Goal: Register for event/course: Sign up to attend an event or enroll in a course

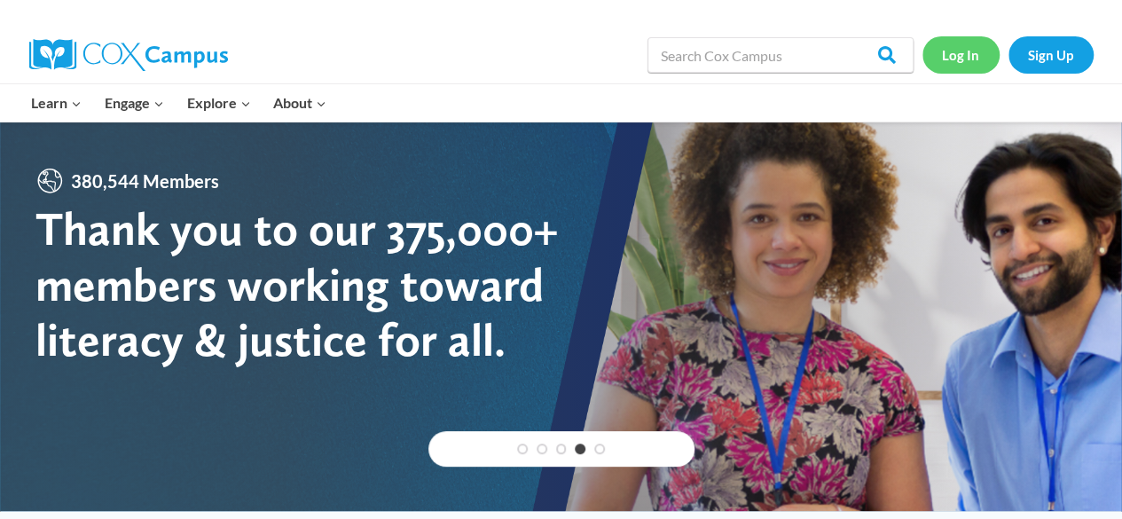
click at [980, 64] on link "Log In" at bounding box center [961, 54] width 77 height 36
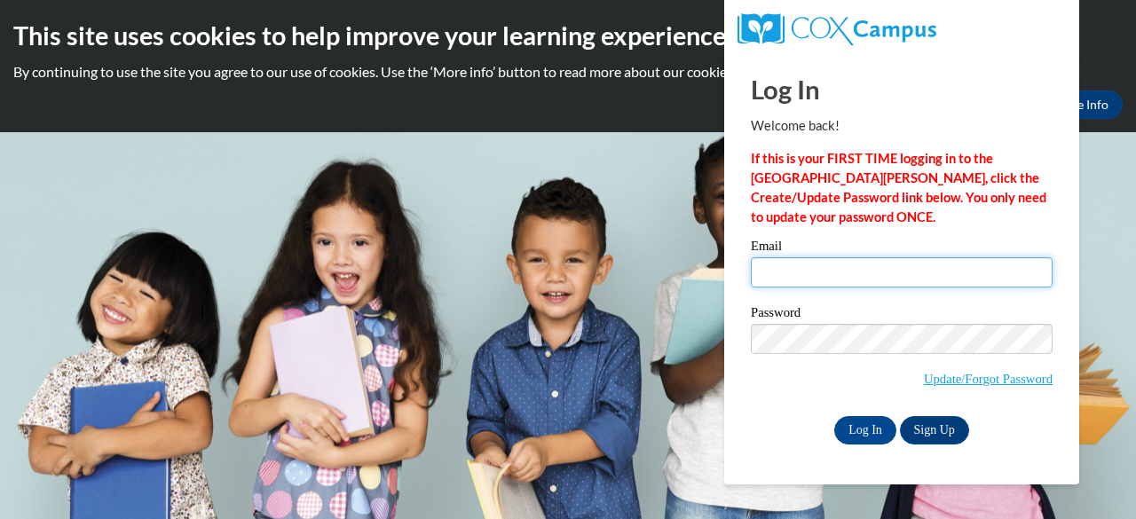
click at [882, 285] on input "Email" at bounding box center [902, 272] width 302 height 30
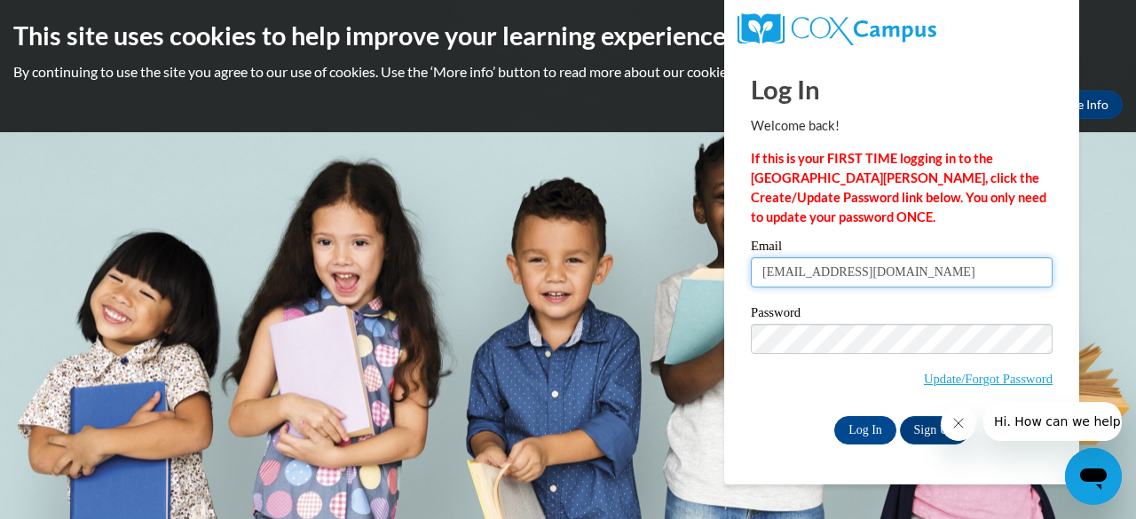
type input "ahoeft@waupun.k12.wi.us"
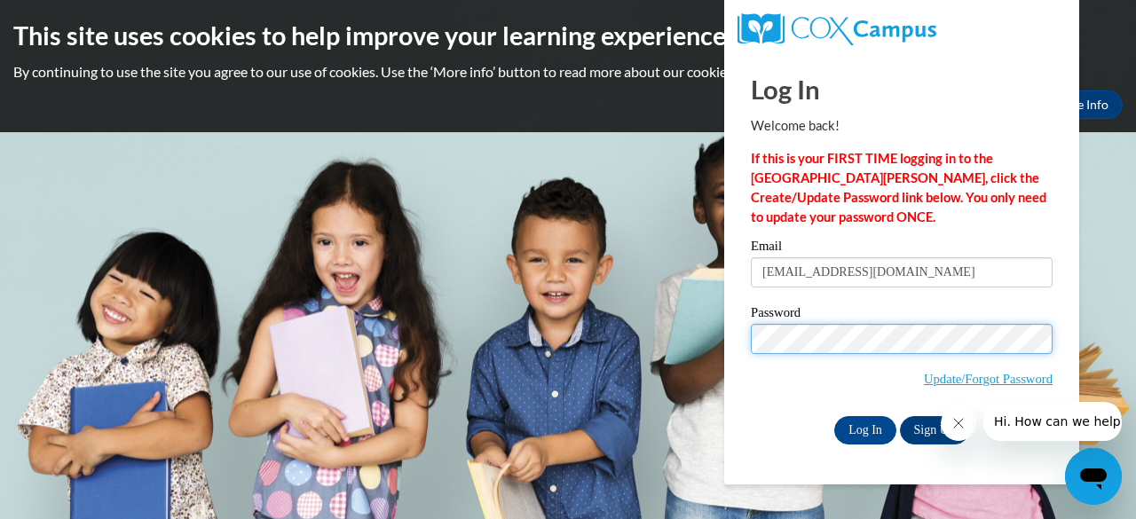
click at [834, 416] on input "Log In" at bounding box center [865, 430] width 62 height 28
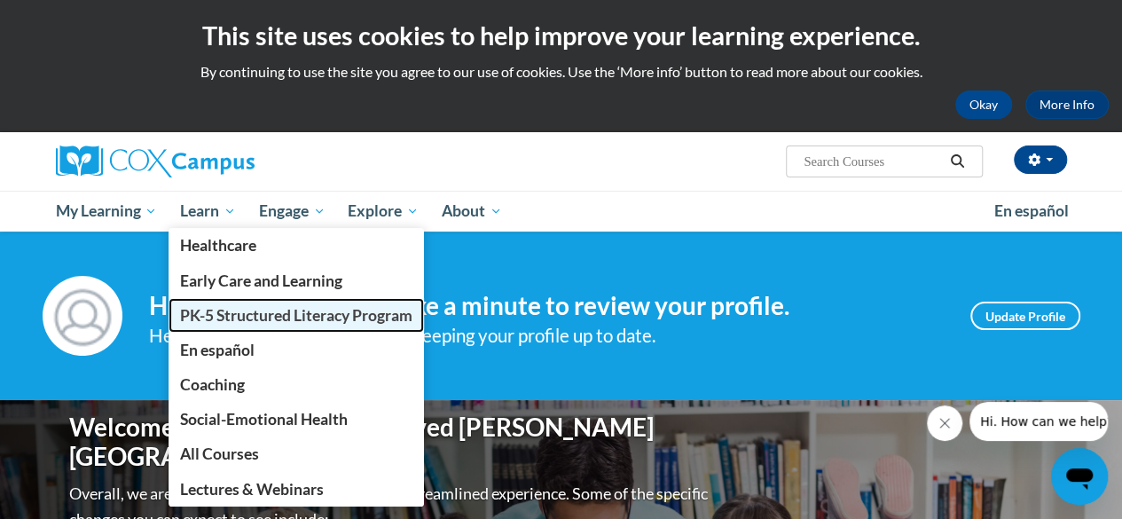
click at [246, 325] on link "PK-5 Structured Literacy Program" at bounding box center [297, 315] width 256 height 35
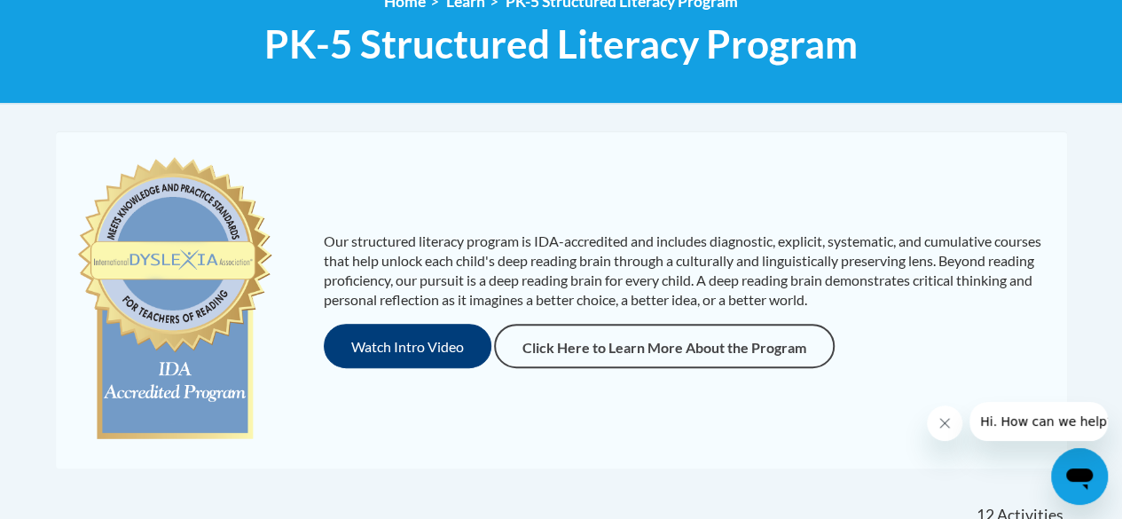
scroll to position [532, 0]
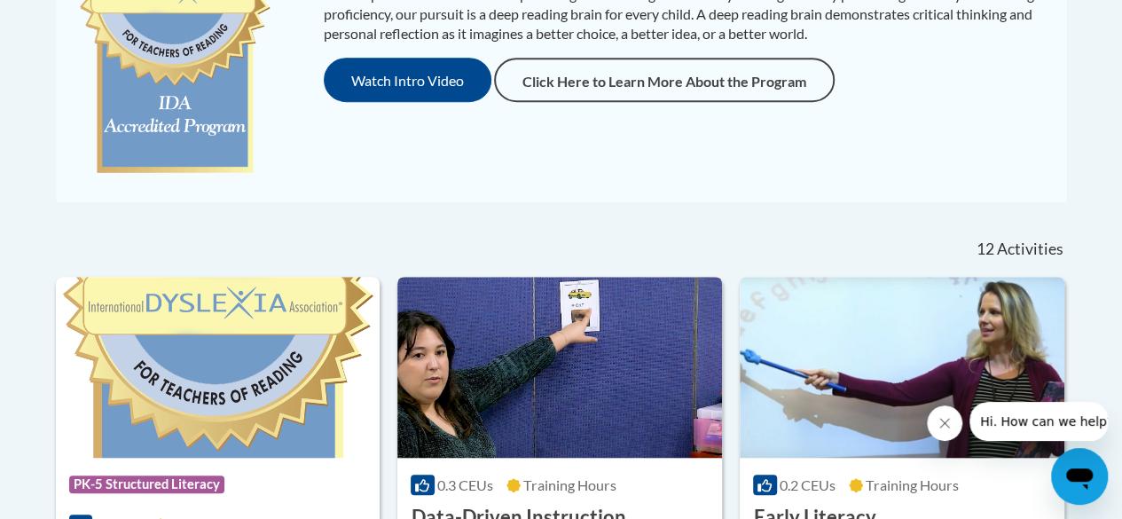
click at [579, 406] on img at bounding box center [560, 367] width 325 height 181
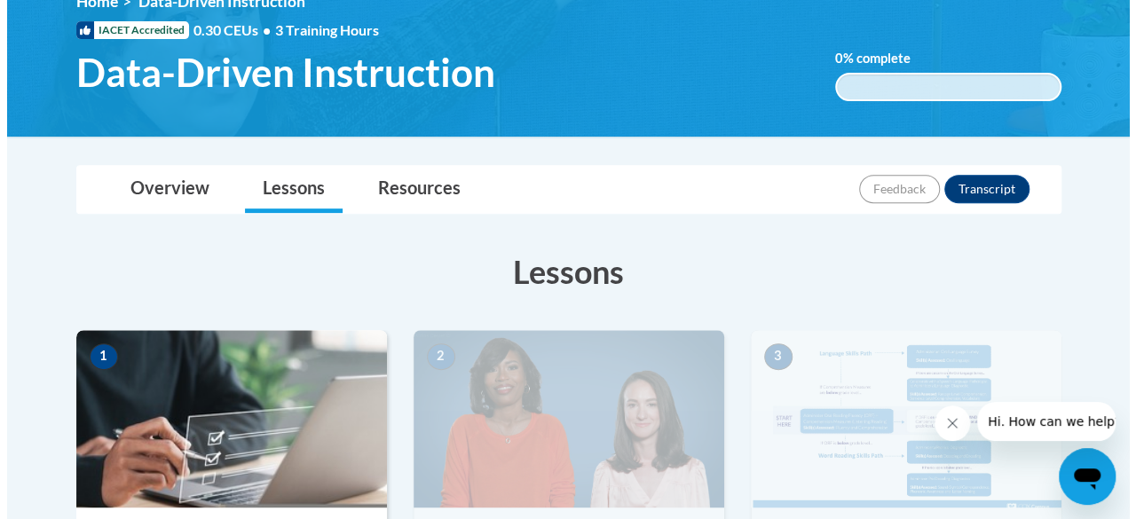
scroll to position [444, 0]
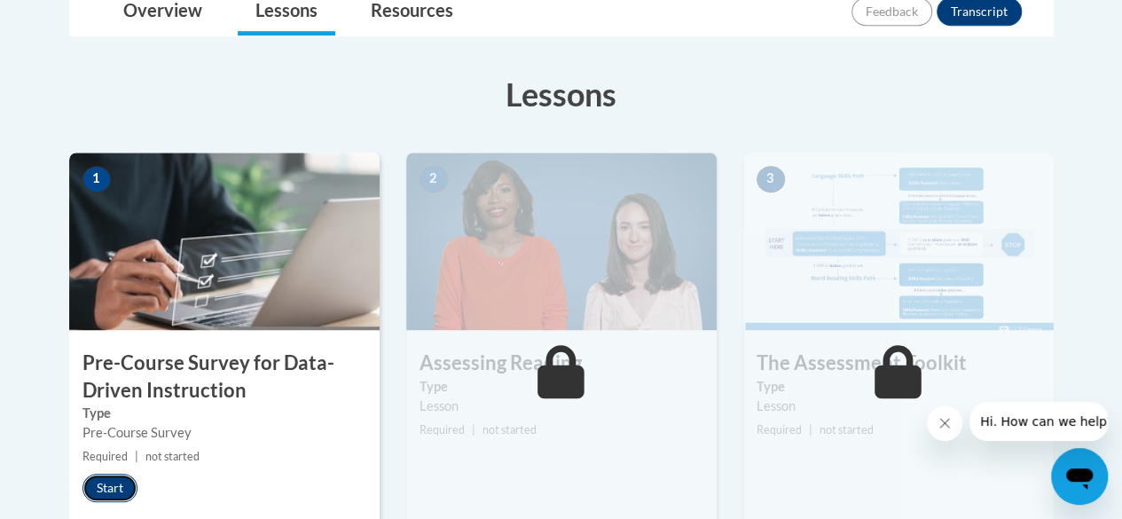
click at [124, 485] on button "Start" at bounding box center [110, 488] width 55 height 28
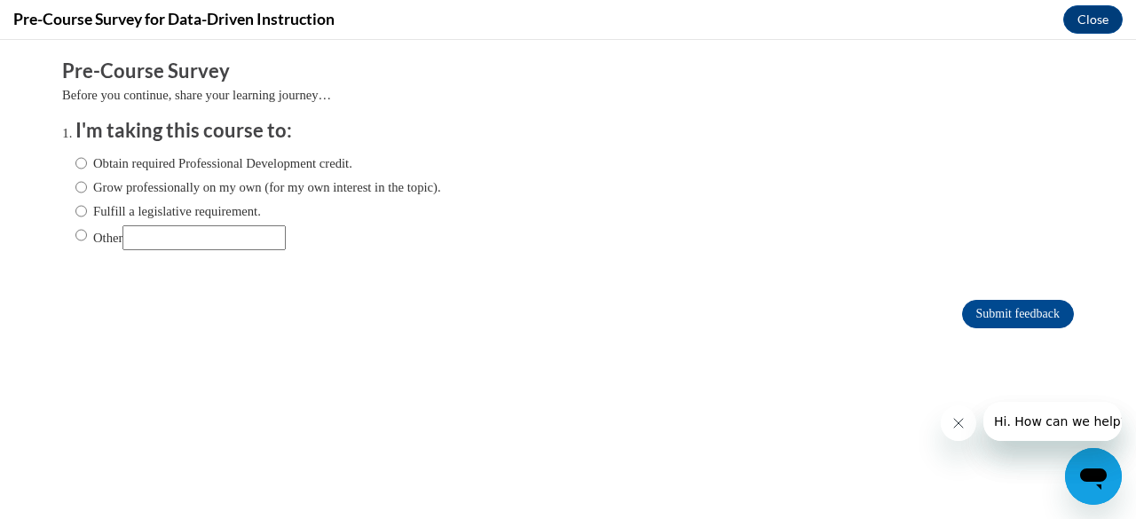
scroll to position [0, 0]
click at [75, 215] on input "Fulfill a legislative requirement." at bounding box center [81, 211] width 12 height 20
radio input "true"
click at [1019, 310] on input "Submit feedback" at bounding box center [1018, 314] width 112 height 28
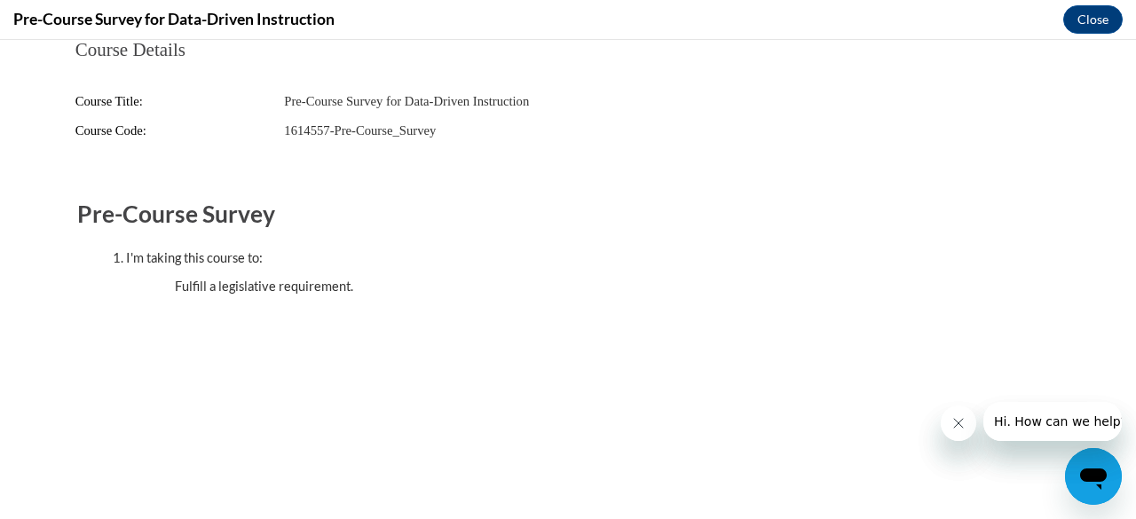
click at [957, 432] on button "Close message from company" at bounding box center [957, 423] width 35 height 35
click at [956, 427] on icon "Close message from company" at bounding box center [957, 423] width 14 height 14
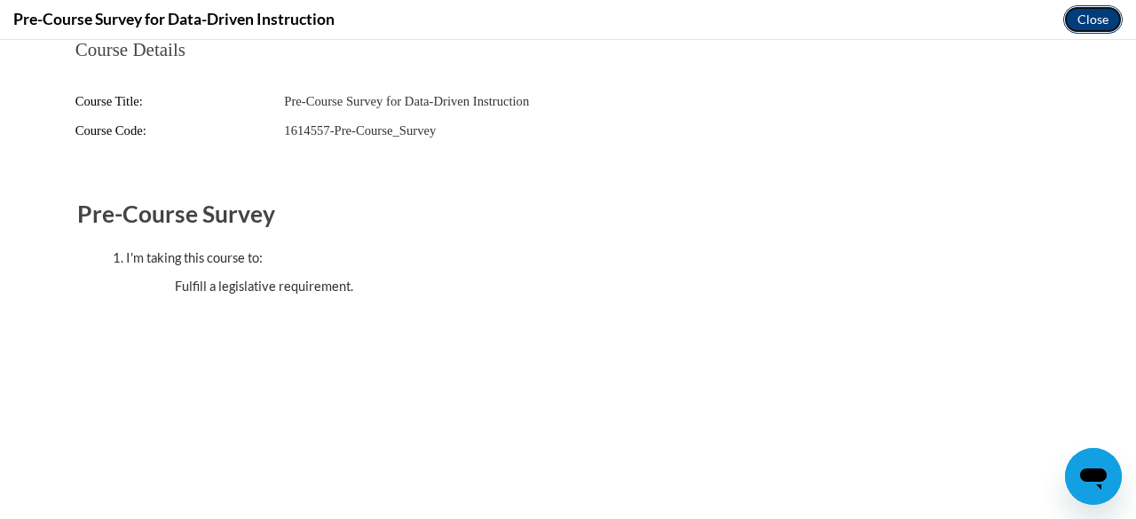
click at [1079, 22] on button "Close" at bounding box center [1092, 19] width 59 height 28
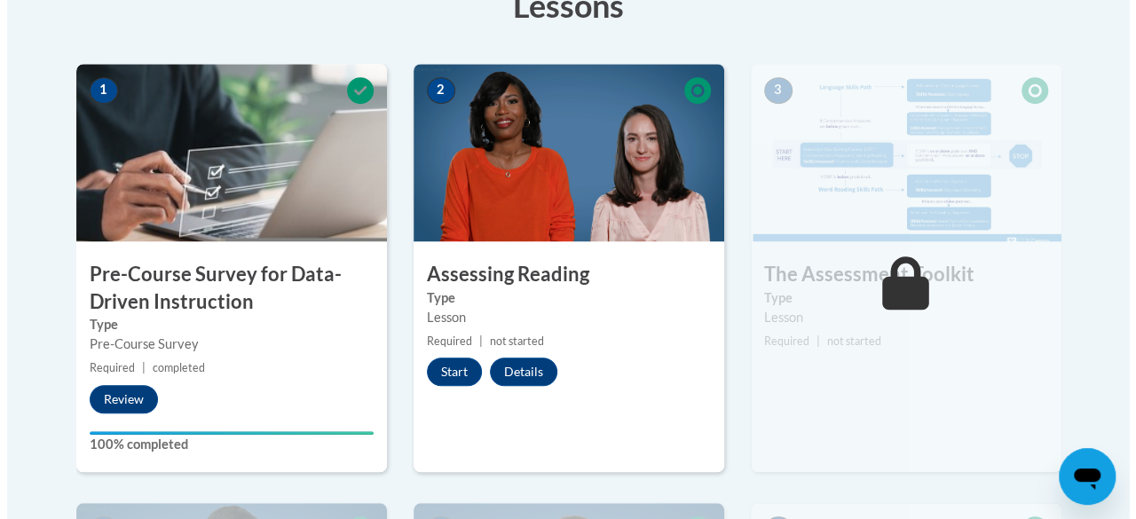
scroll to position [621, 0]
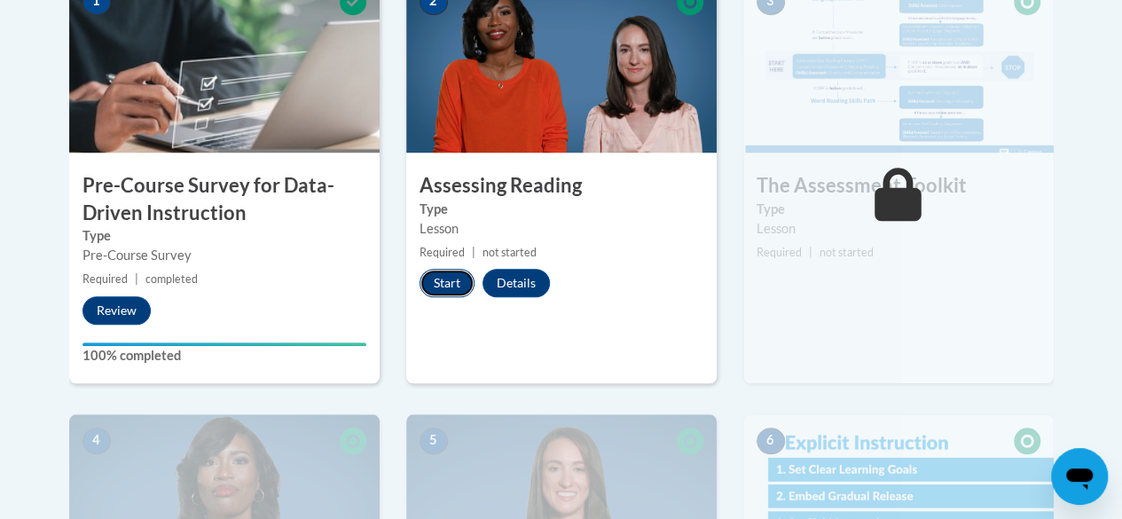
click at [436, 278] on button "Start" at bounding box center [447, 283] width 55 height 28
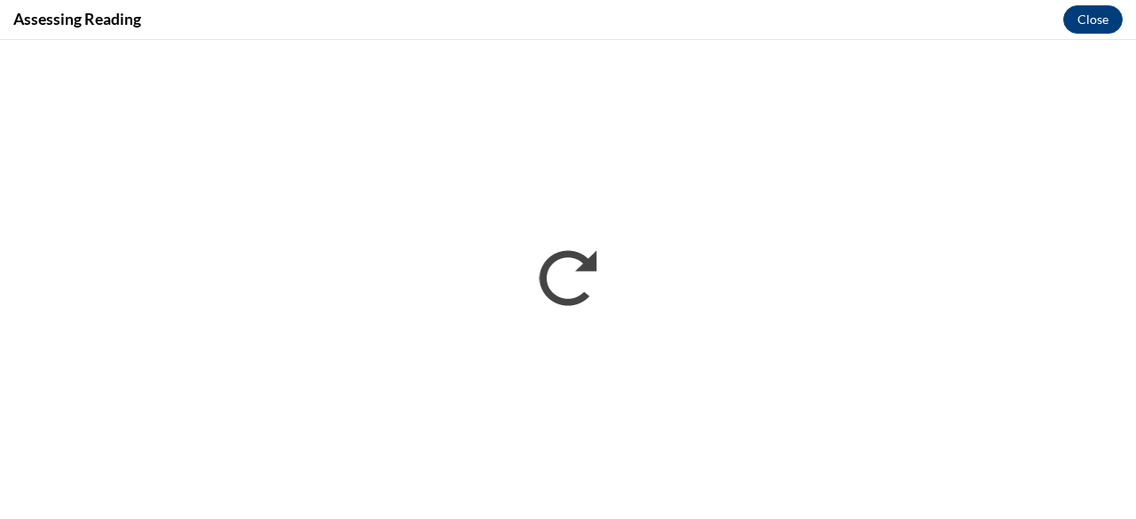
scroll to position [0, 0]
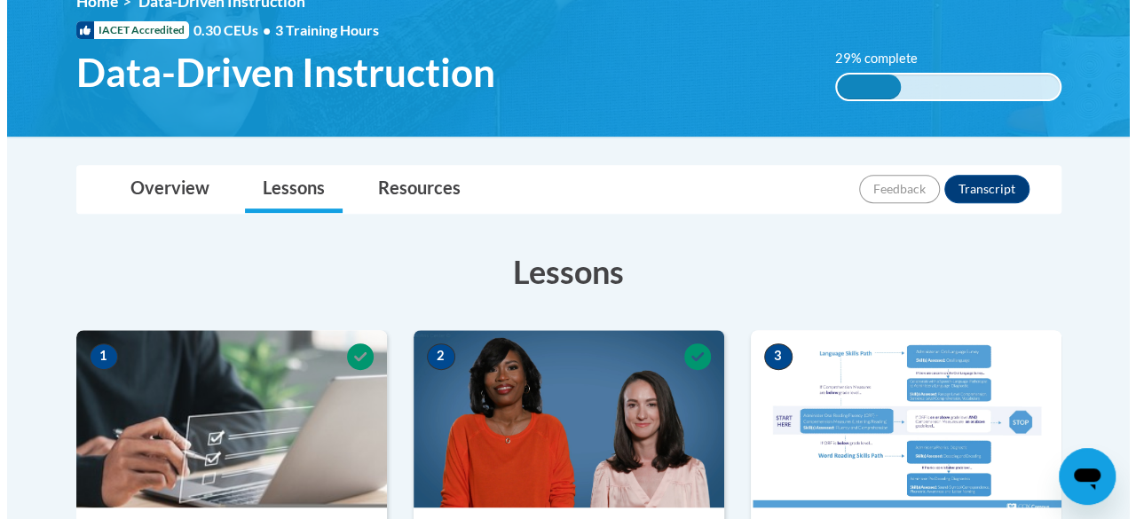
scroll to position [532, 0]
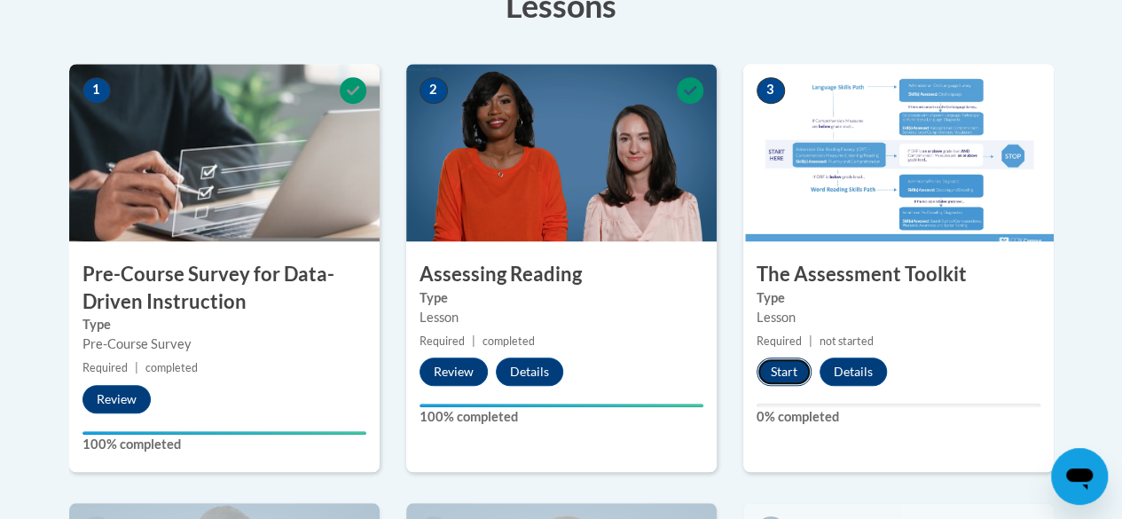
click at [781, 372] on button "Start" at bounding box center [784, 372] width 55 height 28
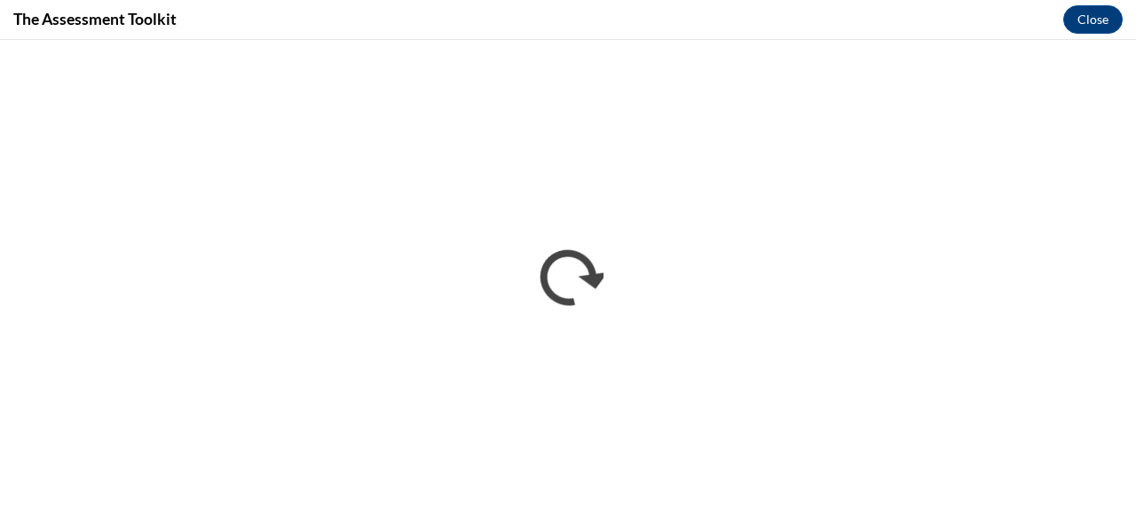
scroll to position [0, 0]
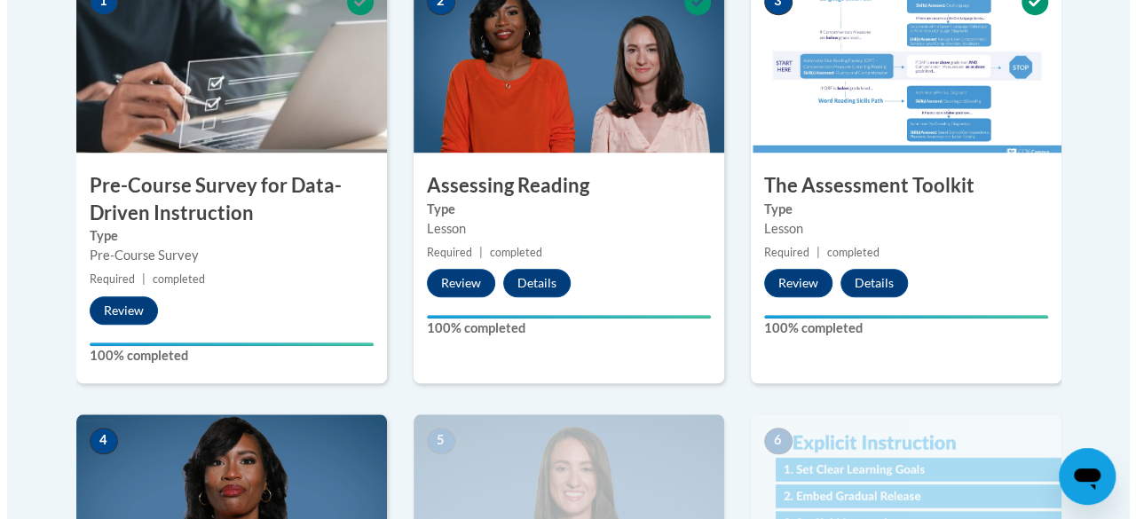
scroll to position [887, 0]
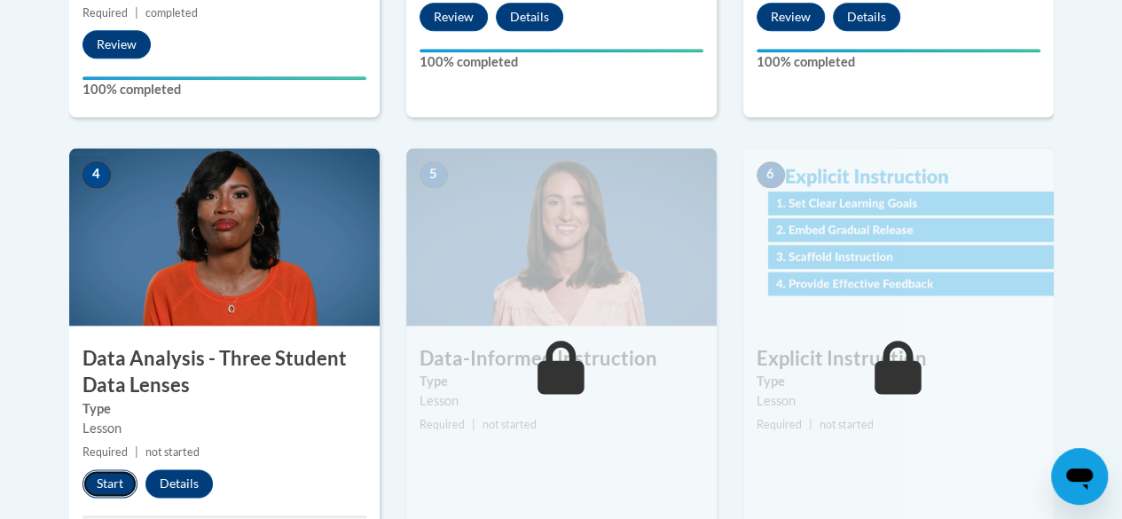
click at [127, 487] on button "Start" at bounding box center [110, 483] width 55 height 28
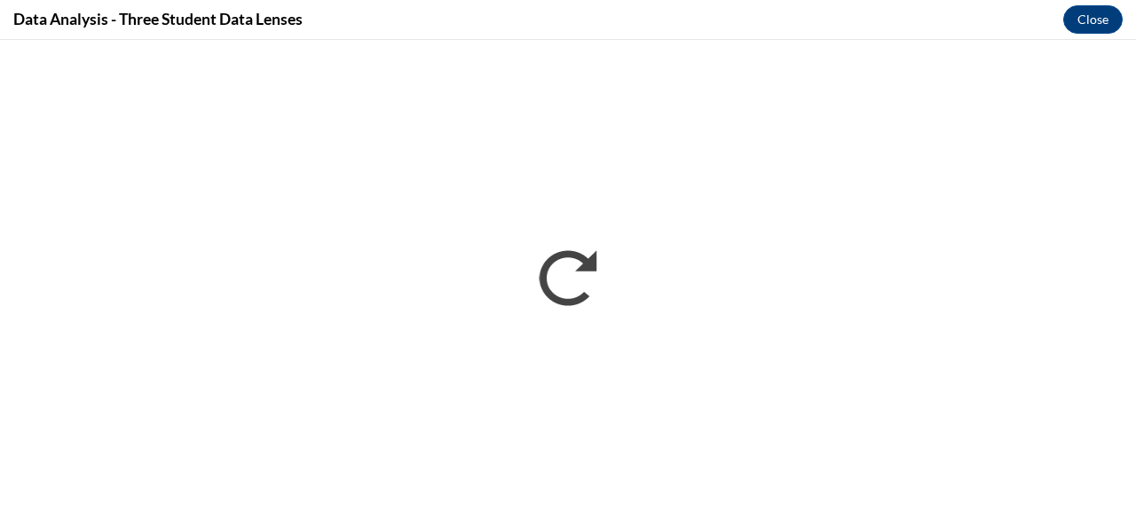
scroll to position [0, 0]
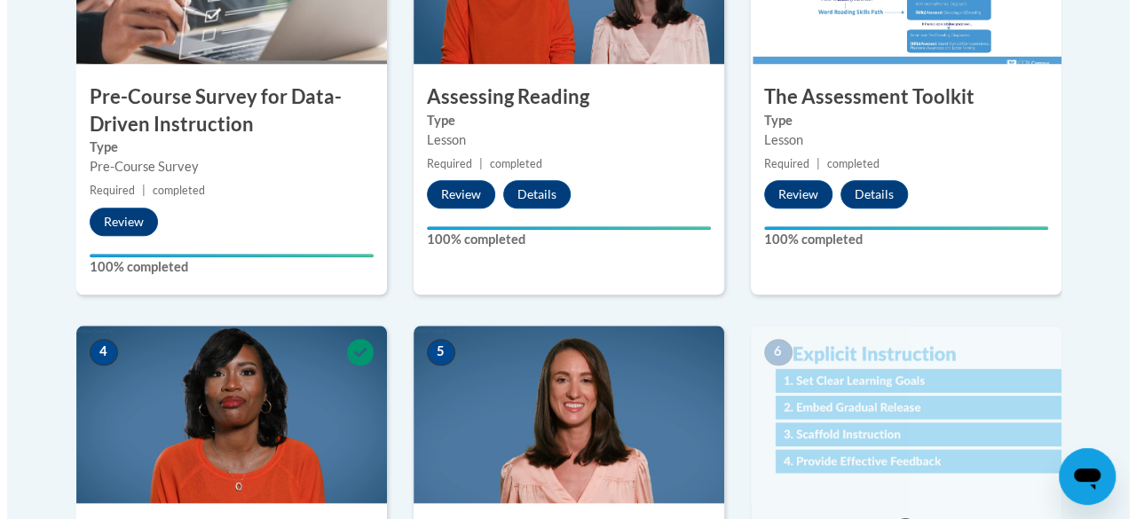
scroll to position [976, 0]
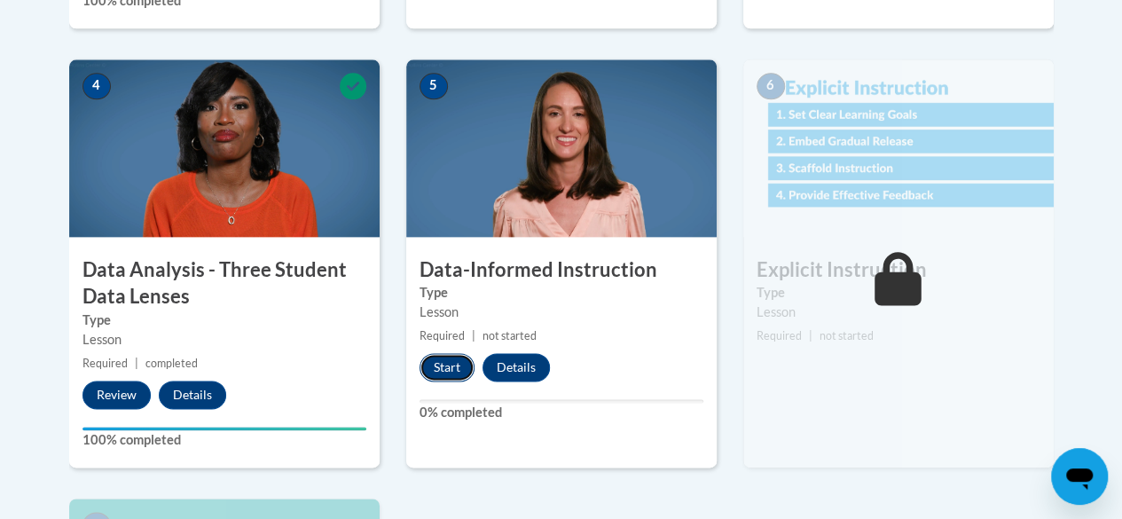
click at [428, 364] on button "Start" at bounding box center [447, 367] width 55 height 28
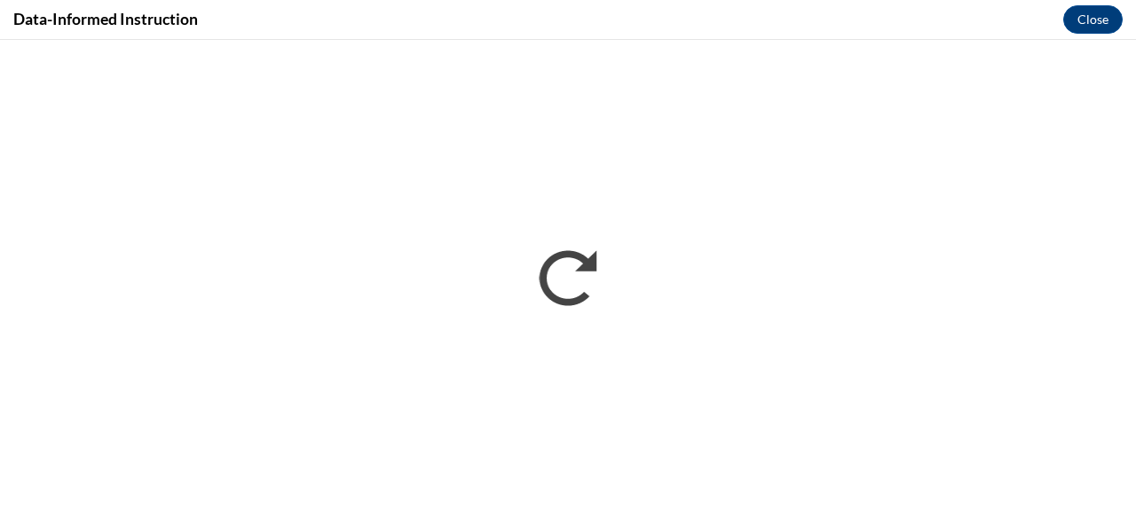
scroll to position [0, 0]
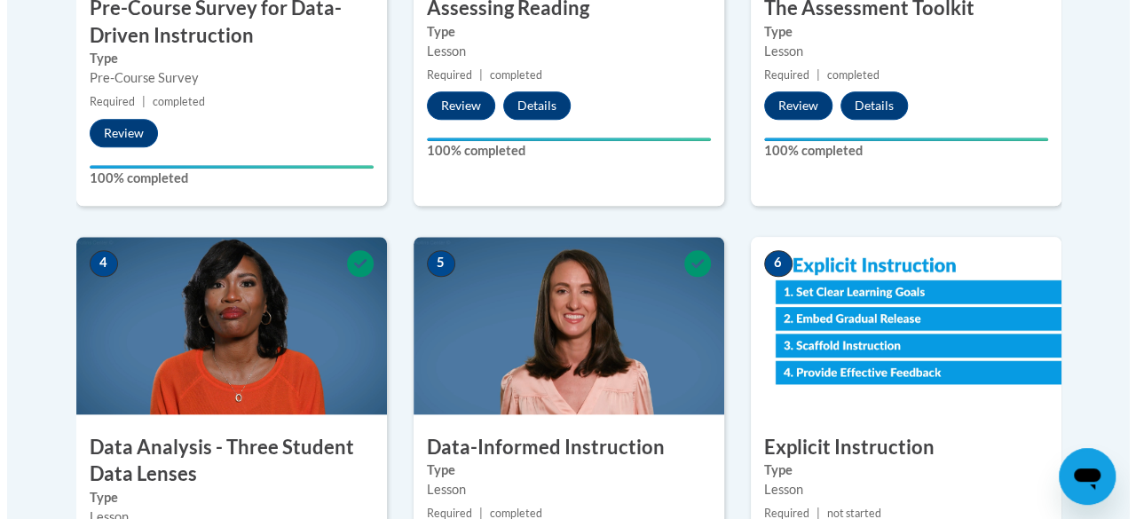
scroll to position [1065, 0]
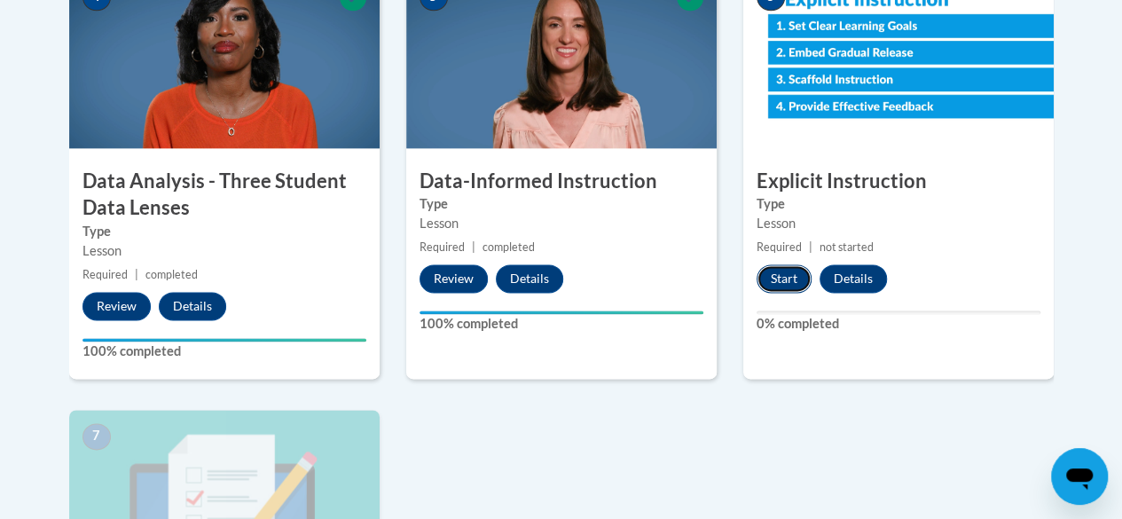
click at [776, 275] on button "Start" at bounding box center [784, 278] width 55 height 28
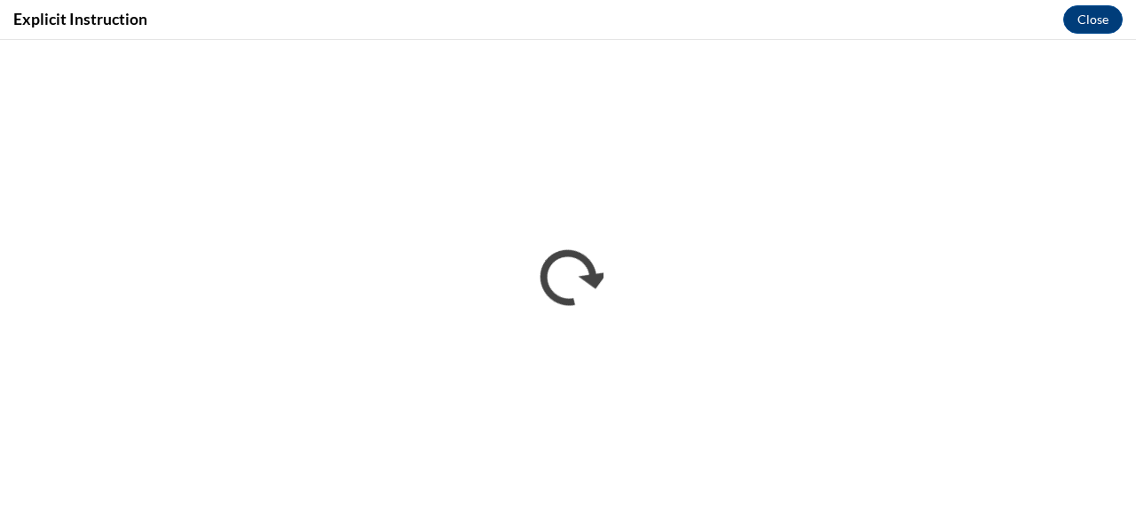
scroll to position [0, 0]
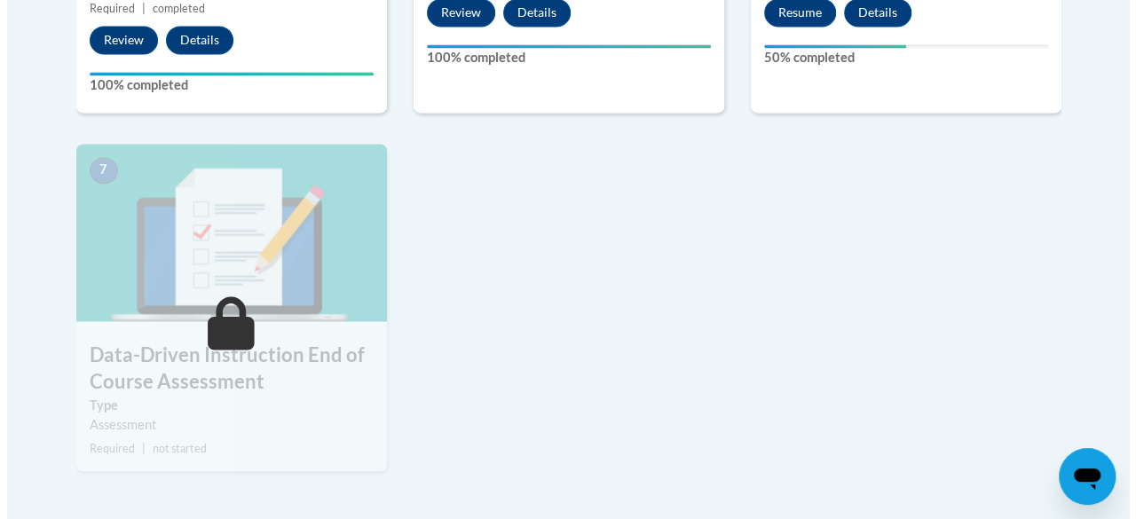
scroll to position [1154, 0]
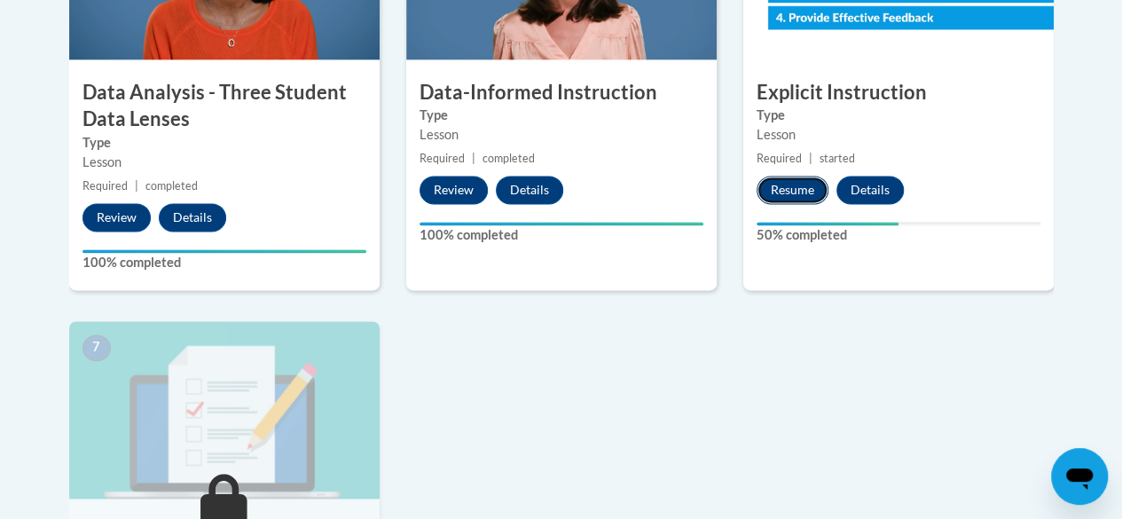
click at [799, 184] on button "Resume" at bounding box center [793, 190] width 72 height 28
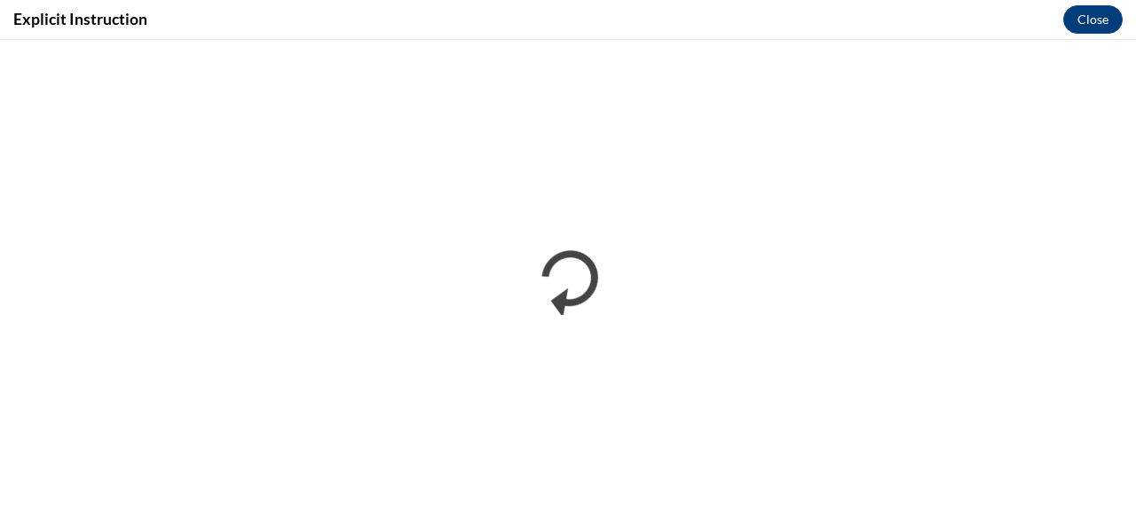
scroll to position [0, 0]
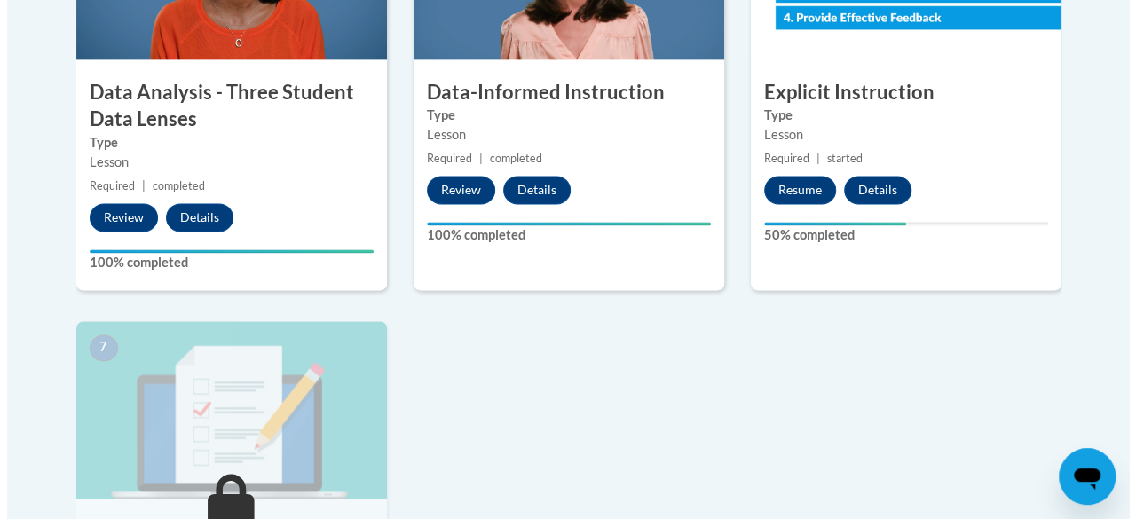
scroll to position [1065, 0]
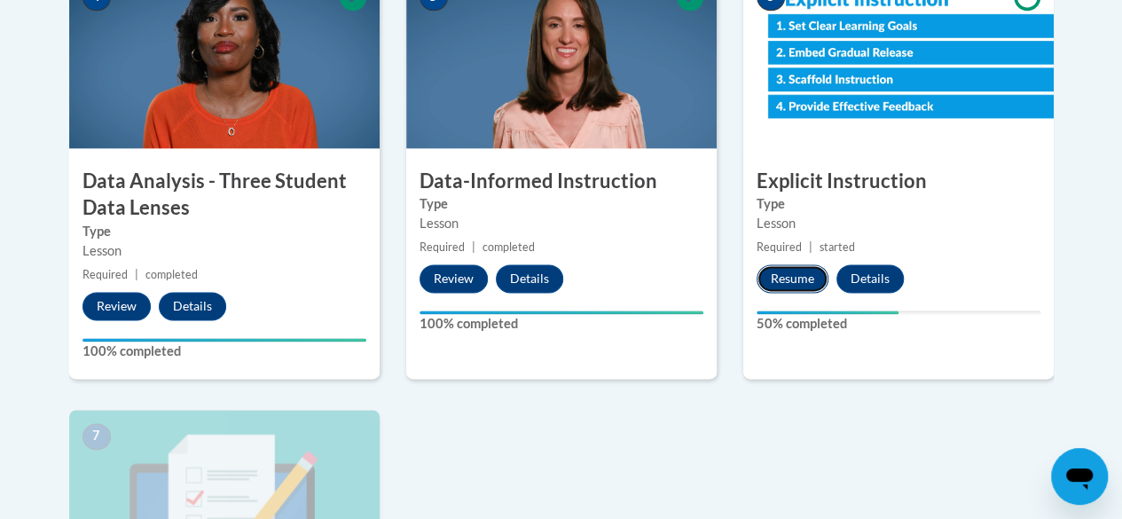
click at [809, 281] on button "Resume" at bounding box center [793, 278] width 72 height 28
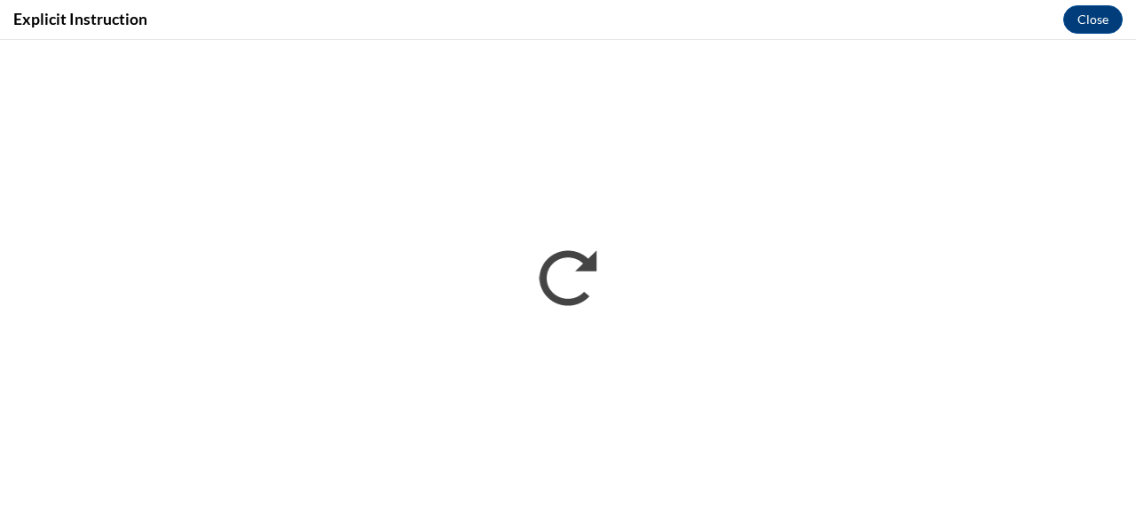
scroll to position [0, 0]
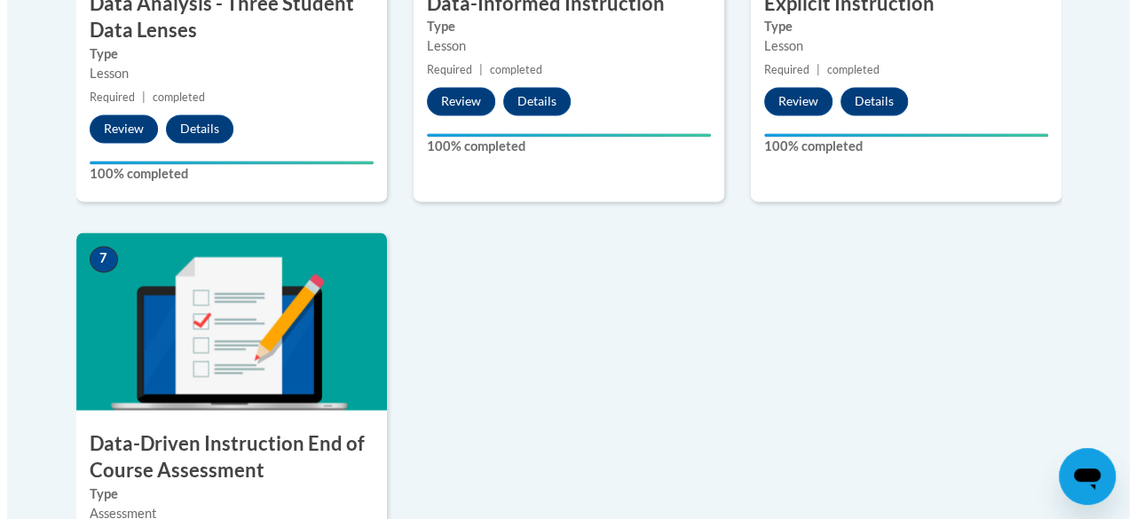
scroll to position [1331, 0]
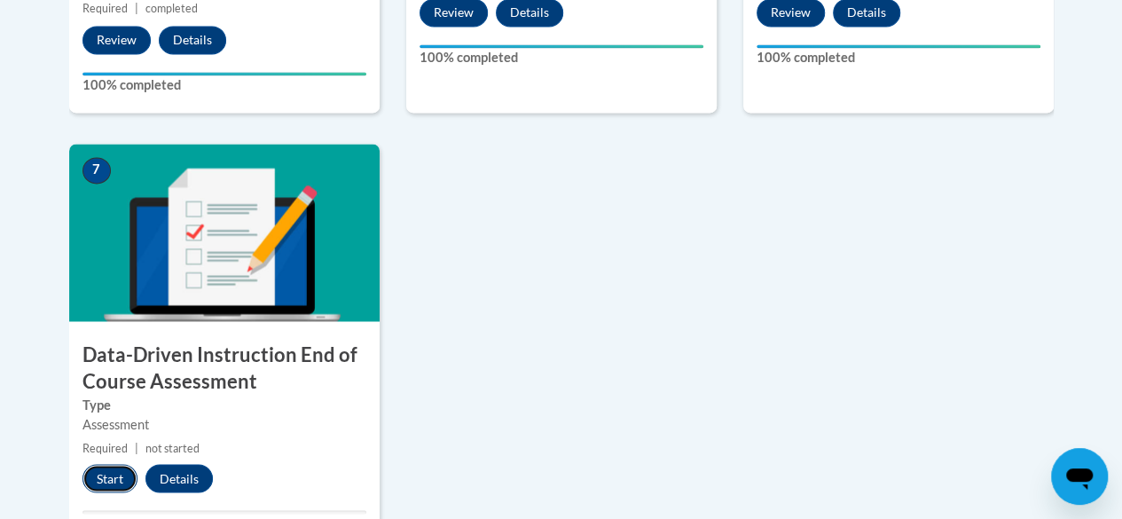
click at [111, 470] on button "Start" at bounding box center [110, 478] width 55 height 28
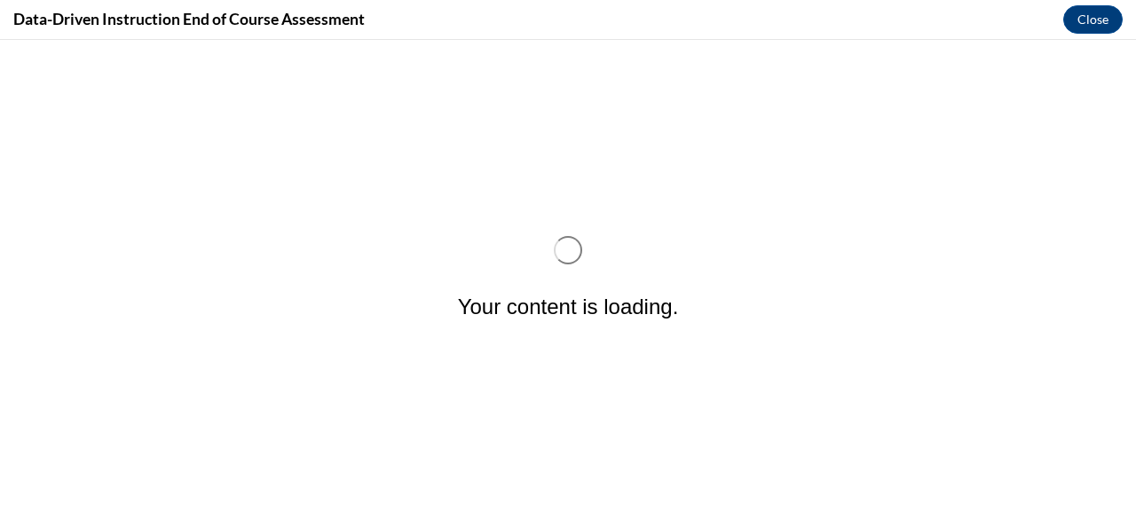
scroll to position [0, 0]
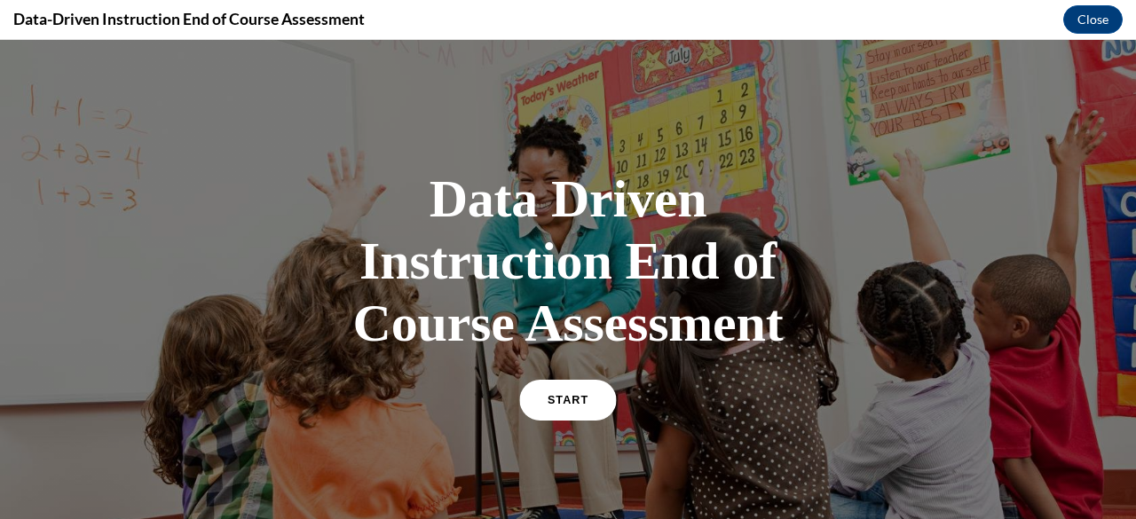
click at [571, 390] on link "START" at bounding box center [567, 400] width 97 height 41
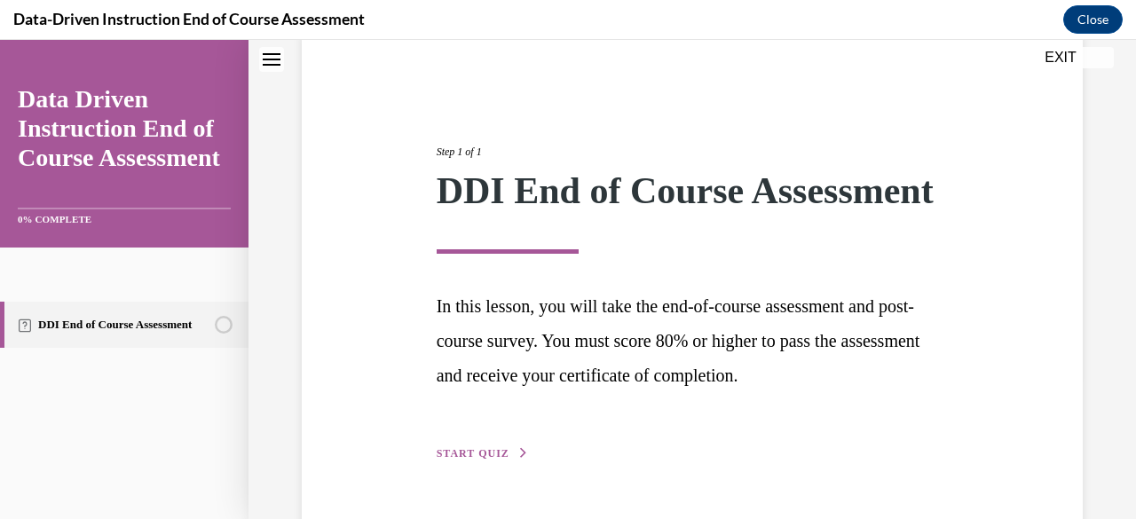
scroll to position [231, 0]
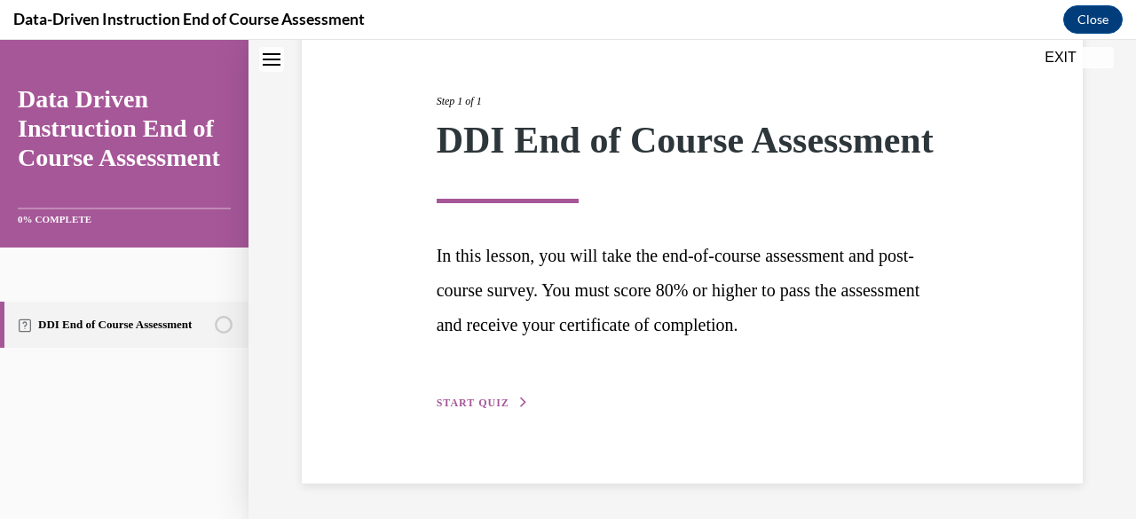
click at [463, 396] on div "Step 1 of 1 DDI End of Course Assessment In this lesson, you will take the end-…" at bounding box center [692, 232] width 539 height 360
click at [469, 398] on button "START QUIZ" at bounding box center [483, 403] width 92 height 16
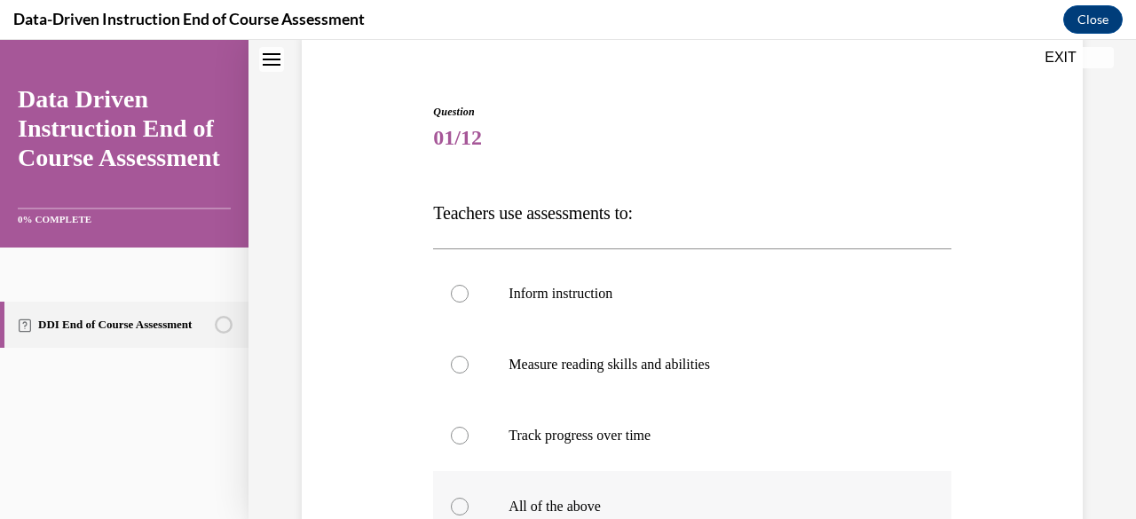
scroll to position [367, 0]
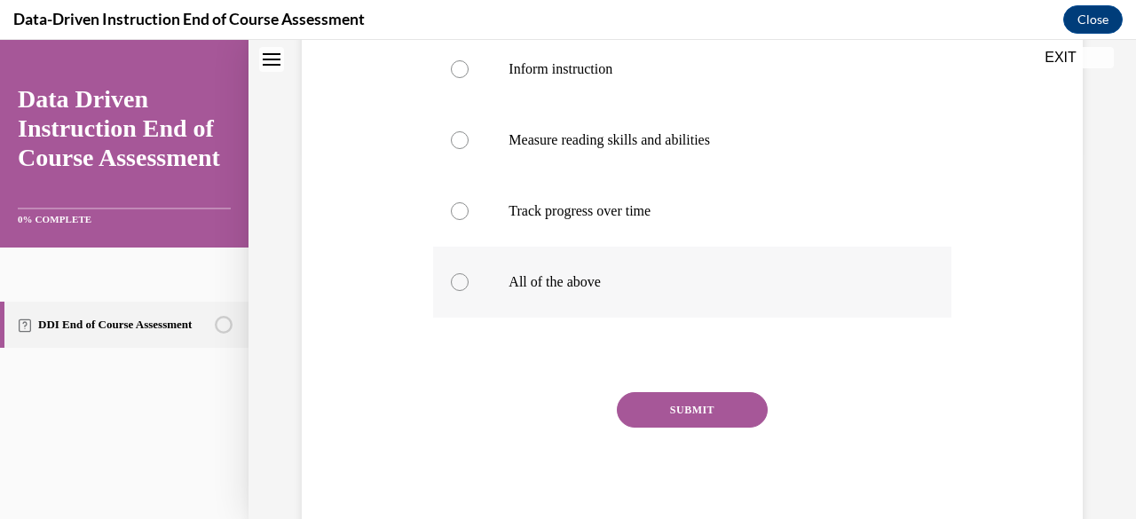
click at [573, 287] on p "All of the above" at bounding box center [707, 282] width 398 height 18
click at [469, 287] on input "All of the above" at bounding box center [460, 282] width 18 height 18
radio input "true"
click at [692, 400] on button "SUBMIT" at bounding box center [692, 409] width 151 height 35
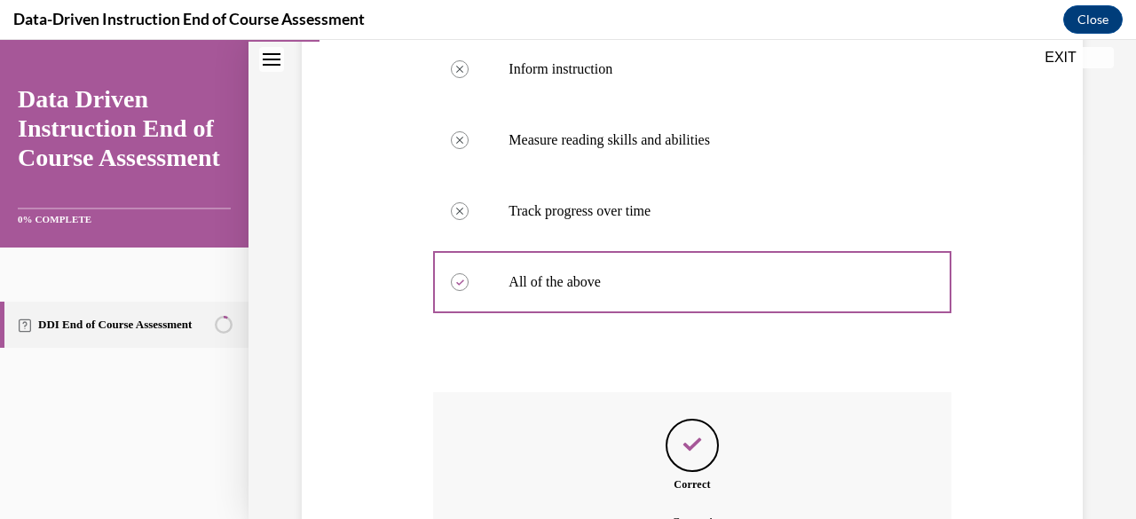
scroll to position [564, 0]
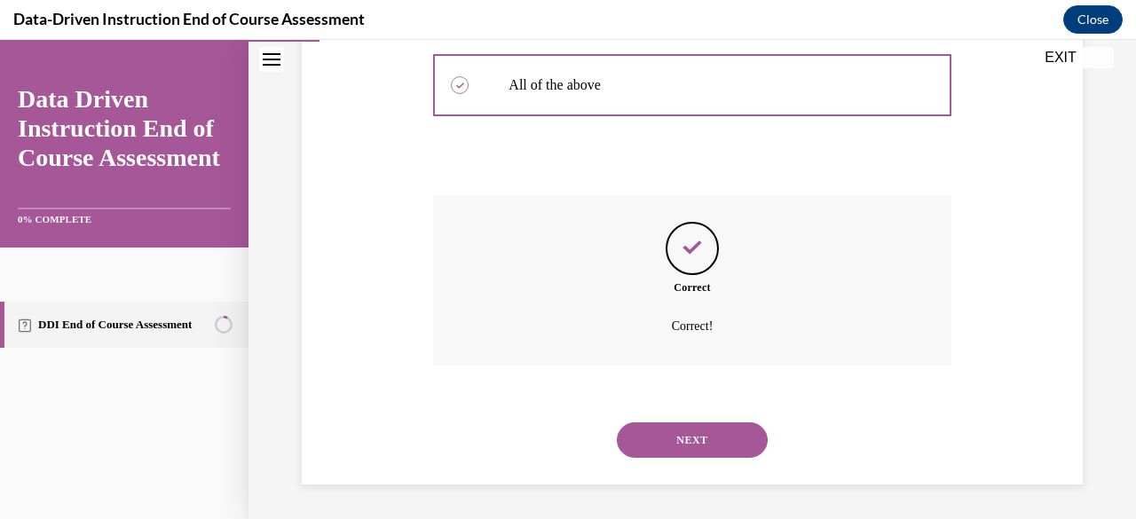
click at [664, 433] on button "NEXT" at bounding box center [692, 439] width 151 height 35
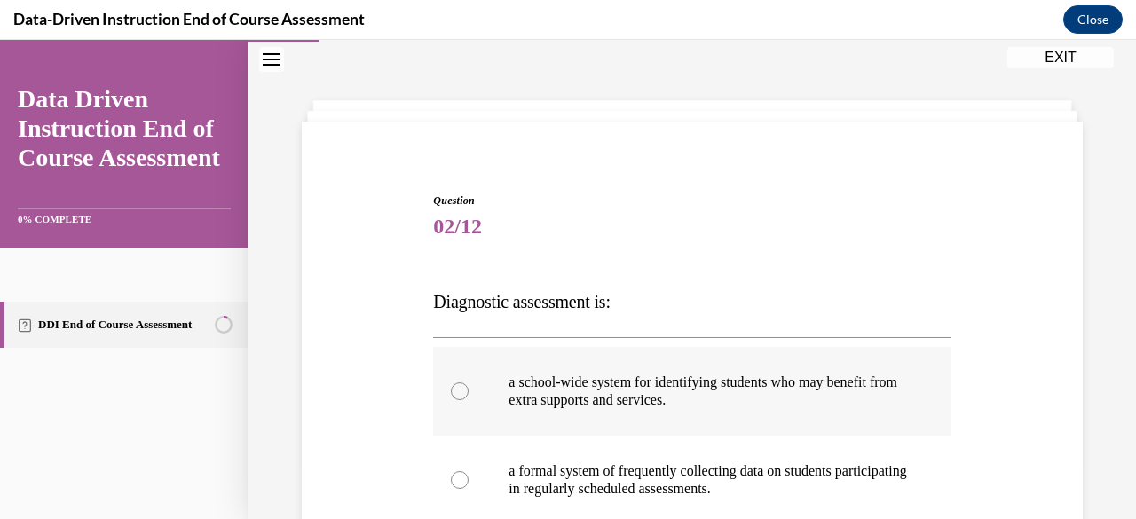
scroll to position [320, 0]
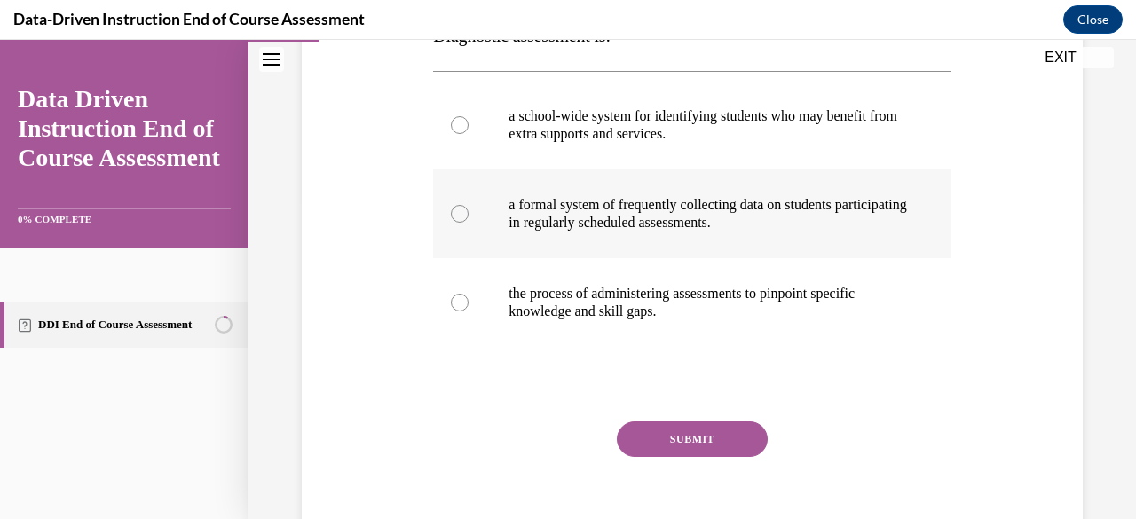
click at [571, 216] on p "a formal system of frequently collecting data on students participating in regu…" at bounding box center [707, 213] width 398 height 35
click at [469, 216] on input "a formal system of frequently collecting data on students participating in regu…" at bounding box center [460, 214] width 18 height 18
radio input "true"
click at [662, 429] on button "SUBMIT" at bounding box center [692, 438] width 151 height 35
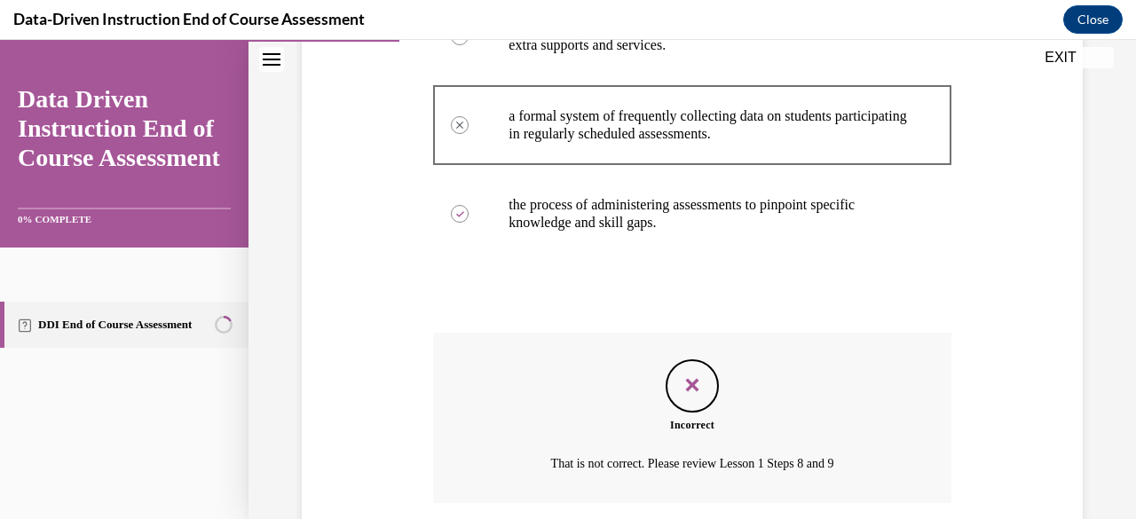
scroll to position [547, 0]
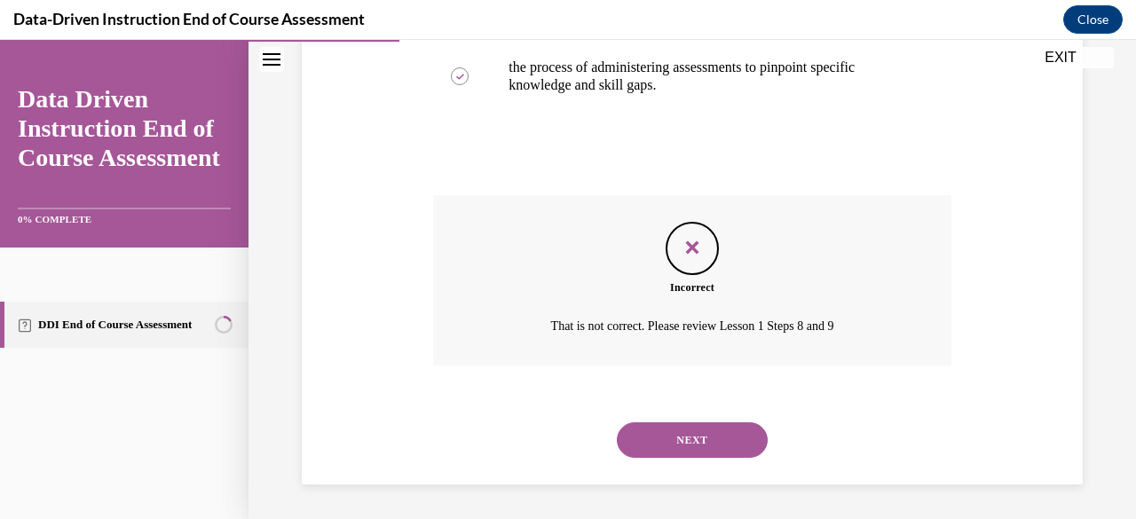
click at [674, 441] on button "NEXT" at bounding box center [692, 439] width 151 height 35
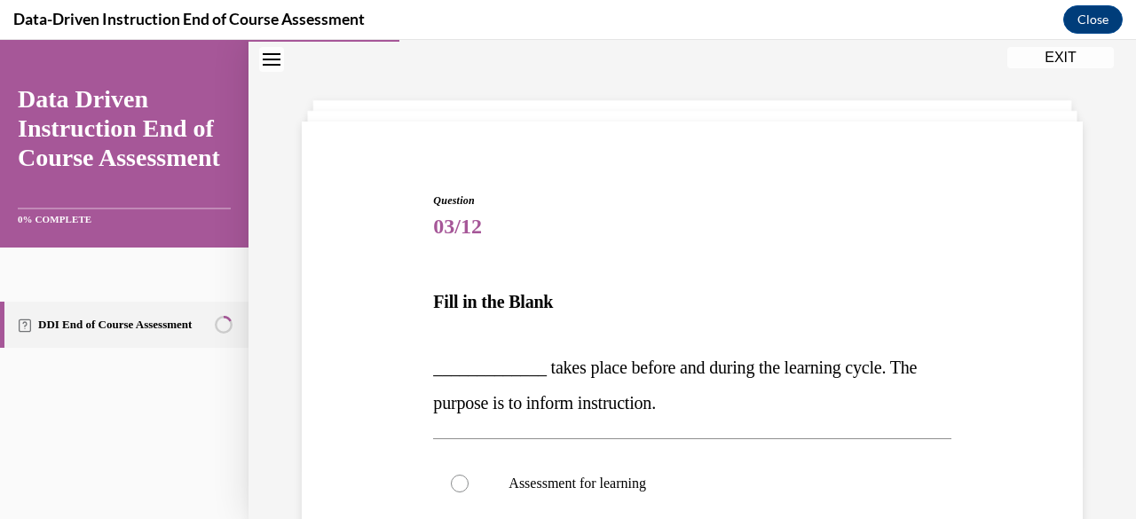
scroll to position [143, 0]
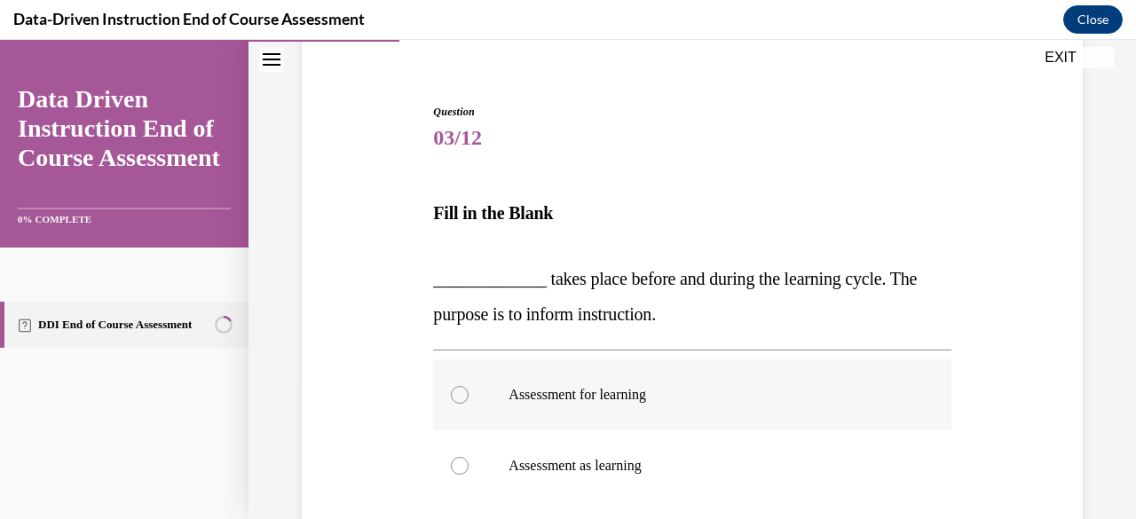
click at [512, 388] on p "Assessment for learning" at bounding box center [707, 395] width 398 height 18
click at [469, 388] on input "Assessment for learning" at bounding box center [460, 395] width 18 height 18
radio input "true"
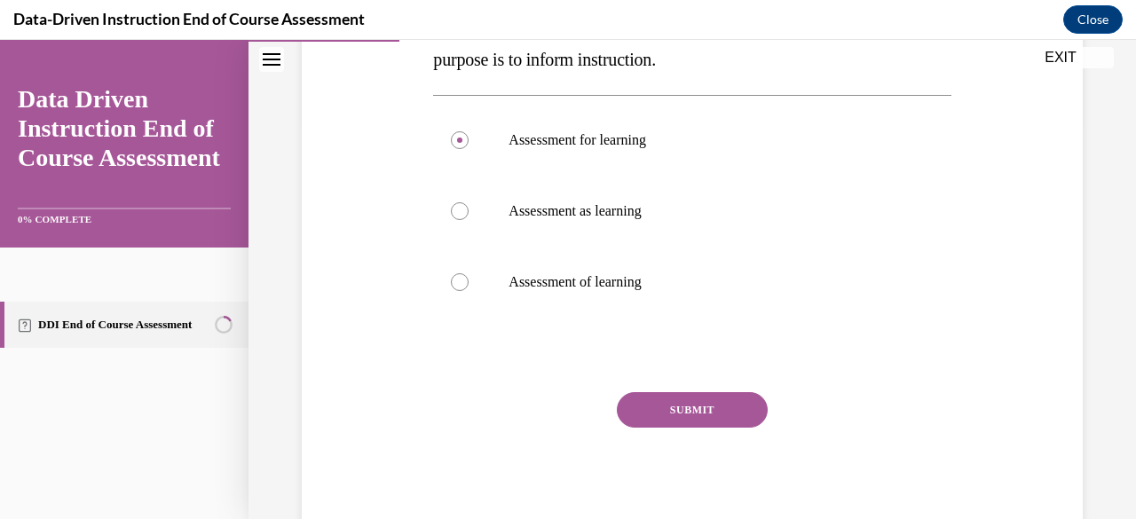
click at [664, 410] on button "SUBMIT" at bounding box center [692, 409] width 151 height 35
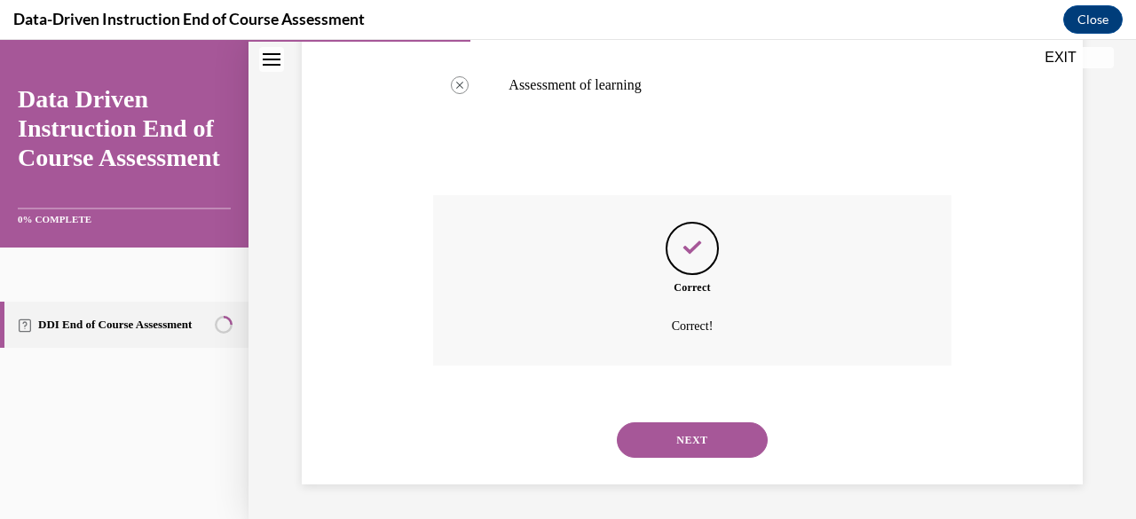
click at [673, 445] on button "NEXT" at bounding box center [692, 439] width 151 height 35
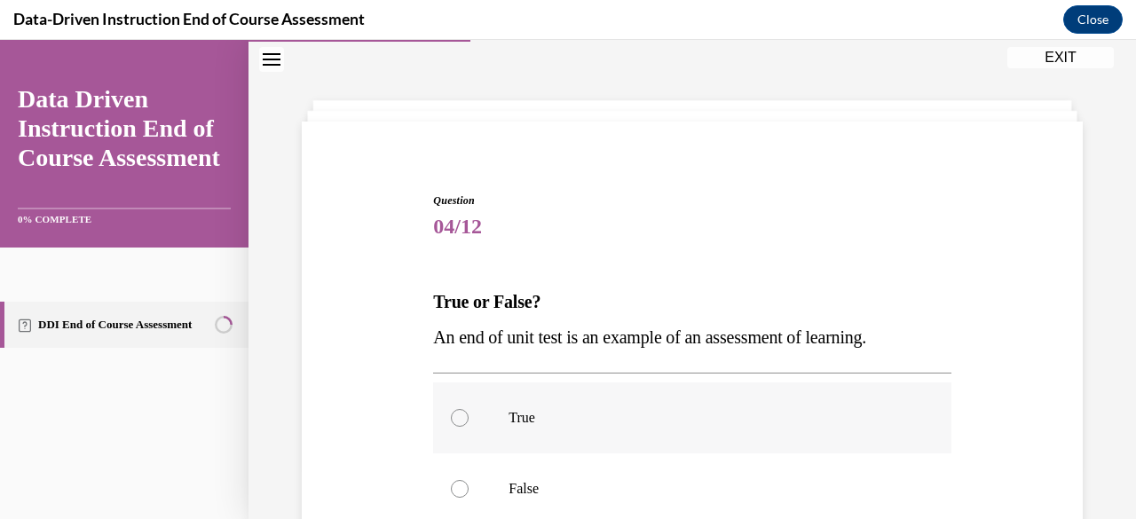
click at [545, 417] on p "True" at bounding box center [707, 418] width 398 height 18
click at [469, 417] on input "True" at bounding box center [460, 418] width 18 height 18
radio input "true"
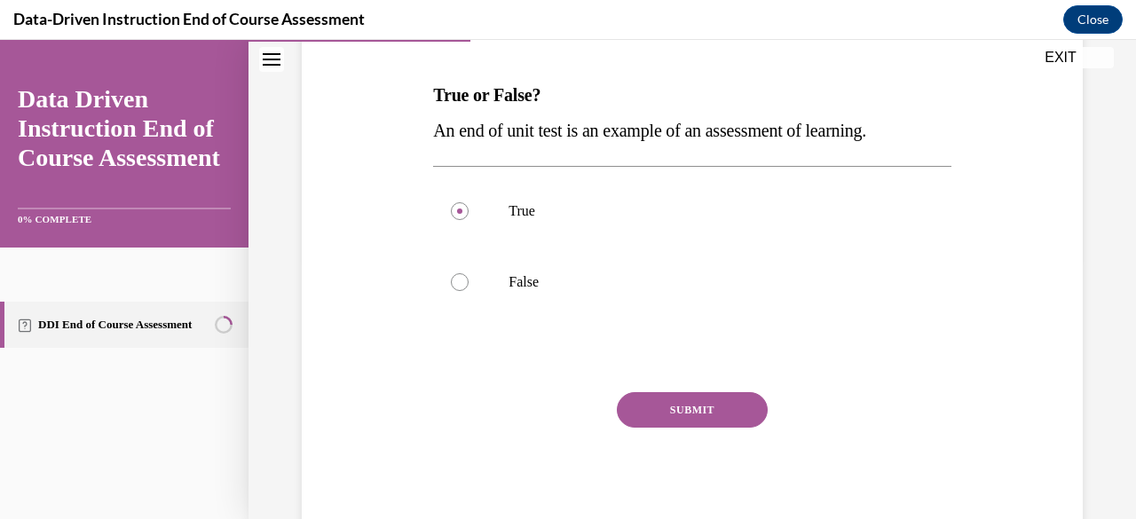
click at [708, 394] on button "SUBMIT" at bounding box center [692, 409] width 151 height 35
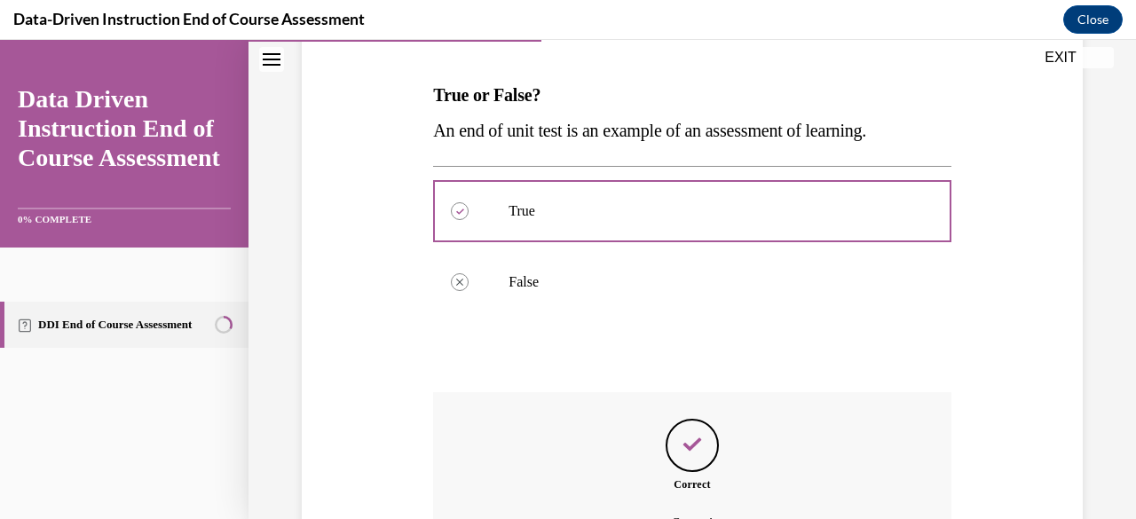
scroll to position [438, 0]
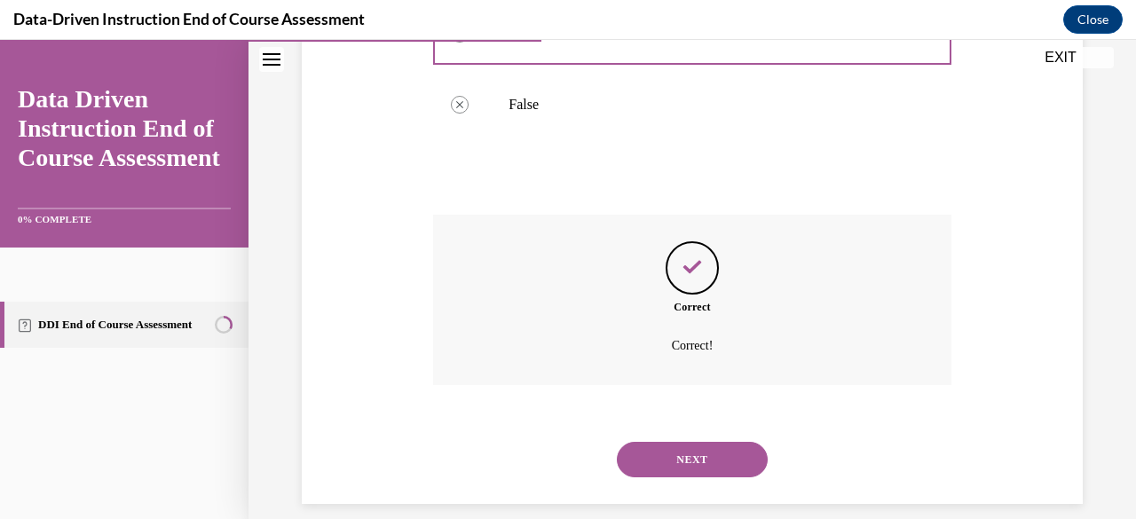
click at [684, 457] on button "NEXT" at bounding box center [692, 459] width 151 height 35
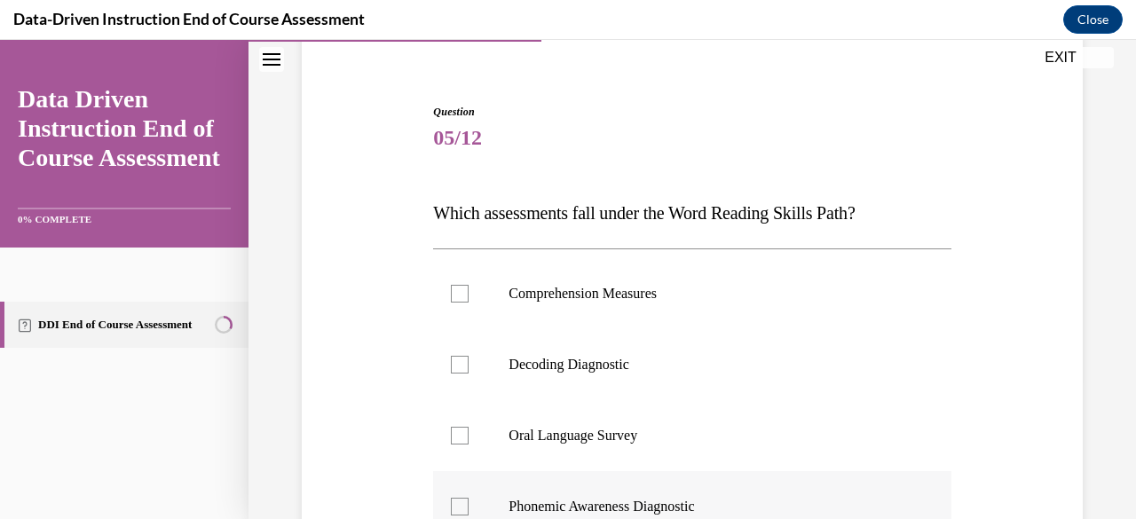
scroll to position [232, 0]
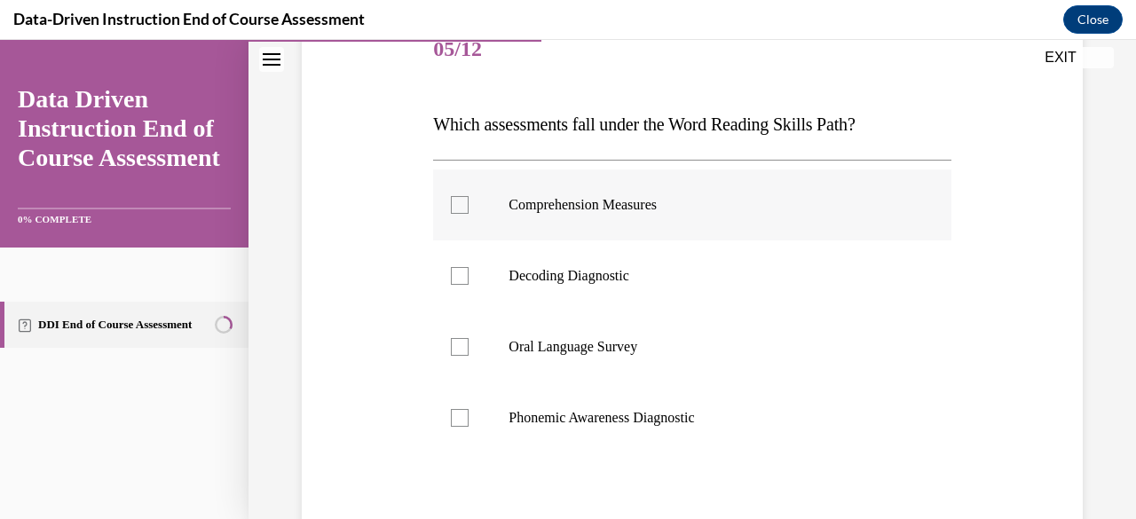
click at [554, 208] on p "Comprehension Measures" at bounding box center [707, 205] width 398 height 18
click at [469, 208] on input "Comprehension Measures" at bounding box center [460, 205] width 18 height 18
checkbox input "true"
click at [539, 420] on p "Phonemic Awareness Diagnostic" at bounding box center [707, 418] width 398 height 18
click at [469, 420] on input "Phonemic Awareness Diagnostic" at bounding box center [460, 418] width 18 height 18
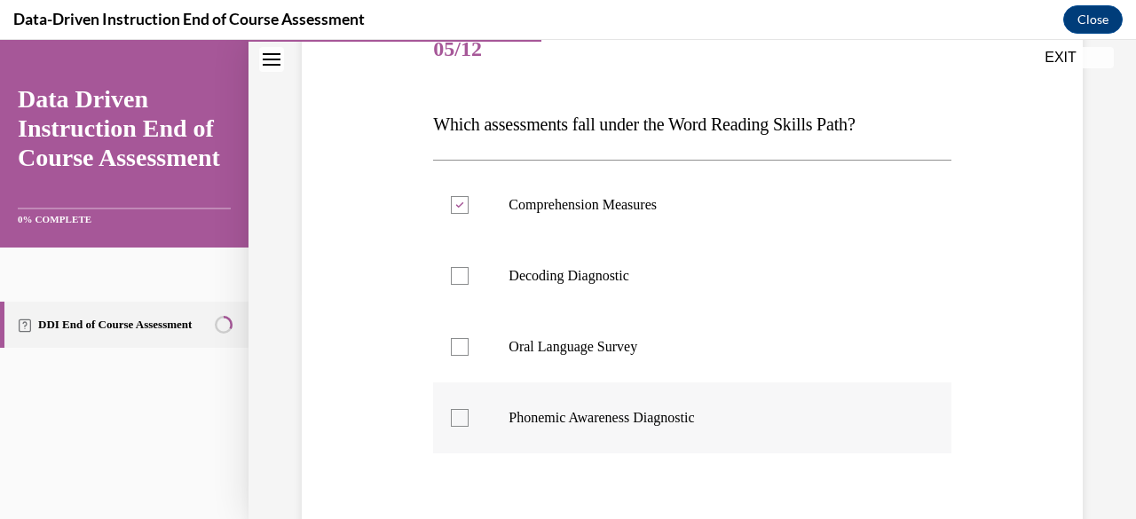
checkbox input "true"
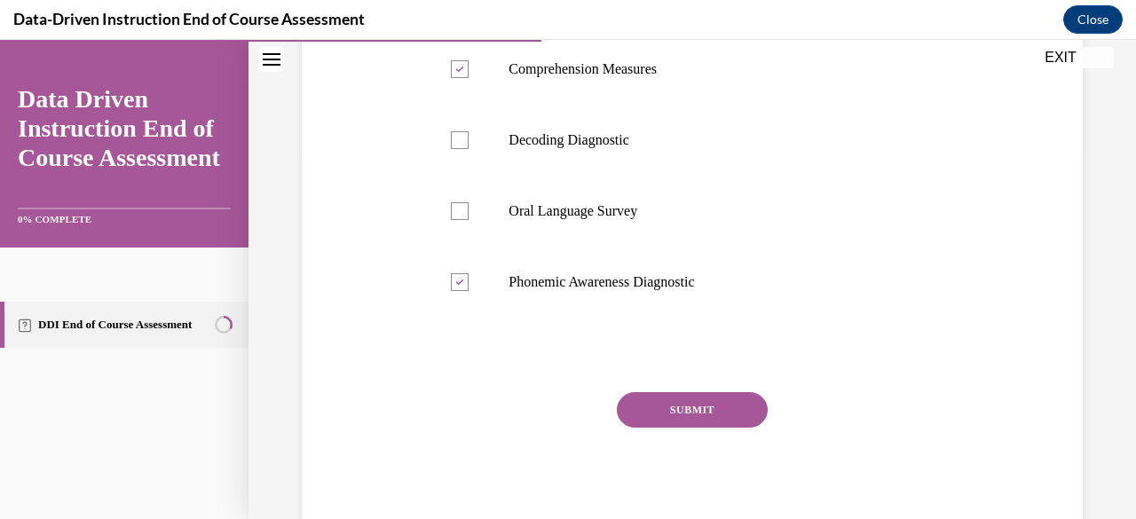
click at [684, 410] on button "SUBMIT" at bounding box center [692, 409] width 151 height 35
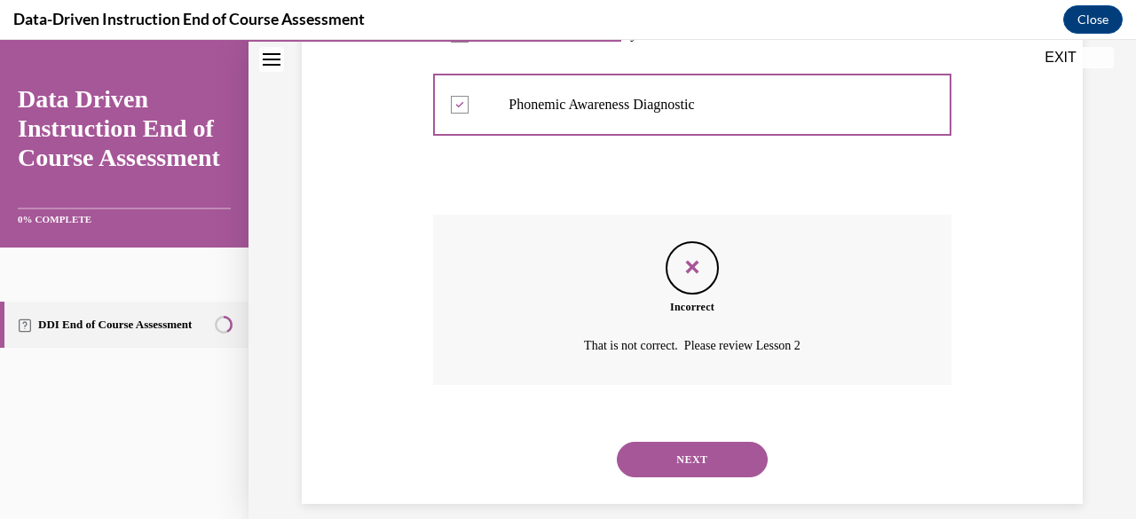
click at [678, 448] on button "NEXT" at bounding box center [692, 459] width 151 height 35
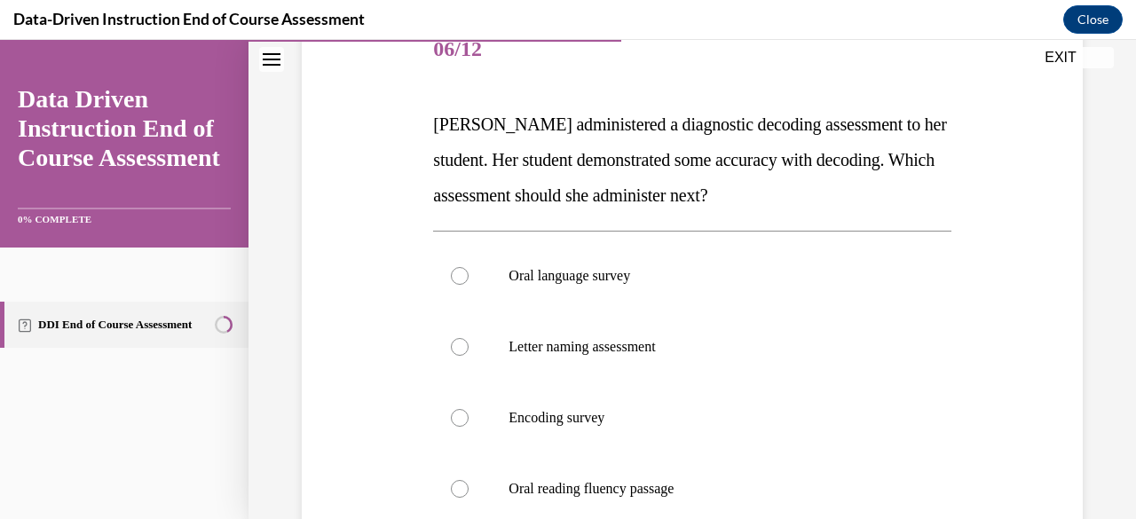
scroll to position [320, 0]
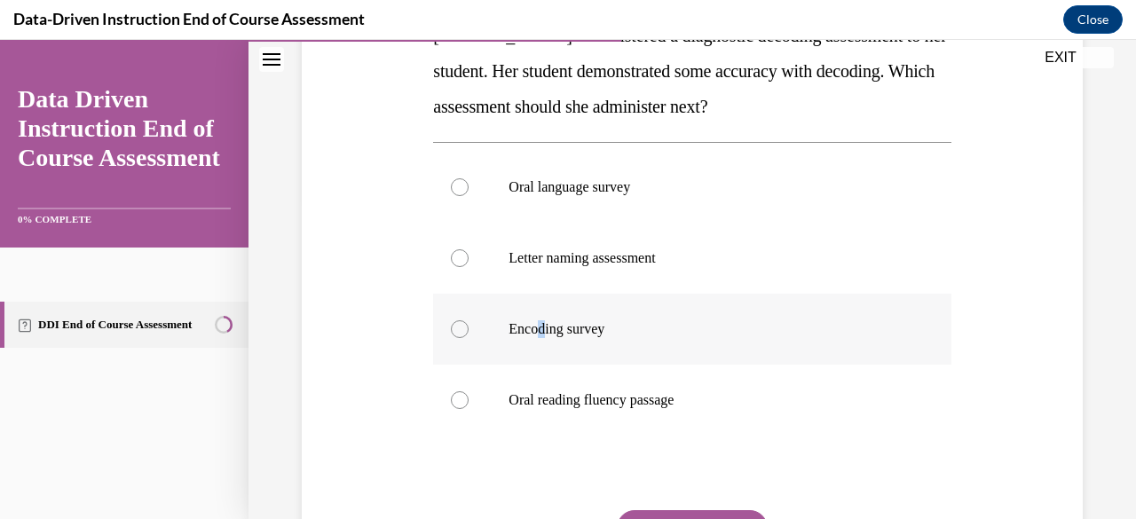
drag, startPoint x: 540, startPoint y: 319, endPoint x: 547, endPoint y: 327, distance: 10.1
click at [543, 323] on p "Encoding survey" at bounding box center [707, 329] width 398 height 18
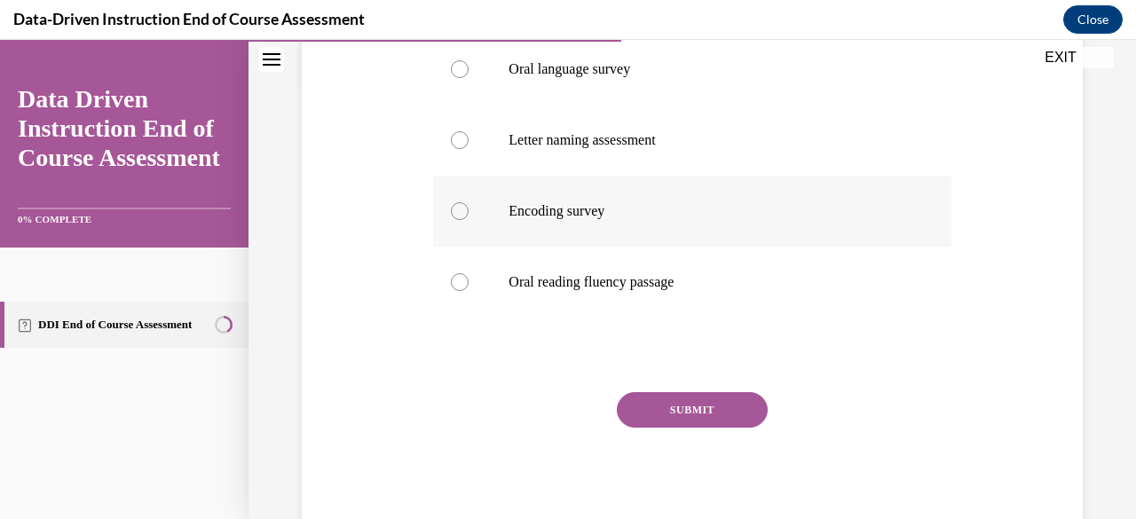
click at [461, 215] on div at bounding box center [460, 211] width 18 height 18
click at [461, 215] on input "Encoding survey" at bounding box center [460, 211] width 18 height 18
radio input "true"
click at [697, 396] on button "SUBMIT" at bounding box center [692, 409] width 151 height 35
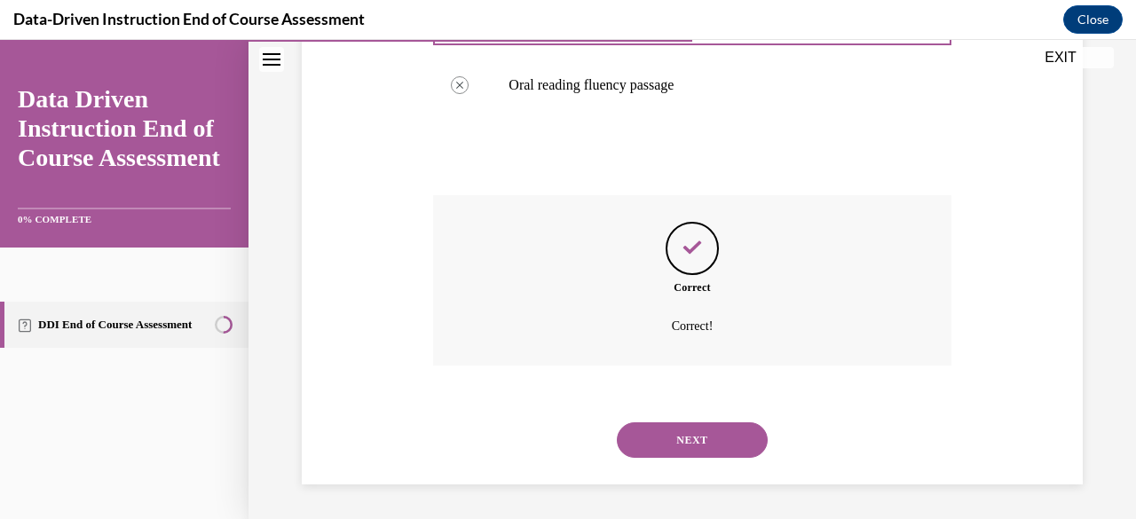
click at [674, 449] on button "NEXT" at bounding box center [692, 439] width 151 height 35
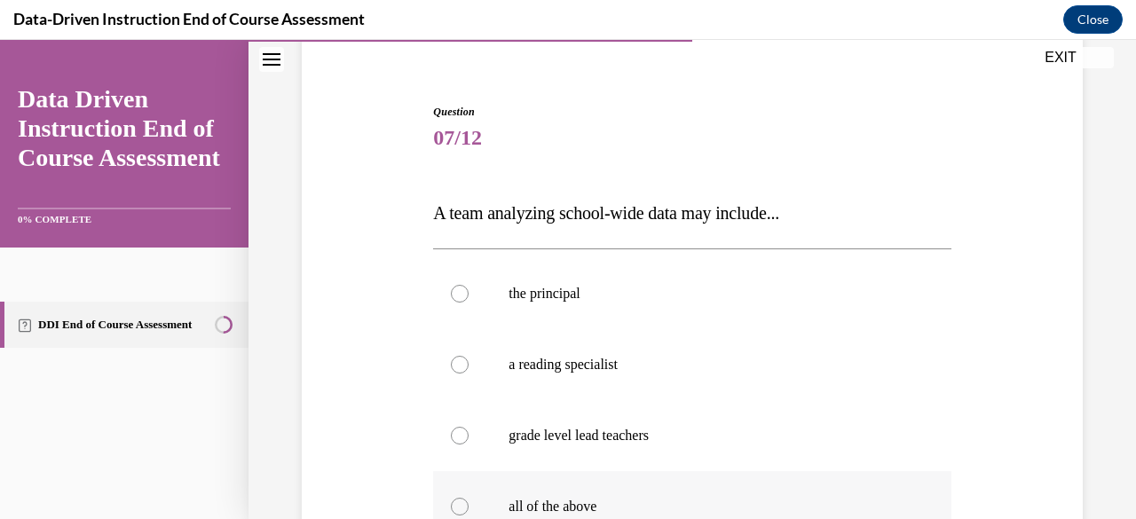
scroll to position [232, 0]
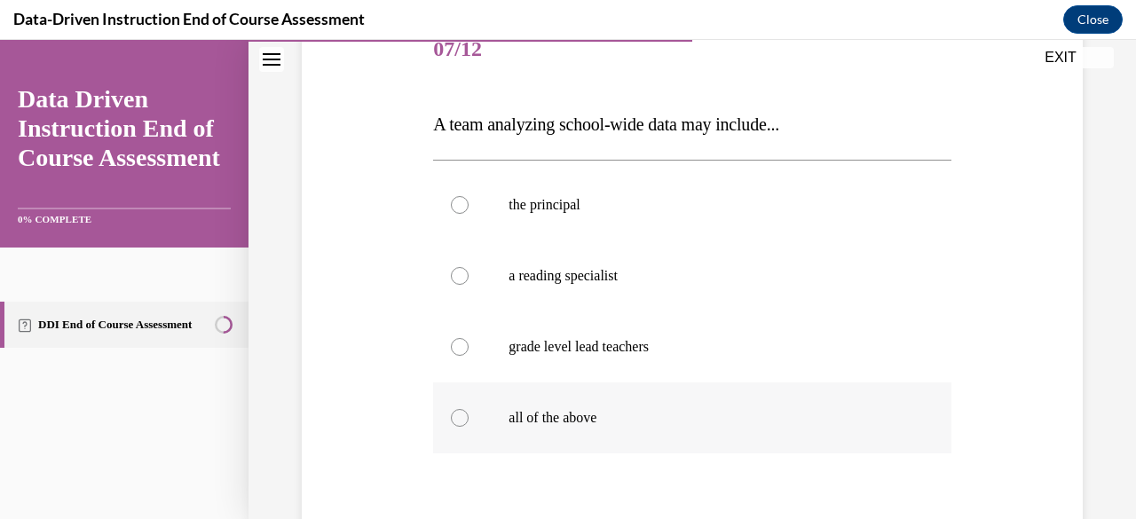
click at [683, 419] on p "all of the above" at bounding box center [707, 418] width 398 height 18
click at [469, 419] on input "all of the above" at bounding box center [460, 418] width 18 height 18
radio input "true"
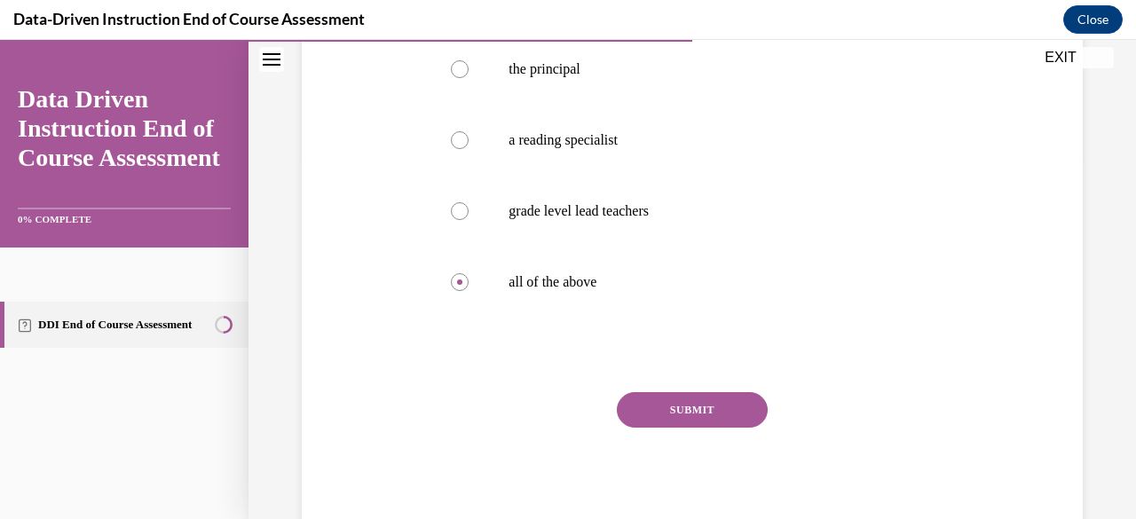
click at [685, 411] on button "SUBMIT" at bounding box center [692, 409] width 151 height 35
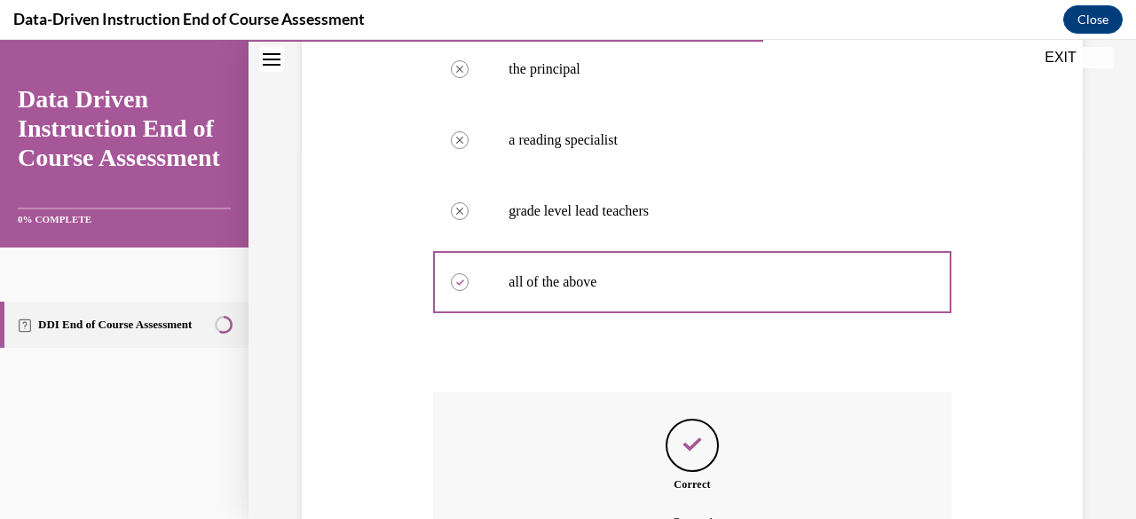
scroll to position [564, 0]
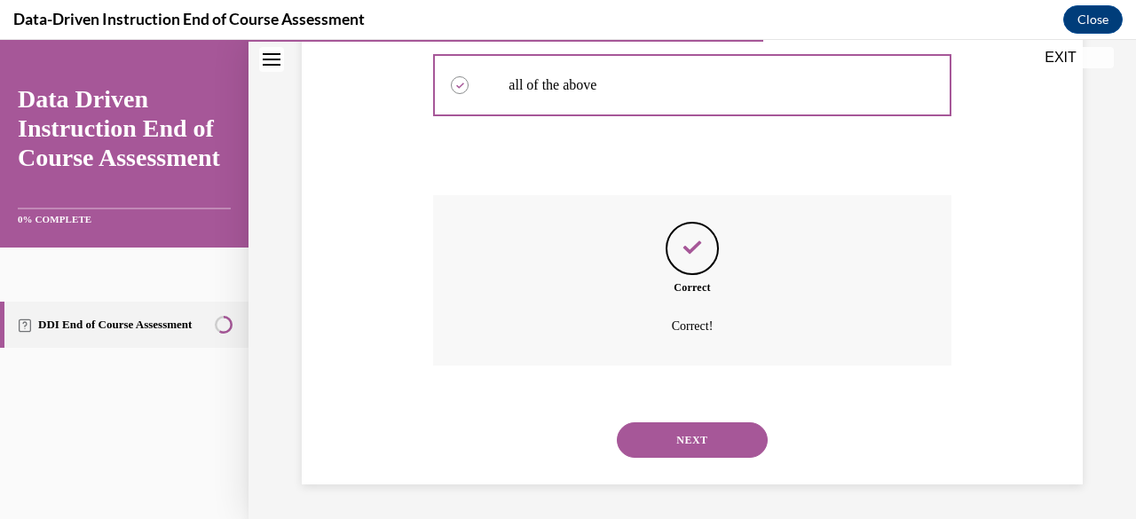
click at [681, 439] on button "NEXT" at bounding box center [692, 439] width 151 height 35
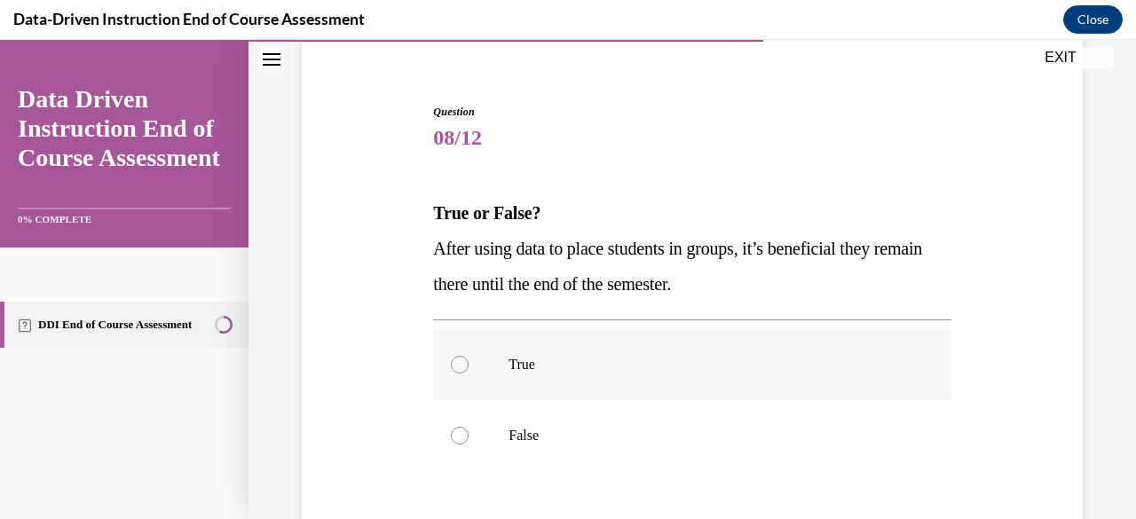
scroll to position [232, 0]
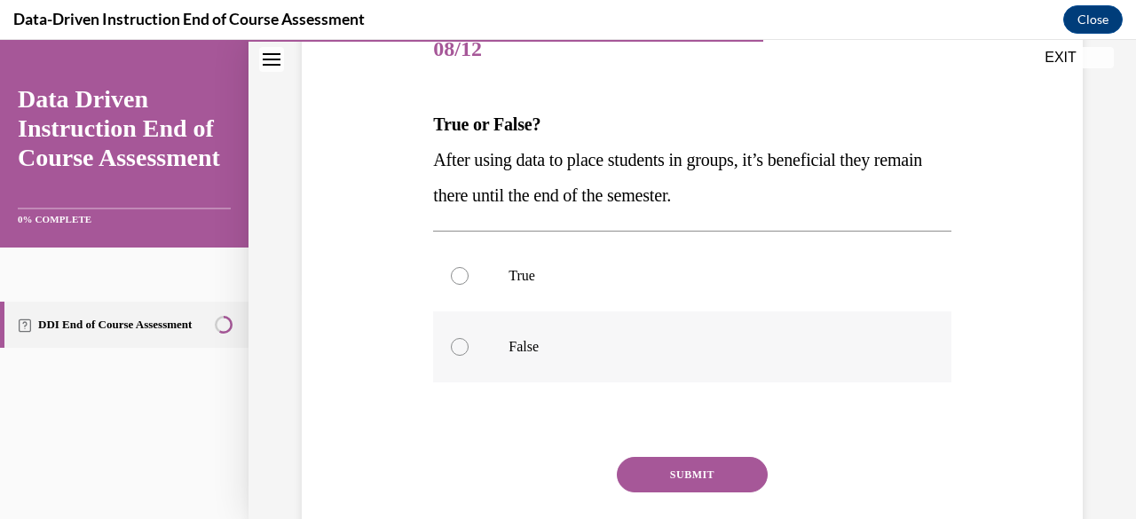
click at [631, 349] on p "False" at bounding box center [707, 347] width 398 height 18
click at [469, 349] on input "False" at bounding box center [460, 347] width 18 height 18
radio input "true"
click at [657, 466] on button "SUBMIT" at bounding box center [692, 474] width 151 height 35
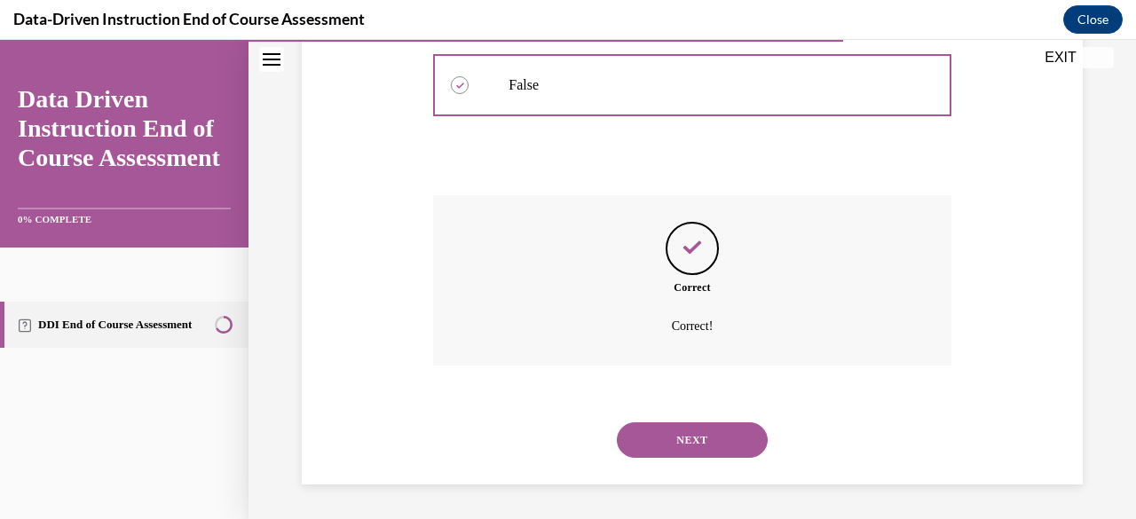
click at [666, 441] on button "NEXT" at bounding box center [692, 439] width 151 height 35
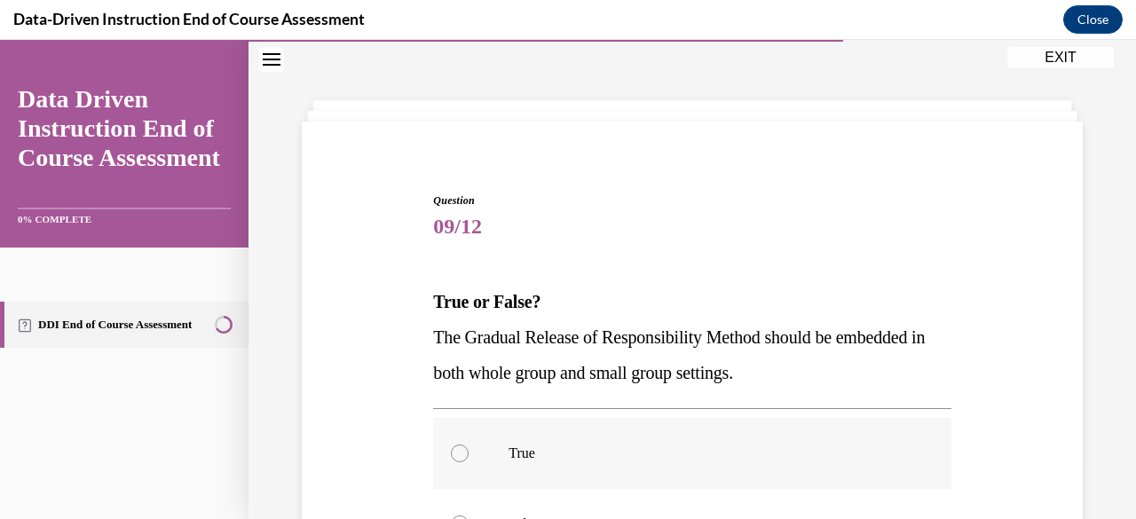
click at [674, 424] on label "True" at bounding box center [691, 453] width 517 height 71
click at [469, 445] on input "True" at bounding box center [460, 454] width 18 height 18
radio input "true"
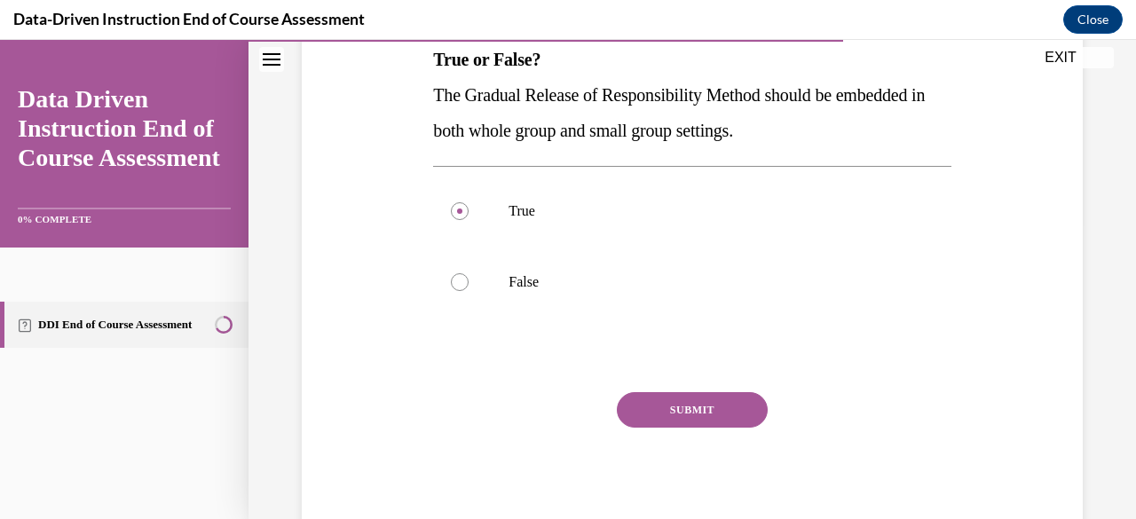
click at [681, 409] on button "SUBMIT" at bounding box center [692, 409] width 151 height 35
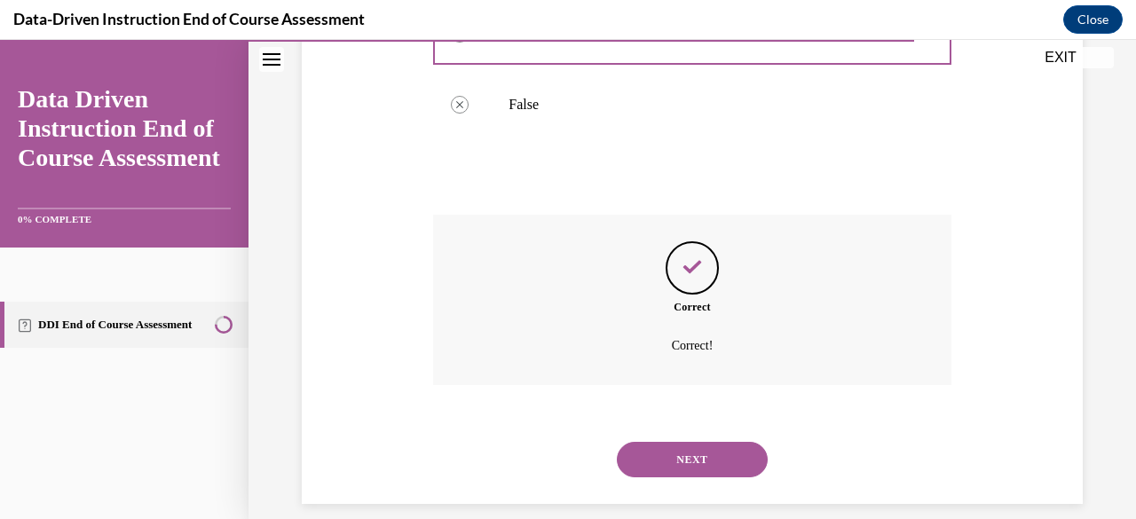
click at [669, 468] on button "NEXT" at bounding box center [692, 459] width 151 height 35
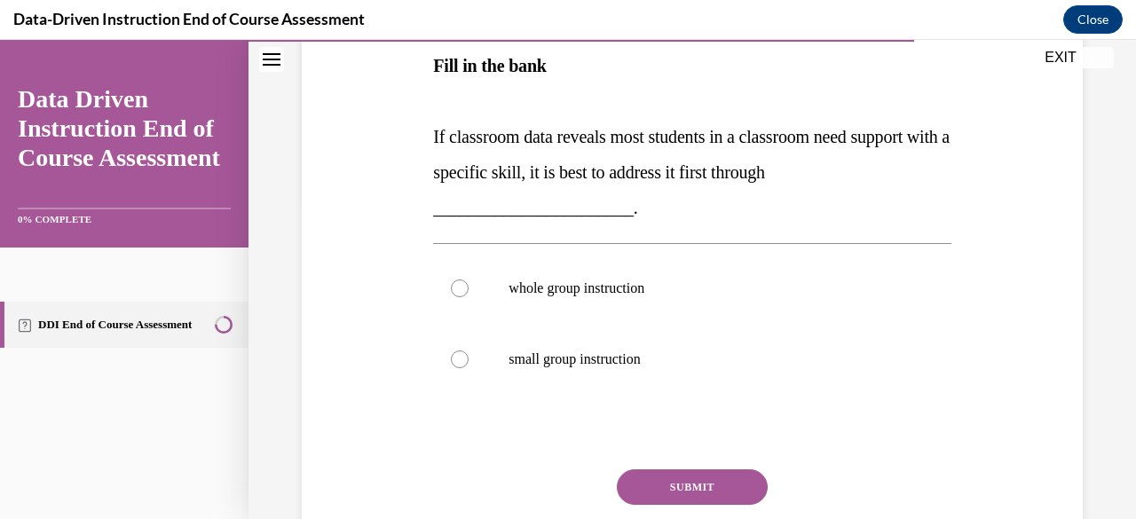
scroll to position [398, 0]
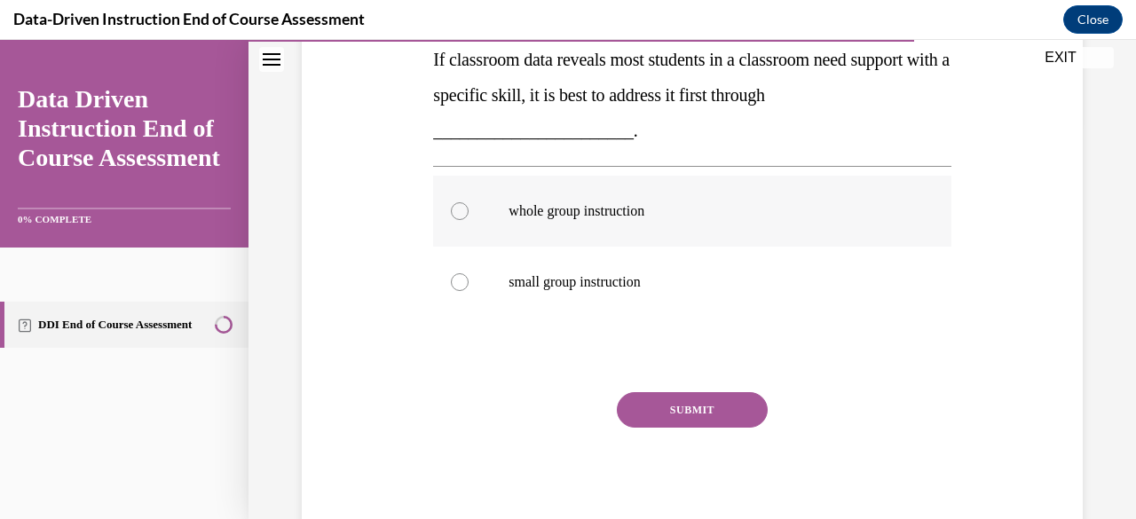
click at [557, 220] on label "whole group instruction" at bounding box center [691, 211] width 517 height 71
click at [469, 220] on input "whole group instruction" at bounding box center [460, 211] width 18 height 18
radio input "true"
click at [658, 415] on button "SUBMIT" at bounding box center [692, 409] width 151 height 35
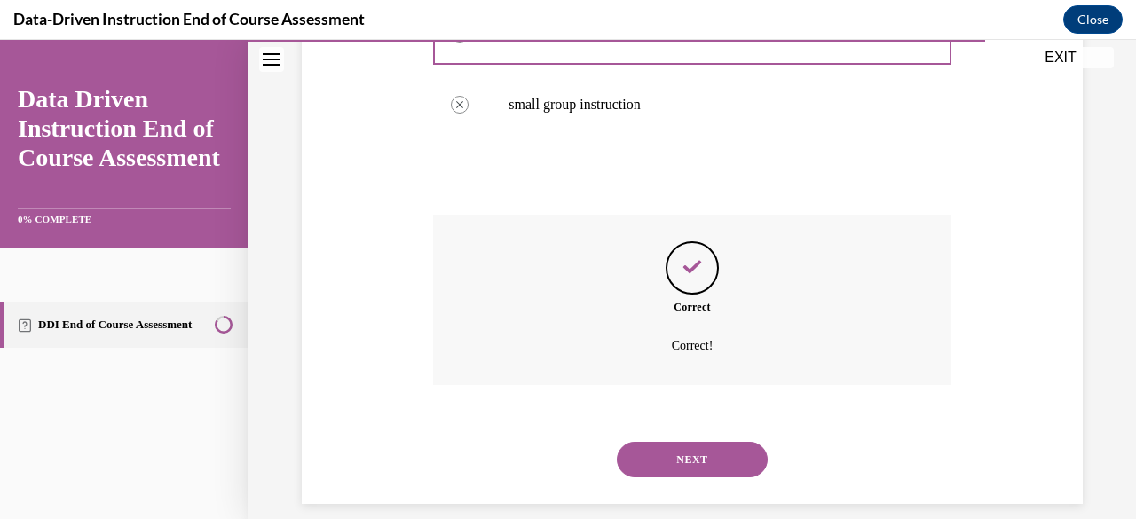
scroll to position [595, 0]
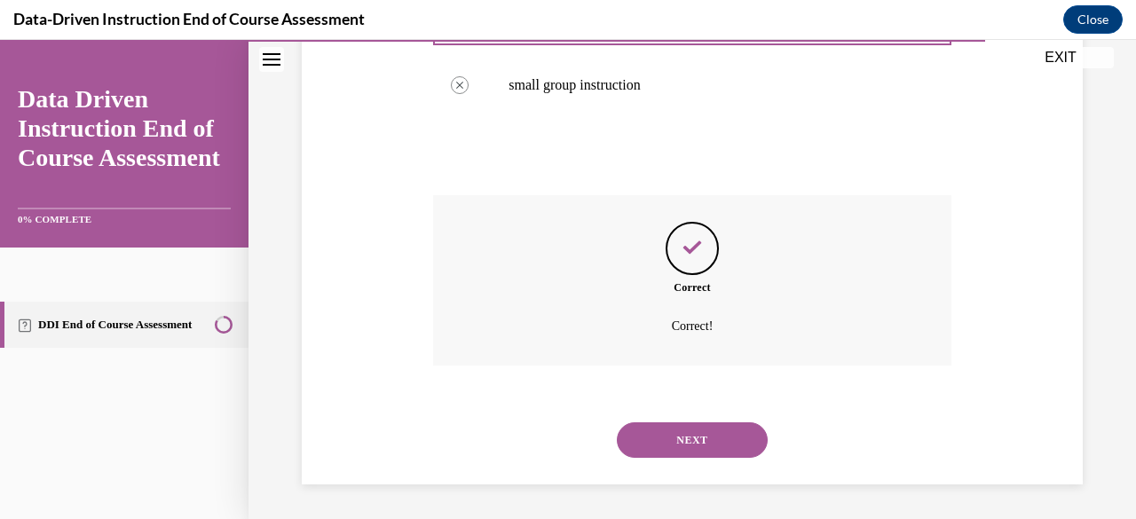
click at [657, 437] on button "NEXT" at bounding box center [692, 439] width 151 height 35
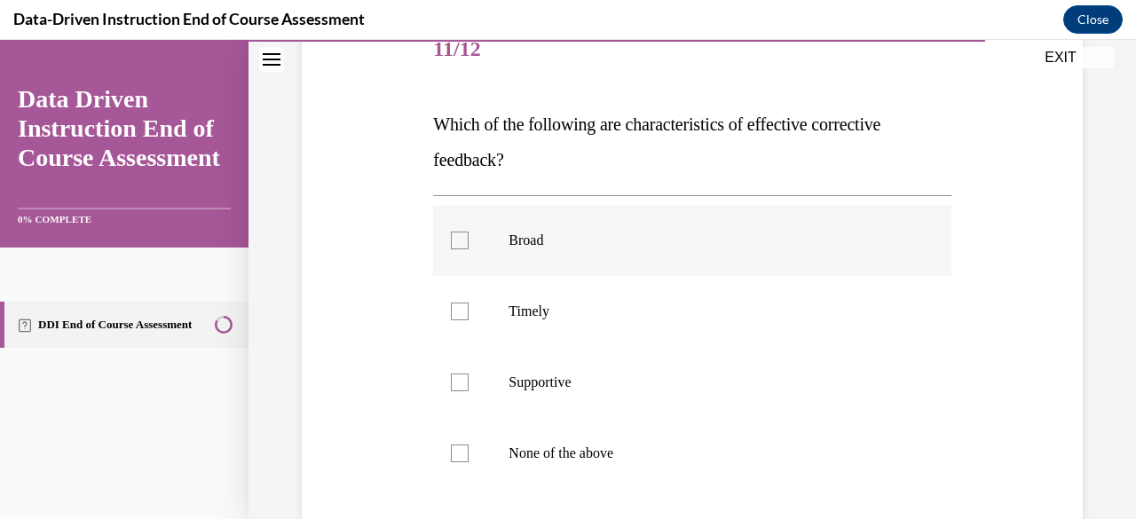
scroll to position [320, 0]
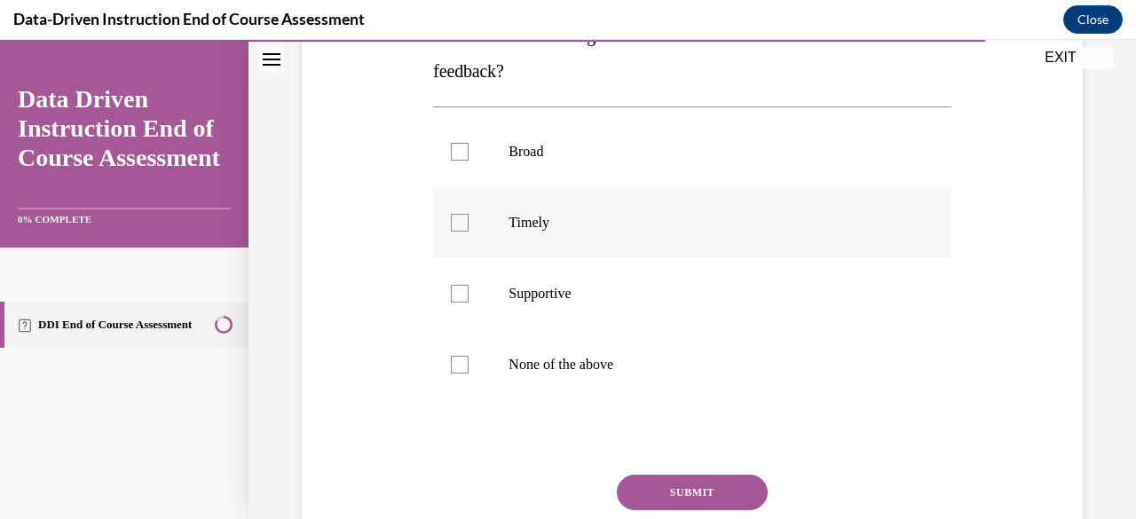
click at [497, 232] on label "Timely" at bounding box center [691, 222] width 517 height 71
click at [469, 232] on input "Timely" at bounding box center [460, 223] width 18 height 18
checkbox input "true"
click at [498, 301] on label "Supportive" at bounding box center [691, 293] width 517 height 71
click at [469, 301] on input "Supportive" at bounding box center [460, 294] width 18 height 18
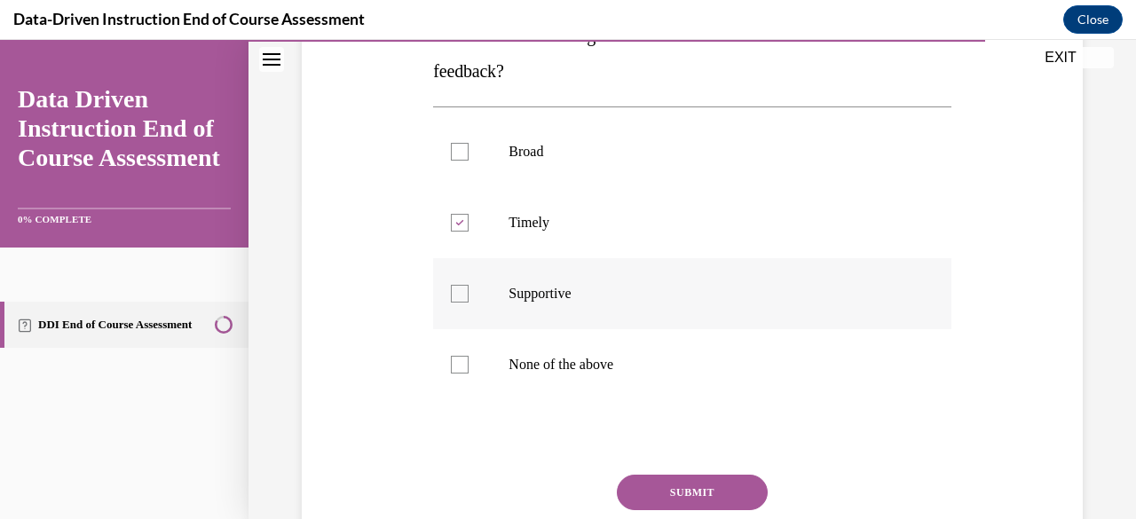
checkbox input "true"
click at [673, 490] on button "SUBMIT" at bounding box center [692, 492] width 151 height 35
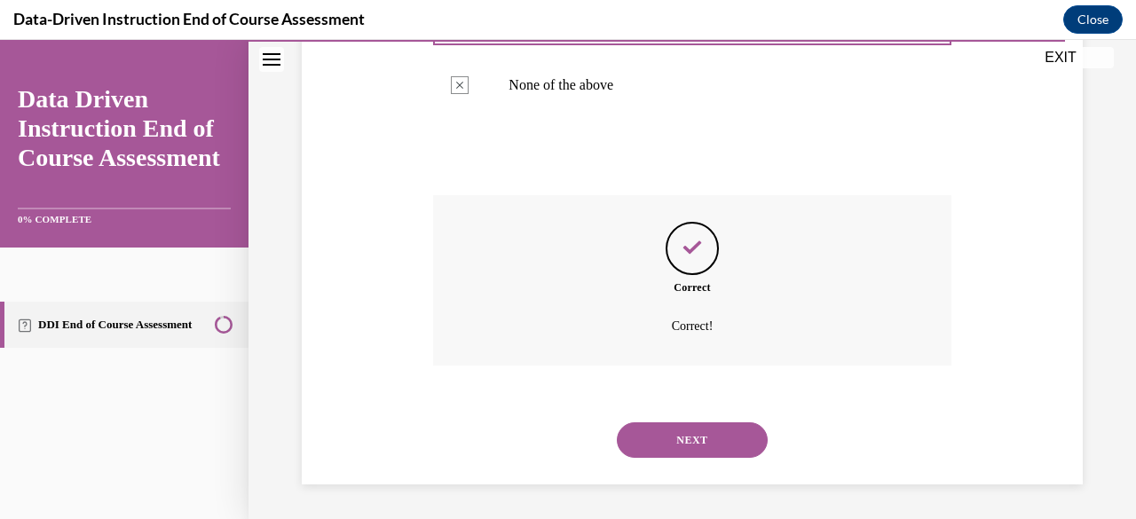
click at [701, 453] on button "NEXT" at bounding box center [692, 439] width 151 height 35
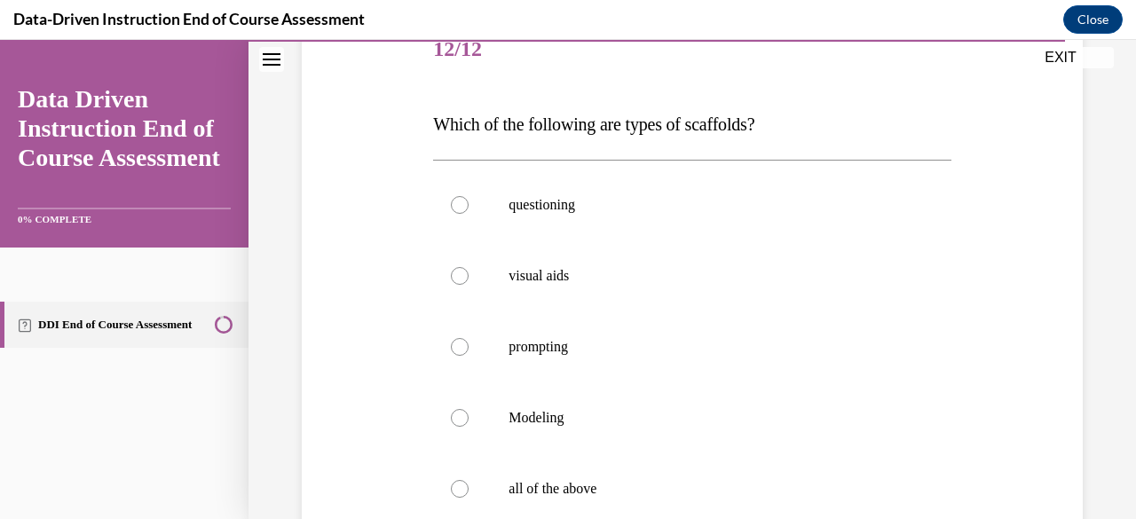
scroll to position [409, 0]
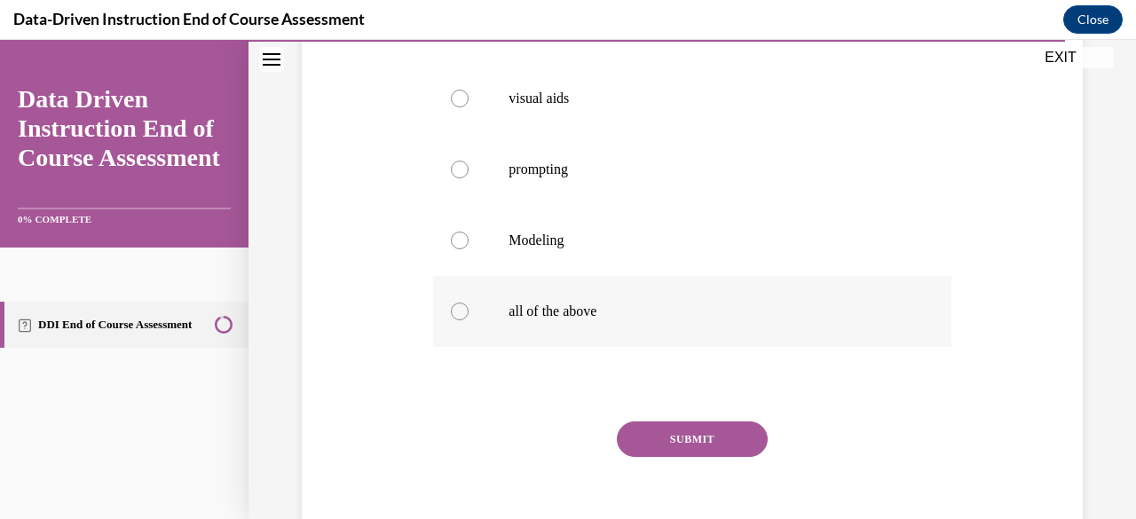
click at [529, 307] on p "all of the above" at bounding box center [707, 312] width 398 height 18
click at [469, 307] on input "all of the above" at bounding box center [460, 312] width 18 height 18
radio input "true"
click at [660, 440] on button "SUBMIT" at bounding box center [692, 438] width 151 height 35
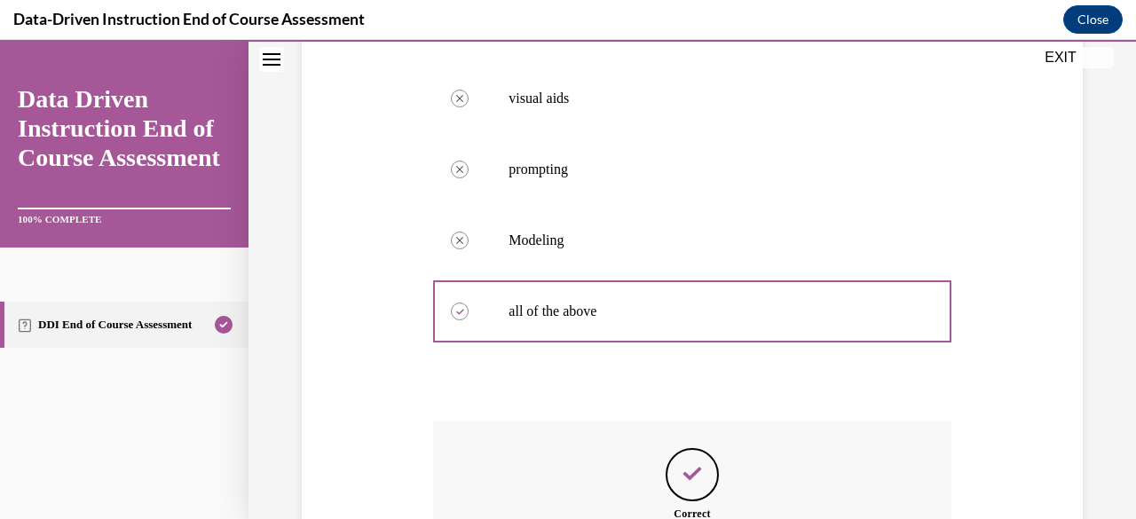
scroll to position [635, 0]
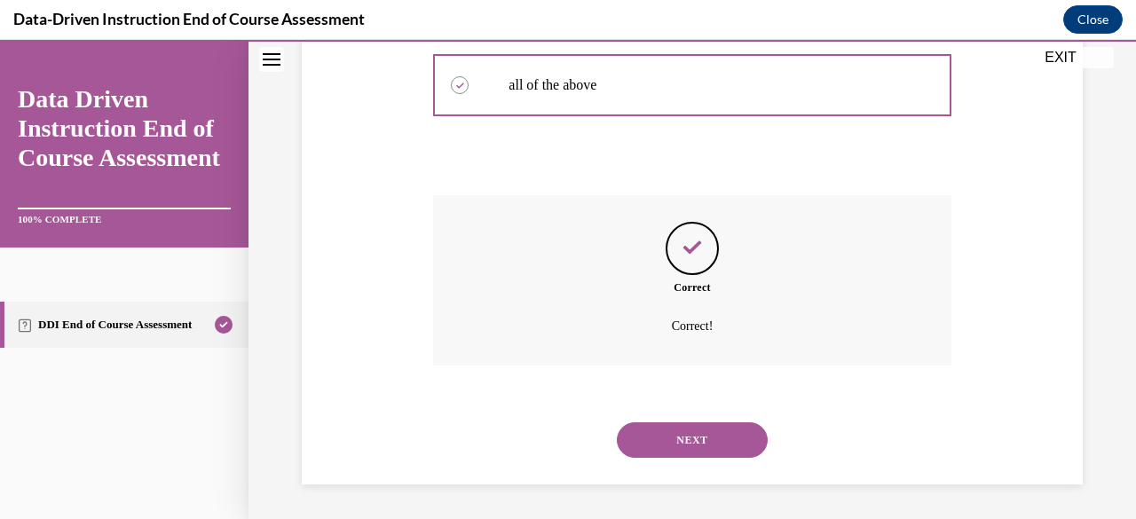
click at [661, 431] on button "NEXT" at bounding box center [692, 439] width 151 height 35
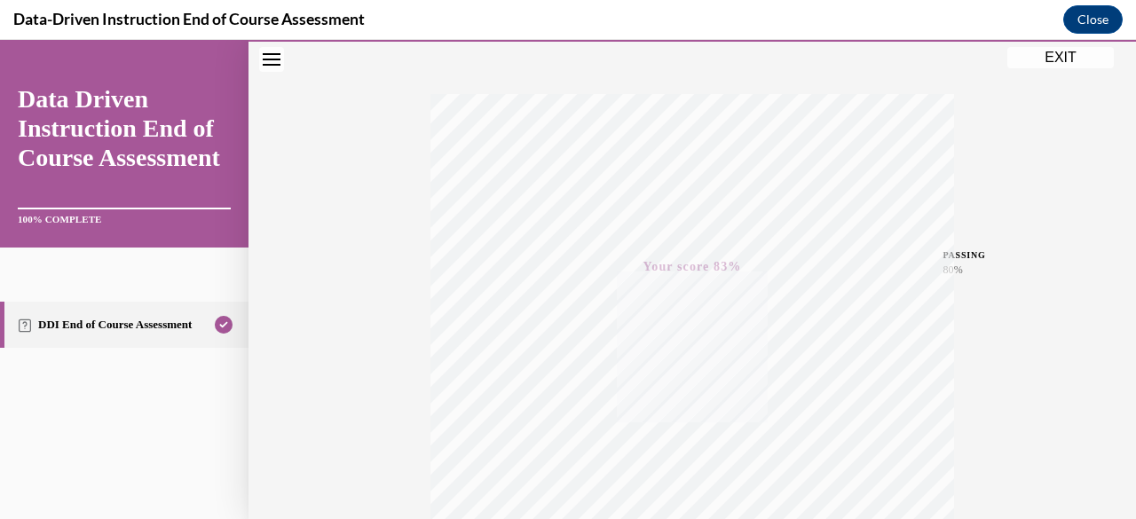
scroll to position [429, 0]
click at [1067, 57] on button "EXIT" at bounding box center [1060, 57] width 106 height 21
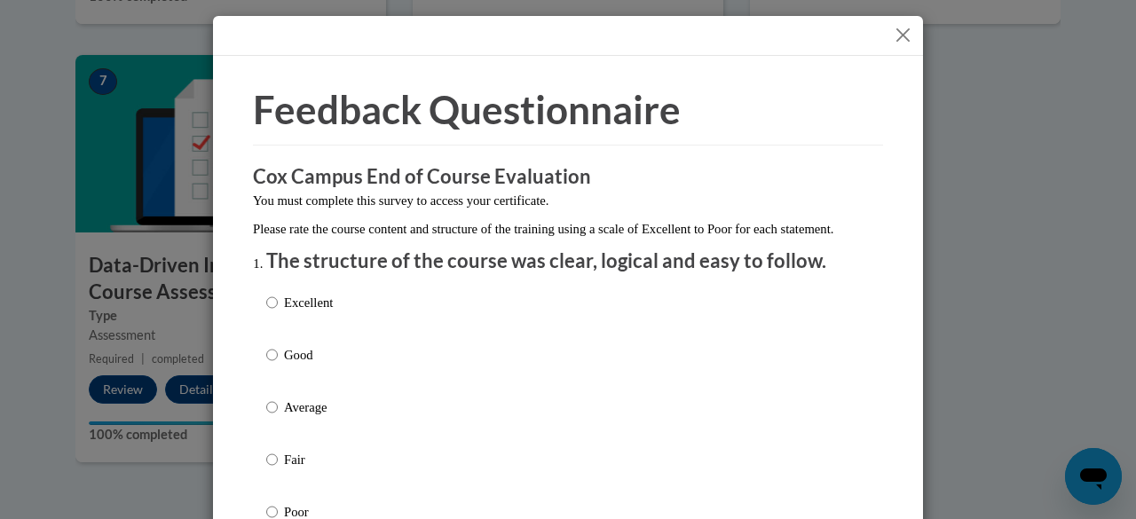
scroll to position [177, 0]
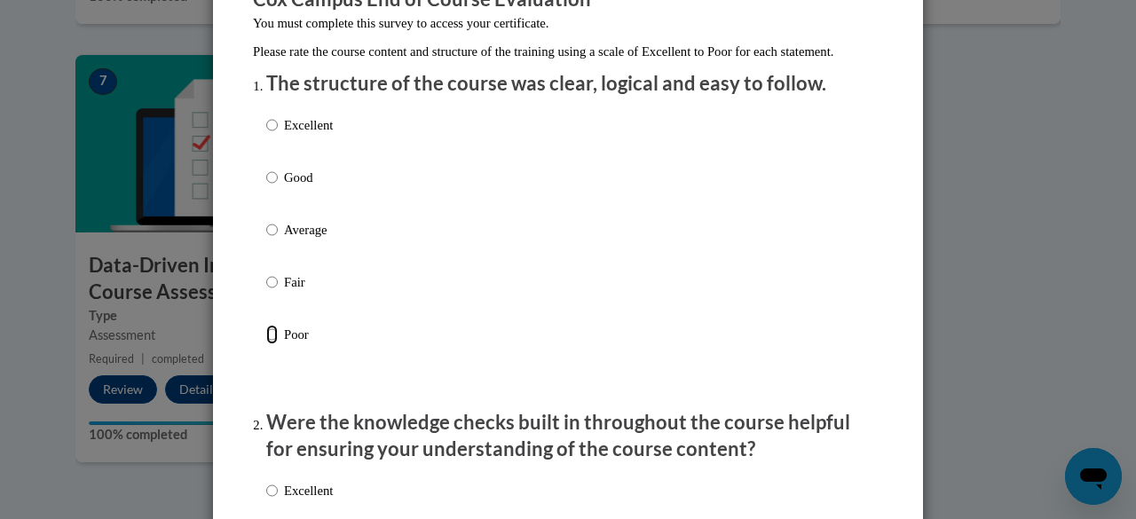
click at [266, 344] on input "Poor" at bounding box center [272, 335] width 12 height 20
radio input "true"
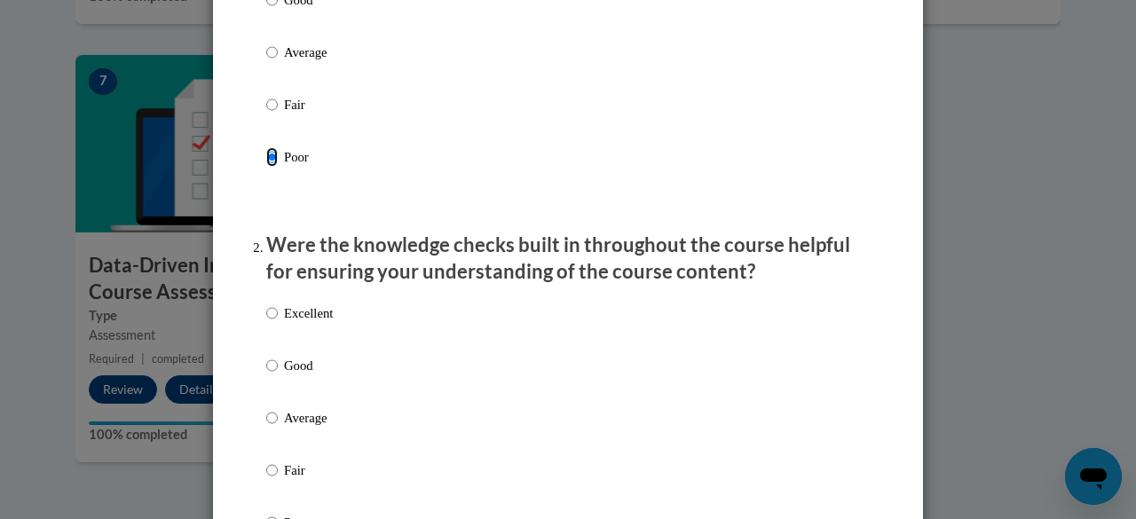
scroll to position [444, 0]
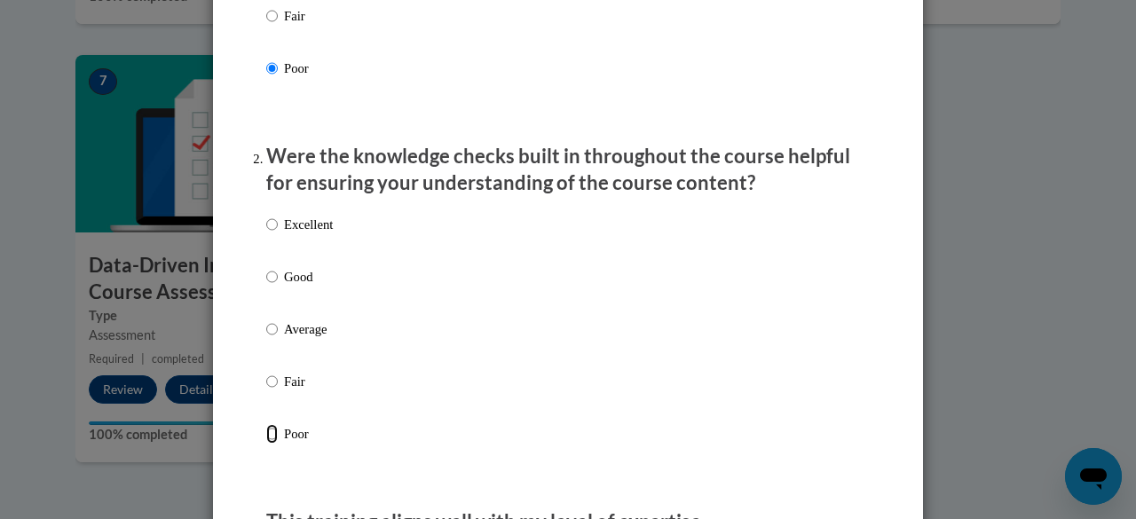
click at [266, 444] on input "Poor" at bounding box center [272, 434] width 12 height 20
radio input "true"
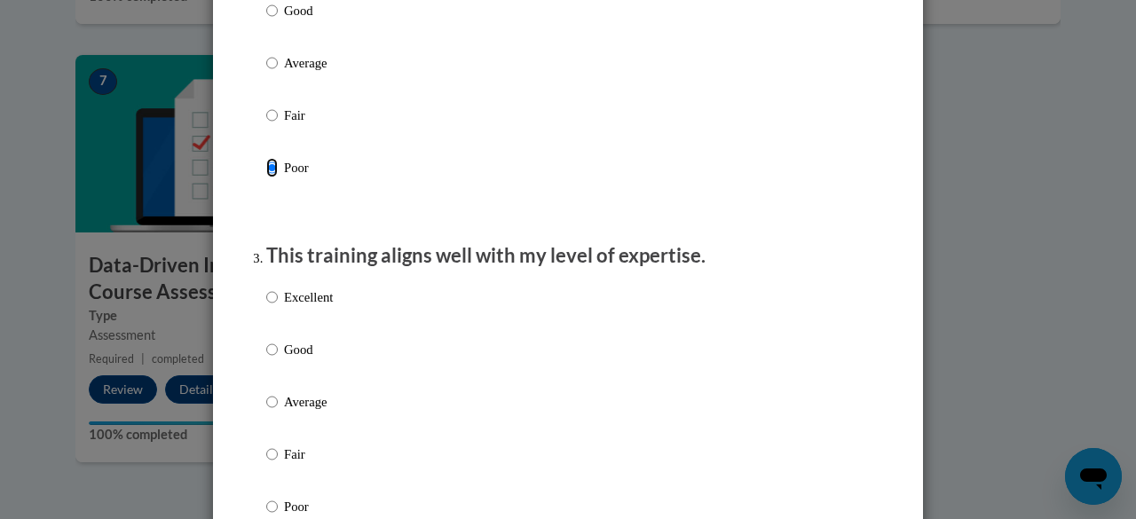
scroll to position [799, 0]
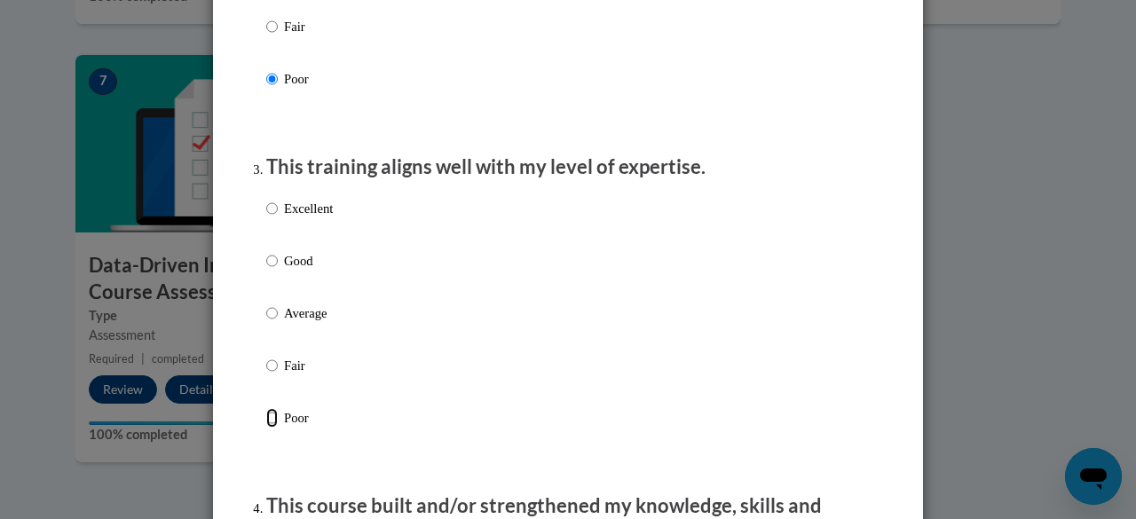
click at [266, 428] on input "Poor" at bounding box center [272, 418] width 12 height 20
radio input "true"
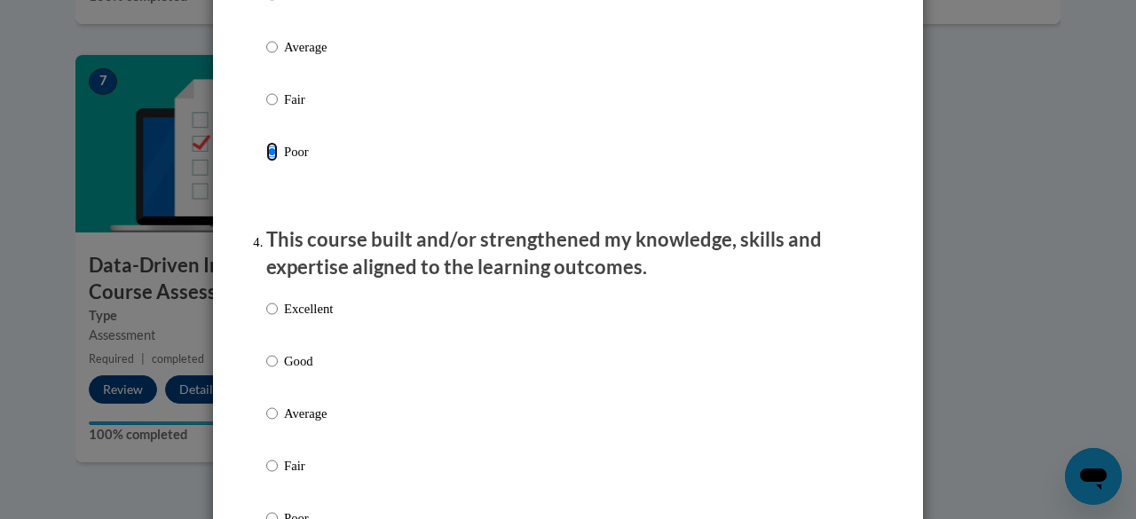
scroll to position [1154, 0]
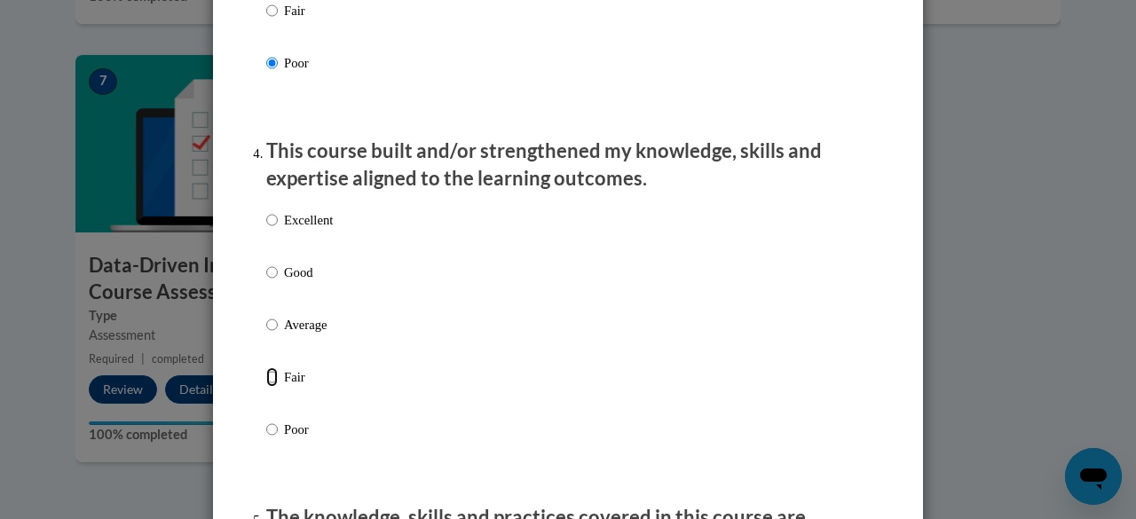
click at [266, 387] on input "Fair" at bounding box center [272, 377] width 12 height 20
radio input "true"
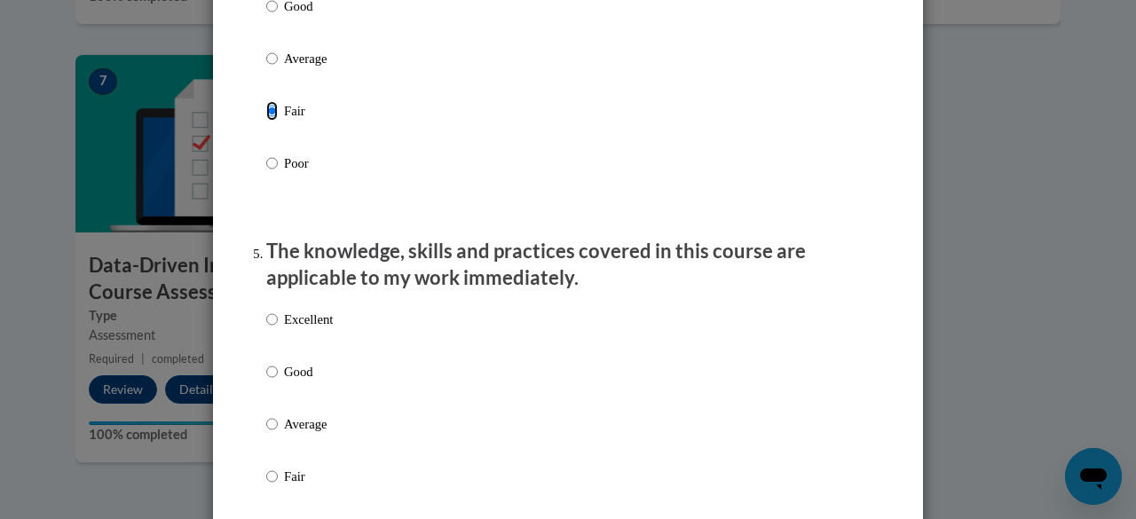
scroll to position [1508, 0]
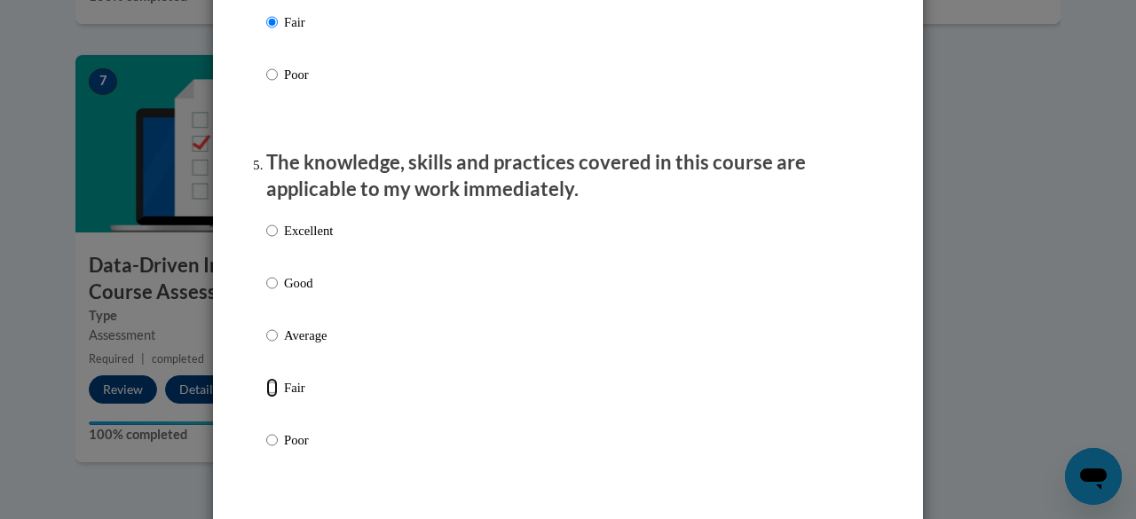
click at [270, 398] on input "Fair" at bounding box center [272, 388] width 12 height 20
radio input "true"
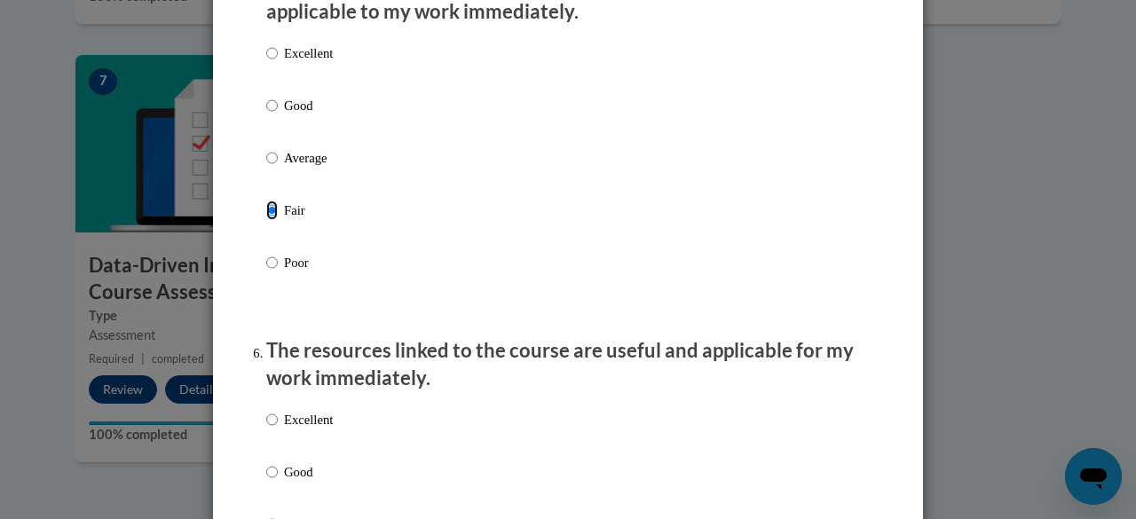
scroll to position [1775, 0]
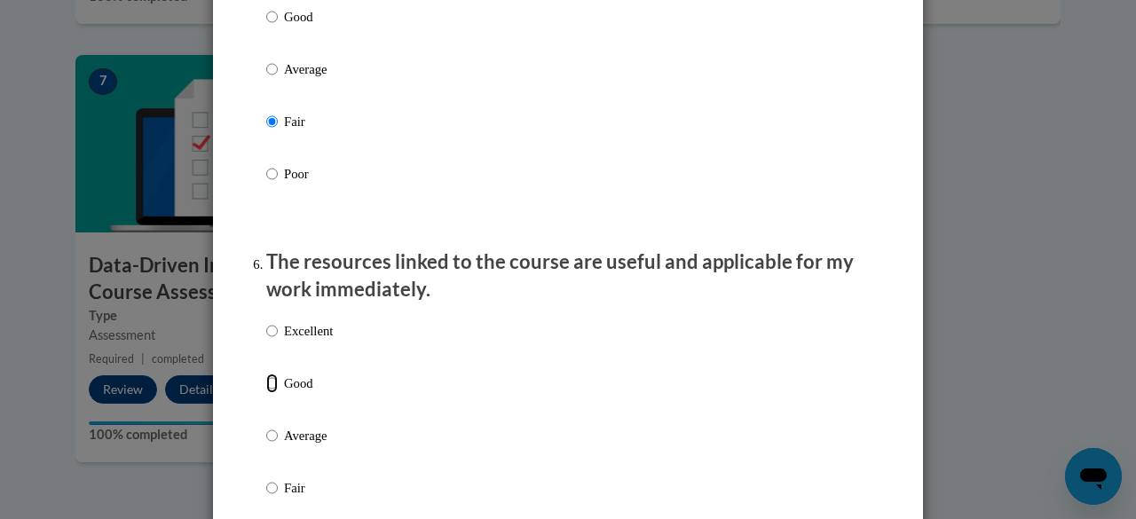
click at [270, 393] on input "Good" at bounding box center [272, 384] width 12 height 20
radio input "true"
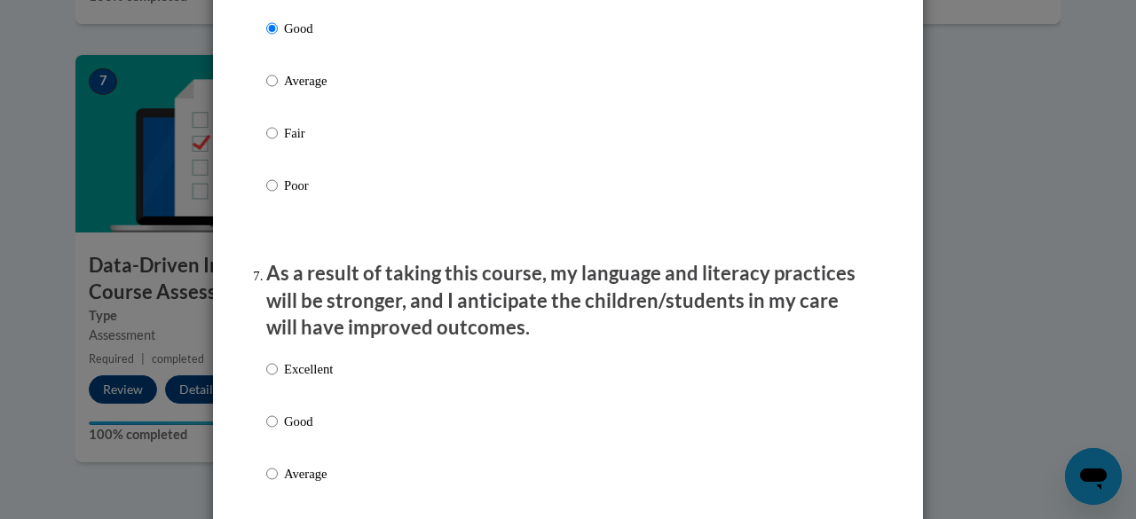
click at [270, 402] on label "Excellent" at bounding box center [299, 383] width 67 height 48
click at [270, 379] on input "Excellent" at bounding box center [272, 369] width 12 height 20
radio input "true"
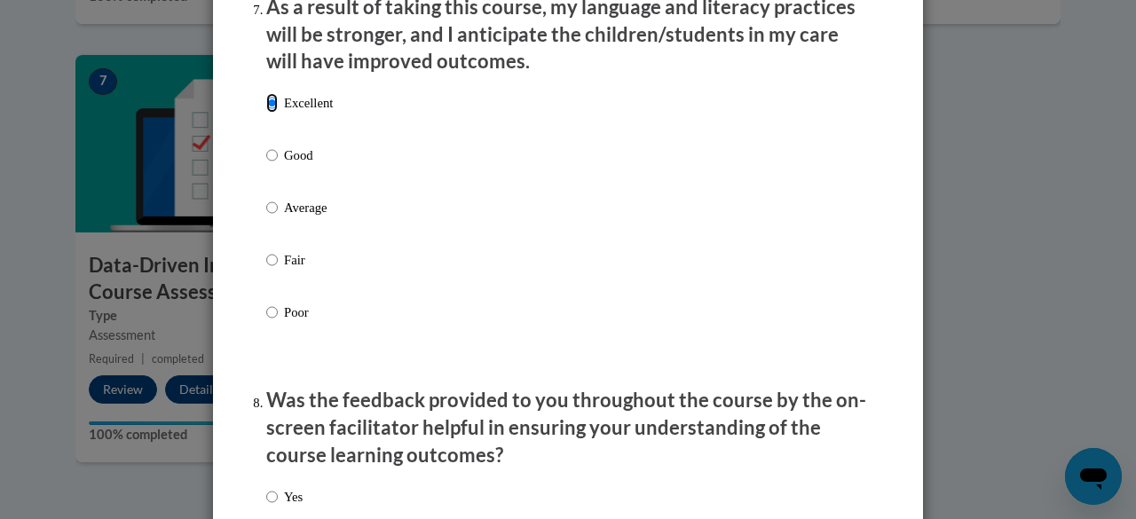
scroll to position [2662, 0]
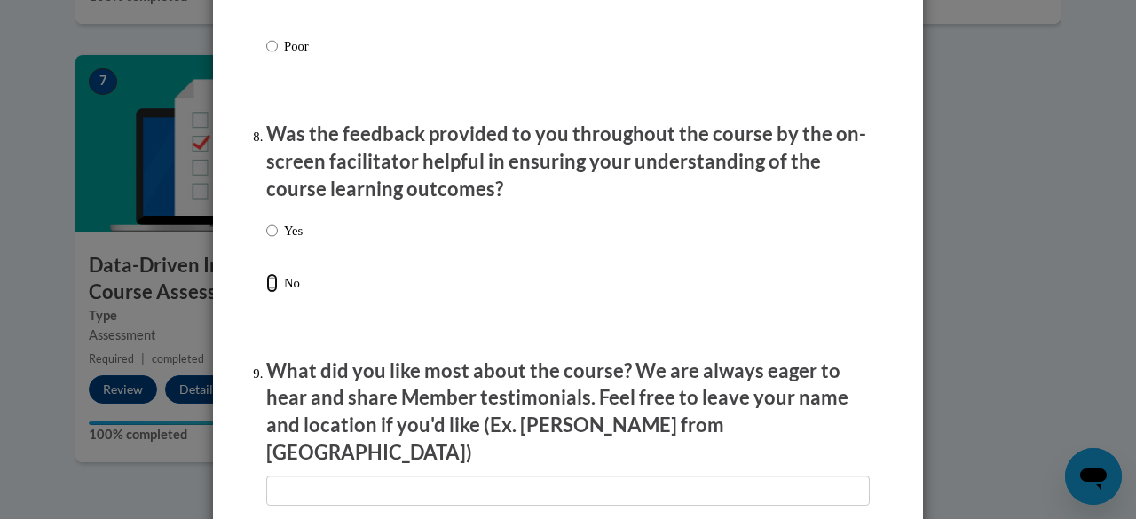
click at [266, 293] on input "No" at bounding box center [272, 283] width 12 height 20
radio input "true"
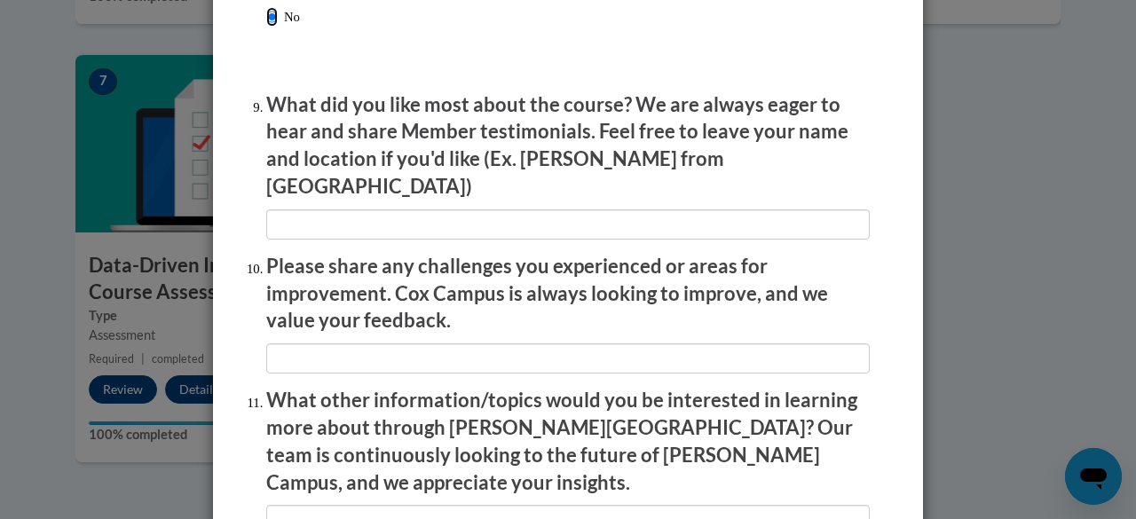
scroll to position [3170, 0]
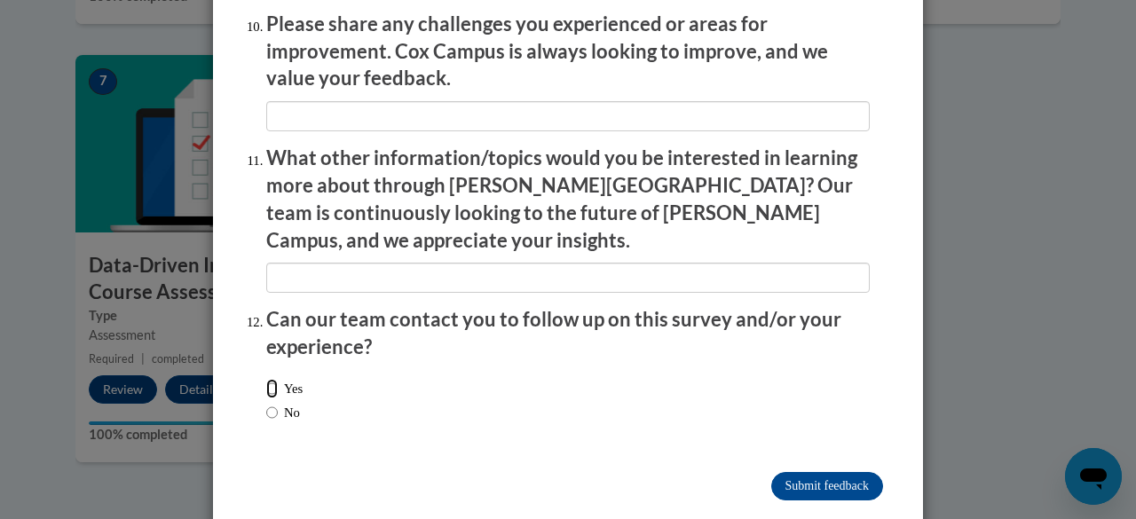
click at [270, 379] on input "Yes" at bounding box center [272, 389] width 12 height 20
radio input "true"
click at [816, 472] on input "Submit feedback" at bounding box center [827, 486] width 112 height 28
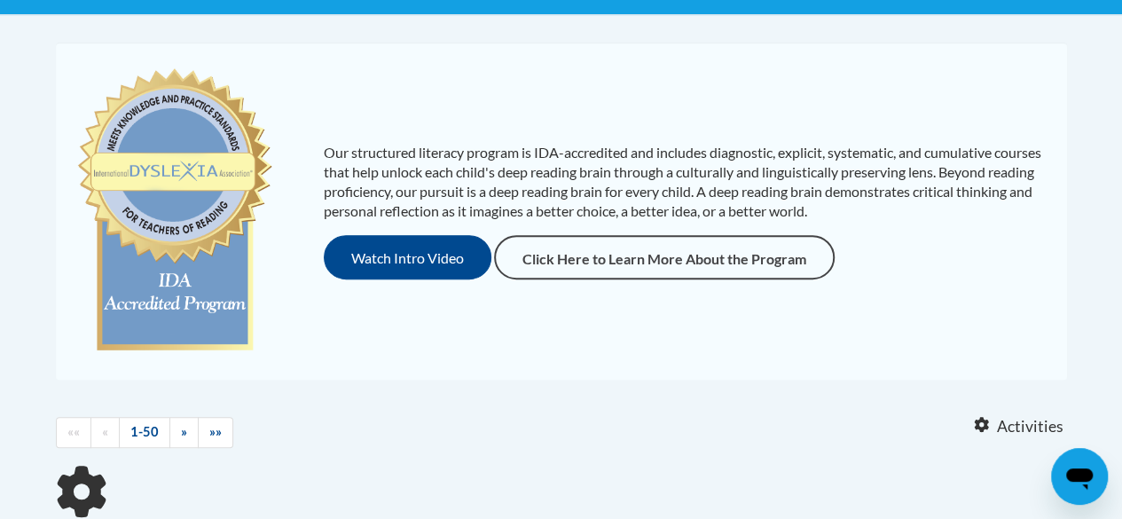
scroll to position [710, 0]
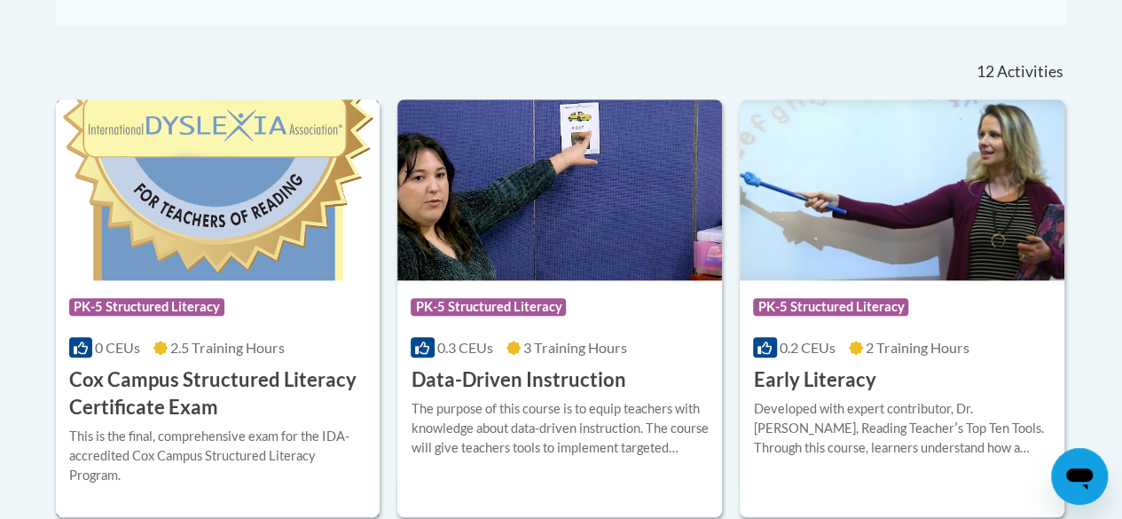
click at [217, 378] on h3 "Cox Campus Structured Literacy Certificate Exam" at bounding box center [218, 393] width 298 height 55
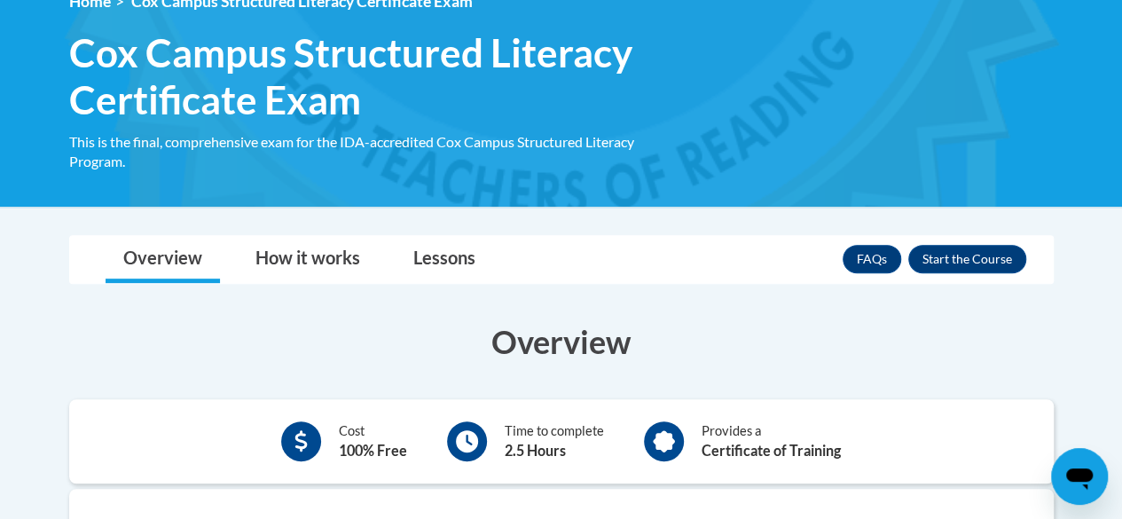
scroll to position [355, 0]
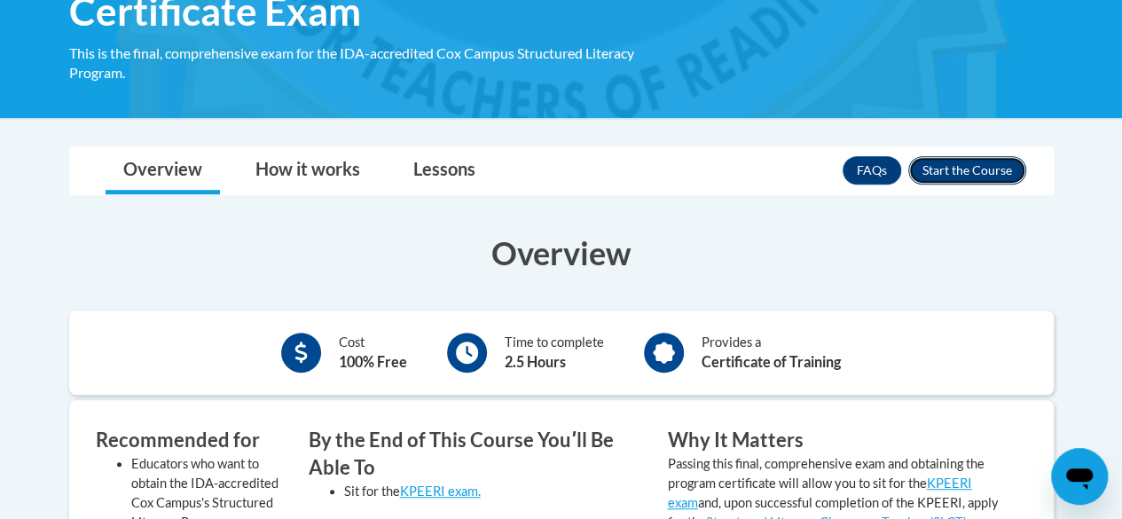
click at [948, 171] on button "Enroll" at bounding box center [968, 170] width 118 height 28
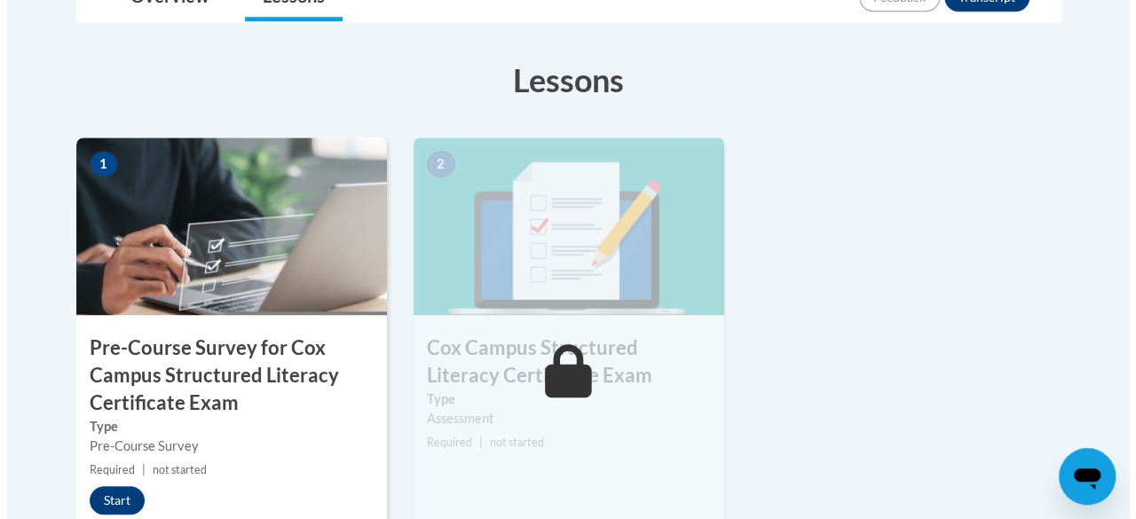
scroll to position [621, 0]
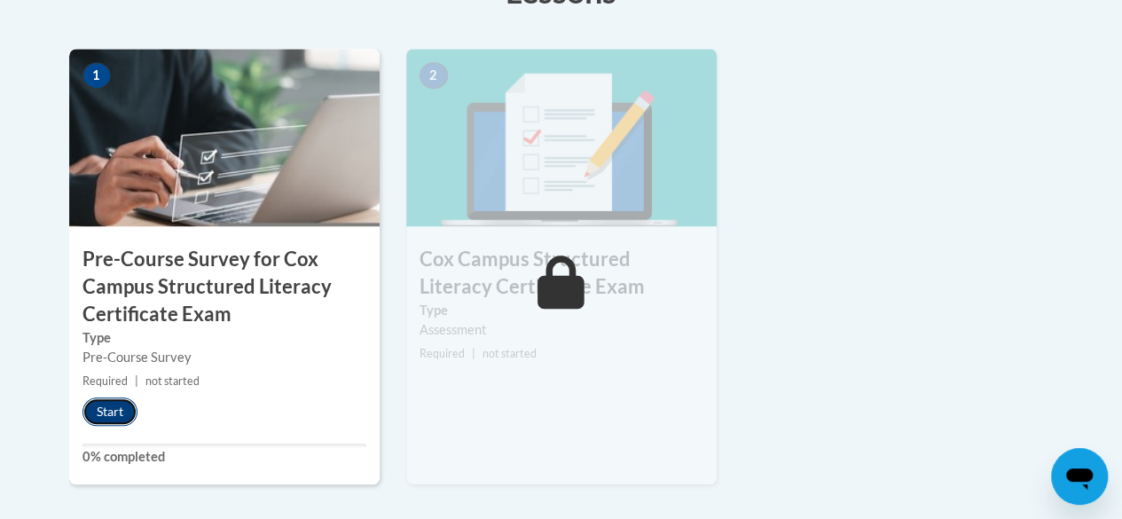
click at [94, 399] on button "Start" at bounding box center [110, 412] width 55 height 28
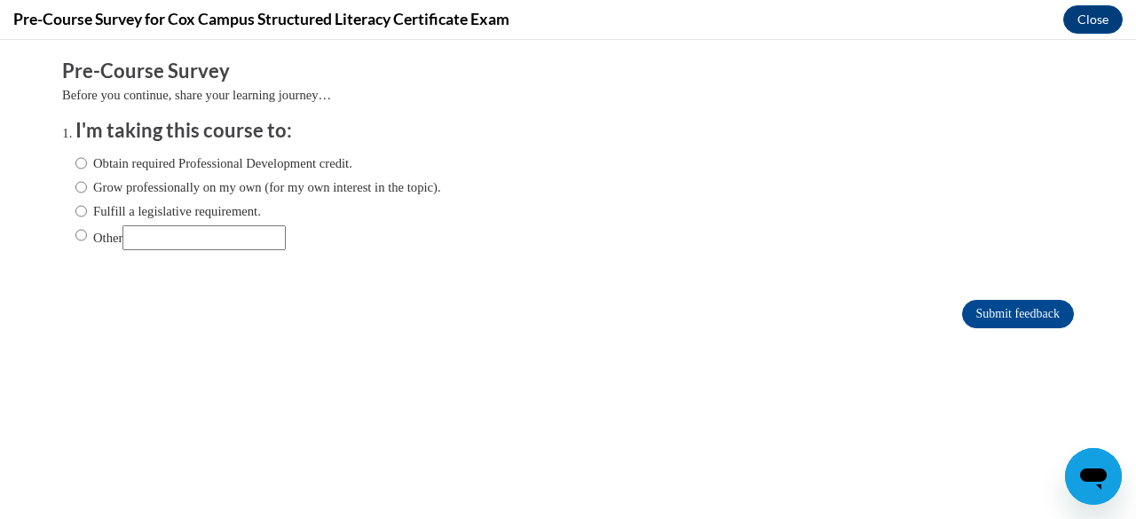
scroll to position [0, 0]
click at [87, 214] on label "Fulfill a legislative requirement." at bounding box center [167, 211] width 185 height 20
click at [87, 214] on input "Fulfill a legislative requirement." at bounding box center [81, 211] width 12 height 20
radio input "true"
click at [1008, 317] on input "Submit feedback" at bounding box center [1018, 314] width 112 height 28
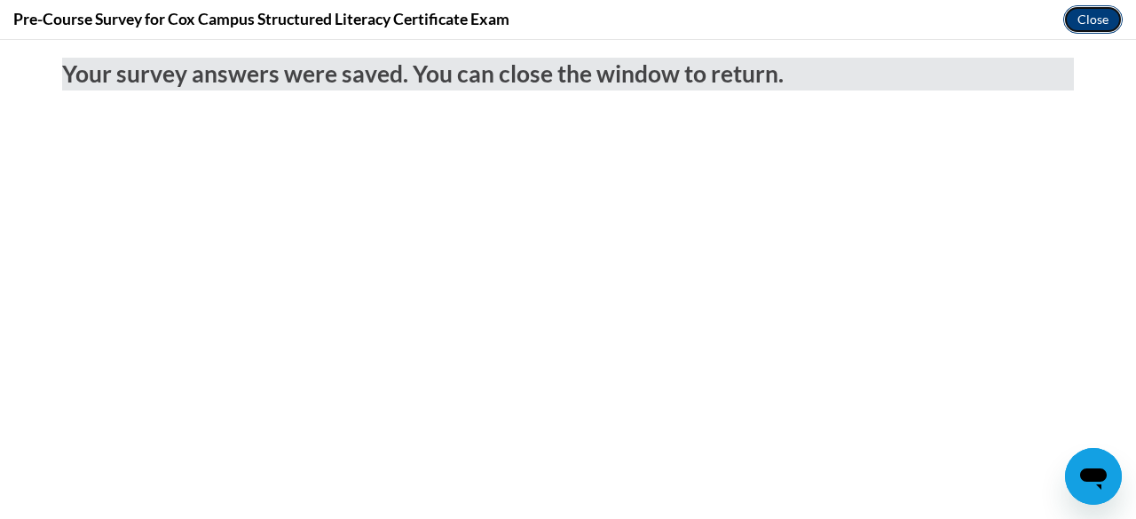
click at [1097, 25] on button "Close" at bounding box center [1092, 19] width 59 height 28
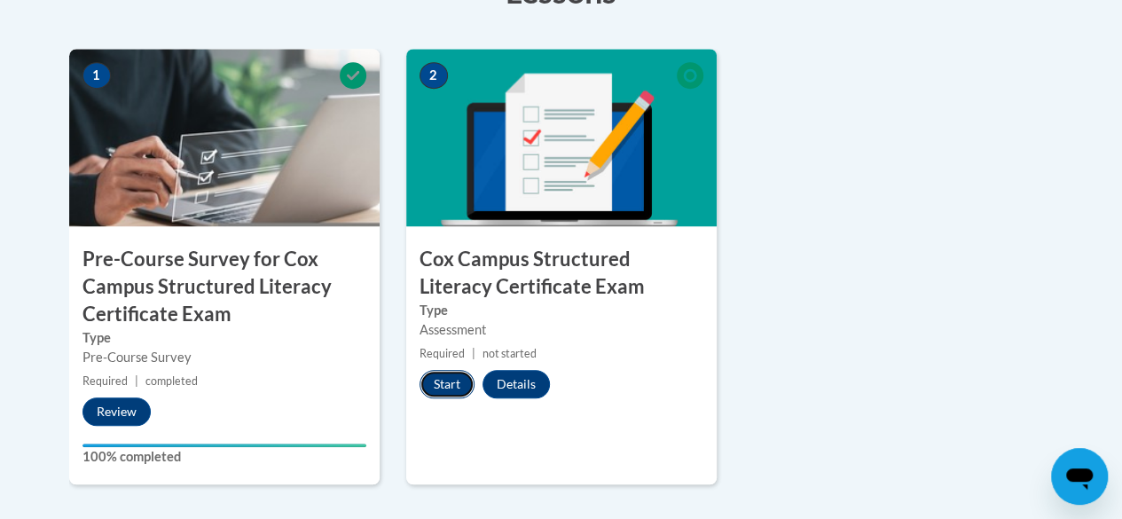
click at [442, 375] on button "Start" at bounding box center [447, 384] width 55 height 28
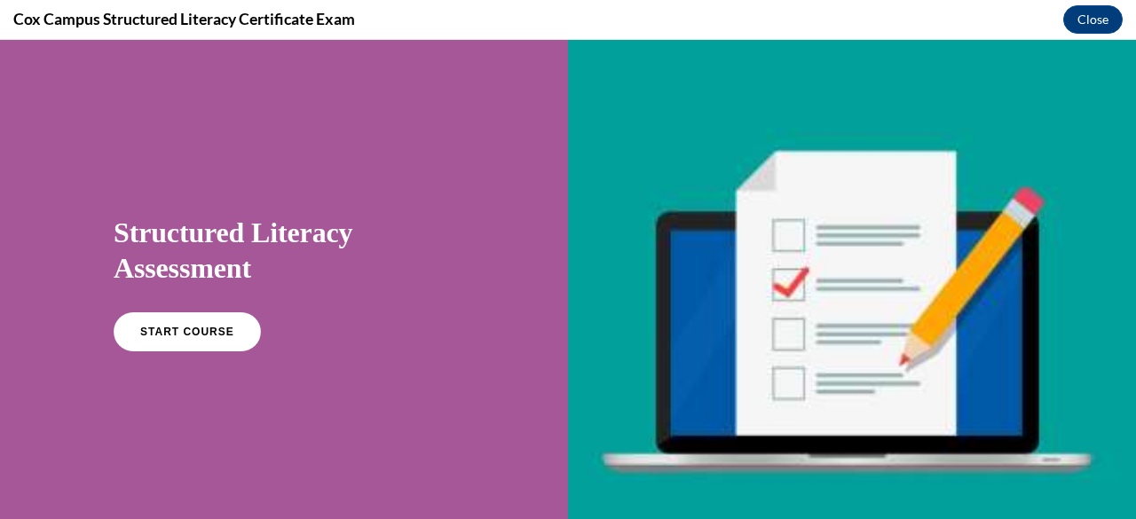
scroll to position [89, 0]
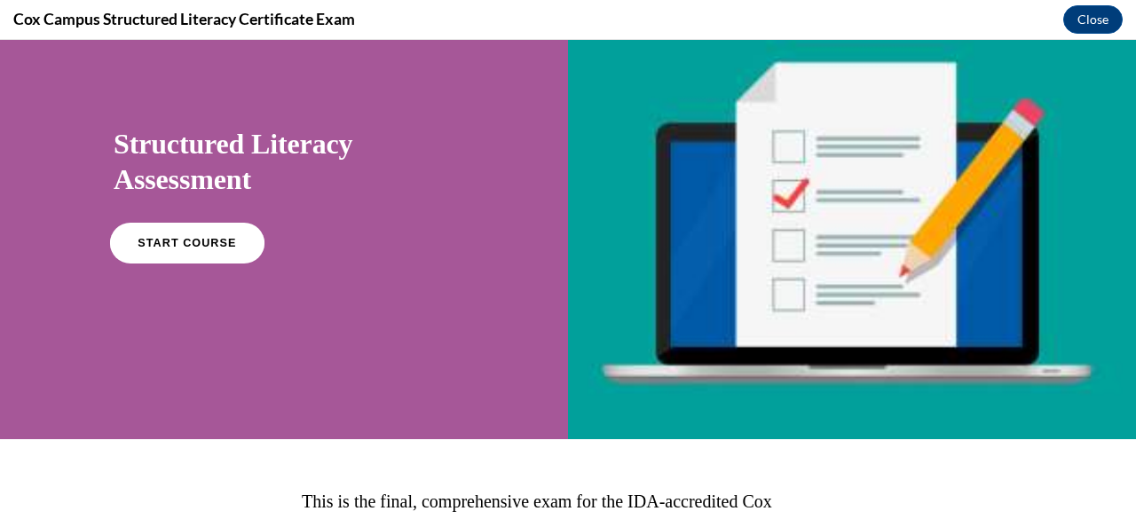
click at [195, 239] on span "START COURSE" at bounding box center [187, 243] width 98 height 13
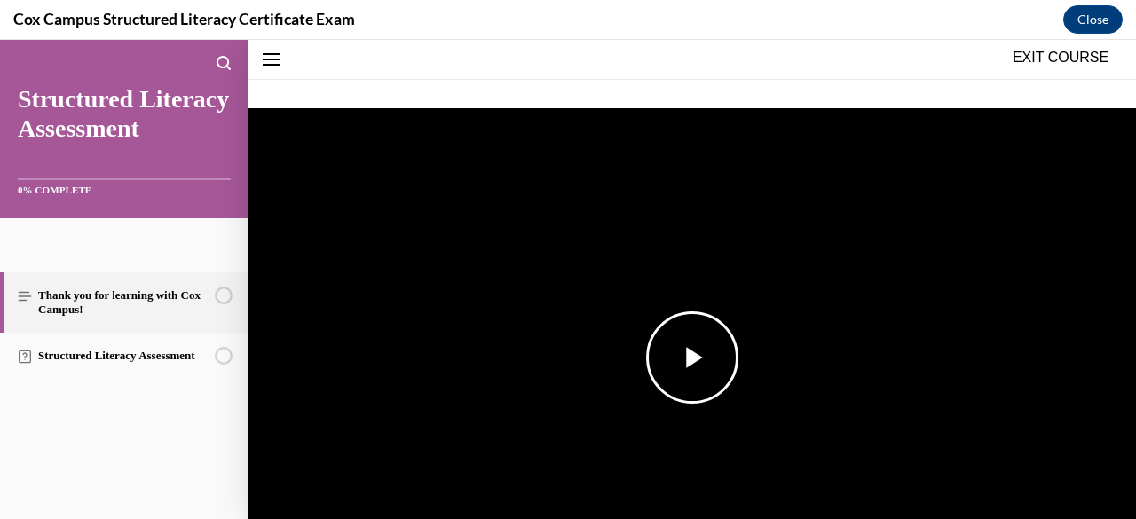
scroll to position [321, 0]
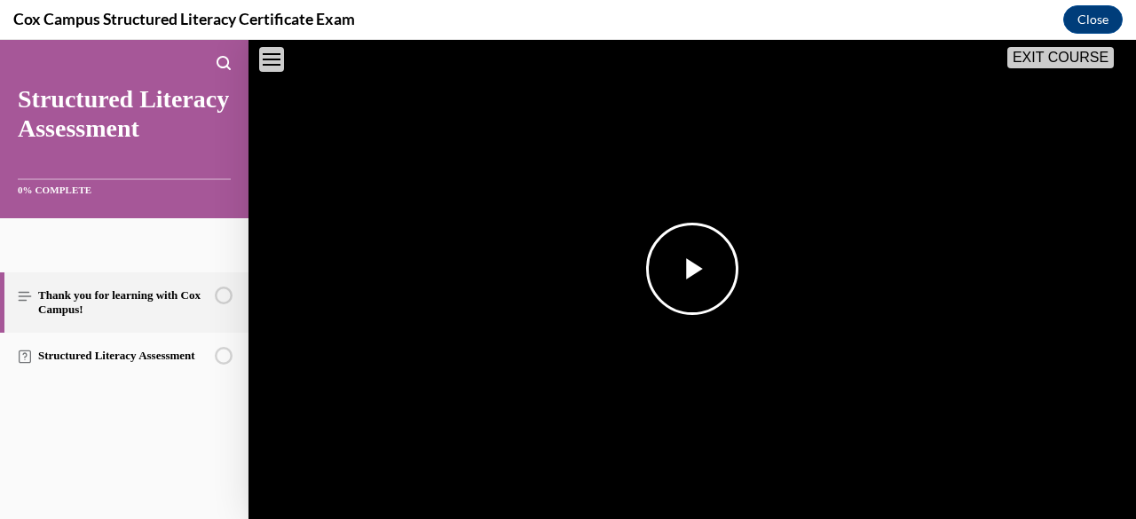
click at [692, 269] on span "Video player" at bounding box center [692, 269] width 0 height 0
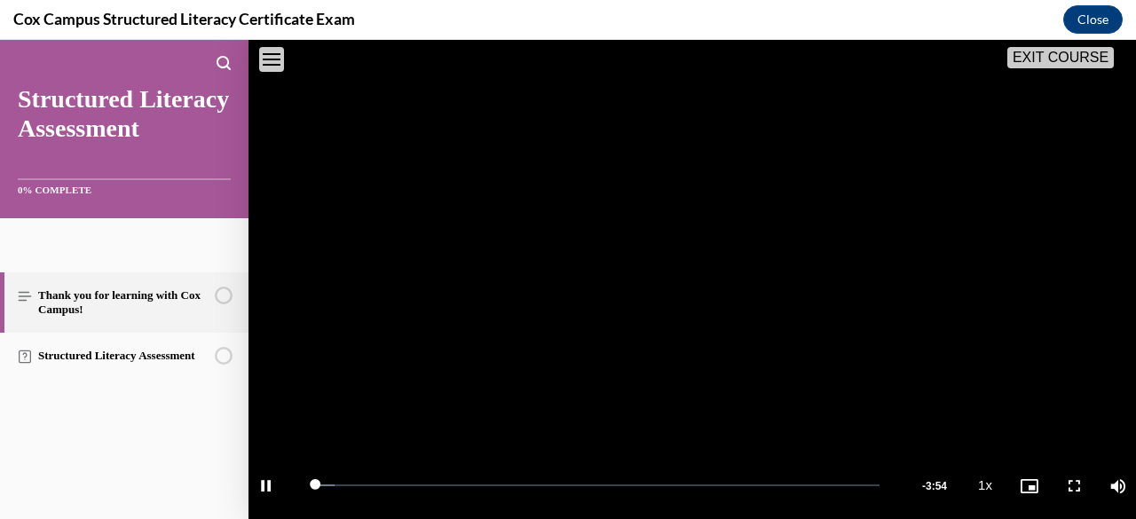
scroll to position [343, 0]
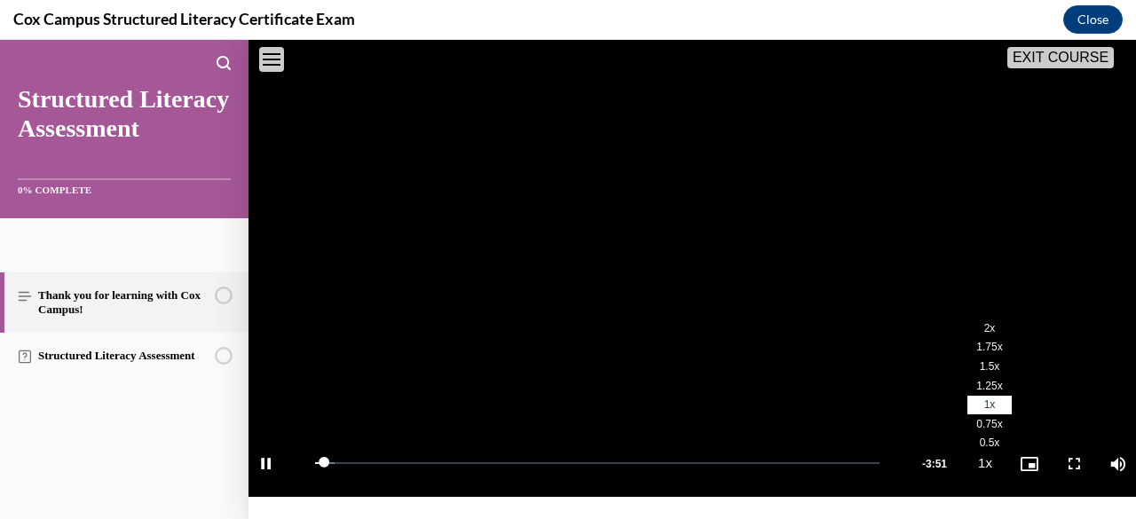
click at [980, 373] on span "1.5x" at bounding box center [990, 366] width 20 height 12
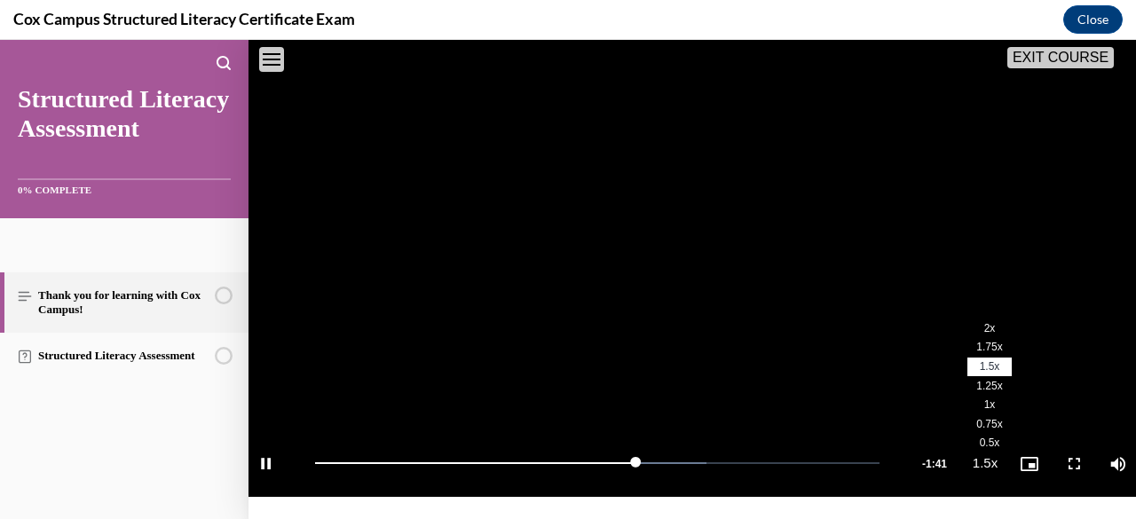
click at [984, 335] on span "2x" at bounding box center [990, 328] width 12 height 12
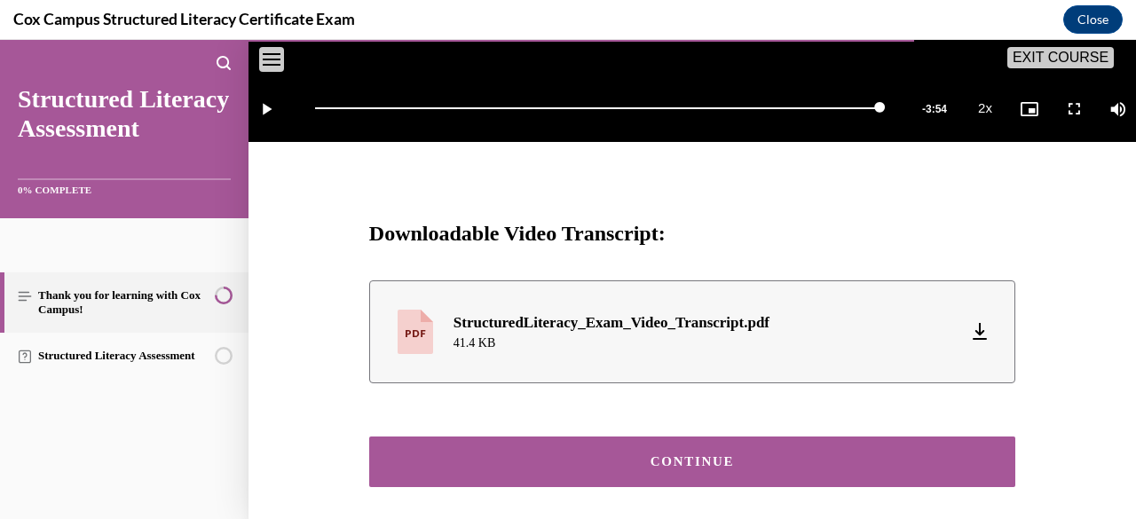
scroll to position [787, 0]
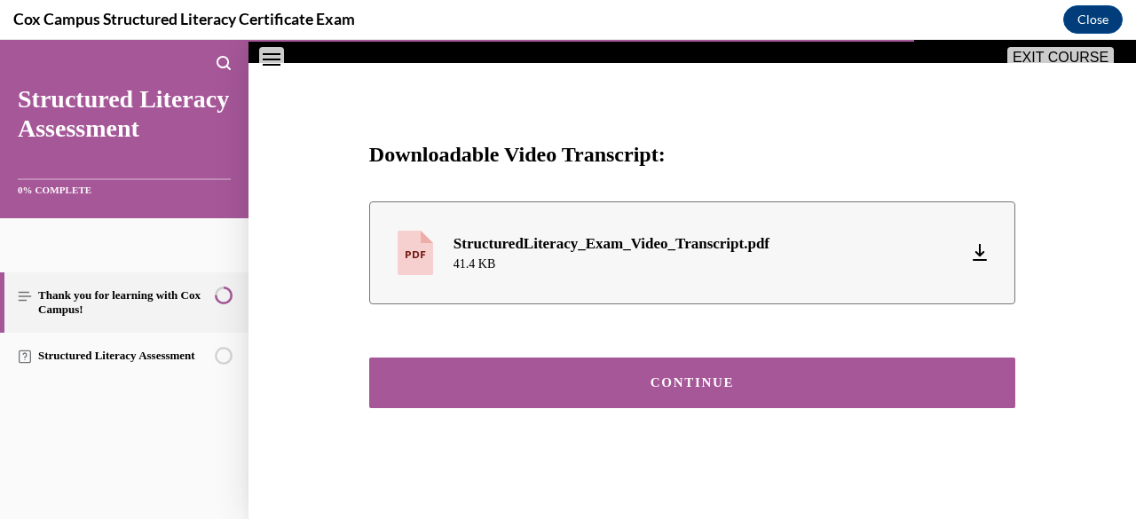
click at [657, 390] on div "CONTINUE" at bounding box center [692, 382] width 591 height 13
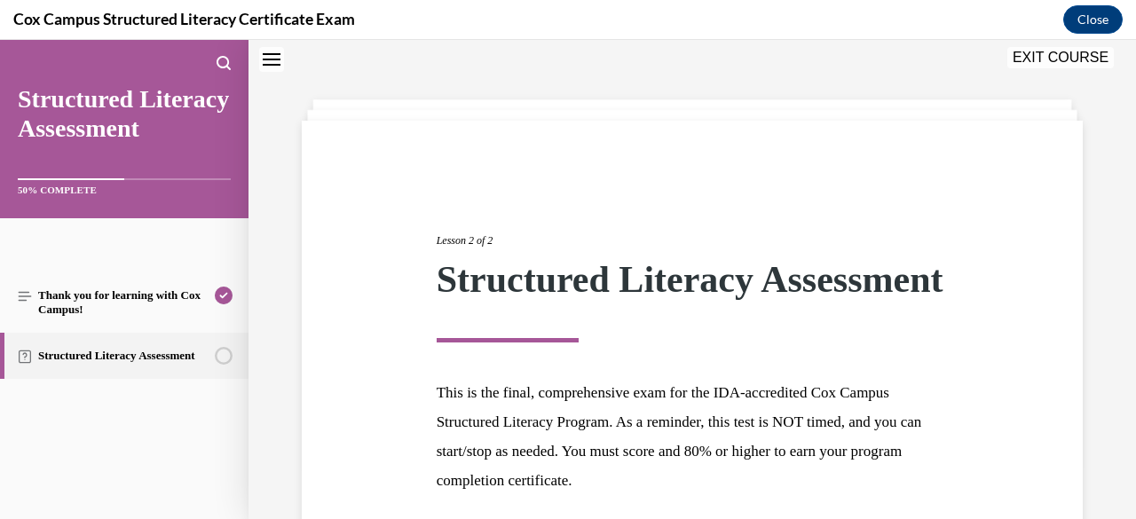
scroll to position [245, 0]
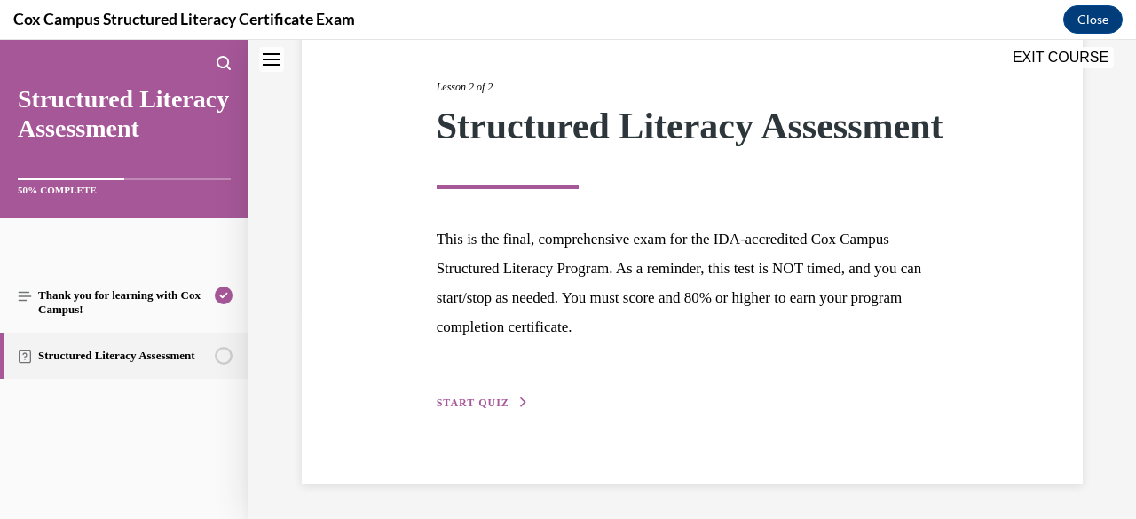
click at [479, 404] on span "START QUIZ" at bounding box center [473, 403] width 73 height 12
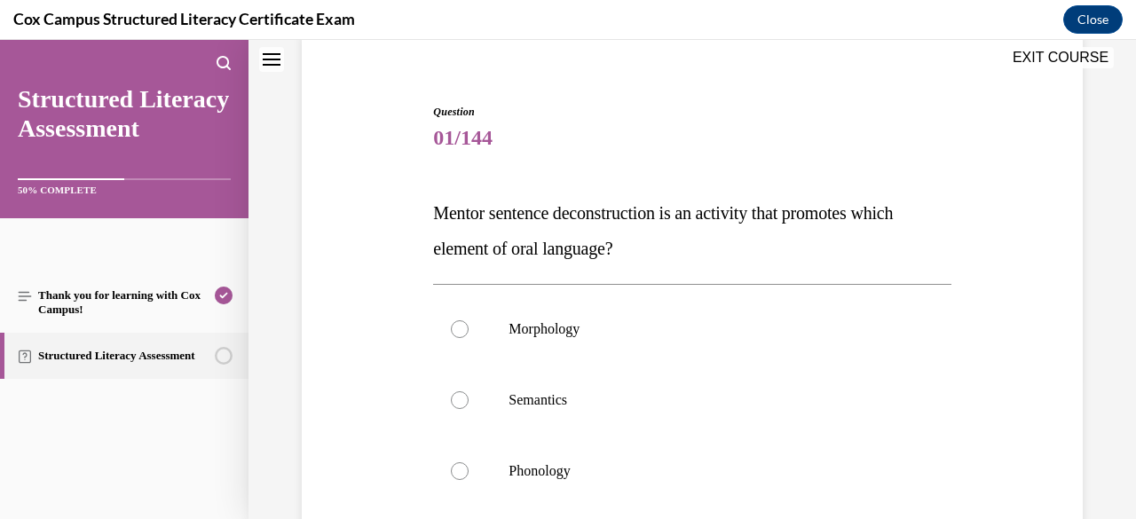
scroll to position [232, 0]
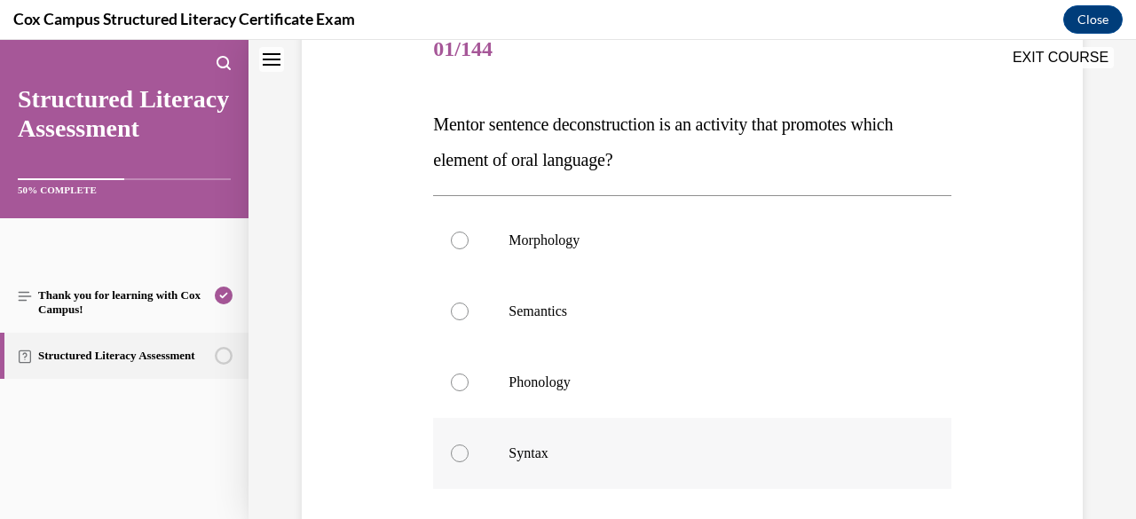
click at [462, 452] on div at bounding box center [460, 454] width 18 height 18
click at [462, 452] on input "Syntax" at bounding box center [460, 454] width 18 height 18
radio input "true"
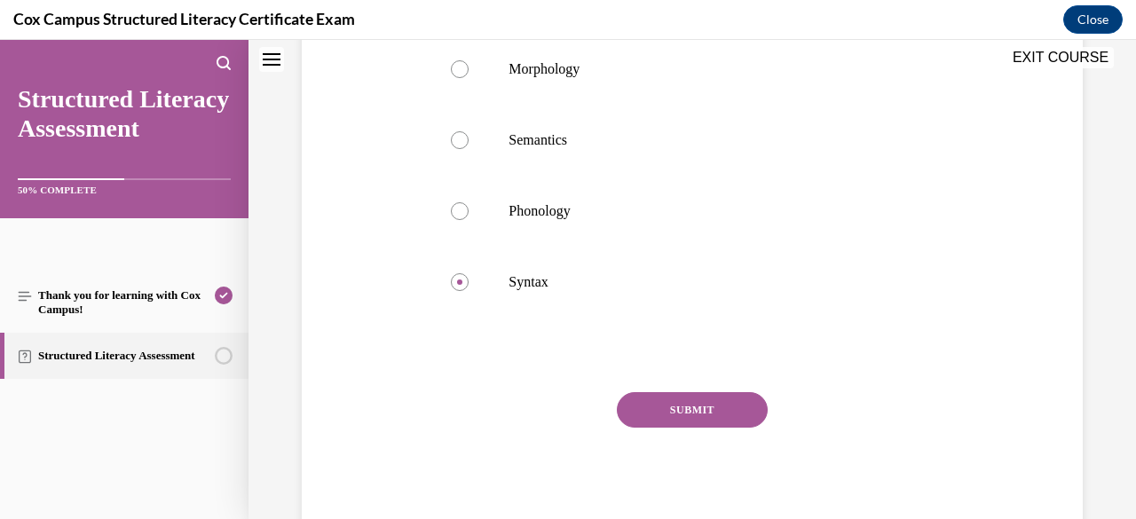
click at [715, 401] on button "SUBMIT" at bounding box center [692, 409] width 151 height 35
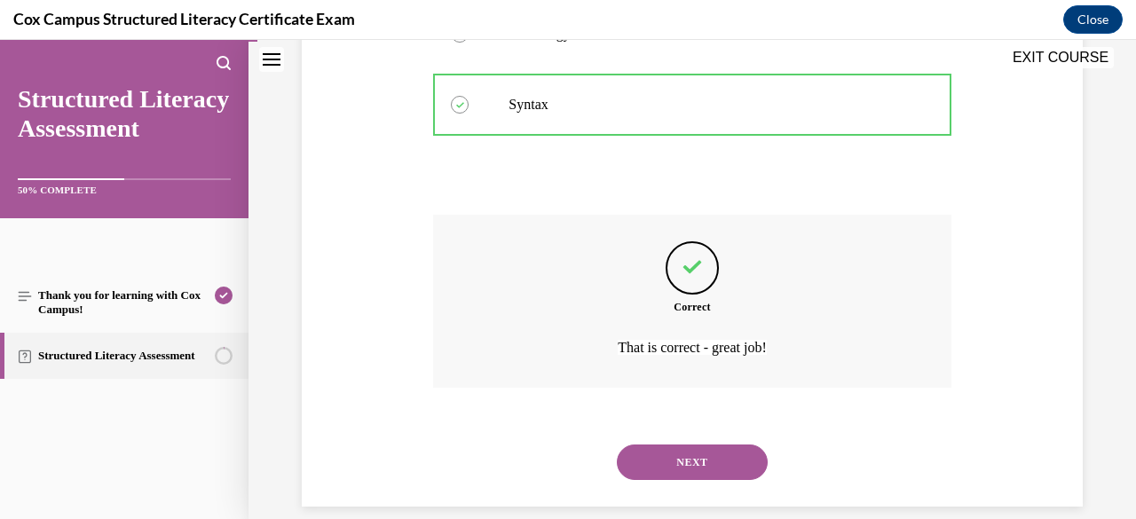
scroll to position [602, 0]
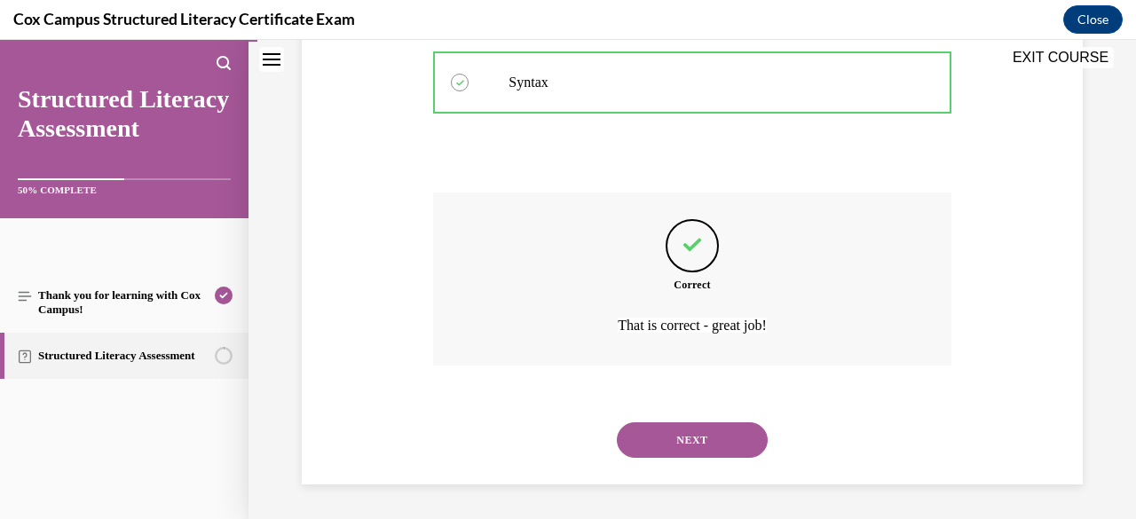
click at [670, 445] on button "NEXT" at bounding box center [692, 439] width 151 height 35
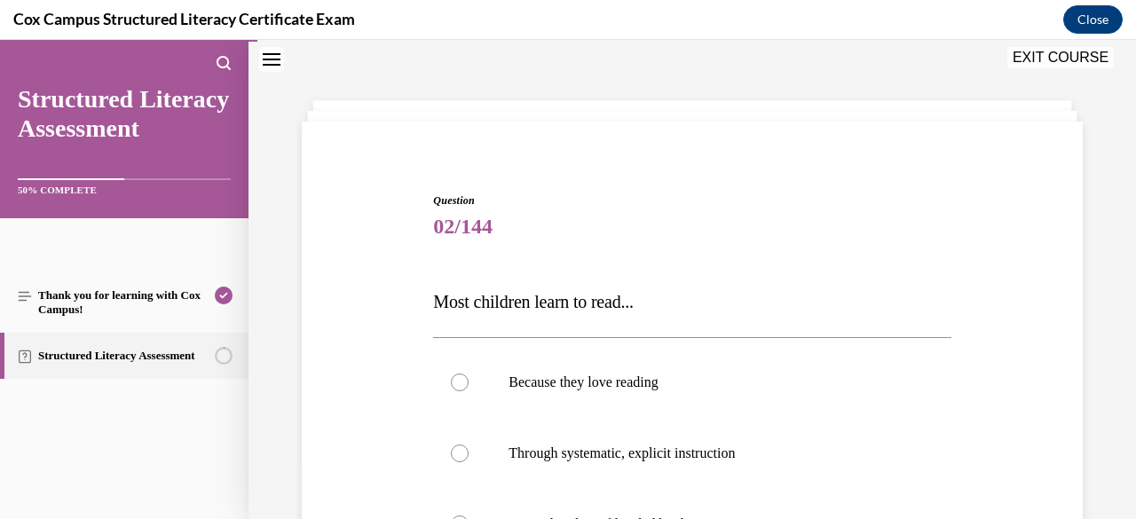
scroll to position [232, 0]
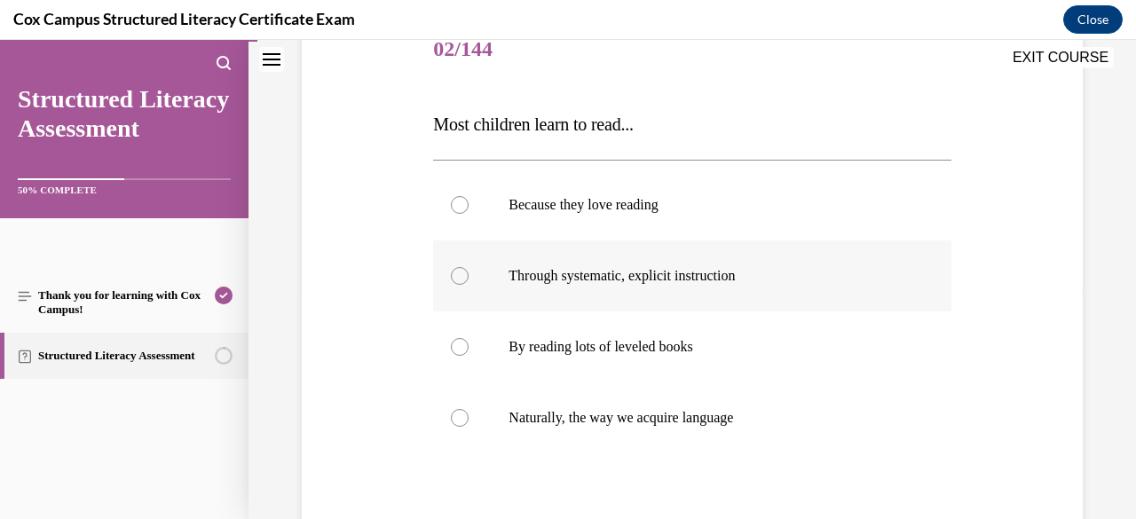
click at [462, 276] on div at bounding box center [460, 276] width 18 height 18
click at [462, 276] on input "Through systematic, explicit instruction" at bounding box center [460, 276] width 18 height 18
radio input "true"
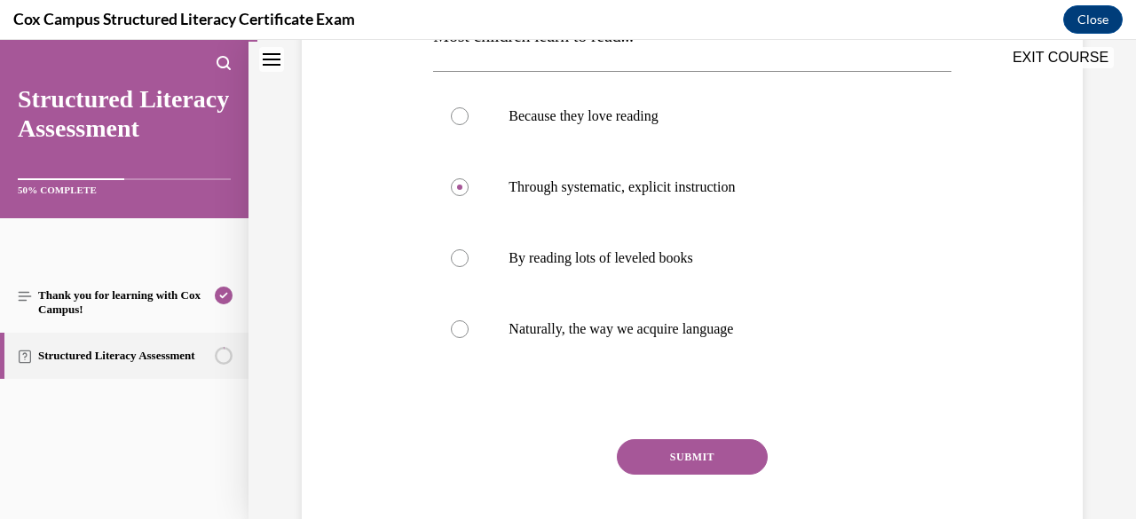
click at [692, 451] on button "SUBMIT" at bounding box center [692, 456] width 151 height 35
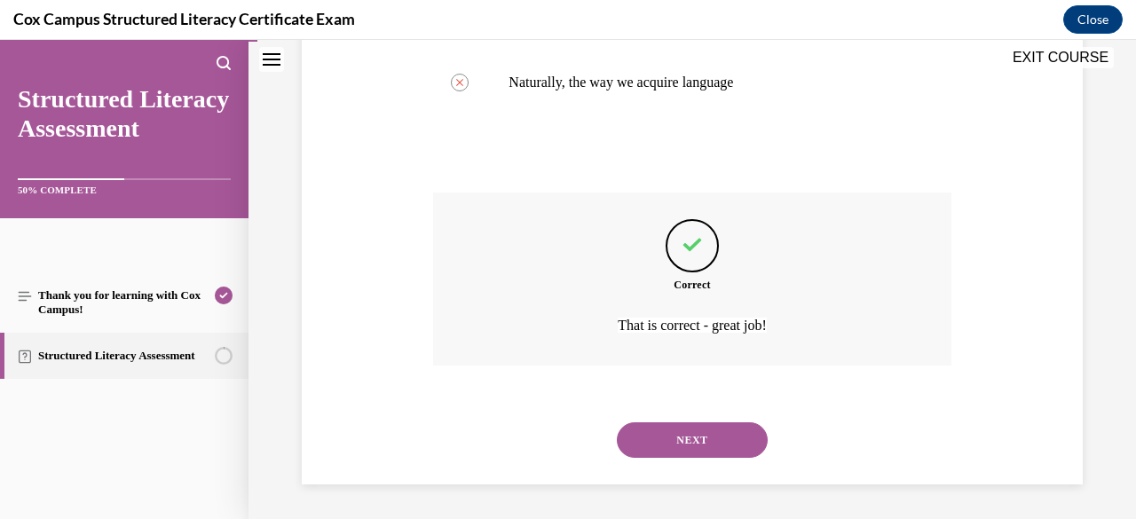
click at [692, 443] on button "NEXT" at bounding box center [692, 439] width 151 height 35
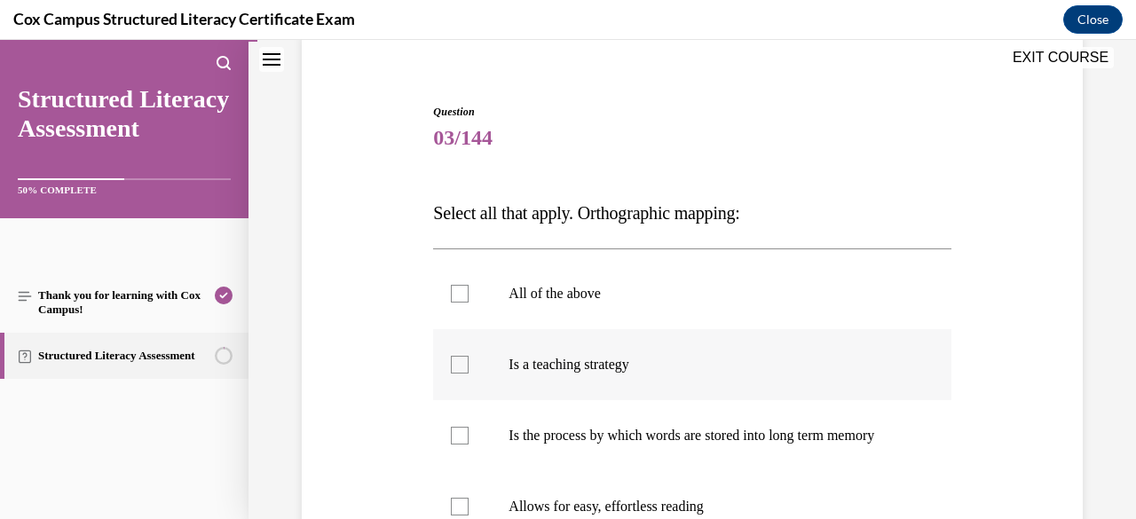
scroll to position [232, 0]
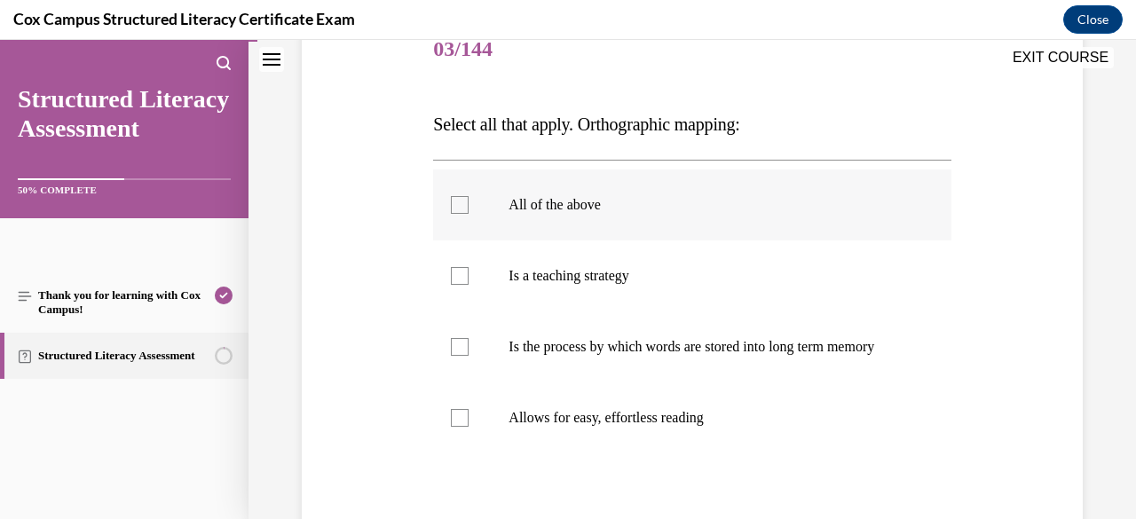
click at [457, 198] on div at bounding box center [460, 205] width 18 height 18
click at [457, 198] on input "All of the above" at bounding box center [460, 205] width 18 height 18
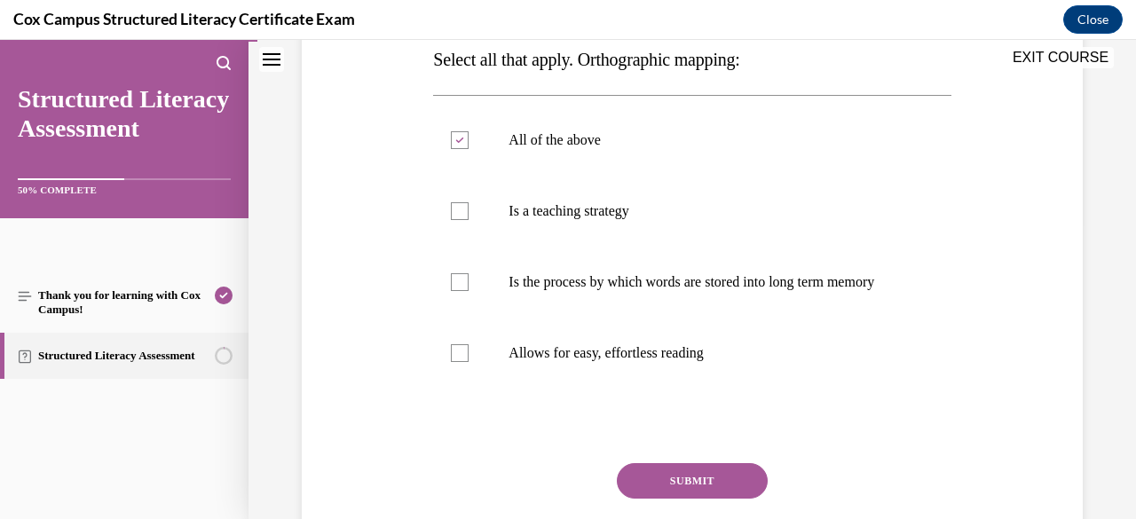
scroll to position [208, 0]
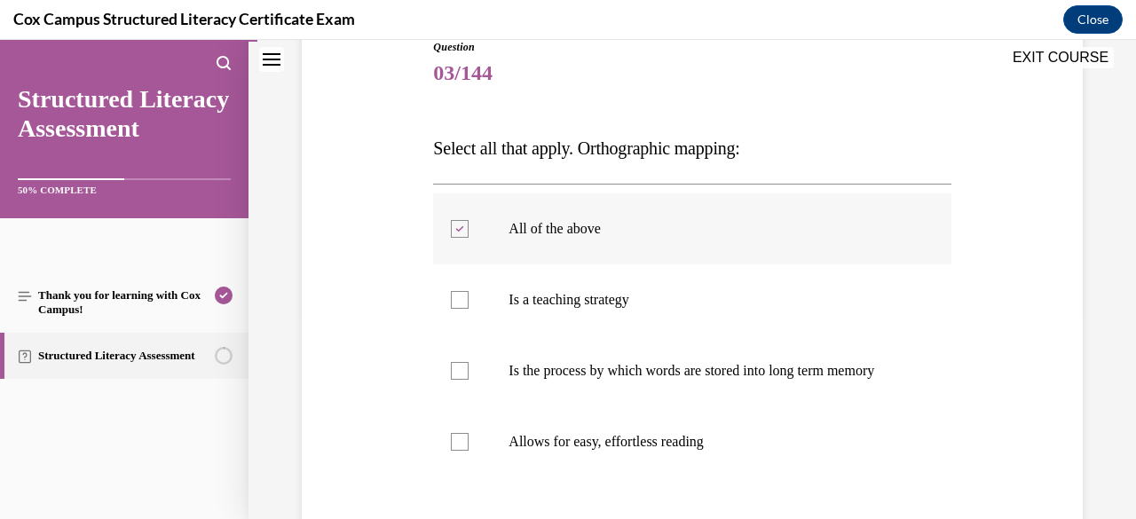
click at [456, 228] on icon at bounding box center [460, 229] width 8 height 6
click at [456, 228] on input "All of the above" at bounding box center [460, 229] width 18 height 18
checkbox input "false"
click at [457, 451] on div at bounding box center [460, 442] width 18 height 18
click at [457, 451] on input "Allows for easy, effortless reading" at bounding box center [460, 442] width 18 height 18
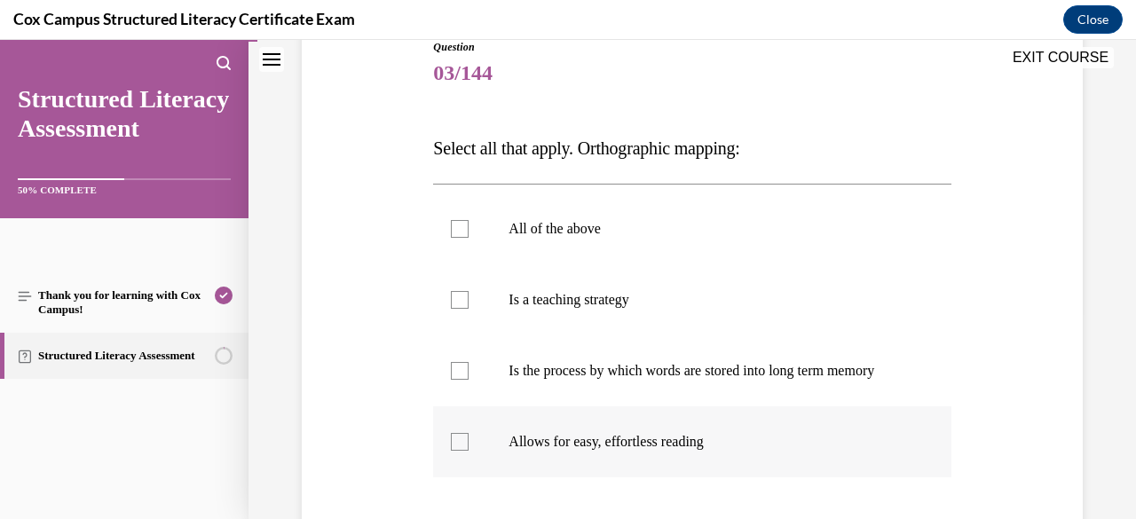
checkbox input "true"
click at [455, 378] on div at bounding box center [460, 371] width 18 height 18
click at [455, 378] on input "Is the process by which words are stored into long term memory" at bounding box center [460, 371] width 18 height 18
checkbox input "true"
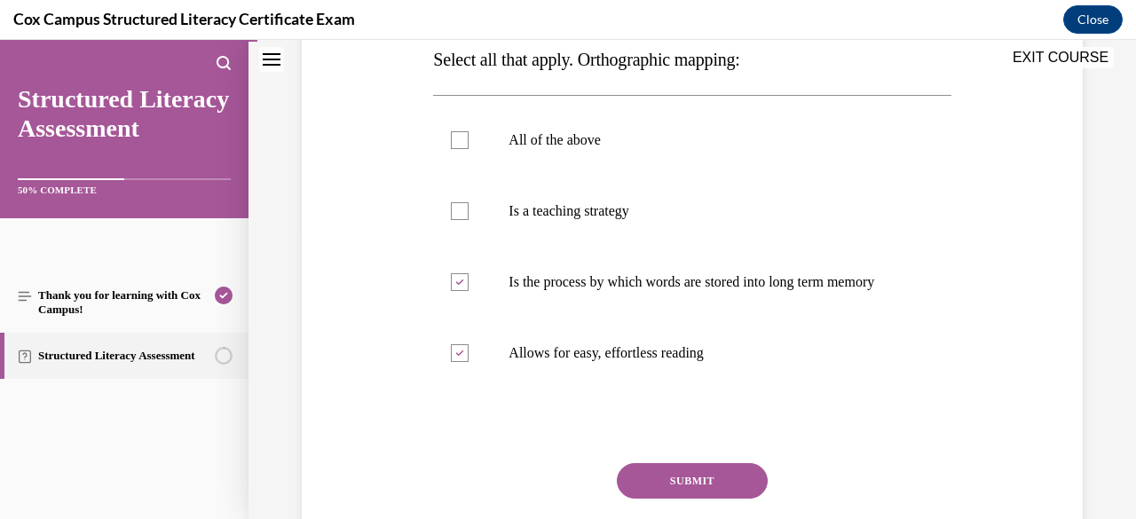
click at [653, 499] on button "SUBMIT" at bounding box center [692, 480] width 151 height 35
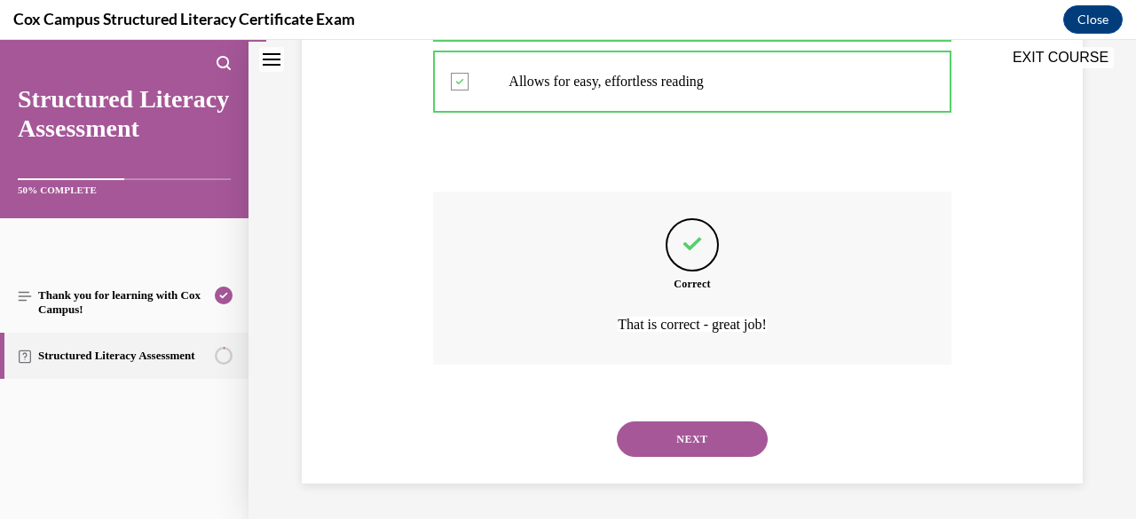
click at [660, 441] on button "NEXT" at bounding box center [692, 438] width 151 height 35
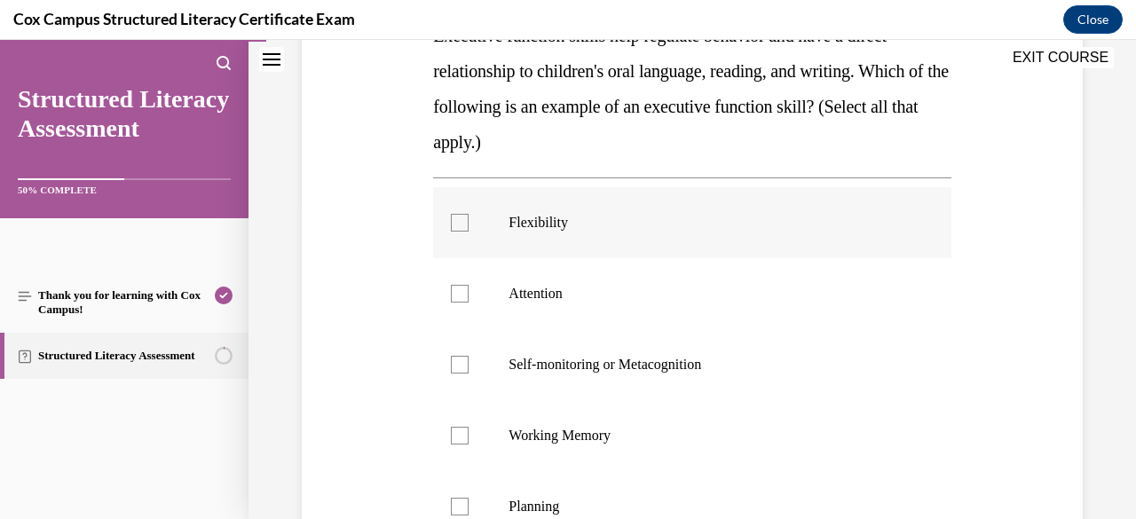
scroll to position [409, 0]
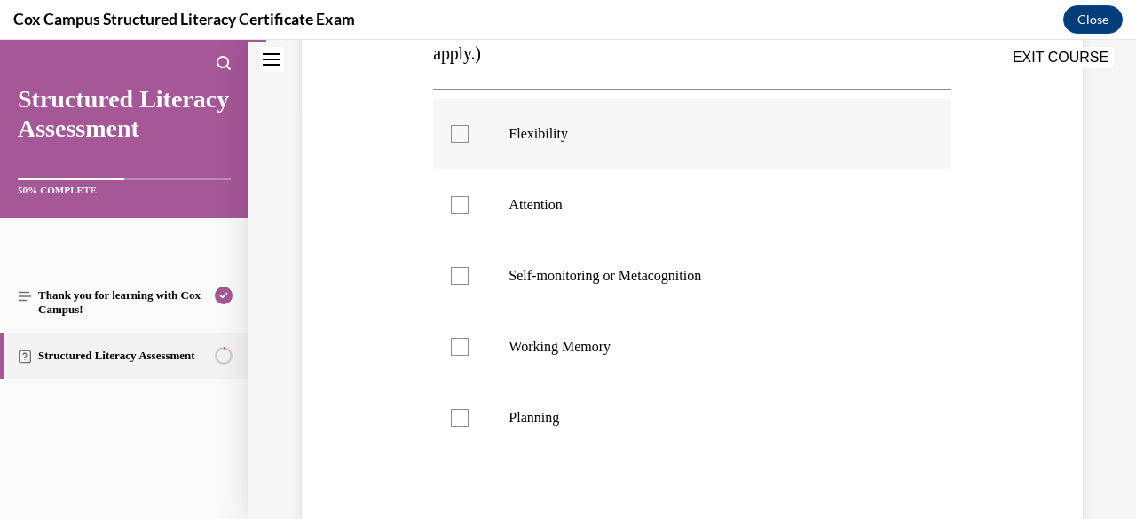
click at [458, 134] on div at bounding box center [460, 134] width 18 height 18
click at [458, 134] on input "Flexibility" at bounding box center [460, 134] width 18 height 18
checkbox input "true"
click at [460, 203] on div at bounding box center [460, 205] width 18 height 18
click at [460, 203] on input "Attention" at bounding box center [460, 205] width 18 height 18
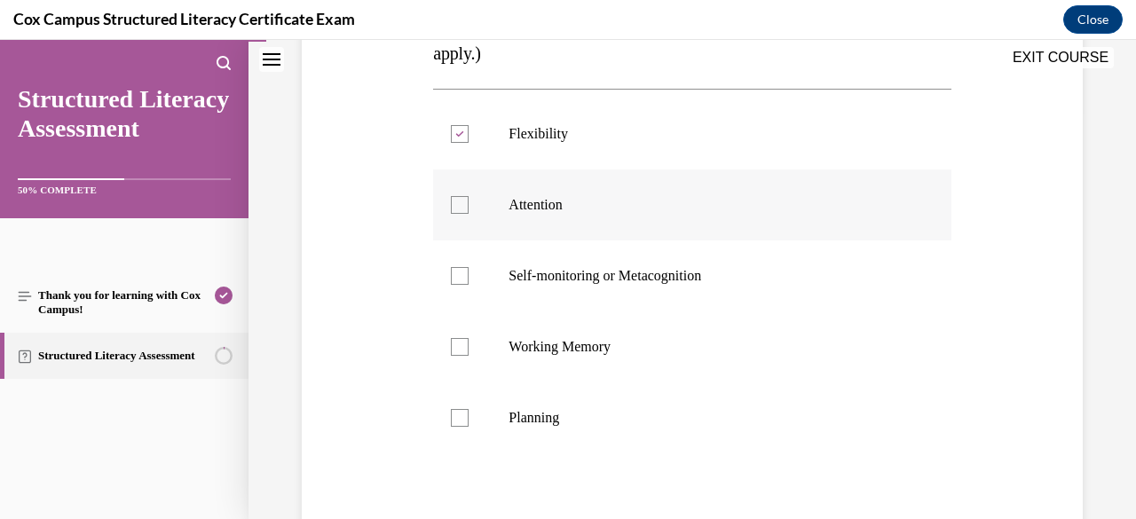
checkbox input "true"
click at [463, 272] on div at bounding box center [460, 276] width 18 height 18
click at [463, 272] on input "Self-monitoring or Metacognition" at bounding box center [460, 276] width 18 height 18
checkbox input "true"
click at [463, 352] on div at bounding box center [460, 347] width 18 height 18
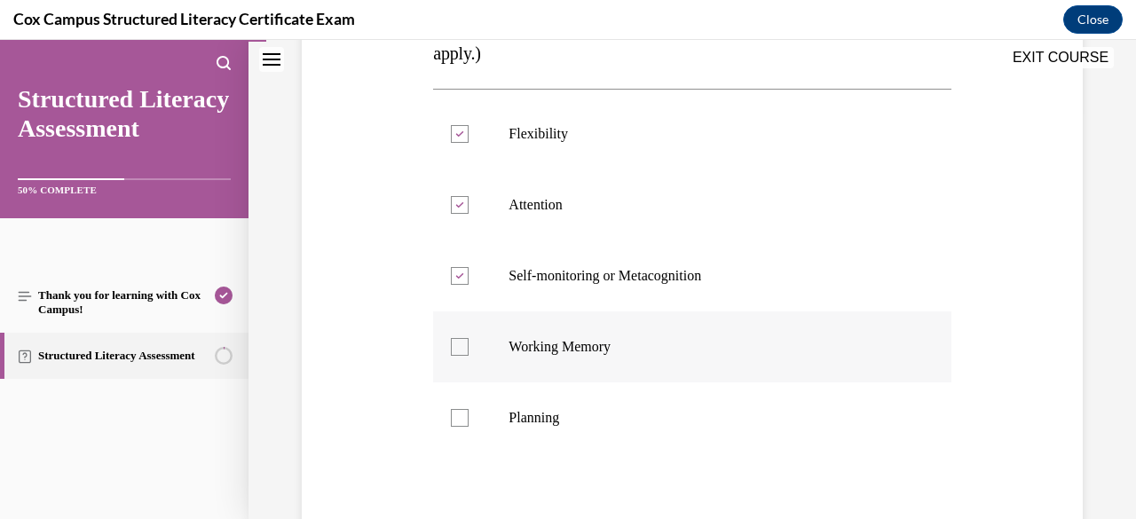
click at [463, 352] on input "Working Memory" at bounding box center [460, 347] width 18 height 18
checkbox input "true"
click at [463, 422] on div at bounding box center [460, 418] width 18 height 18
click at [463, 422] on input "Planning" at bounding box center [460, 418] width 18 height 18
checkbox input "true"
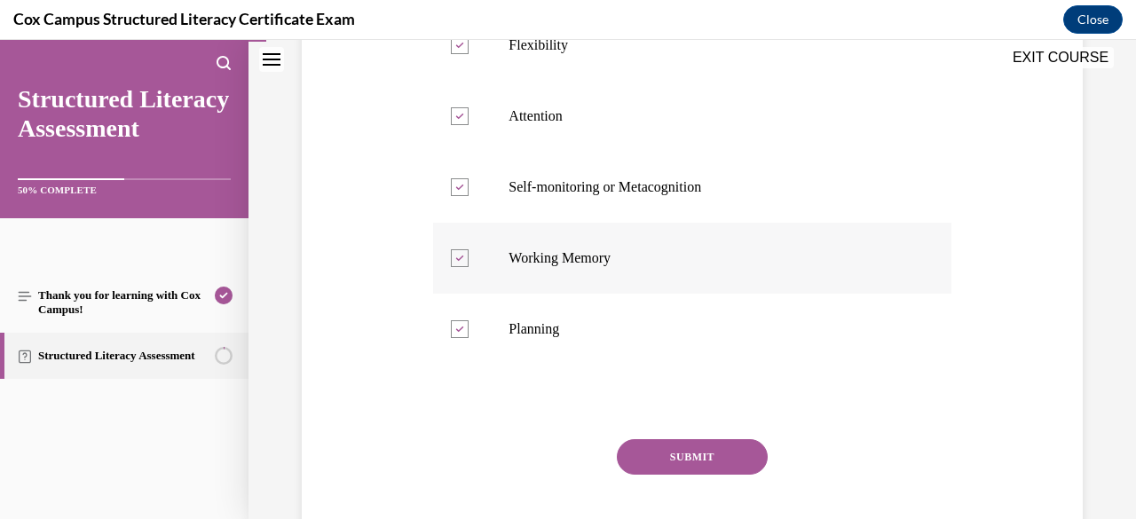
scroll to position [545, 0]
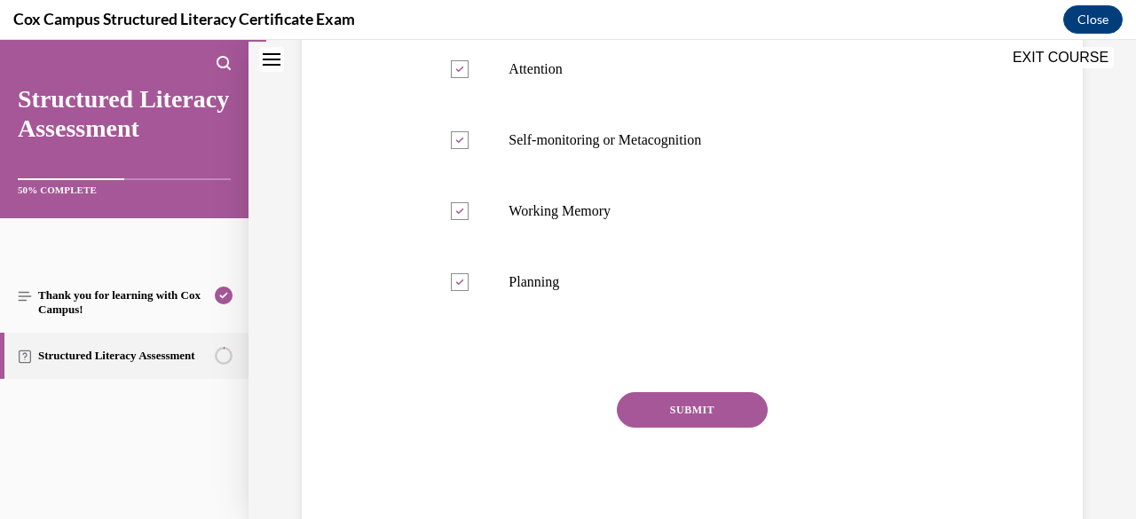
click at [700, 407] on button "SUBMIT" at bounding box center [692, 409] width 151 height 35
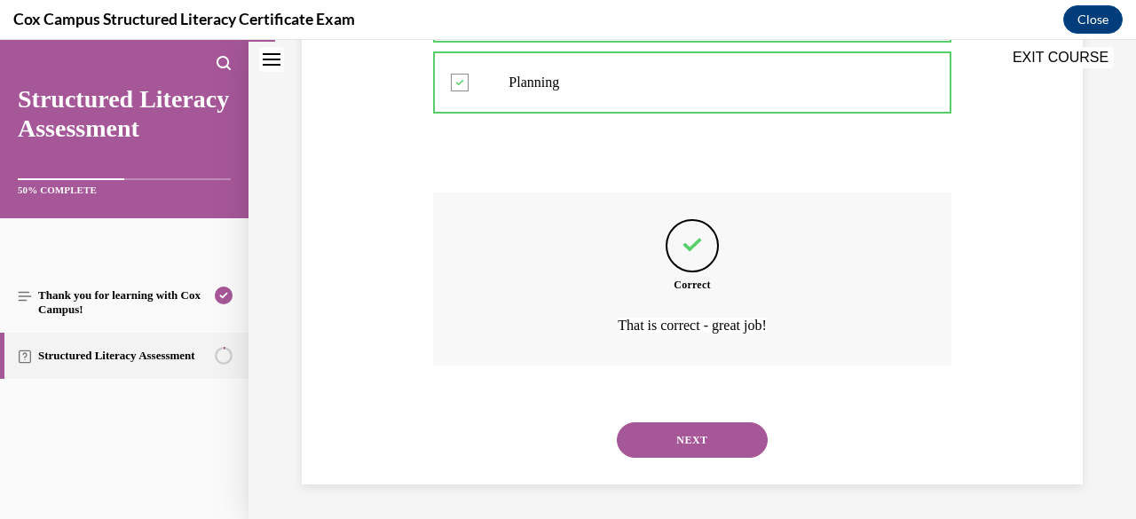
click at [691, 437] on button "NEXT" at bounding box center [692, 439] width 151 height 35
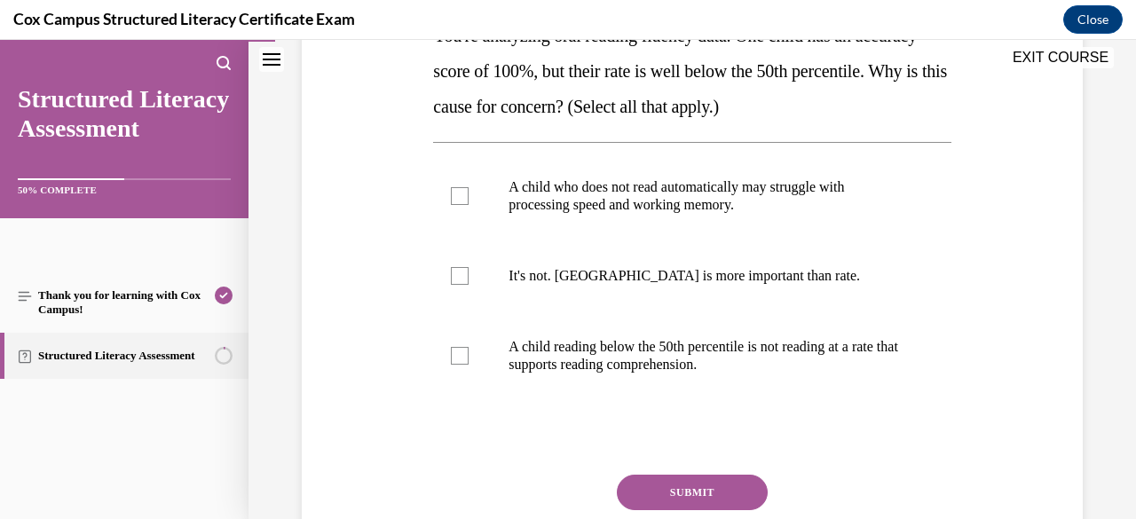
scroll to position [232, 0]
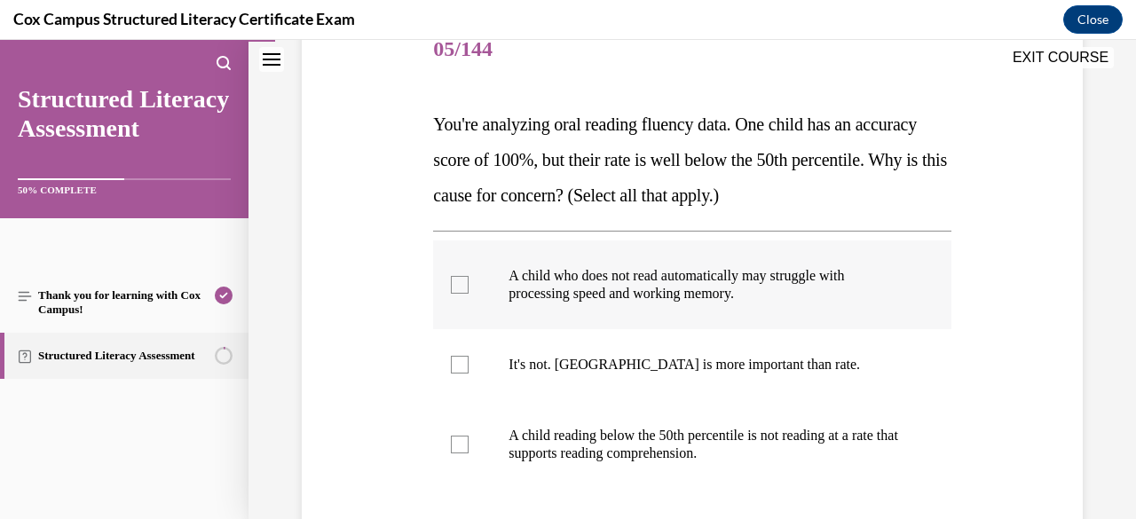
click at [469, 280] on label "A child who does not read automatically may struggle with processing speed and …" at bounding box center [691, 284] width 517 height 89
click at [469, 280] on input "A child who does not read automatically may struggle with processing speed and …" at bounding box center [460, 285] width 18 height 18
checkbox input "true"
click at [456, 446] on div at bounding box center [460, 445] width 18 height 18
click at [456, 446] on input "A child reading below the 50th percentile is not reading at a rate that support…" at bounding box center [460, 445] width 18 height 18
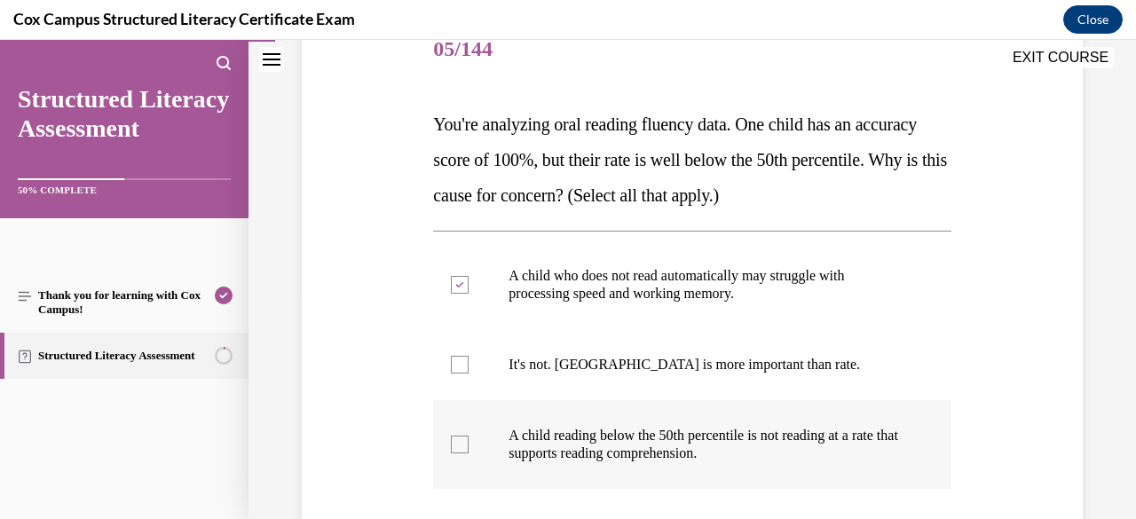
checkbox input "true"
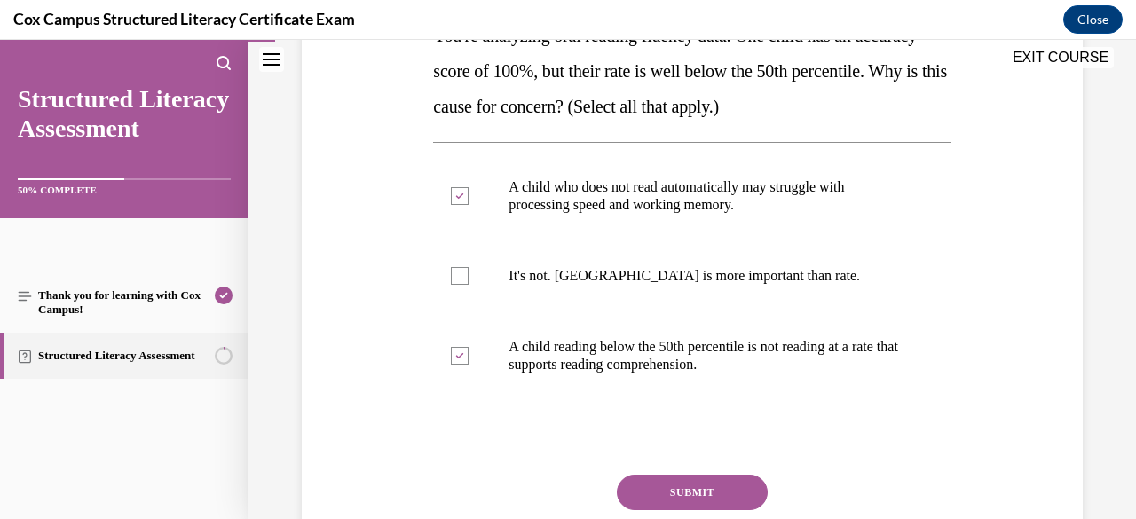
click at [690, 498] on button "SUBMIT" at bounding box center [692, 492] width 151 height 35
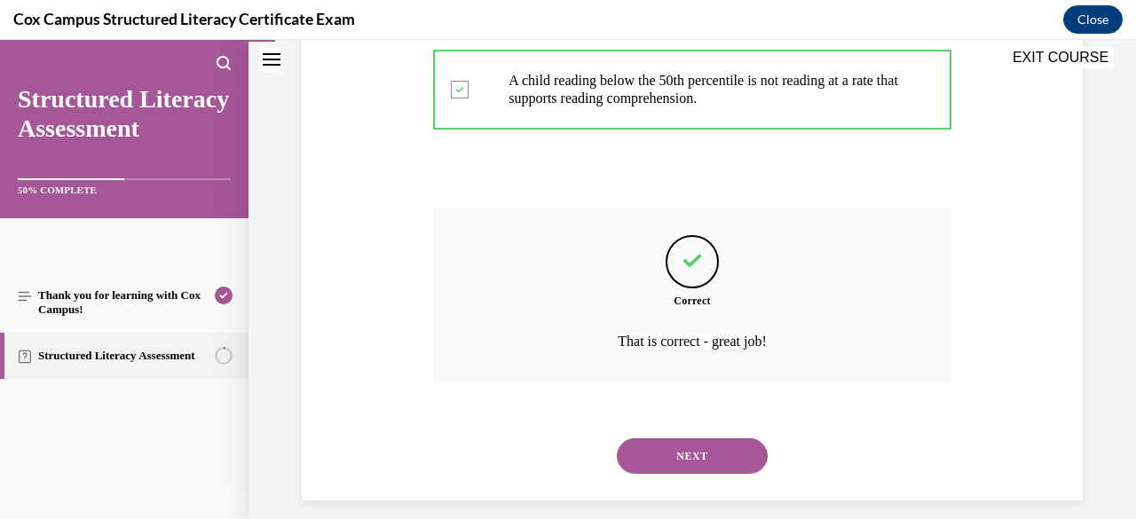
click at [685, 462] on button "NEXT" at bounding box center [692, 455] width 151 height 35
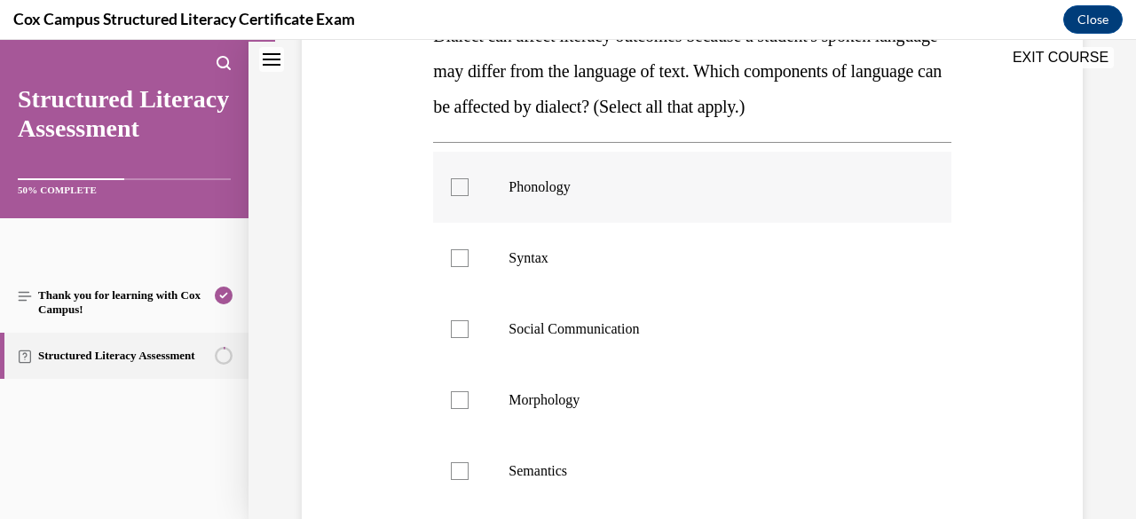
click at [454, 185] on div at bounding box center [460, 187] width 18 height 18
click at [454, 185] on input "Phonology" at bounding box center [460, 187] width 18 height 18
checkbox input "true"
click at [456, 263] on div at bounding box center [460, 258] width 18 height 18
click at [456, 263] on input "Syntax" at bounding box center [460, 258] width 18 height 18
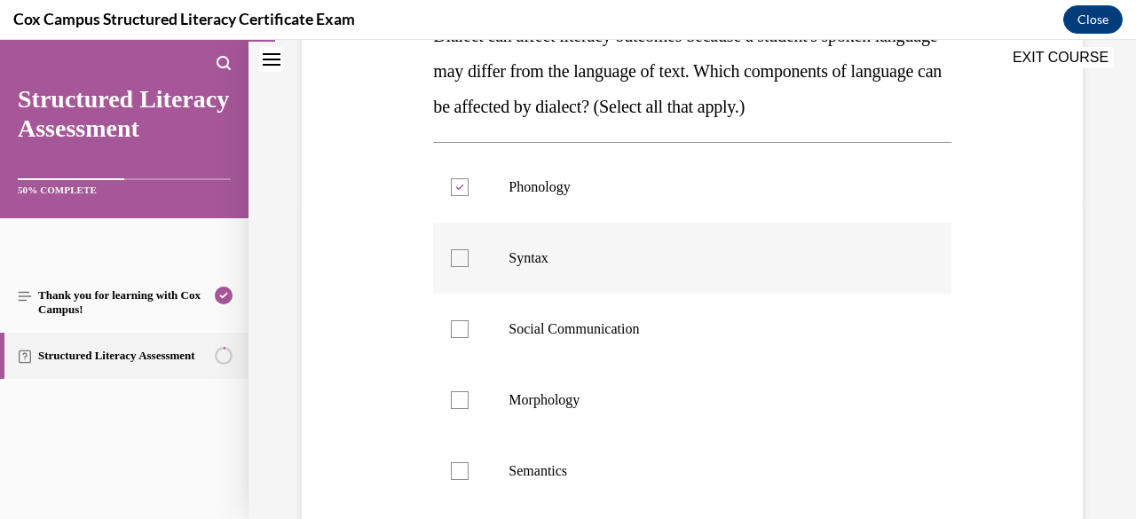
checkbox input "true"
click at [459, 335] on div at bounding box center [460, 329] width 18 height 18
click at [459, 335] on input "Social Communication" at bounding box center [460, 329] width 18 height 18
checkbox input "true"
click at [456, 402] on div at bounding box center [460, 400] width 18 height 18
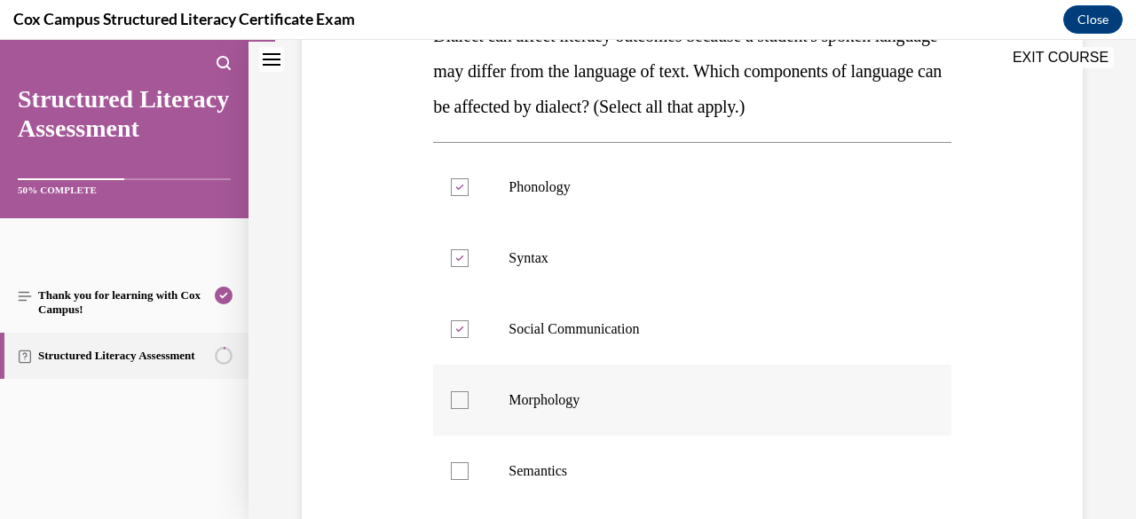
click at [456, 402] on input "Morphology" at bounding box center [460, 400] width 18 height 18
checkbox input "true"
click at [469, 469] on label "Semantics" at bounding box center [691, 471] width 517 height 71
click at [469, 469] on input "Semantics" at bounding box center [460, 471] width 18 height 18
checkbox input "true"
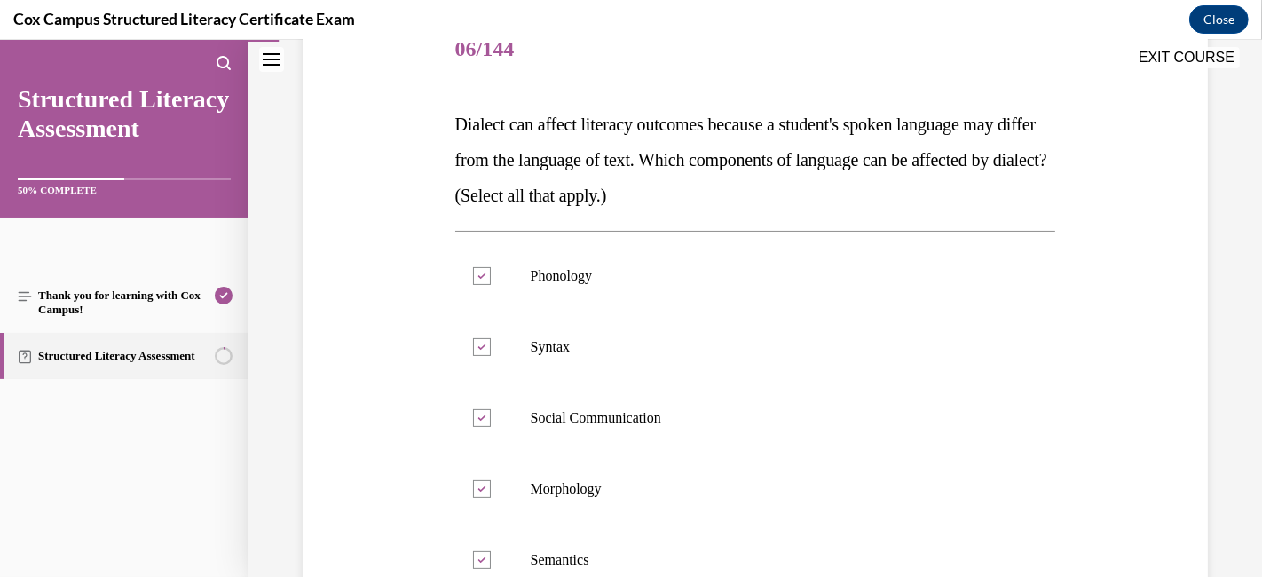
scroll to position [451, 0]
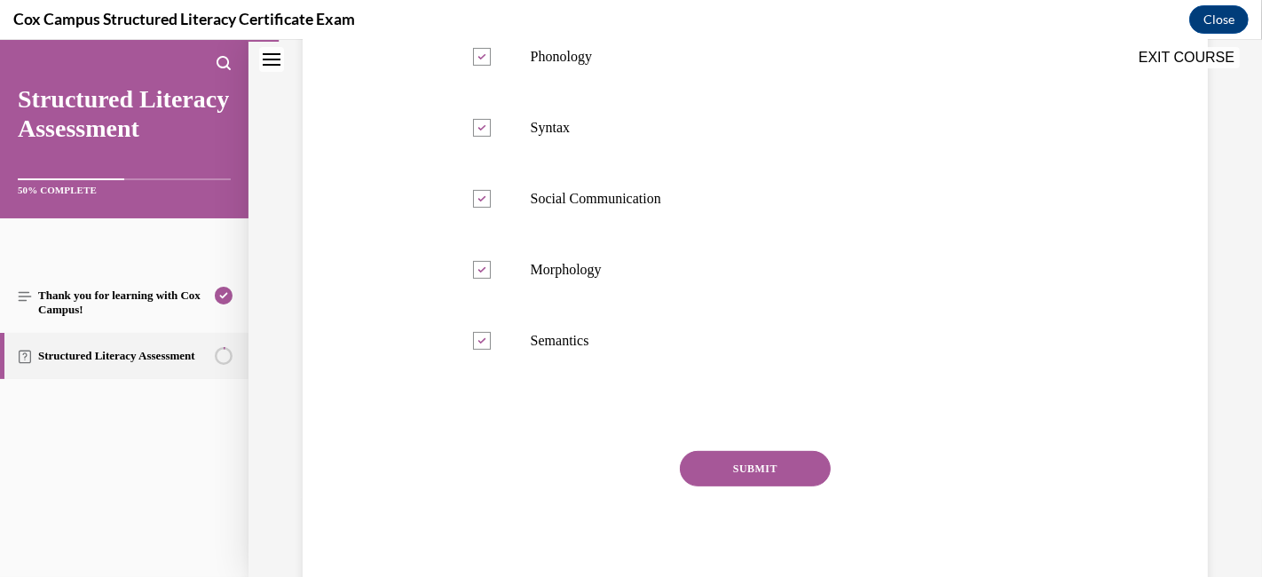
click at [751, 457] on button "SUBMIT" at bounding box center [755, 468] width 151 height 35
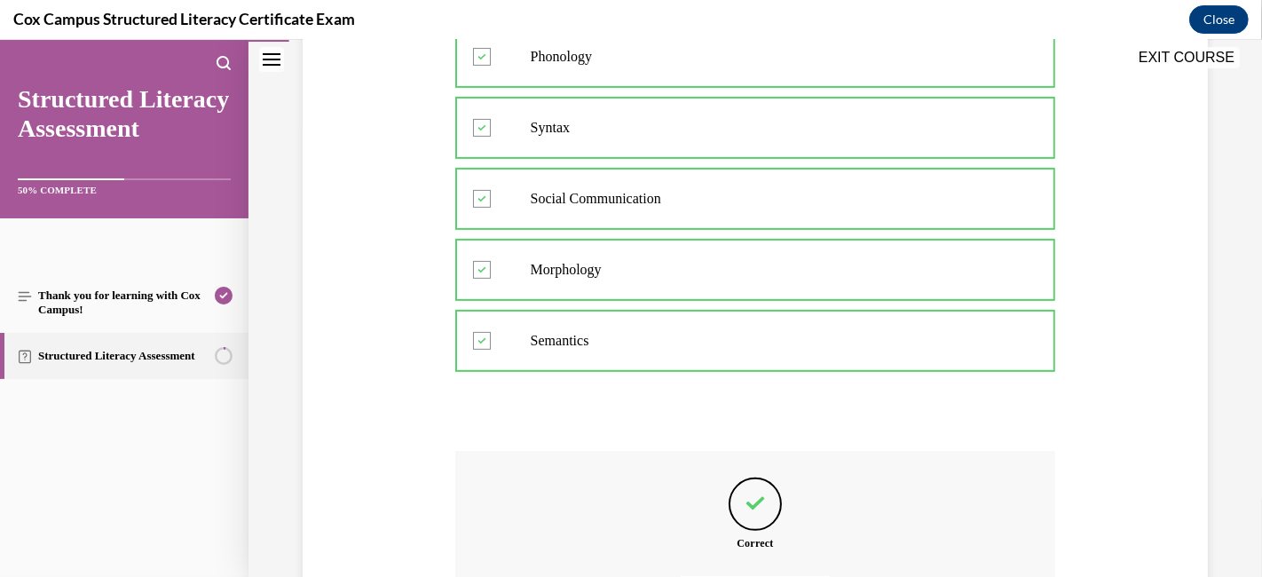
scroll to position [651, 0]
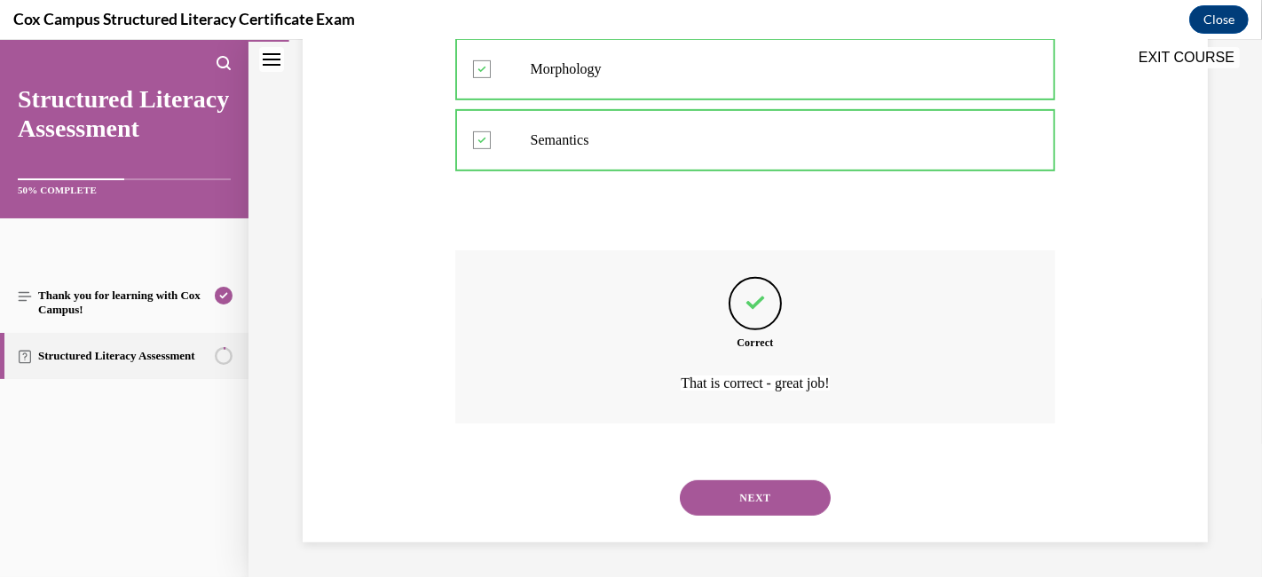
click at [717, 489] on button "NEXT" at bounding box center [755, 497] width 151 height 35
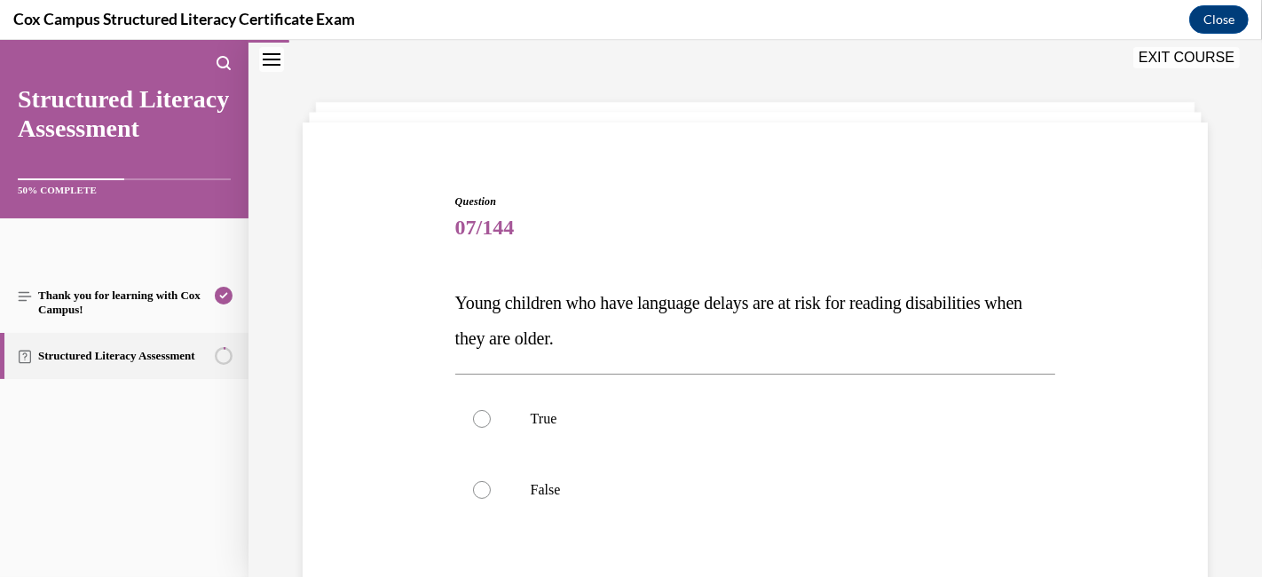
scroll to position [152, 0]
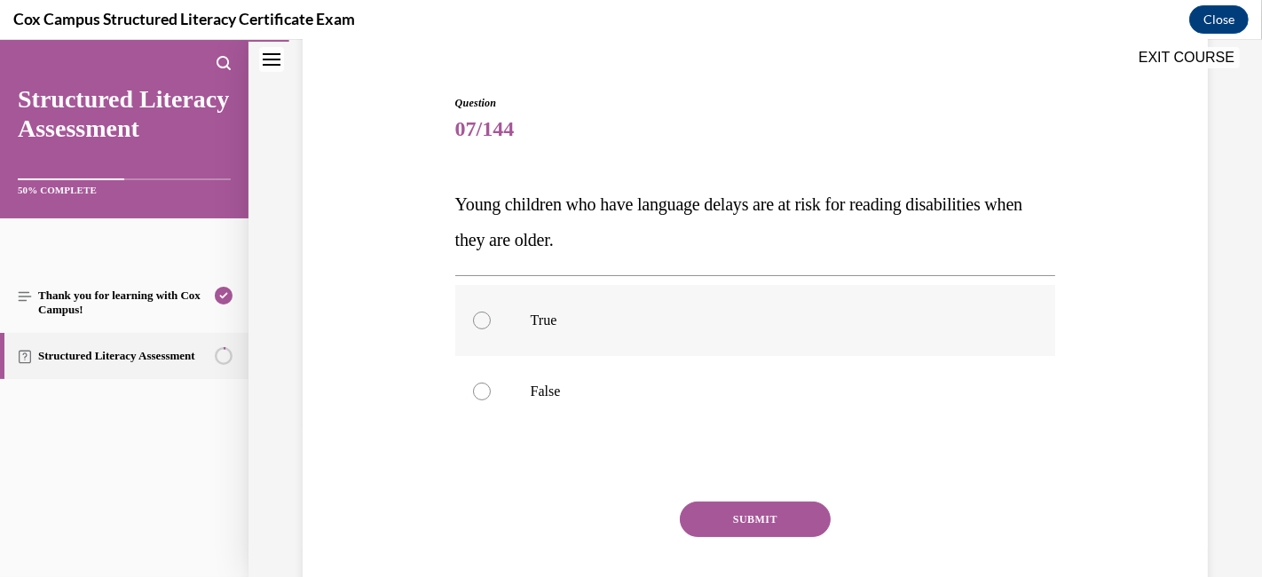
click at [486, 311] on label "True" at bounding box center [755, 320] width 601 height 71
click at [486, 311] on input "True" at bounding box center [482, 320] width 18 height 18
radio input "true"
click at [747, 518] on button "SUBMIT" at bounding box center [755, 518] width 151 height 35
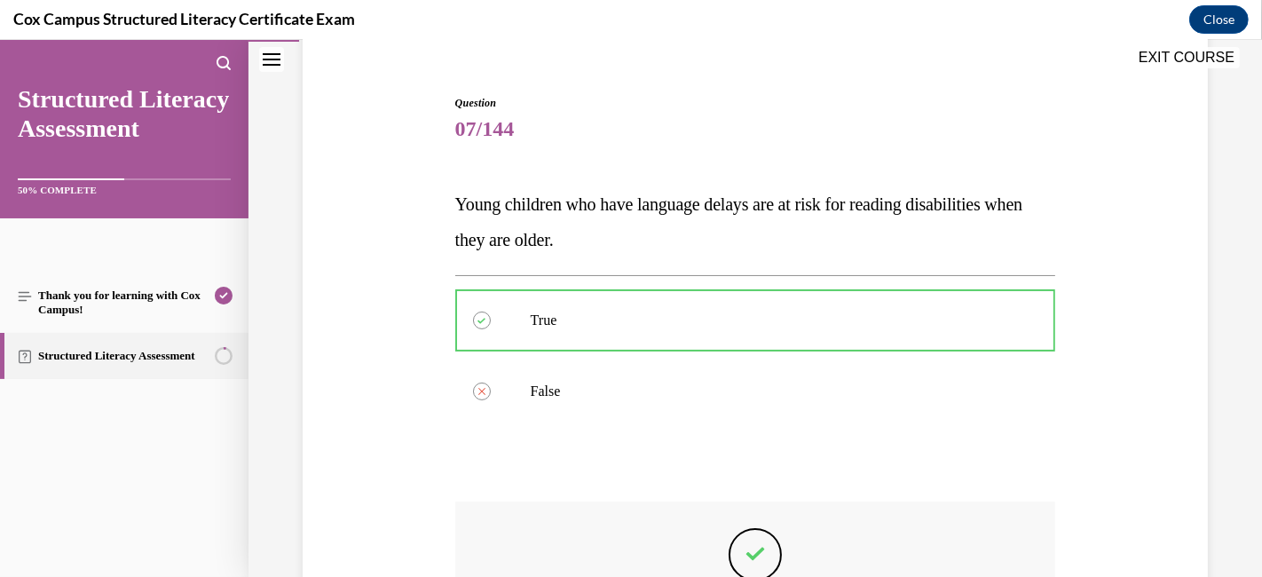
scroll to position [403, 0]
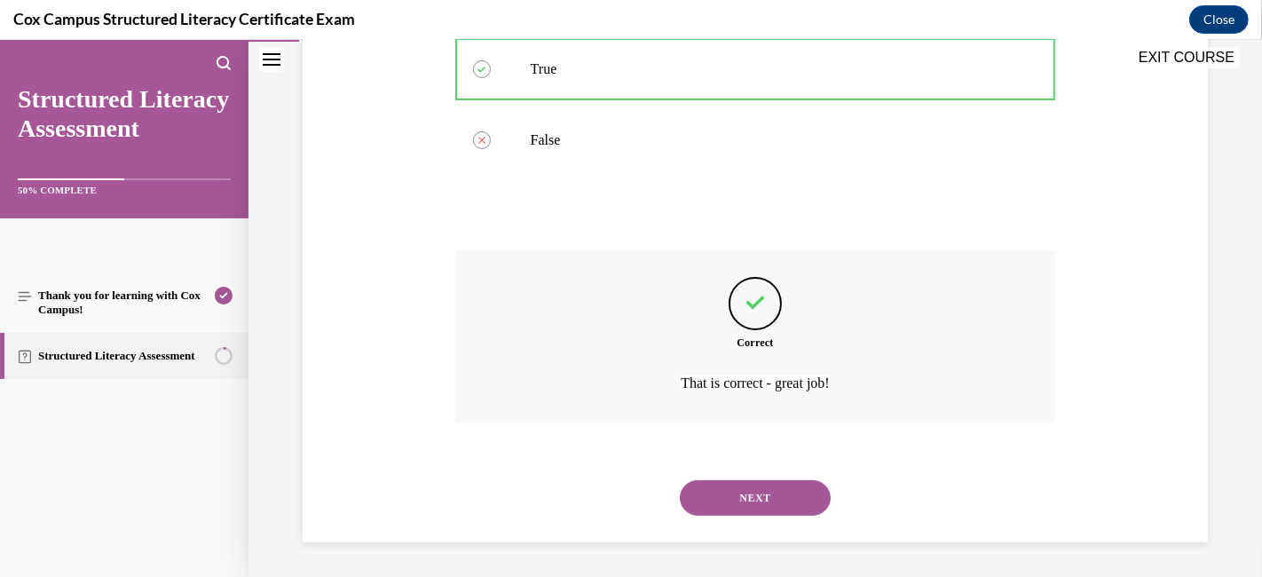
click at [726, 500] on button "NEXT" at bounding box center [755, 497] width 151 height 35
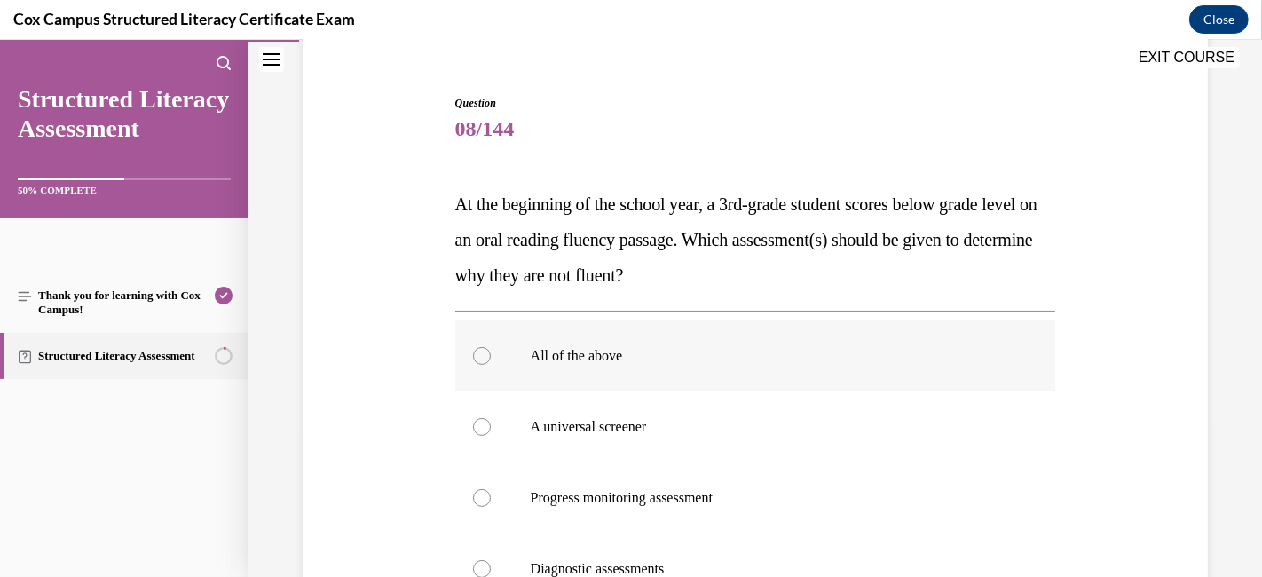
scroll to position [250, 0]
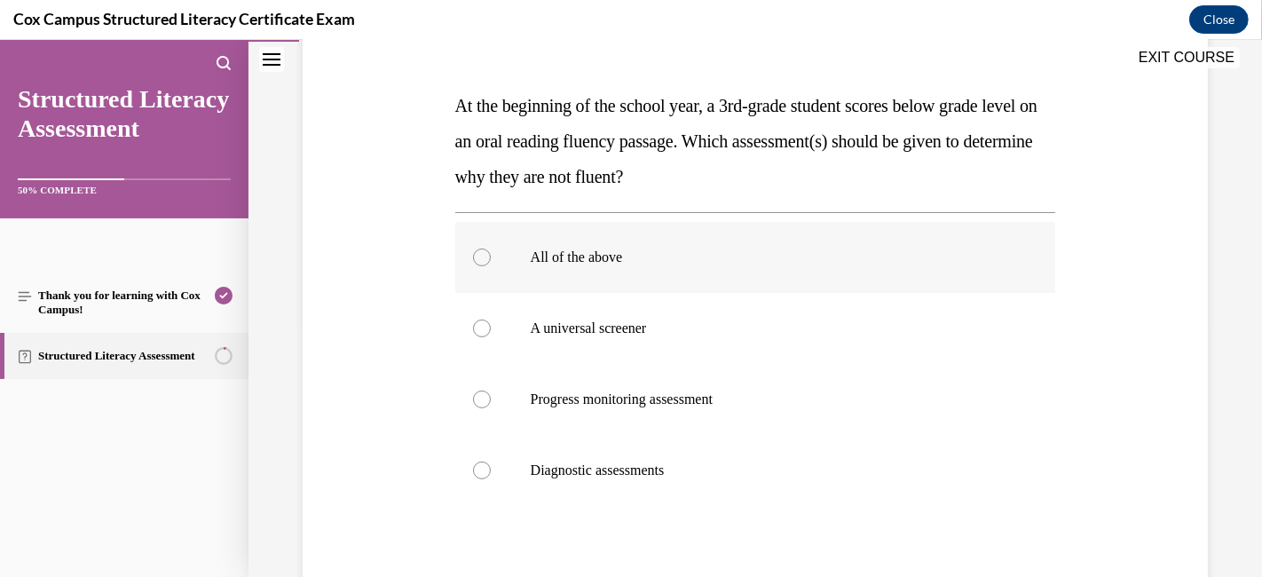
click at [474, 256] on div at bounding box center [482, 257] width 18 height 18
click at [474, 256] on input "All of the above" at bounding box center [482, 257] width 18 height 18
radio input "true"
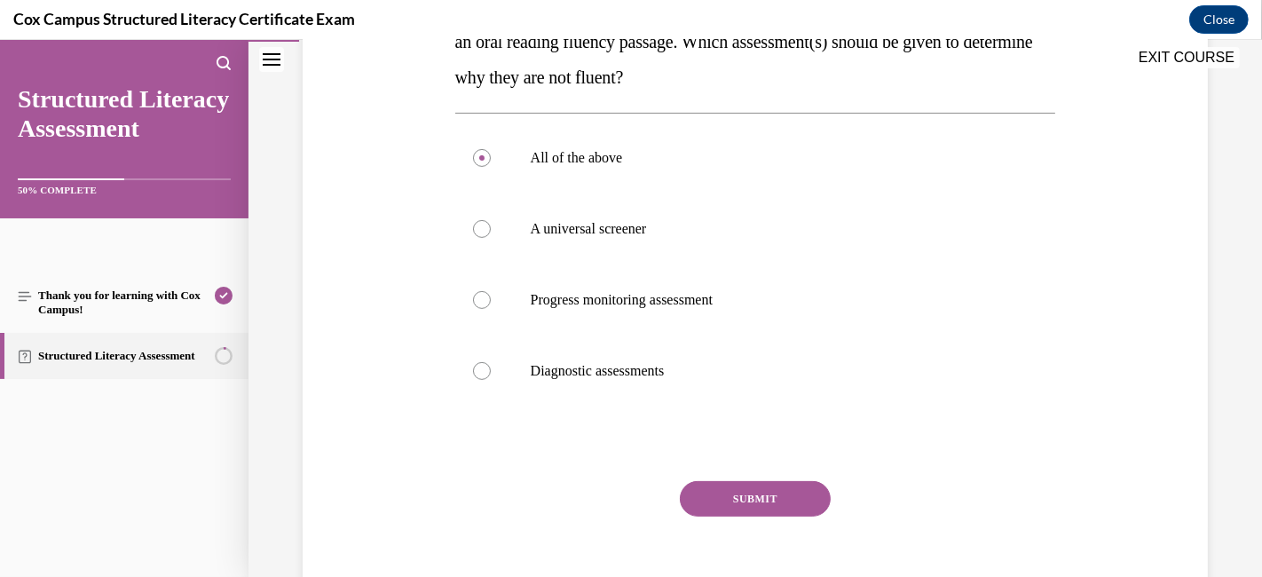
click at [763, 491] on button "SUBMIT" at bounding box center [755, 498] width 151 height 35
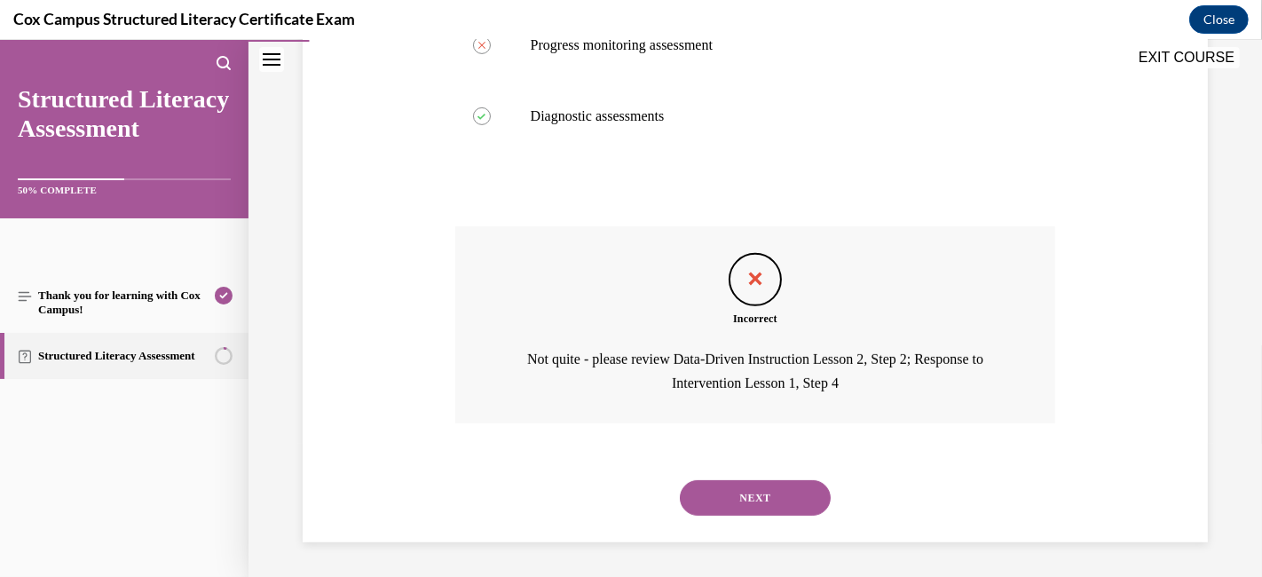
click at [753, 495] on button "NEXT" at bounding box center [755, 497] width 151 height 35
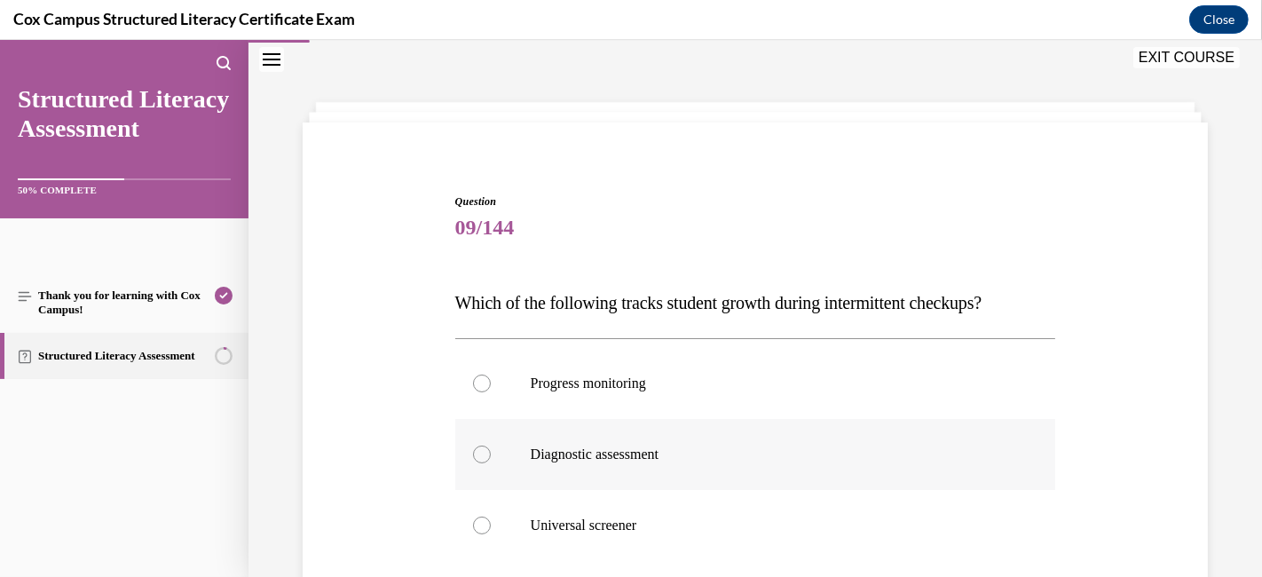
scroll to position [152, 0]
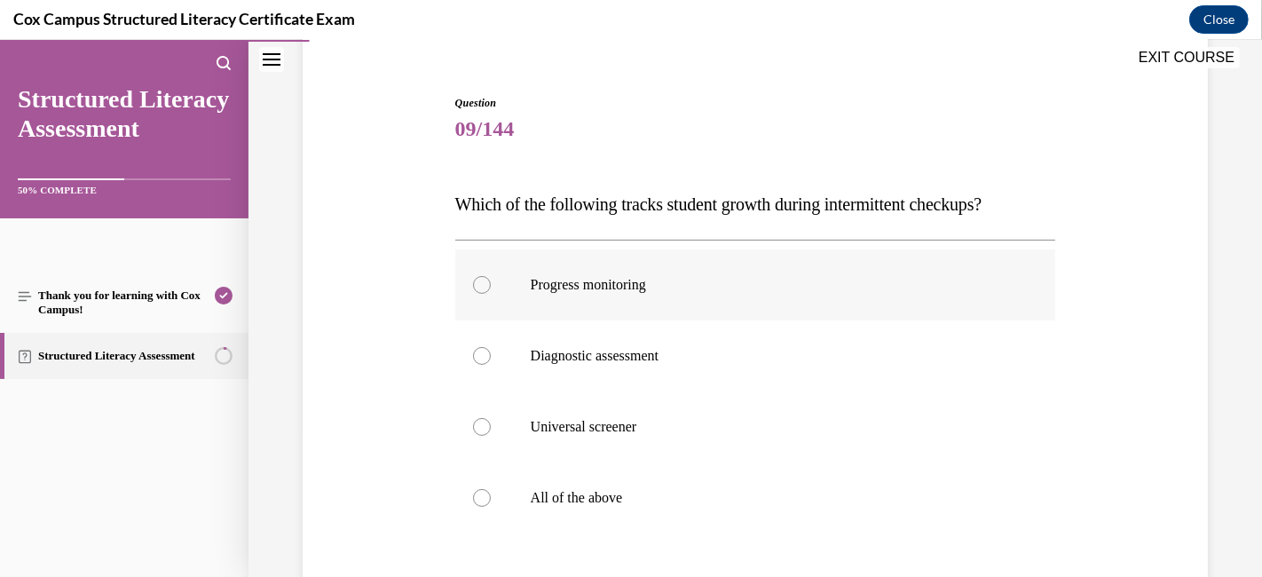
click at [476, 279] on div at bounding box center [482, 285] width 18 height 18
click at [476, 279] on input "Progress monitoring" at bounding box center [482, 285] width 18 height 18
radio input "true"
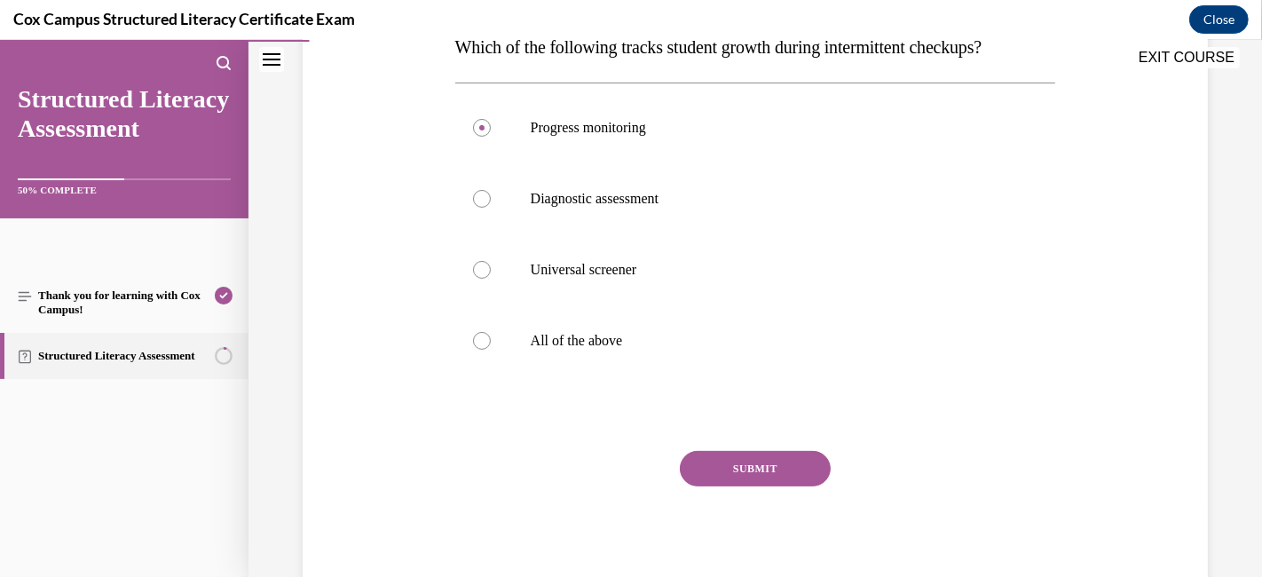
click at [760, 464] on button "SUBMIT" at bounding box center [755, 468] width 151 height 35
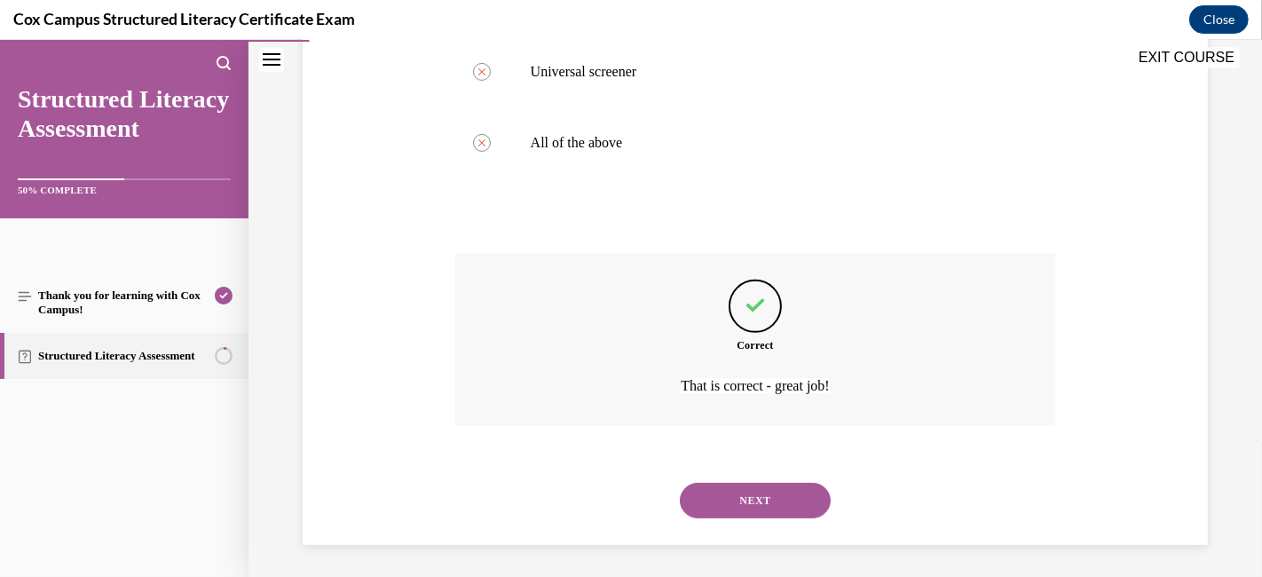
click at [765, 495] on button "NEXT" at bounding box center [755, 500] width 151 height 35
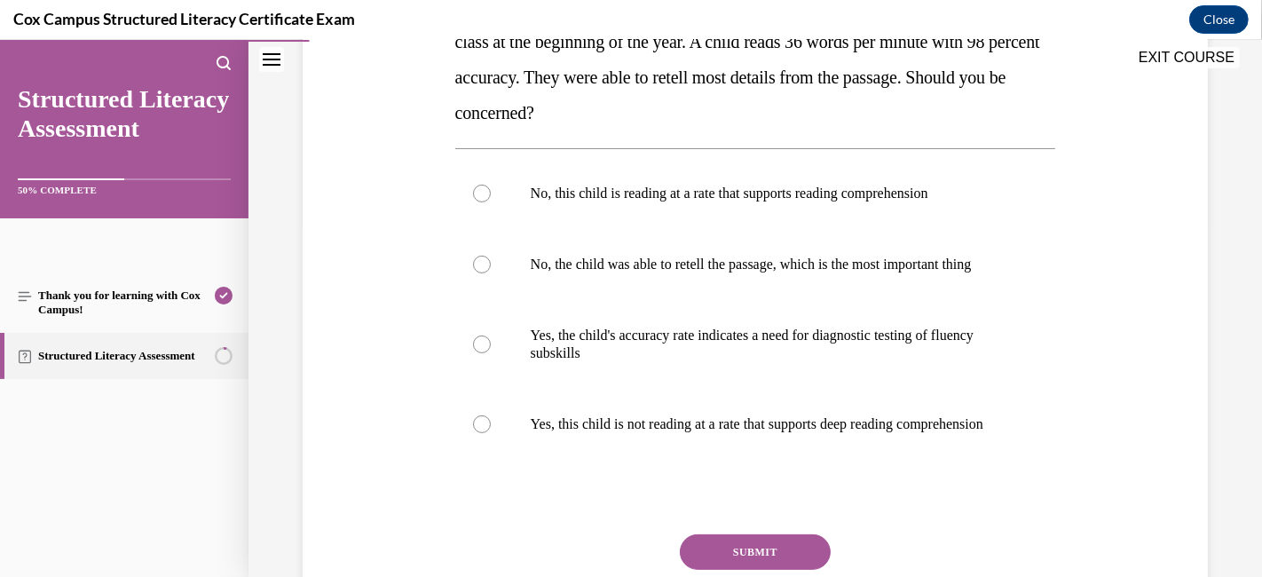
scroll to position [250, 0]
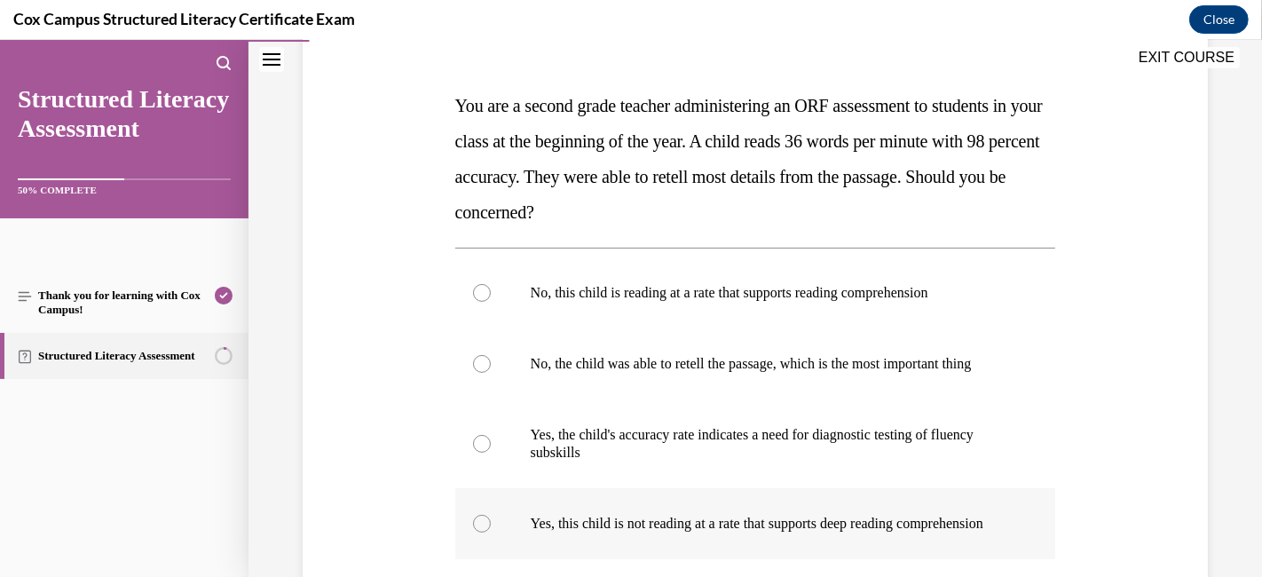
click at [479, 518] on div at bounding box center [482, 524] width 18 height 18
click at [479, 518] on input "Yes, this child is not reading at a rate that supports deep reading comprehensi…" at bounding box center [482, 524] width 18 height 18
radio input "true"
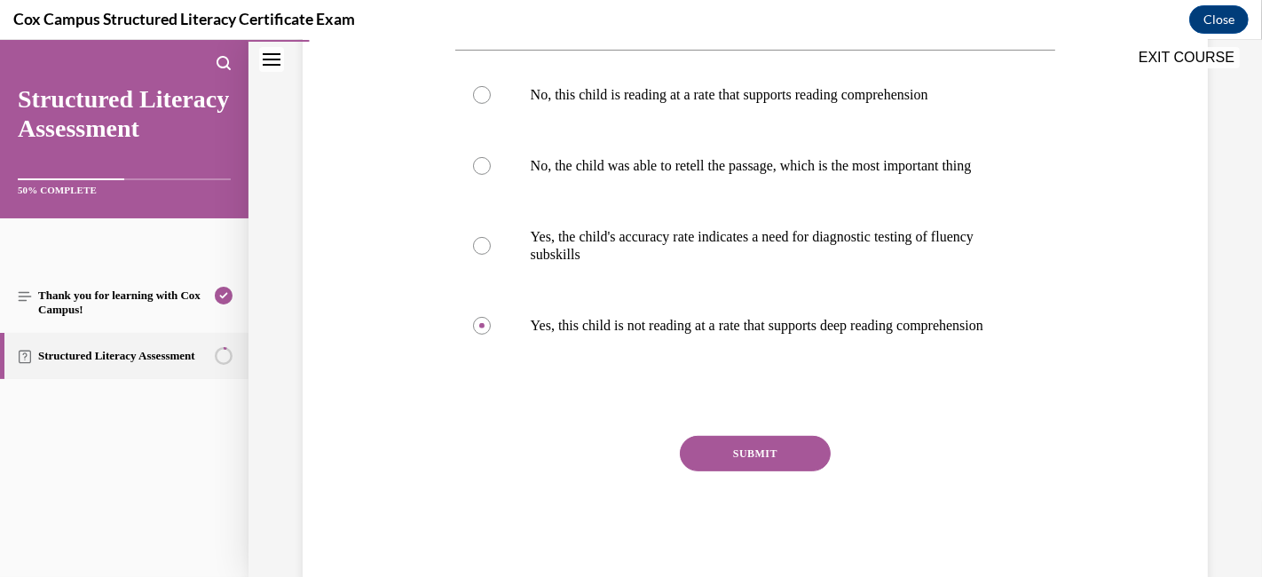
click at [740, 471] on button "SUBMIT" at bounding box center [755, 453] width 151 height 35
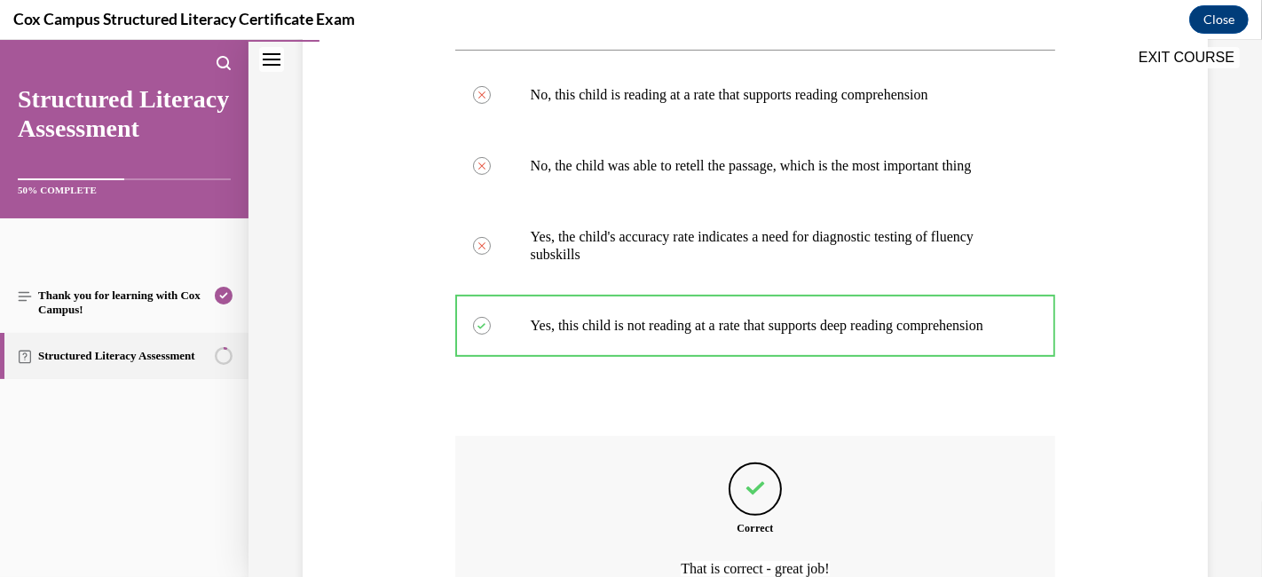
scroll to position [645, 0]
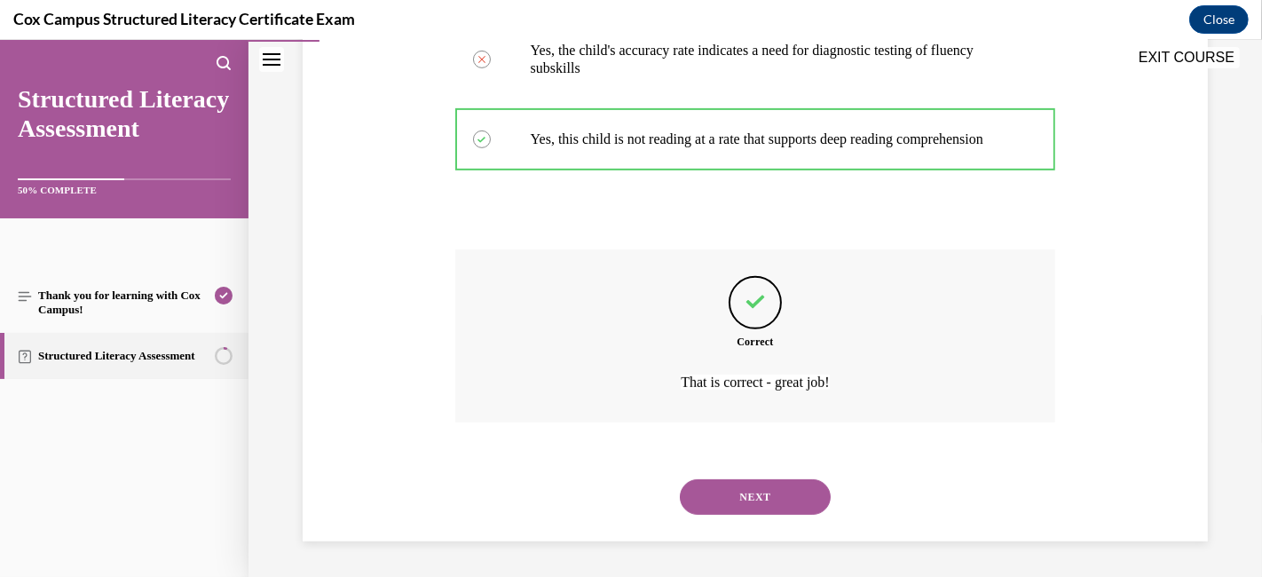
click at [736, 515] on button "NEXT" at bounding box center [755, 496] width 151 height 35
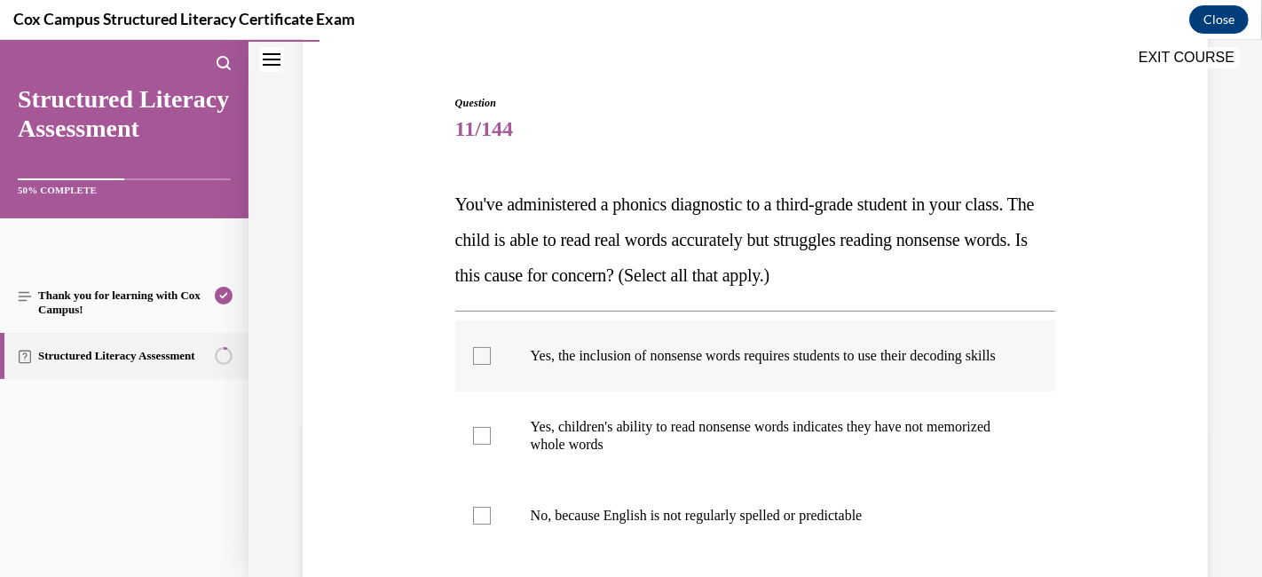
scroll to position [250, 0]
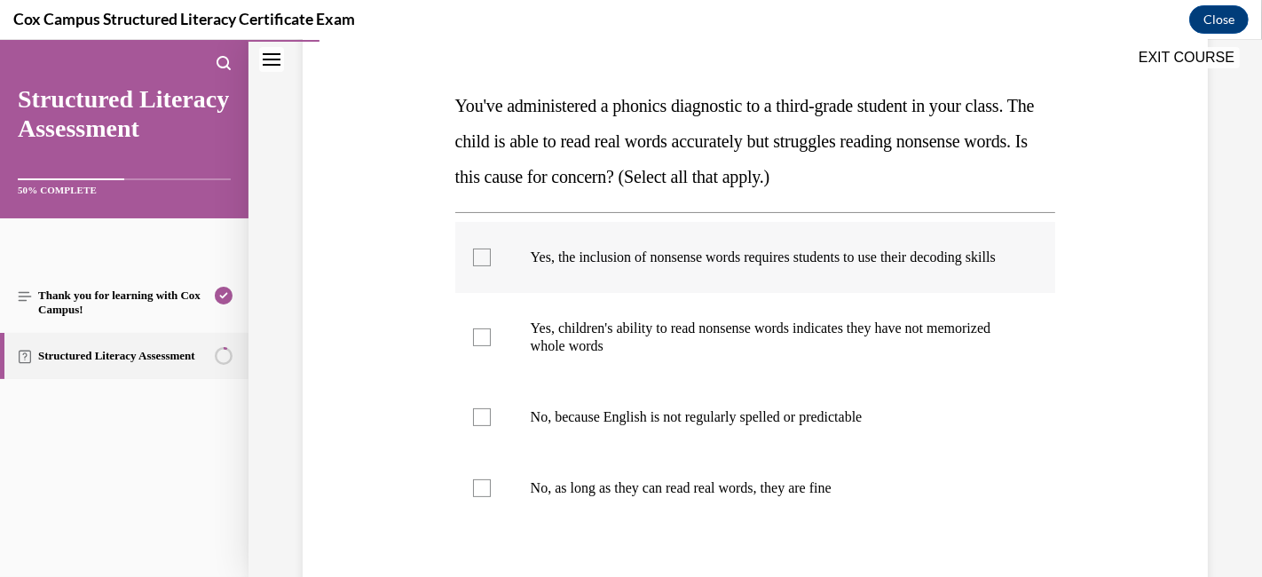
click at [473, 266] on div at bounding box center [482, 257] width 18 height 18
click at [473, 266] on input "Yes, the inclusion of nonsense words requires students to use their decoding sk…" at bounding box center [482, 257] width 18 height 18
checkbox input "true"
click at [476, 344] on div at bounding box center [482, 337] width 18 height 18
click at [476, 344] on input "Yes, children's ability to read nonsense words indicates they have not memorize…" at bounding box center [482, 337] width 18 height 18
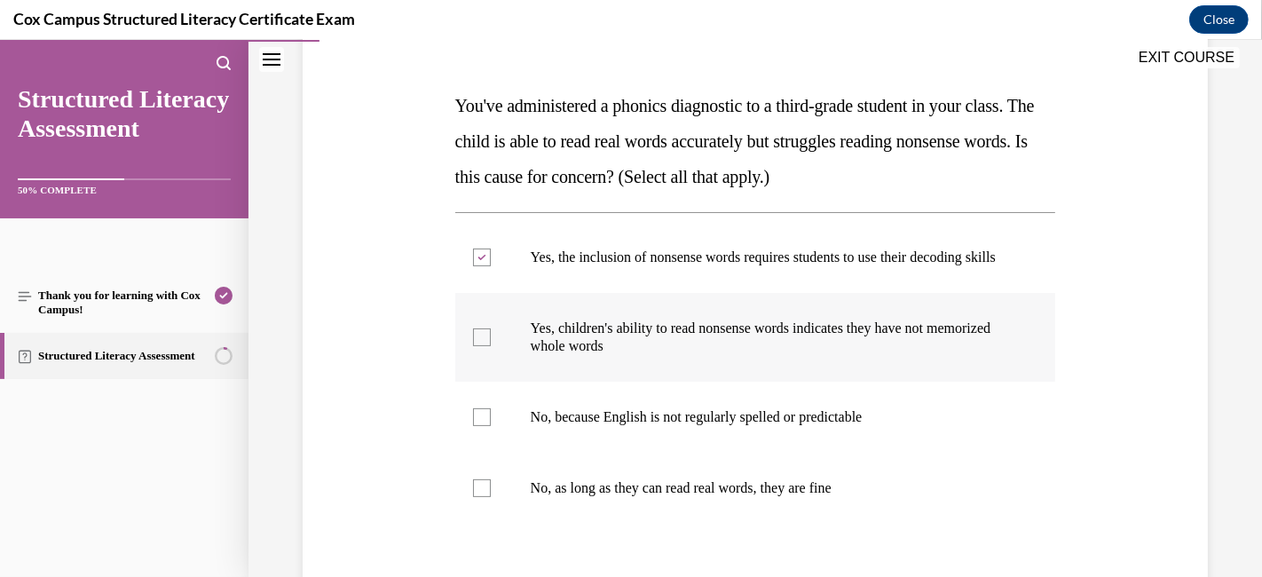
checkbox input "true"
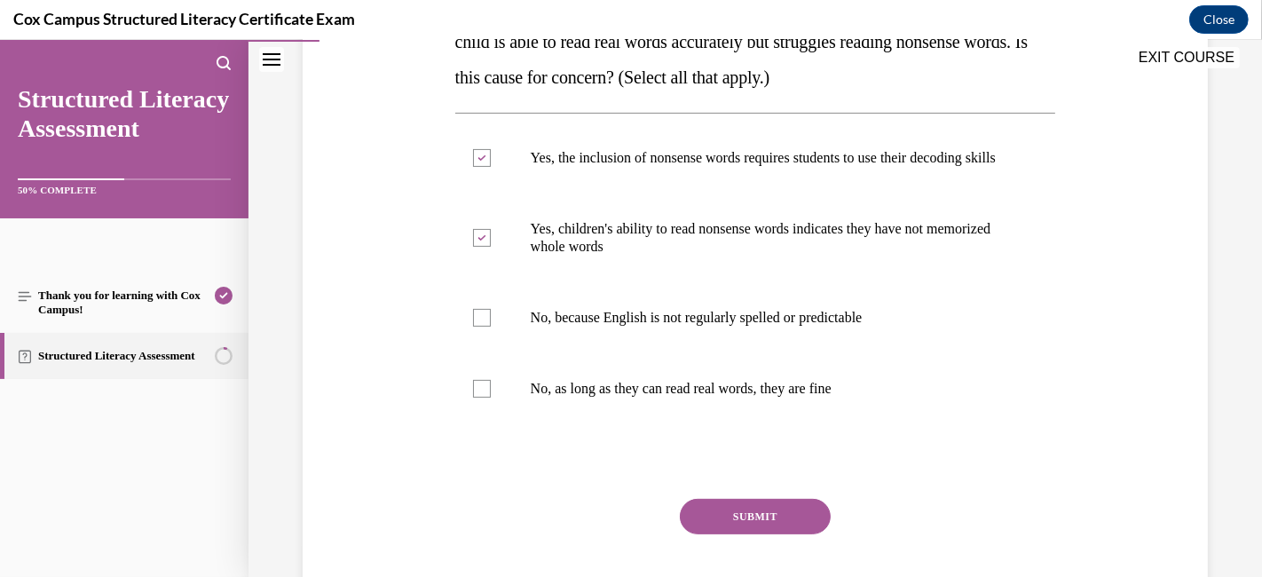
click at [715, 518] on button "SUBMIT" at bounding box center [755, 516] width 151 height 35
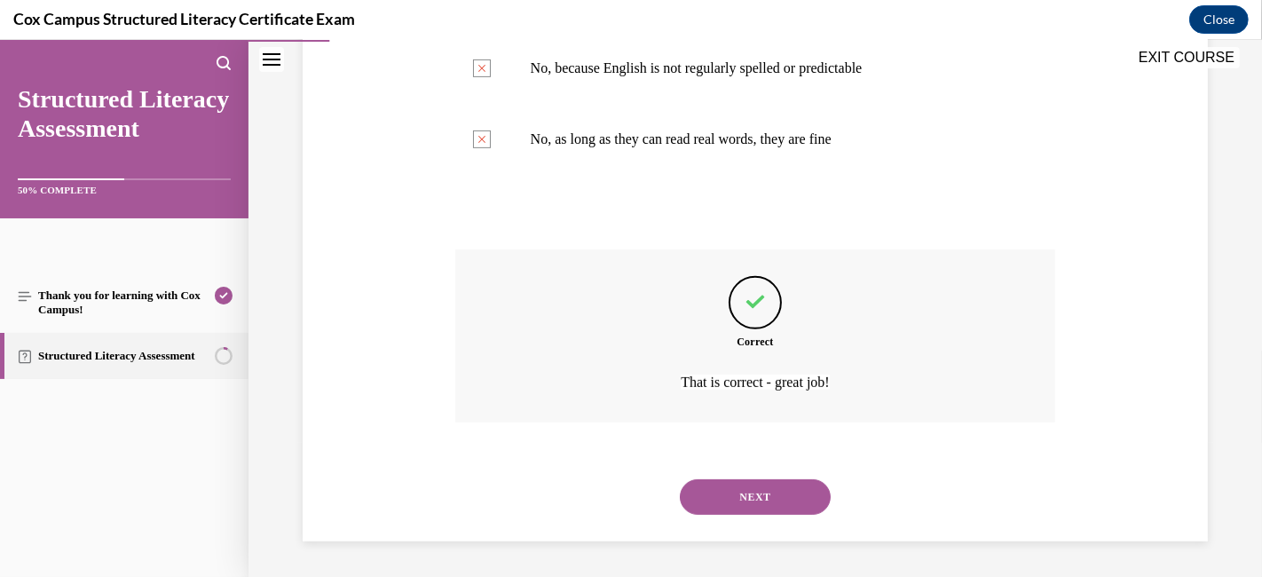
click at [714, 483] on button "NEXT" at bounding box center [755, 496] width 151 height 35
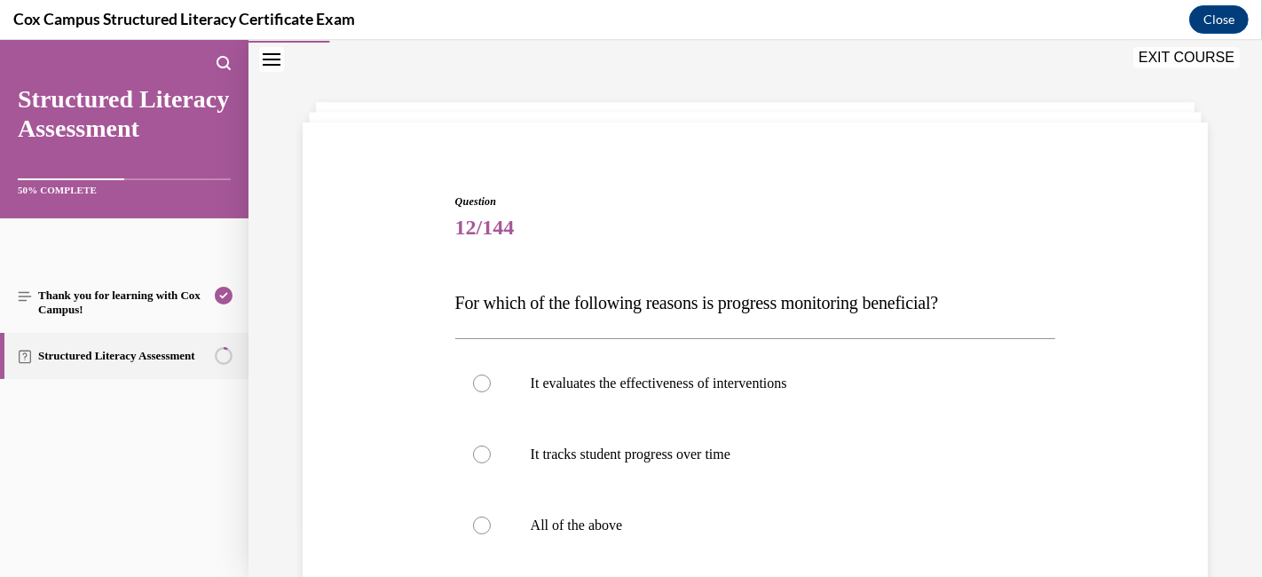
scroll to position [152, 0]
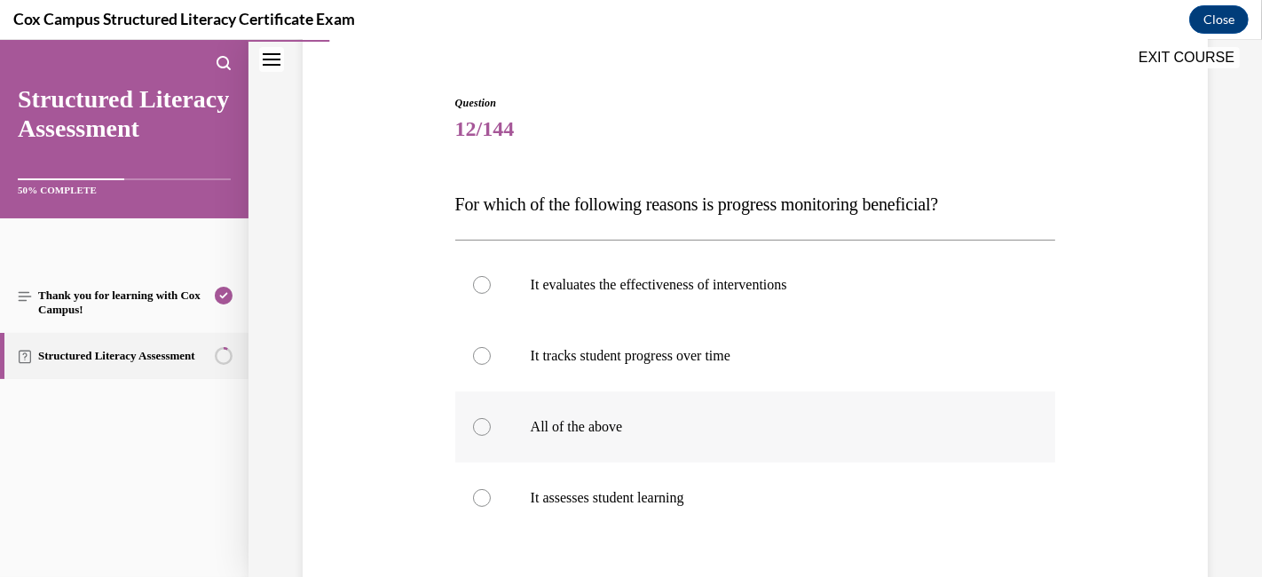
click at [476, 432] on div at bounding box center [482, 427] width 18 height 18
click at [476, 432] on input "All of the above" at bounding box center [482, 427] width 18 height 18
radio input "true"
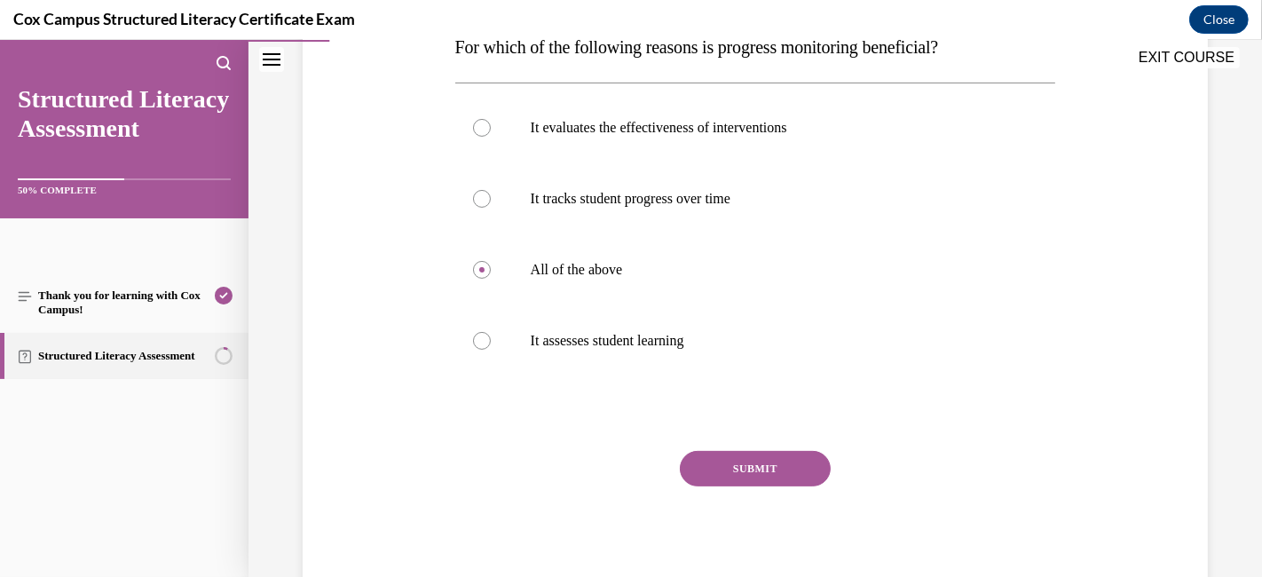
click at [752, 464] on button "SUBMIT" at bounding box center [755, 468] width 151 height 35
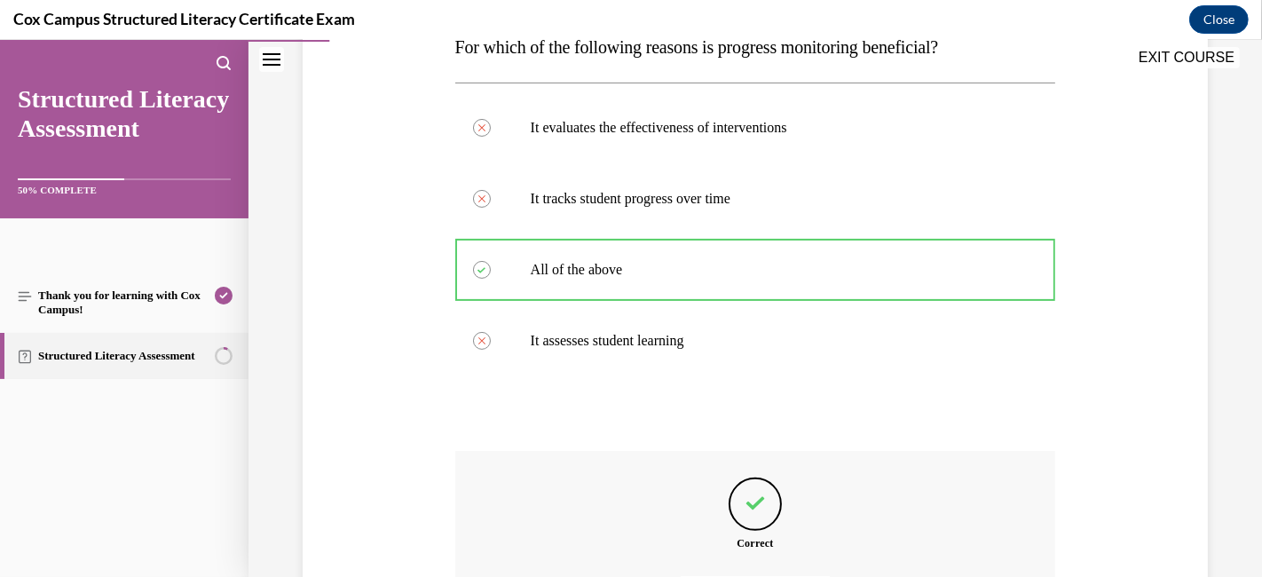
scroll to position [509, 0]
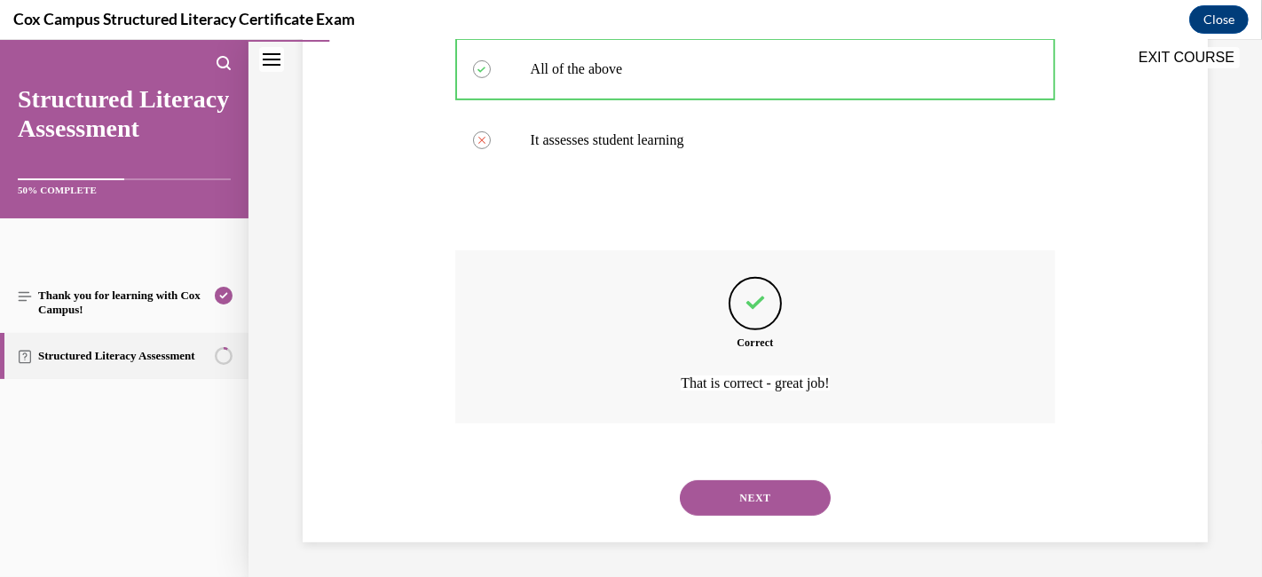
click at [747, 490] on button "NEXT" at bounding box center [755, 497] width 151 height 35
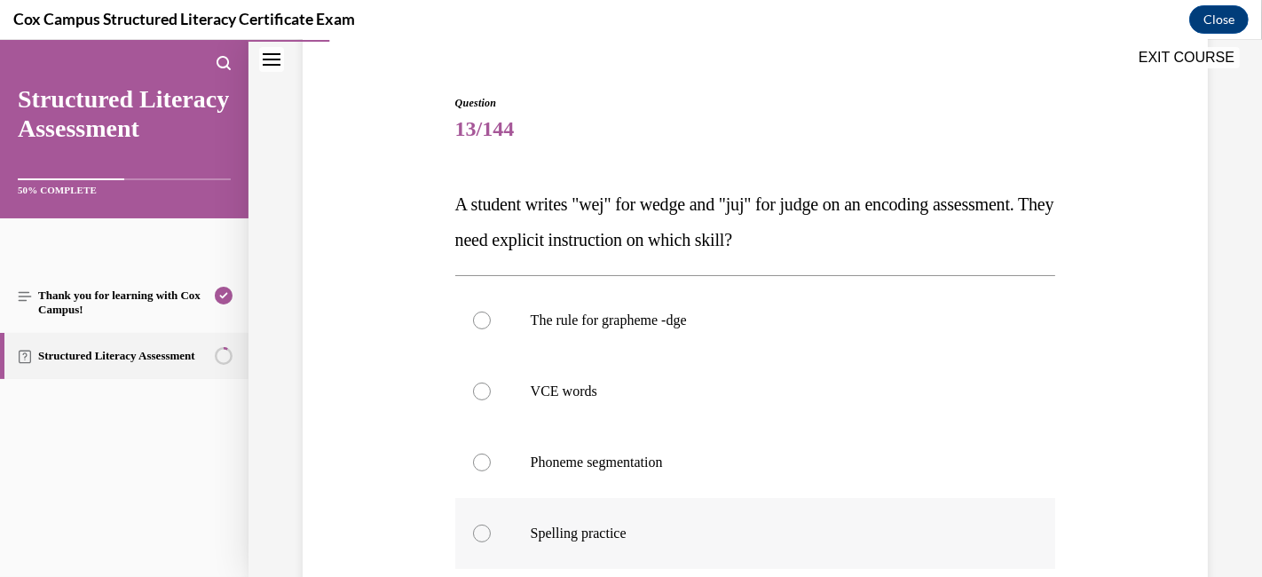
scroll to position [250, 0]
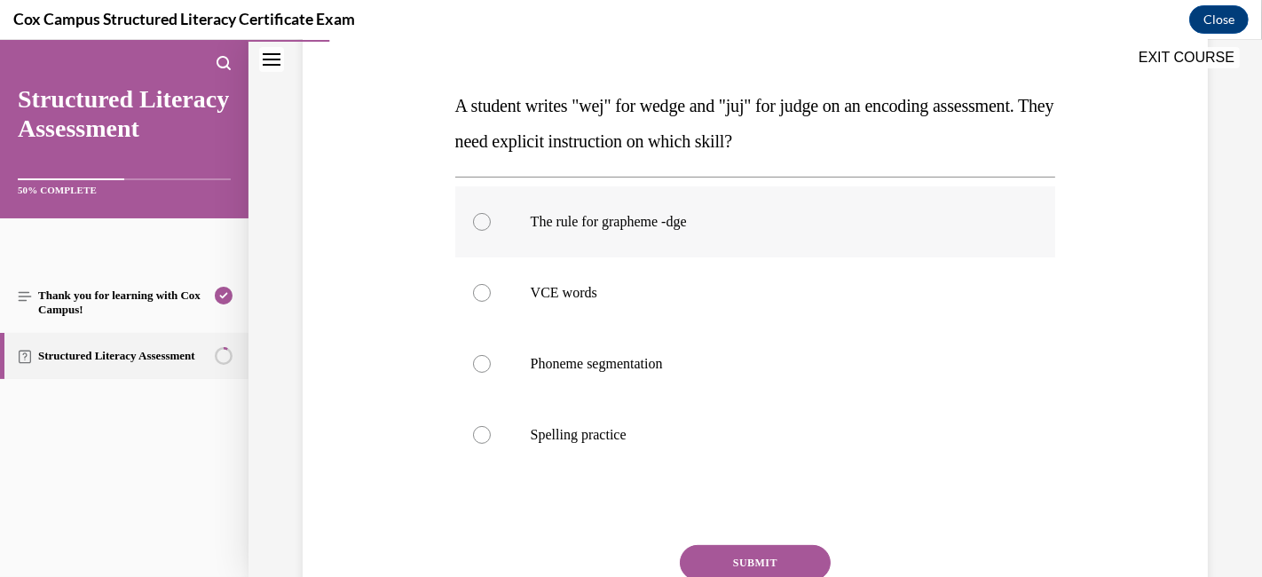
click at [474, 219] on div at bounding box center [482, 222] width 18 height 18
click at [474, 219] on input "The rule for grapheme -dge" at bounding box center [482, 222] width 18 height 18
radio input "true"
click at [737, 518] on button "SUBMIT" at bounding box center [755, 562] width 151 height 35
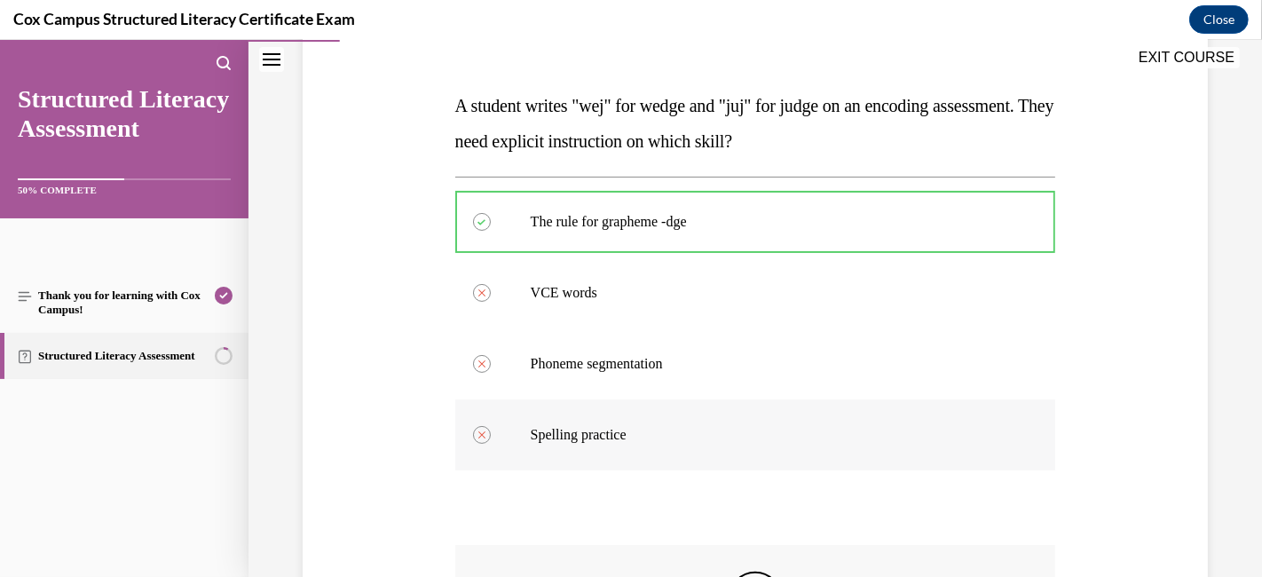
scroll to position [545, 0]
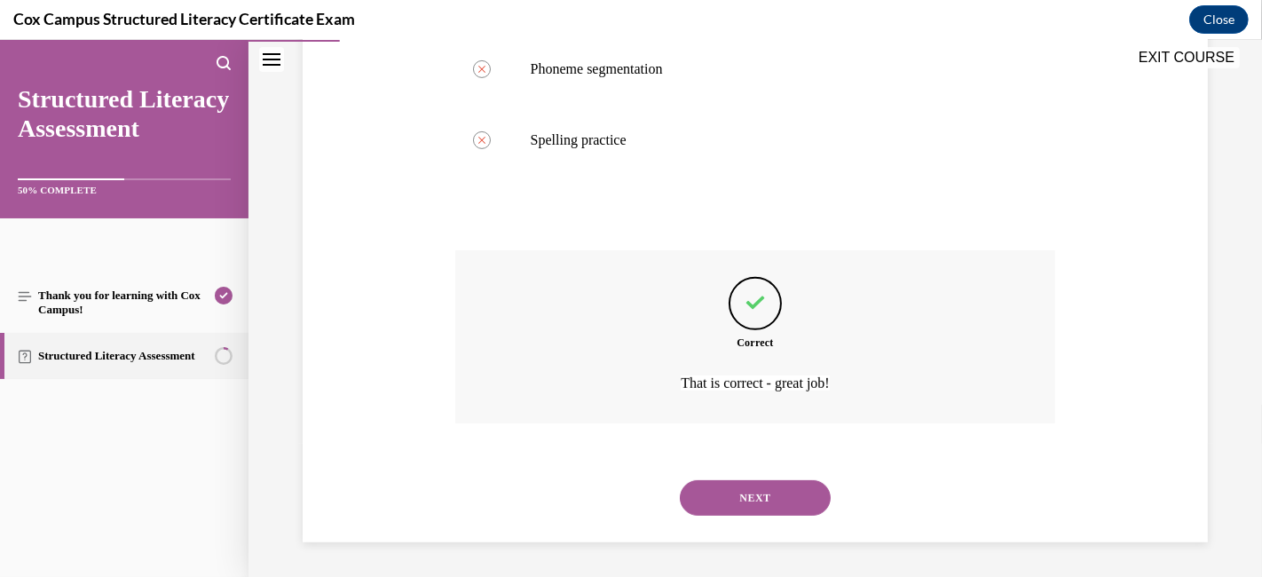
click at [714, 500] on button "NEXT" at bounding box center [755, 497] width 151 height 35
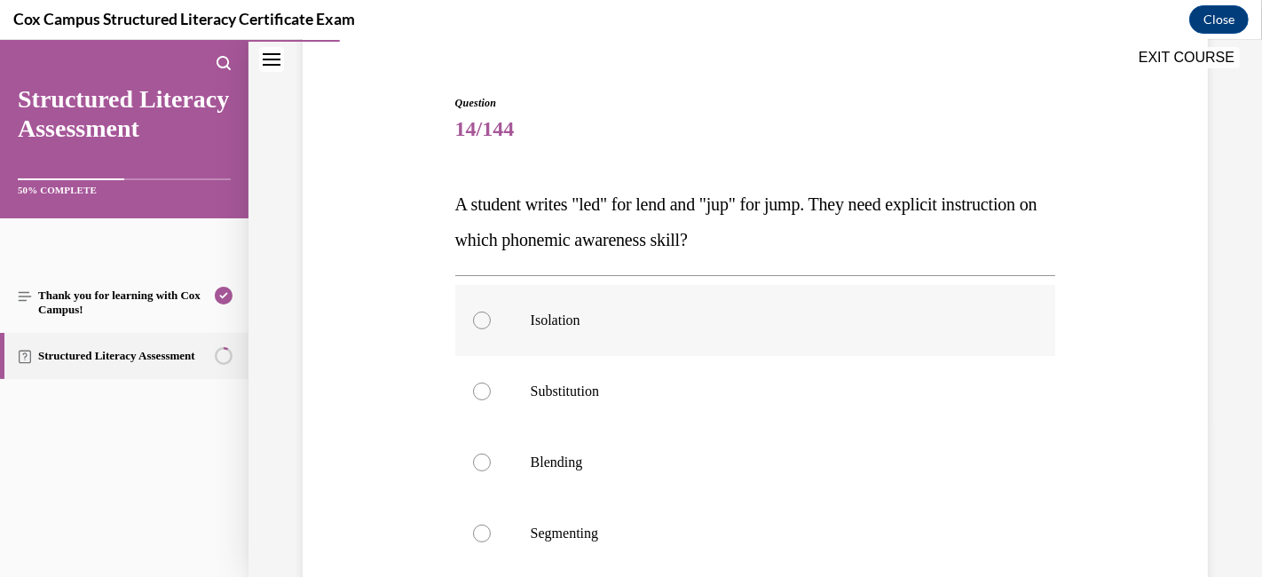
scroll to position [250, 0]
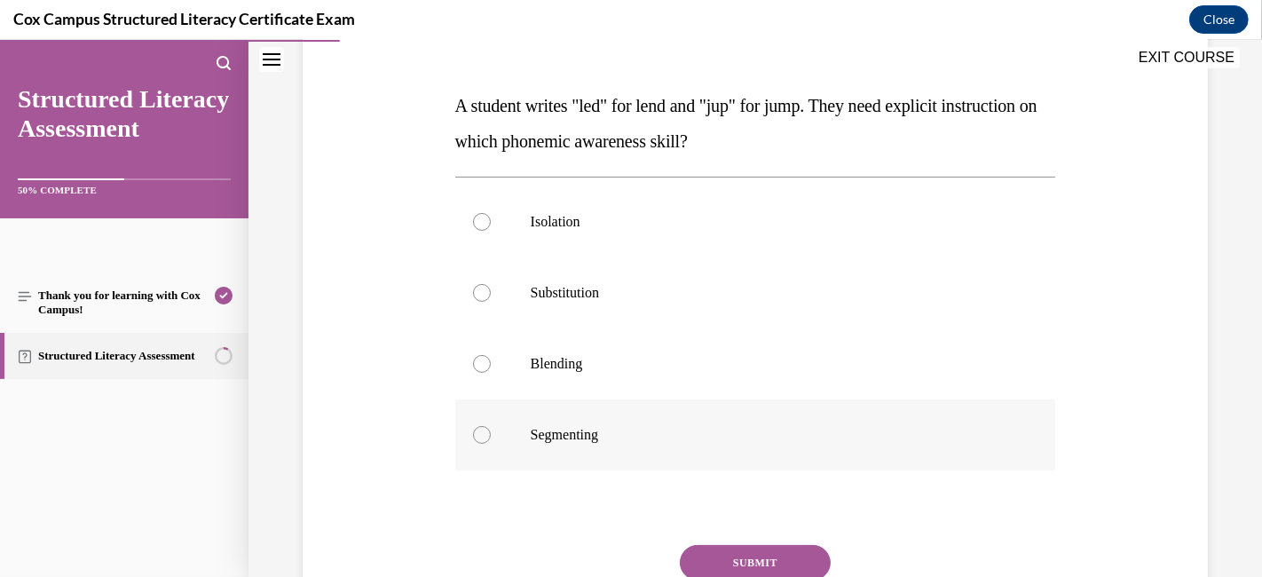
click at [589, 437] on span "Segmenting" at bounding box center [564, 434] width 67 height 15
click at [491, 437] on input "Segmenting" at bounding box center [482, 435] width 18 height 18
radio input "true"
click at [729, 518] on button "SUBMIT" at bounding box center [755, 562] width 151 height 35
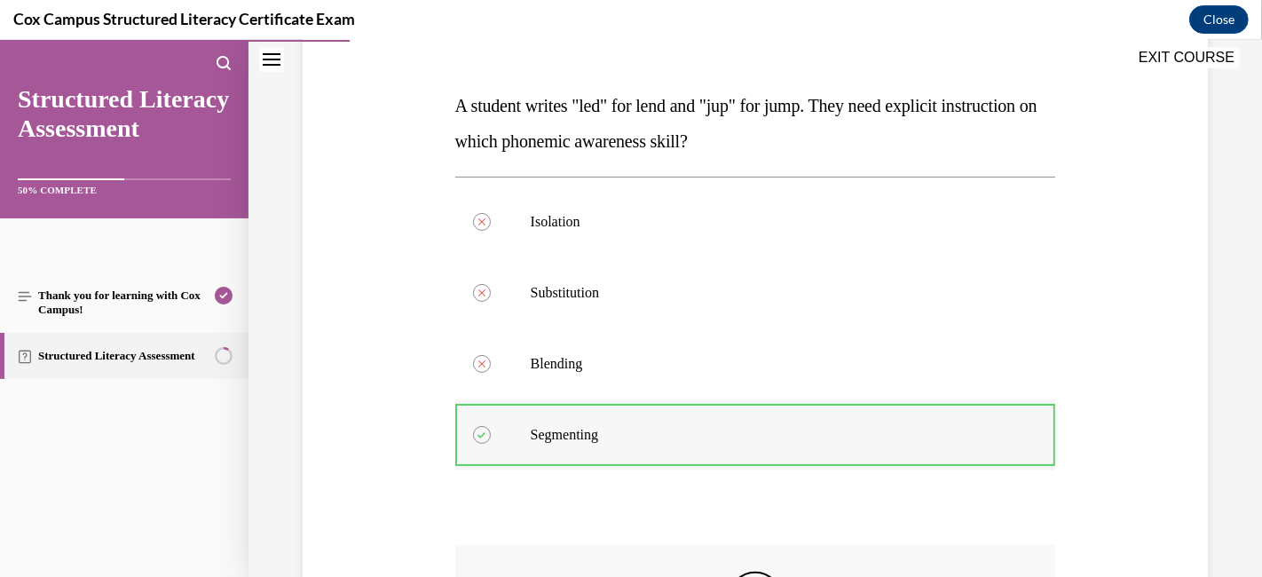
scroll to position [545, 0]
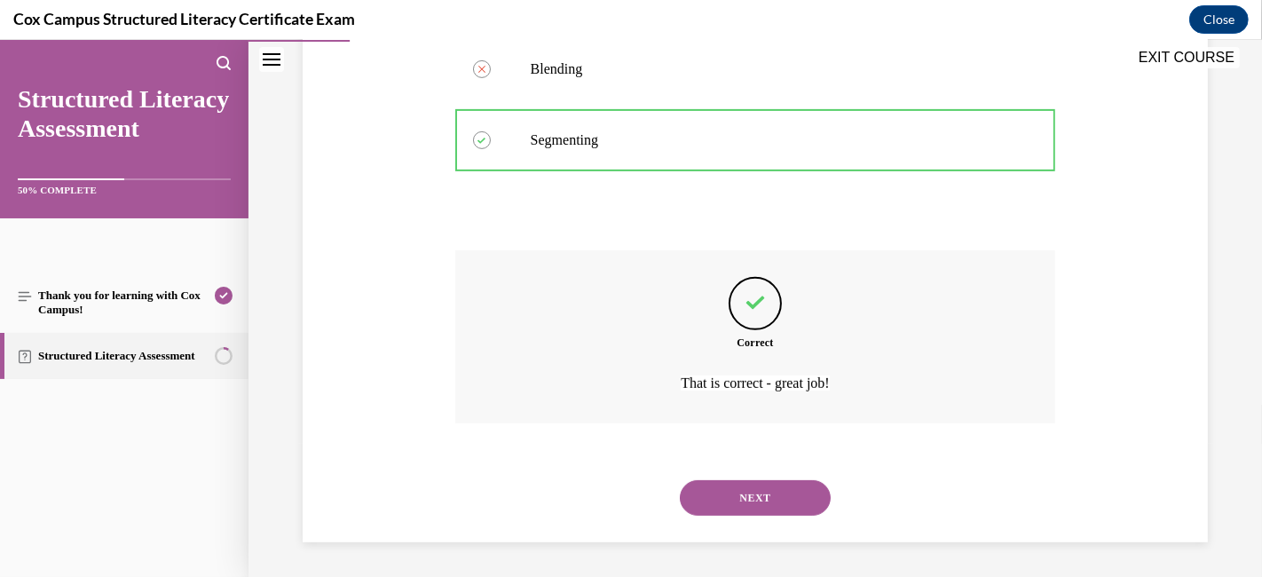
click at [729, 490] on button "NEXT" at bounding box center [755, 497] width 151 height 35
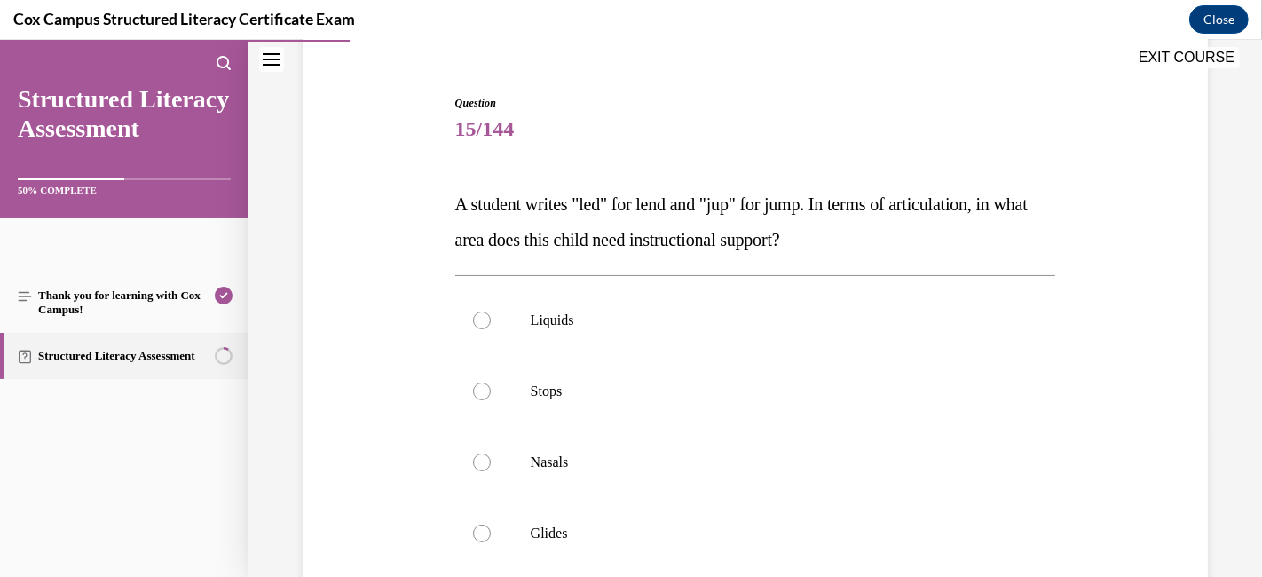
scroll to position [250, 0]
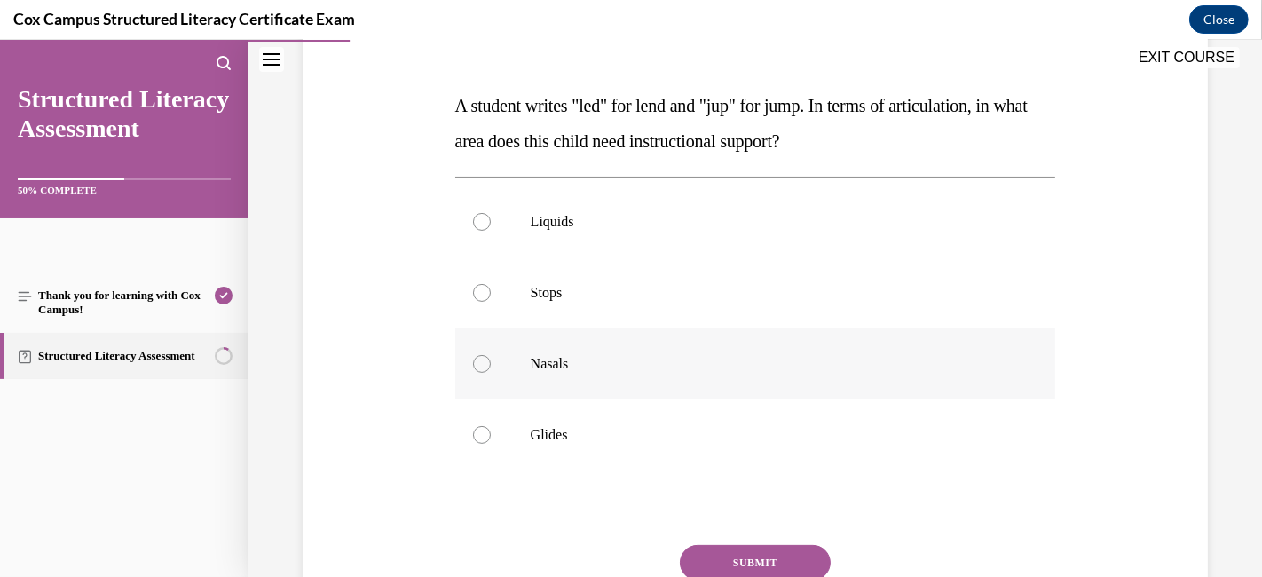
click at [485, 363] on div at bounding box center [482, 364] width 18 height 18
click at [485, 363] on input "Nasals" at bounding box center [482, 364] width 18 height 18
radio input "true"
click at [725, 518] on button "SUBMIT" at bounding box center [755, 562] width 151 height 35
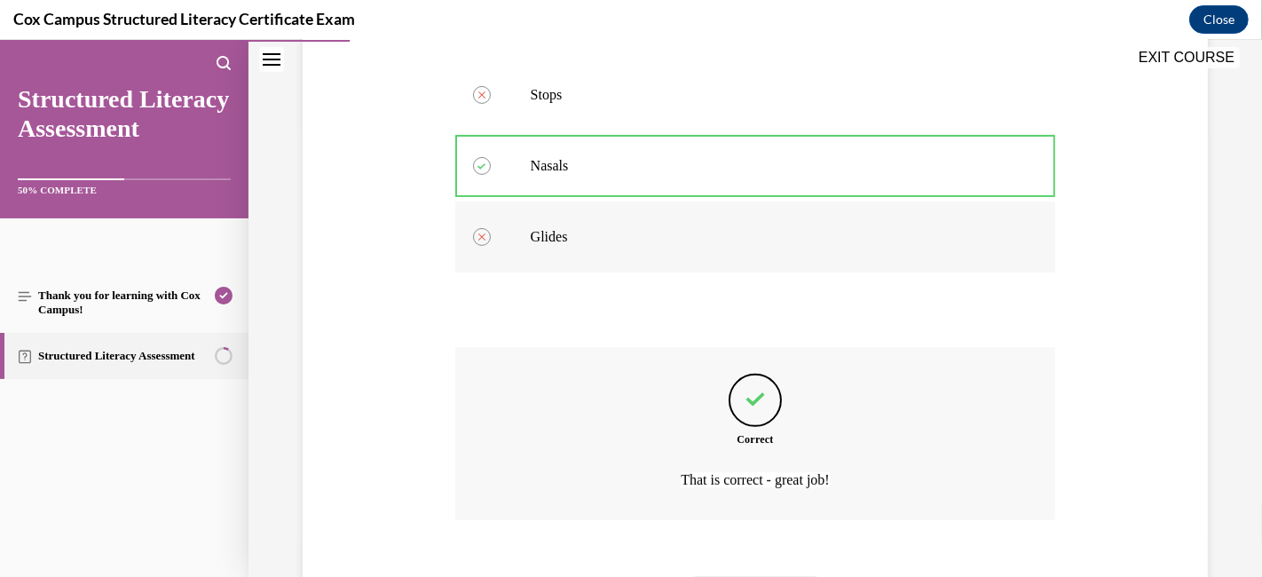
scroll to position [545, 0]
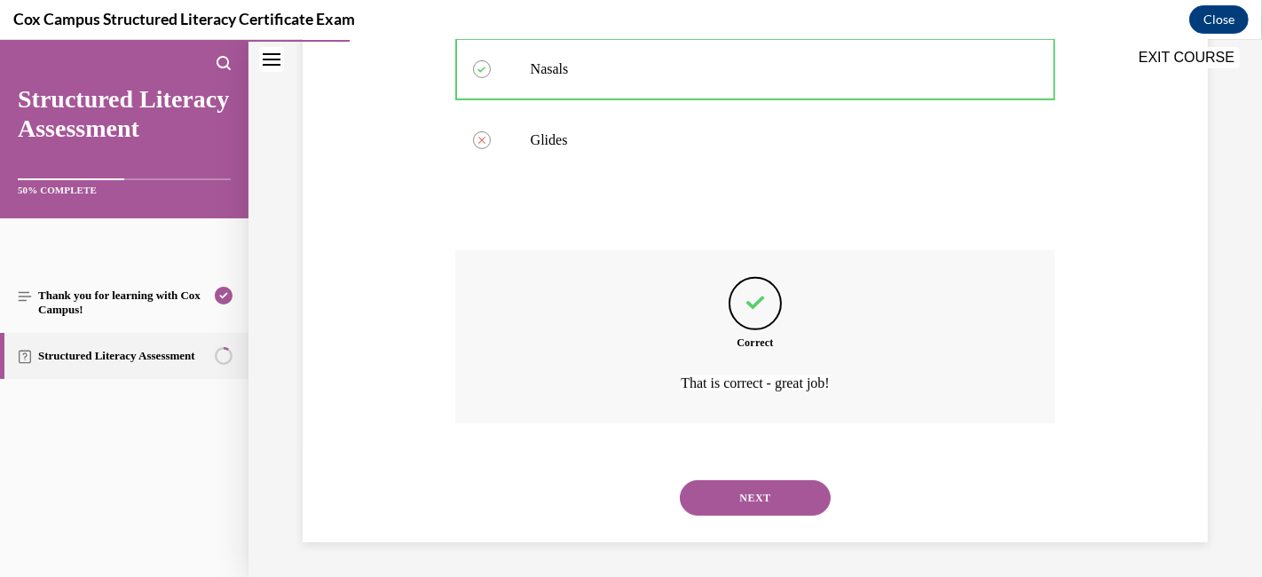
click at [740, 490] on button "NEXT" at bounding box center [755, 497] width 151 height 35
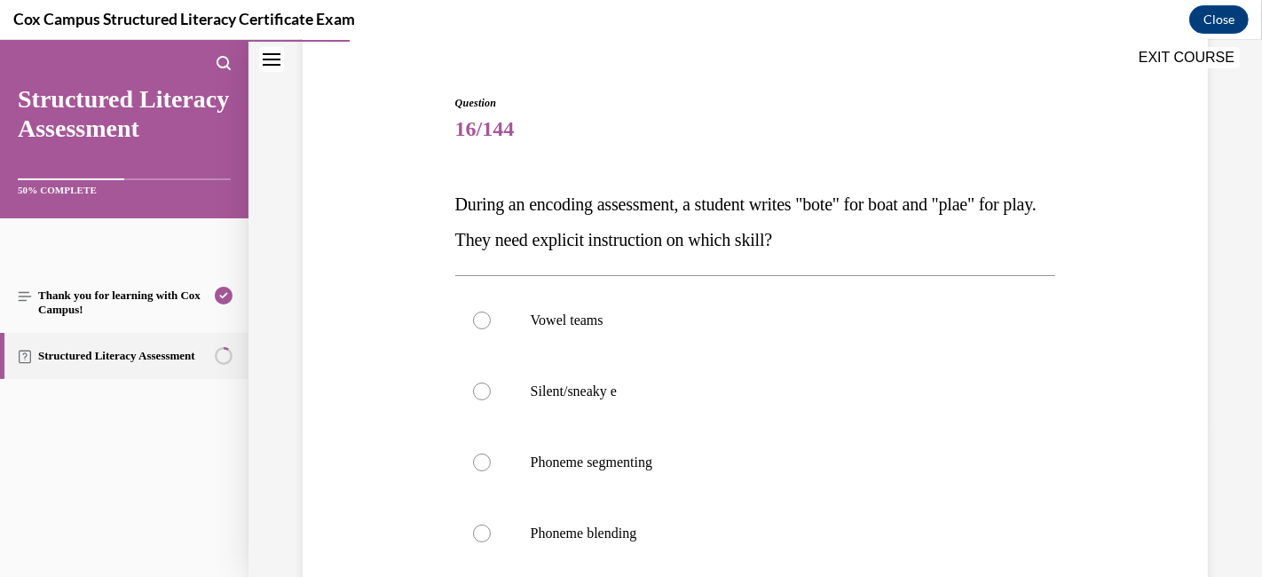
scroll to position [250, 0]
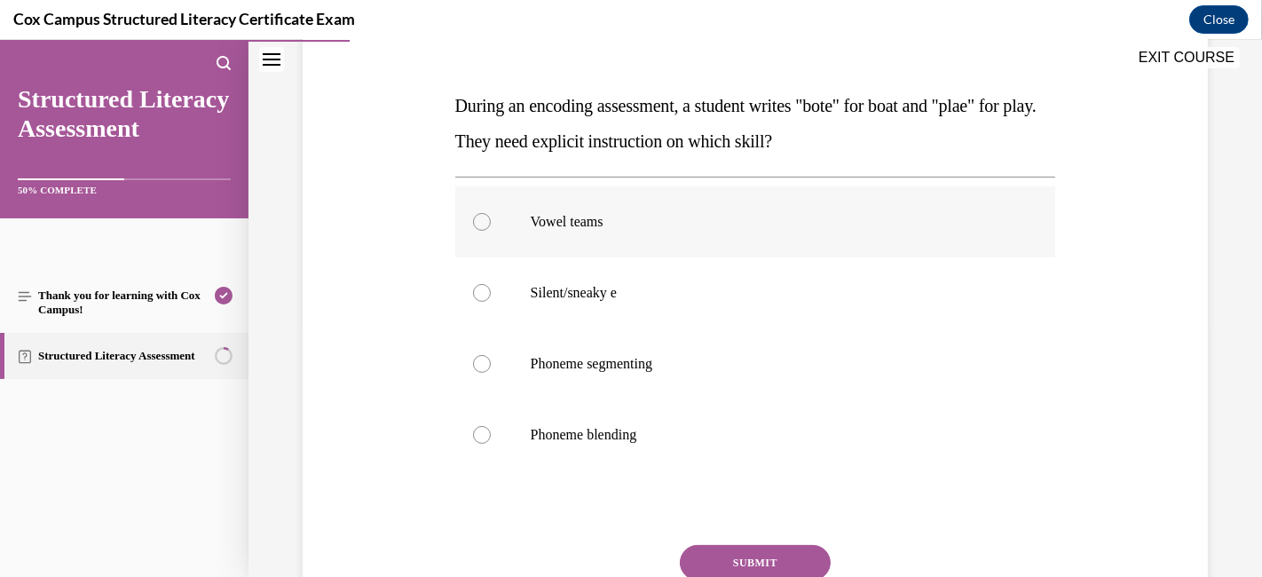
click at [473, 219] on div at bounding box center [482, 222] width 18 height 18
click at [473, 219] on input "Vowel teams" at bounding box center [482, 222] width 18 height 18
radio input "true"
click at [717, 518] on button "SUBMIT" at bounding box center [755, 562] width 151 height 35
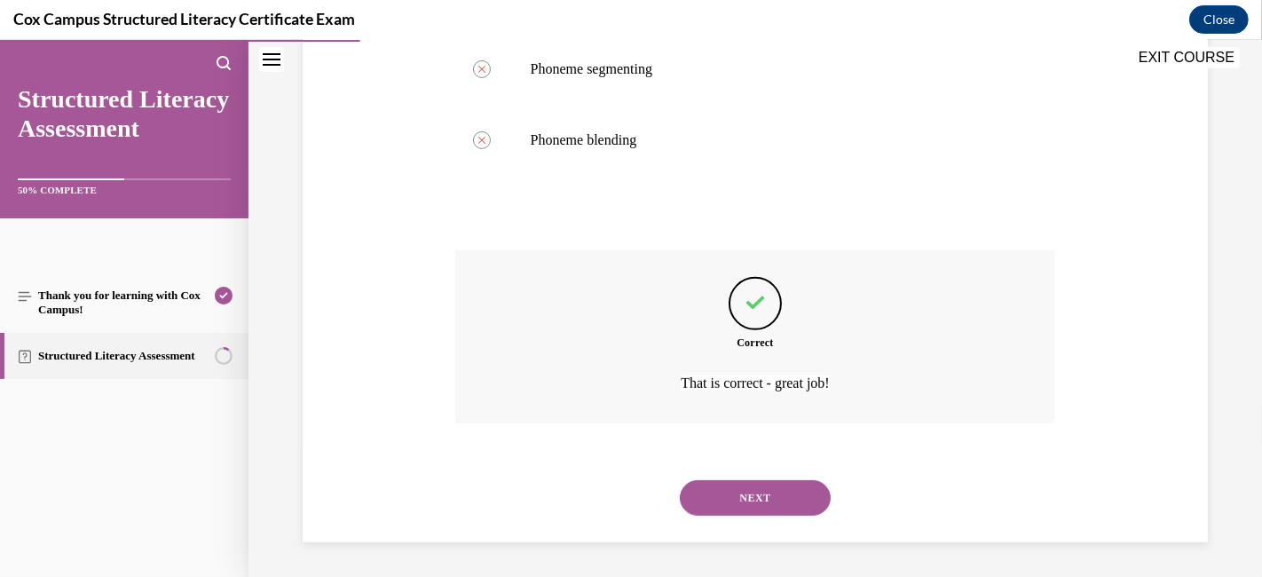
click at [721, 498] on button "NEXT" at bounding box center [755, 497] width 151 height 35
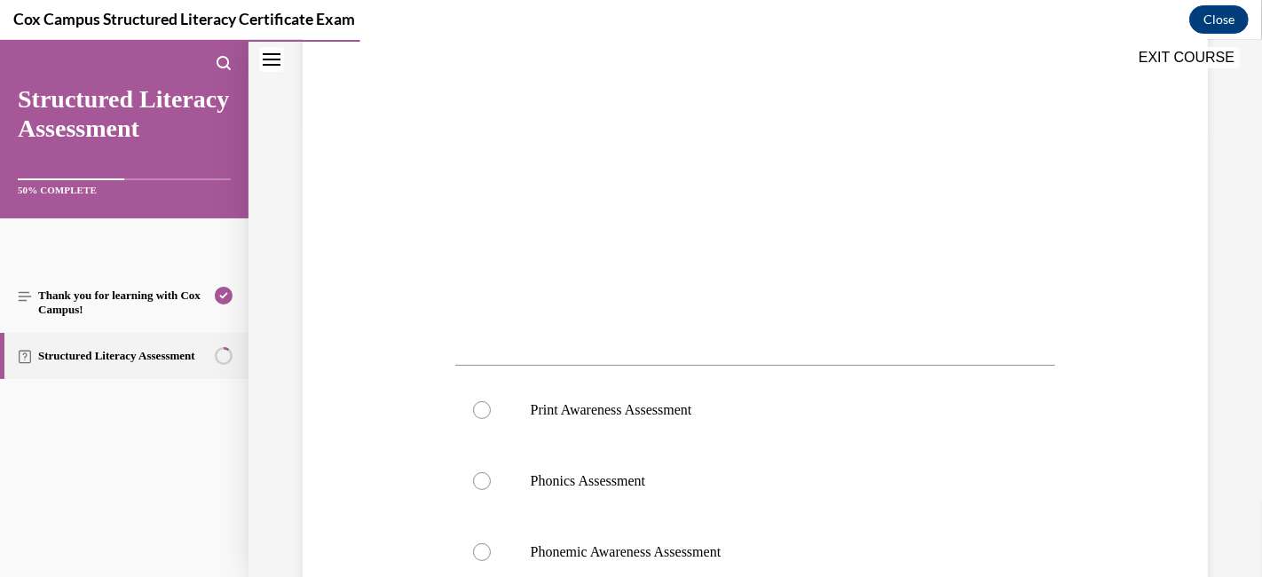
scroll to position [547, 0]
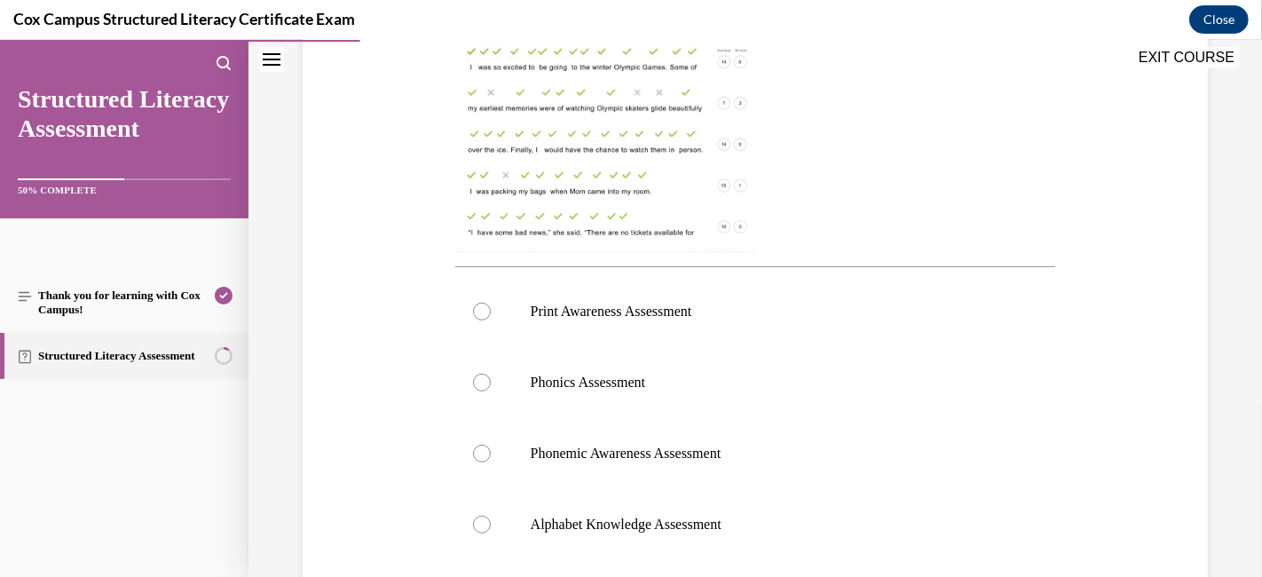
click at [929, 380] on p "Phonics Assessment" at bounding box center [771, 383] width 481 height 18
click at [491, 380] on input "Phonics Assessment" at bounding box center [482, 383] width 18 height 18
radio input "true"
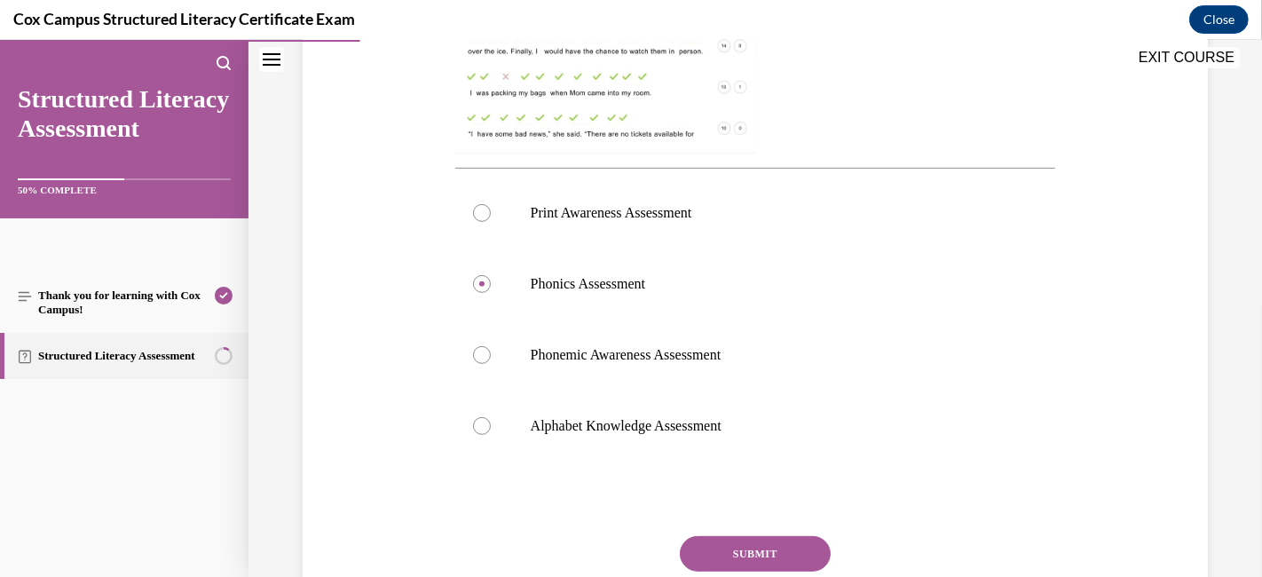
scroll to position [731, 0]
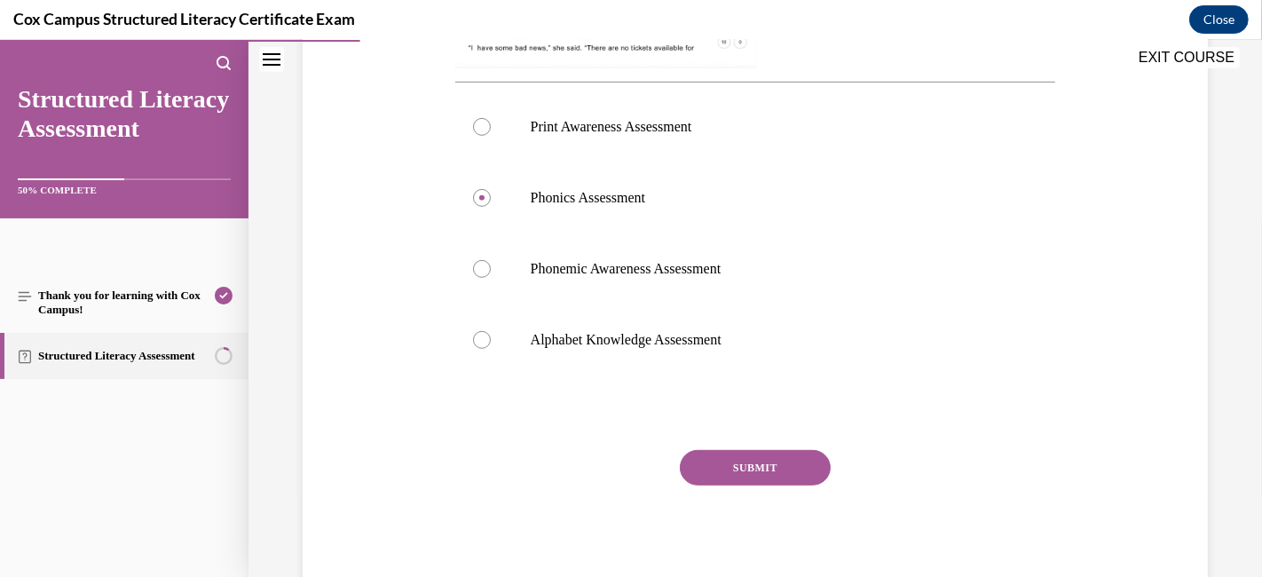
click at [798, 472] on button "SUBMIT" at bounding box center [755, 467] width 151 height 35
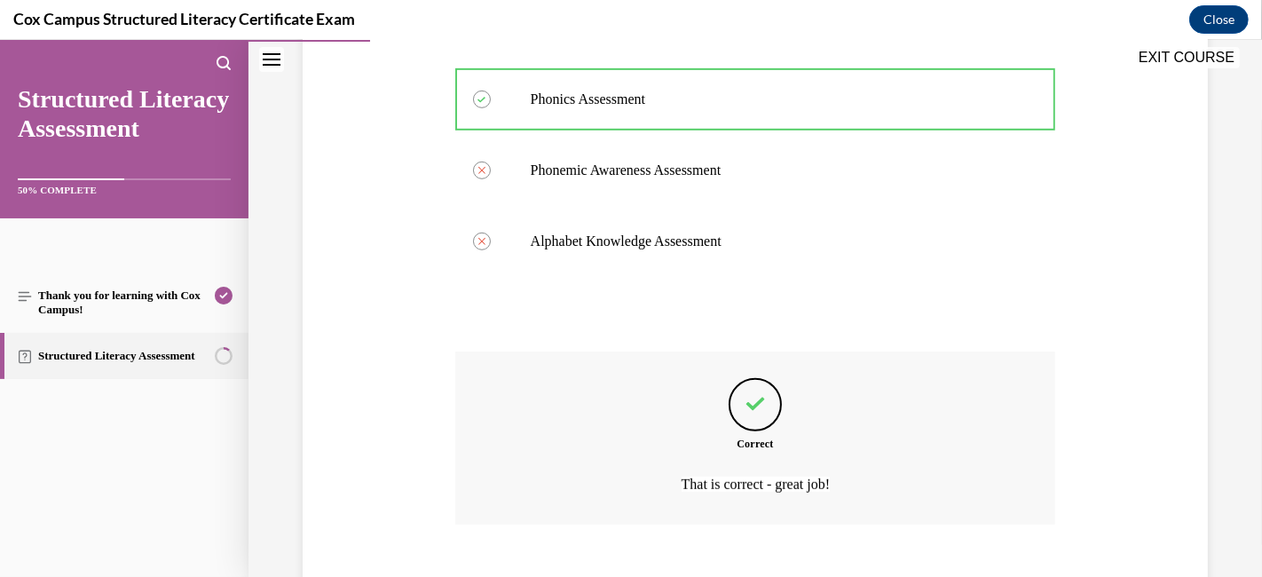
scroll to position [928, 0]
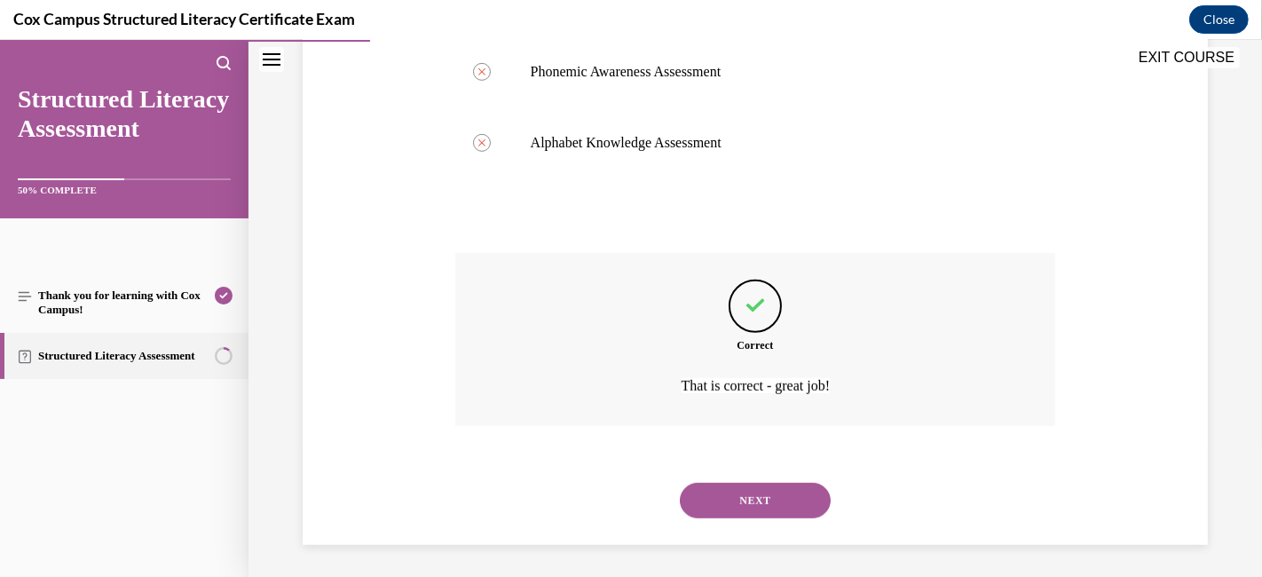
click at [775, 498] on button "NEXT" at bounding box center [755, 500] width 151 height 35
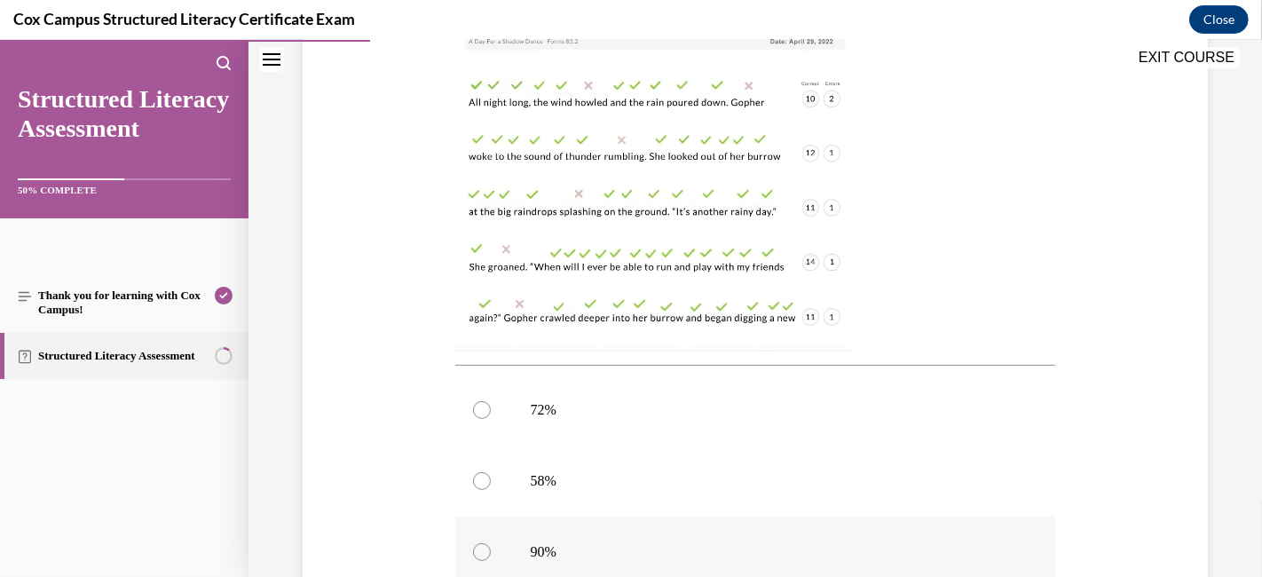
scroll to position [547, 0]
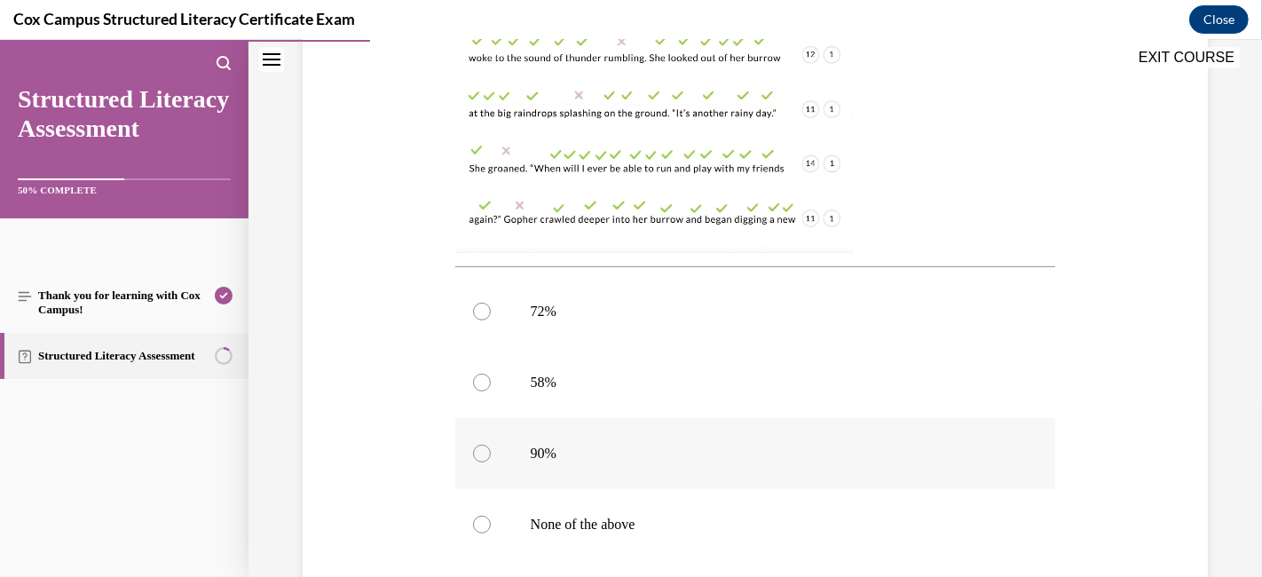
click at [987, 447] on p "90%" at bounding box center [771, 454] width 481 height 18
click at [491, 447] on input "90%" at bounding box center [482, 454] width 18 height 18
radio input "true"
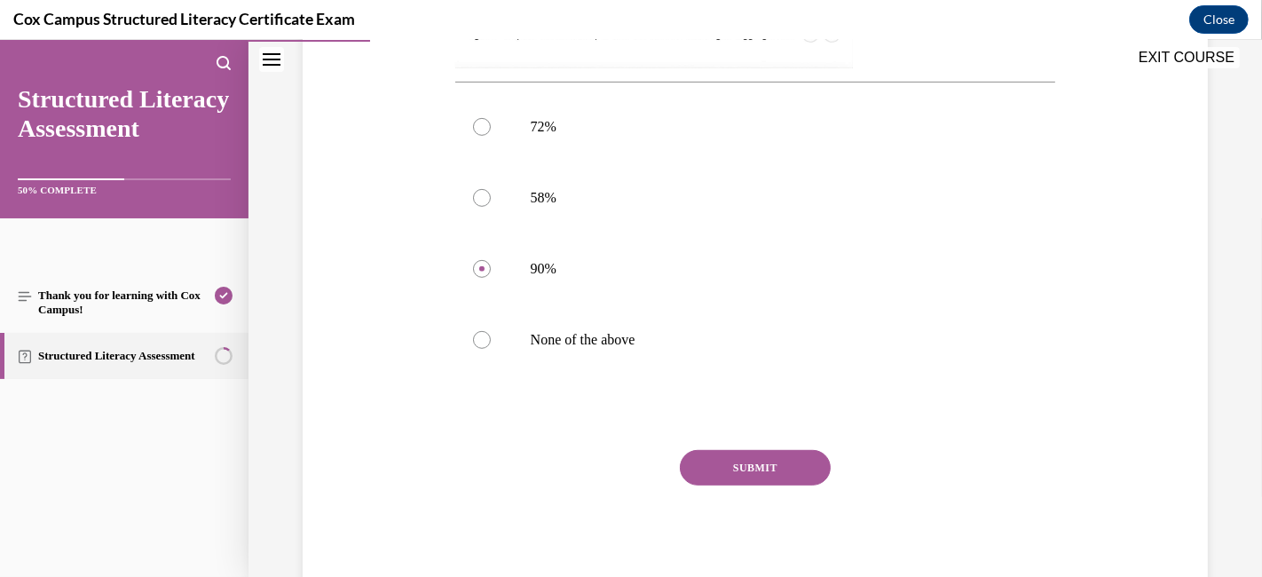
click at [774, 472] on button "SUBMIT" at bounding box center [755, 467] width 151 height 35
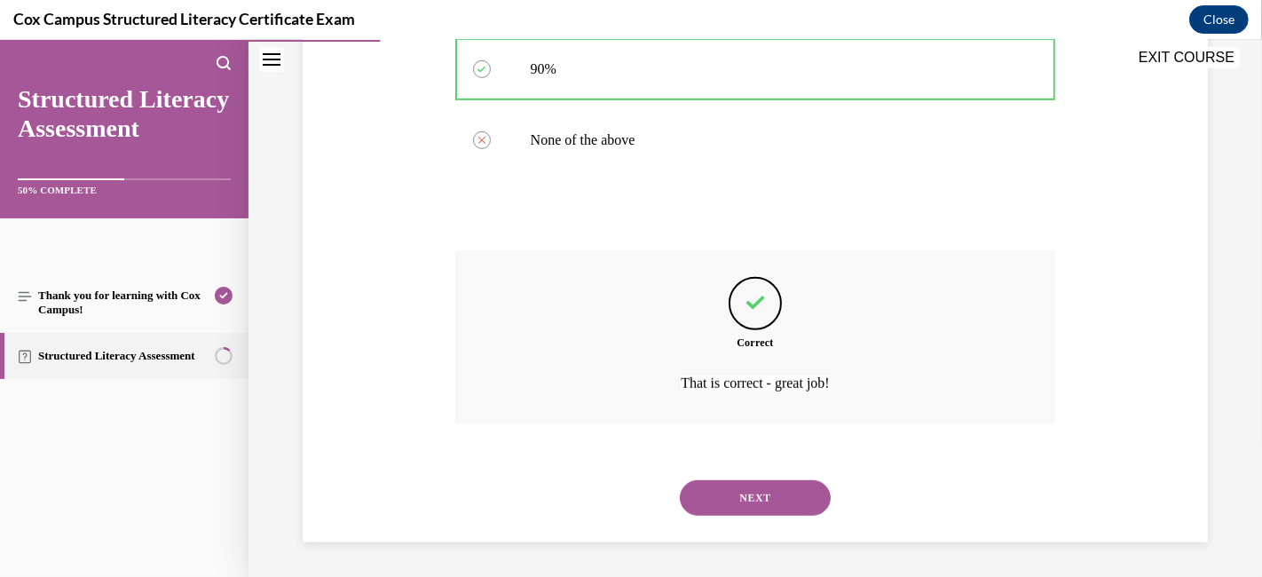
click at [775, 485] on button "NEXT" at bounding box center [755, 497] width 151 height 35
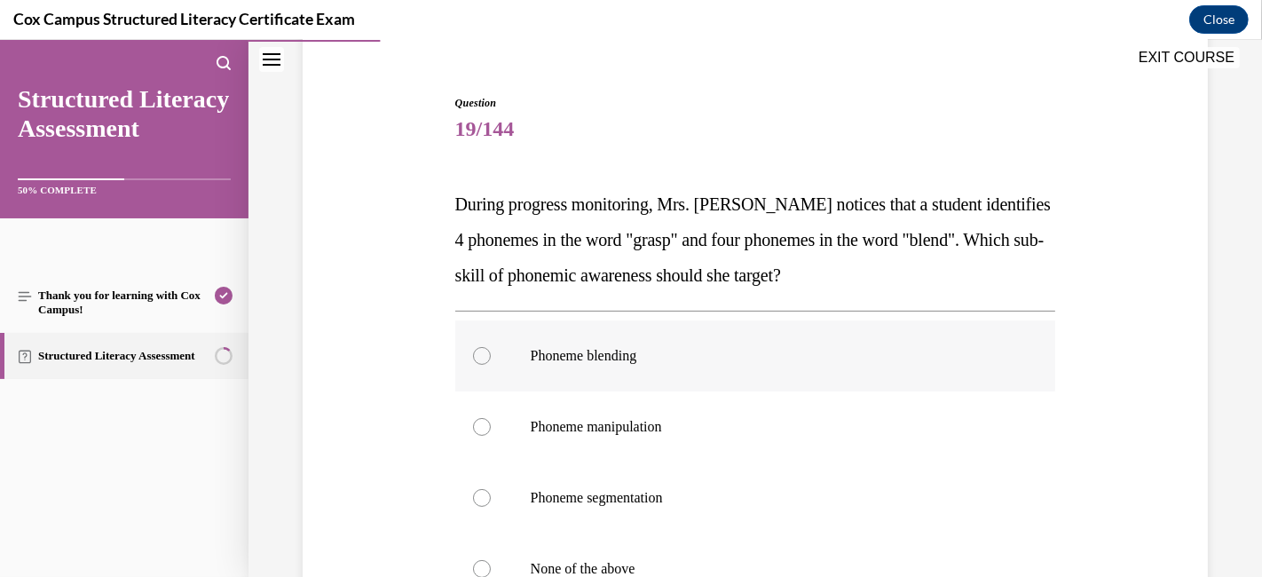
scroll to position [250, 0]
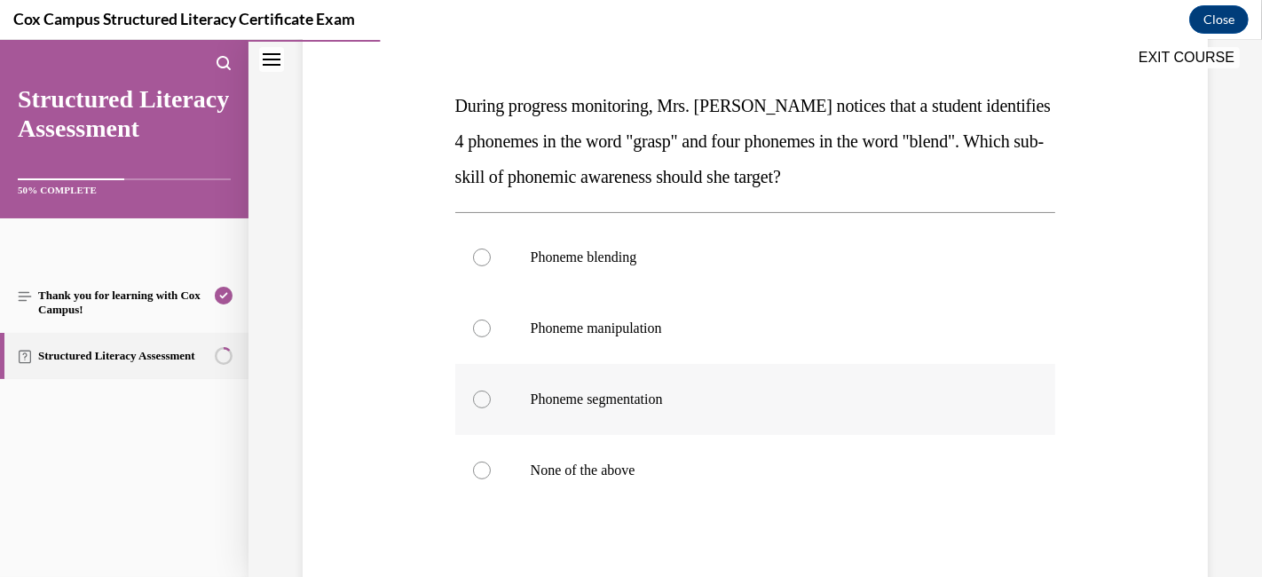
click at [750, 390] on p "Phoneme segmentation" at bounding box center [771, 399] width 481 height 18
click at [491, 390] on input "Phoneme segmentation" at bounding box center [482, 399] width 18 height 18
radio input "true"
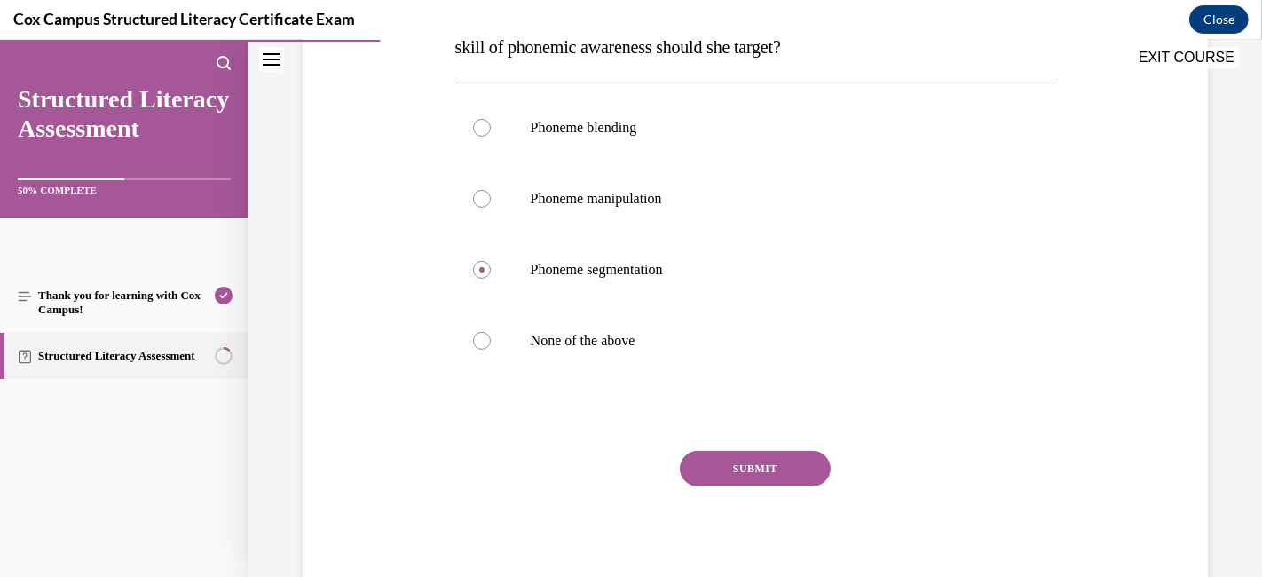
click at [725, 465] on button "SUBMIT" at bounding box center [755, 468] width 151 height 35
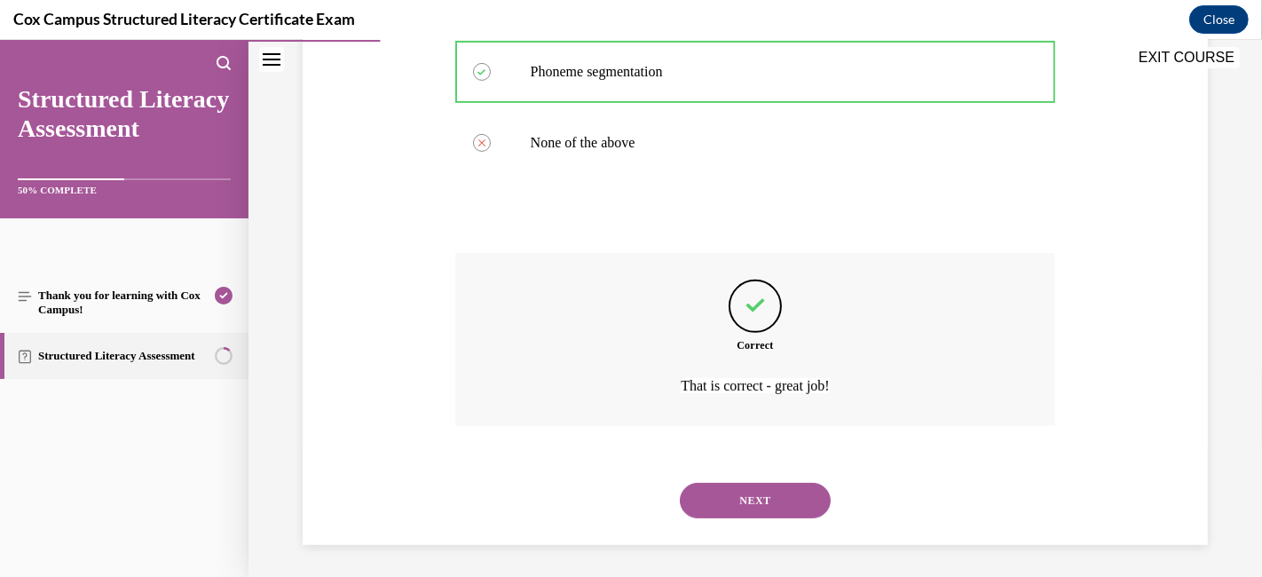
scroll to position [580, 0]
click at [732, 493] on button "NEXT" at bounding box center [755, 497] width 151 height 35
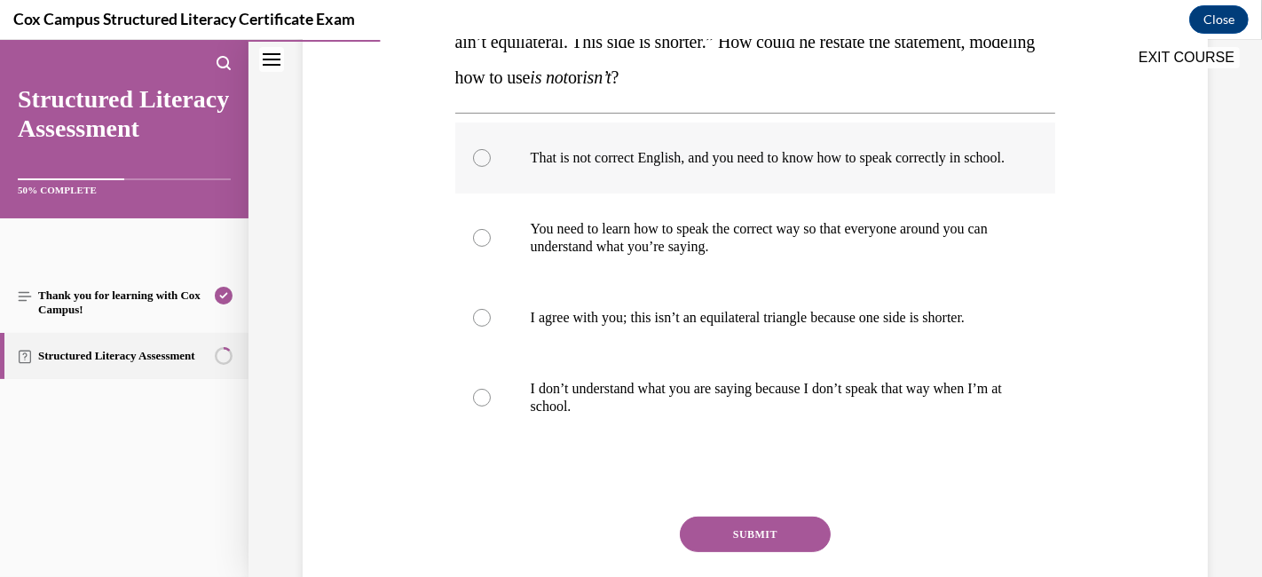
scroll to position [250, 0]
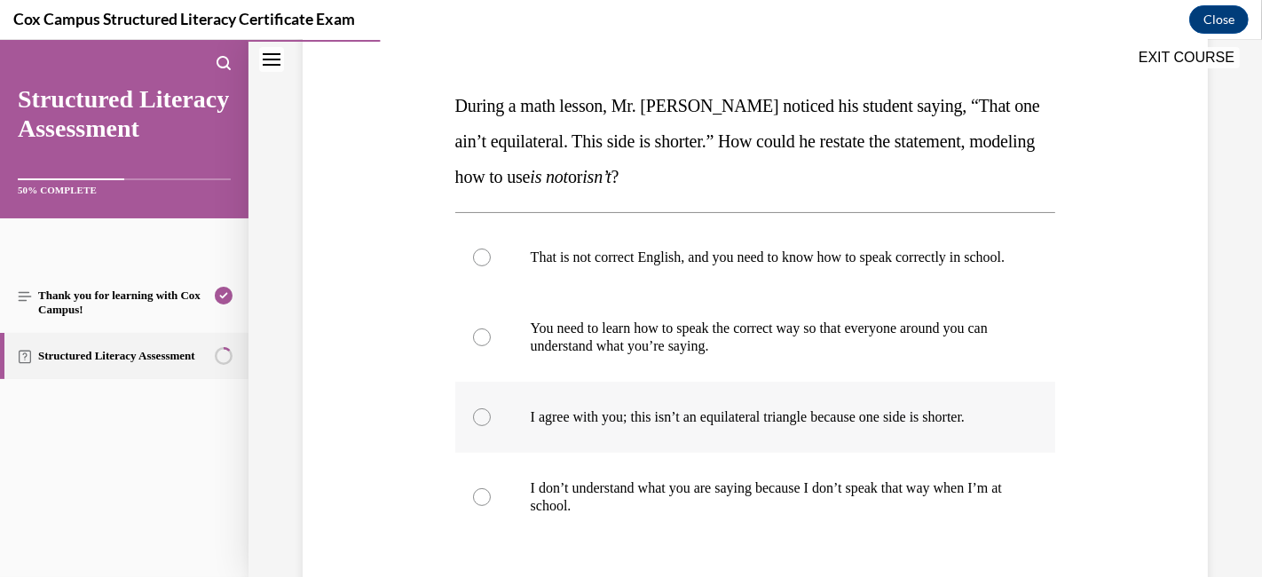
click at [468, 442] on label "I agree with you; this isn’t an equilateral triangle because one side is shorte…" at bounding box center [755, 417] width 601 height 71
click at [473, 426] on input "I agree with you; this isn’t an equilateral triangle because one side is shorte…" at bounding box center [482, 417] width 18 height 18
radio input "true"
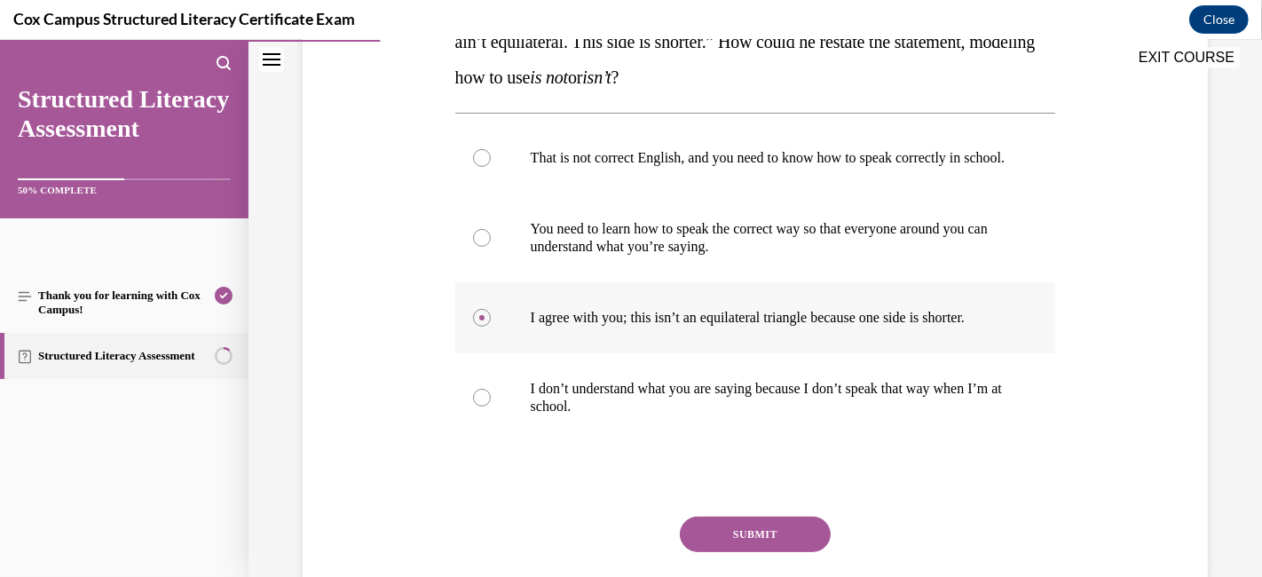
scroll to position [448, 0]
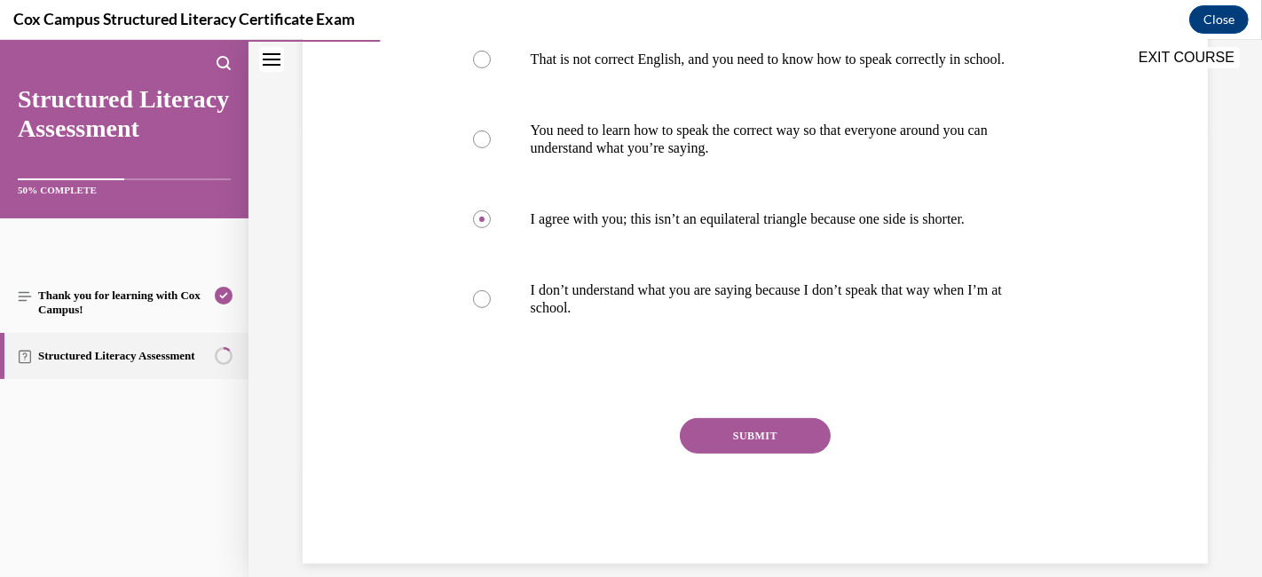
click at [713, 453] on button "SUBMIT" at bounding box center [755, 435] width 151 height 35
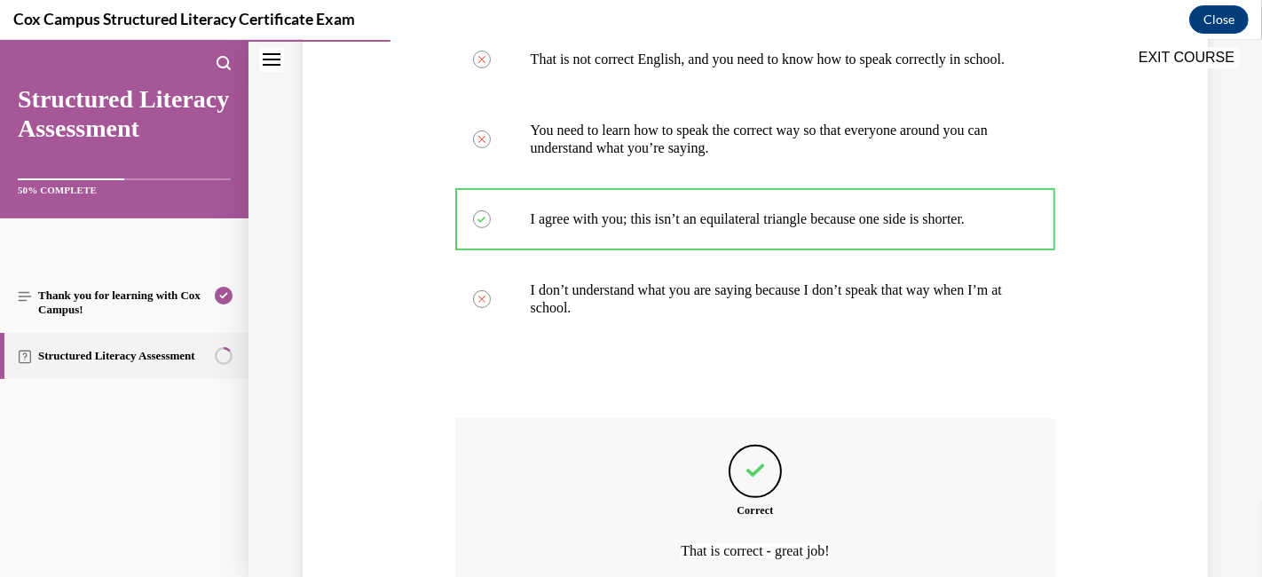
scroll to position [651, 0]
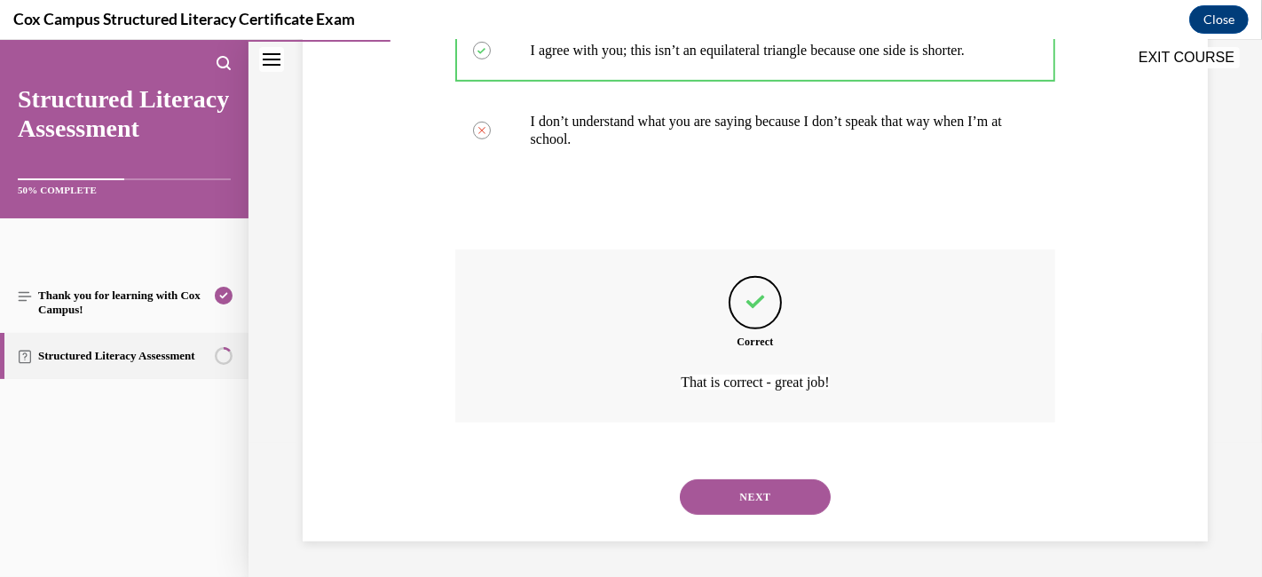
click at [717, 508] on button "NEXT" at bounding box center [755, 496] width 151 height 35
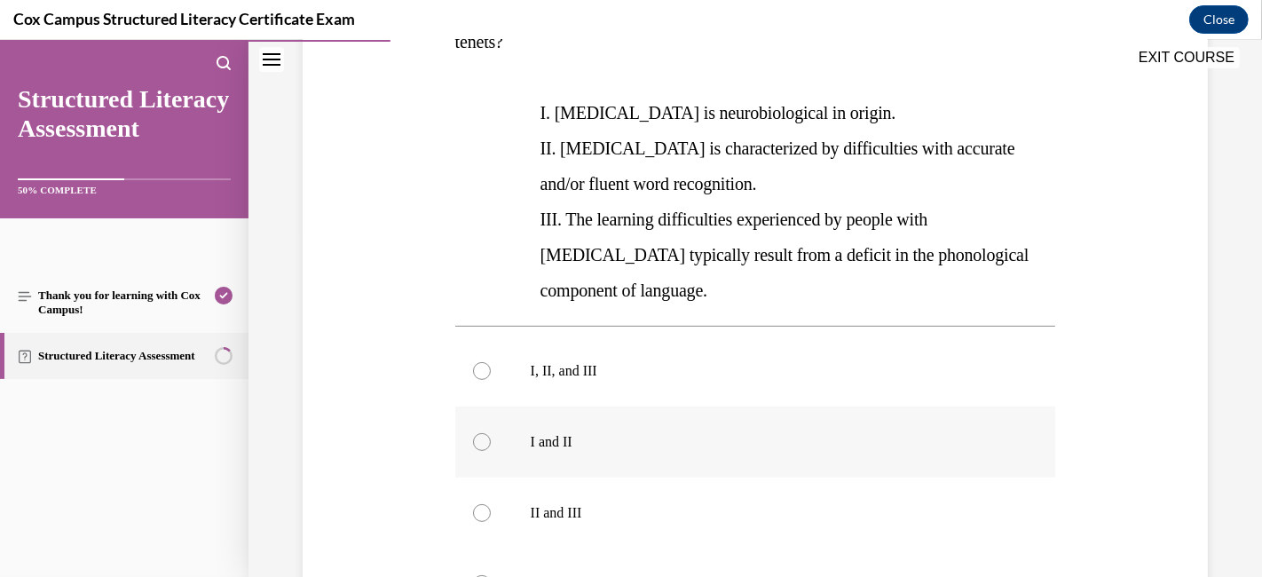
scroll to position [448, 0]
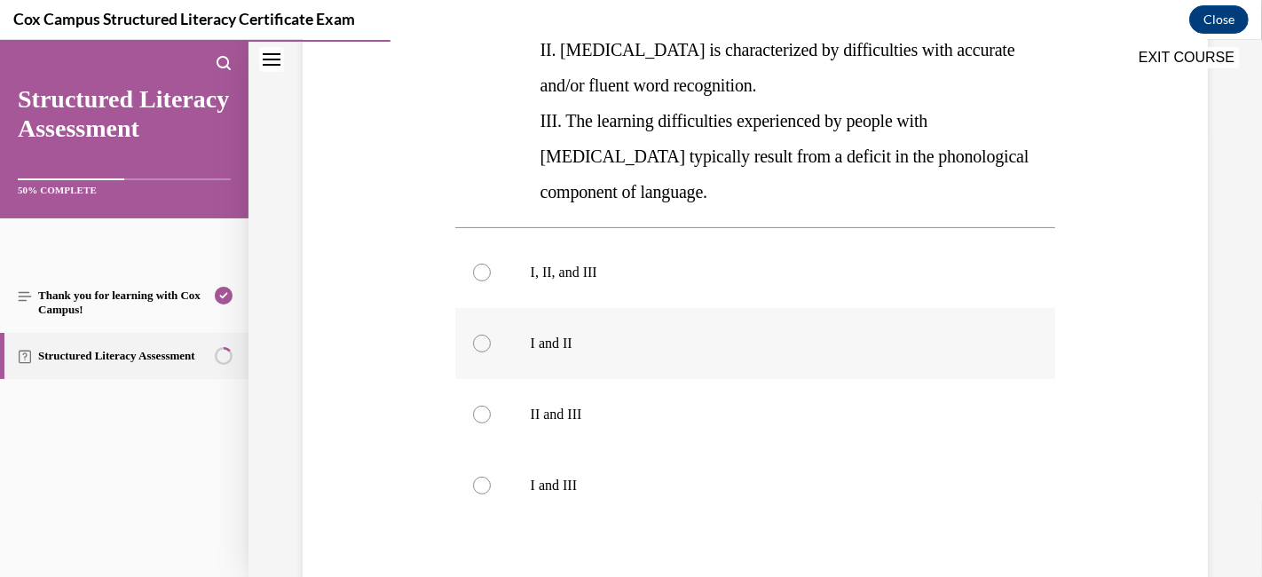
click at [479, 344] on div at bounding box center [482, 344] width 18 height 18
click at [479, 344] on input "I and II" at bounding box center [482, 344] width 18 height 18
radio input "true"
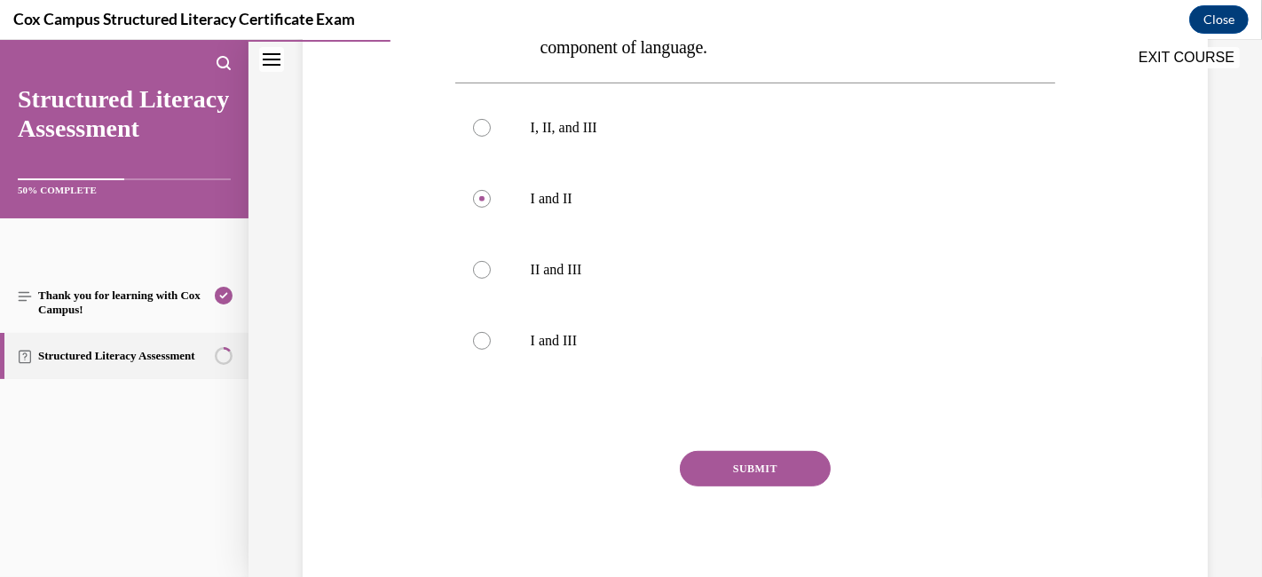
click at [712, 458] on button "SUBMIT" at bounding box center [755, 468] width 151 height 35
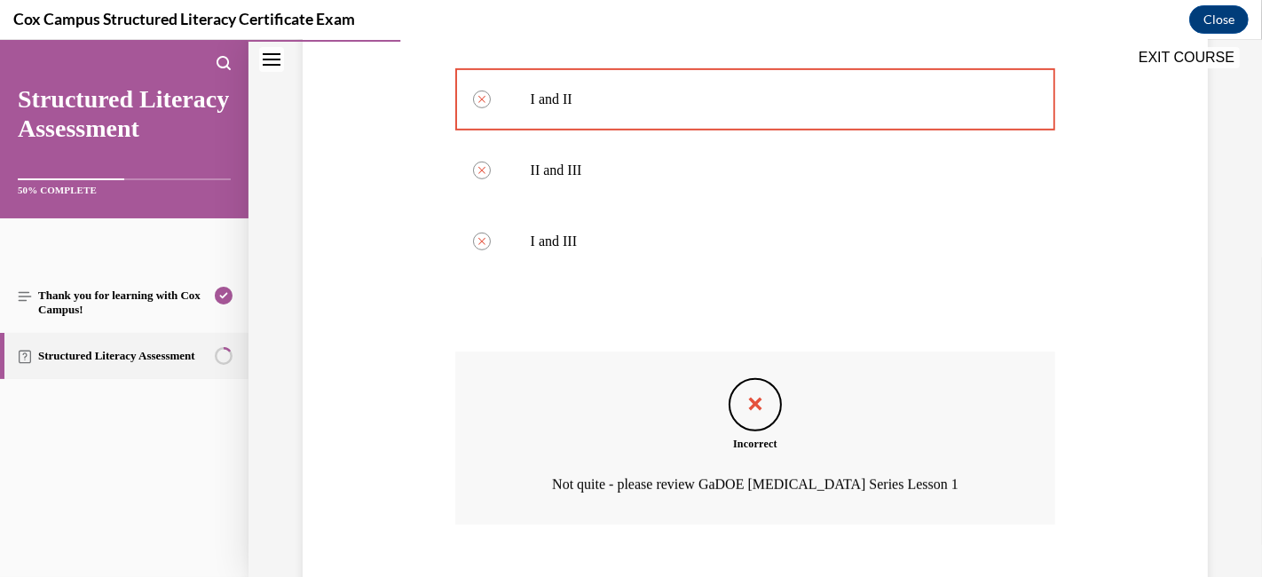
scroll to position [793, 0]
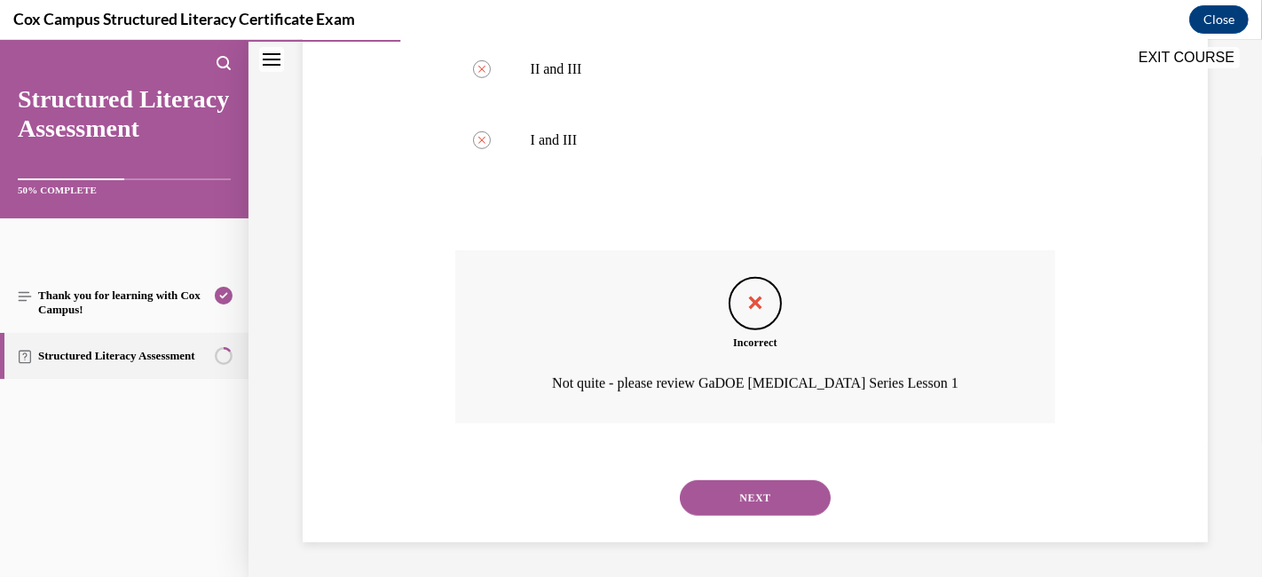
click at [770, 484] on button "NEXT" at bounding box center [755, 497] width 151 height 35
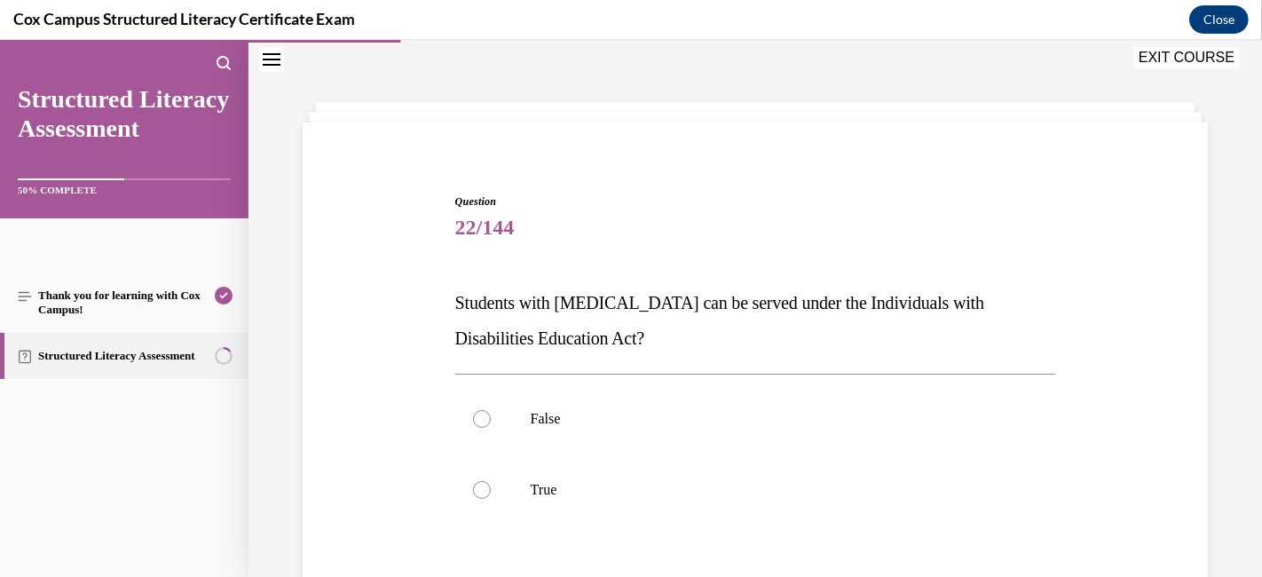
scroll to position [152, 0]
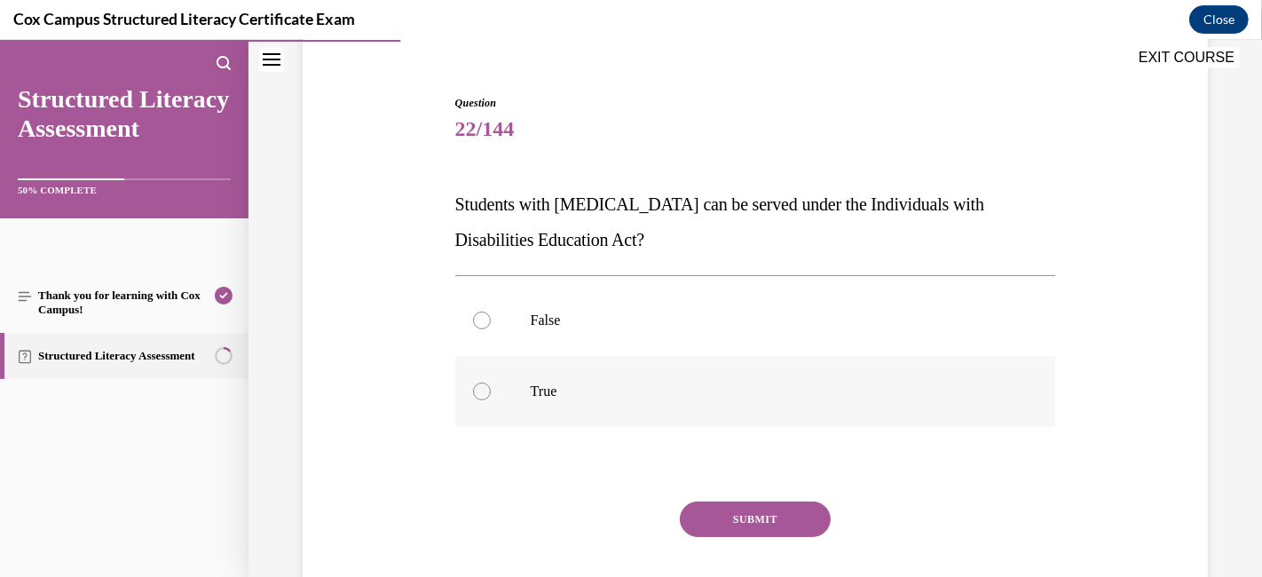
click at [469, 386] on label "True" at bounding box center [755, 391] width 601 height 71
click at [473, 386] on input "True" at bounding box center [482, 391] width 18 height 18
radio input "true"
click at [764, 518] on button "SUBMIT" at bounding box center [755, 518] width 151 height 35
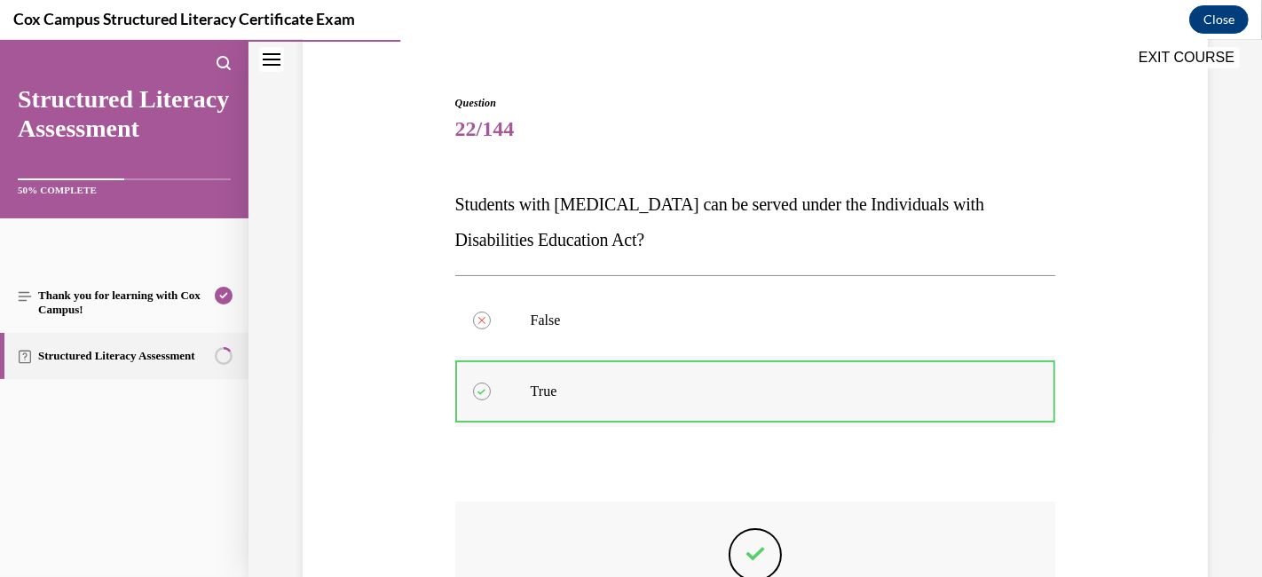
scroll to position [350, 0]
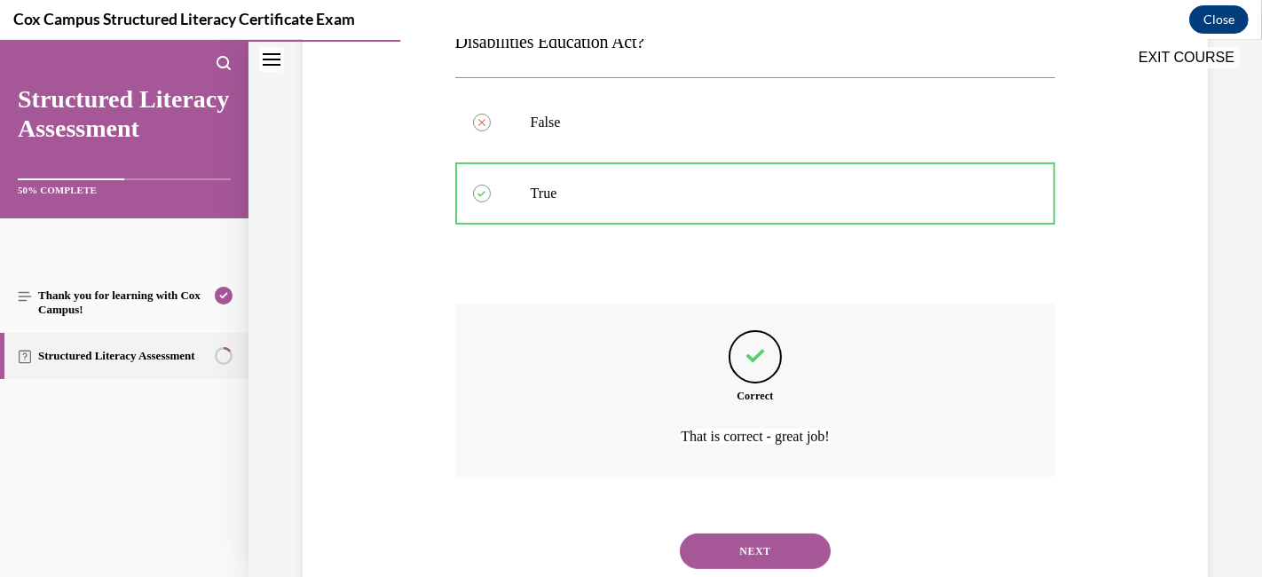
click at [740, 518] on button "NEXT" at bounding box center [755, 550] width 151 height 35
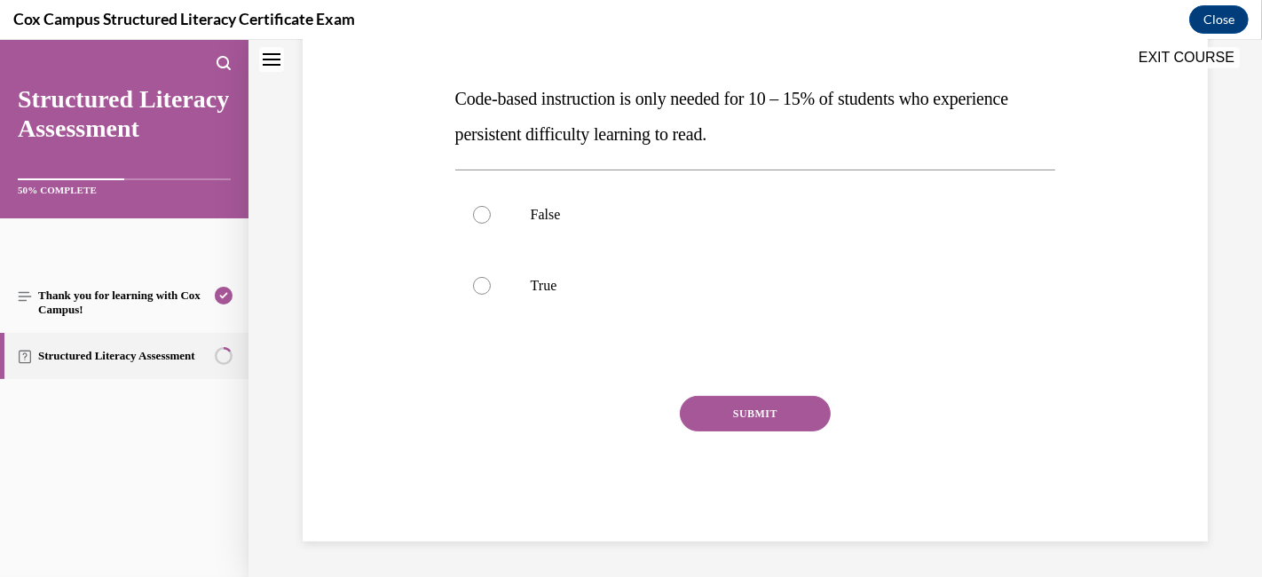
scroll to position [53, 0]
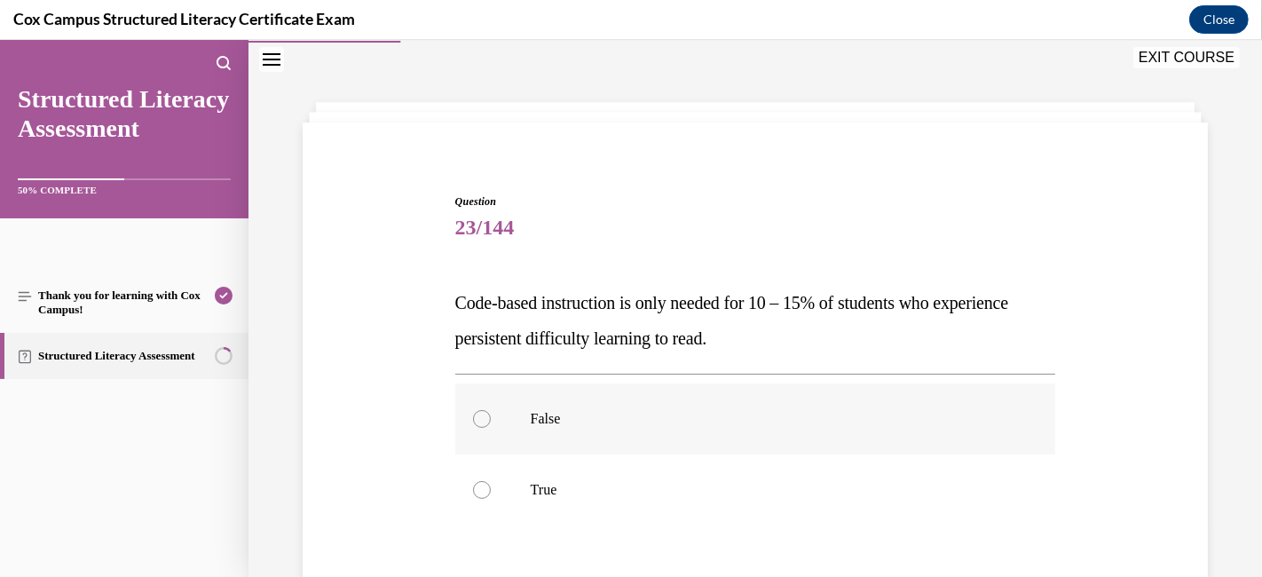
click at [469, 410] on label "False" at bounding box center [755, 418] width 601 height 71
click at [473, 410] on input "False" at bounding box center [482, 419] width 18 height 18
radio input "true"
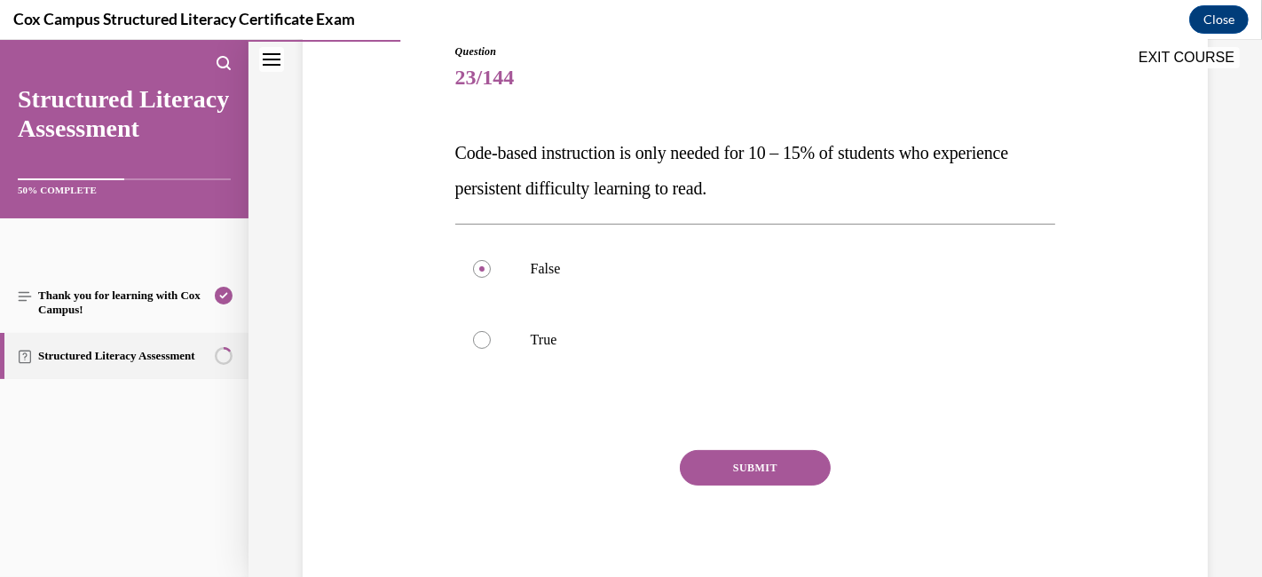
click at [780, 470] on button "SUBMIT" at bounding box center [755, 467] width 151 height 35
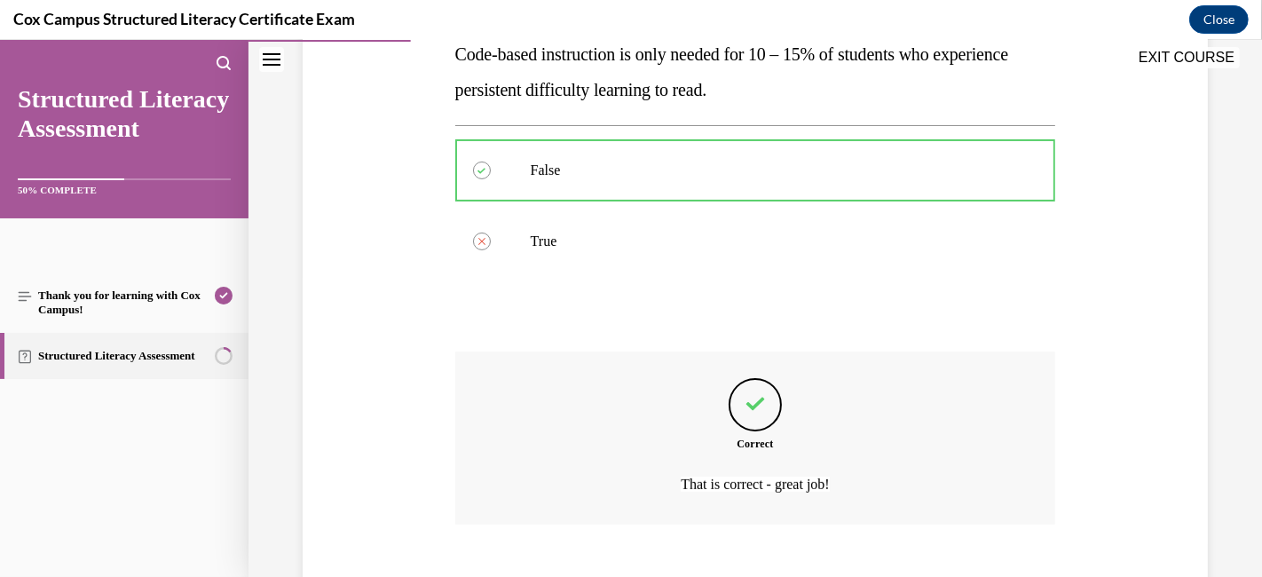
scroll to position [403, 0]
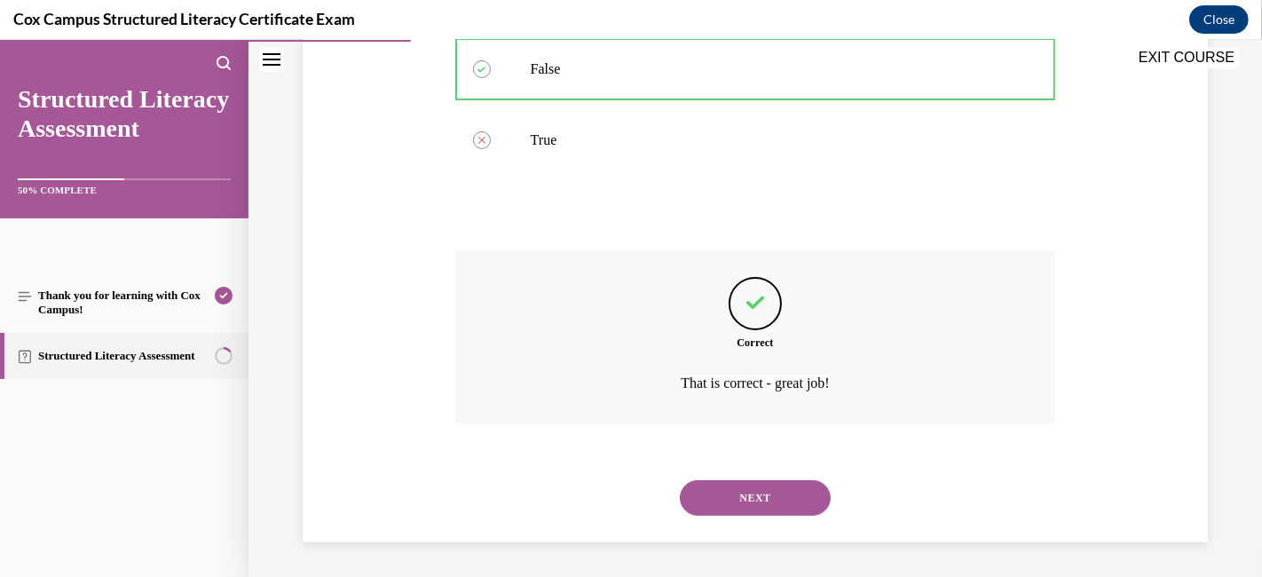
click at [764, 497] on button "NEXT" at bounding box center [755, 497] width 151 height 35
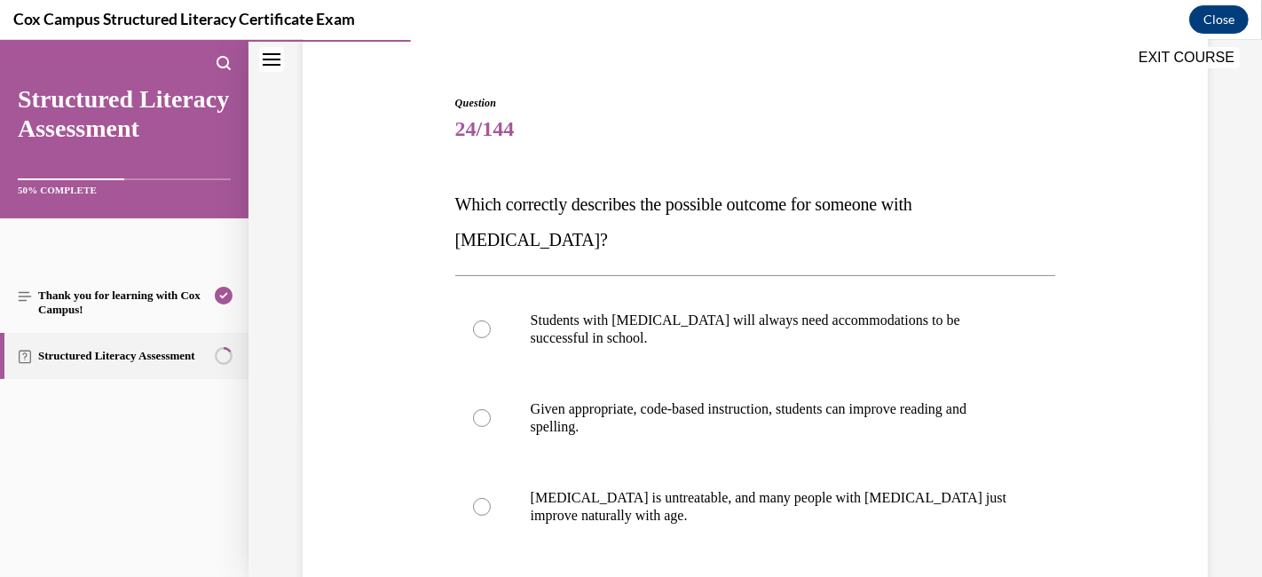
scroll to position [250, 0]
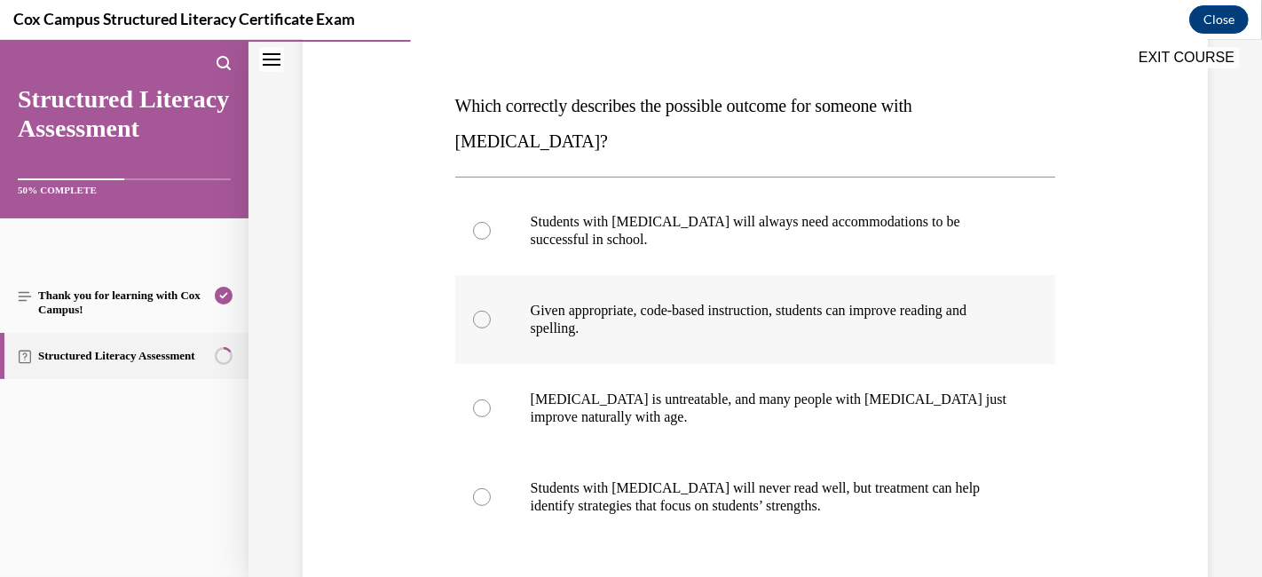
click at [483, 311] on div at bounding box center [482, 320] width 18 height 18
click at [483, 311] on input "Given appropriate, code-based instruction, students can improve reading and spe…" at bounding box center [482, 320] width 18 height 18
radio input "true"
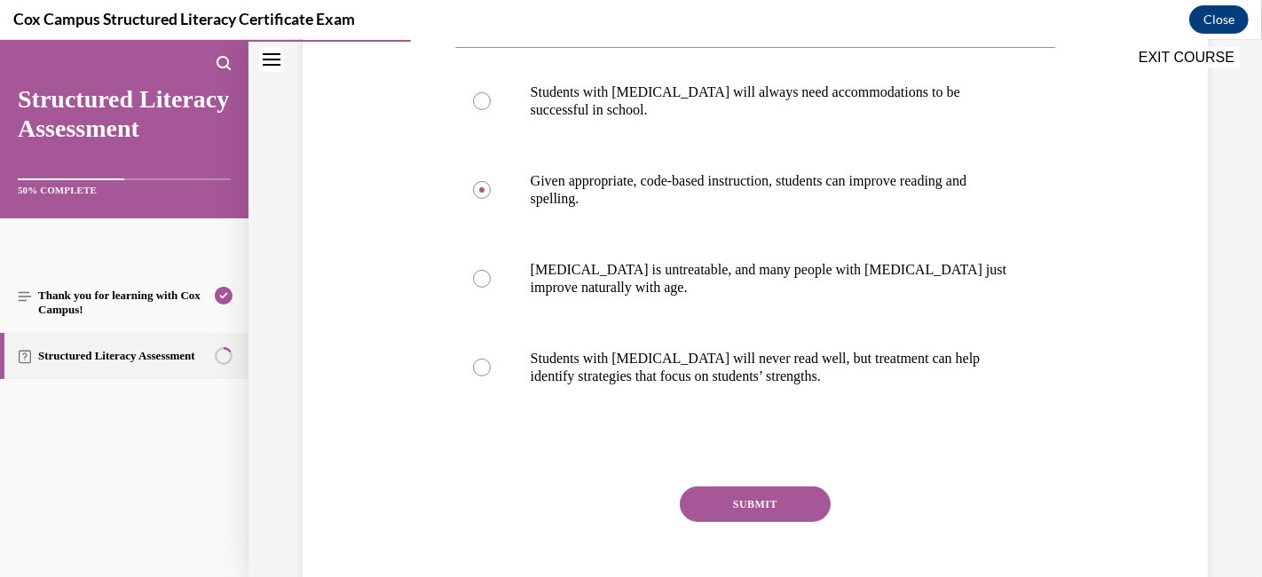
click at [738, 486] on button "SUBMIT" at bounding box center [755, 503] width 151 height 35
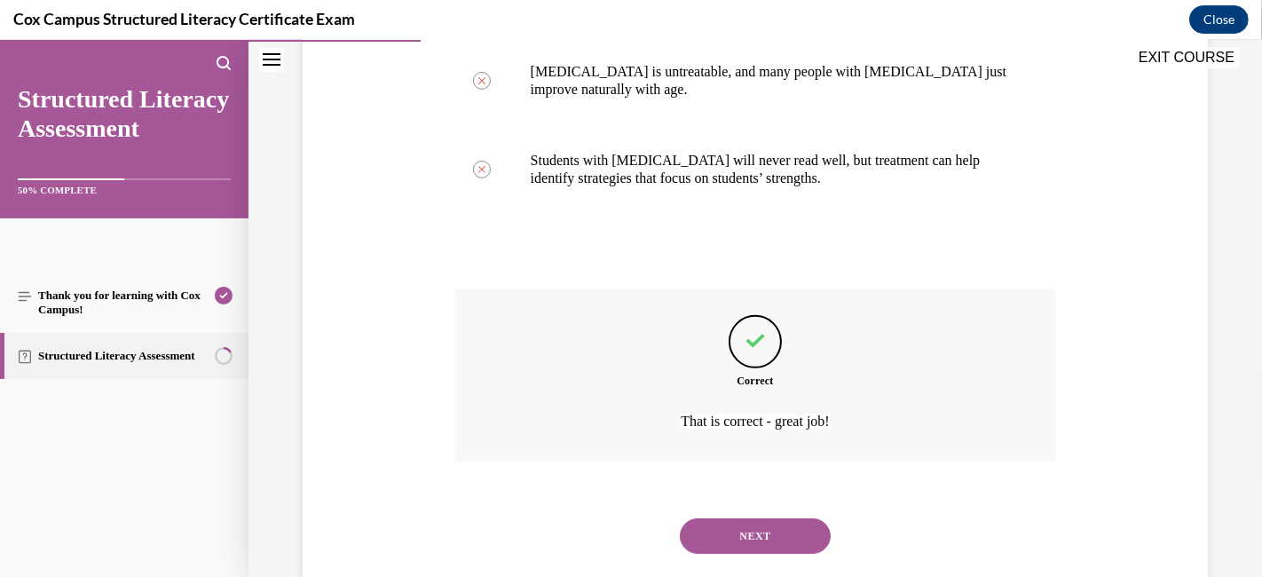
scroll to position [580, 0]
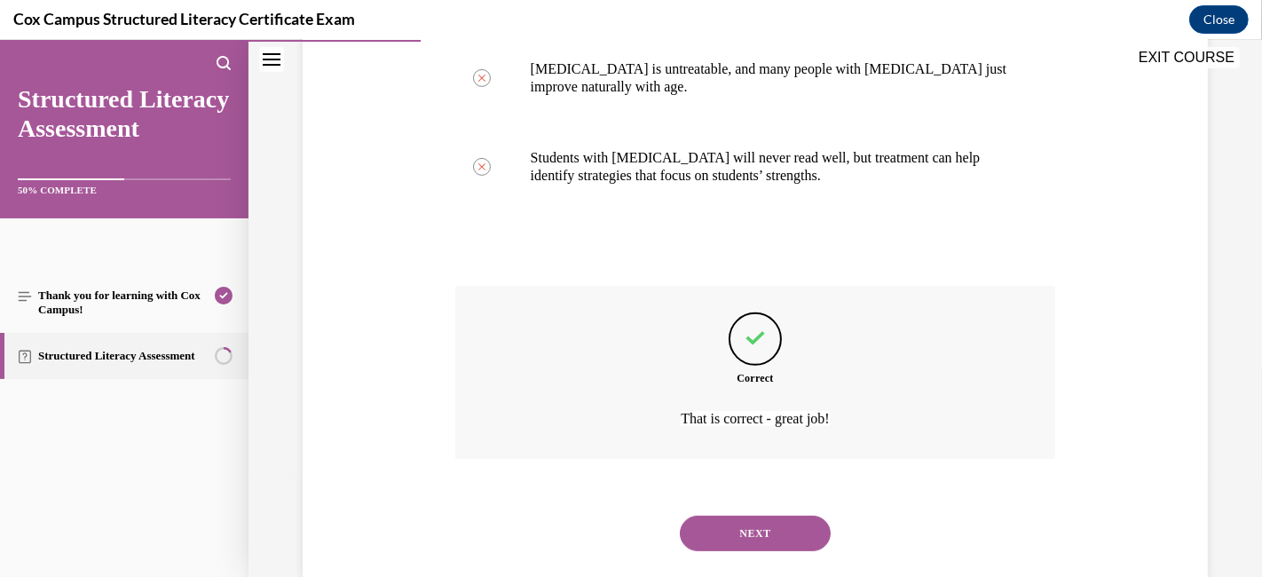
click at [743, 516] on button "NEXT" at bounding box center [755, 533] width 151 height 35
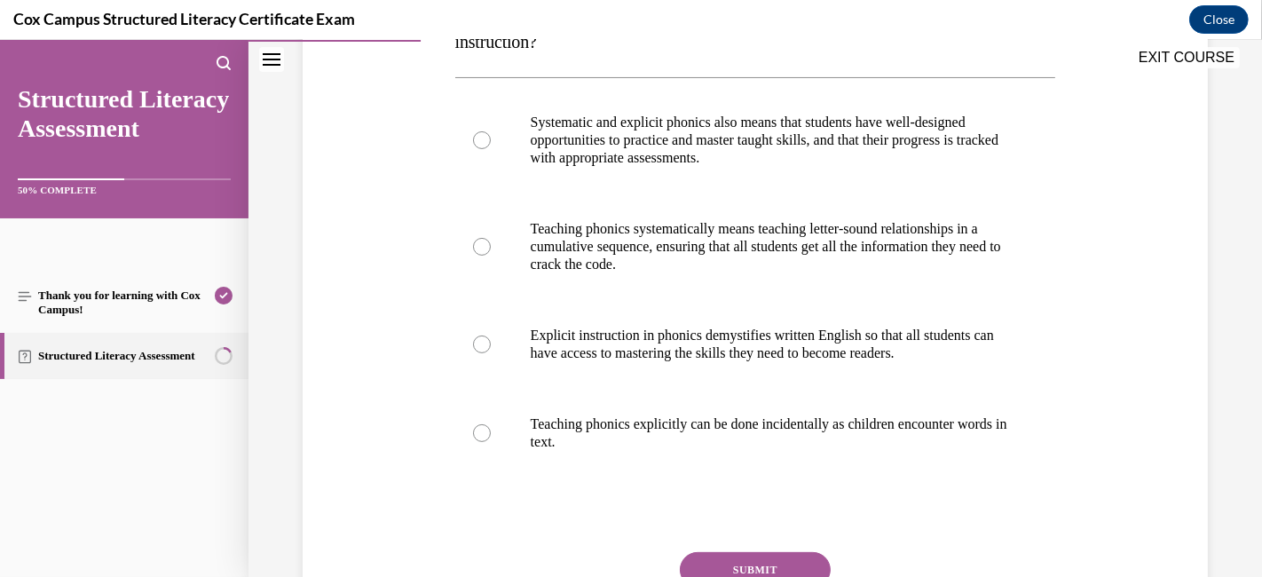
scroll to position [250, 0]
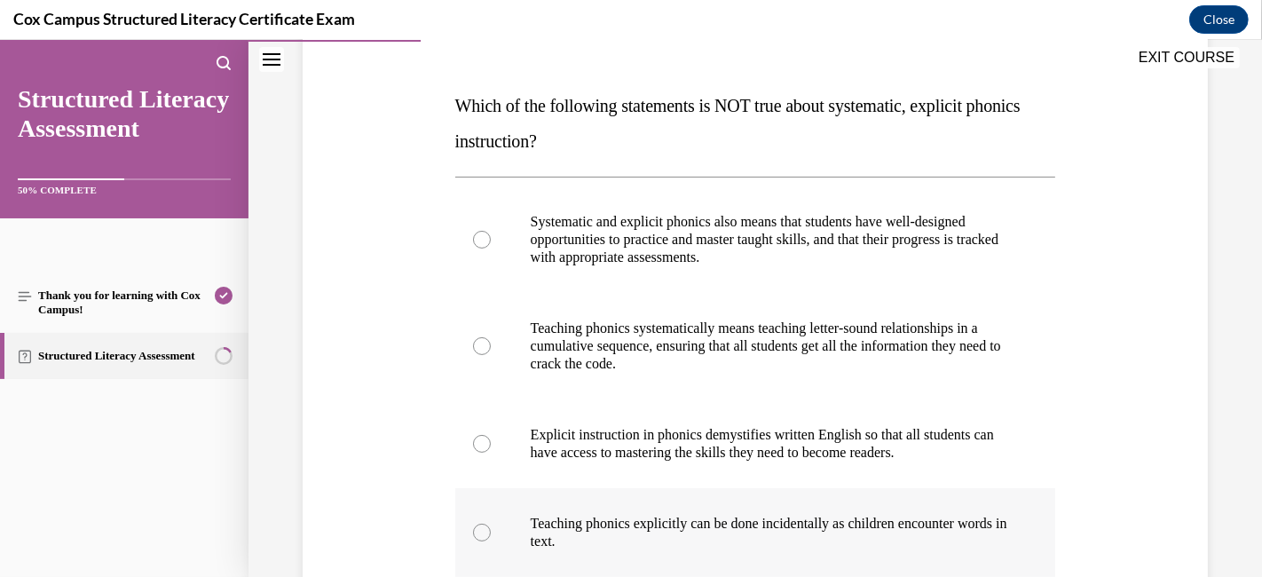
click at [484, 518] on div at bounding box center [482, 533] width 18 height 18
click at [484, 518] on input "Teaching phonics explicitly can be done incidentally as children encounter word…" at bounding box center [482, 533] width 18 height 18
radio input "true"
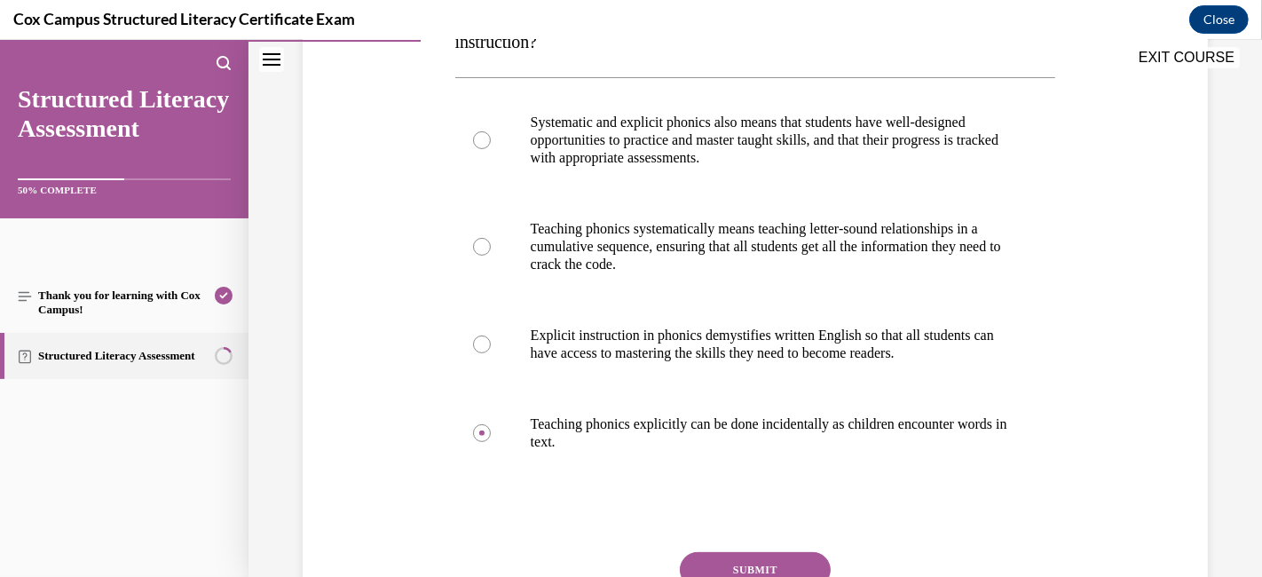
scroll to position [448, 0]
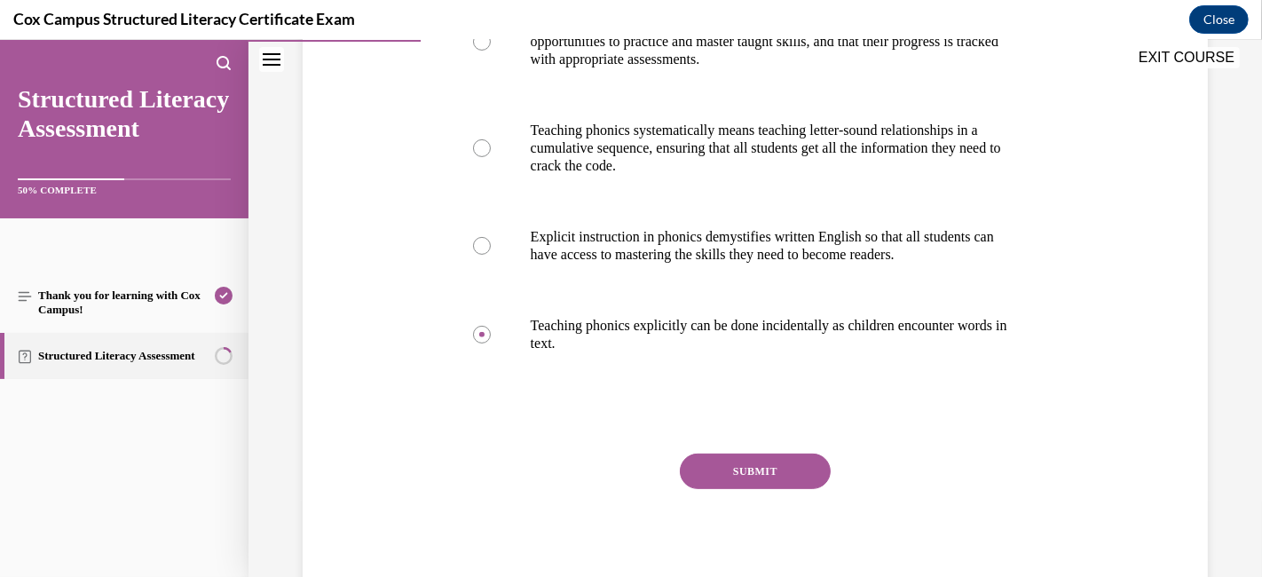
click at [763, 489] on button "SUBMIT" at bounding box center [755, 470] width 151 height 35
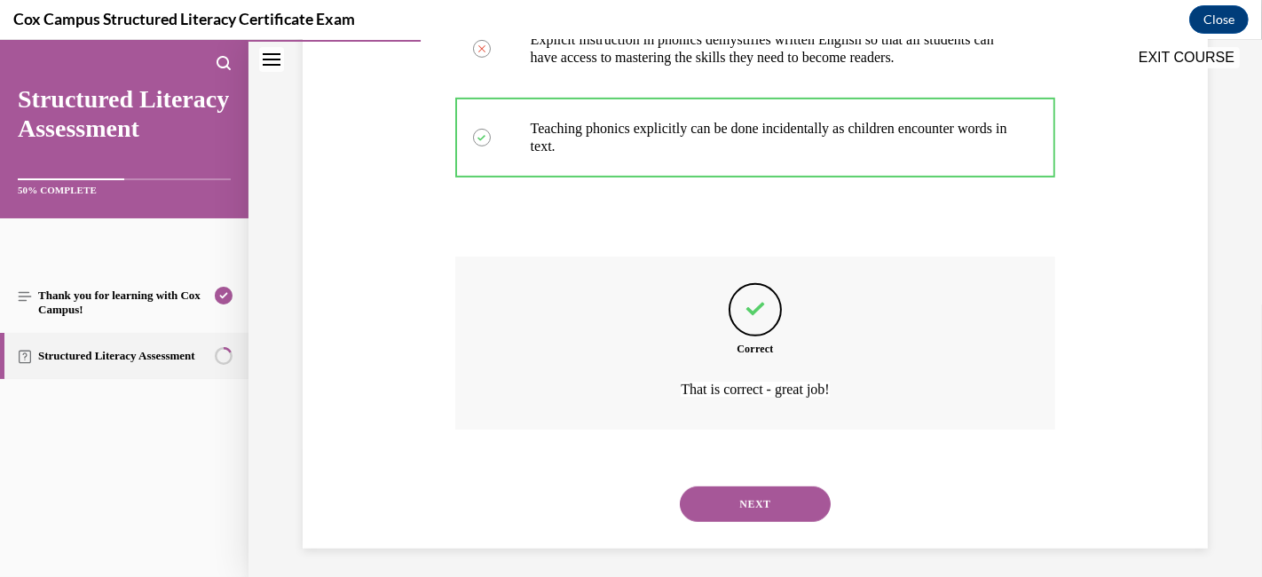
click at [752, 518] on button "NEXT" at bounding box center [755, 503] width 151 height 35
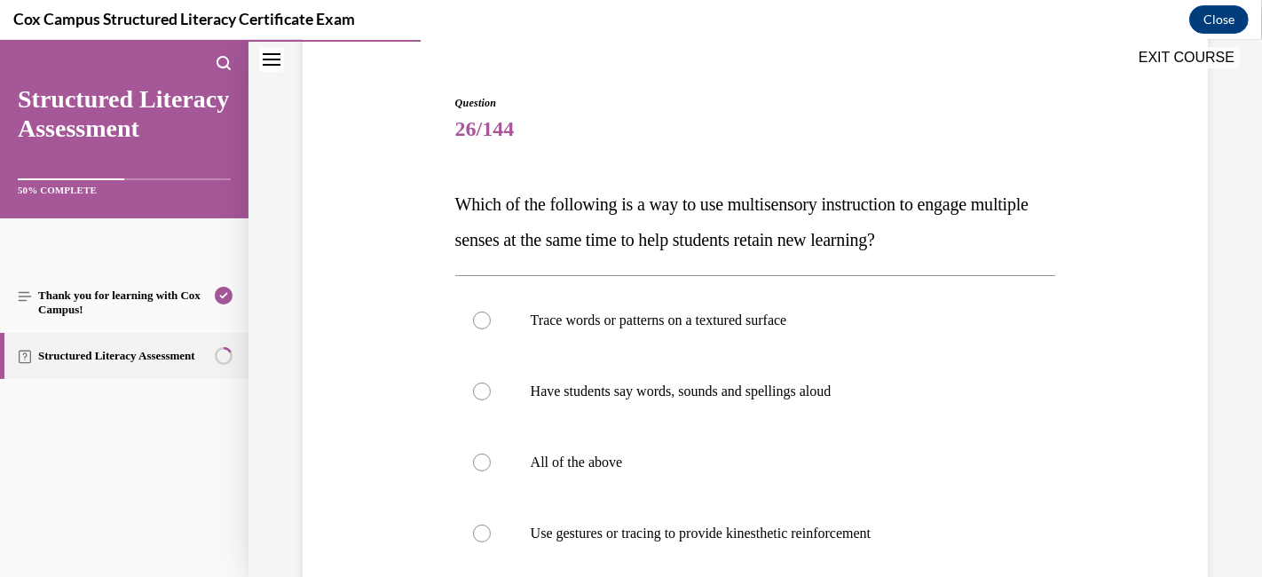
scroll to position [250, 0]
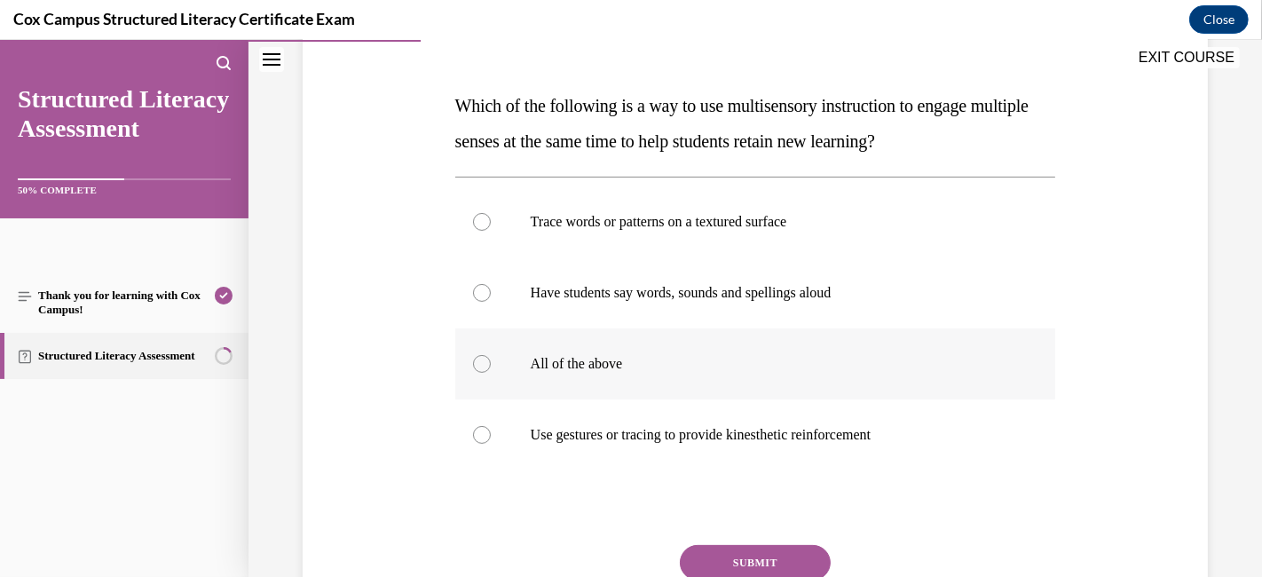
click at [479, 360] on div at bounding box center [482, 364] width 18 height 18
click at [479, 360] on input "All of the above" at bounding box center [482, 364] width 18 height 18
radio input "true"
click at [763, 518] on button "SUBMIT" at bounding box center [755, 562] width 151 height 35
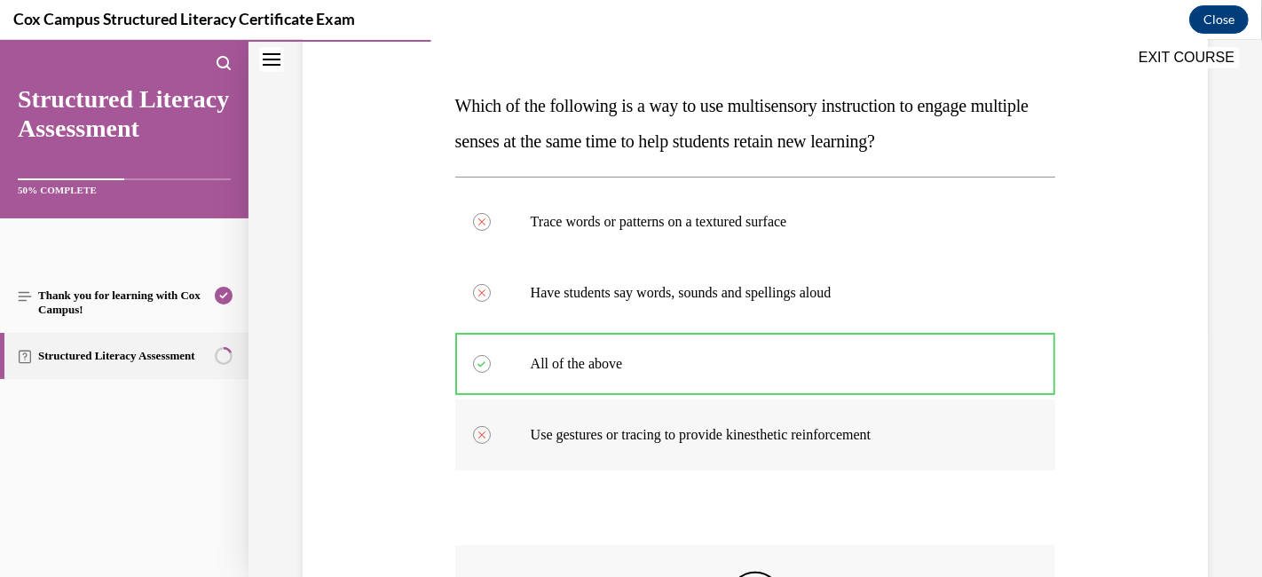
scroll to position [545, 0]
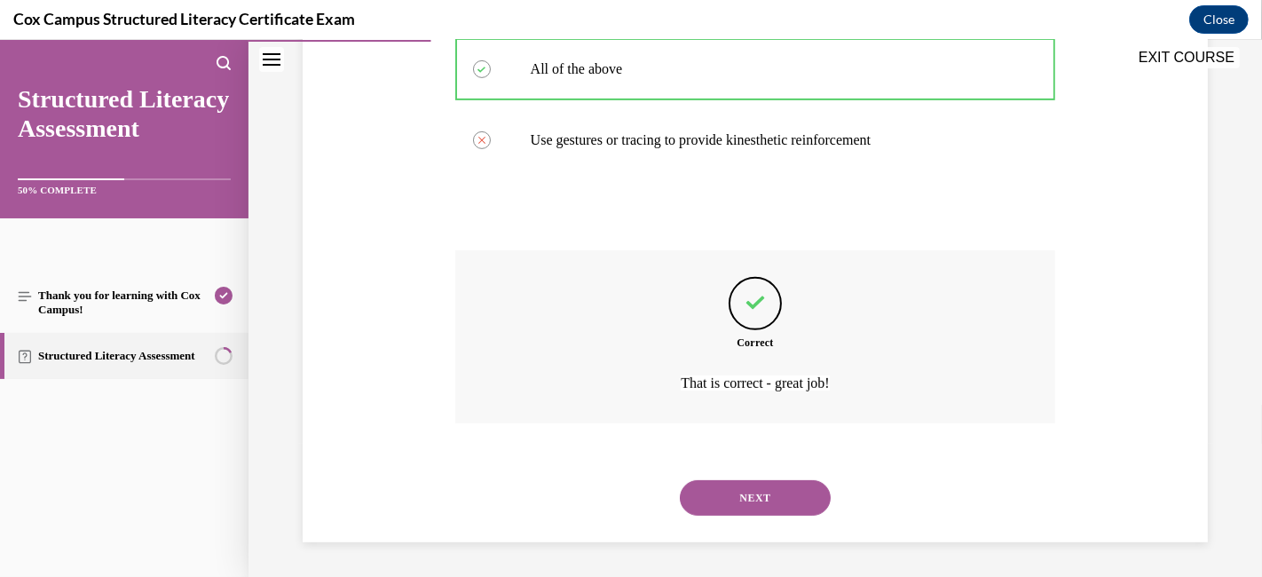
click at [745, 490] on button "NEXT" at bounding box center [755, 497] width 151 height 35
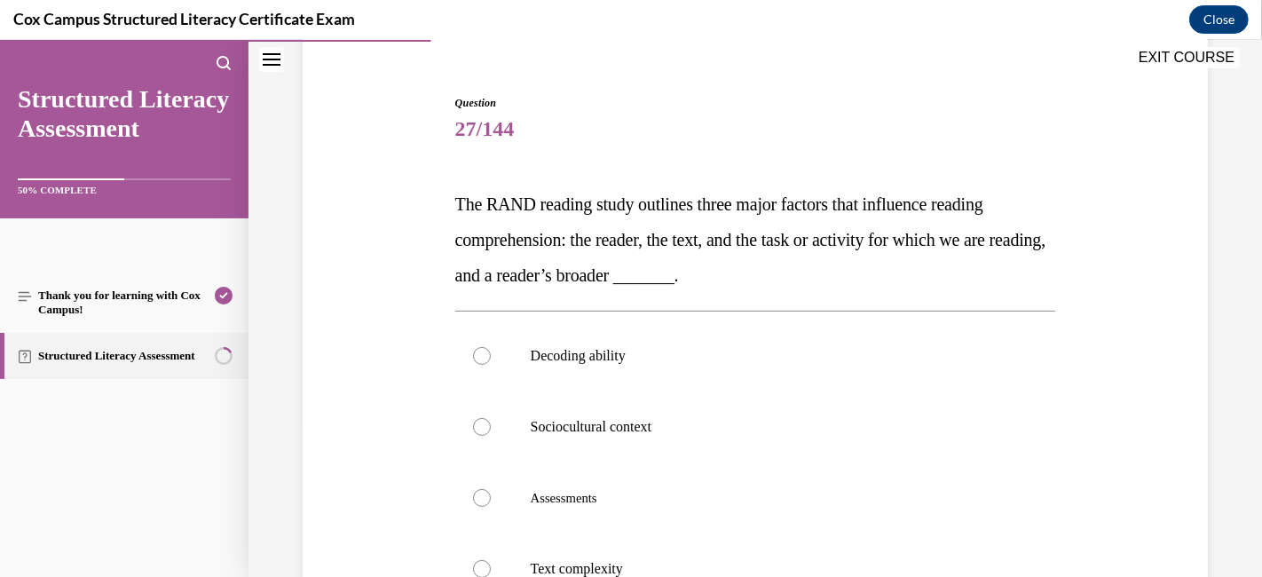
scroll to position [250, 0]
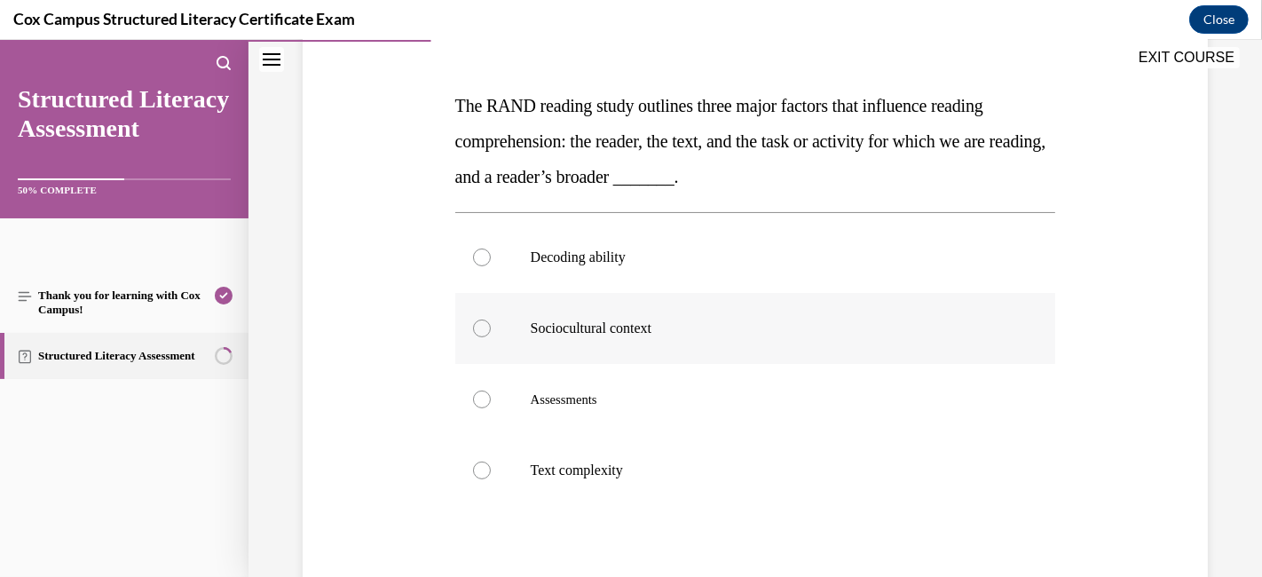
click at [474, 327] on div at bounding box center [482, 328] width 18 height 18
click at [474, 327] on input "Sociocultural context" at bounding box center [482, 328] width 18 height 18
radio input "true"
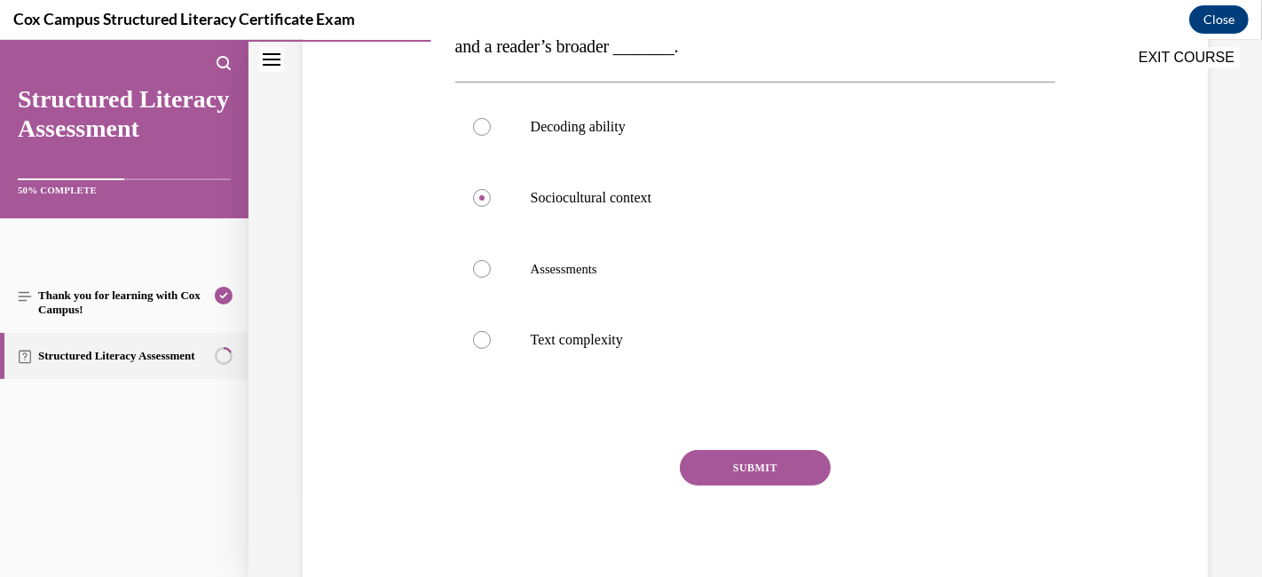
click at [768, 456] on button "SUBMIT" at bounding box center [755, 467] width 151 height 35
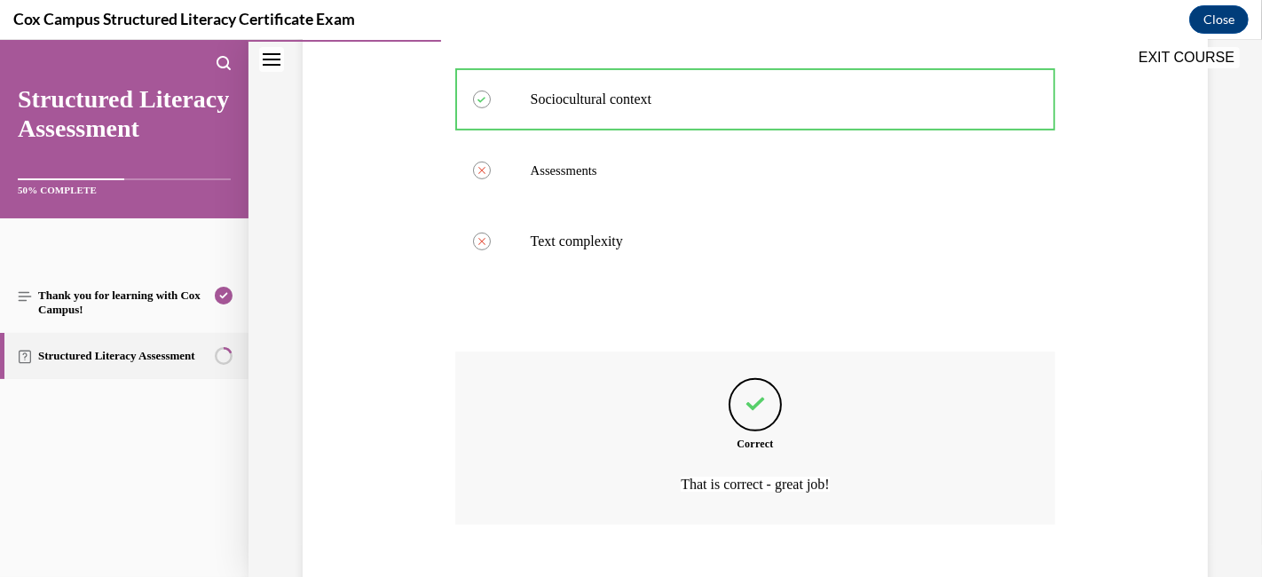
scroll to position [578, 0]
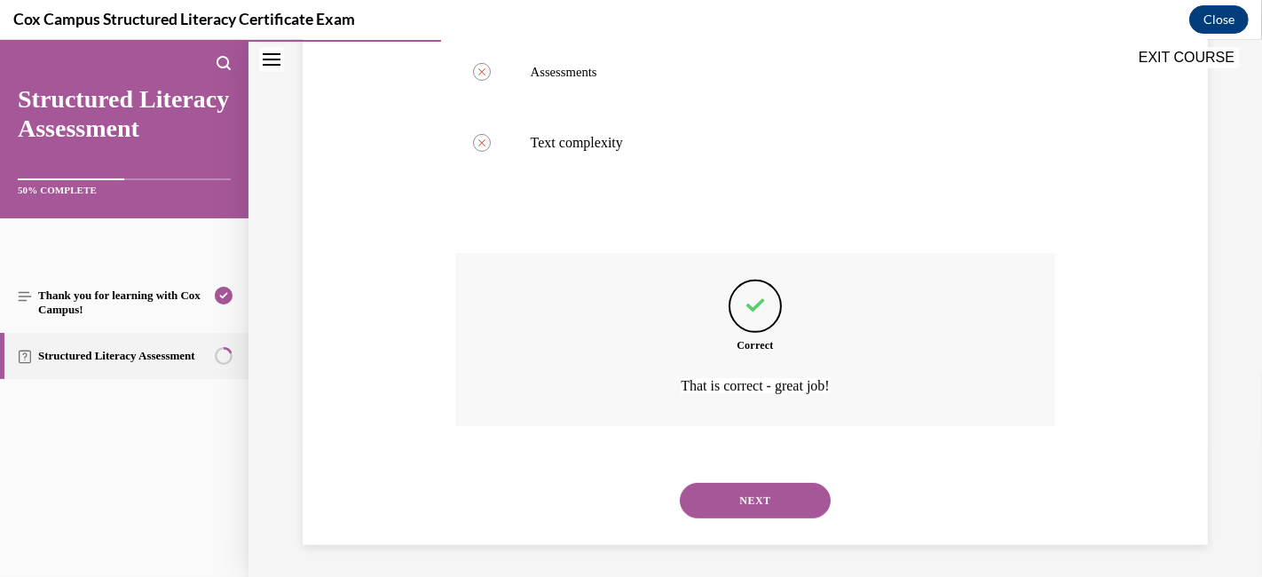
click at [745, 492] on button "NEXT" at bounding box center [755, 500] width 151 height 35
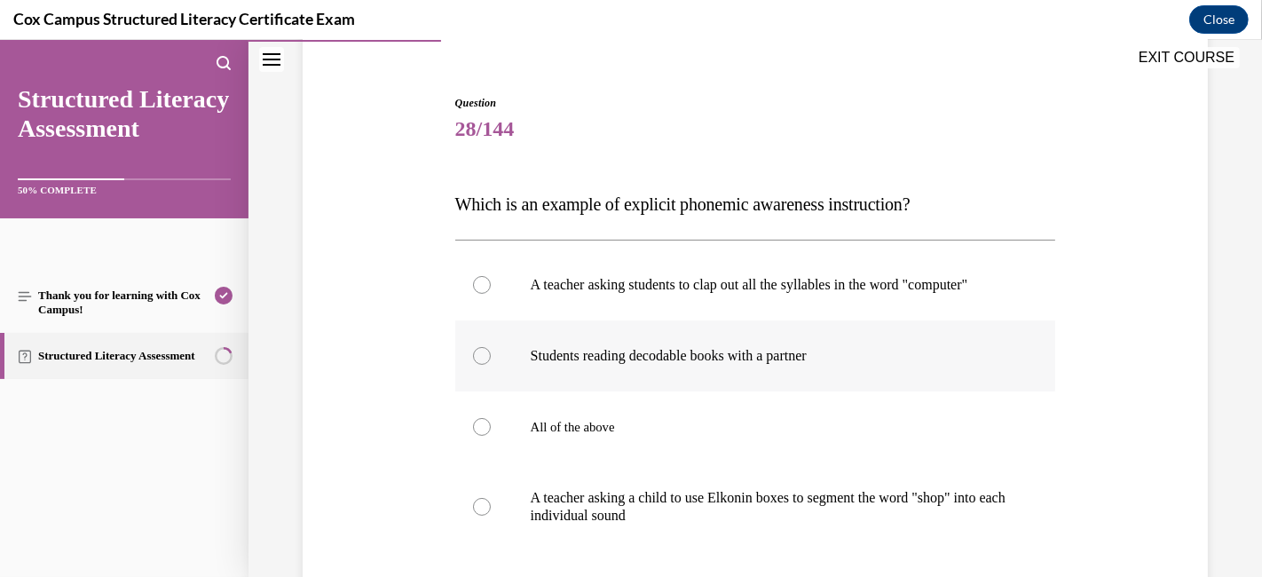
scroll to position [250, 0]
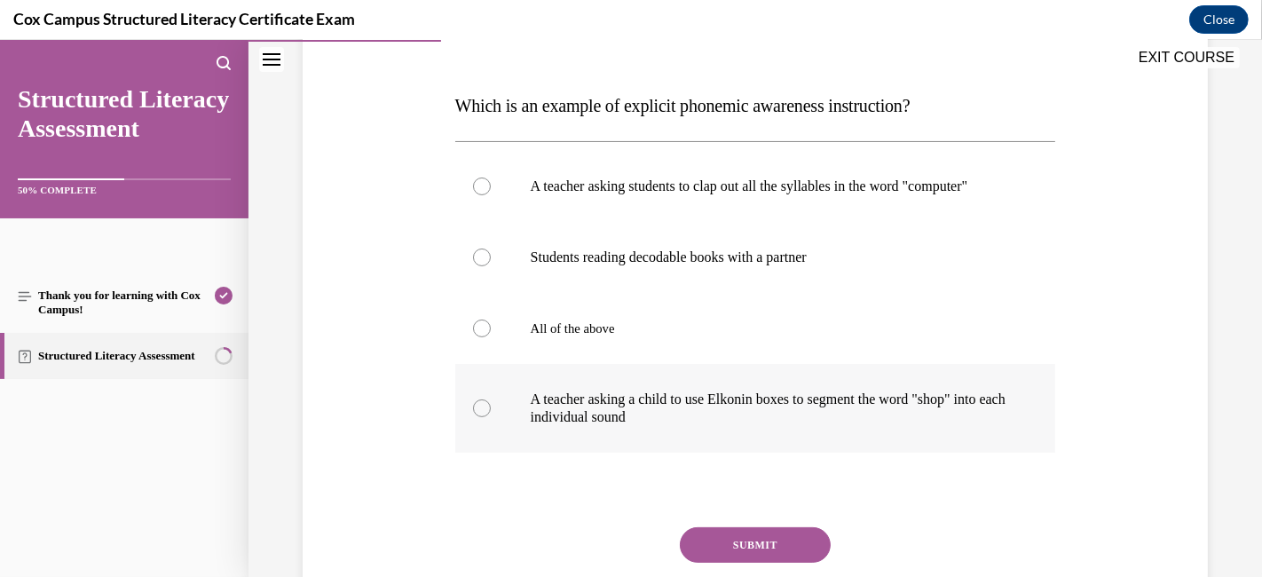
click at [476, 417] on div at bounding box center [482, 408] width 18 height 18
click at [476, 417] on input "A teacher asking a child to use Elkonin boxes to segment the word "shop" into e…" at bounding box center [482, 408] width 18 height 18
radio input "true"
click at [730, 518] on button "SUBMIT" at bounding box center [755, 544] width 151 height 35
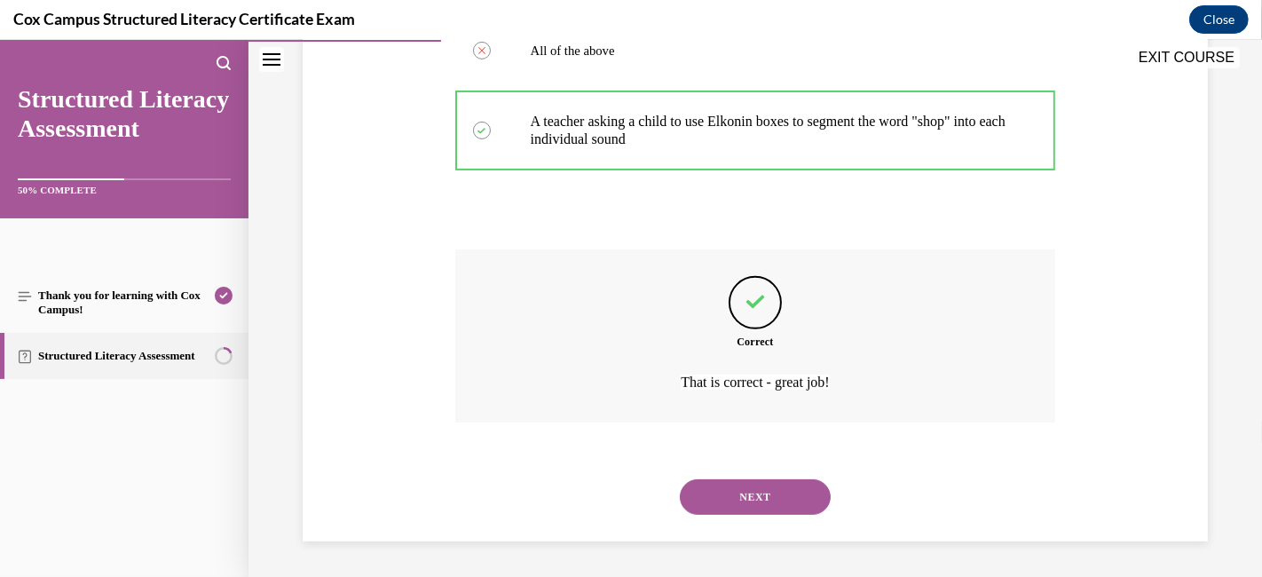
click at [742, 487] on button "NEXT" at bounding box center [755, 496] width 151 height 35
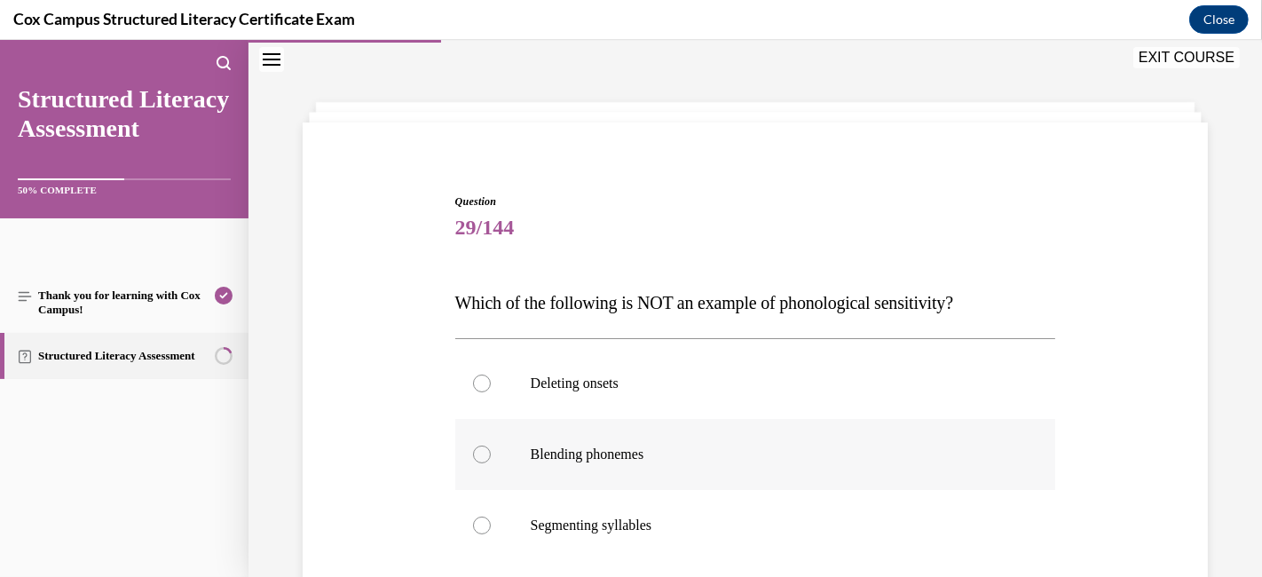
scroll to position [152, 0]
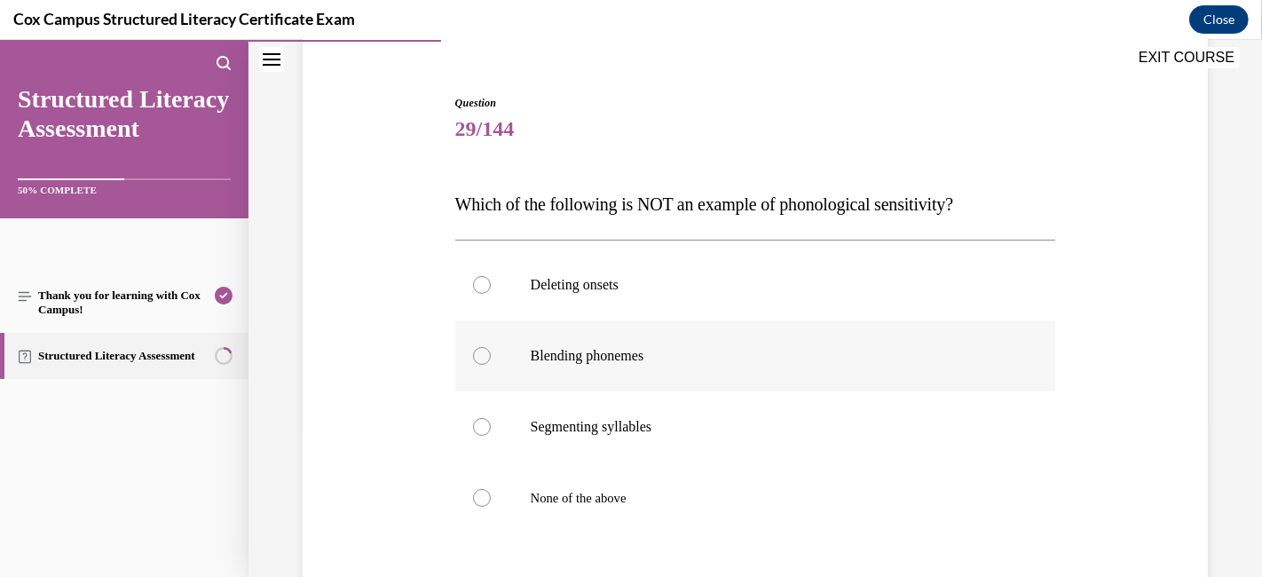
click at [482, 354] on div at bounding box center [482, 356] width 18 height 18
click at [482, 354] on input "Blending phonemes" at bounding box center [482, 356] width 18 height 18
radio input "true"
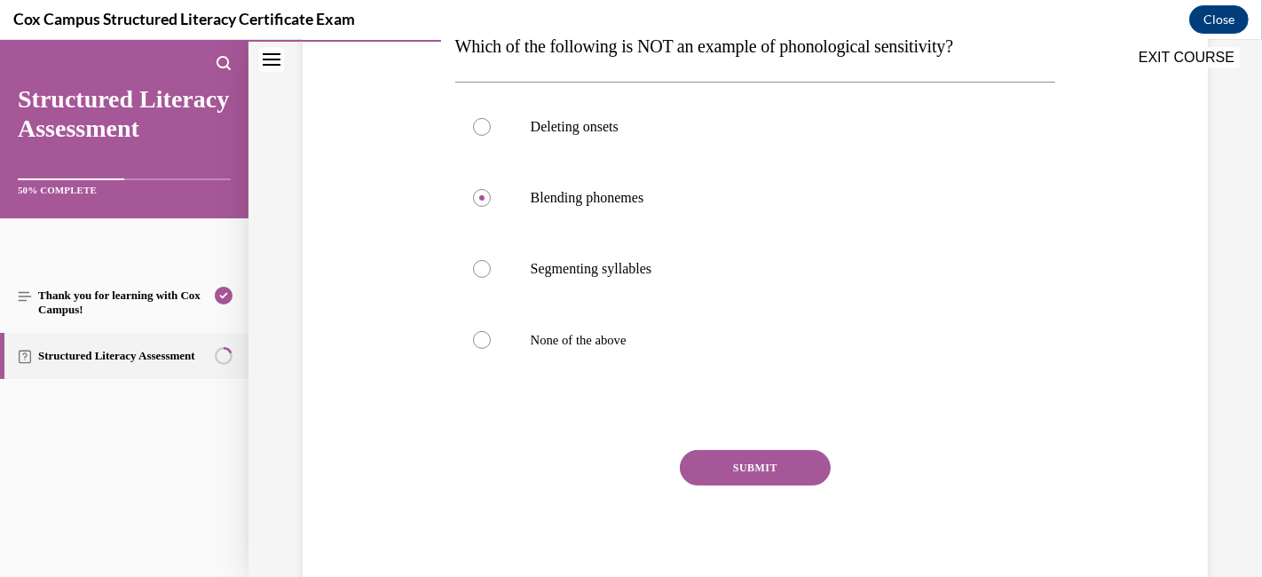
click at [710, 468] on button "SUBMIT" at bounding box center [755, 467] width 151 height 35
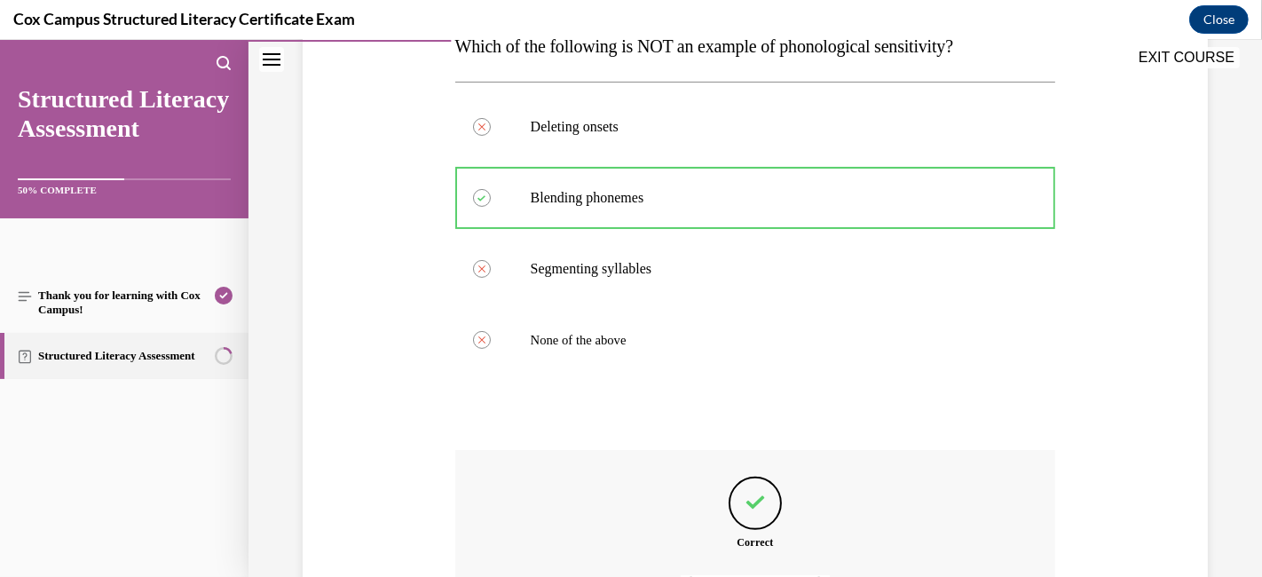
scroll to position [507, 0]
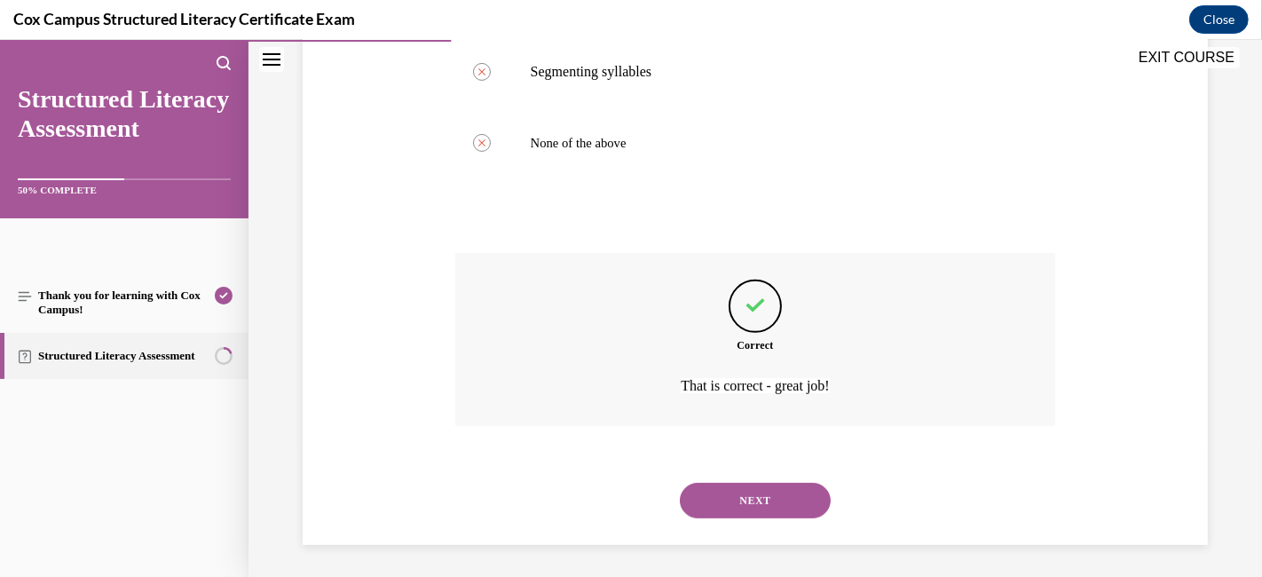
click at [729, 498] on button "NEXT" at bounding box center [755, 500] width 151 height 35
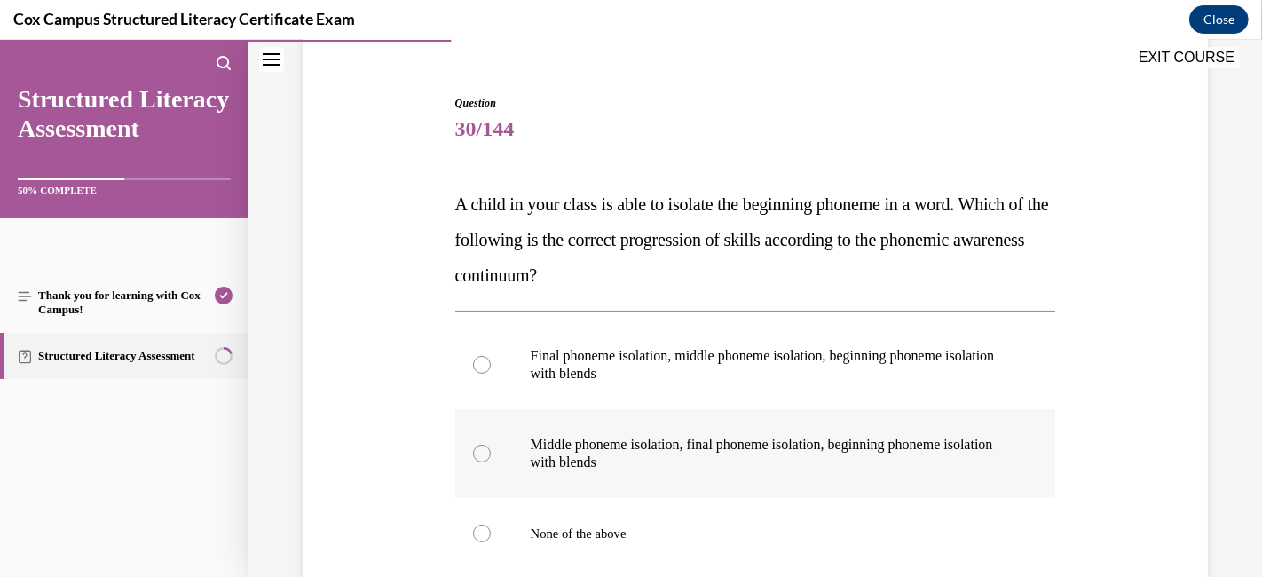
scroll to position [250, 0]
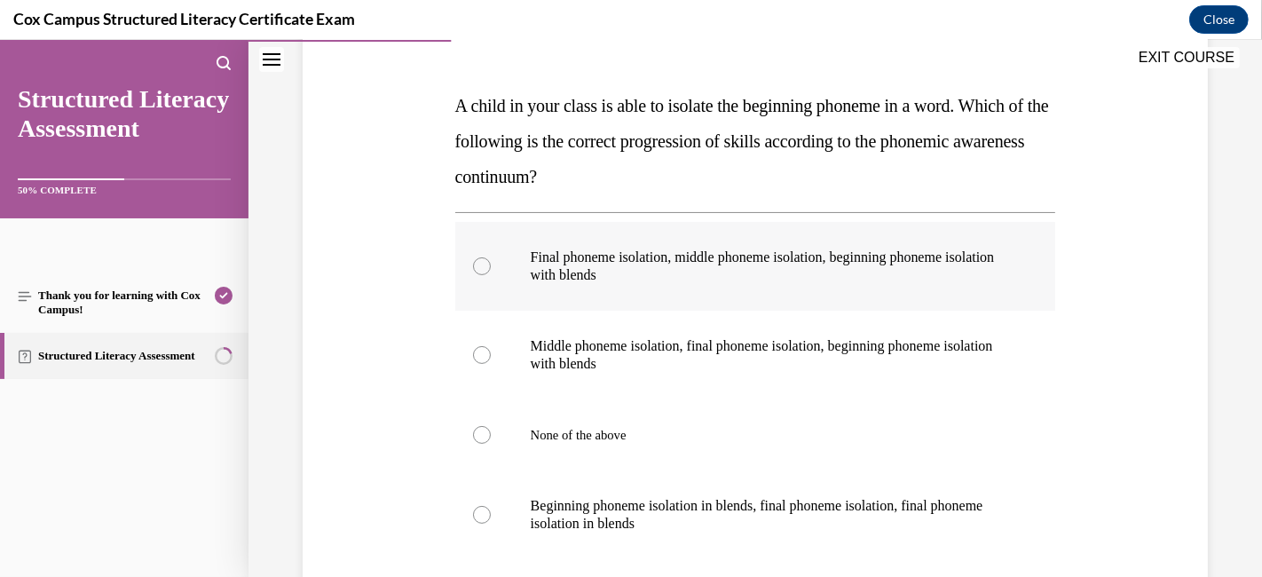
click at [484, 258] on div at bounding box center [482, 266] width 18 height 18
click at [484, 258] on input "Final phoneme isolation, middle phoneme isolation, beginning phoneme isolation …" at bounding box center [482, 266] width 18 height 18
radio input "true"
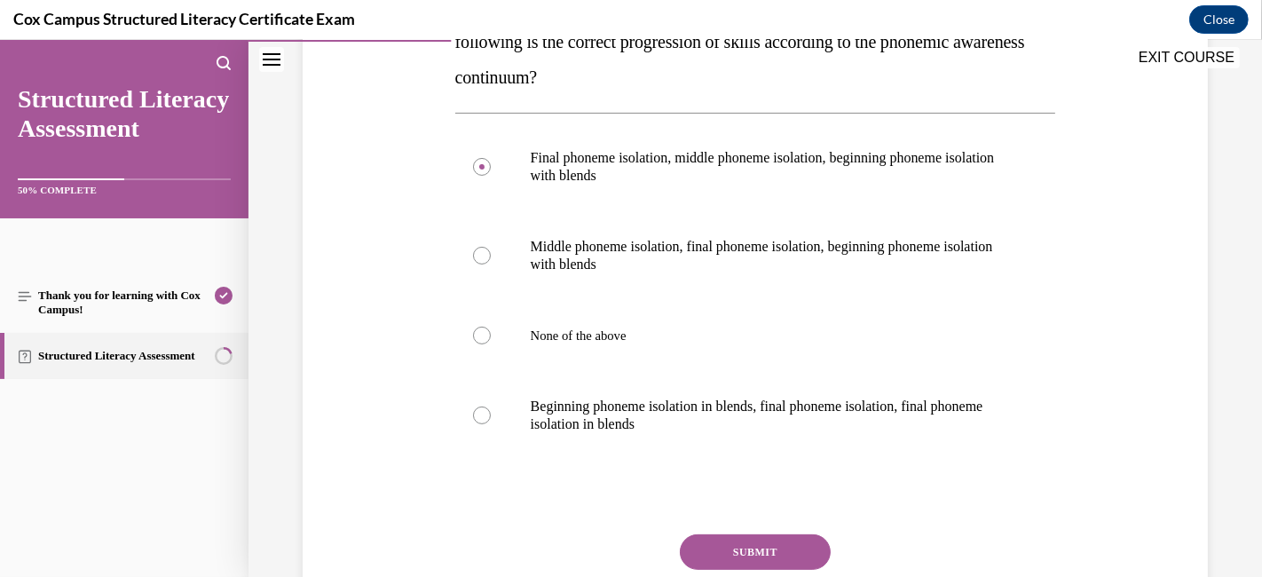
scroll to position [434, 0]
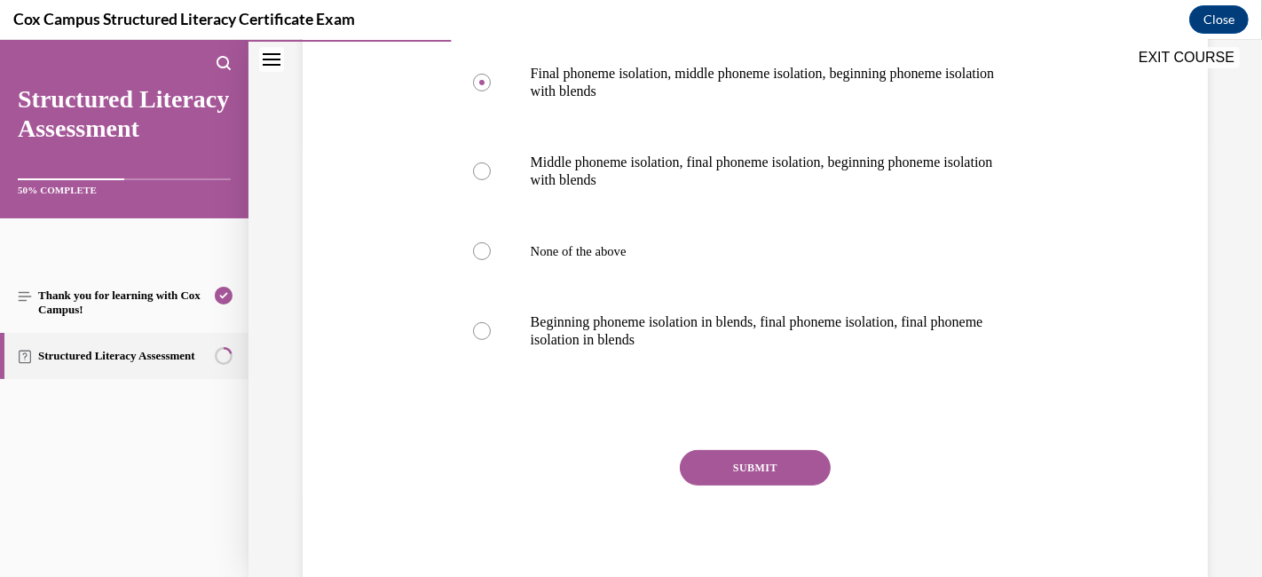
click at [773, 470] on button "SUBMIT" at bounding box center [755, 467] width 151 height 35
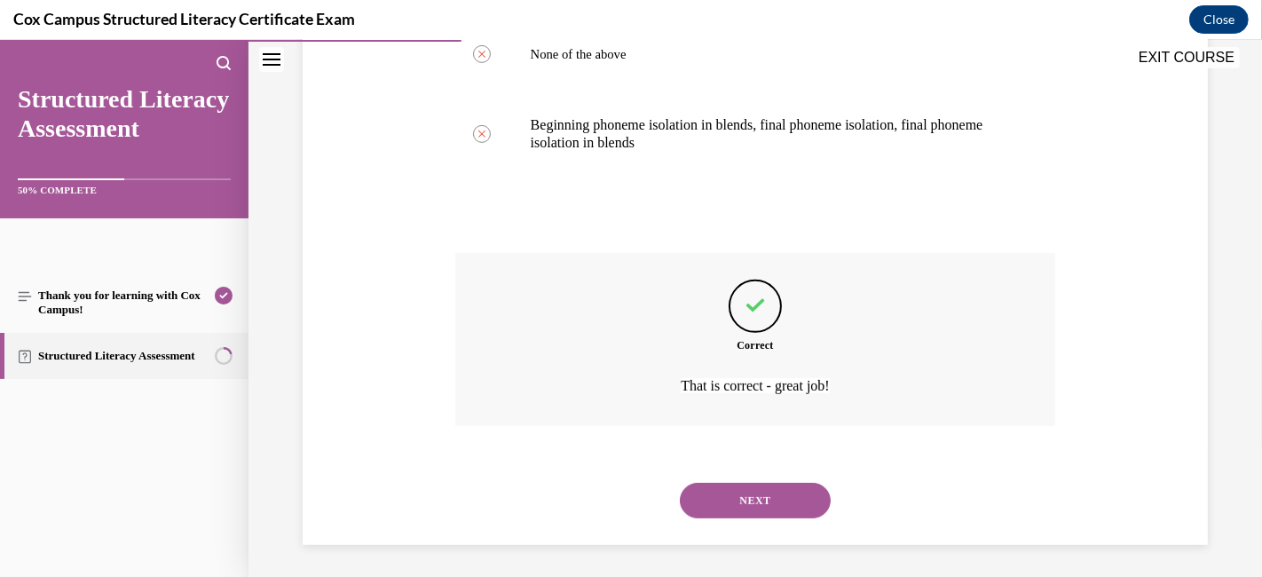
click at [760, 491] on button "NEXT" at bounding box center [755, 500] width 151 height 35
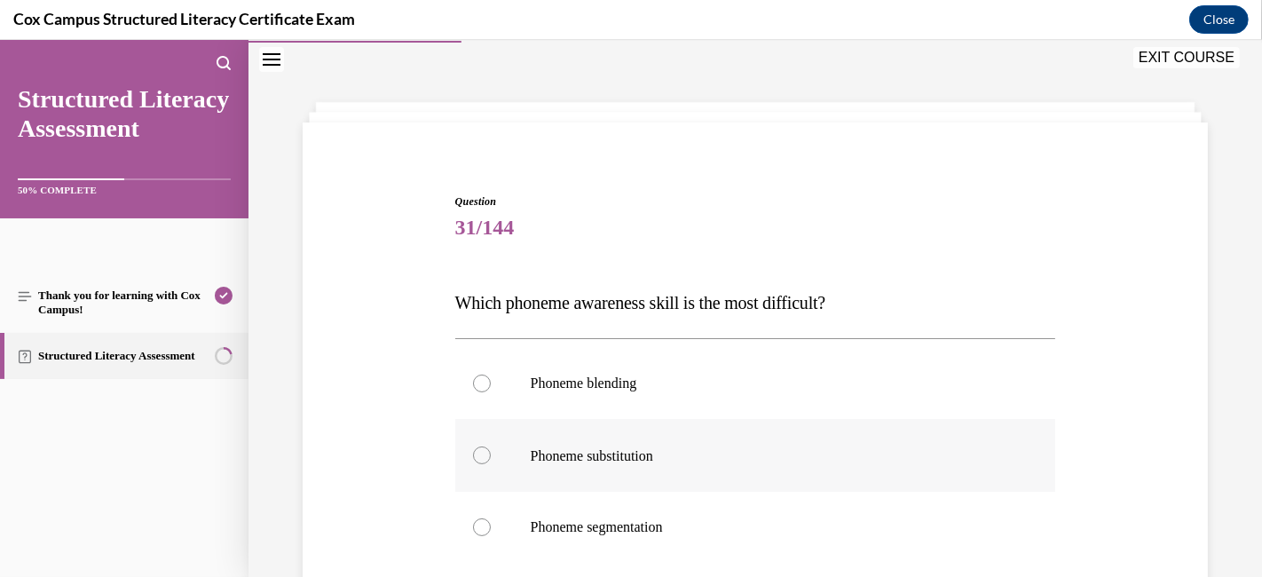
scroll to position [152, 0]
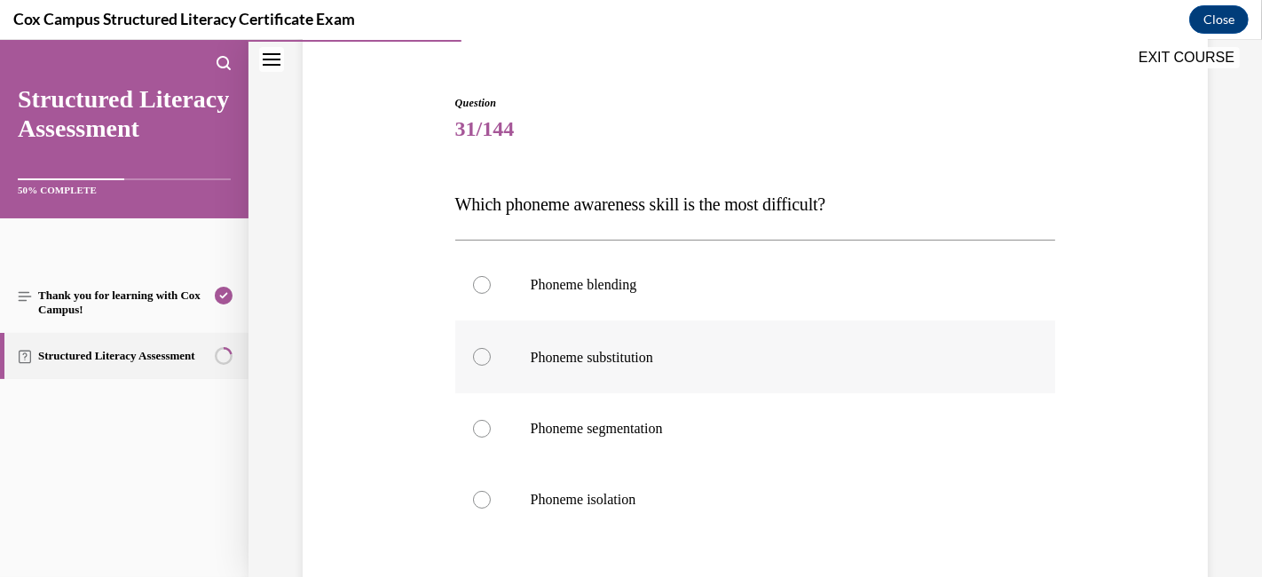
click at [474, 353] on div at bounding box center [482, 357] width 18 height 18
click at [474, 353] on input "Phoneme substitution" at bounding box center [482, 357] width 18 height 18
radio input "true"
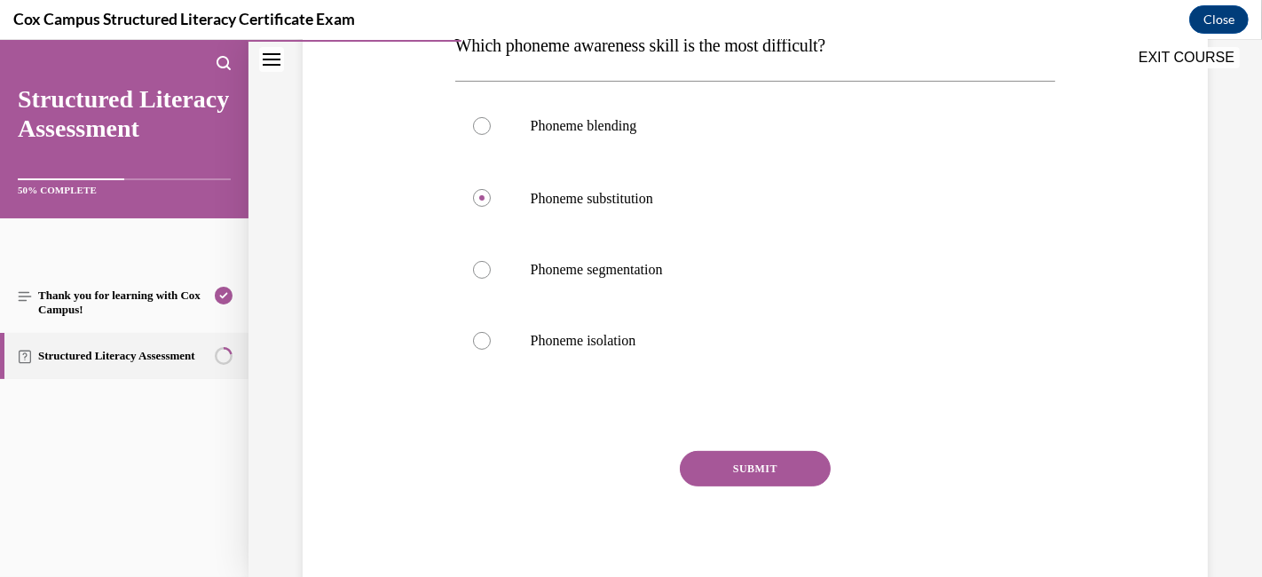
click at [763, 470] on button "SUBMIT" at bounding box center [755, 468] width 151 height 35
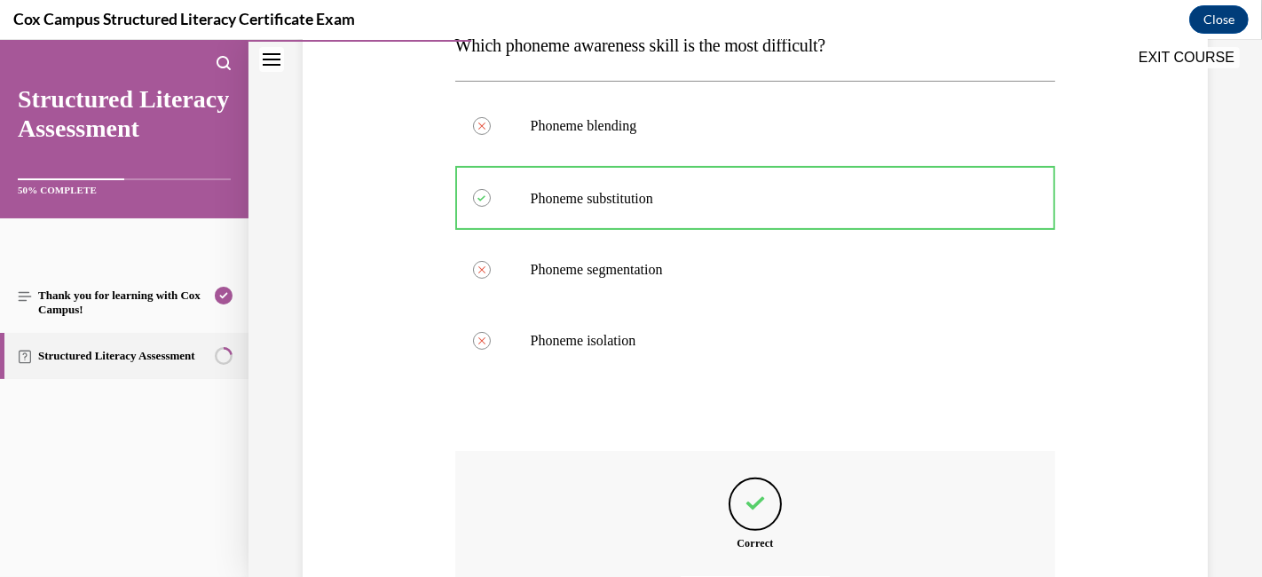
scroll to position [508, 0]
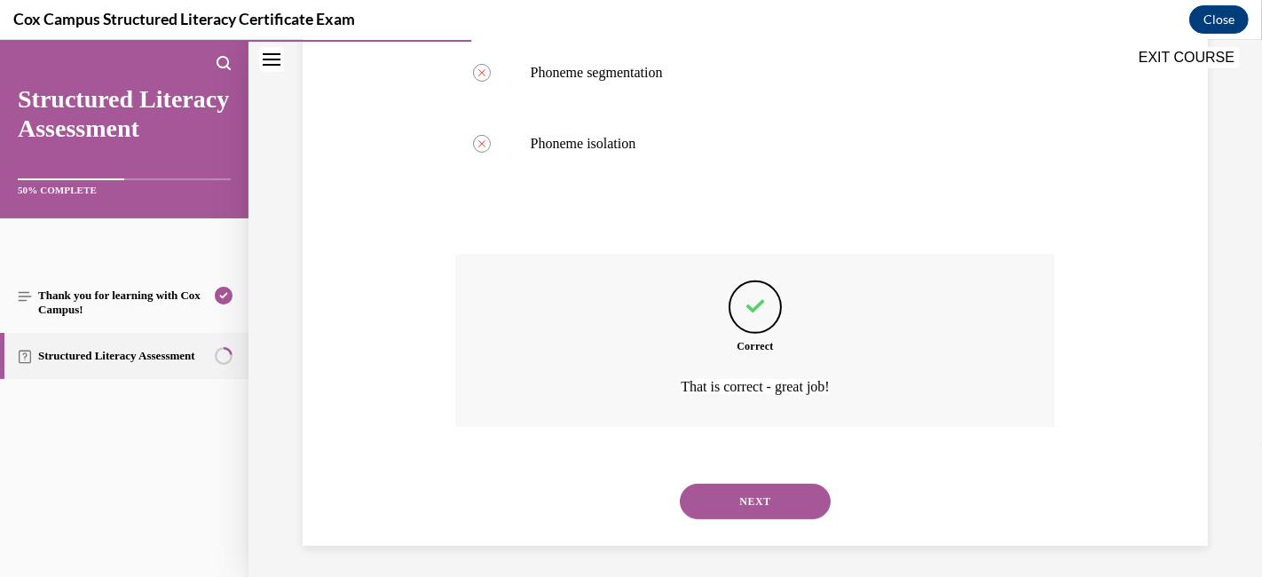
click at [760, 486] on button "NEXT" at bounding box center [755, 501] width 151 height 35
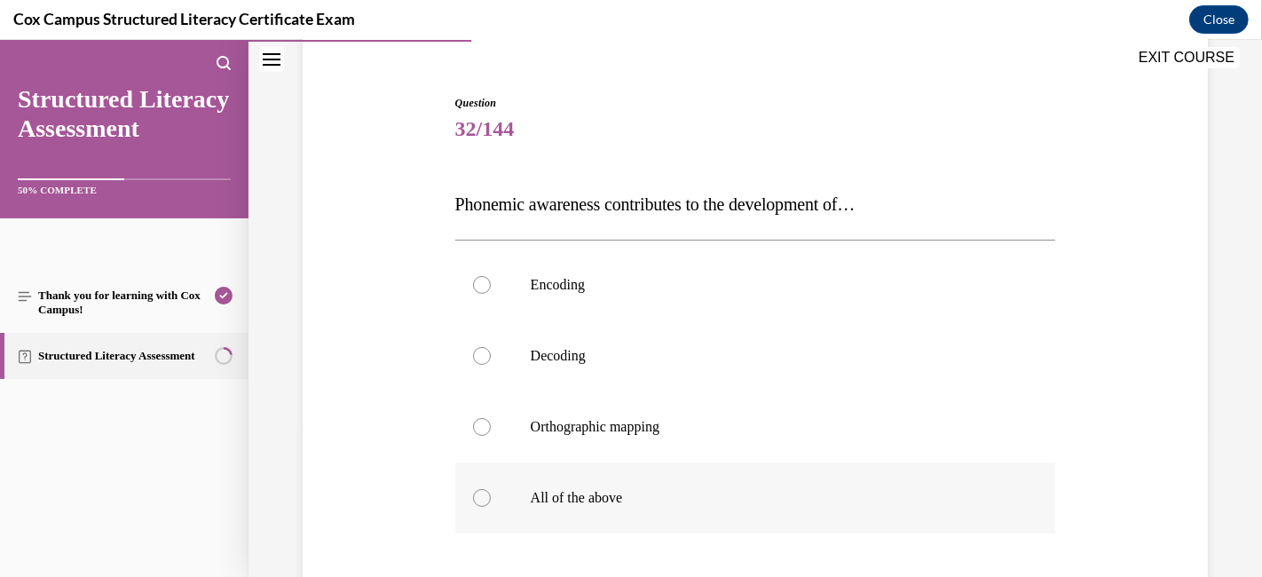
scroll to position [250, 0]
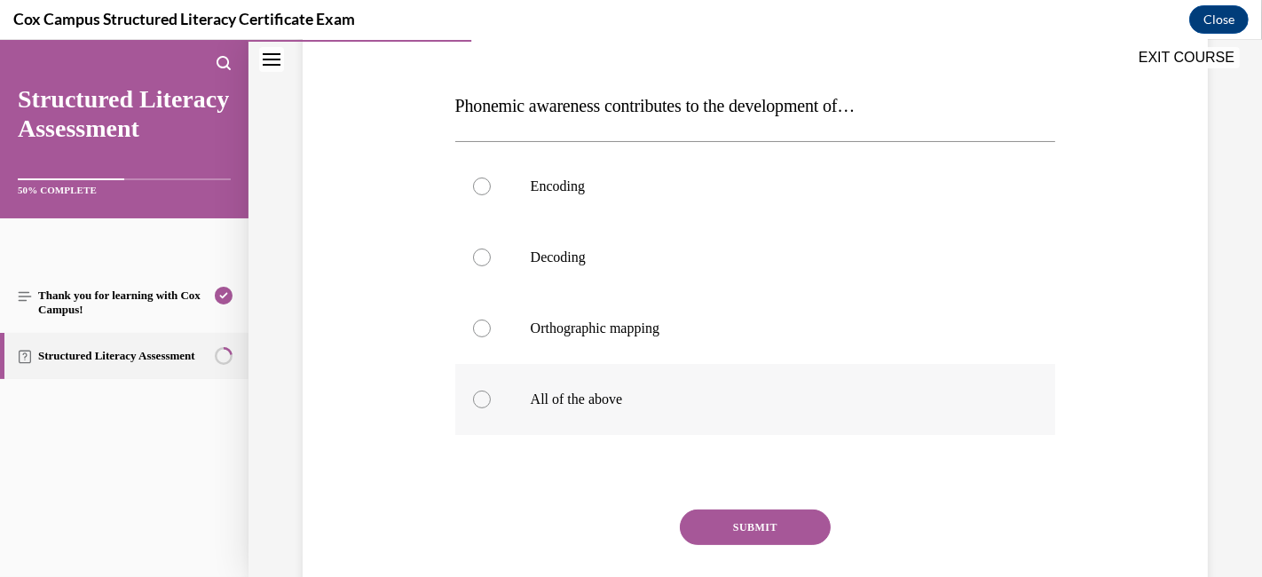
click at [799, 392] on p "All of the above" at bounding box center [771, 399] width 481 height 18
click at [491, 392] on input "All of the above" at bounding box center [482, 399] width 18 height 18
radio input "true"
click at [762, 514] on button "SUBMIT" at bounding box center [755, 526] width 151 height 35
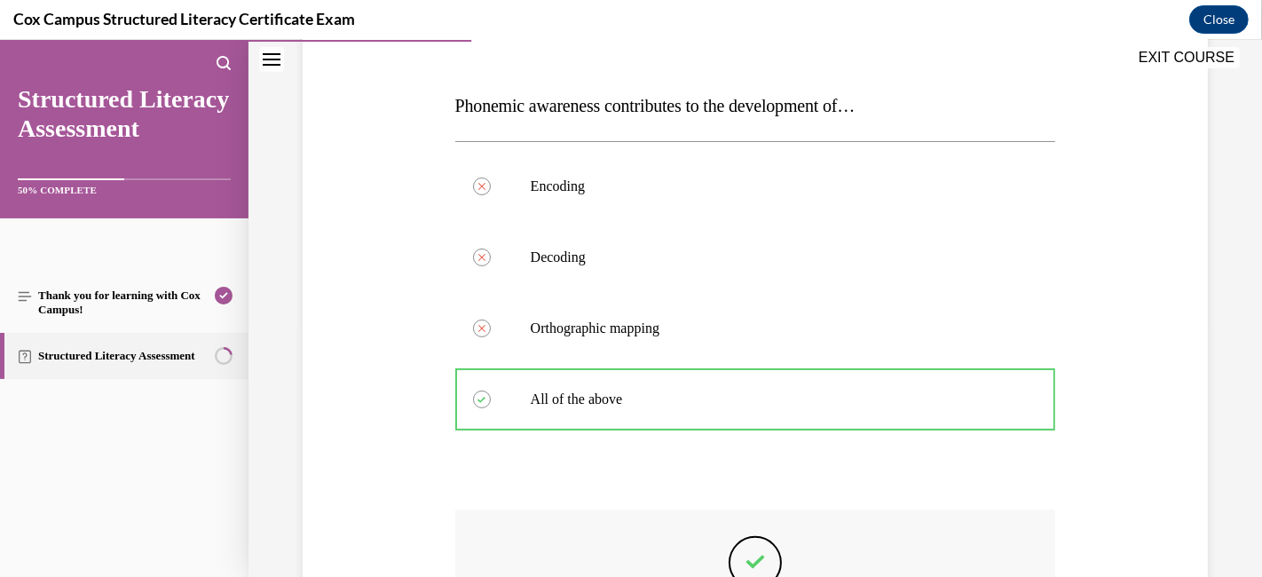
scroll to position [509, 0]
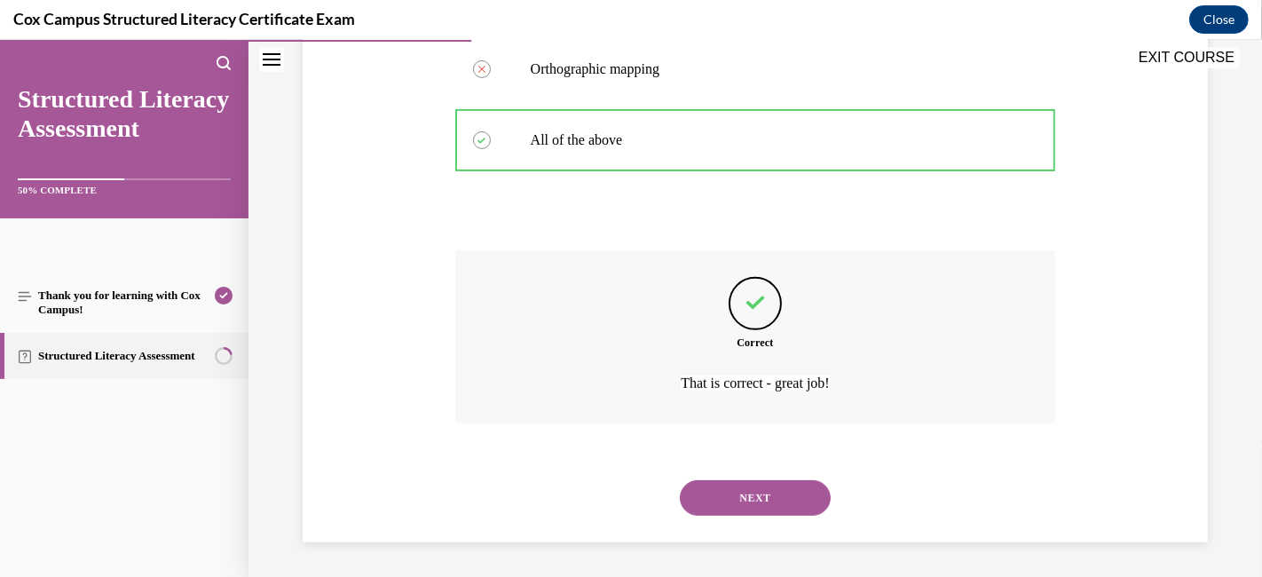
click at [785, 490] on button "NEXT" at bounding box center [755, 497] width 151 height 35
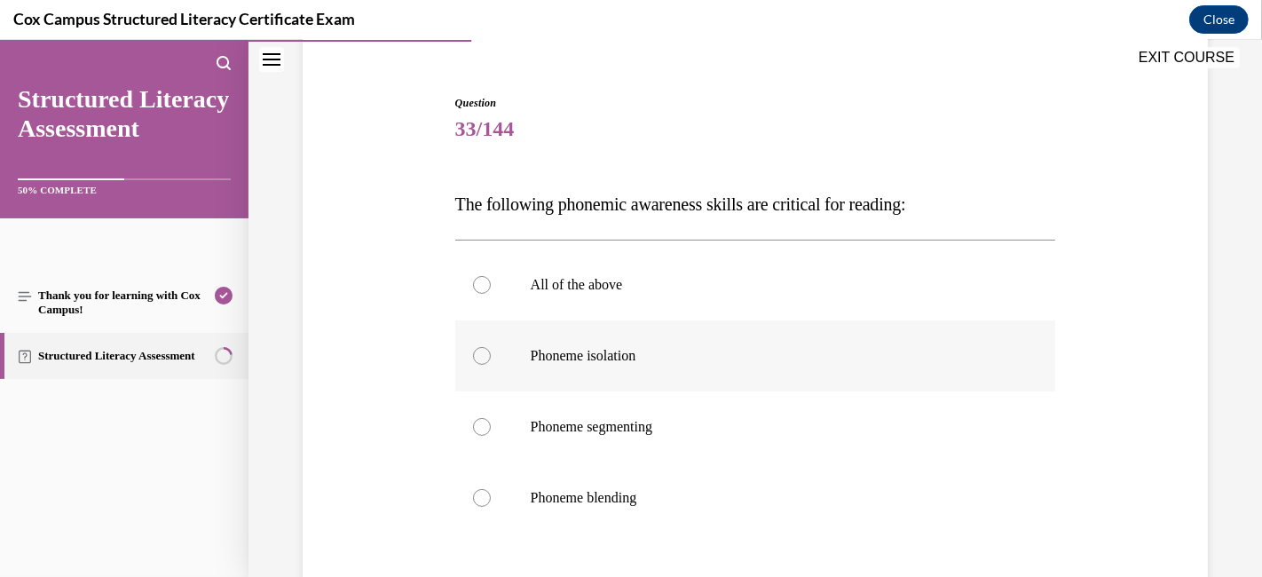
scroll to position [250, 0]
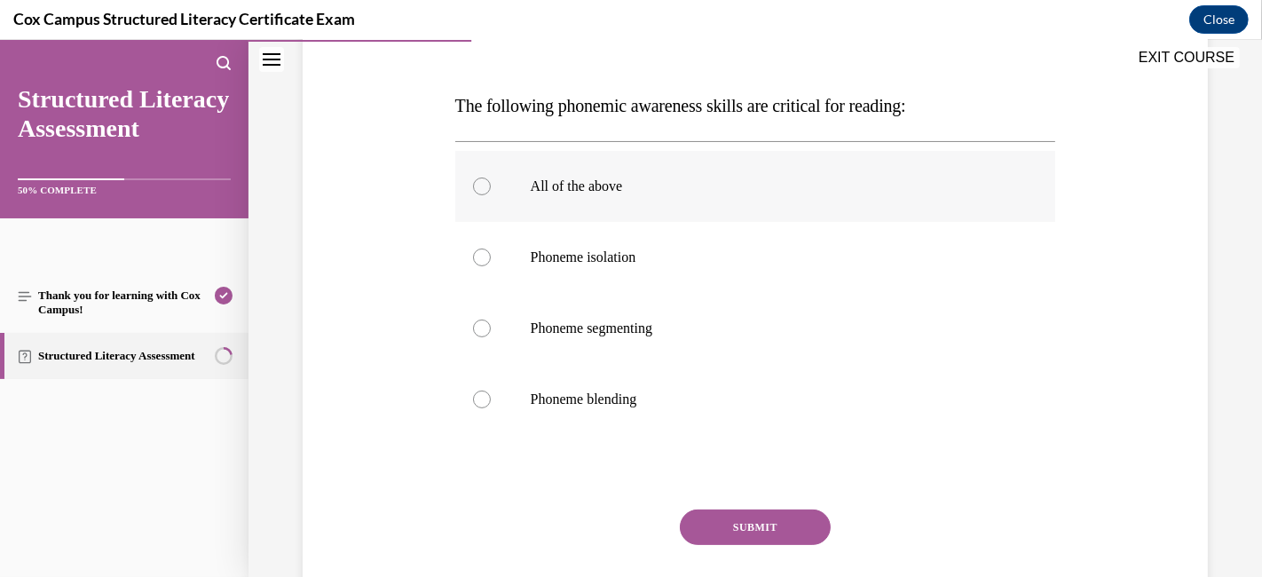
click at [476, 186] on div at bounding box center [482, 186] width 18 height 18
click at [476, 186] on input "All of the above" at bounding box center [482, 186] width 18 height 18
radio input "true"
click at [710, 518] on button "SUBMIT" at bounding box center [755, 526] width 151 height 35
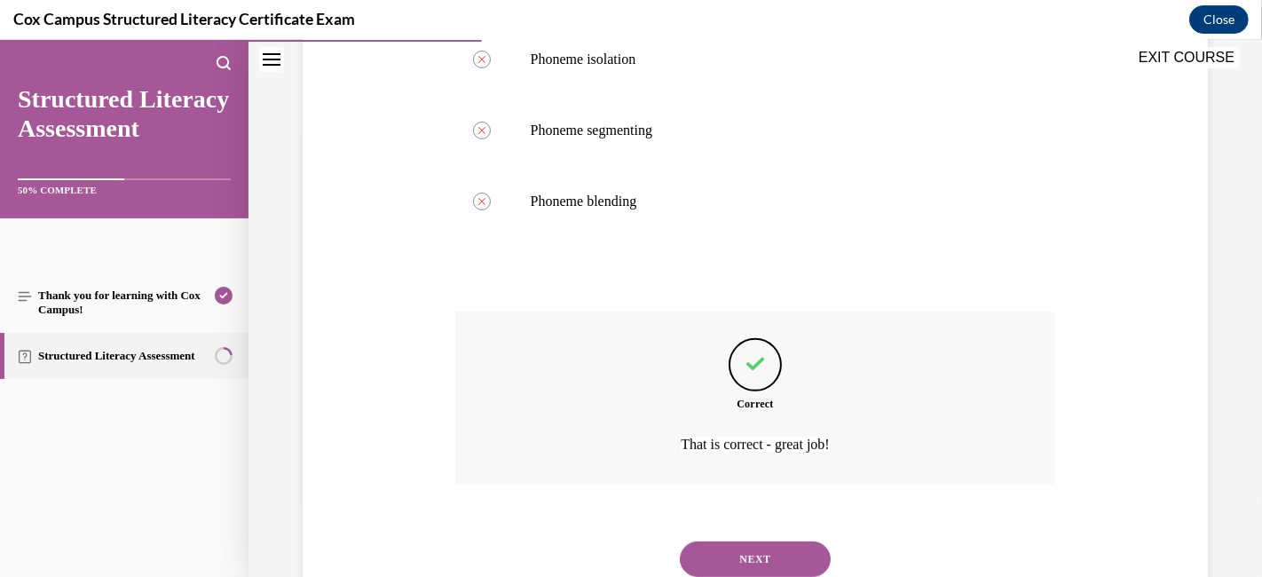
scroll to position [509, 0]
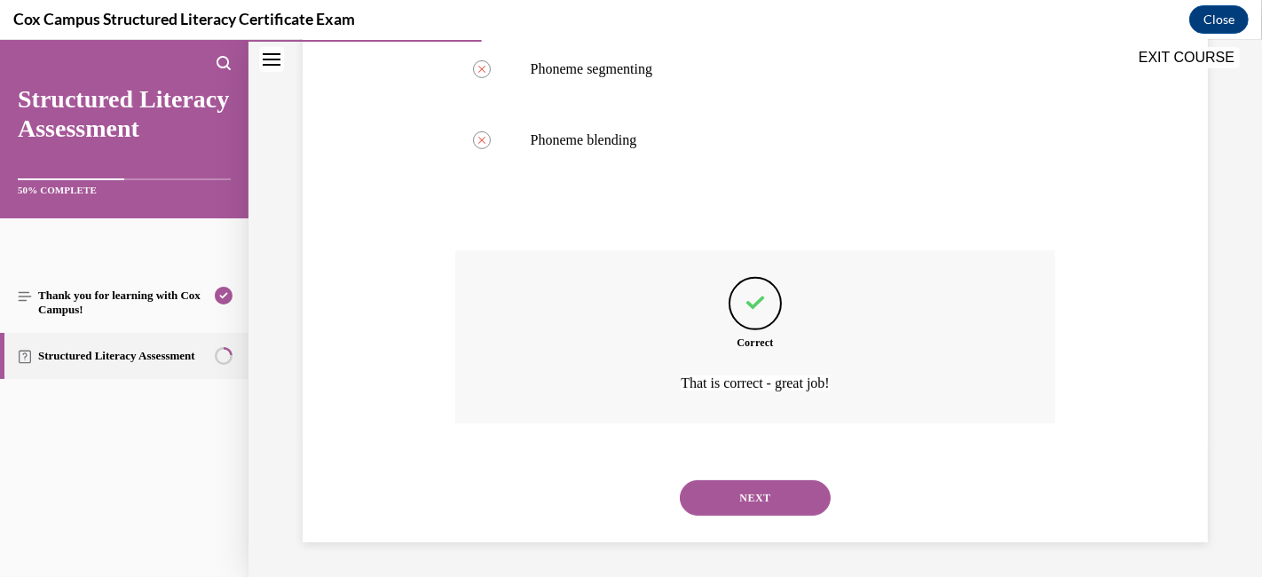
click at [760, 492] on button "NEXT" at bounding box center [755, 497] width 151 height 35
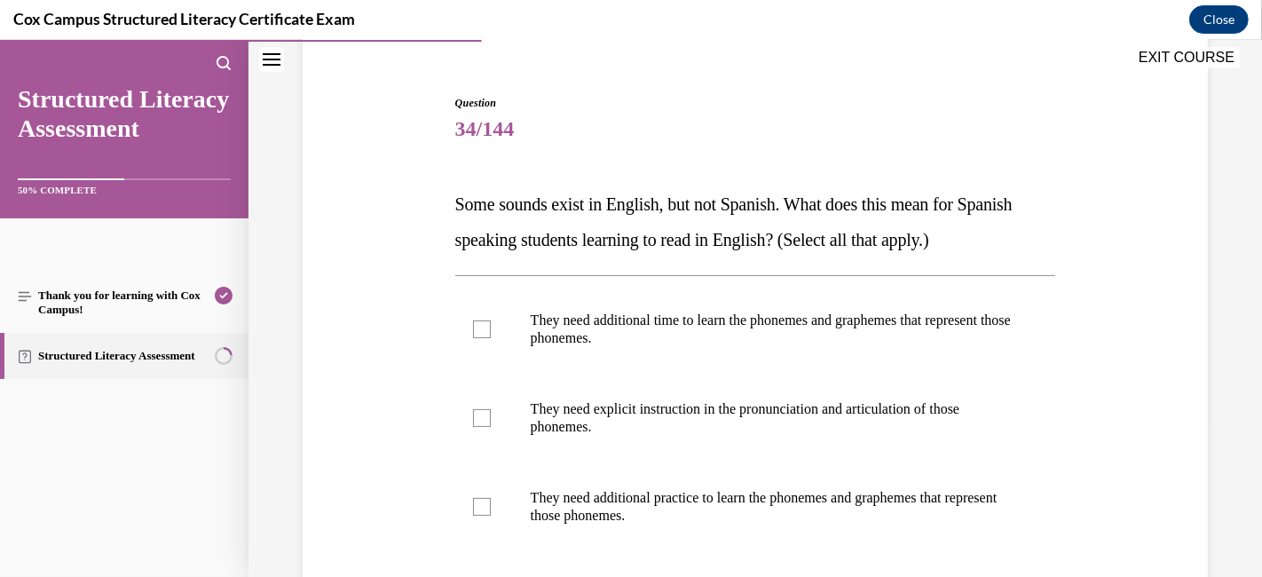
scroll to position [250, 0]
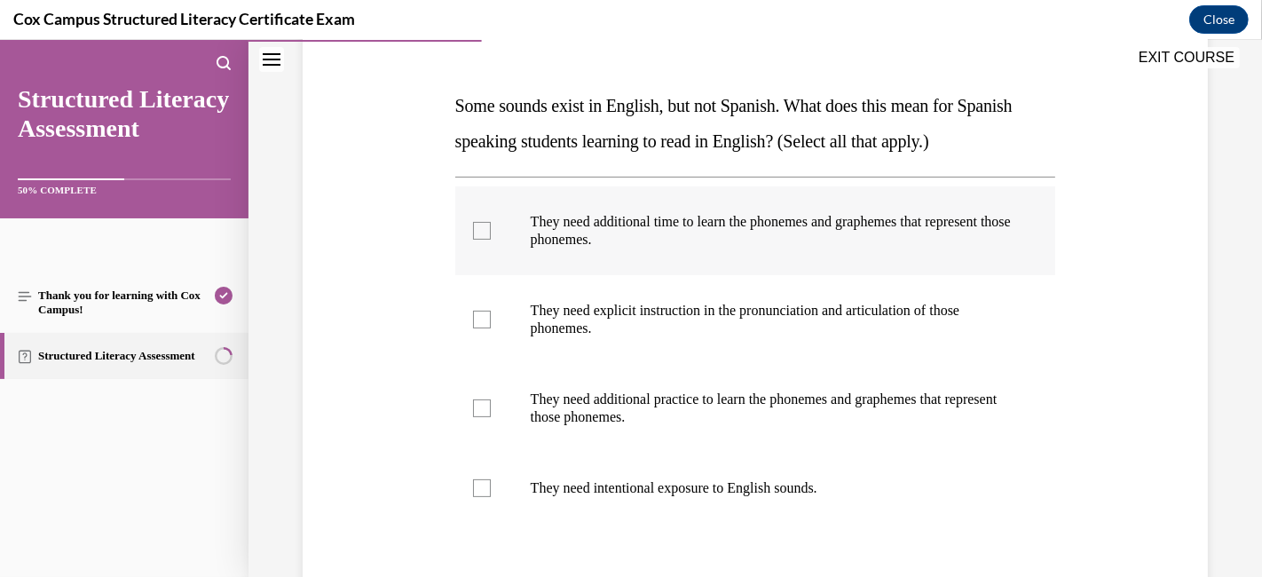
click at [466, 226] on label "They need additional time to learn the phonemes and graphemes that represent th…" at bounding box center [755, 230] width 601 height 89
click at [473, 226] on input "They need additional time to learn the phonemes and graphemes that represent th…" at bounding box center [482, 231] width 18 height 18
checkbox input "true"
drag, startPoint x: 484, startPoint y: 314, endPoint x: 473, endPoint y: 346, distance: 34.0
click at [484, 315] on div at bounding box center [482, 320] width 18 height 18
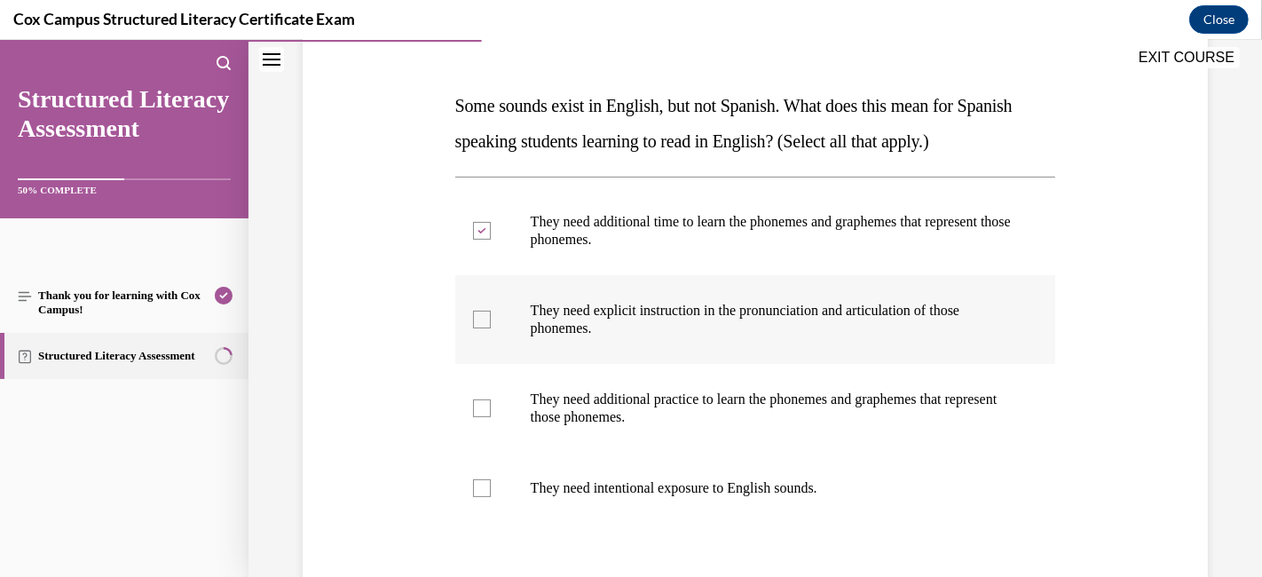
click at [484, 315] on input "They need explicit instruction in the pronunciation and articulation of those p…" at bounding box center [482, 320] width 18 height 18
checkbox input "true"
click at [474, 413] on div at bounding box center [482, 408] width 18 height 18
click at [474, 413] on input "They need additional practice to learn the phonemes and graphemes that represen…" at bounding box center [482, 408] width 18 height 18
checkbox input "true"
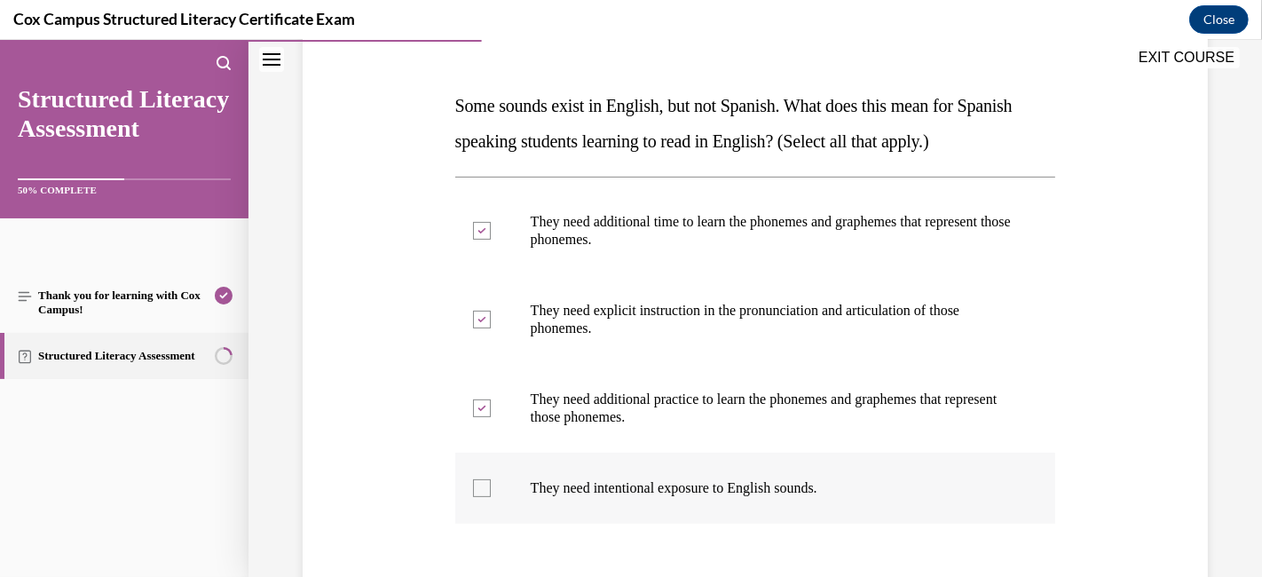
click at [475, 484] on div at bounding box center [482, 488] width 18 height 18
click at [475, 484] on input "They need intentional exposure to English sounds." at bounding box center [482, 488] width 18 height 18
checkbox input "true"
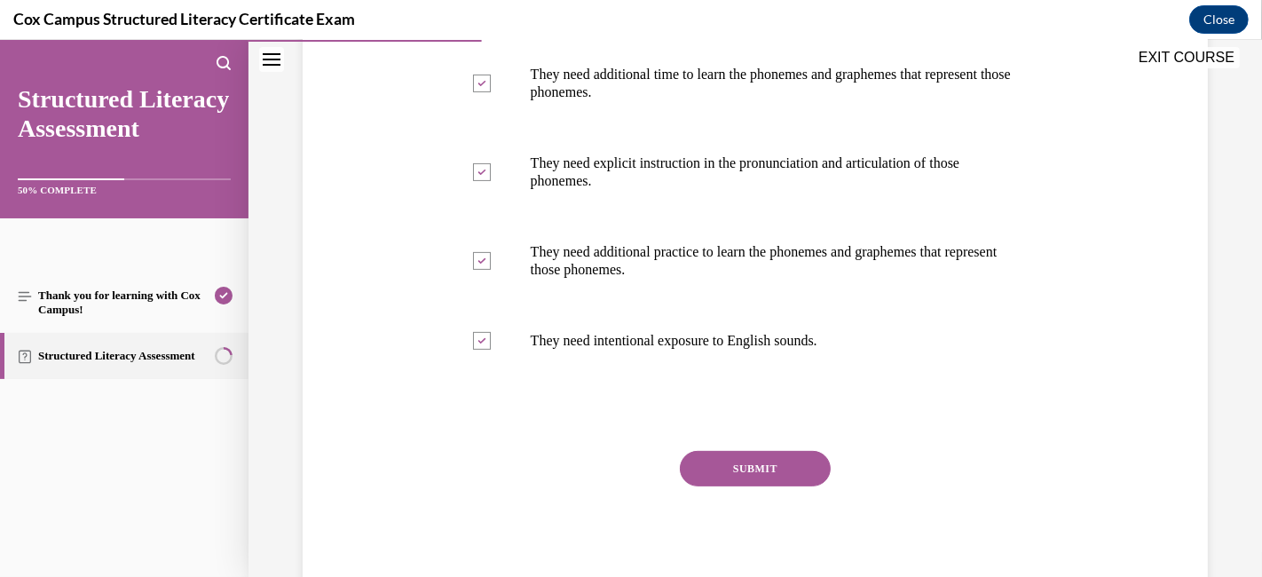
click at [760, 470] on button "SUBMIT" at bounding box center [755, 468] width 151 height 35
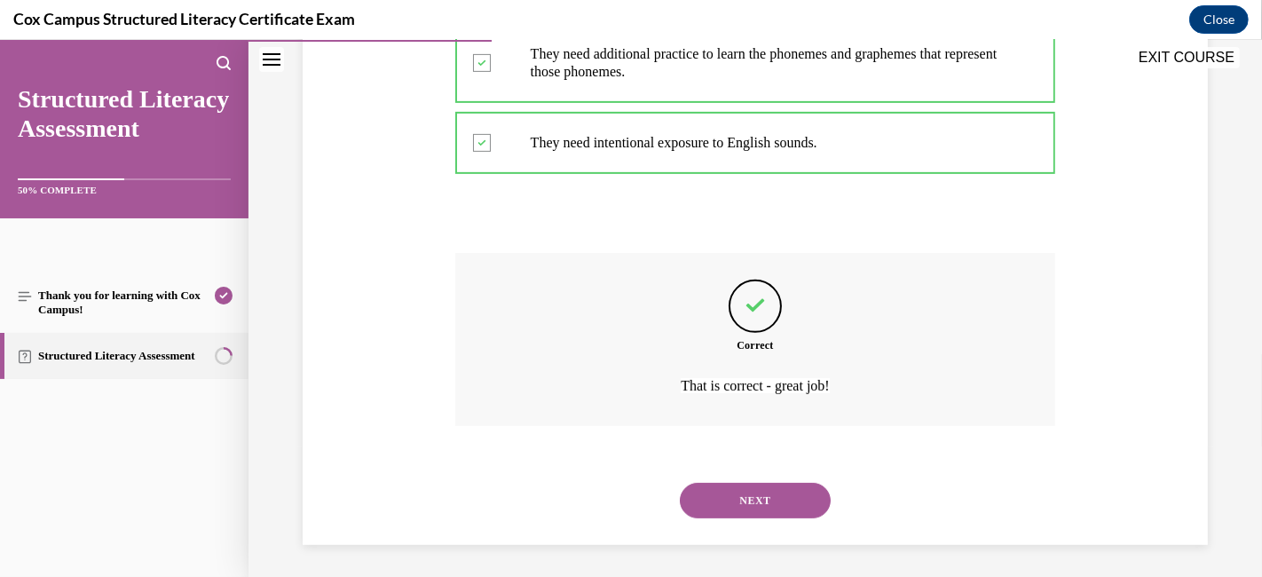
click at [750, 492] on button "NEXT" at bounding box center [755, 500] width 151 height 35
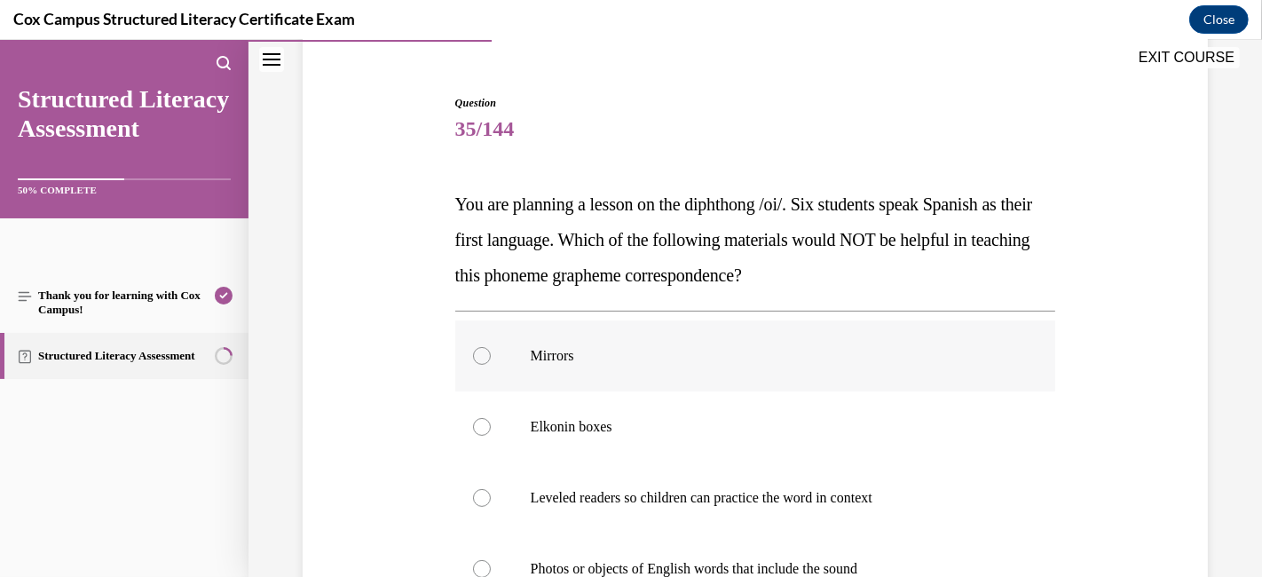
scroll to position [250, 0]
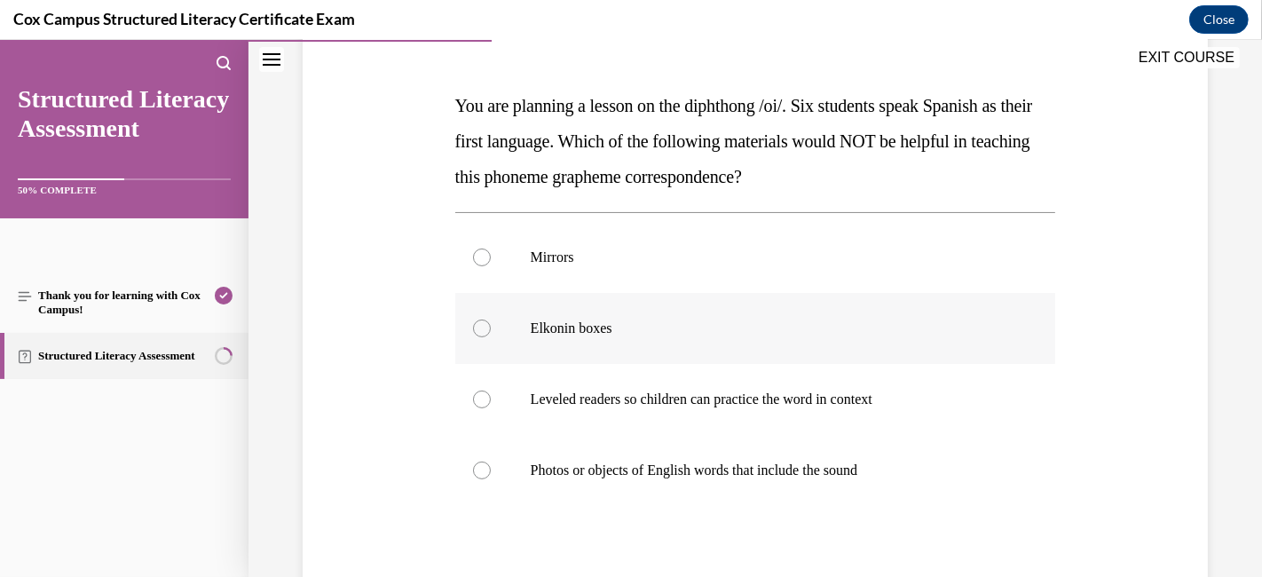
click at [486, 333] on label "Elkonin boxes" at bounding box center [755, 328] width 601 height 71
click at [486, 333] on input "Elkonin boxes" at bounding box center [482, 328] width 18 height 18
radio input "true"
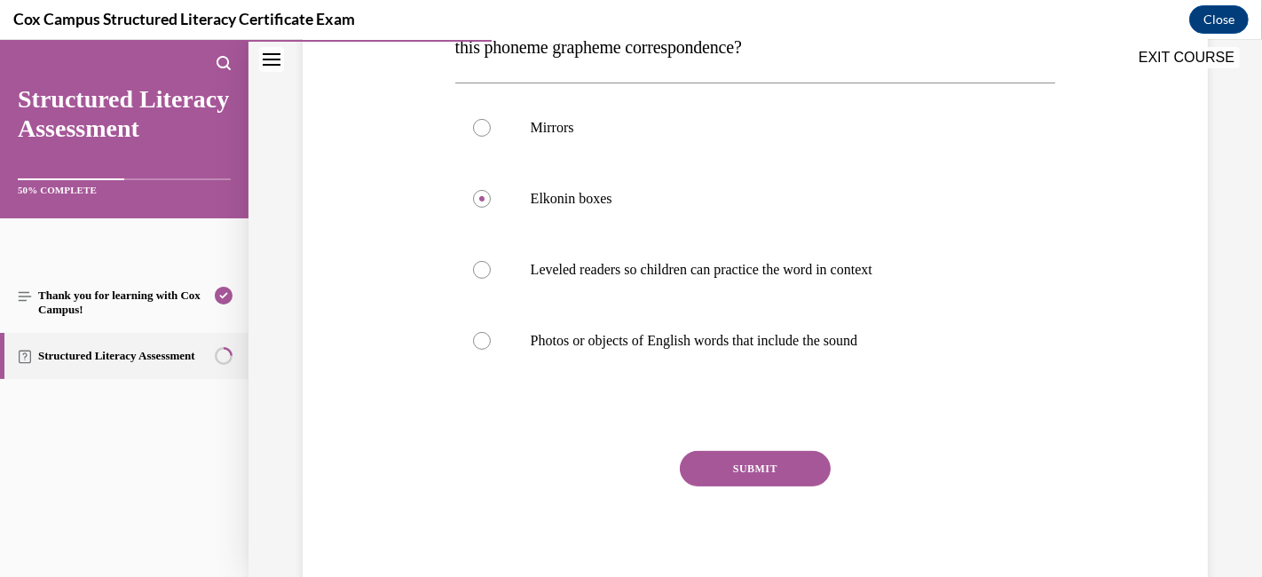
click at [712, 466] on button "SUBMIT" at bounding box center [755, 468] width 151 height 35
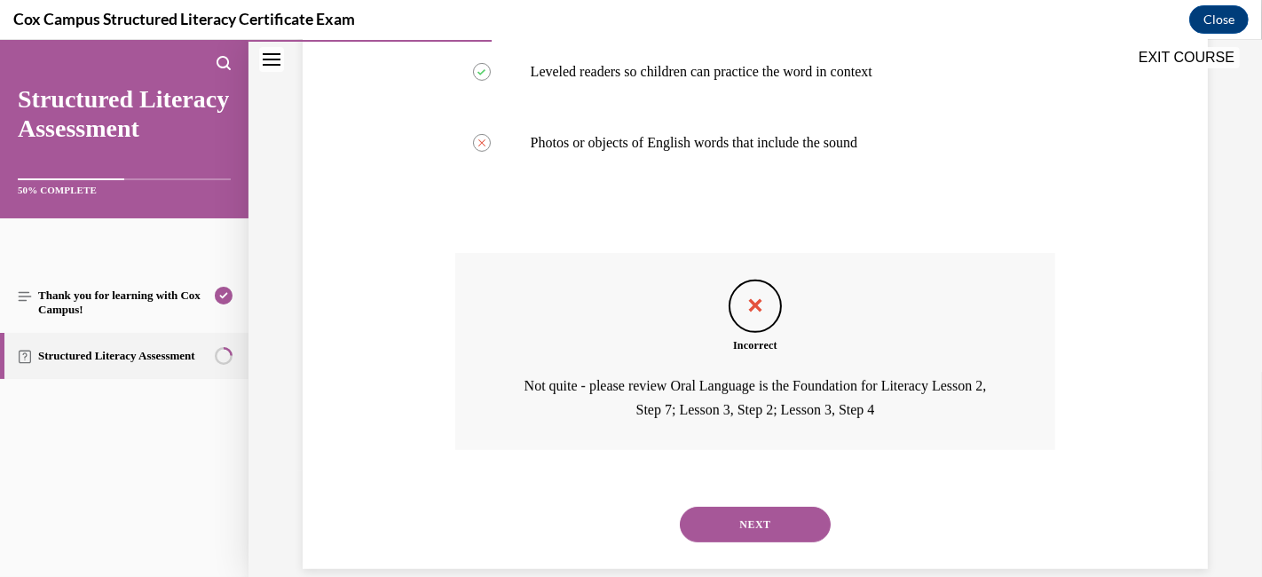
scroll to position [604, 0]
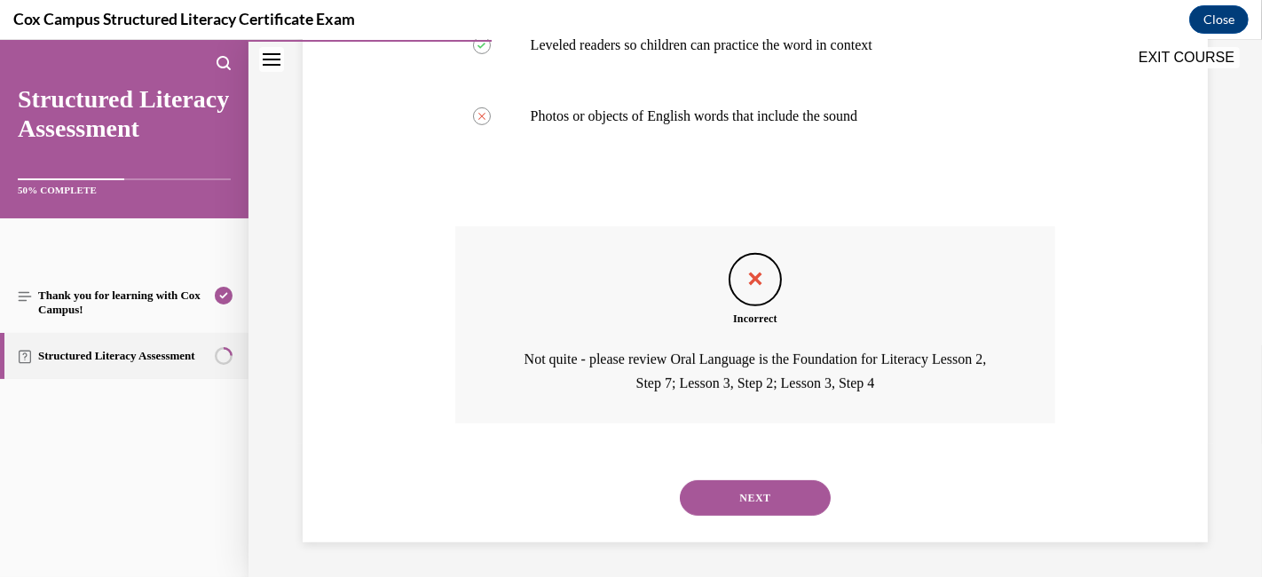
click at [727, 480] on button "NEXT" at bounding box center [755, 497] width 151 height 35
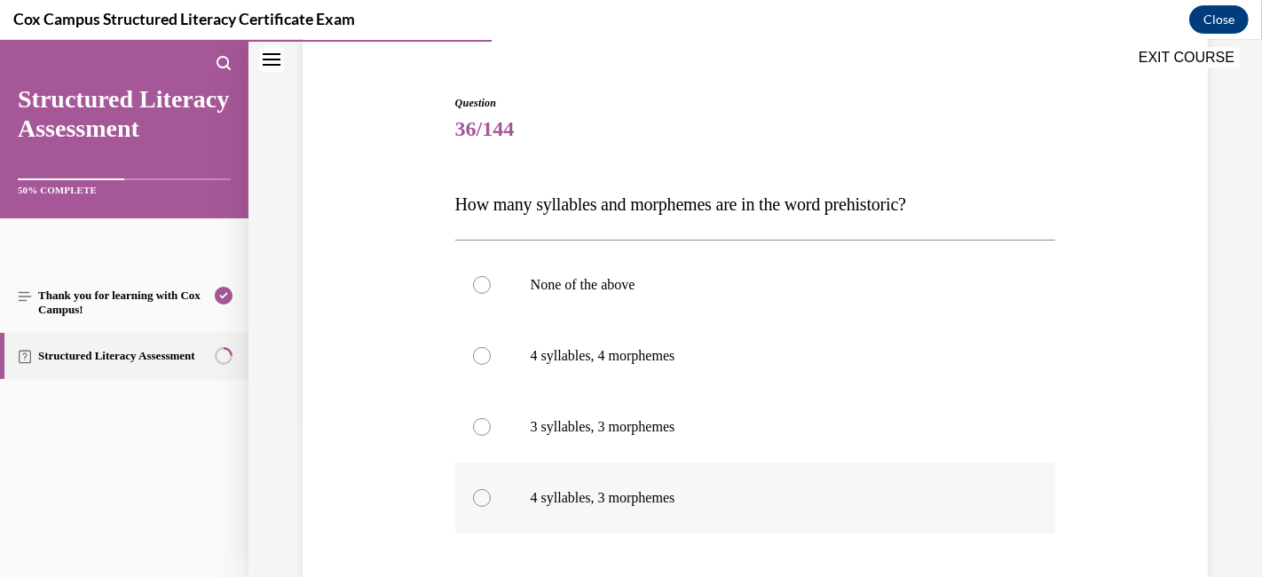
scroll to position [250, 0]
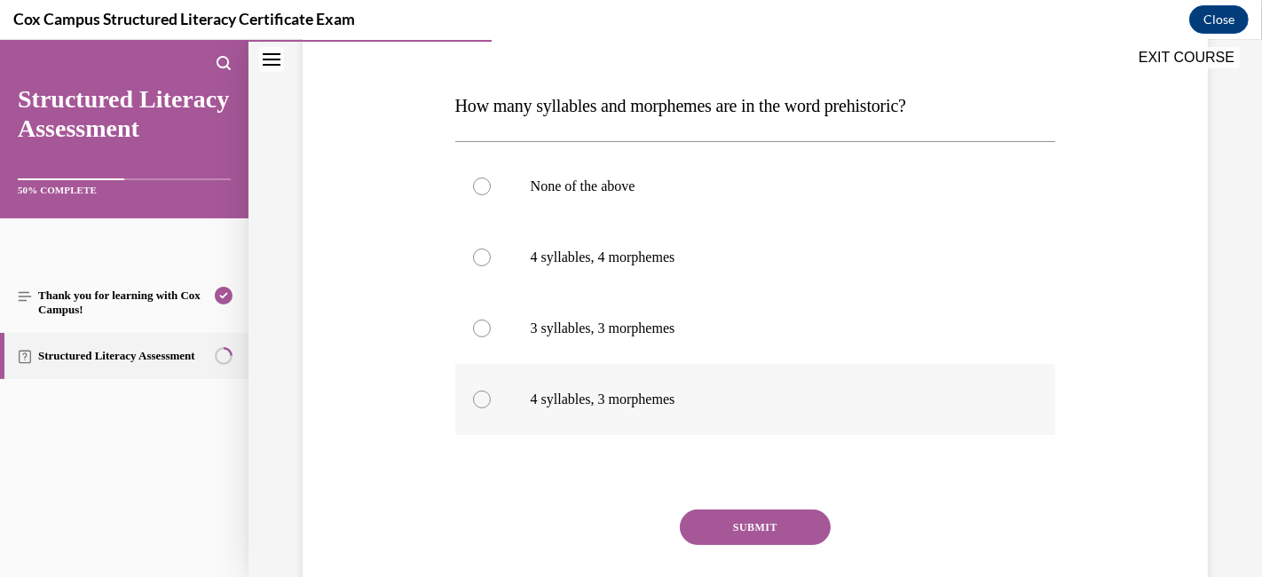
click at [492, 382] on label "4 syllables, 3 morphemes" at bounding box center [755, 399] width 601 height 71
click at [491, 390] on input "4 syllables, 3 morphemes" at bounding box center [482, 399] width 18 height 18
radio input "true"
click at [734, 518] on button "SUBMIT" at bounding box center [755, 526] width 151 height 35
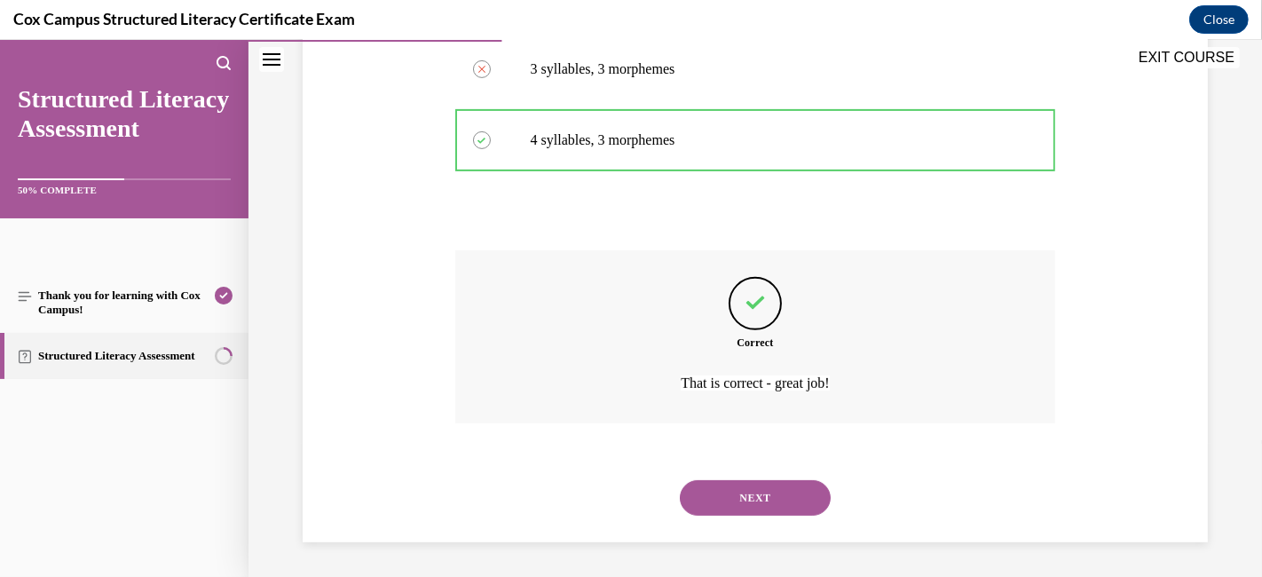
click at [756, 500] on button "NEXT" at bounding box center [755, 497] width 151 height 35
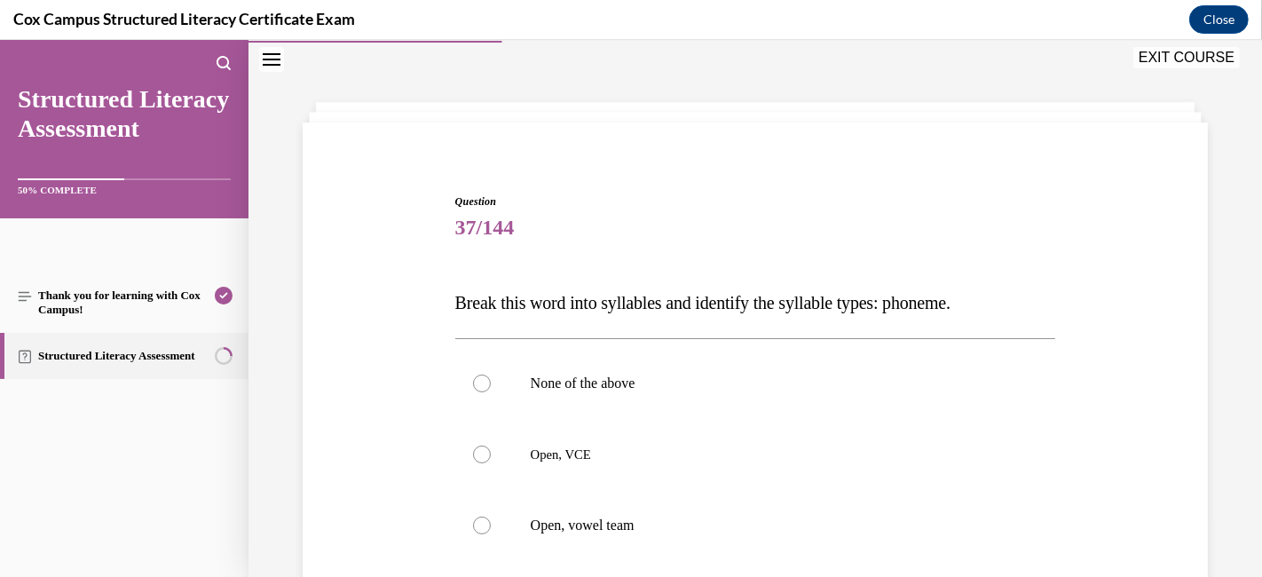
scroll to position [152, 0]
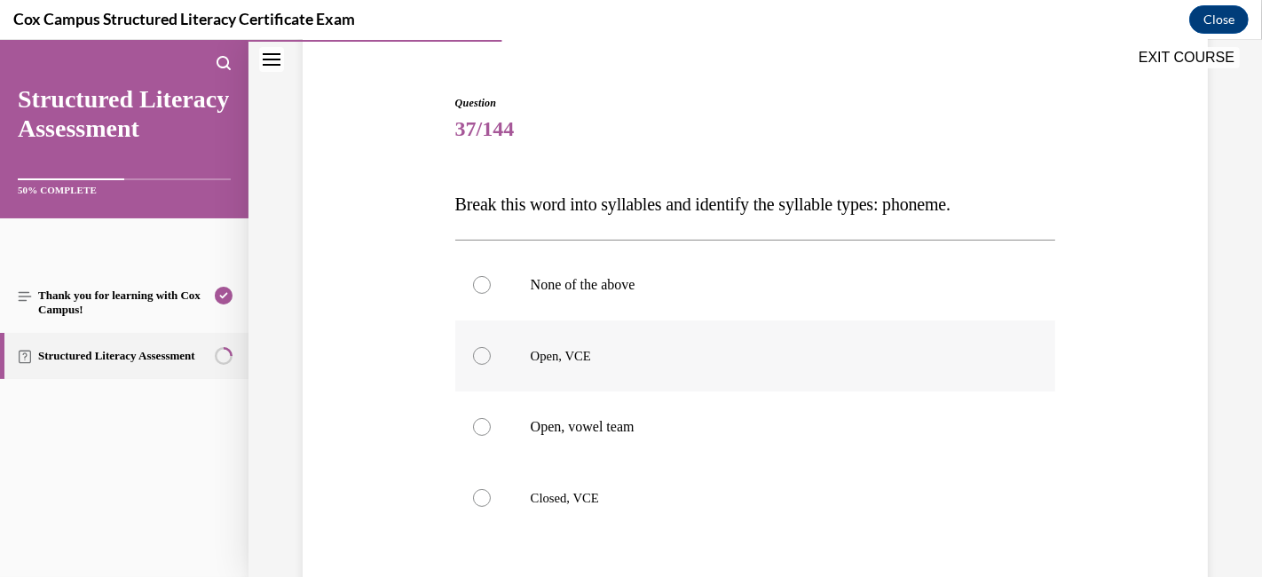
click at [502, 352] on label "Open, VCE" at bounding box center [755, 355] width 601 height 71
click at [491, 352] on input "Open, VCE" at bounding box center [482, 356] width 18 height 18
radio input "true"
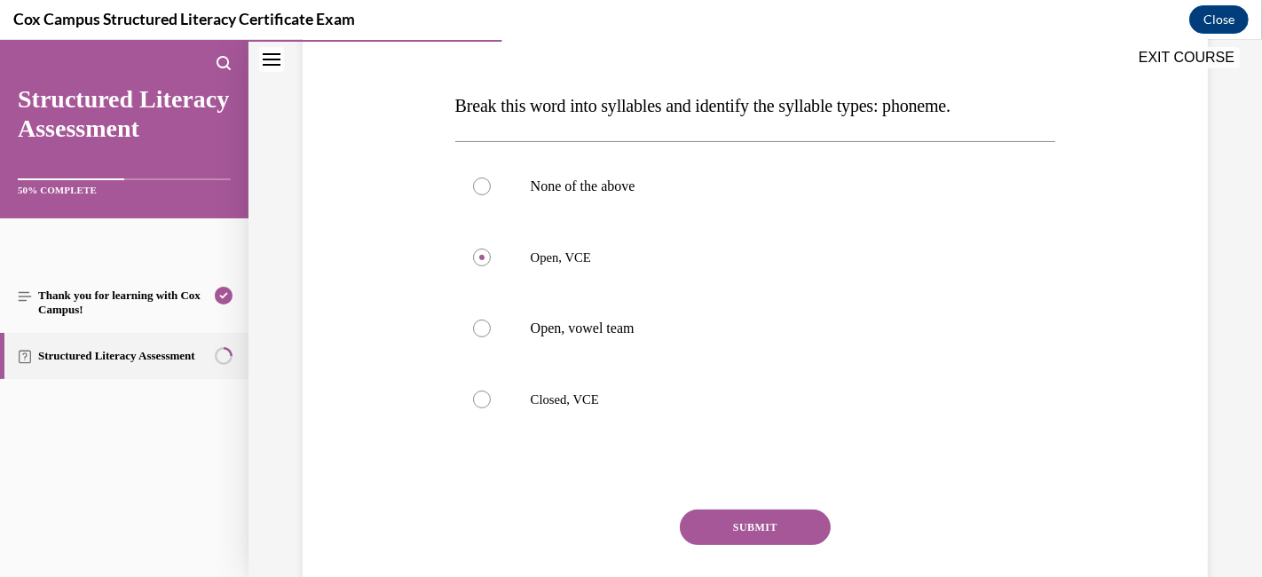
scroll to position [311, 0]
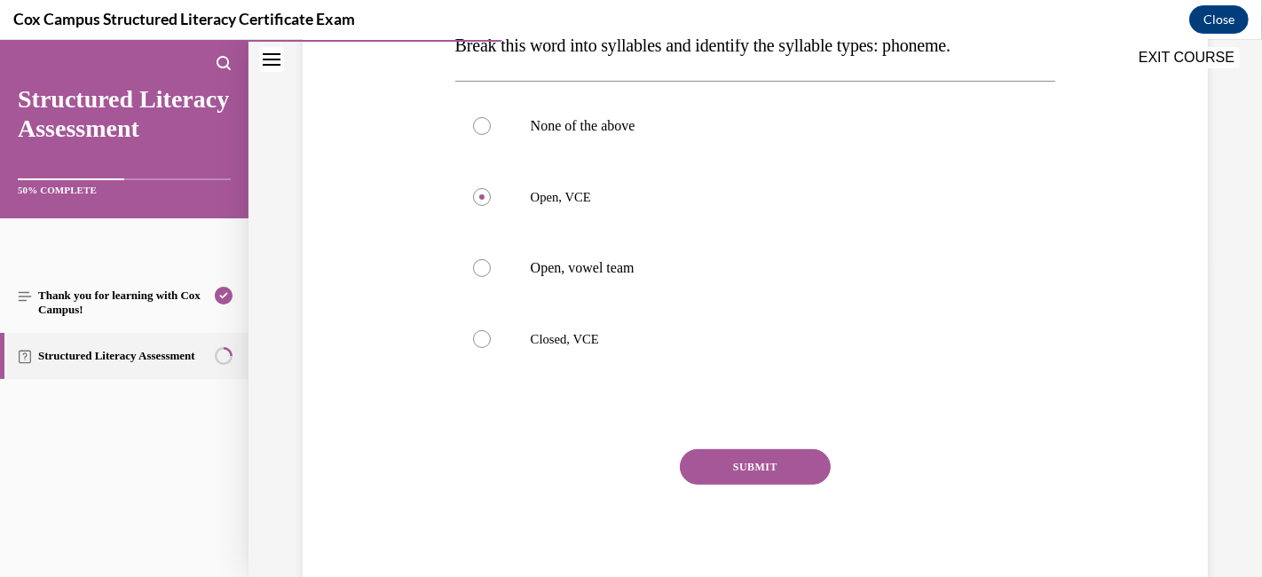
click at [734, 464] on button "SUBMIT" at bounding box center [755, 466] width 151 height 35
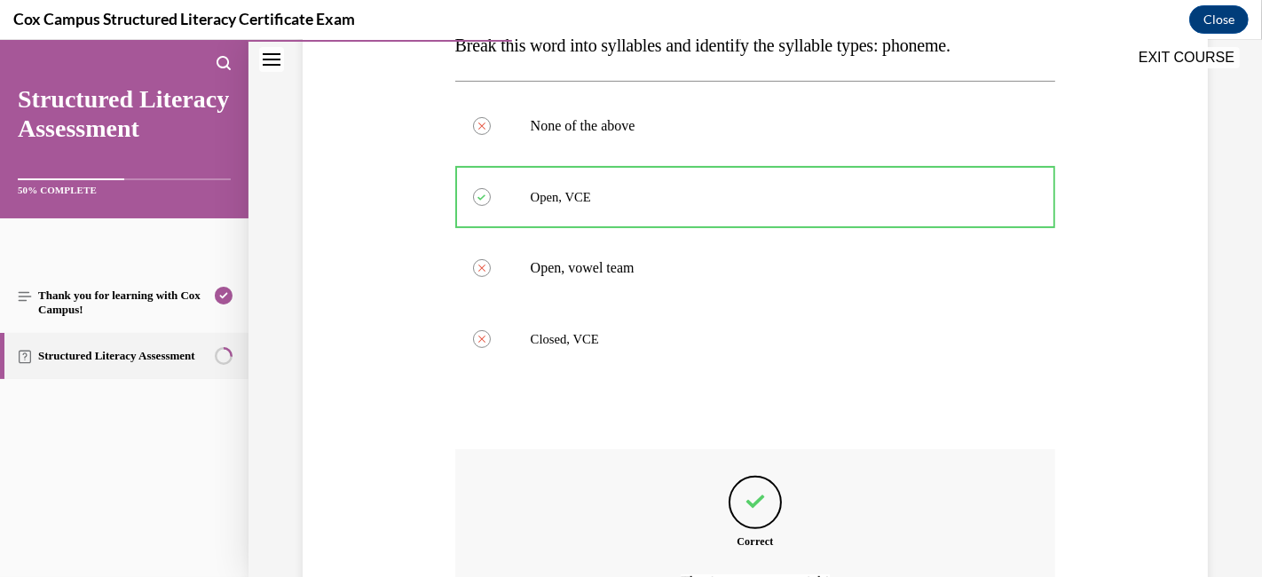
scroll to position [508, 0]
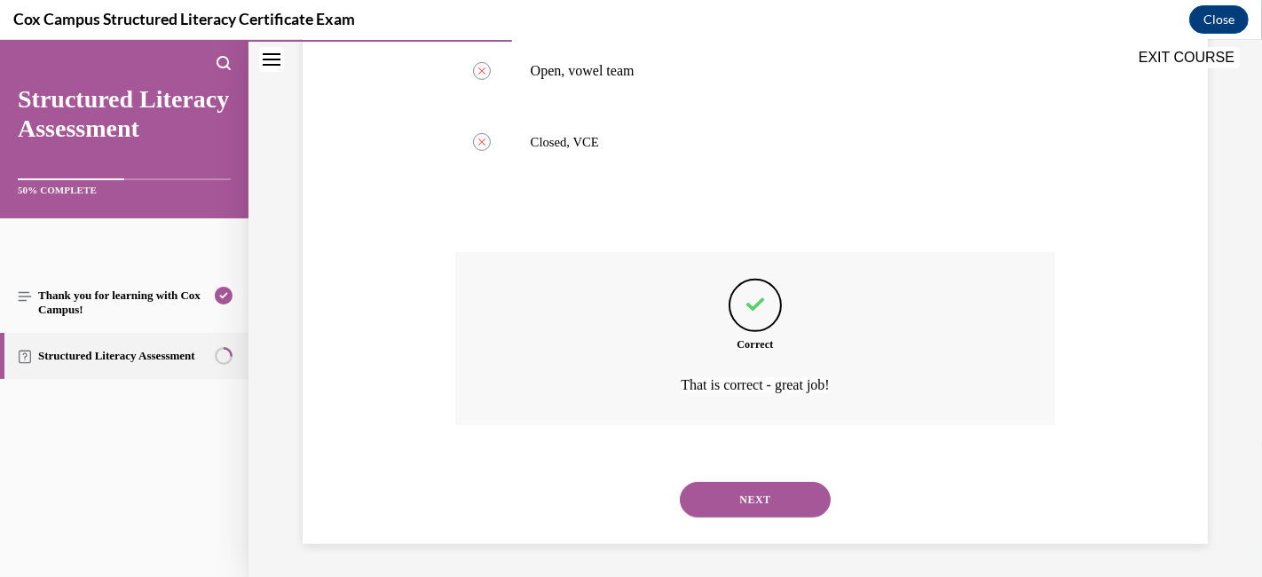
click at [735, 492] on button "NEXT" at bounding box center [755, 499] width 151 height 35
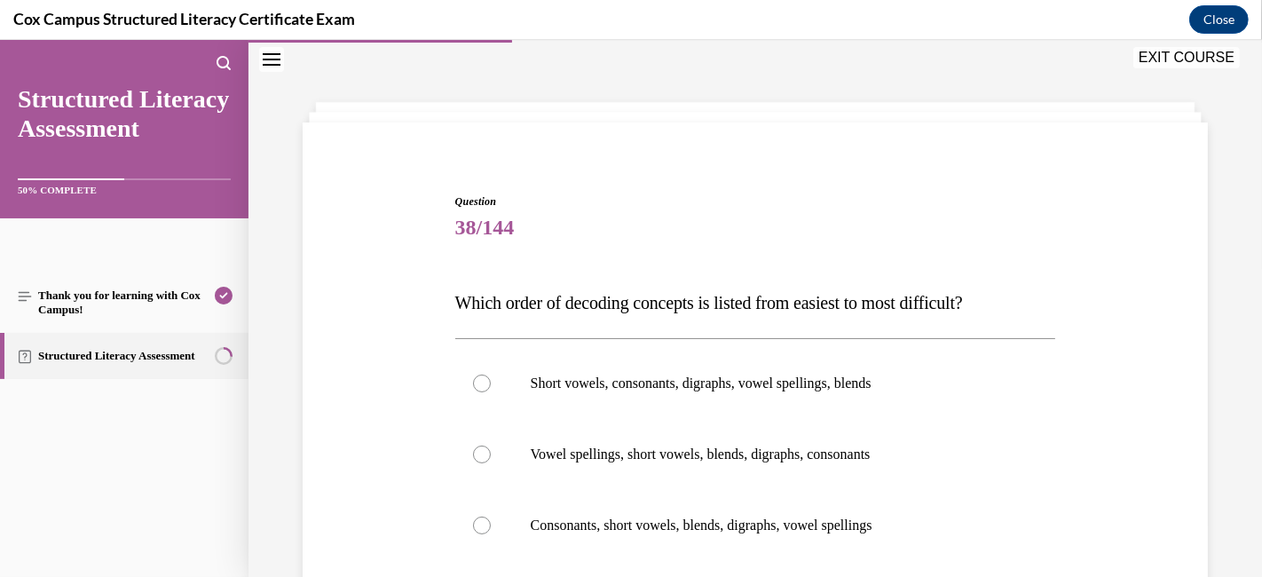
scroll to position [152, 0]
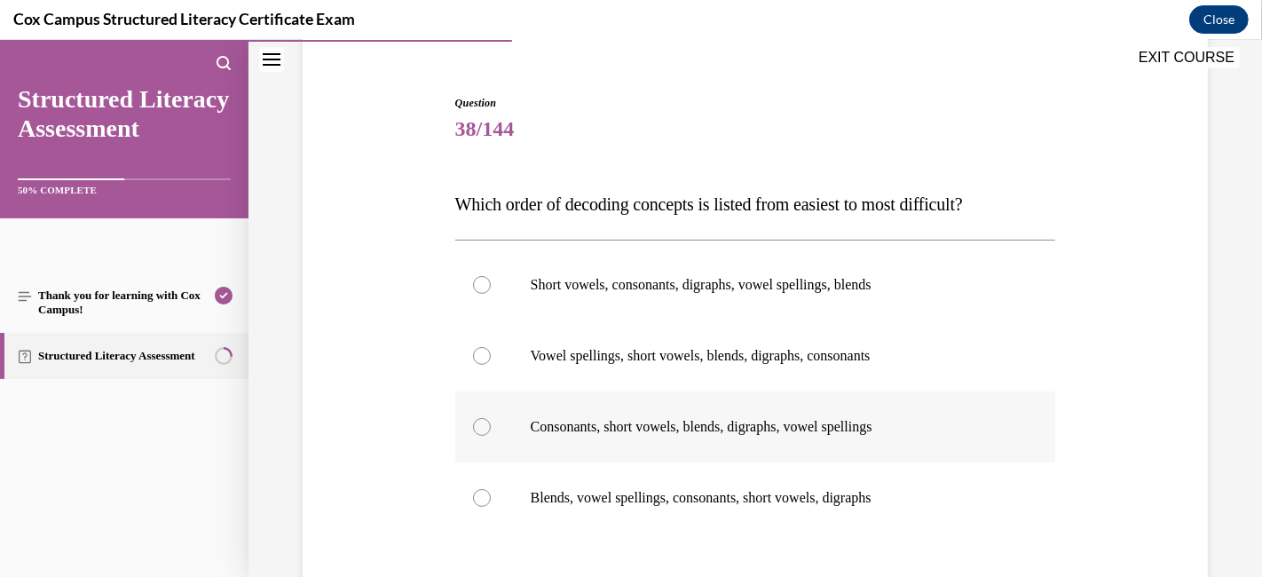
click at [474, 431] on div at bounding box center [482, 427] width 18 height 18
click at [474, 431] on input "Consonants, short vowels, blends, digraphs, vowel spellings" at bounding box center [482, 427] width 18 height 18
radio input "true"
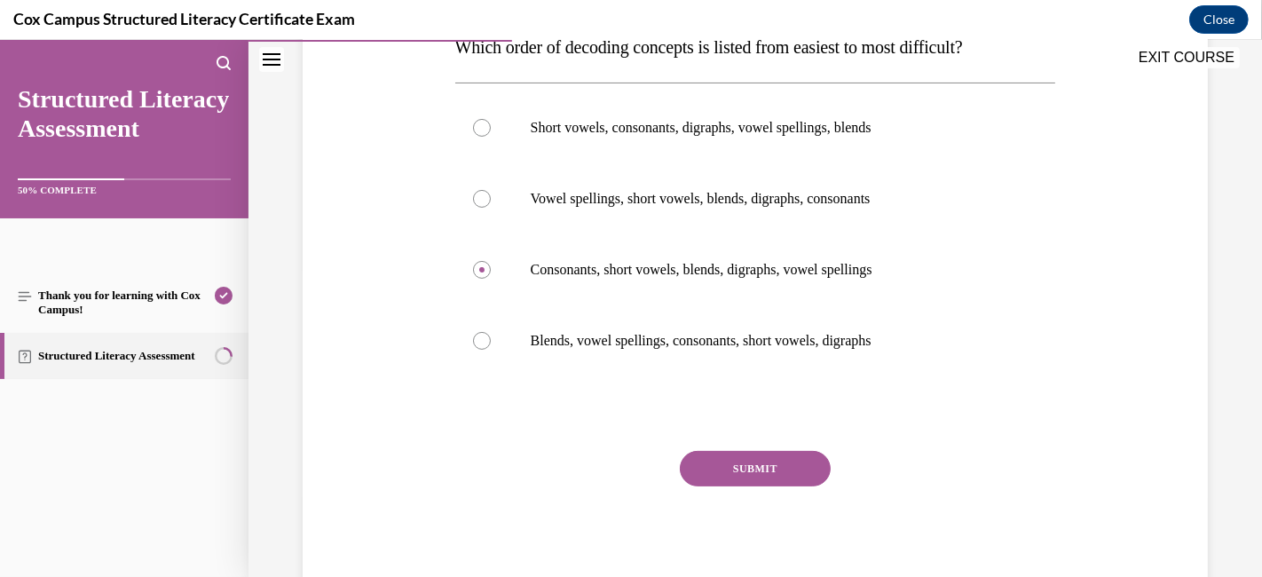
click at [768, 470] on button "SUBMIT" at bounding box center [755, 468] width 151 height 35
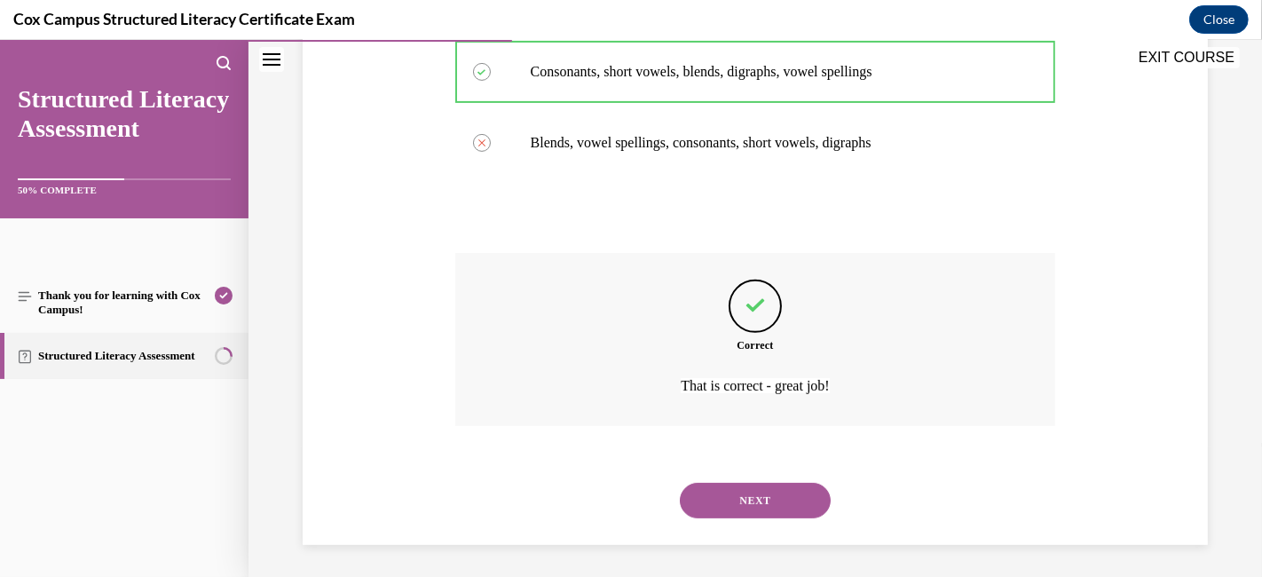
click at [760, 490] on button "NEXT" at bounding box center [755, 500] width 151 height 35
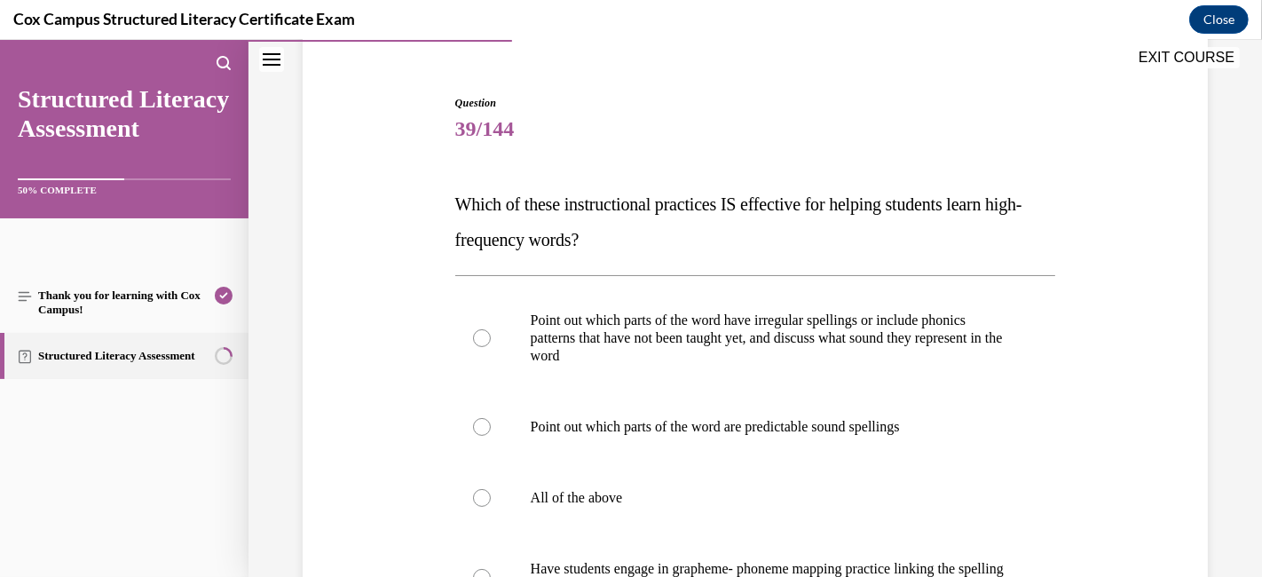
scroll to position [250, 0]
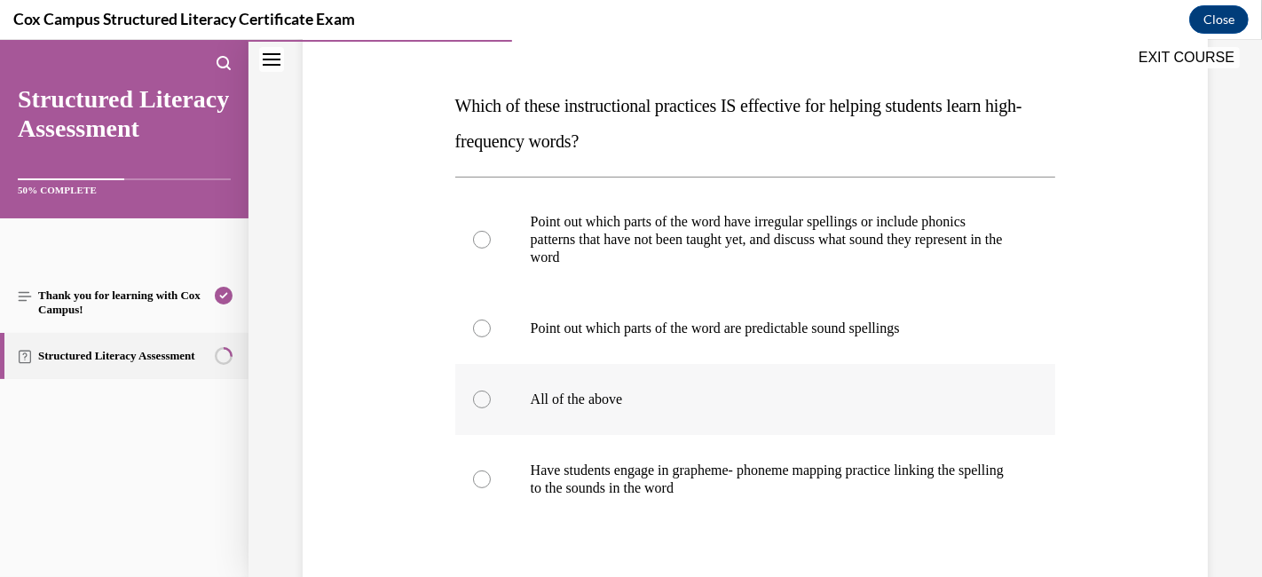
click at [766, 400] on p "All of the above" at bounding box center [771, 399] width 481 height 18
click at [491, 400] on input "All of the above" at bounding box center [482, 399] width 18 height 18
radio input "true"
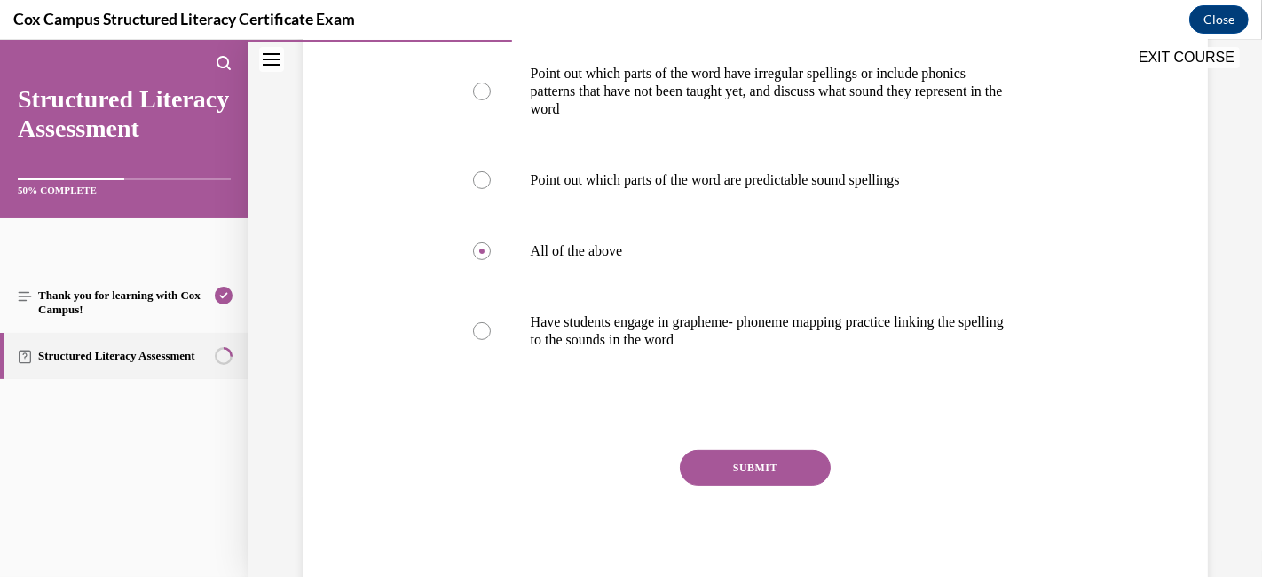
click at [746, 472] on button "SUBMIT" at bounding box center [755, 467] width 151 height 35
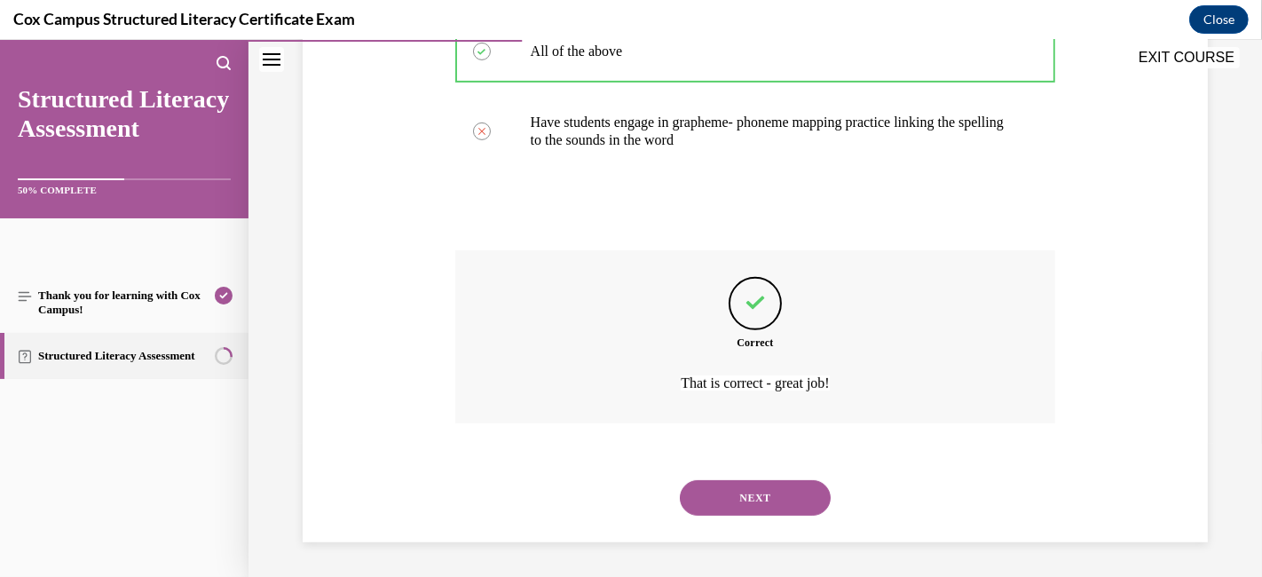
click at [742, 501] on button "NEXT" at bounding box center [755, 497] width 151 height 35
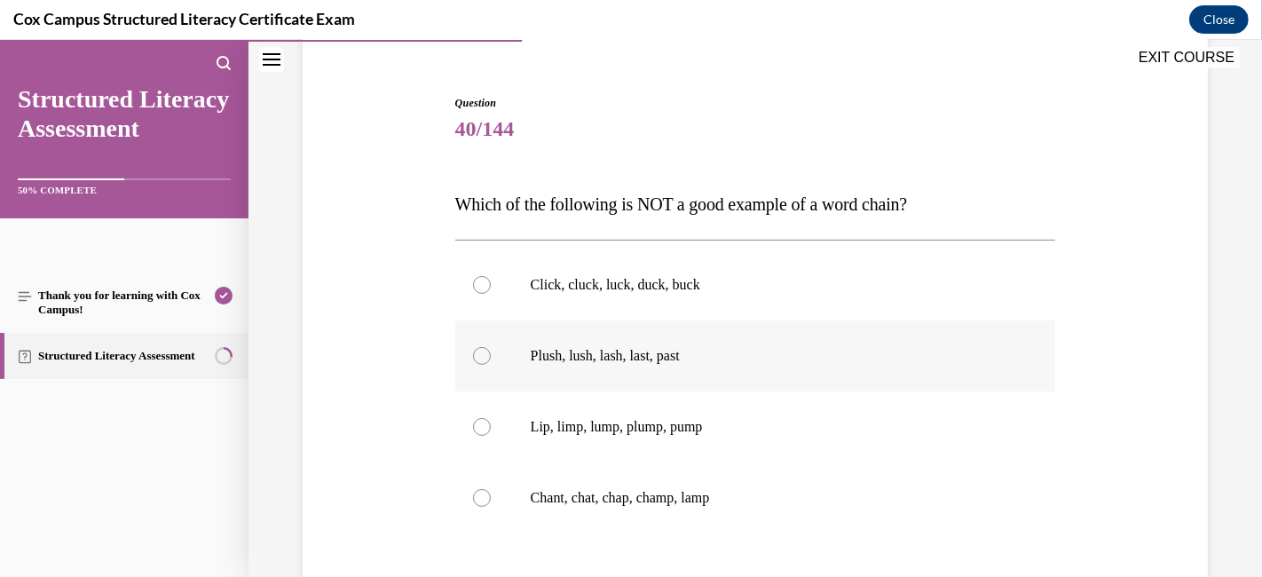
scroll to position [250, 0]
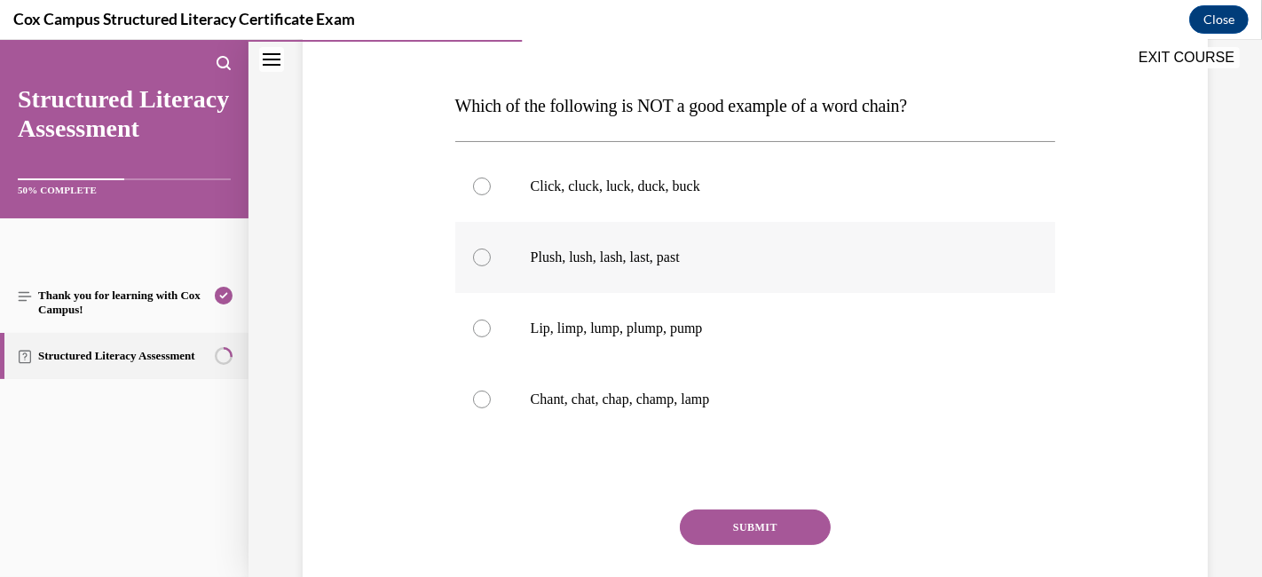
click at [479, 253] on div at bounding box center [482, 257] width 18 height 18
click at [479, 253] on input "Plush, lush, lash, last, past" at bounding box center [482, 257] width 18 height 18
radio input "true"
click at [725, 518] on button "SUBMIT" at bounding box center [755, 526] width 151 height 35
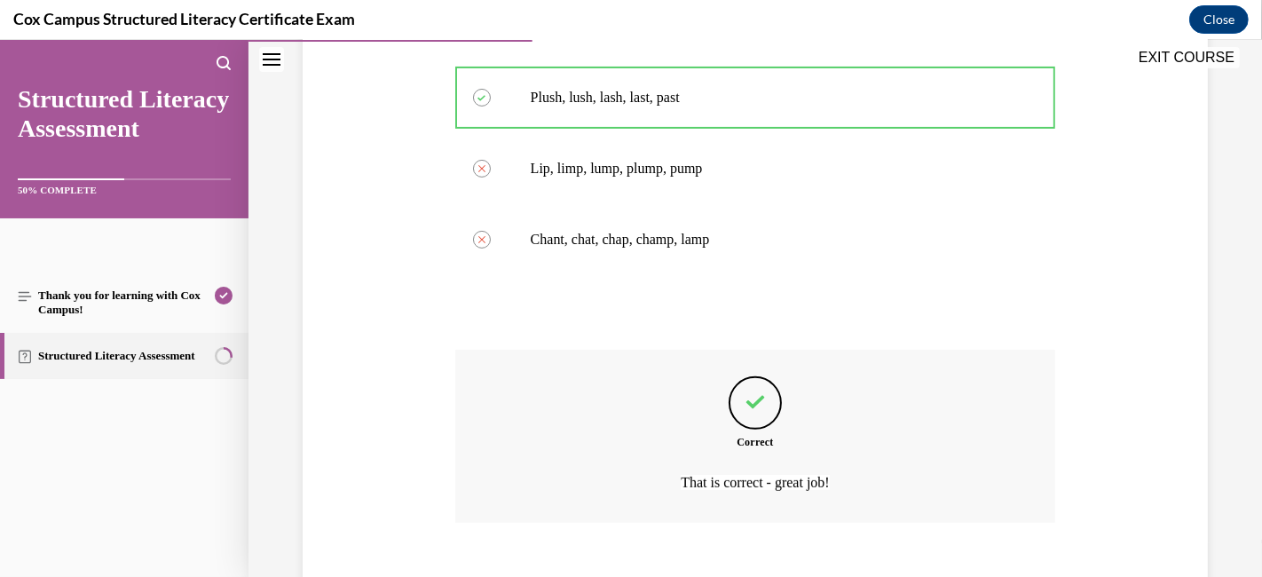
scroll to position [509, 0]
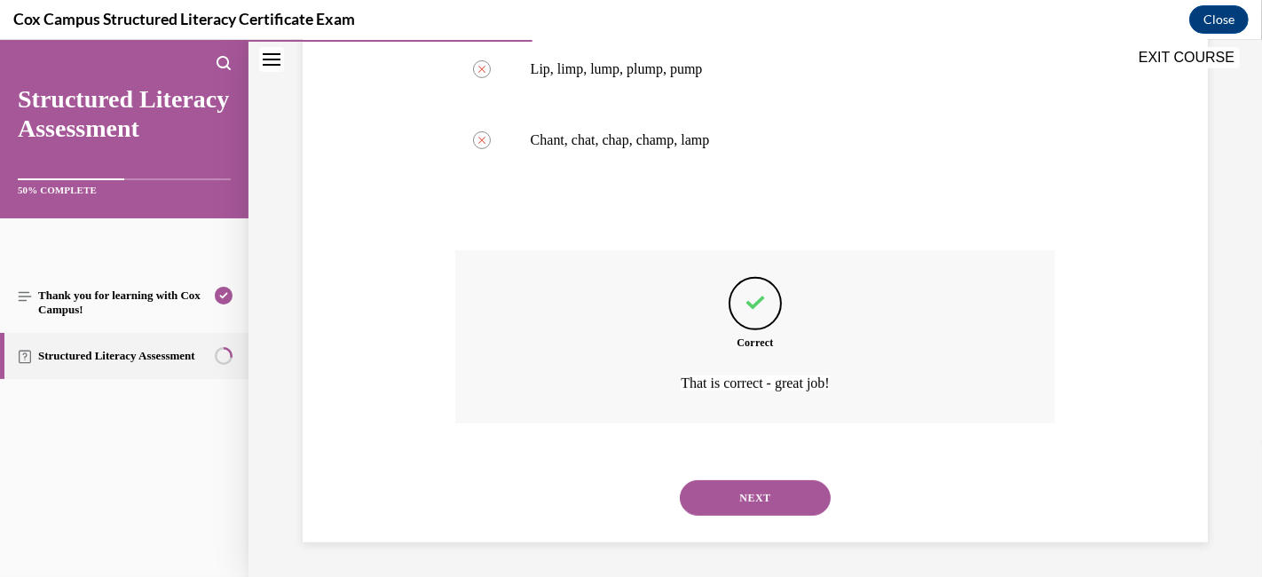
click at [746, 503] on button "NEXT" at bounding box center [755, 497] width 151 height 35
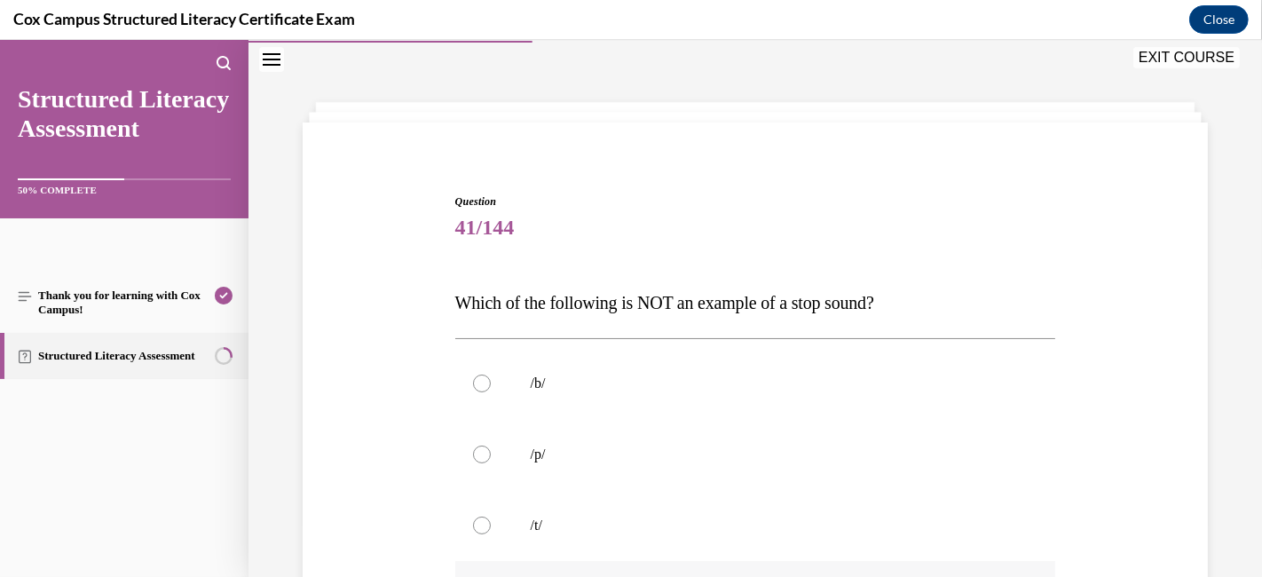
scroll to position [152, 0]
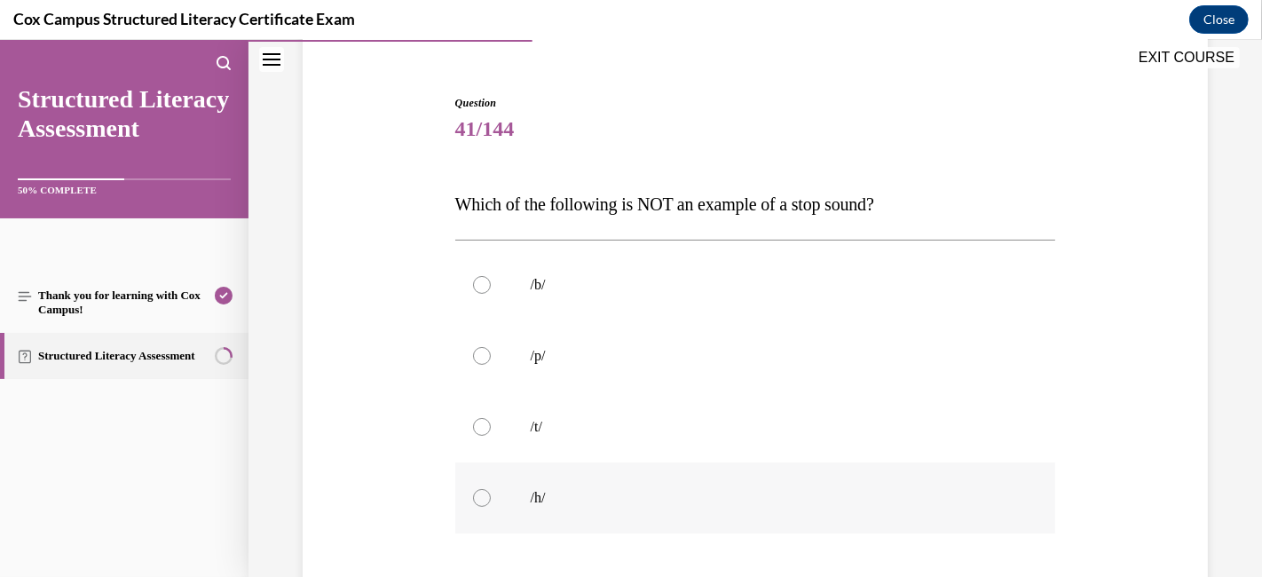
click at [475, 492] on div at bounding box center [482, 498] width 18 height 18
click at [475, 492] on input "/h/" at bounding box center [482, 498] width 18 height 18
radio input "true"
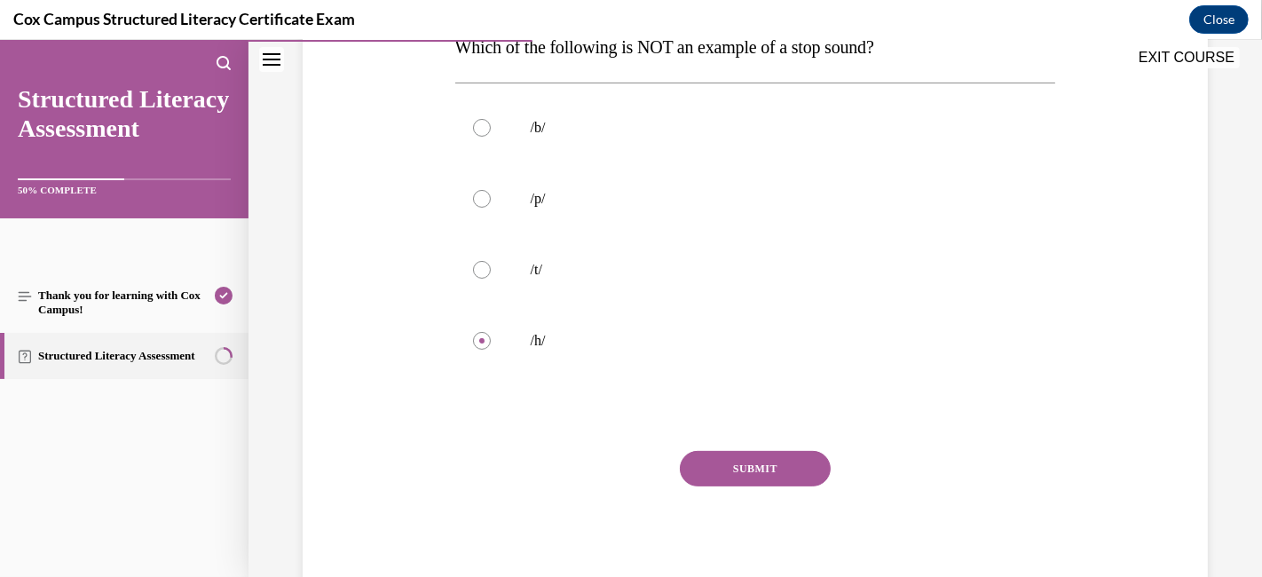
click at [731, 458] on button "SUBMIT" at bounding box center [755, 468] width 151 height 35
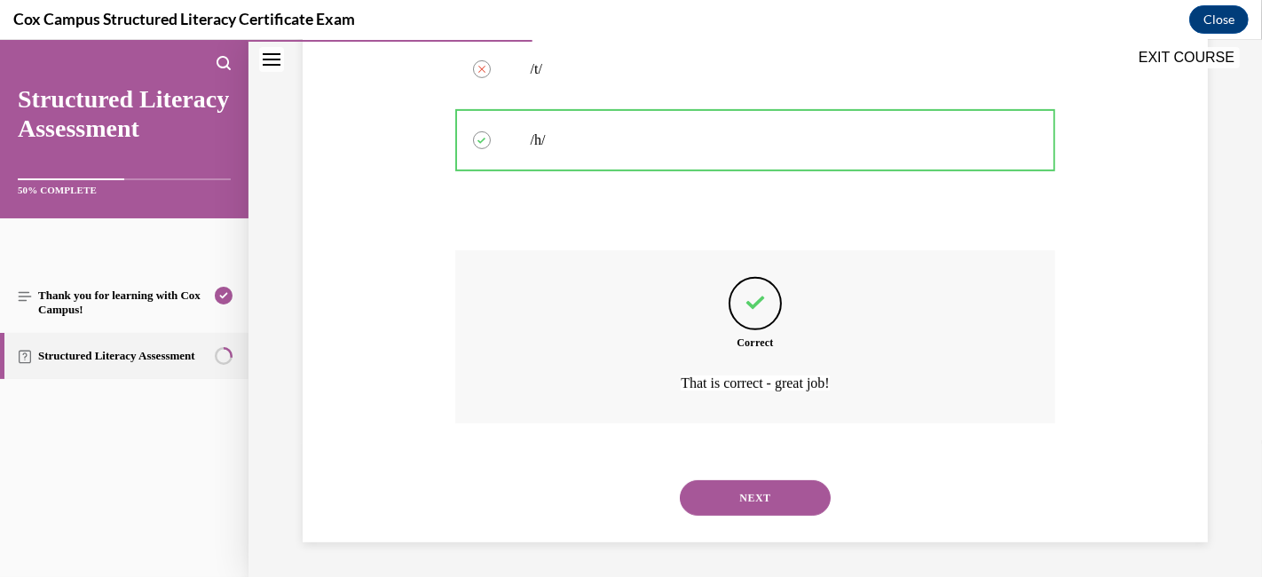
click at [728, 490] on button "NEXT" at bounding box center [755, 497] width 151 height 35
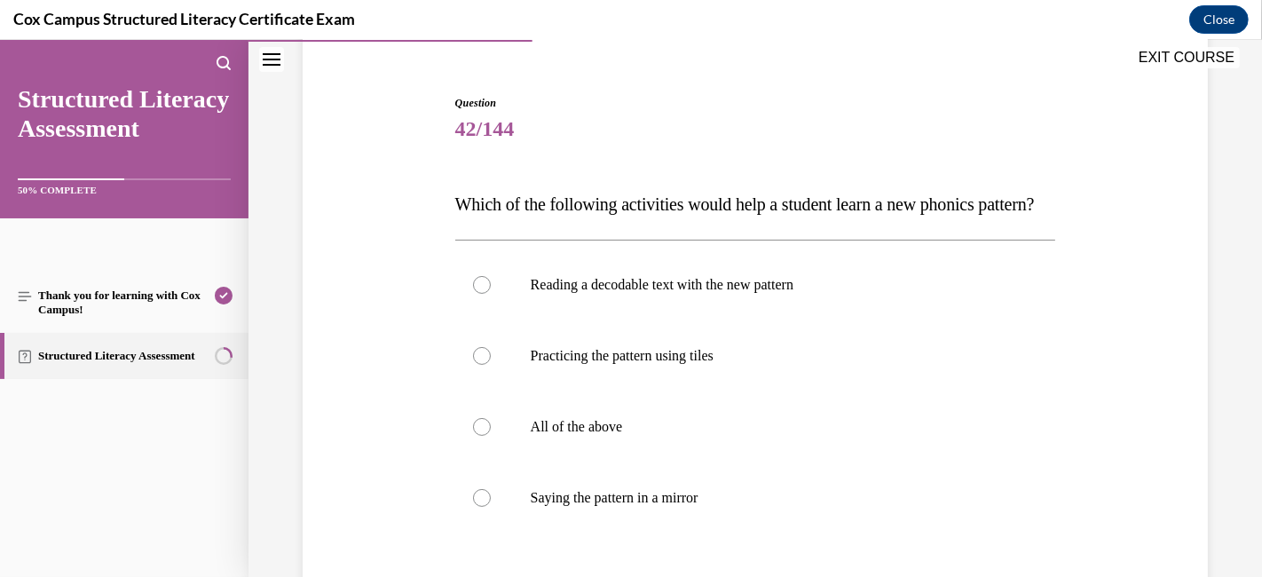
scroll to position [250, 0]
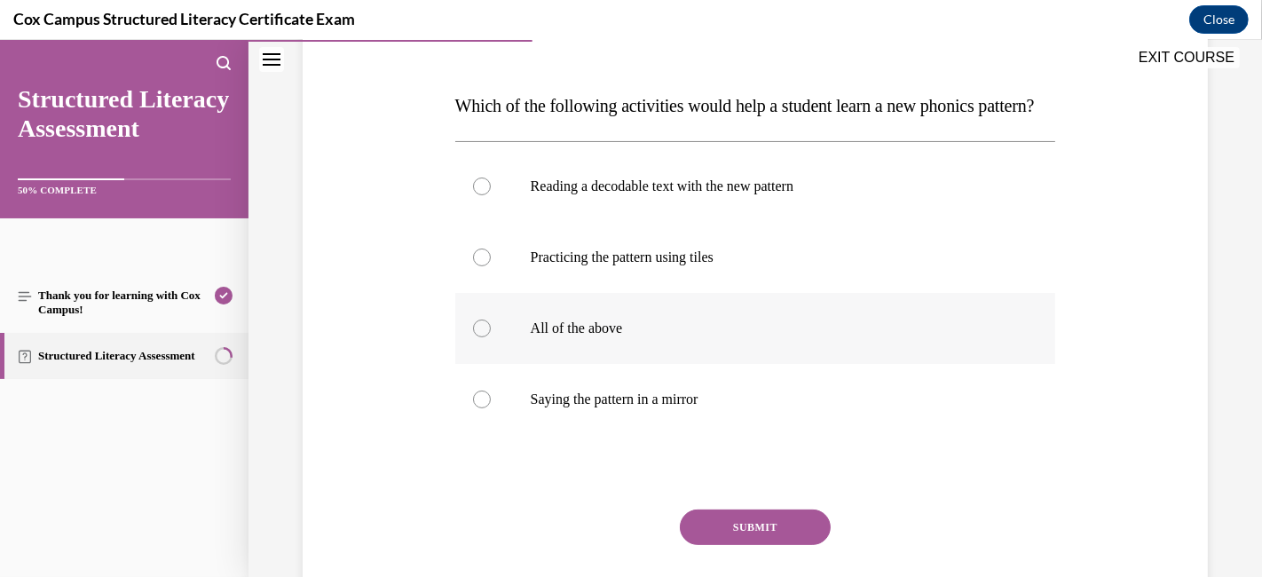
click at [476, 337] on div at bounding box center [482, 328] width 18 height 18
click at [476, 337] on input "All of the above" at bounding box center [482, 328] width 18 height 18
radio input "true"
click at [768, 518] on button "SUBMIT" at bounding box center [755, 526] width 151 height 35
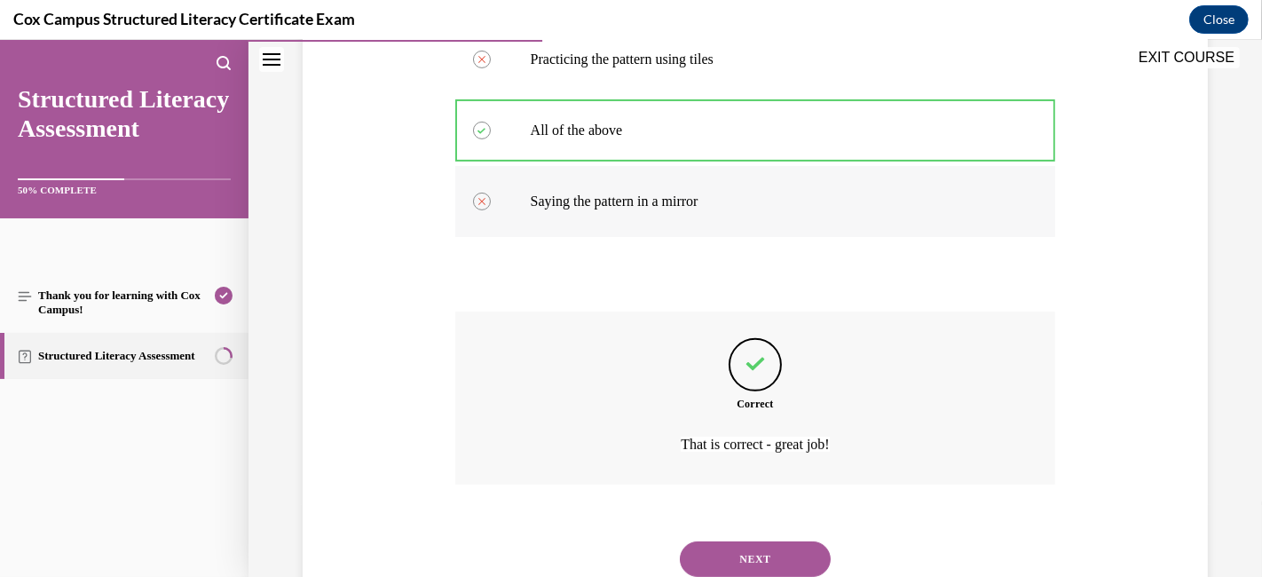
scroll to position [545, 0]
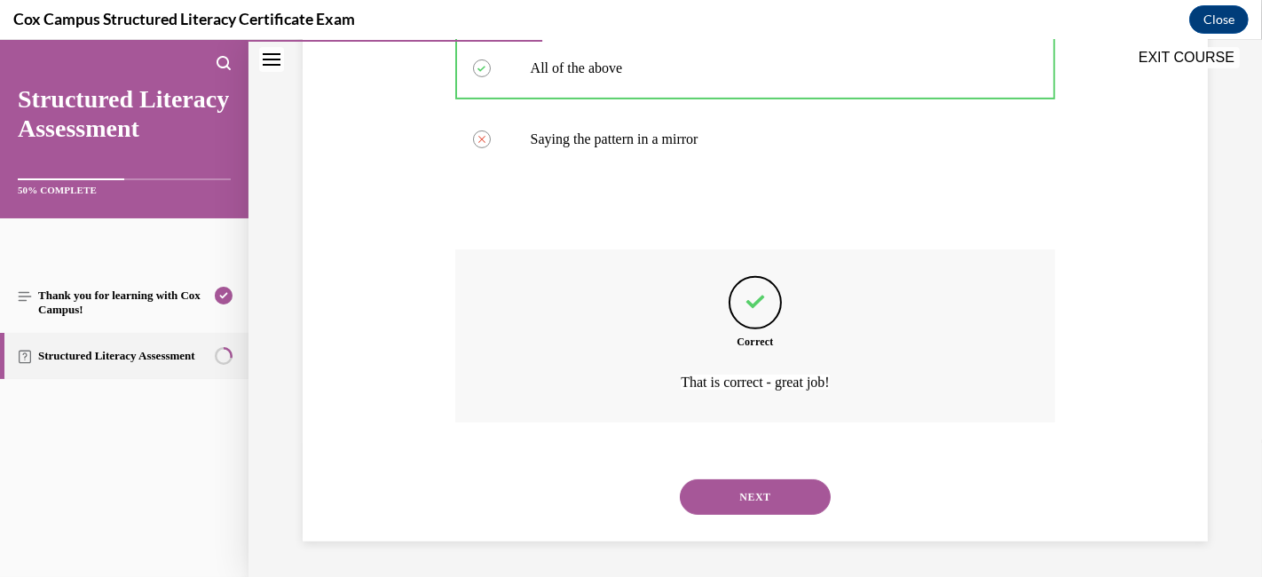
click at [729, 484] on button "NEXT" at bounding box center [755, 496] width 151 height 35
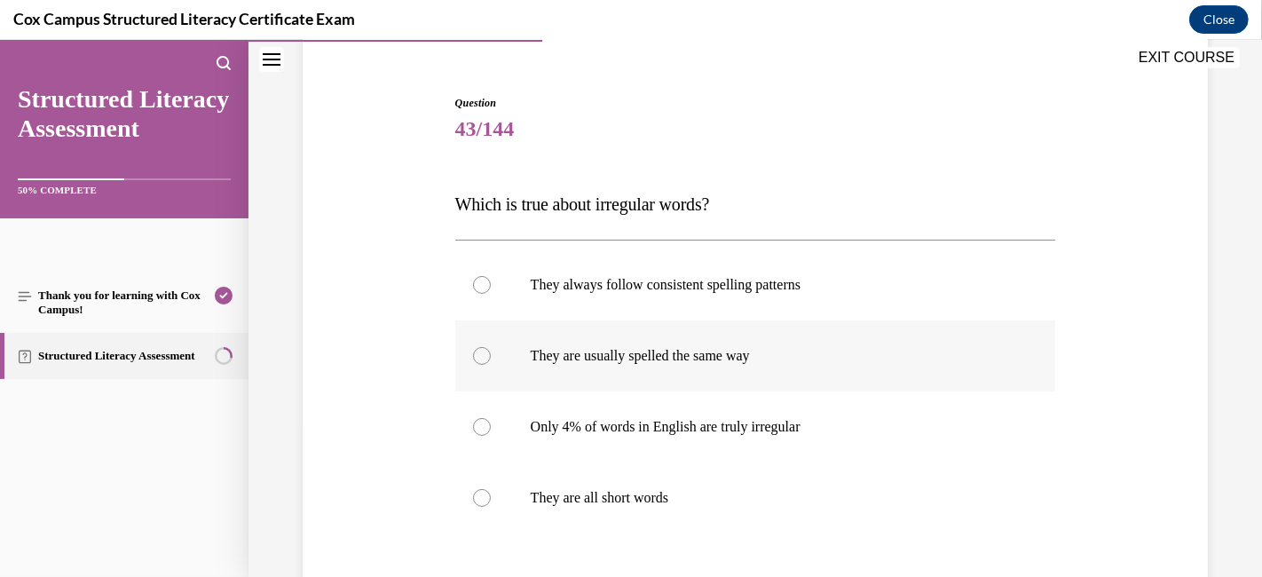
scroll to position [250, 0]
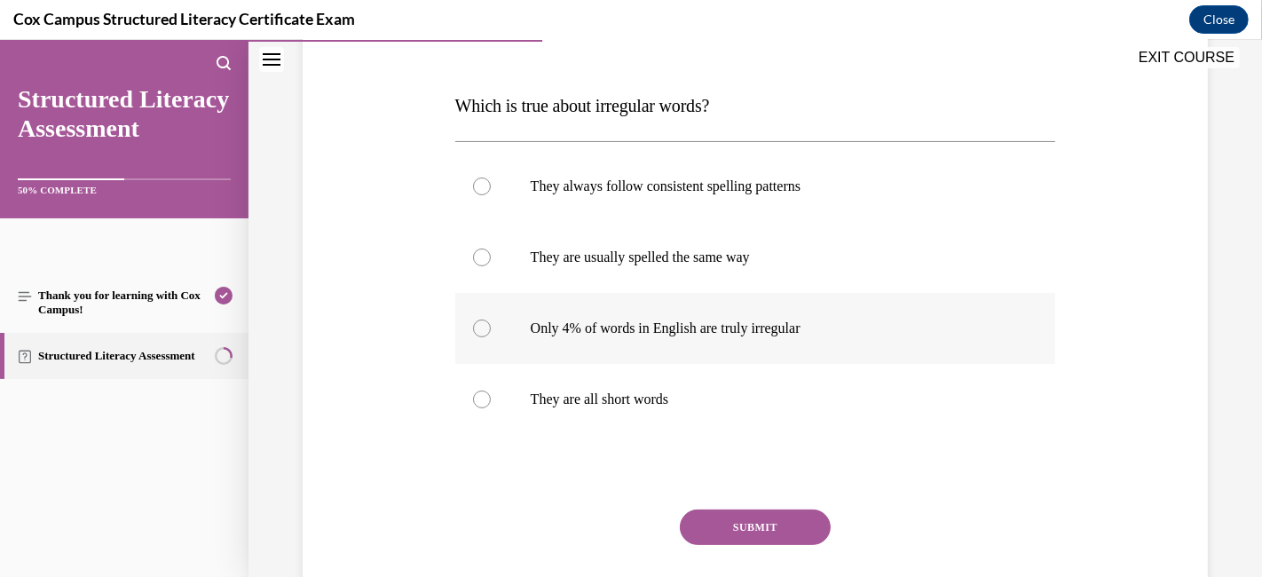
click at [815, 321] on p "Only 4% of words in English are truly irregular" at bounding box center [771, 328] width 481 height 18
click at [491, 321] on input "Only 4% of words in English are truly irregular" at bounding box center [482, 328] width 18 height 18
radio input "true"
click at [778, 518] on button "SUBMIT" at bounding box center [755, 526] width 151 height 35
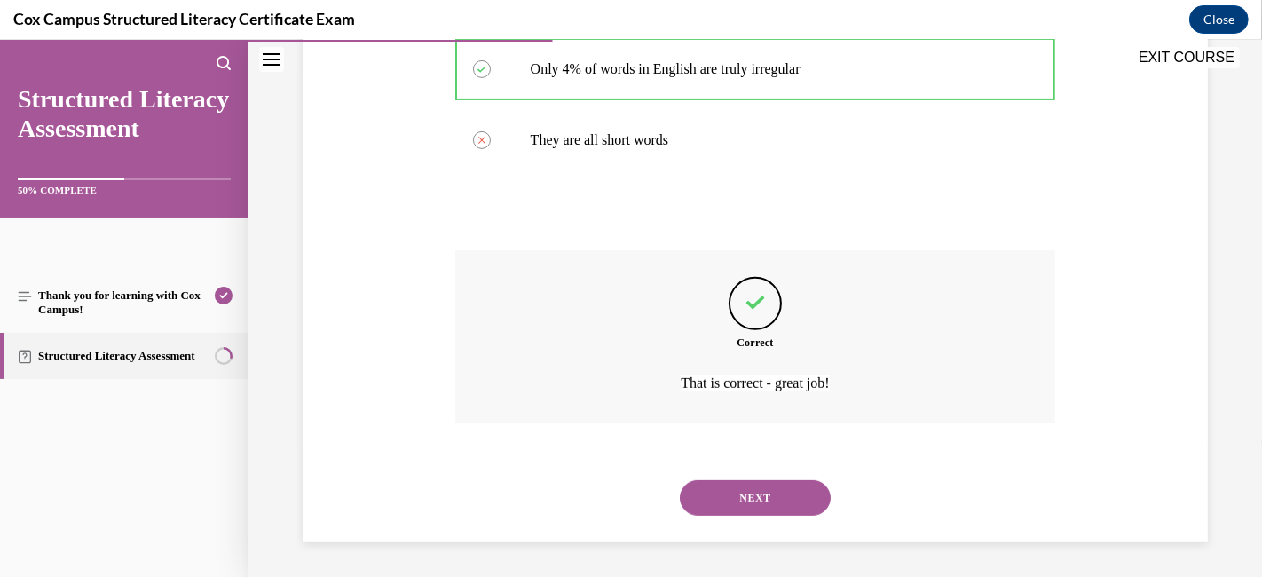
click at [733, 500] on button "NEXT" at bounding box center [755, 497] width 151 height 35
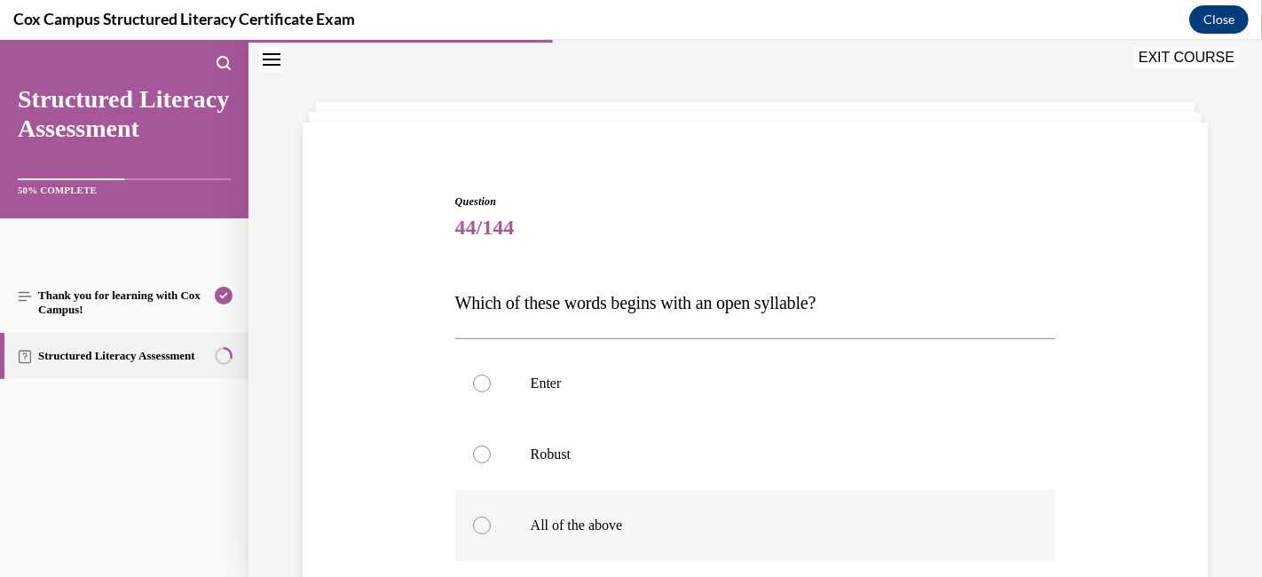
scroll to position [152, 0]
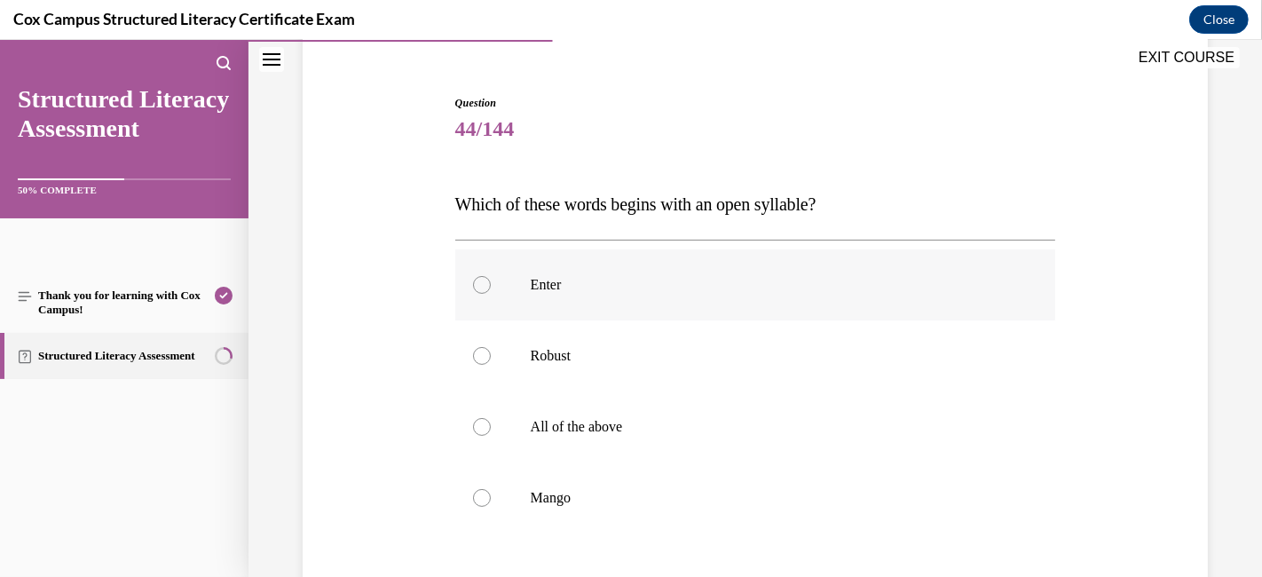
click at [484, 284] on div at bounding box center [482, 285] width 18 height 18
click at [484, 284] on input "Enter" at bounding box center [482, 285] width 18 height 18
radio input "true"
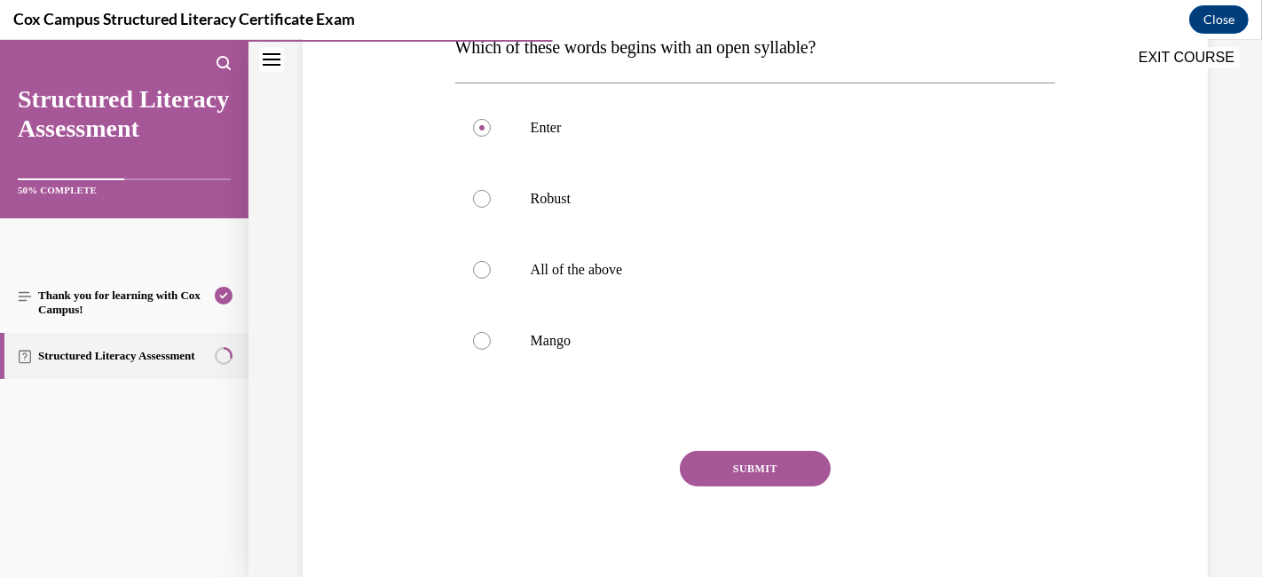
click at [740, 465] on button "SUBMIT" at bounding box center [755, 468] width 151 height 35
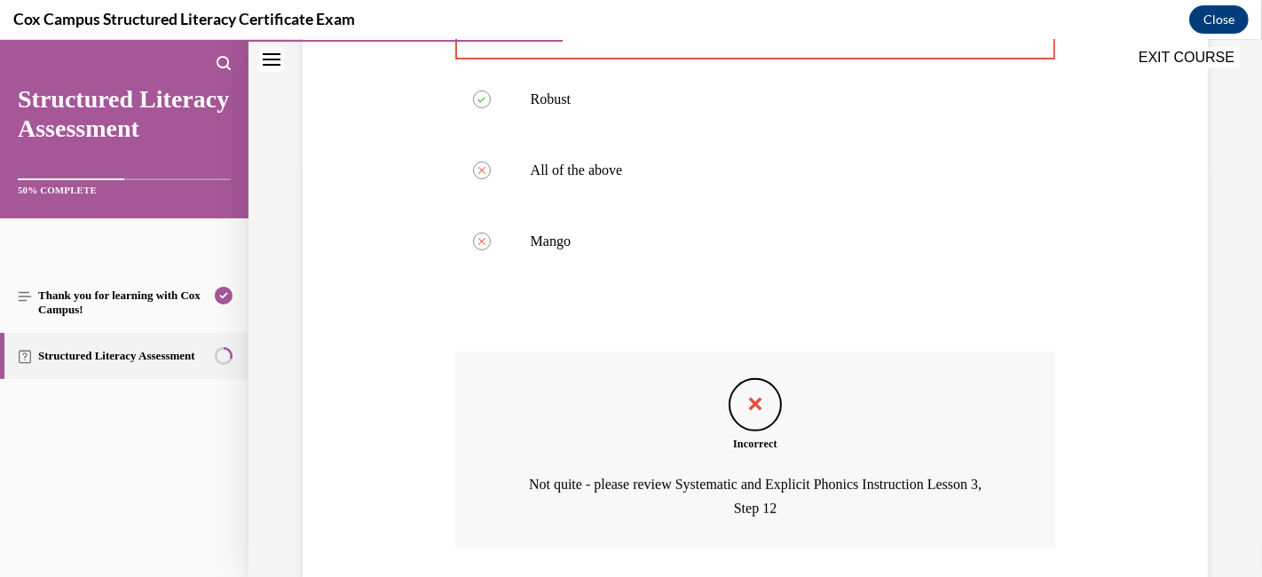
scroll to position [507, 0]
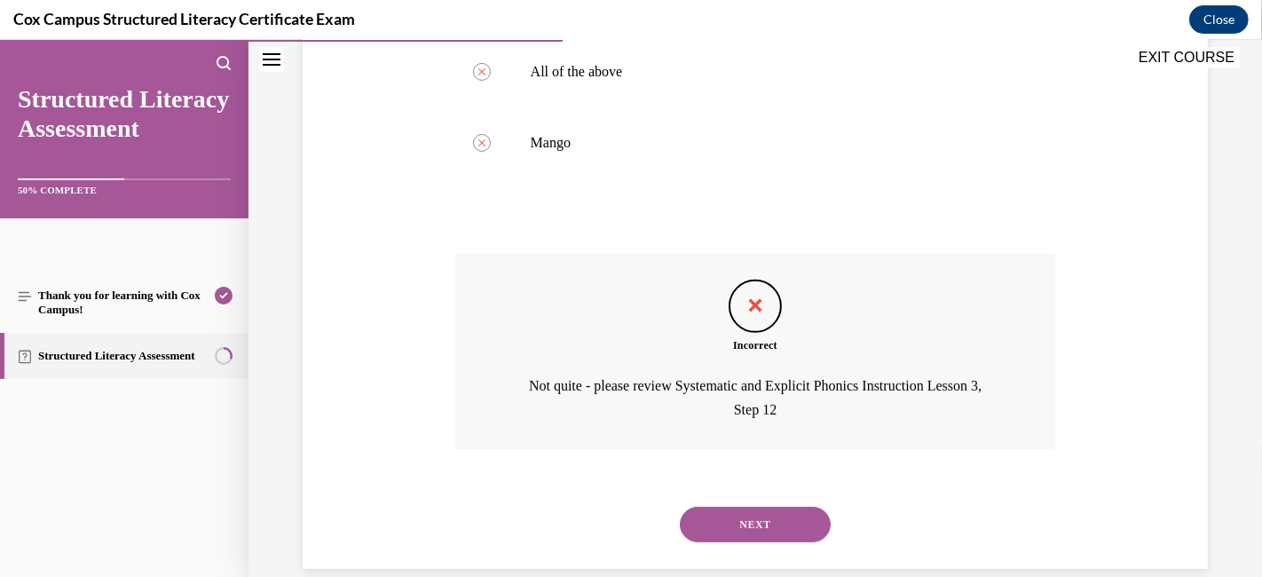
click at [737, 518] on button "NEXT" at bounding box center [755, 524] width 151 height 35
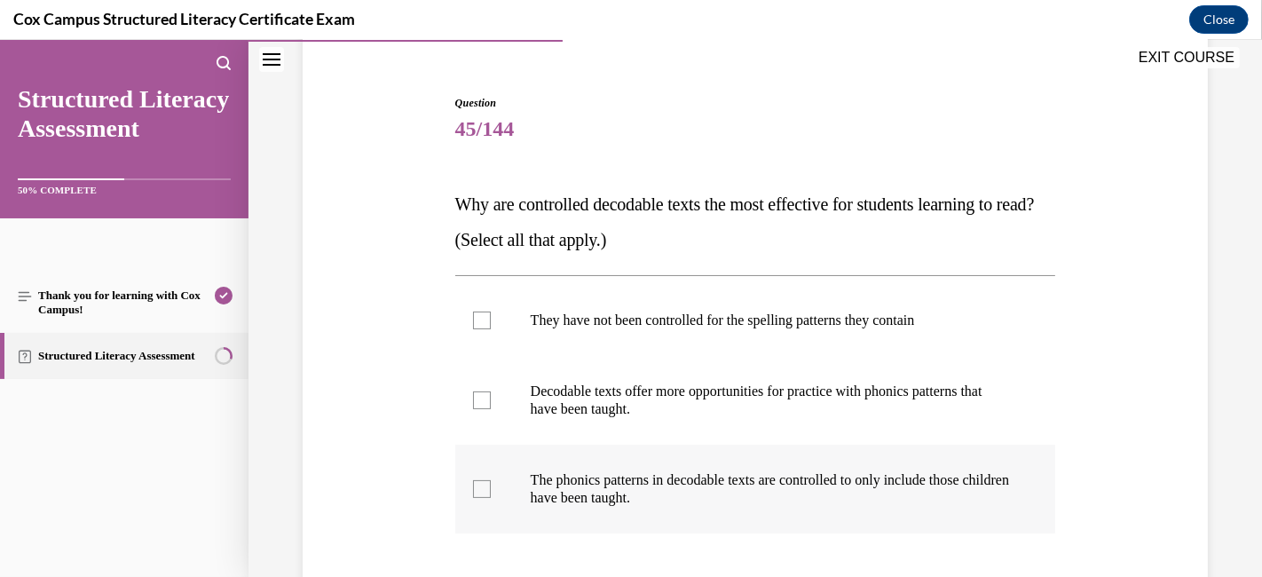
scroll to position [250, 0]
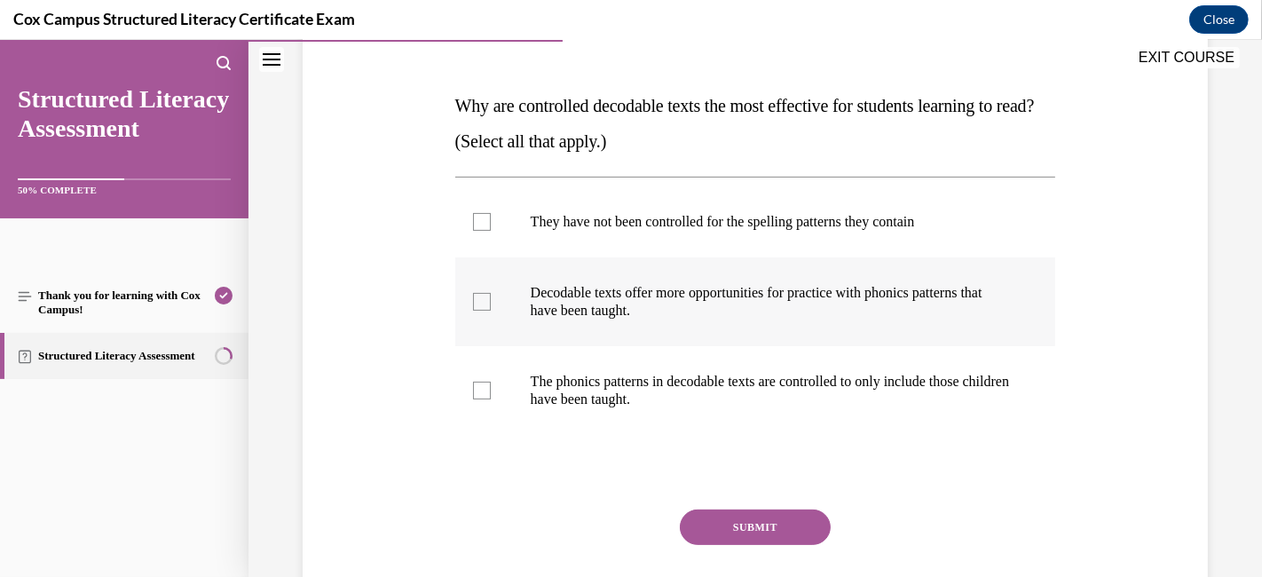
click at [471, 317] on label "Decodable texts offer more opportunities for practice with phonics patterns tha…" at bounding box center [755, 301] width 601 height 89
click at [473, 311] on input "Decodable texts offer more opportunities for practice with phonics patterns tha…" at bounding box center [482, 302] width 18 height 18
checkbox input "true"
click at [476, 386] on div at bounding box center [482, 391] width 18 height 18
click at [476, 386] on input "The phonics patterns in decodable texts are controlled to only include those ch…" at bounding box center [482, 391] width 18 height 18
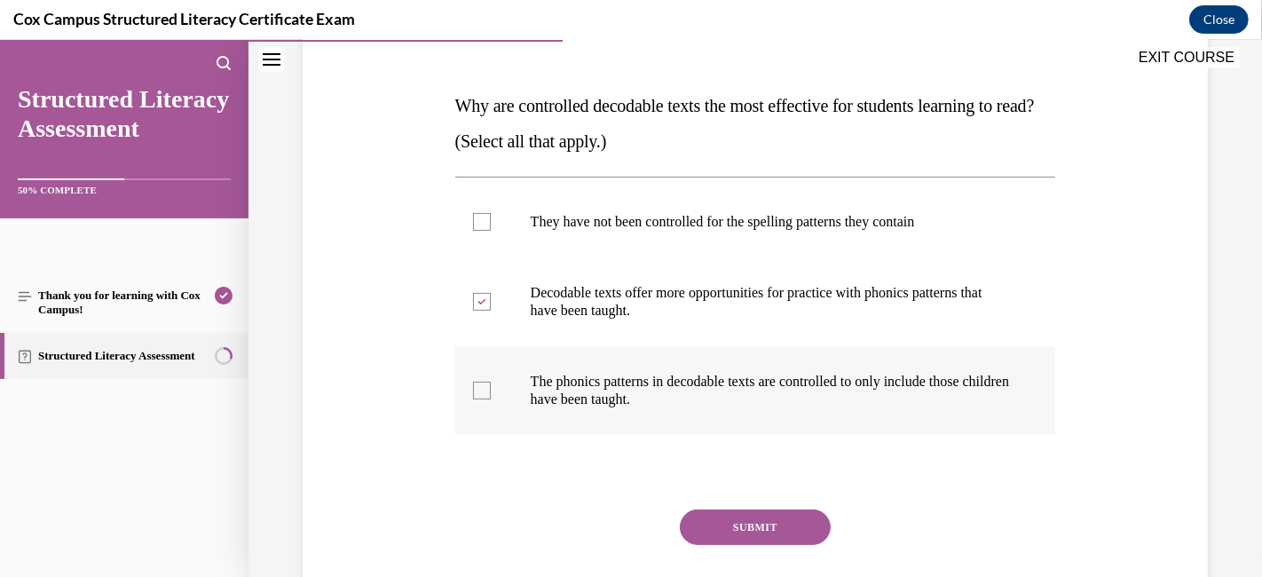
checkbox input "true"
click at [702, 513] on button "SUBMIT" at bounding box center [755, 526] width 151 height 35
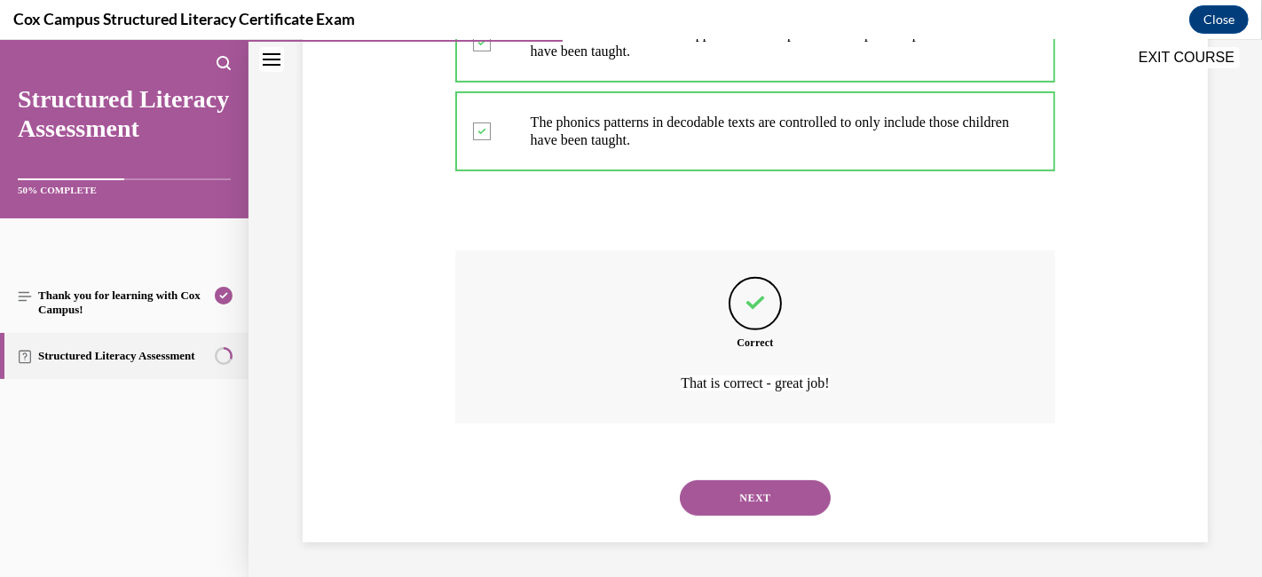
click at [702, 508] on button "NEXT" at bounding box center [755, 497] width 151 height 35
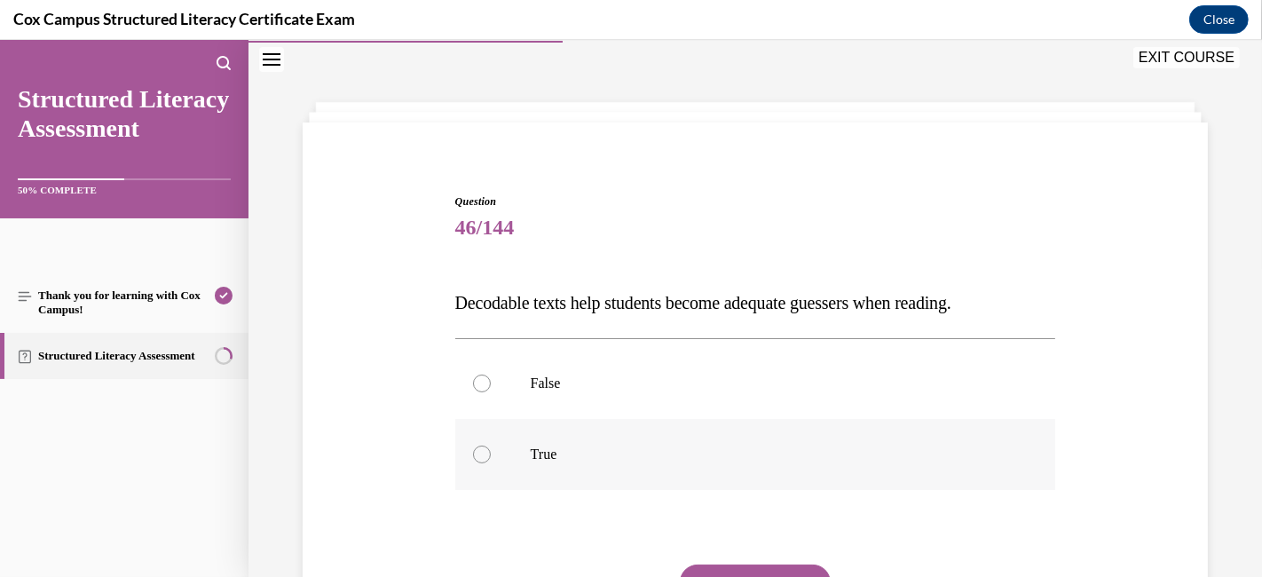
scroll to position [152, 0]
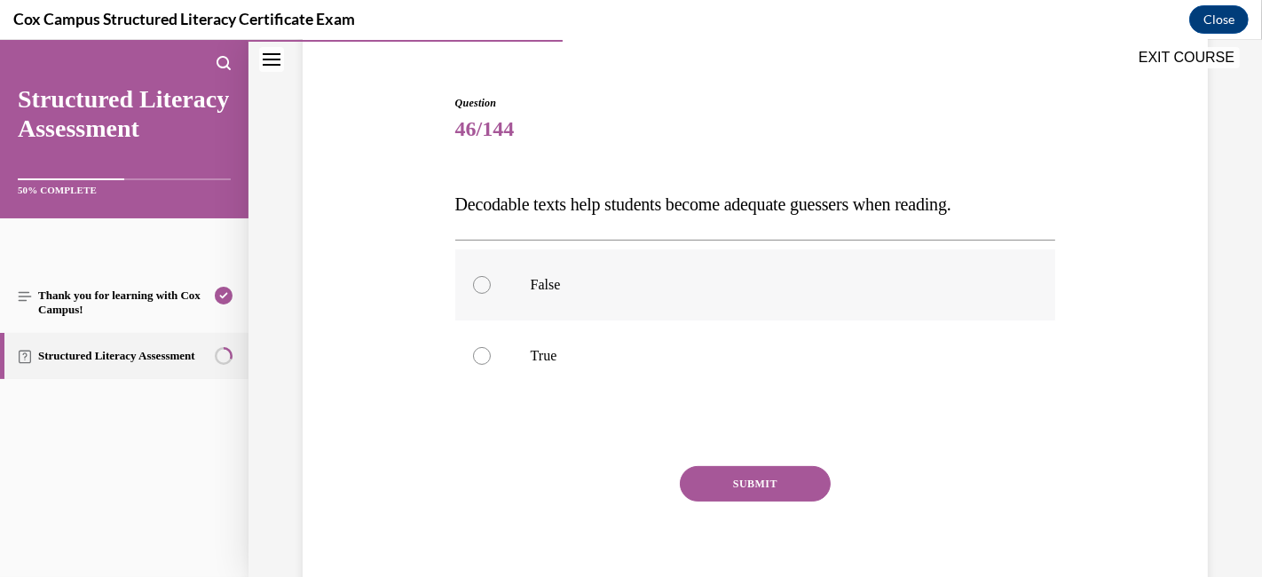
click at [481, 283] on div at bounding box center [482, 285] width 18 height 18
click at [481, 283] on input "False" at bounding box center [482, 285] width 18 height 18
radio input "true"
click at [729, 484] on button "SUBMIT" at bounding box center [755, 483] width 151 height 35
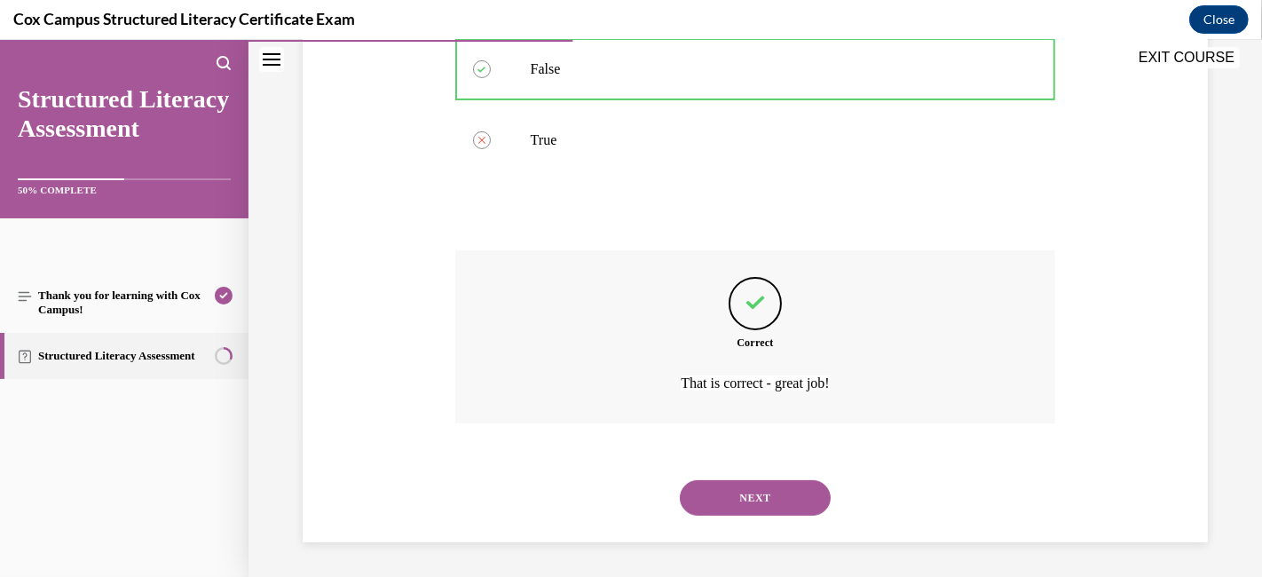
click at [729, 484] on button "NEXT" at bounding box center [755, 497] width 151 height 35
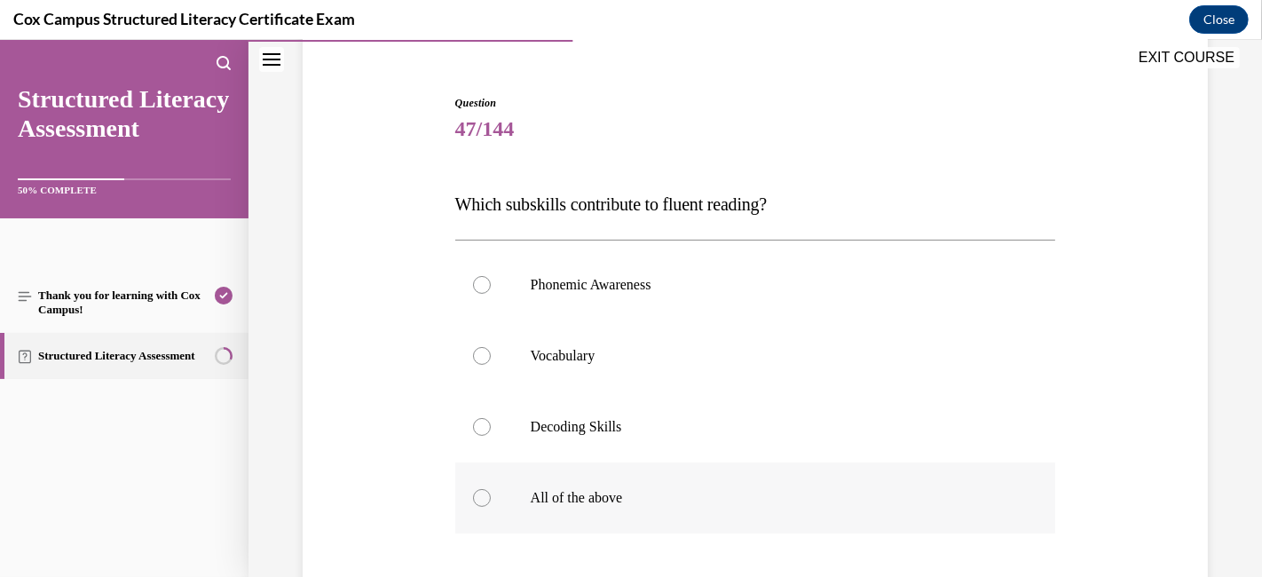
click at [481, 492] on div at bounding box center [482, 498] width 18 height 18
click at [481, 492] on input "All of the above" at bounding box center [482, 498] width 18 height 18
radio input "true"
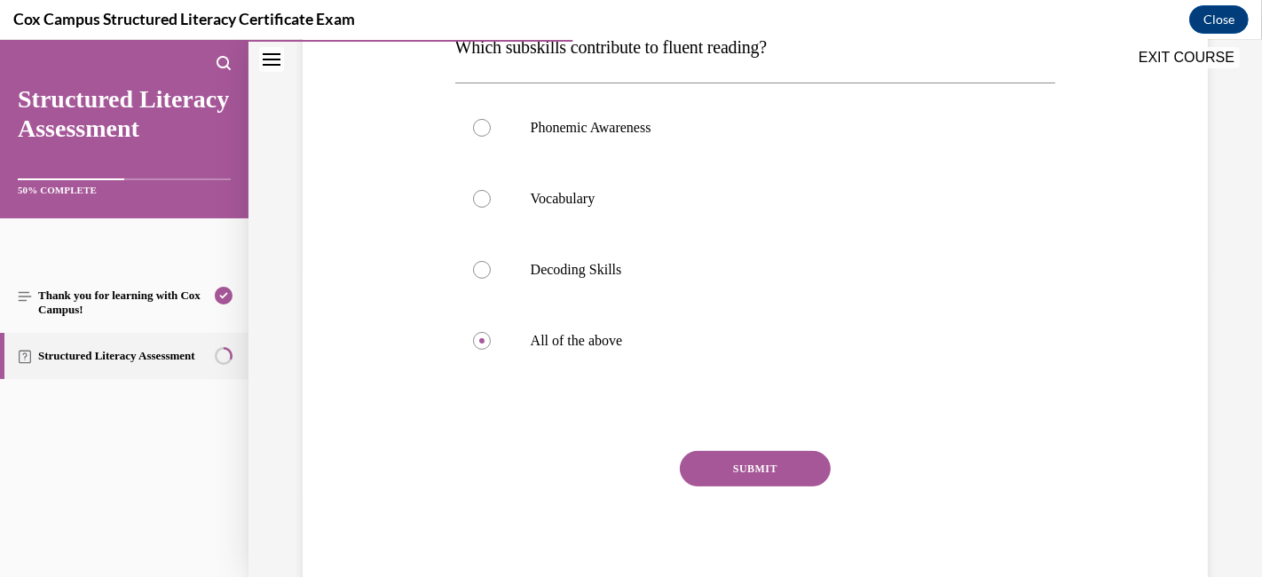
click at [691, 472] on button "SUBMIT" at bounding box center [755, 468] width 151 height 35
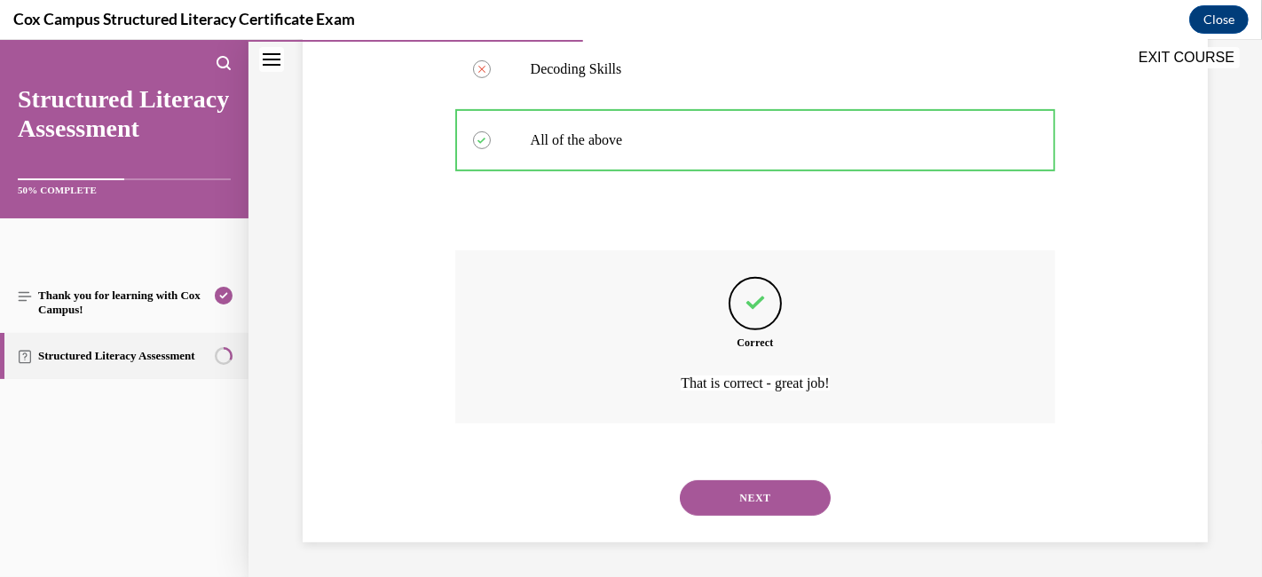
click at [708, 492] on button "NEXT" at bounding box center [755, 497] width 151 height 35
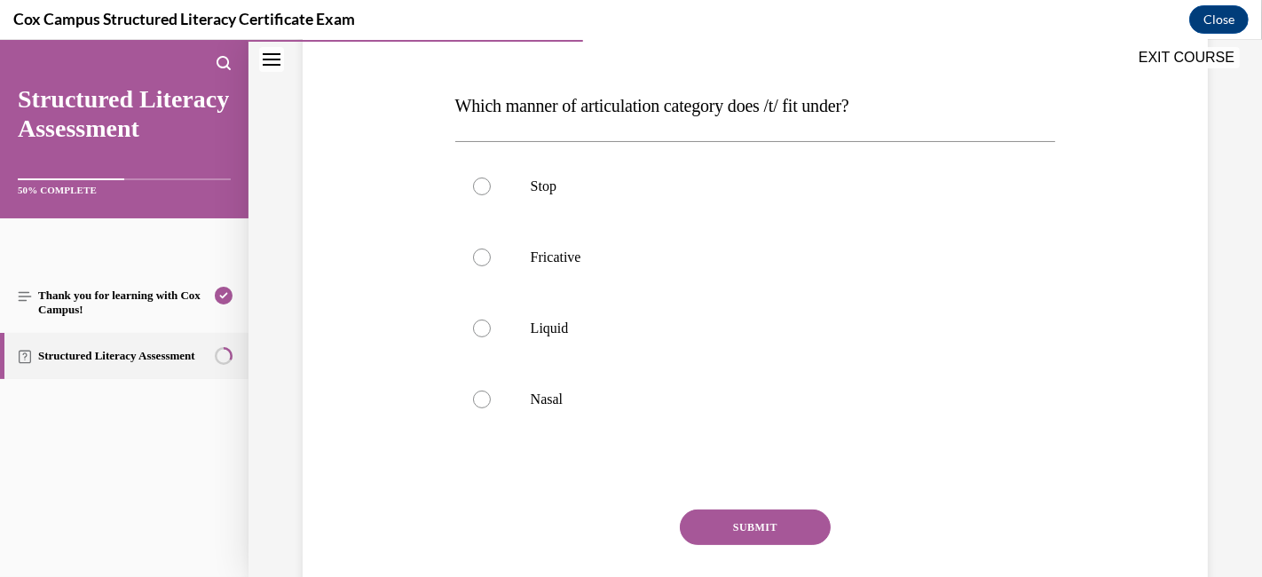
scroll to position [152, 0]
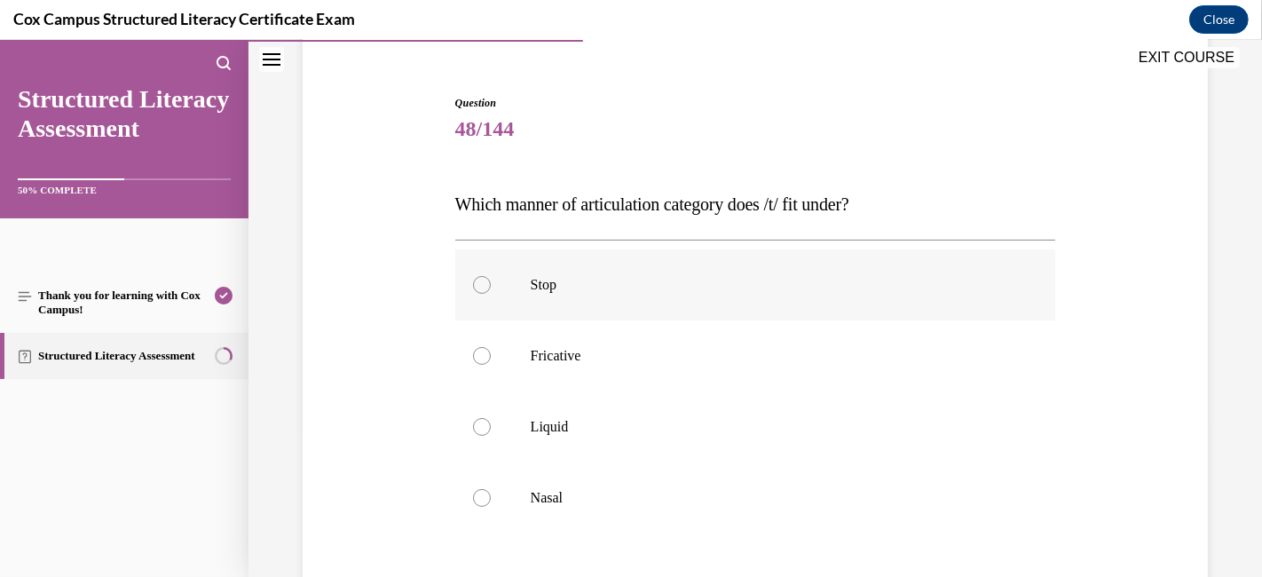
click at [487, 287] on label "Stop" at bounding box center [755, 284] width 601 height 71
click at [487, 287] on input "Stop" at bounding box center [482, 285] width 18 height 18
radio input "true"
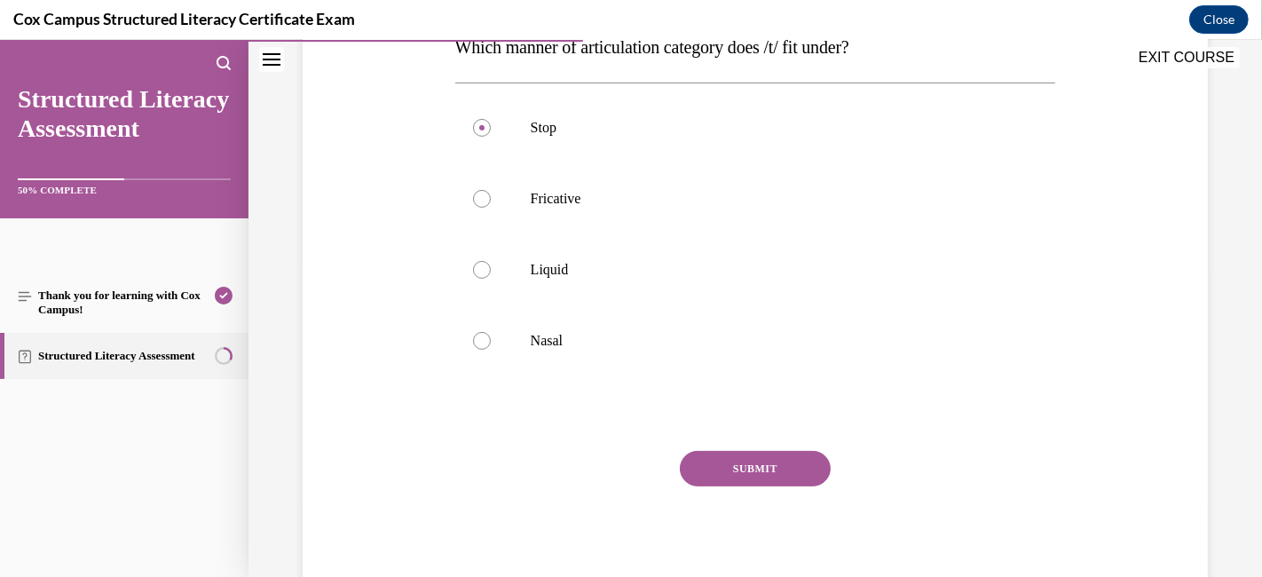
click at [737, 472] on button "SUBMIT" at bounding box center [755, 468] width 151 height 35
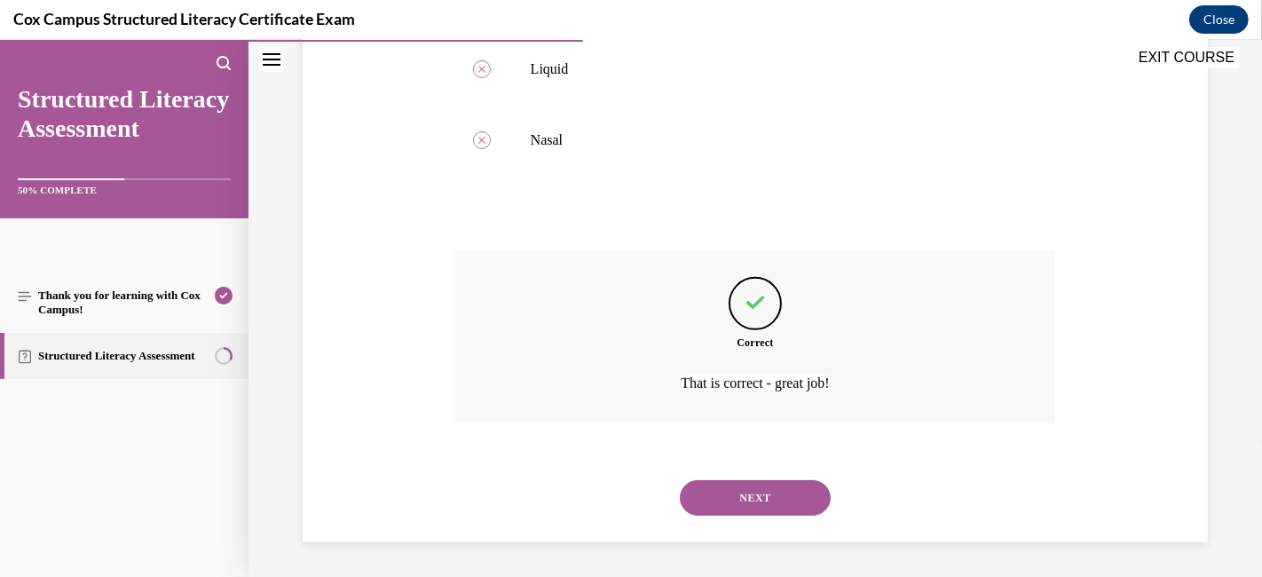
click at [732, 490] on button "NEXT" at bounding box center [755, 497] width 151 height 35
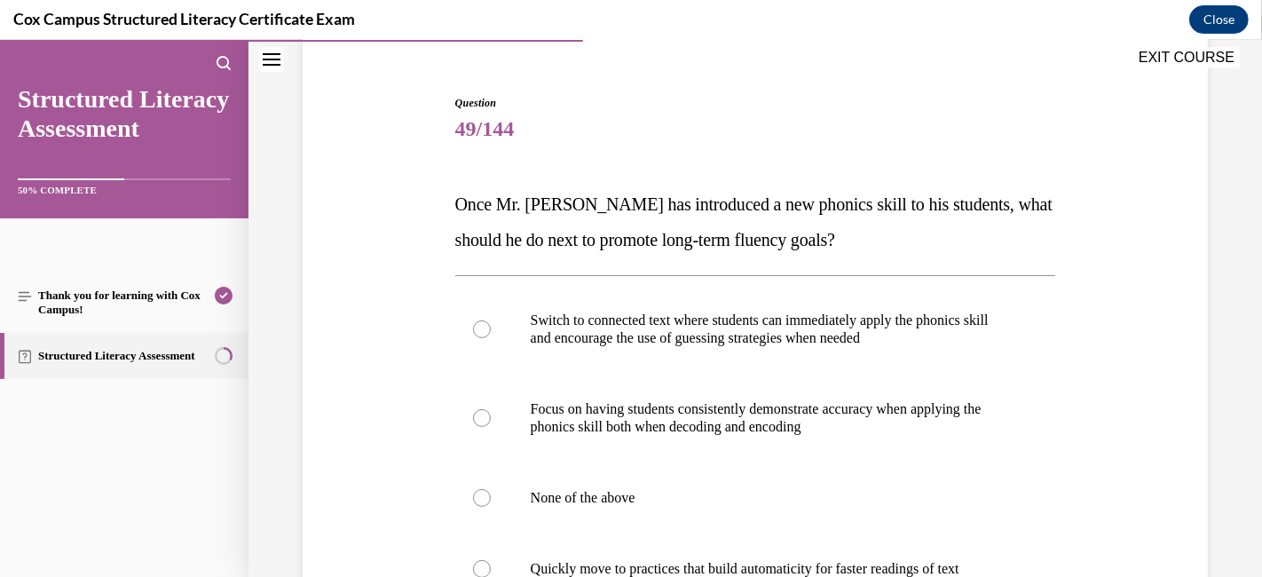
scroll to position [250, 0]
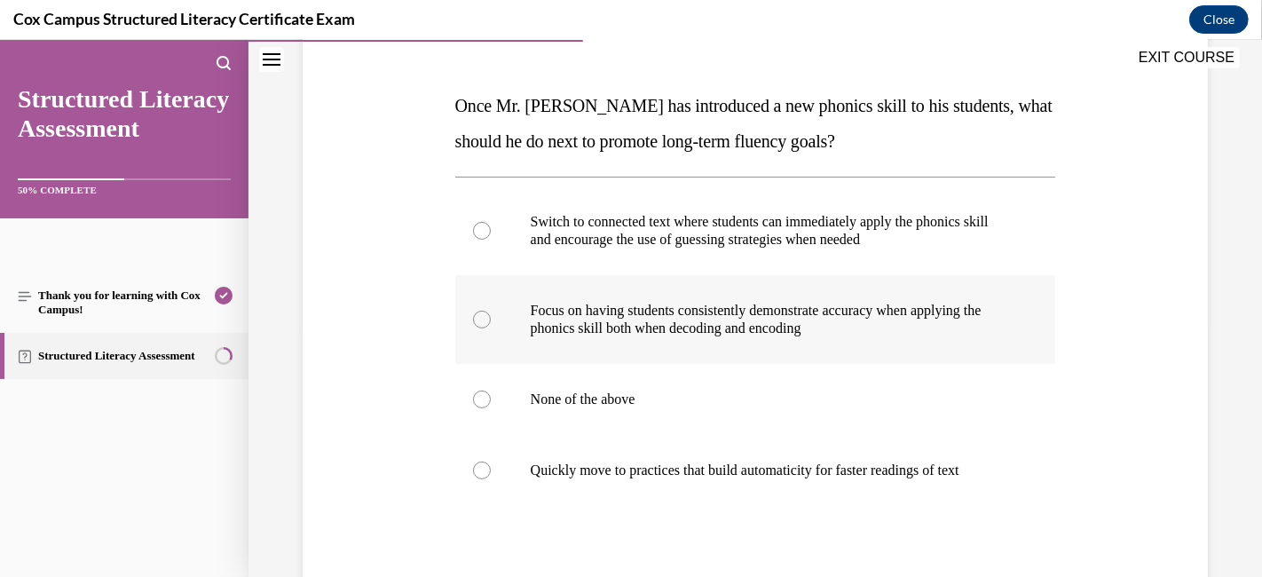
click at [474, 313] on div at bounding box center [482, 320] width 18 height 18
click at [474, 313] on input "Focus on having students consistently demonstrate accuracy when applying the ph…" at bounding box center [482, 320] width 18 height 18
radio input "true"
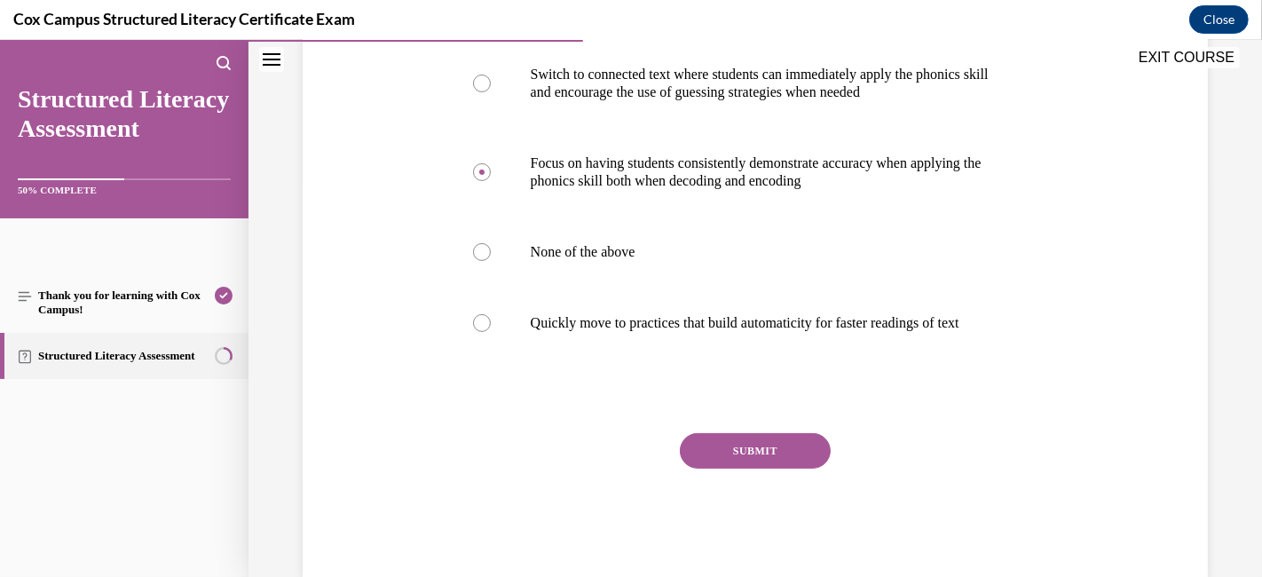
click at [721, 456] on button "SUBMIT" at bounding box center [755, 450] width 151 height 35
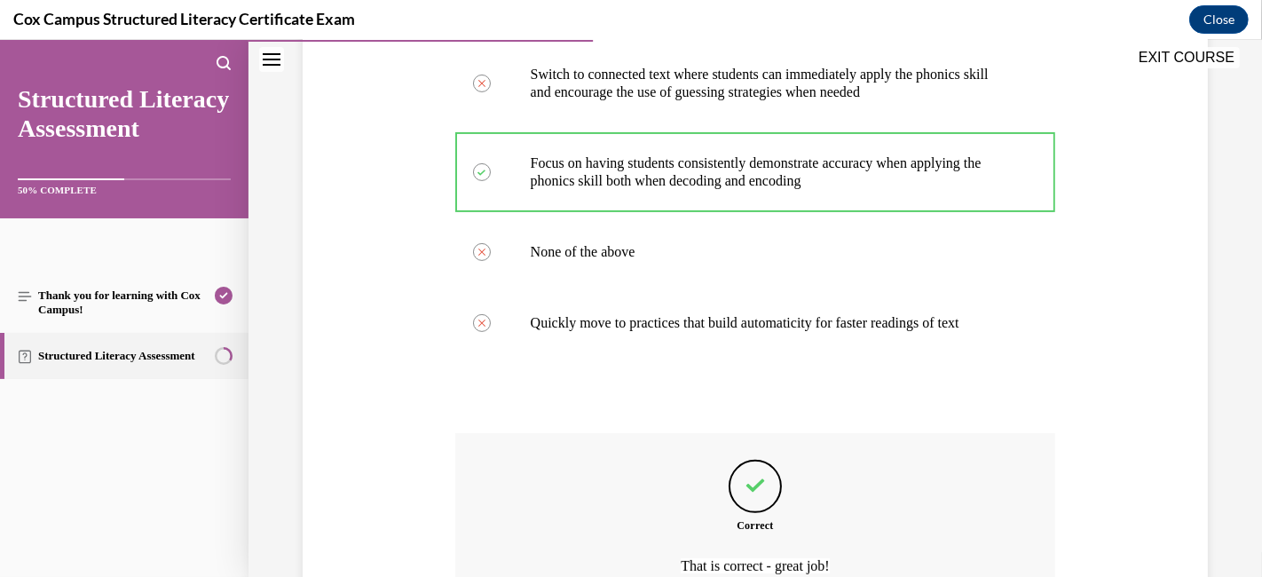
scroll to position [595, 0]
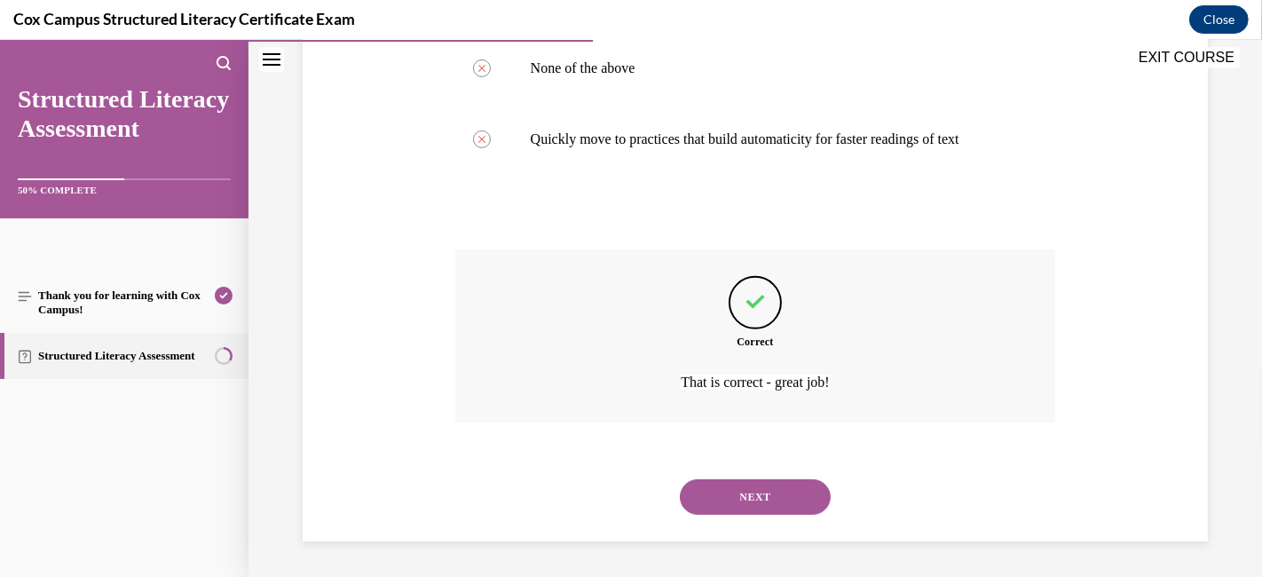
click at [740, 501] on button "NEXT" at bounding box center [755, 496] width 151 height 35
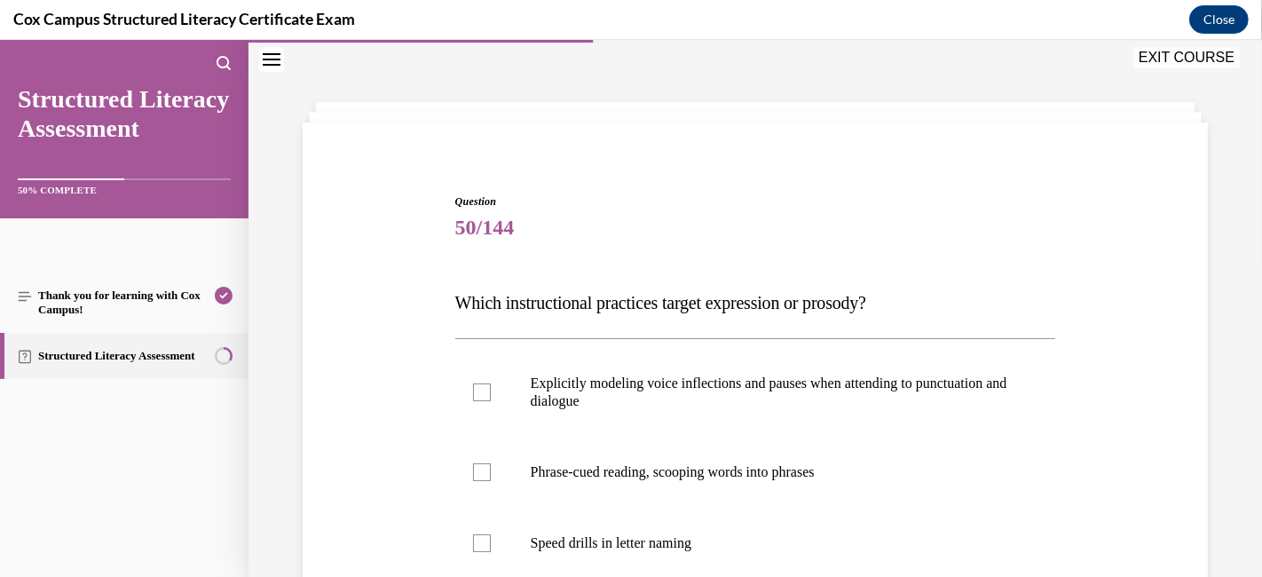
scroll to position [152, 0]
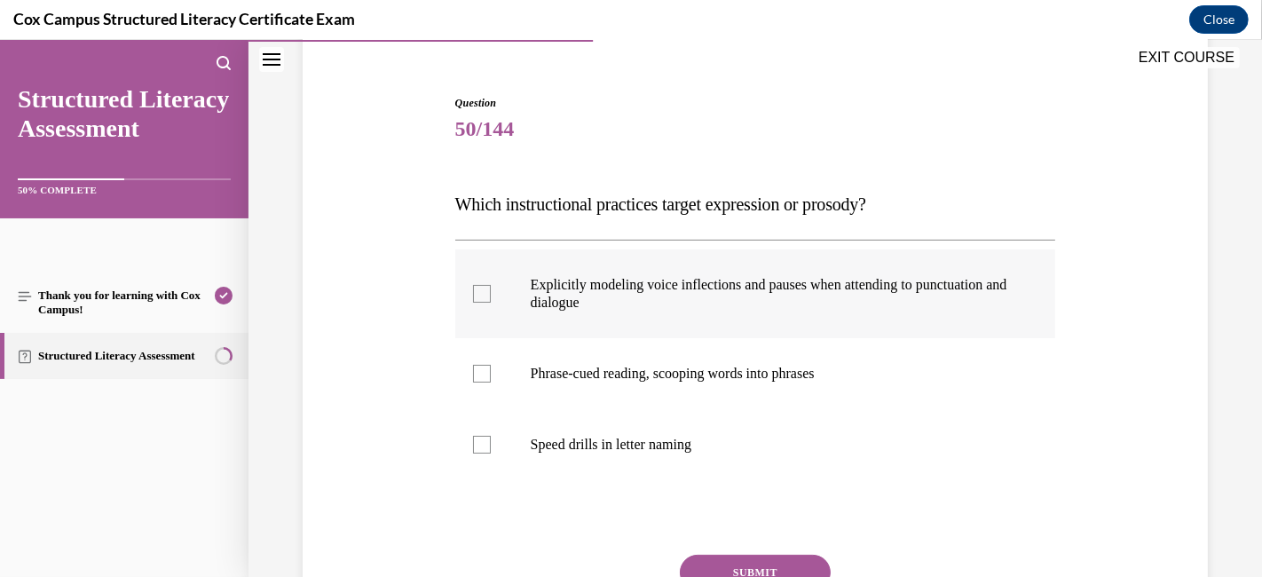
click at [473, 295] on div at bounding box center [482, 294] width 18 height 18
click at [473, 295] on input "Explicitly modeling voice inflections and pauses when attending to punctuation …" at bounding box center [482, 294] width 18 height 18
checkbox input "true"
click at [471, 362] on label "Phrase-cued reading, scooping words into phrases" at bounding box center [755, 373] width 601 height 71
click at [473, 365] on input "Phrase-cued reading, scooping words into phrases" at bounding box center [482, 374] width 18 height 18
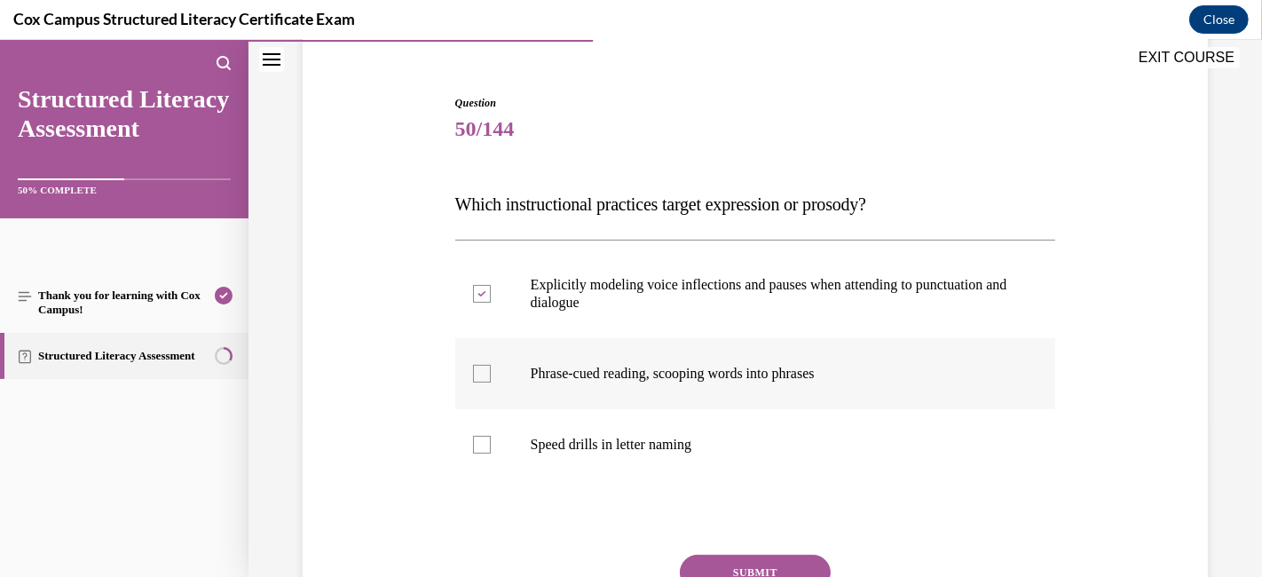
checkbox input "true"
click at [752, 518] on button "SUBMIT" at bounding box center [755, 572] width 151 height 35
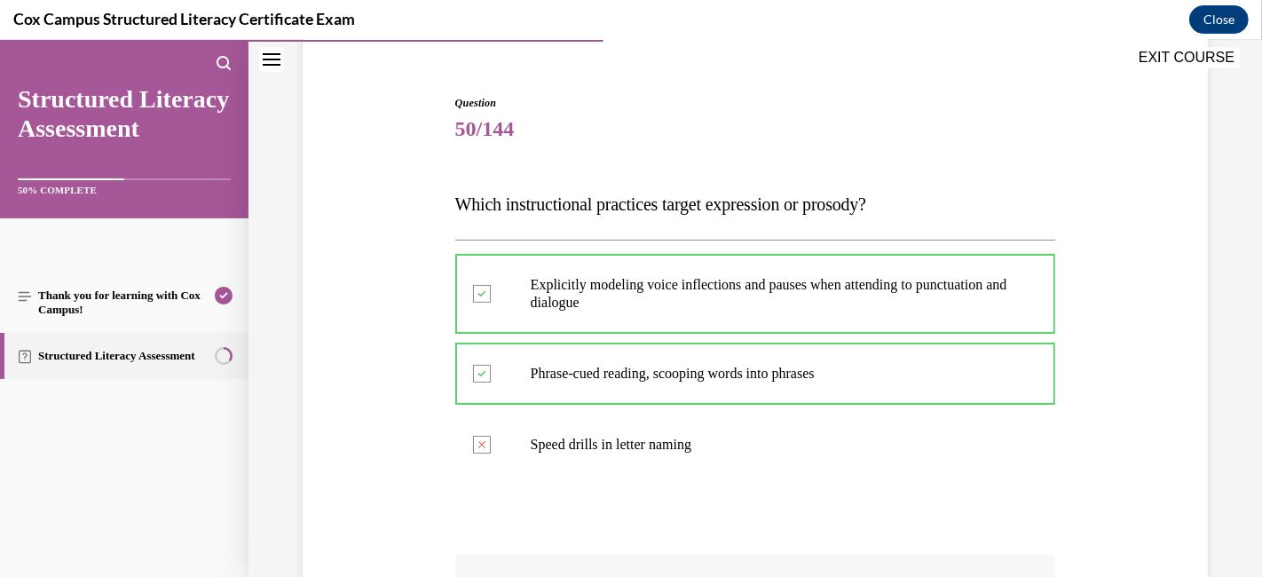
scroll to position [448, 0]
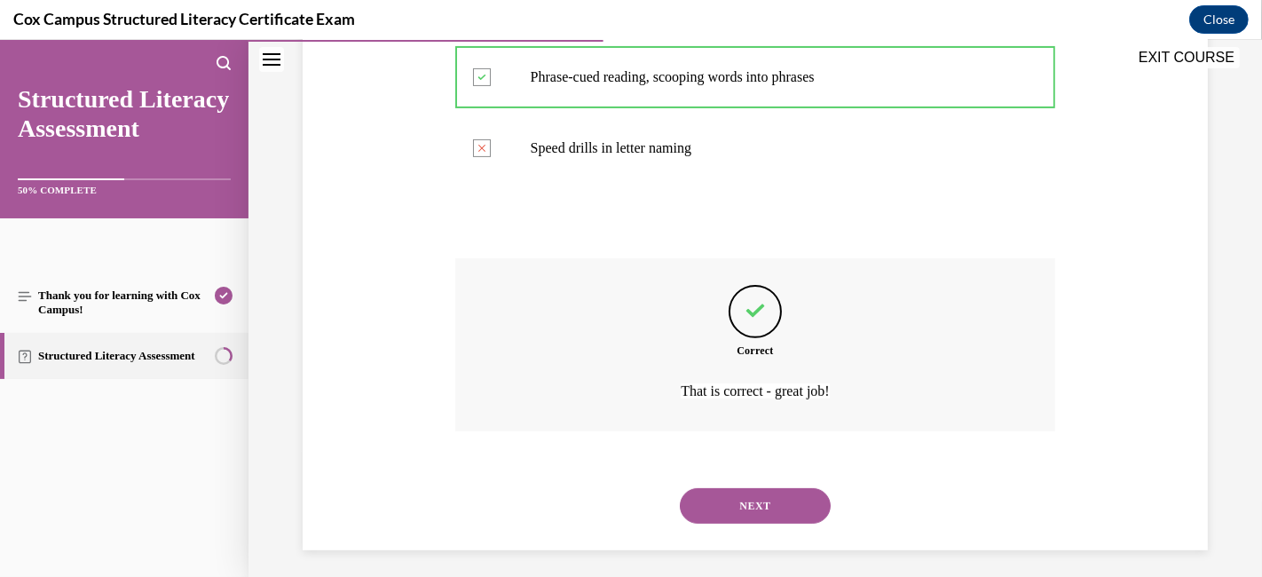
click at [760, 516] on button "NEXT" at bounding box center [755, 505] width 151 height 35
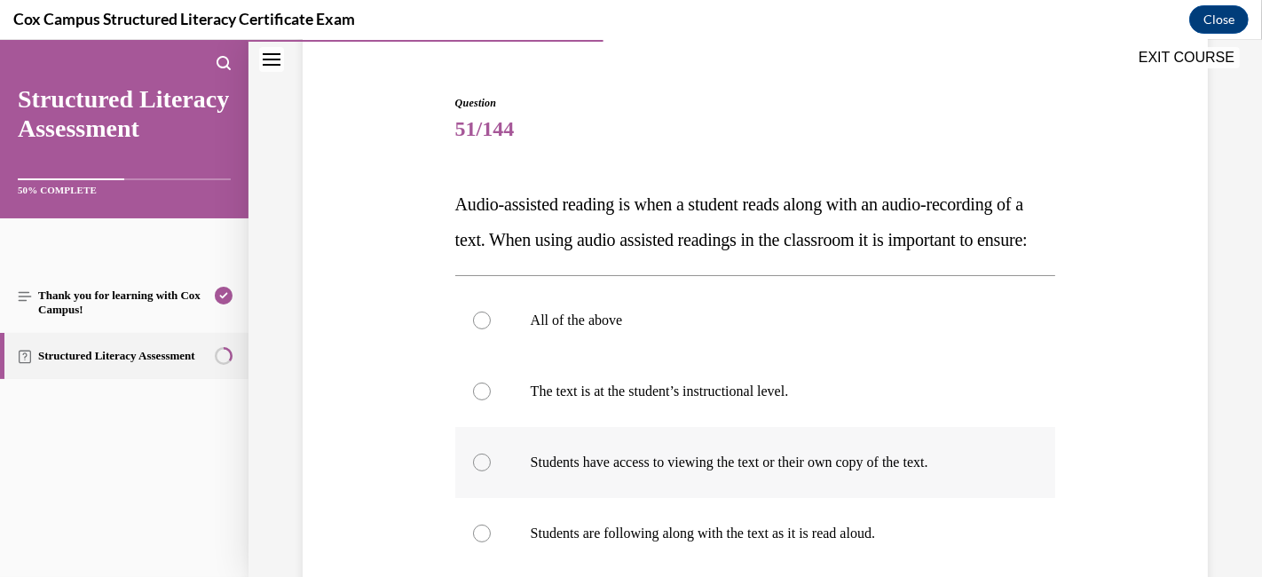
scroll to position [250, 0]
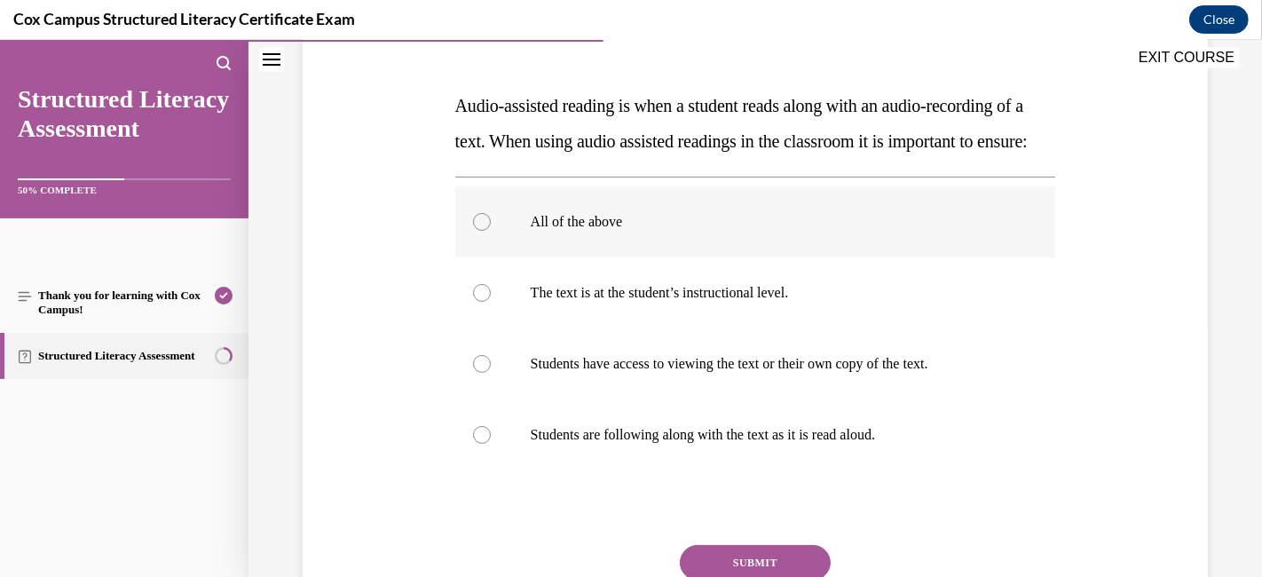
click at [475, 231] on div at bounding box center [482, 222] width 18 height 18
click at [475, 231] on input "All of the above" at bounding box center [482, 222] width 18 height 18
radio input "true"
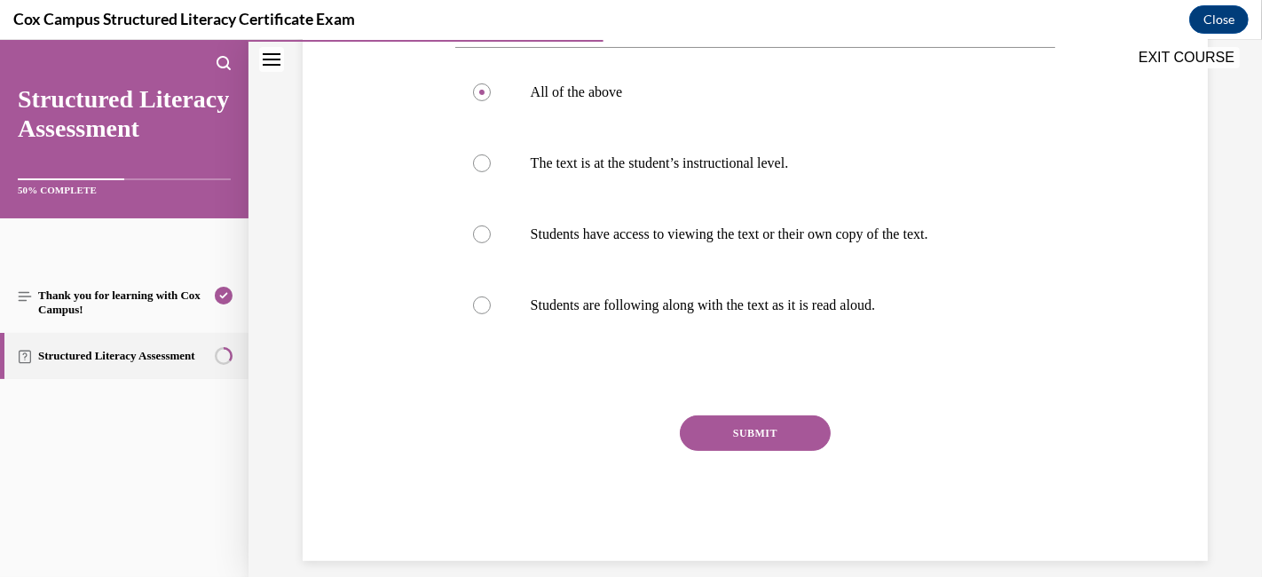
click at [793, 451] on button "SUBMIT" at bounding box center [755, 432] width 151 height 35
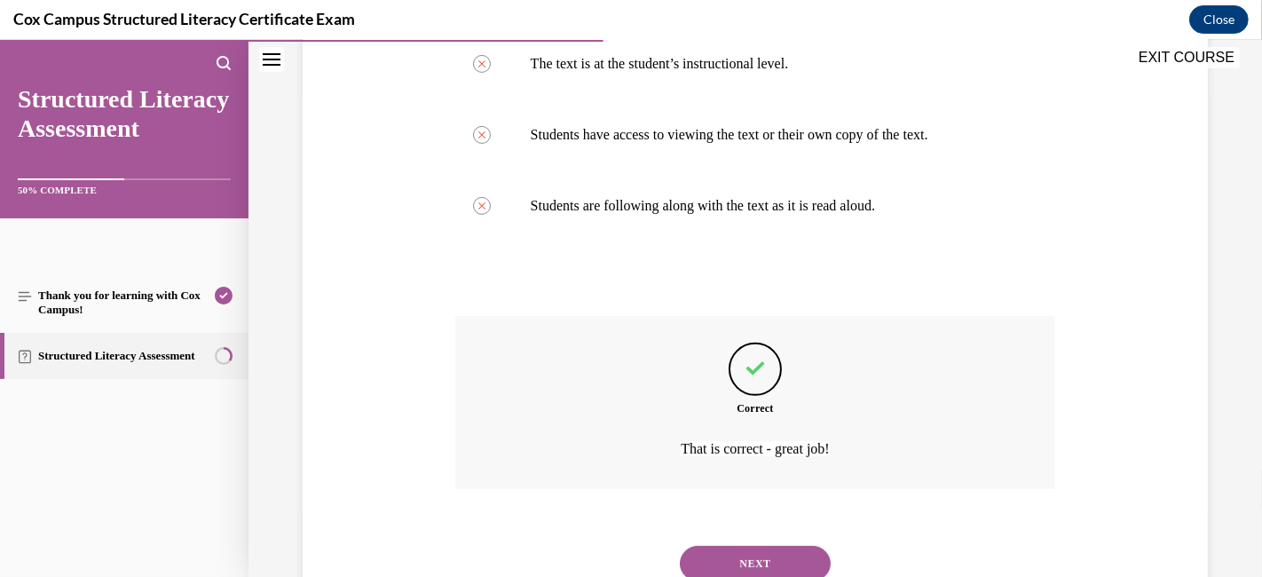
scroll to position [580, 0]
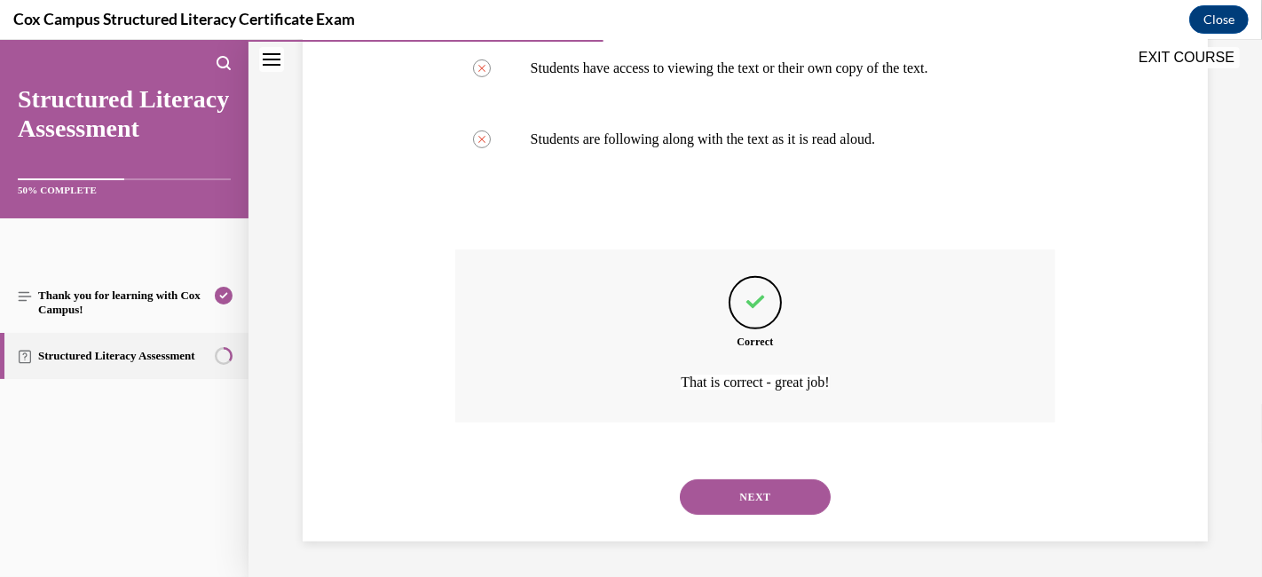
click at [751, 485] on button "NEXT" at bounding box center [755, 496] width 151 height 35
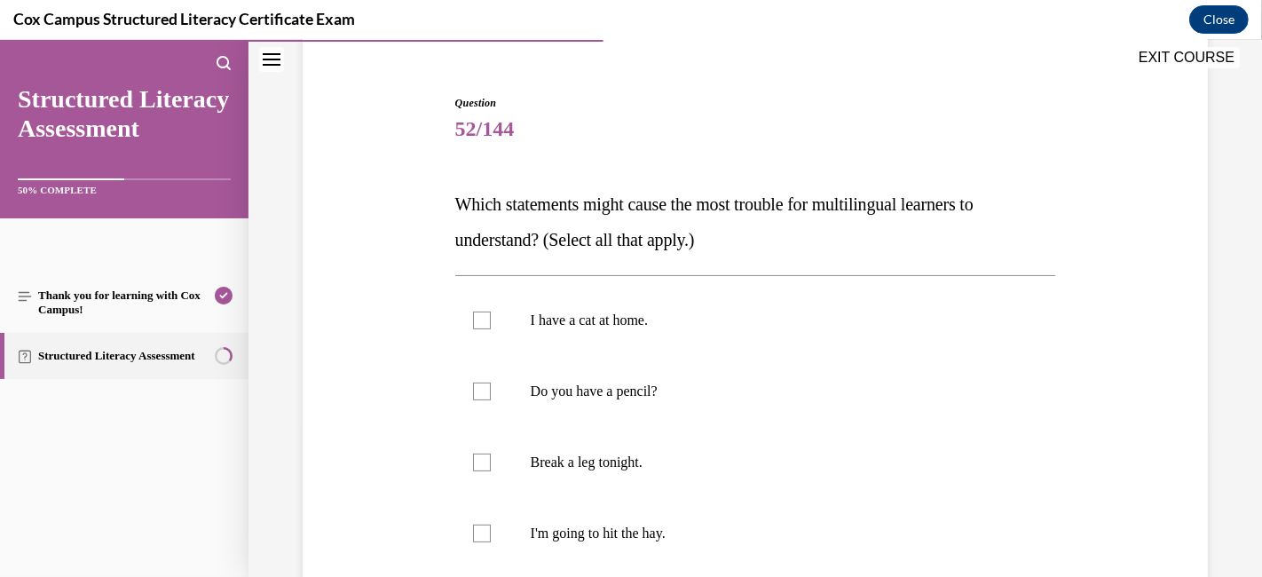
scroll to position [250, 0]
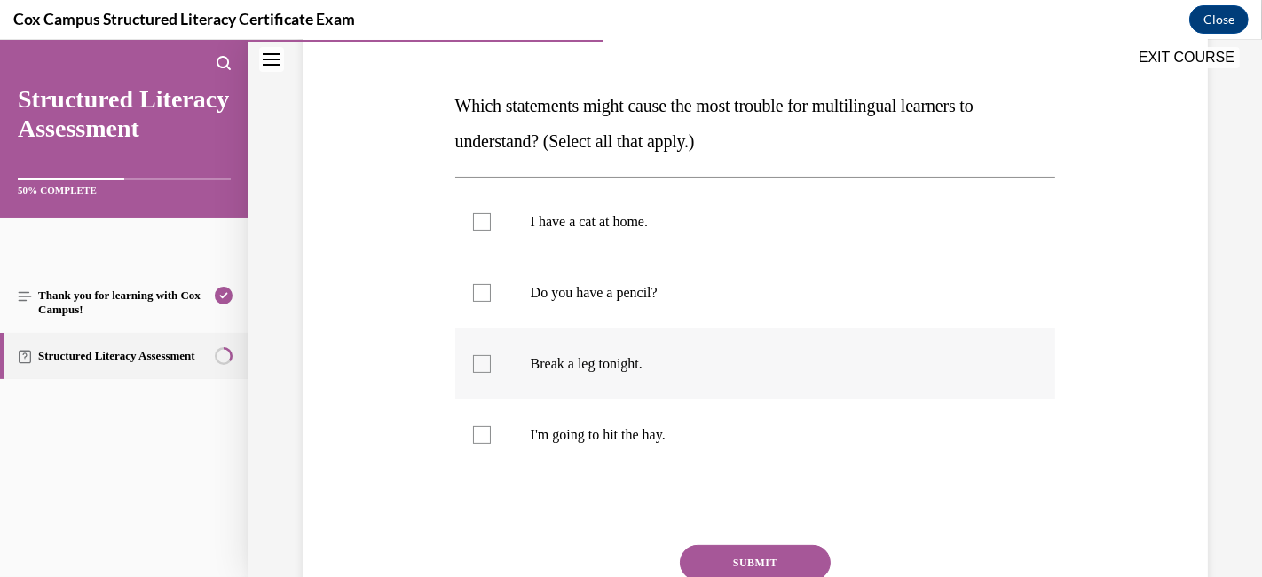
click at [481, 355] on div at bounding box center [482, 364] width 18 height 18
click at [481, 355] on input "Break a leg tonight." at bounding box center [482, 364] width 18 height 18
checkbox input "true"
click at [474, 435] on div at bounding box center [482, 435] width 18 height 18
click at [474, 435] on input "I'm going to hit the hay." at bounding box center [482, 435] width 18 height 18
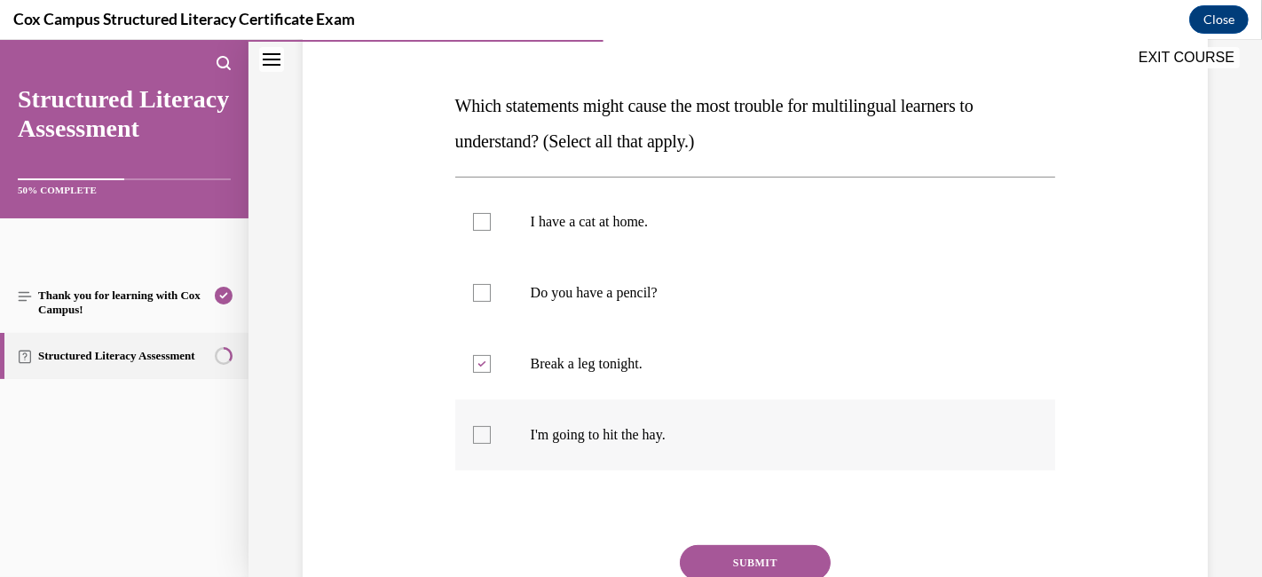
checkbox input "true"
click at [729, 518] on button "SUBMIT" at bounding box center [755, 562] width 151 height 35
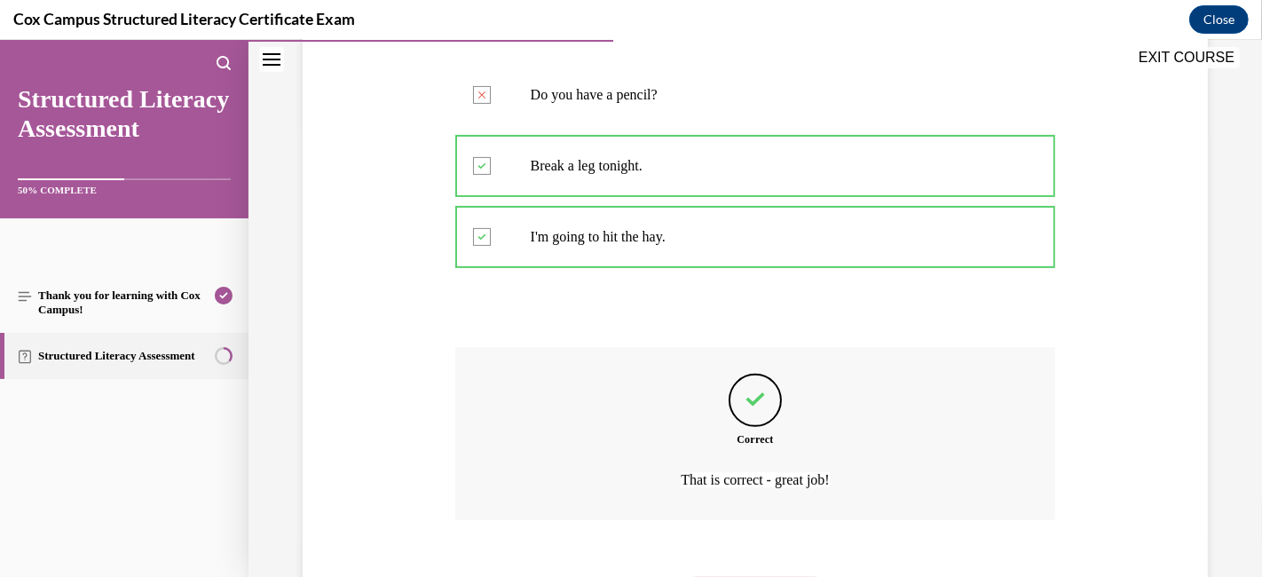
scroll to position [545, 0]
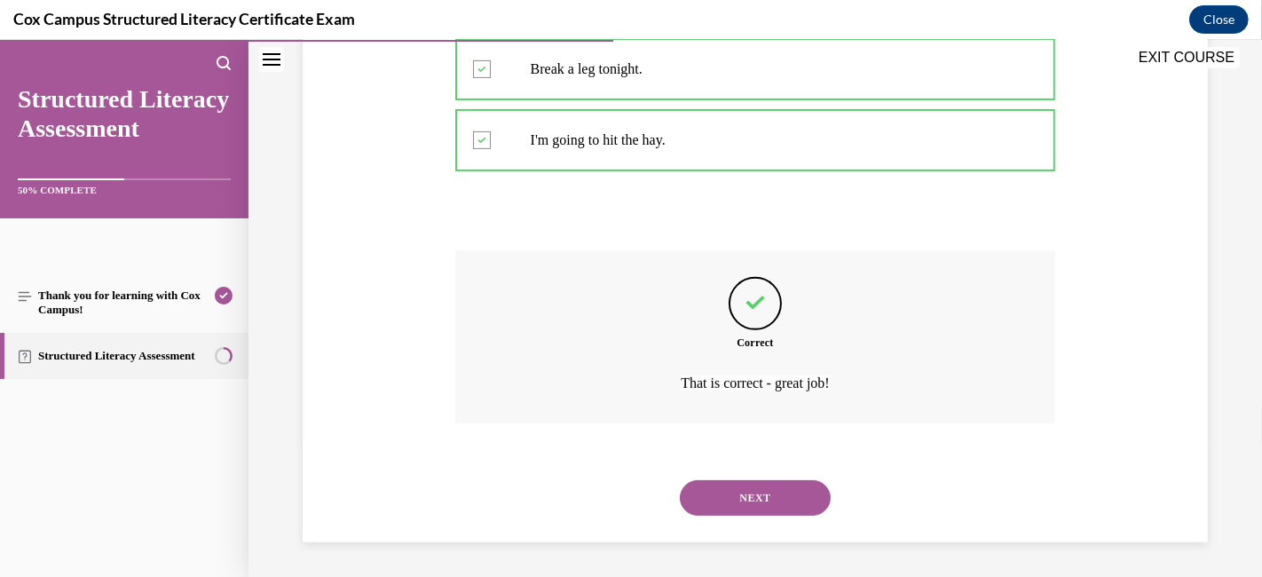
click at [688, 502] on button "NEXT" at bounding box center [755, 497] width 151 height 35
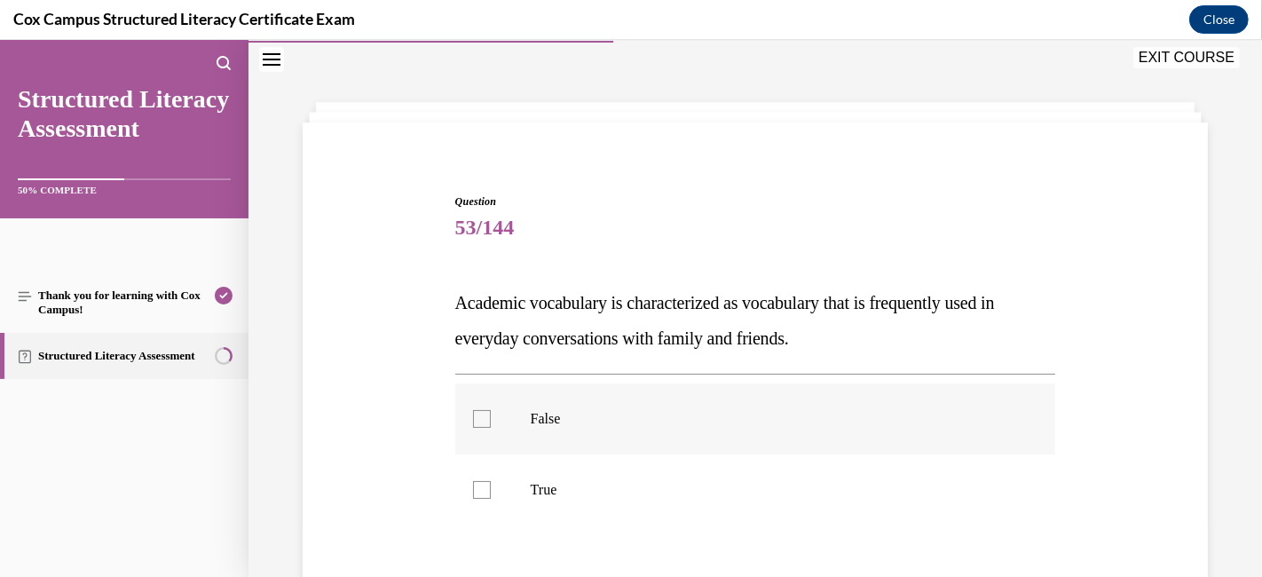
click at [474, 417] on div at bounding box center [482, 419] width 18 height 18
click at [474, 417] on input "False" at bounding box center [482, 419] width 18 height 18
checkbox input "true"
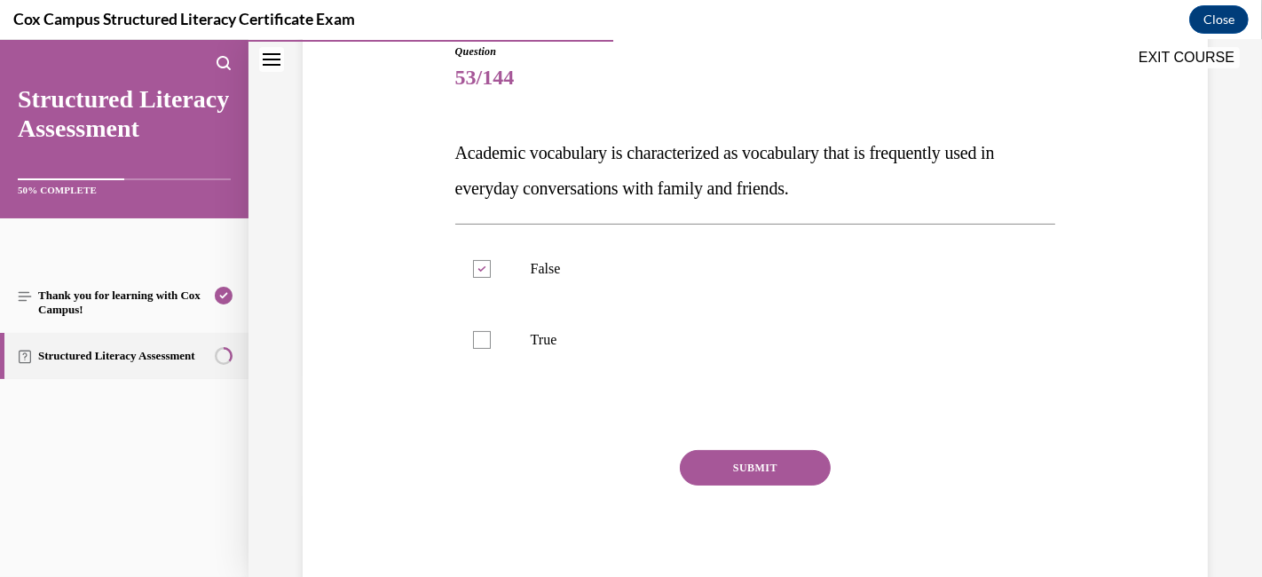
click at [740, 465] on button "SUBMIT" at bounding box center [755, 467] width 151 height 35
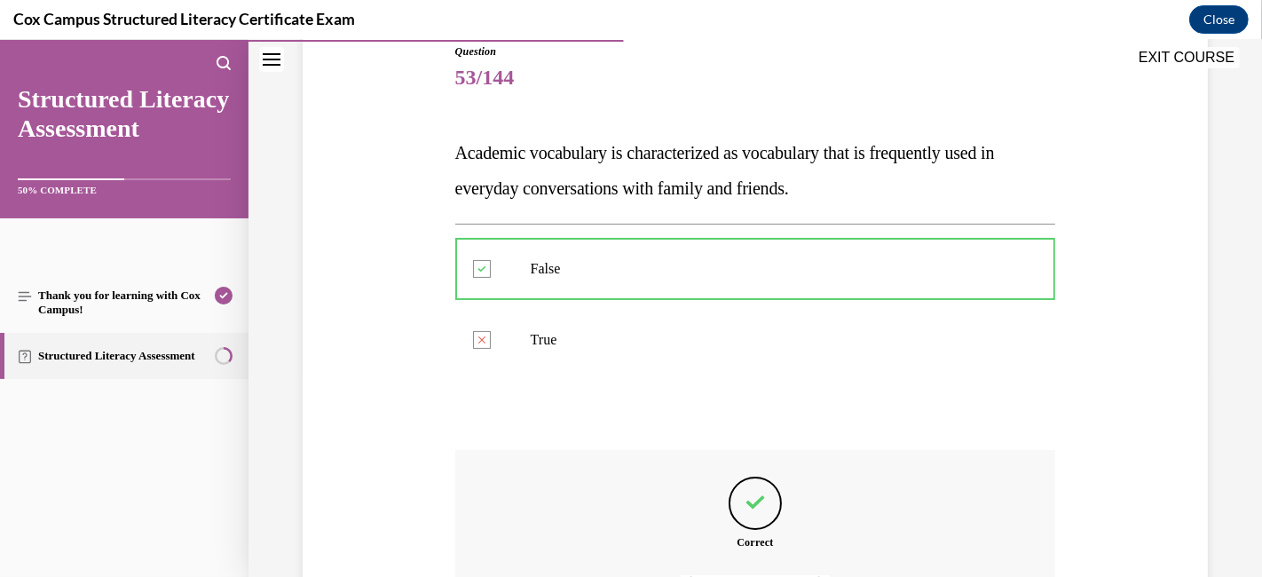
scroll to position [400, 0]
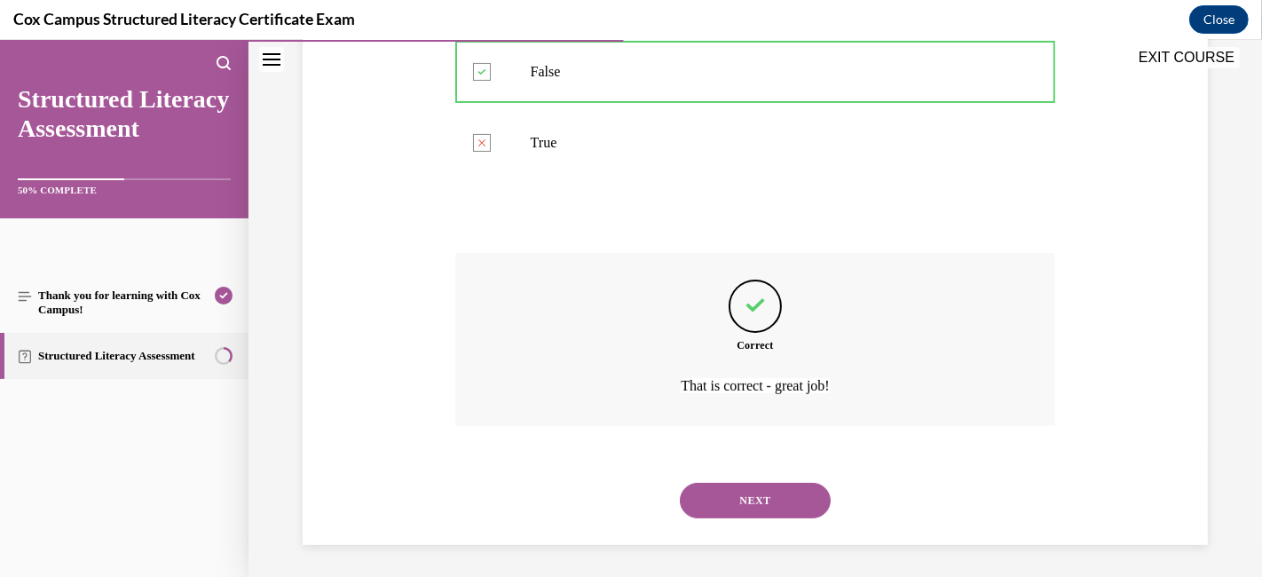
click at [737, 492] on button "NEXT" at bounding box center [755, 500] width 151 height 35
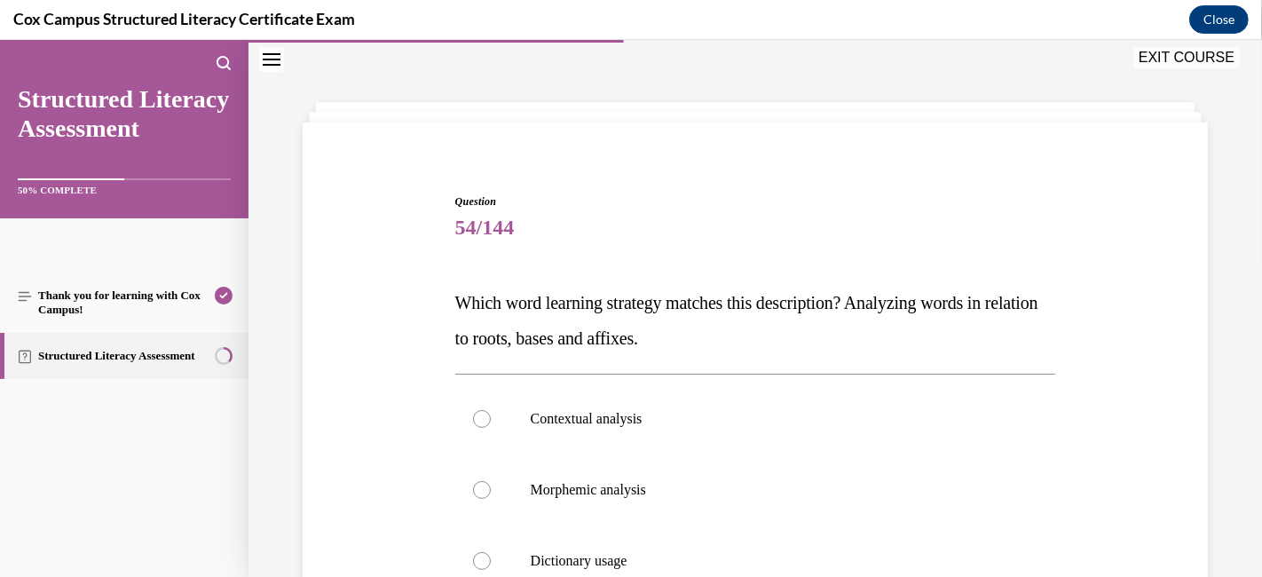
scroll to position [152, 0]
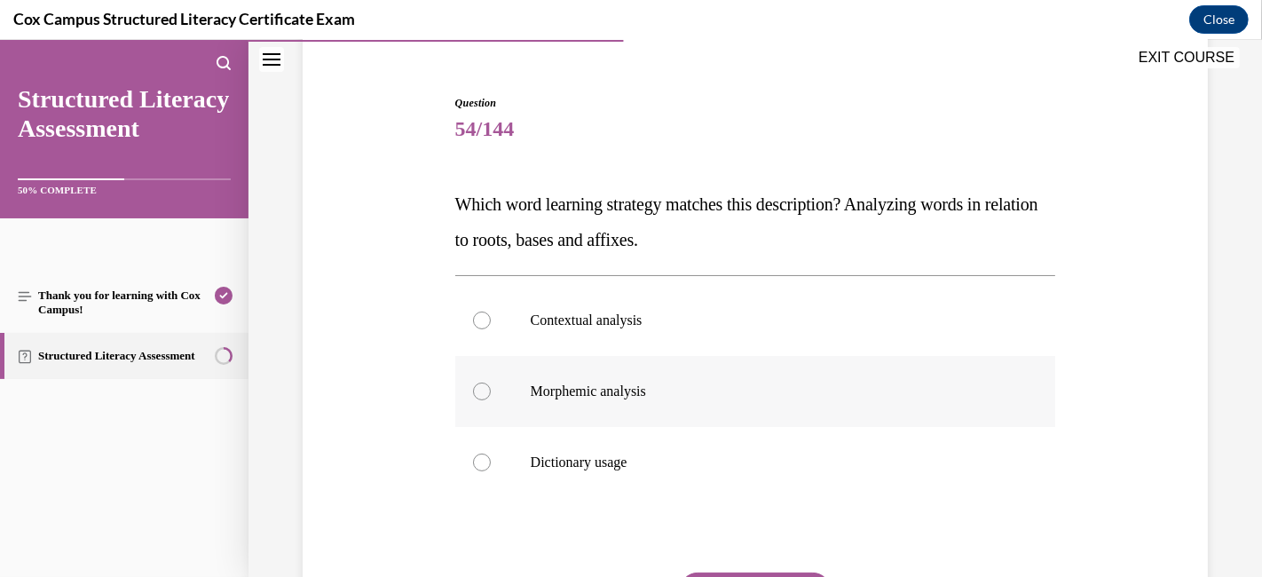
click at [483, 382] on div at bounding box center [482, 391] width 18 height 18
click at [483, 382] on input "Morphemic analysis" at bounding box center [482, 391] width 18 height 18
radio input "true"
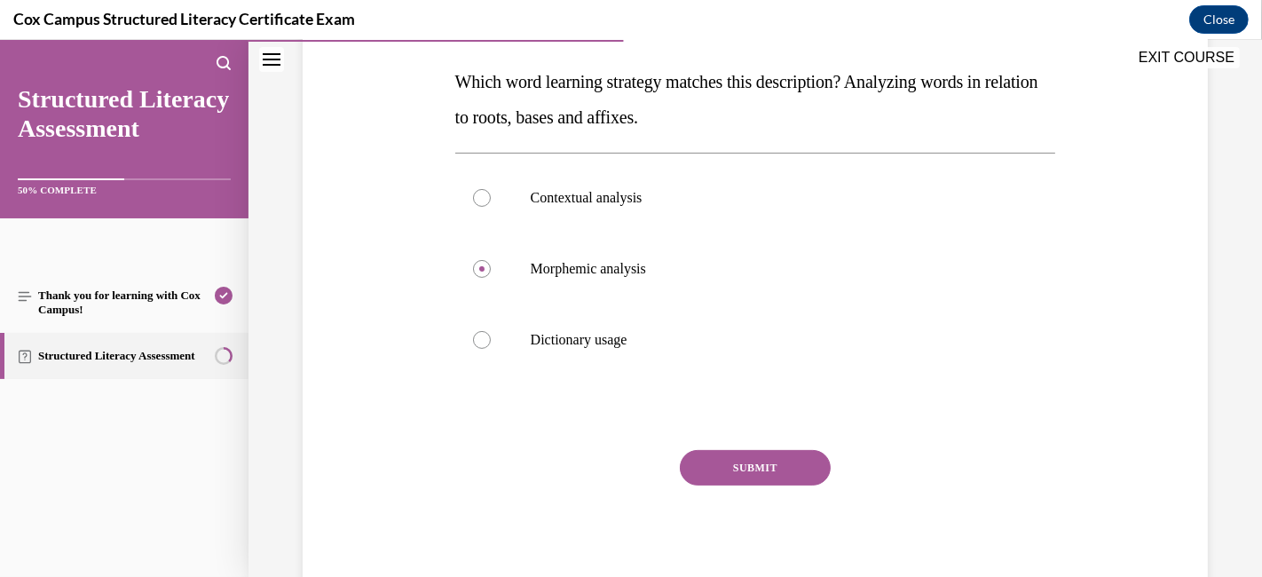
click at [776, 456] on button "SUBMIT" at bounding box center [755, 467] width 151 height 35
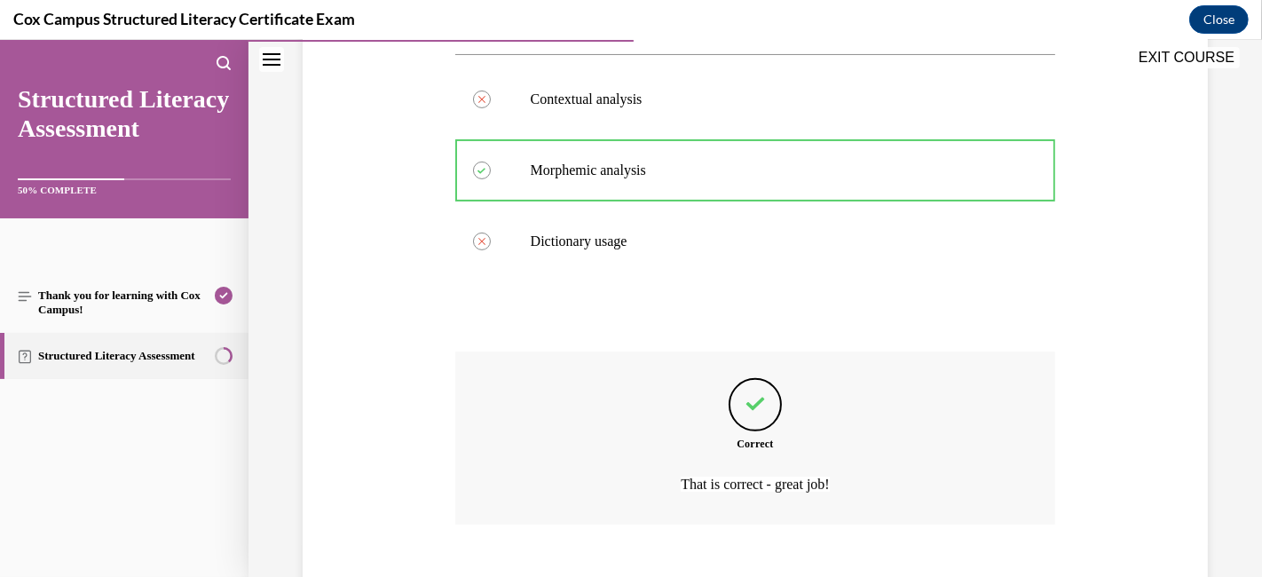
scroll to position [471, 0]
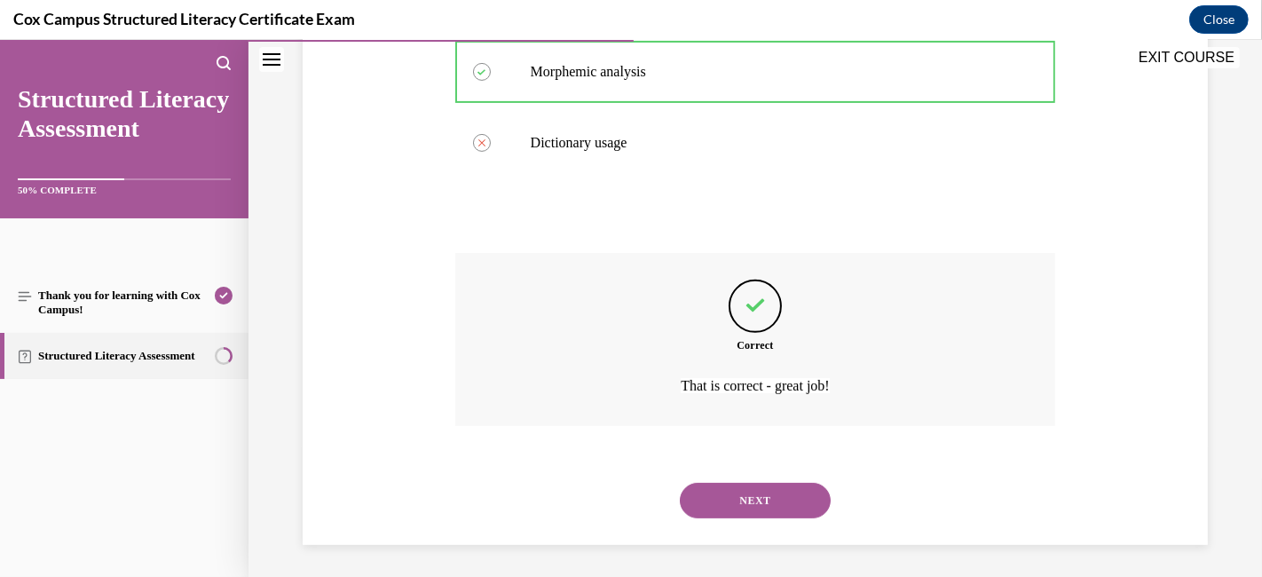
click at [755, 492] on button "NEXT" at bounding box center [755, 500] width 151 height 35
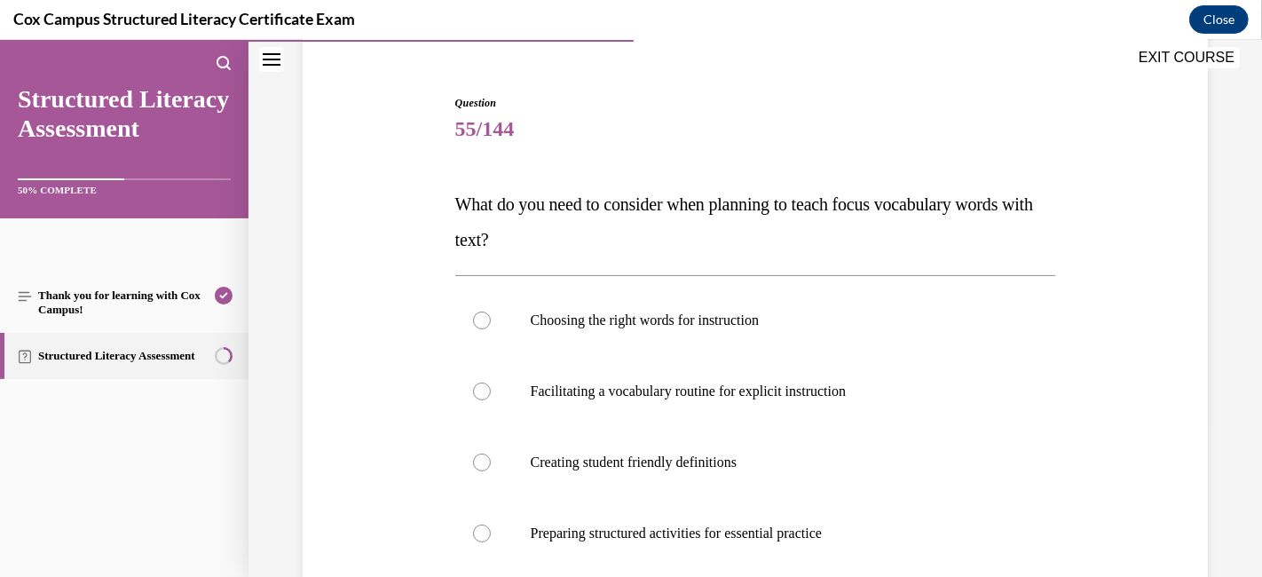
scroll to position [250, 0]
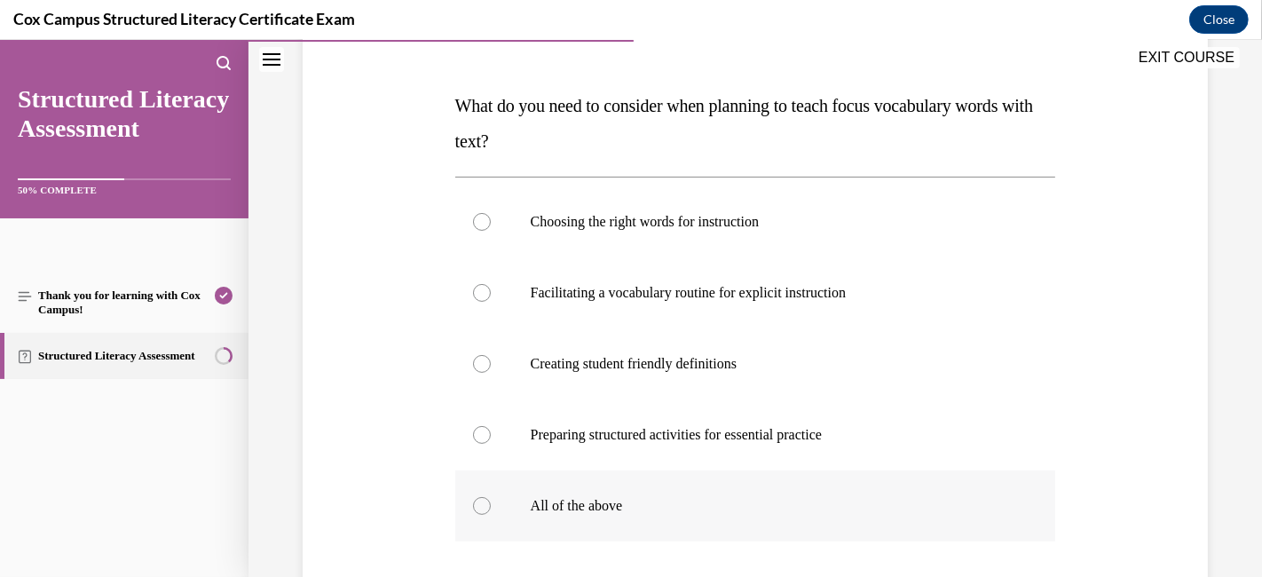
click at [479, 493] on label "All of the above" at bounding box center [755, 505] width 601 height 71
click at [479, 497] on input "All of the above" at bounding box center [482, 506] width 18 height 18
radio input "true"
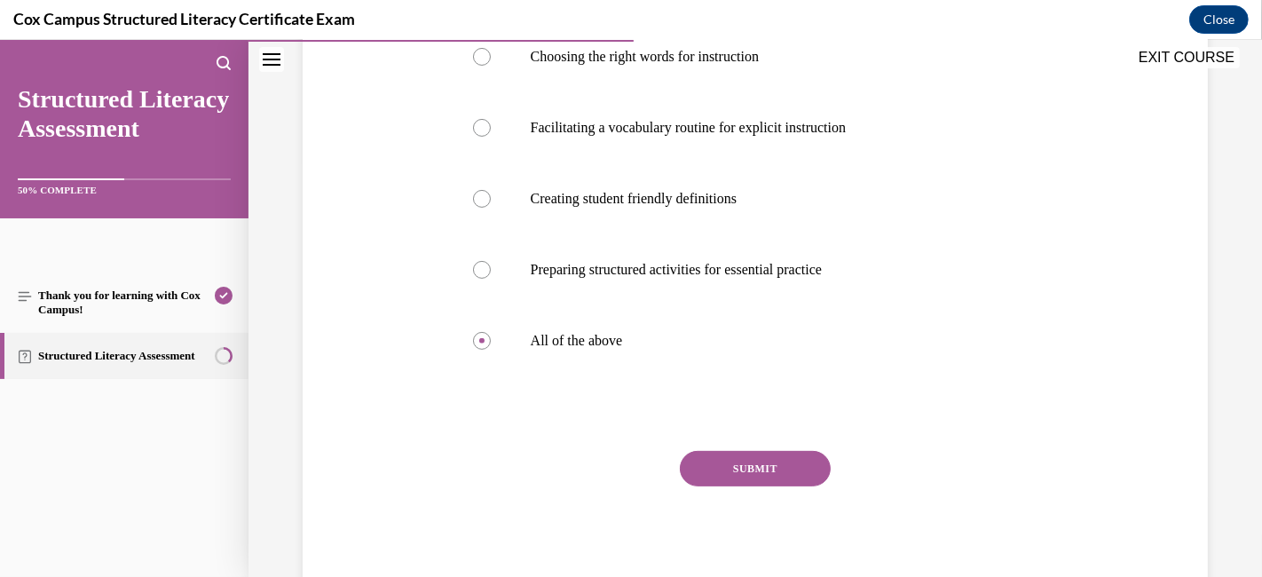
click at [705, 461] on button "SUBMIT" at bounding box center [755, 468] width 151 height 35
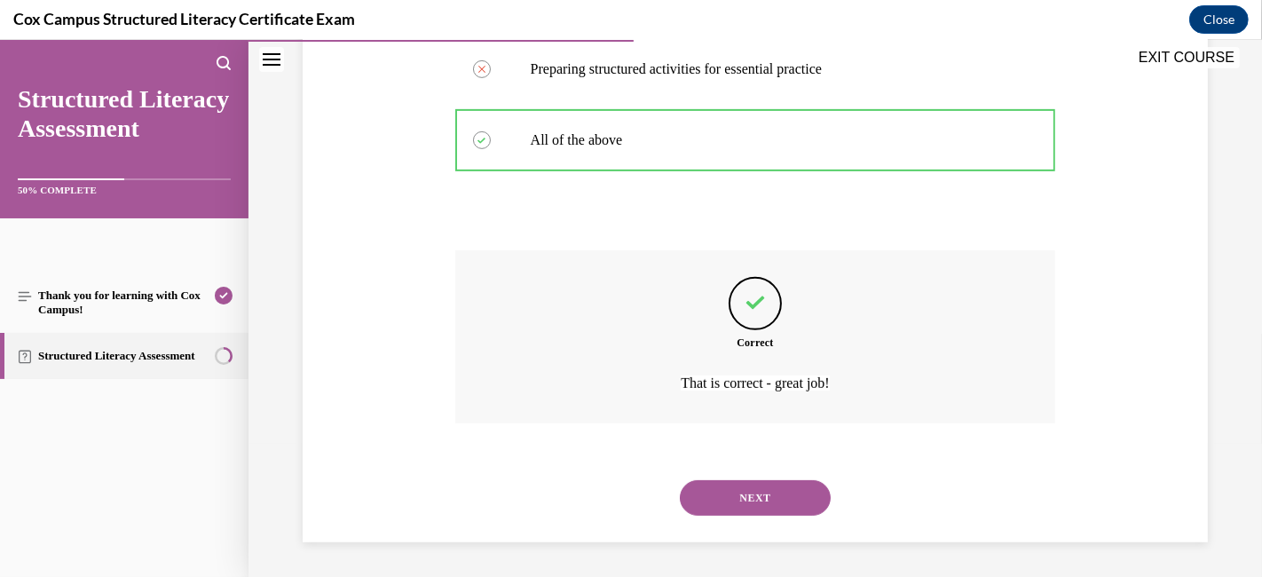
click at [761, 490] on button "NEXT" at bounding box center [755, 497] width 151 height 35
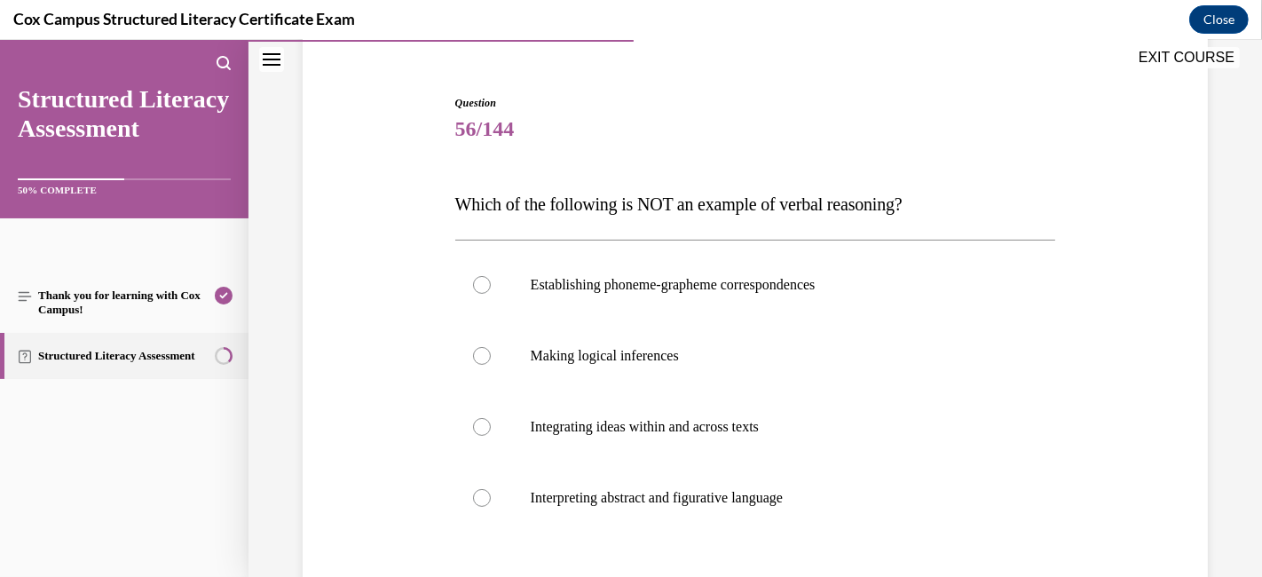
scroll to position [250, 0]
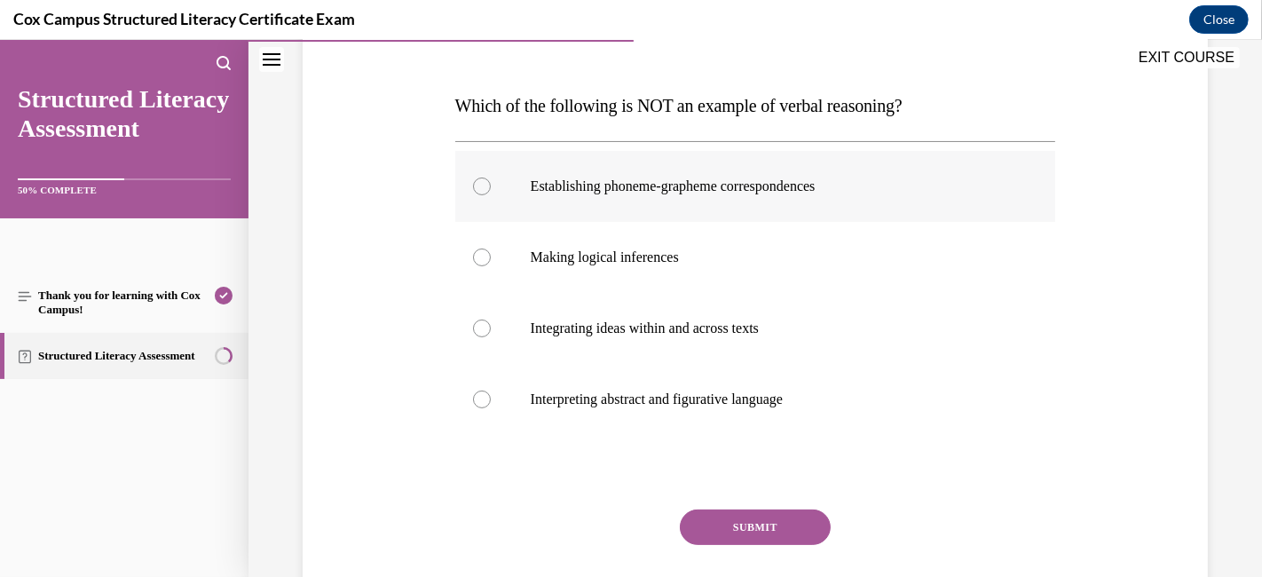
click at [481, 193] on div at bounding box center [482, 186] width 18 height 18
click at [481, 193] on input "Establishing phoneme-grapheme correspondences" at bounding box center [482, 186] width 18 height 18
radio input "true"
click at [740, 518] on button "SUBMIT" at bounding box center [755, 526] width 151 height 35
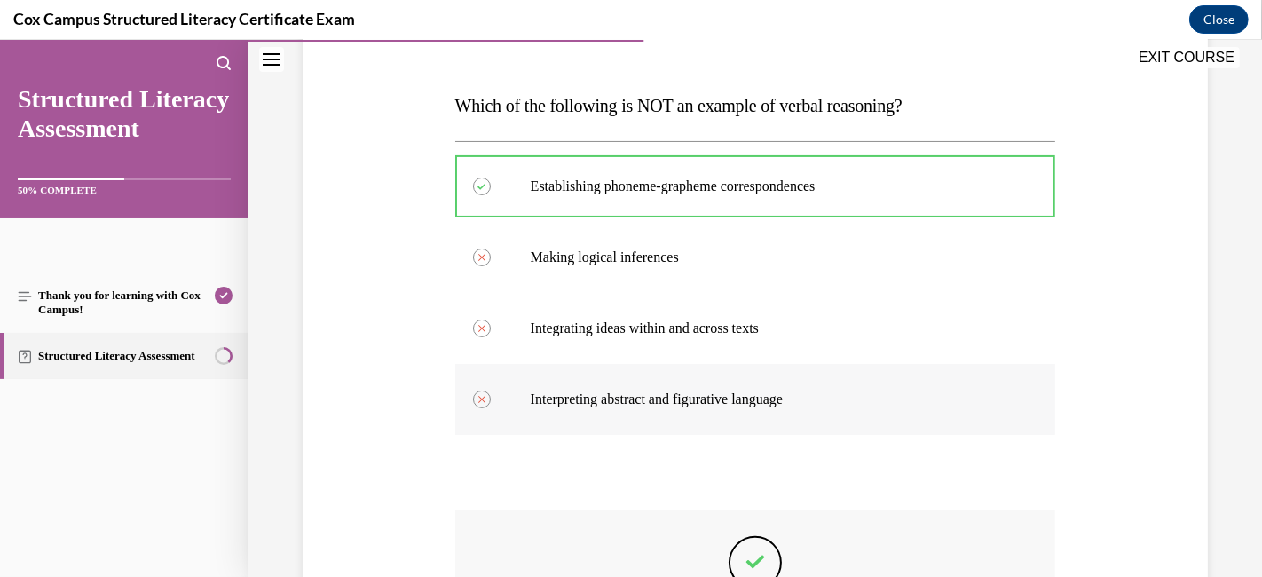
scroll to position [509, 0]
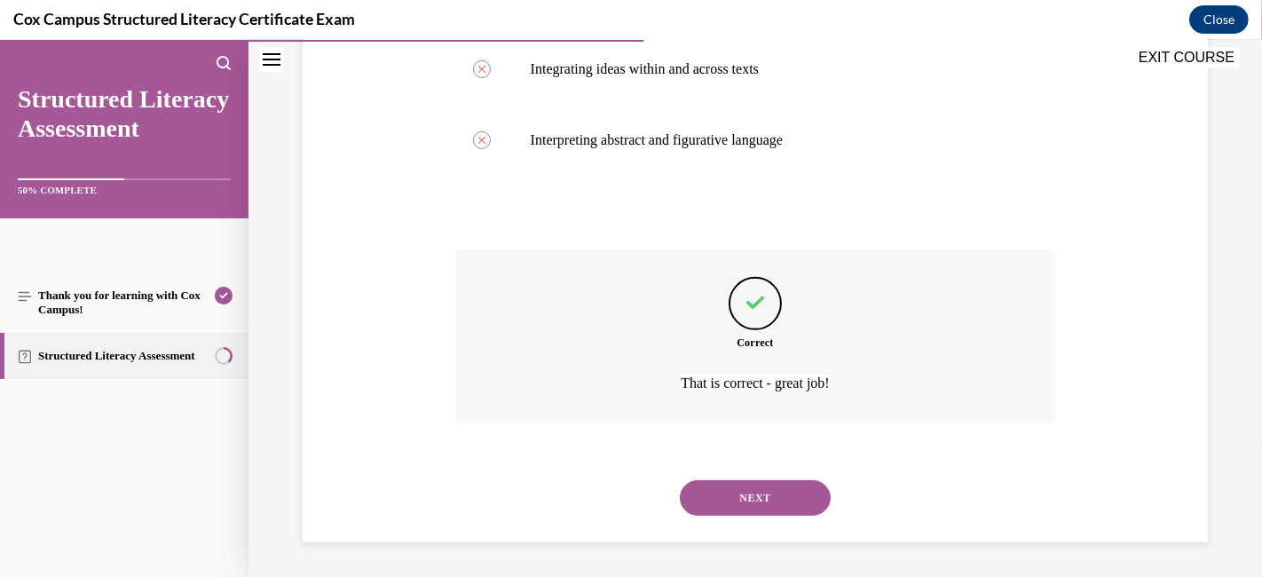
click at [753, 503] on button "NEXT" at bounding box center [755, 497] width 151 height 35
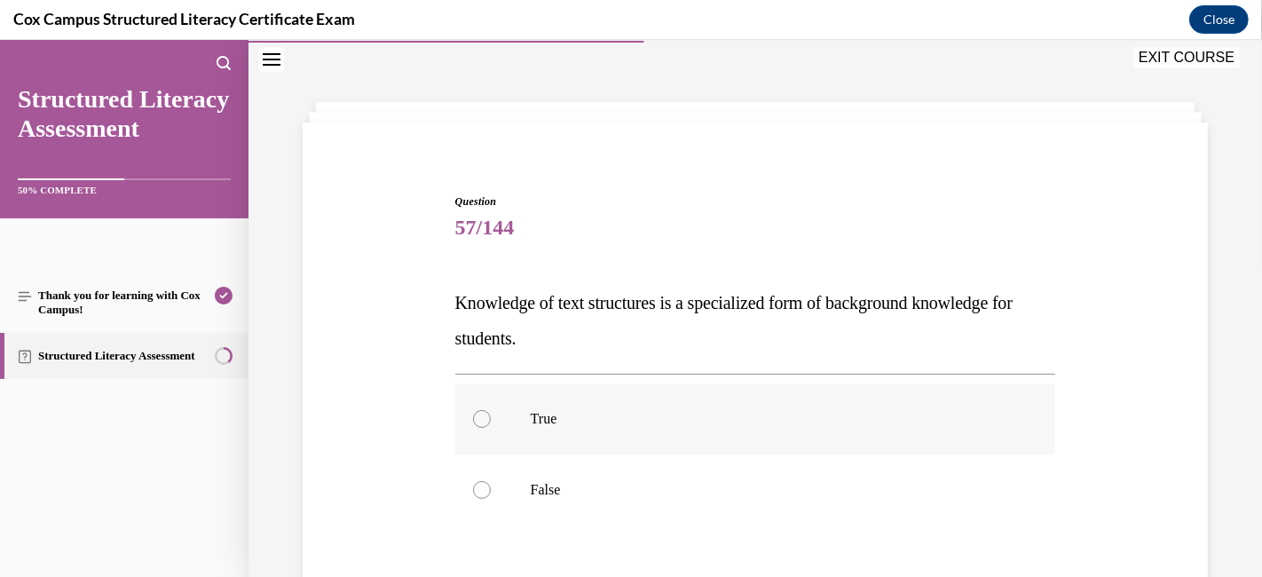
click at [483, 419] on div at bounding box center [482, 419] width 18 height 18
click at [483, 419] on input "True" at bounding box center [482, 419] width 18 height 18
radio input "true"
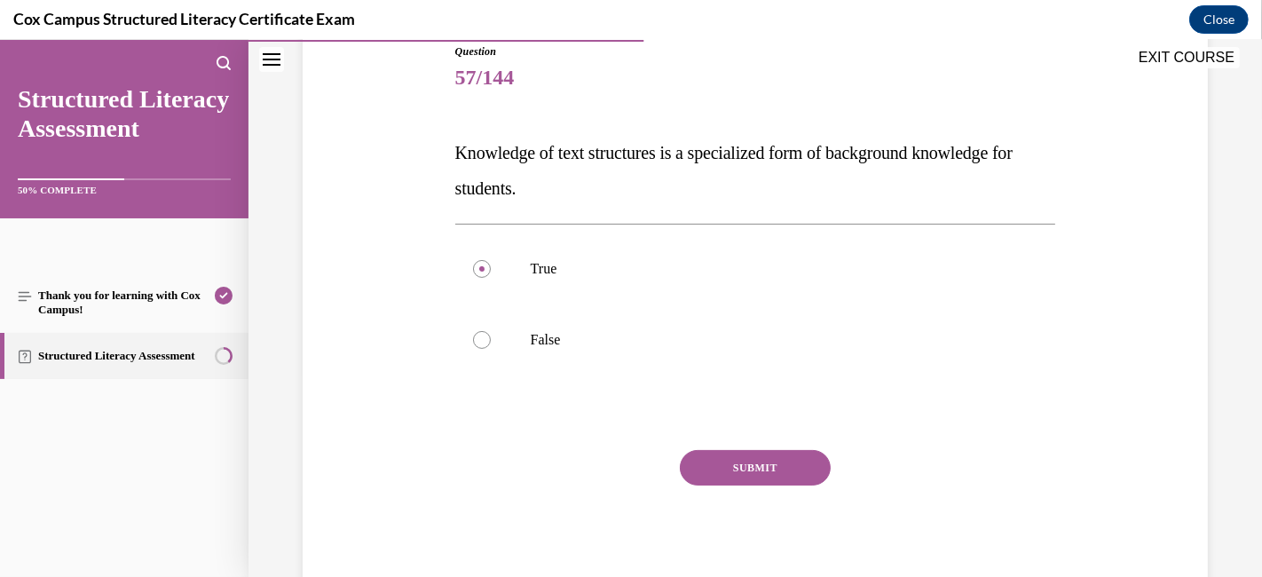
click at [713, 469] on button "SUBMIT" at bounding box center [755, 467] width 151 height 35
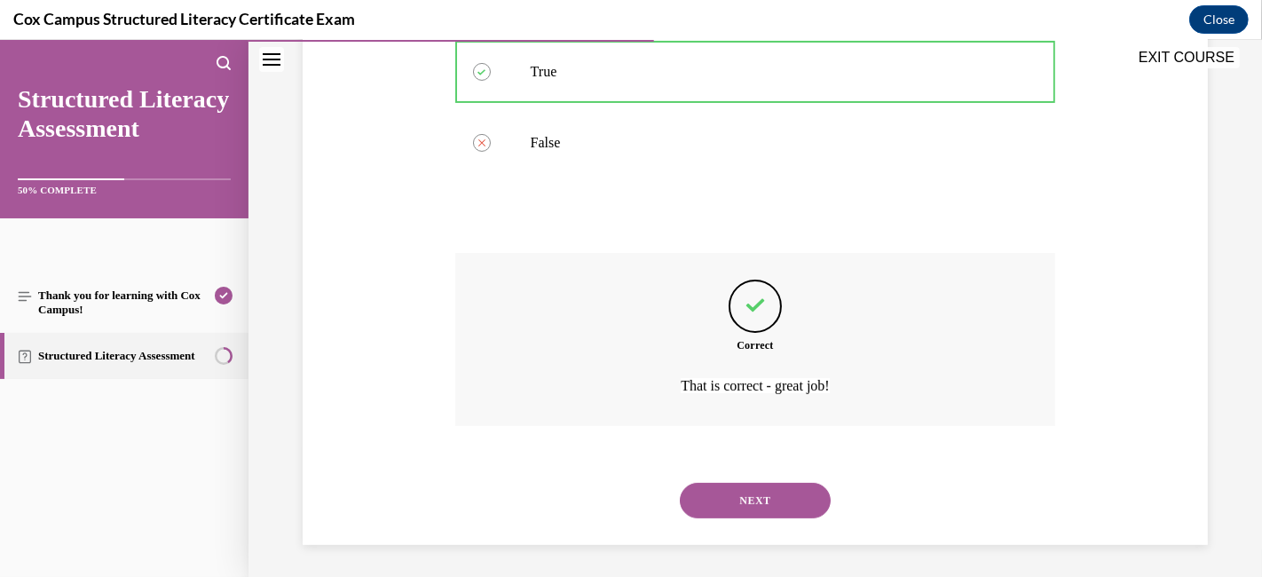
click at [712, 492] on button "NEXT" at bounding box center [755, 500] width 151 height 35
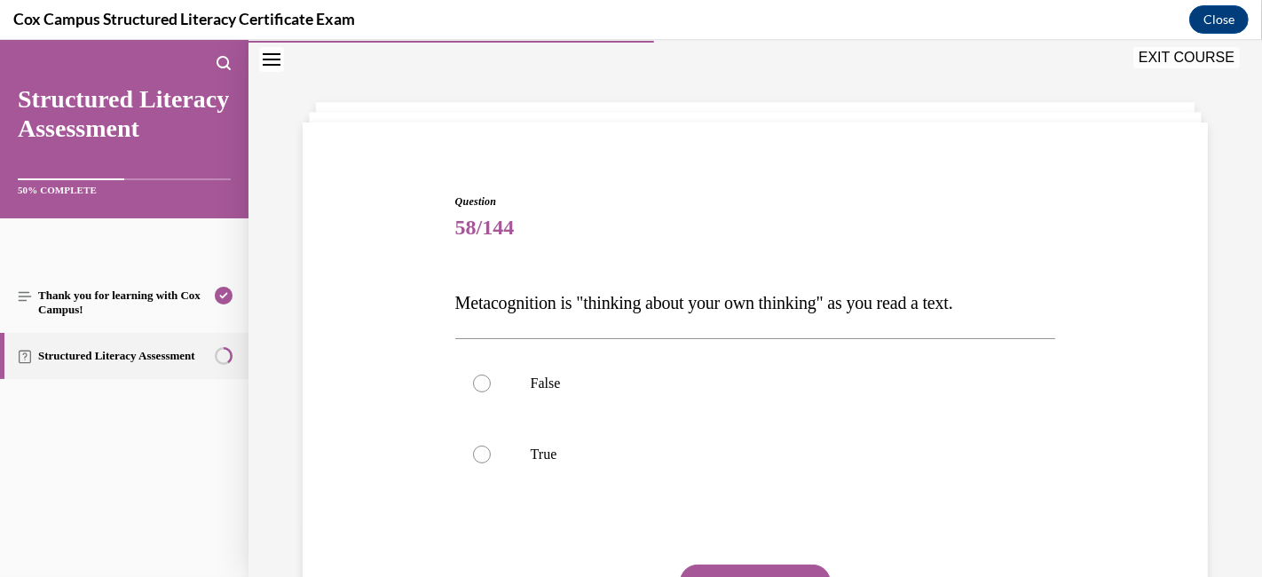
scroll to position [152, 0]
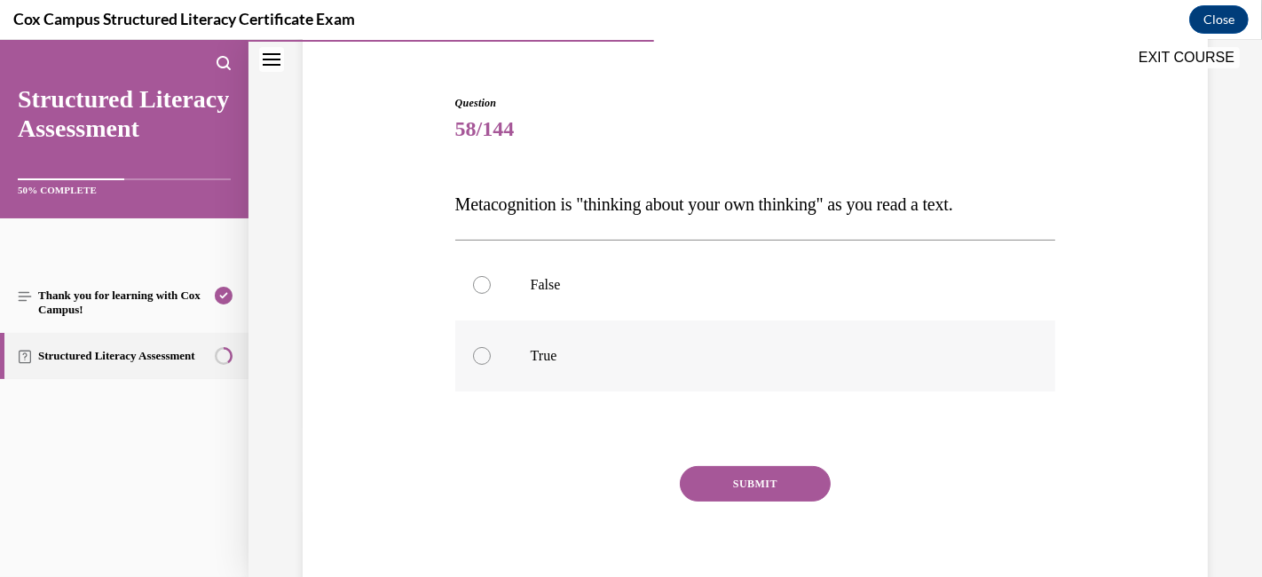
click at [480, 347] on div at bounding box center [482, 356] width 18 height 18
click at [480, 347] on input "True" at bounding box center [482, 356] width 18 height 18
radio input "true"
click at [763, 483] on button "SUBMIT" at bounding box center [755, 483] width 151 height 35
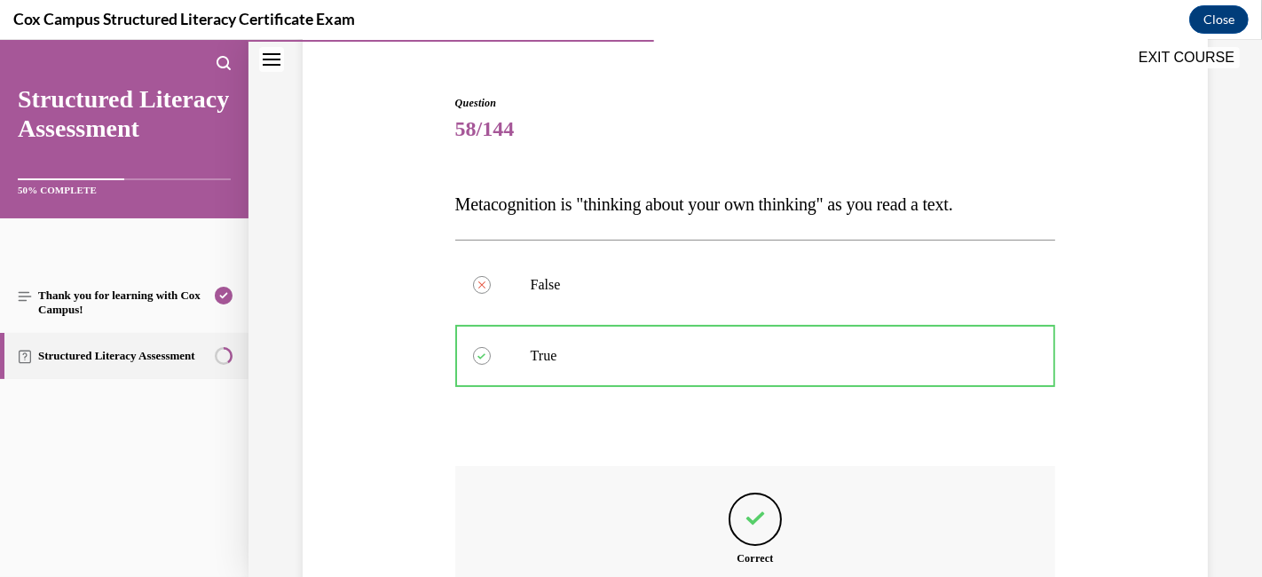
scroll to position [350, 0]
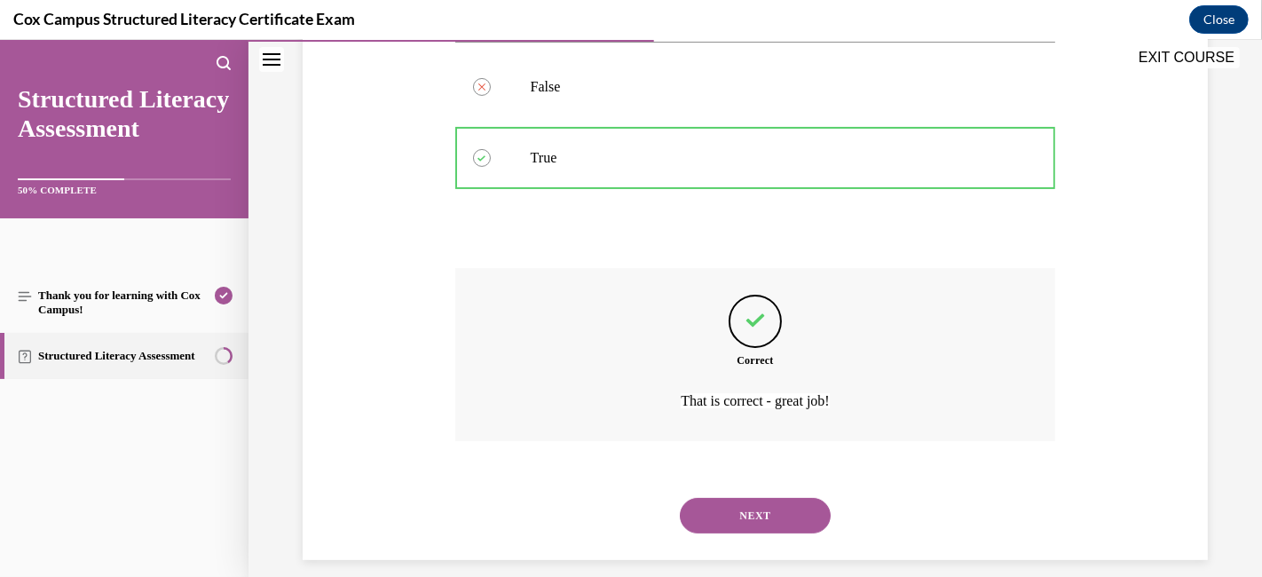
click at [753, 516] on button "NEXT" at bounding box center [755, 515] width 151 height 35
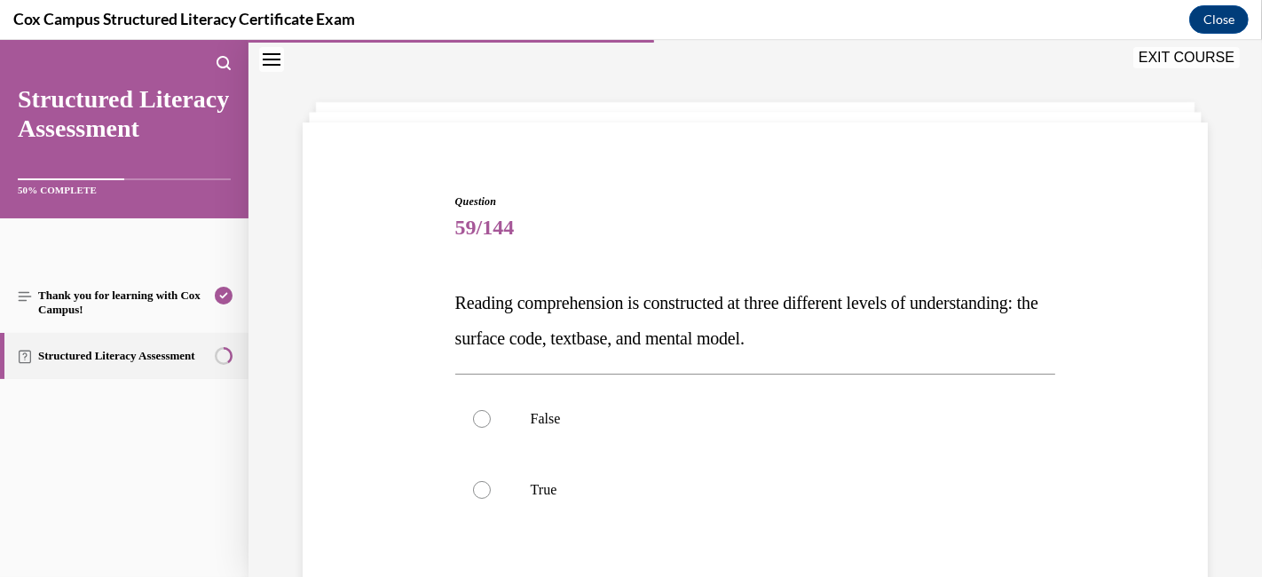
scroll to position [152, 0]
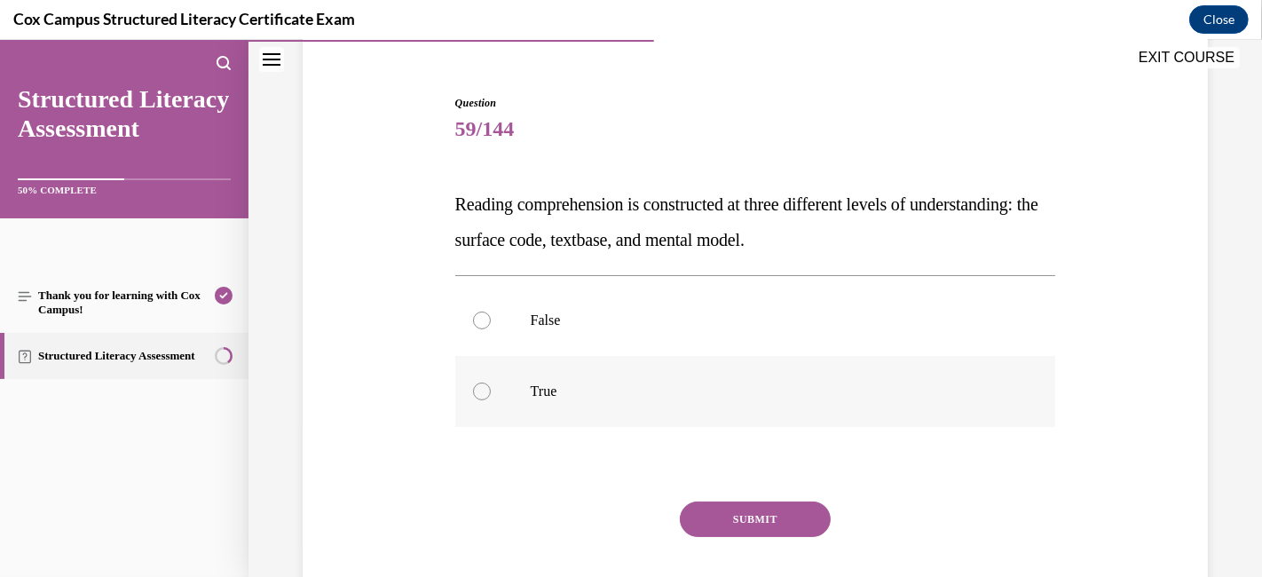
click at [489, 383] on label "True" at bounding box center [755, 391] width 601 height 71
click at [489, 383] on input "True" at bounding box center [482, 391] width 18 height 18
radio input "true"
click at [712, 509] on button "SUBMIT" at bounding box center [755, 518] width 151 height 35
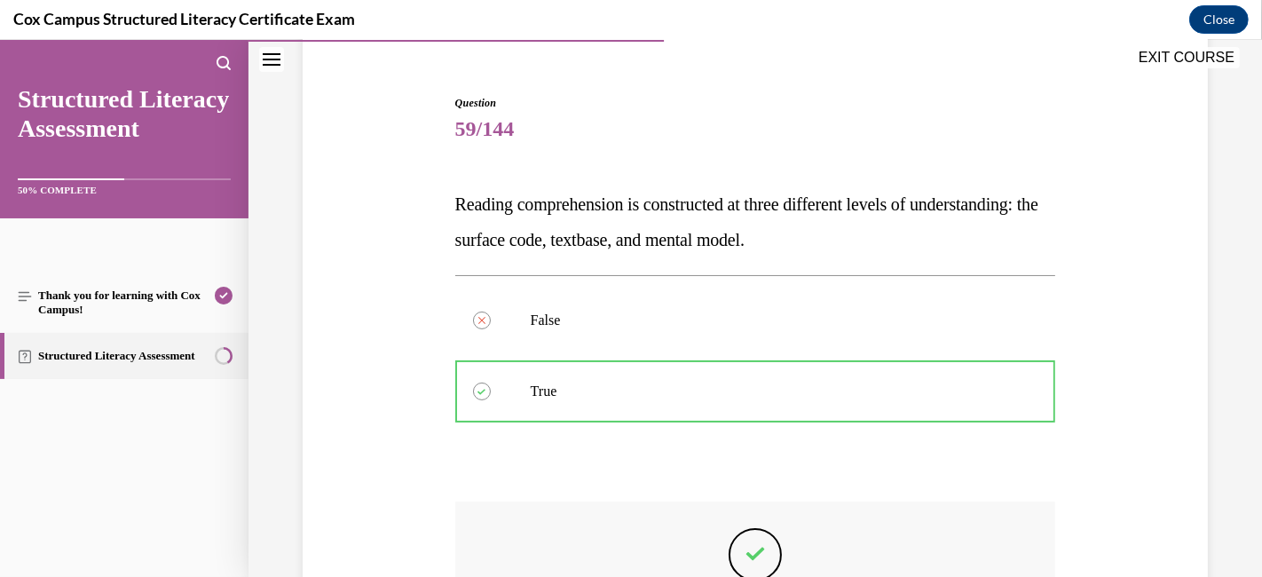
scroll to position [350, 0]
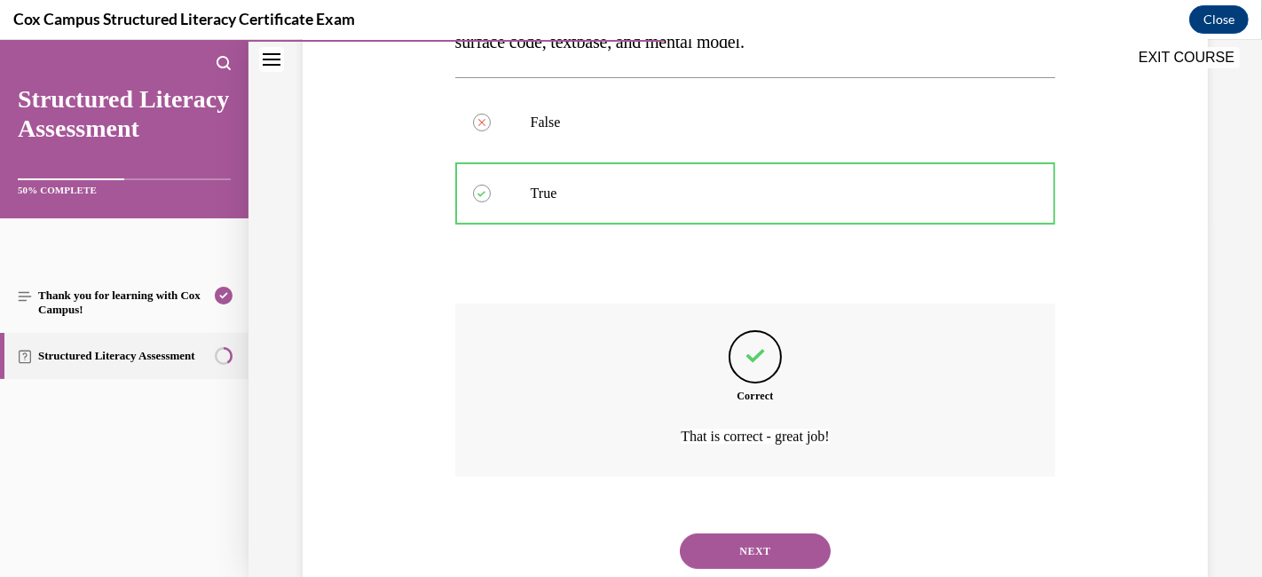
click at [712, 518] on button "NEXT" at bounding box center [755, 550] width 151 height 35
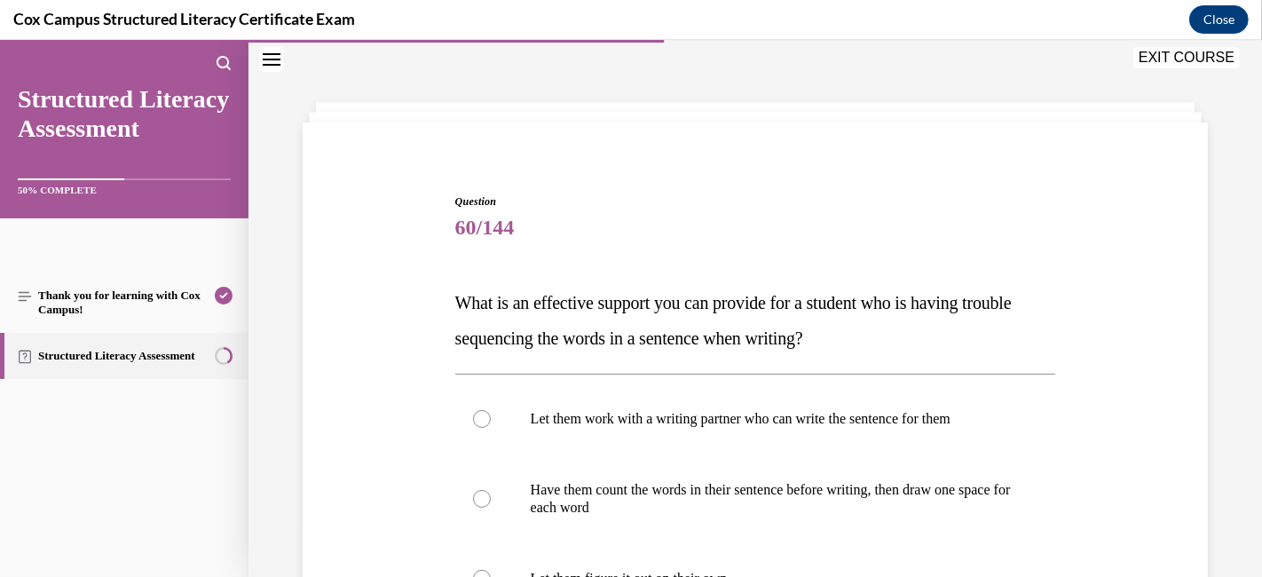
scroll to position [250, 0]
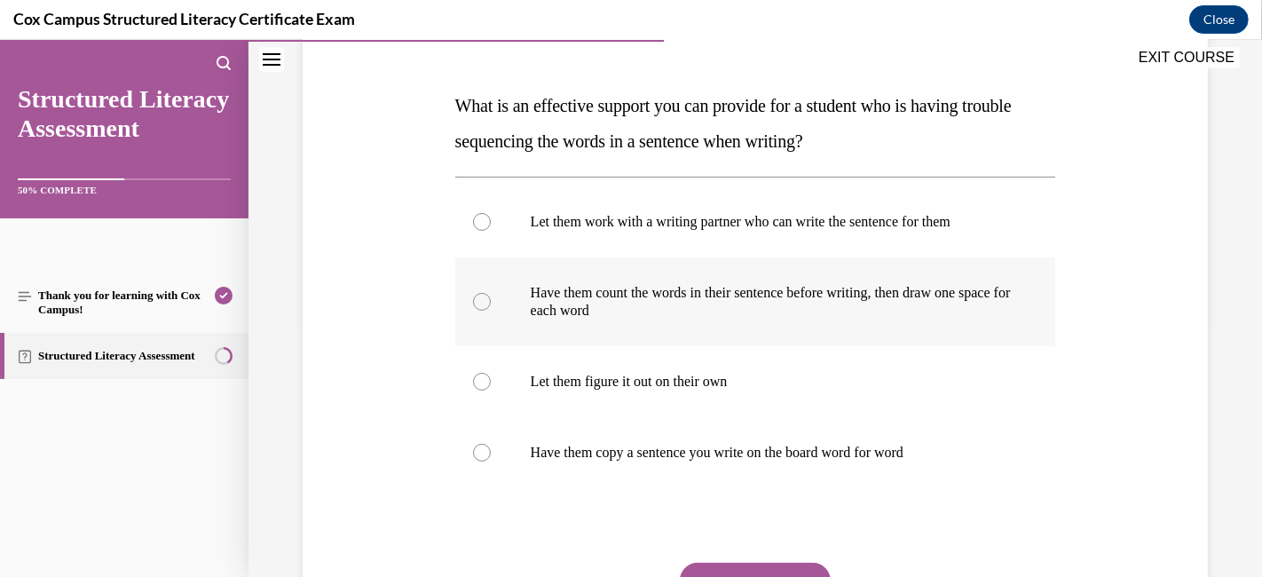
click at [476, 297] on div at bounding box center [482, 302] width 18 height 18
click at [476, 297] on input "Have them count the words in their sentence before writing, then draw one space…" at bounding box center [482, 302] width 18 height 18
radio input "true"
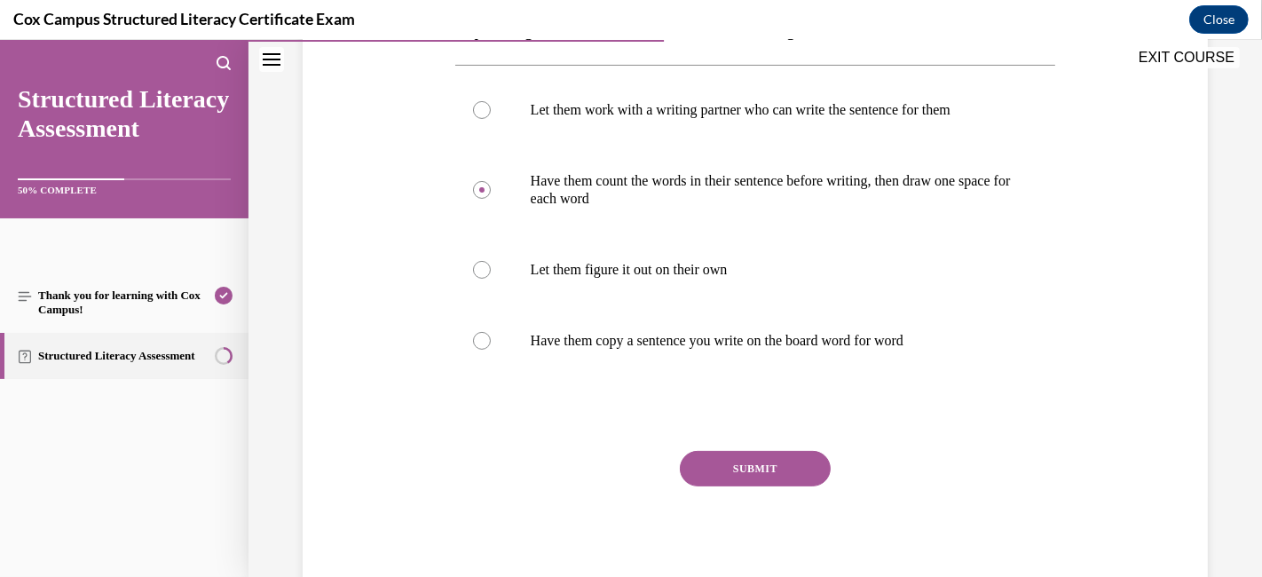
click at [728, 460] on button "SUBMIT" at bounding box center [755, 468] width 151 height 35
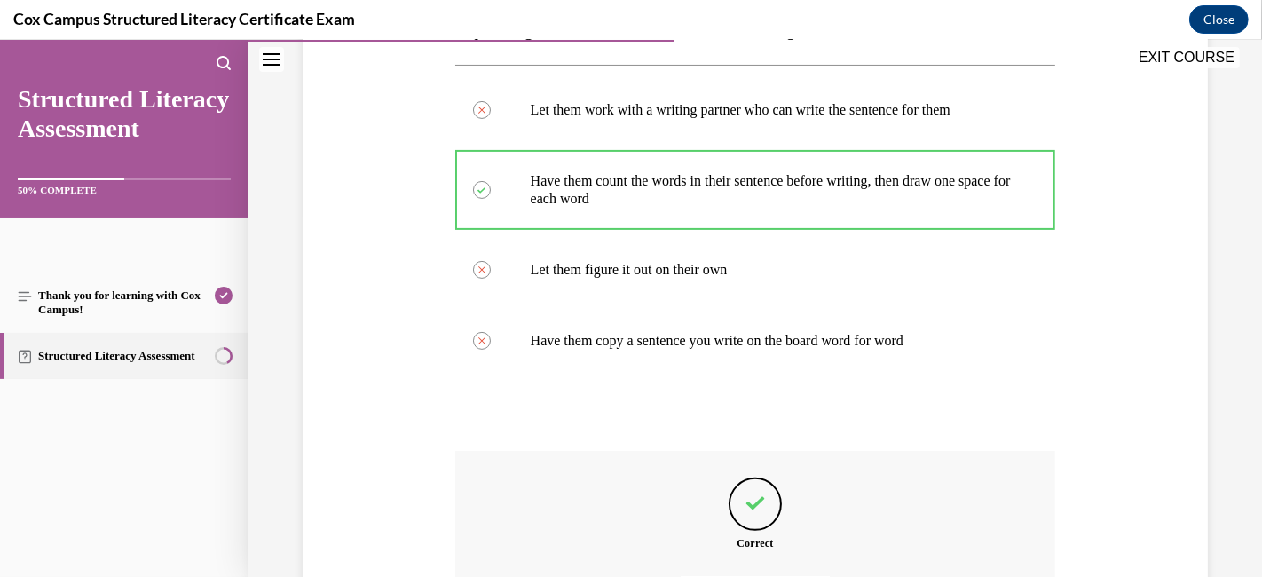
scroll to position [560, 0]
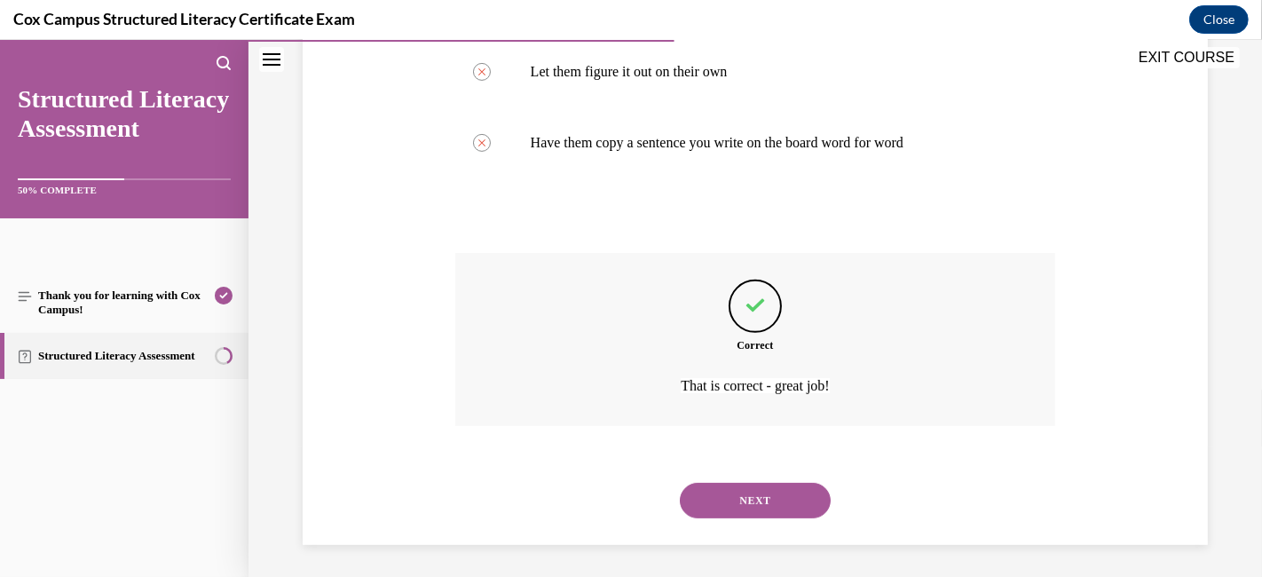
click at [724, 488] on button "NEXT" at bounding box center [755, 500] width 151 height 35
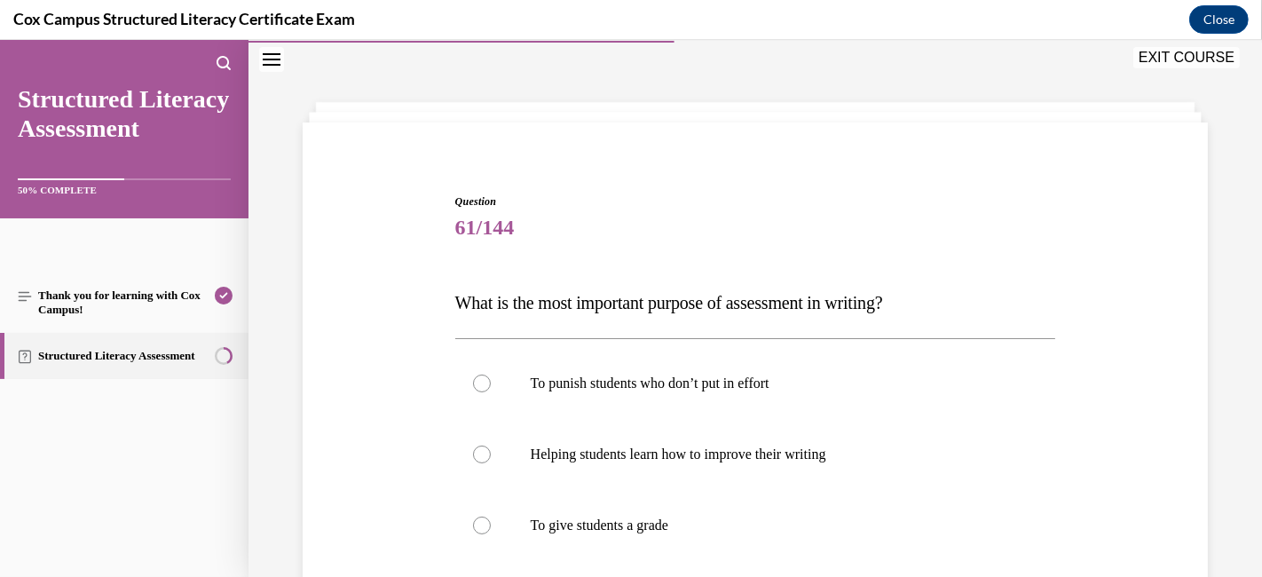
scroll to position [152, 0]
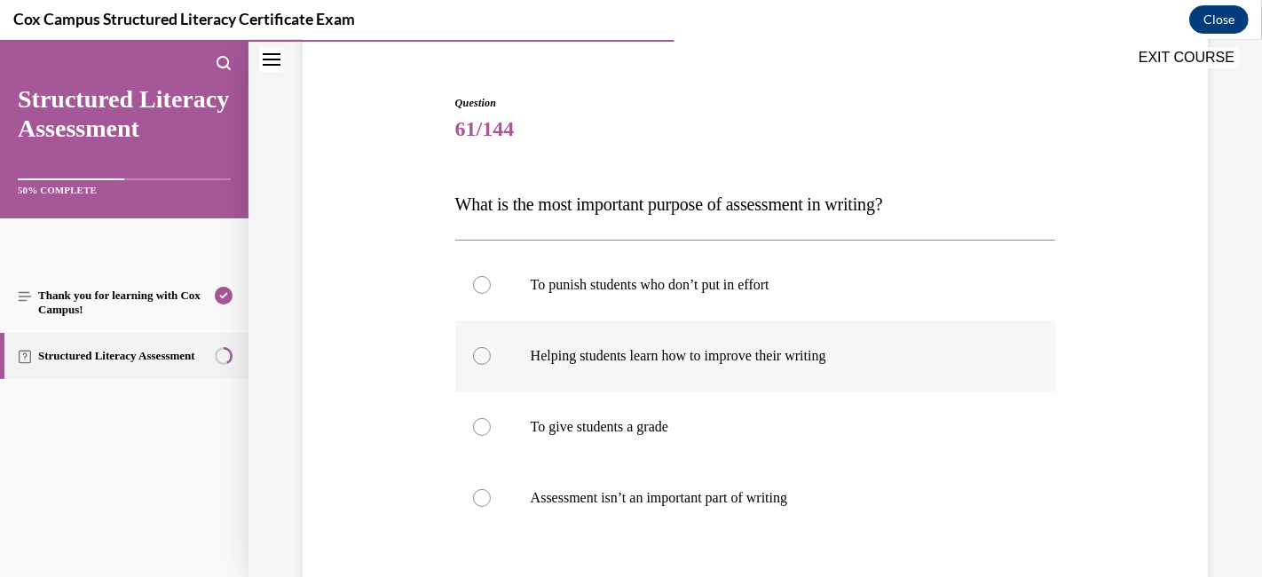
click at [479, 353] on div at bounding box center [482, 356] width 18 height 18
click at [479, 353] on input "Helping students learn how to improve their writing" at bounding box center [482, 356] width 18 height 18
radio input "true"
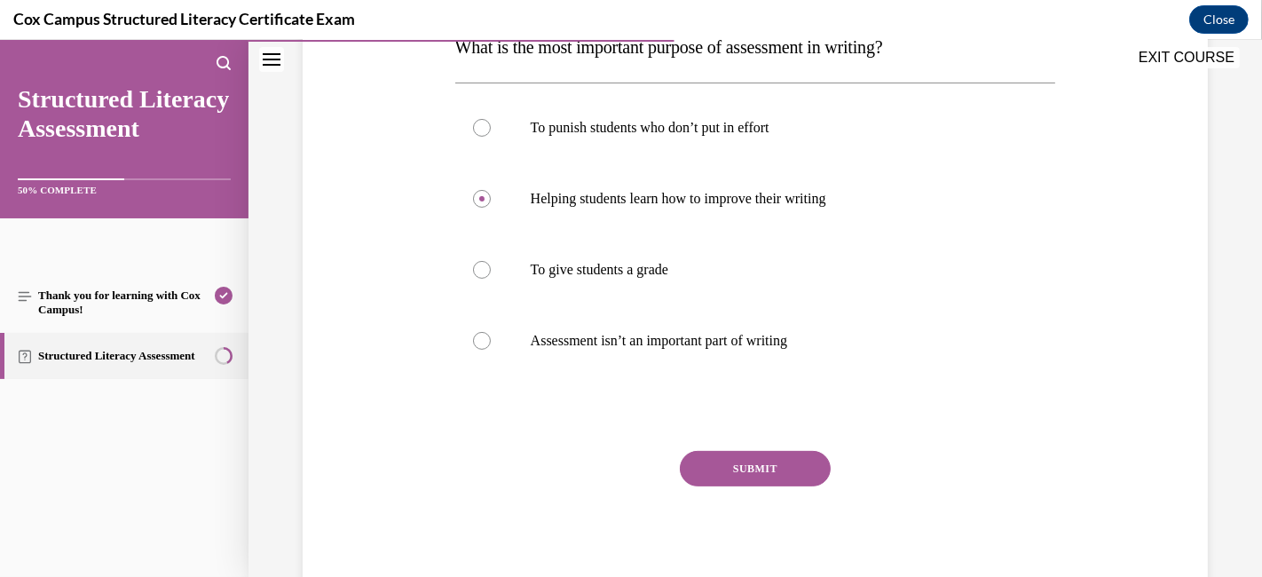
click at [714, 465] on button "SUBMIT" at bounding box center [755, 468] width 151 height 35
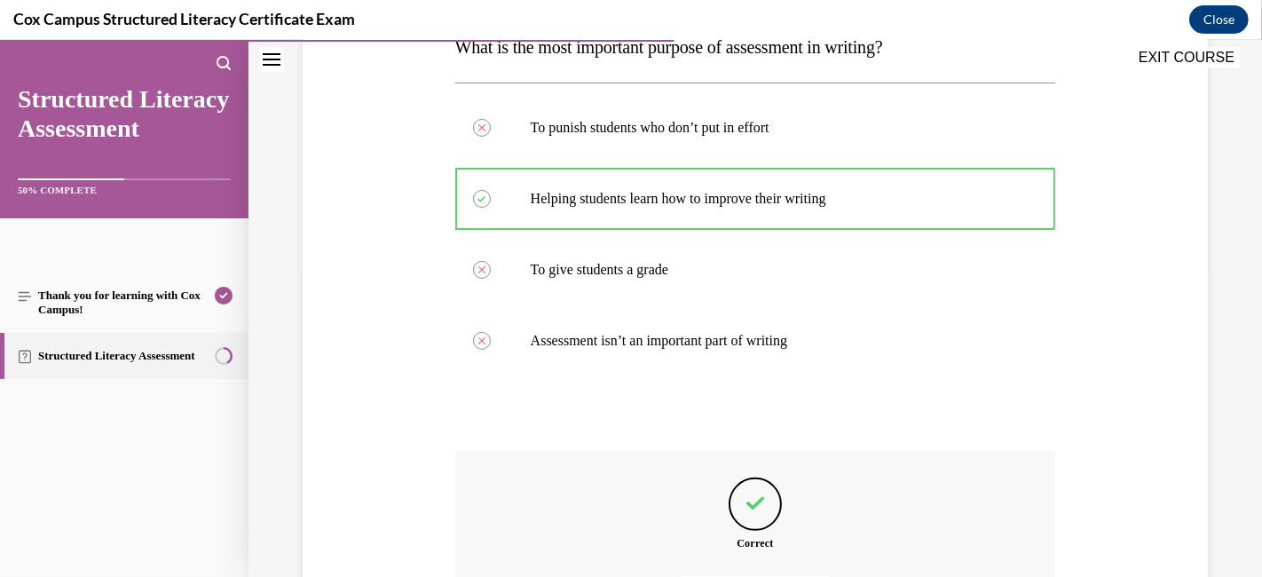
scroll to position [509, 0]
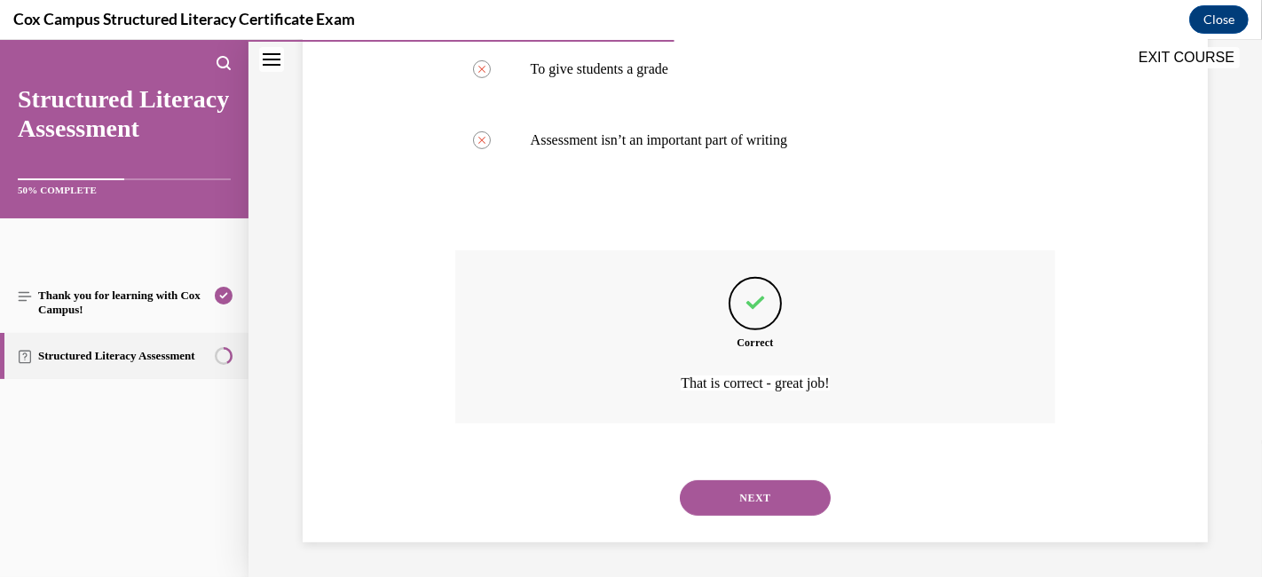
click at [713, 490] on button "NEXT" at bounding box center [755, 497] width 151 height 35
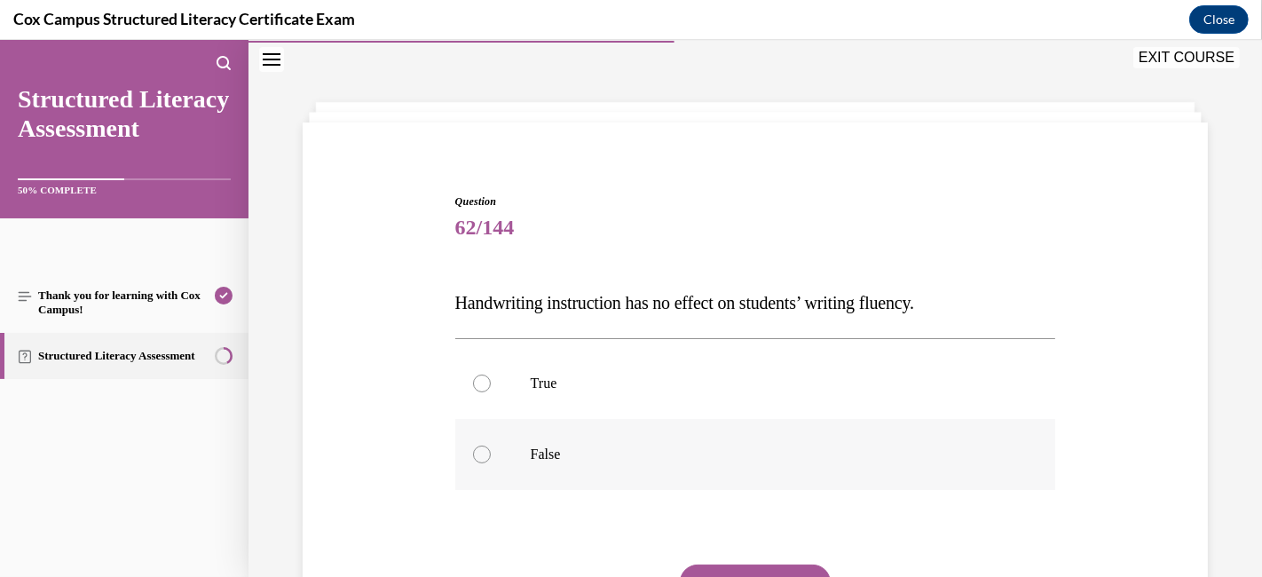
click at [481, 454] on div at bounding box center [482, 454] width 18 height 18
click at [481, 454] on input "False" at bounding box center [482, 454] width 18 height 18
radio input "true"
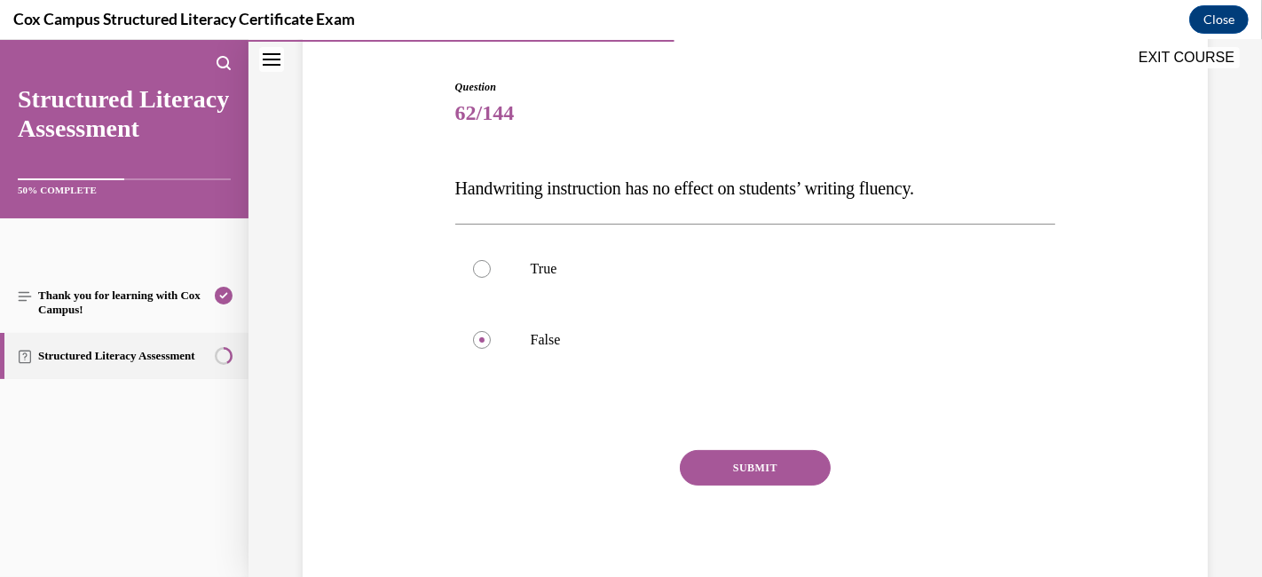
click at [713, 453] on button "SUBMIT" at bounding box center [755, 467] width 151 height 35
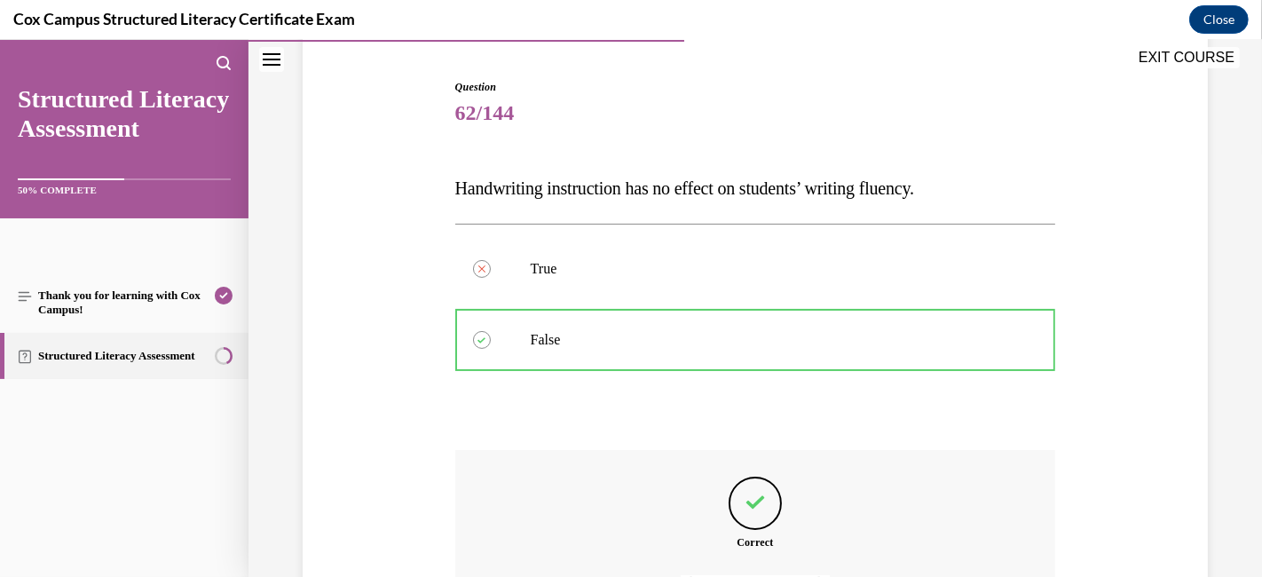
scroll to position [365, 0]
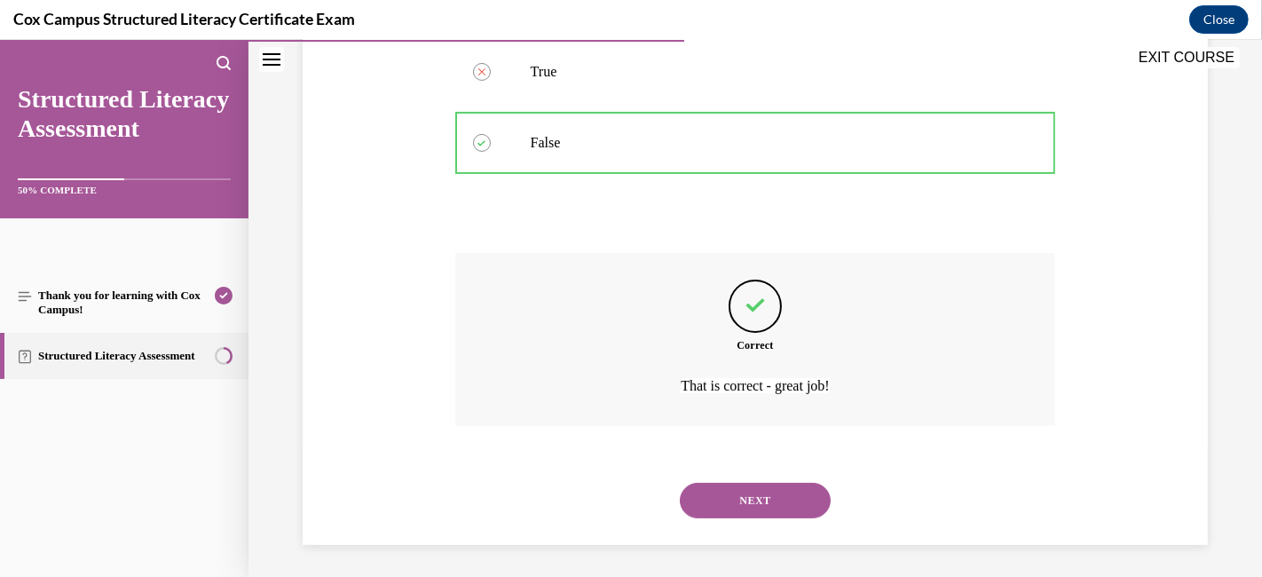
click at [731, 497] on button "NEXT" at bounding box center [755, 500] width 151 height 35
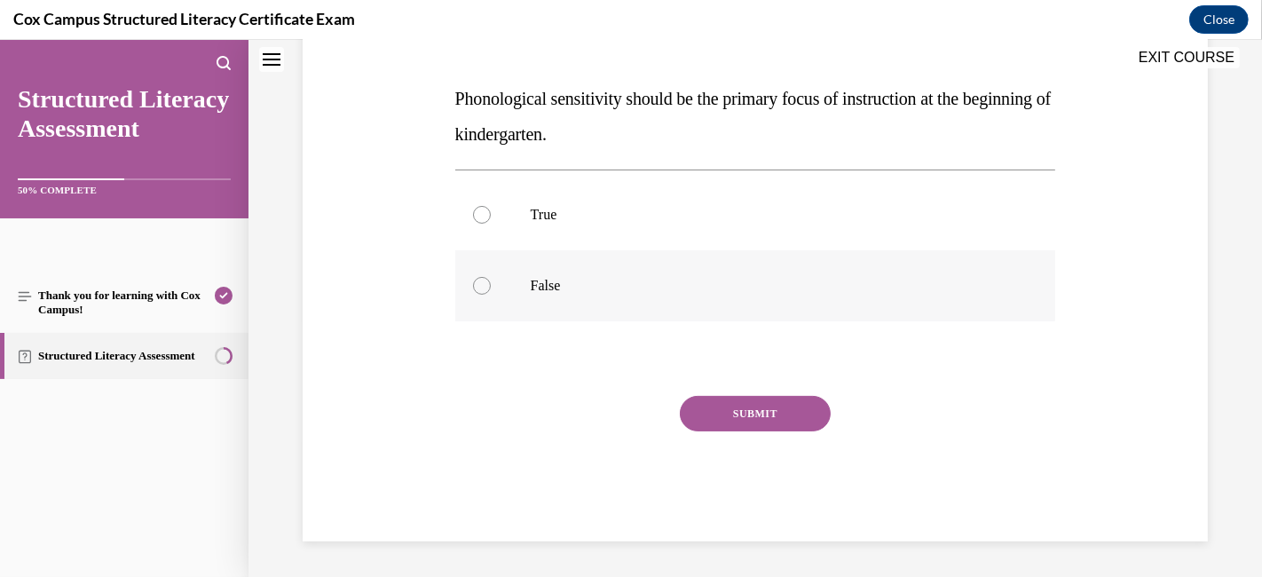
scroll to position [53, 0]
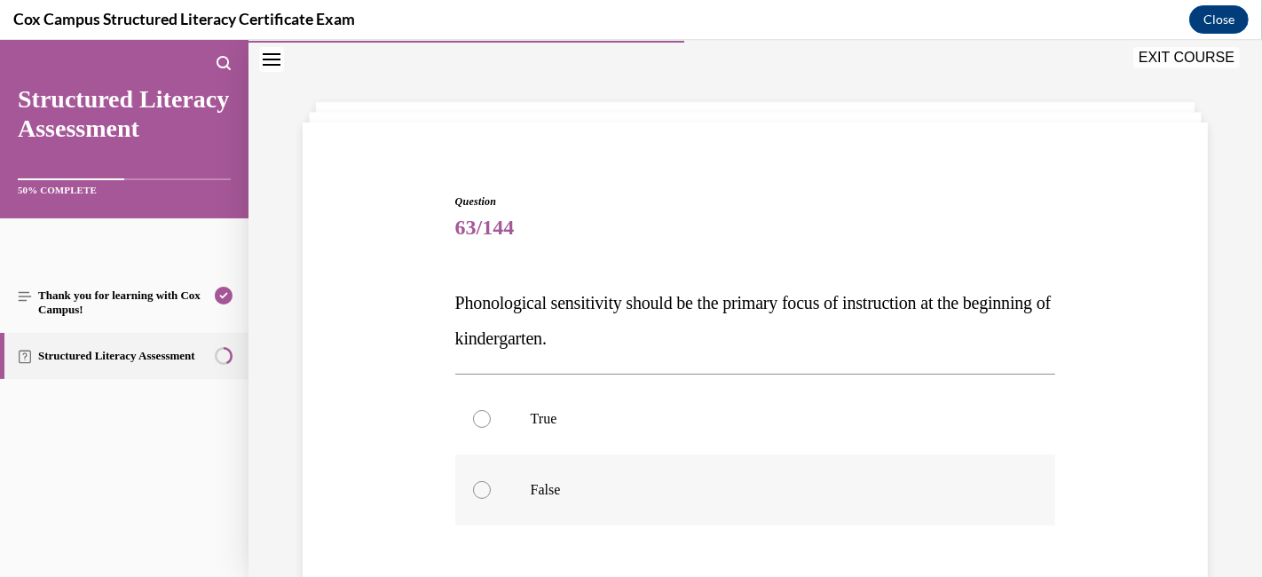
click at [497, 483] on label "False" at bounding box center [755, 489] width 601 height 71
click at [491, 483] on input "False" at bounding box center [482, 490] width 18 height 18
radio input "true"
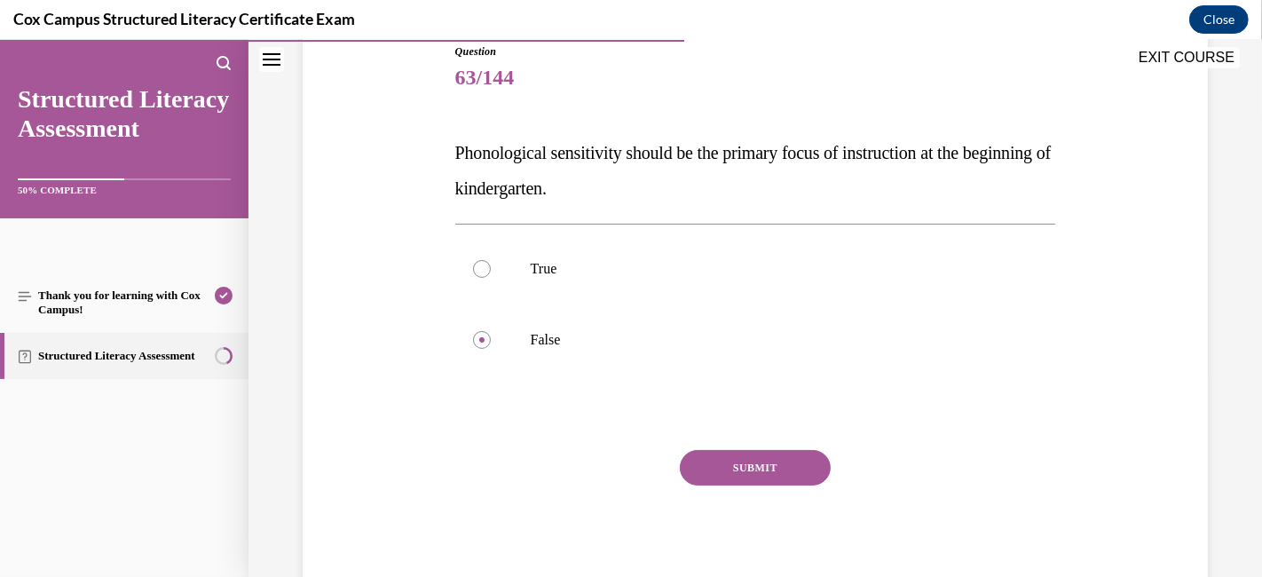
click at [732, 475] on button "SUBMIT" at bounding box center [755, 467] width 151 height 35
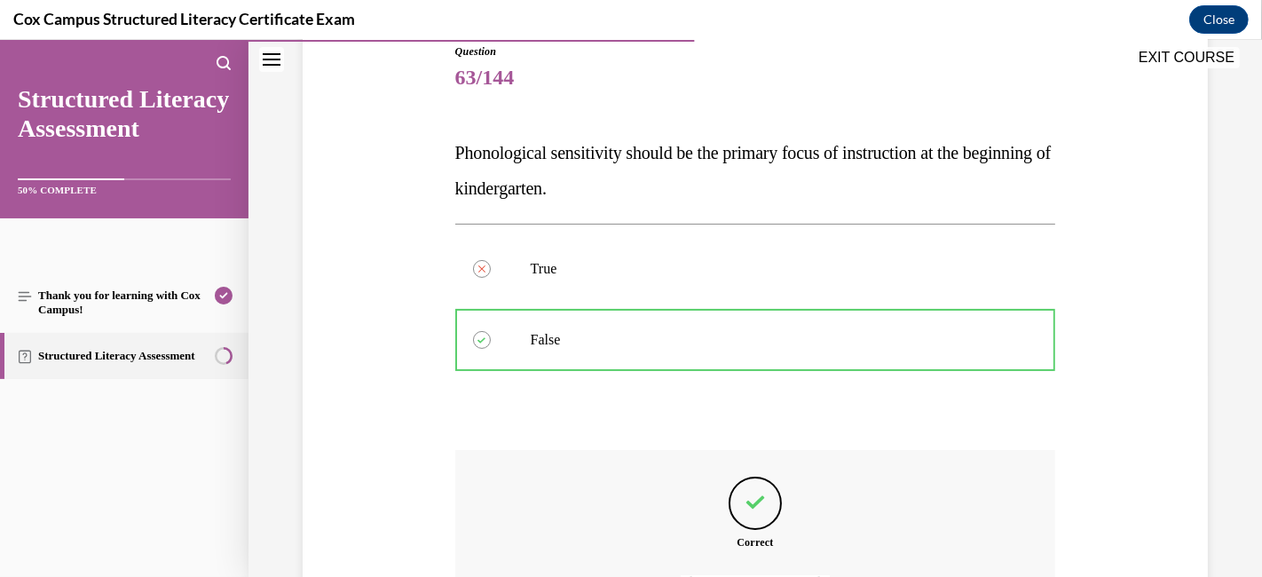
scroll to position [400, 0]
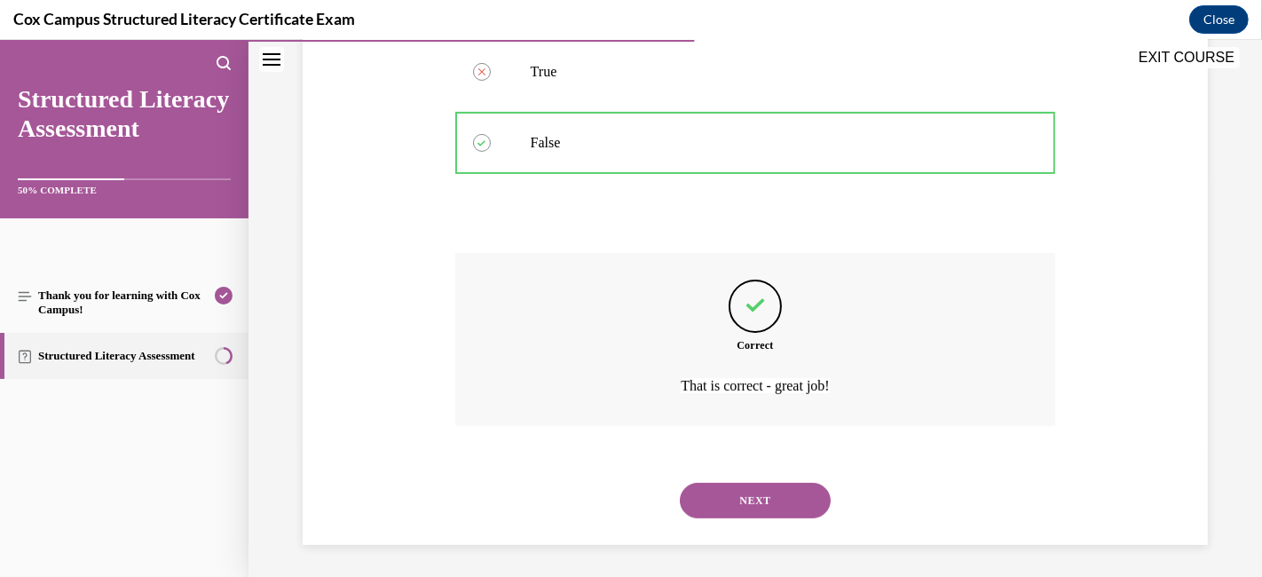
click at [751, 504] on button "NEXT" at bounding box center [755, 500] width 151 height 35
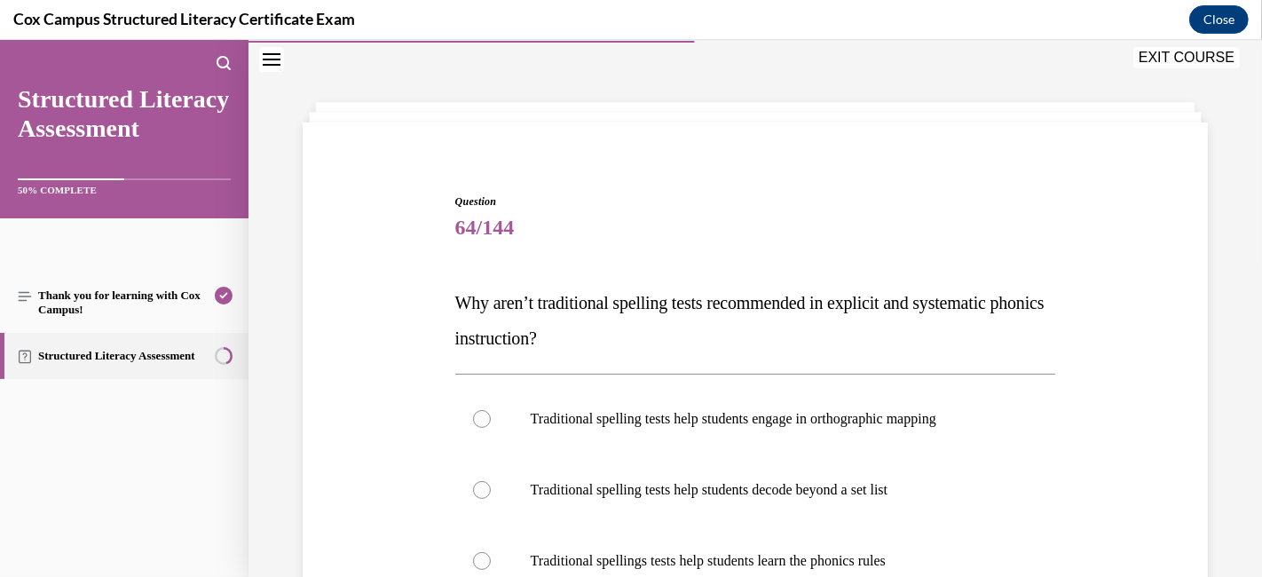
scroll to position [250, 0]
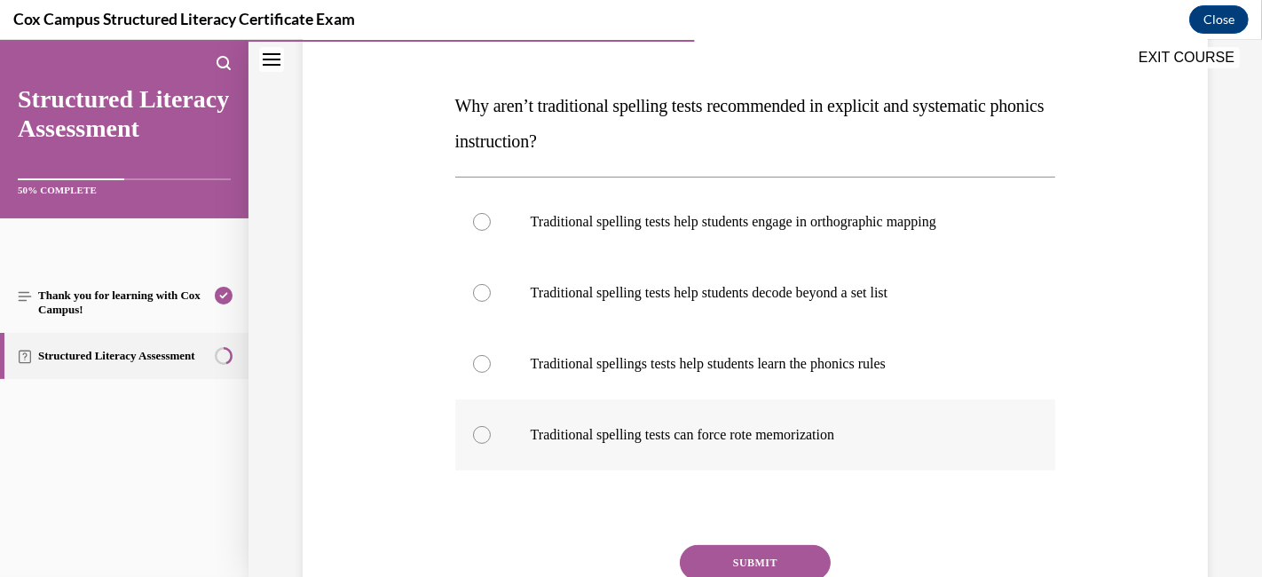
click at [485, 429] on div at bounding box center [482, 435] width 18 height 18
click at [485, 429] on input "Traditional spelling tests can force rote memorization" at bounding box center [482, 435] width 18 height 18
radio input "true"
click at [741, 518] on button "SUBMIT" at bounding box center [755, 562] width 151 height 35
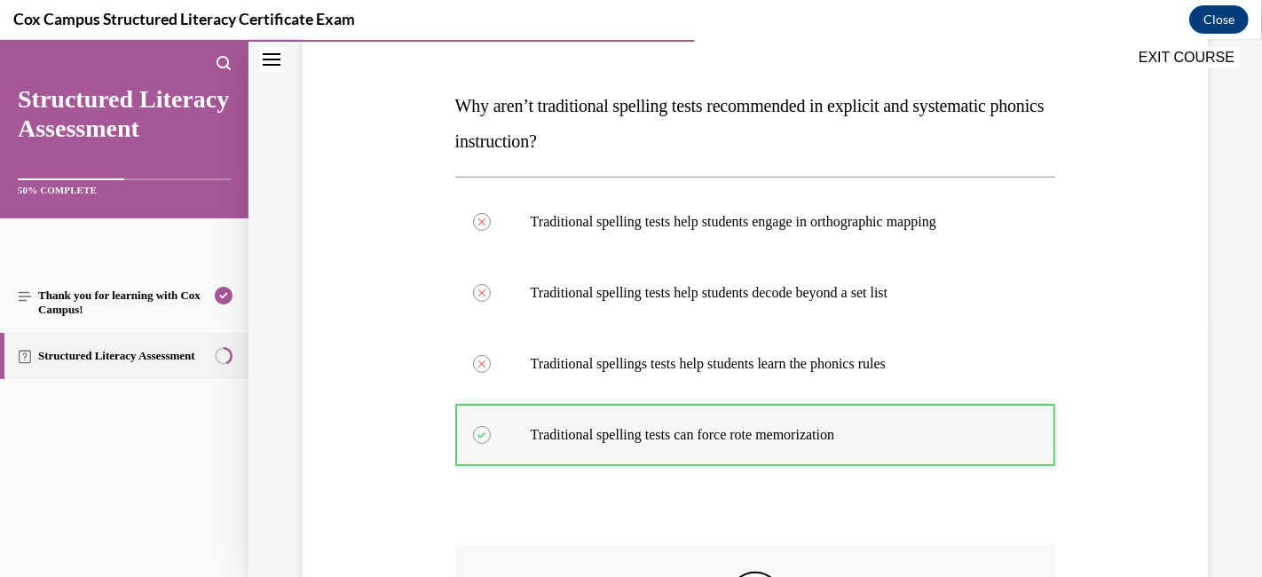
scroll to position [545, 0]
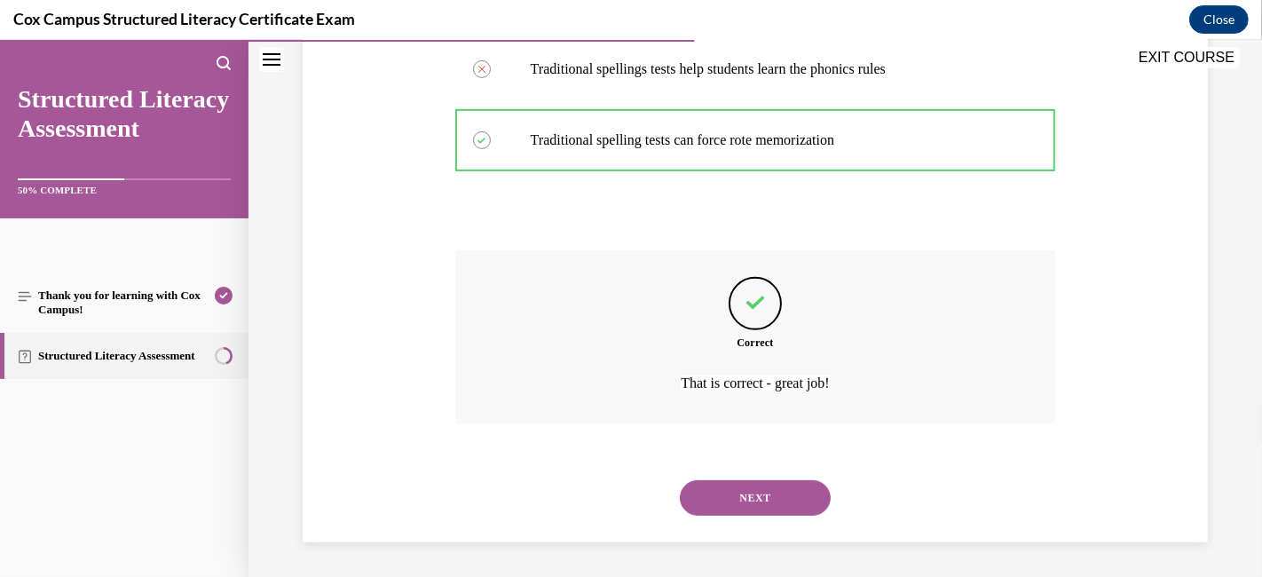
click at [702, 498] on button "NEXT" at bounding box center [755, 497] width 151 height 35
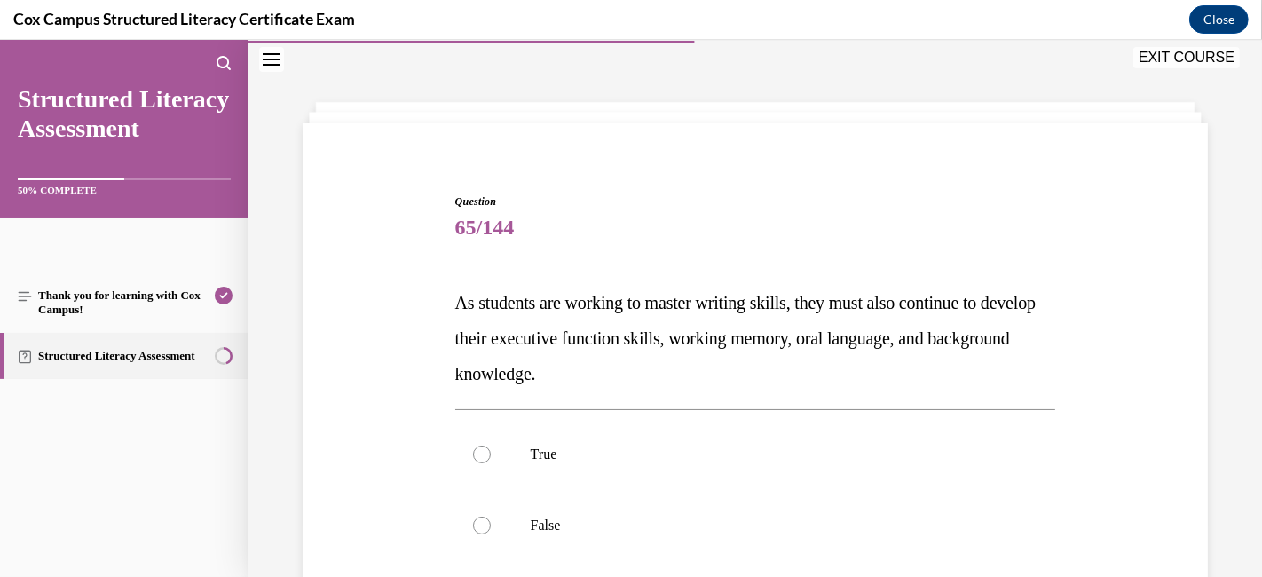
scroll to position [152, 0]
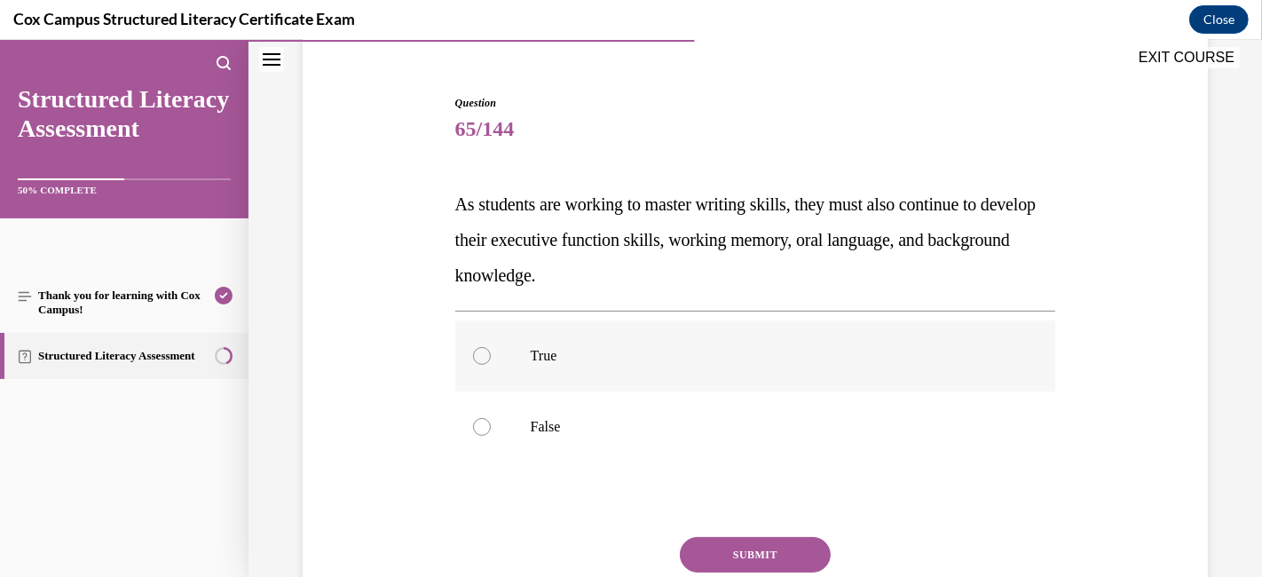
click at [500, 353] on label "True" at bounding box center [755, 355] width 601 height 71
click at [491, 353] on input "True" at bounding box center [482, 356] width 18 height 18
radio input "true"
click at [717, 518] on button "SUBMIT" at bounding box center [755, 554] width 151 height 35
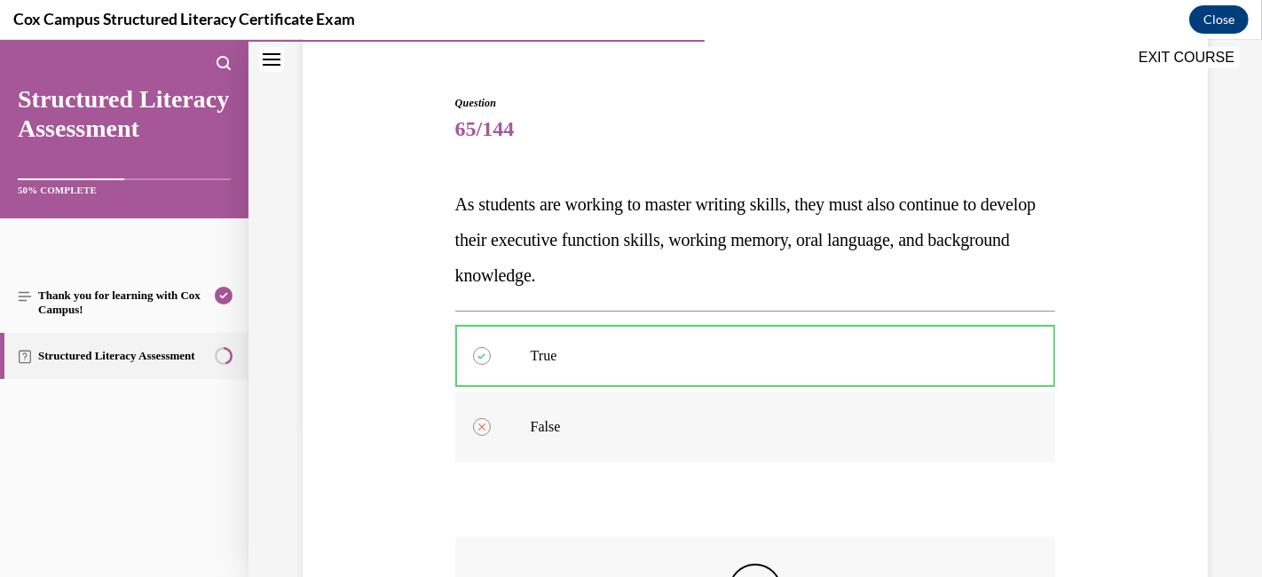
scroll to position [438, 0]
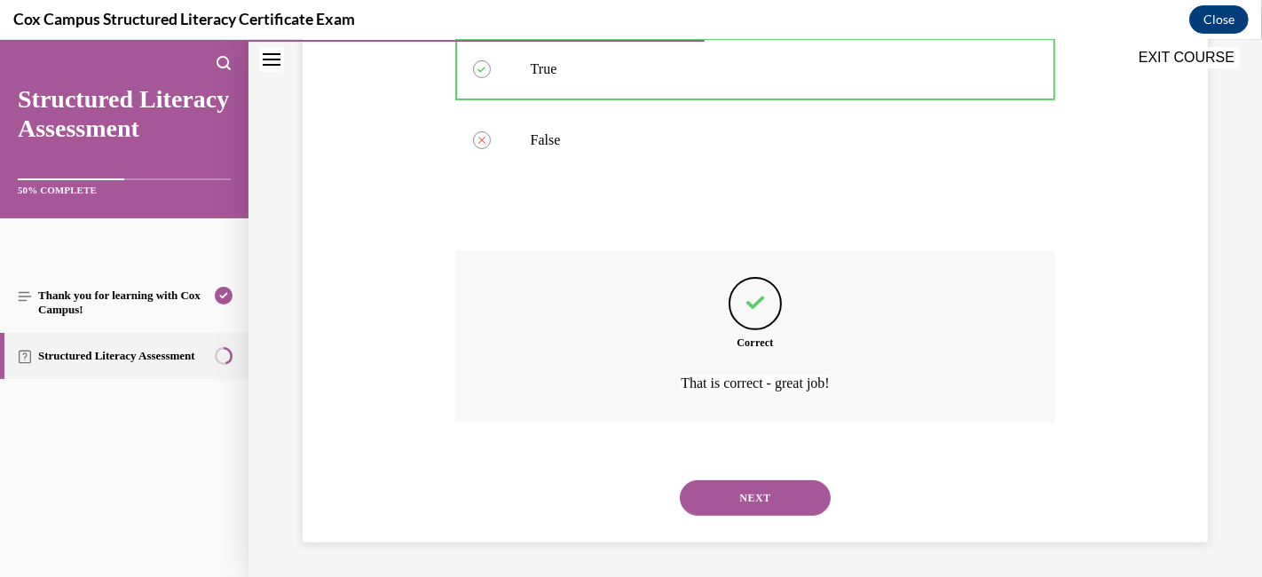
click at [760, 491] on button "NEXT" at bounding box center [755, 497] width 151 height 35
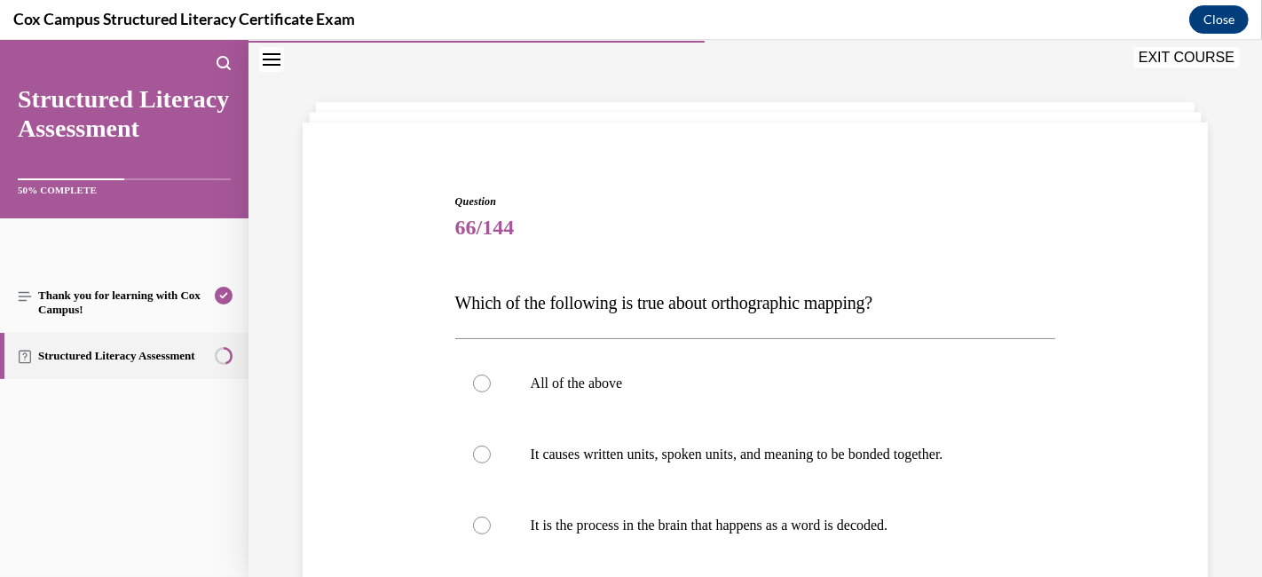
scroll to position [152, 0]
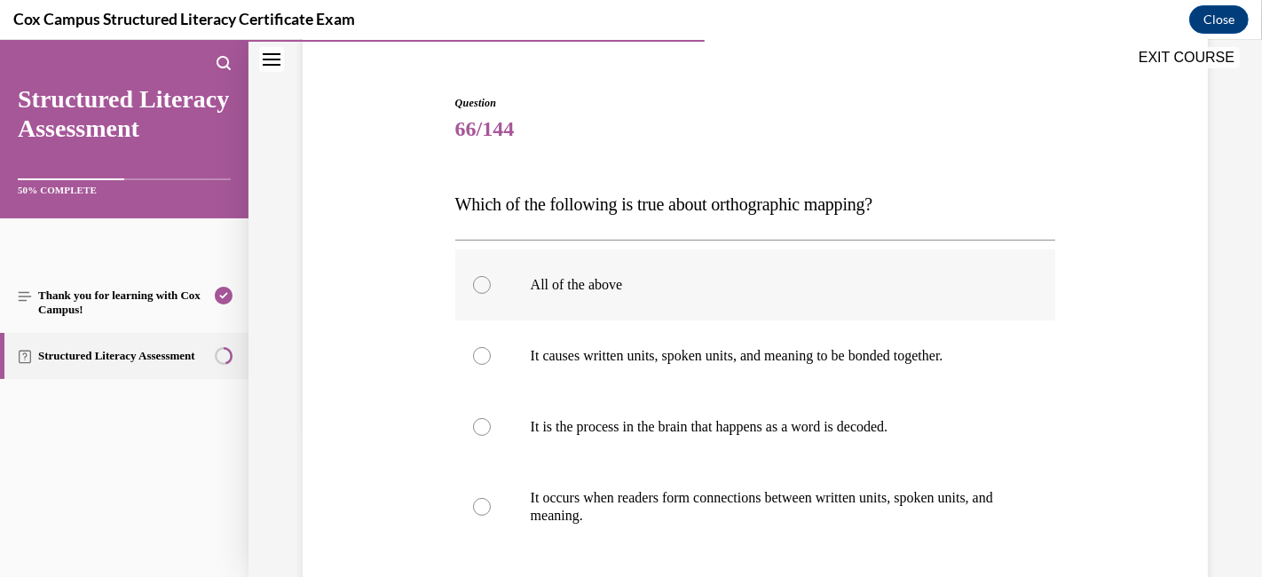
click at [473, 287] on div at bounding box center [482, 285] width 18 height 18
click at [473, 287] on input "All of the above" at bounding box center [482, 285] width 18 height 18
radio input "true"
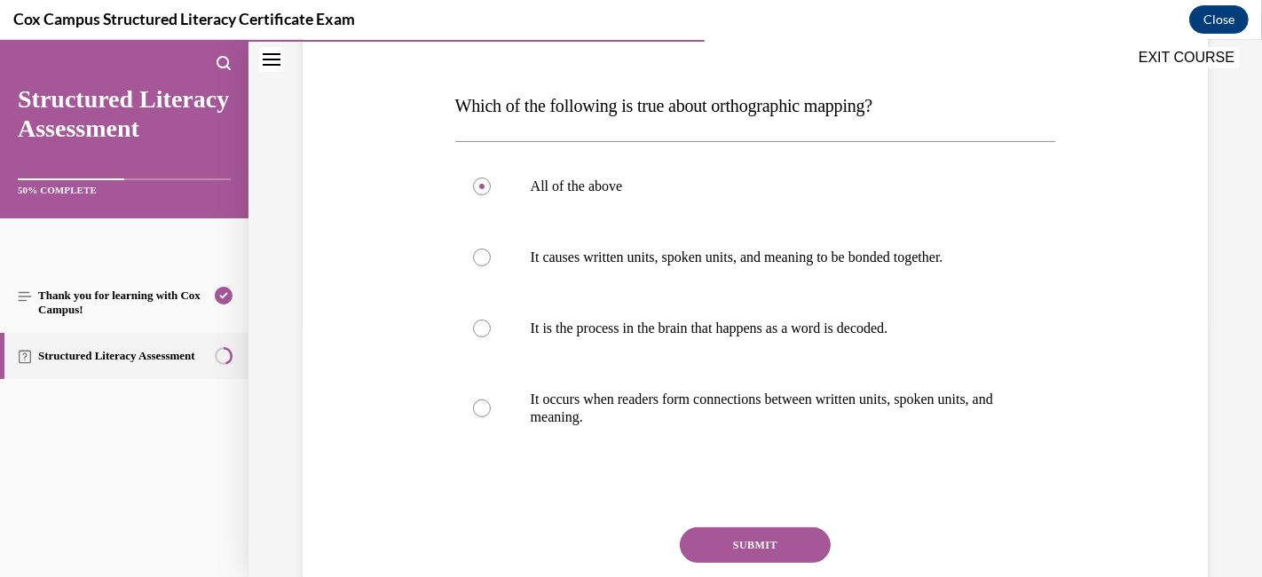
scroll to position [327, 0]
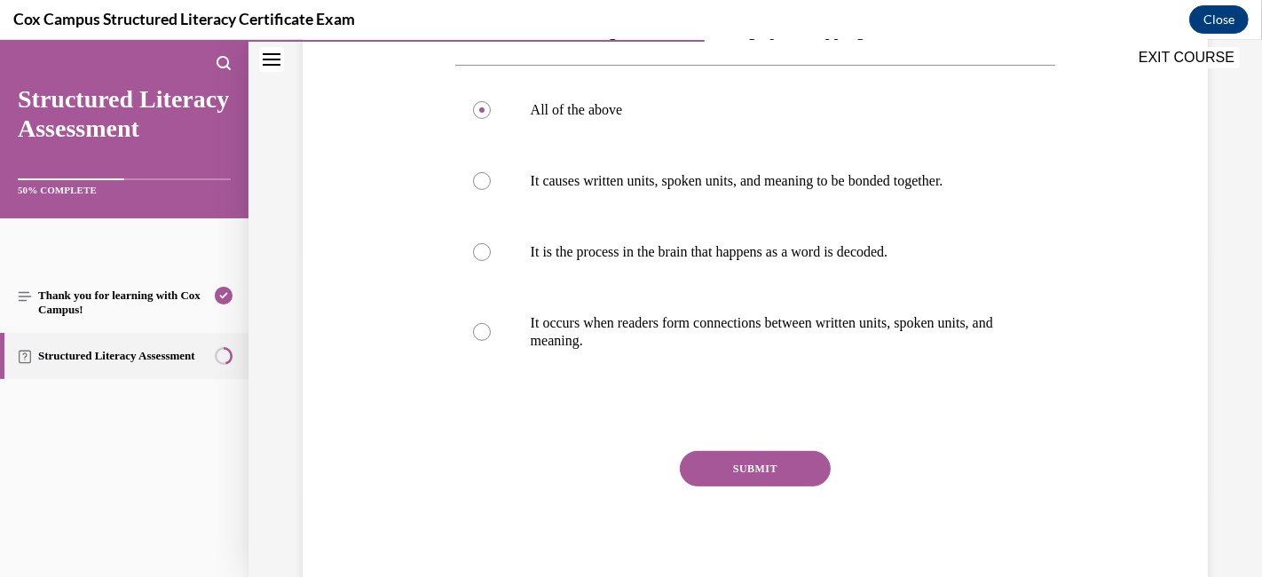
click at [734, 475] on button "SUBMIT" at bounding box center [755, 468] width 151 height 35
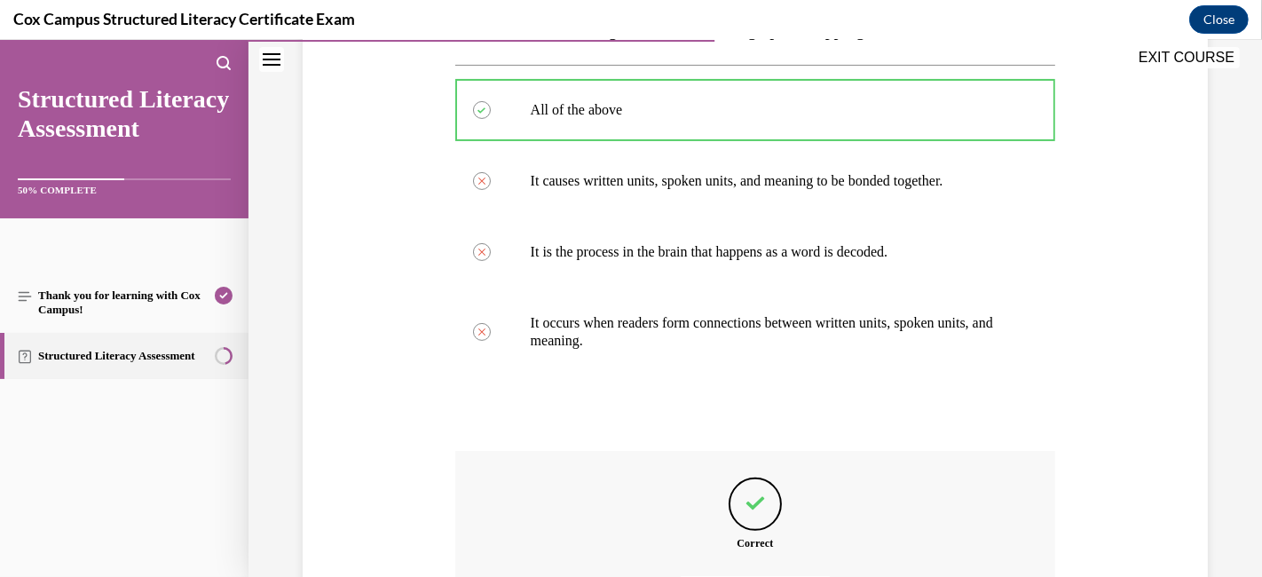
scroll to position [524, 0]
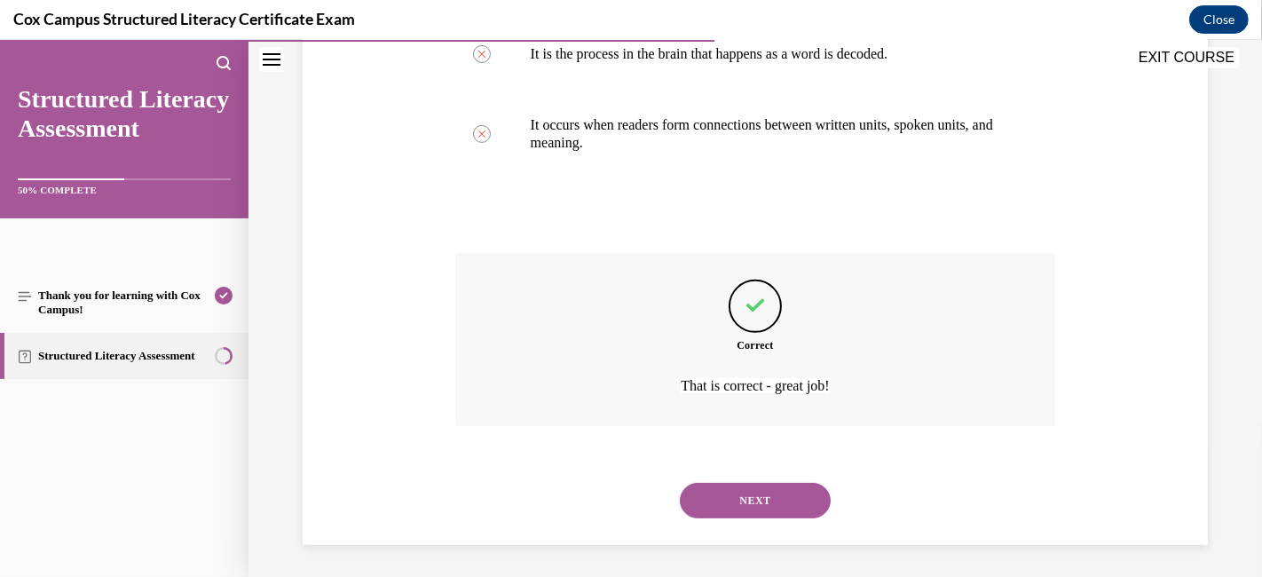
click at [733, 490] on button "NEXT" at bounding box center [755, 500] width 151 height 35
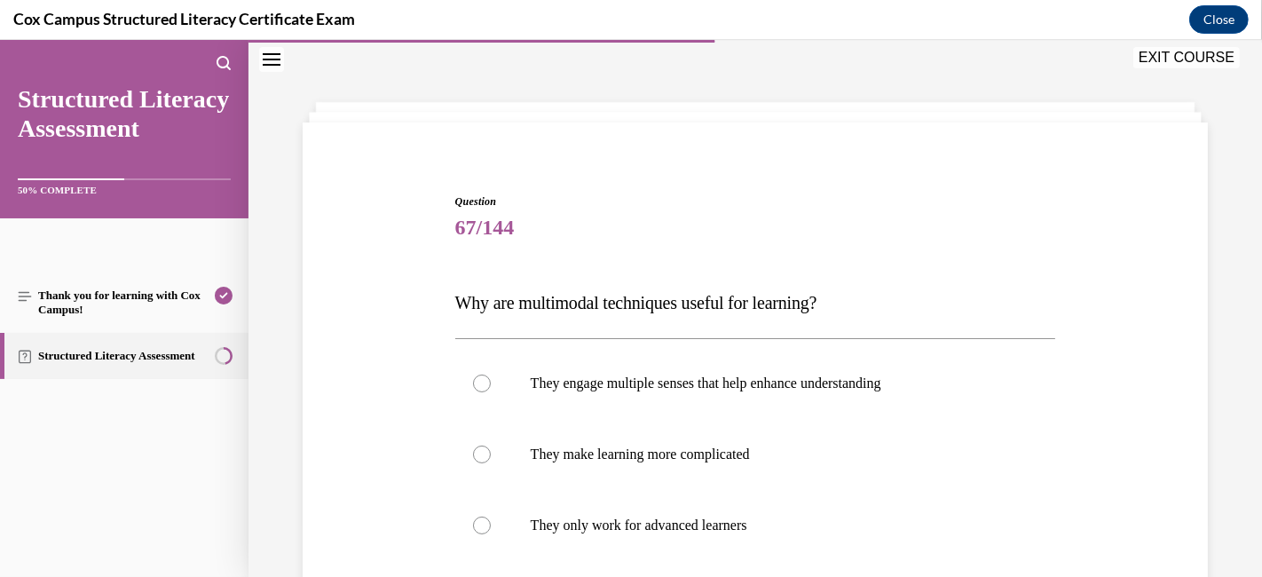
scroll to position [250, 0]
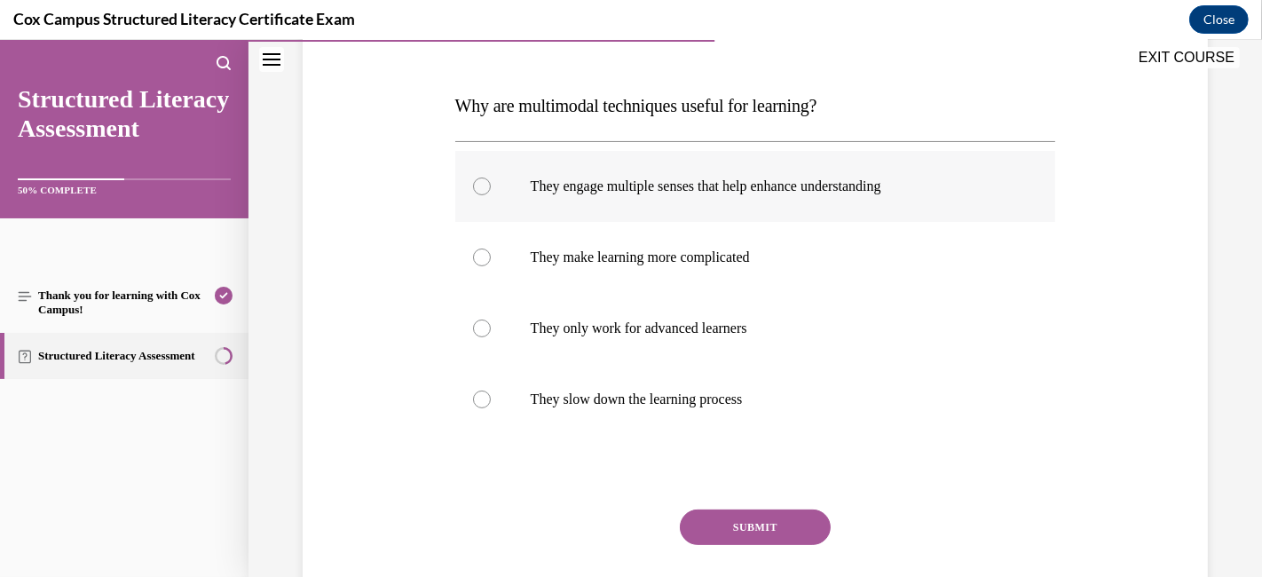
click at [608, 188] on p "They engage multiple senses that help enhance understanding" at bounding box center [771, 186] width 481 height 18
click at [491, 188] on input "They engage multiple senses that help enhance understanding" at bounding box center [482, 186] width 18 height 18
radio input "true"
click at [759, 518] on button "SUBMIT" at bounding box center [755, 526] width 151 height 35
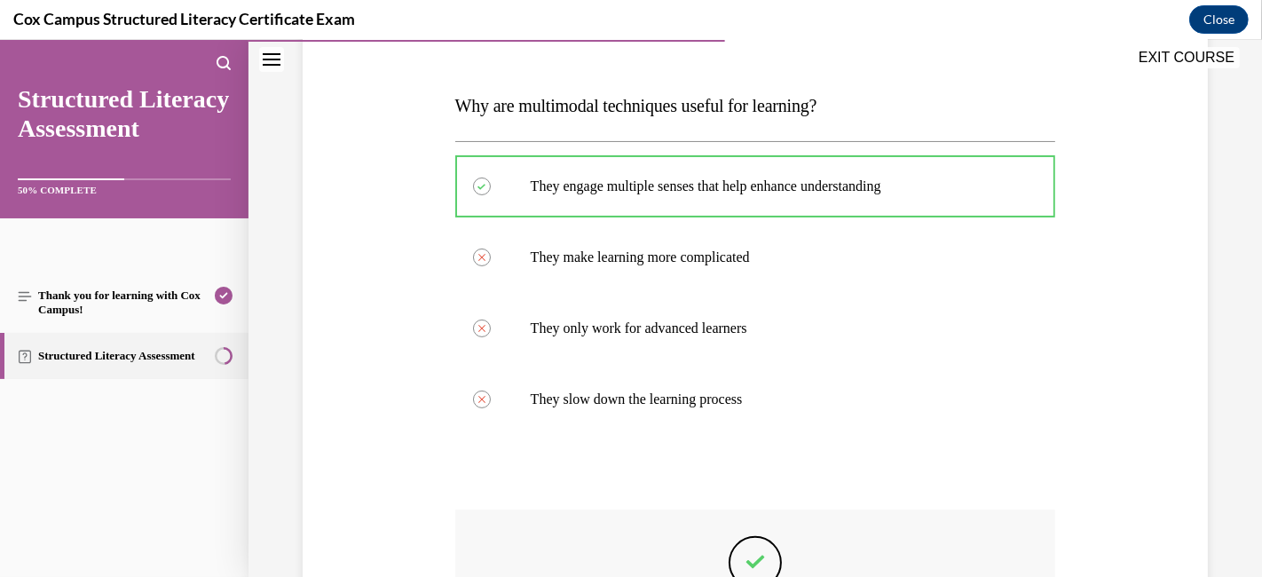
scroll to position [448, 0]
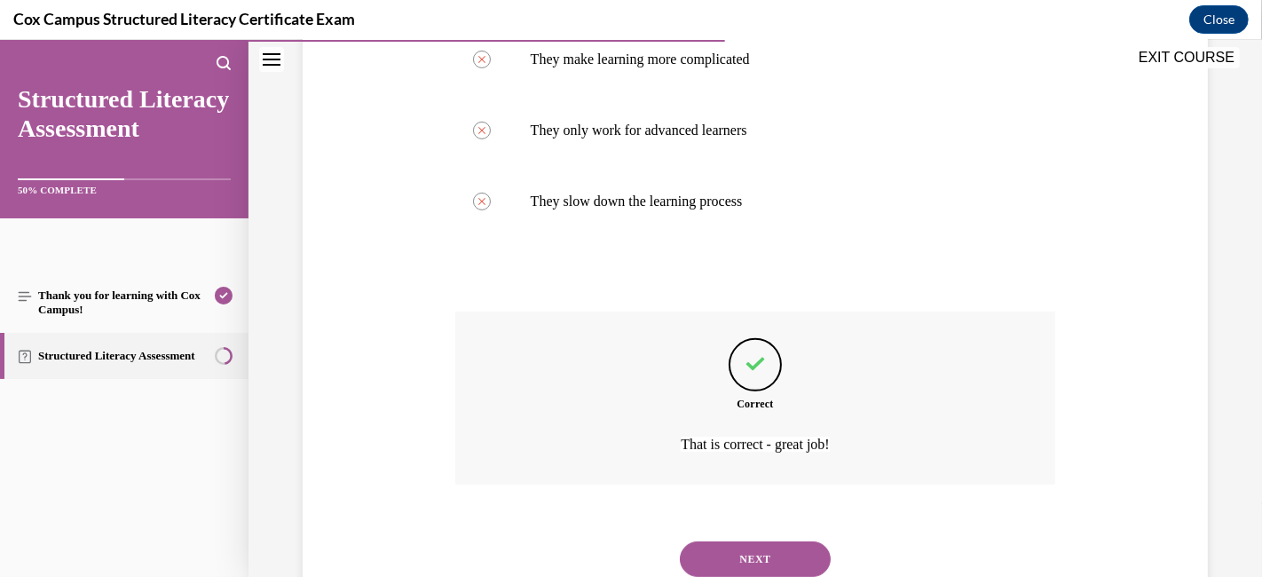
click at [755, 518] on button "NEXT" at bounding box center [755, 558] width 151 height 35
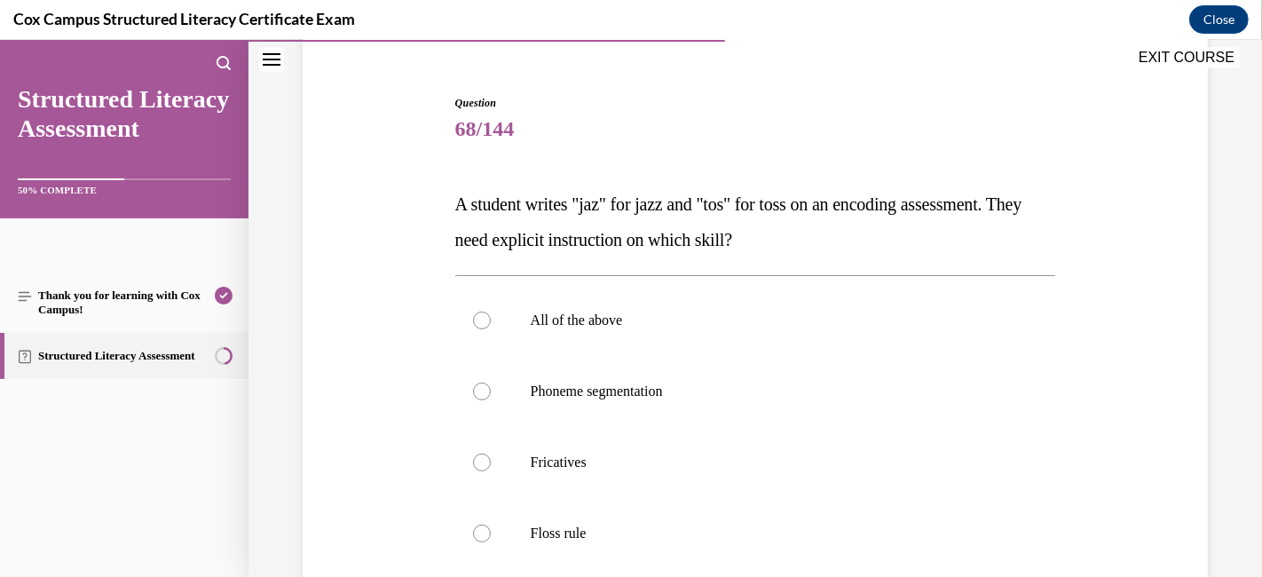
scroll to position [250, 0]
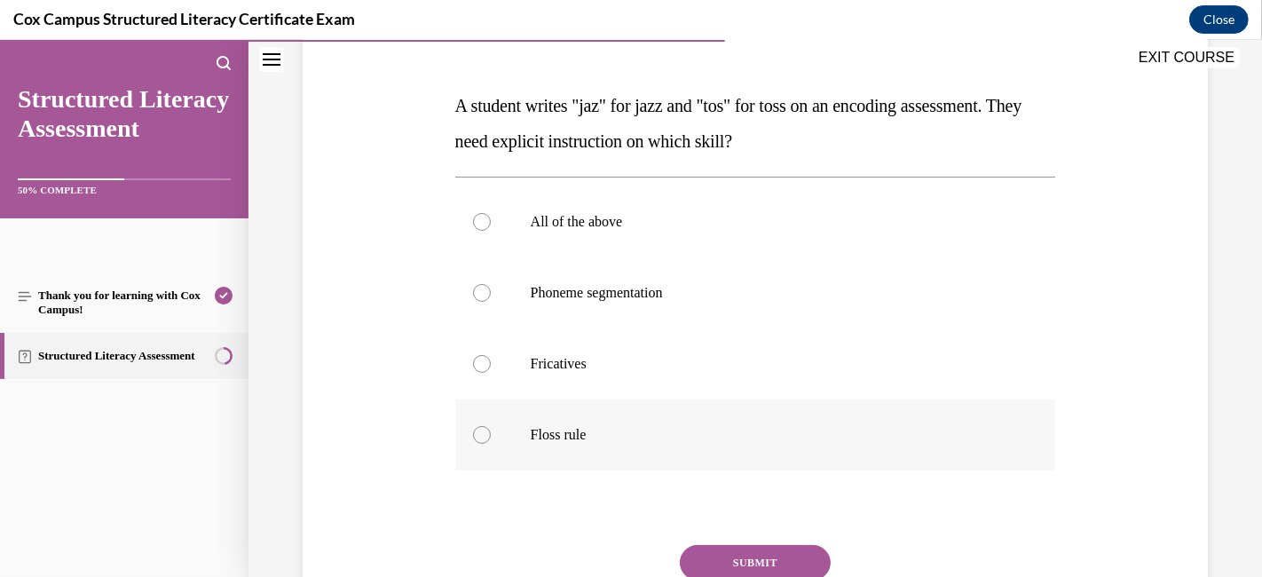
click at [481, 429] on div at bounding box center [482, 435] width 18 height 18
click at [481, 429] on input "Floss rule" at bounding box center [482, 435] width 18 height 18
radio input "true"
click at [745, 518] on button "SUBMIT" at bounding box center [755, 562] width 151 height 35
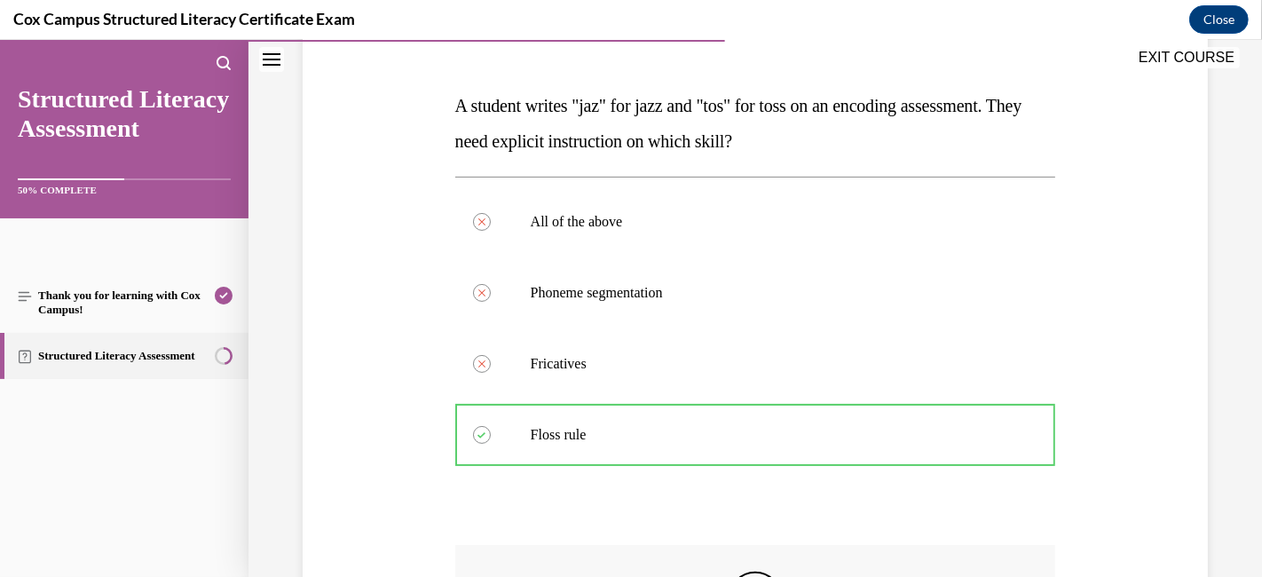
scroll to position [545, 0]
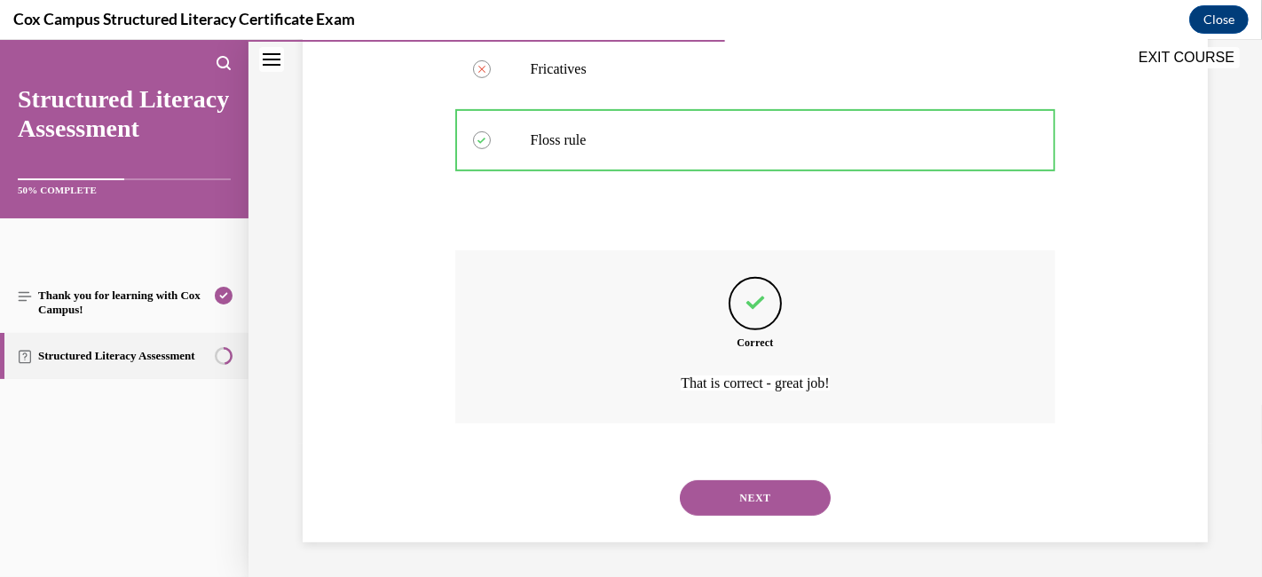
click at [729, 492] on button "NEXT" at bounding box center [755, 497] width 151 height 35
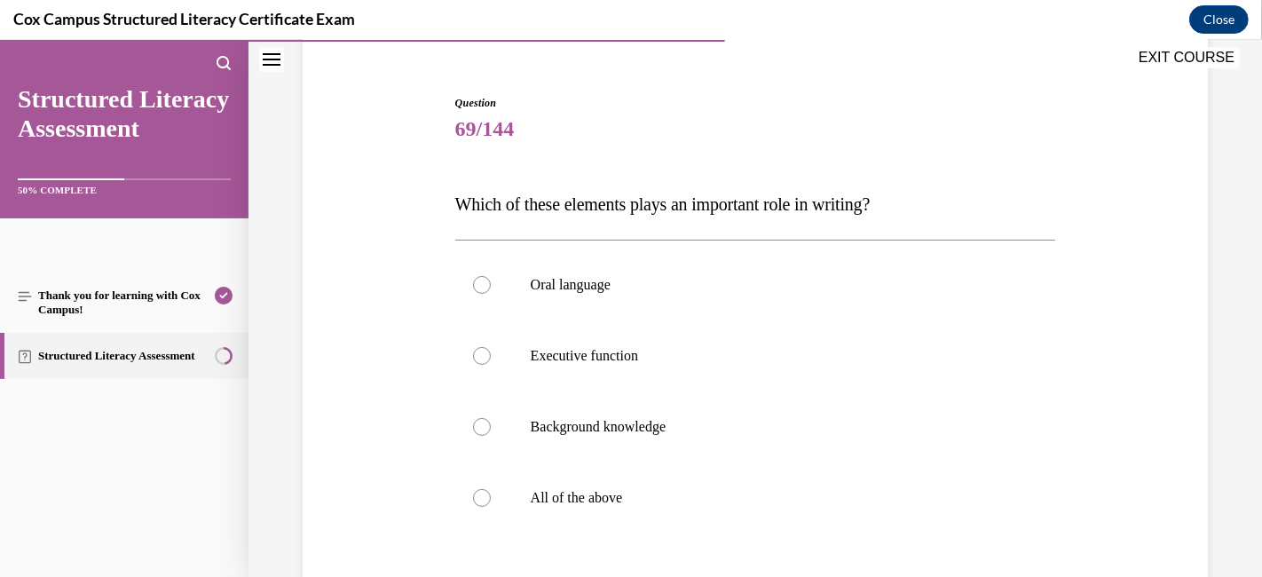
scroll to position [250, 0]
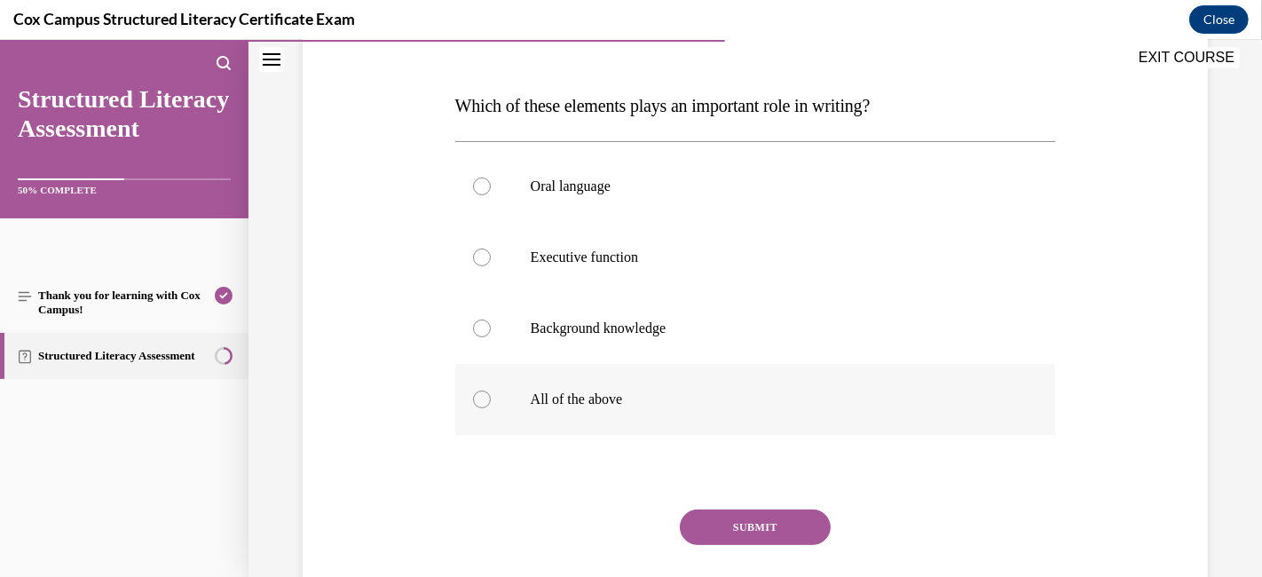
click at [479, 398] on div at bounding box center [482, 399] width 18 height 18
click at [479, 398] on input "All of the above" at bounding box center [482, 399] width 18 height 18
radio input "true"
click at [742, 518] on button "SUBMIT" at bounding box center [755, 526] width 151 height 35
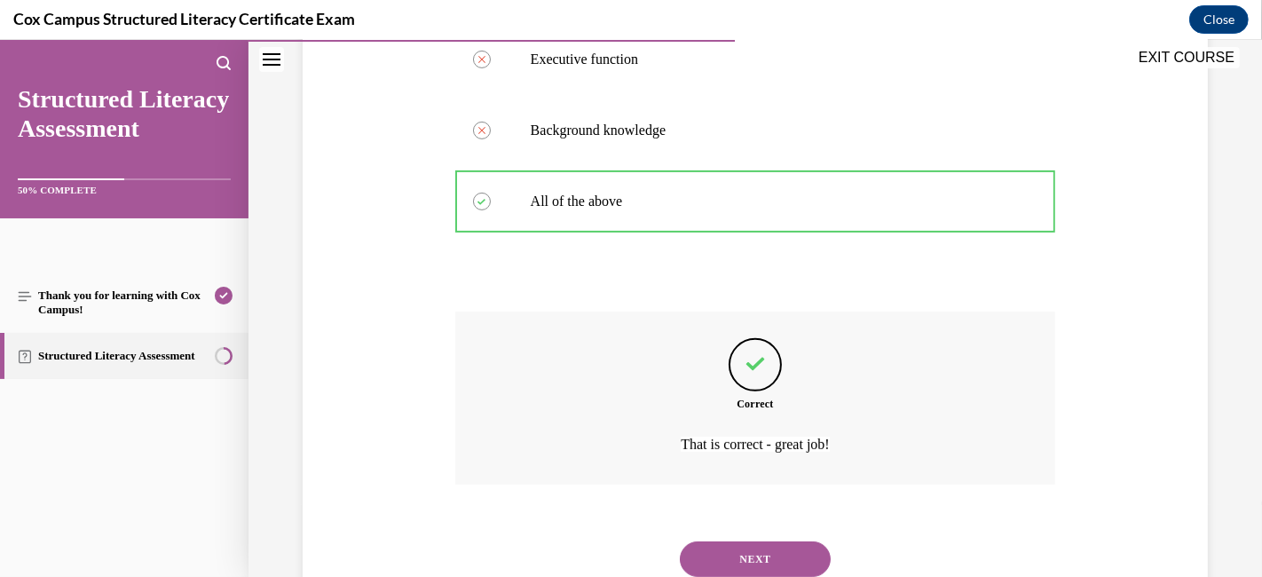
scroll to position [509, 0]
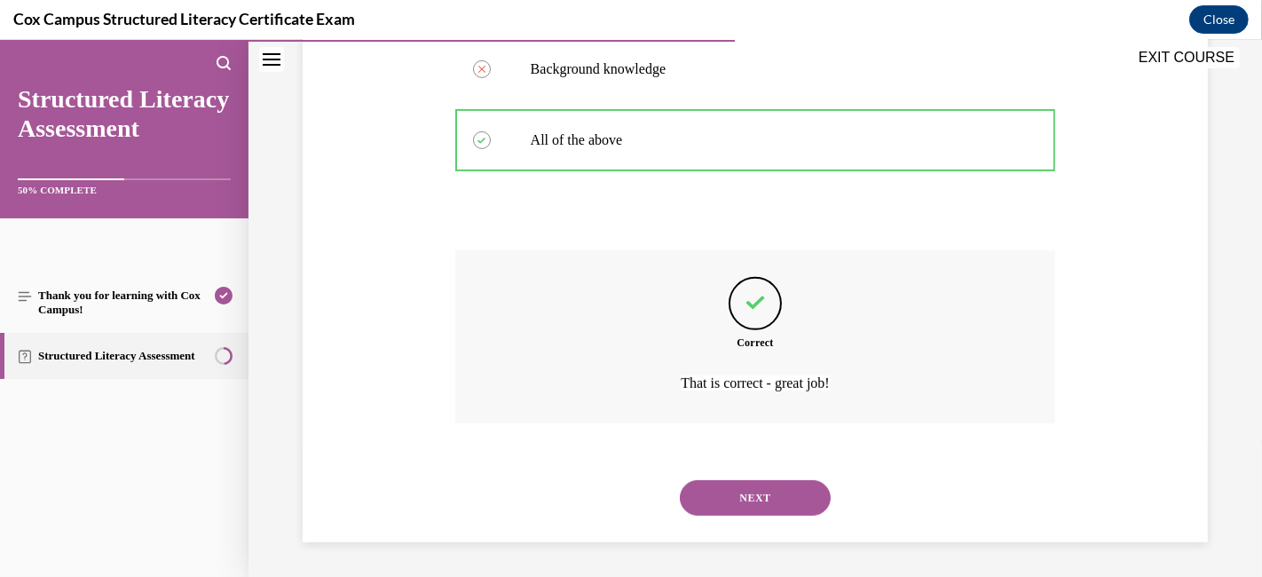
click at [744, 504] on button "NEXT" at bounding box center [755, 497] width 151 height 35
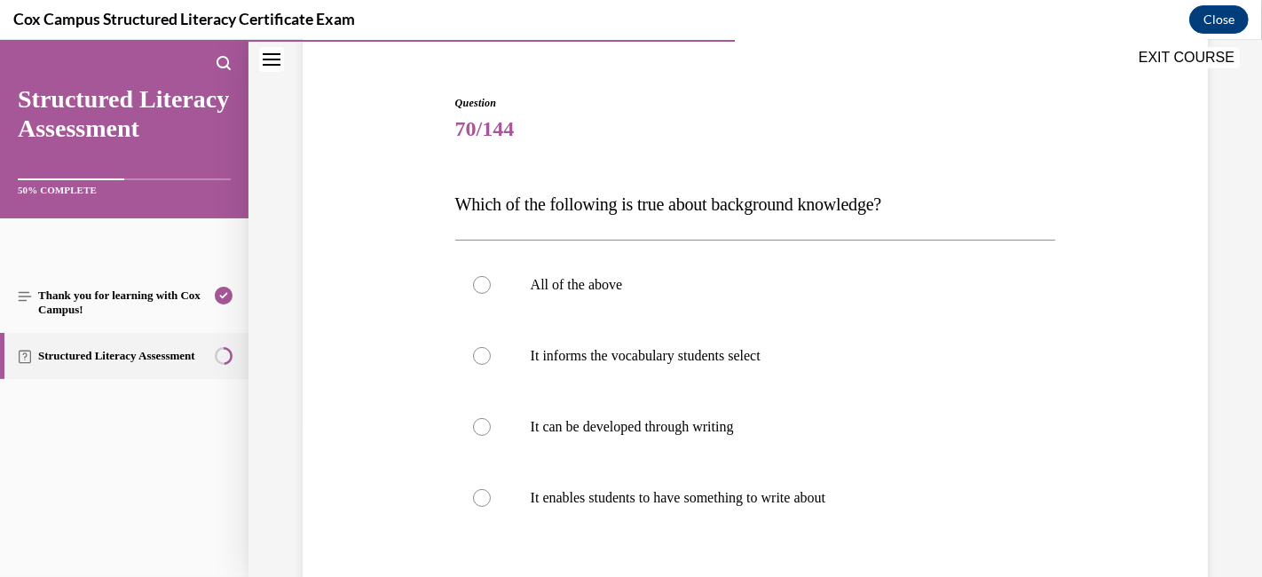
scroll to position [250, 0]
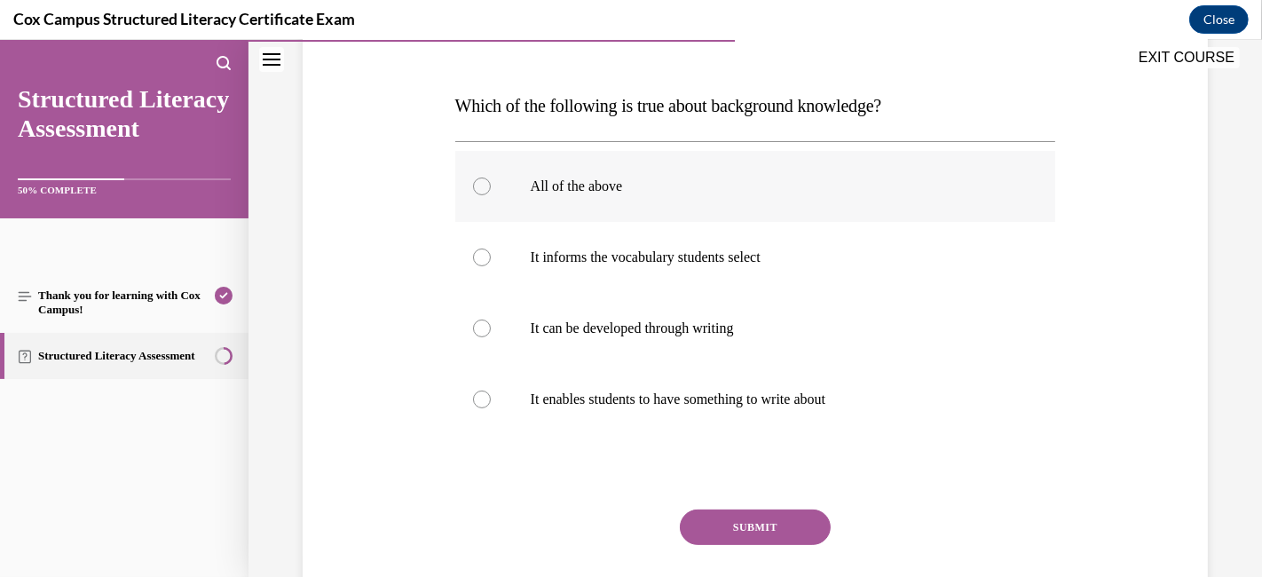
click at [476, 186] on div at bounding box center [482, 186] width 18 height 18
click at [476, 186] on input "All of the above" at bounding box center [482, 186] width 18 height 18
radio input "true"
click at [739, 518] on button "SUBMIT" at bounding box center [755, 526] width 151 height 35
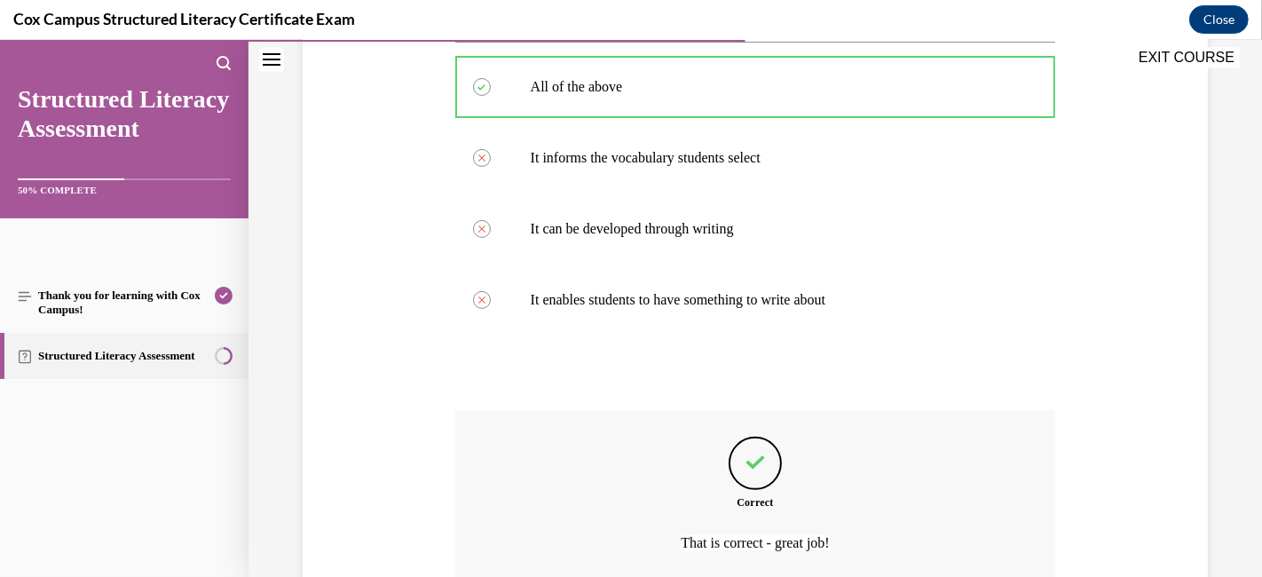
scroll to position [448, 0]
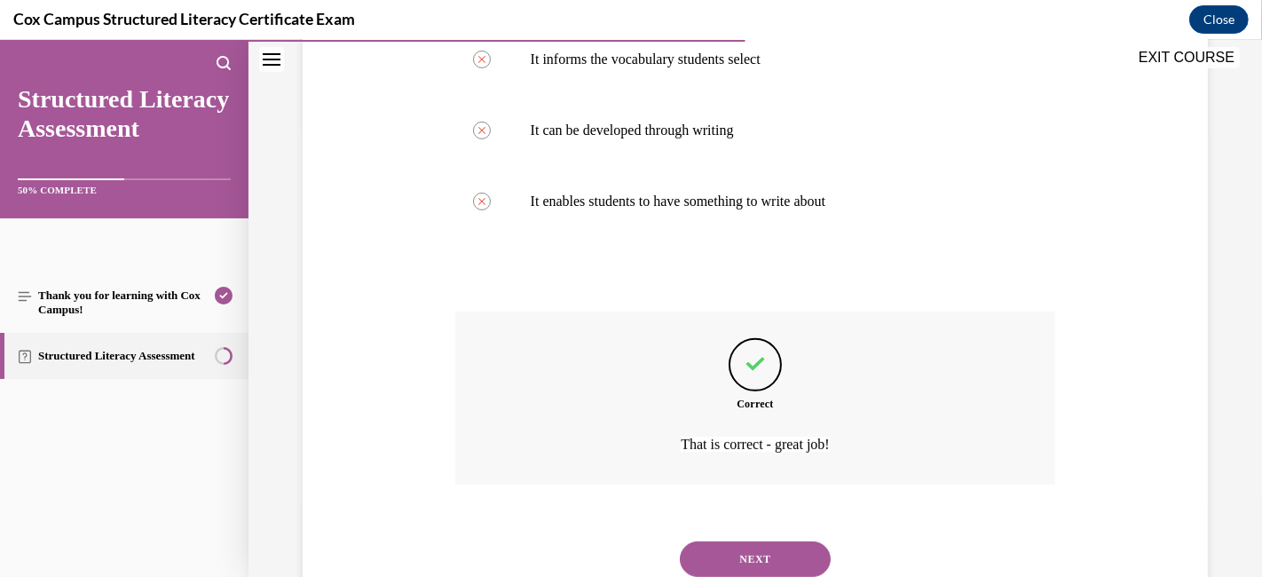
click at [729, 518] on button "NEXT" at bounding box center [755, 558] width 151 height 35
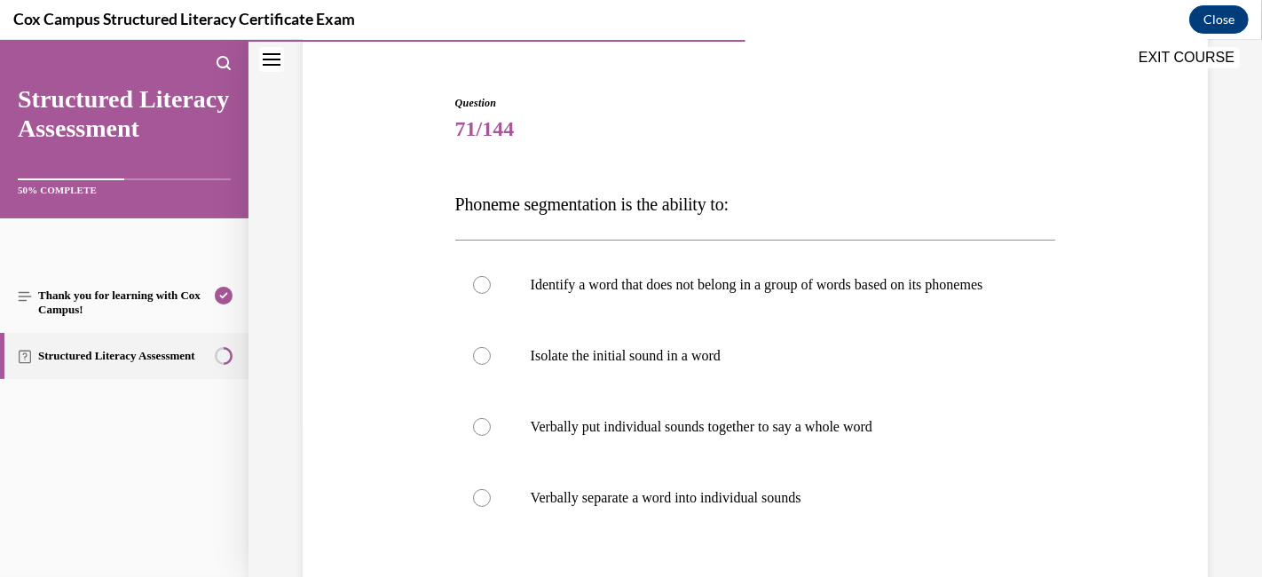
scroll to position [250, 0]
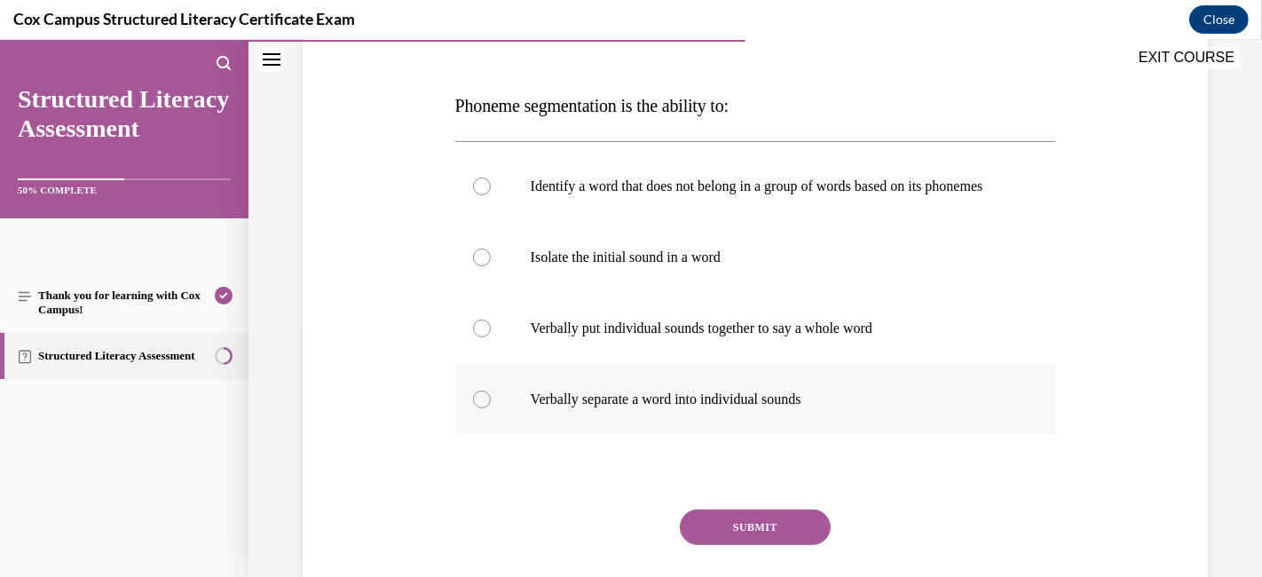
click at [539, 408] on p "Verbally separate a word into individual sounds" at bounding box center [771, 399] width 481 height 18
click at [491, 408] on input "Verbally separate a word into individual sounds" at bounding box center [482, 399] width 18 height 18
radio input "true"
click at [768, 518] on button "SUBMIT" at bounding box center [755, 526] width 151 height 35
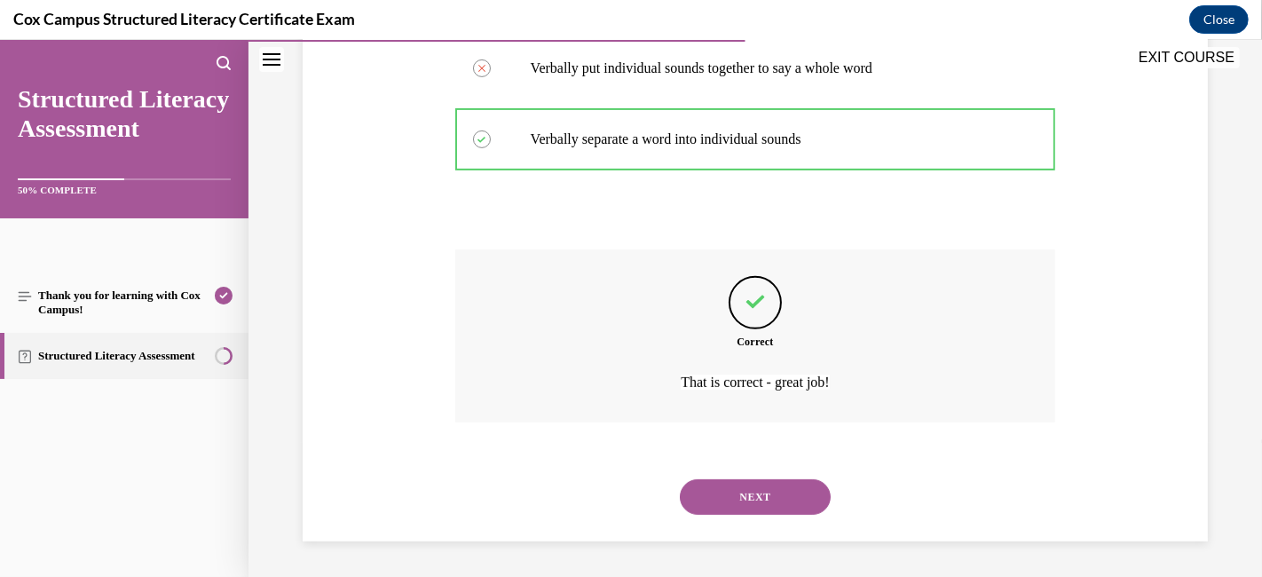
click at [764, 503] on button "NEXT" at bounding box center [755, 496] width 151 height 35
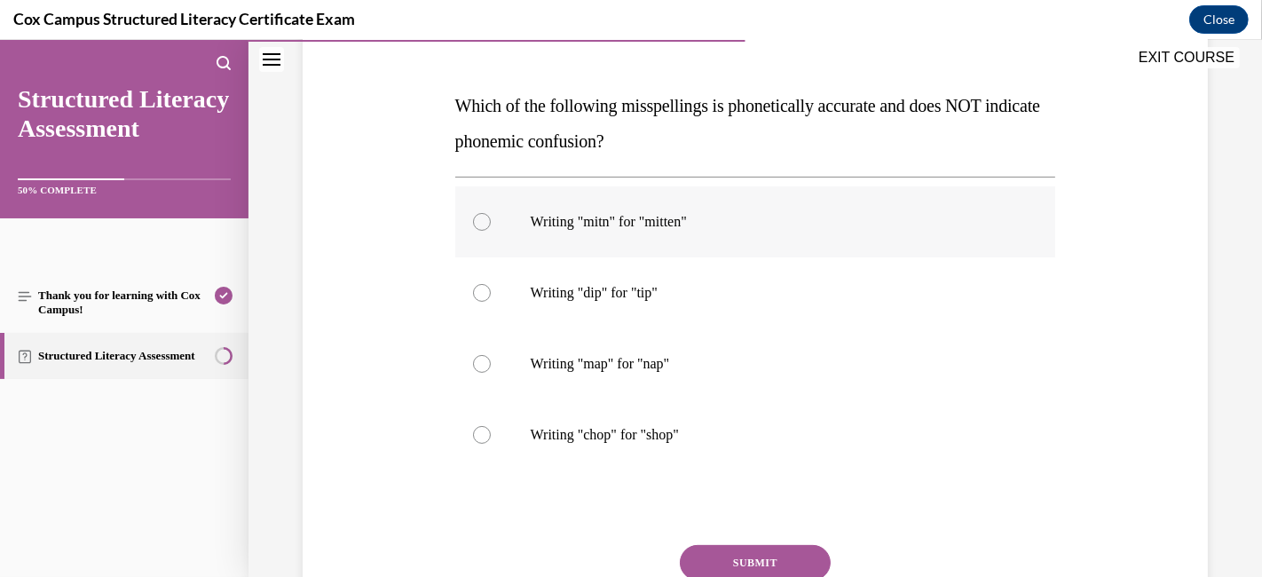
click at [477, 219] on div at bounding box center [482, 222] width 18 height 18
click at [477, 219] on input "Writing "mitn" for "mitten"" at bounding box center [482, 222] width 18 height 18
radio input "true"
click at [750, 518] on button "SUBMIT" at bounding box center [755, 562] width 151 height 35
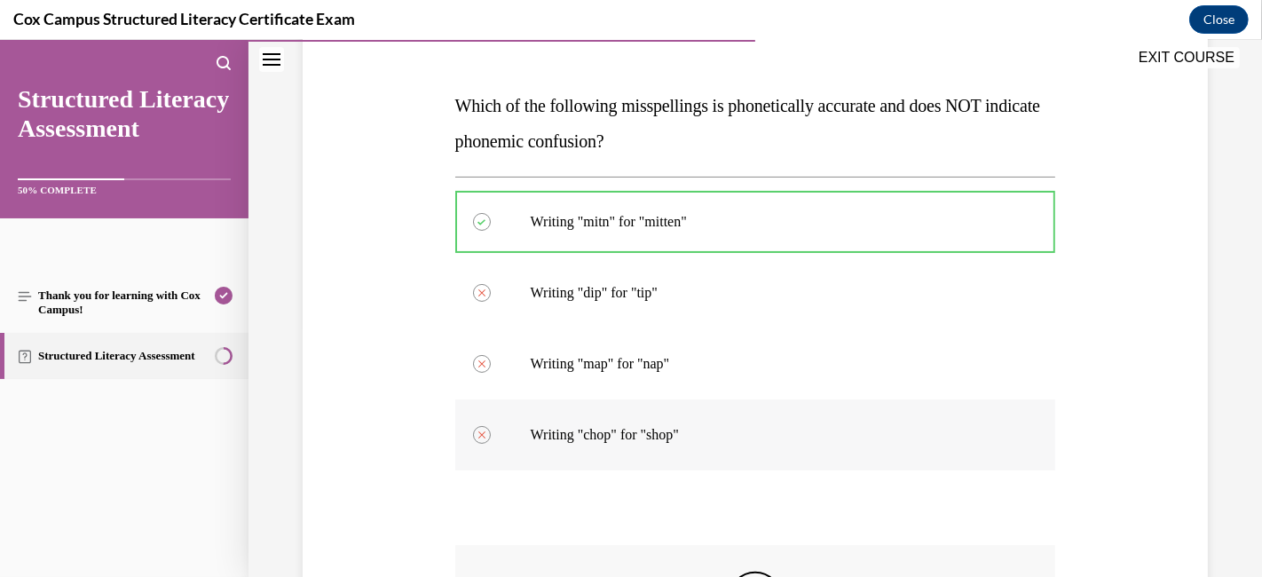
scroll to position [545, 0]
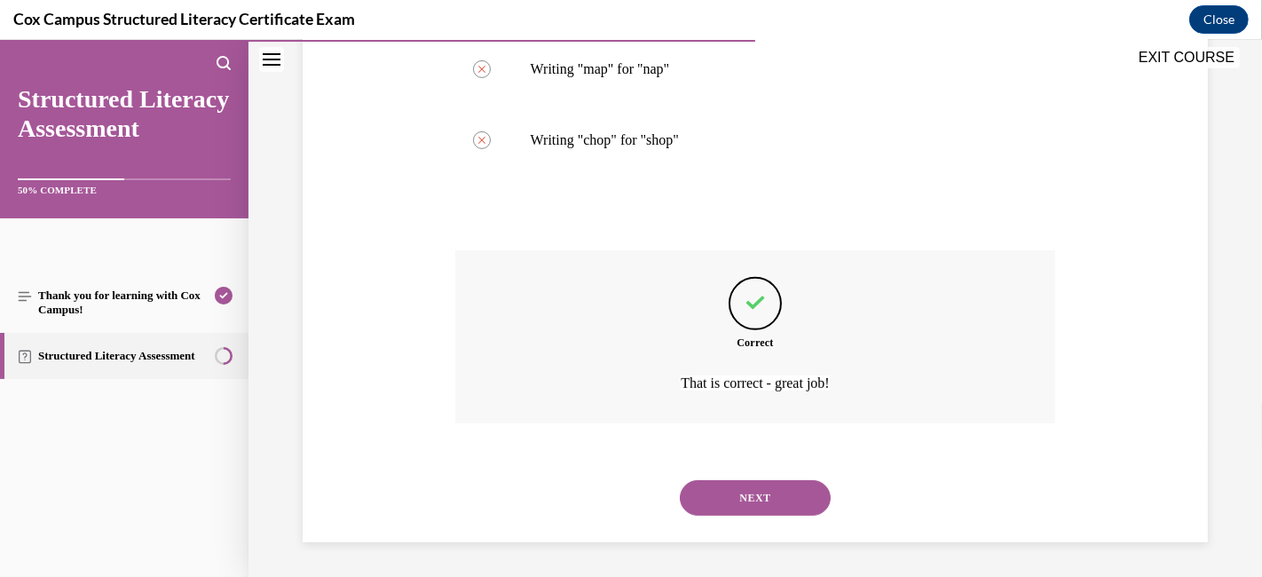
click at [736, 500] on button "NEXT" at bounding box center [755, 497] width 151 height 35
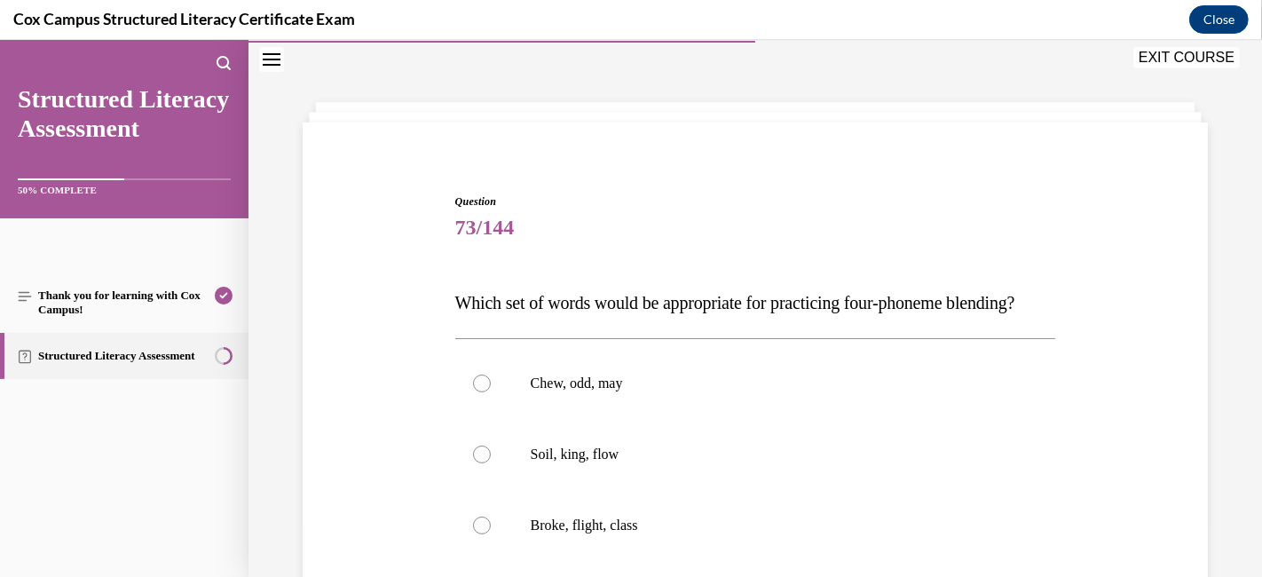
scroll to position [250, 0]
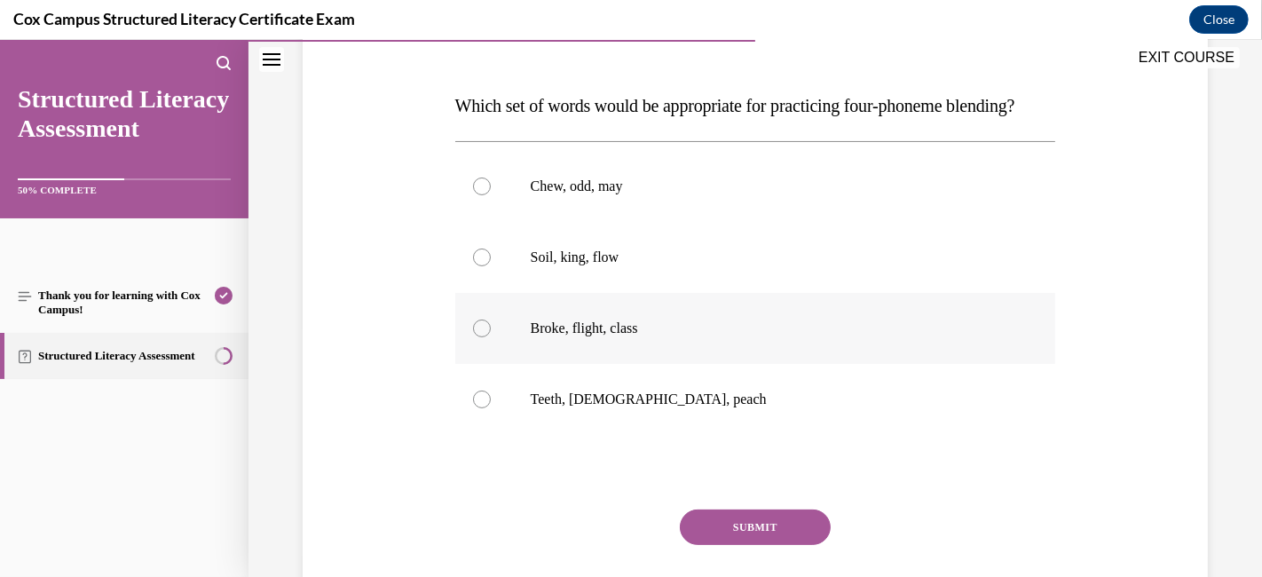
click at [490, 356] on label "Broke, flight, class" at bounding box center [755, 328] width 601 height 71
click at [490, 337] on input "Broke, flight, class" at bounding box center [482, 328] width 18 height 18
radio input "true"
click at [722, 518] on button "SUBMIT" at bounding box center [755, 526] width 151 height 35
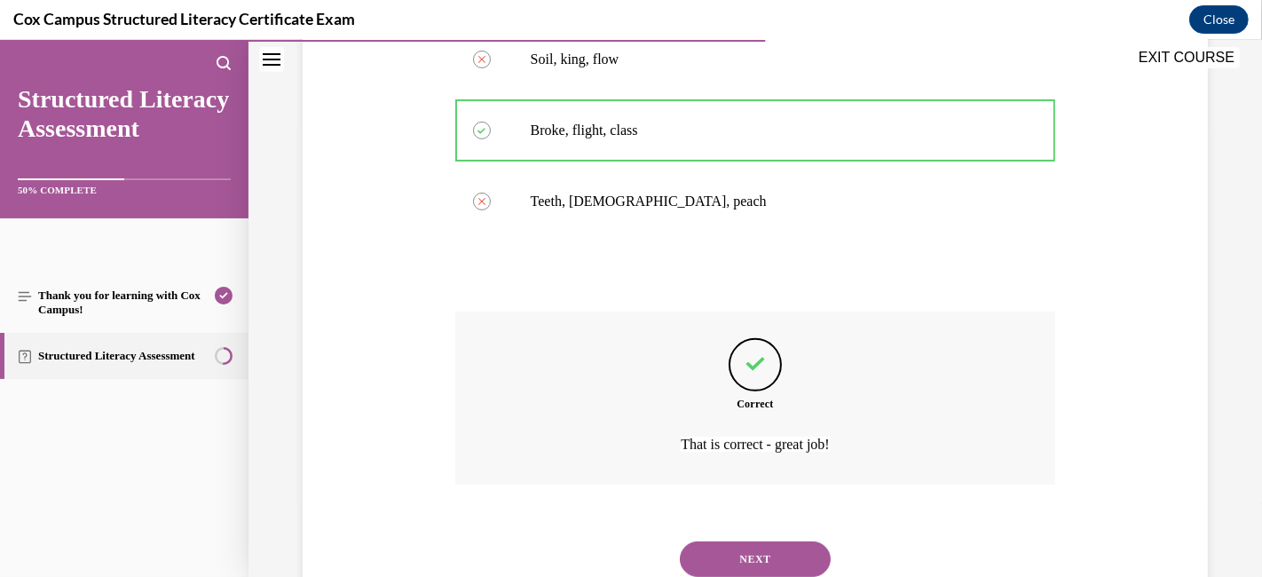
scroll to position [545, 0]
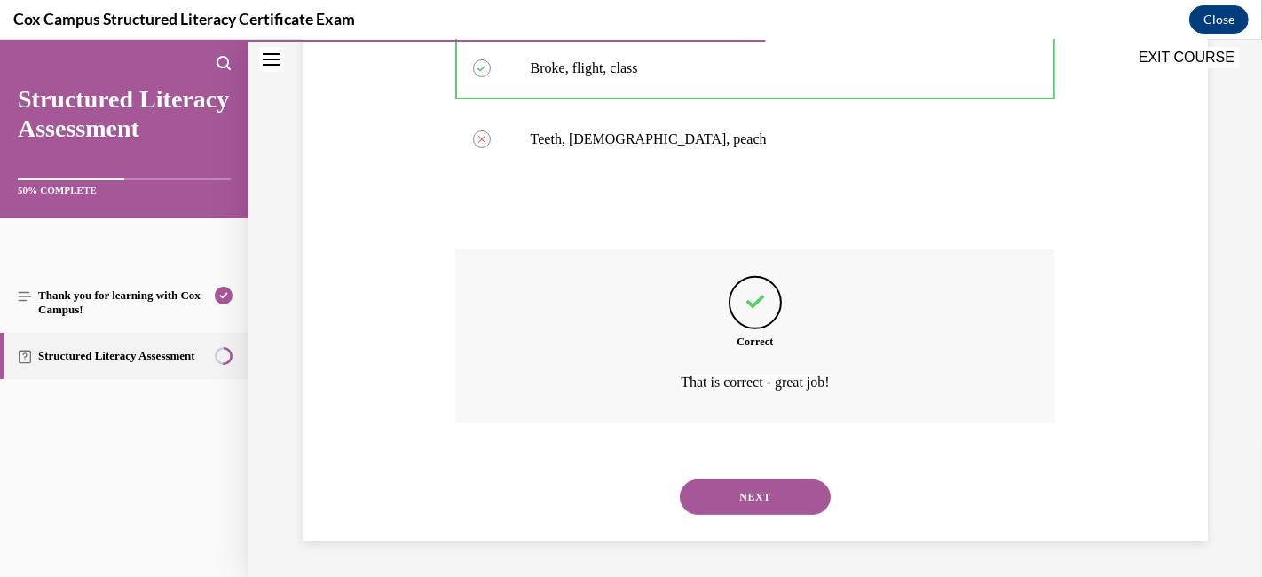
click at [728, 509] on button "NEXT" at bounding box center [755, 496] width 151 height 35
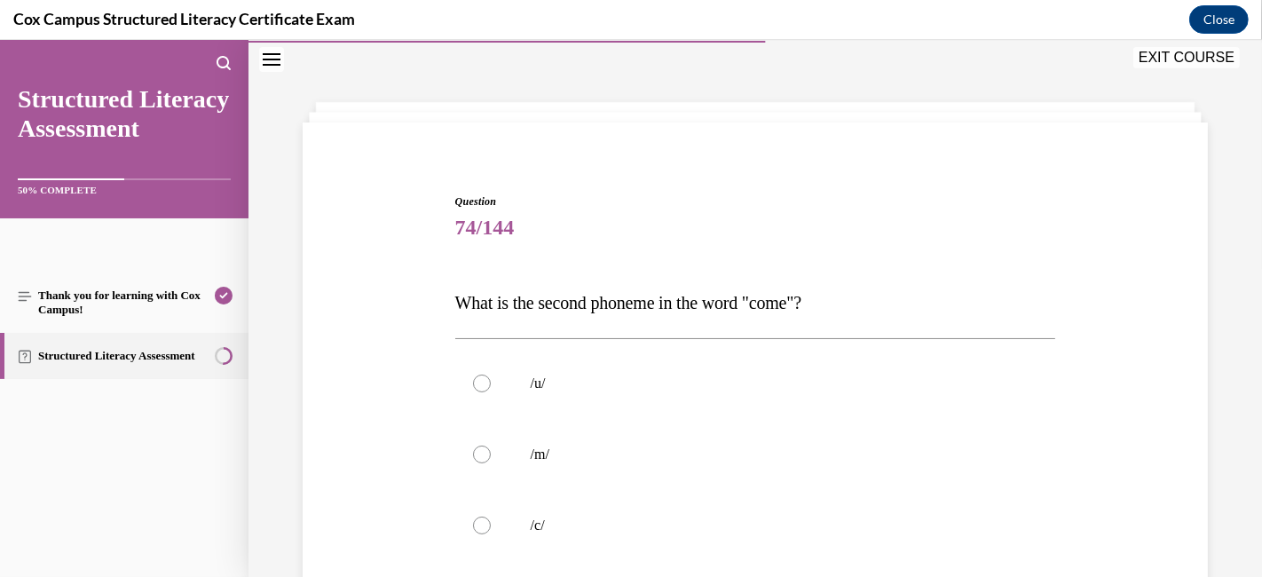
scroll to position [152, 0]
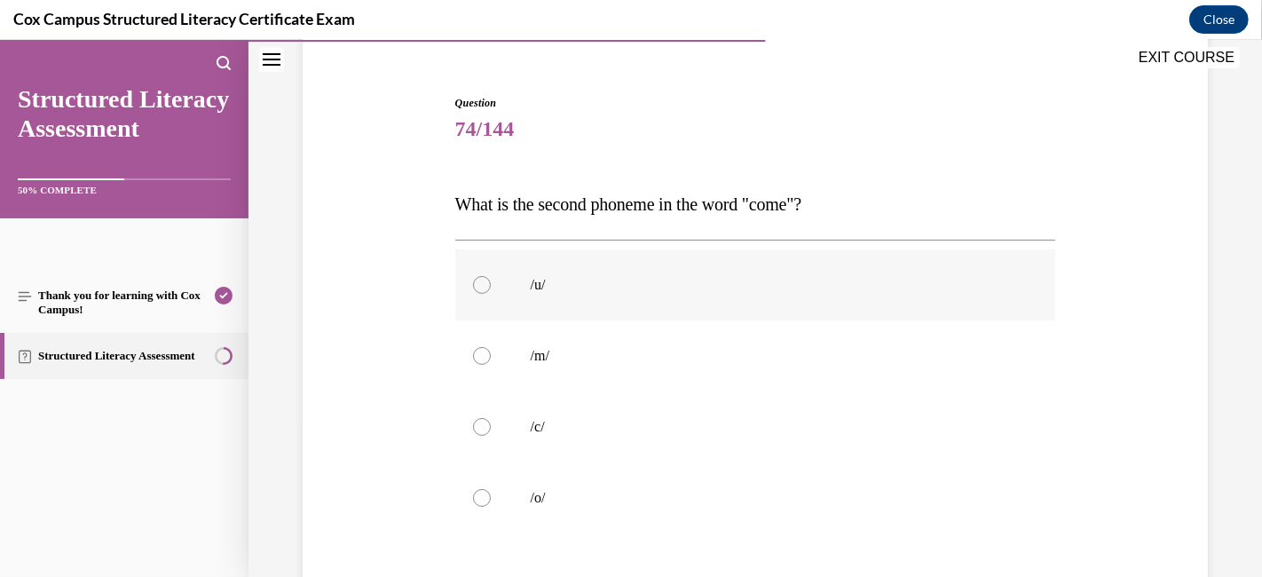
click at [476, 278] on div at bounding box center [482, 285] width 18 height 18
click at [476, 278] on input "/u/" at bounding box center [482, 285] width 18 height 18
radio input "true"
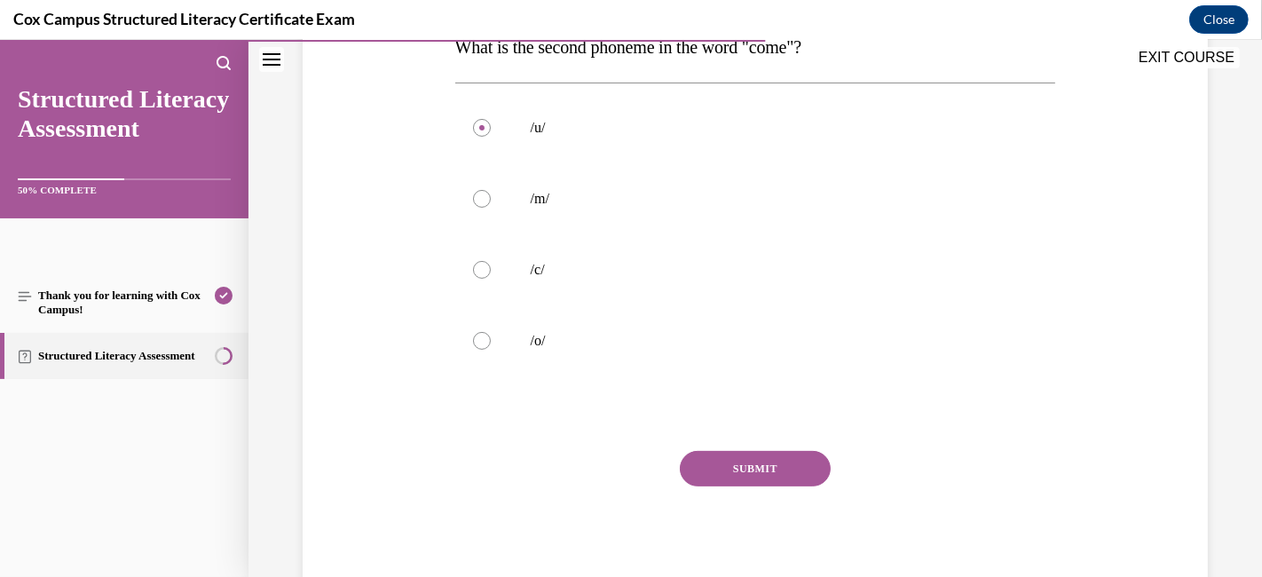
click at [762, 456] on button "SUBMIT" at bounding box center [755, 468] width 151 height 35
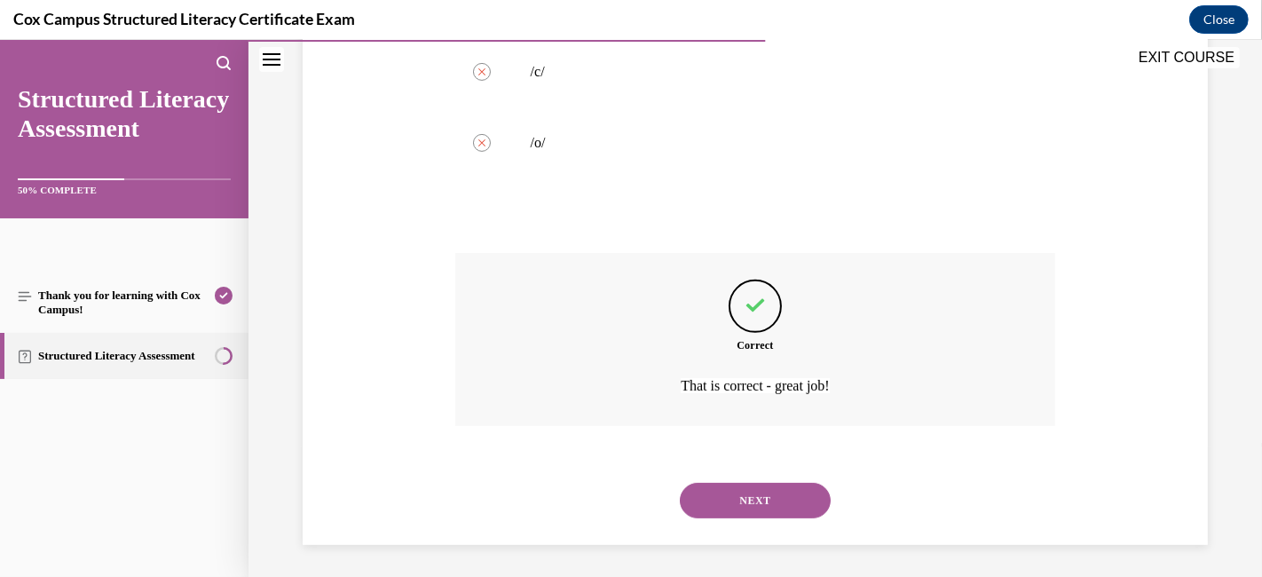
click at [744, 490] on button "NEXT" at bounding box center [755, 500] width 151 height 35
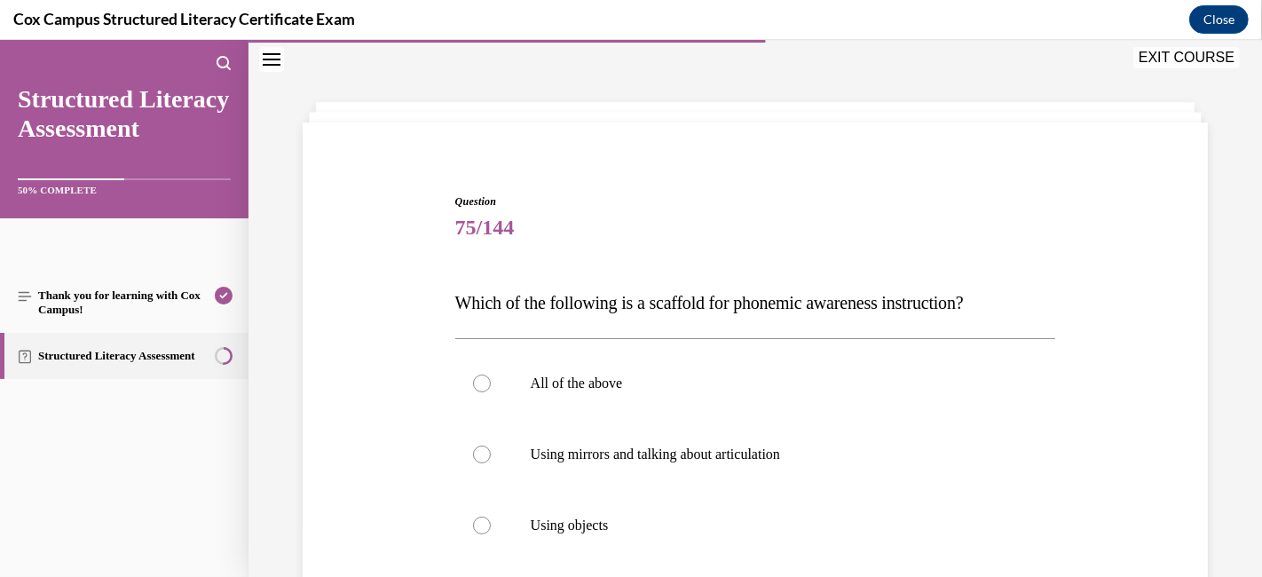
scroll to position [152, 0]
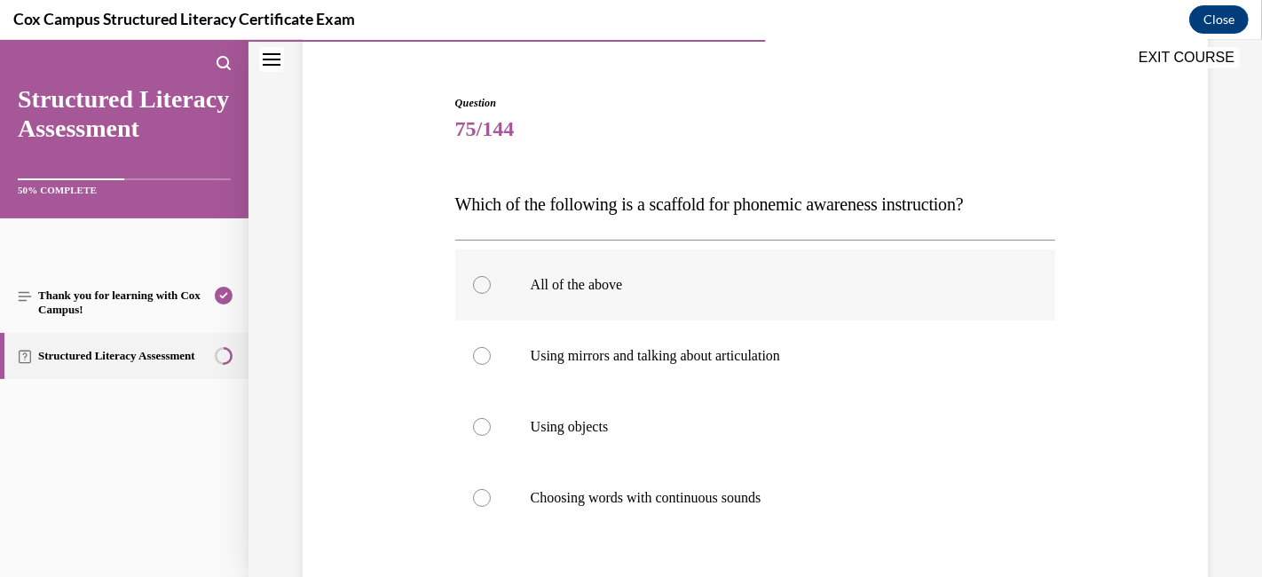
click at [492, 287] on label "All of the above" at bounding box center [755, 284] width 601 height 71
click at [491, 287] on input "All of the above" at bounding box center [482, 285] width 18 height 18
radio input "true"
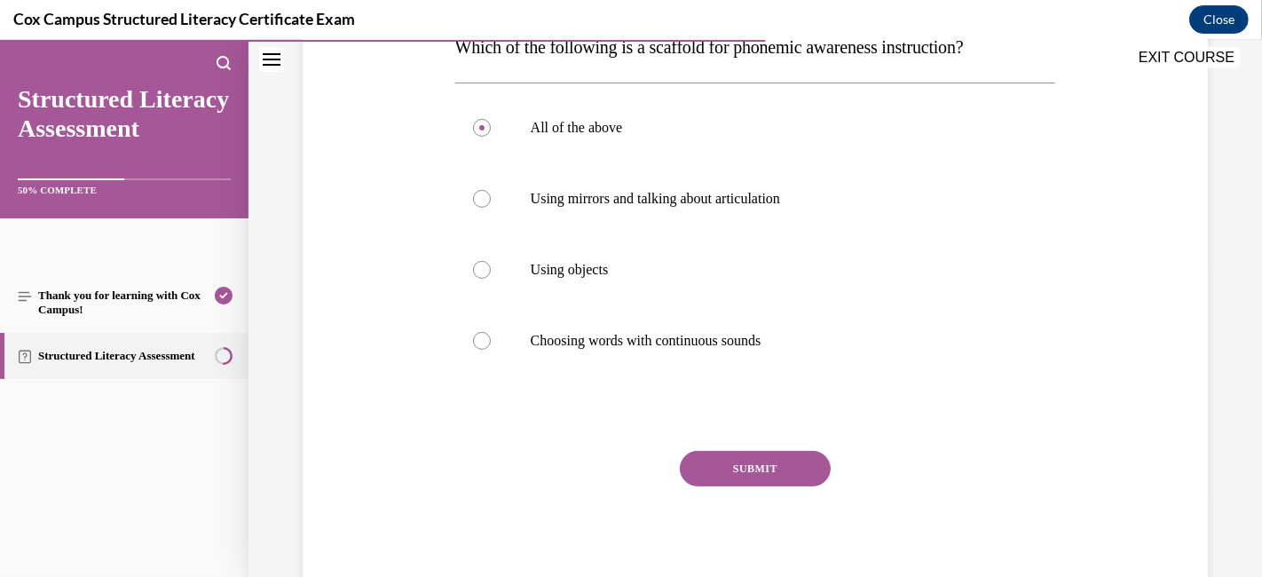
click at [730, 462] on button "SUBMIT" at bounding box center [755, 468] width 151 height 35
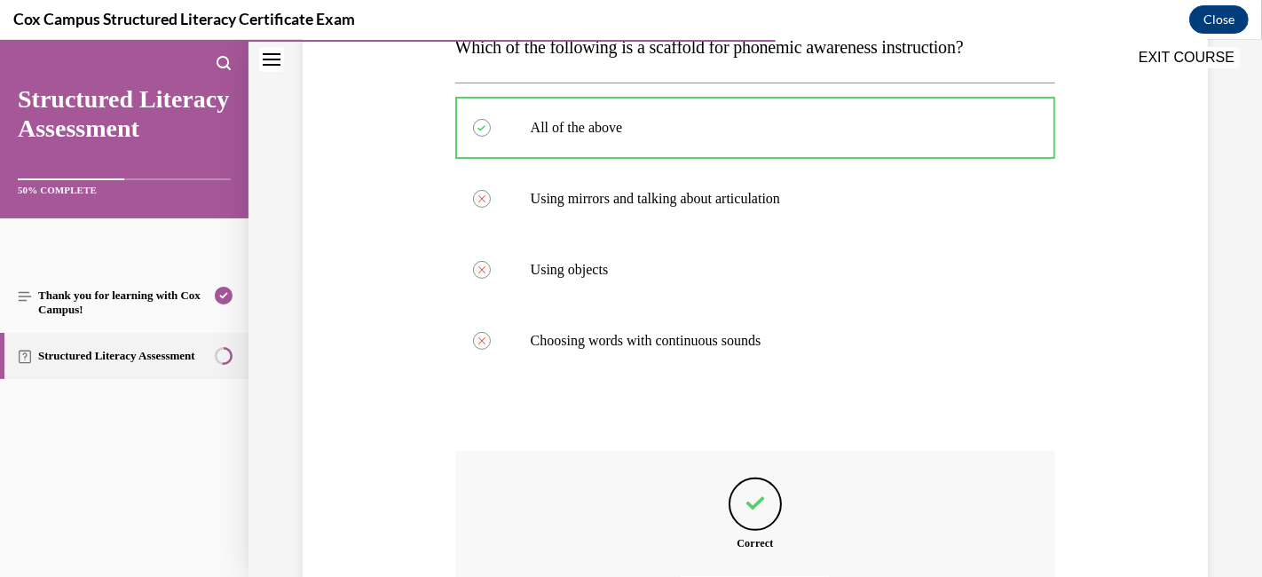
scroll to position [507, 0]
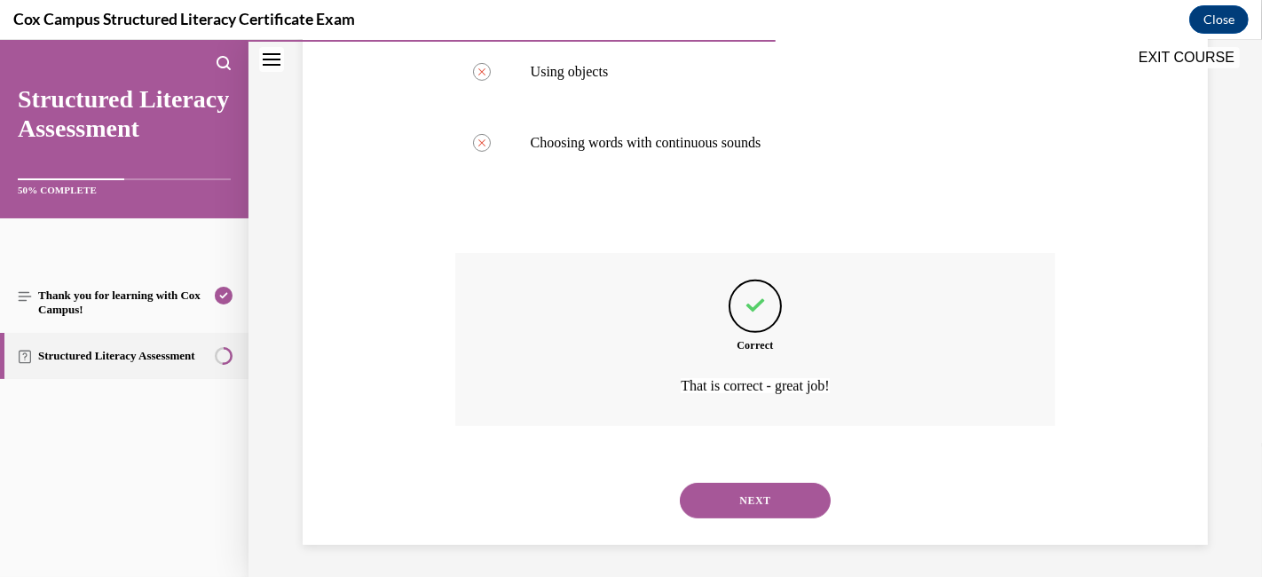
click at [732, 495] on button "NEXT" at bounding box center [755, 500] width 151 height 35
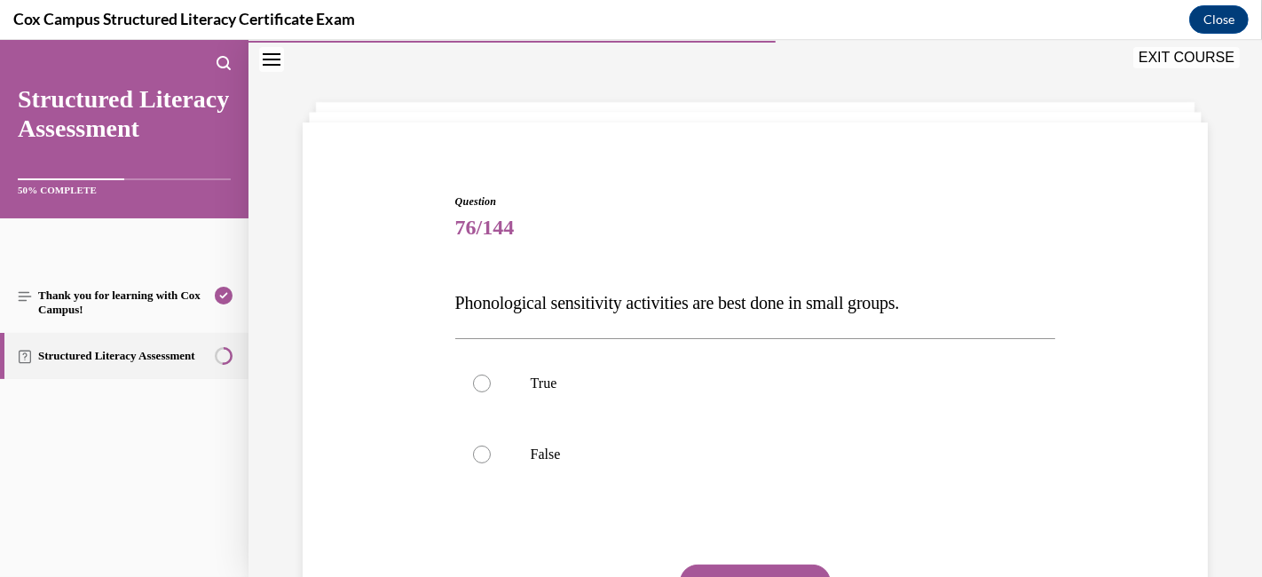
scroll to position [152, 0]
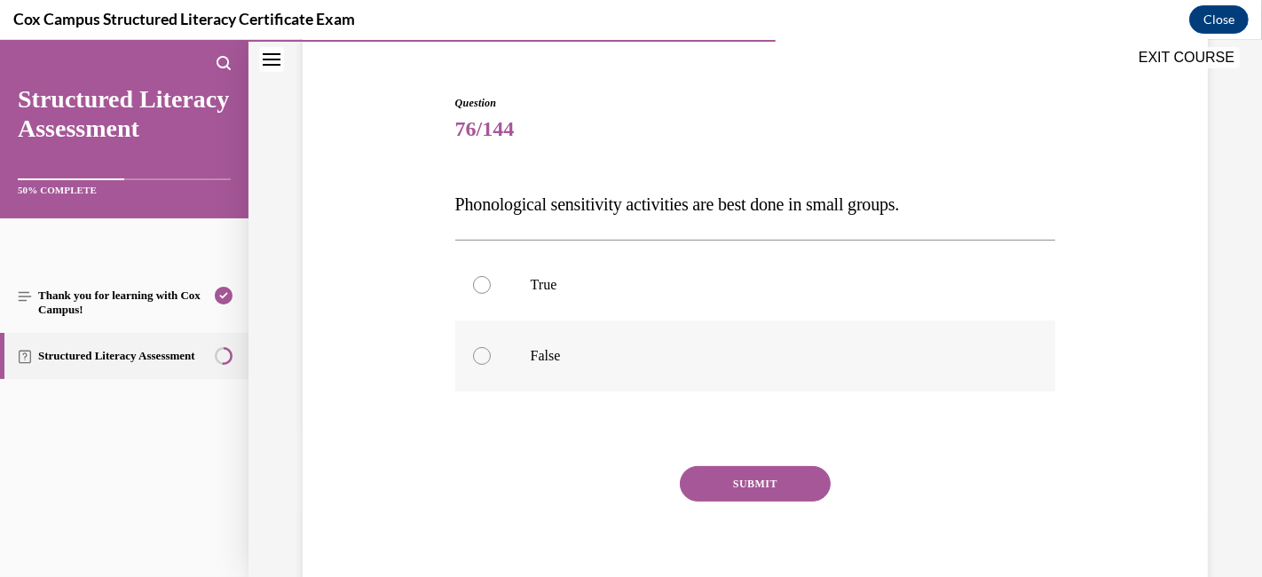
click at [479, 349] on div at bounding box center [482, 356] width 18 height 18
click at [479, 349] on input "False" at bounding box center [482, 356] width 18 height 18
radio input "true"
click at [723, 475] on button "SUBMIT" at bounding box center [755, 483] width 151 height 35
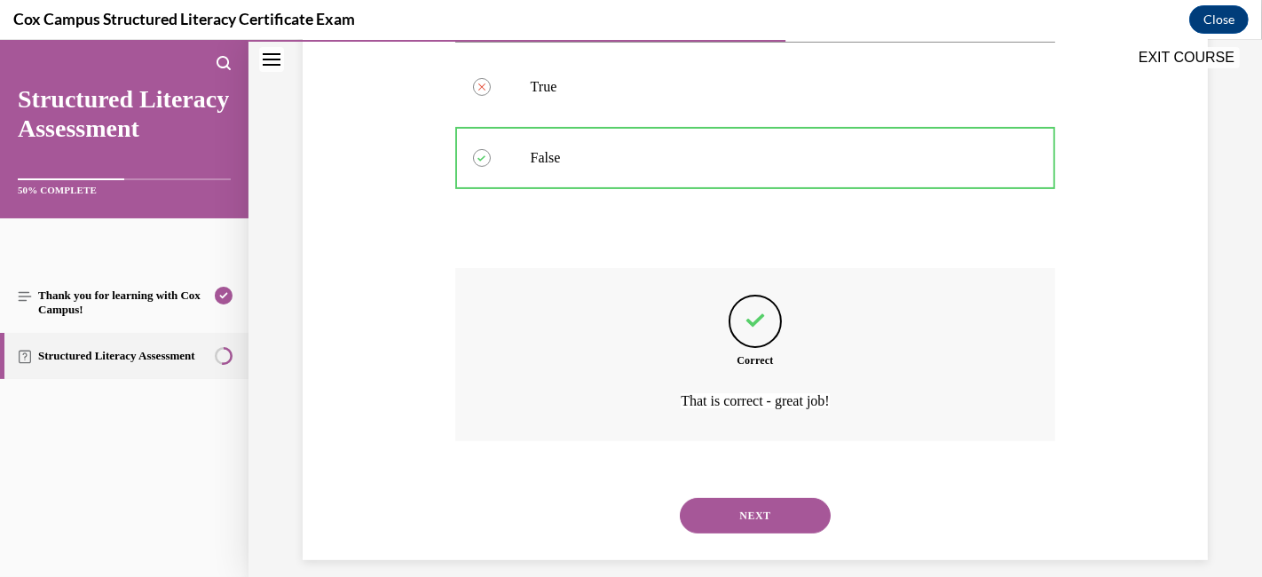
scroll to position [367, 0]
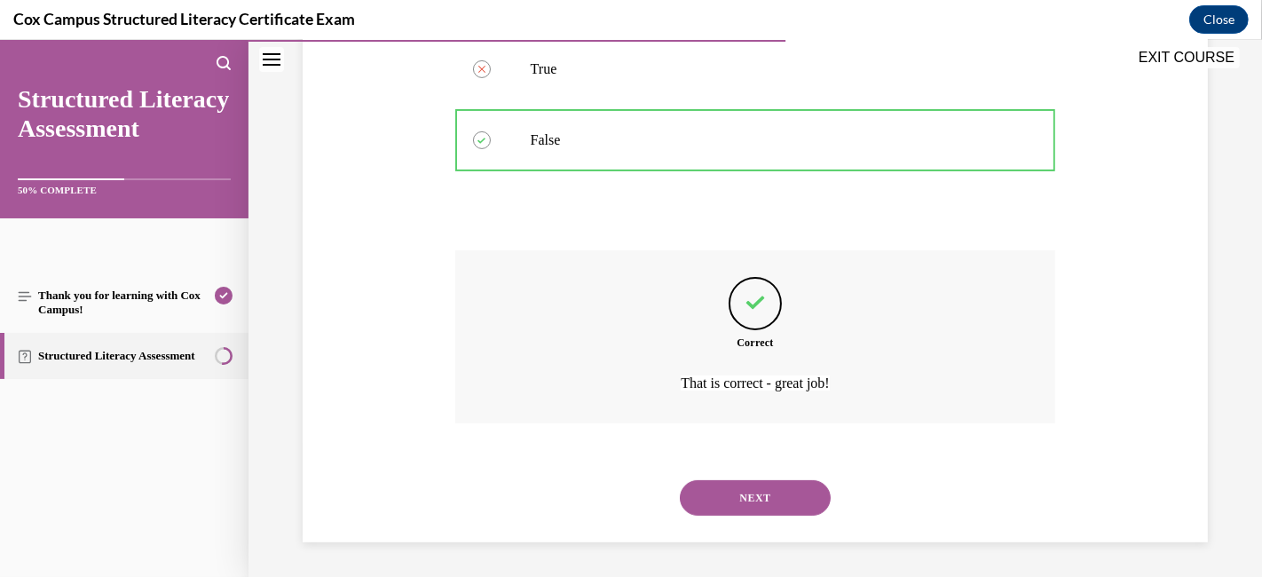
click at [738, 506] on button "NEXT" at bounding box center [755, 497] width 151 height 35
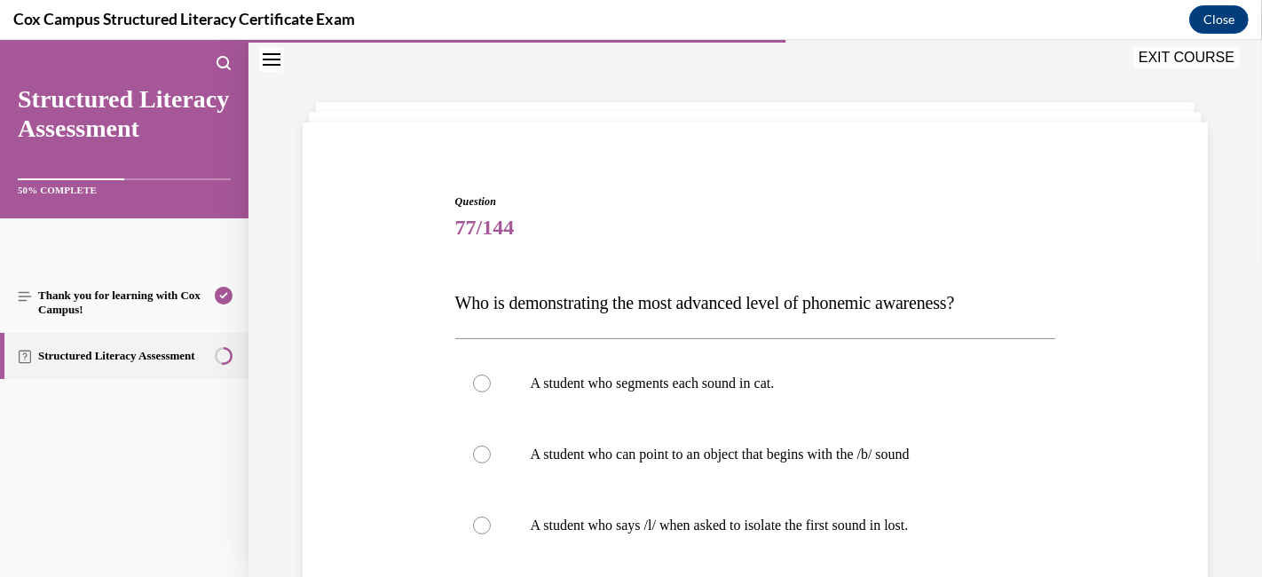
scroll to position [250, 0]
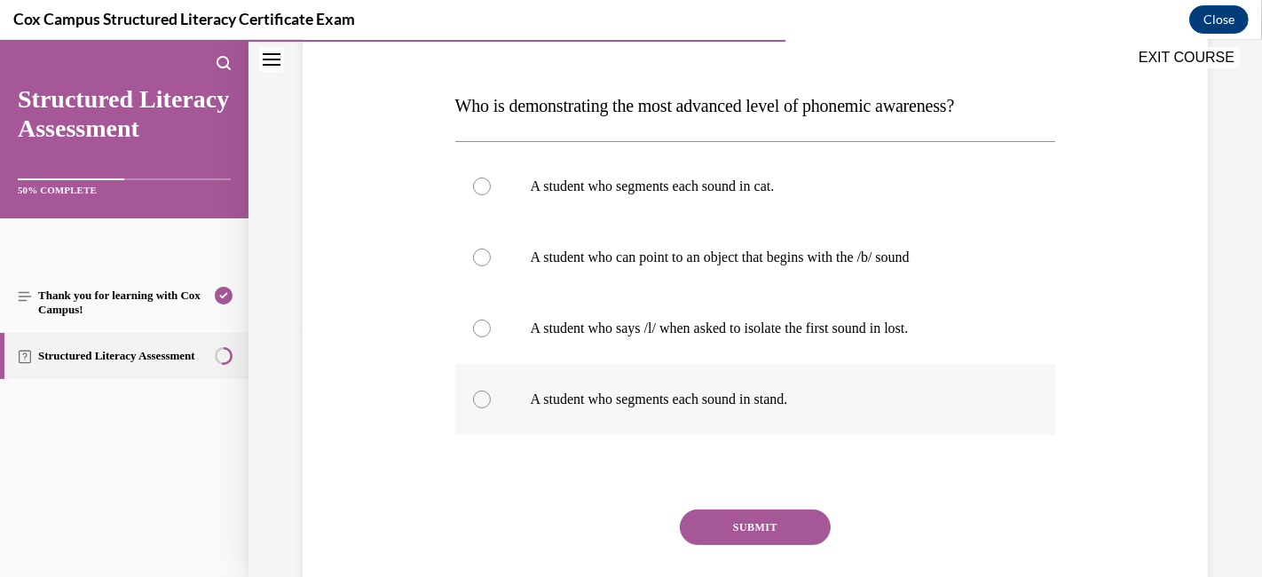
click at [593, 404] on p "A student who segments each sound in stand." at bounding box center [771, 399] width 481 height 18
click at [491, 404] on input "A student who segments each sound in stand." at bounding box center [482, 399] width 18 height 18
radio input "true"
click at [752, 518] on button "SUBMIT" at bounding box center [755, 526] width 151 height 35
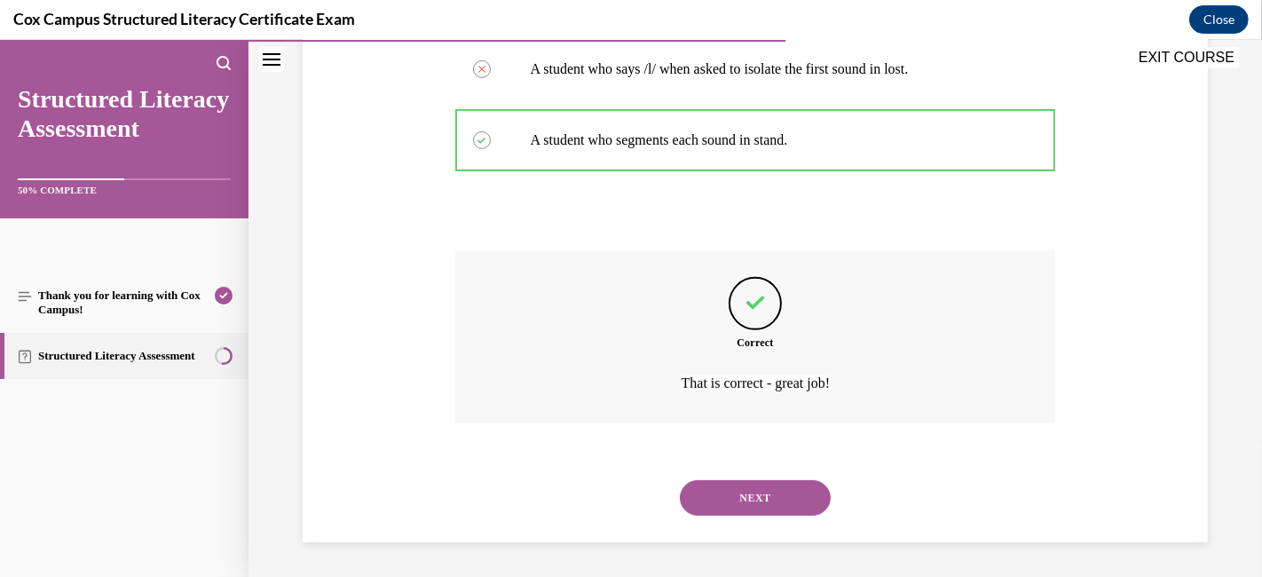
click at [756, 501] on button "NEXT" at bounding box center [755, 497] width 151 height 35
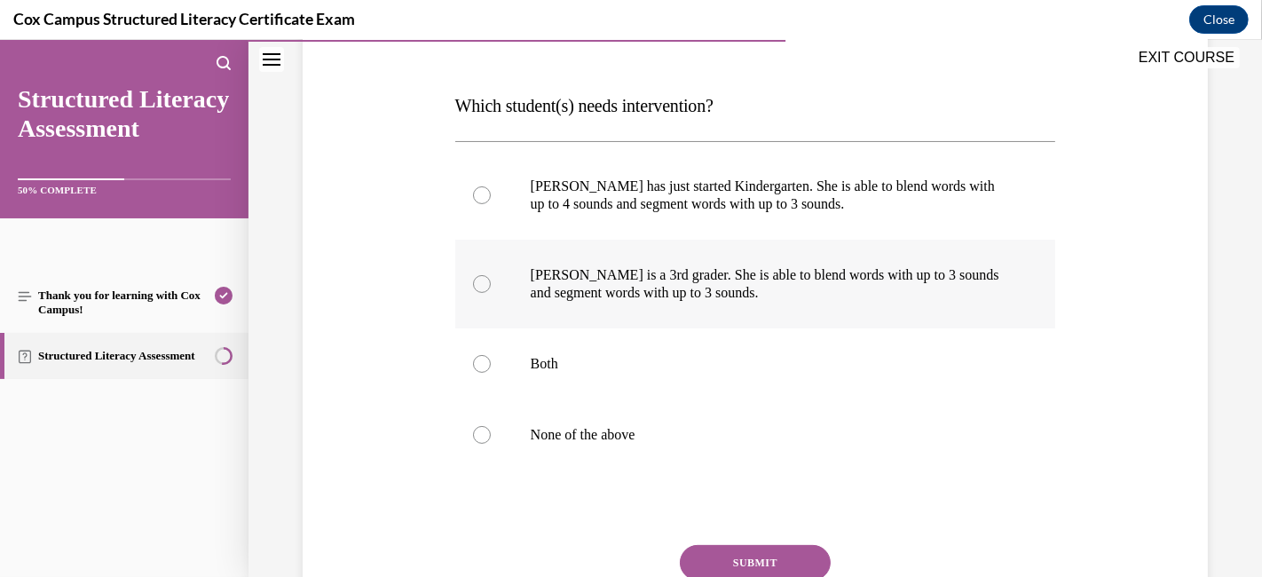
click at [476, 290] on div at bounding box center [482, 284] width 18 height 18
click at [476, 290] on input "Ella is a 3rd grader. She is able to blend words with up to 3 sounds and segmen…" at bounding box center [482, 284] width 18 height 18
radio input "true"
click at [744, 518] on button "SUBMIT" at bounding box center [755, 562] width 151 height 35
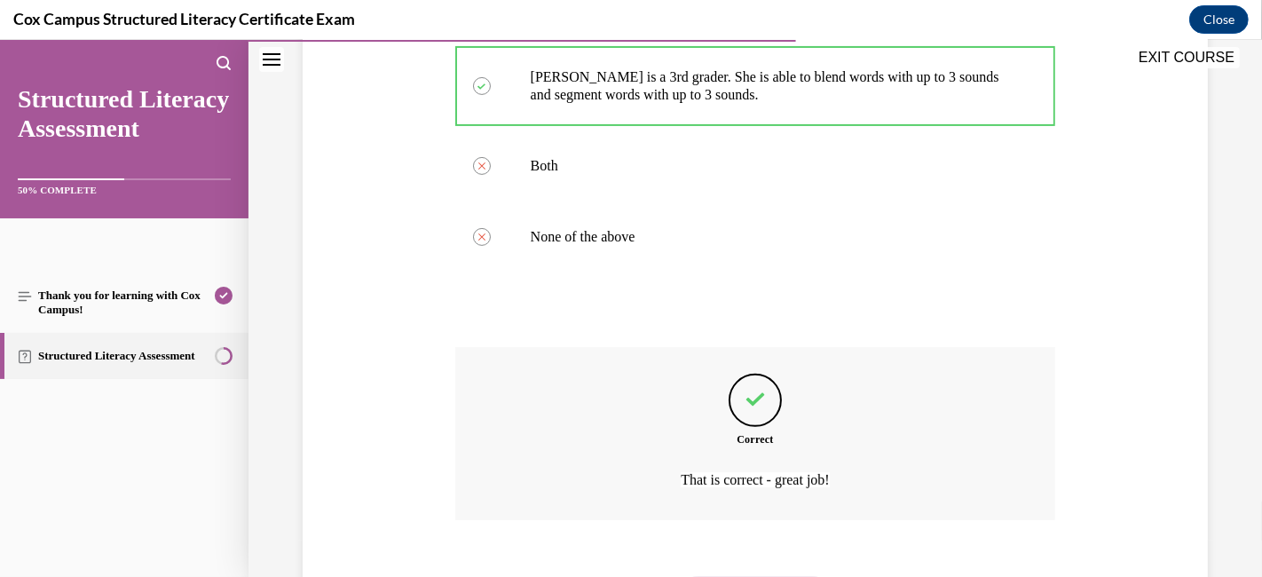
scroll to position [545, 0]
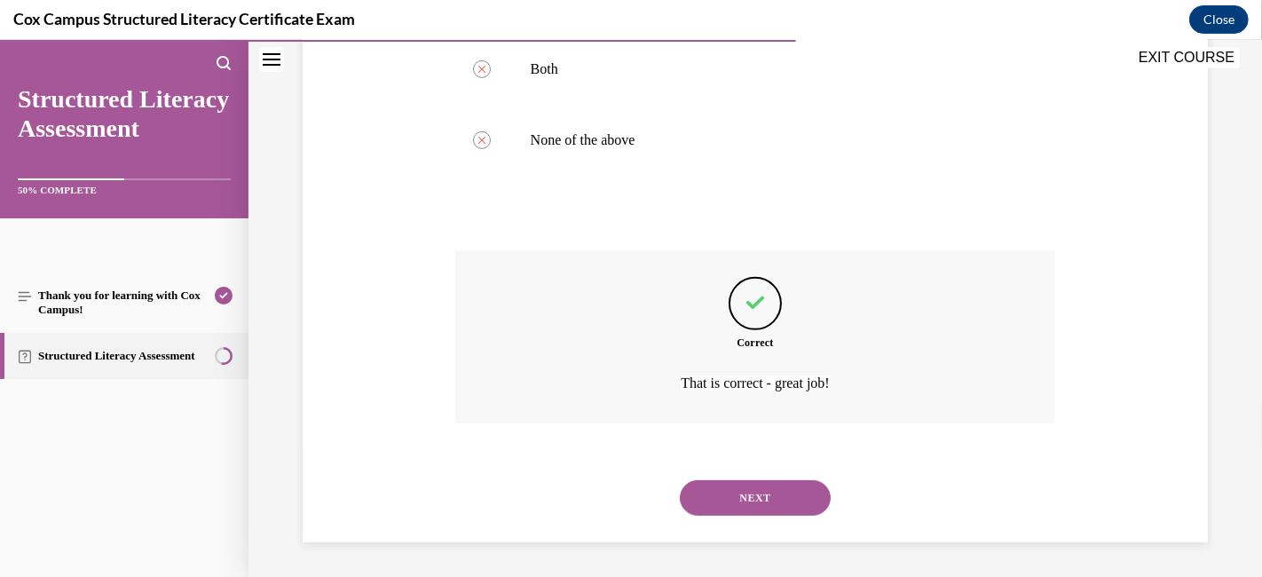
click at [802, 507] on button "NEXT" at bounding box center [755, 497] width 151 height 35
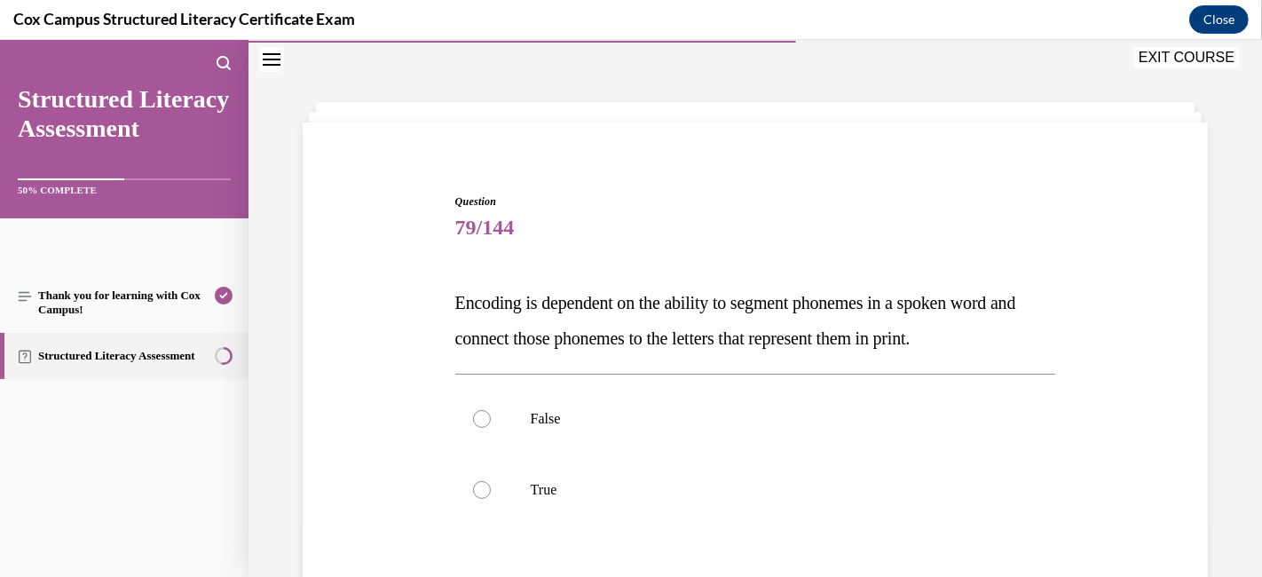
scroll to position [152, 0]
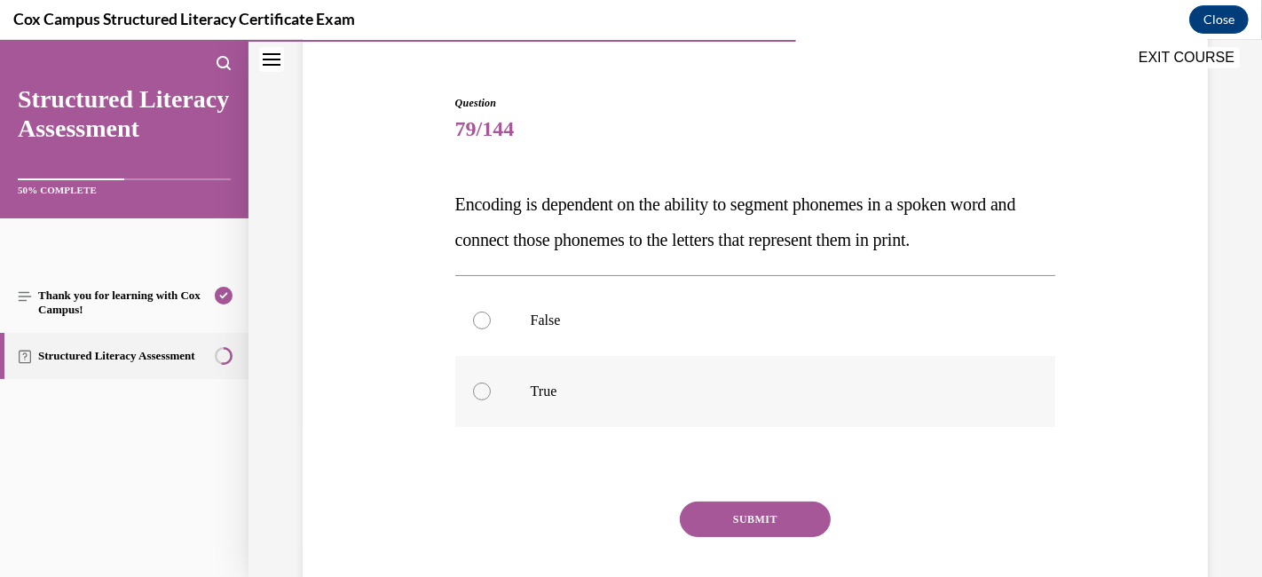
click at [469, 394] on label "True" at bounding box center [755, 391] width 601 height 71
click at [473, 394] on input "True" at bounding box center [482, 391] width 18 height 18
radio input "true"
click at [711, 518] on button "SUBMIT" at bounding box center [755, 518] width 151 height 35
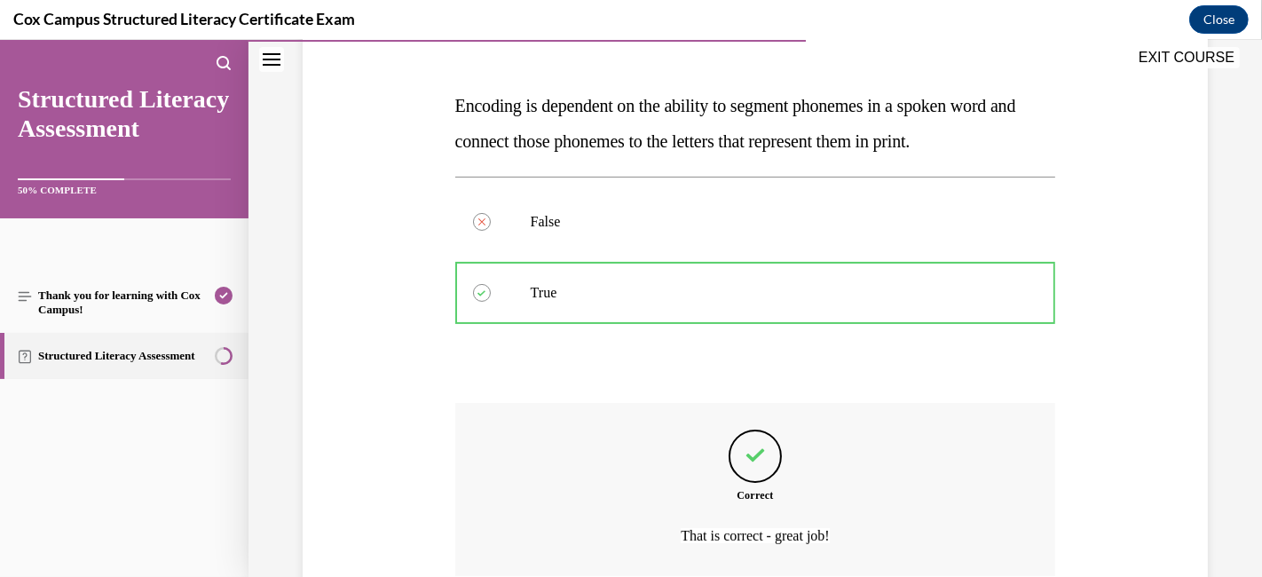
scroll to position [350, 0]
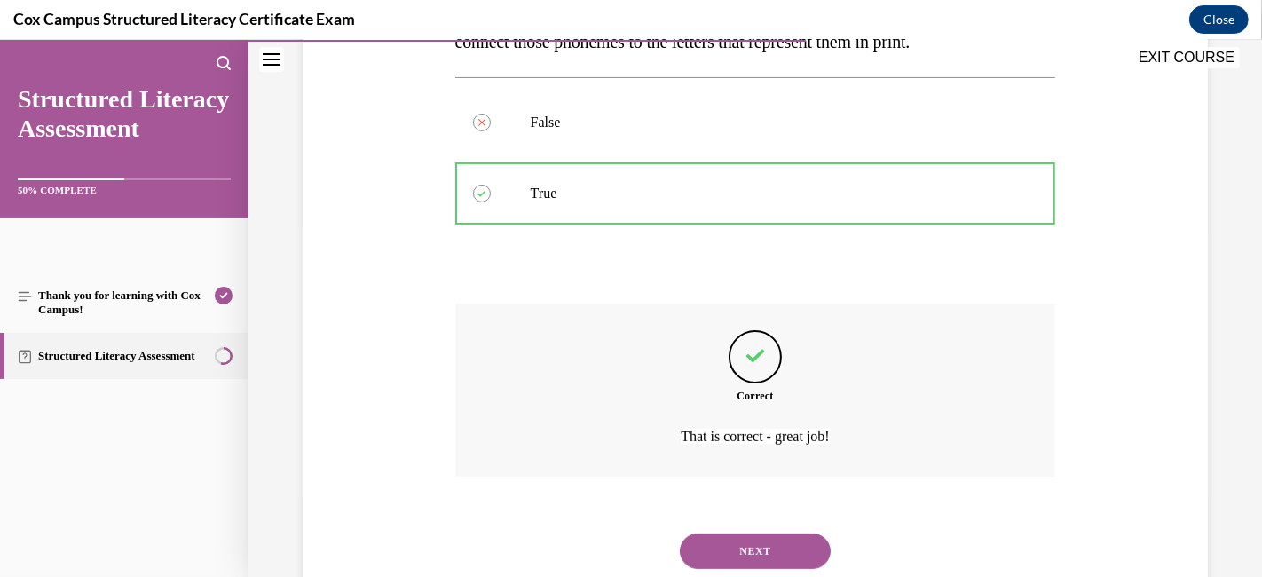
click at [730, 518] on button "NEXT" at bounding box center [755, 550] width 151 height 35
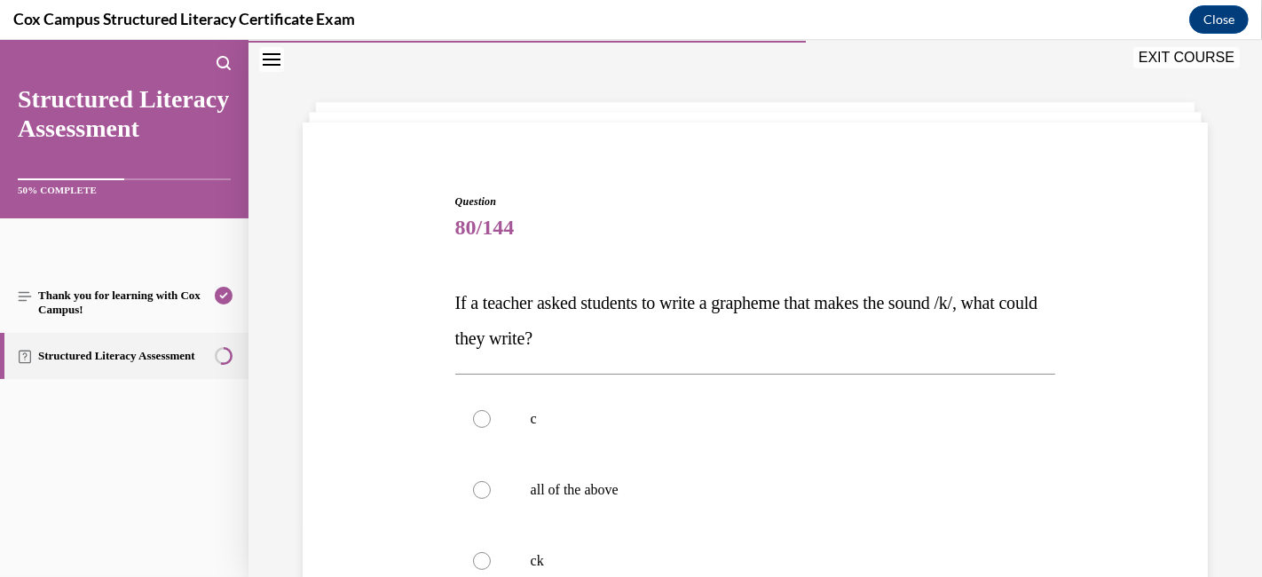
scroll to position [152, 0]
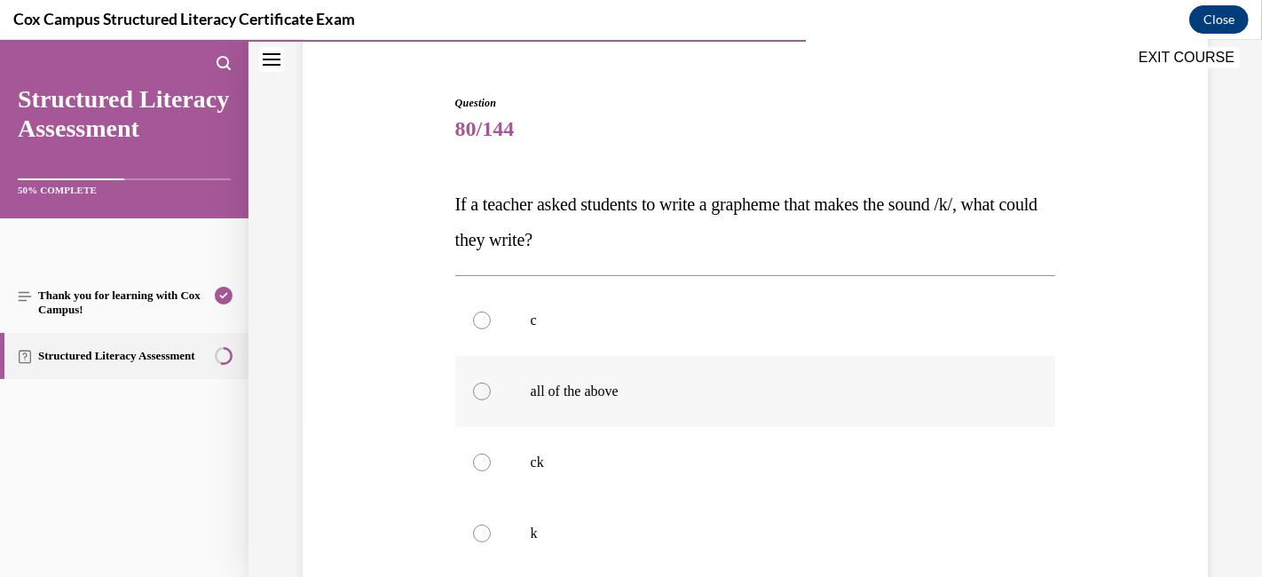
click at [484, 389] on div at bounding box center [482, 391] width 18 height 18
click at [484, 389] on input "all of the above" at bounding box center [482, 391] width 18 height 18
radio input "true"
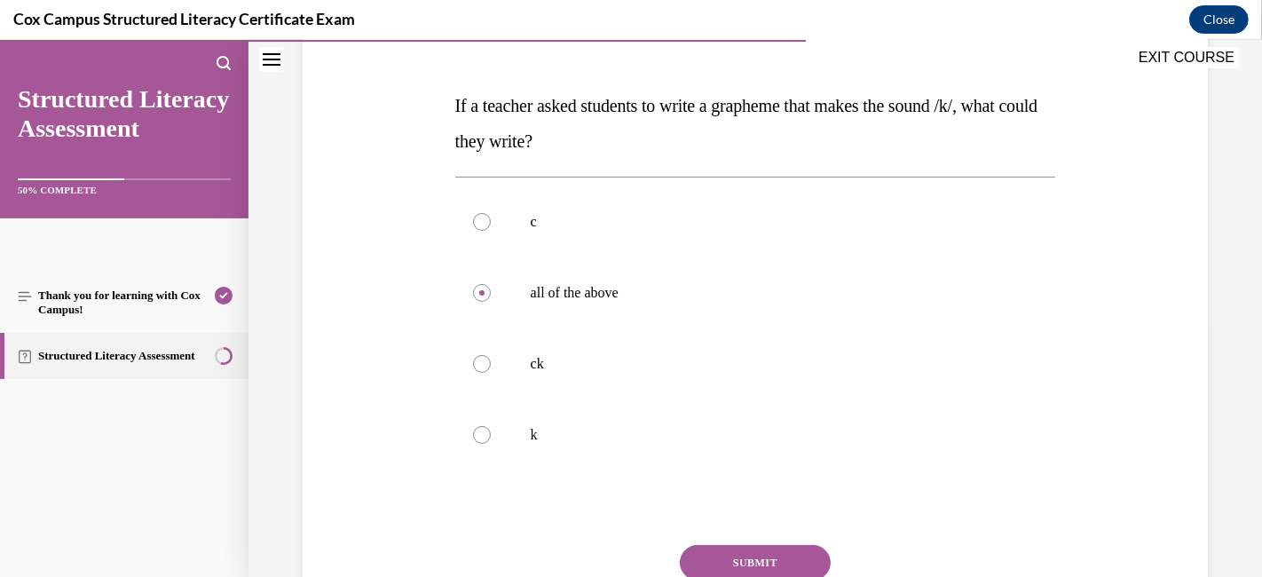
scroll to position [344, 0]
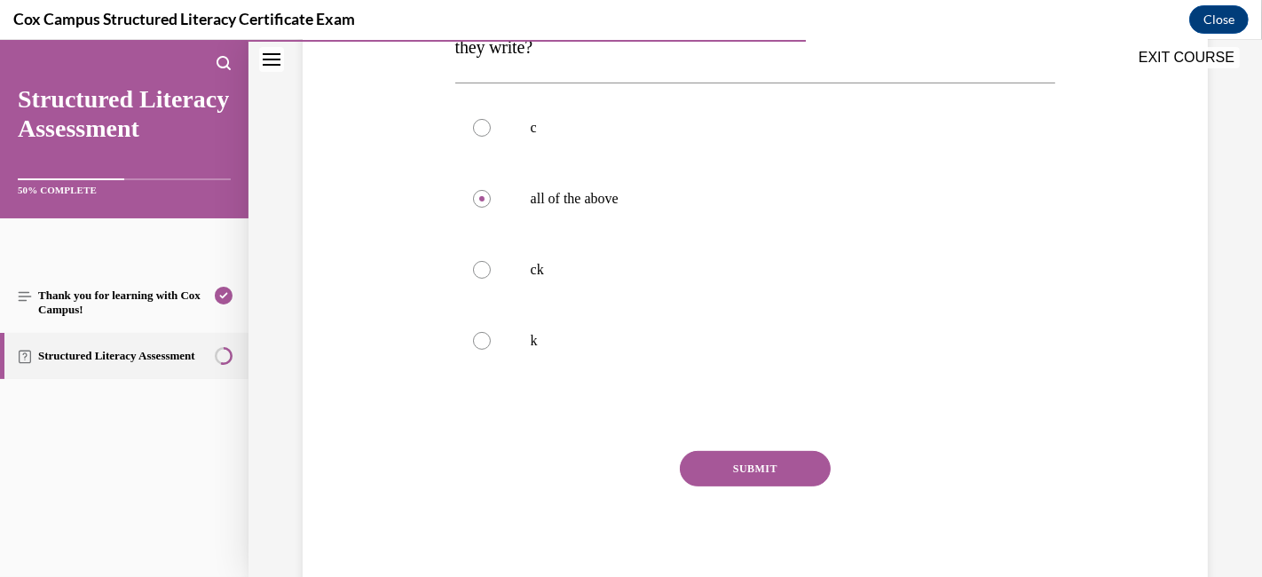
click at [721, 461] on button "SUBMIT" at bounding box center [755, 468] width 151 height 35
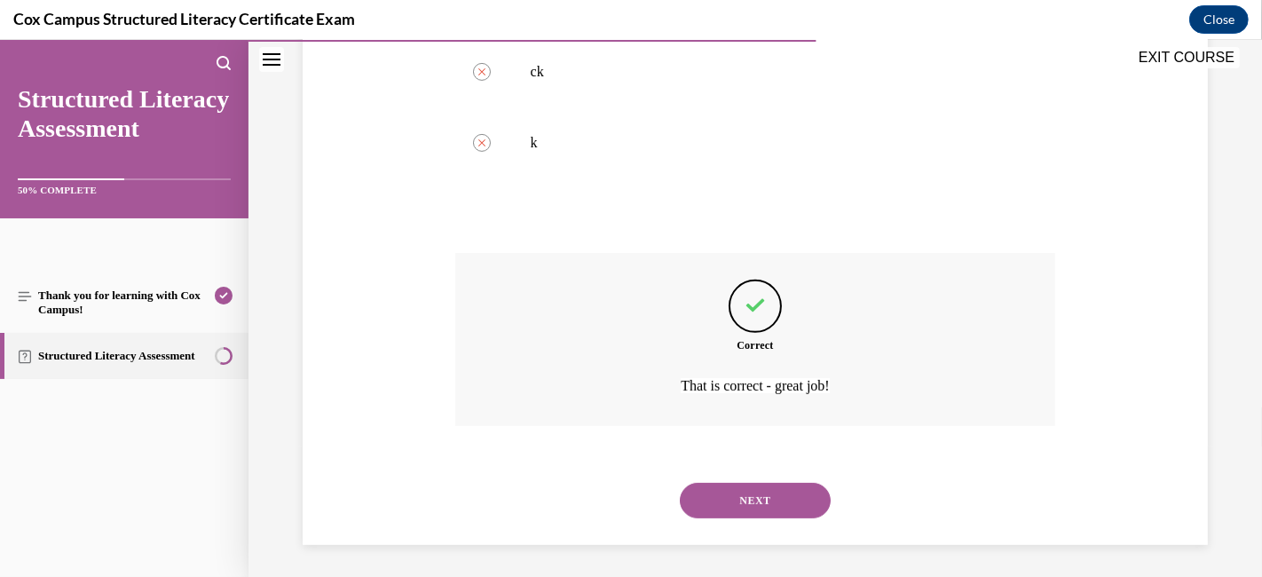
scroll to position [545, 0]
click at [721, 498] on button "NEXT" at bounding box center [755, 497] width 151 height 35
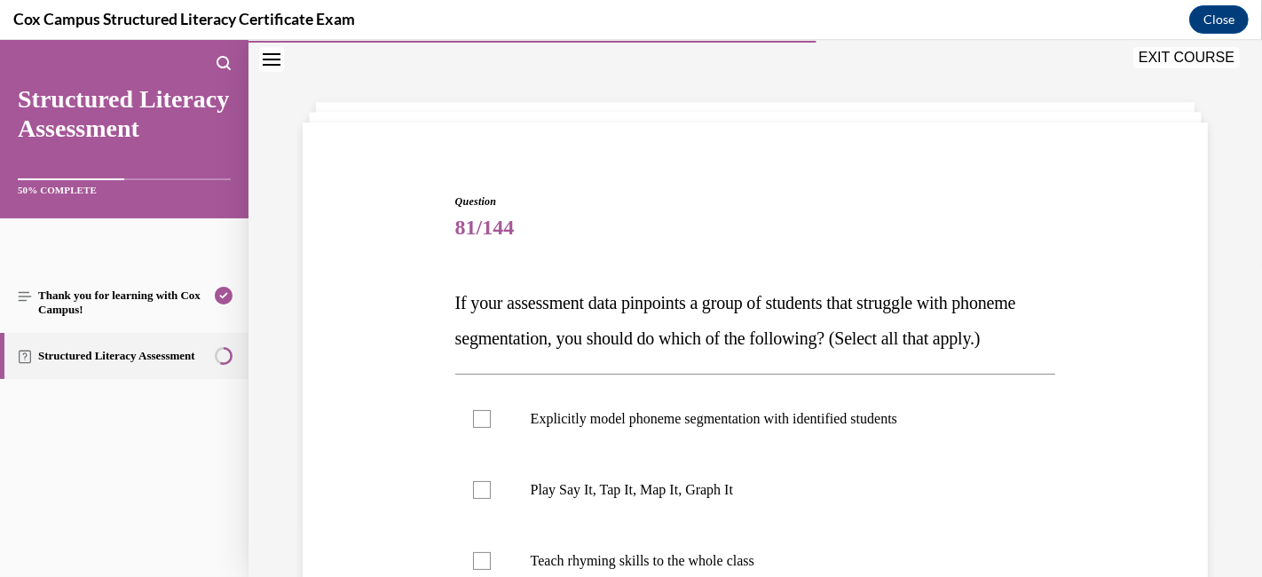
scroll to position [250, 0]
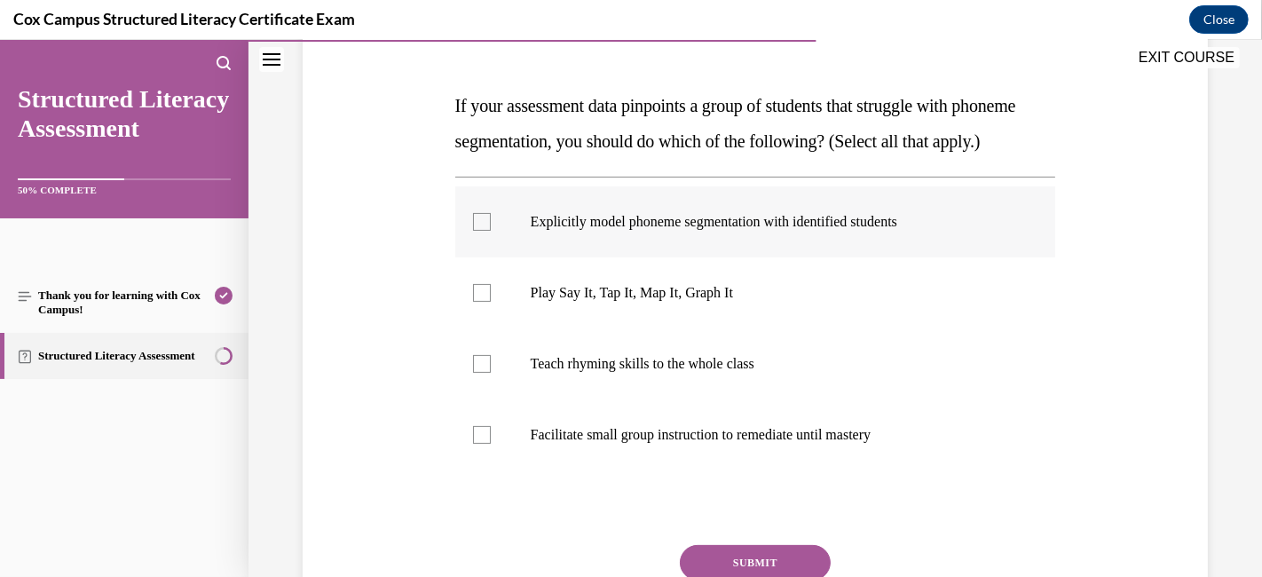
click at [498, 252] on label "Explicitly model phoneme segmentation with identified students" at bounding box center [755, 221] width 601 height 71
click at [491, 231] on input "Explicitly model phoneme segmentation with identified students" at bounding box center [482, 222] width 18 height 18
checkbox input "true"
click at [492, 328] on label "Play Say It, Tap It, Map It, Graph It" at bounding box center [755, 292] width 601 height 71
click at [491, 302] on input "Play Say It, Tap It, Map It, Graph It" at bounding box center [482, 293] width 18 height 18
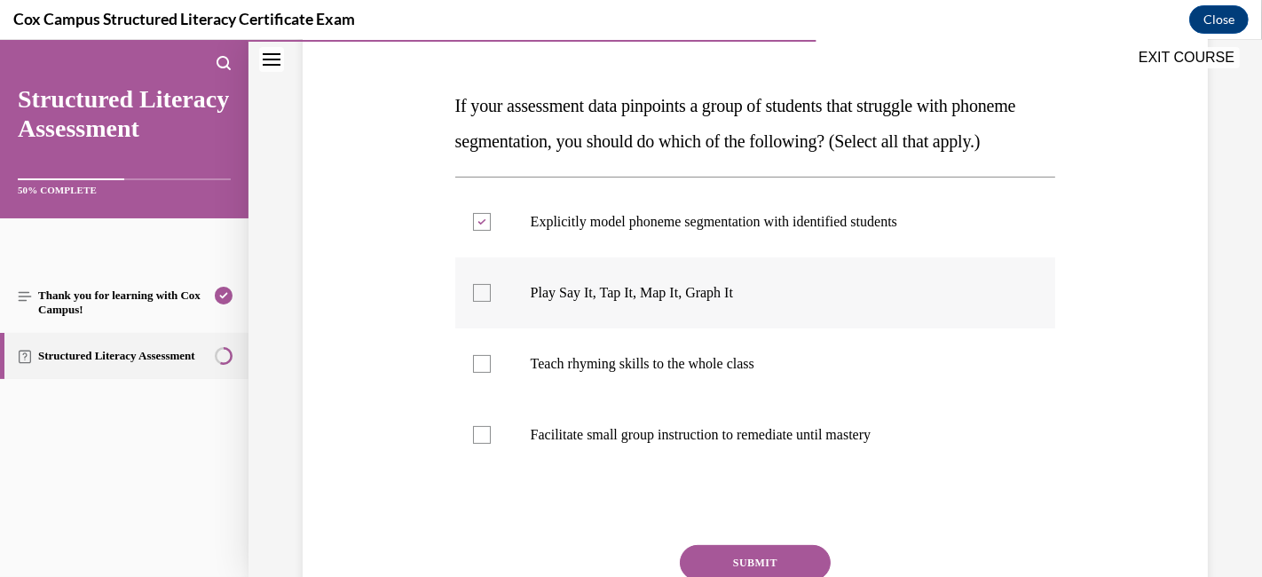
checkbox input "true"
click at [531, 444] on p "Facilitate small group instruction to remediate until mastery" at bounding box center [771, 435] width 481 height 18
click at [491, 444] on input "Facilitate small group instruction to remediate until mastery" at bounding box center [482, 435] width 18 height 18
checkbox input "true"
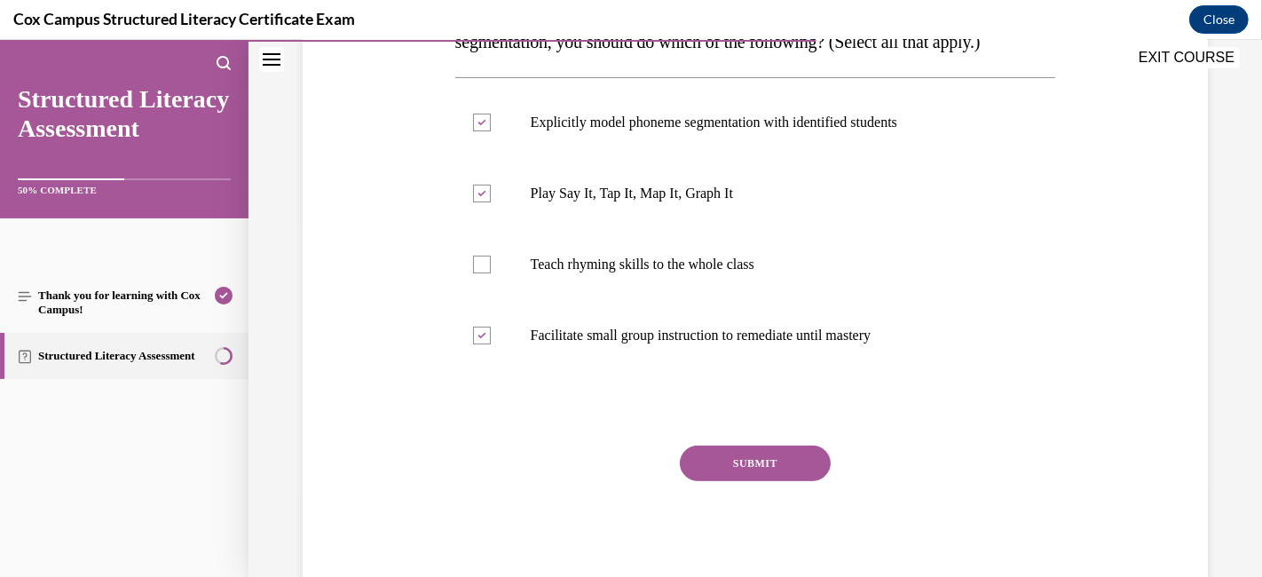
scroll to position [380, 0]
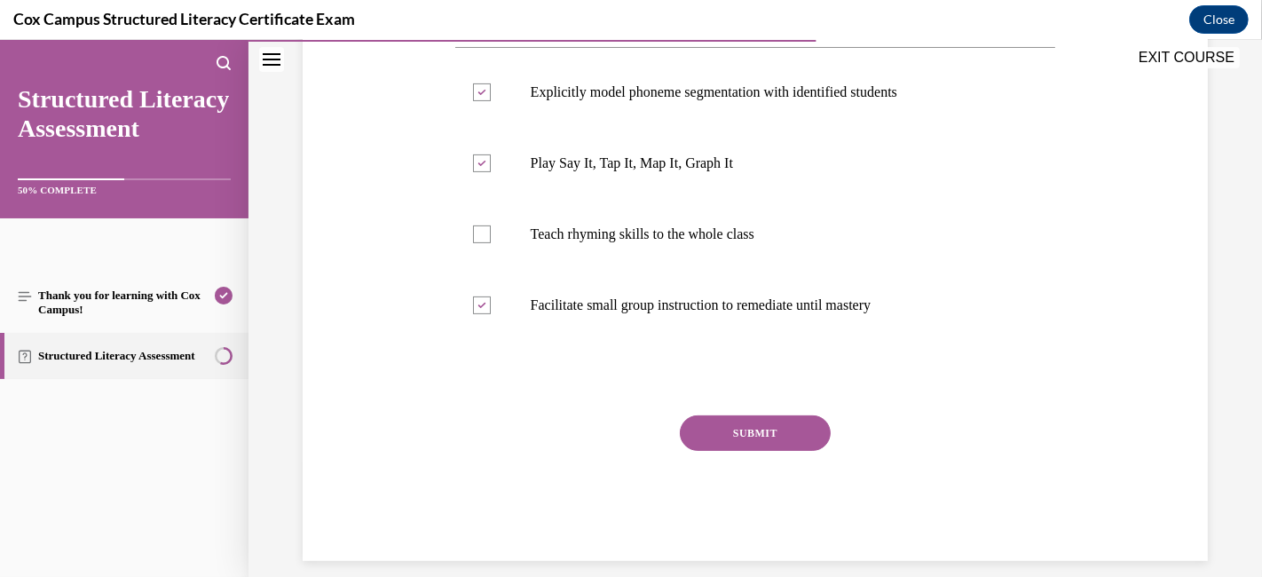
click at [764, 451] on button "SUBMIT" at bounding box center [755, 432] width 151 height 35
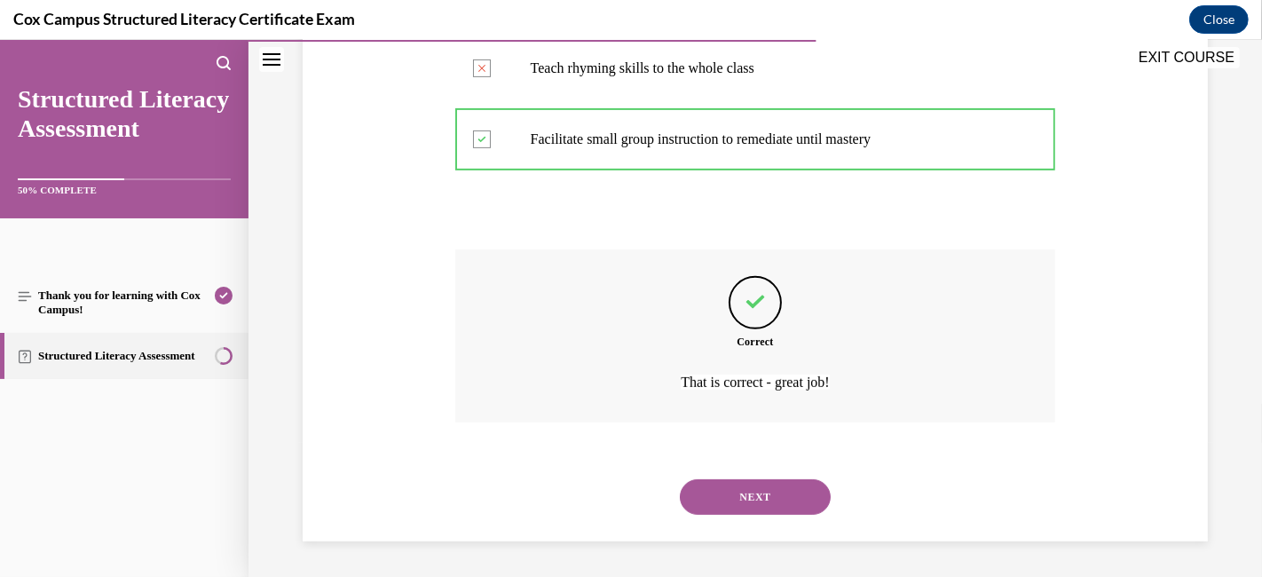
click at [760, 486] on button "NEXT" at bounding box center [755, 496] width 151 height 35
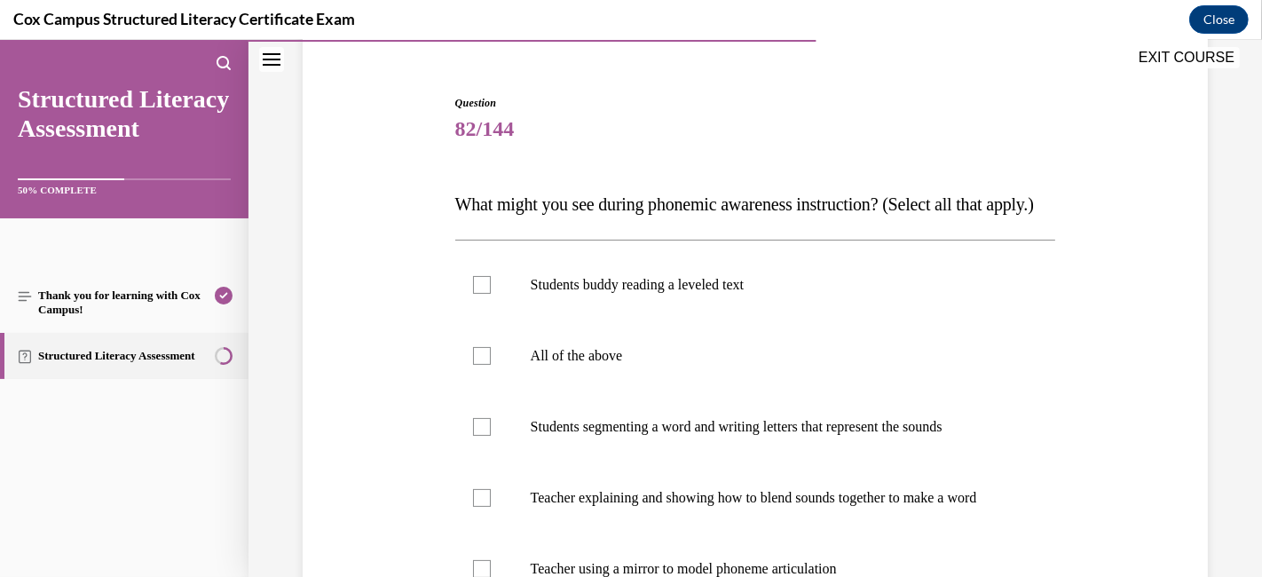
scroll to position [250, 0]
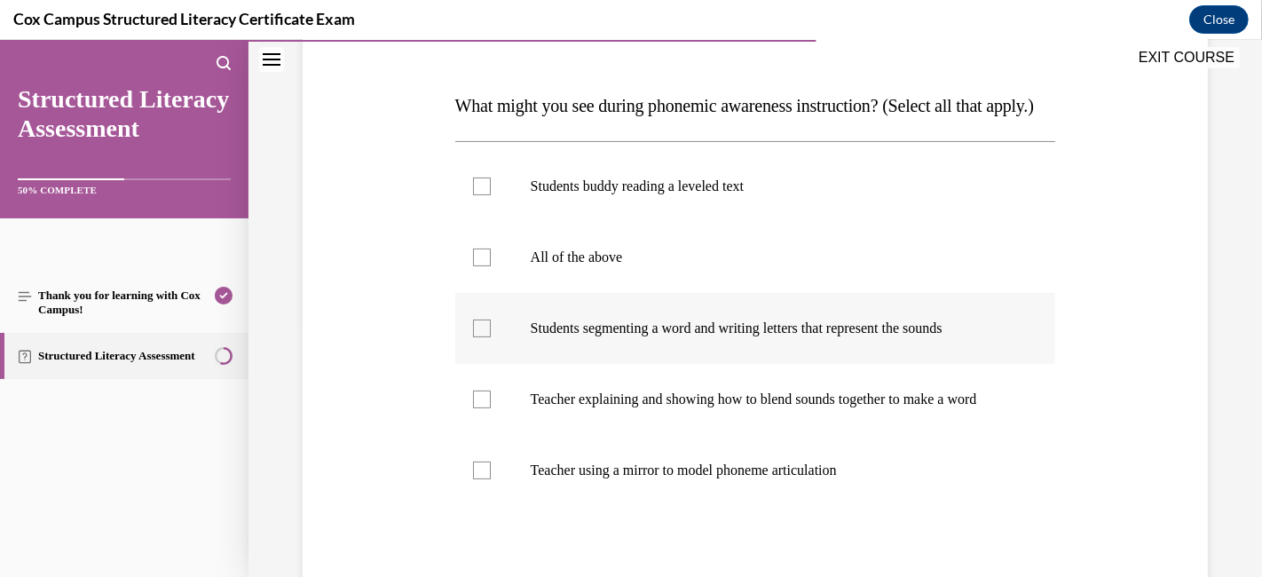
click at [482, 337] on div at bounding box center [482, 328] width 18 height 18
click at [482, 337] on input "Students segmenting a word and writing letters that represent the sounds" at bounding box center [482, 328] width 18 height 18
checkbox input "true"
click at [484, 408] on div at bounding box center [482, 399] width 18 height 18
click at [484, 408] on input "Teacher explaining and showing how to blend sounds together to make a word" at bounding box center [482, 399] width 18 height 18
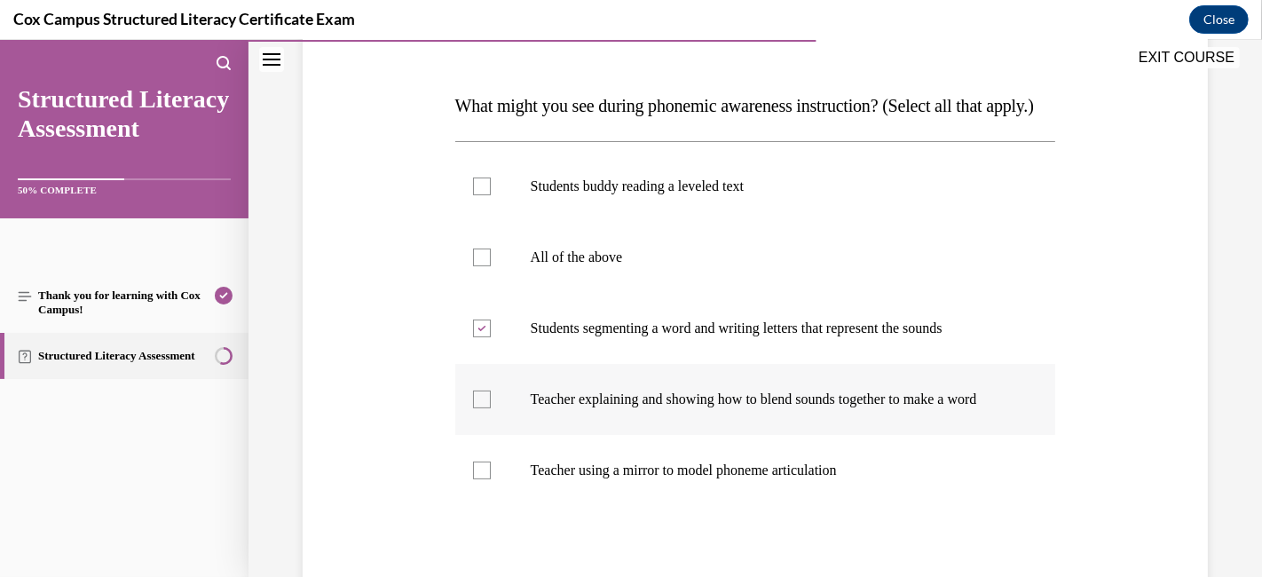
checkbox input "true"
click at [479, 479] on div at bounding box center [482, 470] width 18 height 18
click at [479, 479] on input "Teacher using a mirror to model phoneme articulation" at bounding box center [482, 470] width 18 height 18
checkbox input "true"
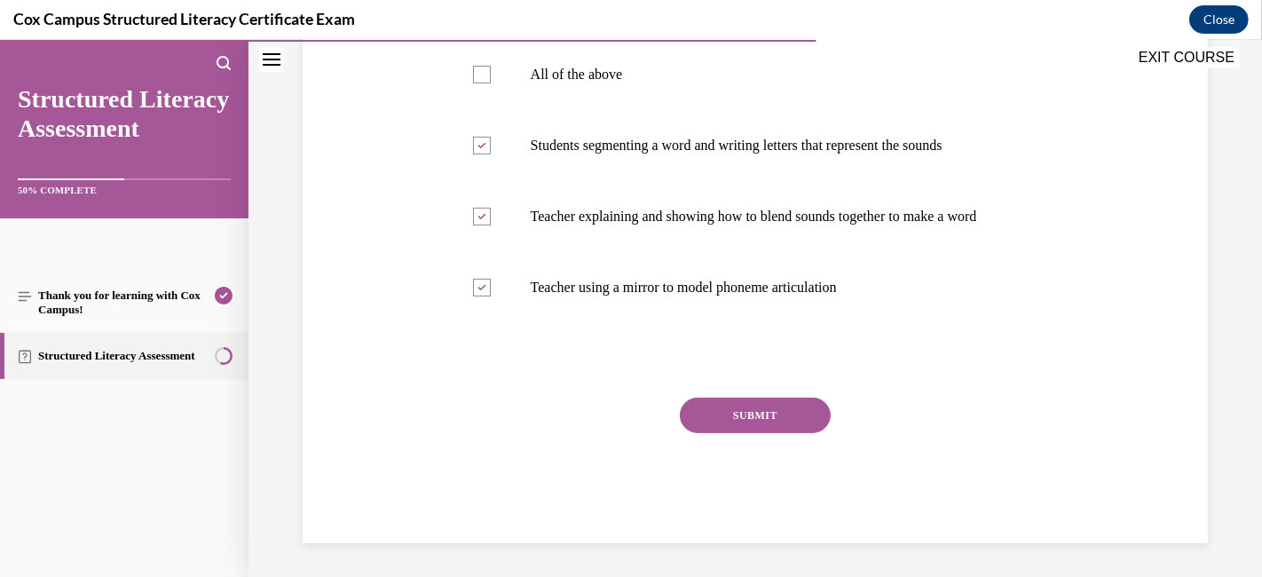
click at [758, 433] on button "SUBMIT" at bounding box center [755, 415] width 151 height 35
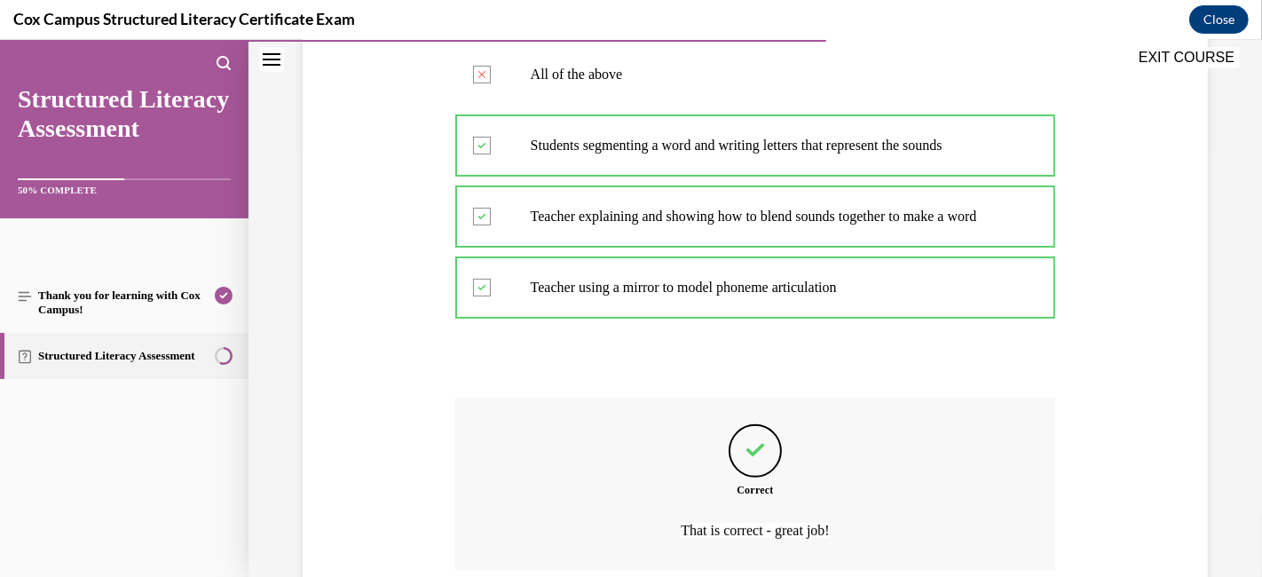
scroll to position [634, 0]
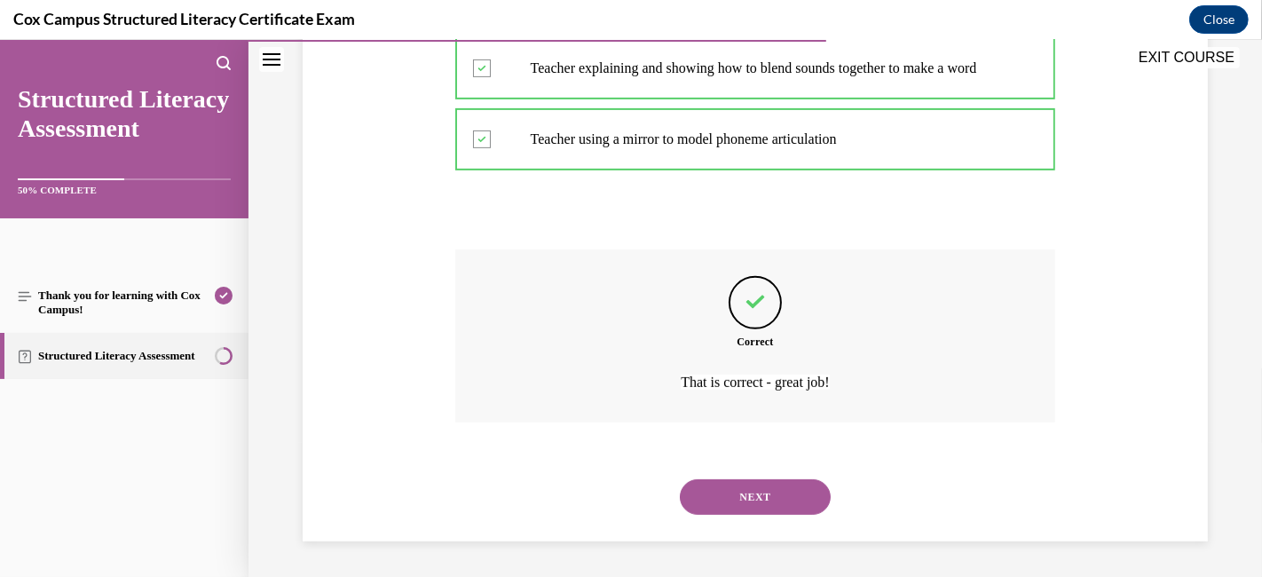
click at [732, 481] on button "NEXT" at bounding box center [755, 496] width 151 height 35
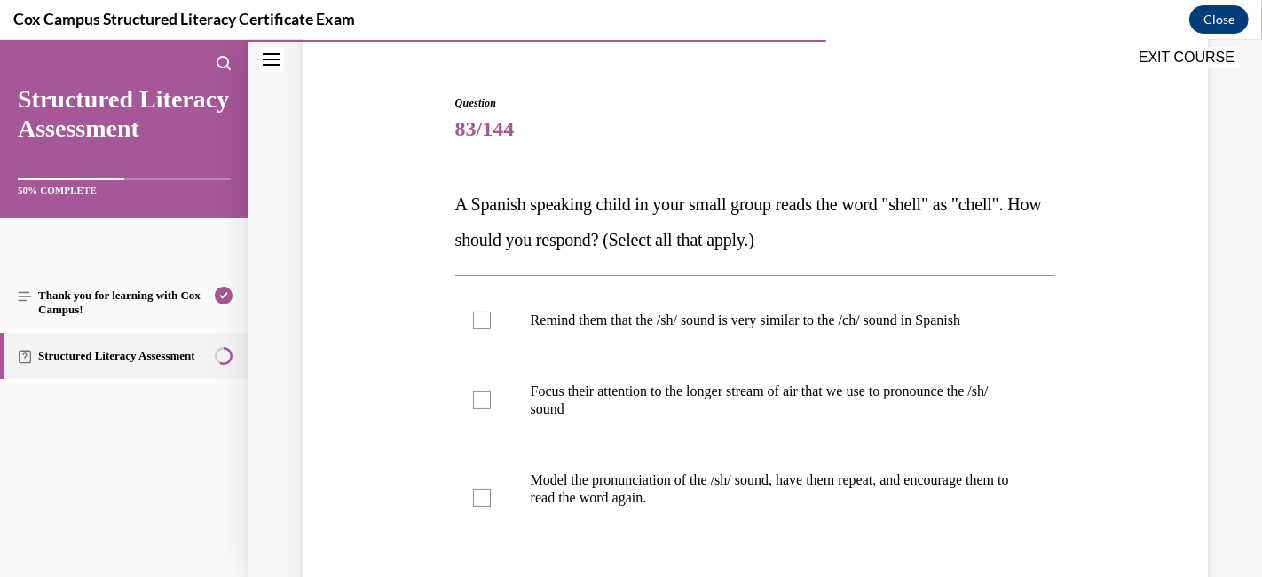
scroll to position [250, 0]
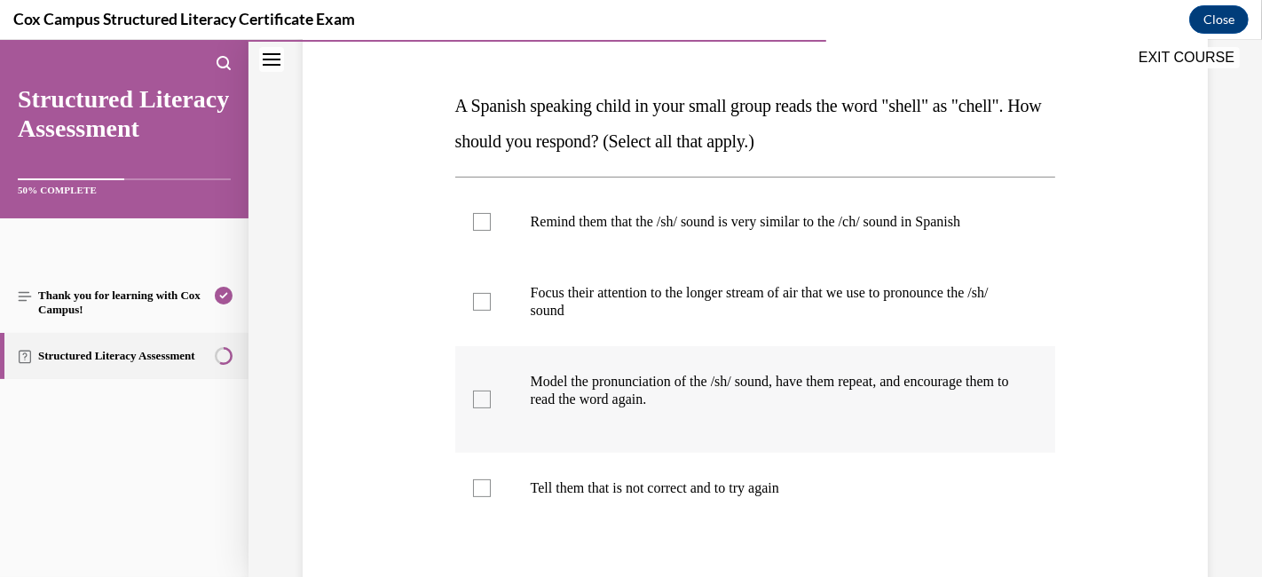
click at [478, 408] on div at bounding box center [482, 399] width 18 height 18
click at [478, 408] on input "Model the pronunciation of the /sh/ sound, have them repeat, and encourage them…" at bounding box center [482, 399] width 18 height 18
checkbox input "true"
click at [486, 311] on div at bounding box center [482, 302] width 18 height 18
click at [486, 311] on input "Focus their attention to the longer stream of air that we use to pronounce the …" at bounding box center [482, 302] width 18 height 18
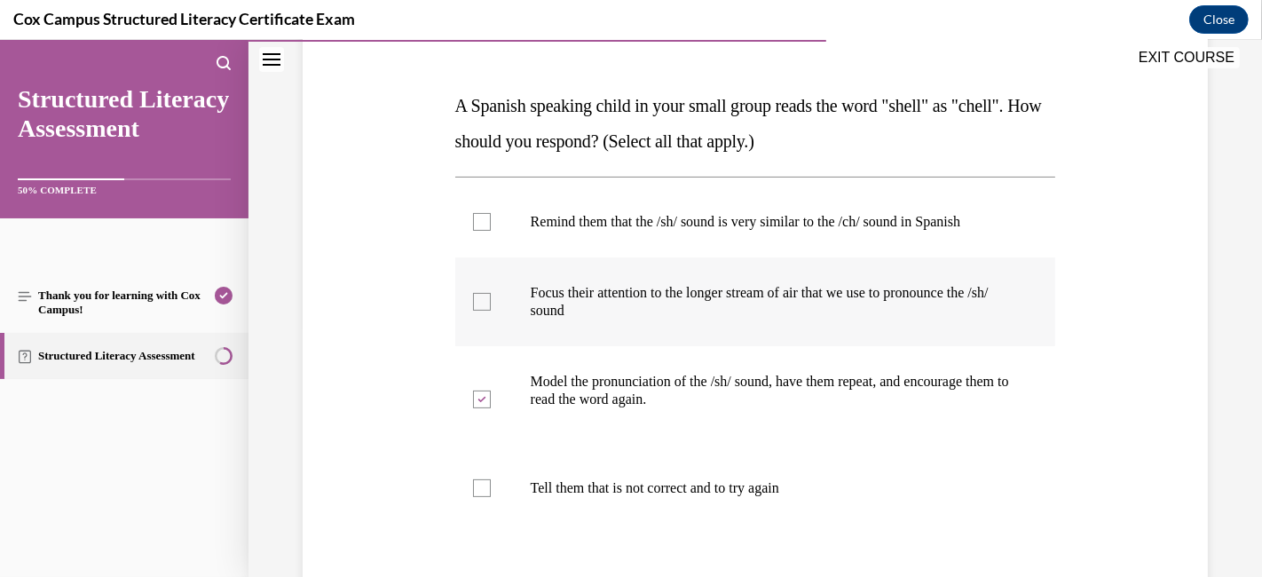
checkbox input "true"
click at [479, 224] on div at bounding box center [482, 222] width 18 height 18
click at [479, 224] on input "Remind them that the /sh/ sound is very similar to the /ch/ sound in Spanish" at bounding box center [482, 222] width 18 height 18
checkbox input "true"
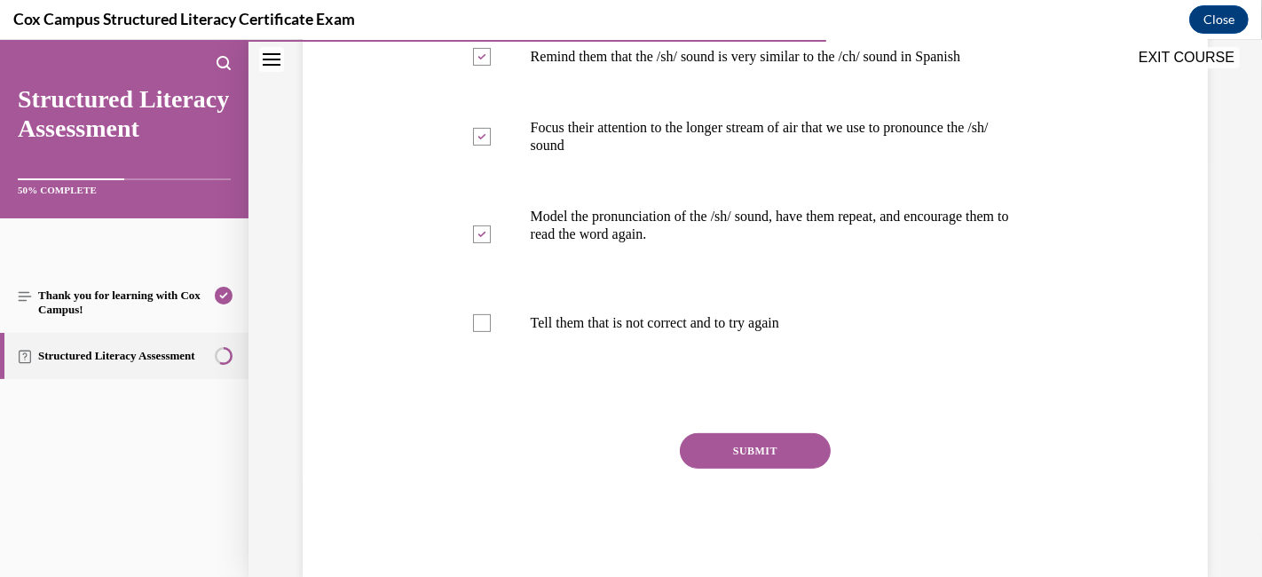
click at [707, 467] on button "SUBMIT" at bounding box center [755, 450] width 151 height 35
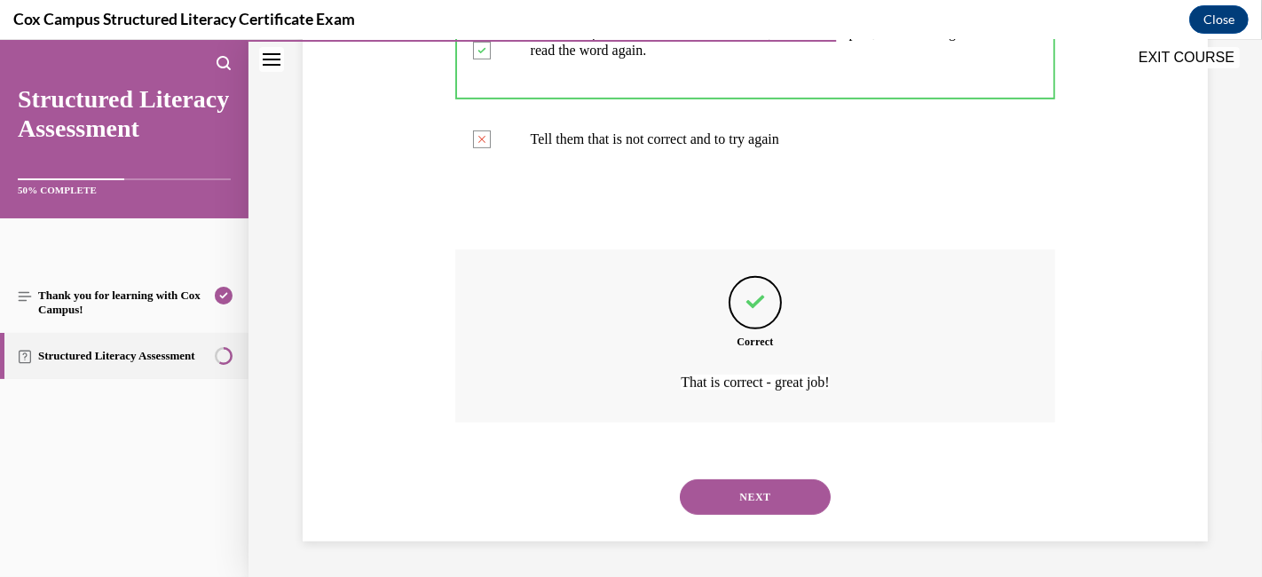
click at [714, 492] on button "NEXT" at bounding box center [755, 496] width 151 height 35
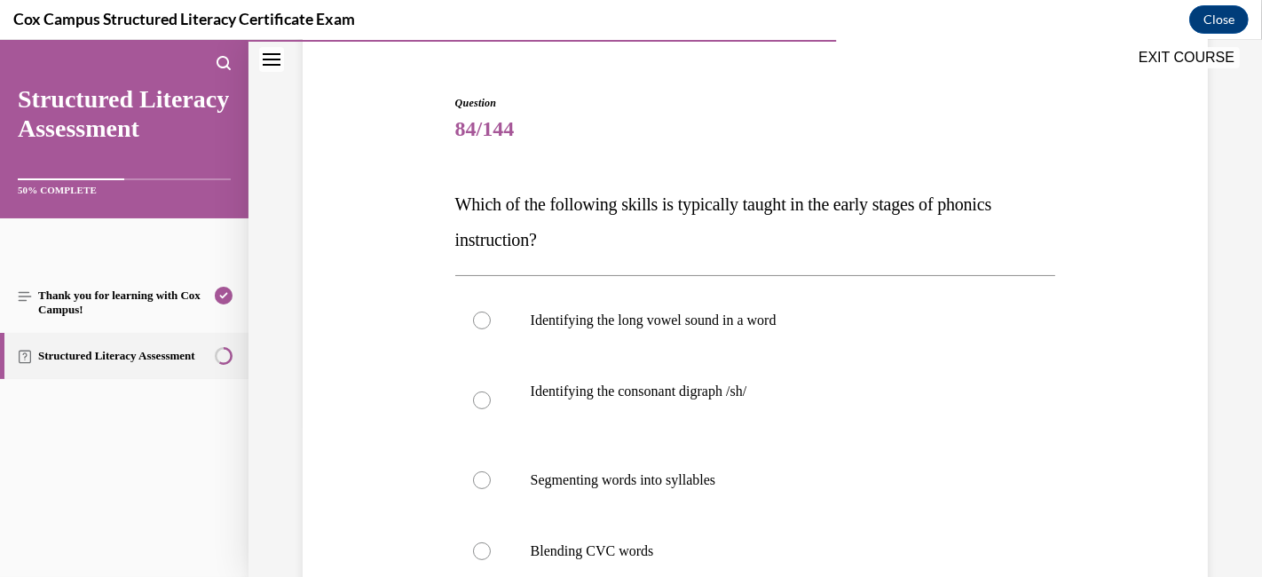
scroll to position [250, 0]
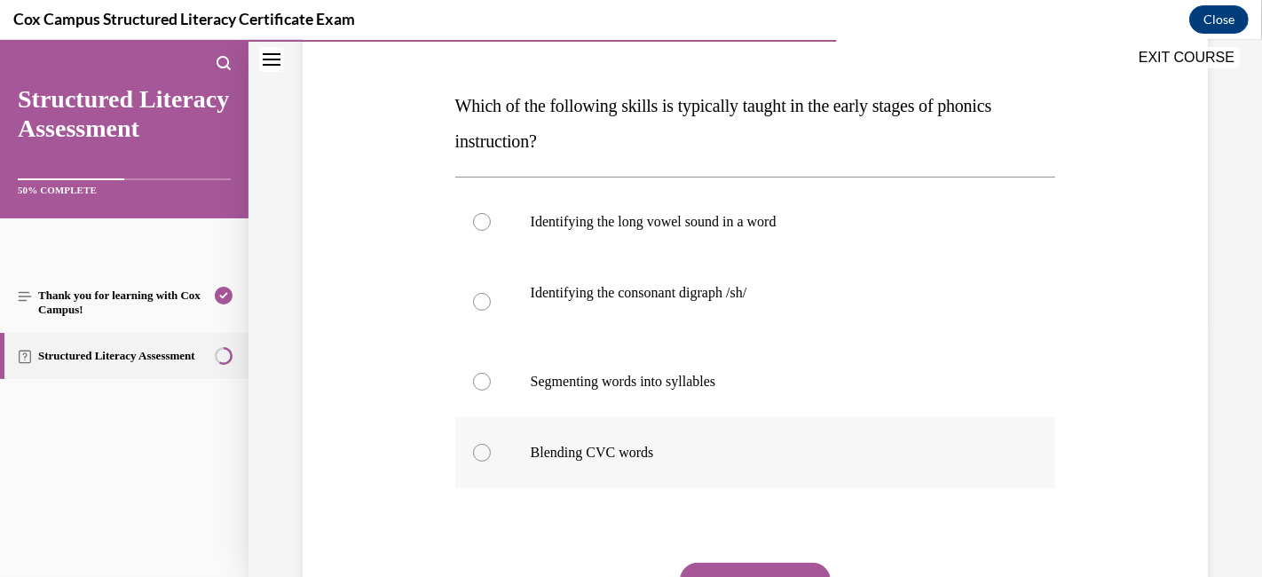
click at [481, 457] on div at bounding box center [482, 453] width 18 height 18
click at [481, 457] on input "Blending CVC words" at bounding box center [482, 453] width 18 height 18
radio input "true"
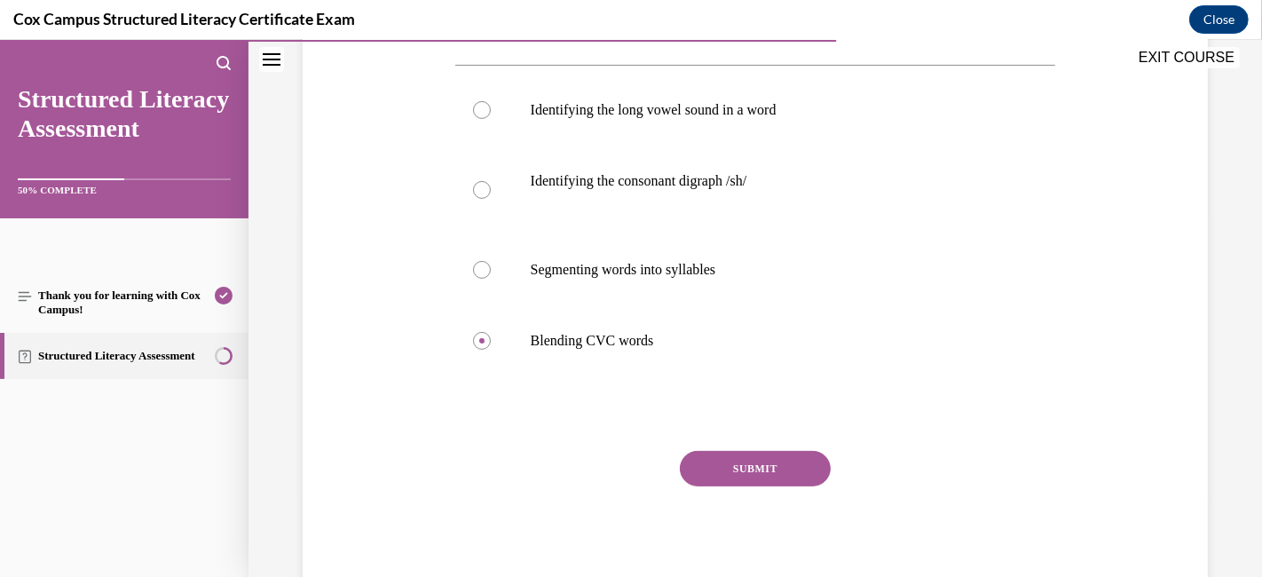
click at [800, 472] on button "SUBMIT" at bounding box center [755, 468] width 151 height 35
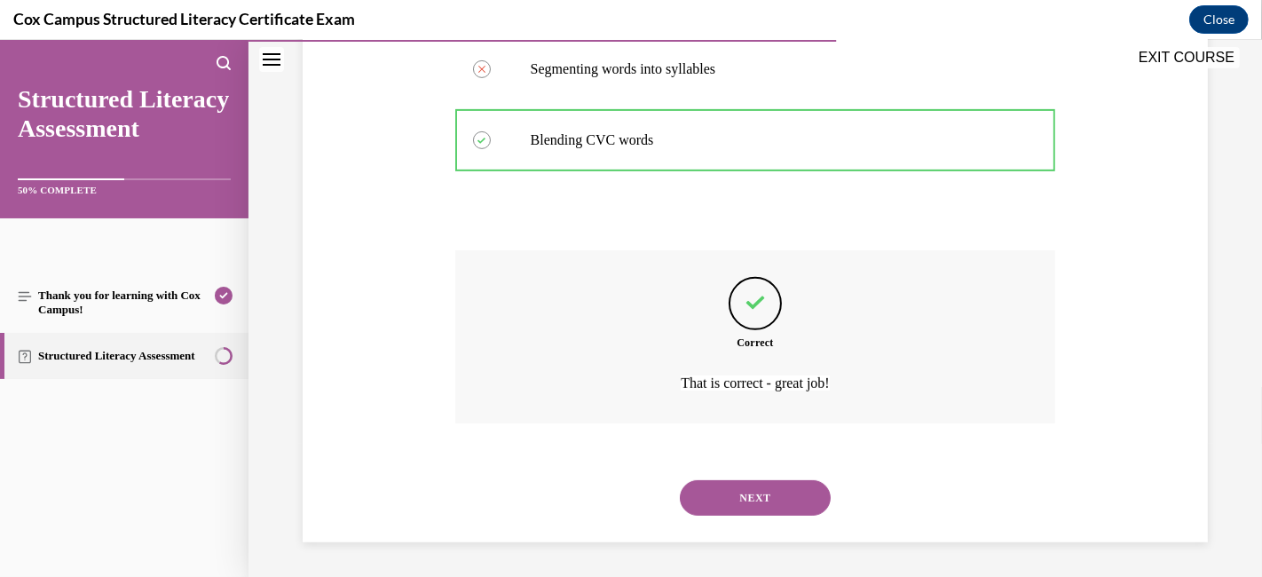
click at [789, 487] on button "NEXT" at bounding box center [755, 497] width 151 height 35
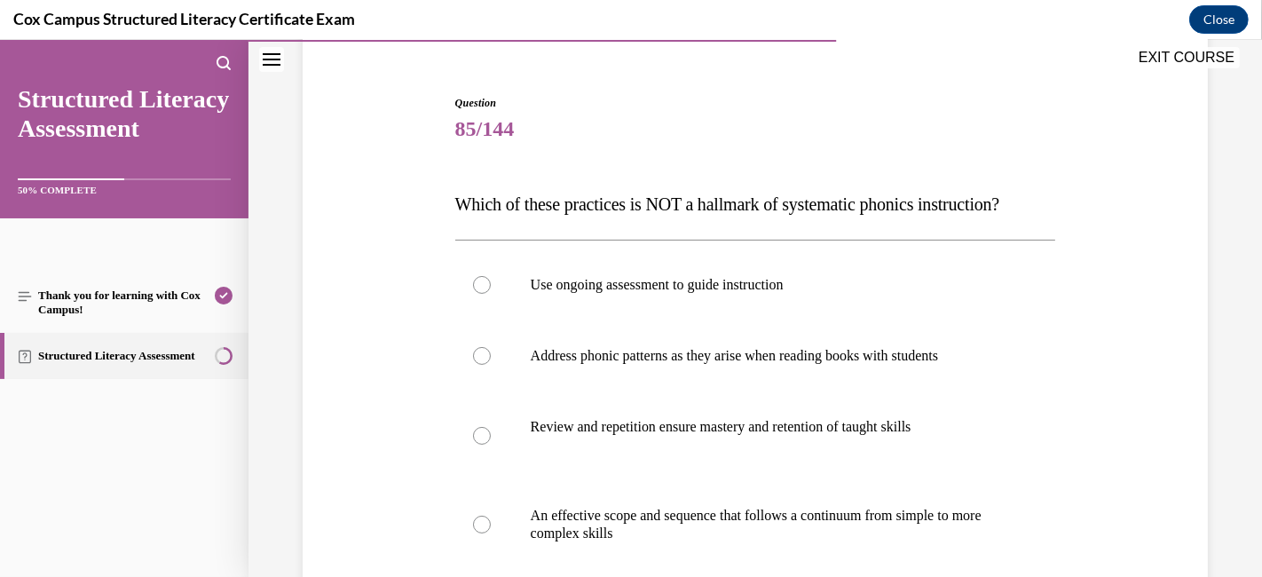
scroll to position [250, 0]
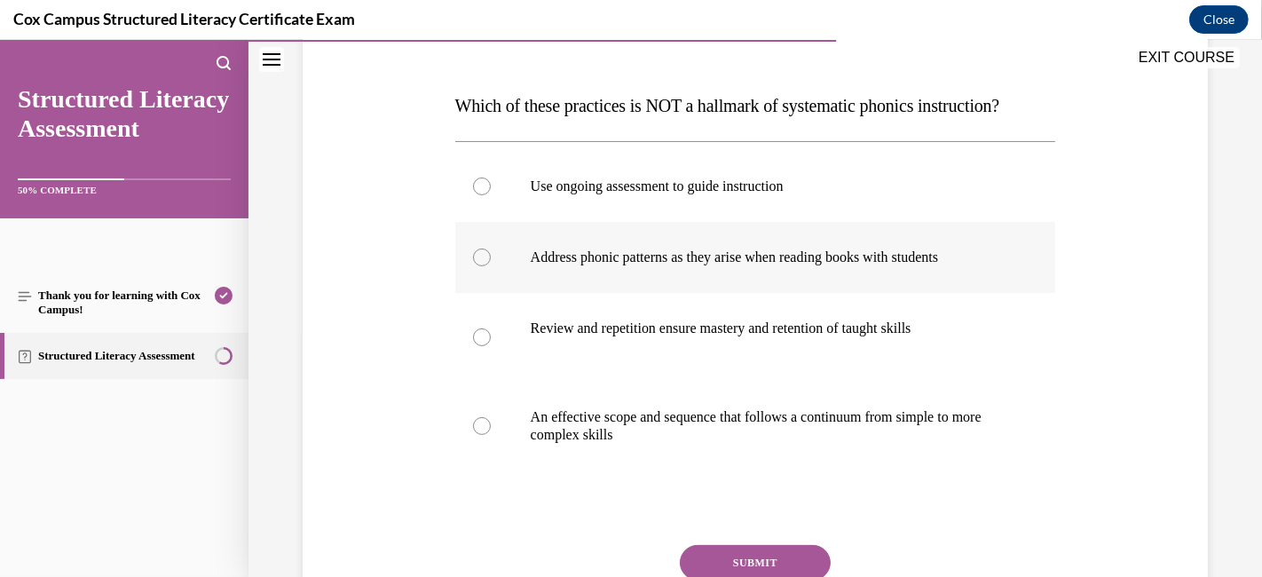
click at [473, 266] on div at bounding box center [482, 257] width 18 height 18
click at [473, 266] on input "Address phonic patterns as they arise when reading books with students" at bounding box center [482, 257] width 18 height 18
radio input "true"
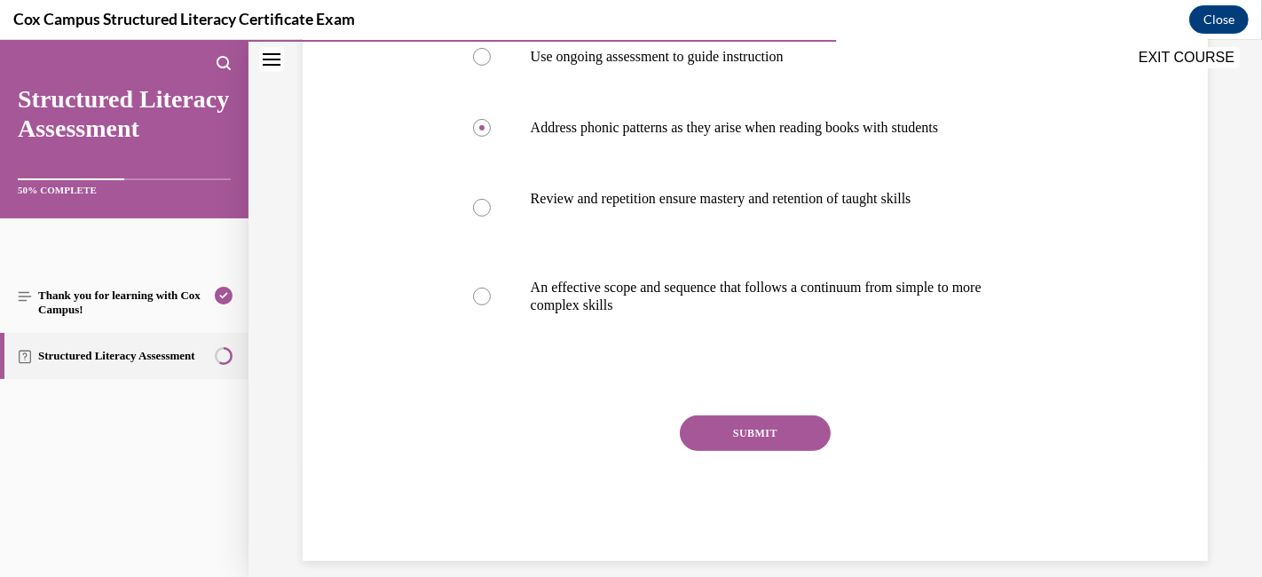
click at [723, 451] on button "SUBMIT" at bounding box center [755, 432] width 151 height 35
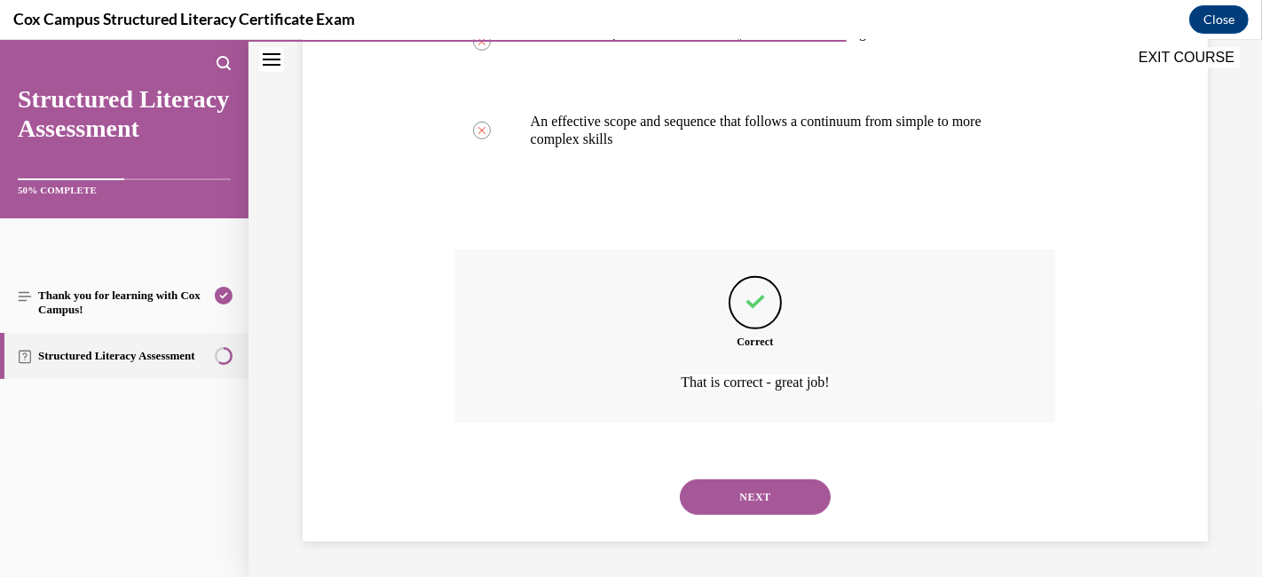
scroll to position [580, 0]
click at [725, 494] on button "NEXT" at bounding box center [755, 496] width 151 height 35
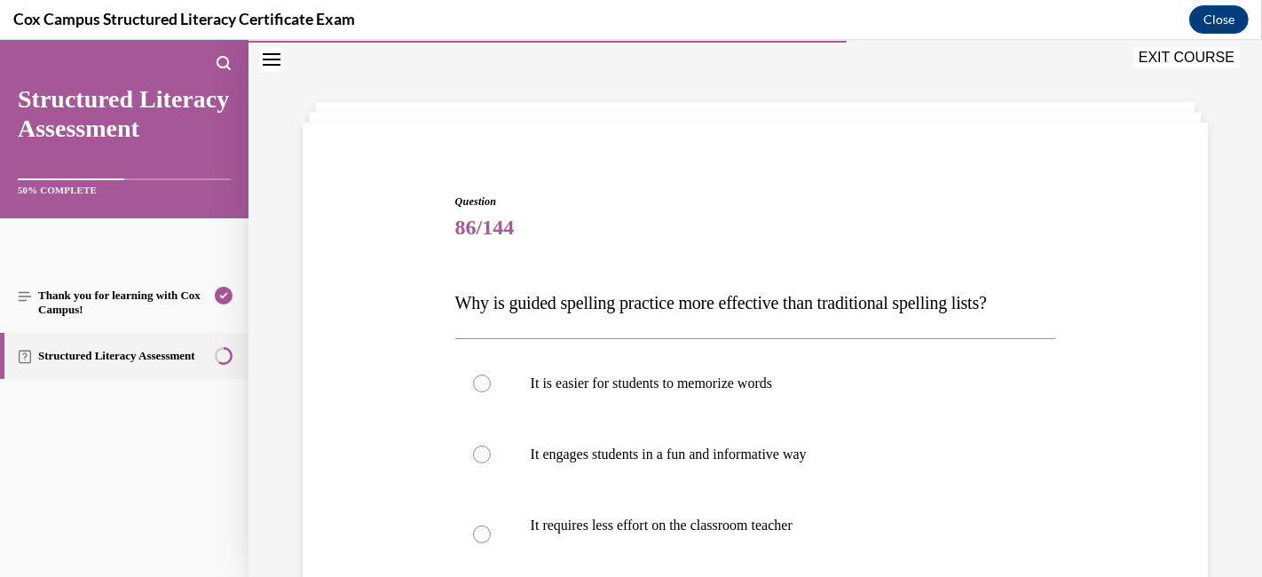
scroll to position [250, 0]
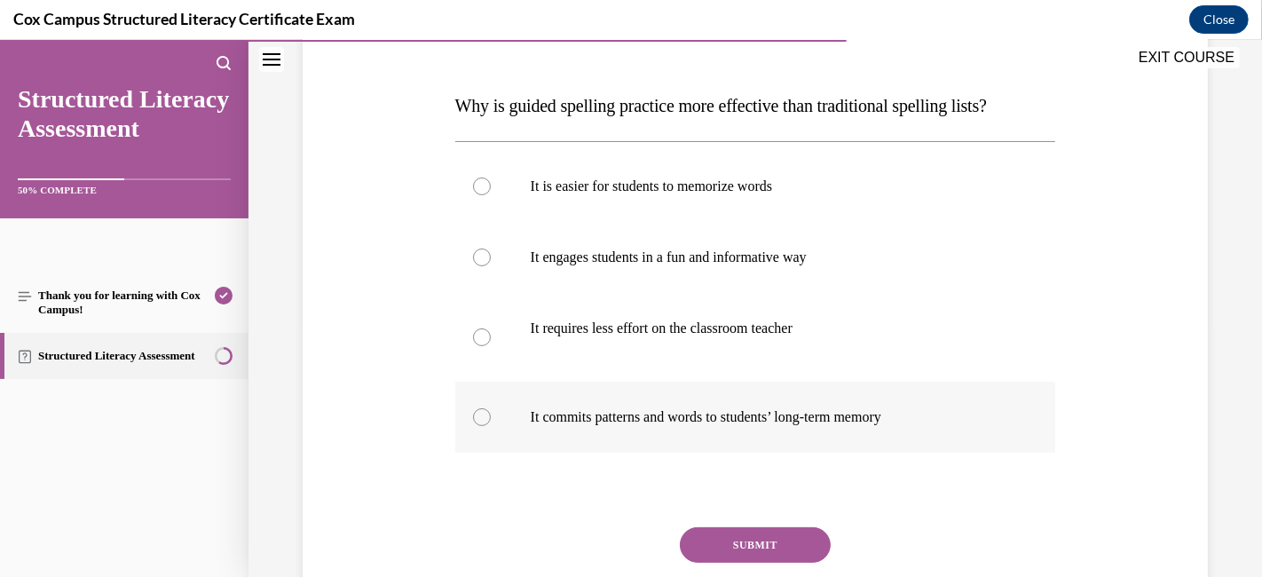
click at [474, 404] on label "It commits patterns and words to students’ long-term memory" at bounding box center [755, 417] width 601 height 71
click at [474, 408] on input "It commits patterns and words to students’ long-term memory" at bounding box center [482, 417] width 18 height 18
radio input "true"
click at [697, 518] on button "SUBMIT" at bounding box center [755, 544] width 151 height 35
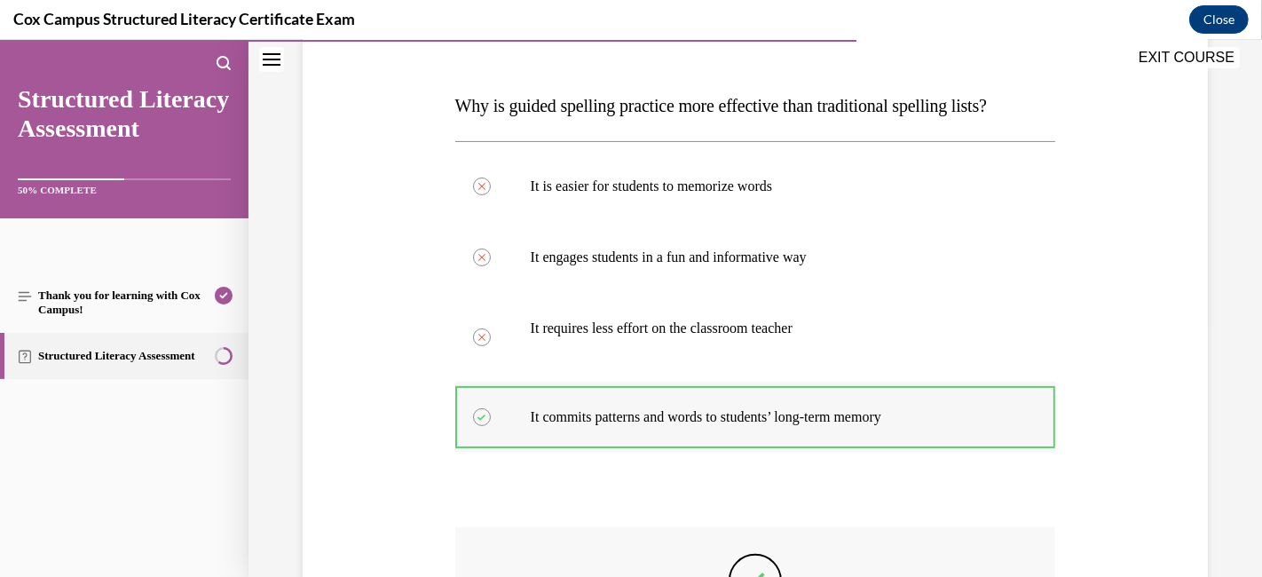
scroll to position [527, 0]
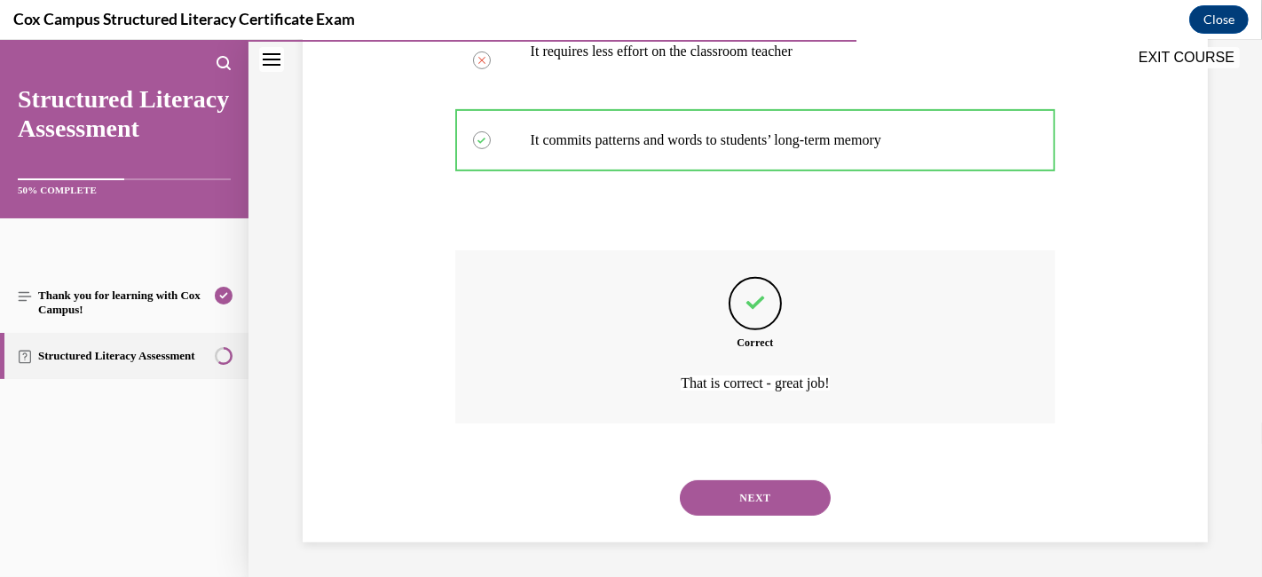
click at [743, 502] on button "NEXT" at bounding box center [755, 497] width 151 height 35
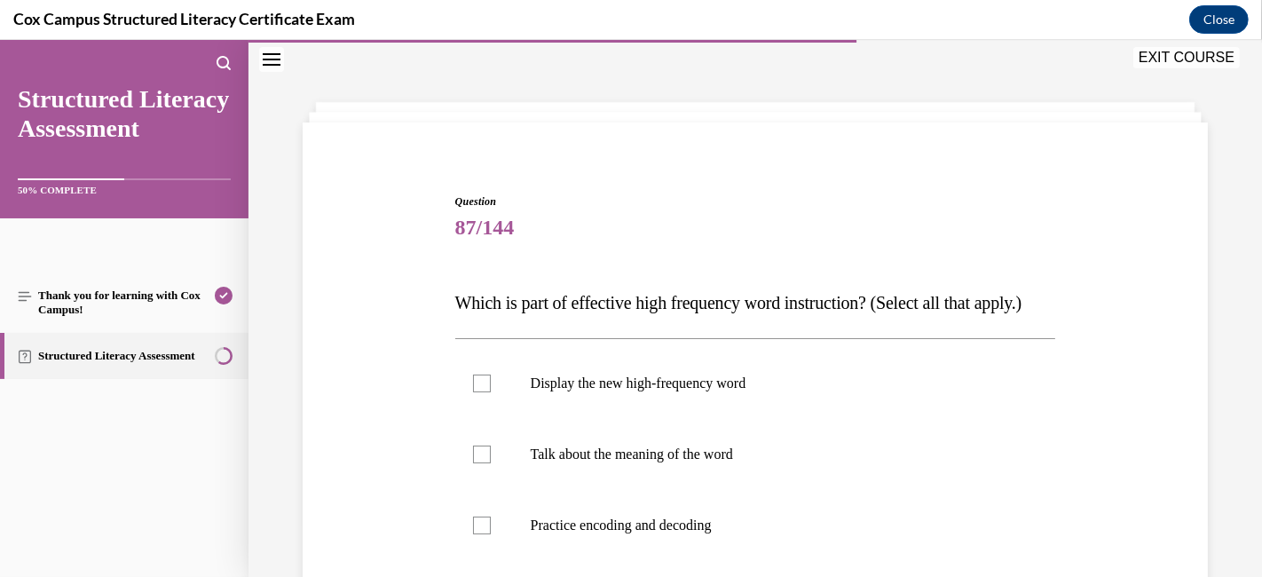
scroll to position [152, 0]
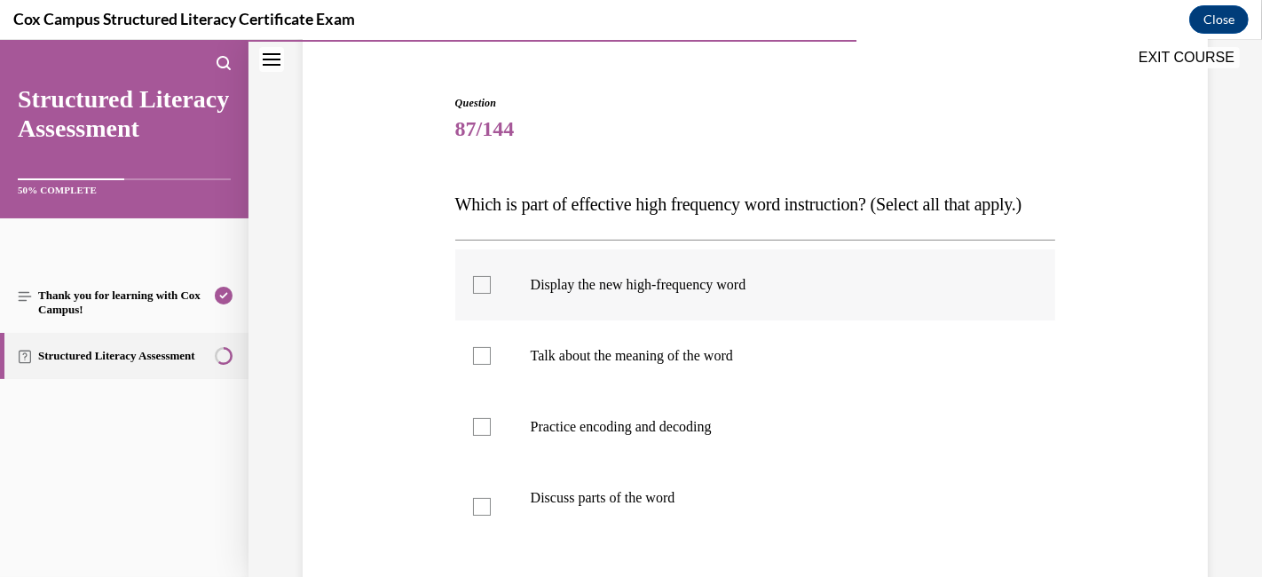
click at [481, 294] on div at bounding box center [482, 285] width 18 height 18
click at [481, 294] on input "Display the new high-frequency word" at bounding box center [482, 285] width 18 height 18
checkbox input "true"
click at [480, 365] on div at bounding box center [482, 356] width 18 height 18
click at [480, 365] on input "Talk about the meaning of the word" at bounding box center [482, 356] width 18 height 18
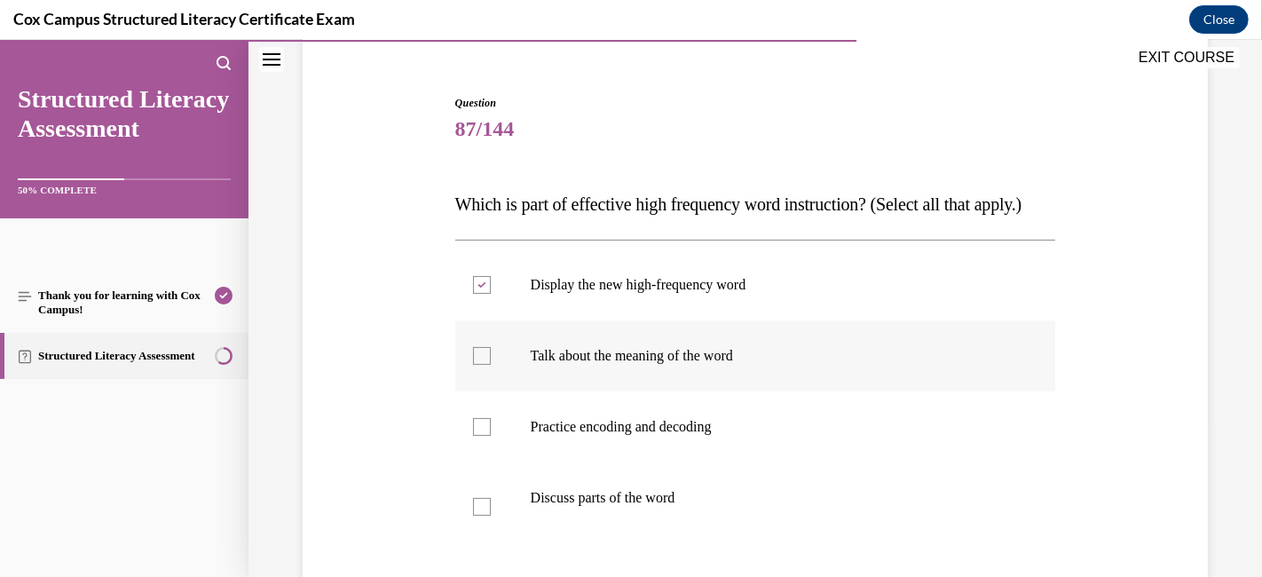
checkbox input "true"
click at [480, 436] on div at bounding box center [482, 427] width 18 height 18
click at [480, 436] on input "Practice encoding and decoding" at bounding box center [482, 427] width 18 height 18
checkbox input "true"
click at [481, 516] on div at bounding box center [482, 507] width 18 height 18
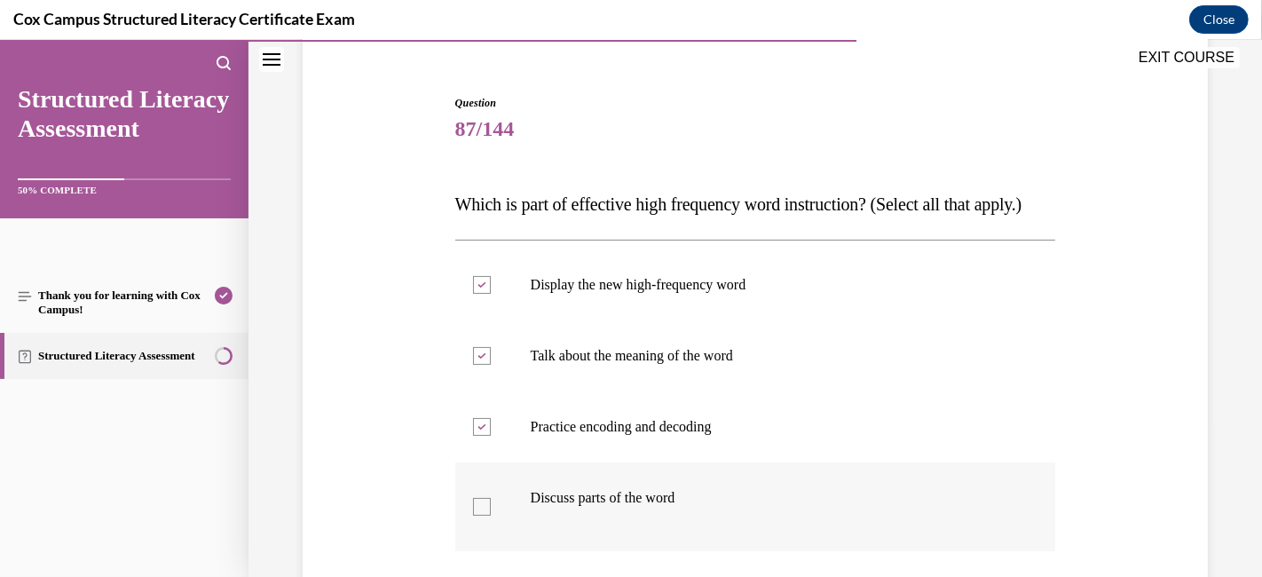
click at [481, 516] on input "Discuss parts of the word" at bounding box center [482, 507] width 18 height 18
checkbox input "true"
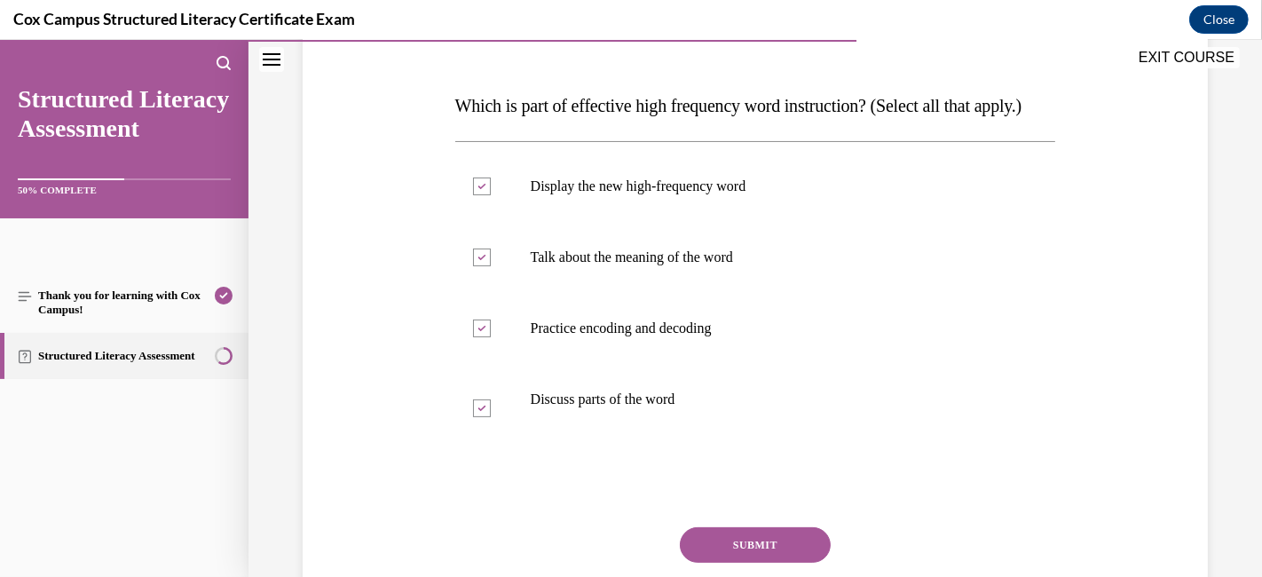
scroll to position [350, 0]
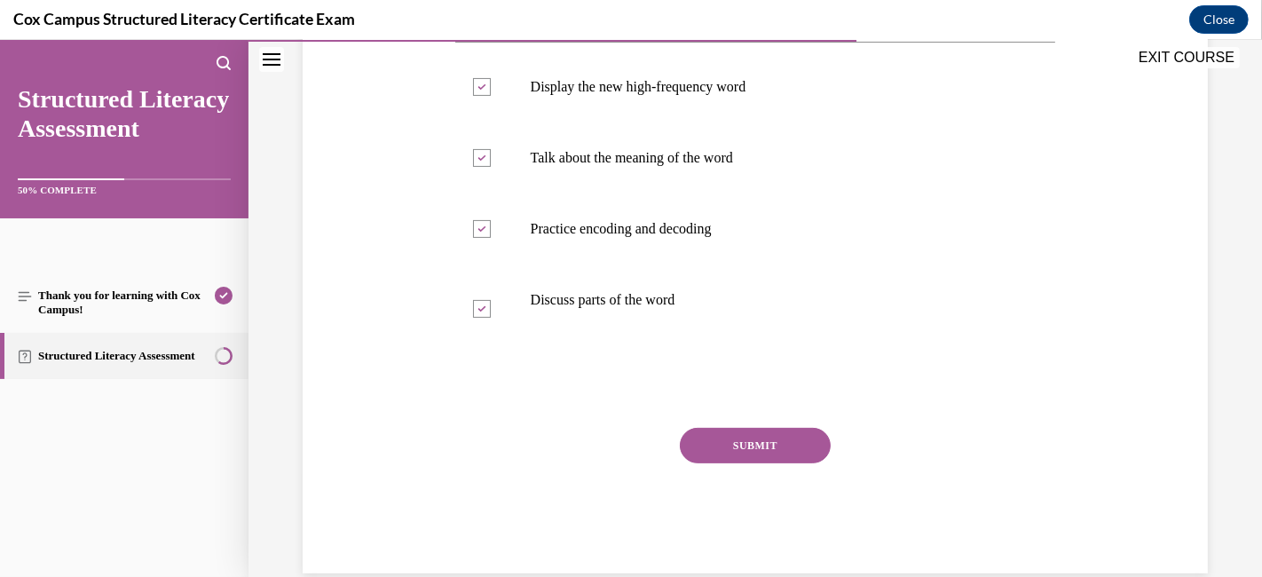
click at [752, 463] on button "SUBMIT" at bounding box center [755, 445] width 151 height 35
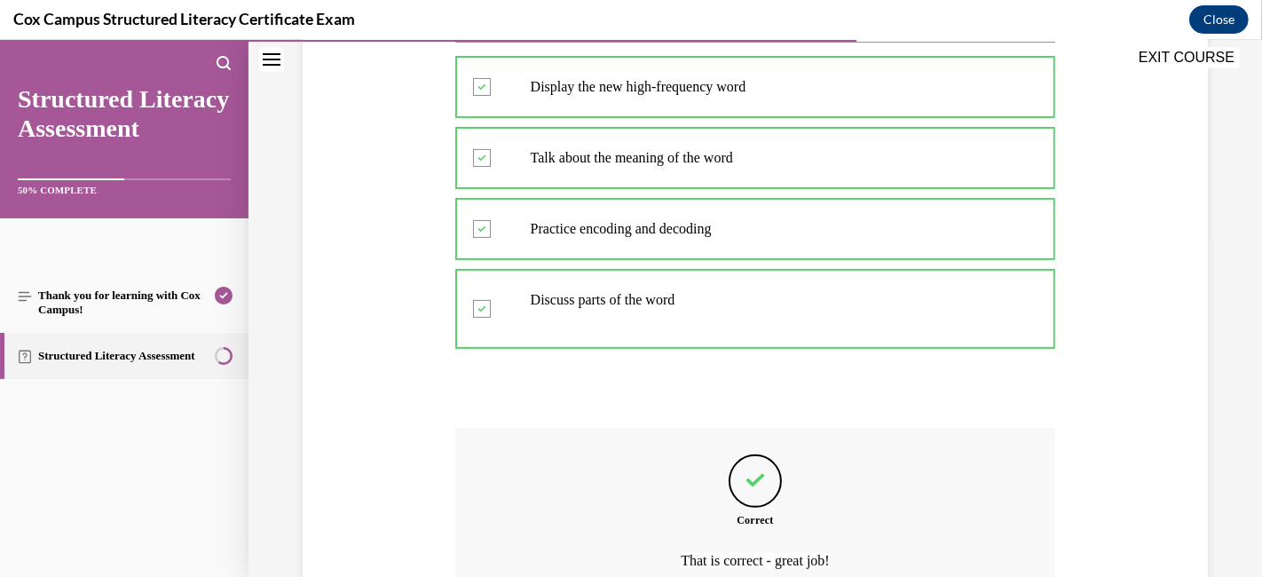
scroll to position [563, 0]
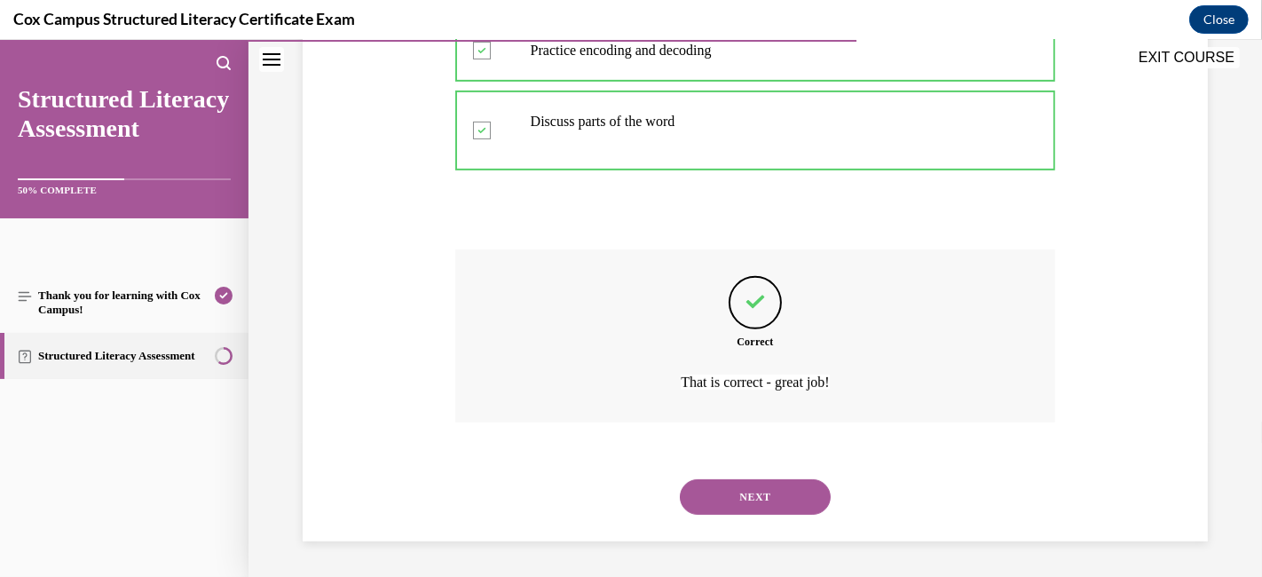
click at [721, 508] on button "NEXT" at bounding box center [755, 496] width 151 height 35
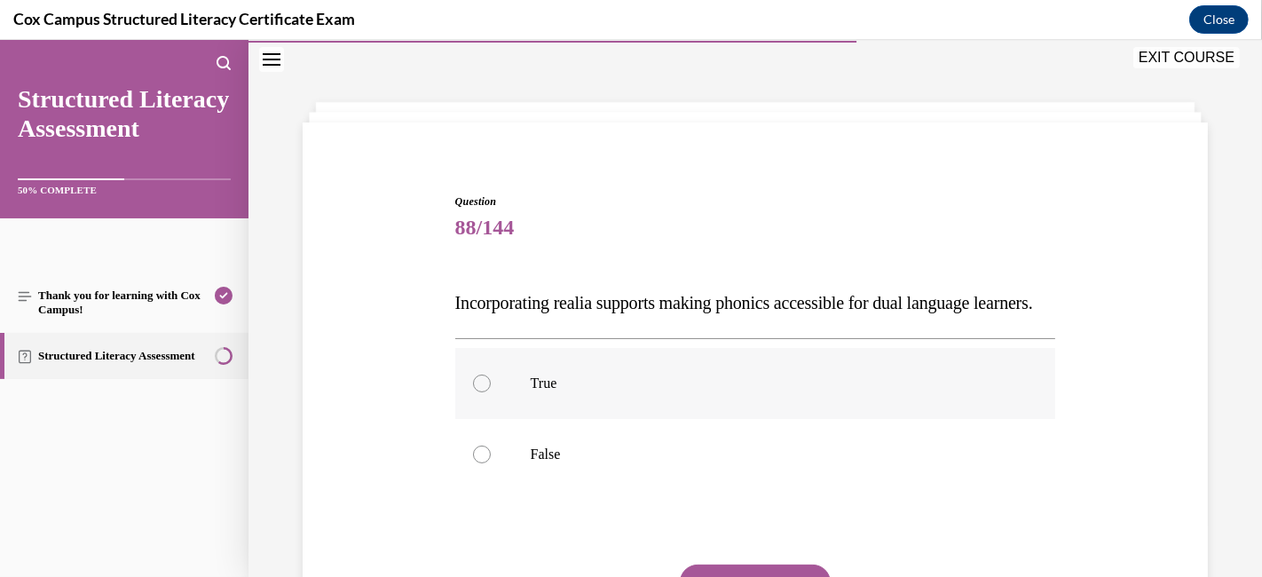
click at [469, 403] on label "True" at bounding box center [755, 383] width 601 height 71
click at [473, 392] on input "True" at bounding box center [482, 383] width 18 height 18
radio input "true"
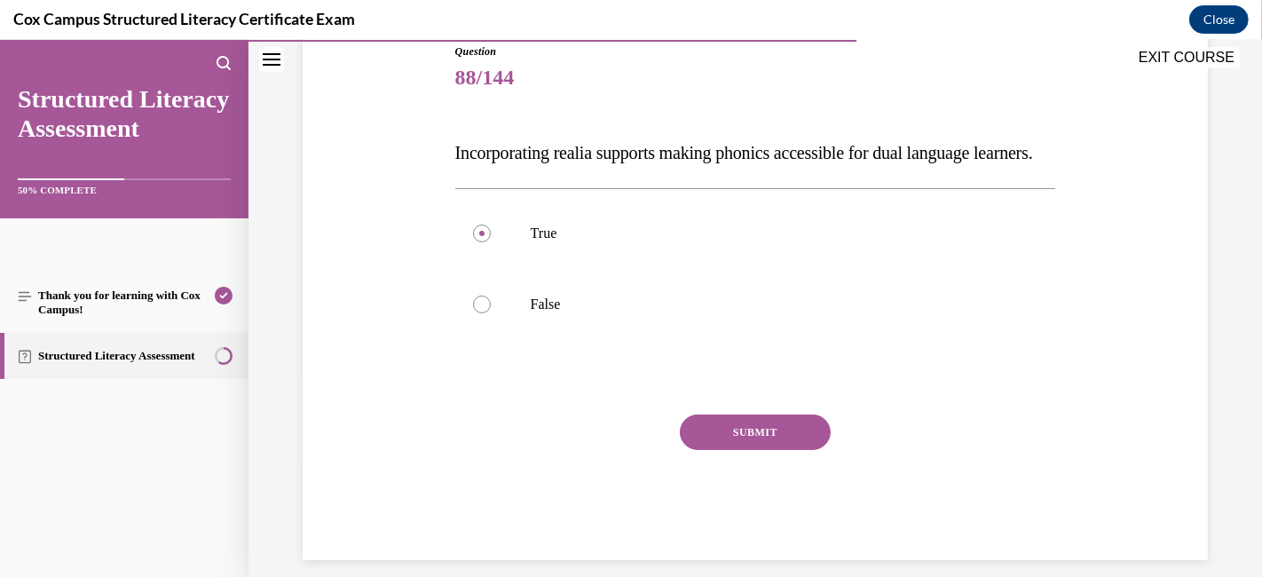
click at [699, 450] on button "SUBMIT" at bounding box center [755, 431] width 151 height 35
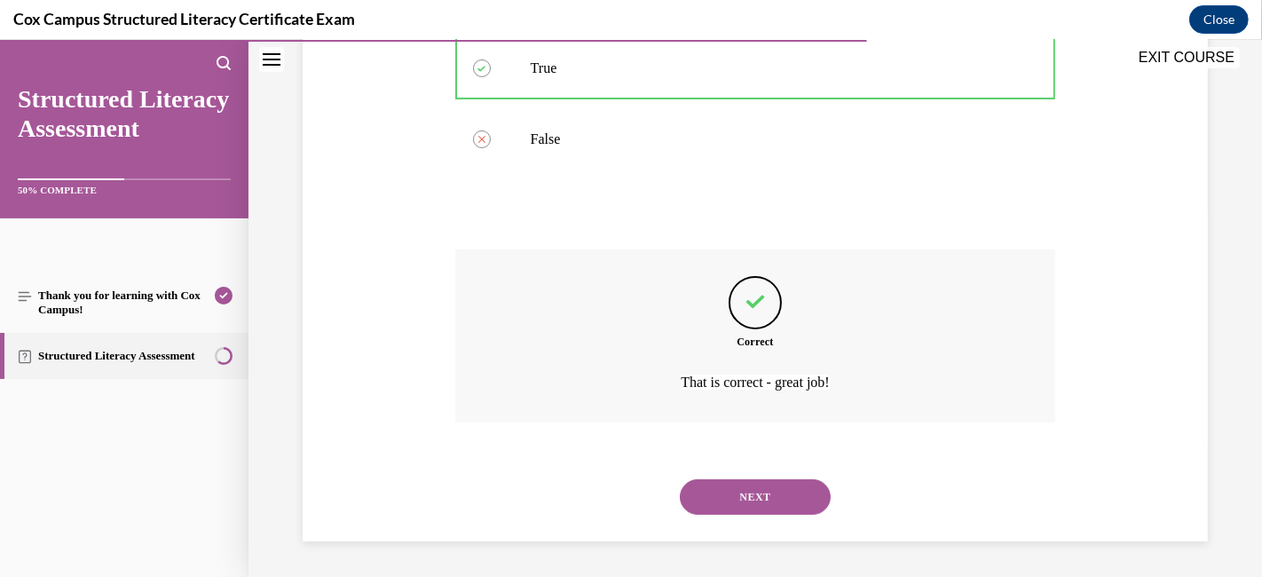
click at [710, 483] on button "NEXT" at bounding box center [755, 496] width 151 height 35
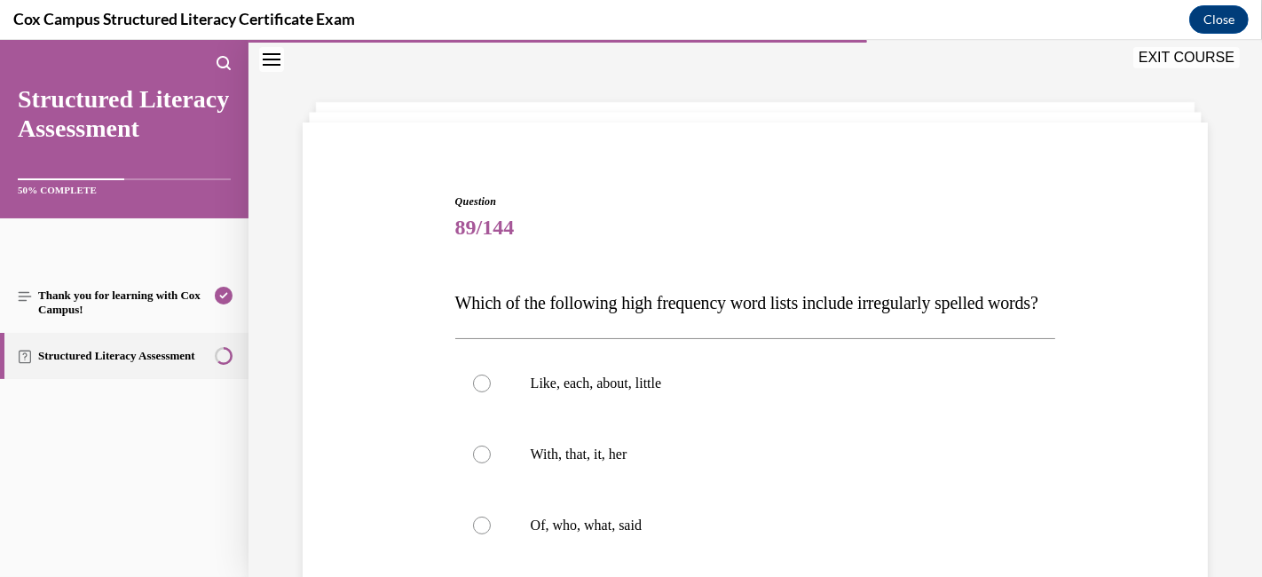
scroll to position [250, 0]
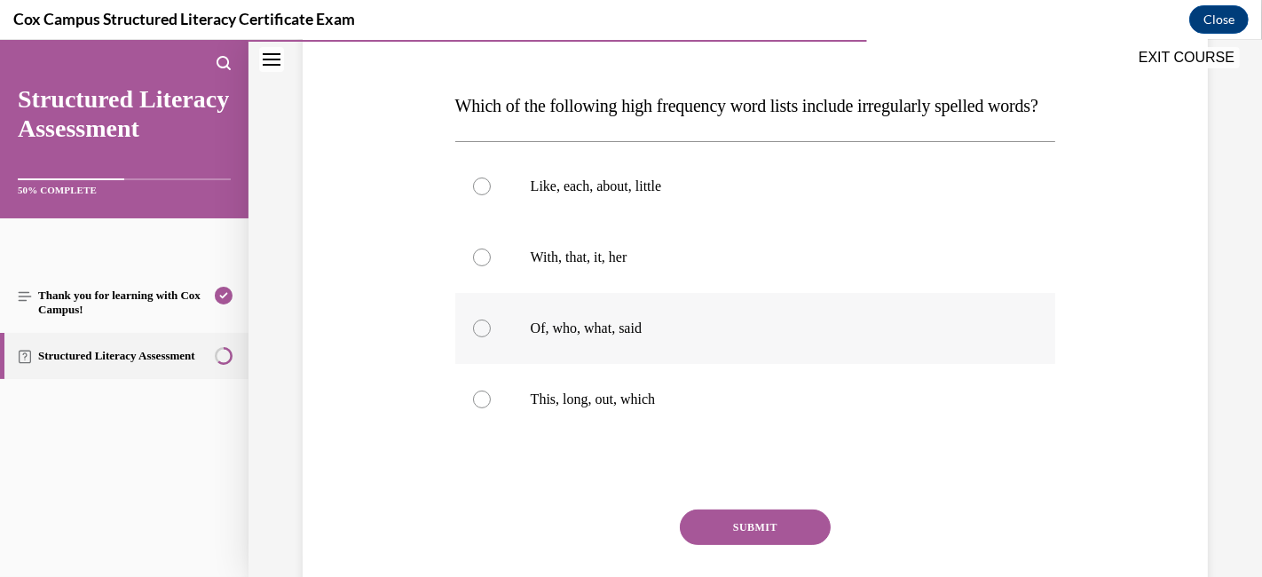
click at [479, 337] on div at bounding box center [482, 328] width 18 height 18
click at [479, 337] on input "Of, who, what, said" at bounding box center [482, 328] width 18 height 18
radio input "true"
click at [717, 518] on button "SUBMIT" at bounding box center [755, 526] width 151 height 35
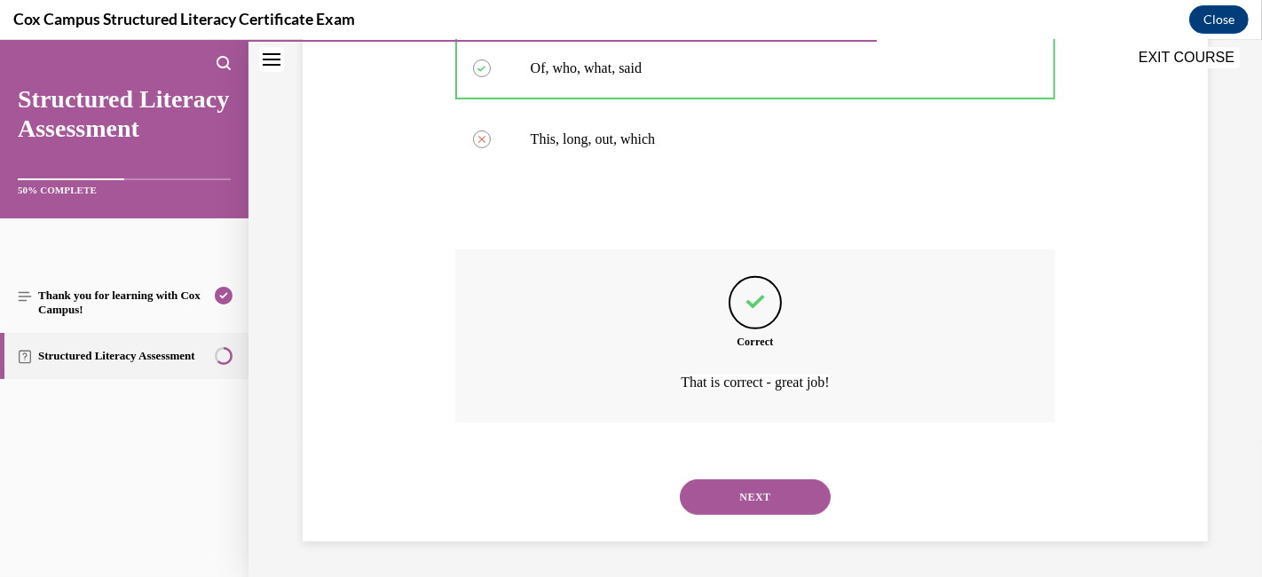
click at [697, 503] on button "NEXT" at bounding box center [755, 496] width 151 height 35
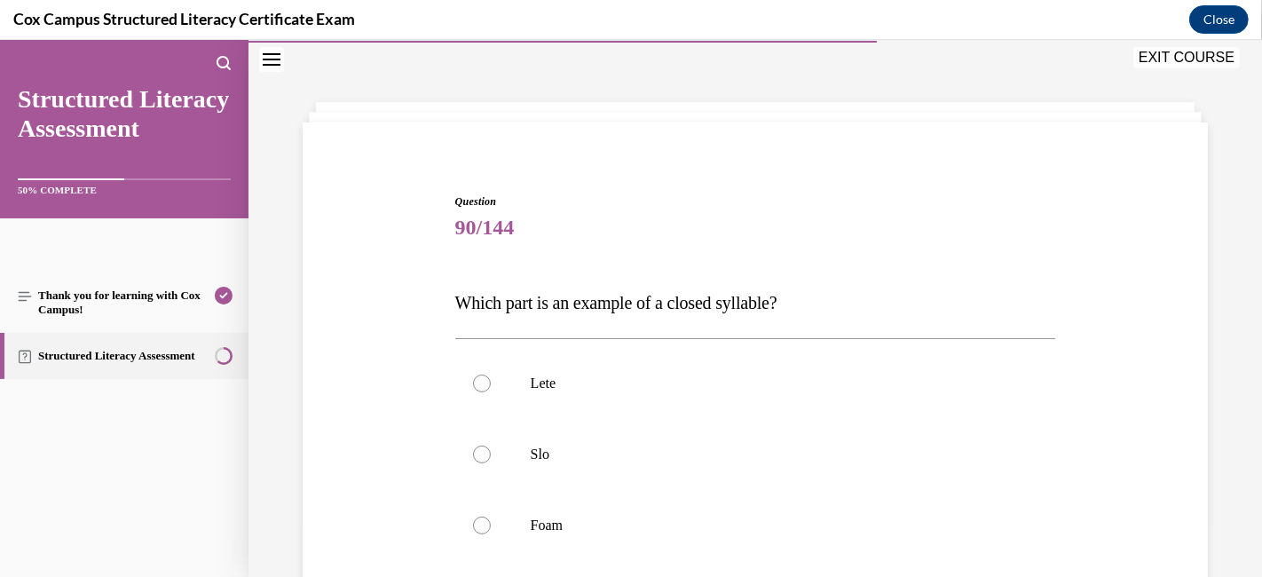
scroll to position [152, 0]
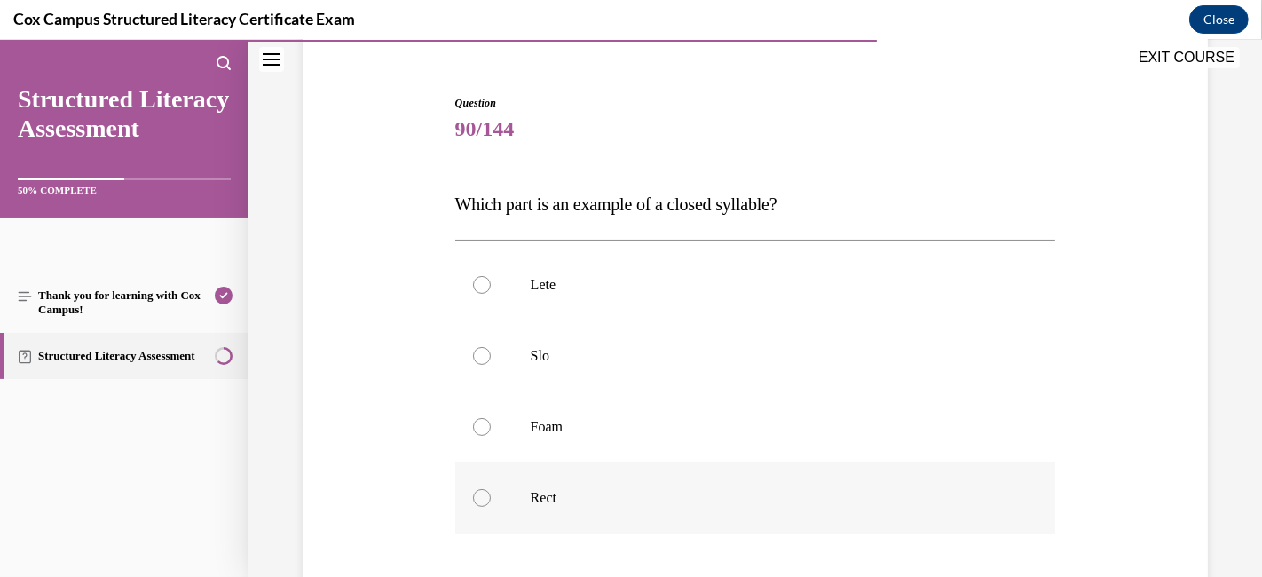
click at [478, 496] on div at bounding box center [482, 498] width 18 height 18
click at [478, 496] on input "Rect" at bounding box center [482, 498] width 18 height 18
radio input "true"
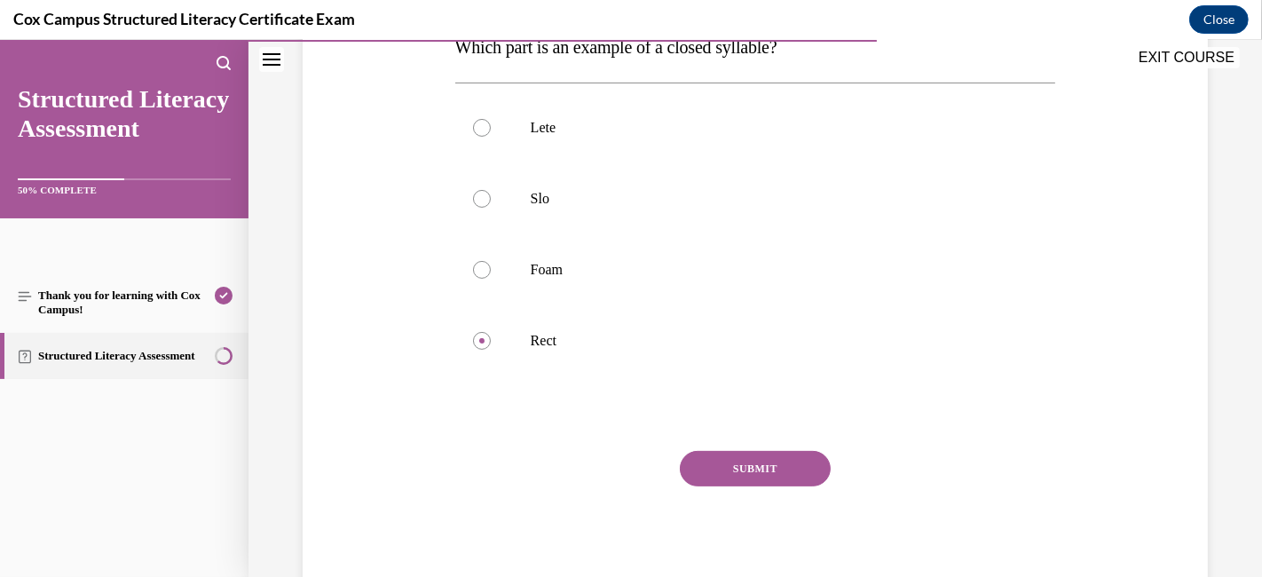
click at [739, 462] on button "SUBMIT" at bounding box center [755, 468] width 151 height 35
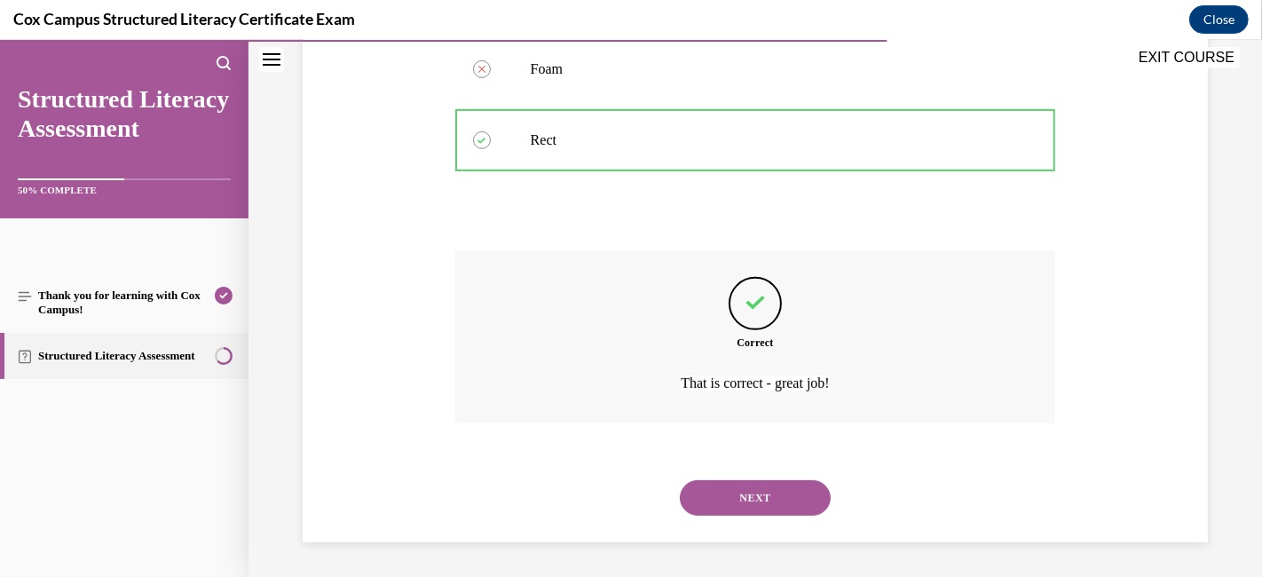
click at [728, 490] on button "NEXT" at bounding box center [755, 497] width 151 height 35
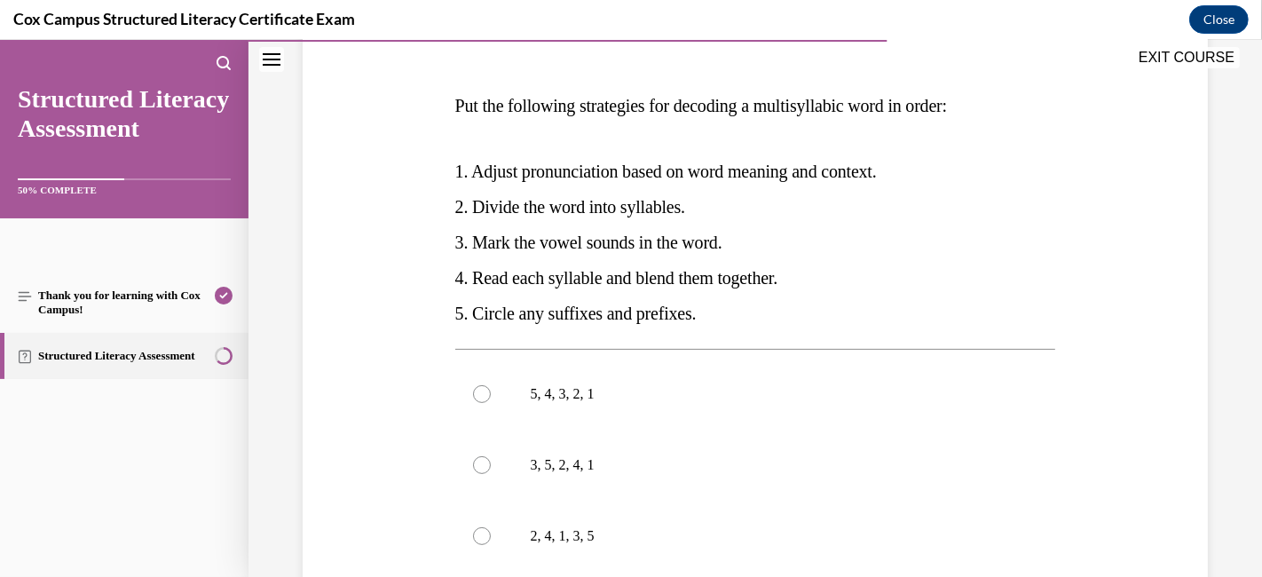
scroll to position [350, 0]
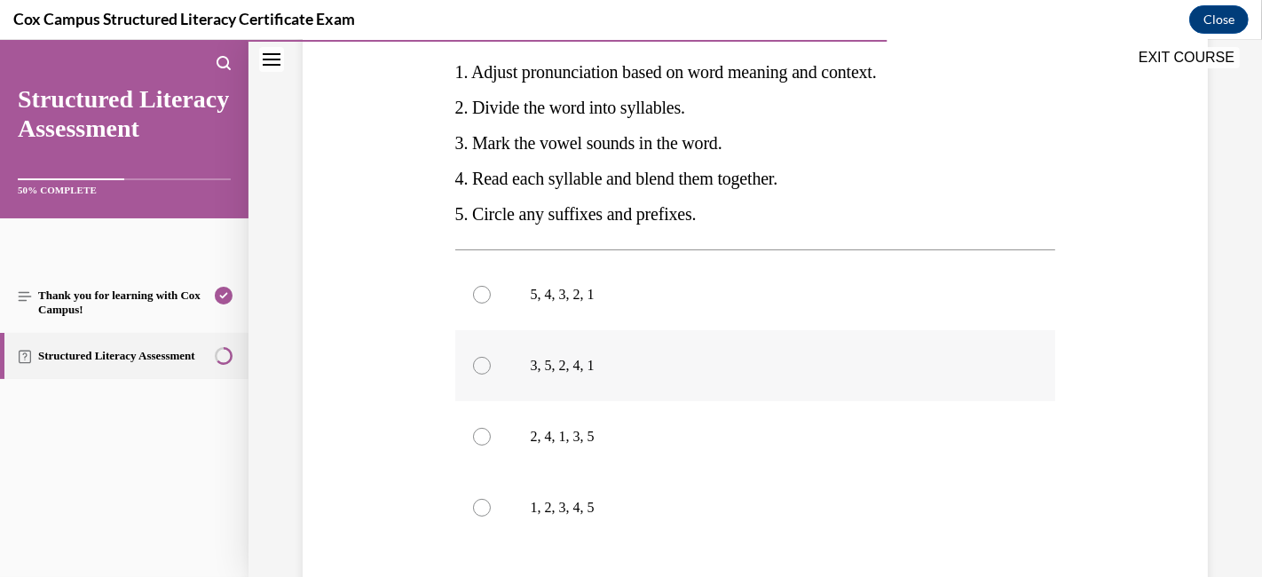
click at [477, 358] on div at bounding box center [482, 366] width 18 height 18
click at [477, 358] on input "3, 5, 2, 4, 1" at bounding box center [482, 366] width 18 height 18
radio input "true"
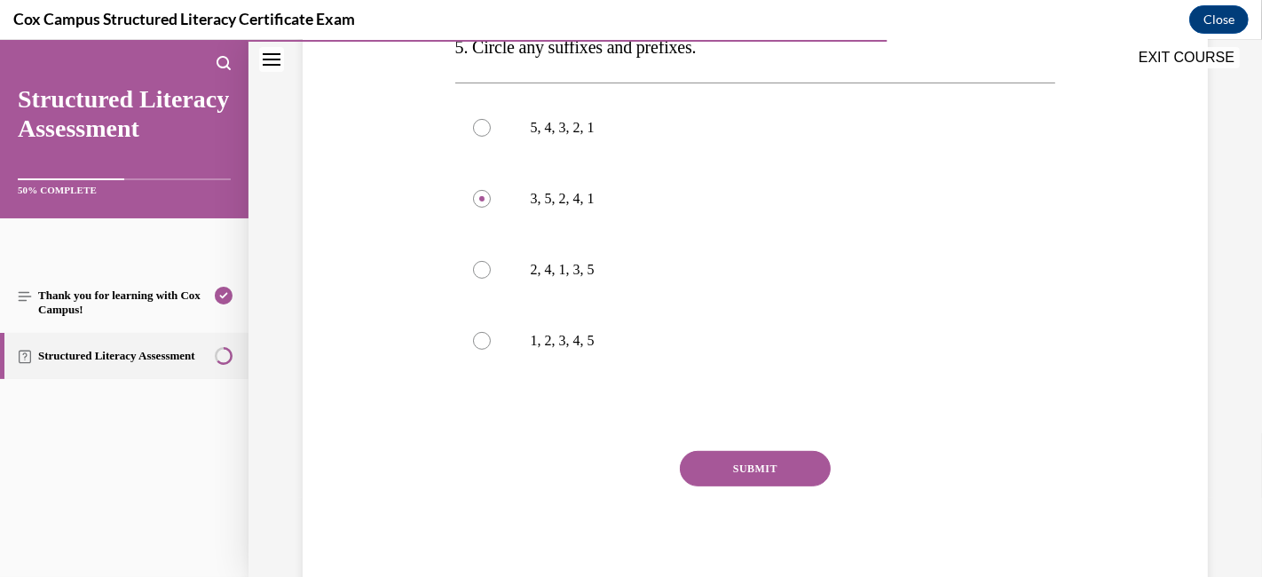
click at [777, 463] on button "SUBMIT" at bounding box center [755, 468] width 151 height 35
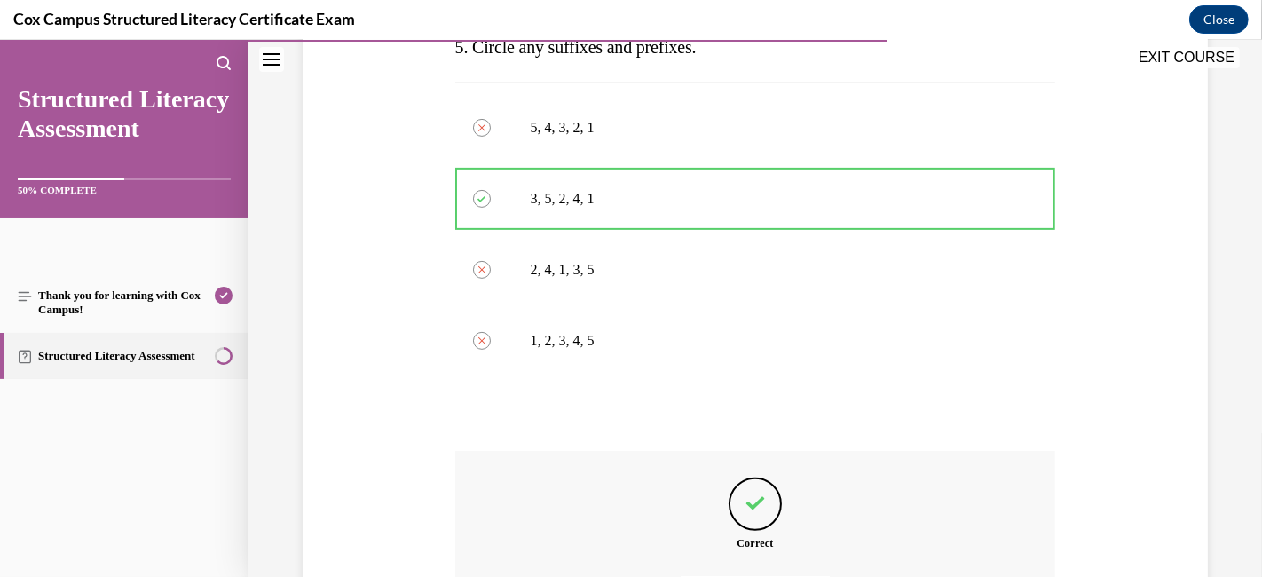
scroll to position [717, 0]
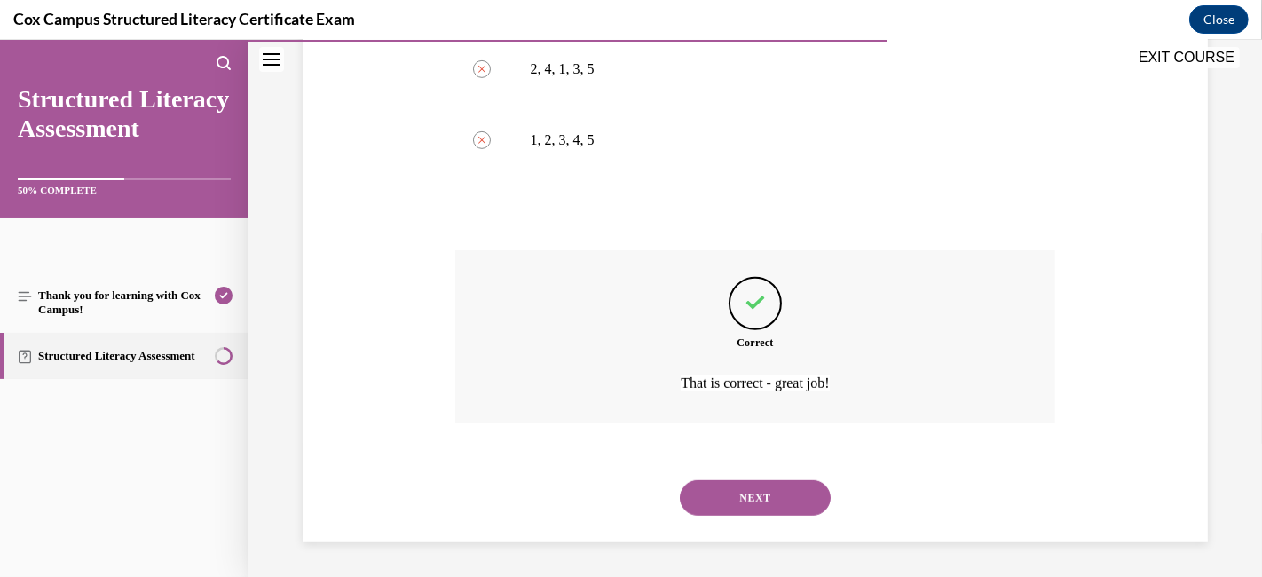
click at [776, 500] on button "NEXT" at bounding box center [755, 497] width 151 height 35
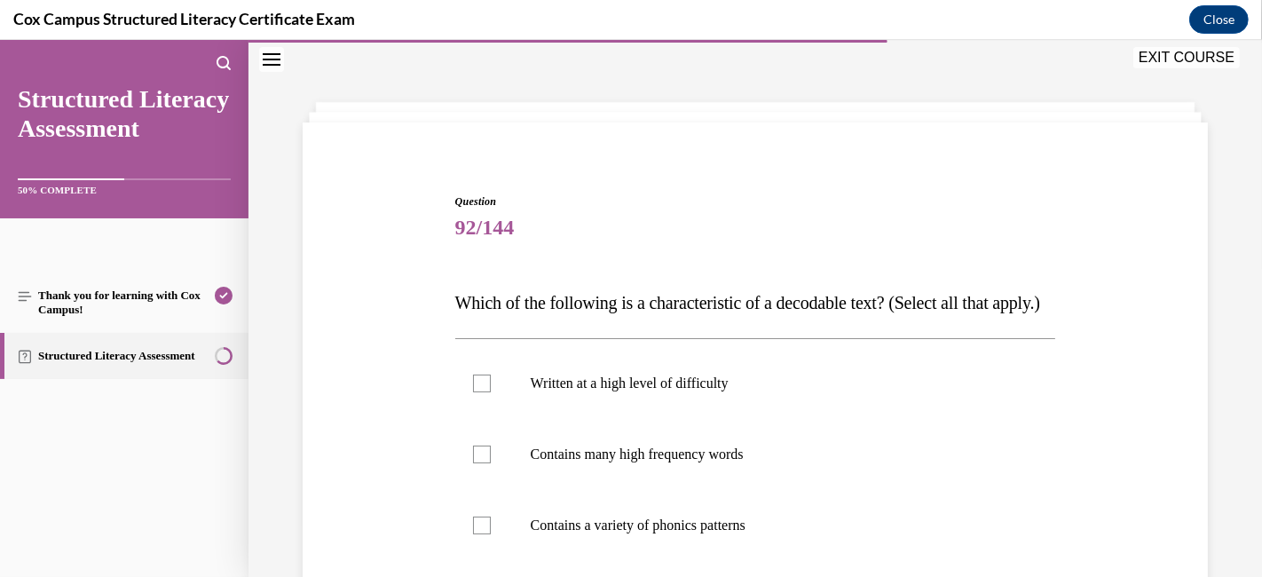
scroll to position [250, 0]
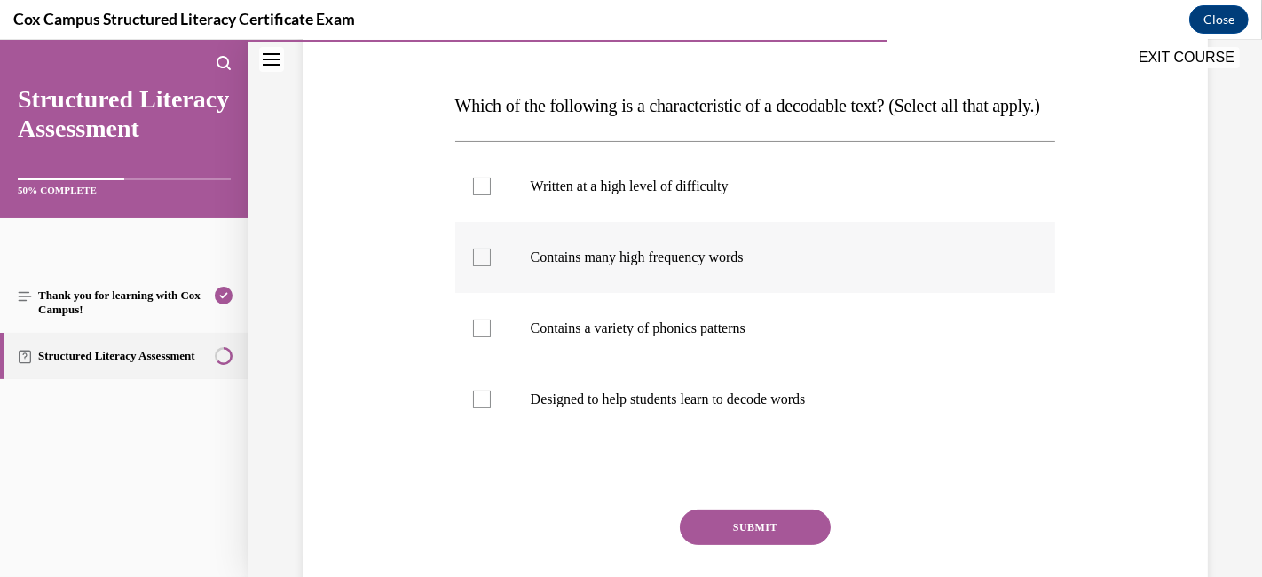
click at [476, 266] on div at bounding box center [482, 257] width 18 height 18
click at [476, 266] on input "Contains many high frequency words" at bounding box center [482, 257] width 18 height 18
checkbox input "true"
click at [476, 337] on div at bounding box center [482, 328] width 18 height 18
click at [476, 337] on input "Contains a variety of phonics patterns" at bounding box center [482, 328] width 18 height 18
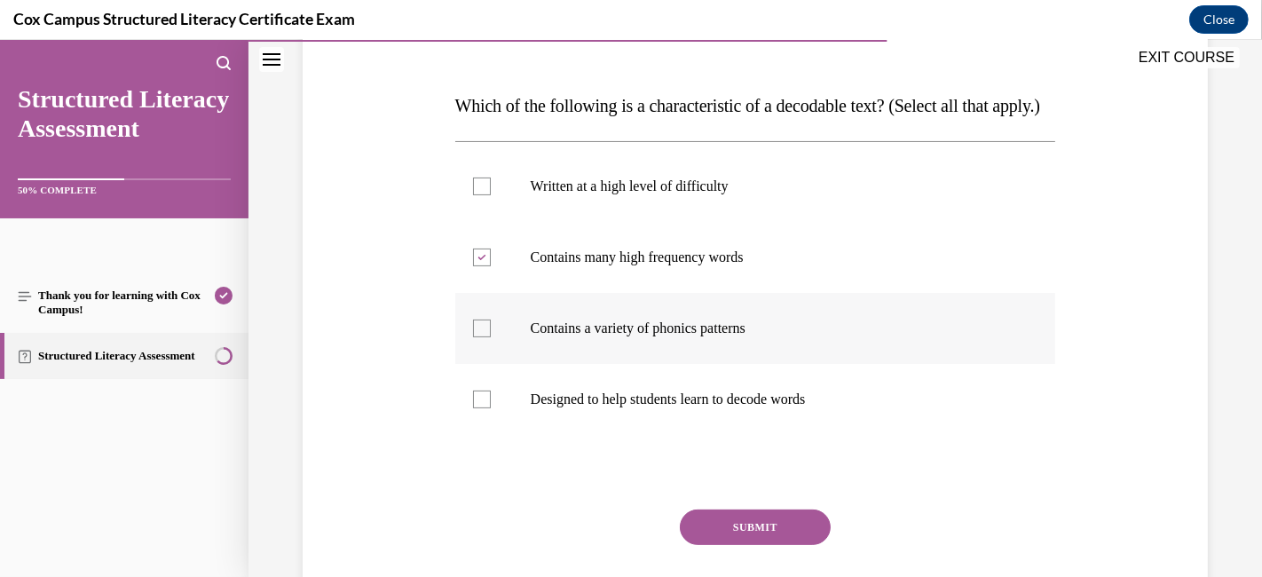
checkbox input "true"
click at [476, 408] on div at bounding box center [482, 399] width 18 height 18
click at [476, 408] on input "Designed to help students learn to decode words" at bounding box center [482, 399] width 18 height 18
checkbox input "true"
click at [770, 518] on button "SUBMIT" at bounding box center [755, 526] width 151 height 35
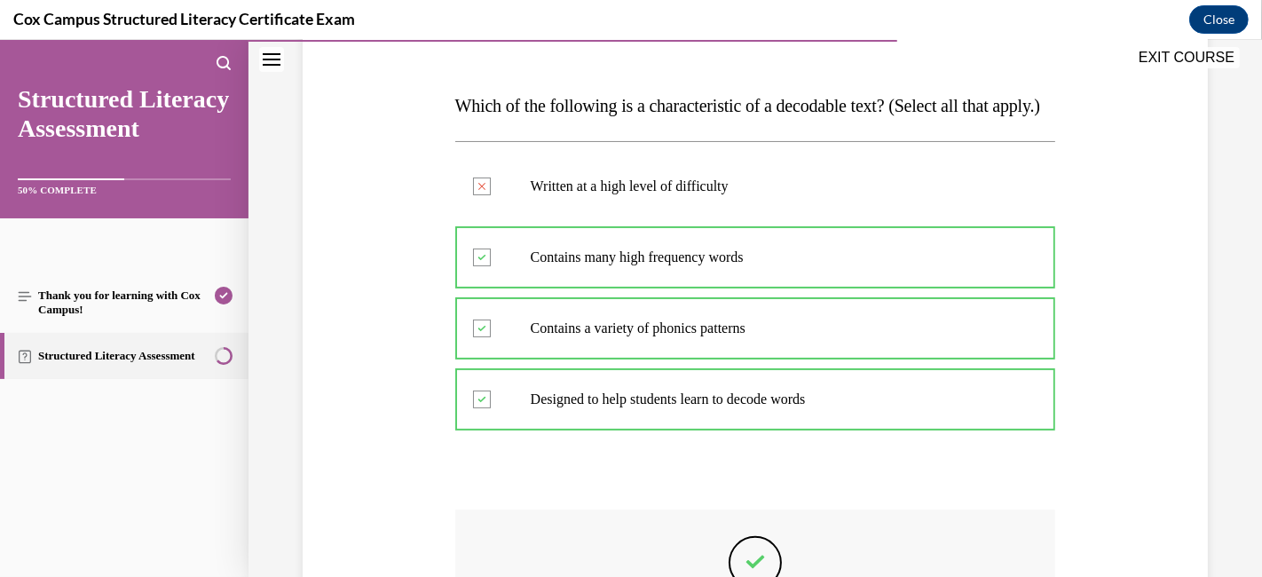
scroll to position [545, 0]
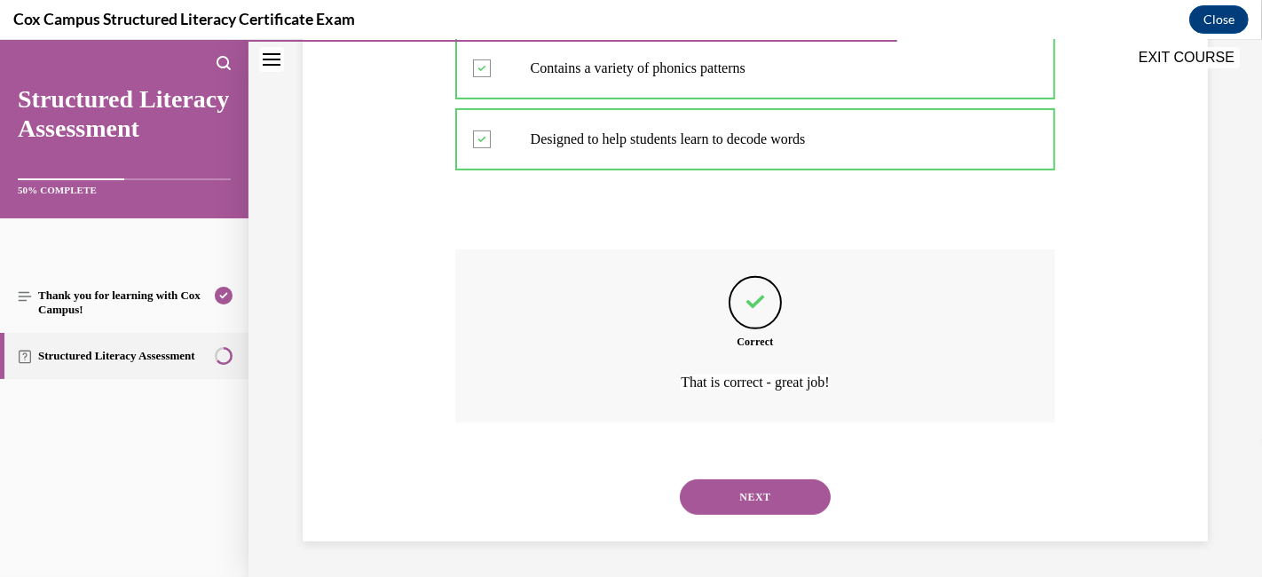
click at [718, 494] on button "NEXT" at bounding box center [755, 496] width 151 height 35
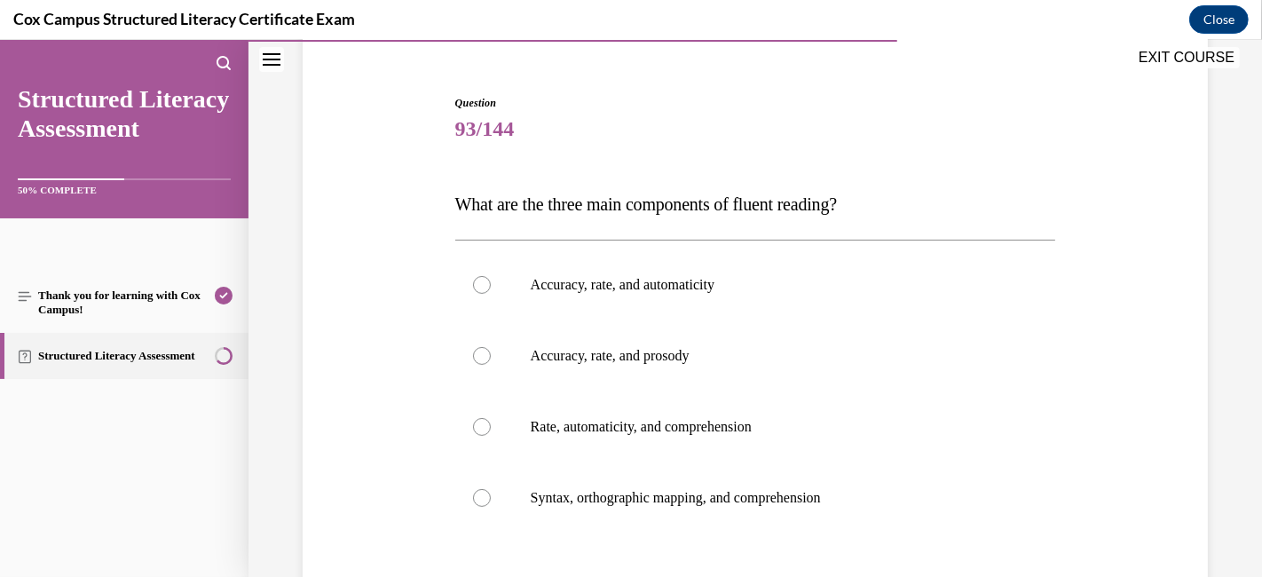
scroll to position [250, 0]
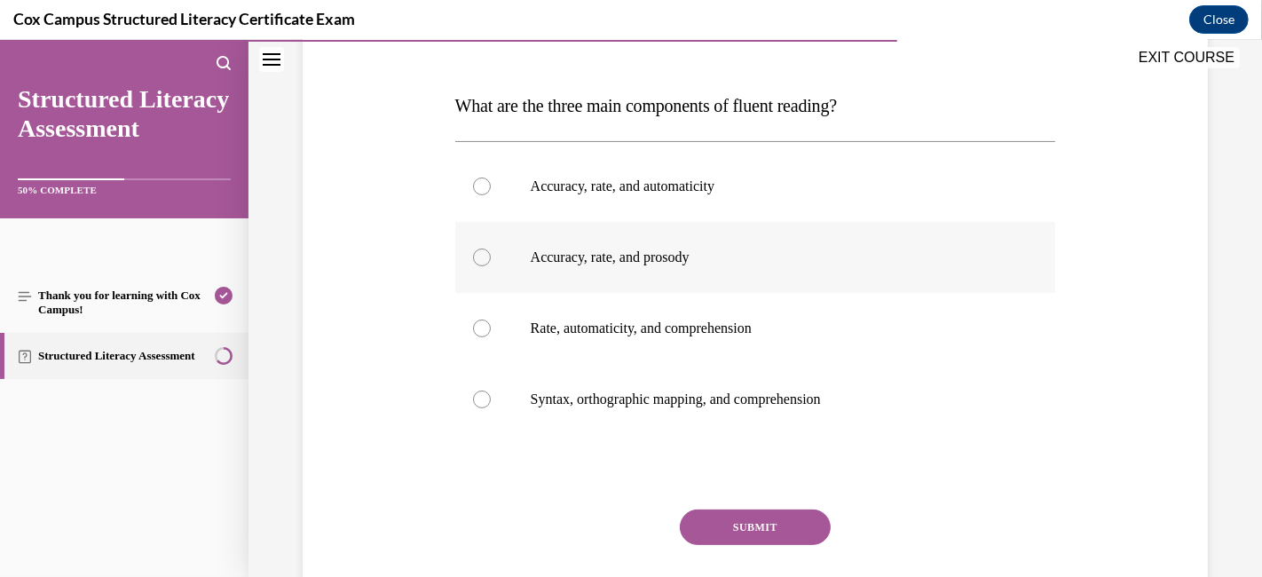
click at [481, 259] on div at bounding box center [482, 257] width 18 height 18
click at [481, 259] on input "Accuracy, rate, and prosody" at bounding box center [482, 257] width 18 height 18
radio input "true"
click at [754, 518] on button "SUBMIT" at bounding box center [755, 526] width 151 height 35
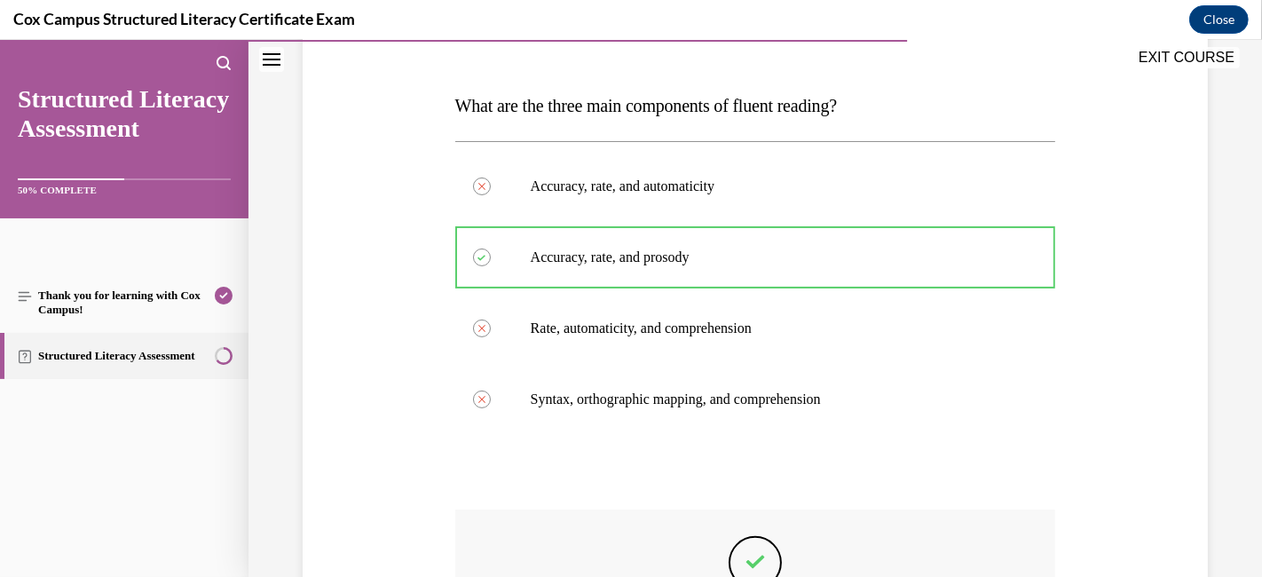
scroll to position [509, 0]
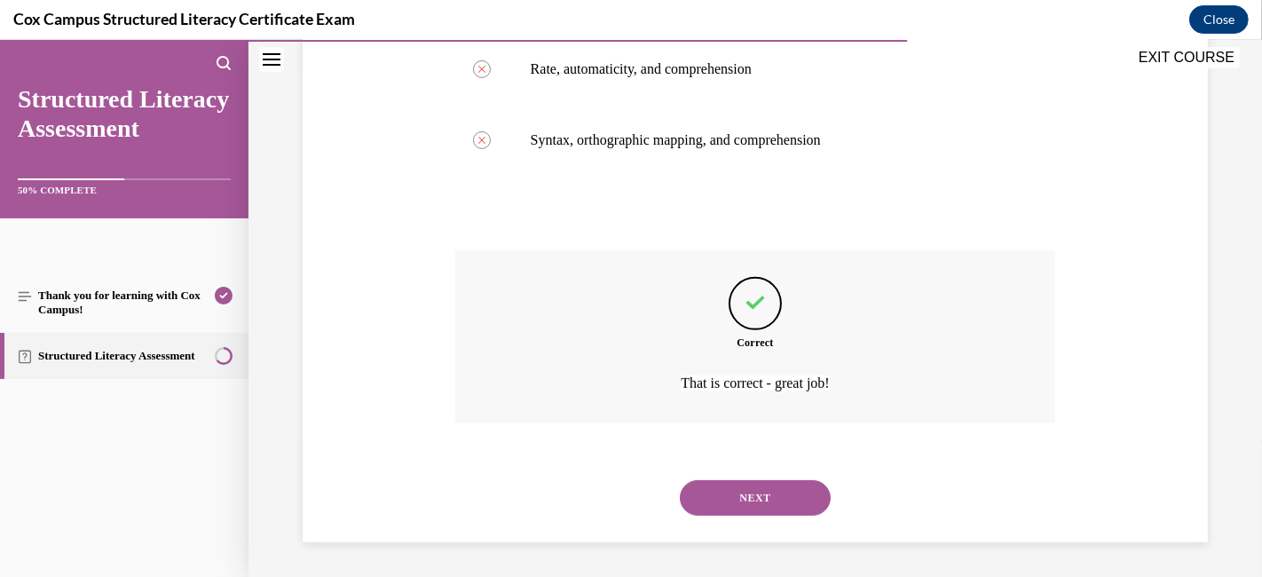
click at [737, 509] on button "NEXT" at bounding box center [755, 497] width 151 height 35
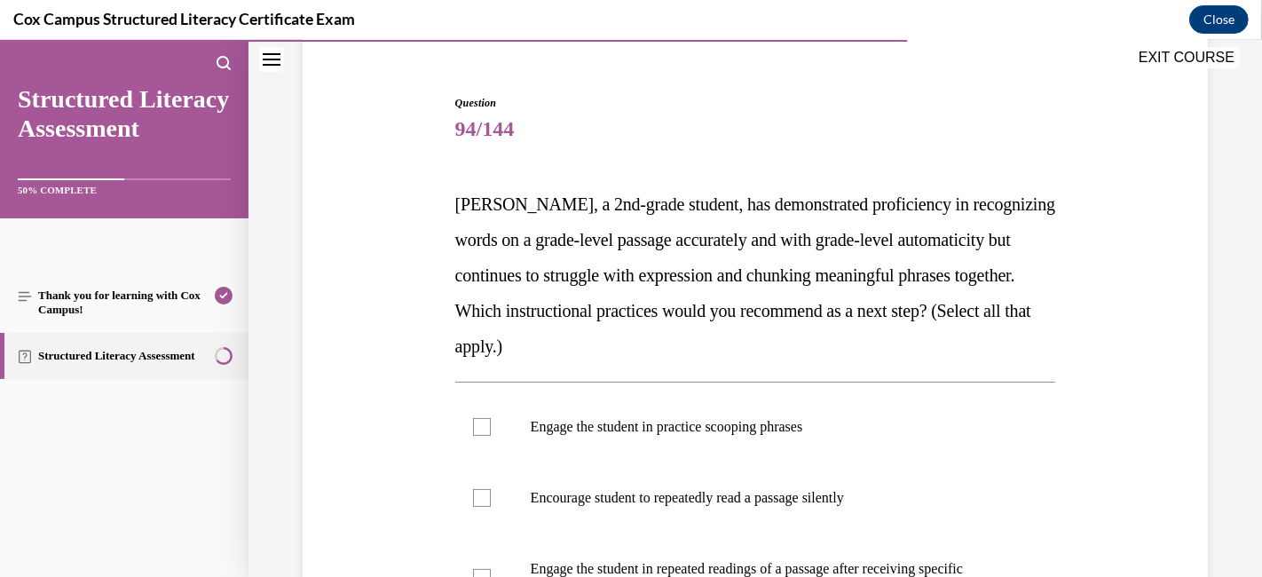
scroll to position [250, 0]
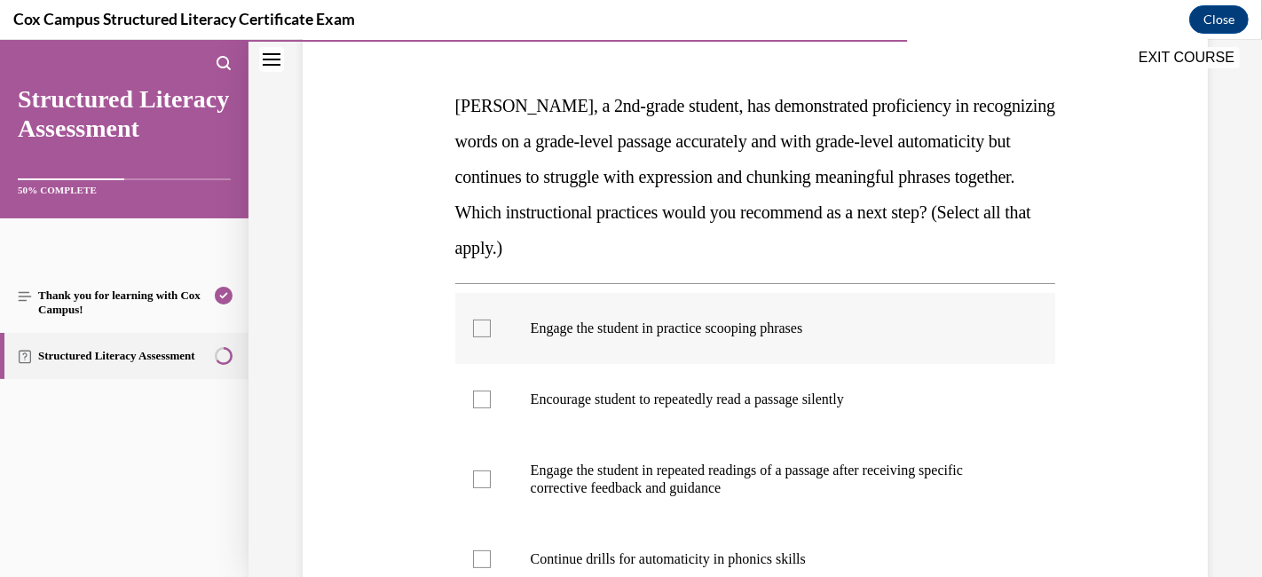
click at [476, 325] on div at bounding box center [482, 328] width 18 height 18
click at [476, 325] on input "Engage the student in practice scooping phrases" at bounding box center [482, 328] width 18 height 18
checkbox input "true"
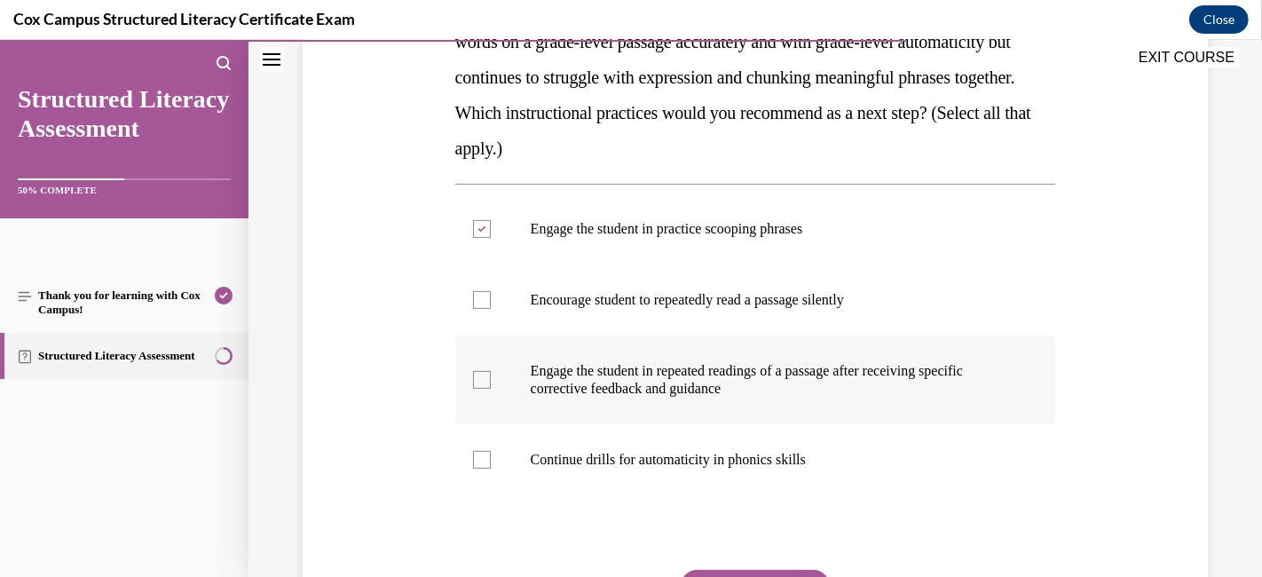
click at [479, 375] on div at bounding box center [482, 380] width 18 height 18
click at [479, 375] on input "Engage the student in repeated readings of a passage after receiving specific c…" at bounding box center [482, 380] width 18 height 18
checkbox input "true"
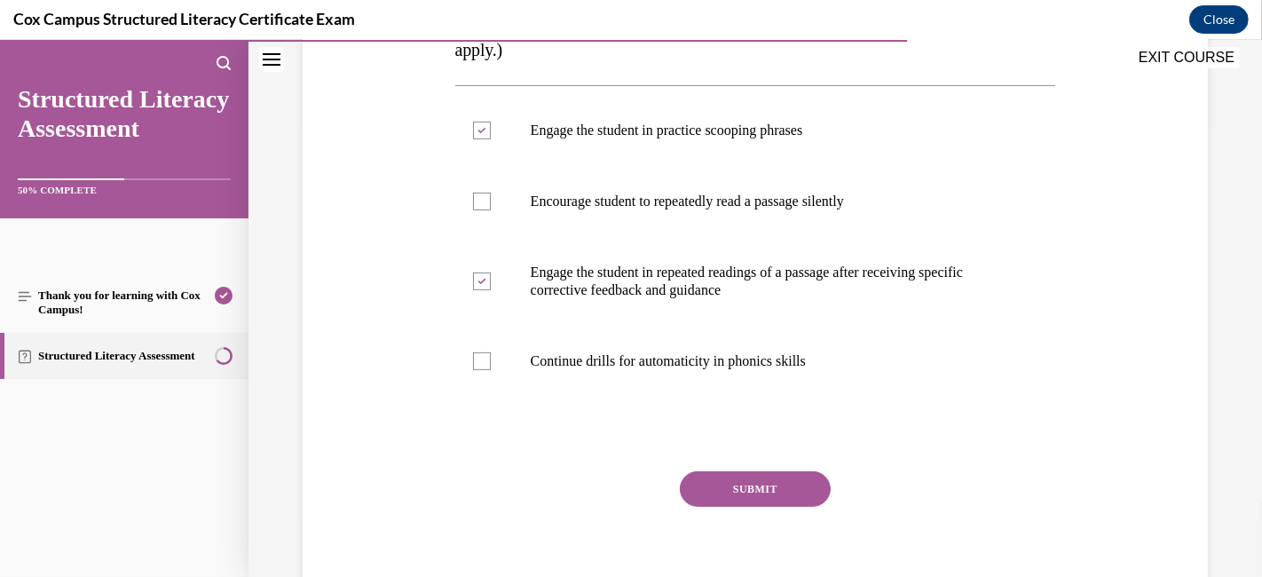
click at [695, 477] on button "SUBMIT" at bounding box center [755, 488] width 151 height 35
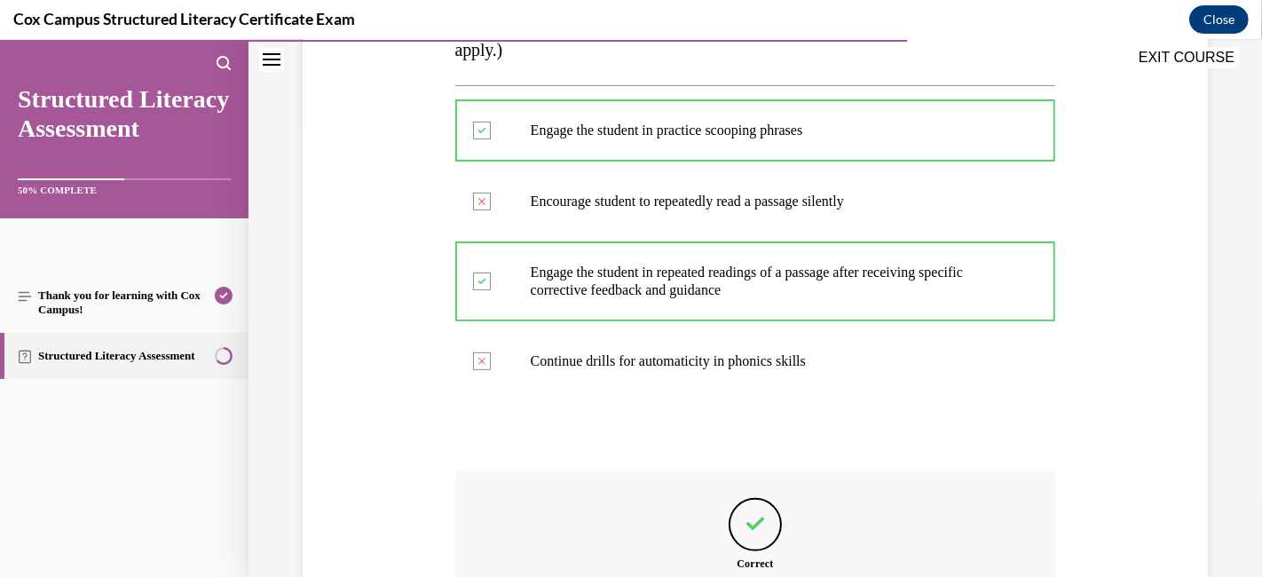
scroll to position [645, 0]
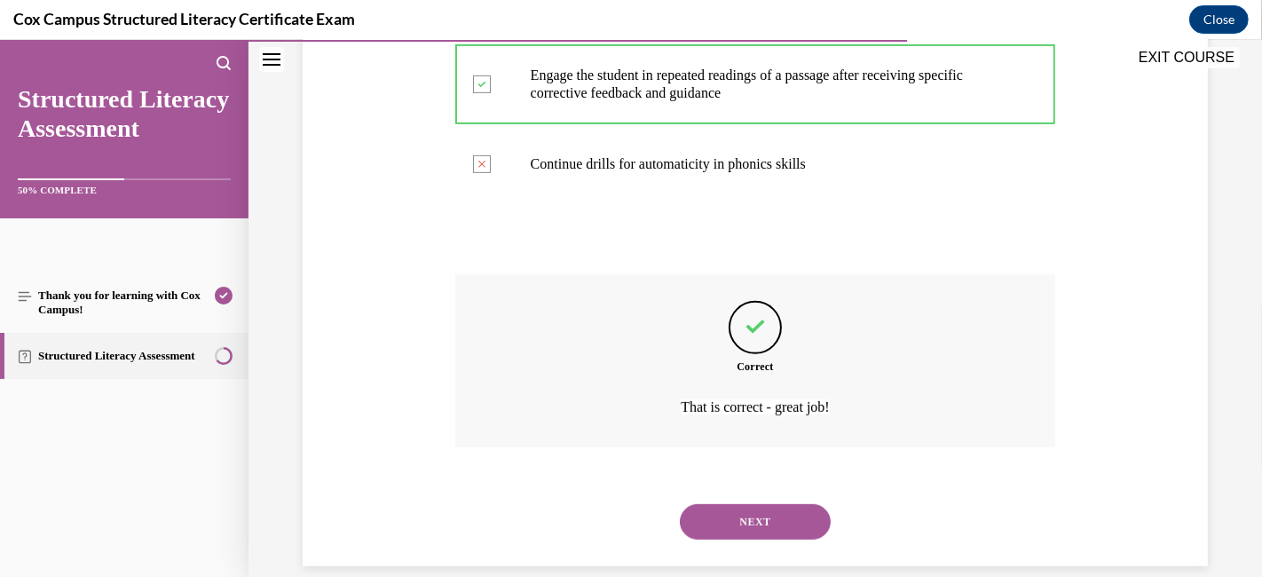
click at [712, 518] on button "NEXT" at bounding box center [755, 521] width 151 height 35
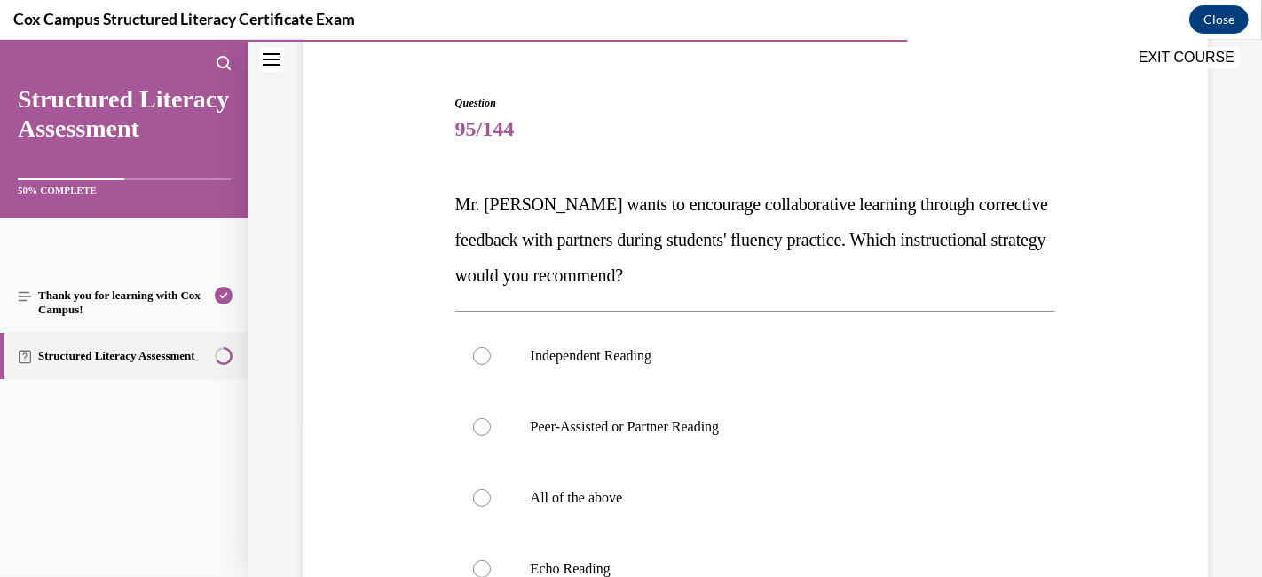
scroll to position [250, 0]
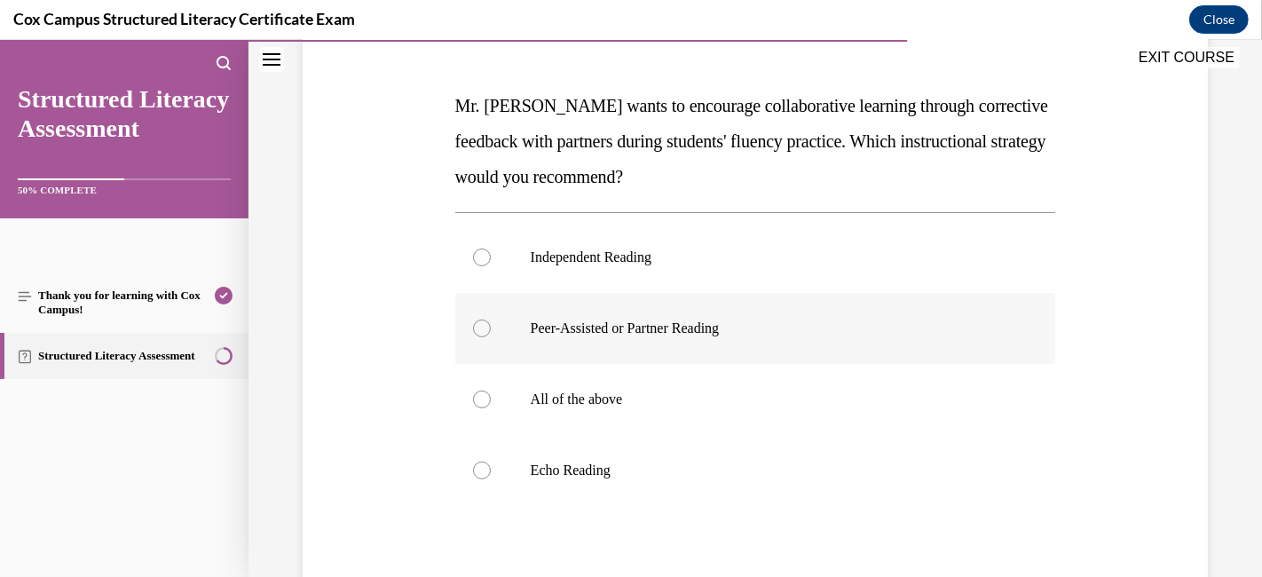
click at [476, 325] on div at bounding box center [482, 328] width 18 height 18
click at [476, 325] on input "Peer-Assisted or Partner Reading" at bounding box center [482, 328] width 18 height 18
radio input "true"
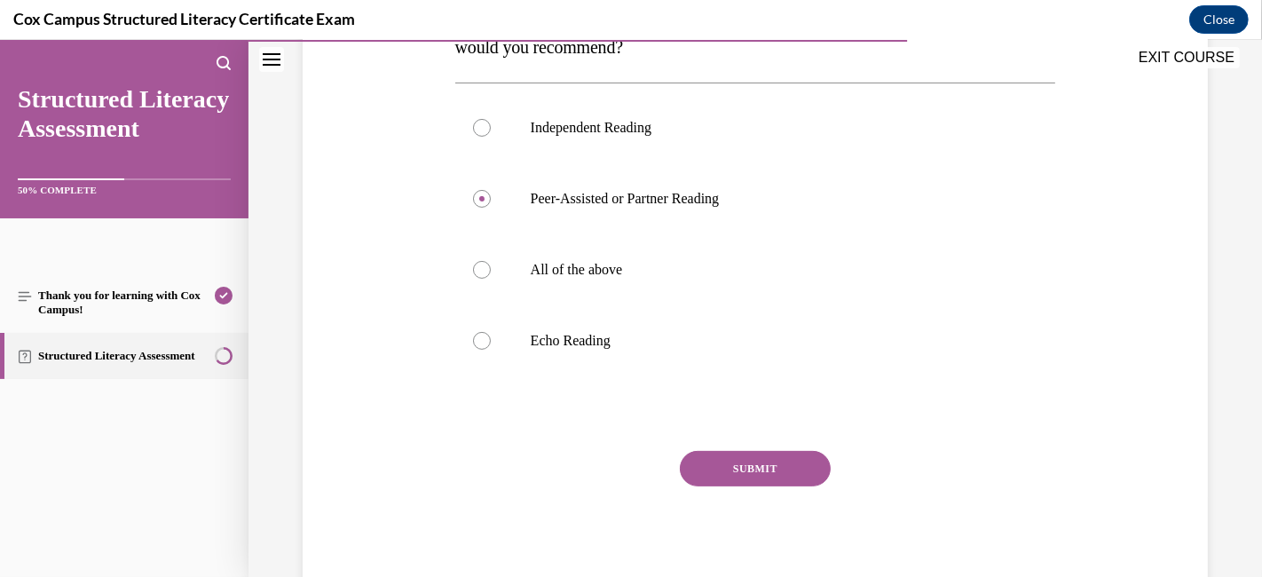
click at [744, 474] on button "SUBMIT" at bounding box center [755, 468] width 151 height 35
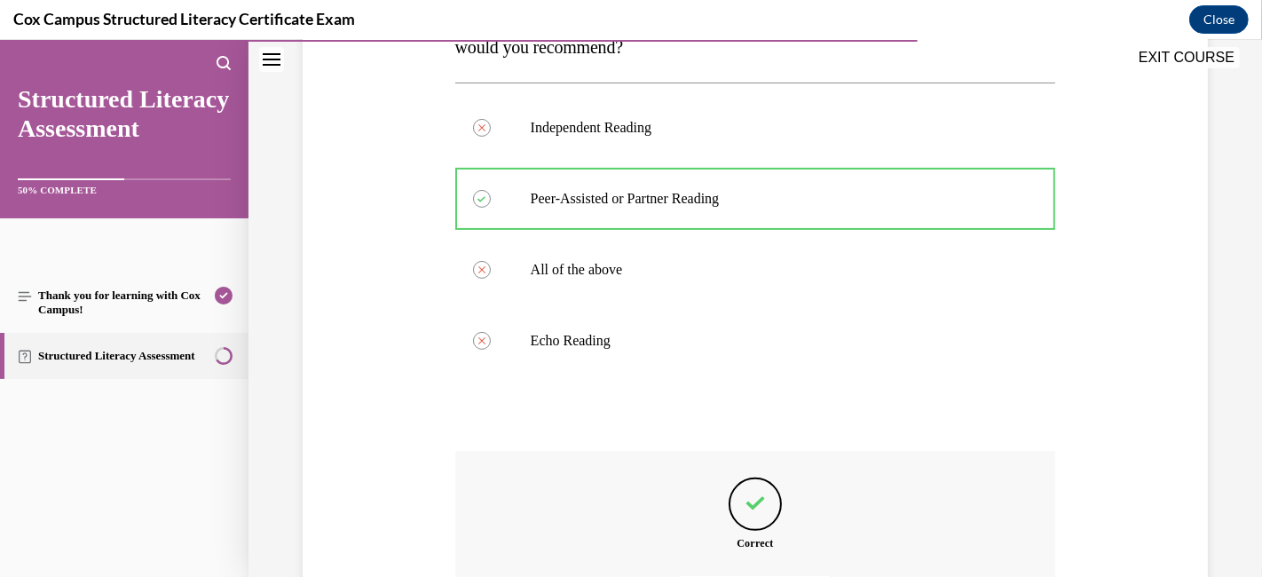
scroll to position [543, 0]
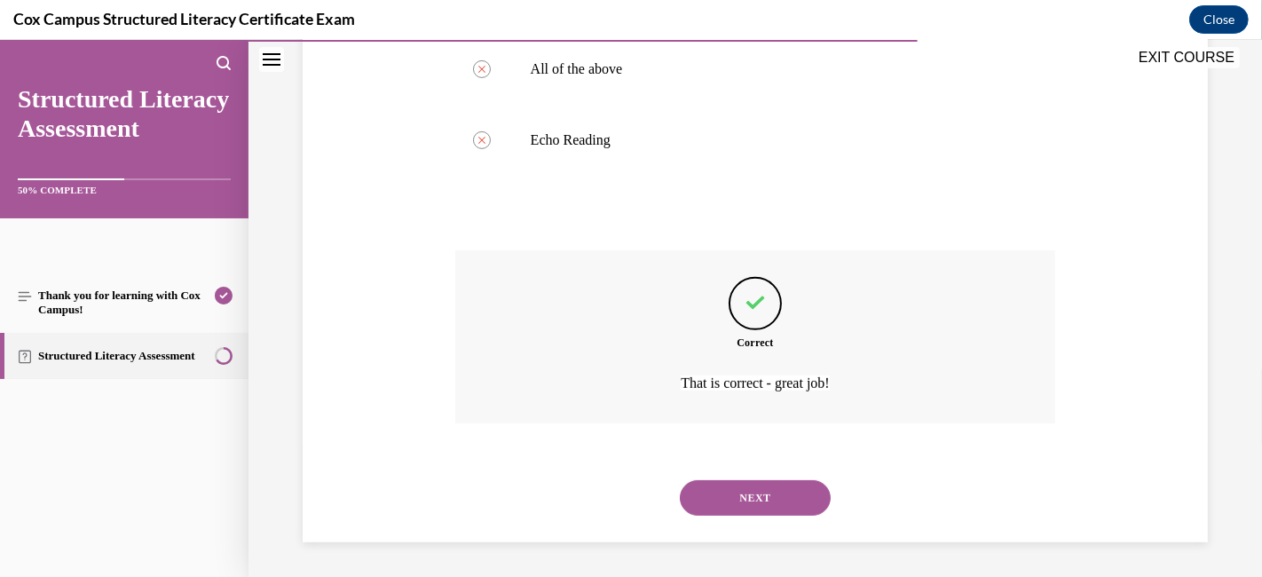
click at [746, 500] on button "NEXT" at bounding box center [755, 497] width 151 height 35
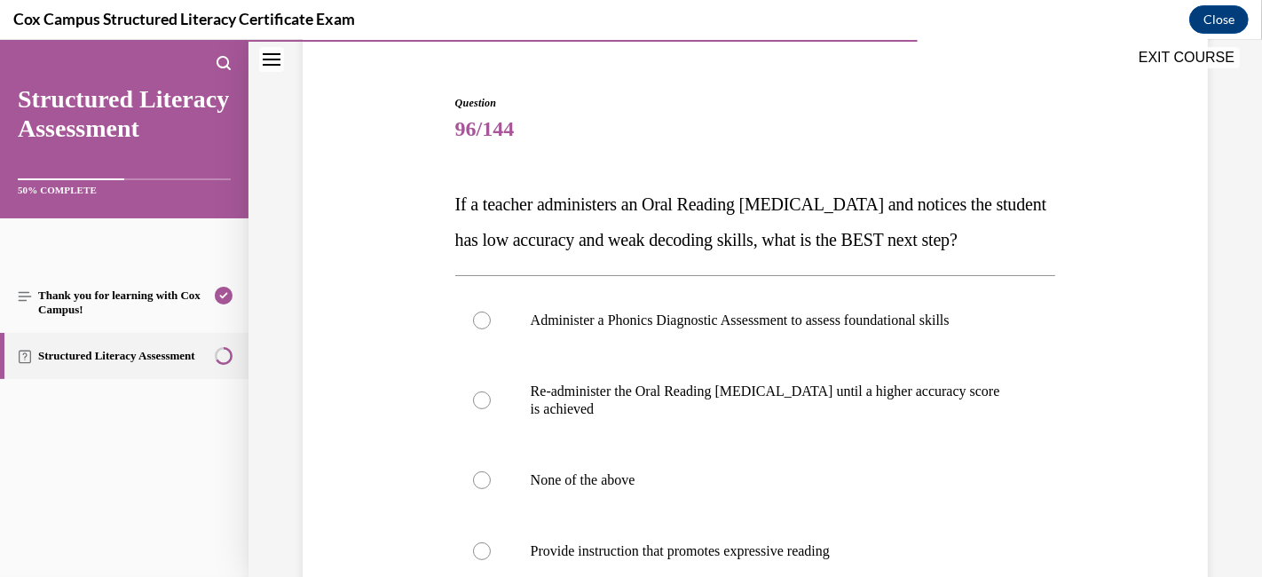
scroll to position [250, 0]
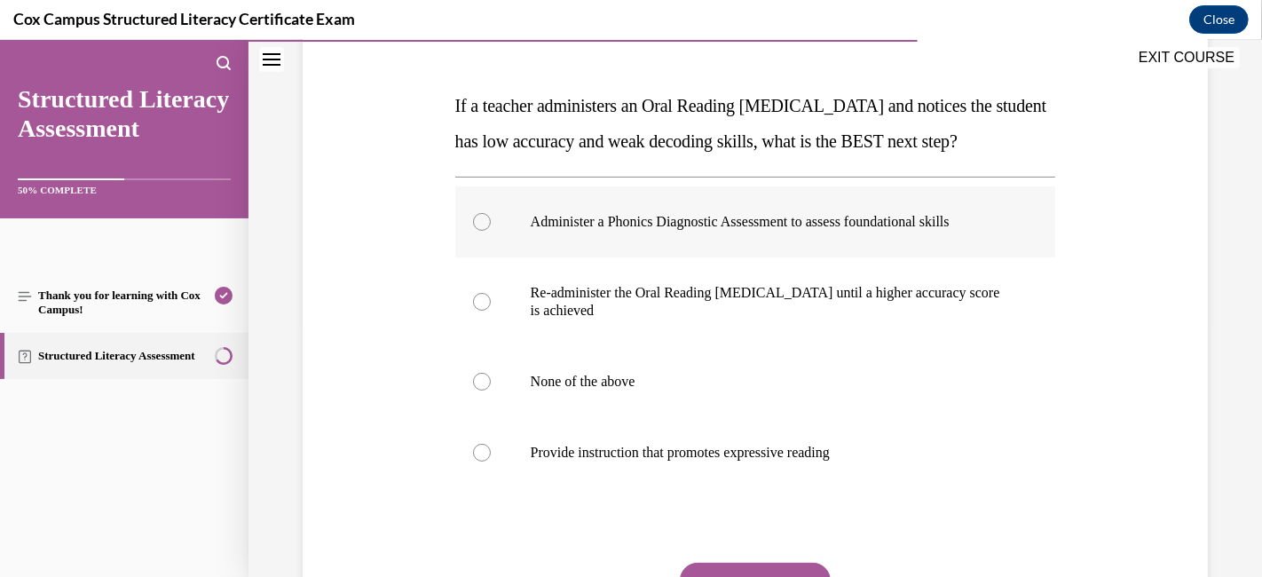
click at [482, 231] on div at bounding box center [482, 222] width 18 height 18
click at [482, 231] on input "Administer a Phonics Diagnostic Assessment to assess foundational skills" at bounding box center [482, 222] width 18 height 18
radio input "true"
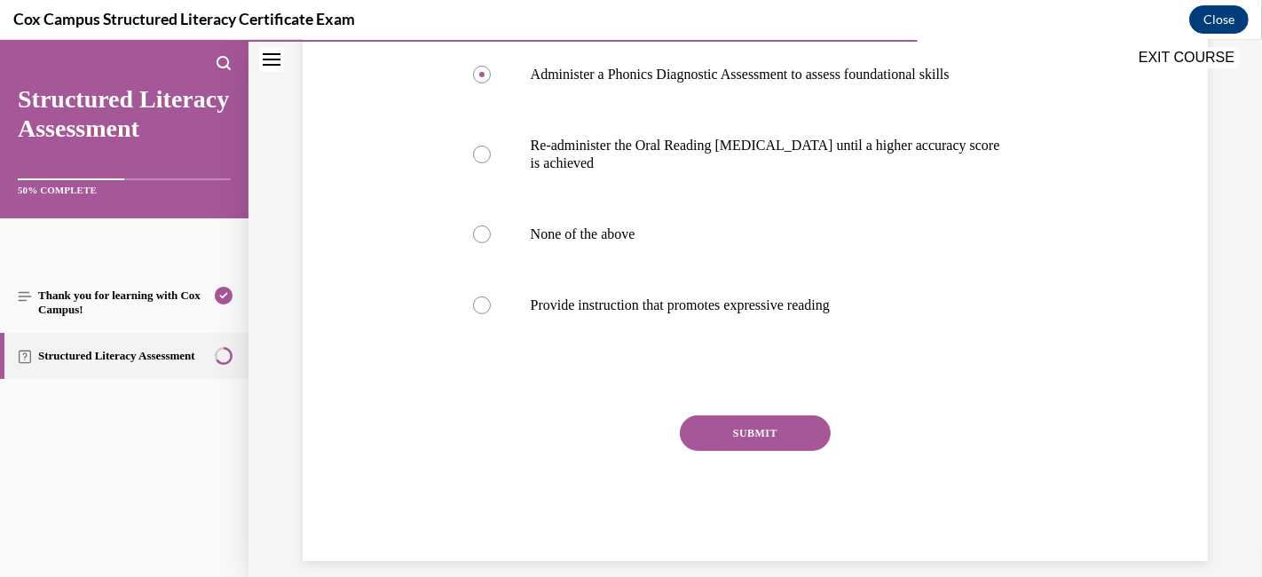
click at [720, 451] on button "SUBMIT" at bounding box center [755, 432] width 151 height 35
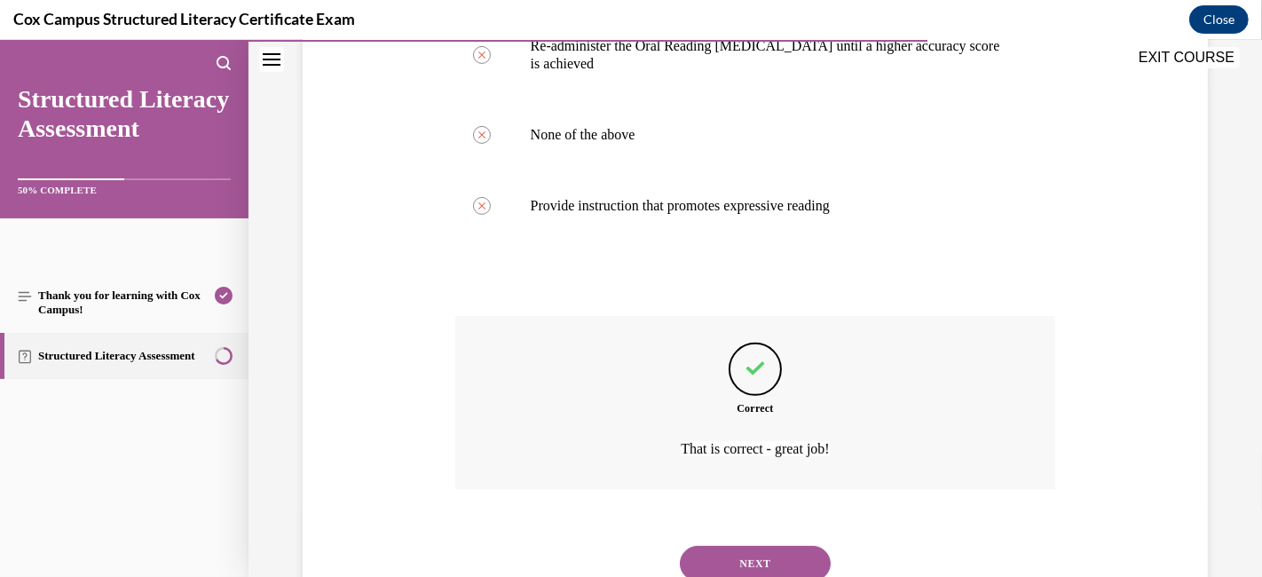
scroll to position [595, 0]
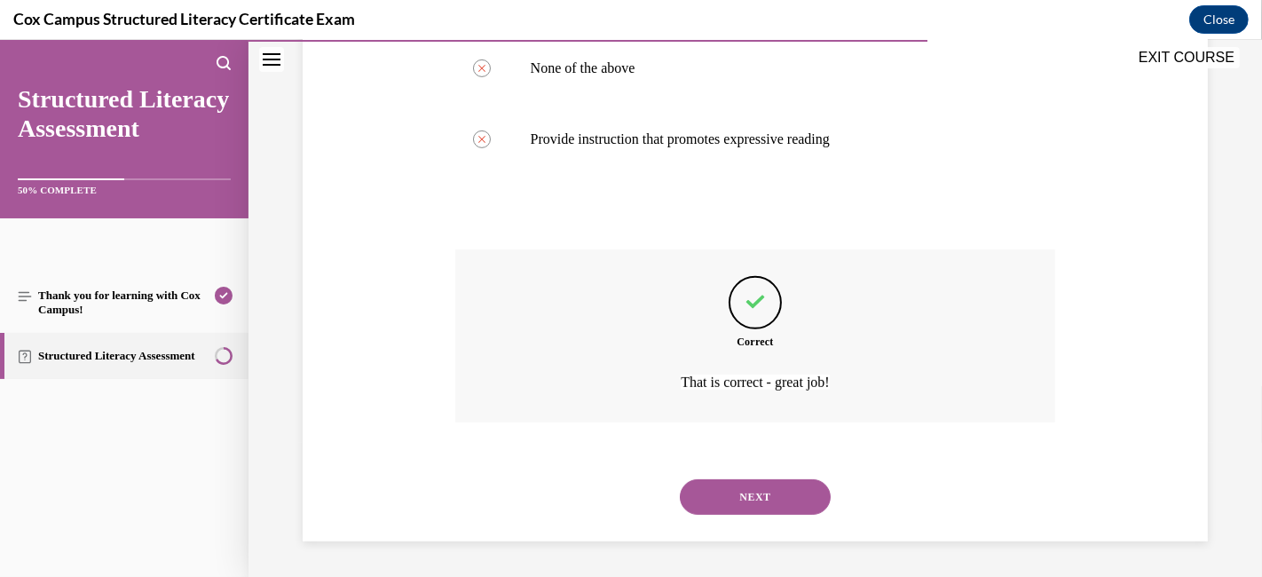
click at [730, 484] on button "NEXT" at bounding box center [755, 496] width 151 height 35
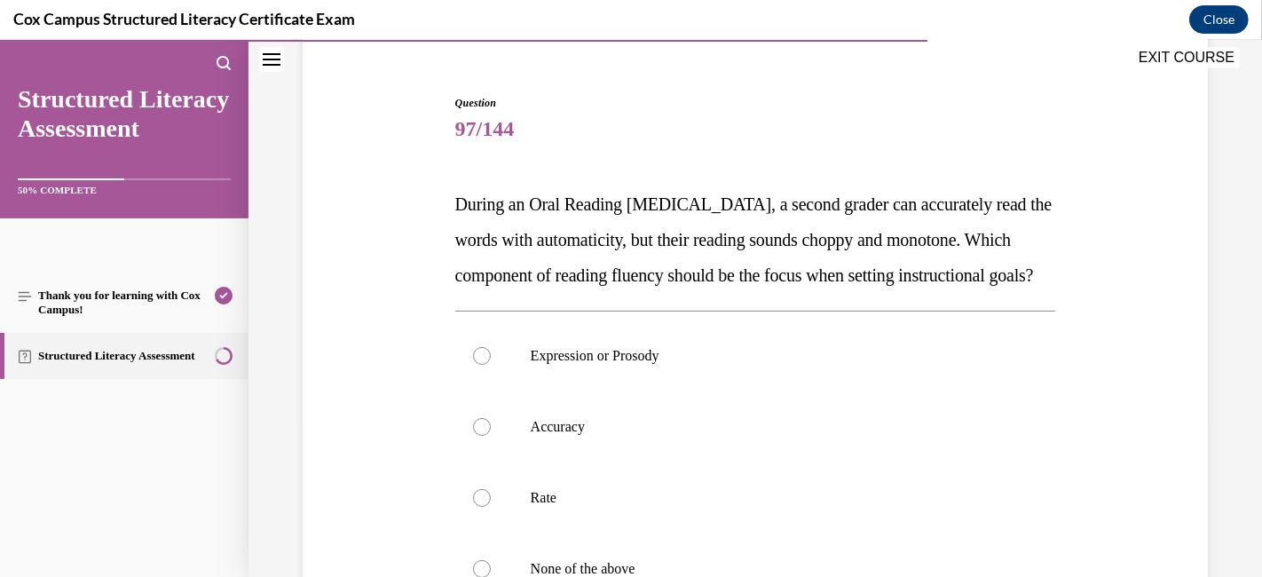
scroll to position [250, 0]
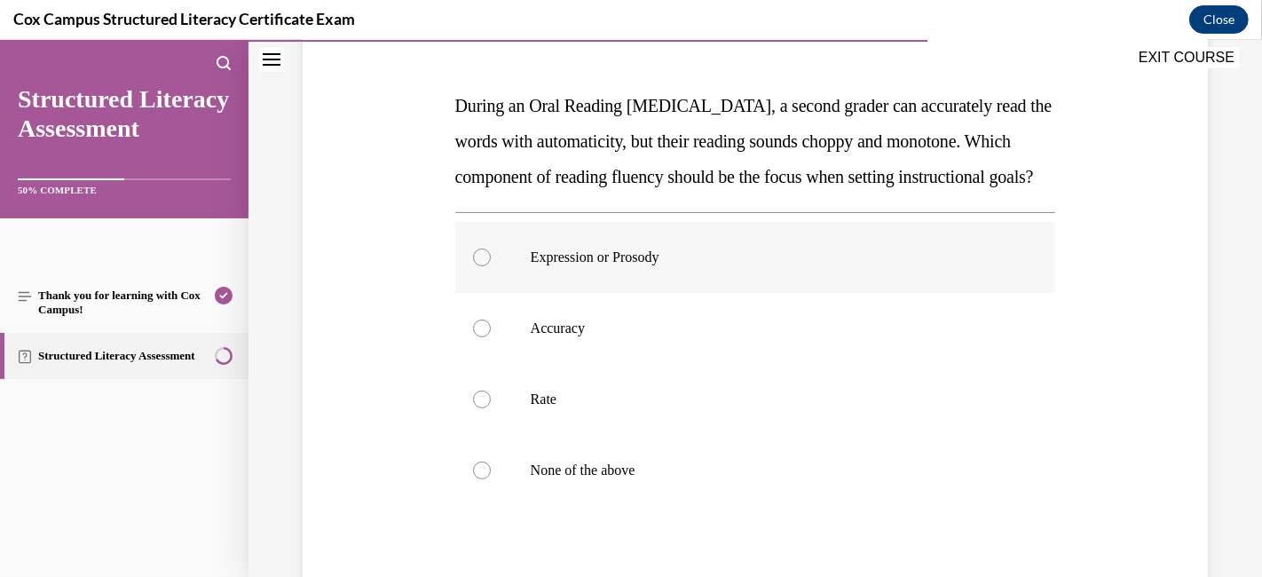
click at [473, 266] on div at bounding box center [482, 257] width 18 height 18
click at [473, 266] on input "Expression or Prosody" at bounding box center [482, 257] width 18 height 18
radio input "true"
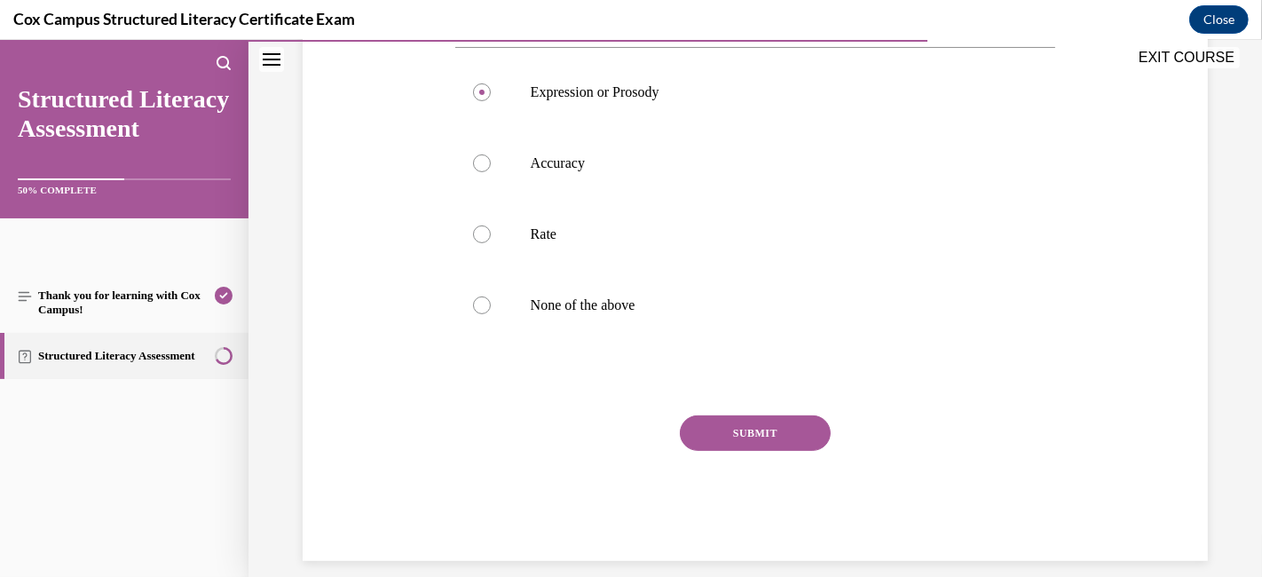
click at [795, 451] on button "SUBMIT" at bounding box center [755, 432] width 151 height 35
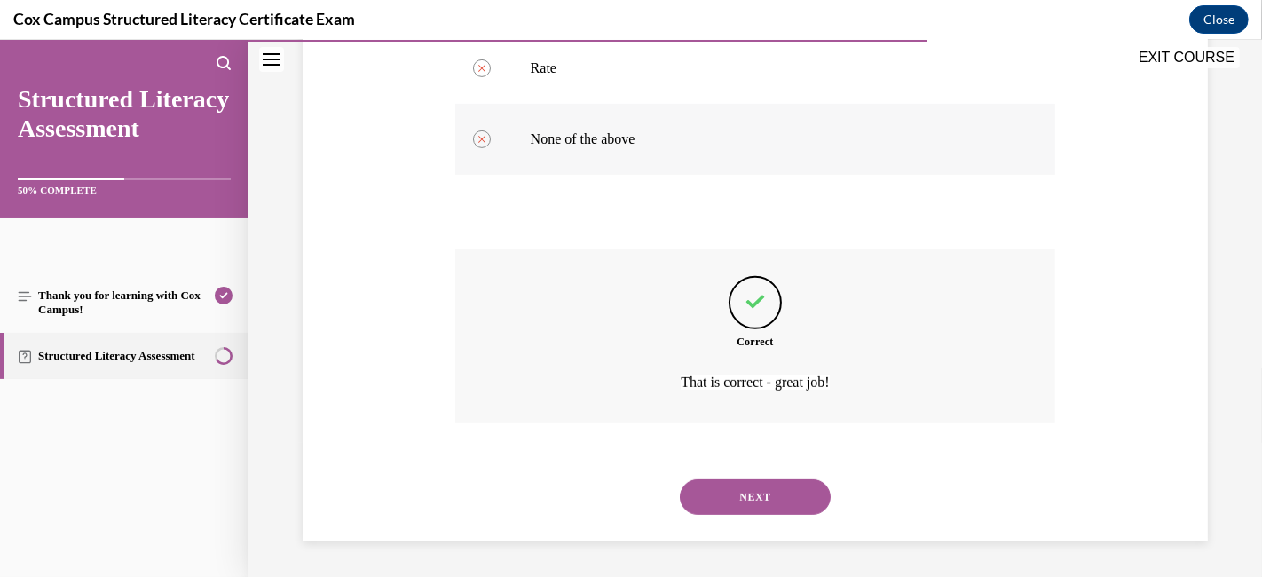
scroll to position [616, 0]
click at [755, 492] on button "NEXT" at bounding box center [755, 496] width 151 height 35
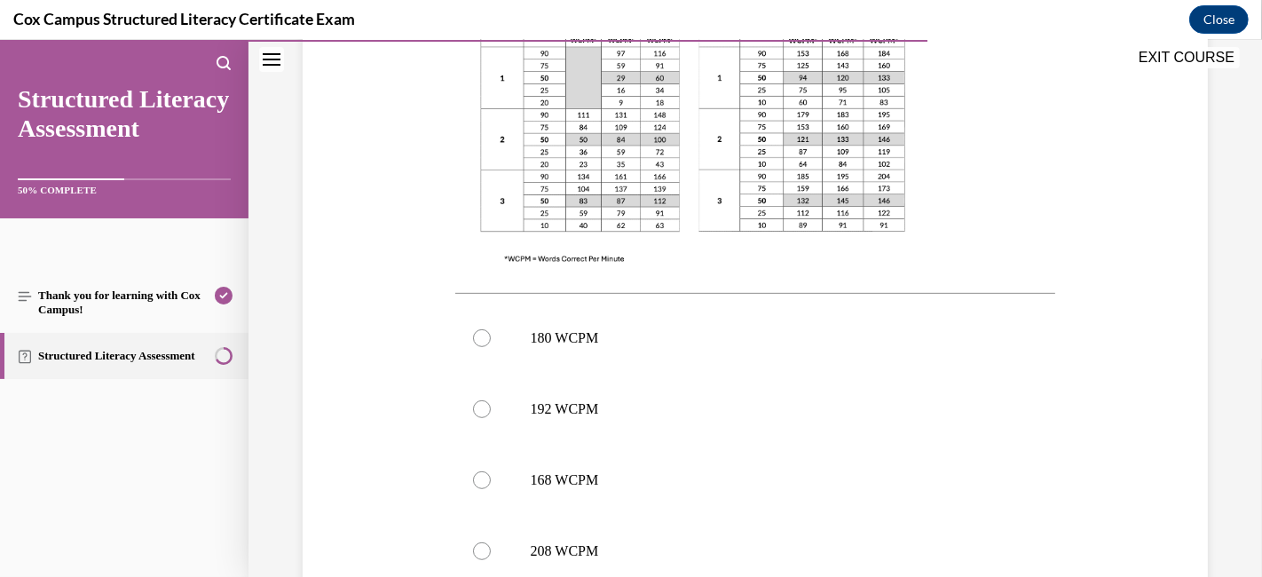
scroll to position [689, 0]
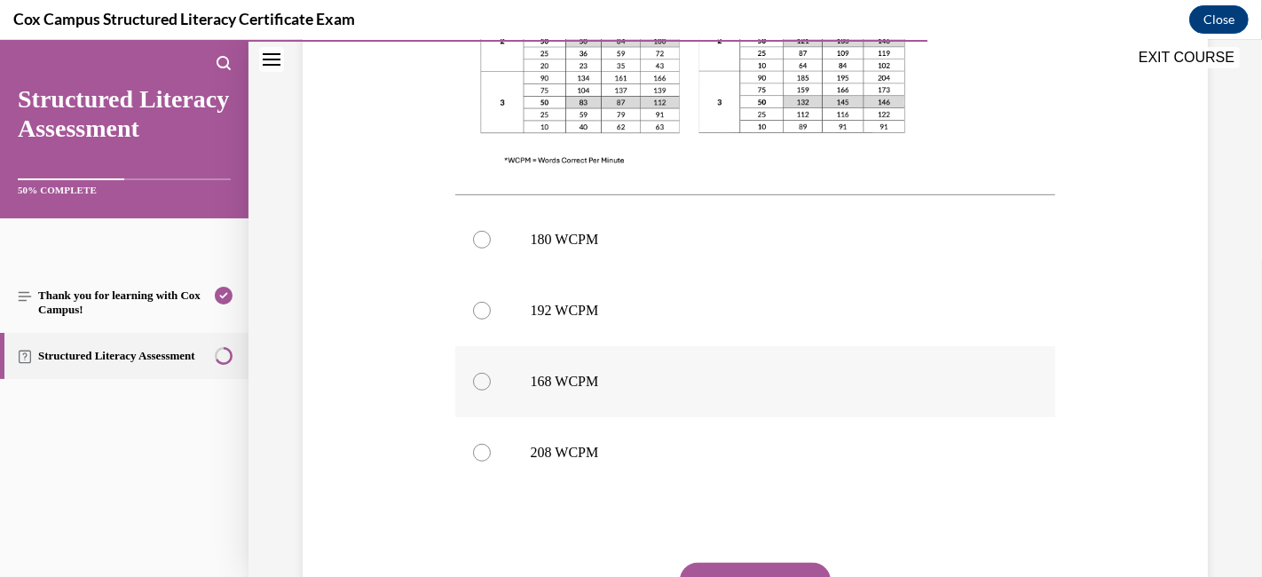
click at [476, 374] on div at bounding box center [482, 382] width 18 height 18
click at [476, 374] on input "168 WCPM" at bounding box center [482, 382] width 18 height 18
radio input "true"
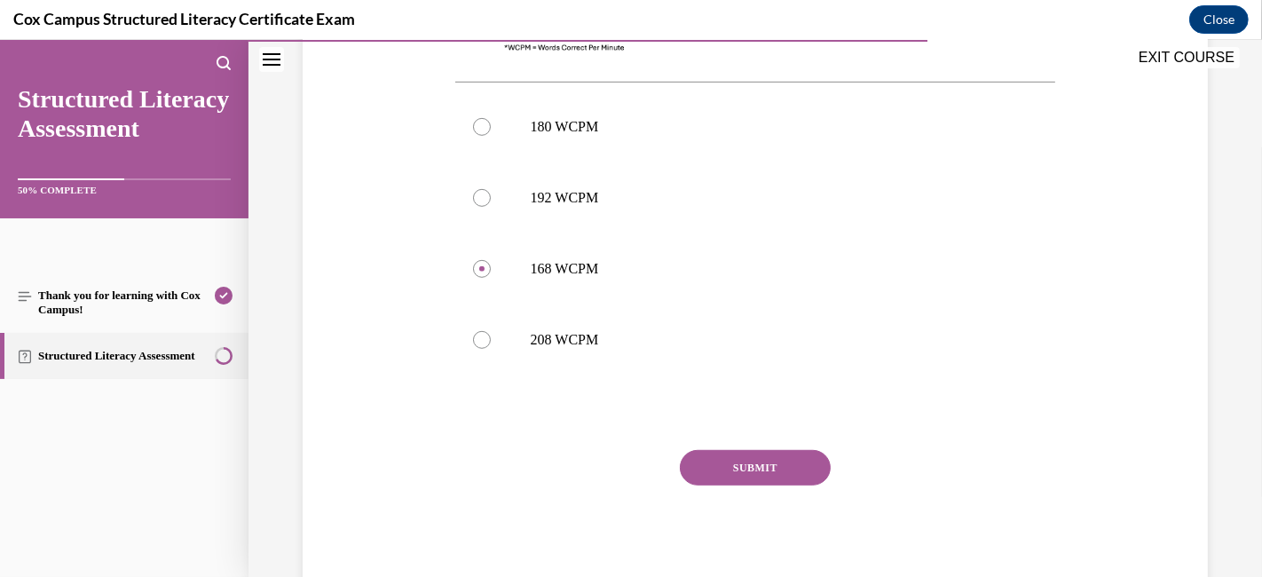
click at [749, 457] on button "SUBMIT" at bounding box center [755, 467] width 151 height 35
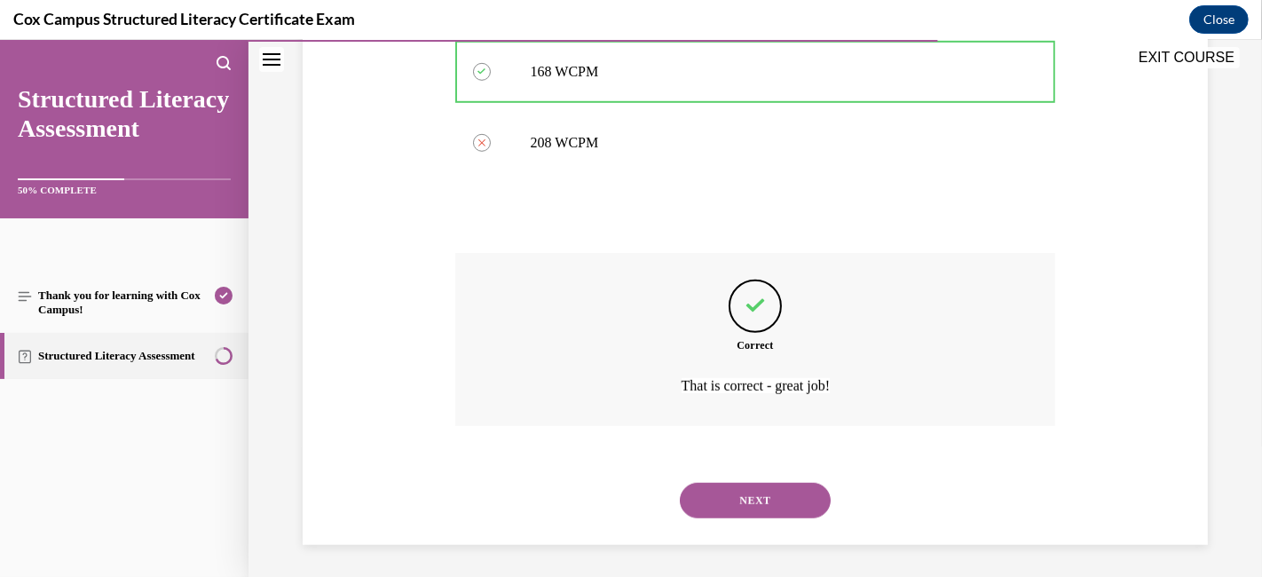
scroll to position [1002, 0]
click at [736, 500] on button "NEXT" at bounding box center [755, 497] width 151 height 35
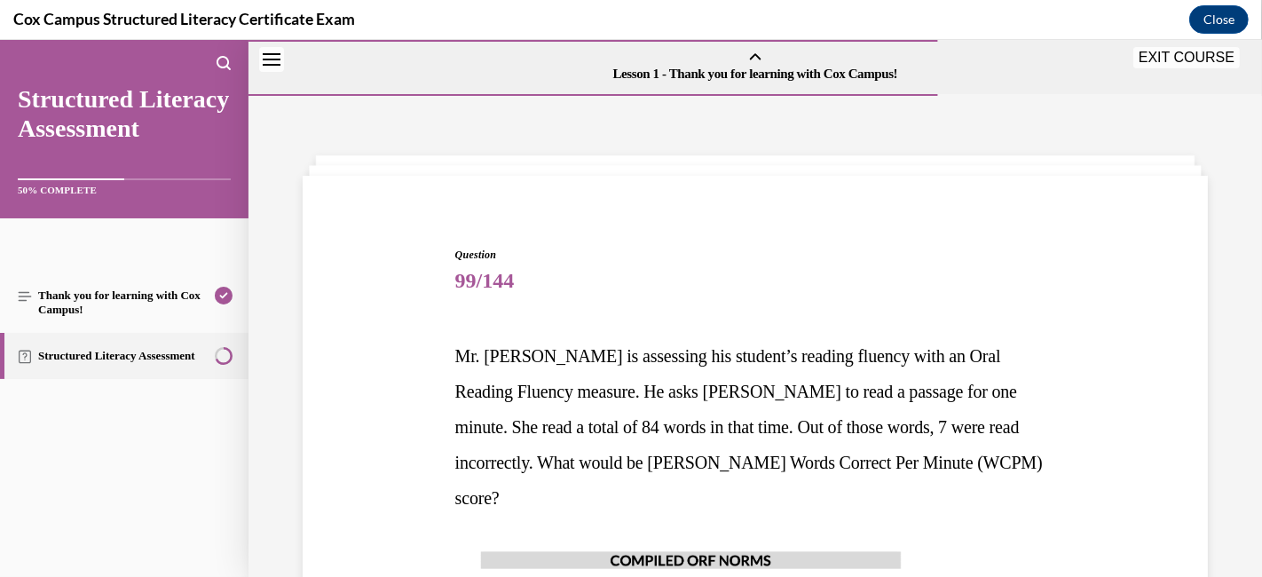
scroll to position [492, 0]
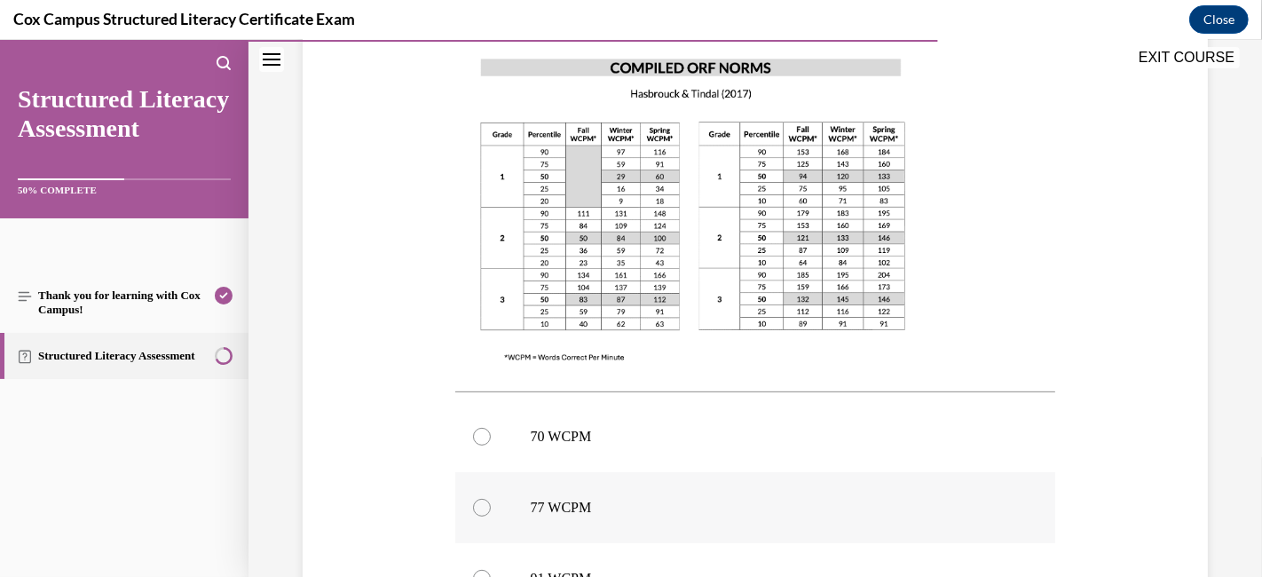
click at [476, 499] on div at bounding box center [482, 508] width 18 height 18
click at [476, 499] on input "77 WCPM" at bounding box center [482, 508] width 18 height 18
radio input "true"
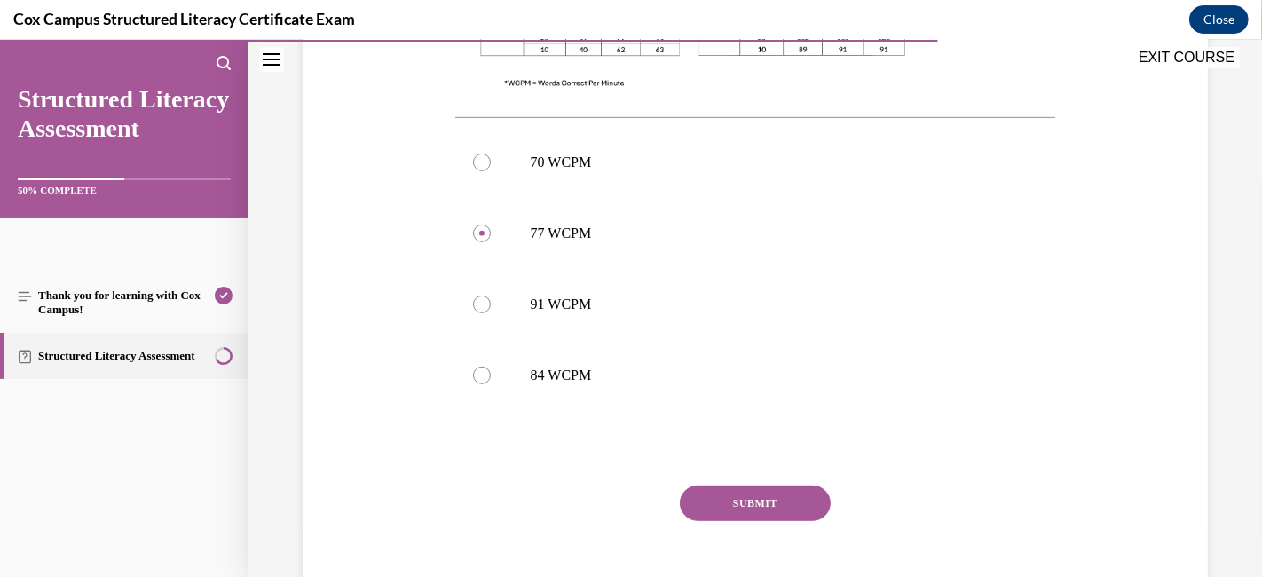
click at [753, 485] on button "SUBMIT" at bounding box center [755, 502] width 151 height 35
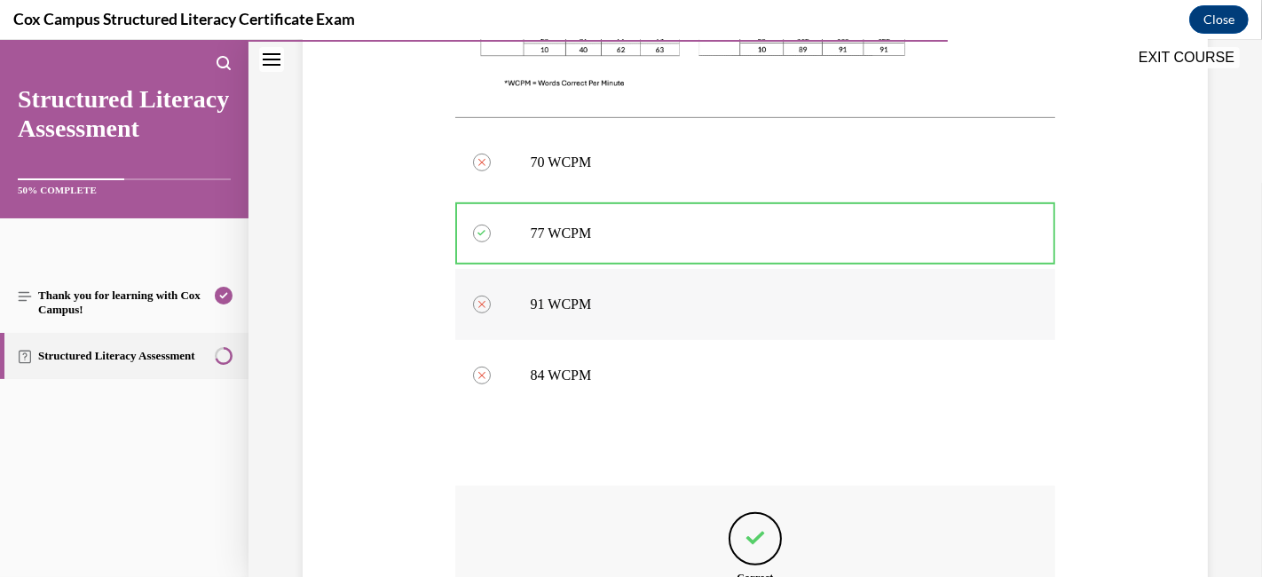
scroll to position [966, 0]
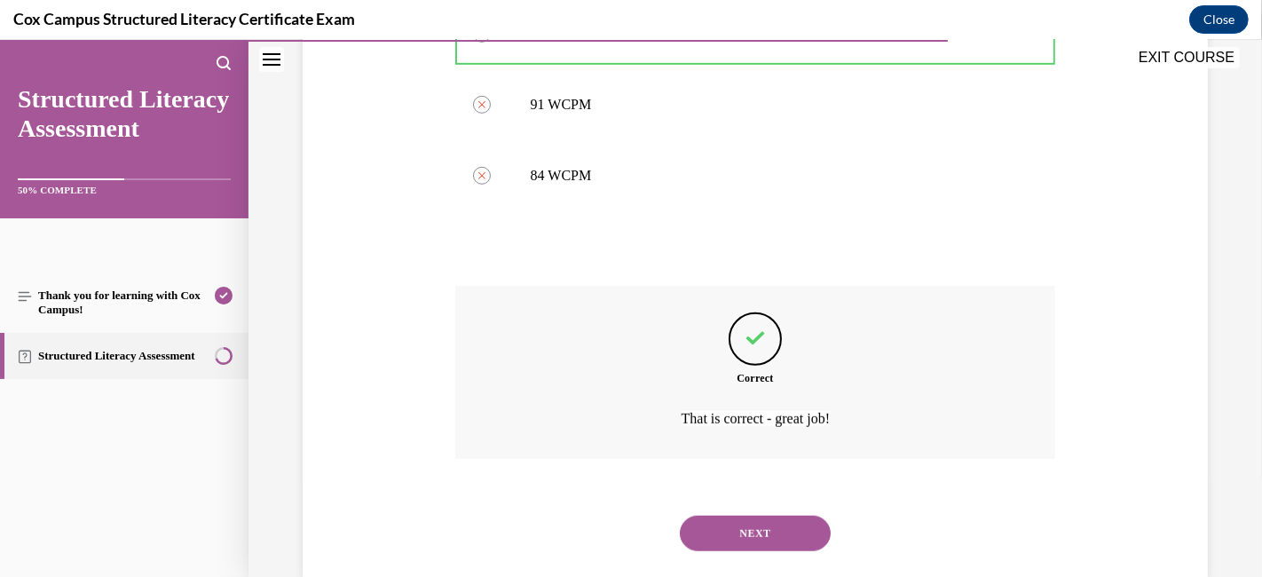
click at [776, 516] on button "NEXT" at bounding box center [755, 533] width 151 height 35
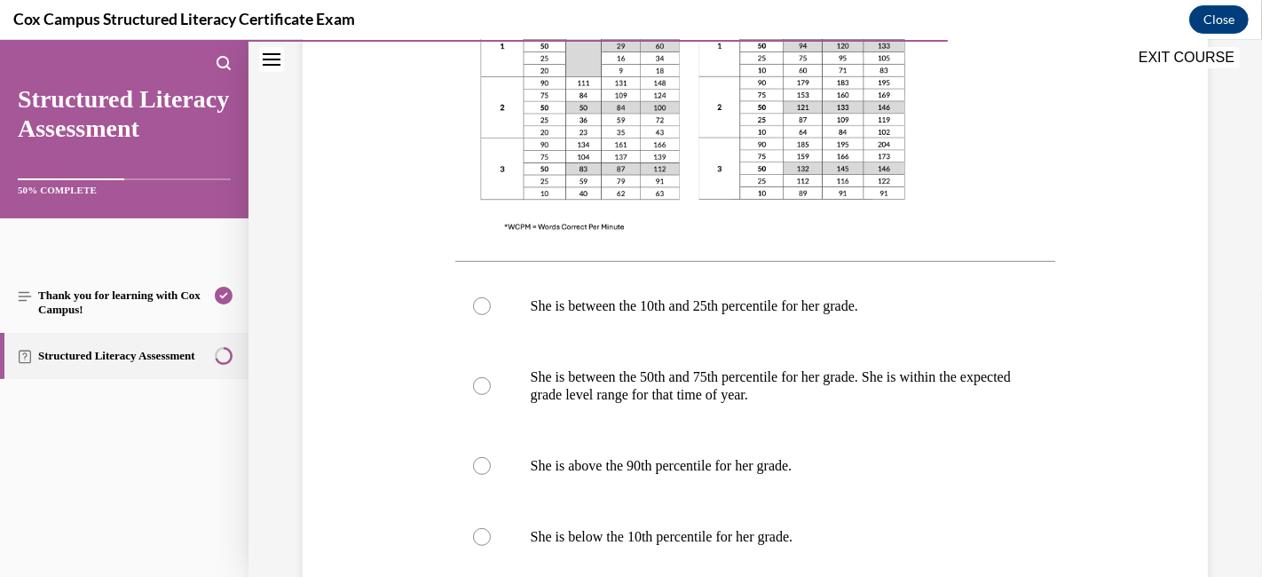
scroll to position [757, 0]
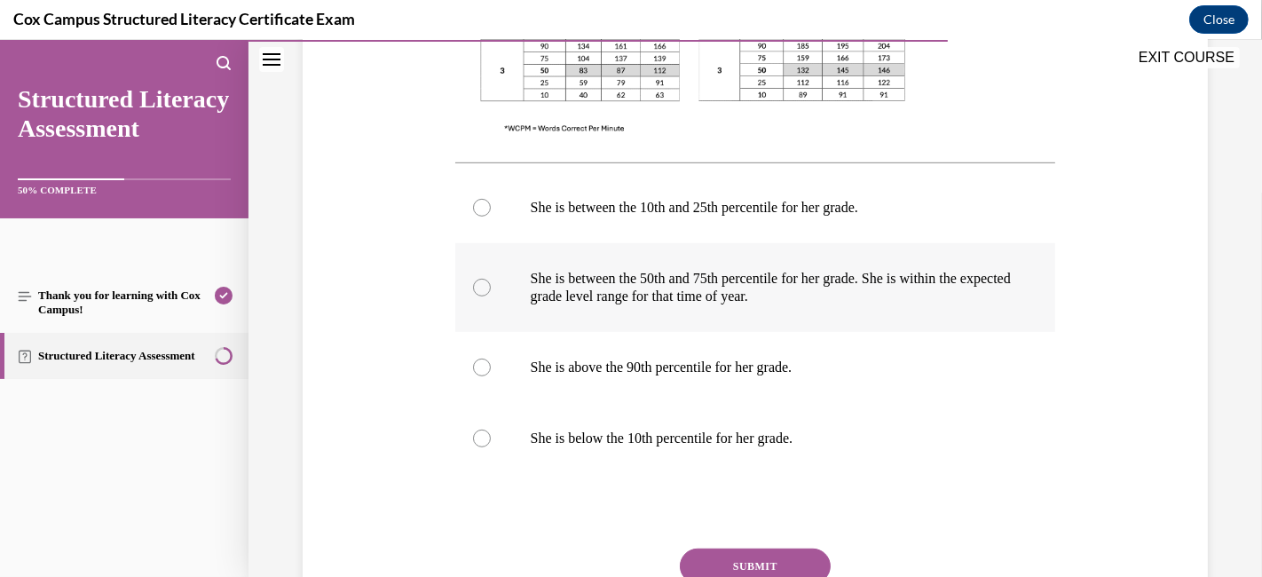
click at [468, 282] on label "She is between the 50th and 75th percentile for her grade. She is within the ex…" at bounding box center [755, 287] width 601 height 89
click at [473, 282] on input "She is between the 50th and 75th percentile for her grade. She is within the ex…" at bounding box center [482, 288] width 18 height 18
radio input "true"
click at [767, 518] on button "SUBMIT" at bounding box center [755, 565] width 151 height 35
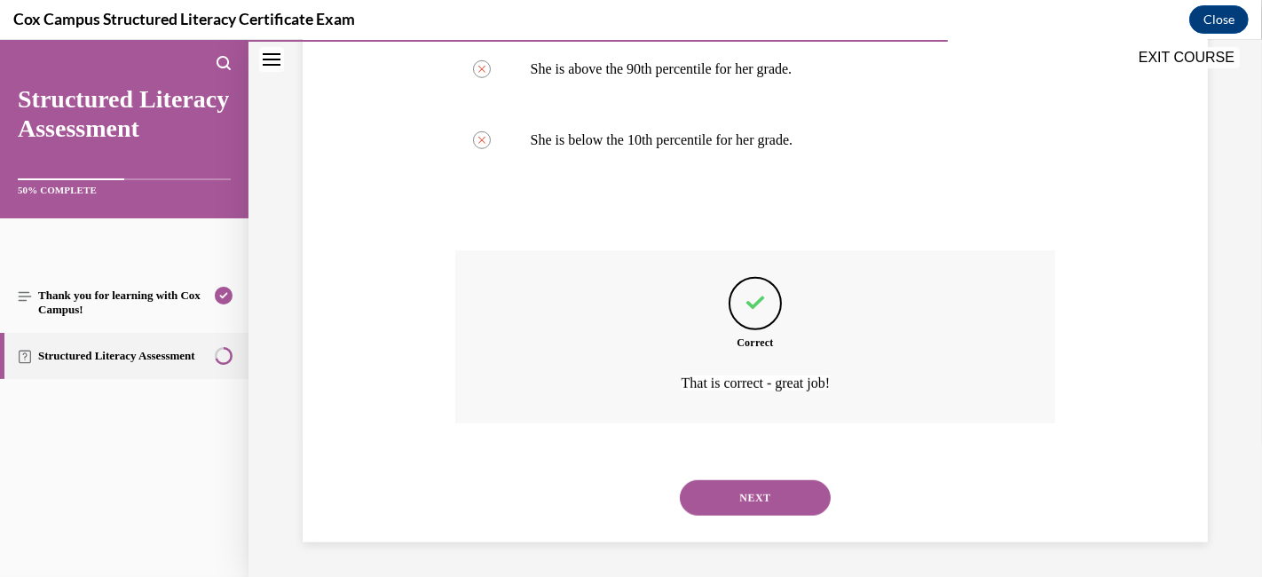
click at [720, 492] on button "NEXT" at bounding box center [755, 497] width 151 height 35
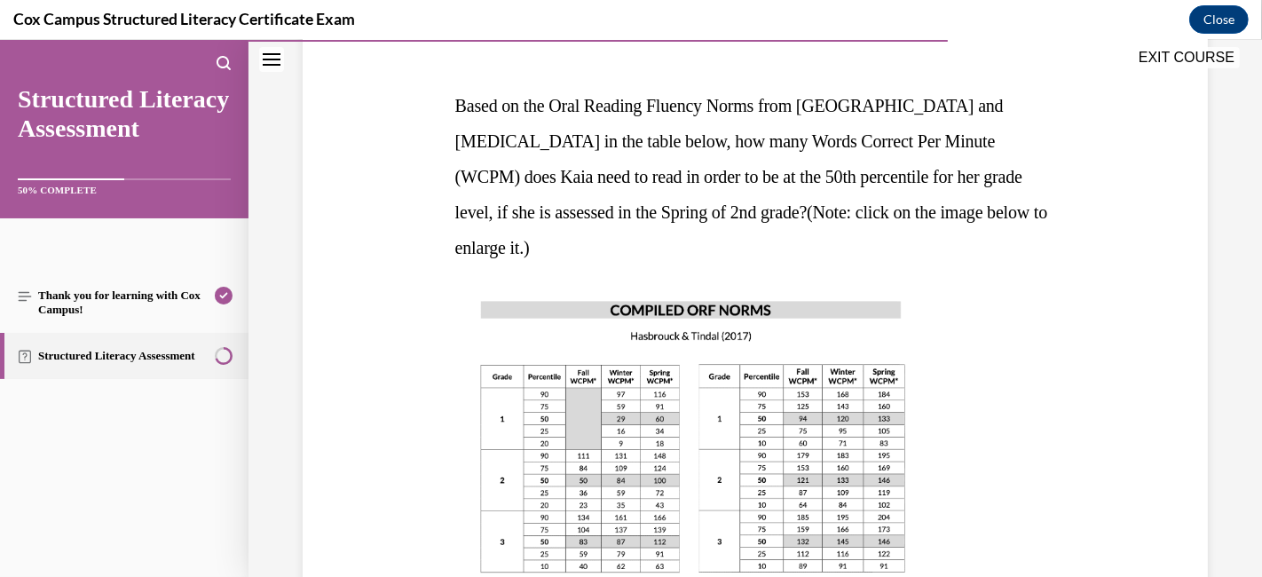
scroll to position [645, 0]
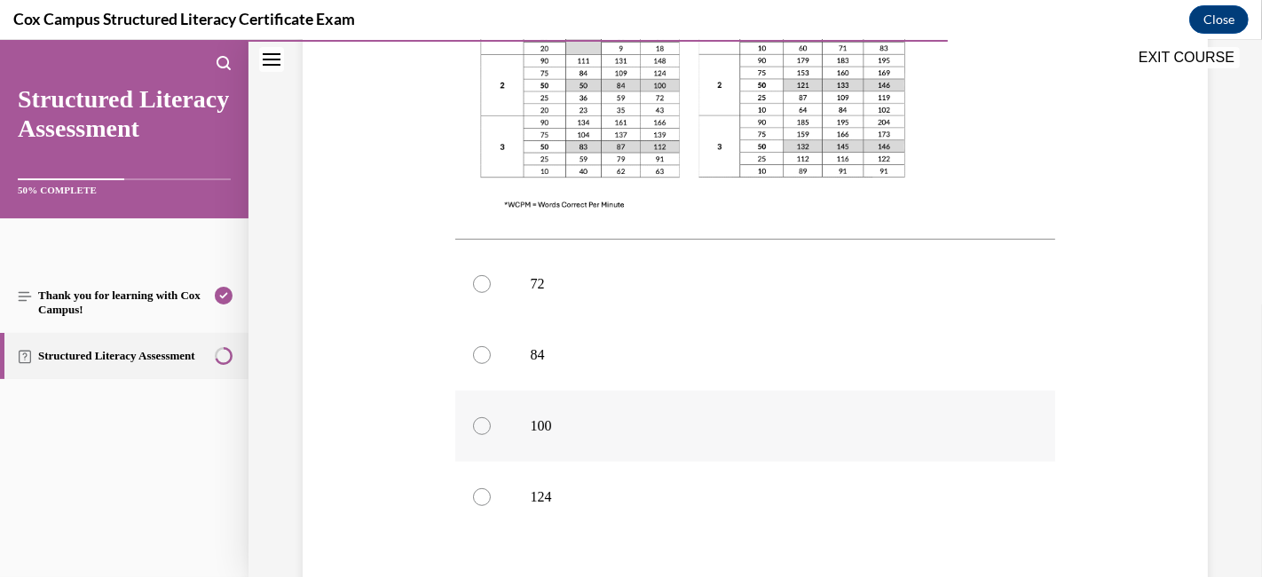
click at [479, 417] on div at bounding box center [482, 426] width 18 height 18
click at [479, 417] on input "100" at bounding box center [482, 426] width 18 height 18
radio input "true"
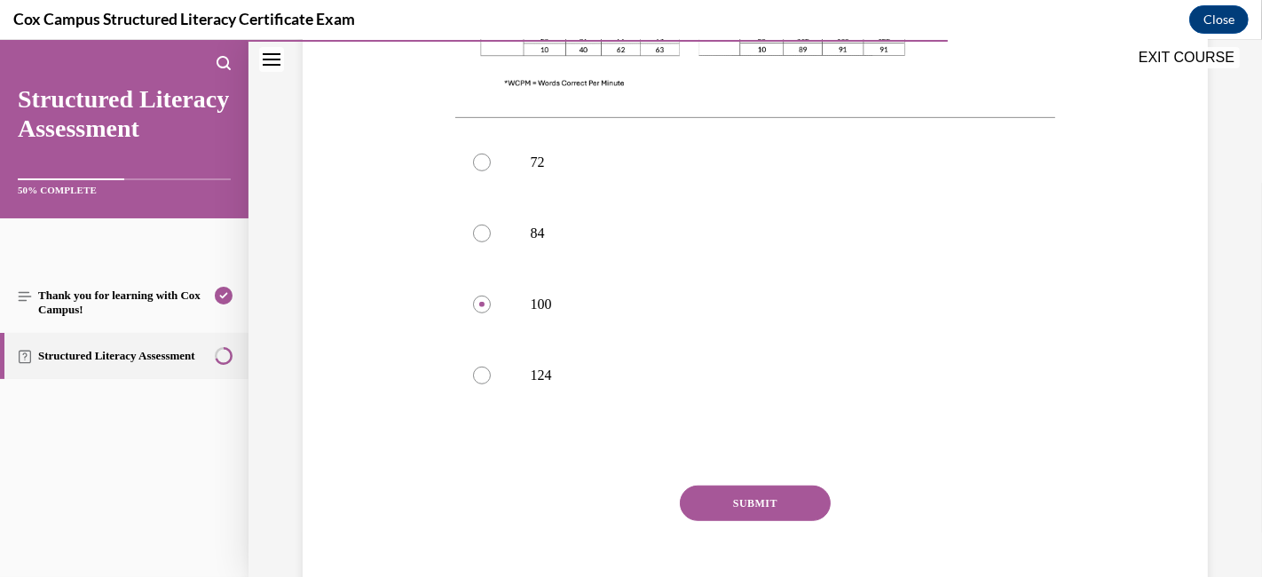
click at [765, 485] on button "SUBMIT" at bounding box center [755, 502] width 151 height 35
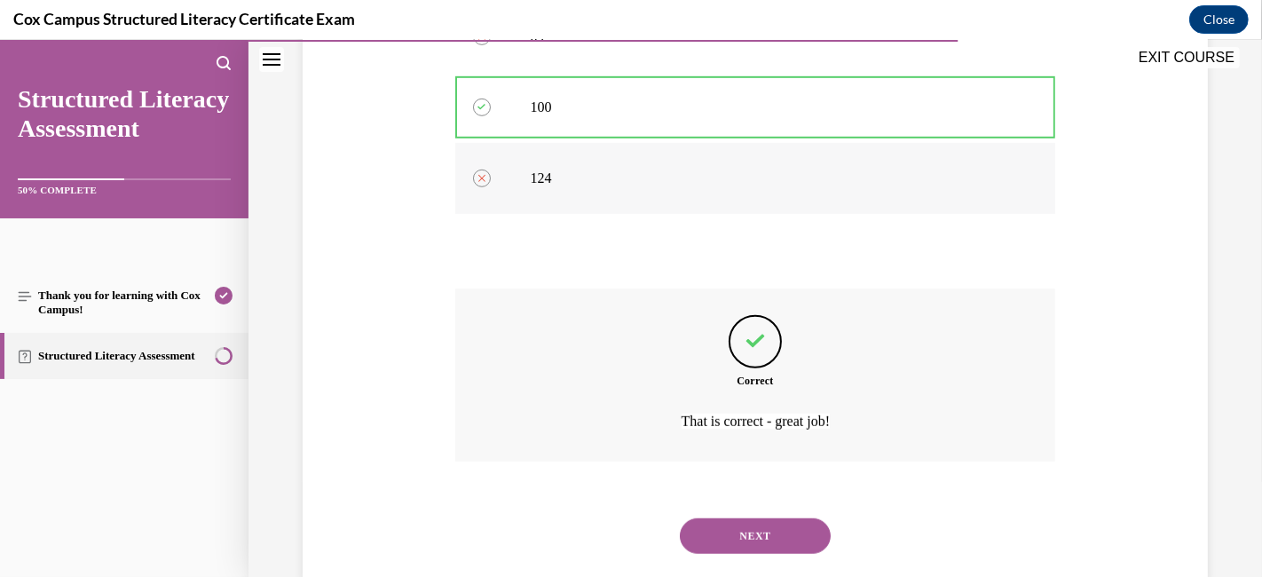
scroll to position [966, 0]
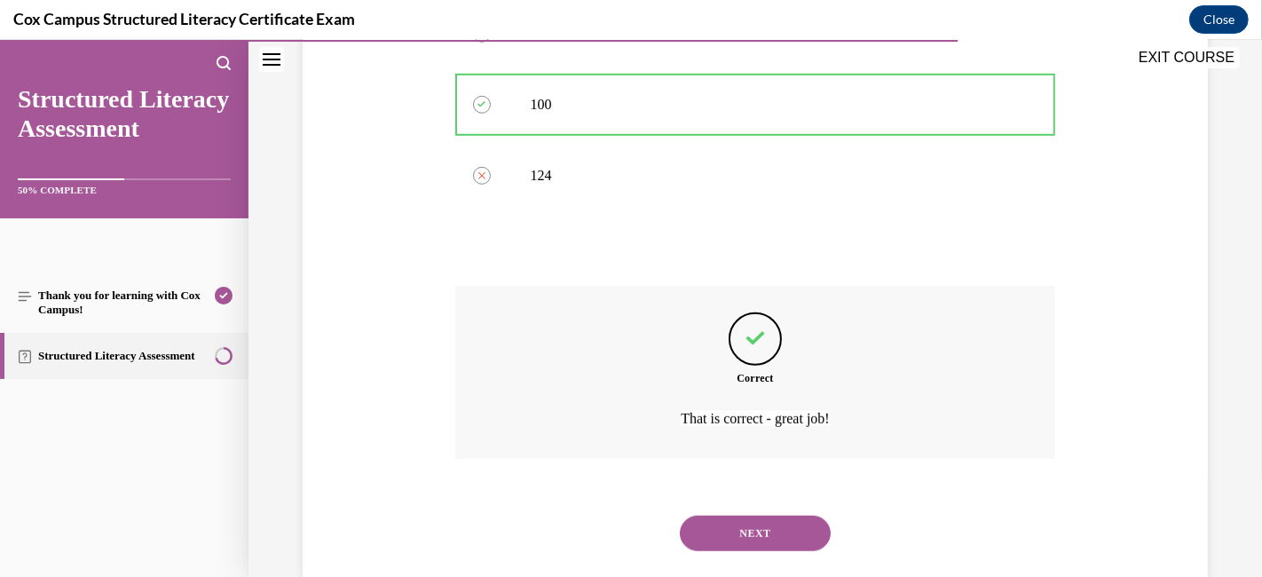
click at [692, 516] on button "NEXT" at bounding box center [755, 533] width 151 height 35
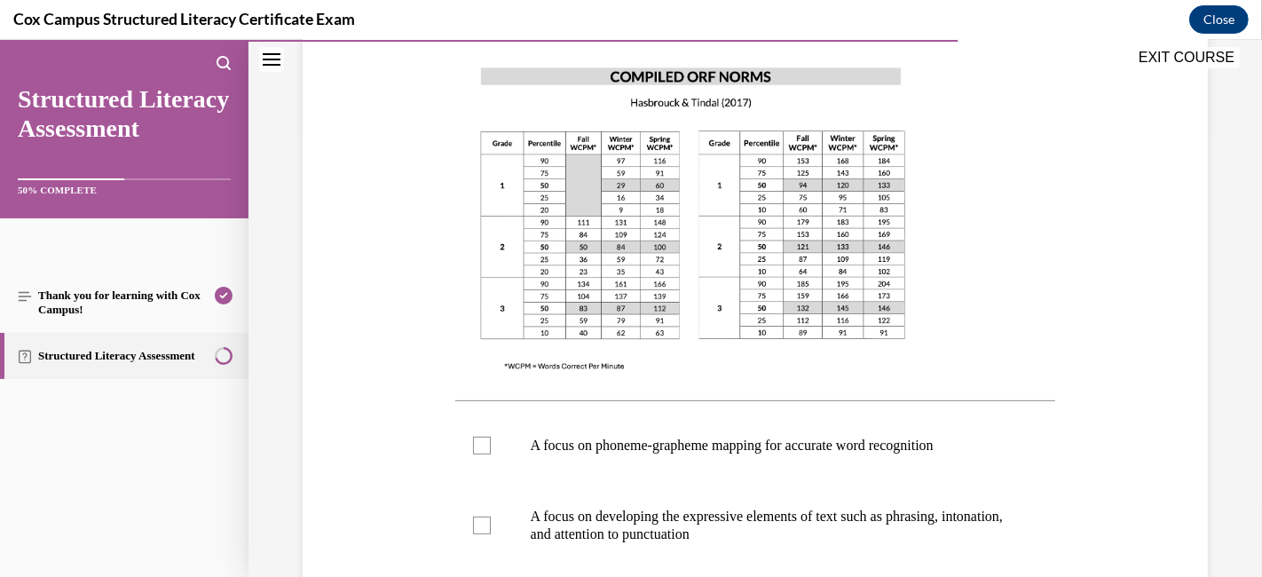
scroll to position [645, 0]
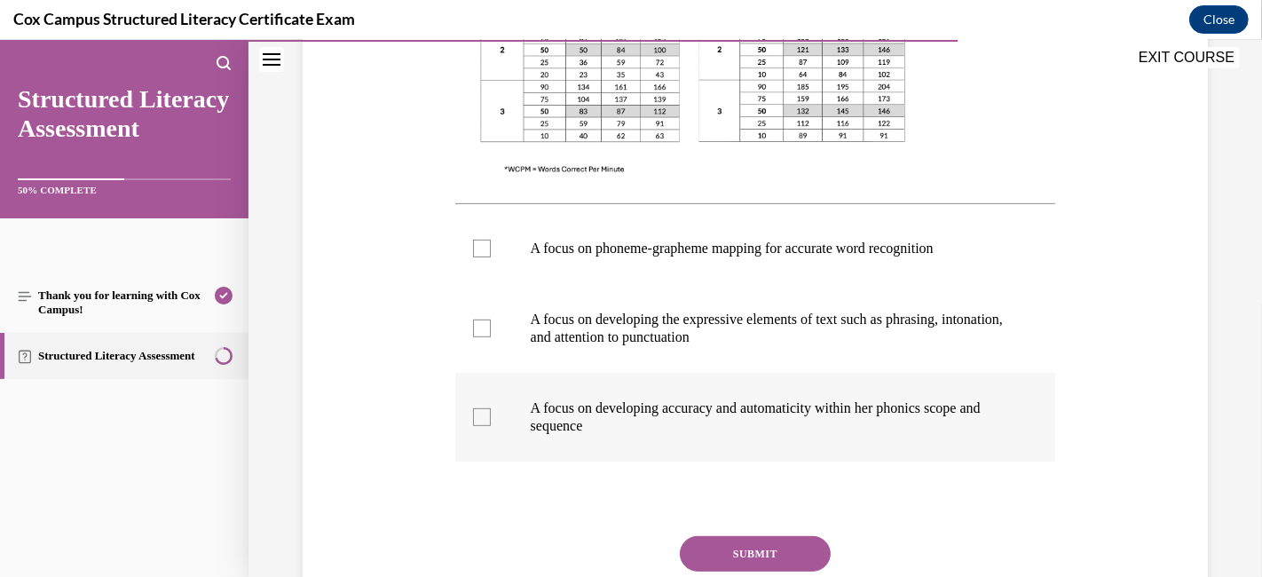
click at [478, 405] on label "A focus on developing accuracy and automaticity within her phonics scope and se…" at bounding box center [755, 417] width 601 height 89
click at [478, 408] on input "A focus on developing accuracy and automaticity within her phonics scope and se…" at bounding box center [482, 417] width 18 height 18
checkbox input "true"
click at [474, 326] on div at bounding box center [482, 328] width 18 height 18
click at [474, 326] on input "A focus on developing the expressive elements of text such as phrasing, intonat…" at bounding box center [482, 328] width 18 height 18
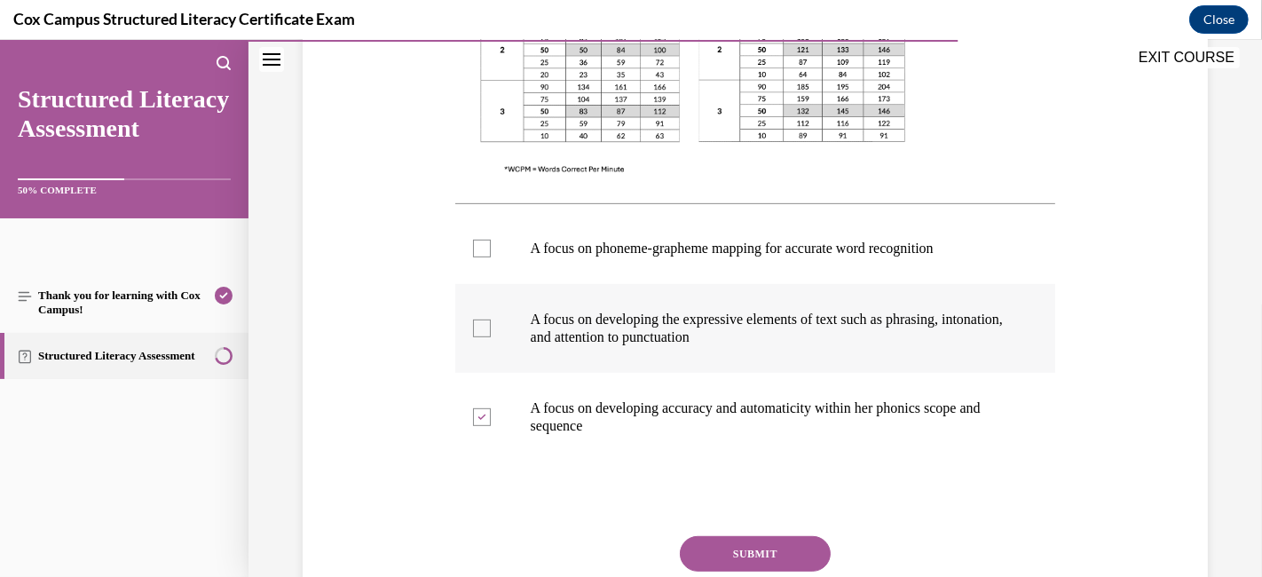
checkbox input "true"
click at [785, 518] on button "SUBMIT" at bounding box center [755, 553] width 151 height 35
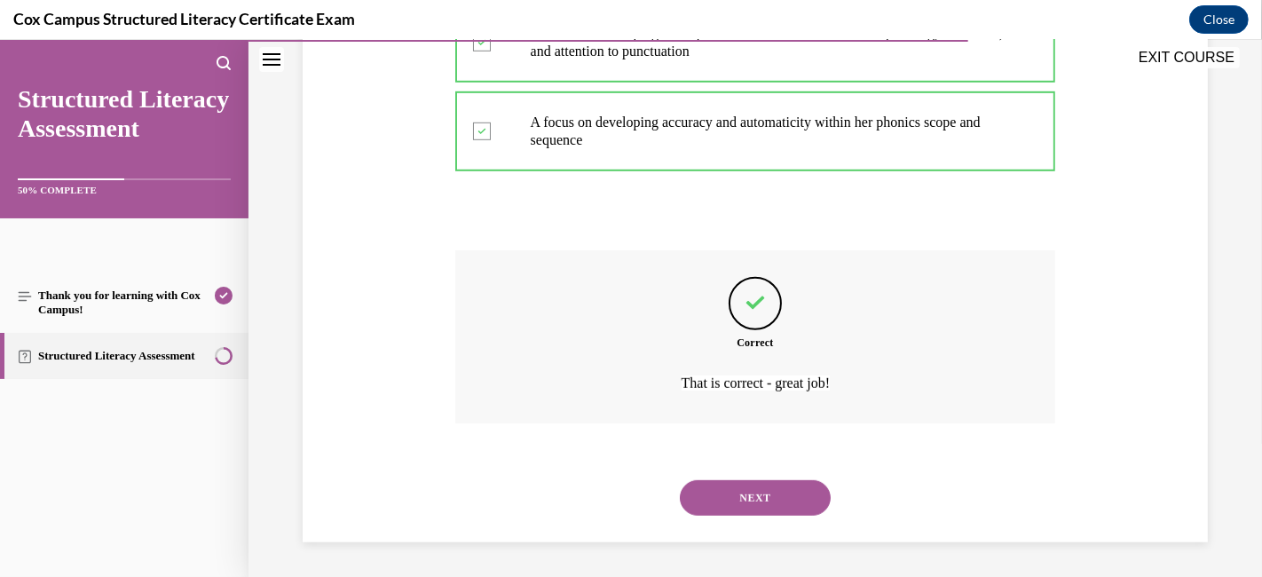
scroll to position [734, 0]
click at [709, 484] on button "NEXT" at bounding box center [755, 497] width 151 height 35
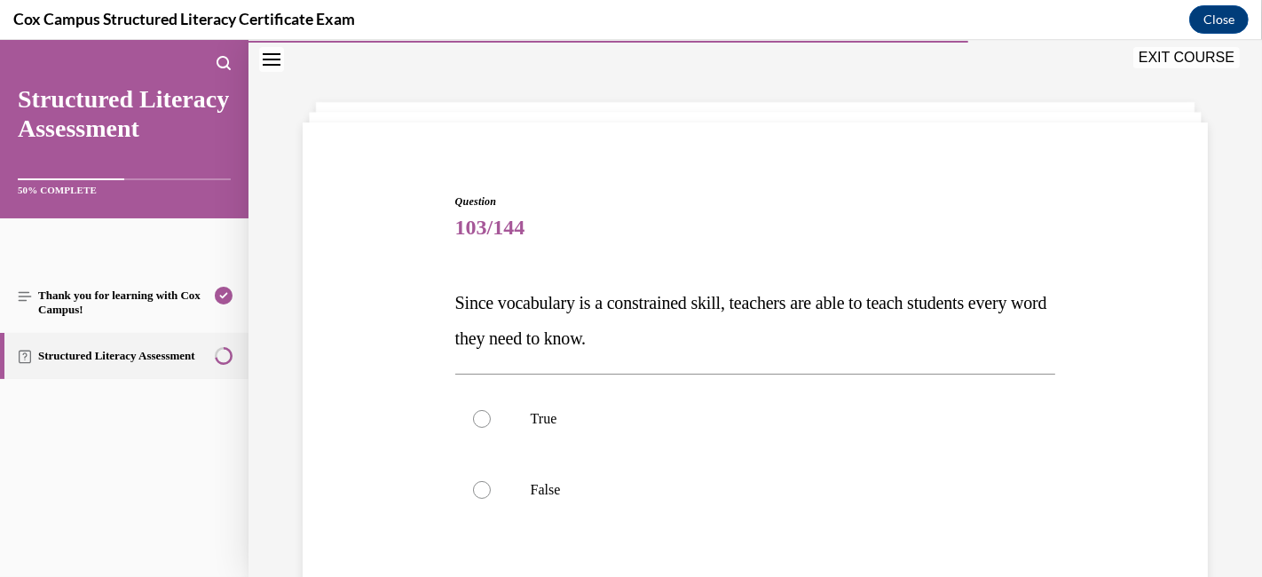
scroll to position [152, 0]
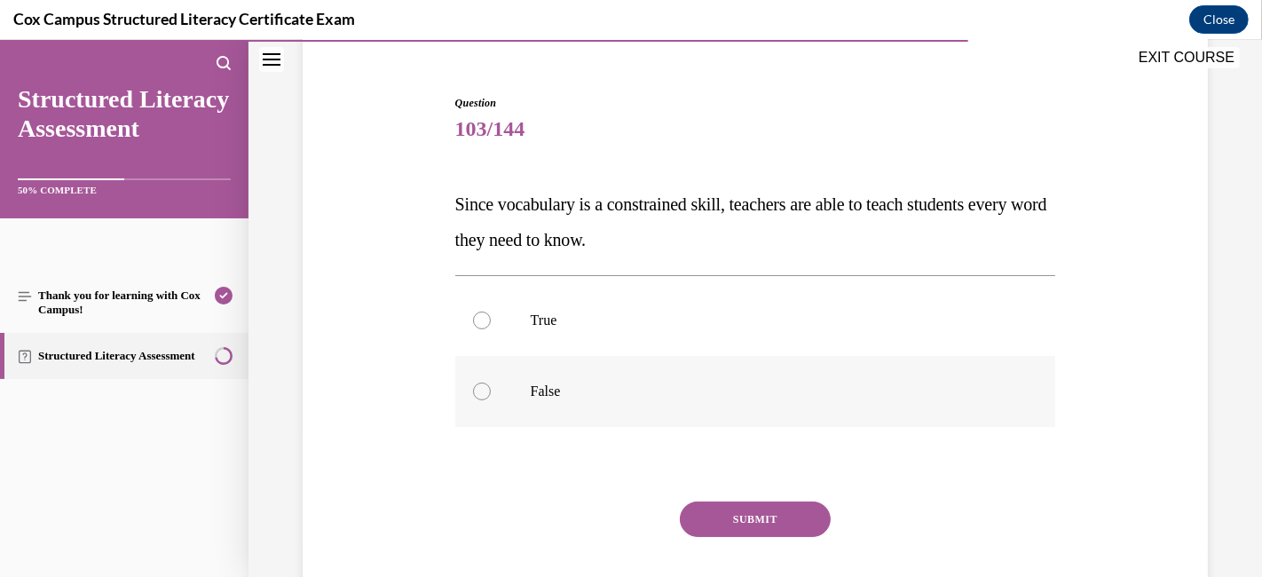
click at [476, 383] on div at bounding box center [482, 391] width 18 height 18
click at [476, 383] on input "False" at bounding box center [482, 391] width 18 height 18
radio input "true"
click at [732, 518] on button "SUBMIT" at bounding box center [755, 518] width 151 height 35
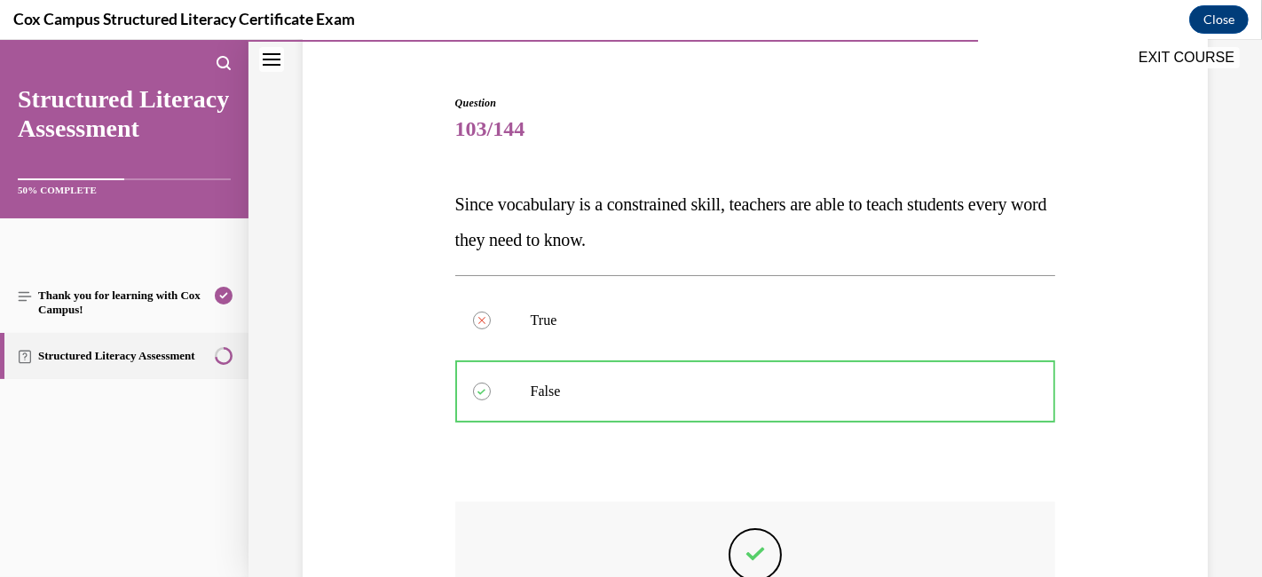
scroll to position [395, 0]
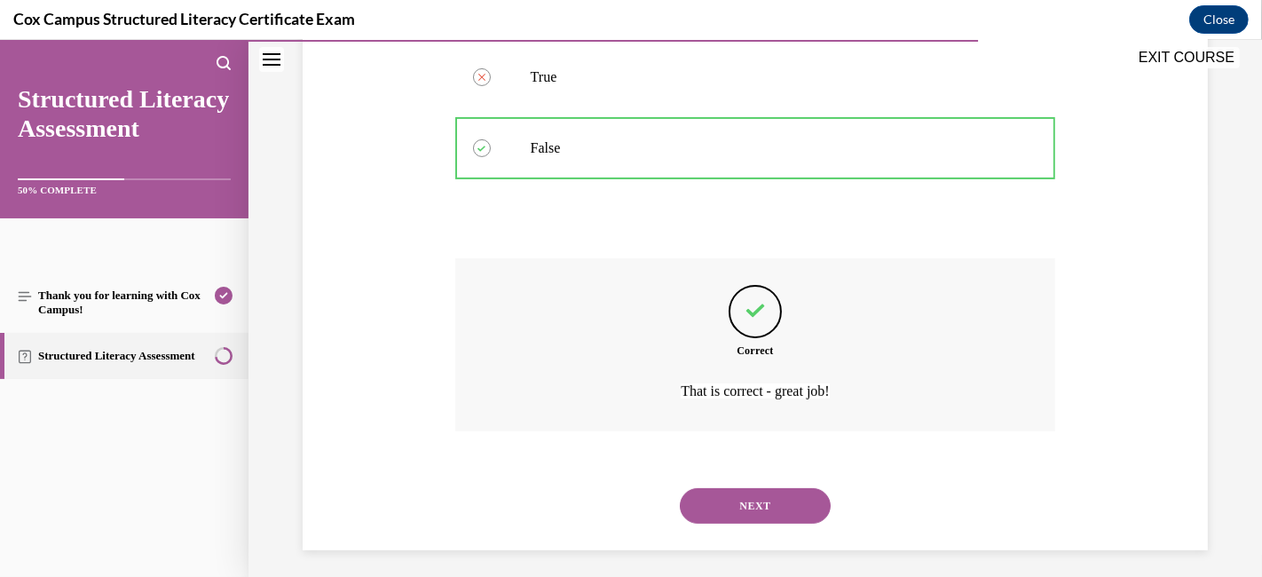
click at [706, 513] on button "NEXT" at bounding box center [755, 505] width 151 height 35
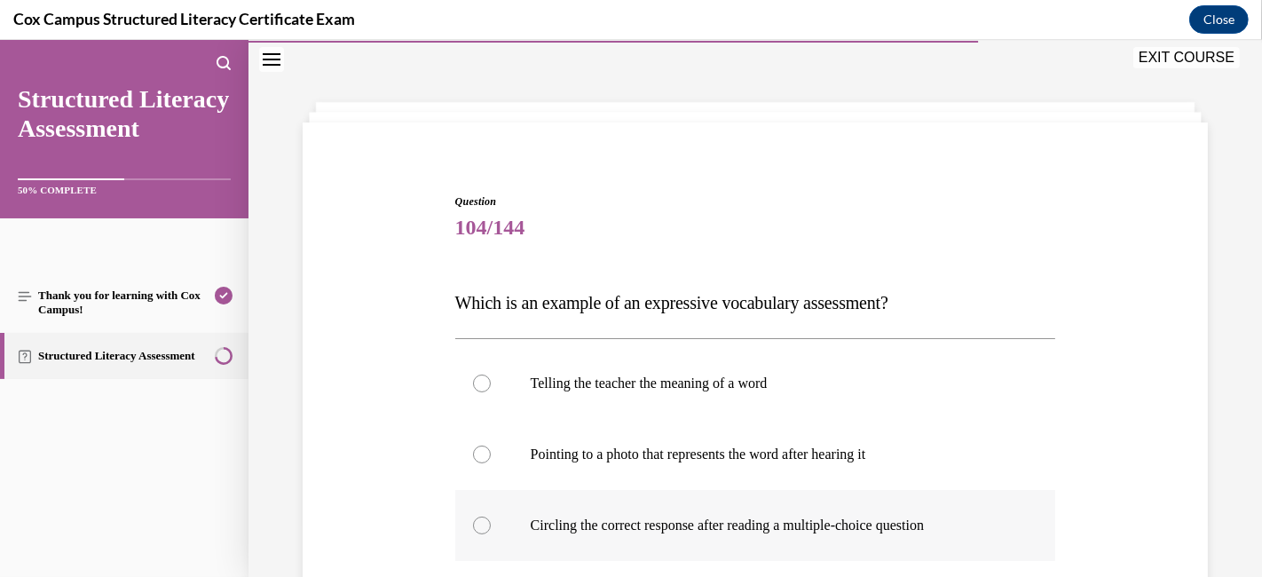
scroll to position [250, 0]
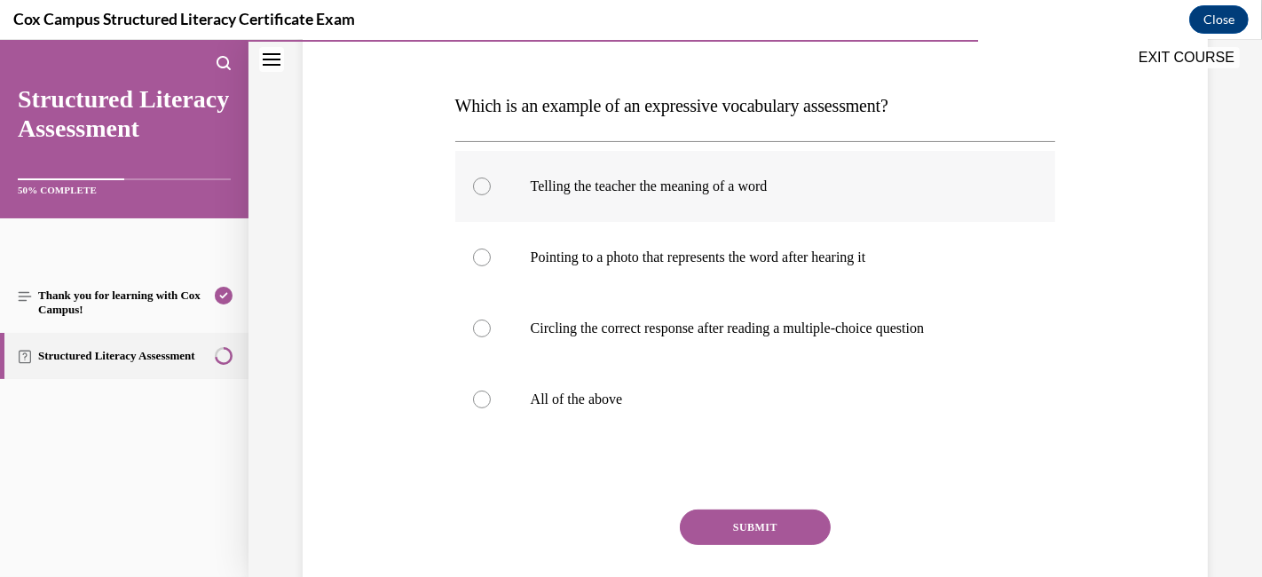
click at [481, 190] on div at bounding box center [482, 186] width 18 height 18
click at [481, 190] on input "Telling the teacher the meaning of a word" at bounding box center [482, 186] width 18 height 18
radio input "true"
click at [718, 518] on button "SUBMIT" at bounding box center [755, 526] width 151 height 35
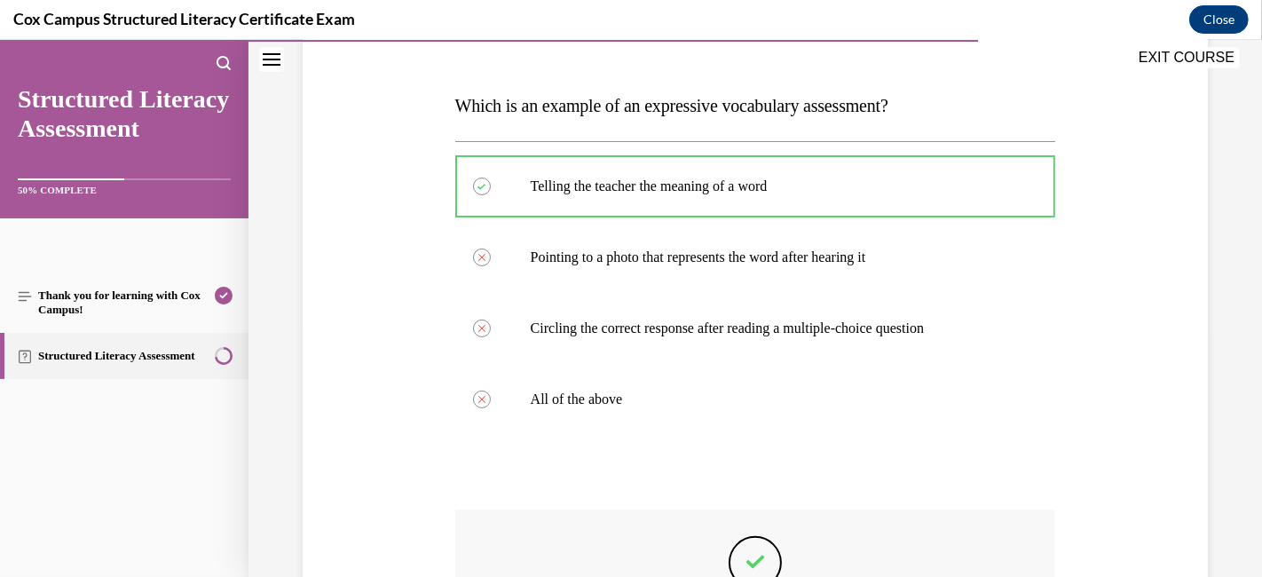
scroll to position [509, 0]
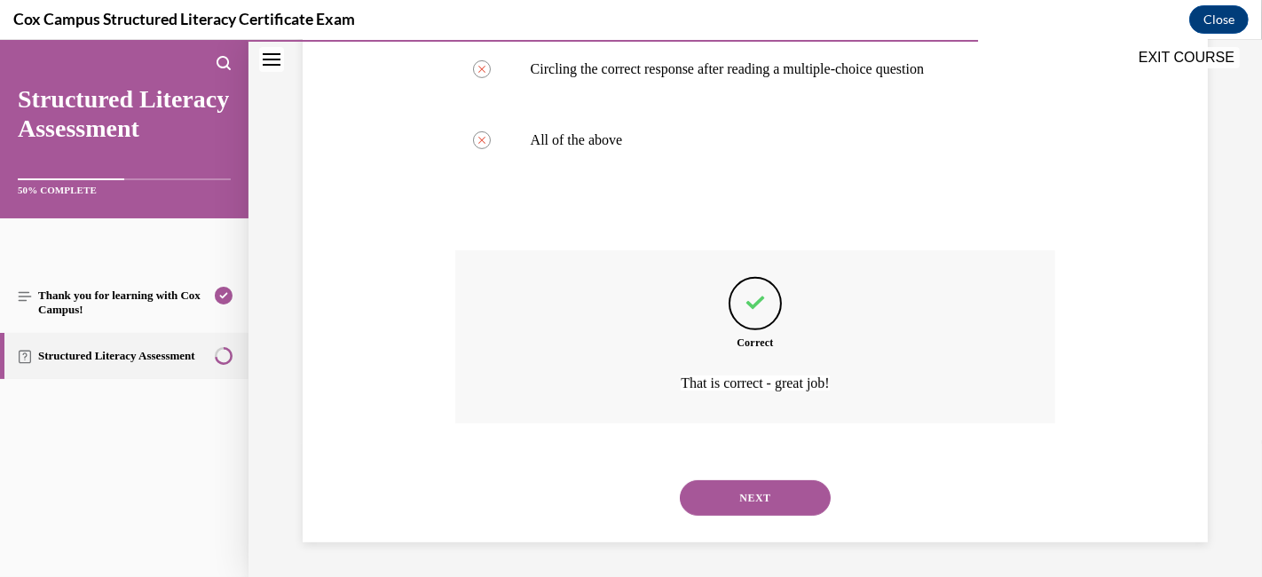
click at [760, 495] on button "NEXT" at bounding box center [755, 497] width 151 height 35
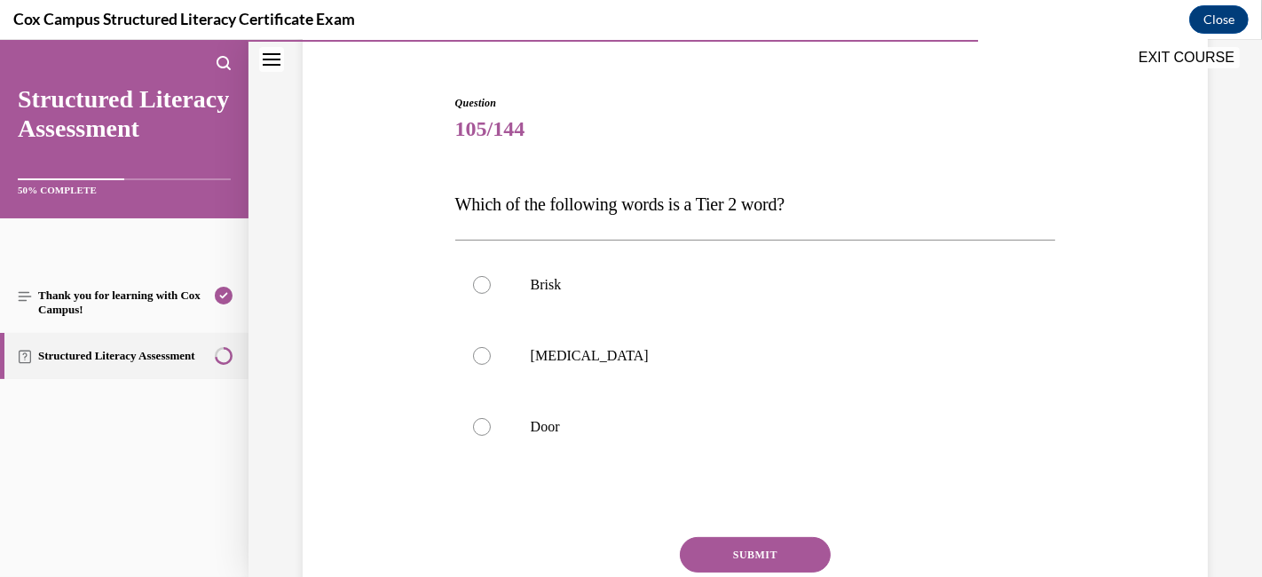
scroll to position [239, 0]
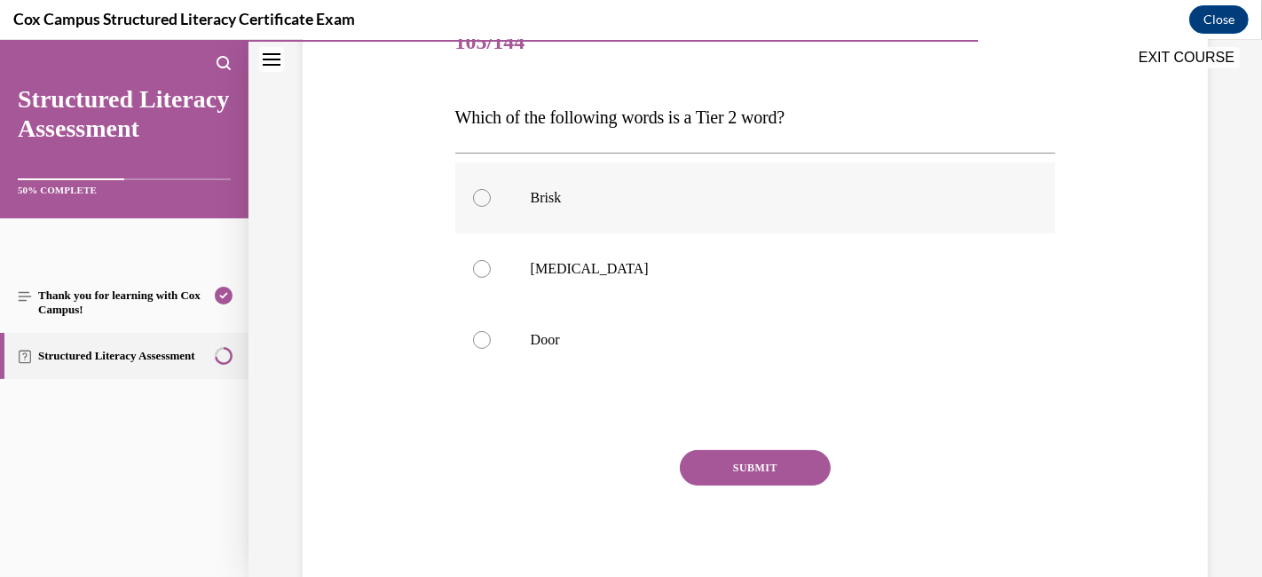
click at [488, 186] on label "Brisk" at bounding box center [755, 197] width 601 height 71
click at [488, 189] on input "Brisk" at bounding box center [482, 198] width 18 height 18
radio input "true"
click at [729, 470] on button "SUBMIT" at bounding box center [755, 467] width 151 height 35
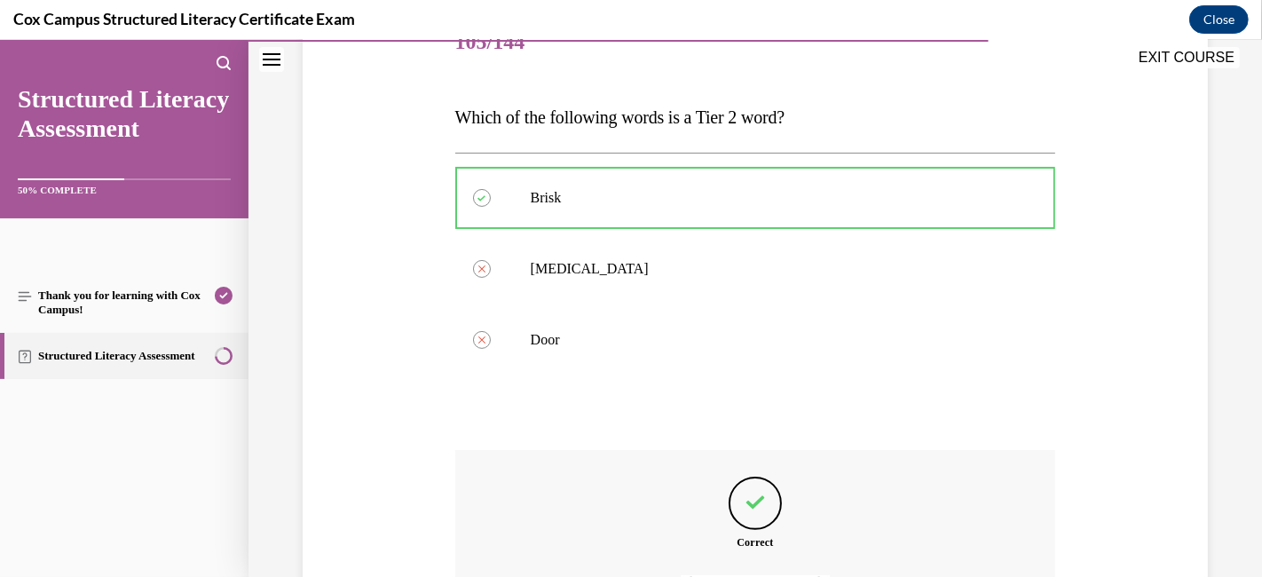
scroll to position [438, 0]
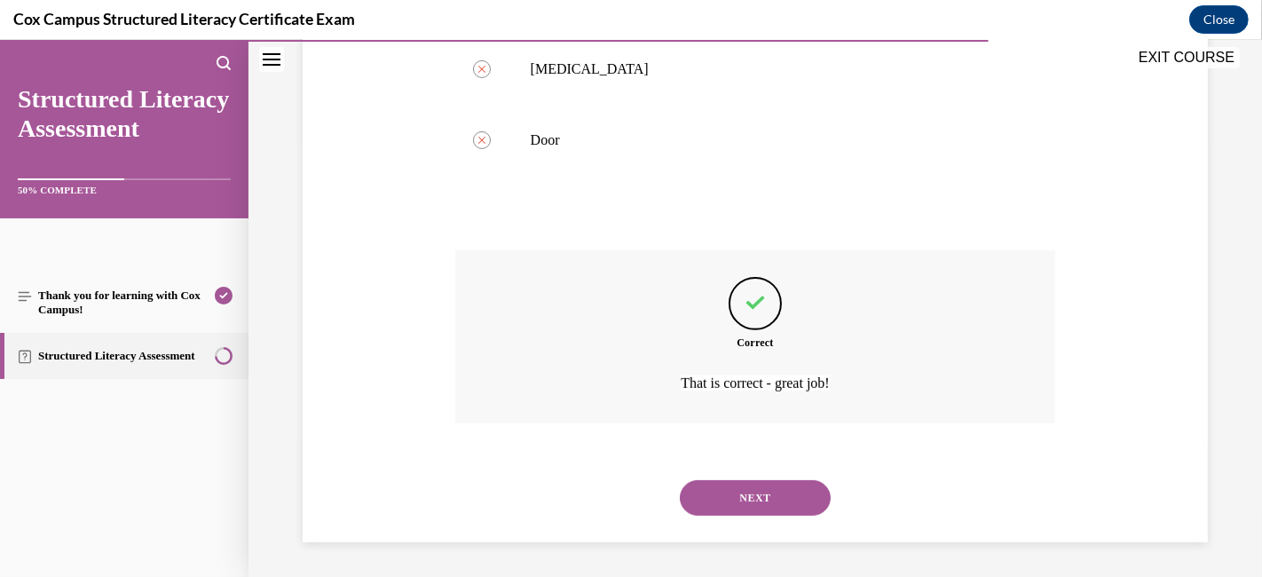
click at [735, 490] on button "NEXT" at bounding box center [755, 497] width 151 height 35
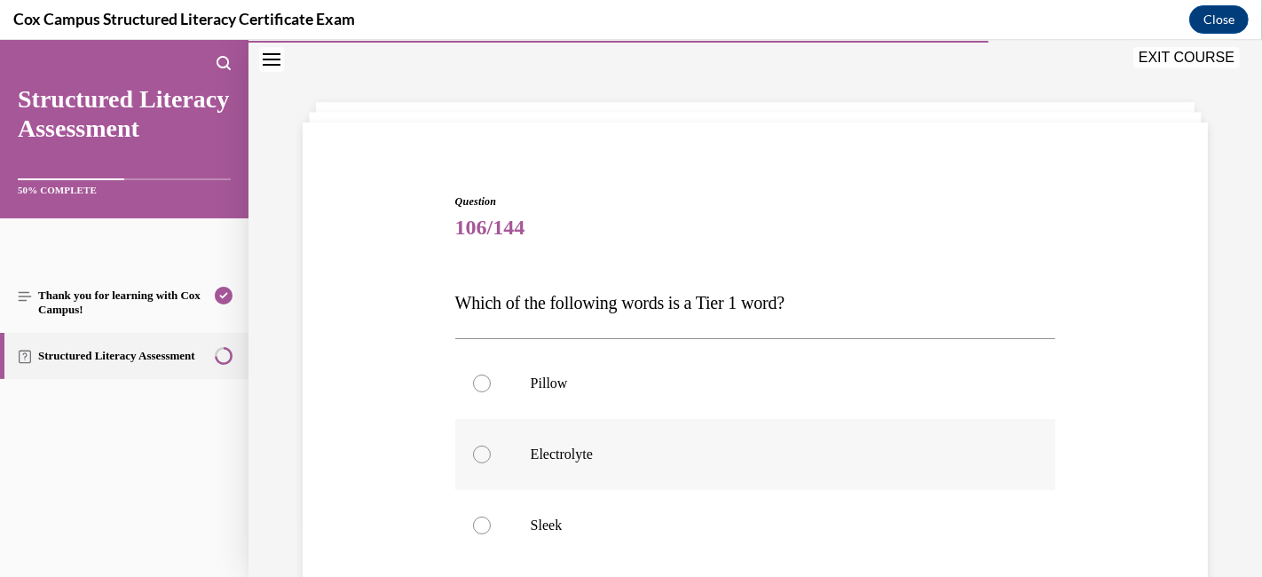
scroll to position [152, 0]
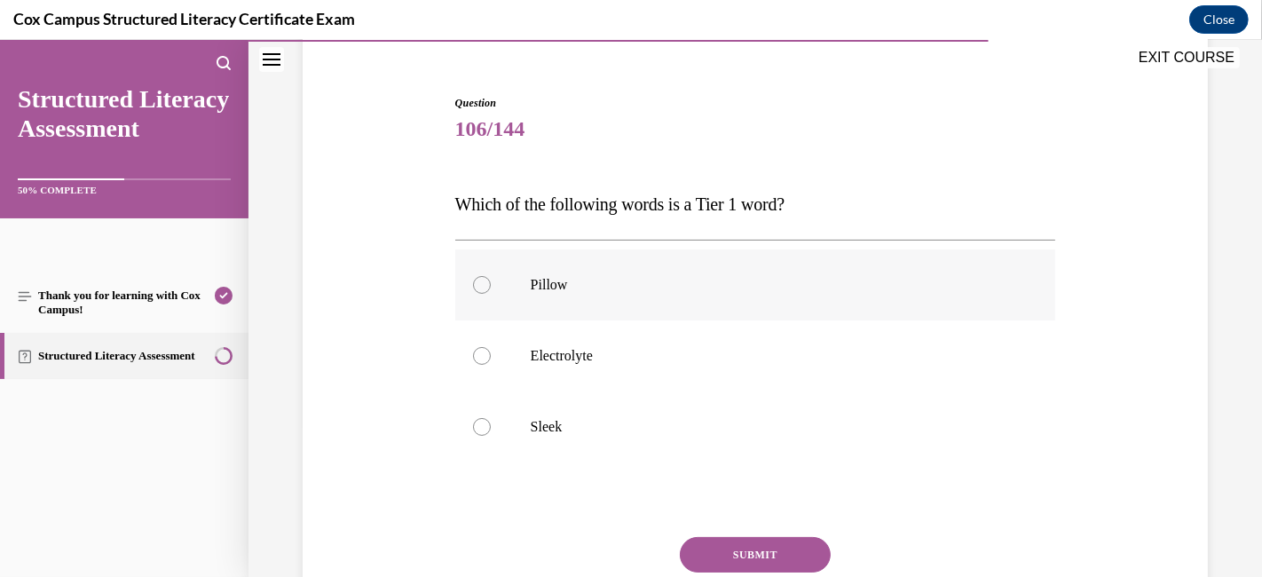
click at [492, 280] on label "Pillow" at bounding box center [755, 284] width 601 height 71
click at [491, 280] on input "Pillow" at bounding box center [482, 285] width 18 height 18
radio input "true"
click at [733, 518] on button "SUBMIT" at bounding box center [755, 554] width 151 height 35
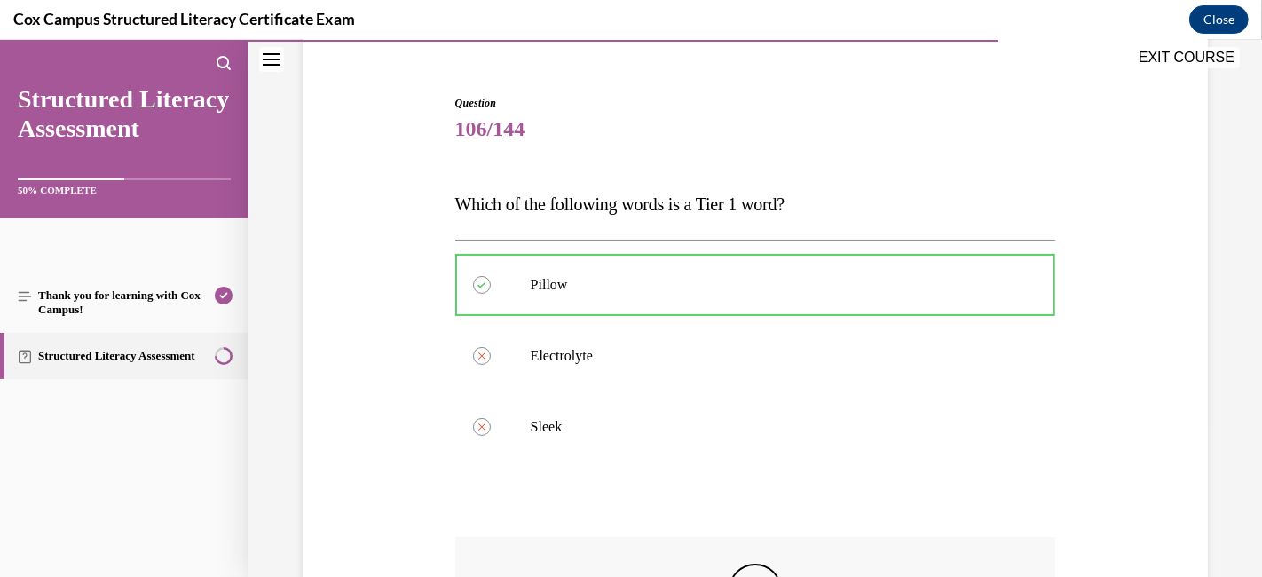
scroll to position [438, 0]
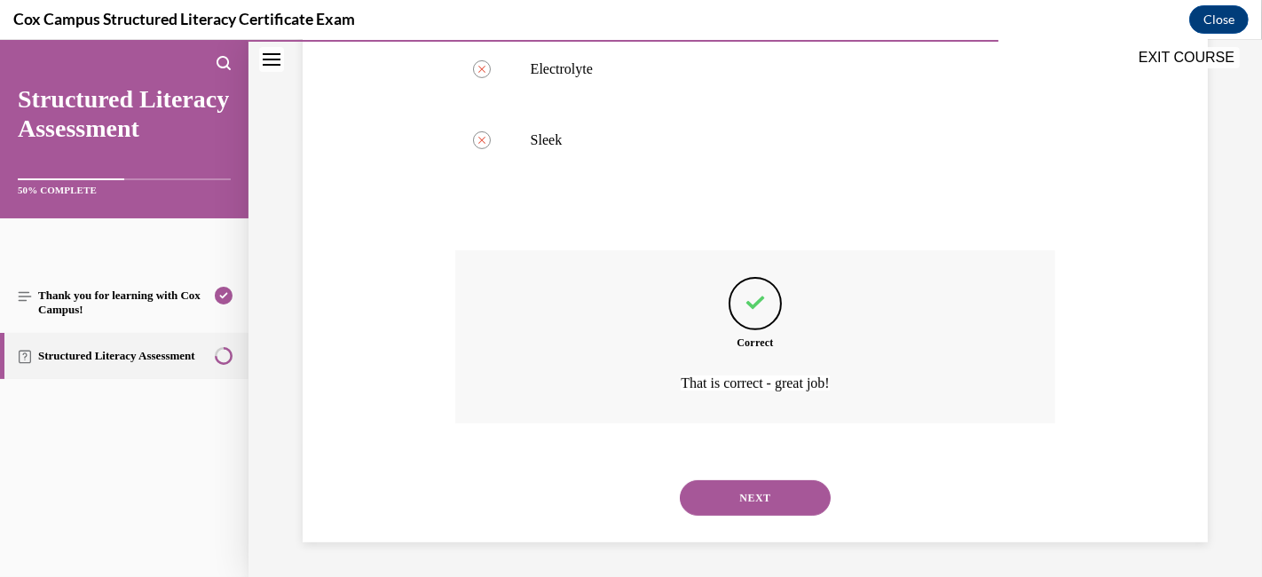
click at [740, 496] on button "NEXT" at bounding box center [755, 497] width 151 height 35
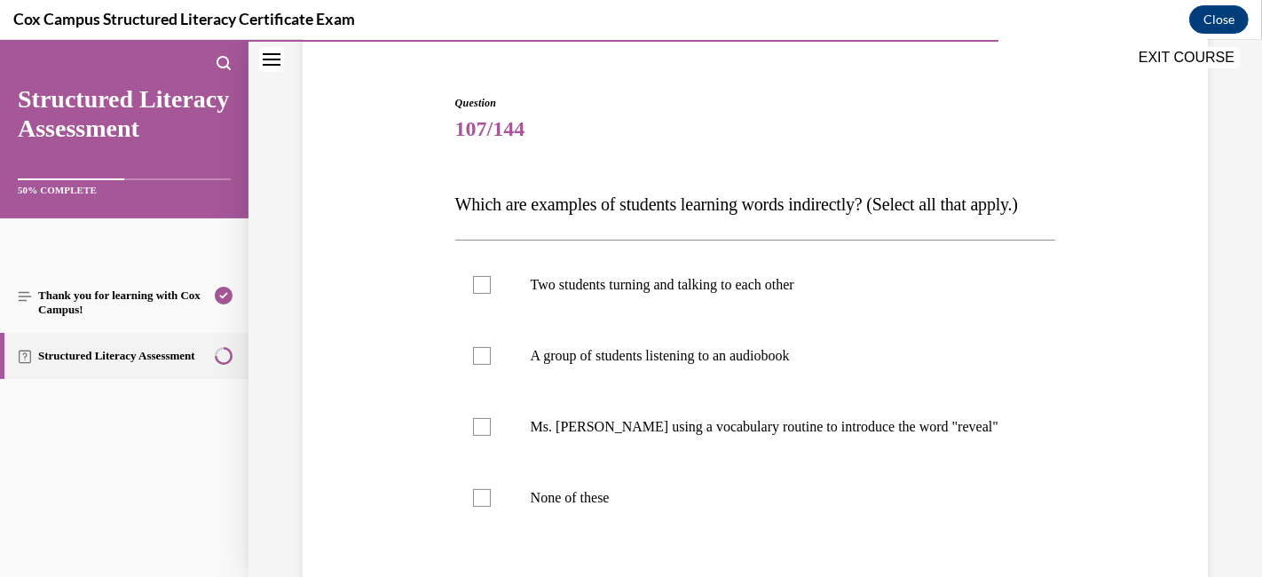
scroll to position [250, 0]
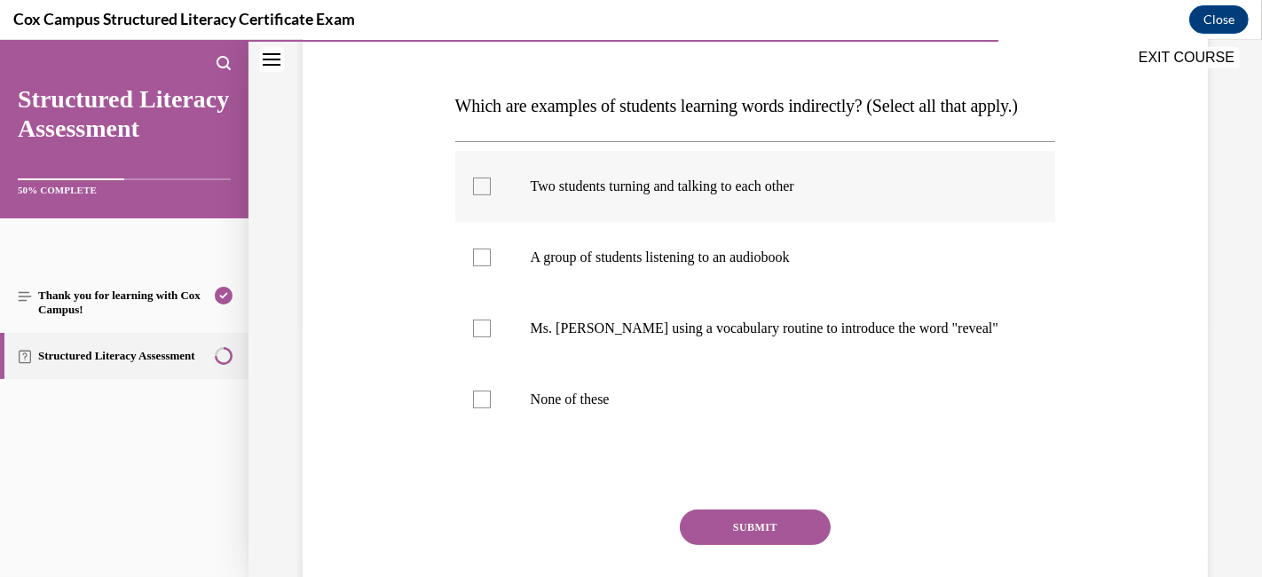
click at [485, 195] on div at bounding box center [482, 186] width 18 height 18
click at [485, 195] on input "Two students turning and talking to each other" at bounding box center [482, 186] width 18 height 18
checkbox input "true"
click at [473, 266] on div at bounding box center [482, 257] width 18 height 18
click at [473, 266] on input "A group of students listening to an audiobook" at bounding box center [482, 257] width 18 height 18
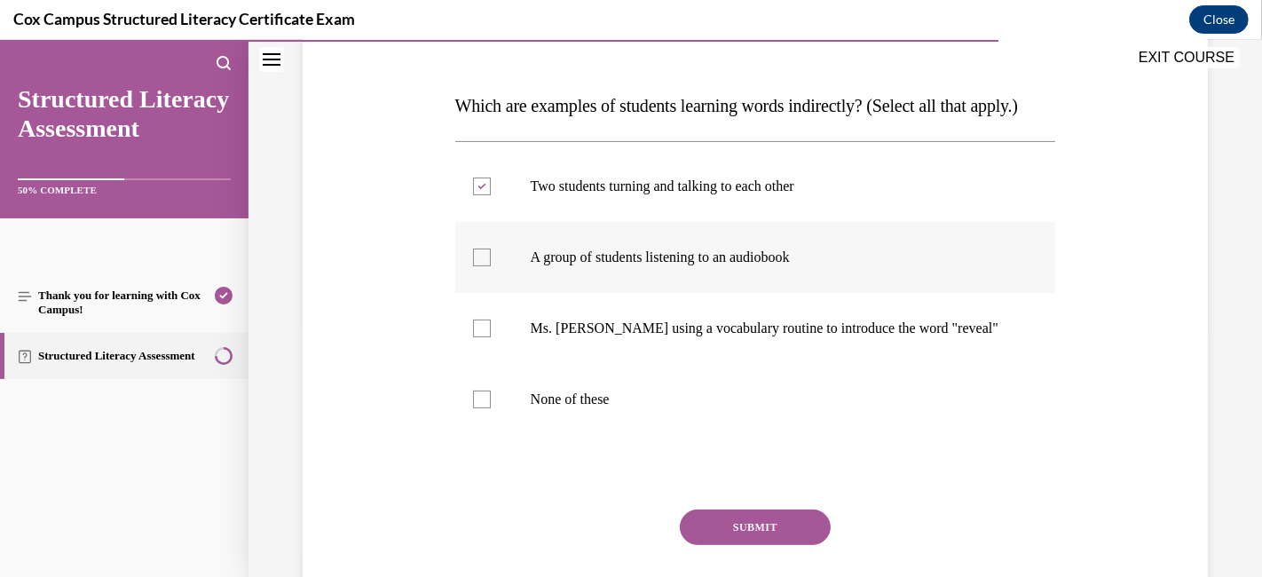
checkbox input "true"
click at [707, 518] on button "SUBMIT" at bounding box center [755, 526] width 151 height 35
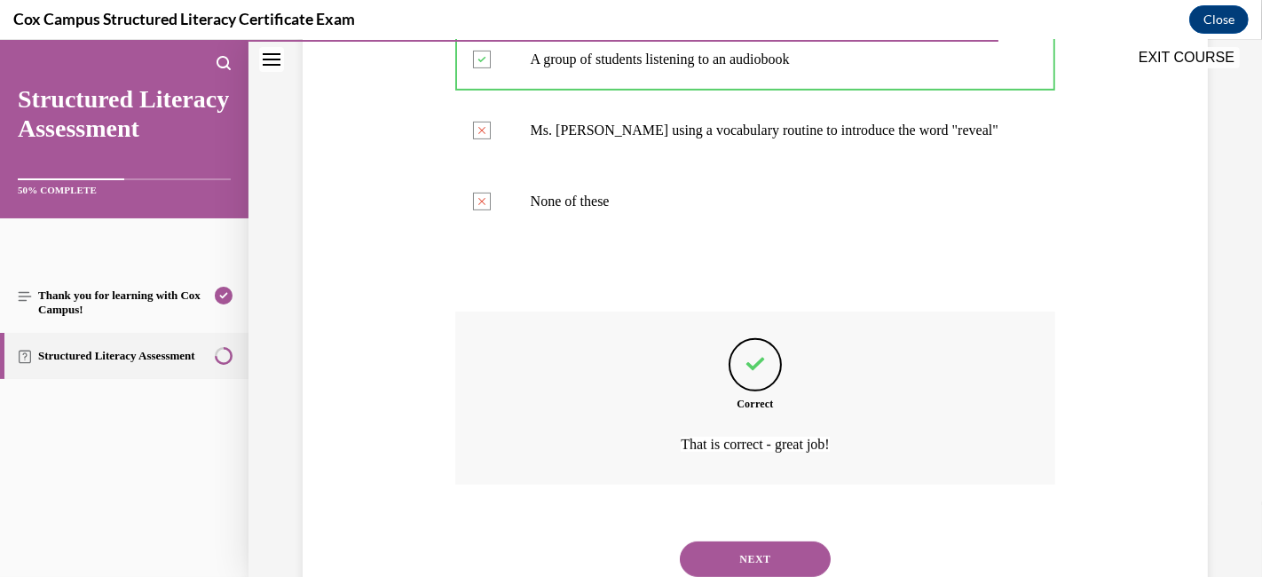
scroll to position [545, 0]
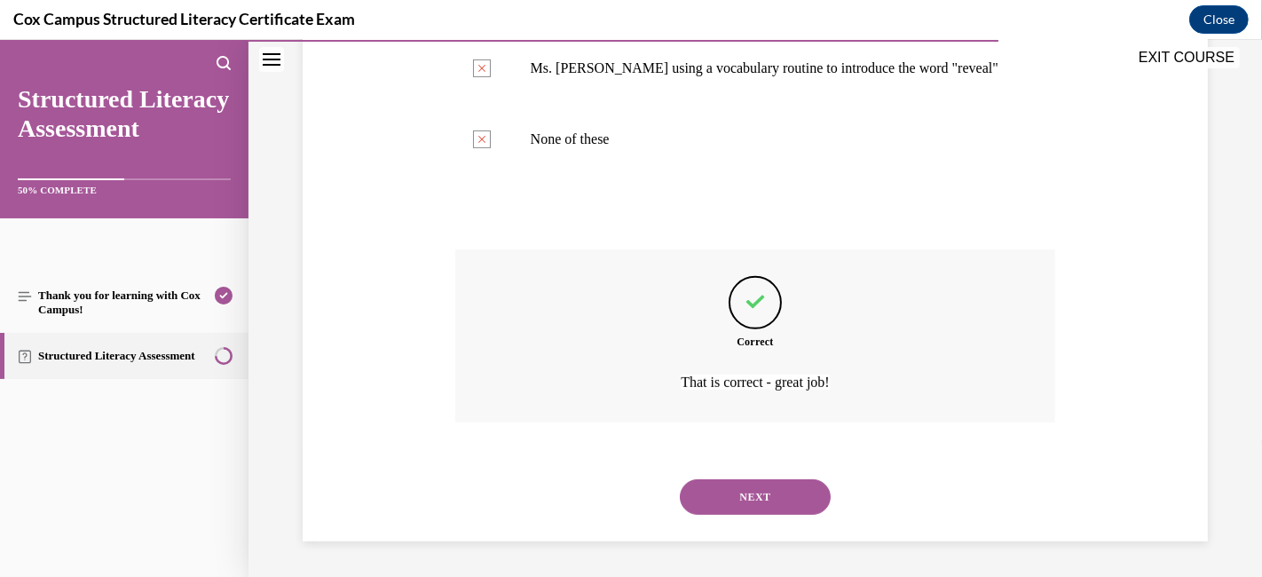
click at [717, 490] on button "NEXT" at bounding box center [755, 496] width 151 height 35
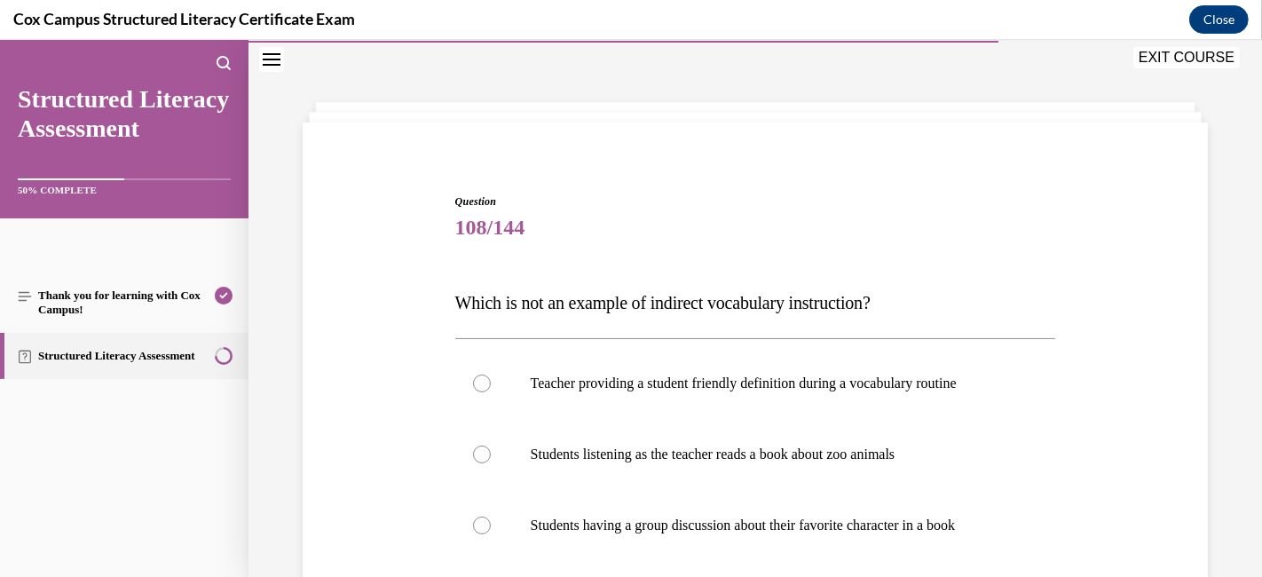
scroll to position [152, 0]
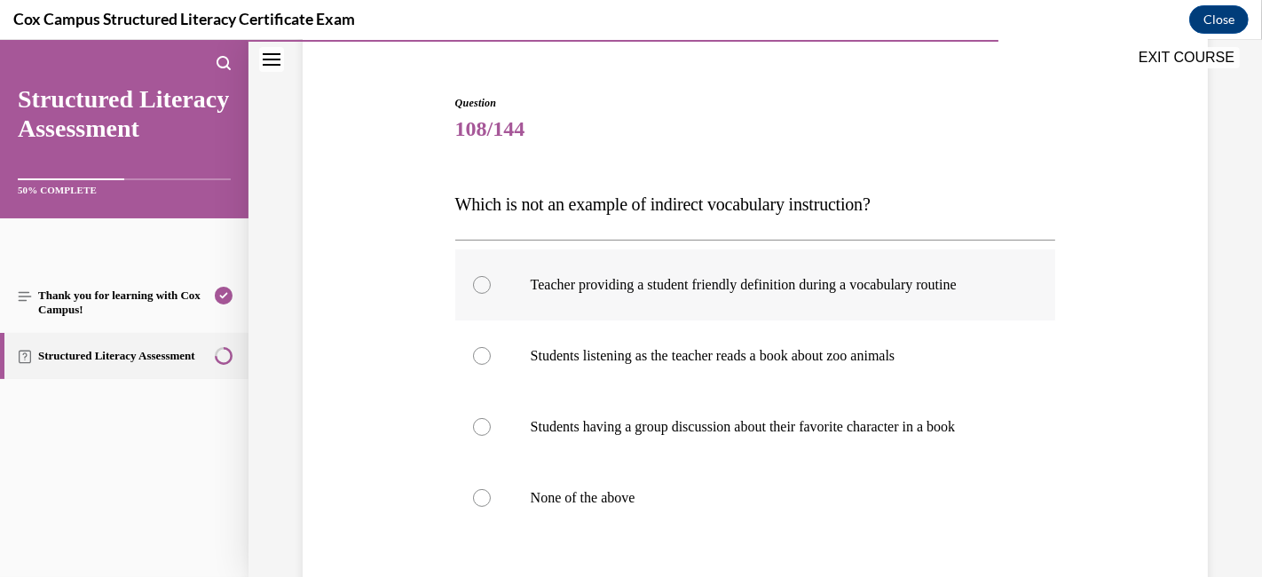
click at [479, 290] on div at bounding box center [482, 285] width 18 height 18
click at [479, 290] on input "Teacher providing a student friendly definition during a vocabulary routine" at bounding box center [482, 285] width 18 height 18
radio input "true"
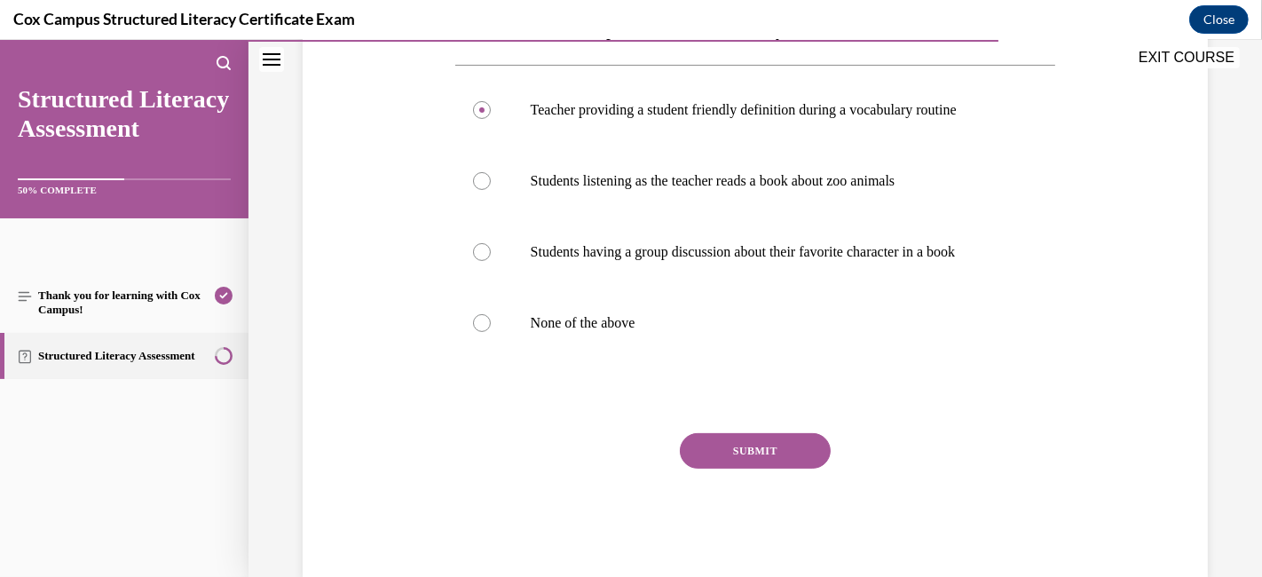
click at [718, 467] on button "SUBMIT" at bounding box center [755, 450] width 151 height 35
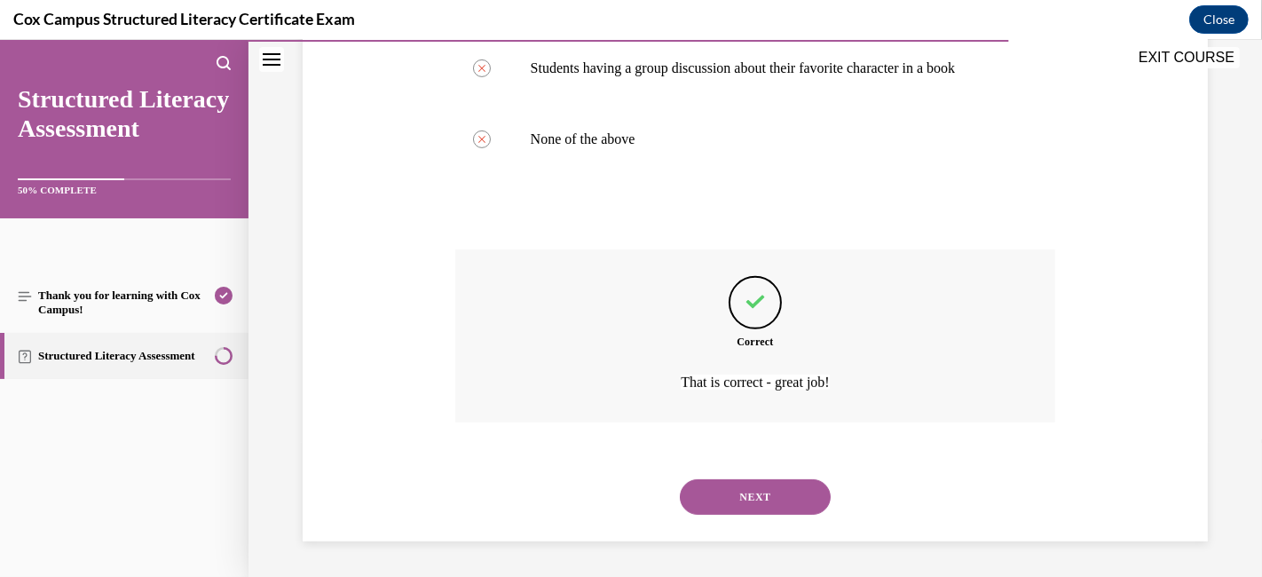
click at [722, 498] on button "NEXT" at bounding box center [755, 496] width 151 height 35
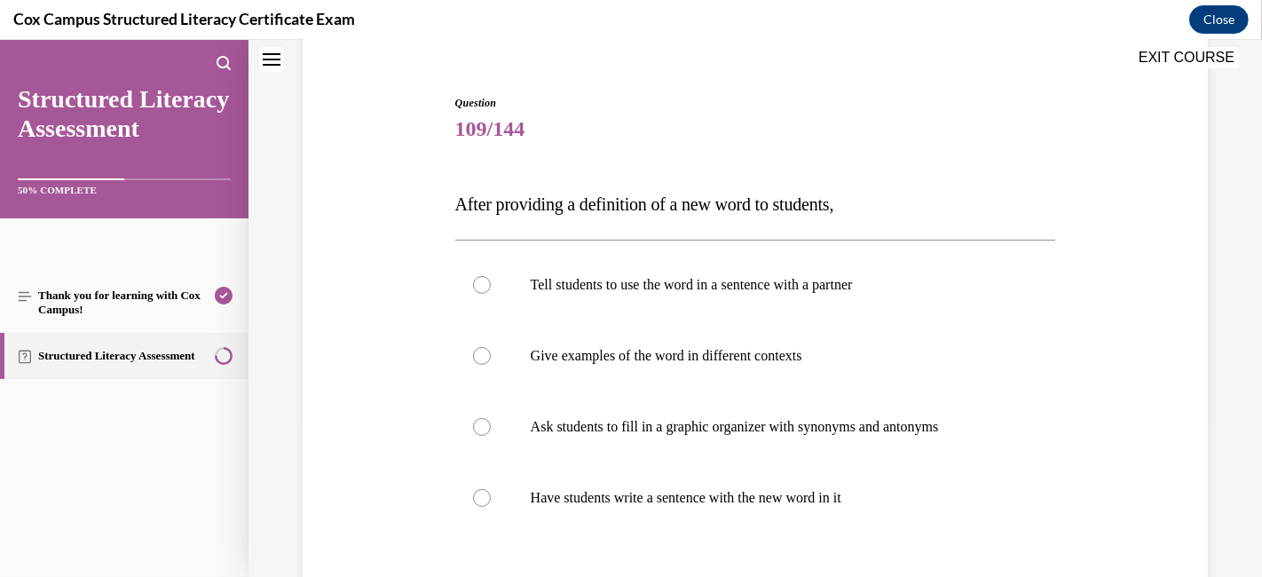
scroll to position [250, 0]
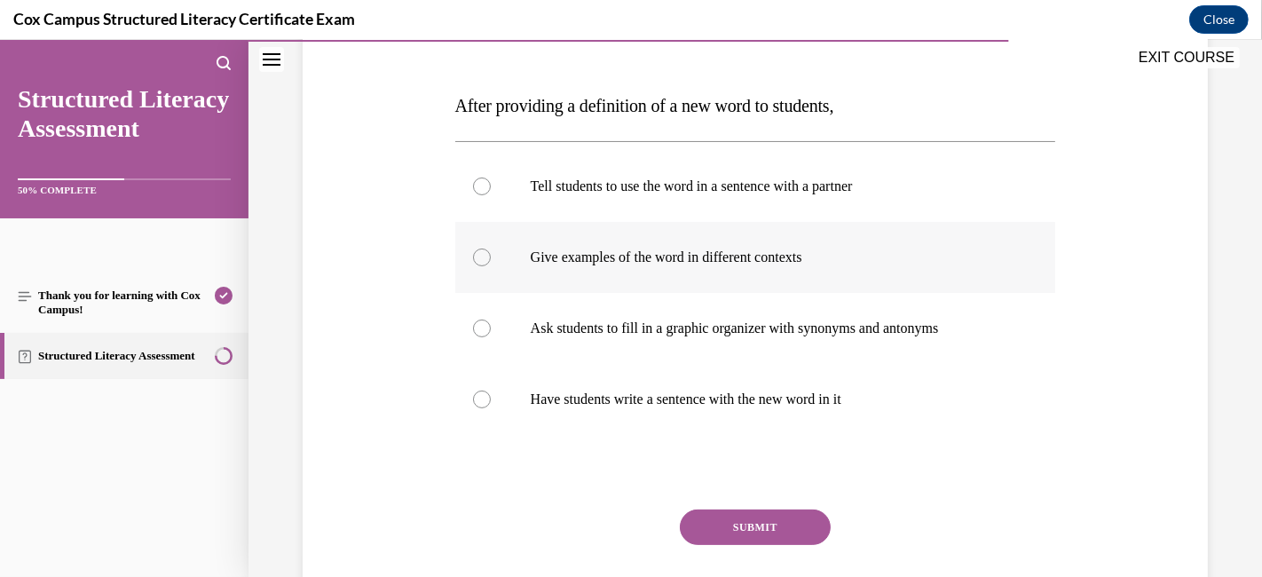
click at [476, 248] on div at bounding box center [482, 257] width 18 height 18
click at [476, 248] on input "Give examples of the word in different contexts" at bounding box center [482, 257] width 18 height 18
radio input "true"
click at [711, 518] on button "SUBMIT" at bounding box center [755, 526] width 151 height 35
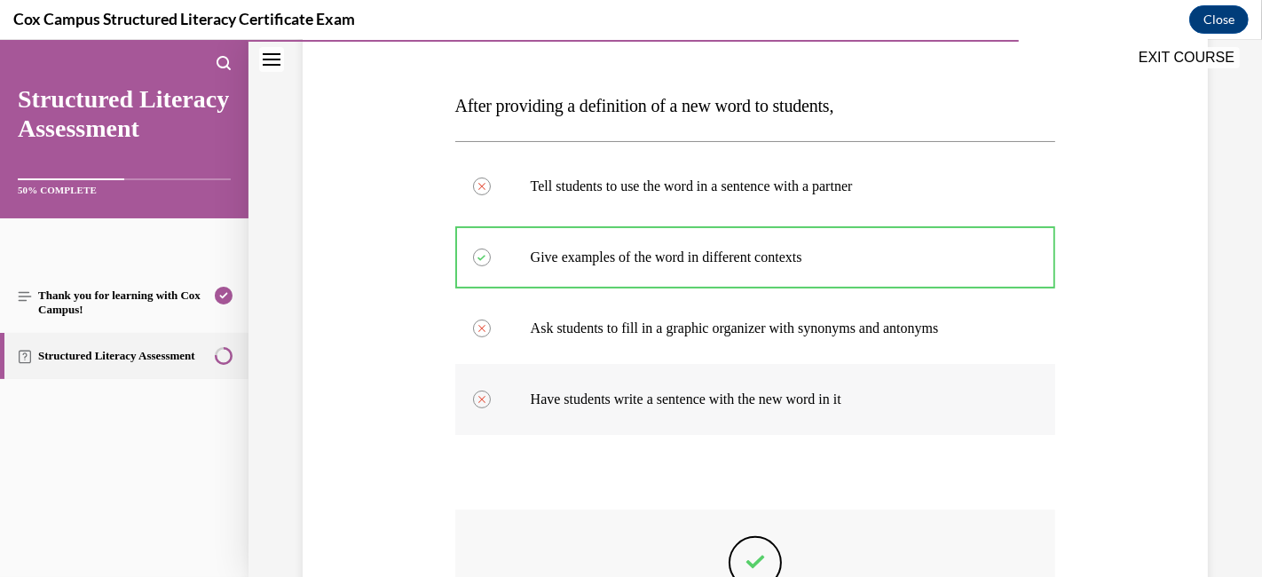
scroll to position [501, 0]
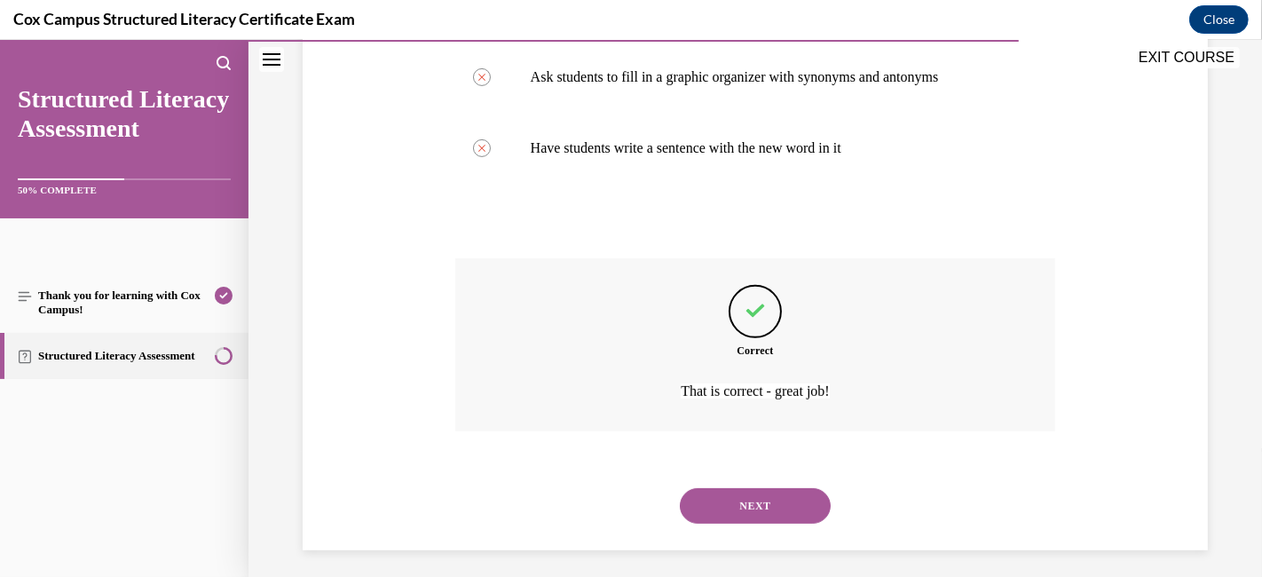
click at [744, 505] on button "NEXT" at bounding box center [755, 505] width 151 height 35
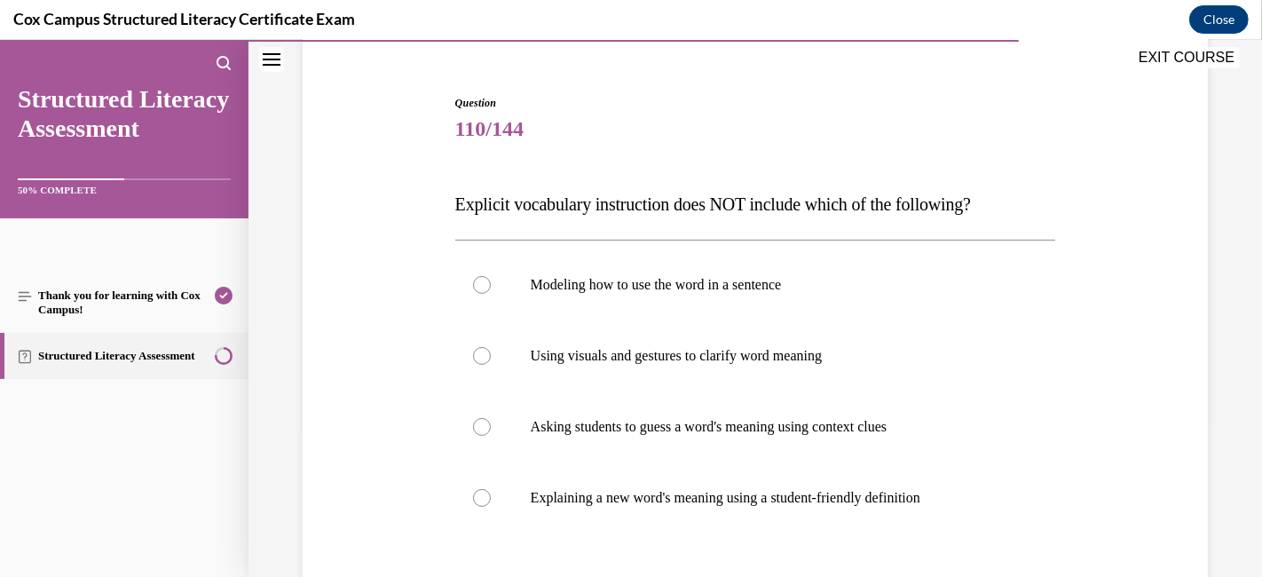
scroll to position [250, 0]
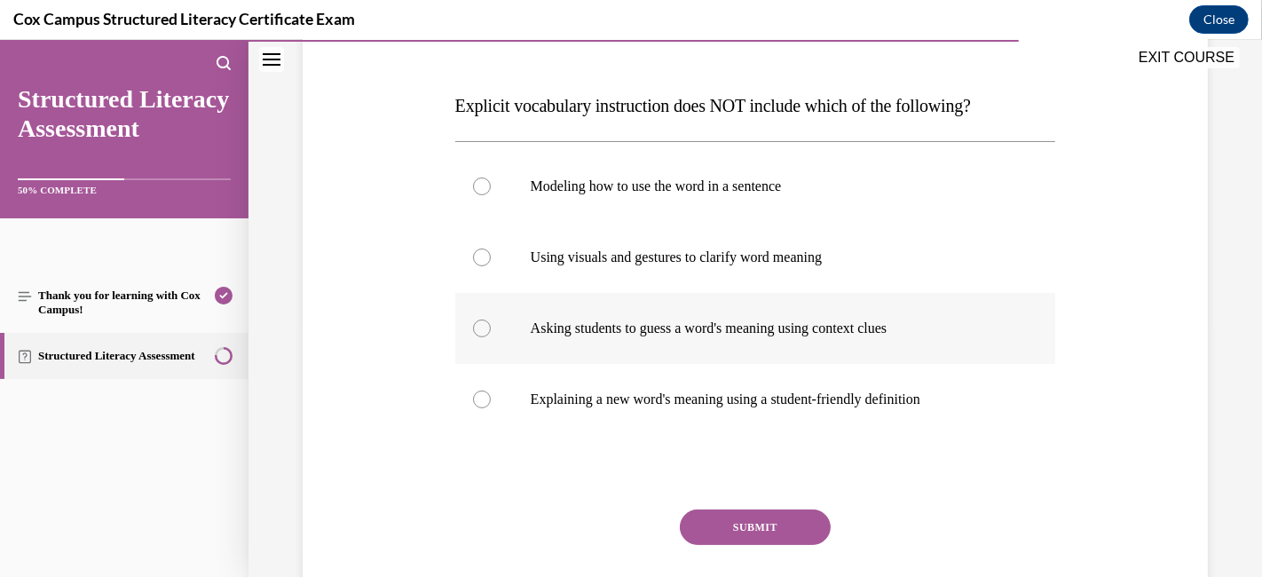
click at [492, 327] on label "Asking students to guess a word's meaning using context clues" at bounding box center [755, 328] width 601 height 71
click at [491, 327] on input "Asking students to guess a word's meaning using context clues" at bounding box center [482, 328] width 18 height 18
radio input "true"
click at [714, 518] on button "SUBMIT" at bounding box center [755, 526] width 151 height 35
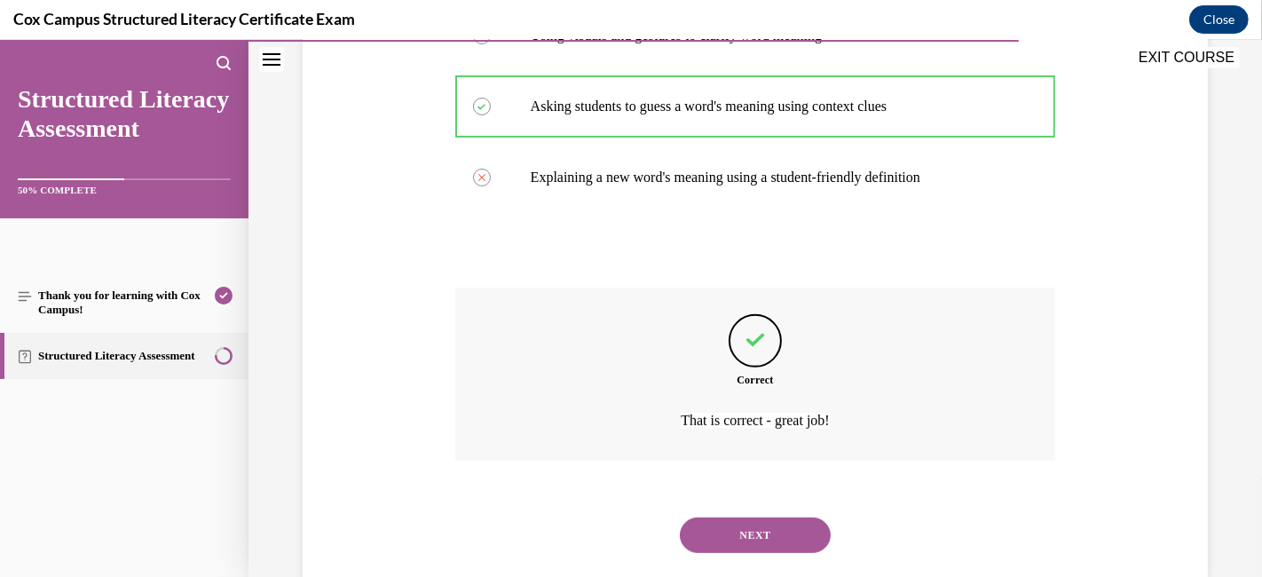
scroll to position [501, 0]
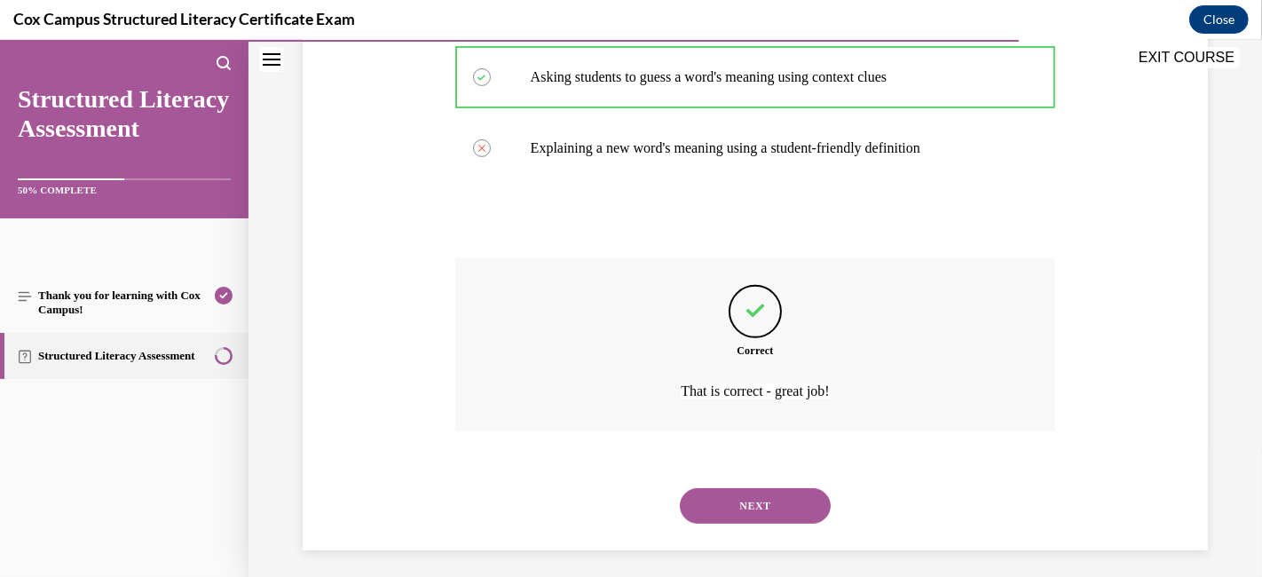
click at [740, 508] on button "NEXT" at bounding box center [755, 505] width 151 height 35
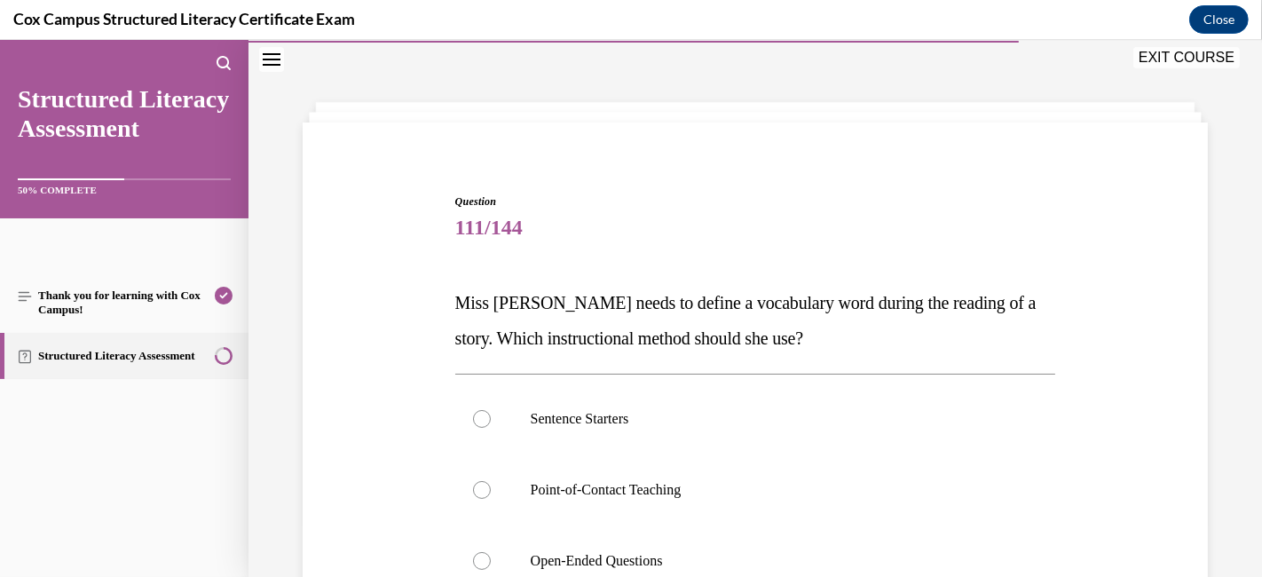
scroll to position [250, 0]
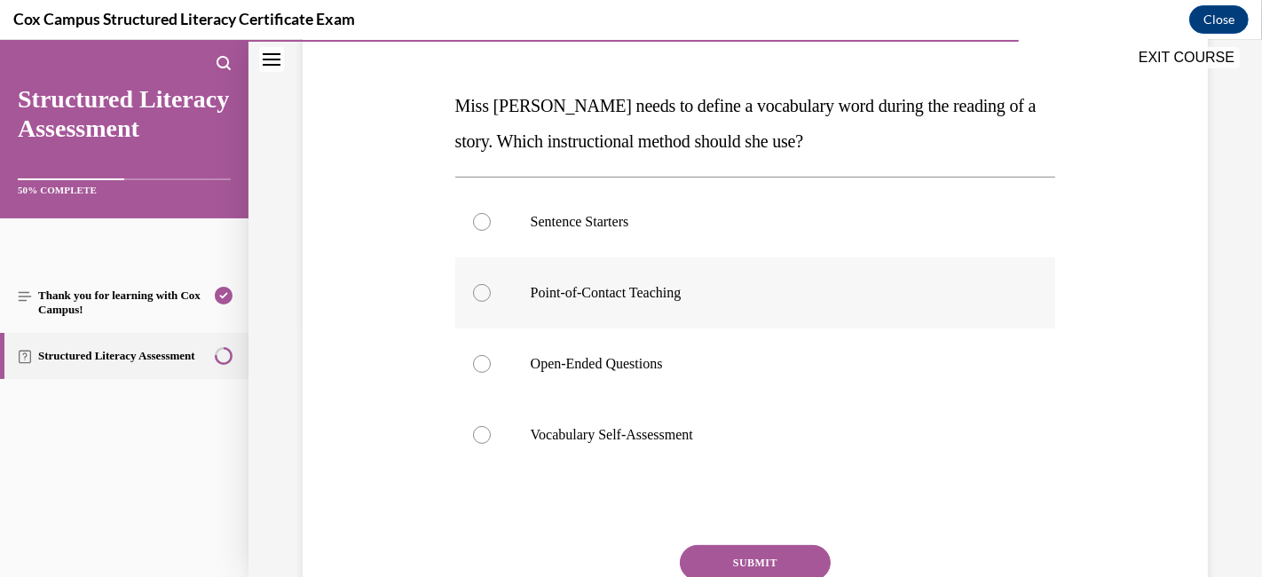
click at [479, 291] on div at bounding box center [482, 293] width 18 height 18
click at [479, 291] on input "Point-of-Contact Teaching" at bounding box center [482, 293] width 18 height 18
radio input "true"
click at [710, 518] on button "SUBMIT" at bounding box center [755, 562] width 151 height 35
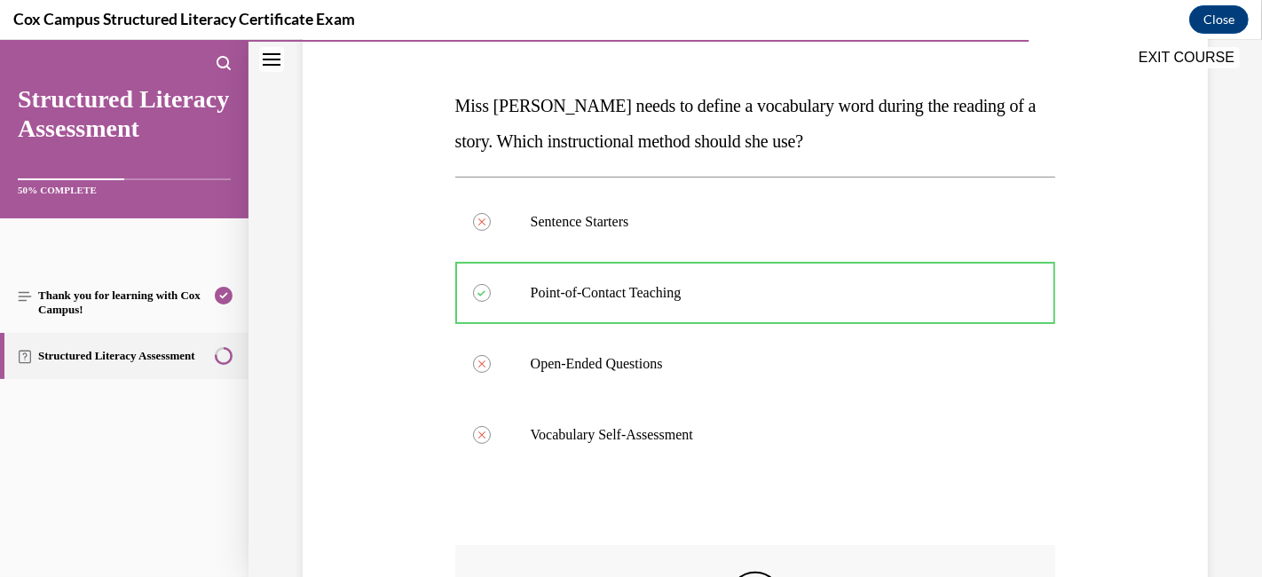
scroll to position [545, 0]
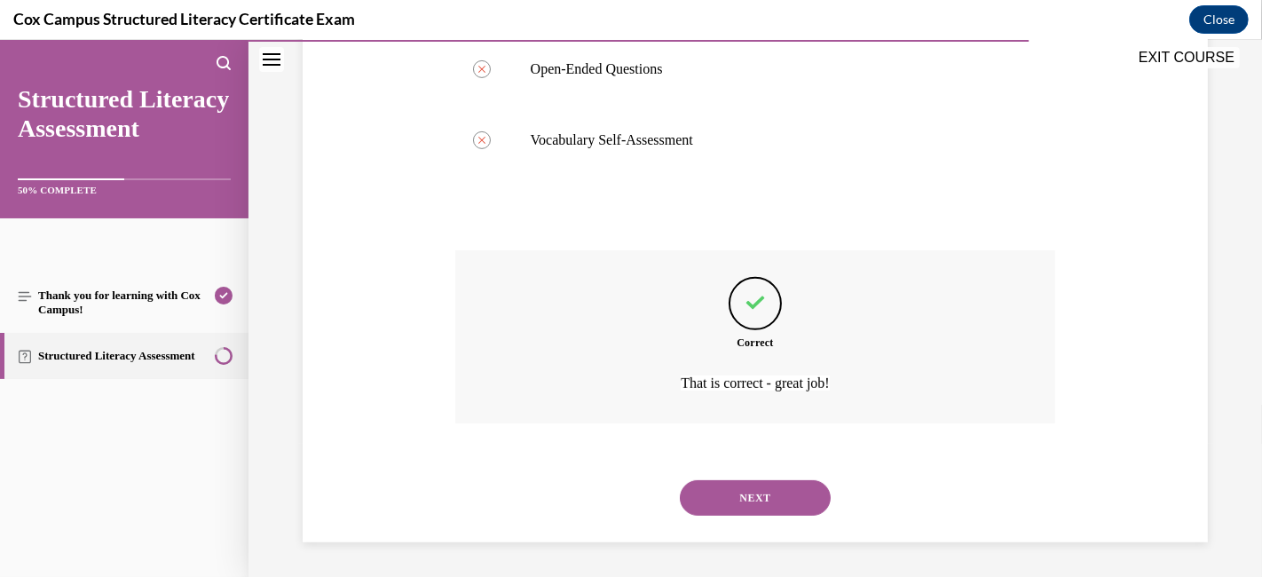
click at [690, 491] on button "NEXT" at bounding box center [755, 497] width 151 height 35
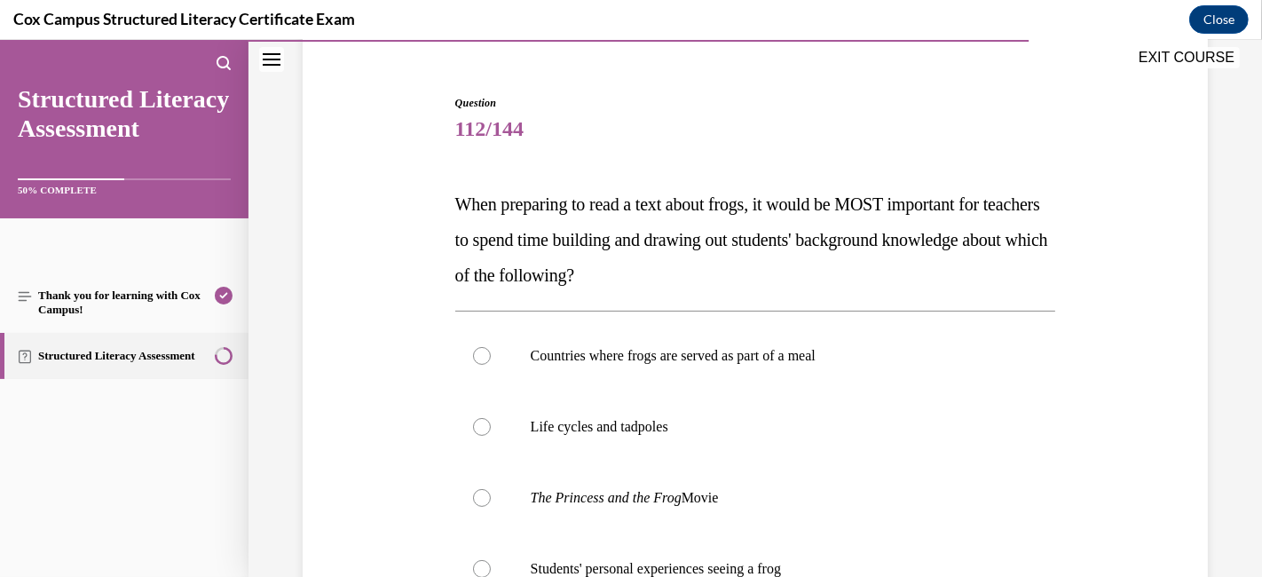
scroll to position [250, 0]
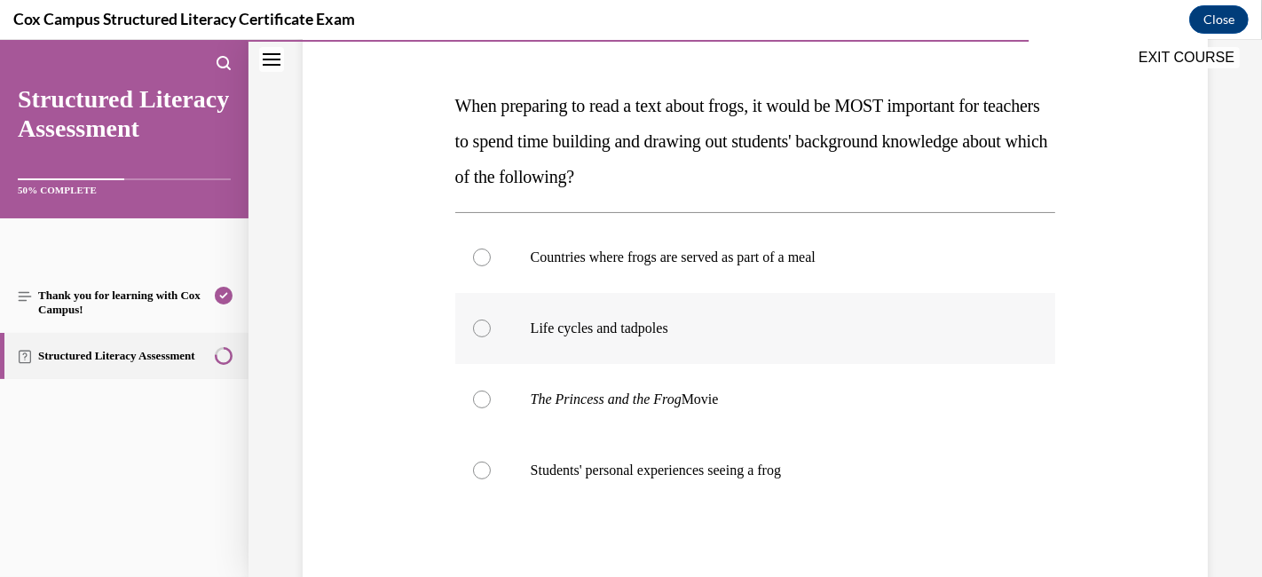
click at [497, 330] on label "Life cycles and tadpoles" at bounding box center [755, 328] width 601 height 71
click at [491, 330] on input "Life cycles and tadpoles" at bounding box center [482, 328] width 18 height 18
radio input "true"
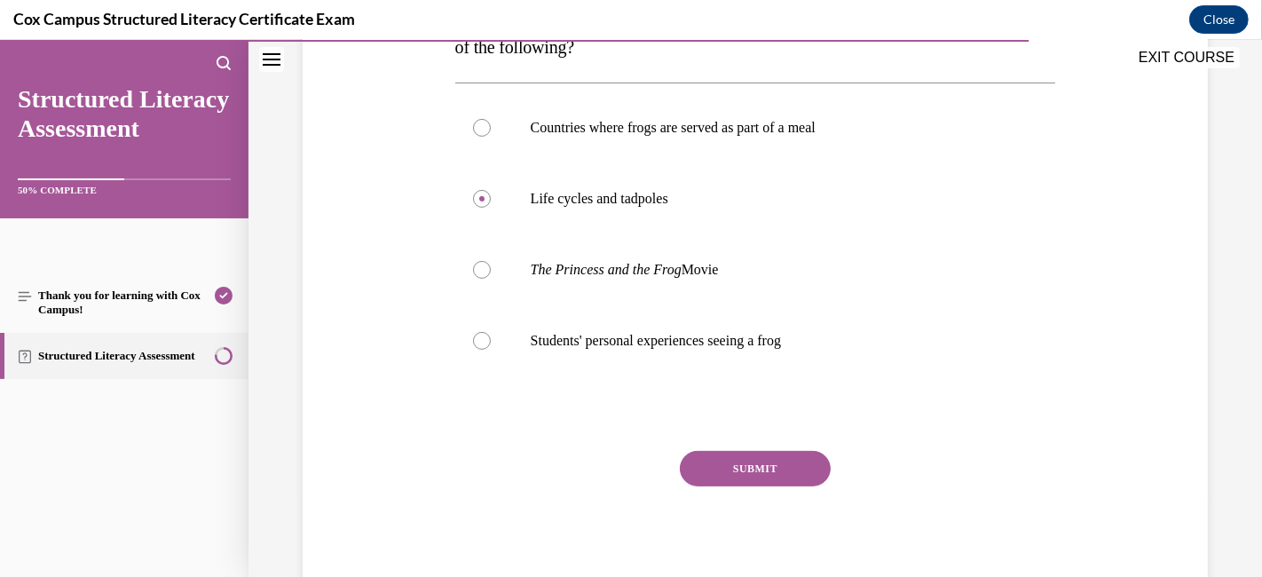
click at [701, 454] on button "SUBMIT" at bounding box center [755, 468] width 151 height 35
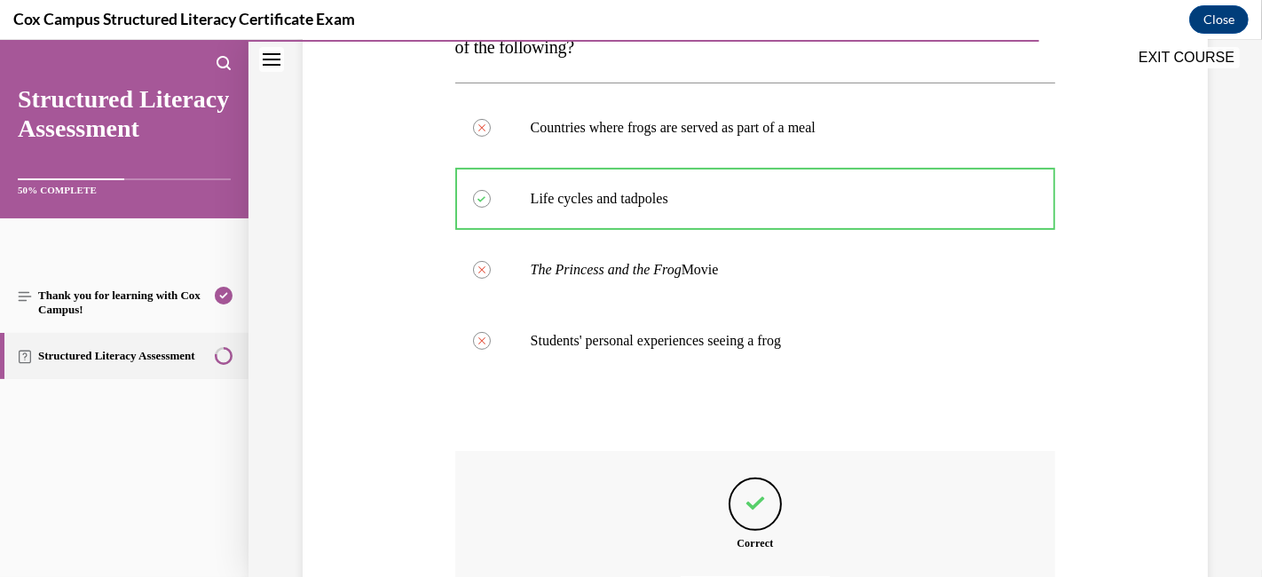
scroll to position [578, 0]
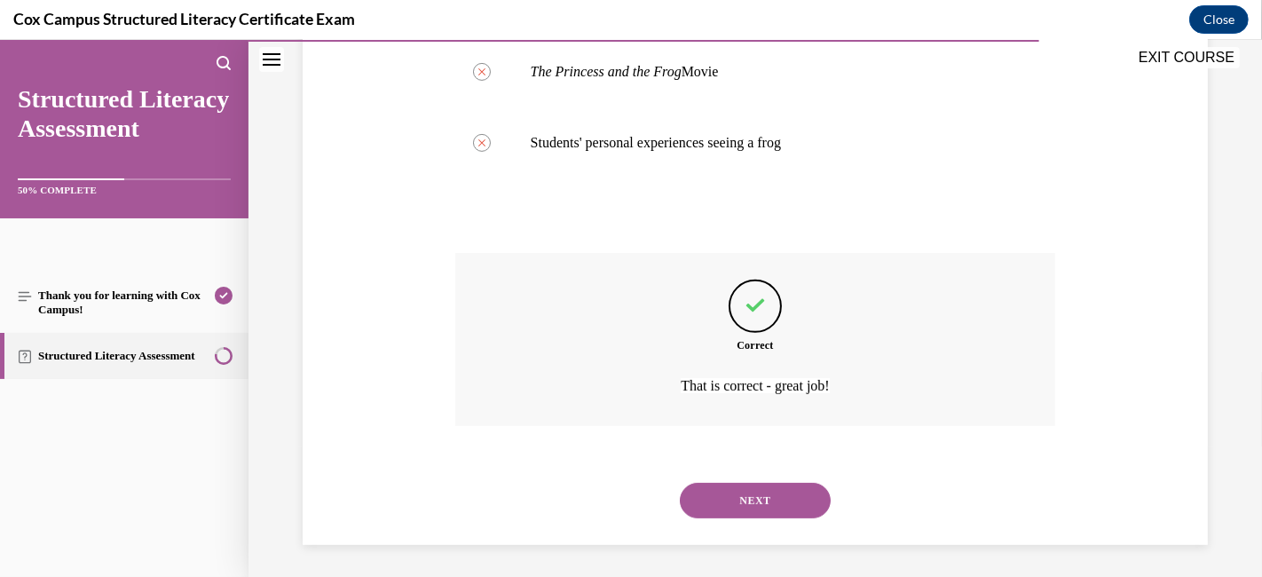
click at [705, 503] on button "NEXT" at bounding box center [755, 500] width 151 height 35
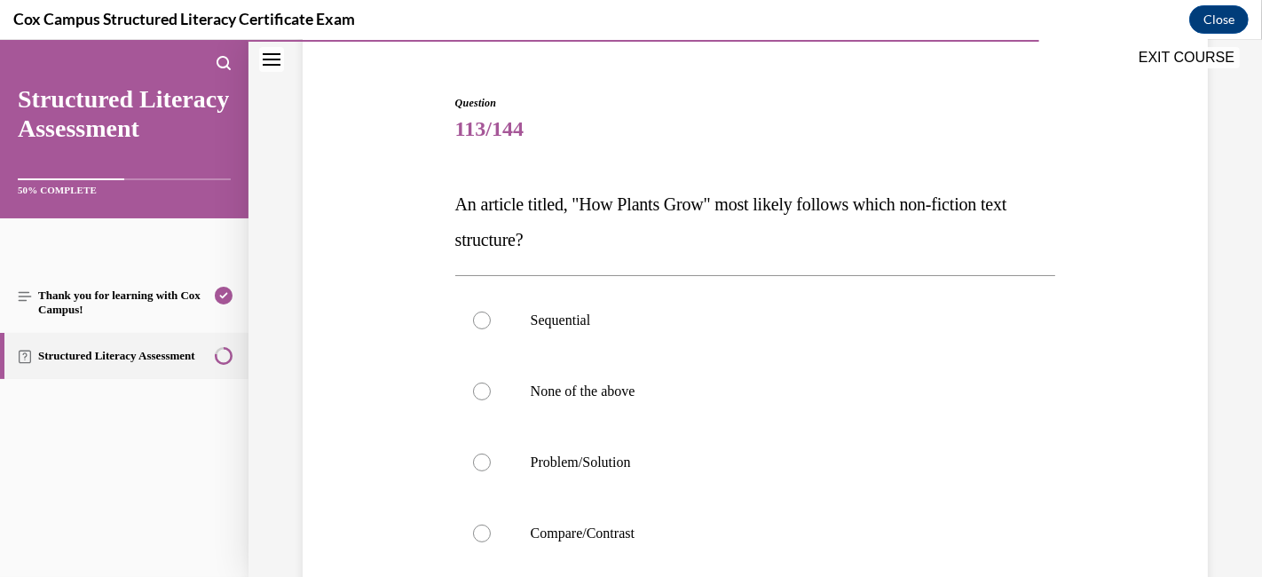
scroll to position [250, 0]
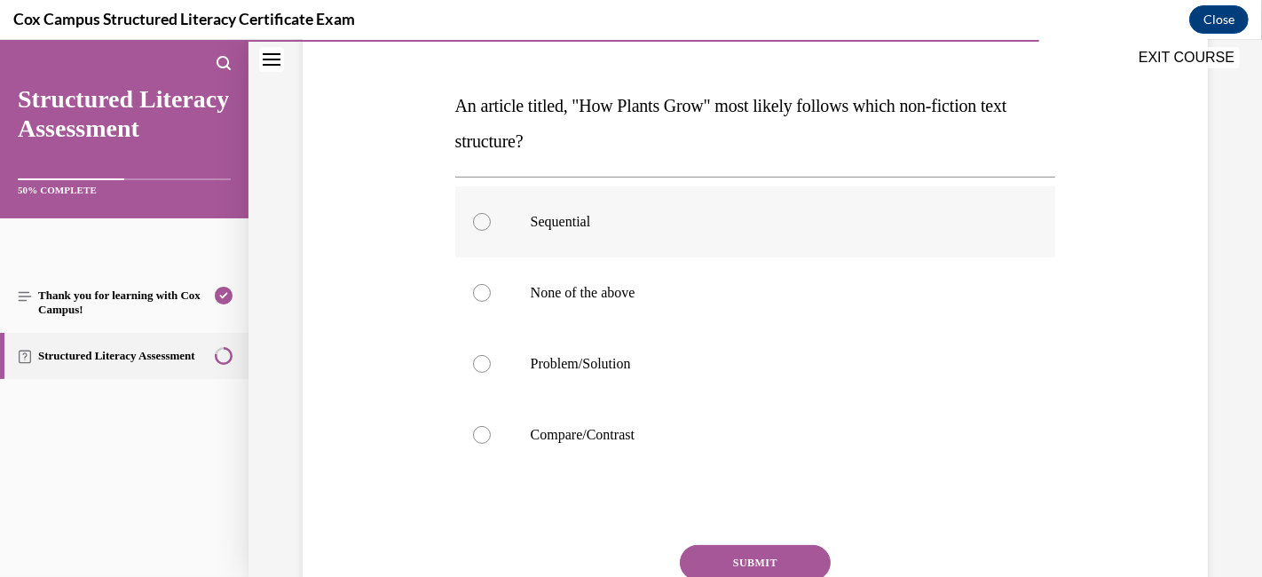
click at [496, 216] on label "Sequential" at bounding box center [755, 221] width 601 height 71
click at [491, 216] on input "Sequential" at bounding box center [482, 222] width 18 height 18
radio input "true"
click at [750, 518] on button "SUBMIT" at bounding box center [755, 562] width 151 height 35
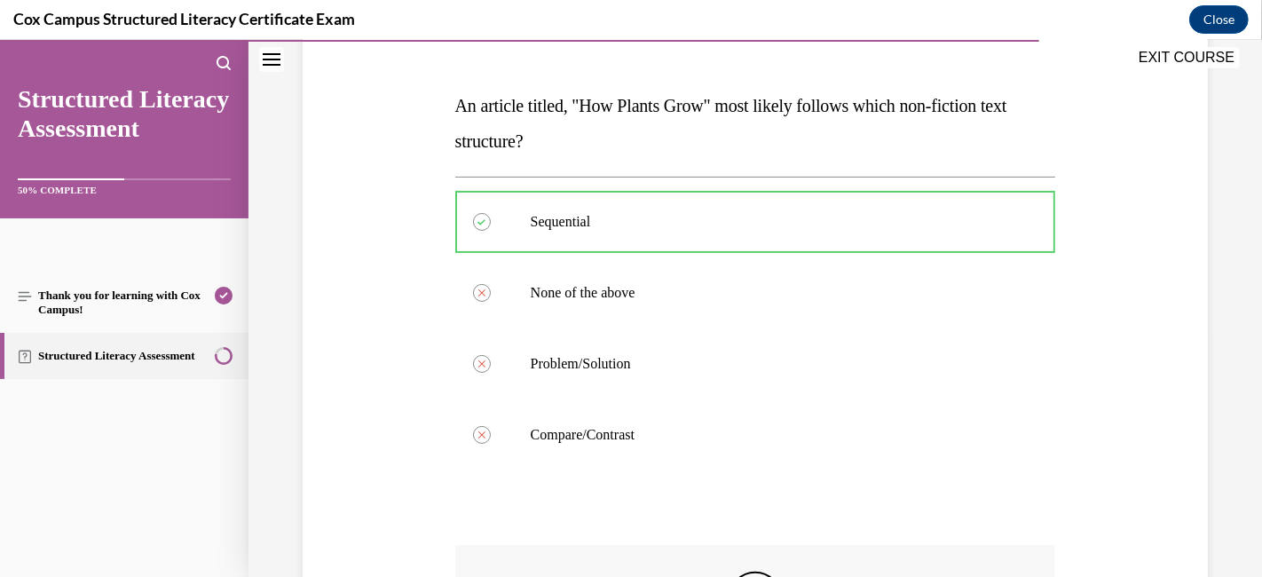
scroll to position [523, 0]
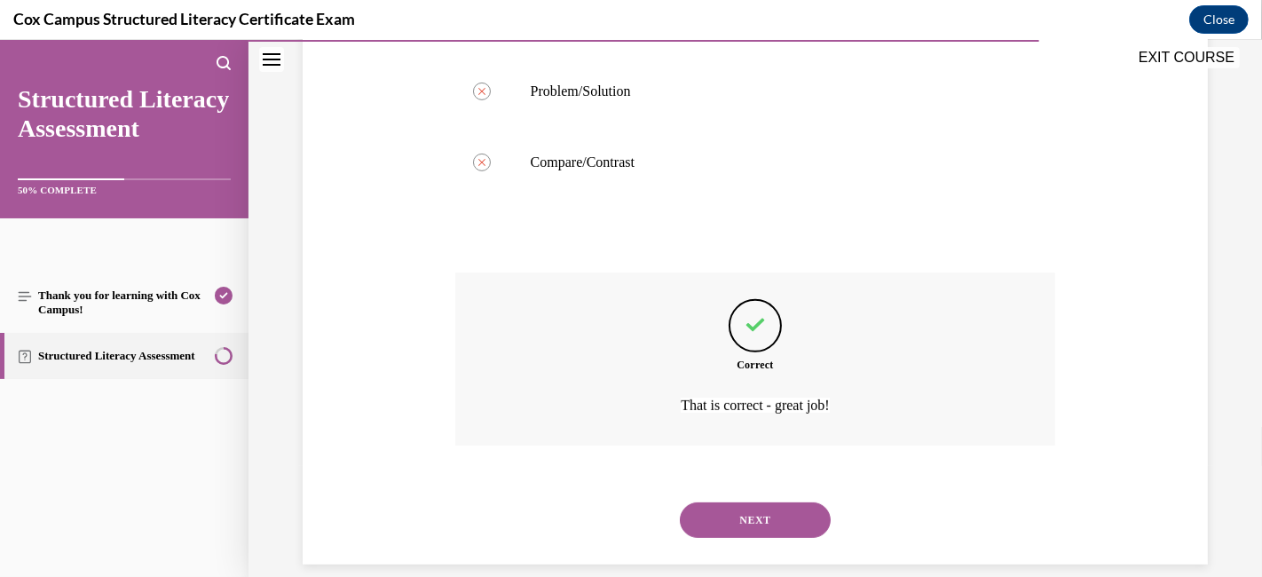
click at [728, 516] on button "NEXT" at bounding box center [755, 519] width 151 height 35
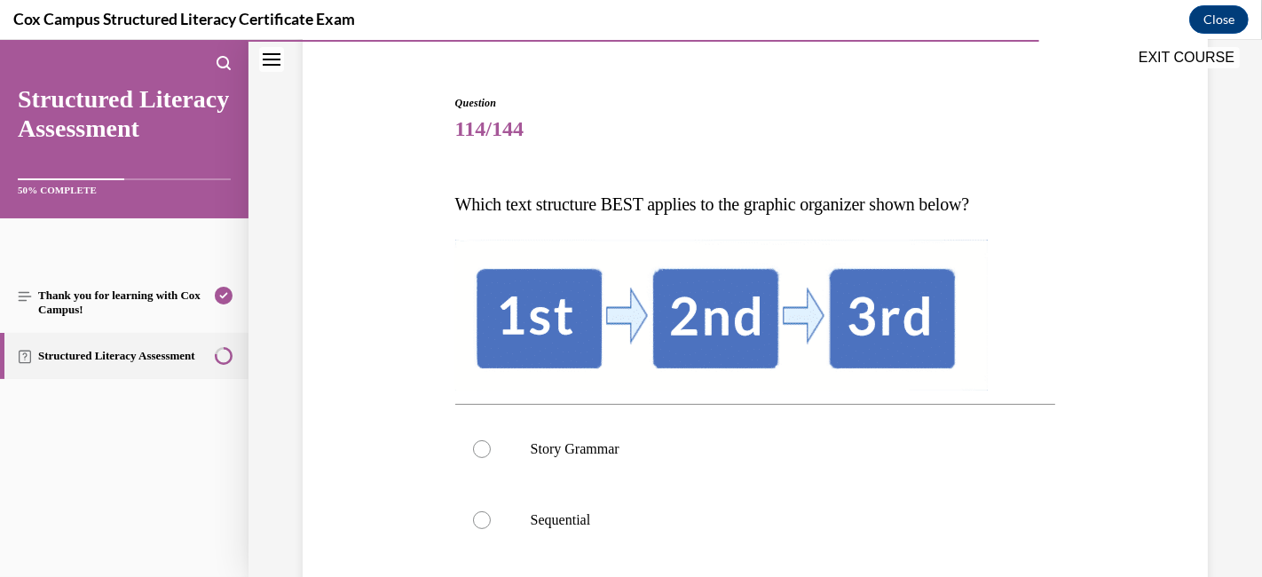
scroll to position [474, 0]
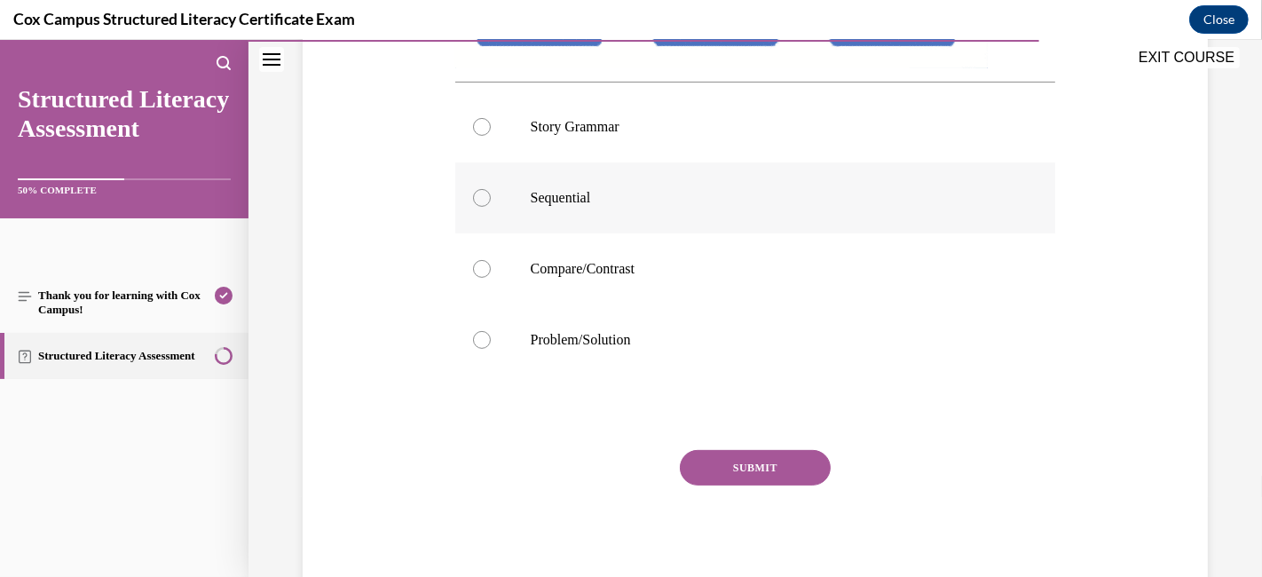
click at [487, 191] on label "Sequential" at bounding box center [755, 197] width 601 height 71
click at [487, 191] on input "Sequential" at bounding box center [482, 198] width 18 height 18
radio input "true"
click at [735, 460] on button "SUBMIT" at bounding box center [755, 467] width 151 height 35
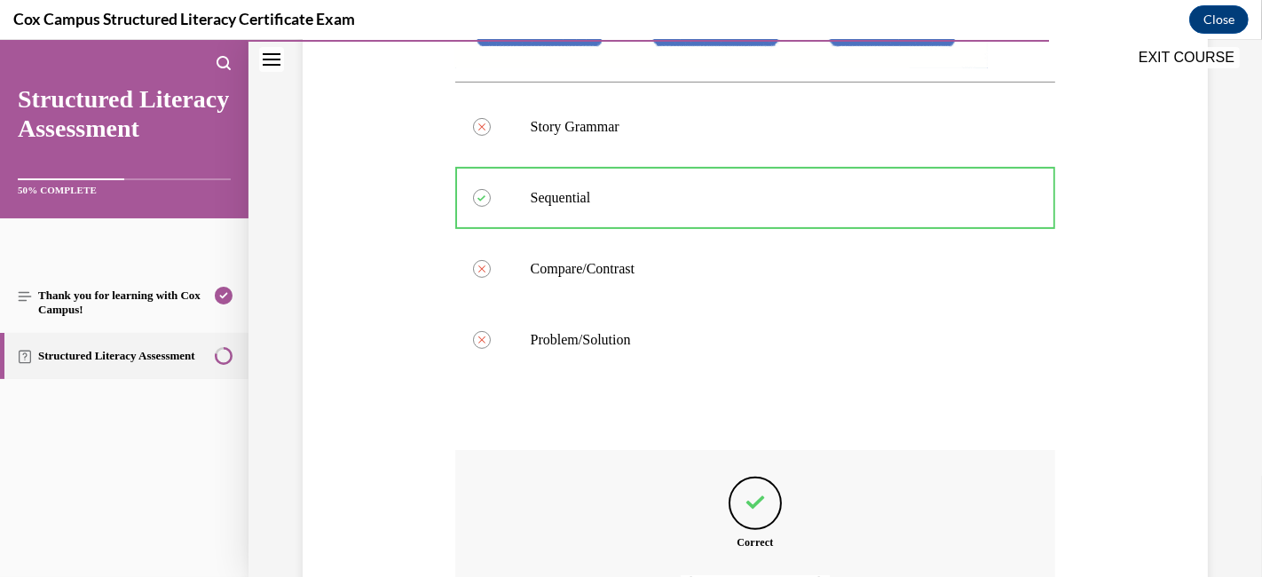
scroll to position [673, 0]
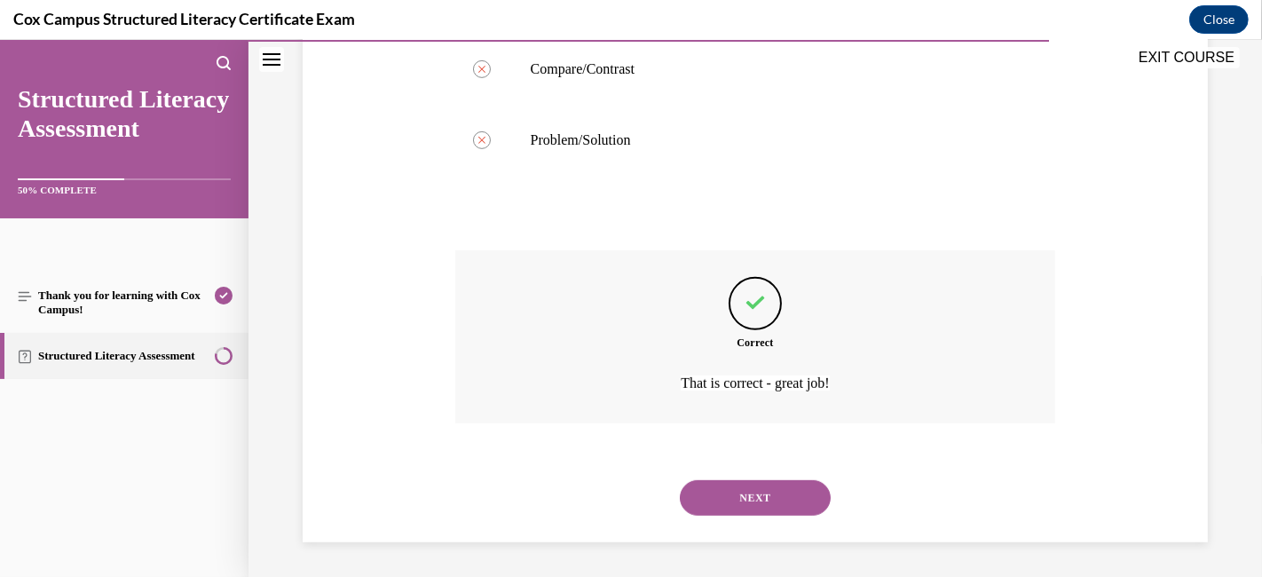
click at [717, 498] on button "NEXT" at bounding box center [755, 497] width 151 height 35
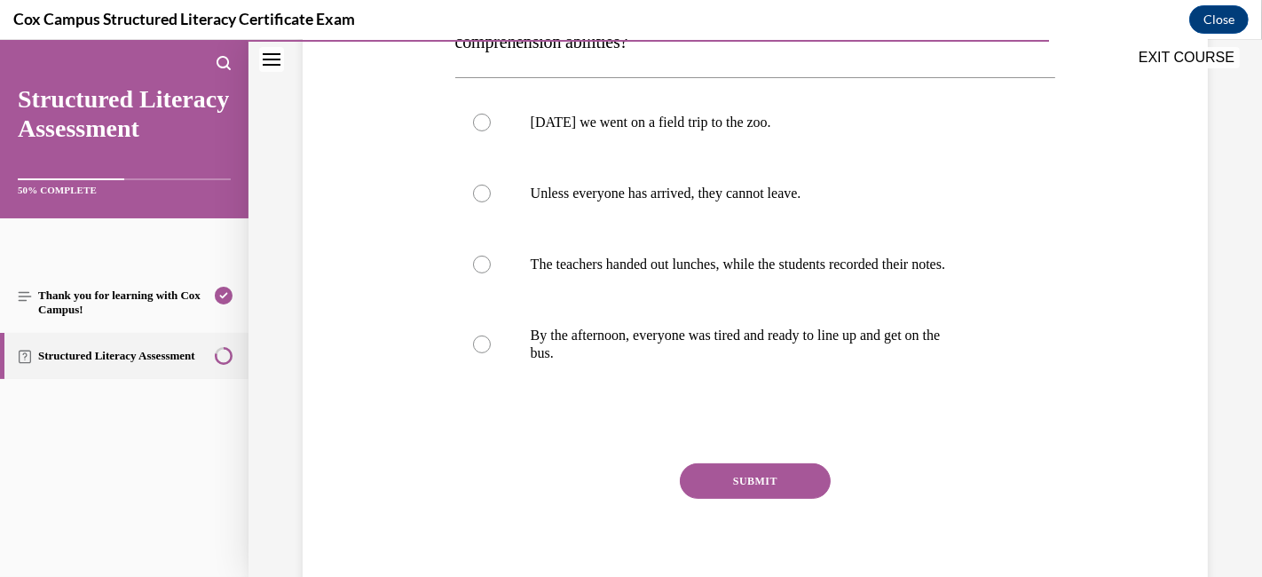
scroll to position [250, 0]
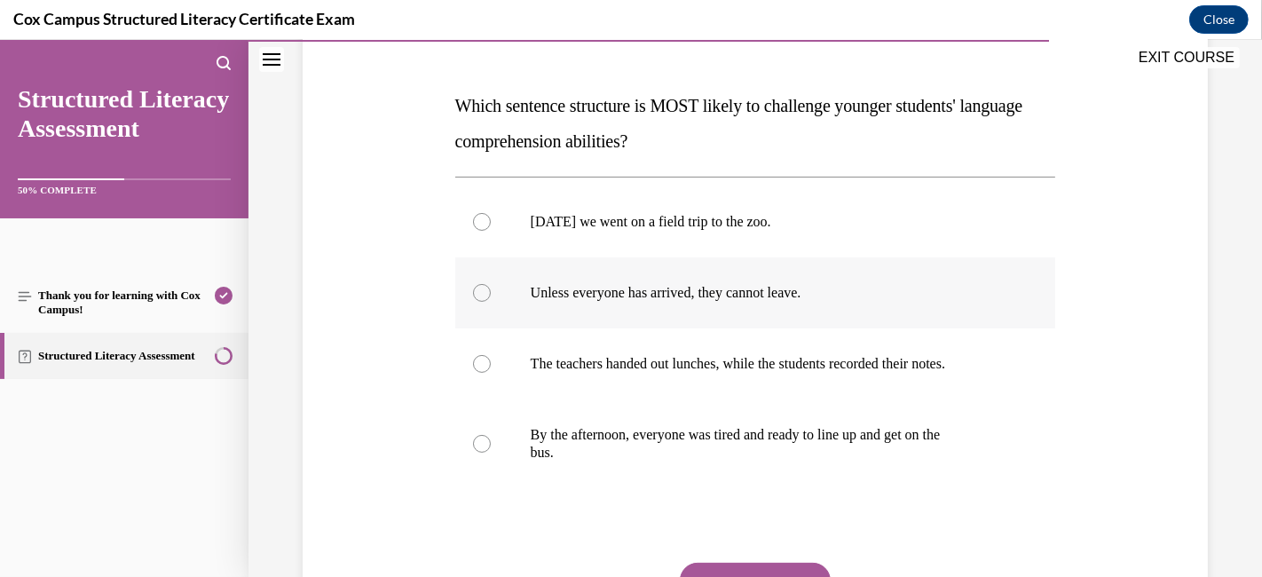
click at [520, 298] on label "Unless everyone has arrived, they cannot leave." at bounding box center [755, 292] width 601 height 71
click at [491, 298] on input "Unless everyone has arrived, they cannot leave." at bounding box center [482, 293] width 18 height 18
radio input "true"
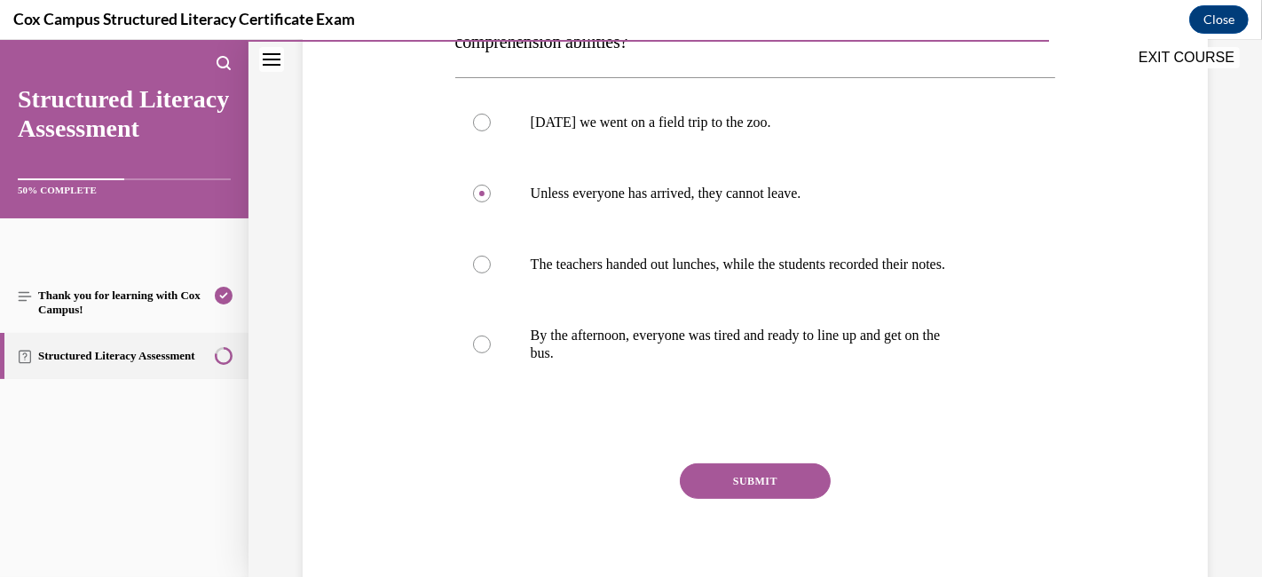
scroll to position [362, 0]
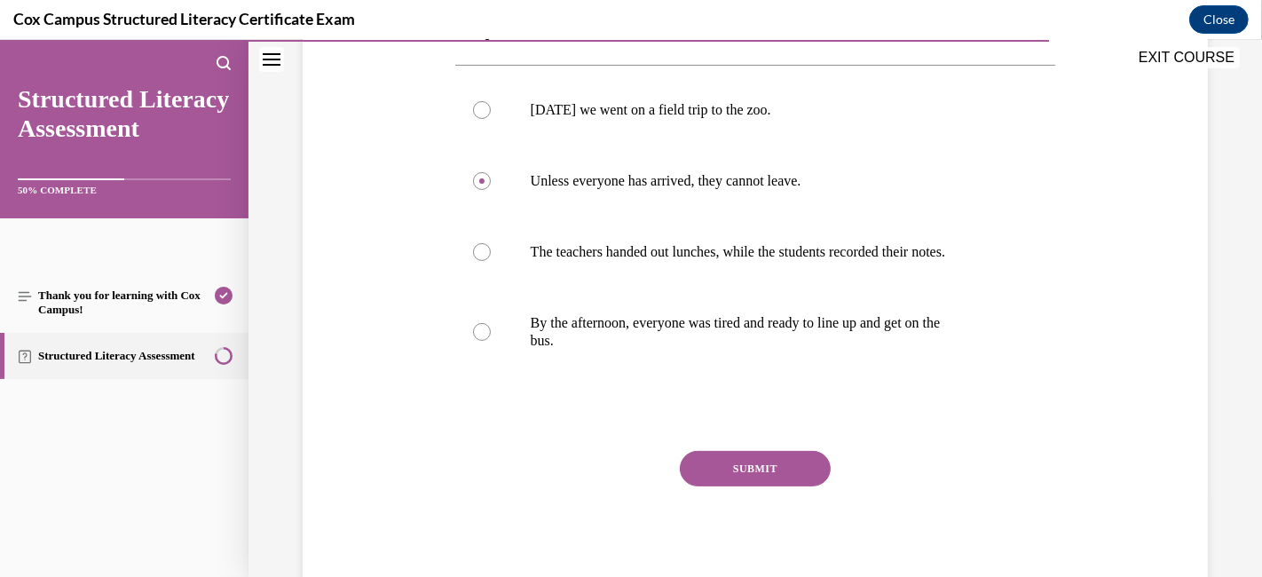
click at [716, 461] on button "SUBMIT" at bounding box center [755, 468] width 151 height 35
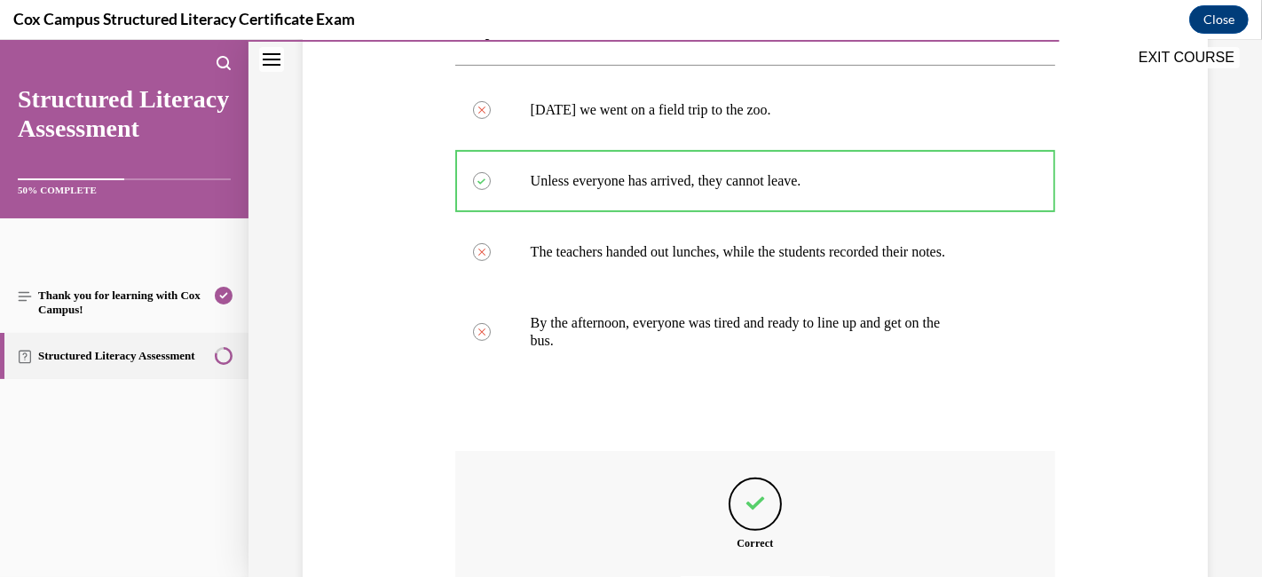
scroll to position [560, 0]
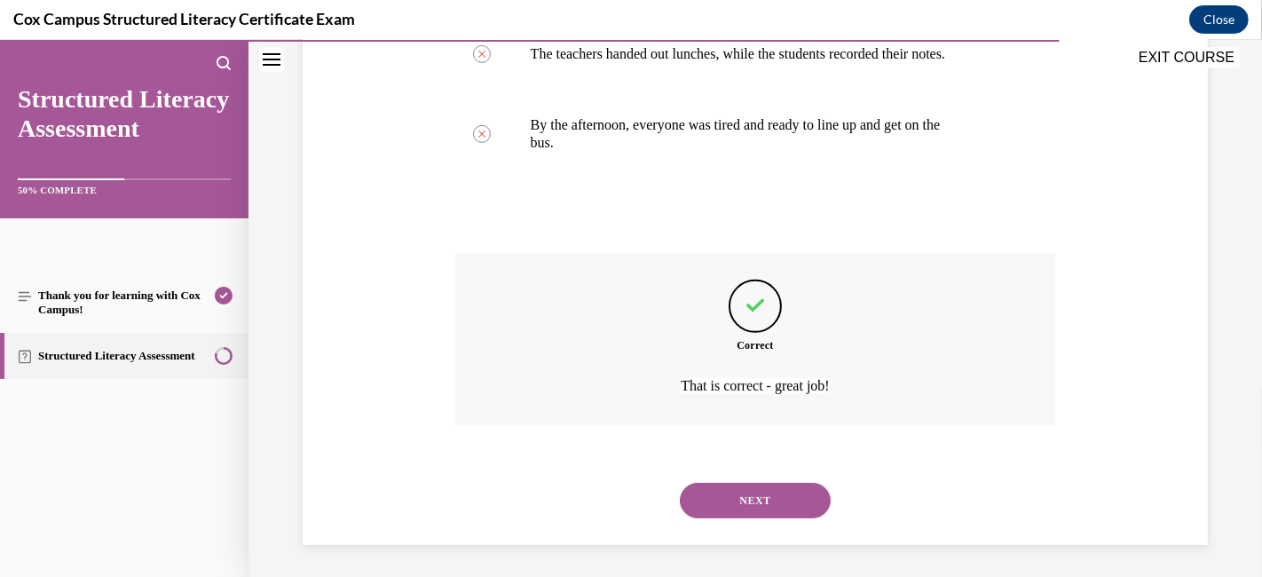
click at [719, 508] on button "NEXT" at bounding box center [755, 500] width 151 height 35
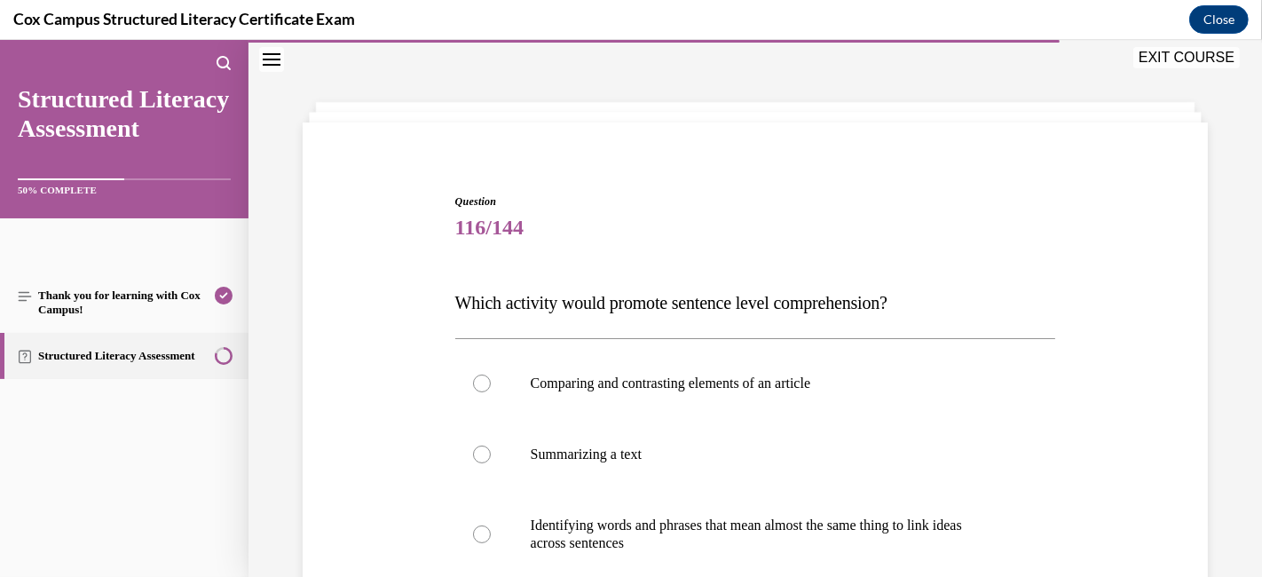
scroll to position [152, 0]
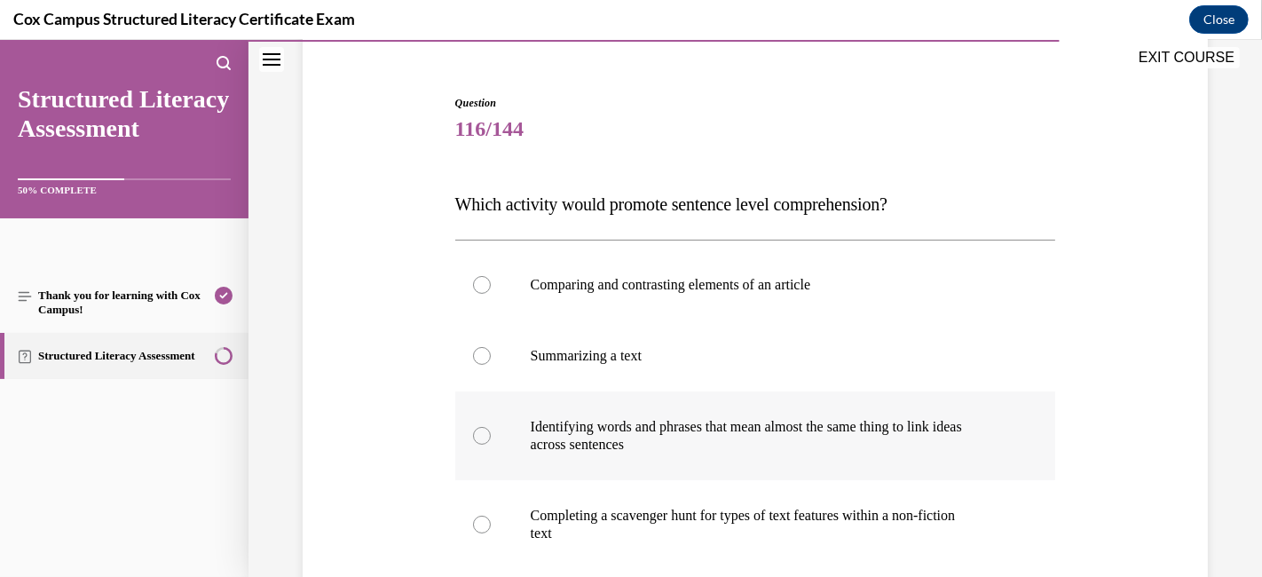
click at [477, 428] on div at bounding box center [482, 436] width 18 height 18
click at [477, 428] on input "Identifying words and phrases that mean almost the same thing to link ideas acr…" at bounding box center [482, 436] width 18 height 18
radio input "true"
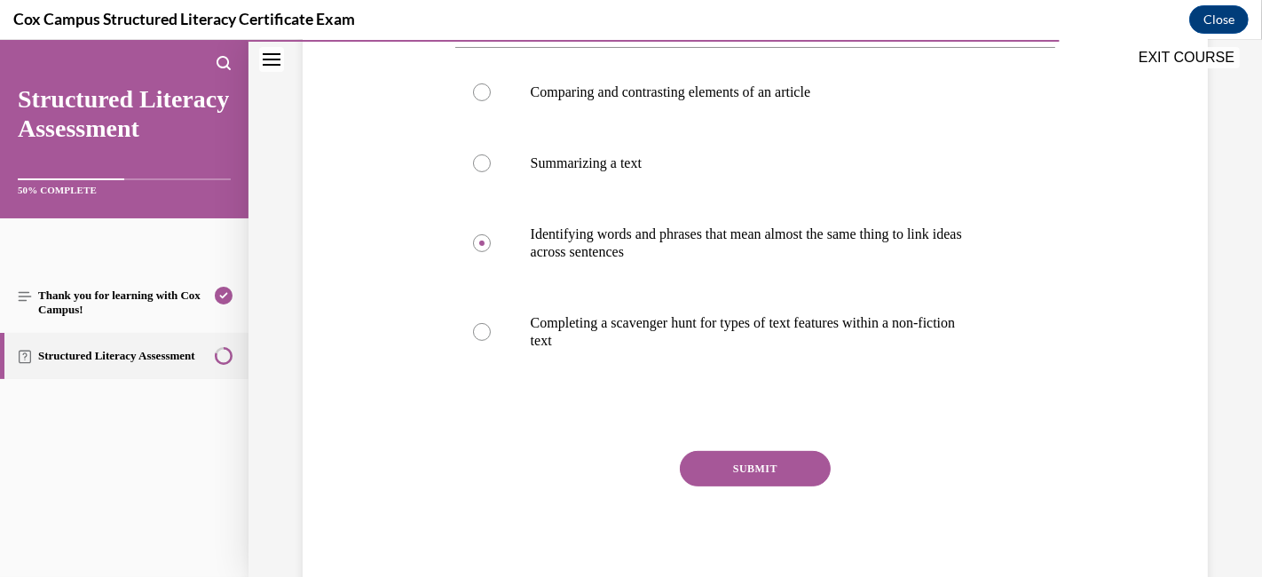
click at [765, 457] on button "SUBMIT" at bounding box center [755, 468] width 151 height 35
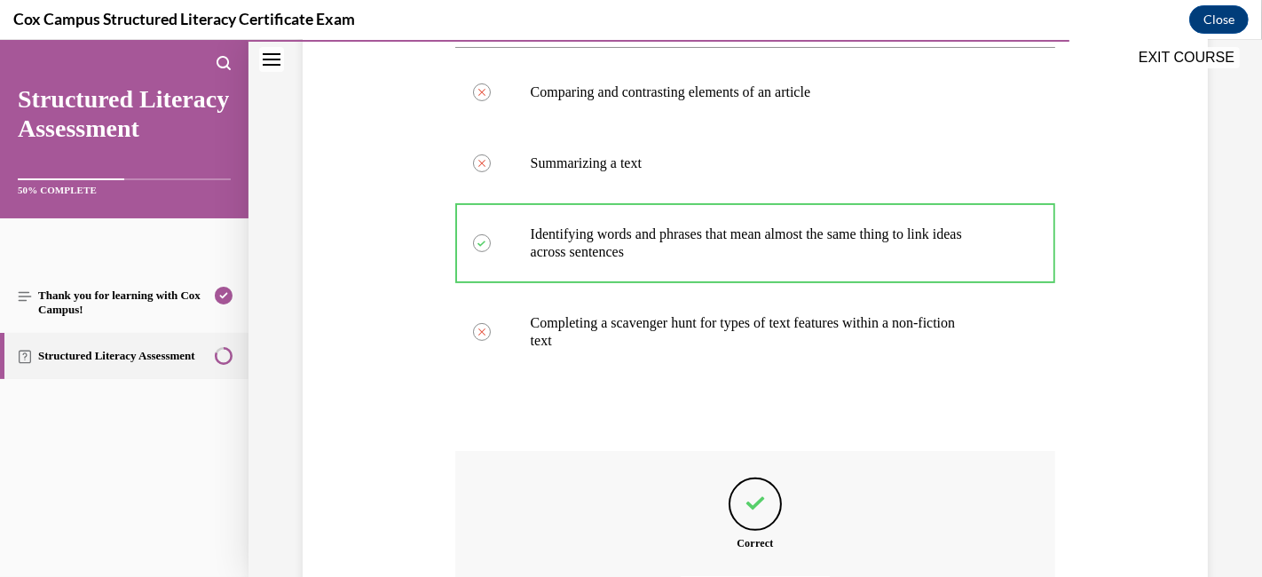
scroll to position [545, 0]
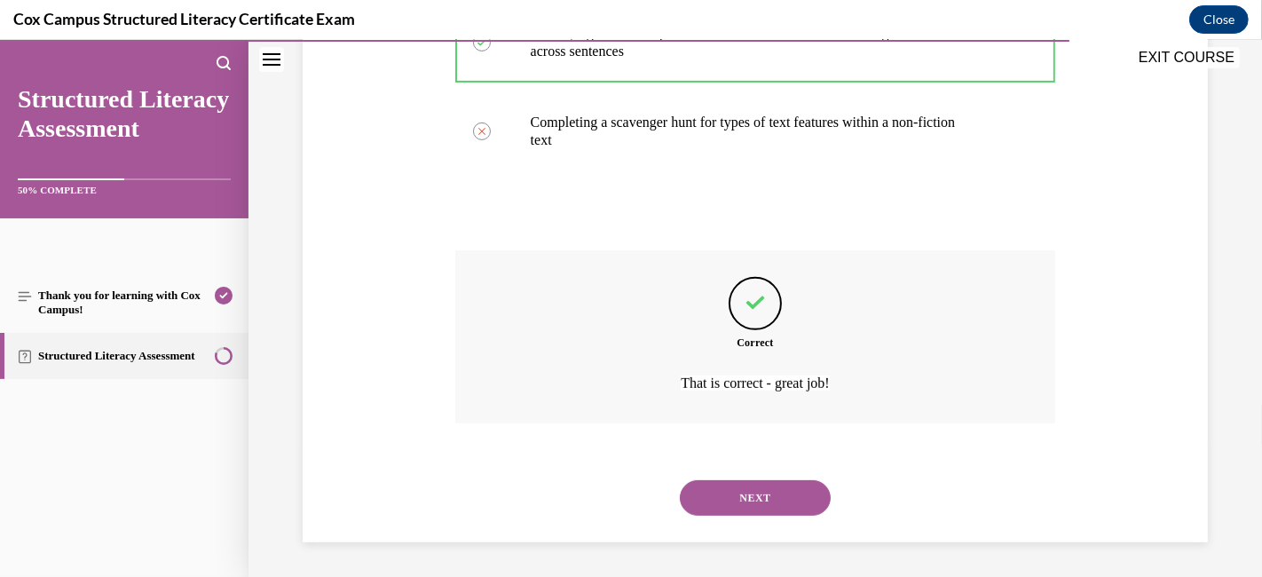
click at [736, 492] on button "NEXT" at bounding box center [755, 497] width 151 height 35
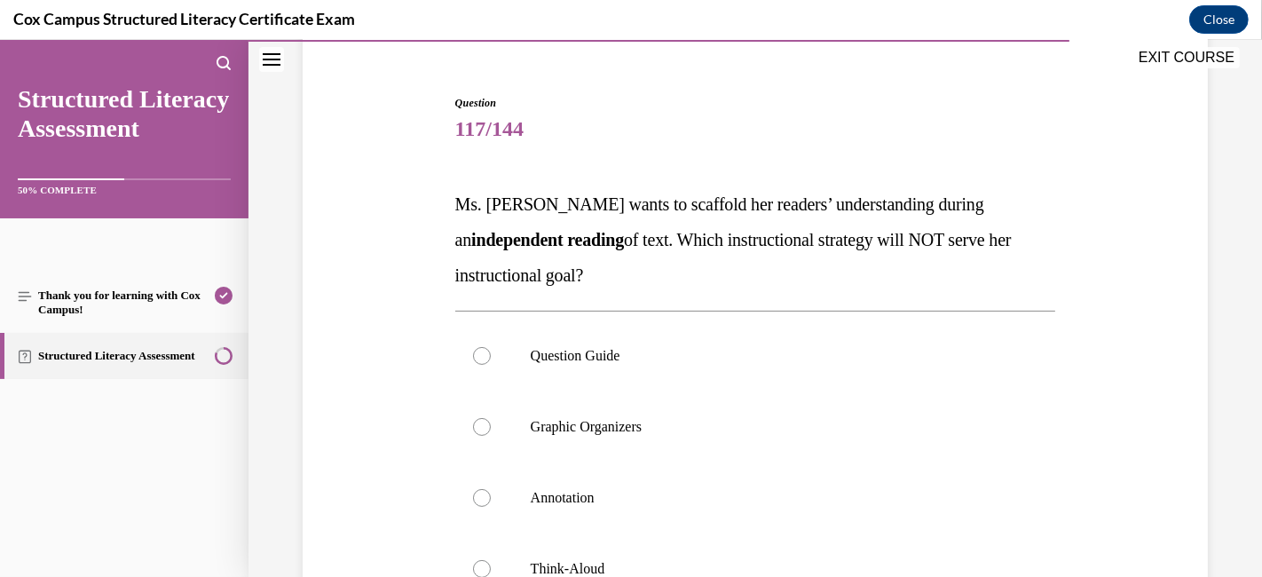
scroll to position [250, 0]
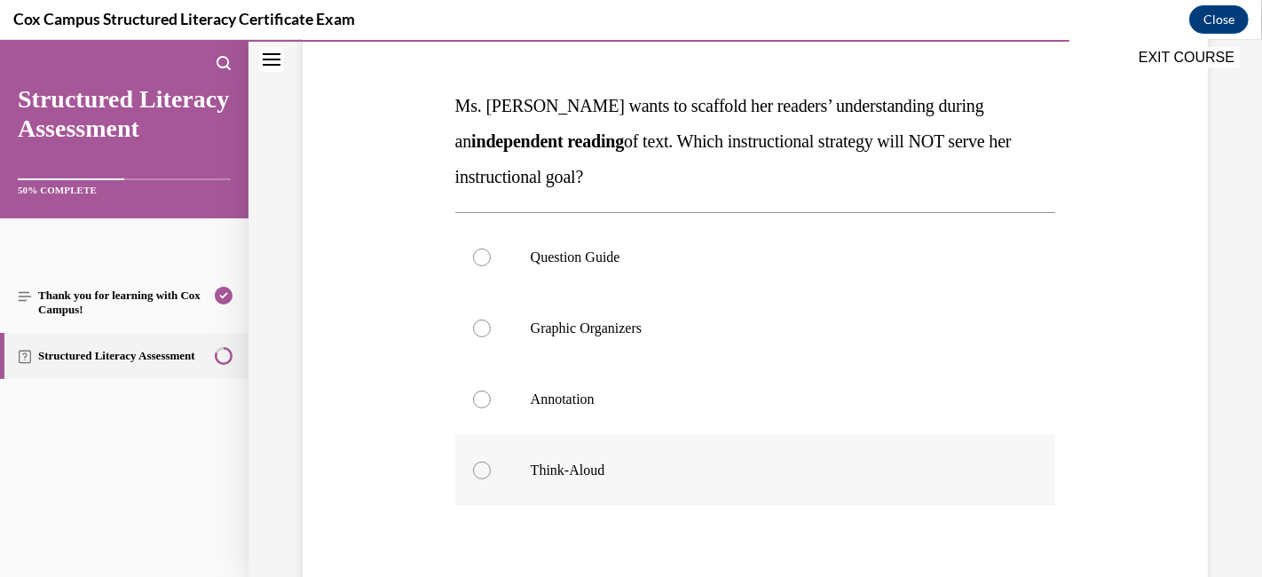
click at [484, 468] on div at bounding box center [482, 470] width 18 height 18
click at [484, 468] on input "Think-Aloud" at bounding box center [482, 470] width 18 height 18
radio input "true"
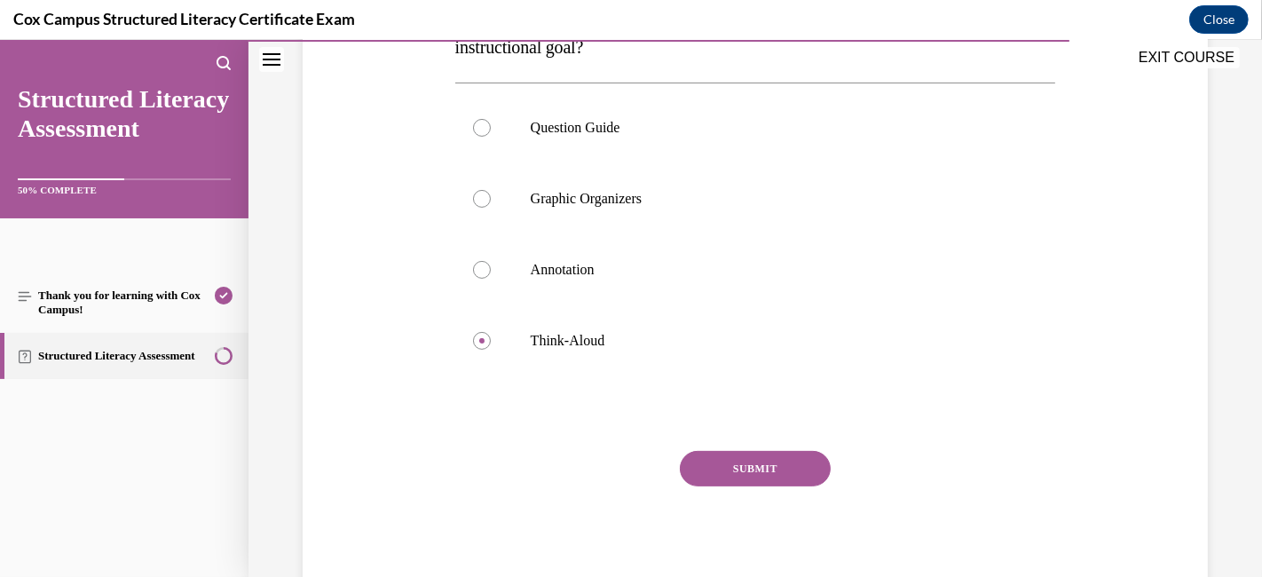
click at [737, 454] on button "SUBMIT" at bounding box center [755, 468] width 151 height 35
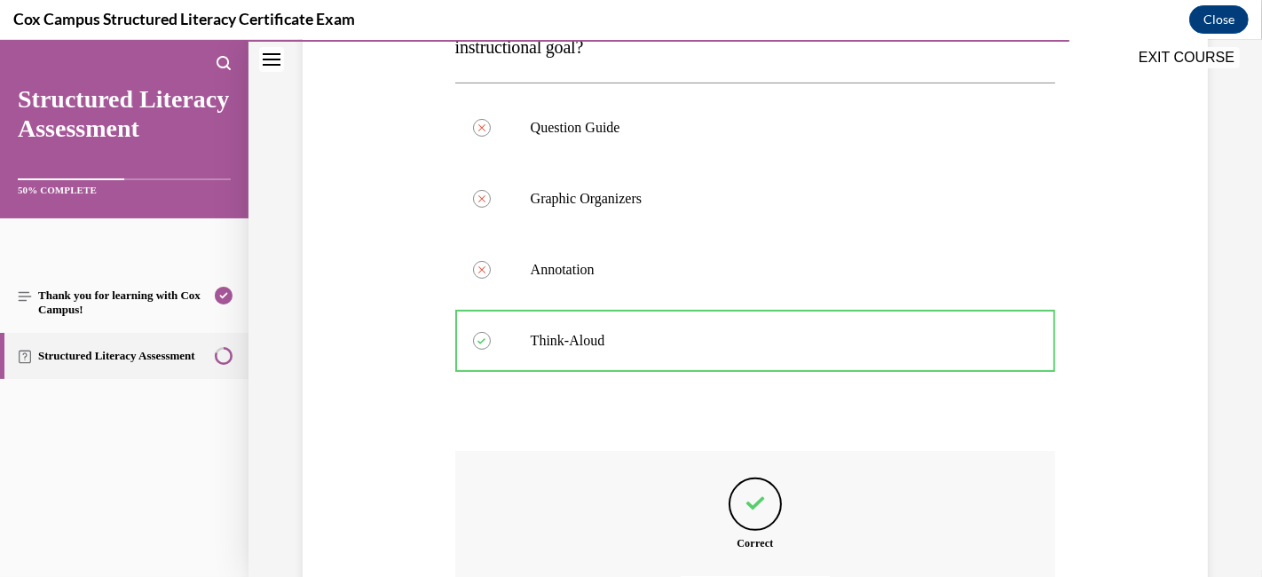
scroll to position [578, 0]
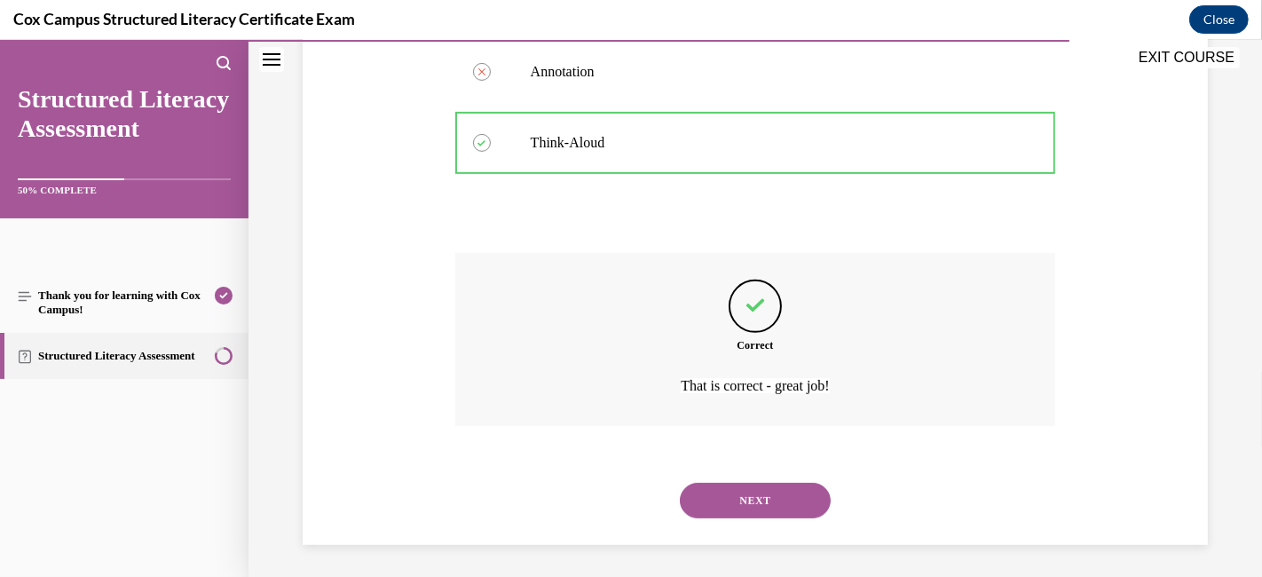
click at [778, 485] on button "NEXT" at bounding box center [755, 500] width 151 height 35
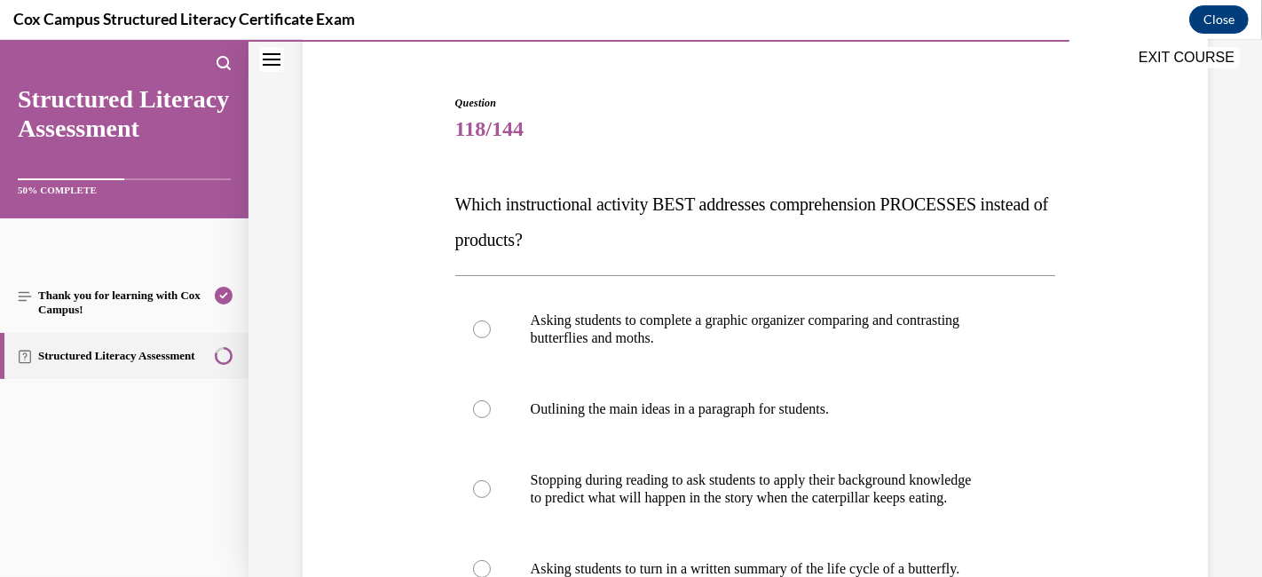
scroll to position [250, 0]
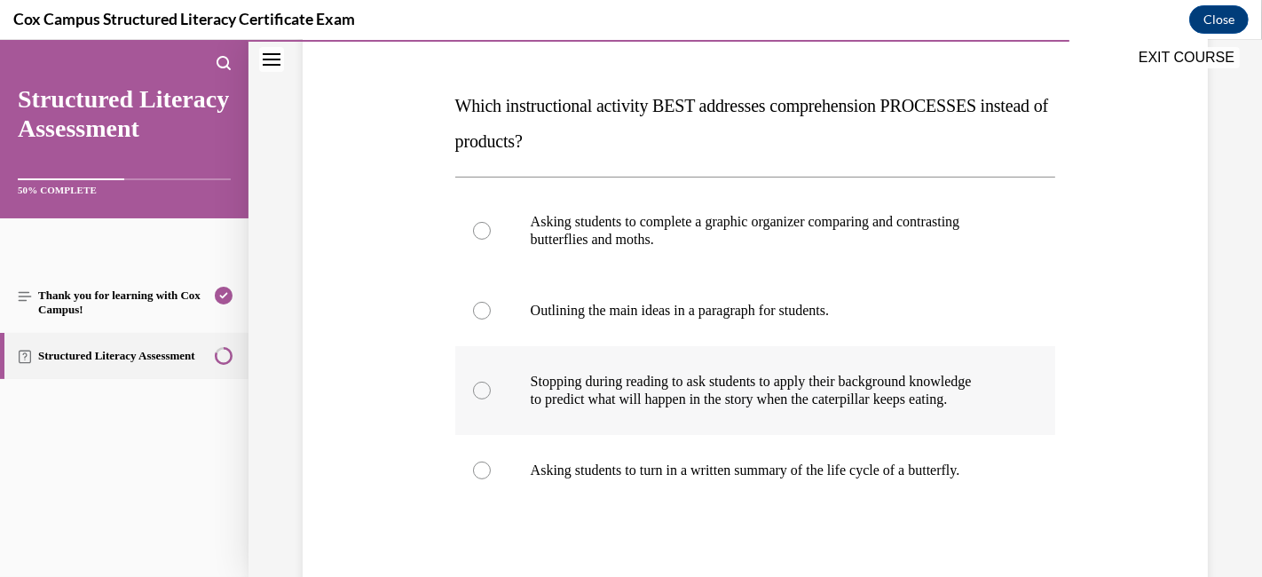
click at [476, 399] on div at bounding box center [482, 391] width 18 height 18
click at [476, 399] on input "Stopping during reading to ask students to apply their background knowledge to …" at bounding box center [482, 391] width 18 height 18
radio input "true"
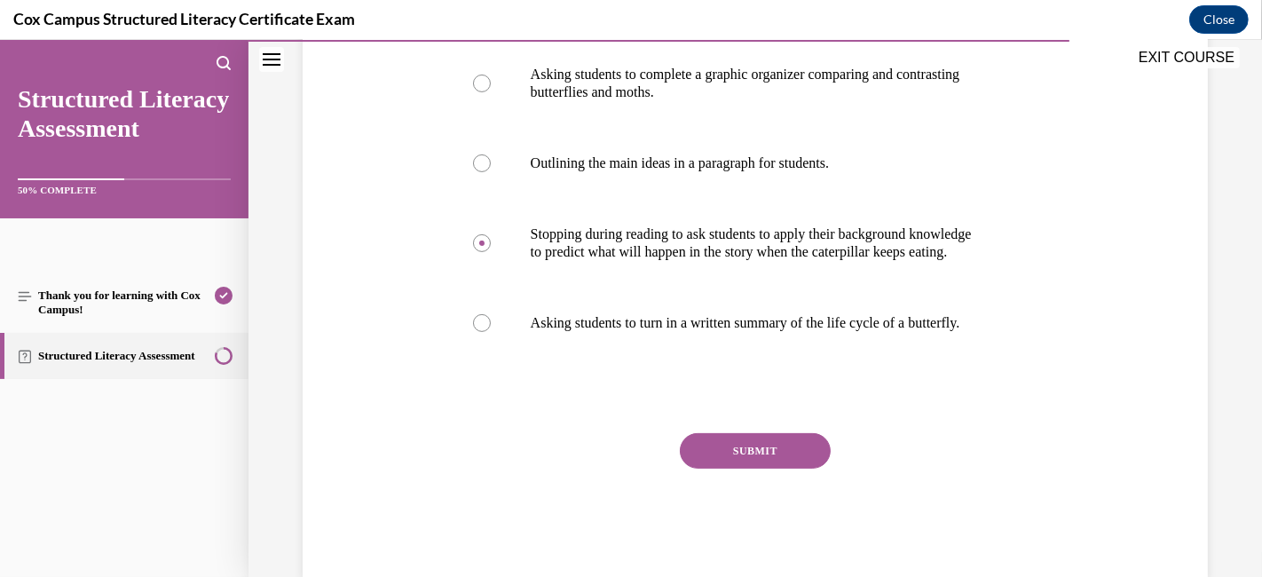
click at [800, 469] on button "SUBMIT" at bounding box center [755, 450] width 151 height 35
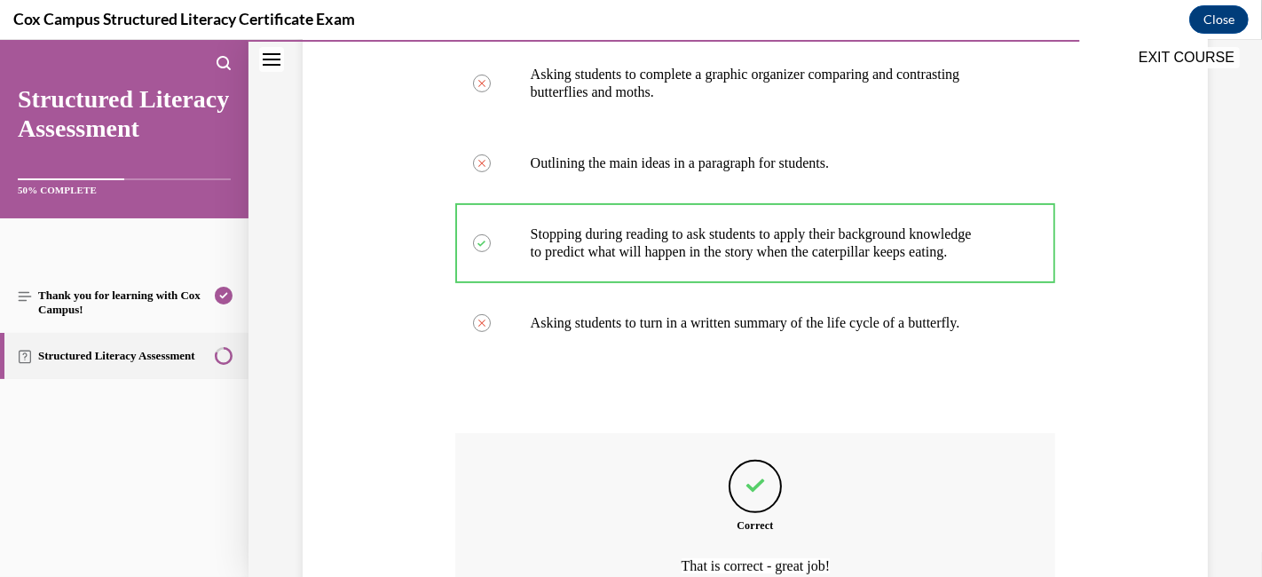
scroll to position [598, 0]
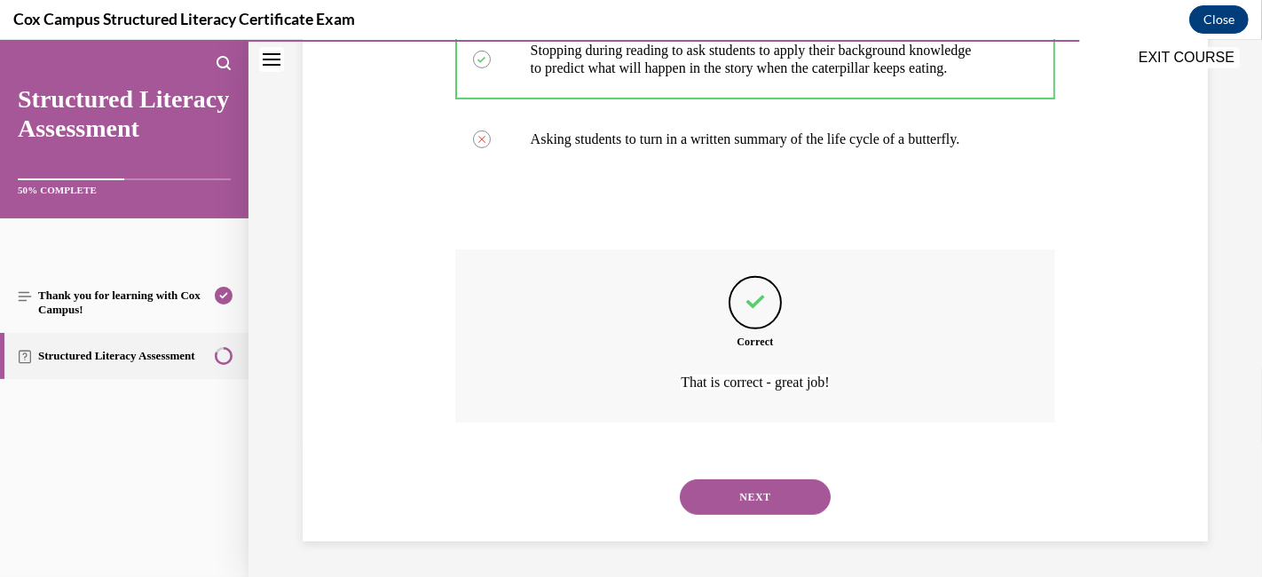
click at [745, 500] on button "NEXT" at bounding box center [755, 496] width 151 height 35
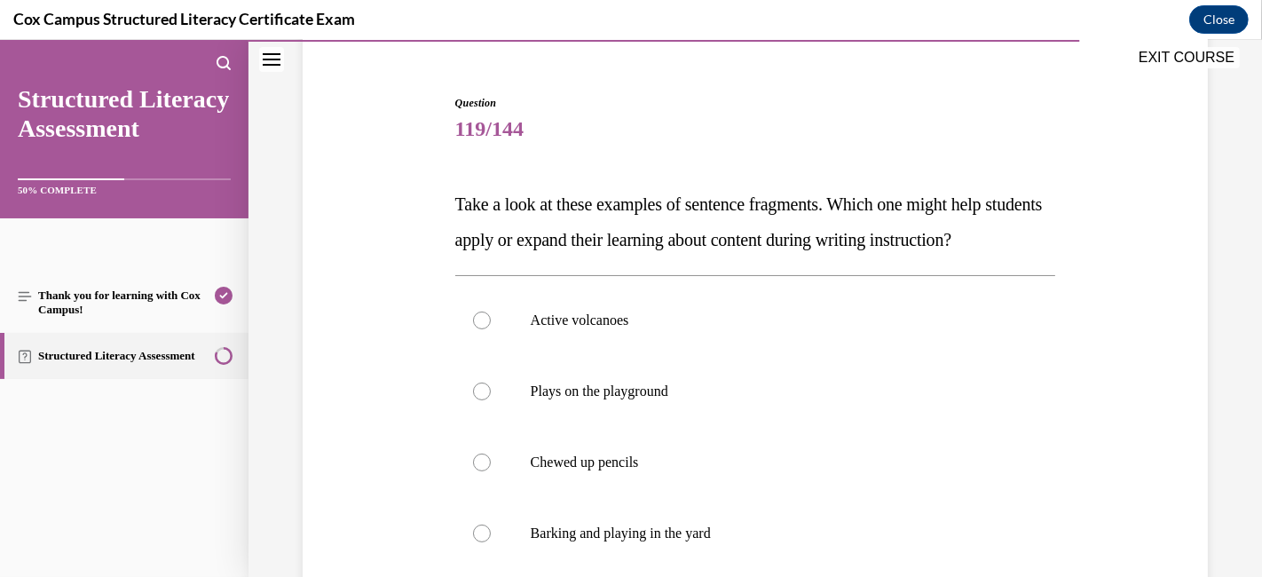
scroll to position [250, 0]
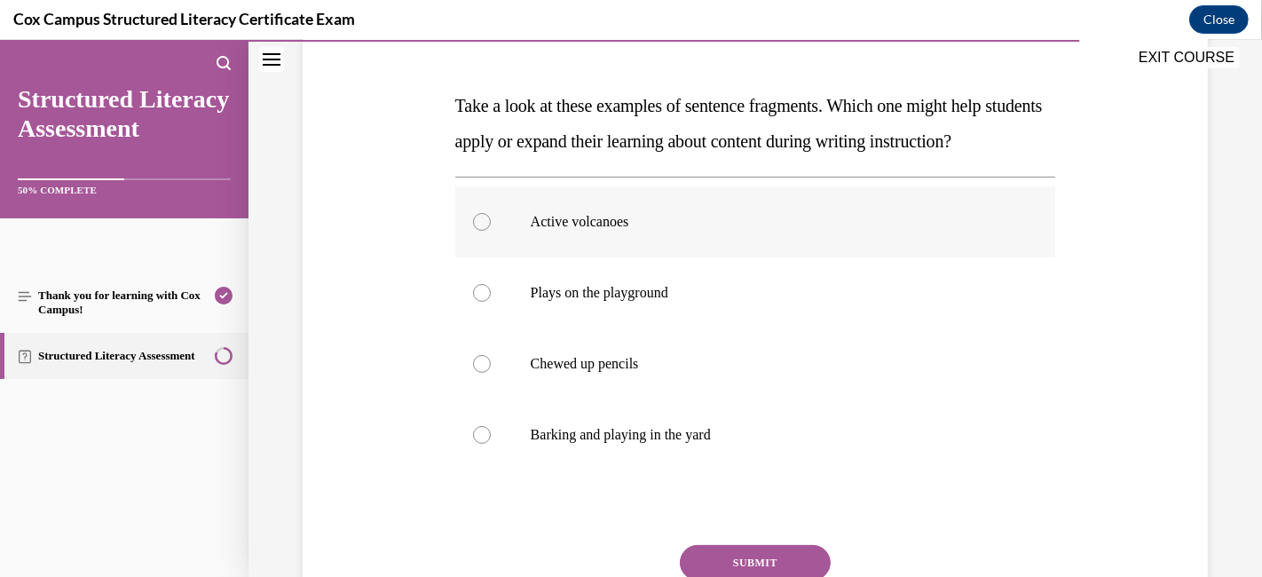
click at [481, 231] on div at bounding box center [482, 222] width 18 height 18
click at [481, 231] on input "Active volcanoes" at bounding box center [482, 222] width 18 height 18
radio input "true"
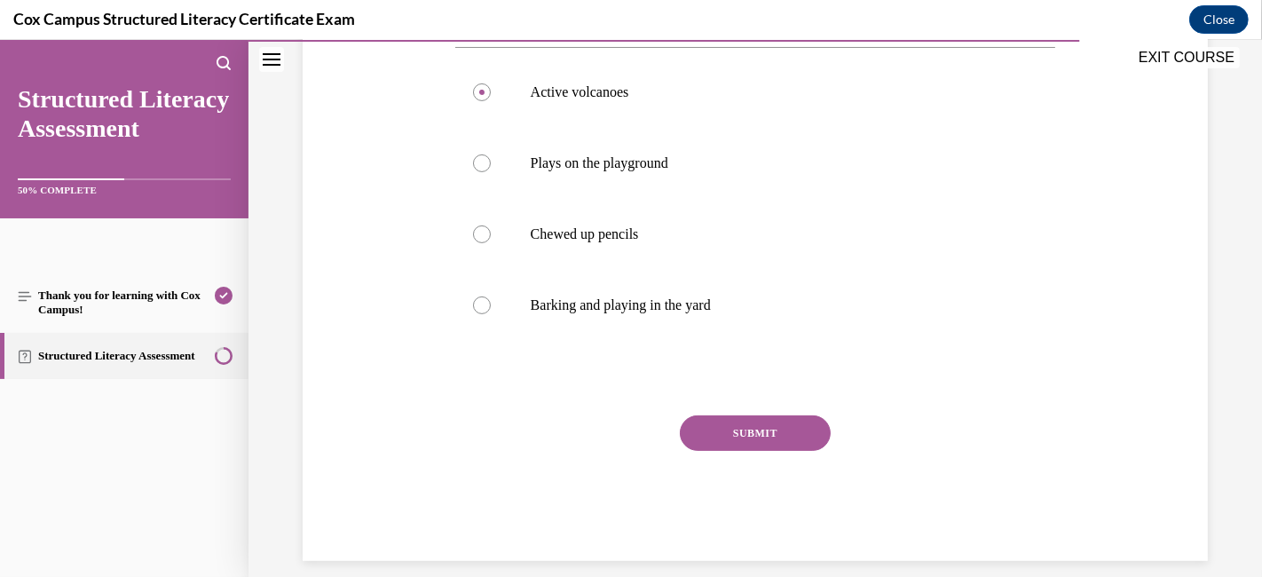
click at [727, 451] on button "SUBMIT" at bounding box center [755, 432] width 151 height 35
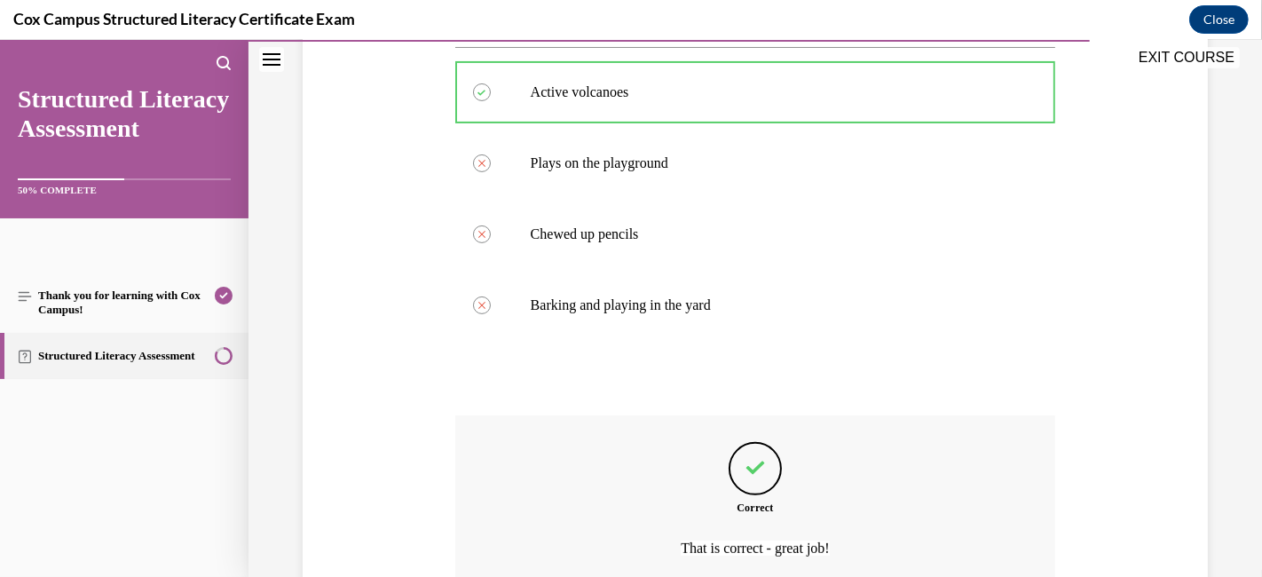
scroll to position [580, 0]
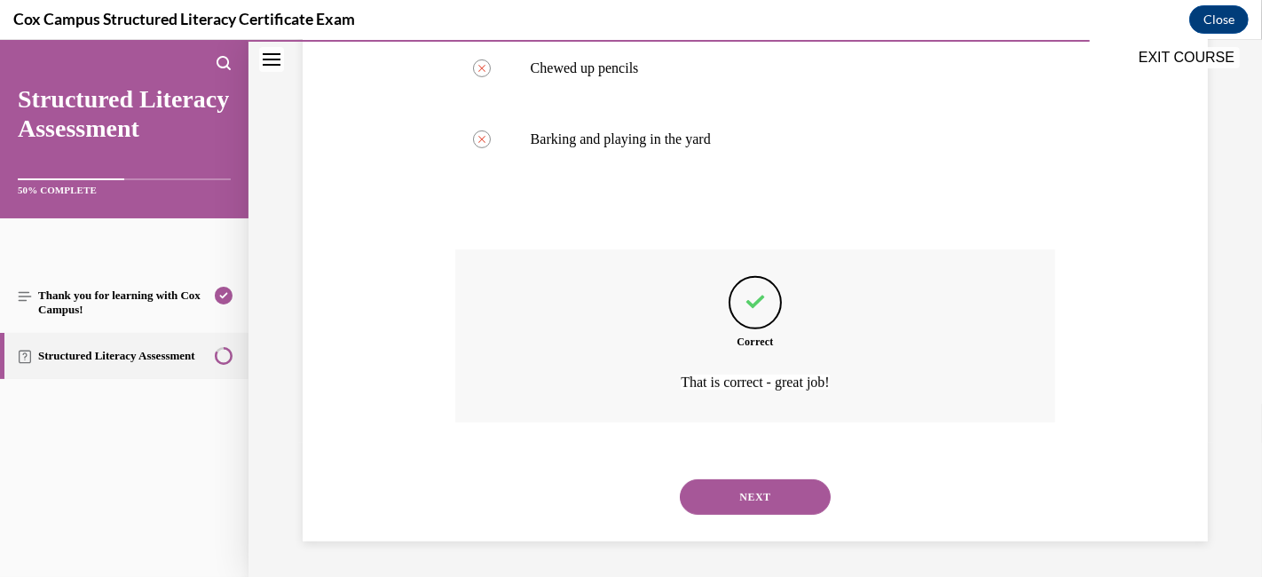
click at [713, 510] on button "NEXT" at bounding box center [755, 496] width 151 height 35
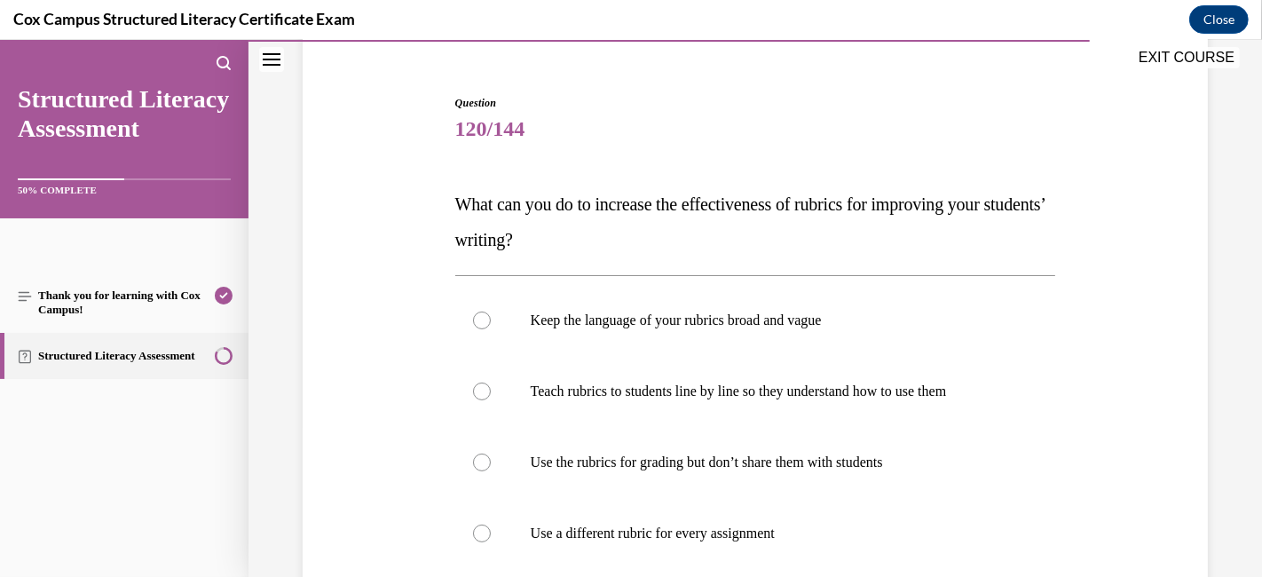
scroll to position [250, 0]
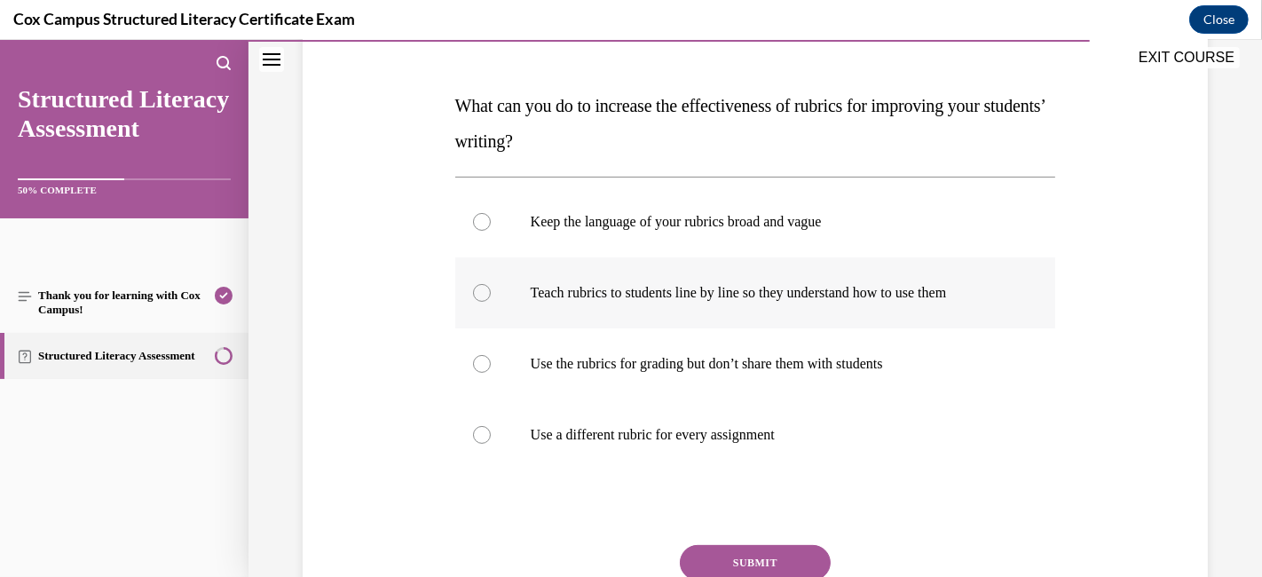
click at [507, 293] on label "Teach rubrics to students line by line so they understand how to use them" at bounding box center [755, 292] width 601 height 71
click at [491, 293] on input "Teach rubrics to students line by line so they understand how to use them" at bounding box center [482, 293] width 18 height 18
radio input "true"
click at [745, 518] on button "SUBMIT" at bounding box center [755, 562] width 151 height 35
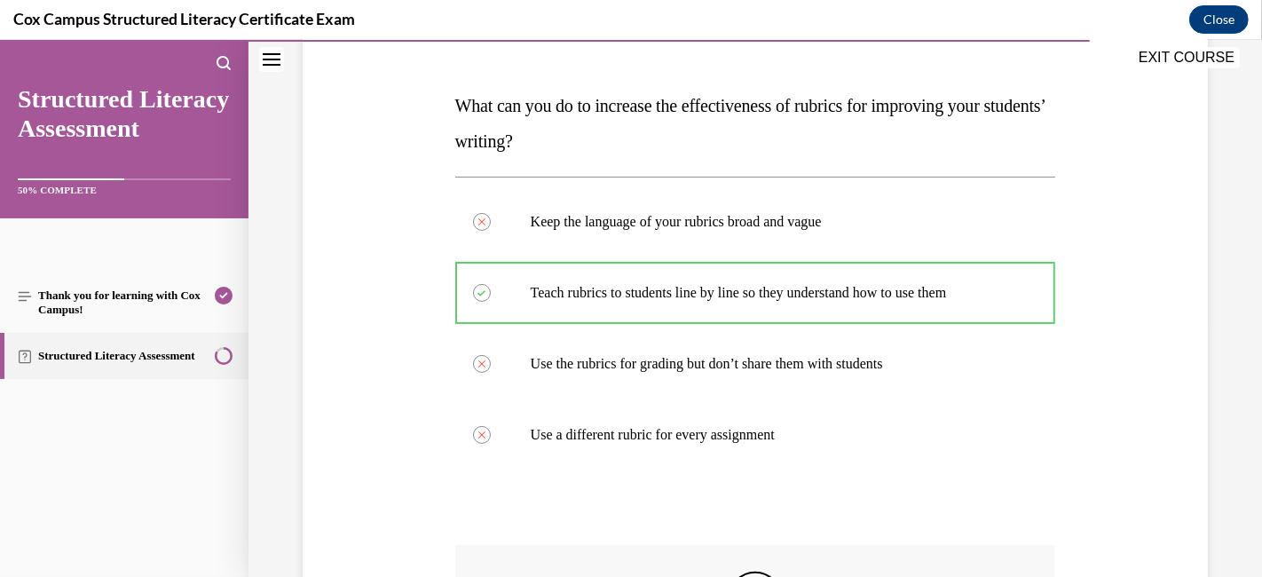
scroll to position [545, 0]
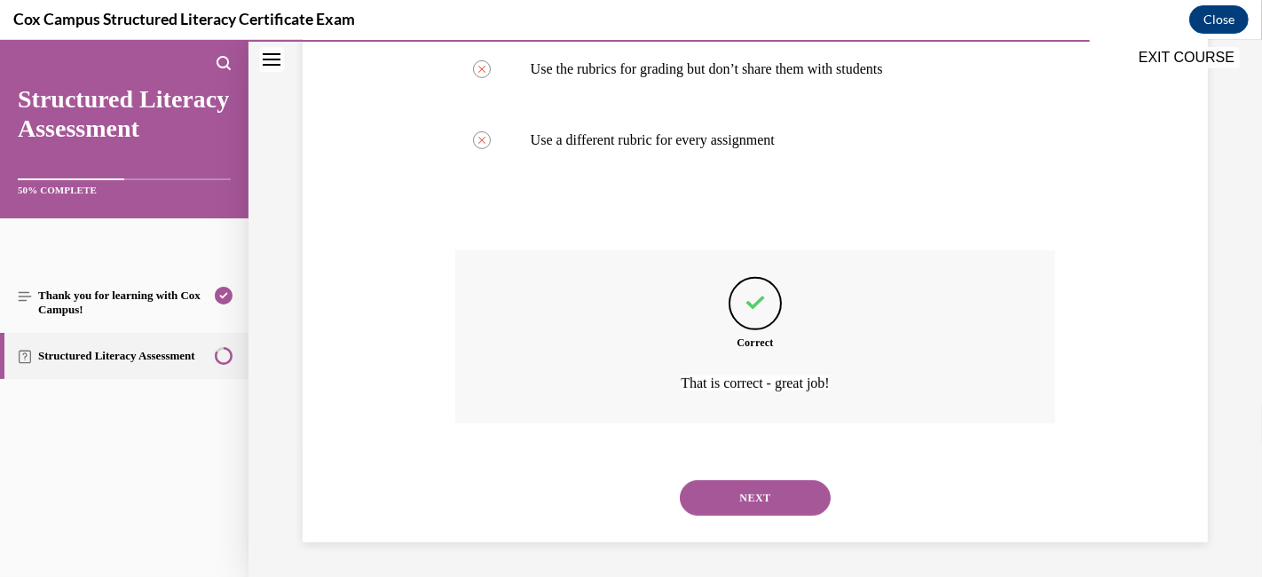
click at [722, 502] on button "NEXT" at bounding box center [755, 497] width 151 height 35
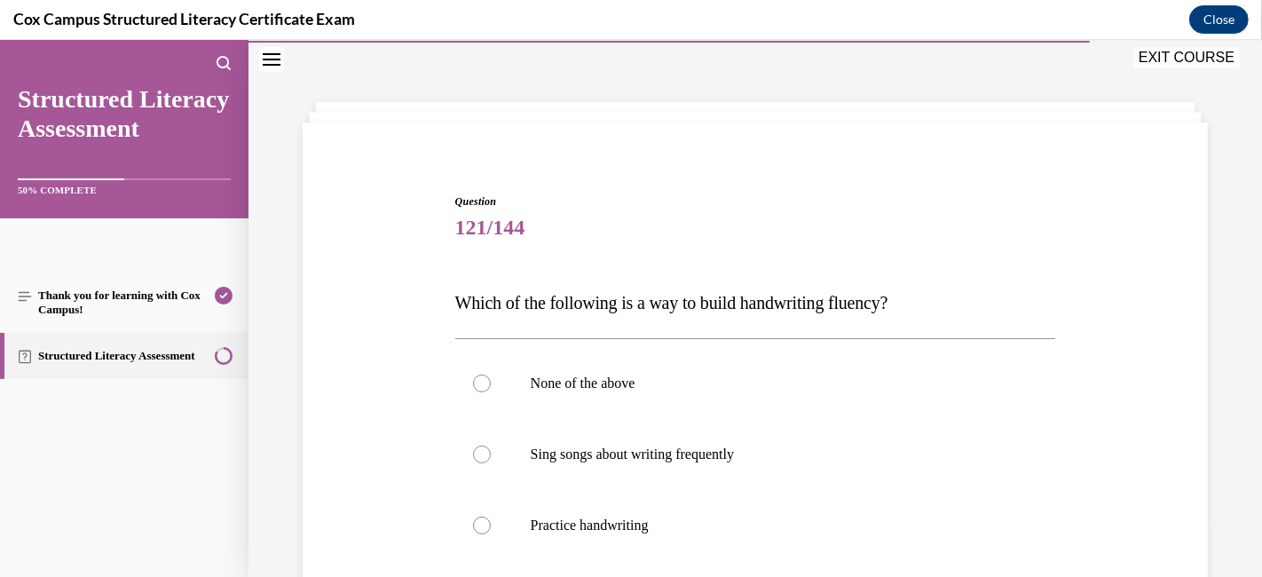
scroll to position [152, 0]
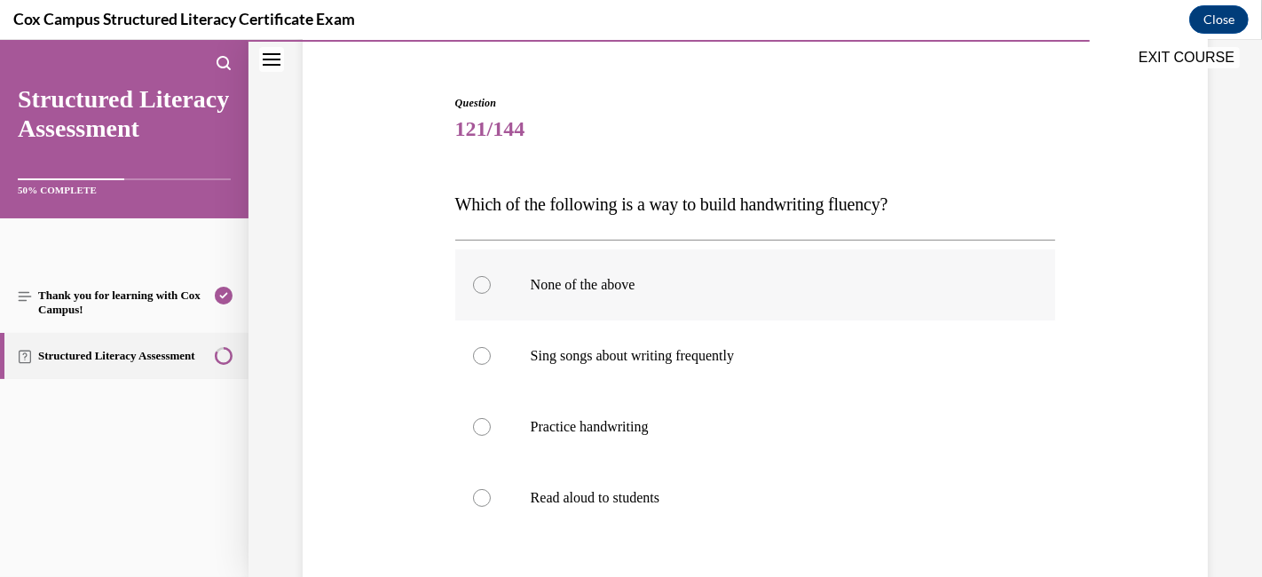
click at [483, 287] on div at bounding box center [482, 285] width 18 height 18
click at [483, 287] on input "None of the above" at bounding box center [482, 285] width 18 height 18
radio input "true"
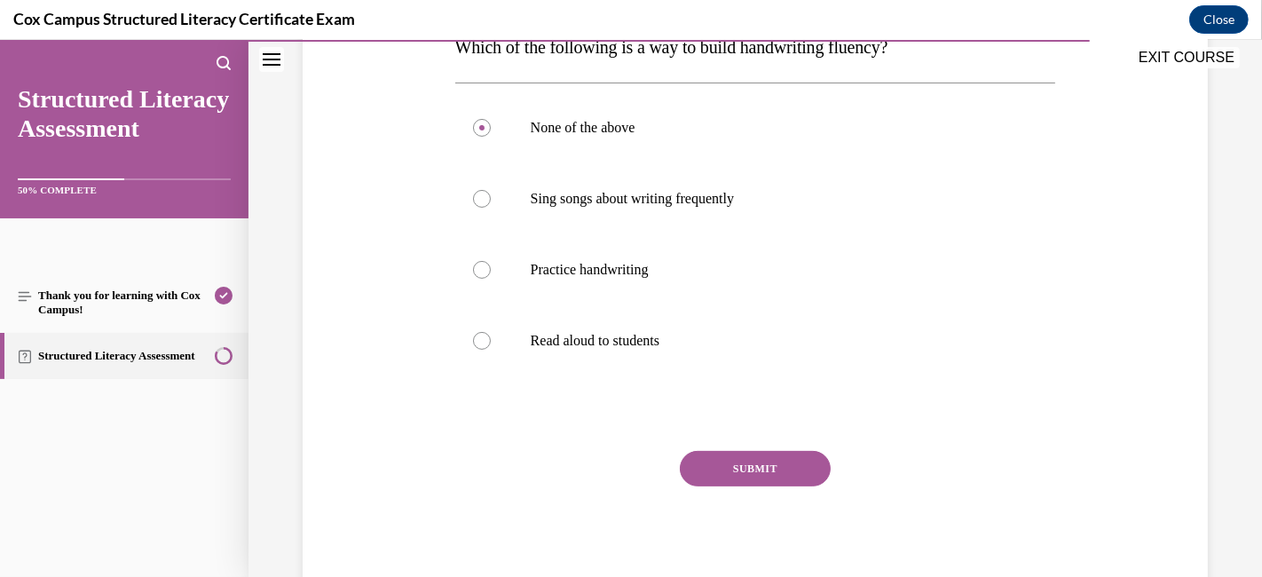
click at [681, 463] on button "SUBMIT" at bounding box center [755, 468] width 151 height 35
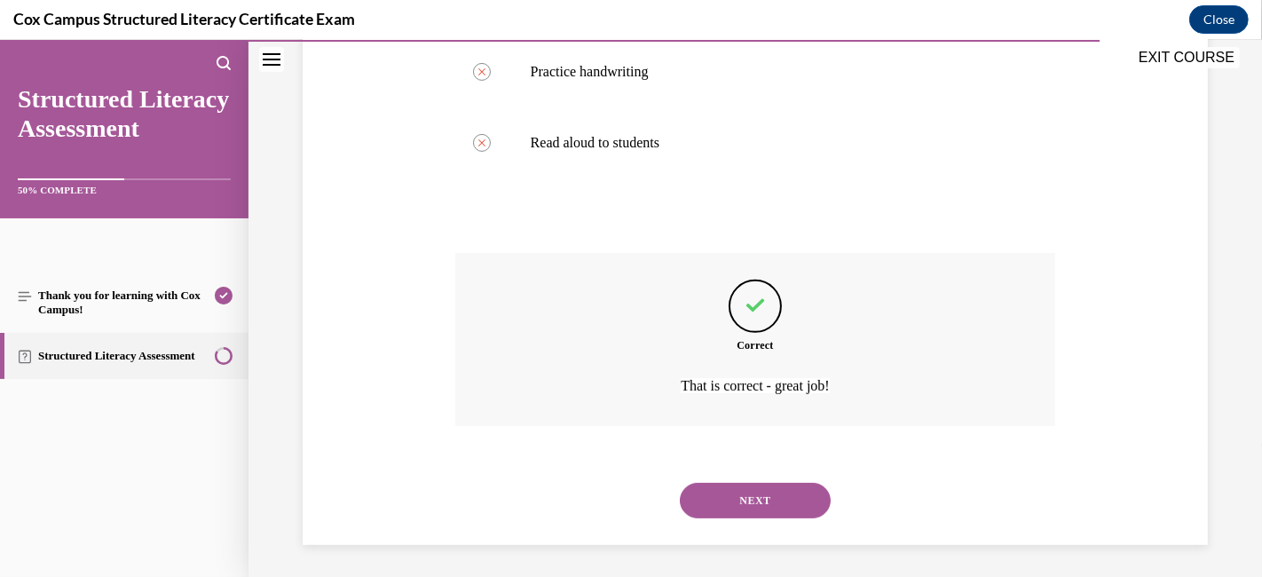
scroll to position [509, 0]
click at [766, 494] on button "NEXT" at bounding box center [755, 497] width 151 height 35
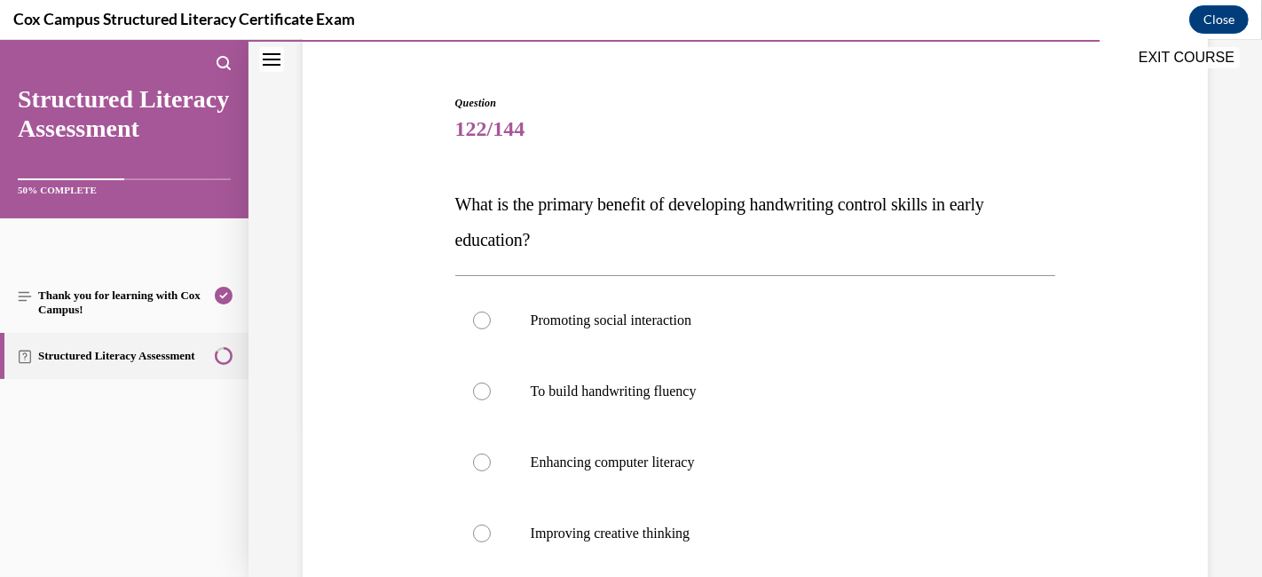
scroll to position [250, 0]
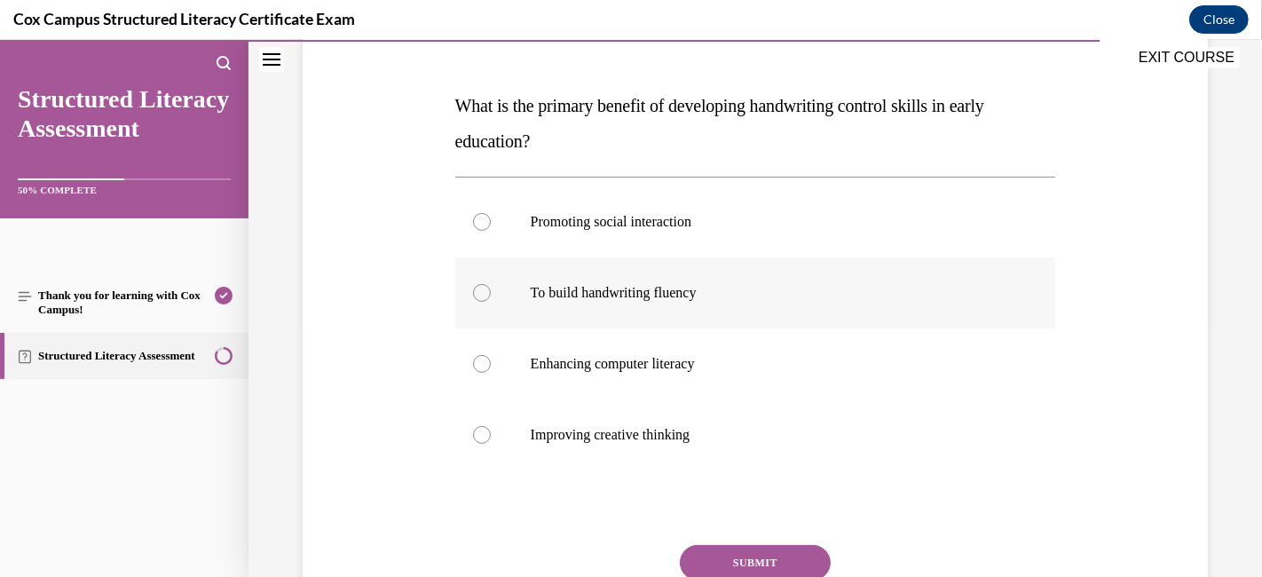
click at [468, 290] on label "To build handwriting fluency" at bounding box center [755, 292] width 601 height 71
click at [473, 290] on input "To build handwriting fluency" at bounding box center [482, 293] width 18 height 18
radio input "true"
click at [725, 518] on button "SUBMIT" at bounding box center [755, 562] width 151 height 35
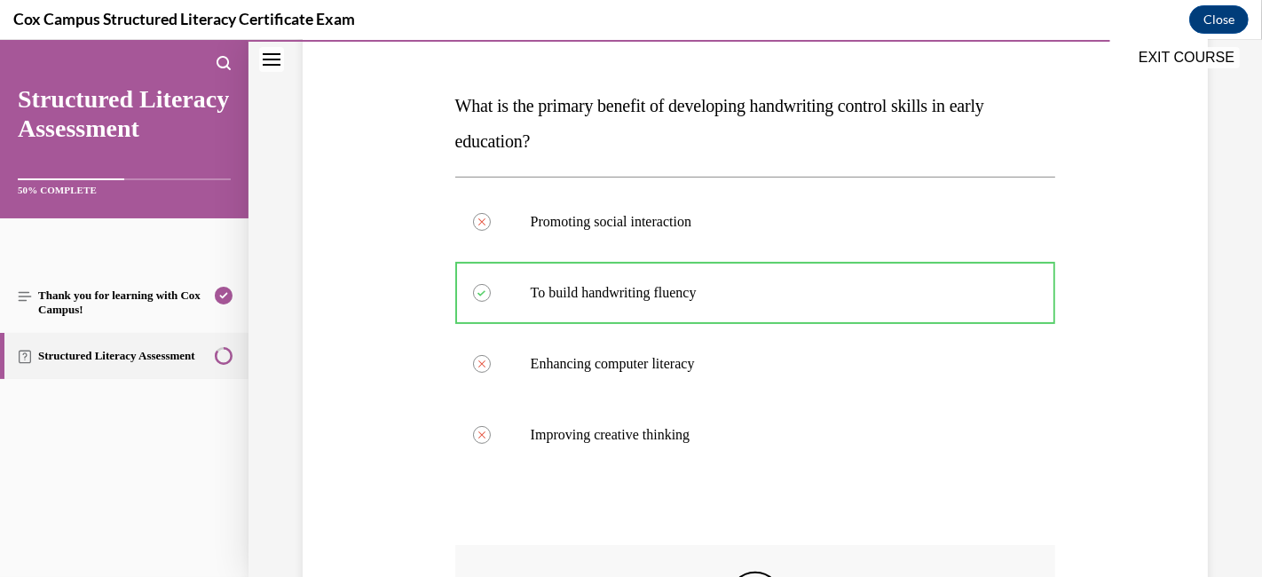
scroll to position [545, 0]
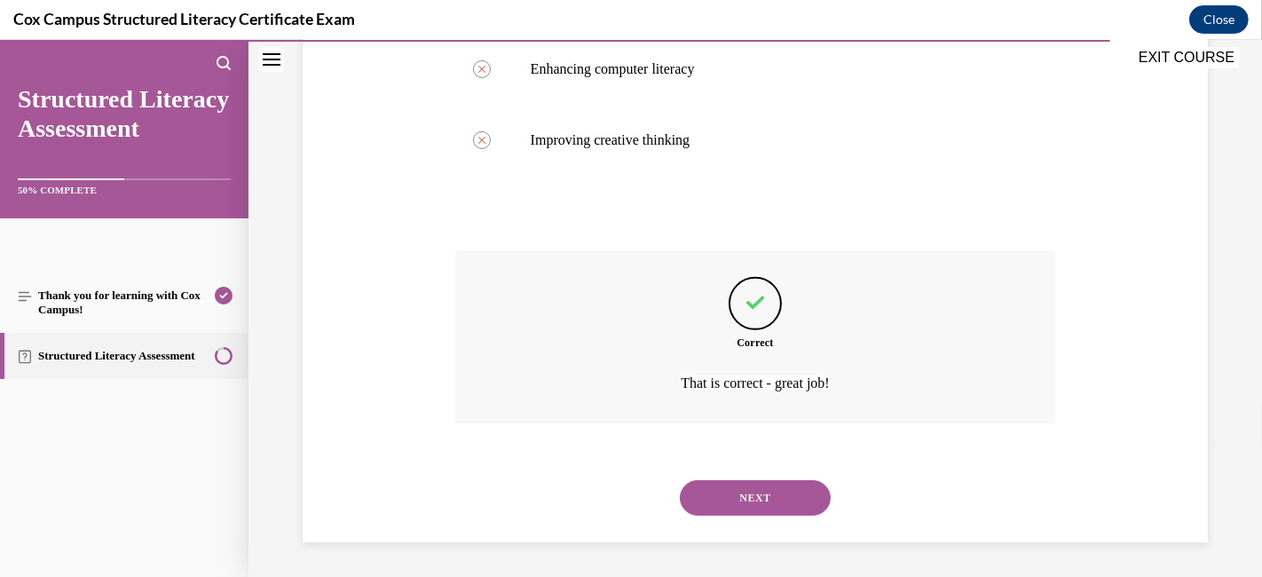
click at [722, 500] on button "NEXT" at bounding box center [755, 497] width 151 height 35
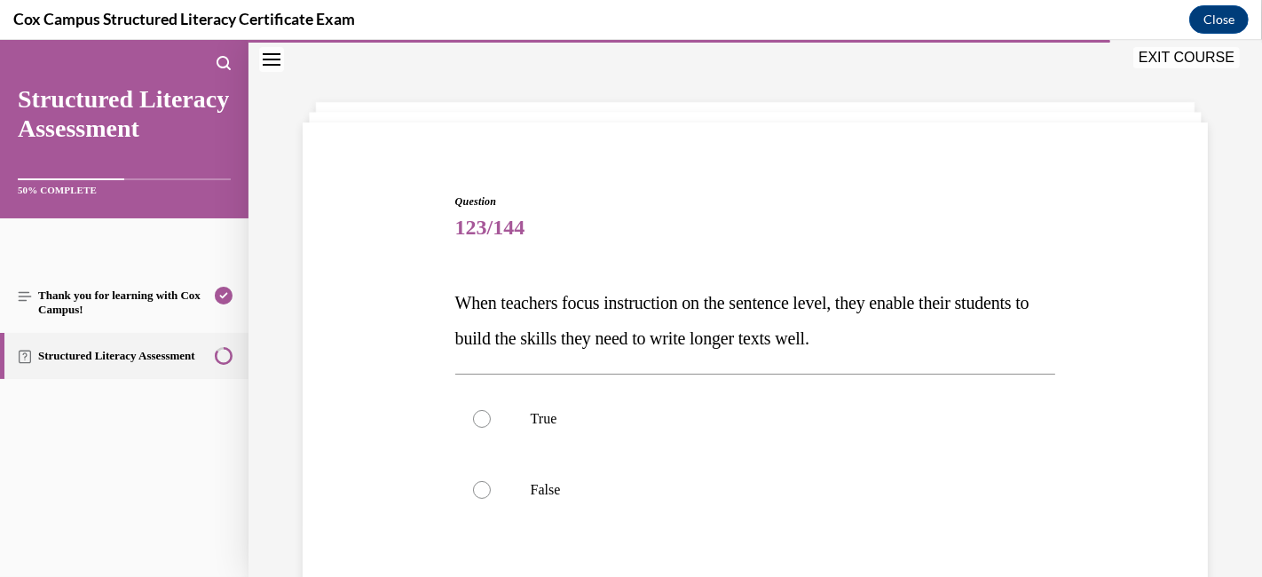
scroll to position [152, 0]
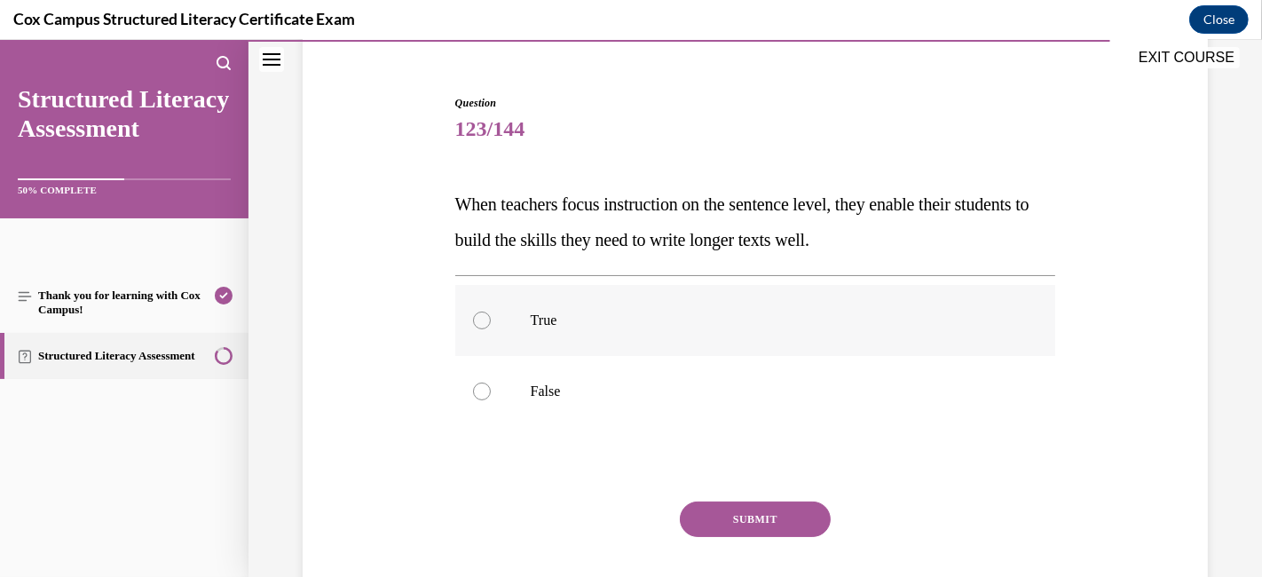
click at [487, 320] on label "True" at bounding box center [755, 320] width 601 height 71
click at [487, 320] on input "True" at bounding box center [482, 320] width 18 height 18
radio input "true"
click at [720, 518] on button "SUBMIT" at bounding box center [755, 518] width 151 height 35
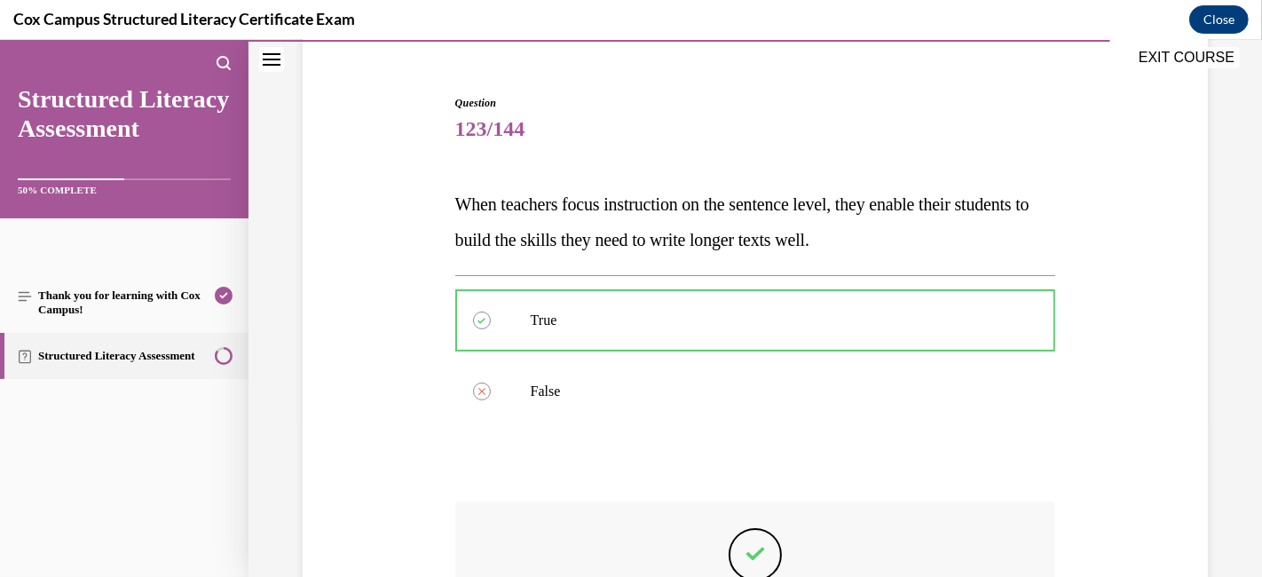
scroll to position [403, 0]
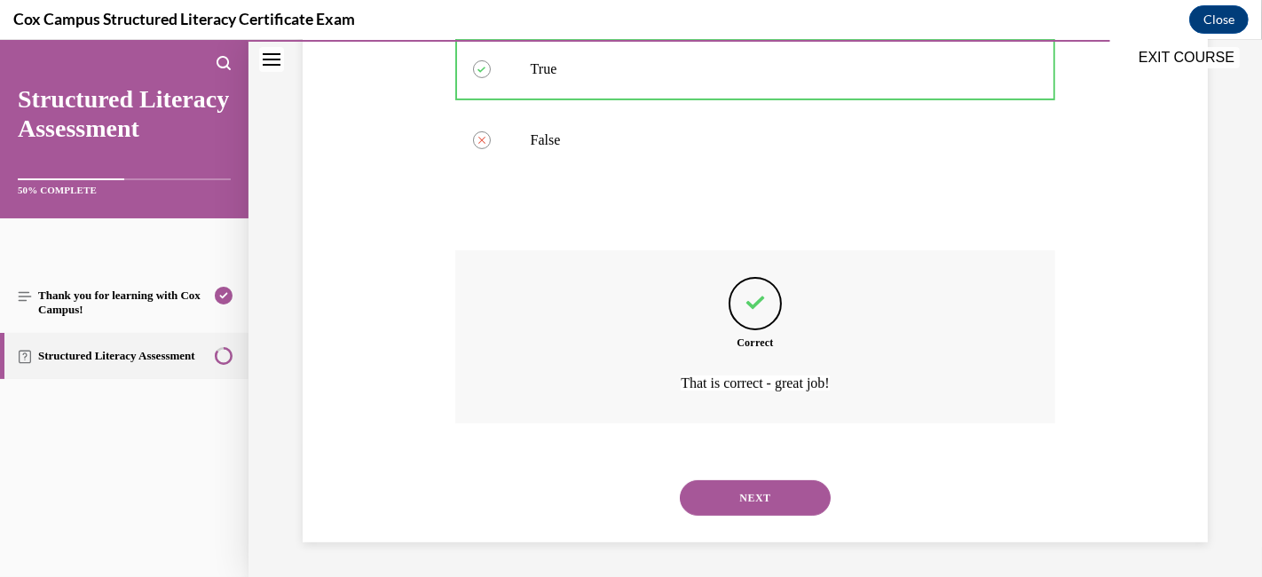
click at [710, 498] on button "NEXT" at bounding box center [755, 497] width 151 height 35
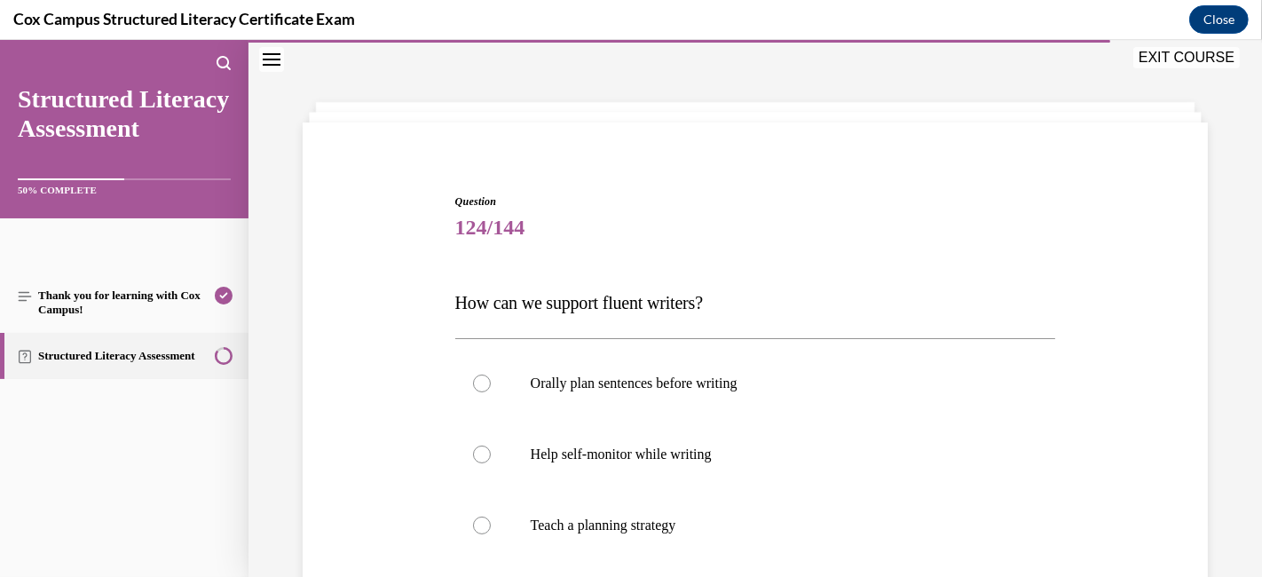
scroll to position [152, 0]
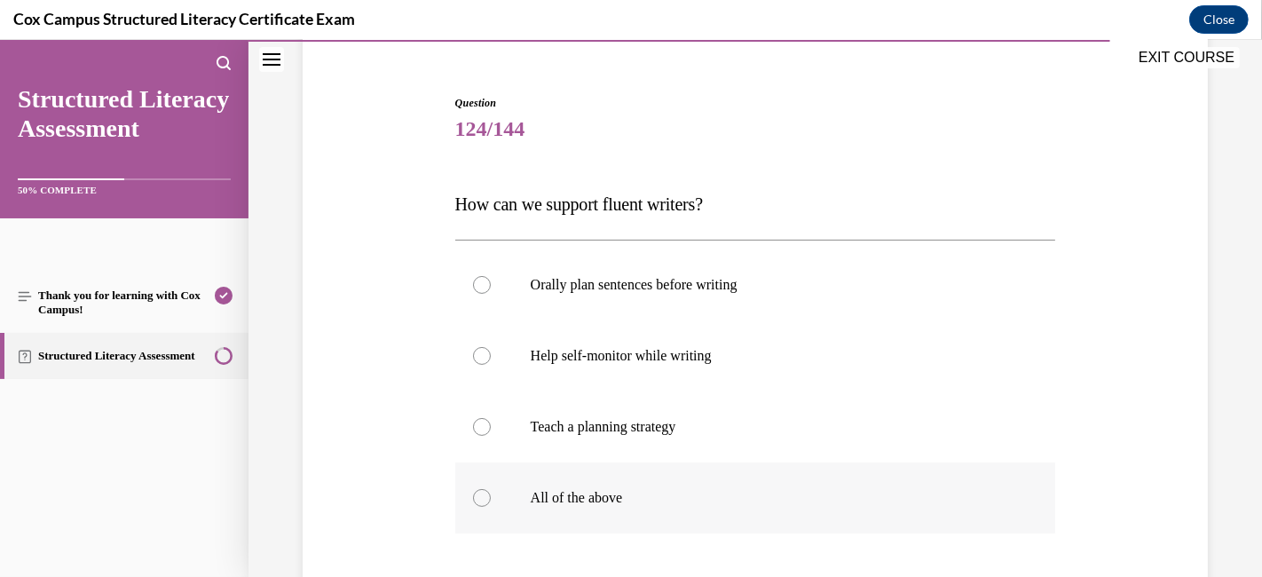
click at [493, 492] on label "All of the above" at bounding box center [755, 497] width 601 height 71
click at [491, 492] on input "All of the above" at bounding box center [482, 498] width 18 height 18
radio input "true"
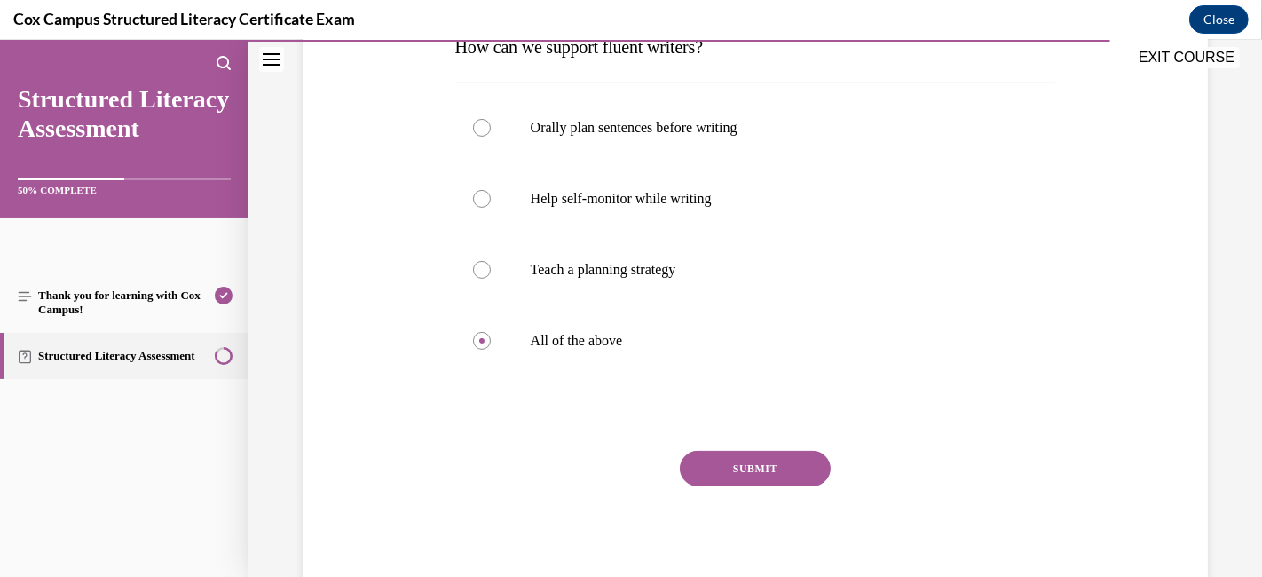
click at [699, 461] on button "SUBMIT" at bounding box center [755, 468] width 151 height 35
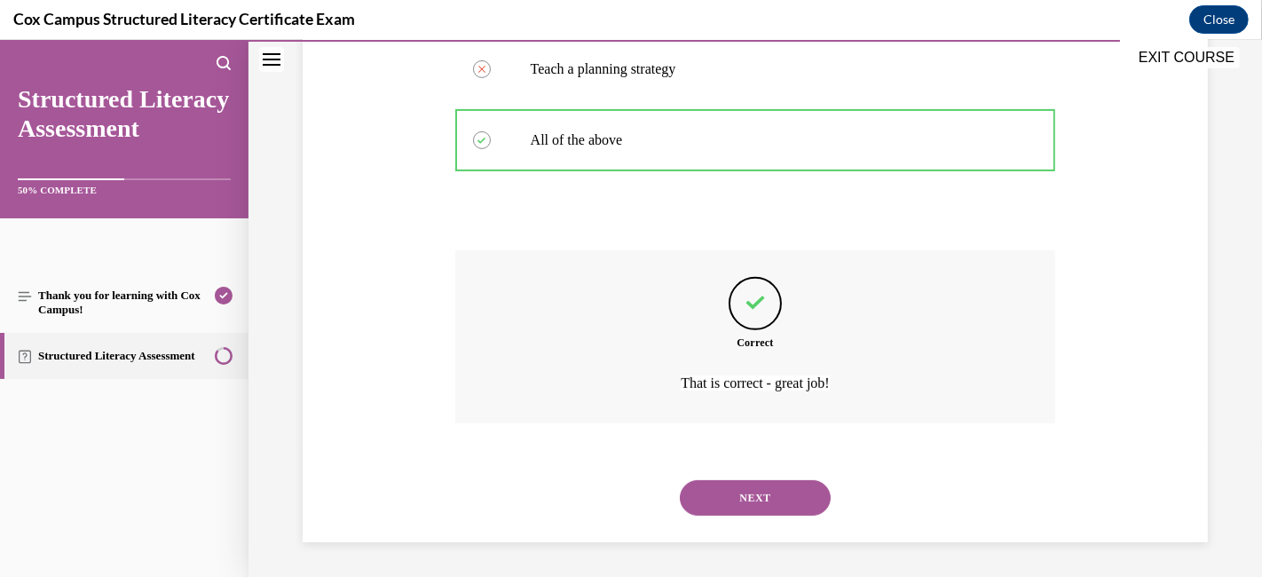
click at [718, 483] on button "NEXT" at bounding box center [755, 497] width 151 height 35
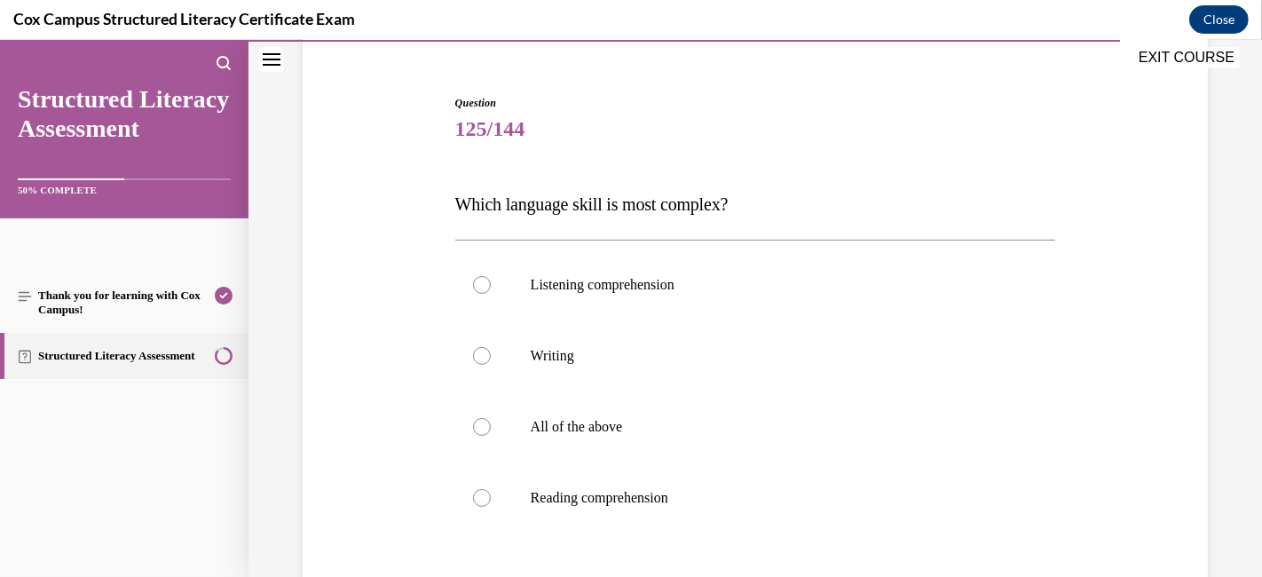
scroll to position [250, 0]
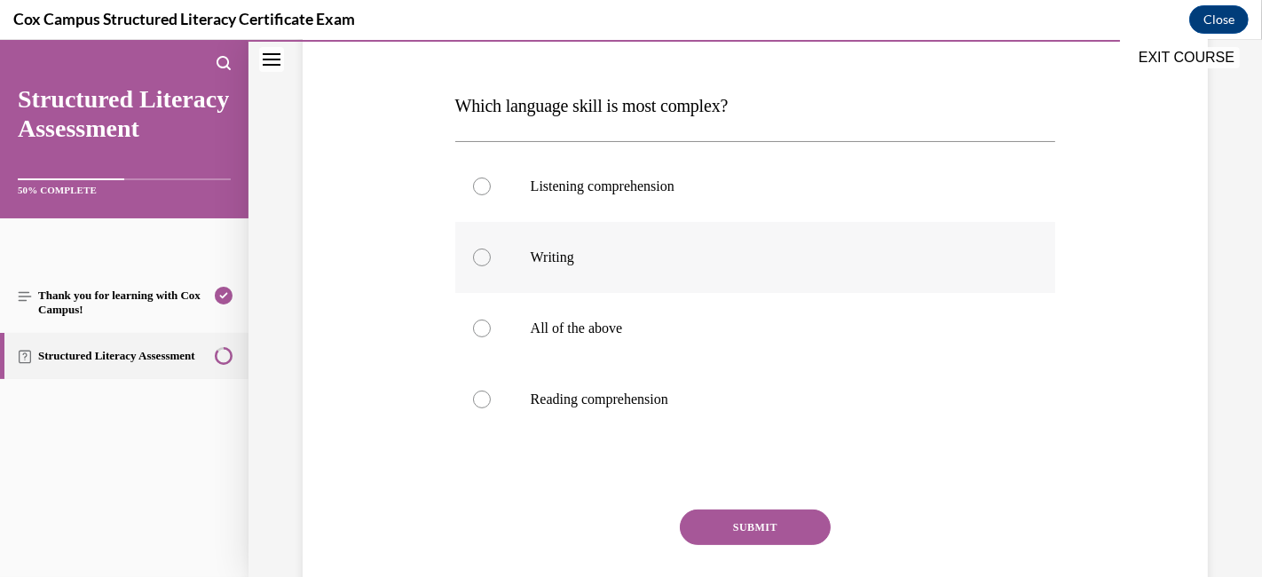
click at [489, 264] on label "Writing" at bounding box center [755, 257] width 601 height 71
click at [489, 264] on input "Writing" at bounding box center [482, 257] width 18 height 18
radio input "true"
click at [770, 518] on button "SUBMIT" at bounding box center [755, 526] width 151 height 35
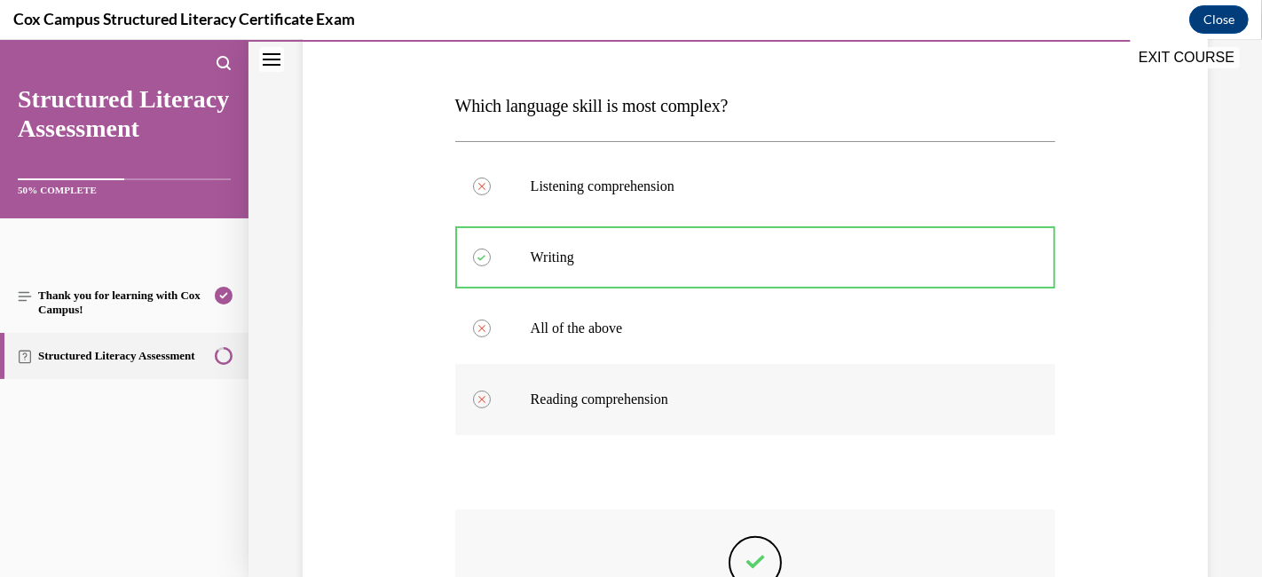
scroll to position [501, 0]
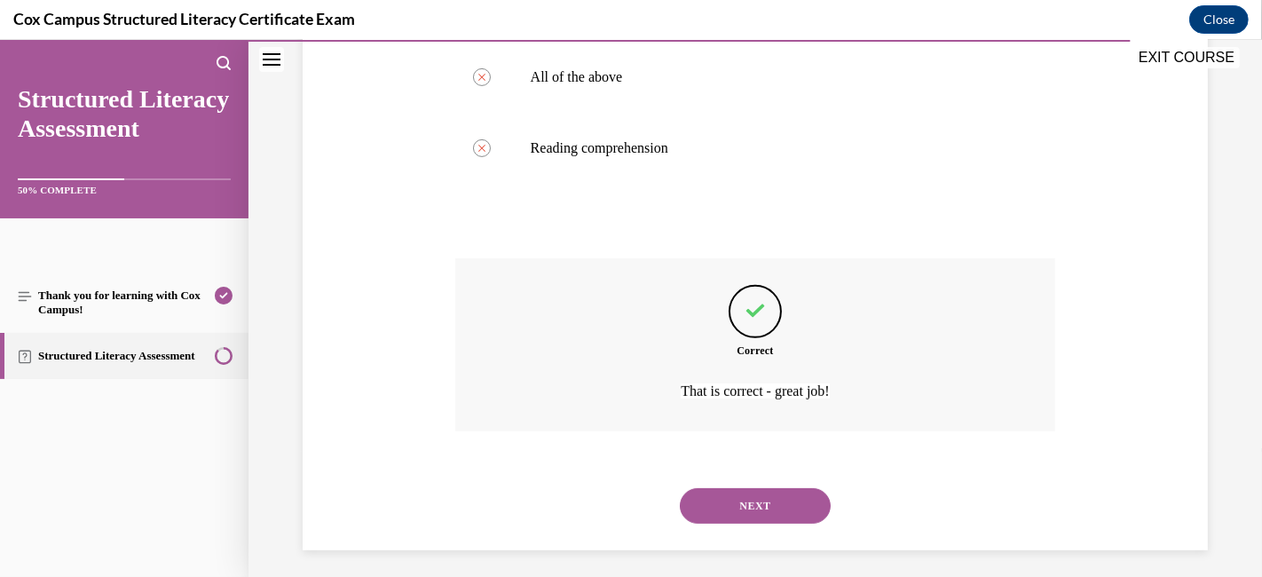
click at [740, 508] on button "NEXT" at bounding box center [755, 505] width 151 height 35
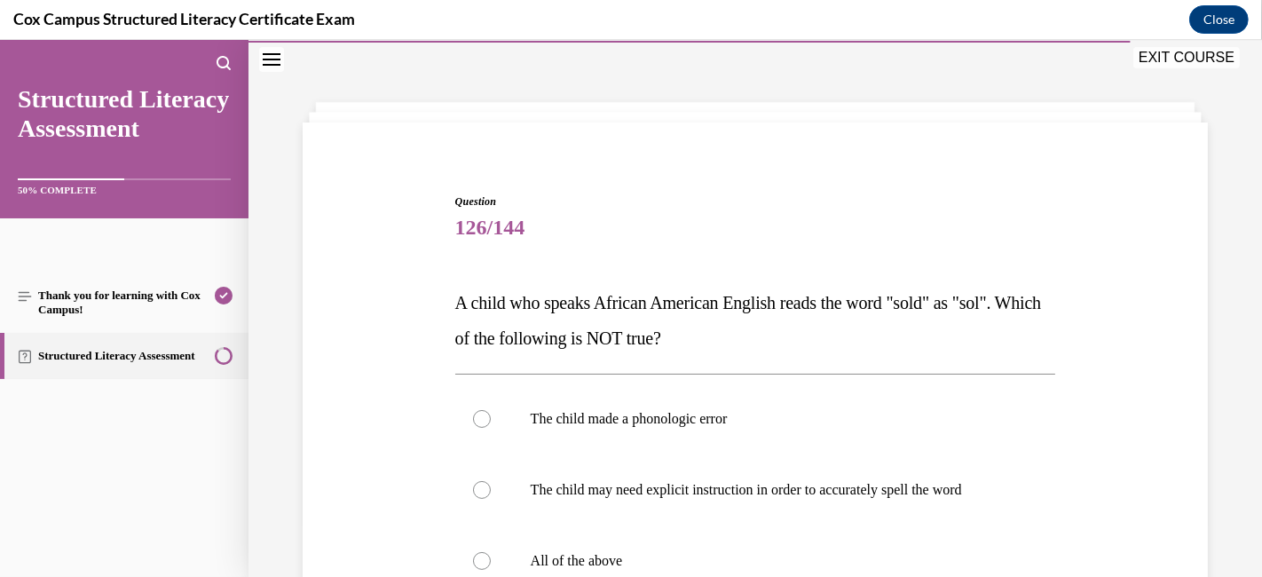
scroll to position [250, 0]
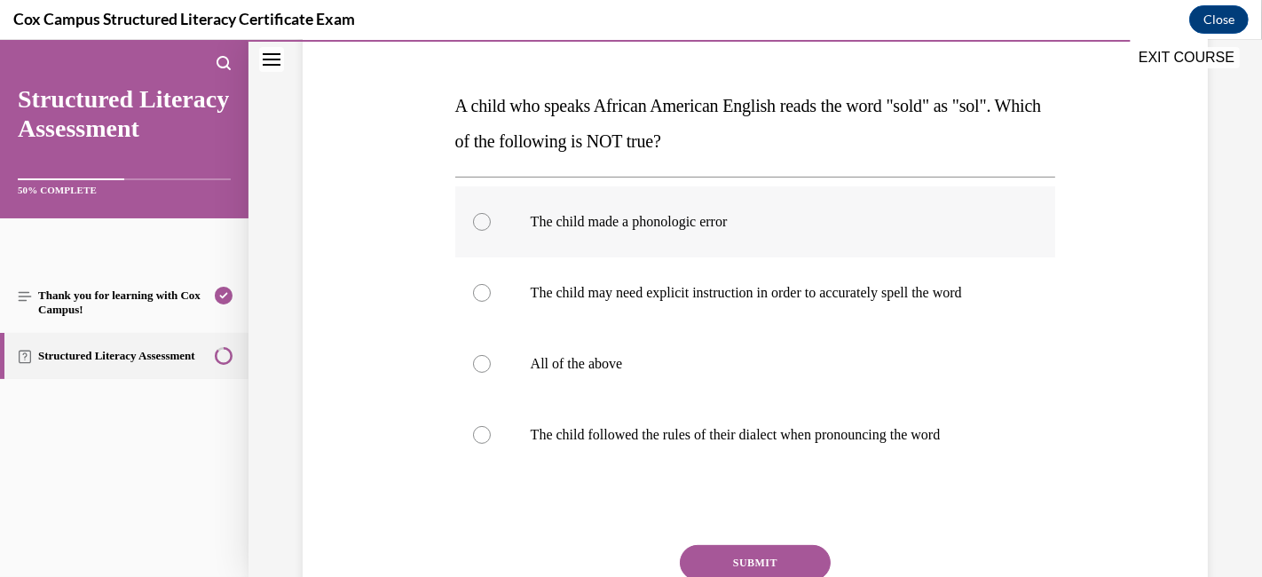
click at [489, 209] on label "The child made a phonologic error" at bounding box center [755, 221] width 601 height 71
click at [489, 213] on input "The child made a phonologic error" at bounding box center [482, 222] width 18 height 18
radio input "true"
click at [755, 518] on button "SUBMIT" at bounding box center [755, 562] width 151 height 35
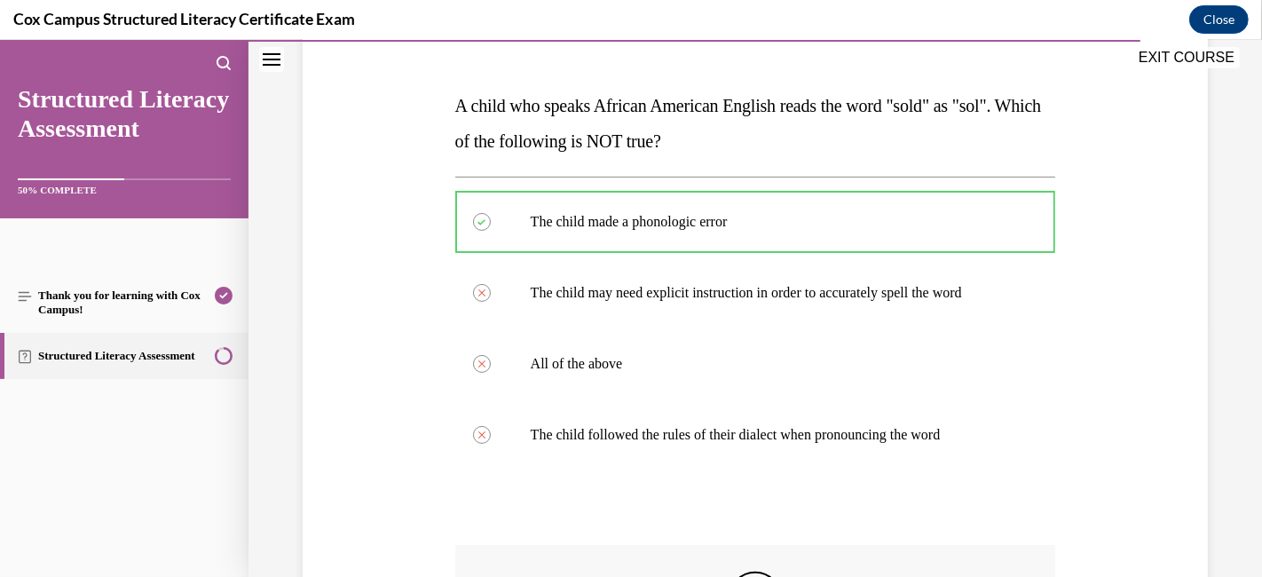
scroll to position [545, 0]
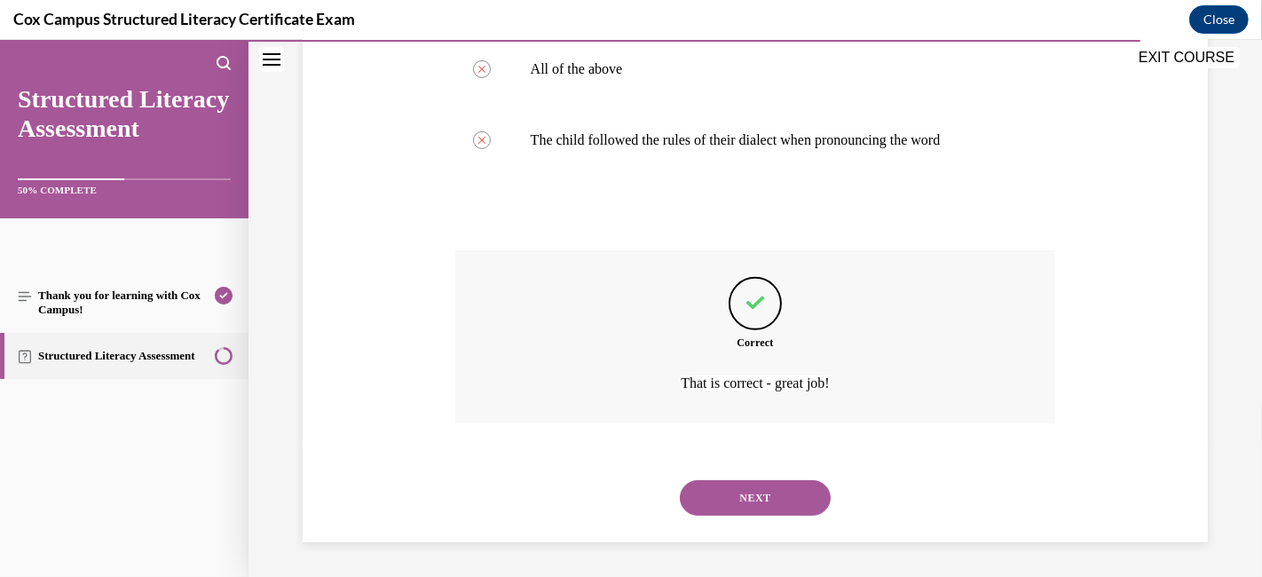
click at [729, 495] on button "NEXT" at bounding box center [755, 497] width 151 height 35
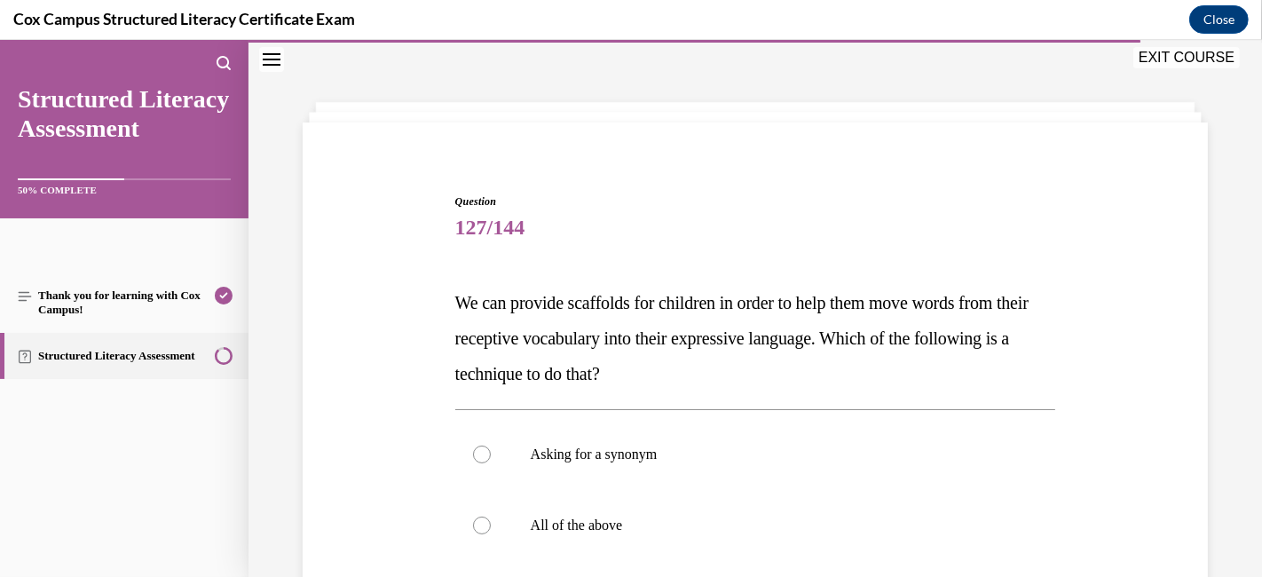
scroll to position [250, 0]
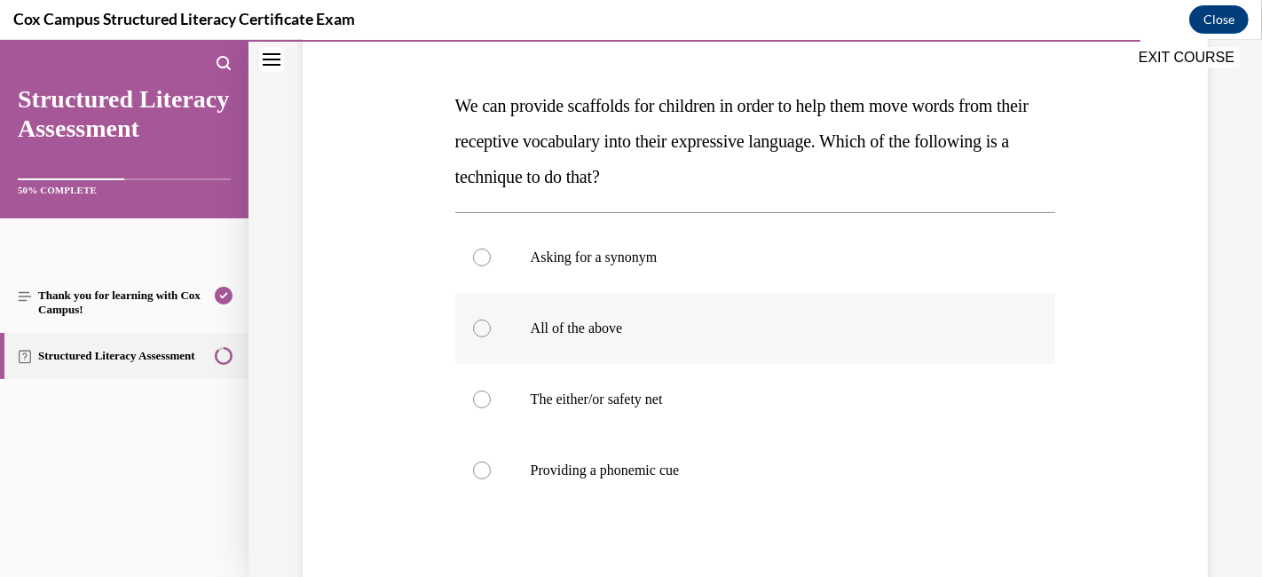
click at [522, 330] on label "All of the above" at bounding box center [755, 328] width 601 height 71
click at [491, 330] on input "All of the above" at bounding box center [482, 328] width 18 height 18
radio input "true"
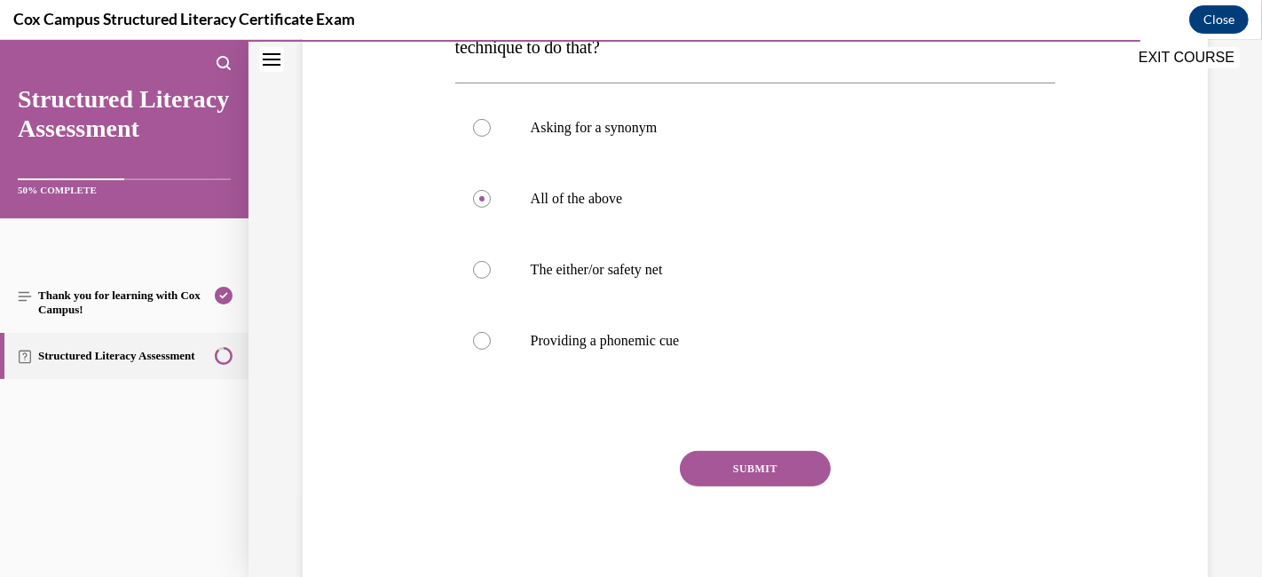
click at [712, 470] on button "SUBMIT" at bounding box center [755, 468] width 151 height 35
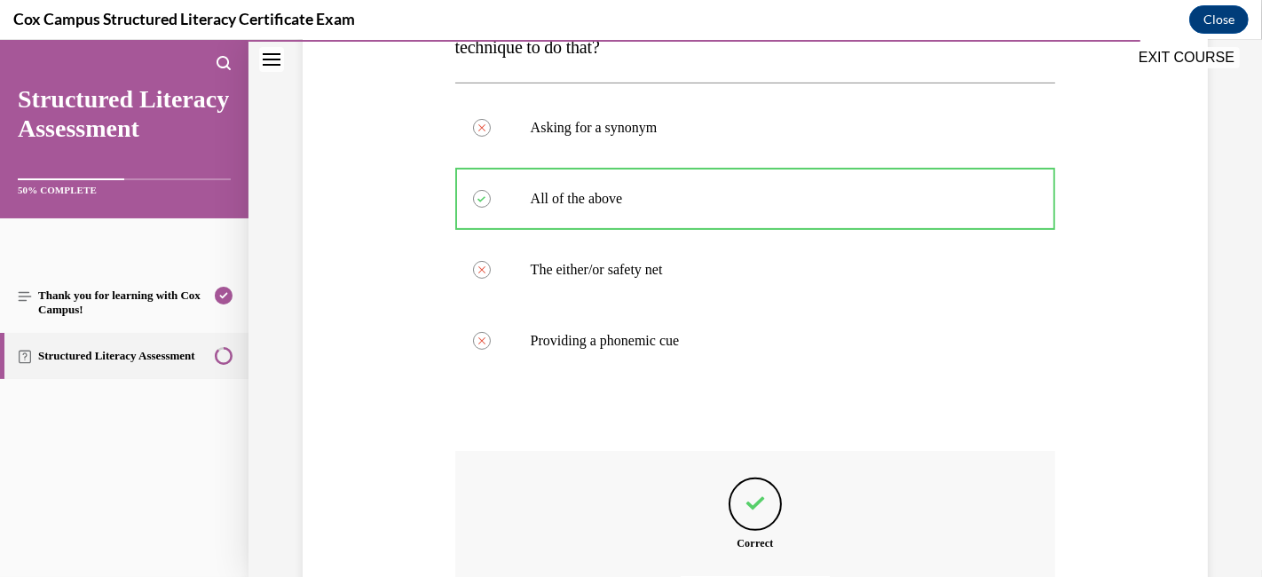
scroll to position [580, 0]
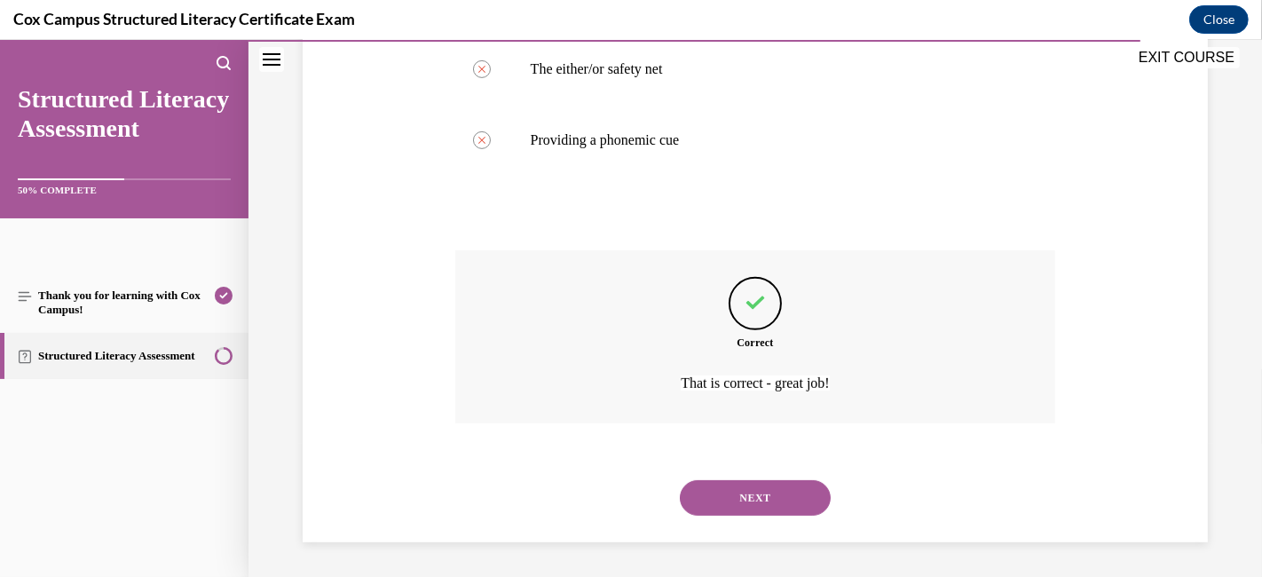
click at [727, 499] on button "NEXT" at bounding box center [755, 497] width 151 height 35
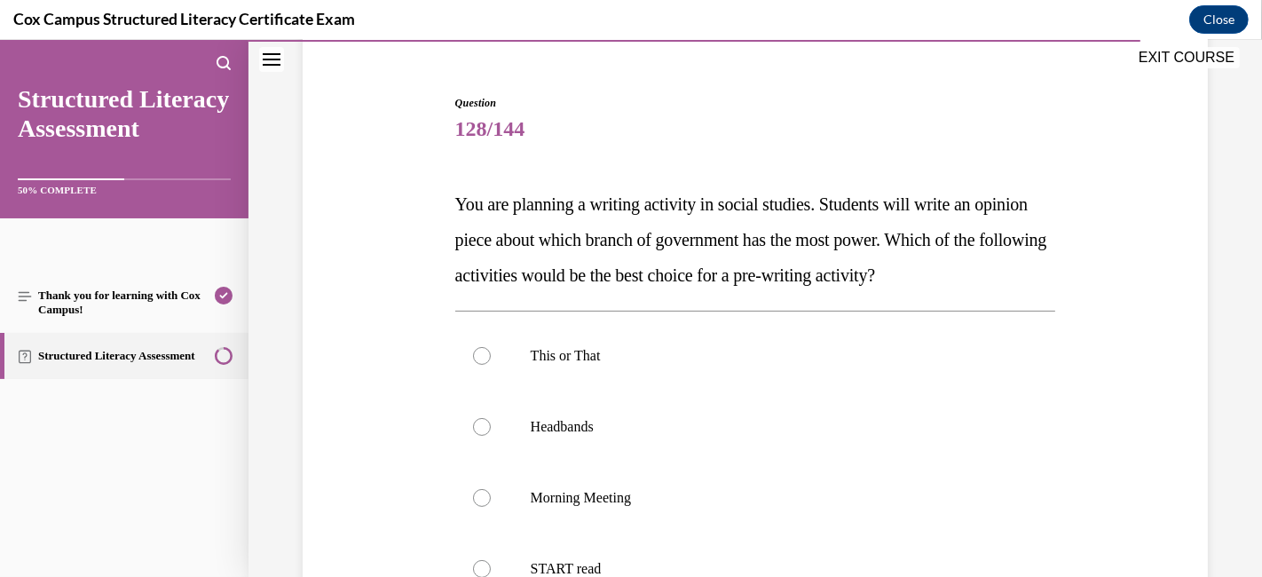
scroll to position [250, 0]
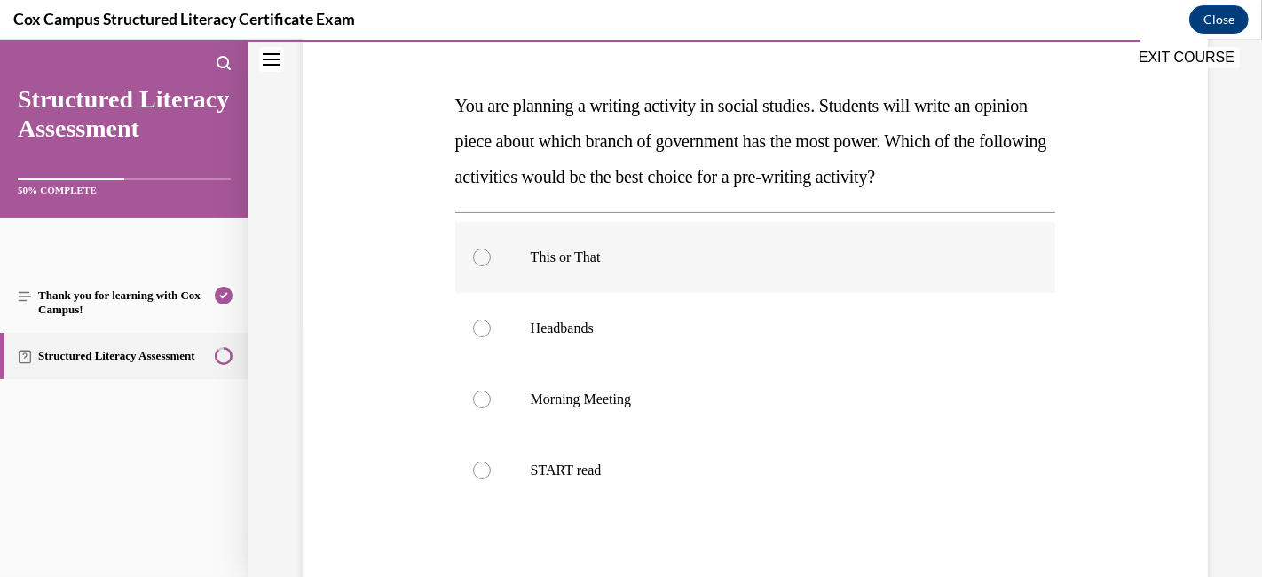
click at [499, 250] on label "This or That" at bounding box center [755, 257] width 601 height 71
click at [491, 250] on input "This or That" at bounding box center [482, 257] width 18 height 18
radio input "true"
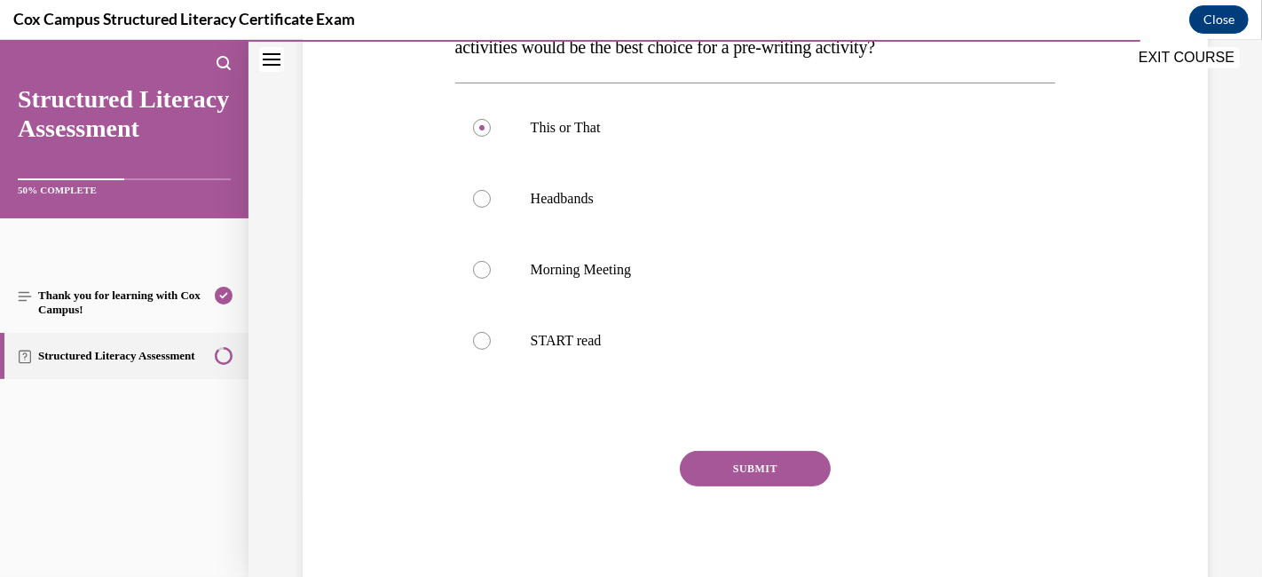
click at [724, 462] on button "SUBMIT" at bounding box center [755, 468] width 151 height 35
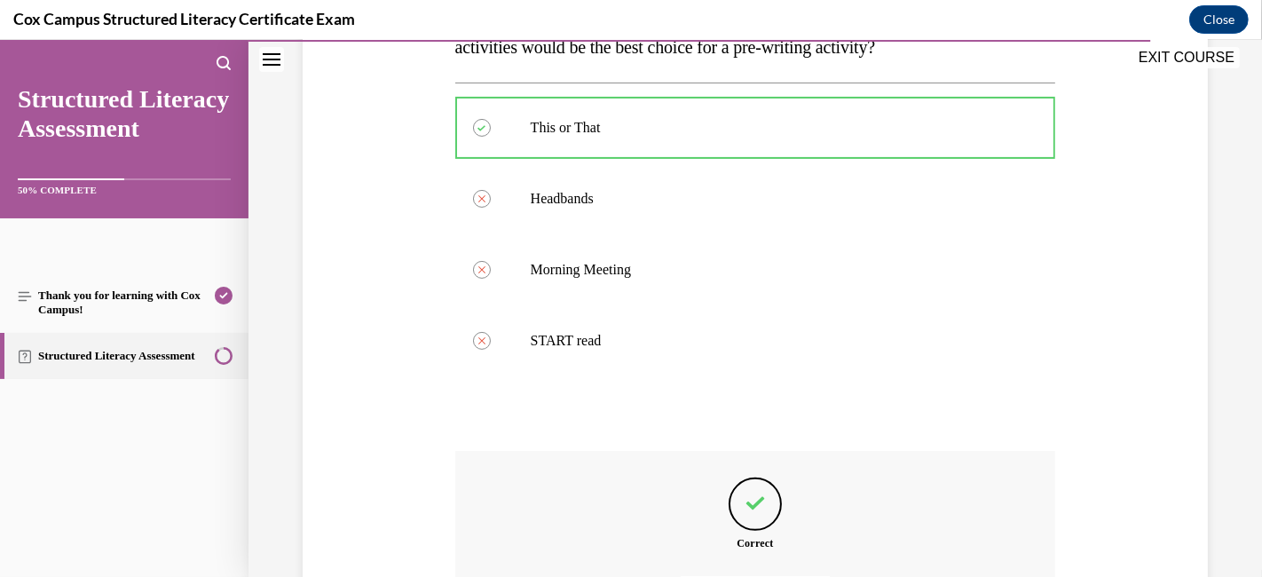
scroll to position [529, 0]
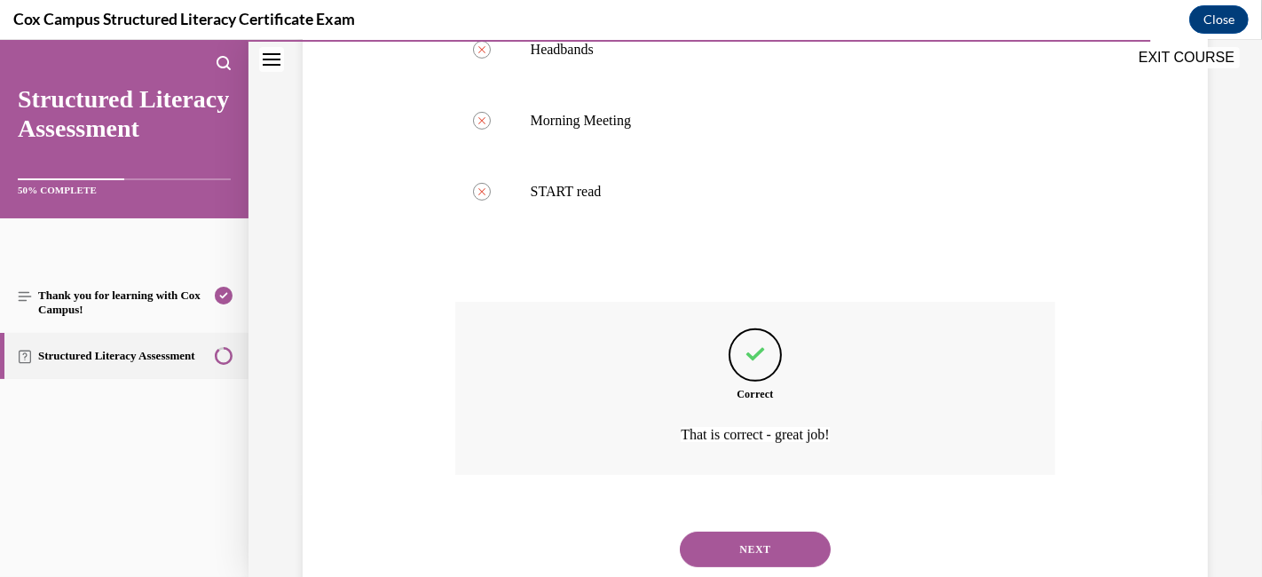
click at [714, 518] on button "NEXT" at bounding box center [755, 549] width 151 height 35
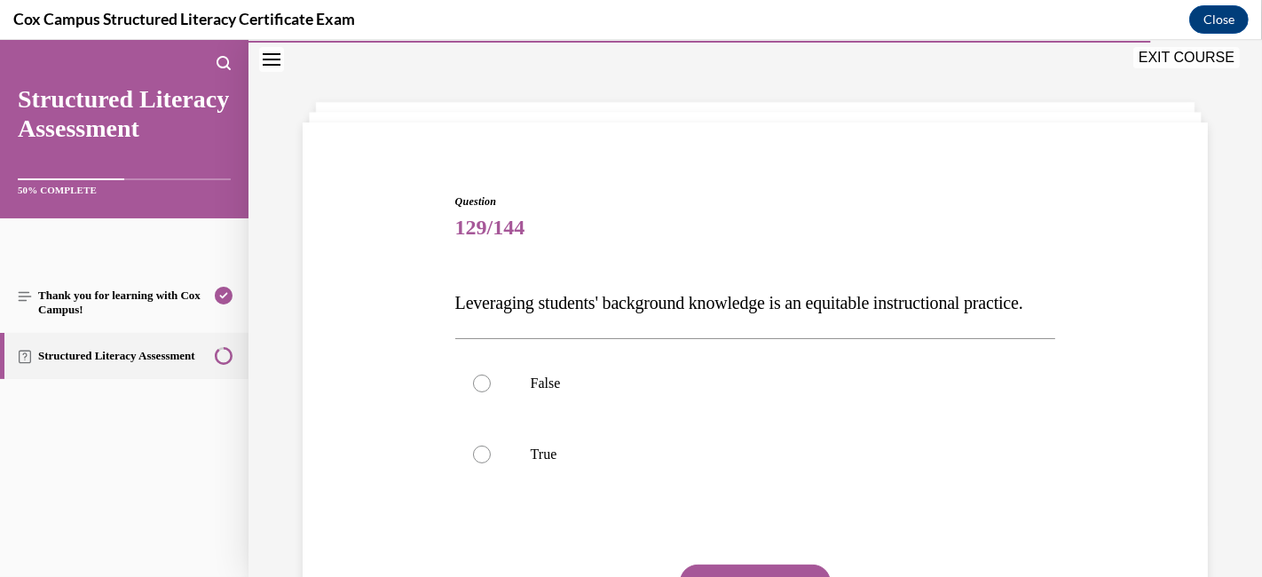
scroll to position [152, 0]
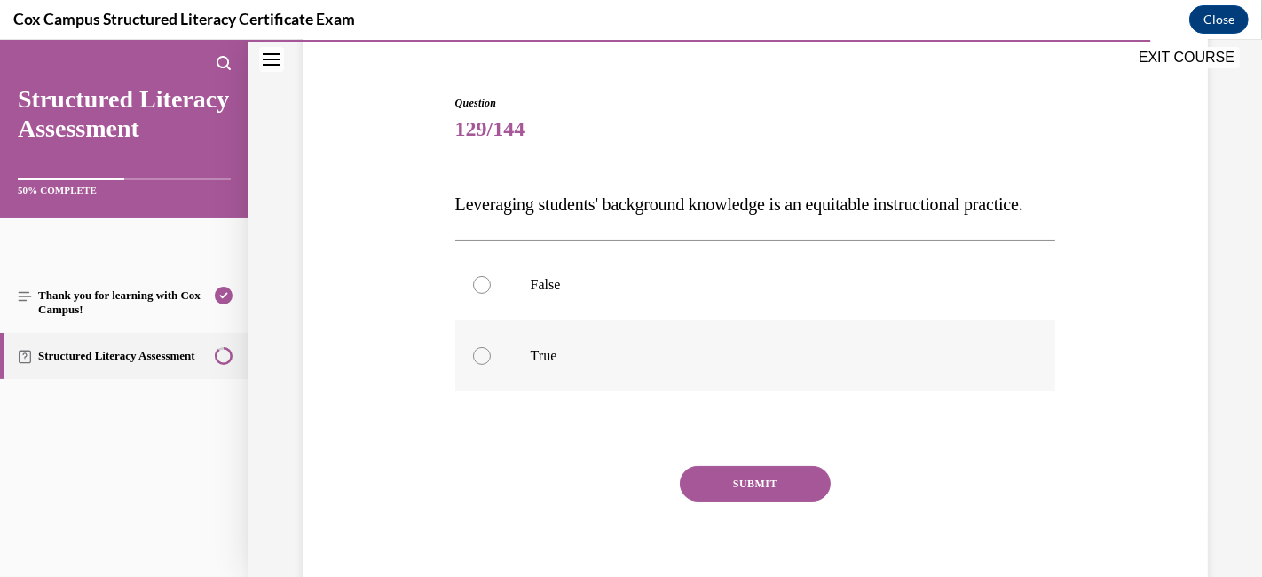
click at [482, 375] on label "True" at bounding box center [755, 355] width 601 height 71
click at [482, 365] on input "True" at bounding box center [482, 356] width 18 height 18
radio input "true"
click at [734, 501] on button "SUBMIT" at bounding box center [755, 483] width 151 height 35
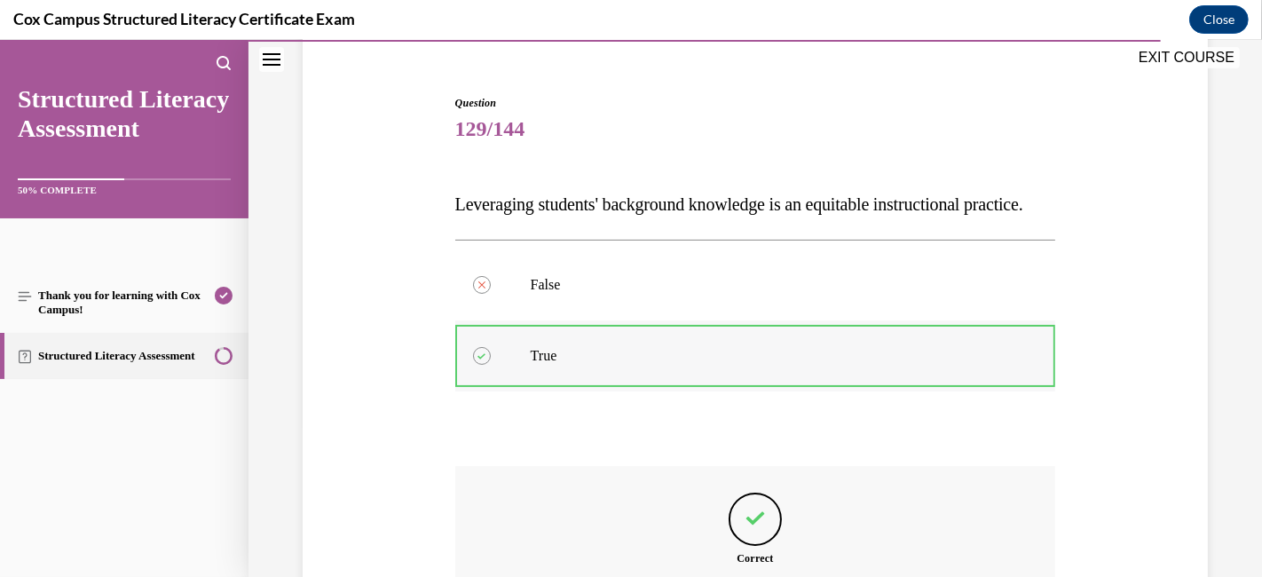
scroll to position [403, 0]
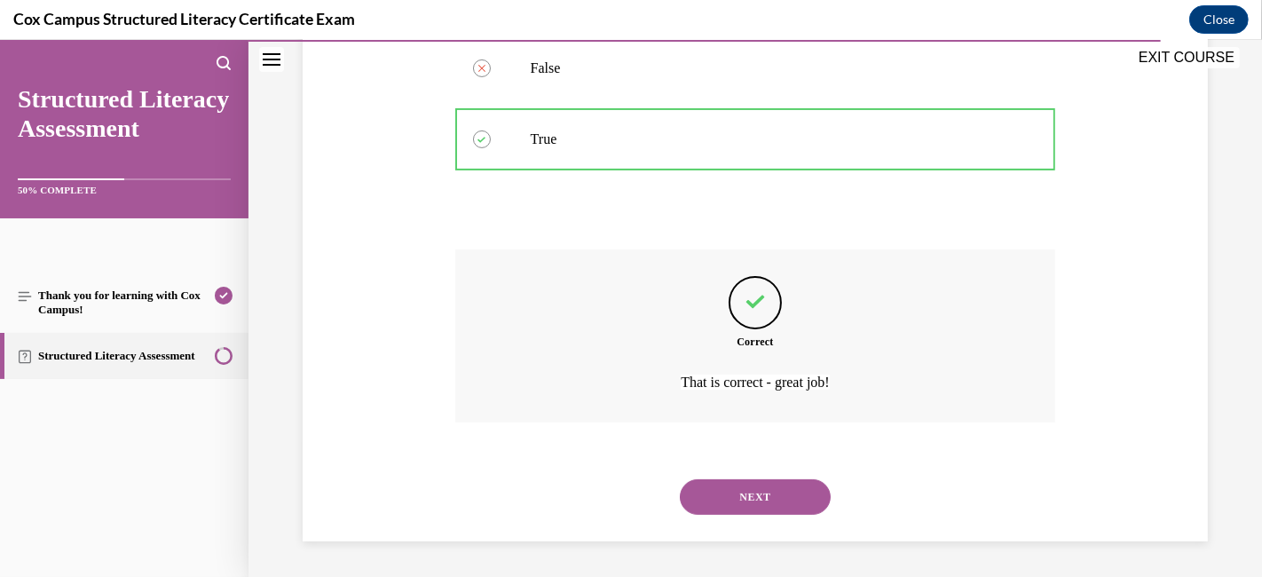
click at [751, 492] on button "NEXT" at bounding box center [755, 496] width 151 height 35
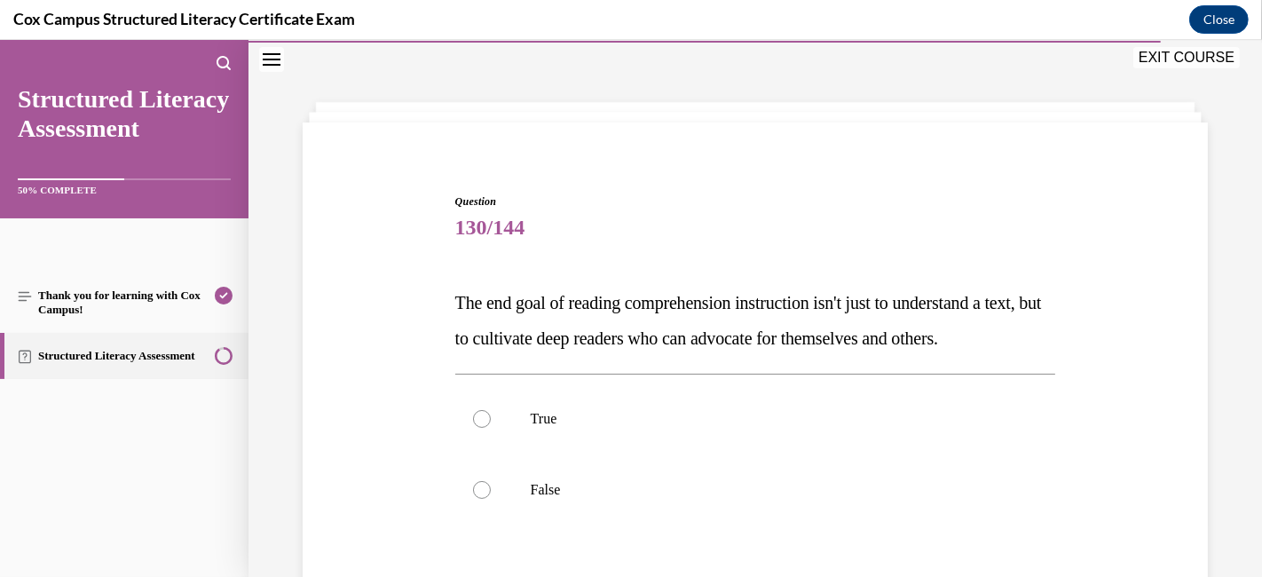
scroll to position [152, 0]
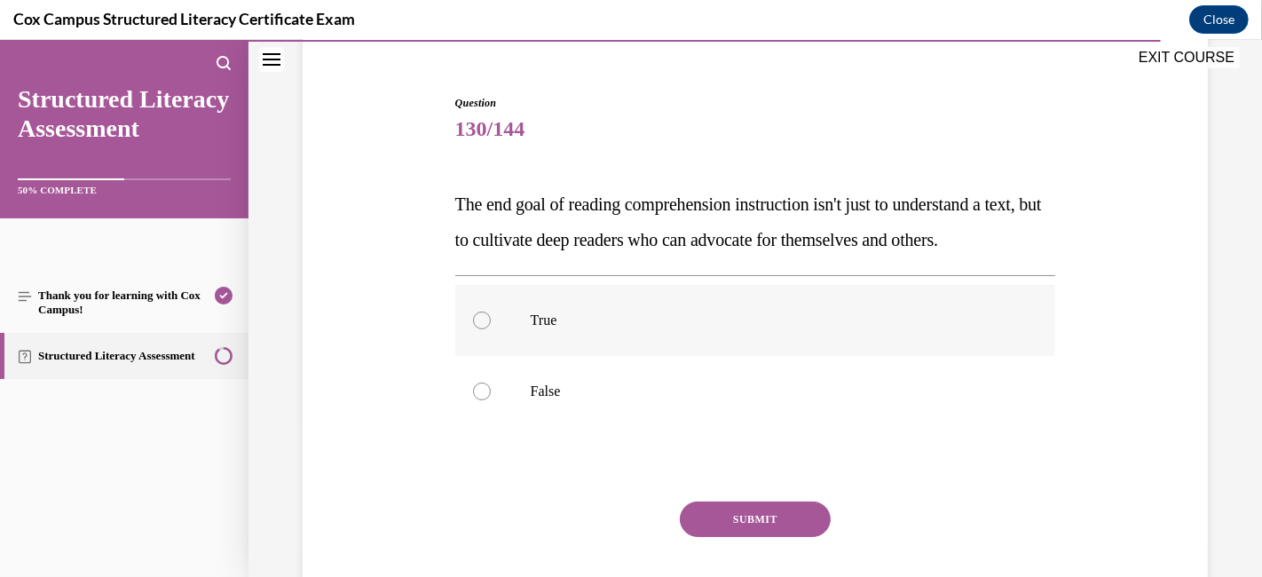
click at [473, 329] on div at bounding box center [482, 320] width 18 height 18
click at [473, 329] on input "True" at bounding box center [482, 320] width 18 height 18
radio input "true"
click at [724, 518] on button "SUBMIT" at bounding box center [755, 518] width 151 height 35
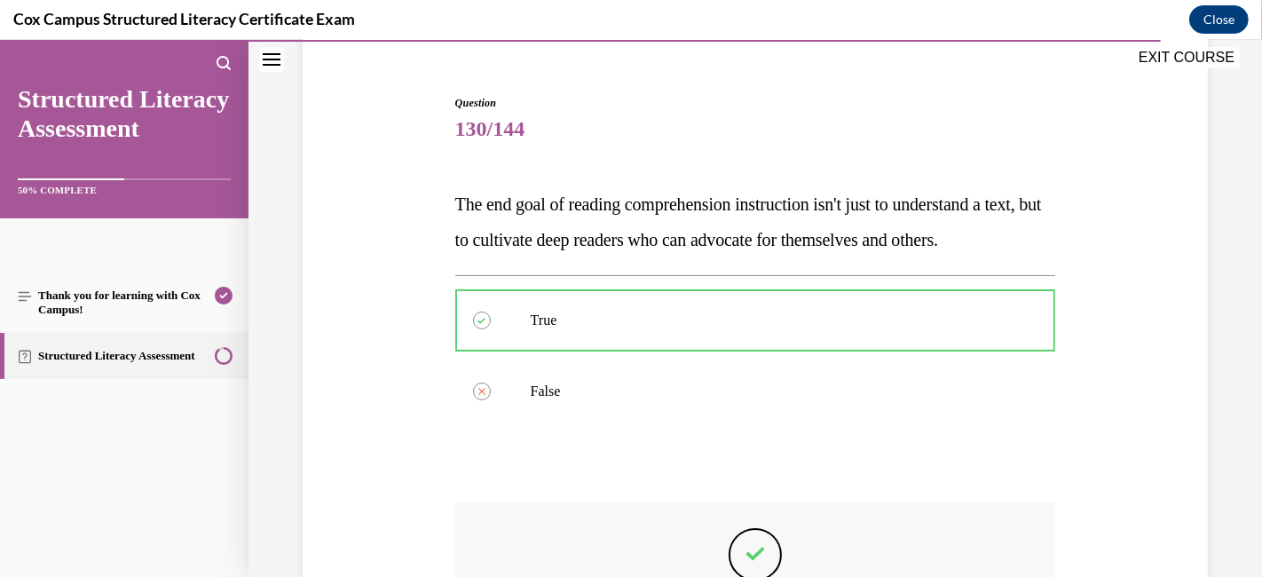
scroll to position [438, 0]
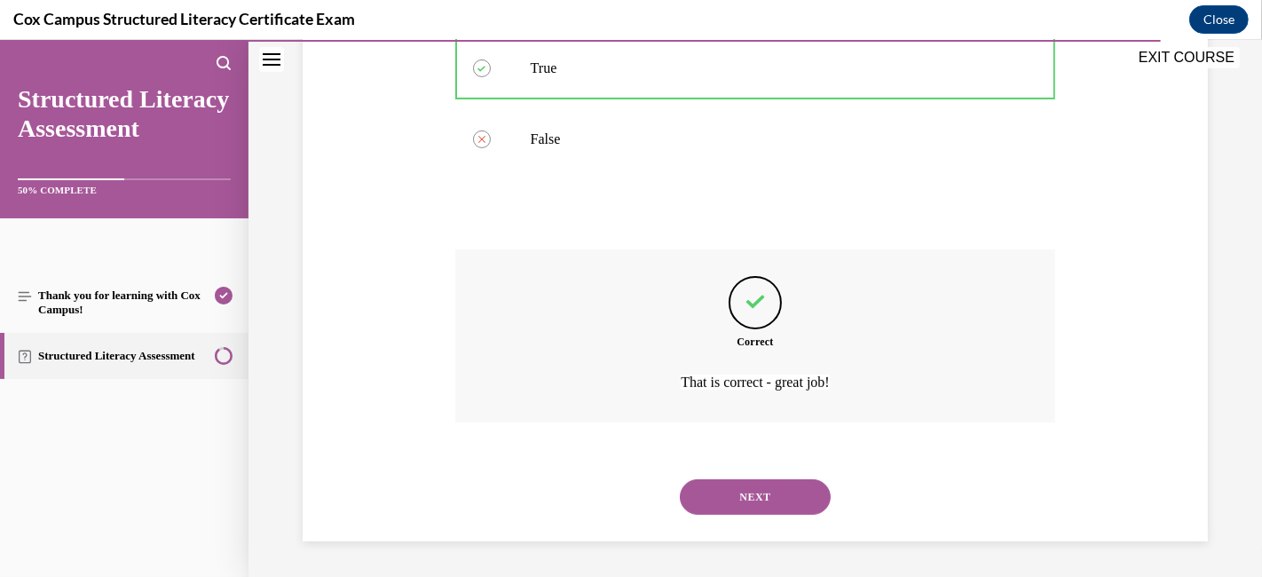
click at [708, 496] on button "NEXT" at bounding box center [755, 496] width 151 height 35
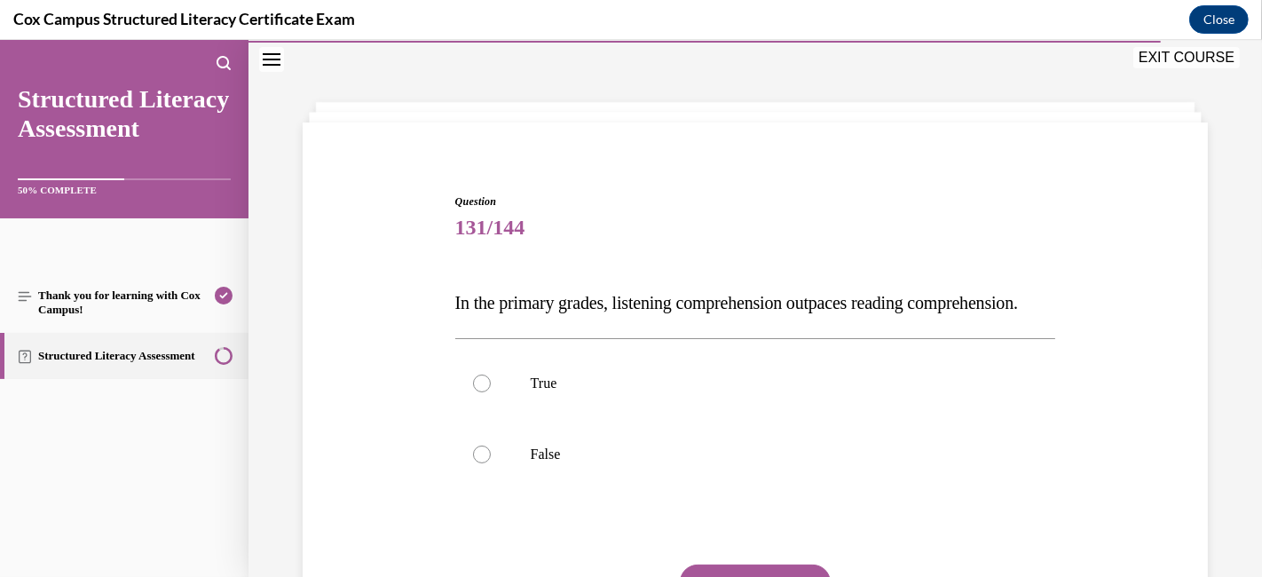
scroll to position [152, 0]
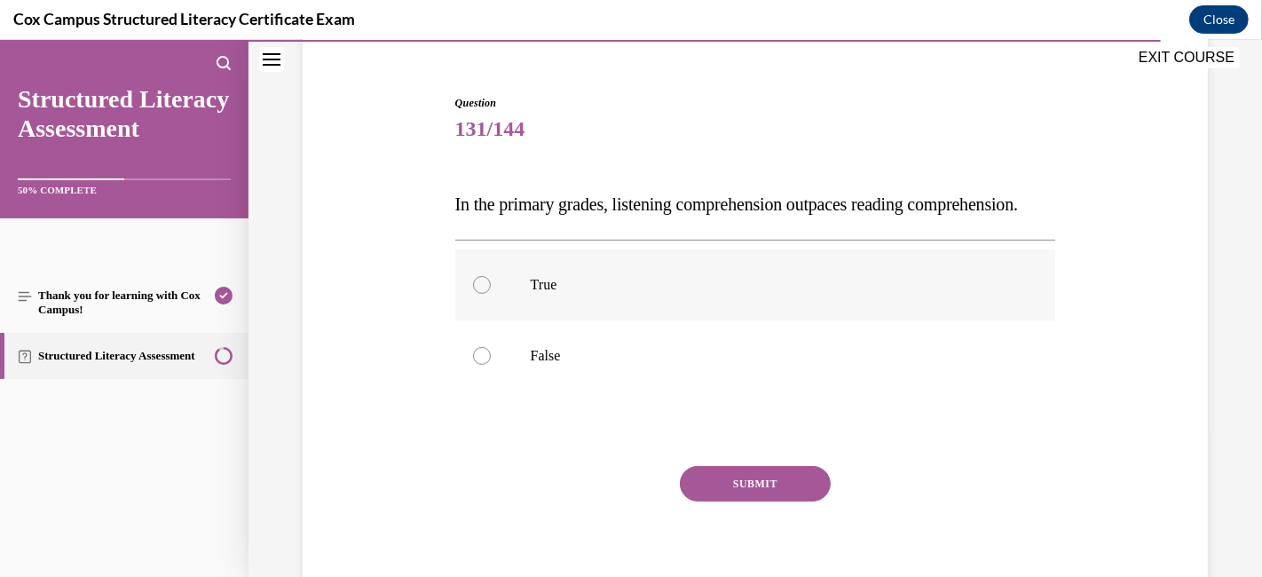
click at [580, 294] on p "True" at bounding box center [771, 285] width 481 height 18
click at [491, 294] on input "True" at bounding box center [482, 285] width 18 height 18
radio input "true"
click at [753, 501] on button "SUBMIT" at bounding box center [755, 483] width 151 height 35
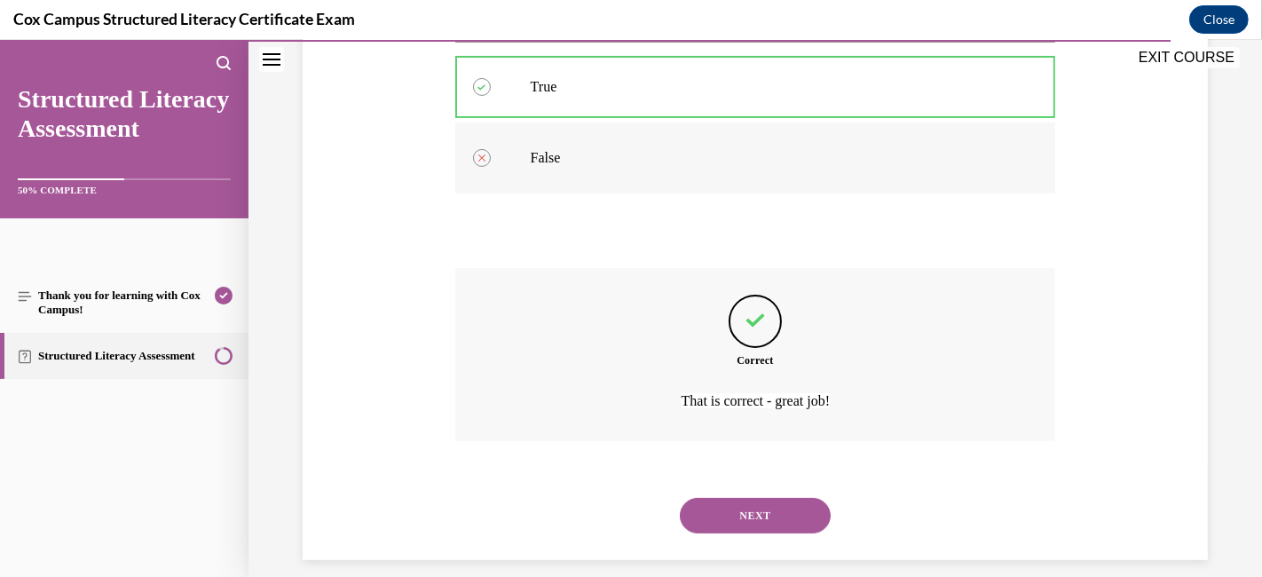
scroll to position [403, 0]
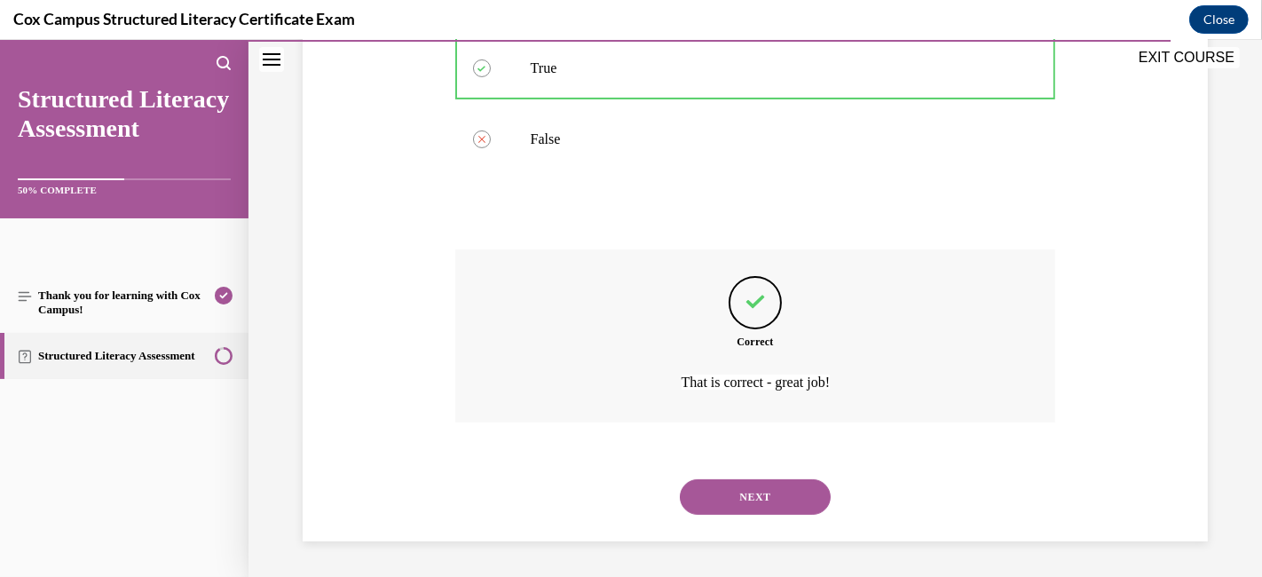
click at [752, 496] on button "NEXT" at bounding box center [755, 496] width 151 height 35
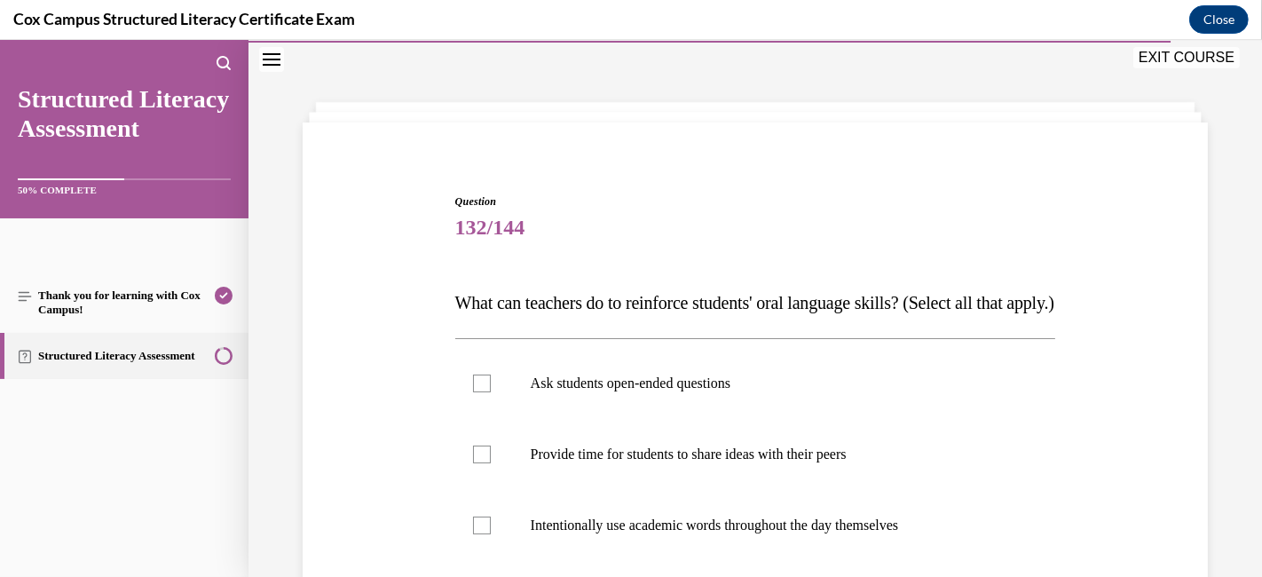
scroll to position [250, 0]
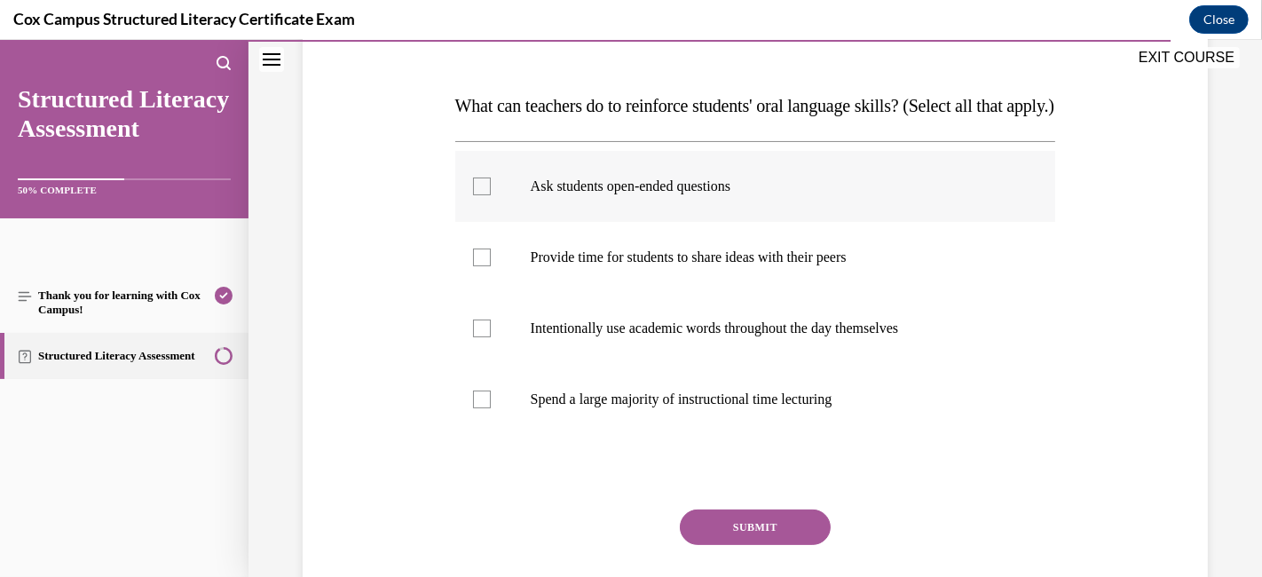
click at [611, 195] on p "Ask students open-ended questions" at bounding box center [771, 186] width 481 height 18
click at [491, 195] on input "Ask students open-ended questions" at bounding box center [482, 186] width 18 height 18
checkbox input "true"
click at [613, 337] on p "Intentionally use academic words throughout the day themselves" at bounding box center [771, 328] width 481 height 18
click at [491, 337] on input "Intentionally use academic words throughout the day themselves" at bounding box center [482, 328] width 18 height 18
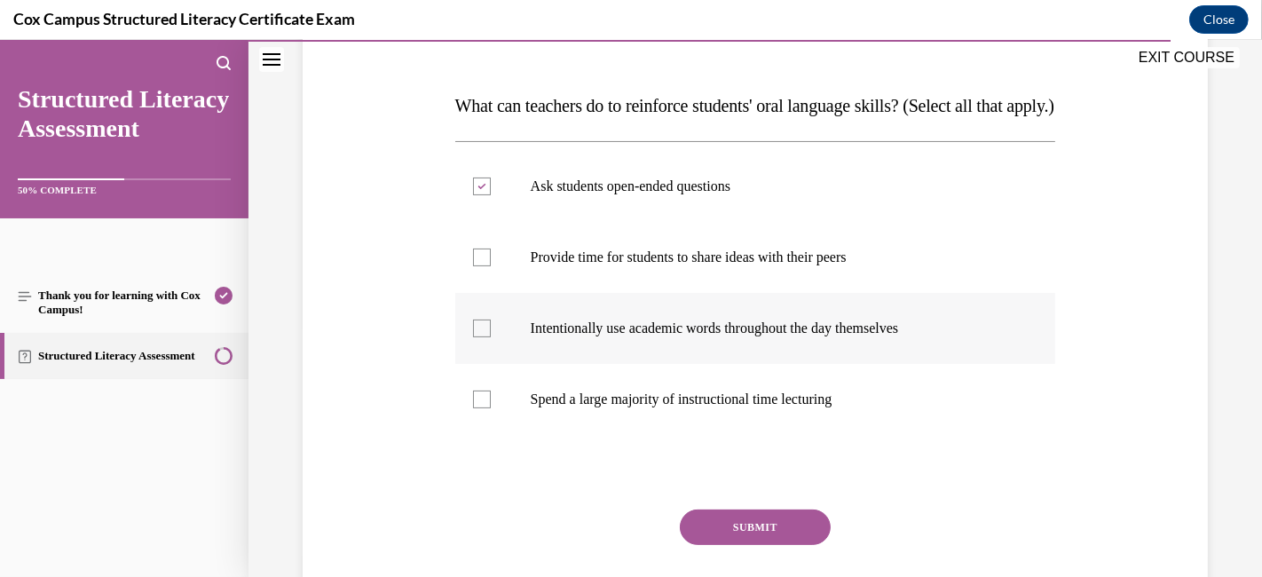
checkbox input "true"
click at [646, 266] on p "Provide time for students to share ideas with their peers" at bounding box center [771, 257] width 481 height 18
click at [491, 266] on input "Provide time for students to share ideas with their peers" at bounding box center [482, 257] width 18 height 18
checkbox input "true"
click at [708, 518] on button "SUBMIT" at bounding box center [755, 526] width 151 height 35
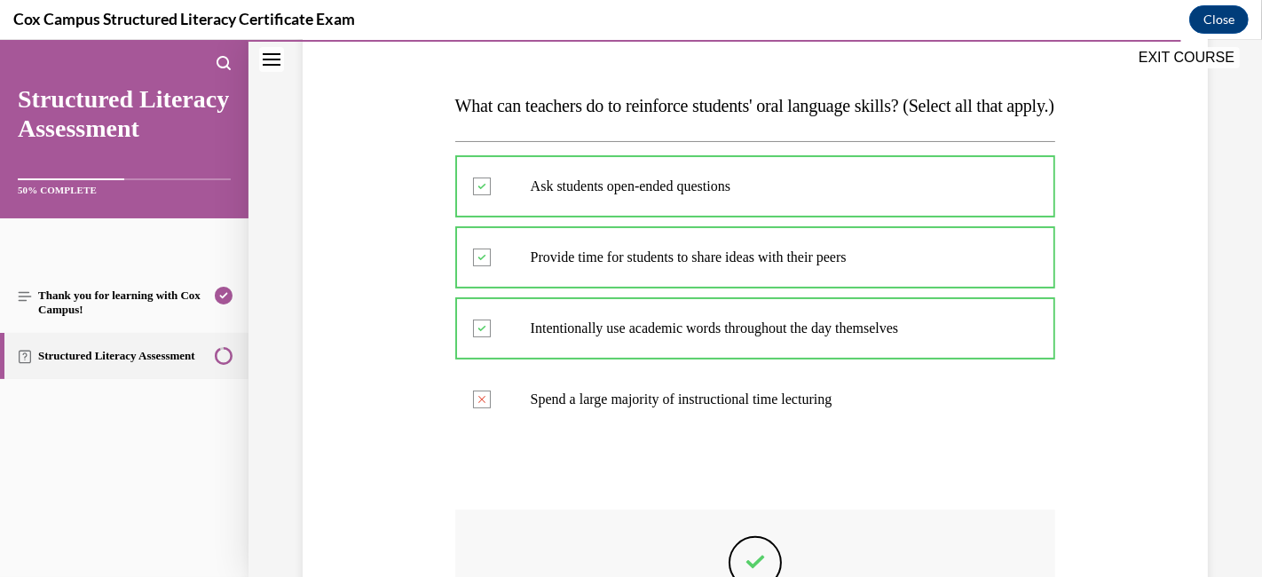
scroll to position [545, 0]
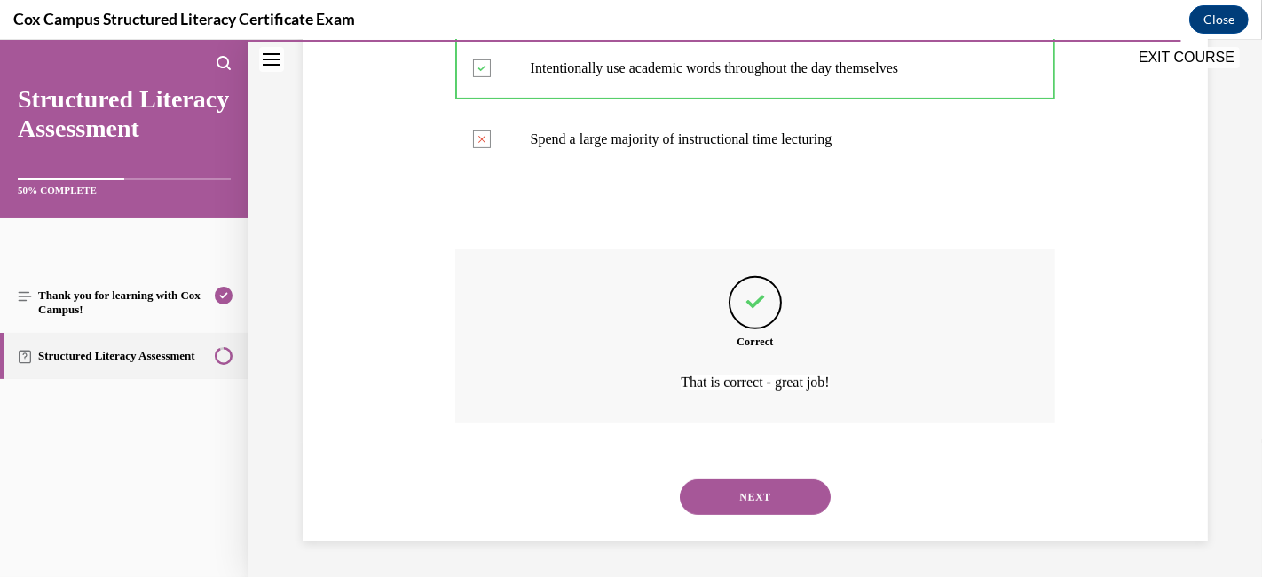
click at [729, 501] on button "NEXT" at bounding box center [755, 496] width 151 height 35
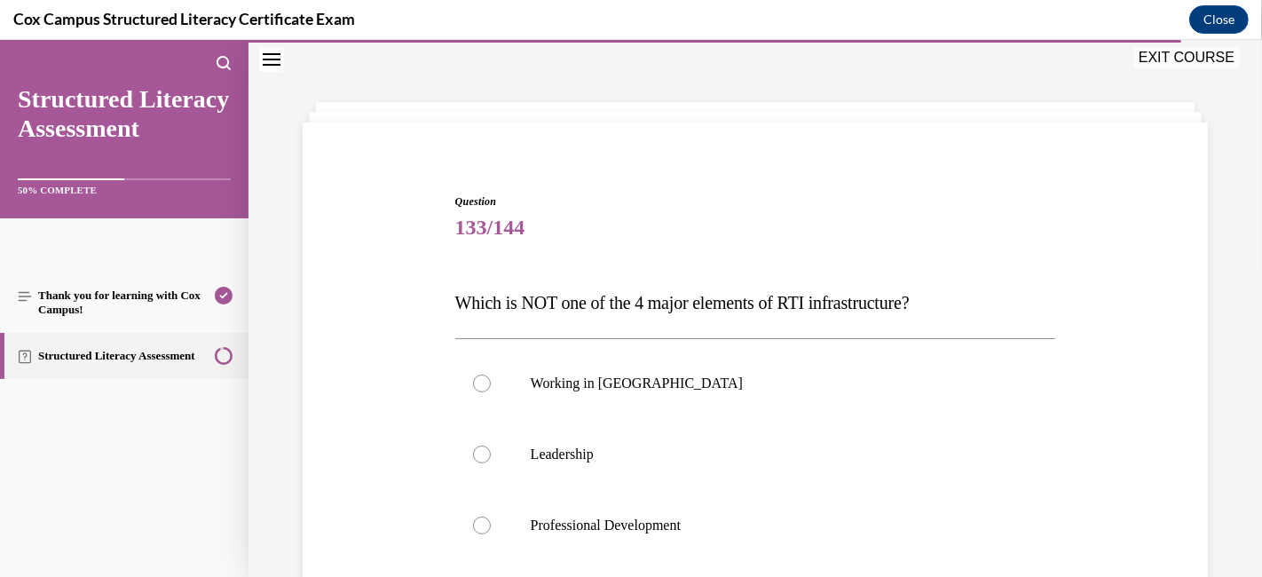
scroll to position [250, 0]
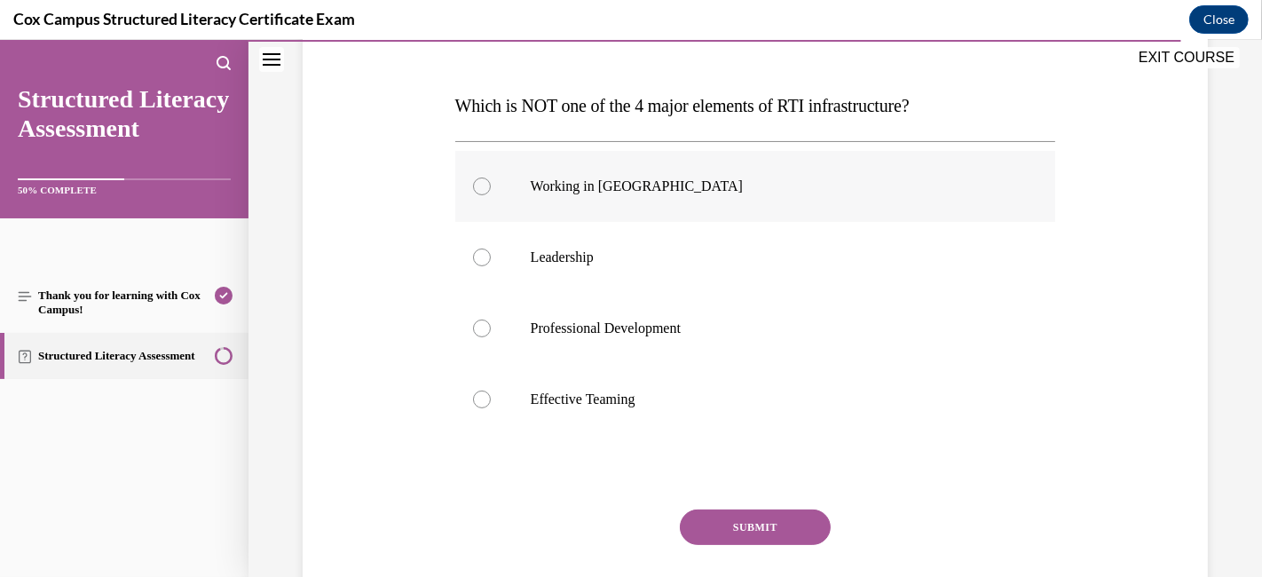
click at [483, 181] on div at bounding box center [482, 186] width 18 height 18
click at [483, 181] on input "Working in Silos" at bounding box center [482, 186] width 18 height 18
radio input "true"
click at [770, 518] on button "SUBMIT" at bounding box center [755, 526] width 151 height 35
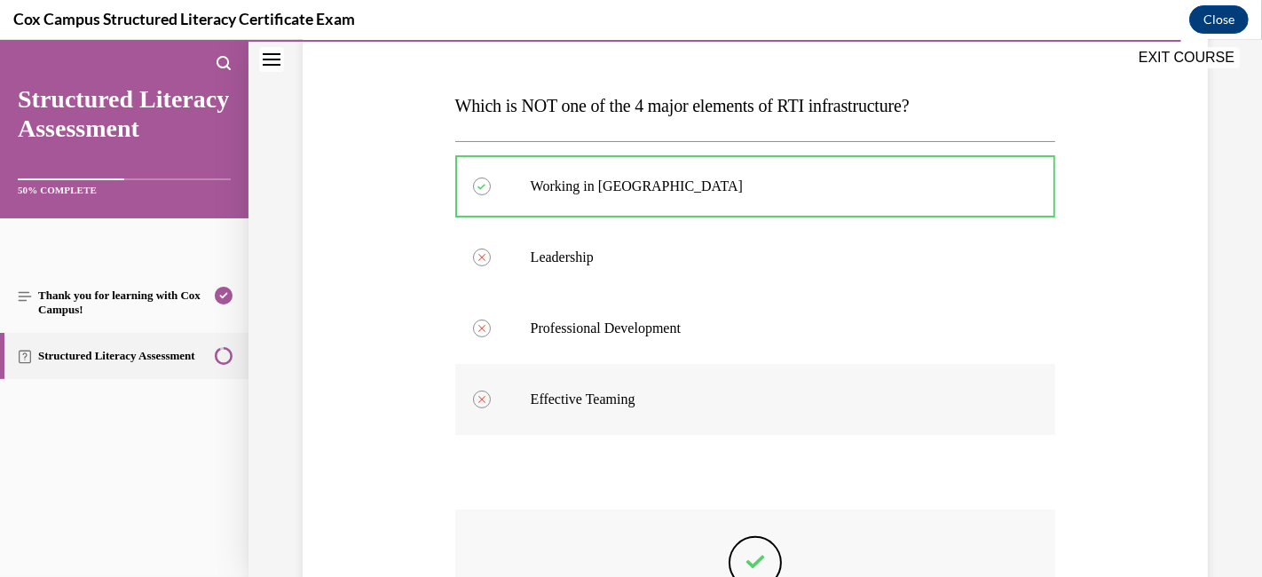
scroll to position [509, 0]
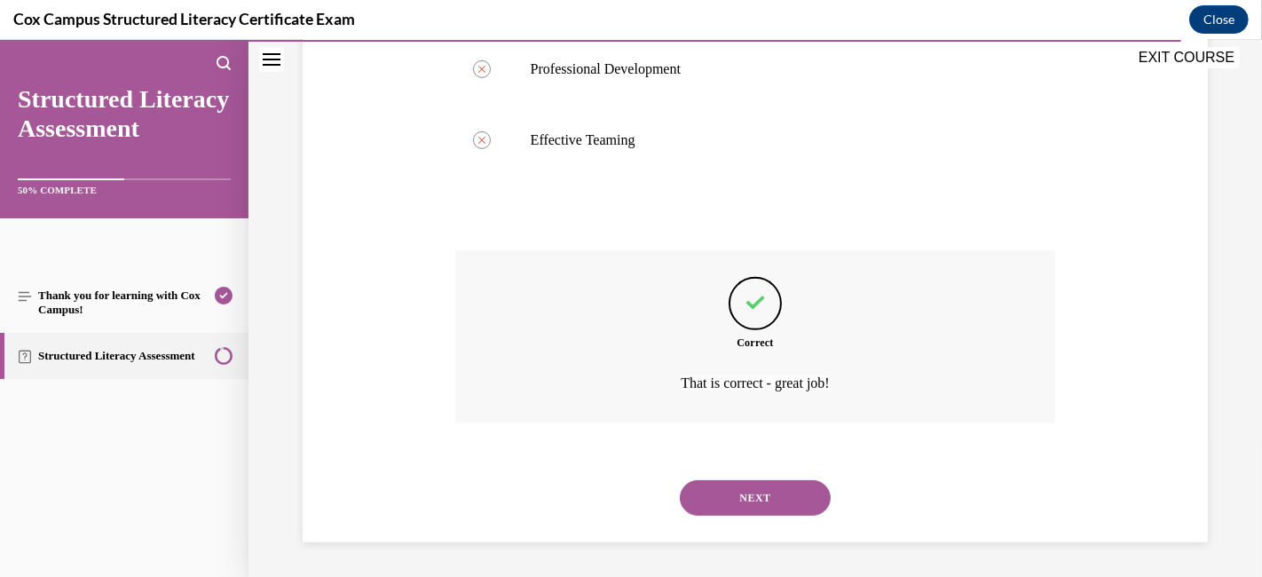
click at [725, 485] on button "NEXT" at bounding box center [755, 497] width 151 height 35
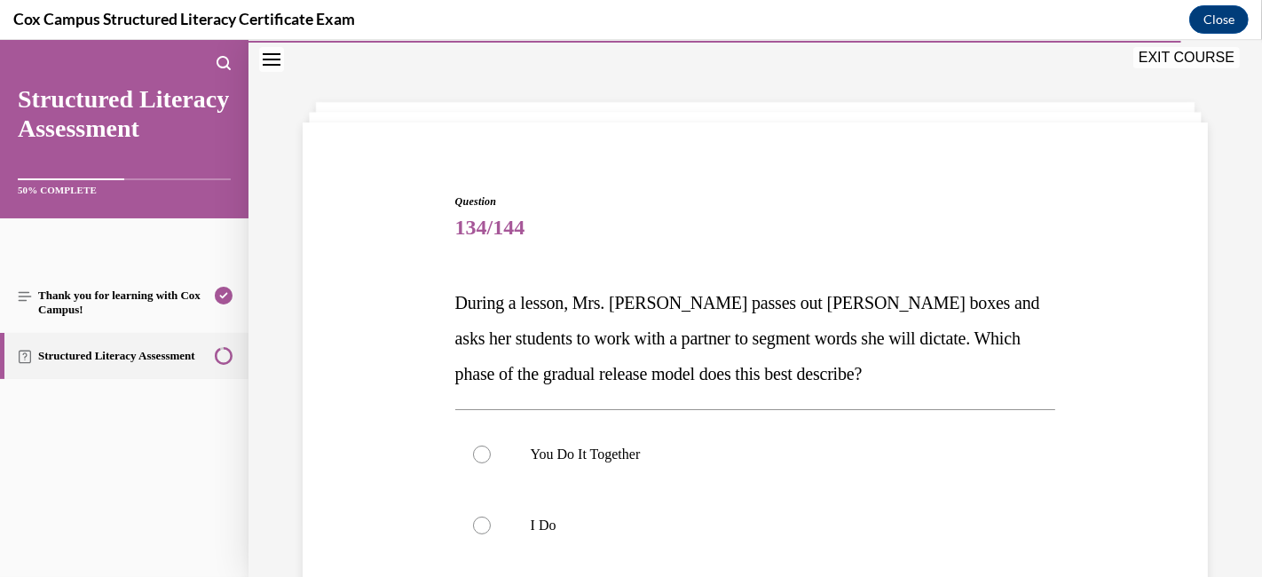
scroll to position [250, 0]
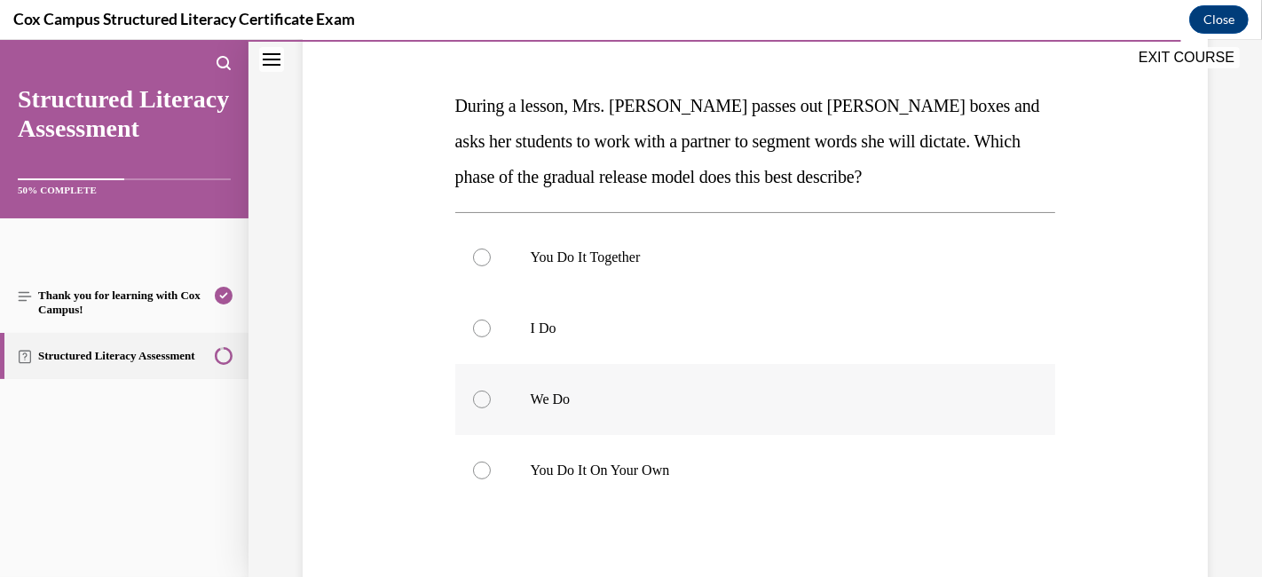
click at [546, 402] on p "We Do" at bounding box center [771, 399] width 481 height 18
click at [491, 402] on input "We Do" at bounding box center [482, 399] width 18 height 18
radio input "true"
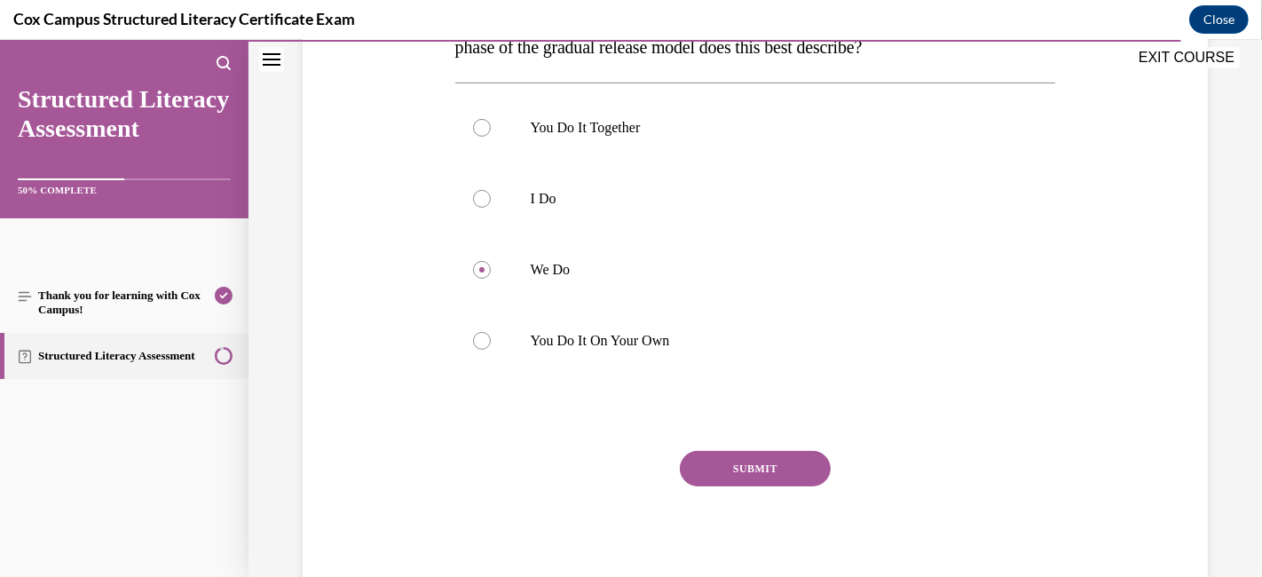
click at [789, 473] on button "SUBMIT" at bounding box center [755, 468] width 151 height 35
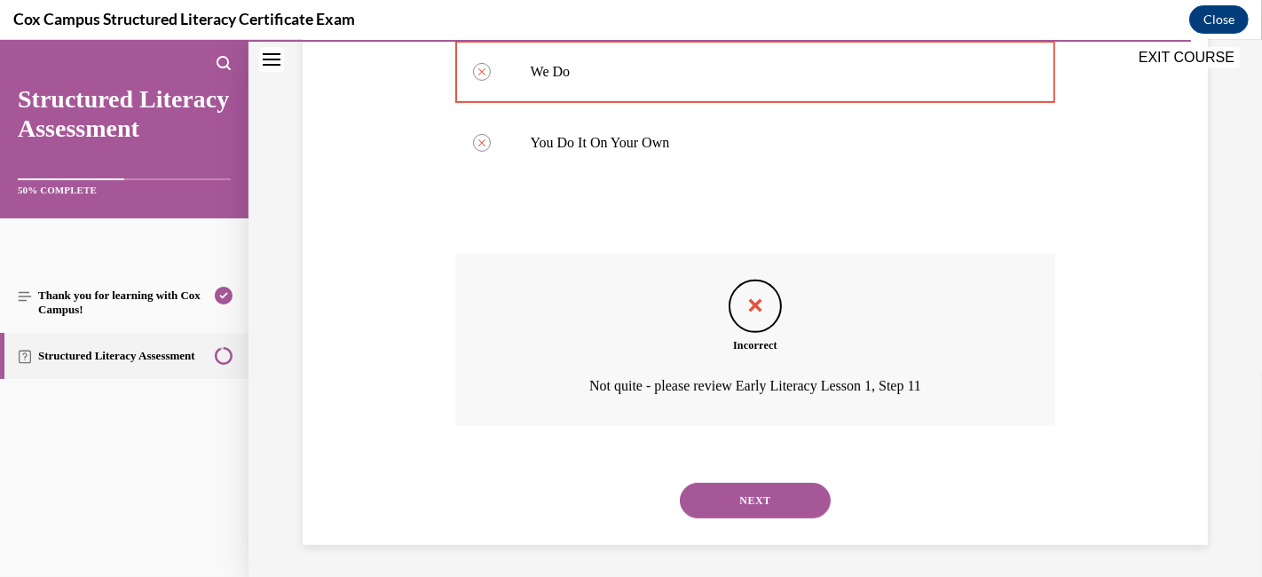
click at [753, 494] on button "NEXT" at bounding box center [755, 500] width 151 height 35
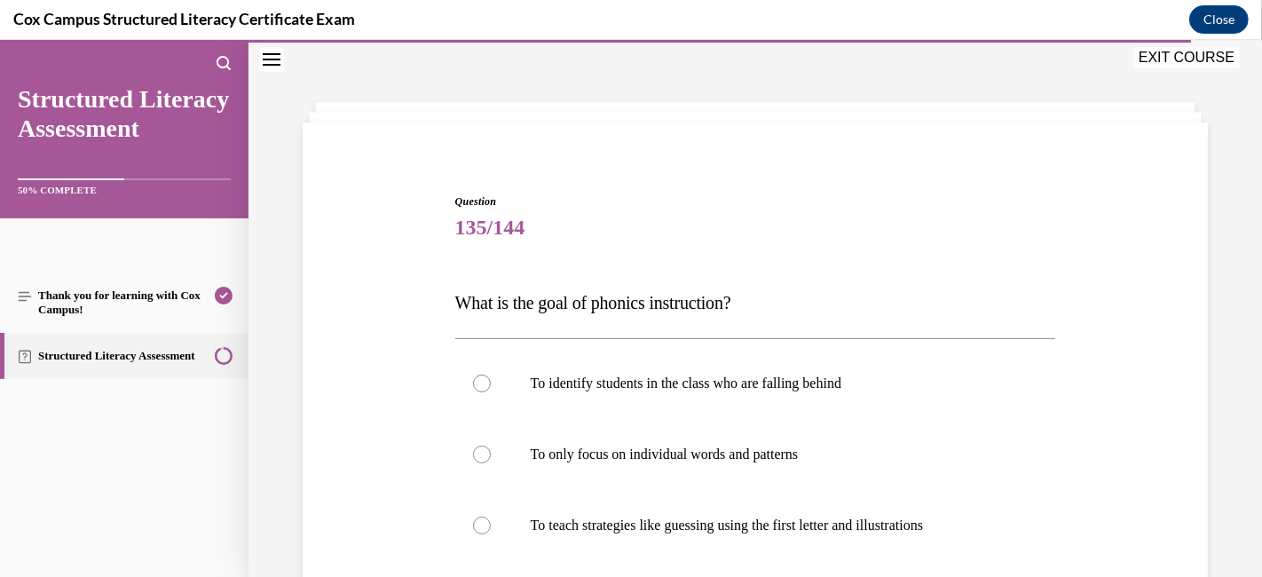
scroll to position [250, 0]
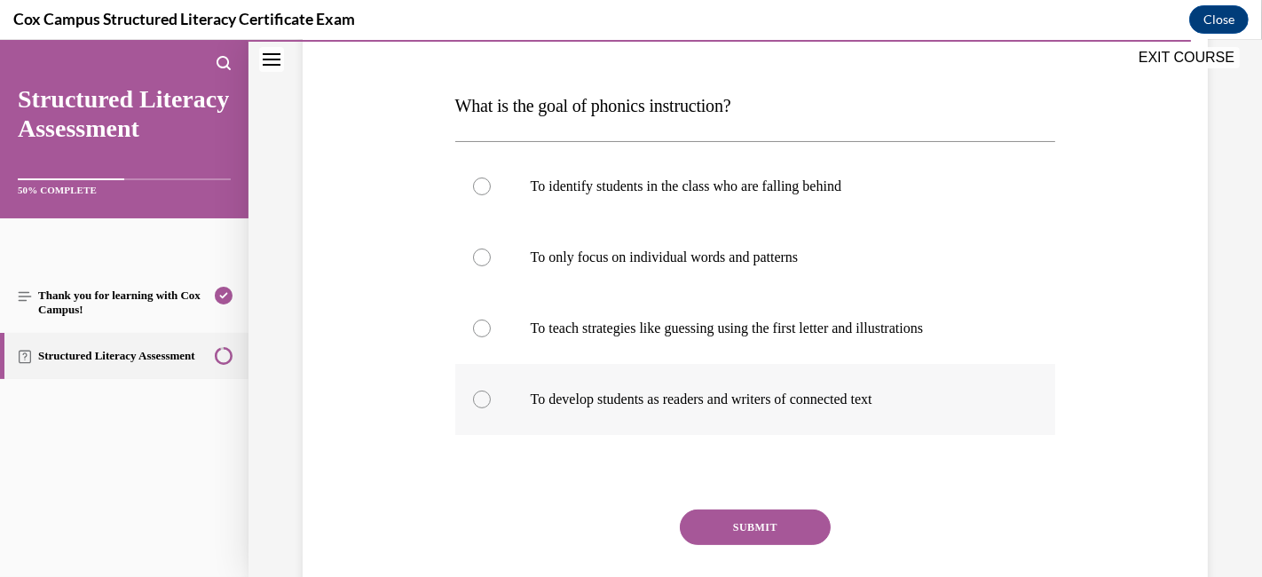
click at [478, 395] on div at bounding box center [482, 399] width 18 height 18
click at [478, 395] on input "To develop students as readers and writers of connected text" at bounding box center [482, 399] width 18 height 18
radio input "true"
click at [723, 517] on button "SUBMIT" at bounding box center [755, 526] width 151 height 35
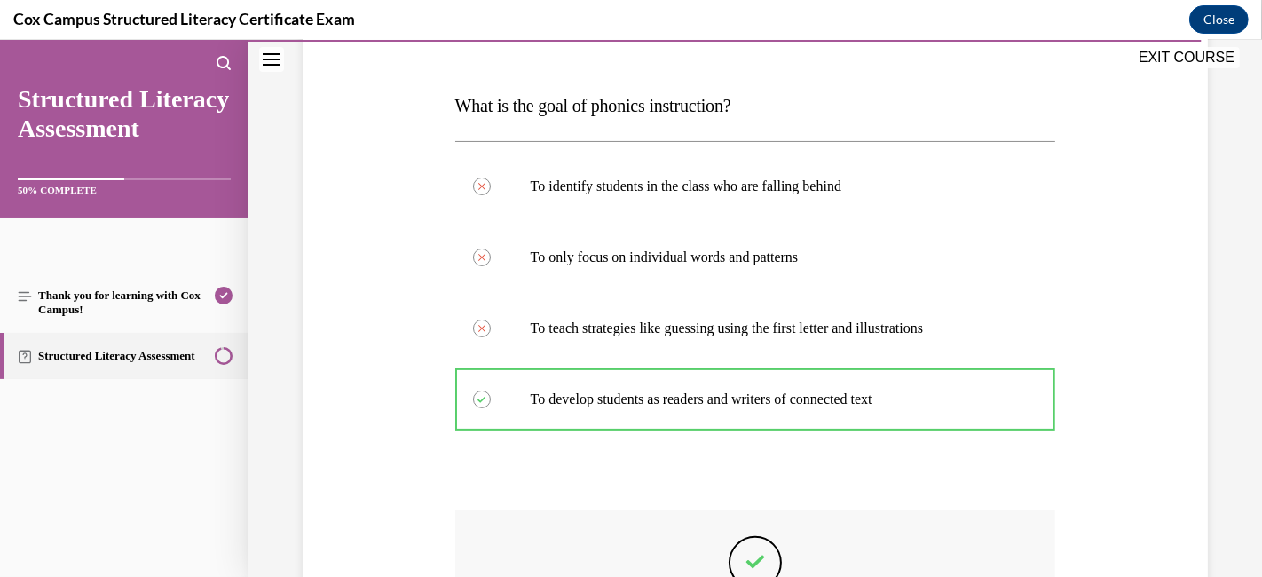
scroll to position [486, 0]
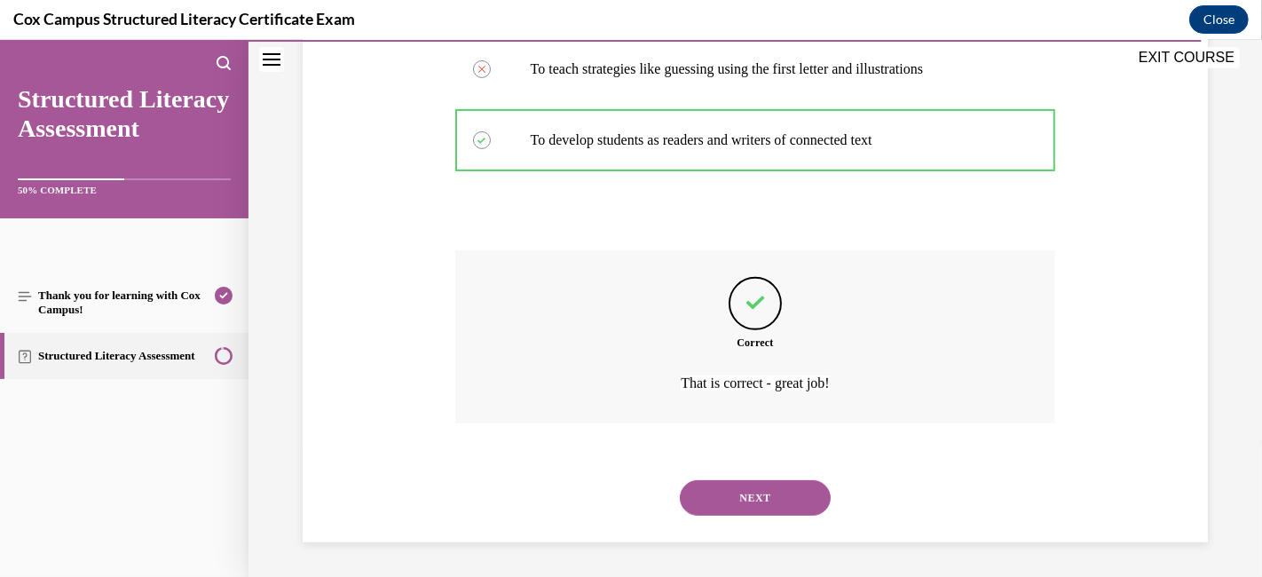
click at [718, 489] on button "NEXT" at bounding box center [755, 497] width 151 height 35
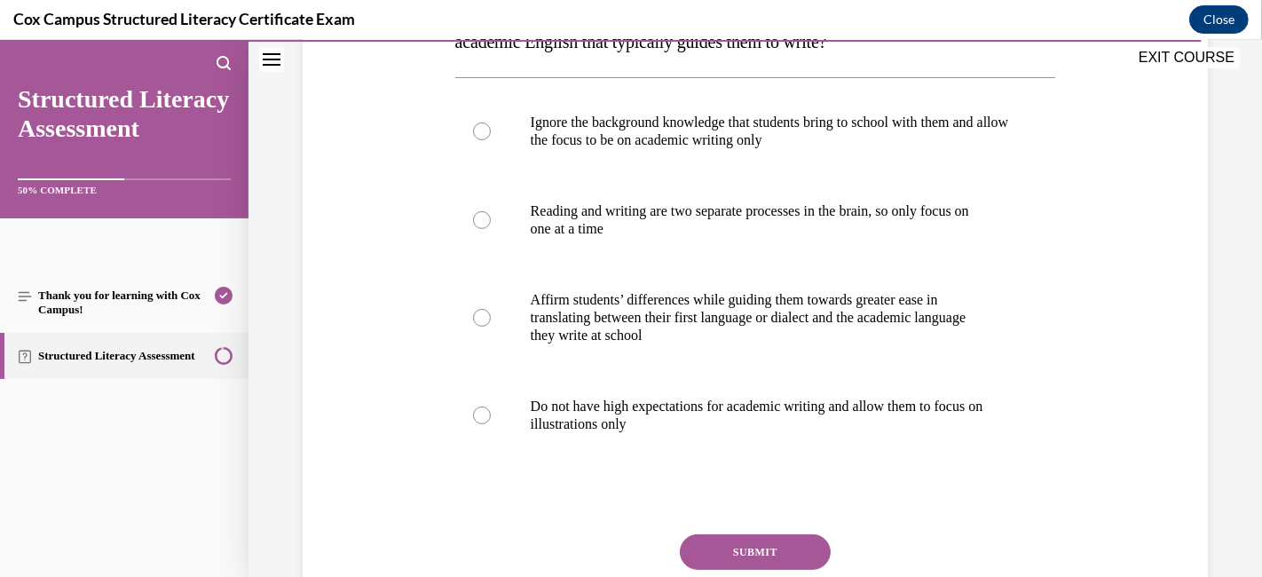
scroll to position [250, 0]
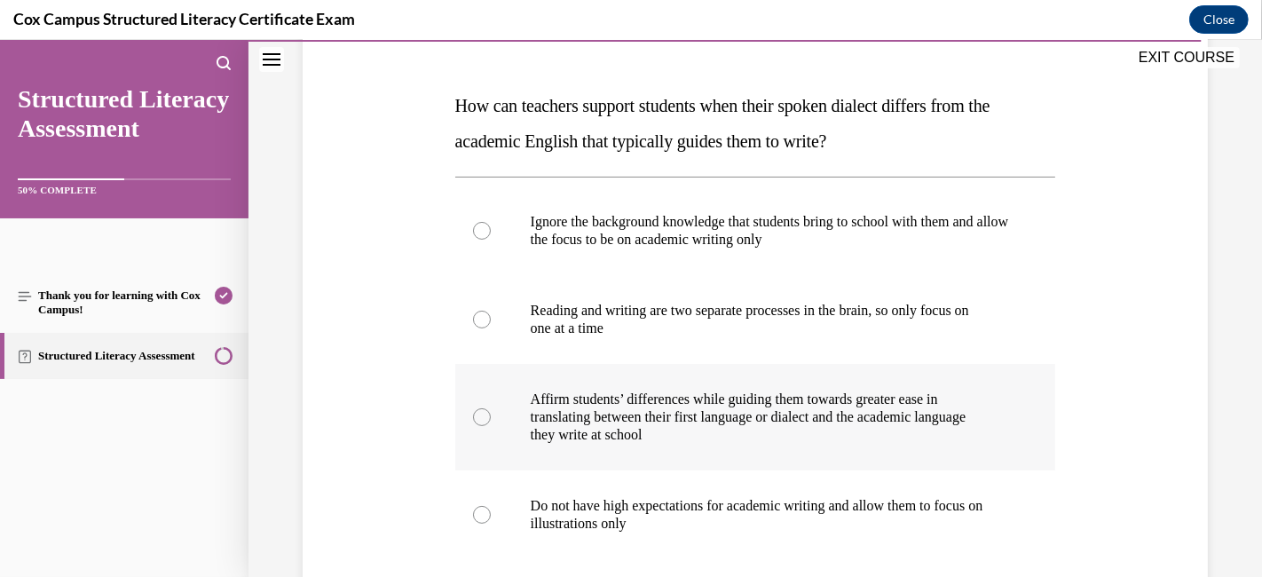
click at [473, 426] on div at bounding box center [482, 417] width 18 height 18
click at [473, 426] on input "Affirm students’ differences while guiding them towards greater ease in transla…" at bounding box center [482, 417] width 18 height 18
radio input "true"
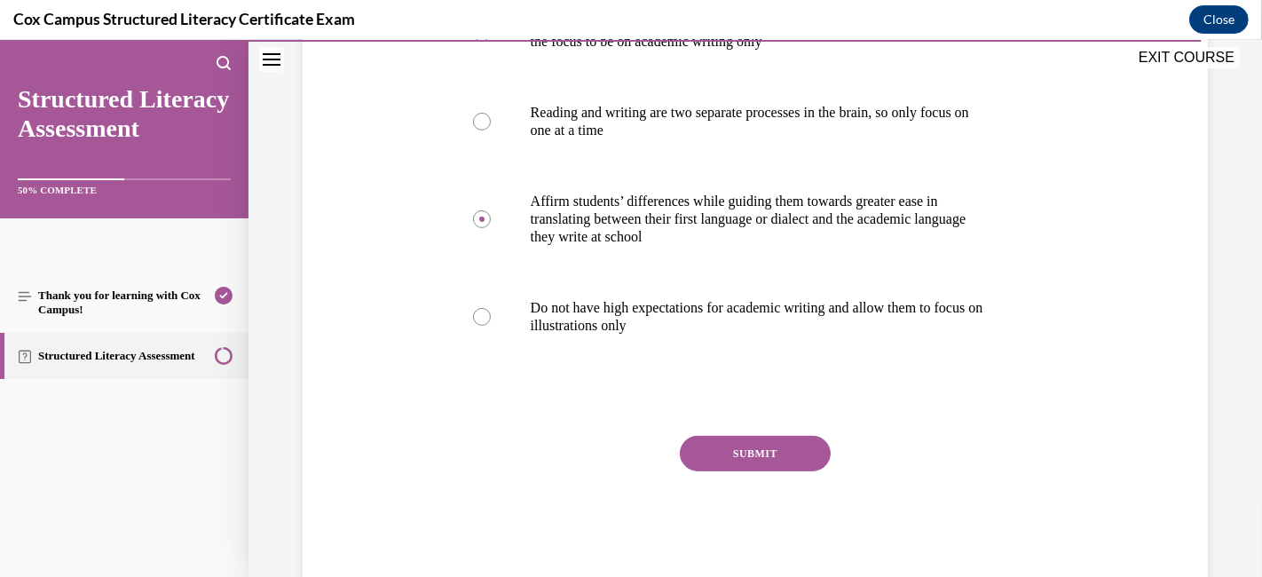
scroll to position [469, 0]
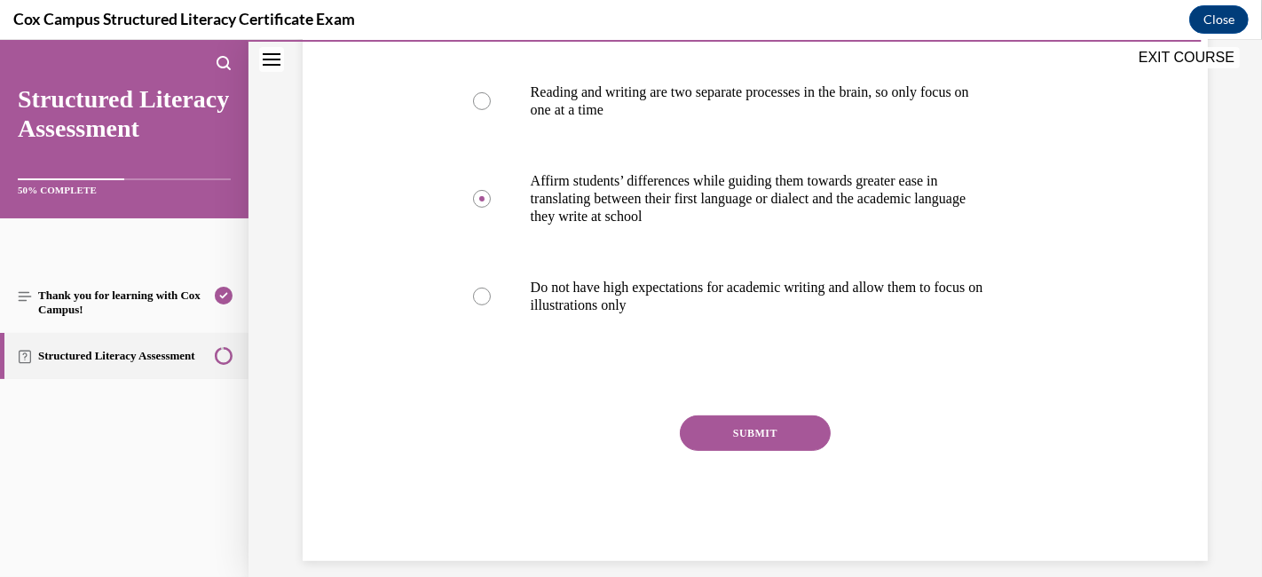
click at [720, 451] on button "SUBMIT" at bounding box center [755, 432] width 151 height 35
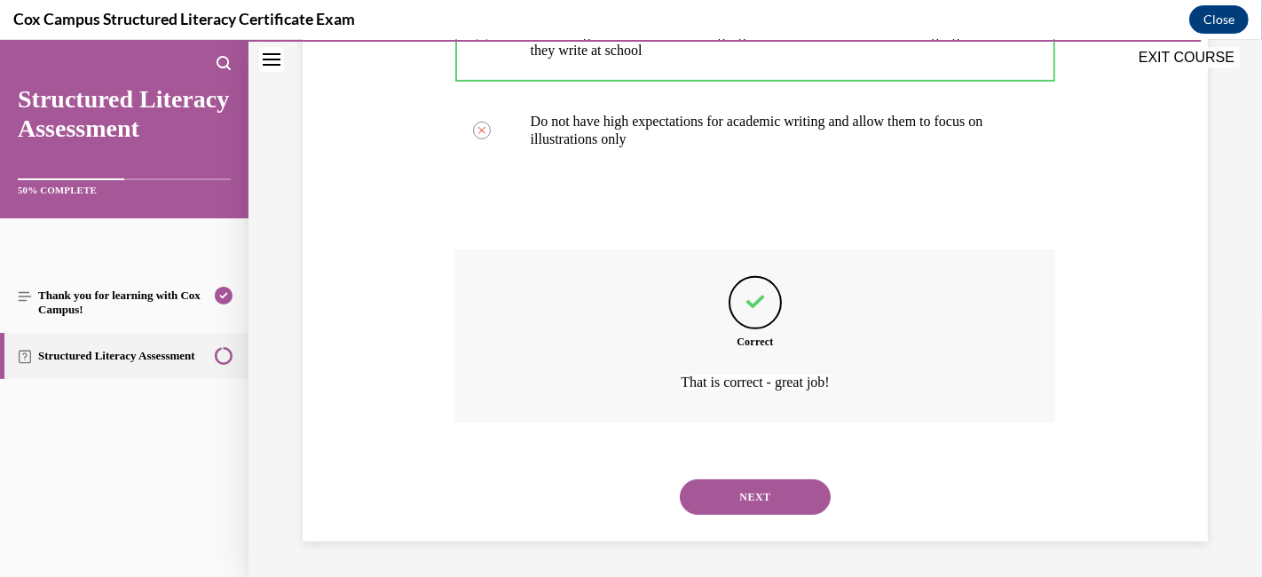
click at [705, 492] on button "NEXT" at bounding box center [755, 496] width 151 height 35
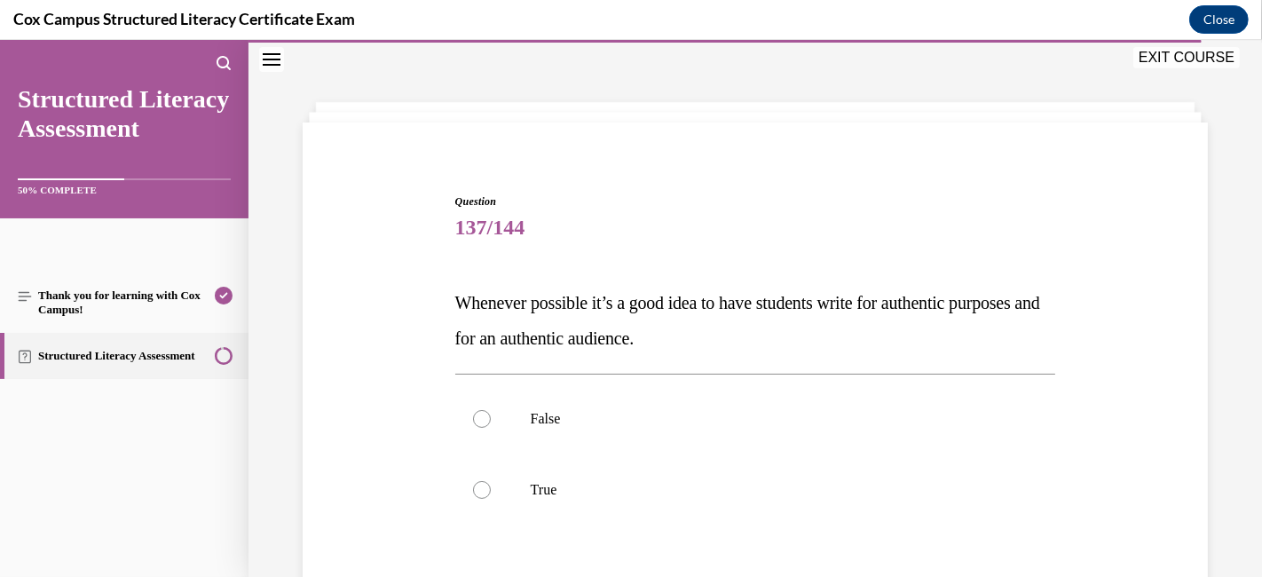
scroll to position [152, 0]
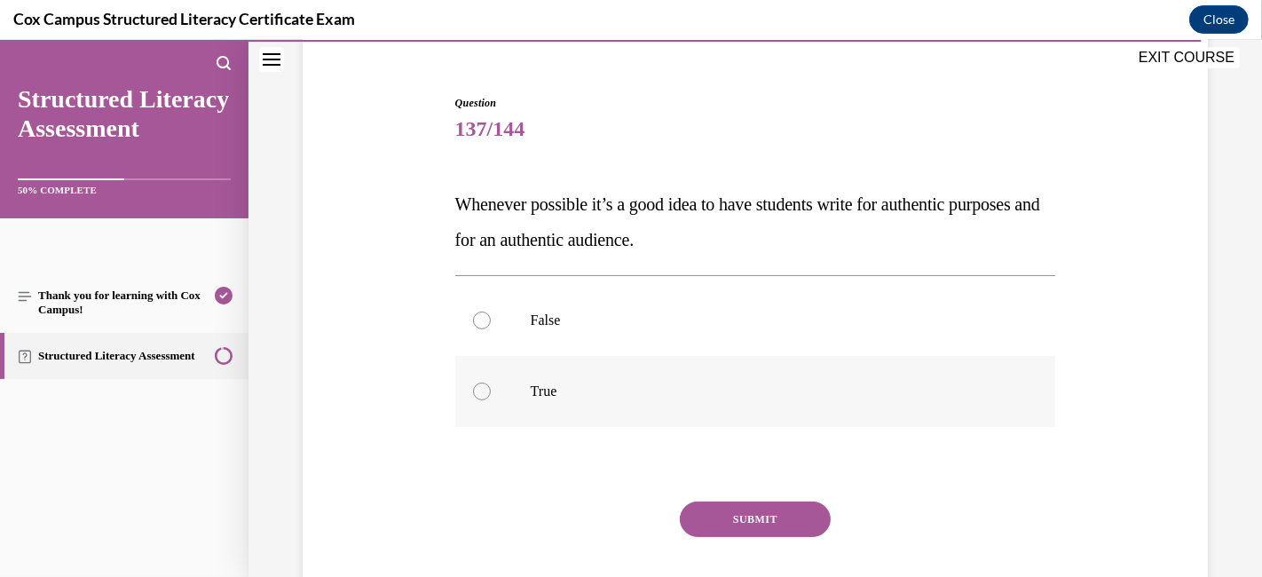
click at [506, 396] on label "True" at bounding box center [755, 391] width 601 height 71
click at [491, 396] on input "True" at bounding box center [482, 391] width 18 height 18
radio input "true"
click at [791, 518] on button "SUBMIT" at bounding box center [755, 518] width 151 height 35
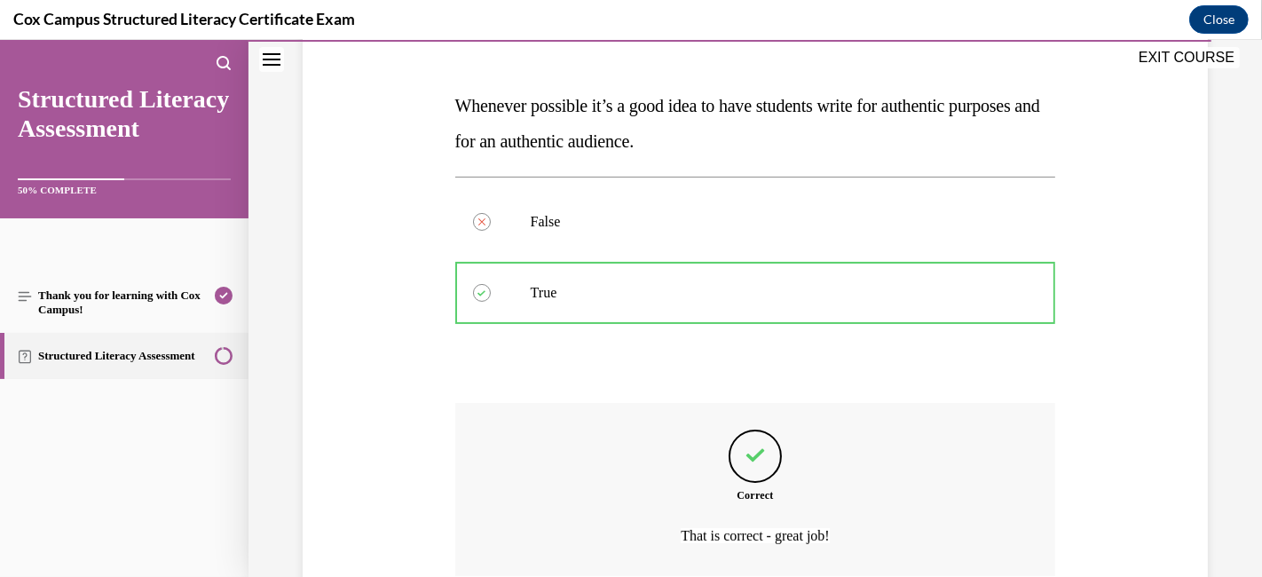
scroll to position [350, 0]
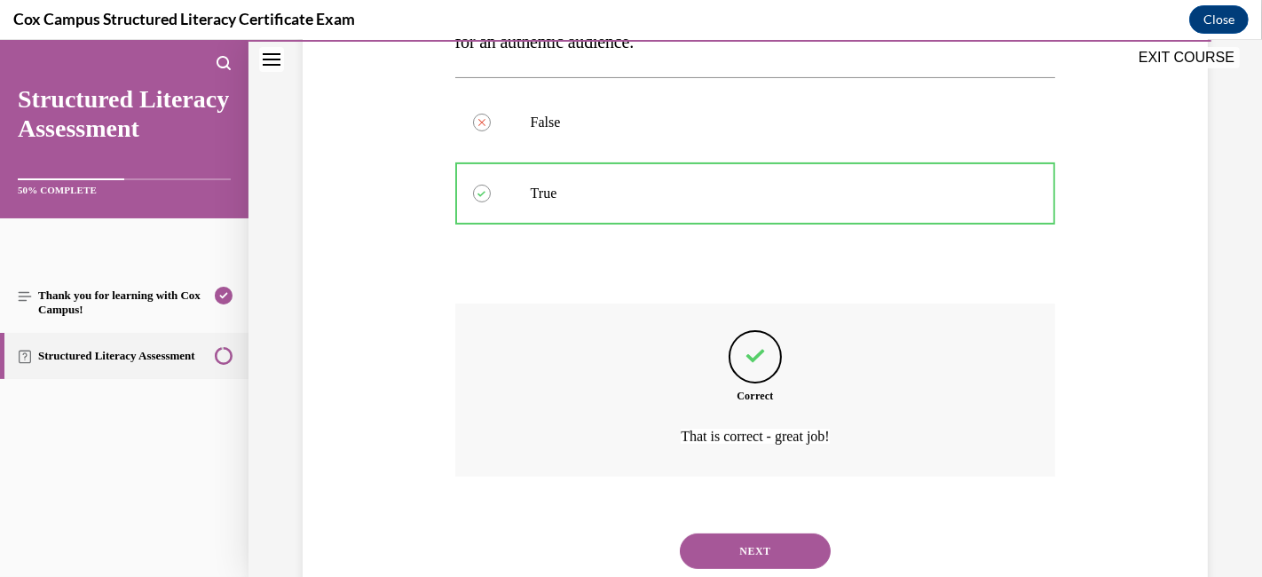
click at [763, 518] on button "NEXT" at bounding box center [755, 550] width 151 height 35
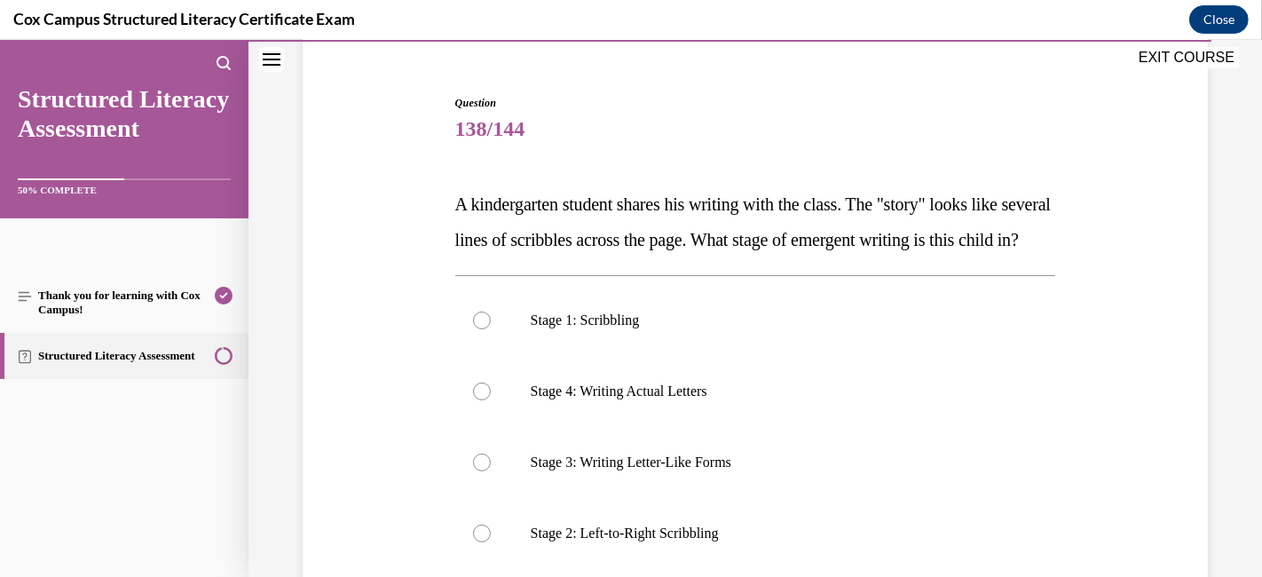
scroll to position [250, 0]
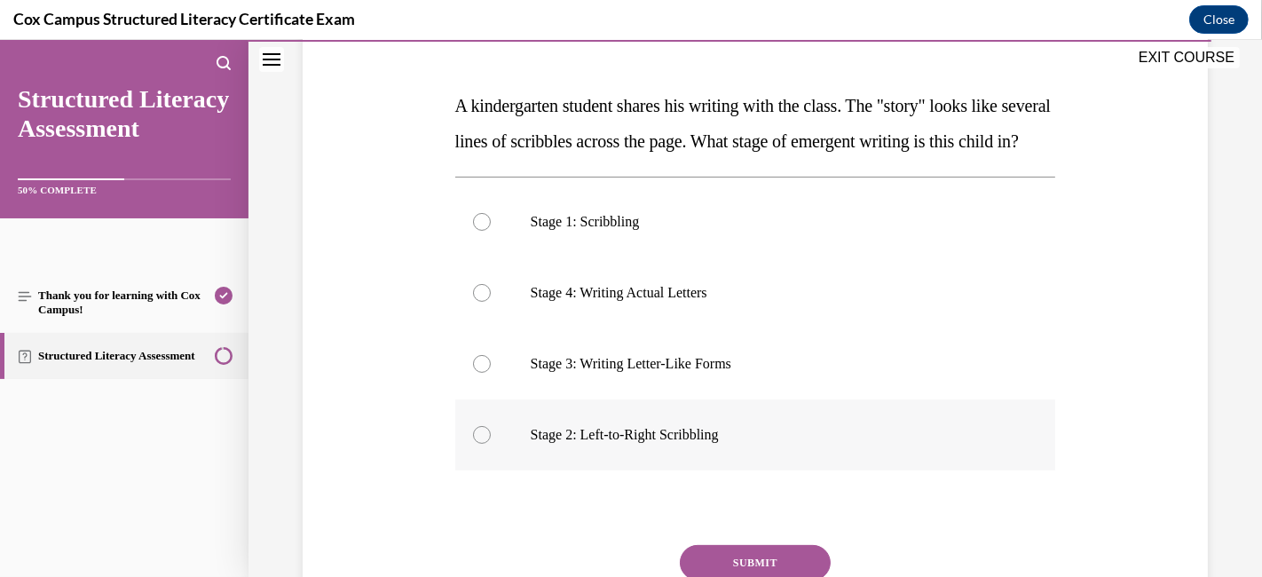
click at [492, 470] on label "Stage 2: Left-to-Right Scribbling" at bounding box center [755, 434] width 601 height 71
click at [491, 444] on input "Stage 2: Left-to-Right Scribbling" at bounding box center [482, 435] width 18 height 18
radio input "true"
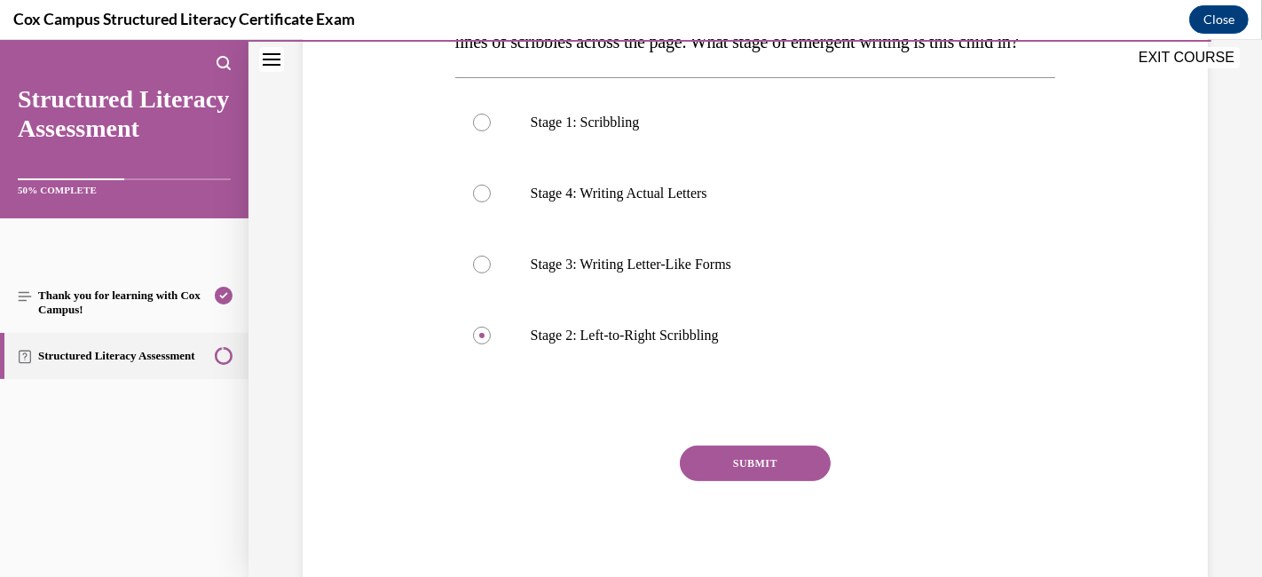
click at [711, 481] on button "SUBMIT" at bounding box center [755, 462] width 151 height 35
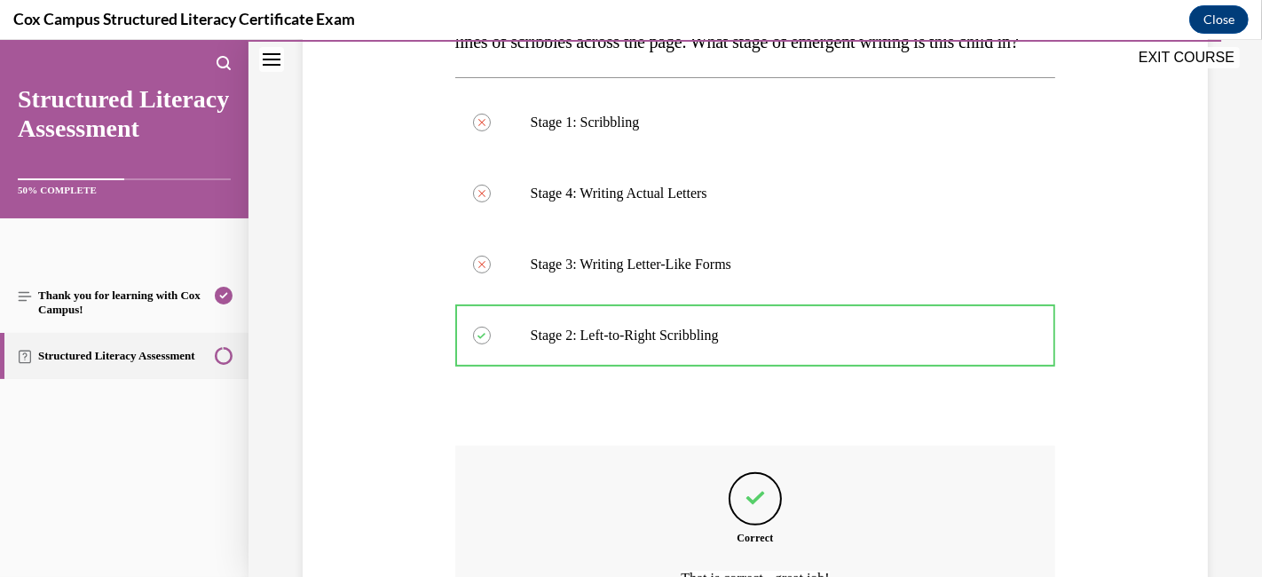
scroll to position [547, 0]
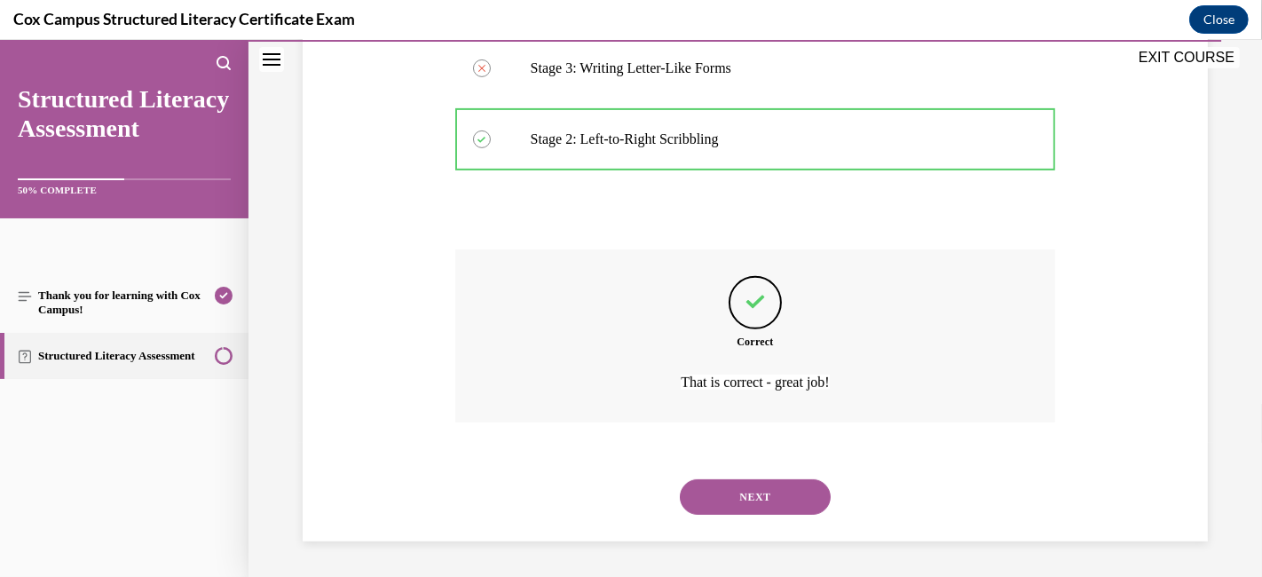
click at [707, 513] on button "NEXT" at bounding box center [755, 496] width 151 height 35
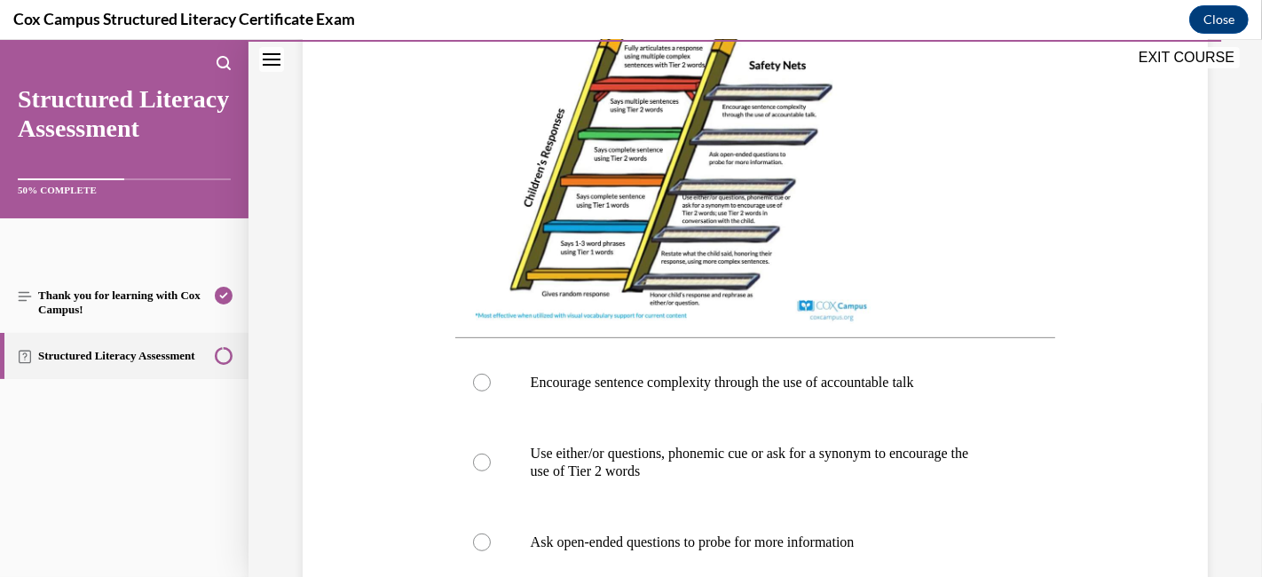
scroll to position [645, 0]
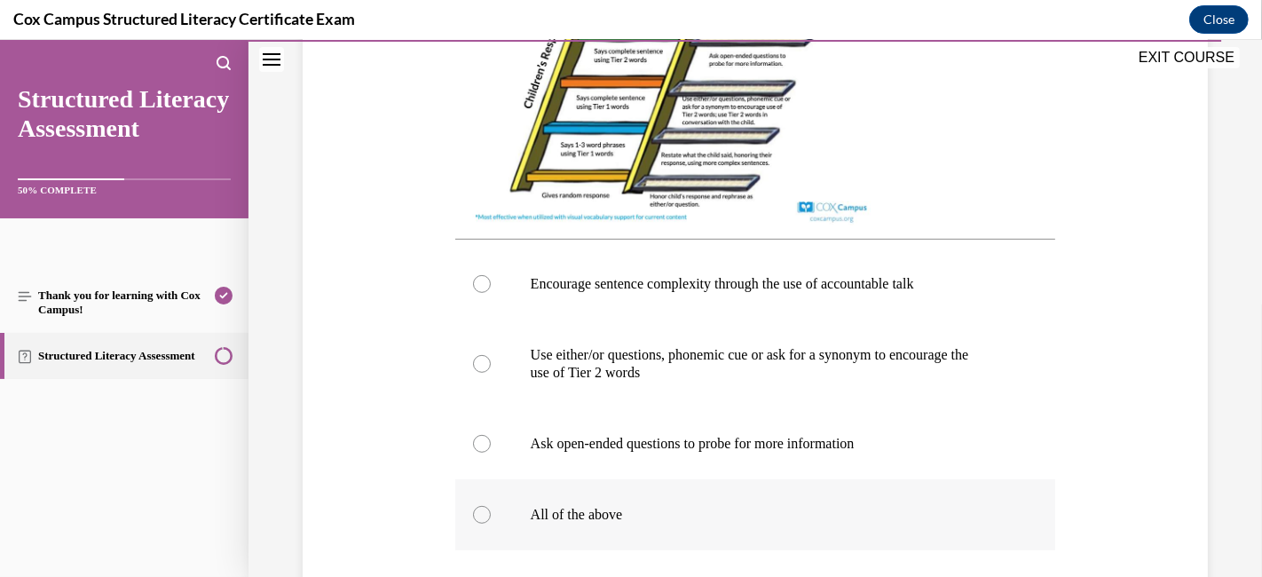
click at [473, 518] on div at bounding box center [482, 515] width 18 height 18
click at [473, 518] on input "All of the above" at bounding box center [482, 515] width 18 height 18
radio input "true"
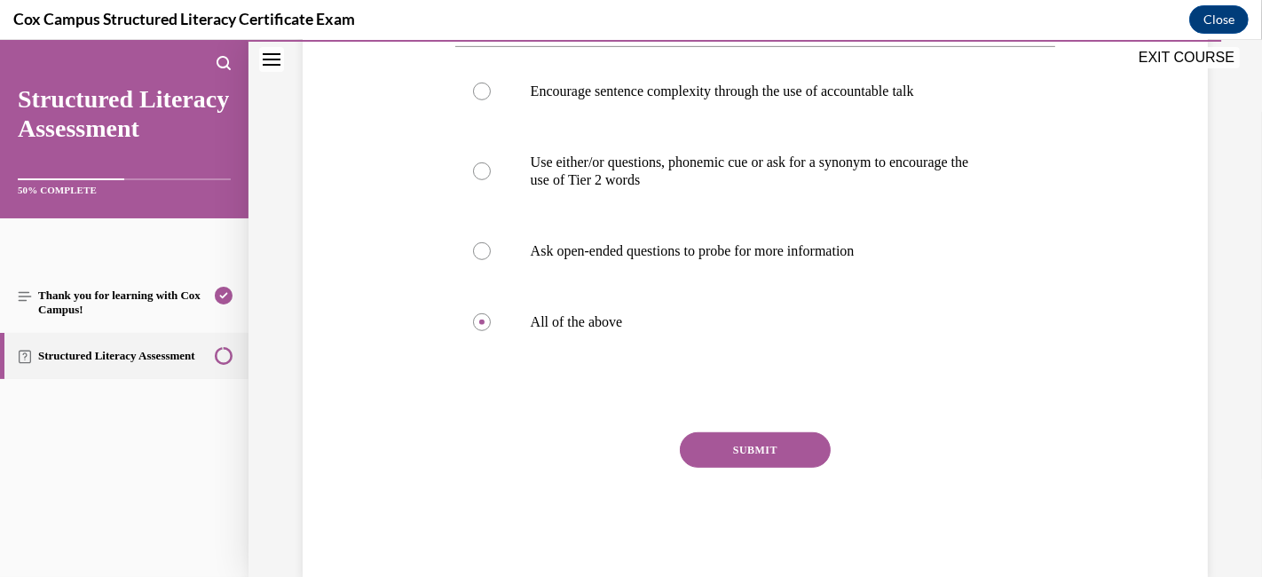
click at [728, 468] on button "SUBMIT" at bounding box center [755, 449] width 151 height 35
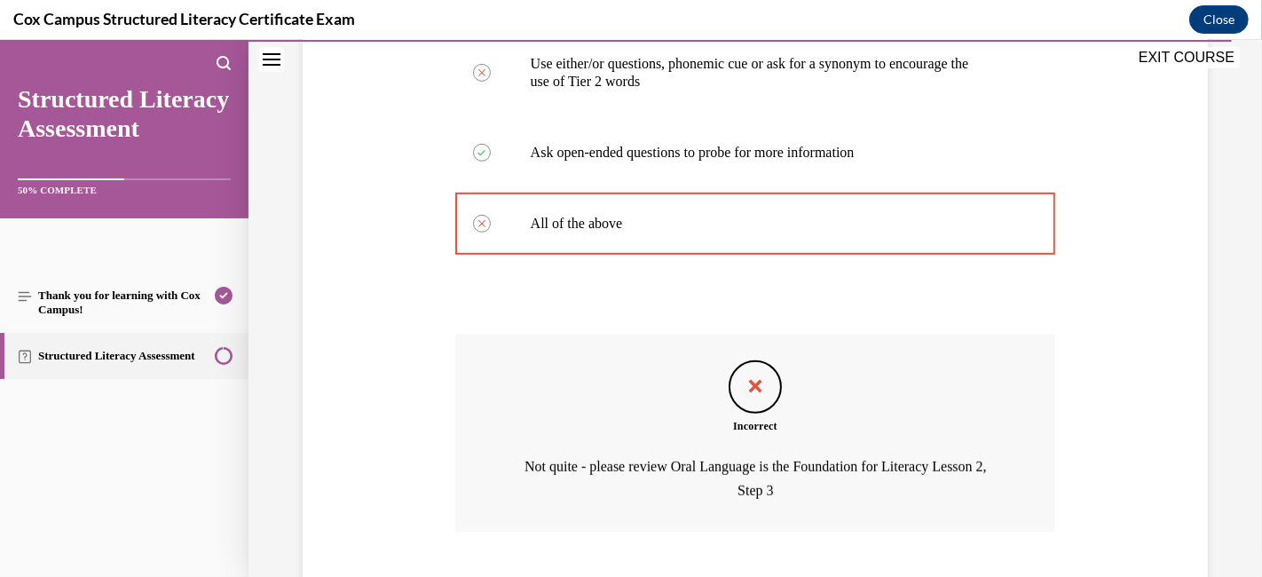
scroll to position [1035, 0]
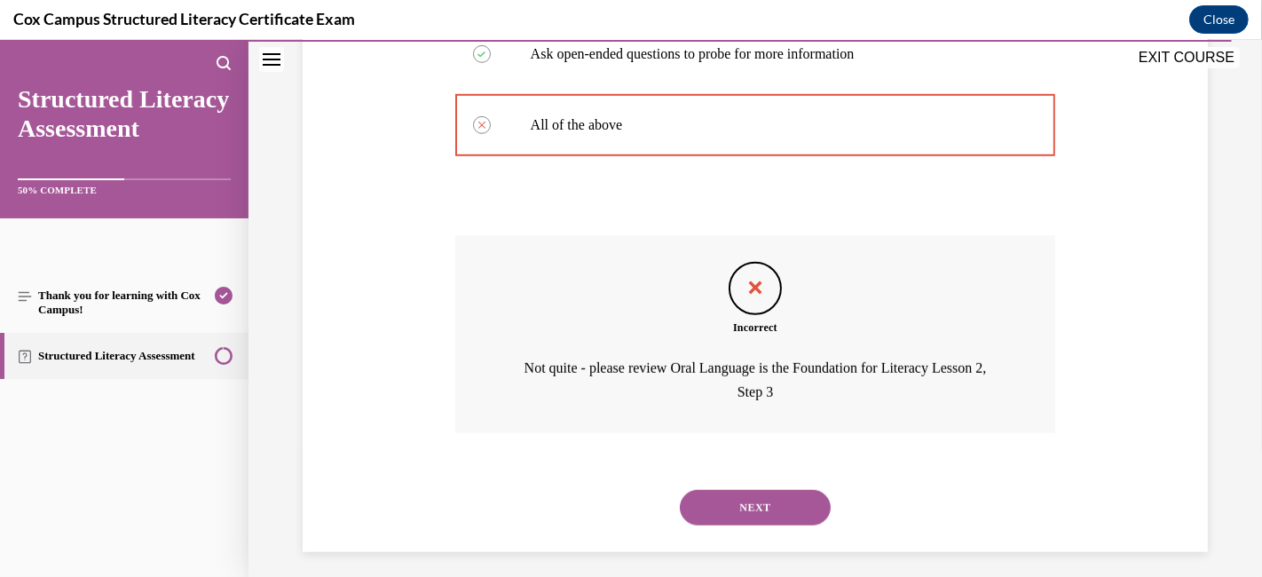
click at [725, 518] on button "NEXT" at bounding box center [755, 507] width 151 height 35
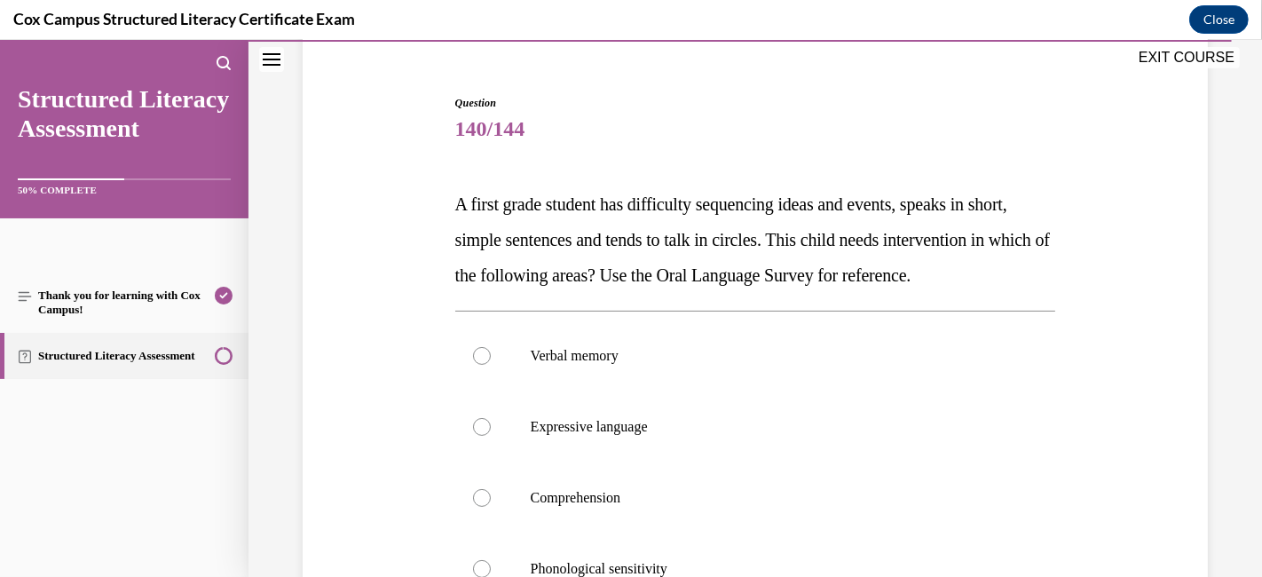
scroll to position [250, 0]
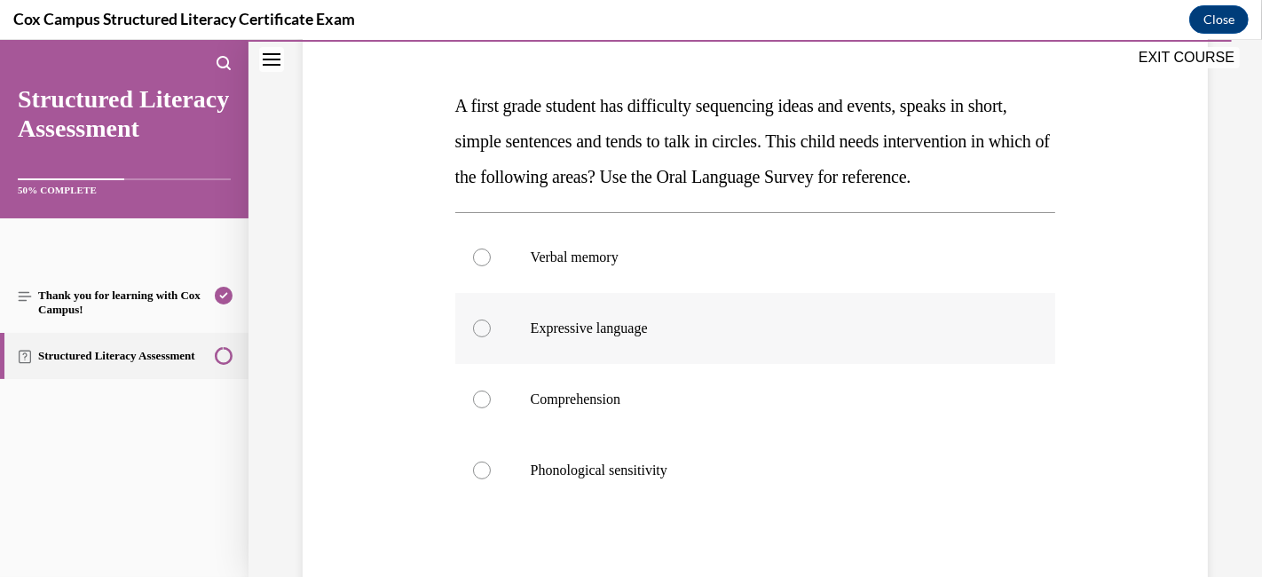
click at [478, 337] on div at bounding box center [482, 328] width 18 height 18
click at [478, 337] on input "Expressive language" at bounding box center [482, 328] width 18 height 18
radio input "true"
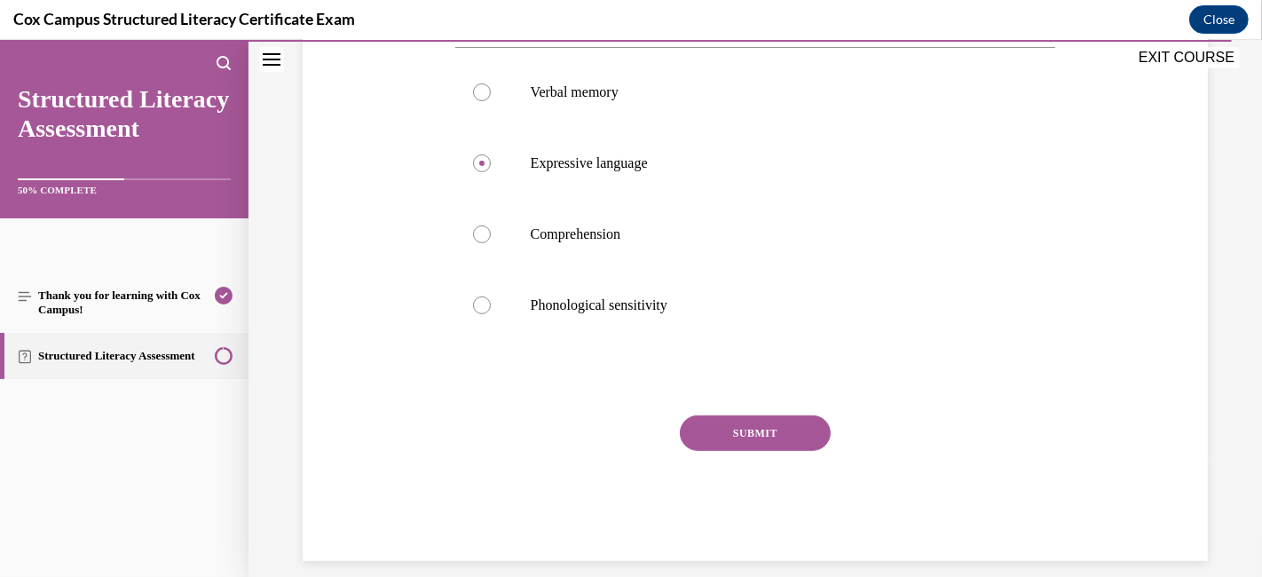
click at [716, 451] on button "SUBMIT" at bounding box center [755, 432] width 151 height 35
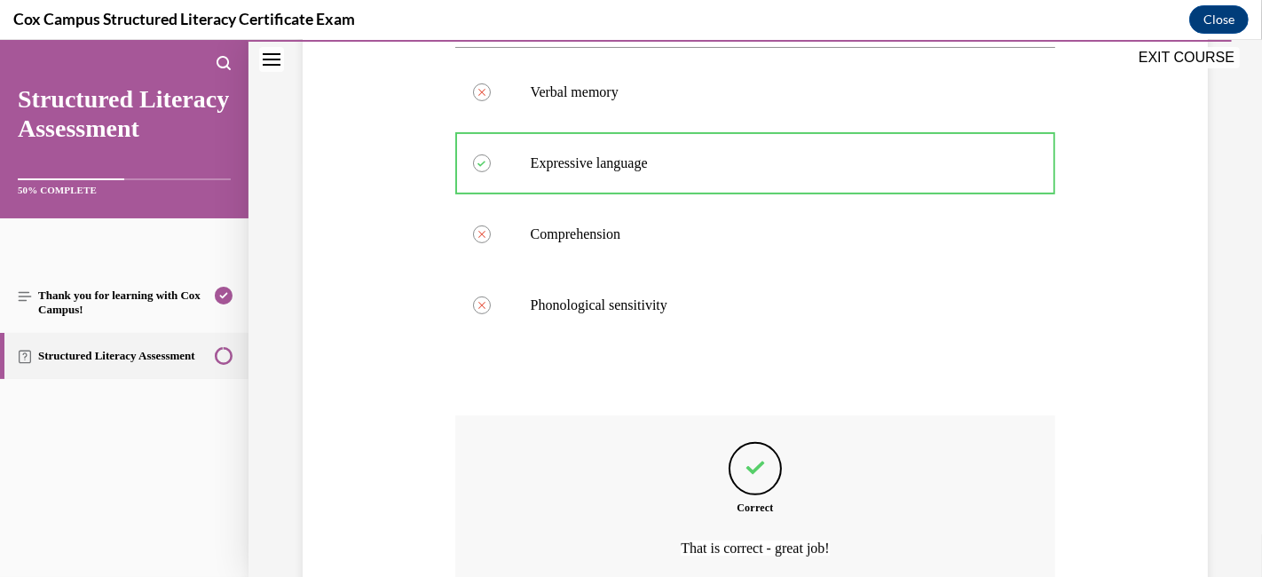
scroll to position [613, 0]
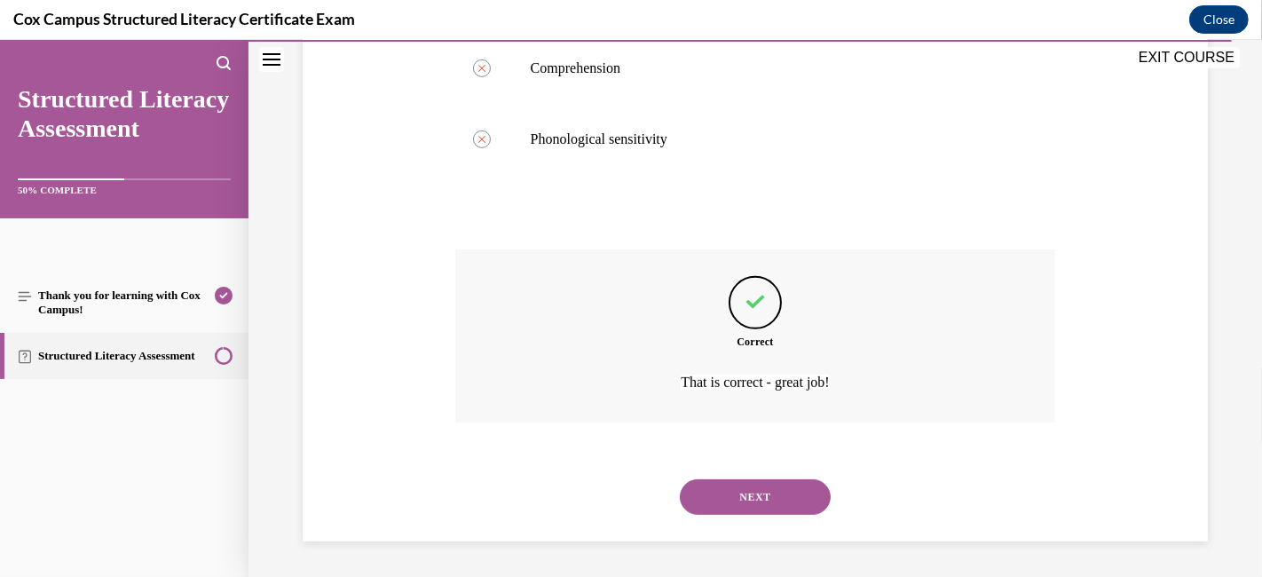
click at [697, 493] on button "NEXT" at bounding box center [755, 496] width 151 height 35
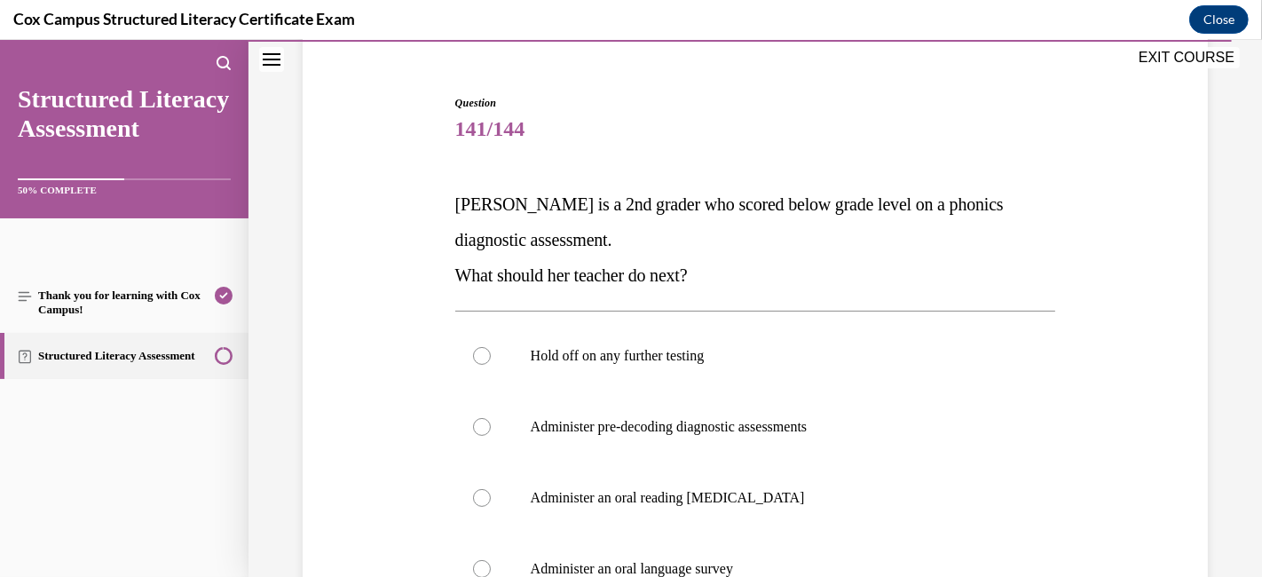
scroll to position [250, 0]
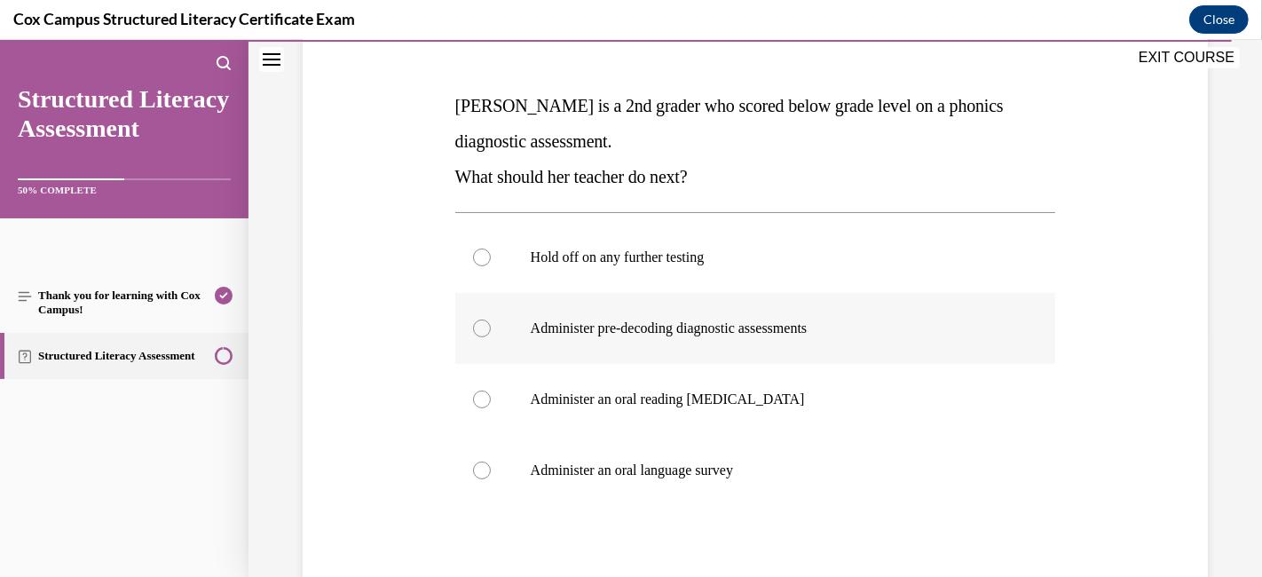
click at [466, 324] on label "Administer pre-decoding diagnostic assessments" at bounding box center [755, 328] width 601 height 71
click at [473, 324] on input "Administer pre-decoding diagnostic assessments" at bounding box center [482, 328] width 18 height 18
radio input "true"
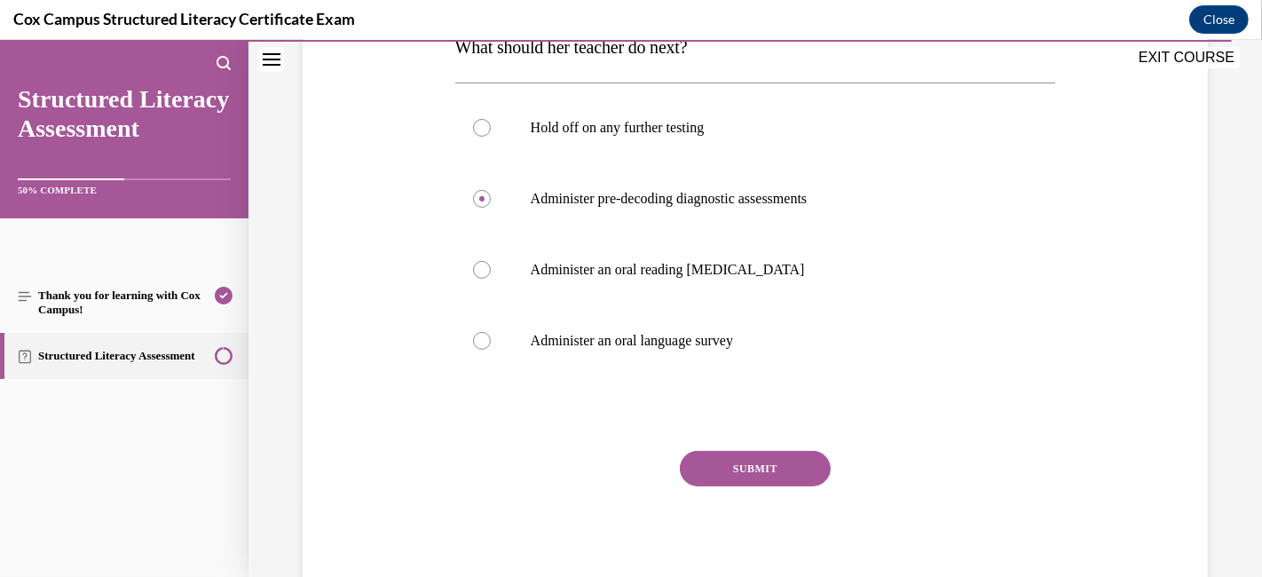
click at [785, 466] on button "SUBMIT" at bounding box center [755, 468] width 151 height 35
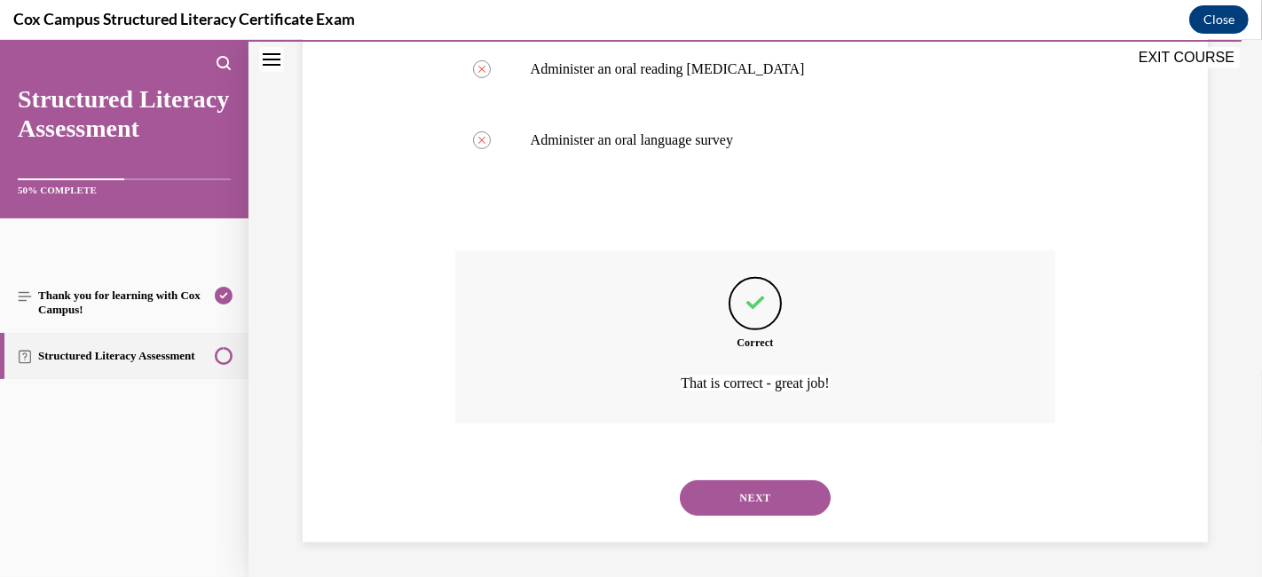
click at [768, 489] on button "NEXT" at bounding box center [755, 497] width 151 height 35
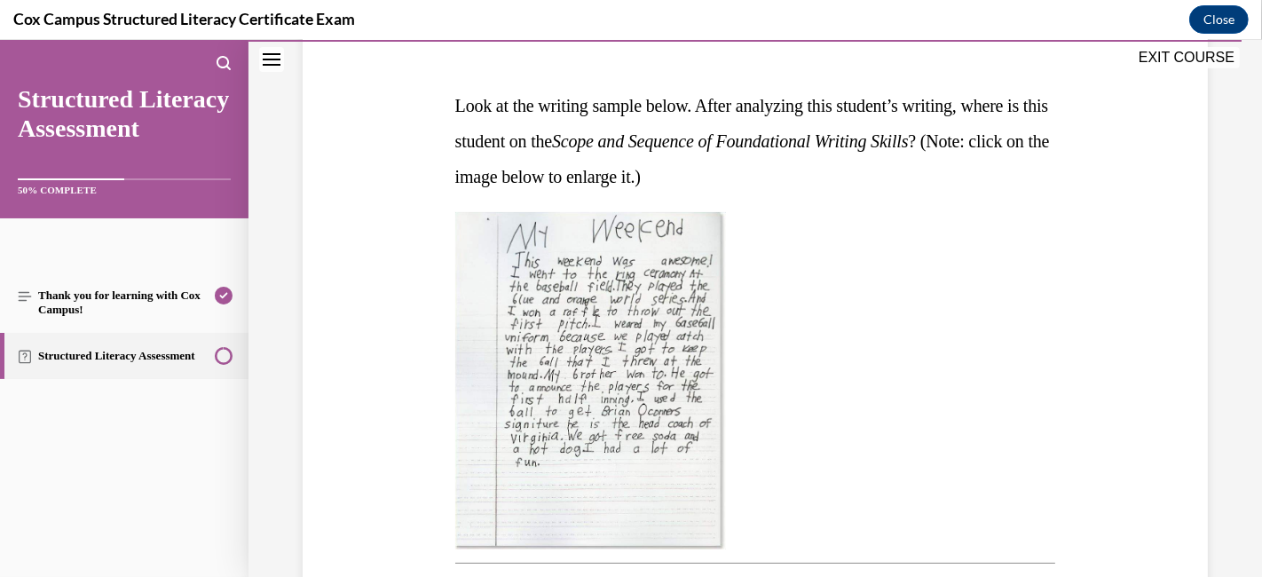
scroll to position [645, 0]
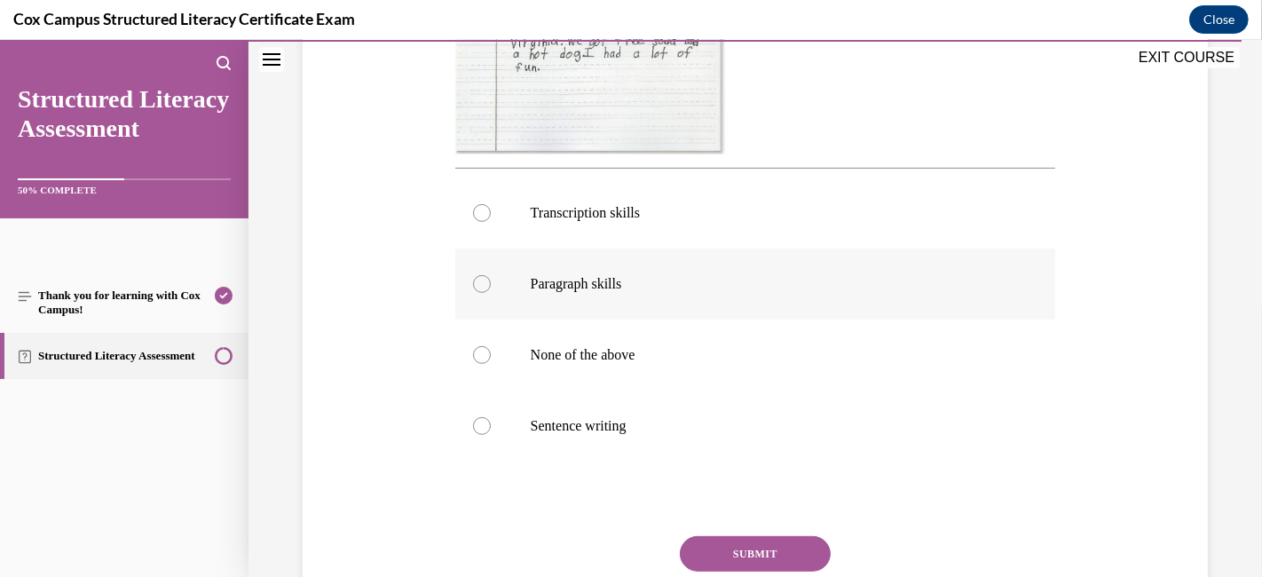
click at [467, 275] on label "Paragraph skills" at bounding box center [755, 283] width 601 height 71
click at [473, 275] on input "Paragraph skills" at bounding box center [482, 284] width 18 height 18
radio input "true"
click at [743, 518] on button "SUBMIT" at bounding box center [755, 553] width 151 height 35
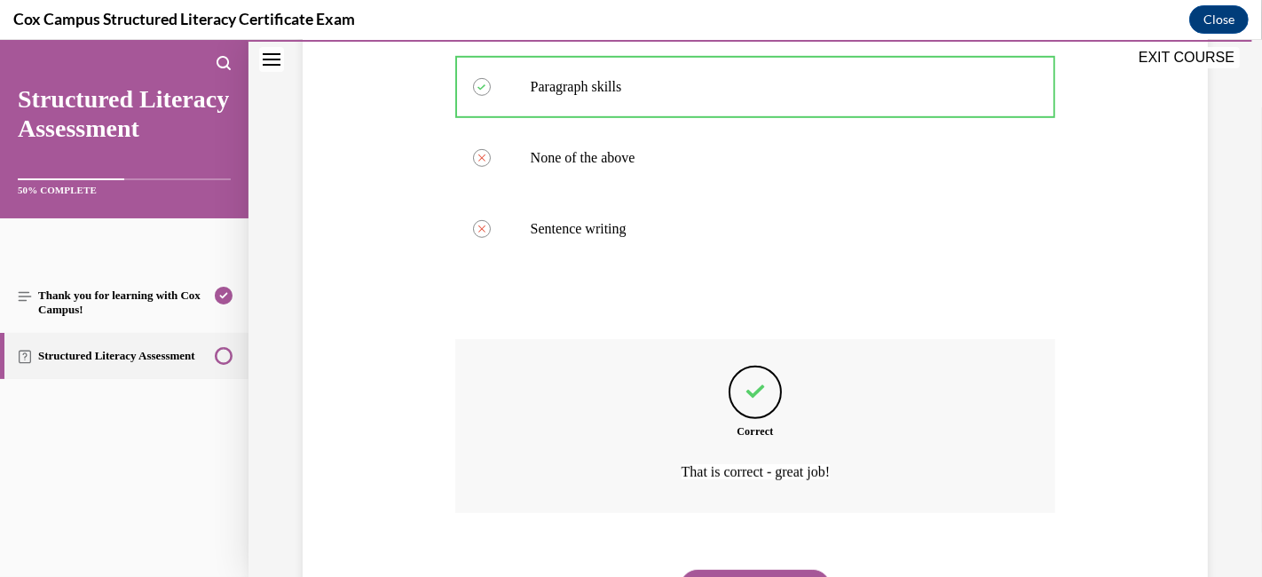
scroll to position [931, 0]
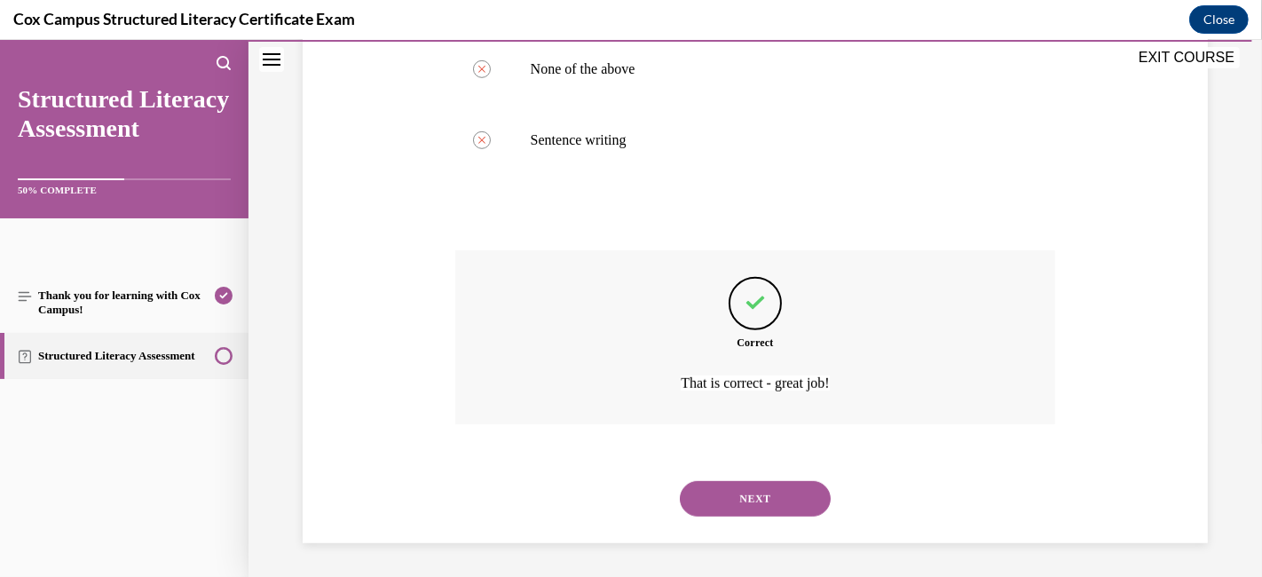
click at [738, 491] on button "NEXT" at bounding box center [755, 498] width 151 height 35
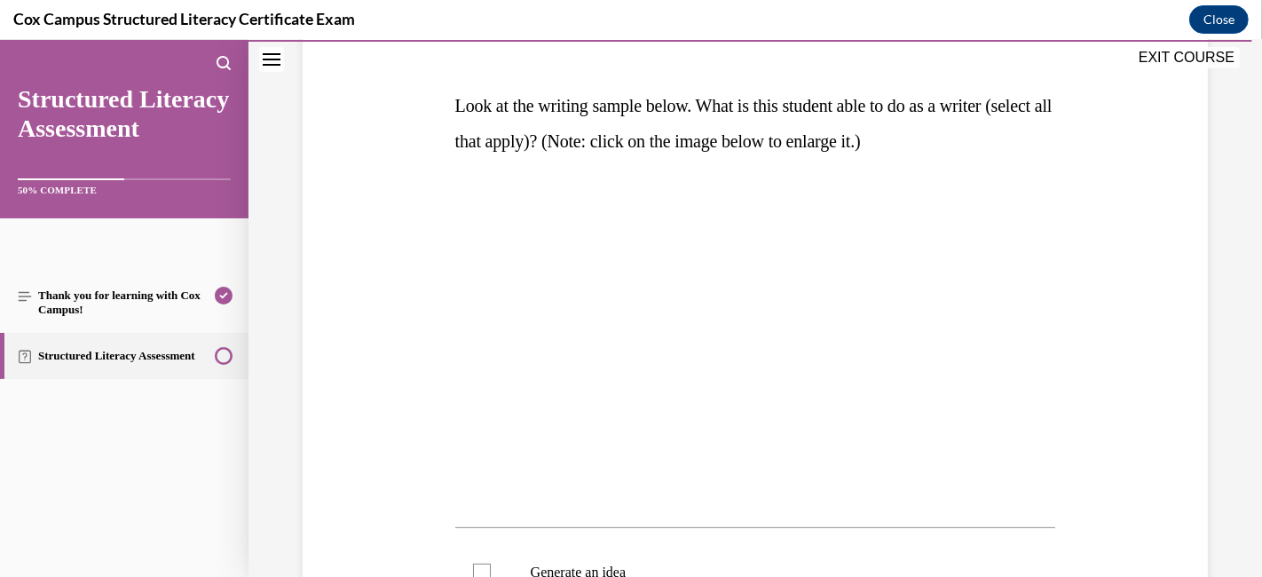
scroll to position [547, 0]
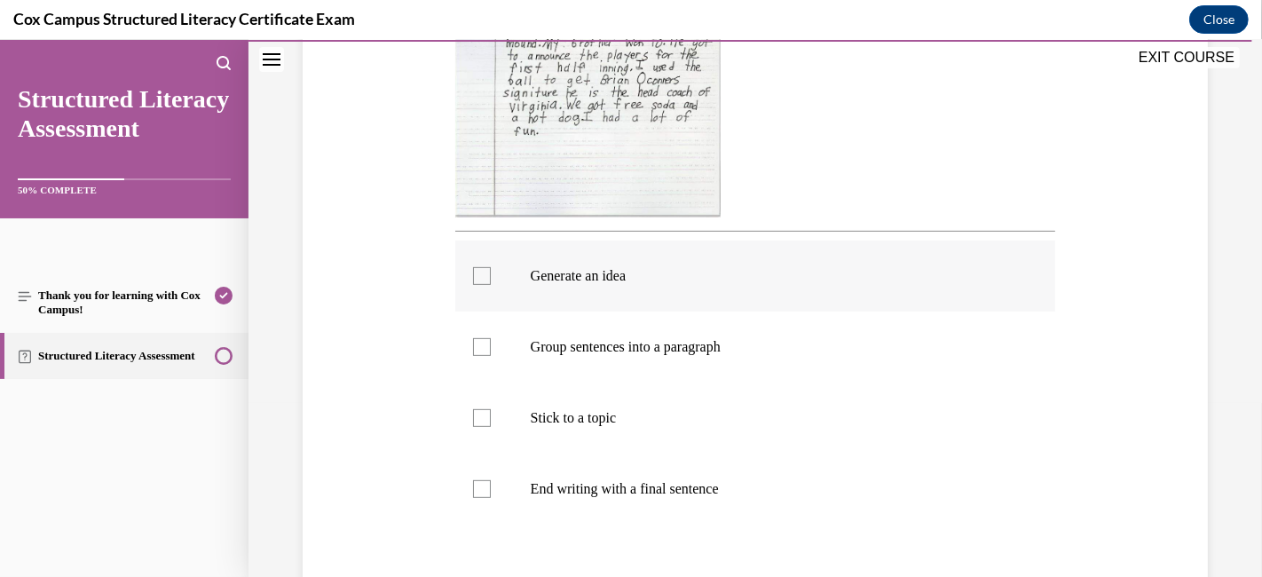
click at [486, 275] on div at bounding box center [482, 276] width 18 height 18
click at [486, 275] on input "Generate an idea" at bounding box center [482, 276] width 18 height 18
checkbox input "true"
click at [484, 350] on div at bounding box center [482, 347] width 18 height 18
click at [484, 350] on input "Group sentences into a paragraph" at bounding box center [482, 347] width 18 height 18
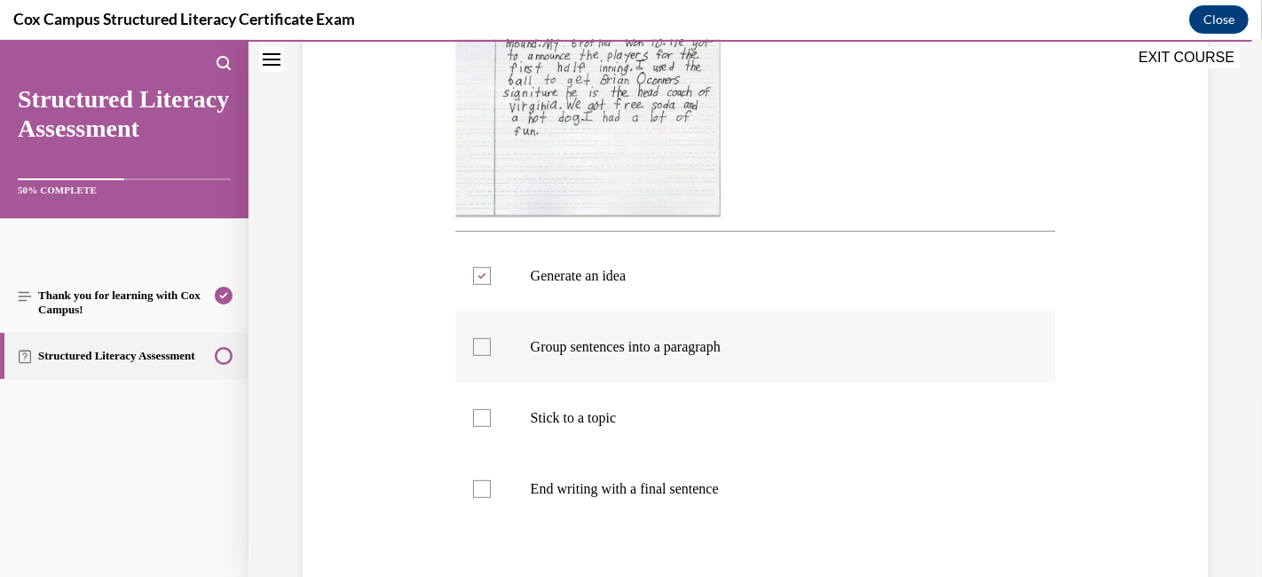
checkbox input "true"
click at [473, 411] on div at bounding box center [482, 418] width 18 height 18
click at [473, 411] on input "Stick to a topic" at bounding box center [482, 418] width 18 height 18
checkbox input "true"
click at [484, 491] on div at bounding box center [482, 489] width 18 height 18
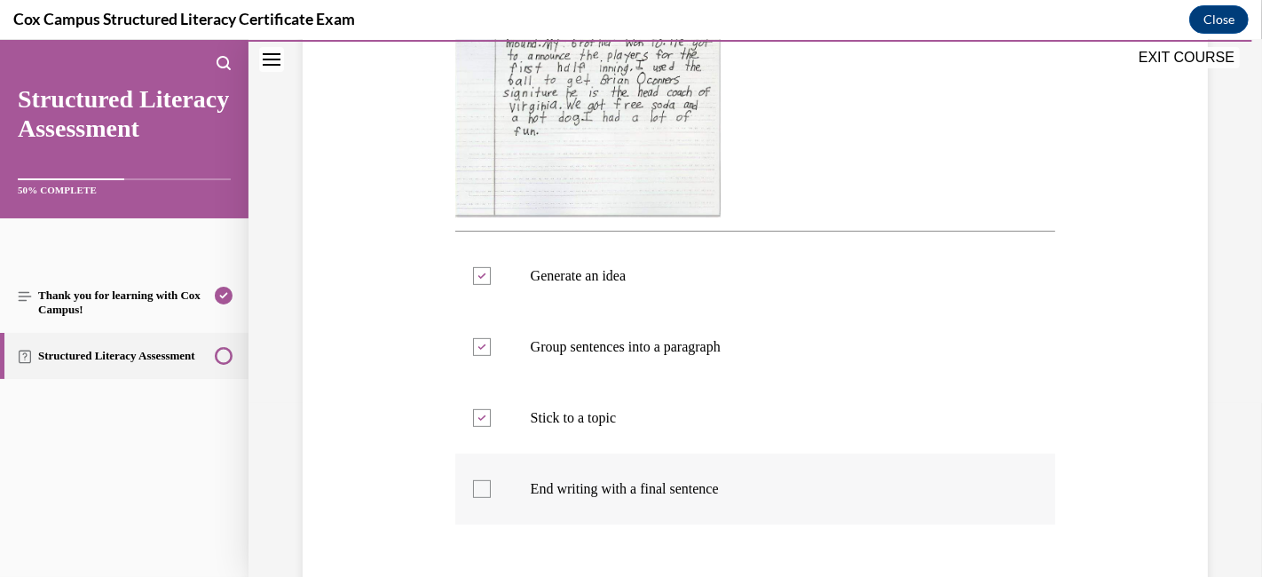
click at [484, 491] on input "End writing with a final sentence" at bounding box center [482, 489] width 18 height 18
checkbox input "true"
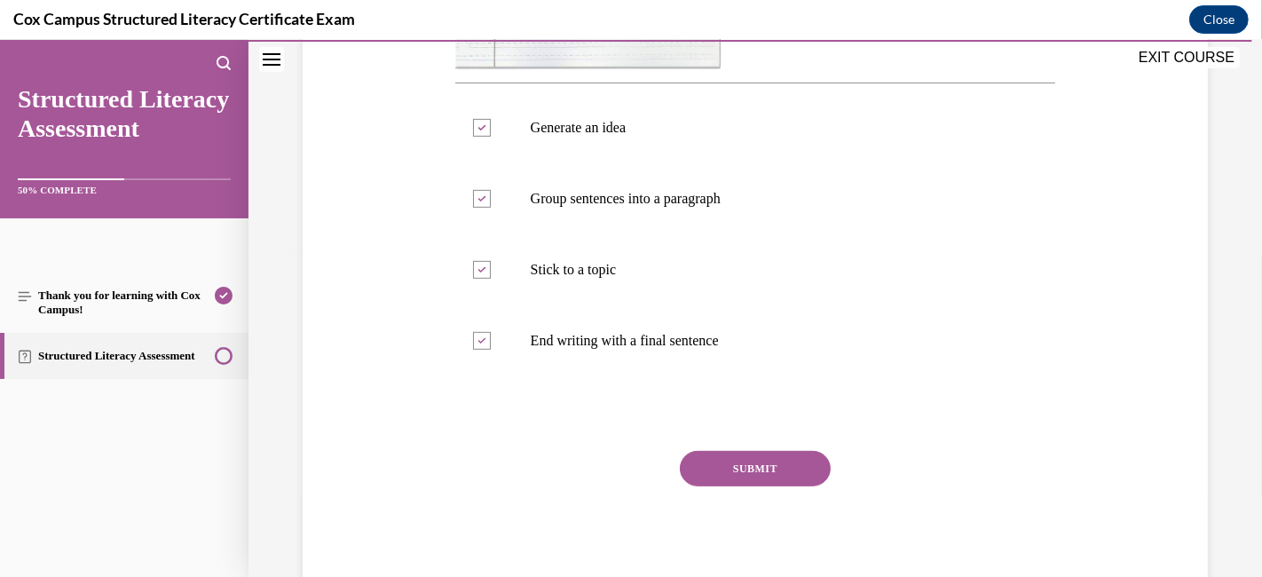
click at [744, 464] on button "SUBMIT" at bounding box center [755, 468] width 151 height 35
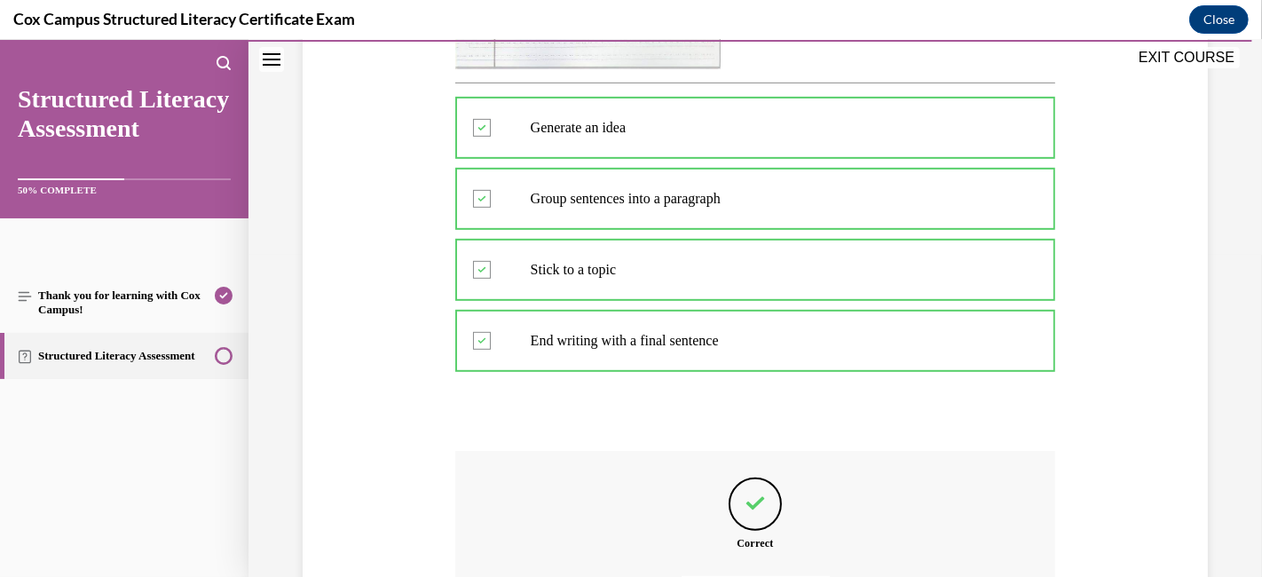
scroll to position [894, 0]
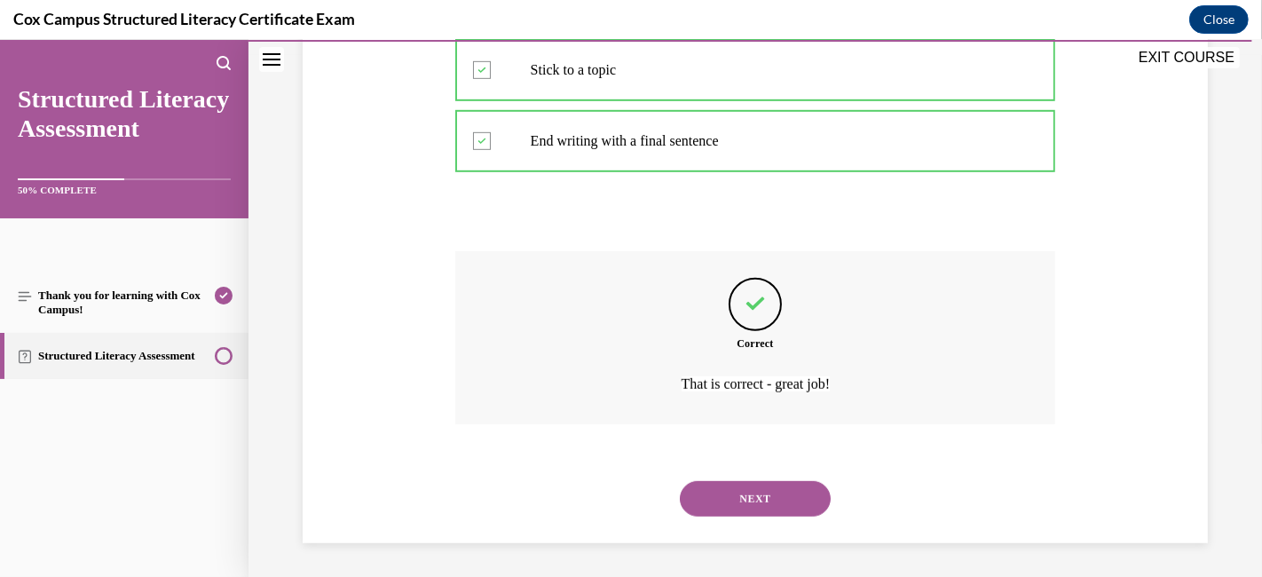
click at [744, 493] on button "NEXT" at bounding box center [755, 498] width 151 height 35
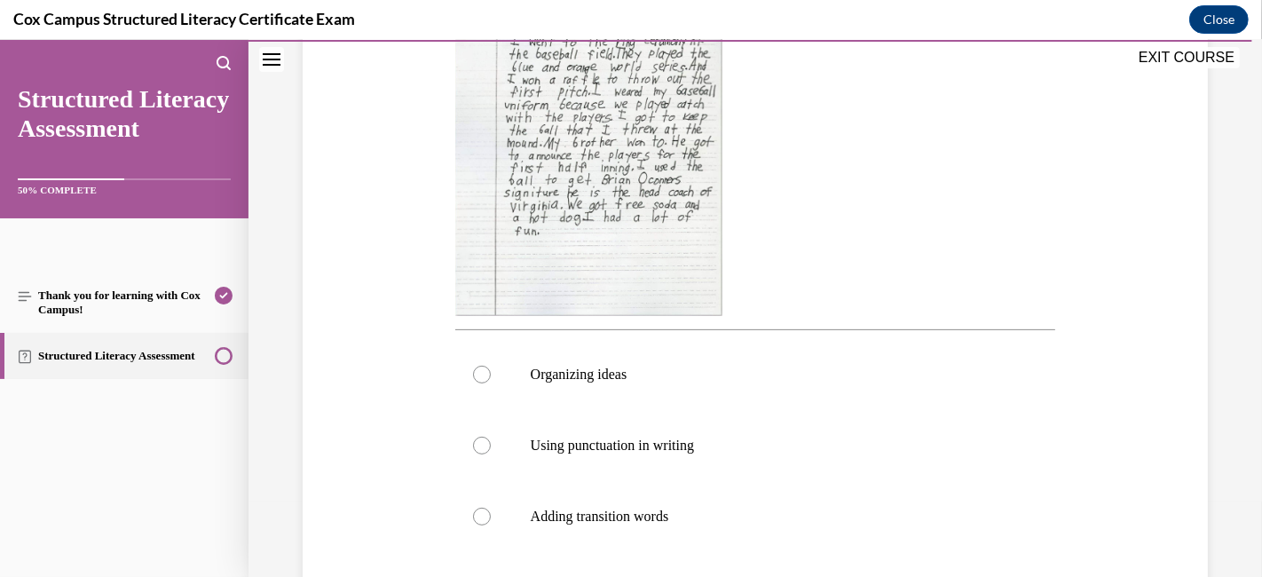
scroll to position [547, 0]
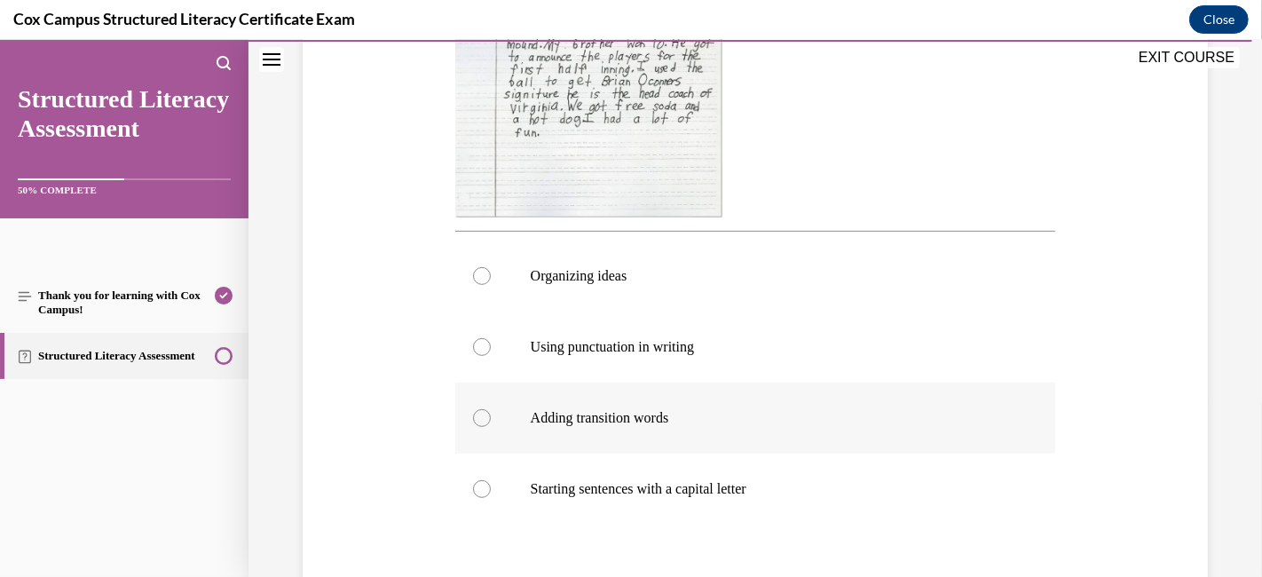
click at [492, 418] on label "Adding transition words" at bounding box center [755, 417] width 601 height 71
click at [491, 418] on input "Adding transition words" at bounding box center [482, 418] width 18 height 18
radio input "true"
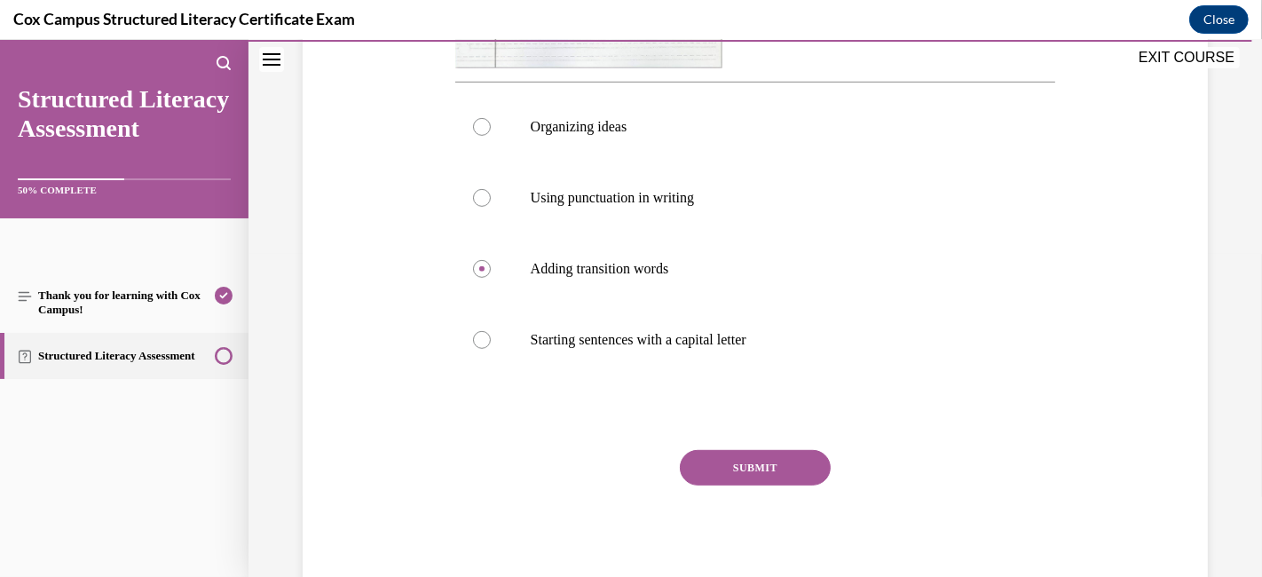
click at [751, 468] on button "SUBMIT" at bounding box center [755, 467] width 151 height 35
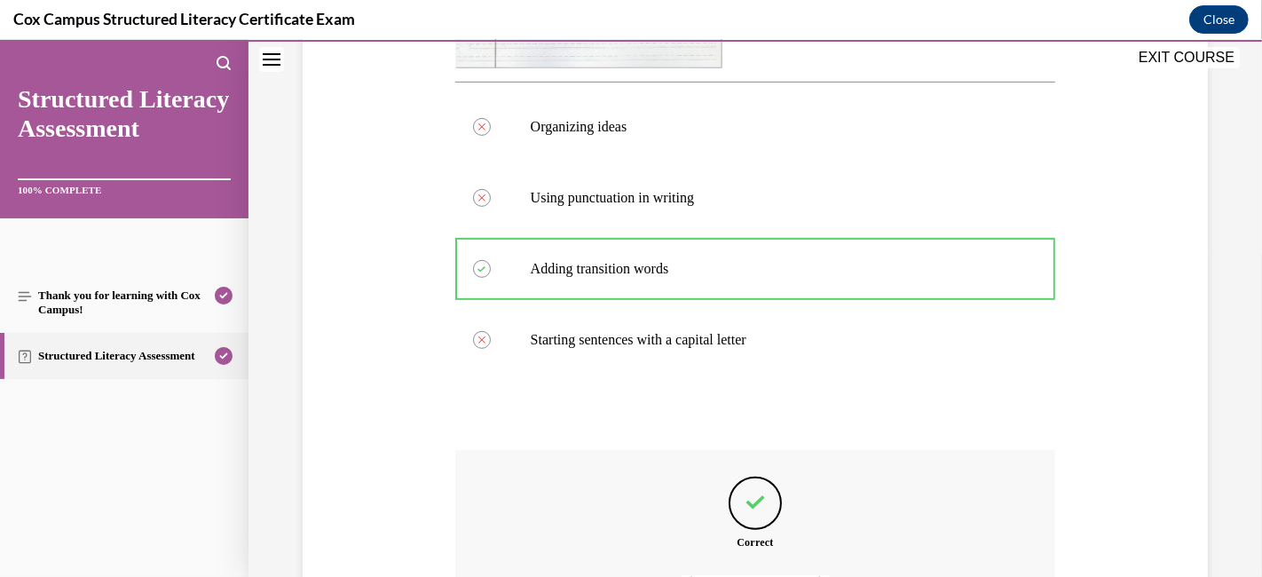
scroll to position [895, 0]
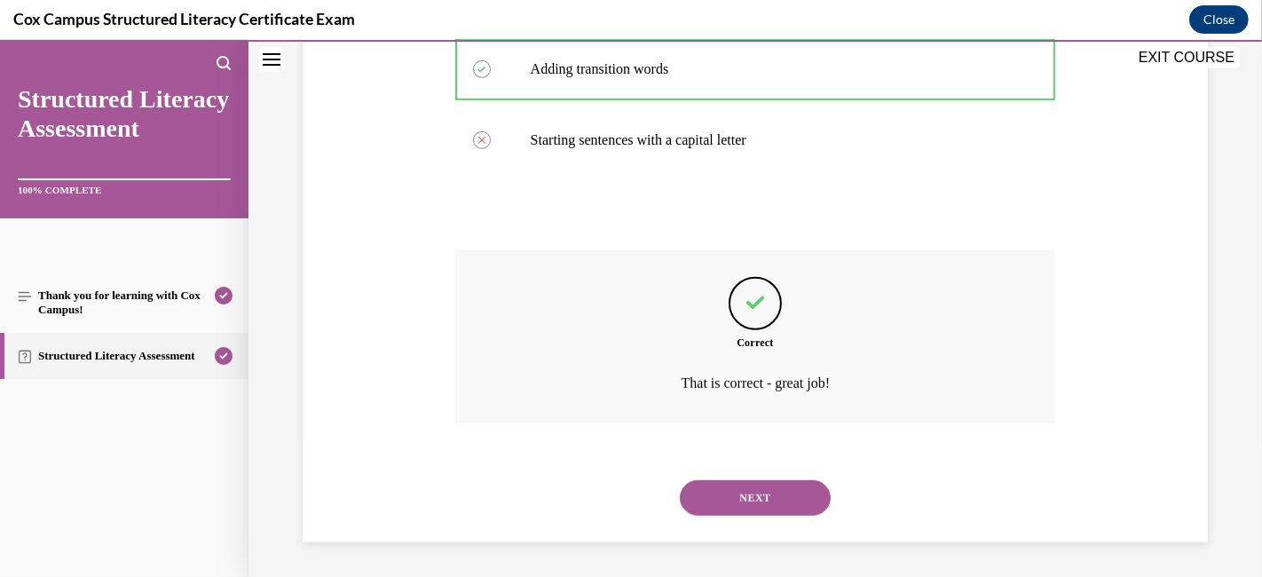
click at [748, 491] on button "NEXT" at bounding box center [755, 497] width 151 height 35
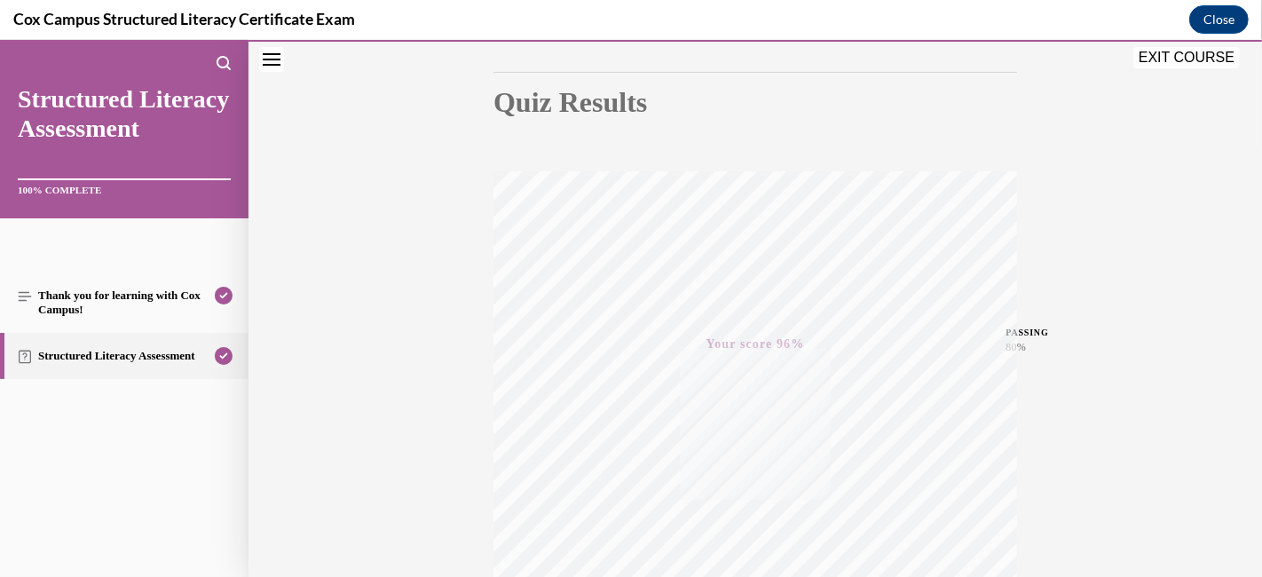
scroll to position [0, 0]
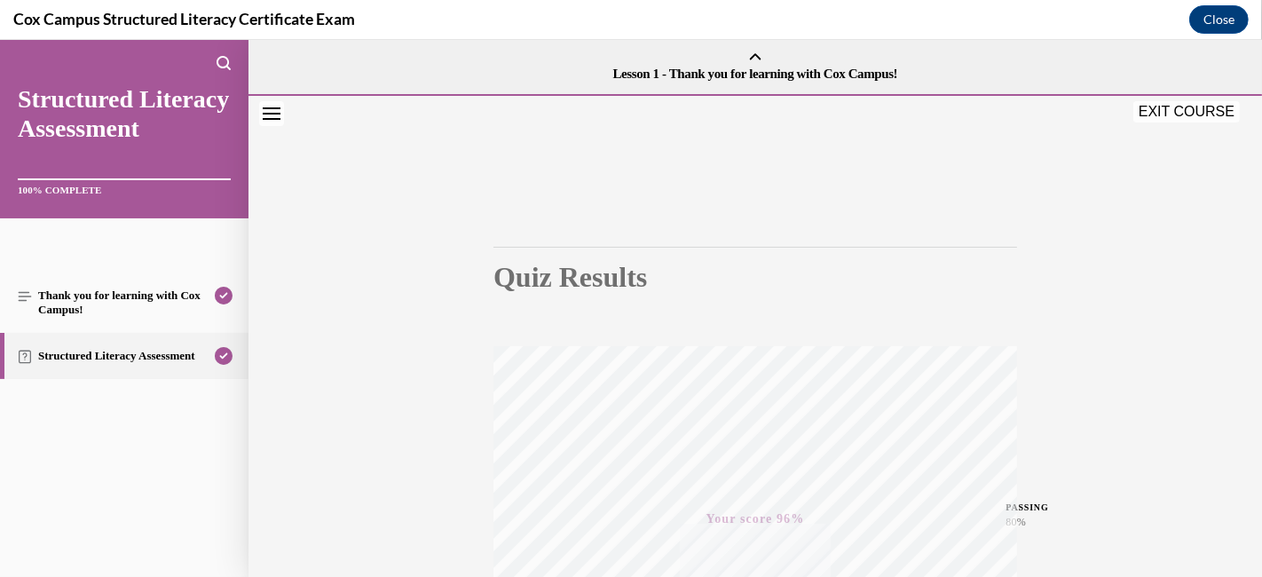
click at [1122, 110] on button "EXIT COURSE" at bounding box center [1186, 111] width 106 height 21
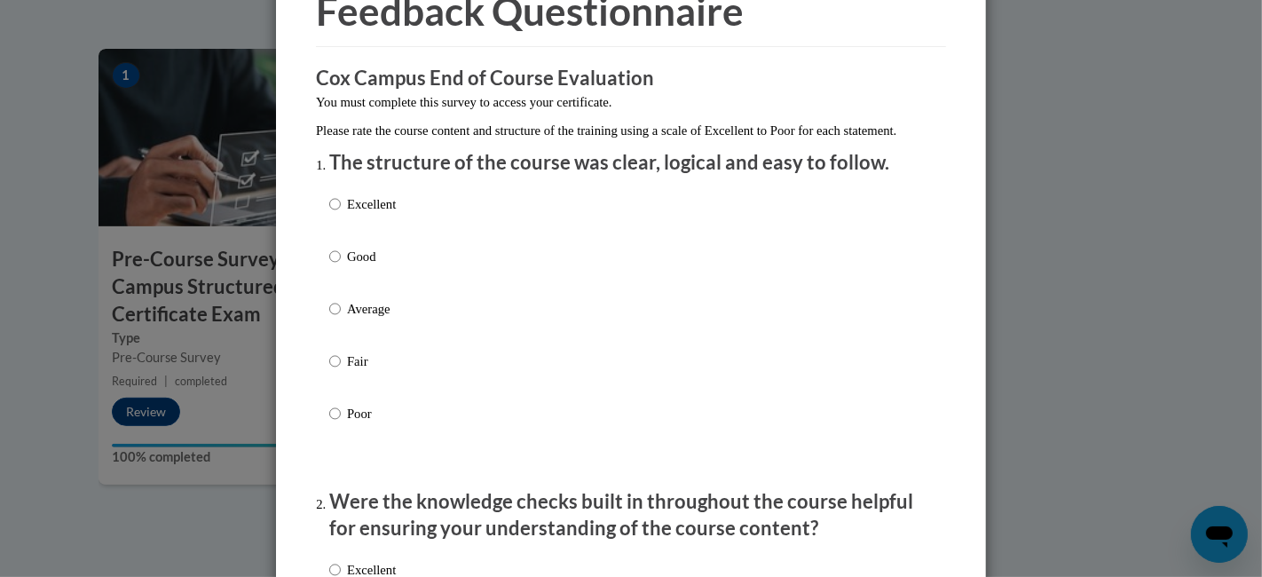
scroll to position [197, 0]
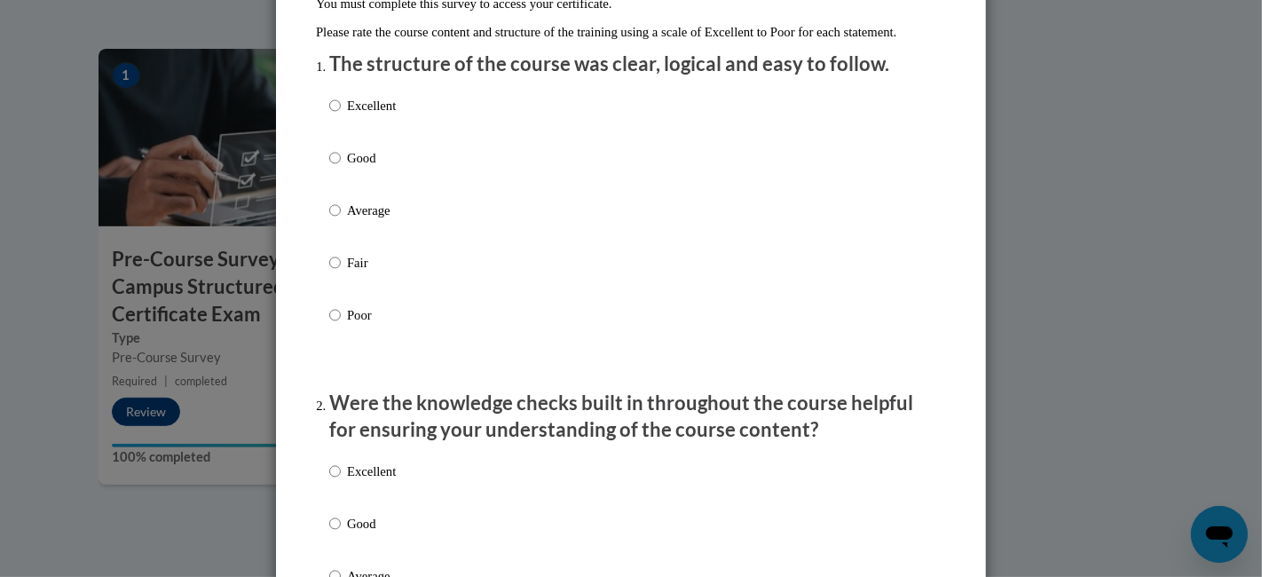
click at [350, 325] on p "Poor" at bounding box center [371, 315] width 49 height 20
click at [341, 325] on input "Poor" at bounding box center [335, 315] width 12 height 20
radio input "true"
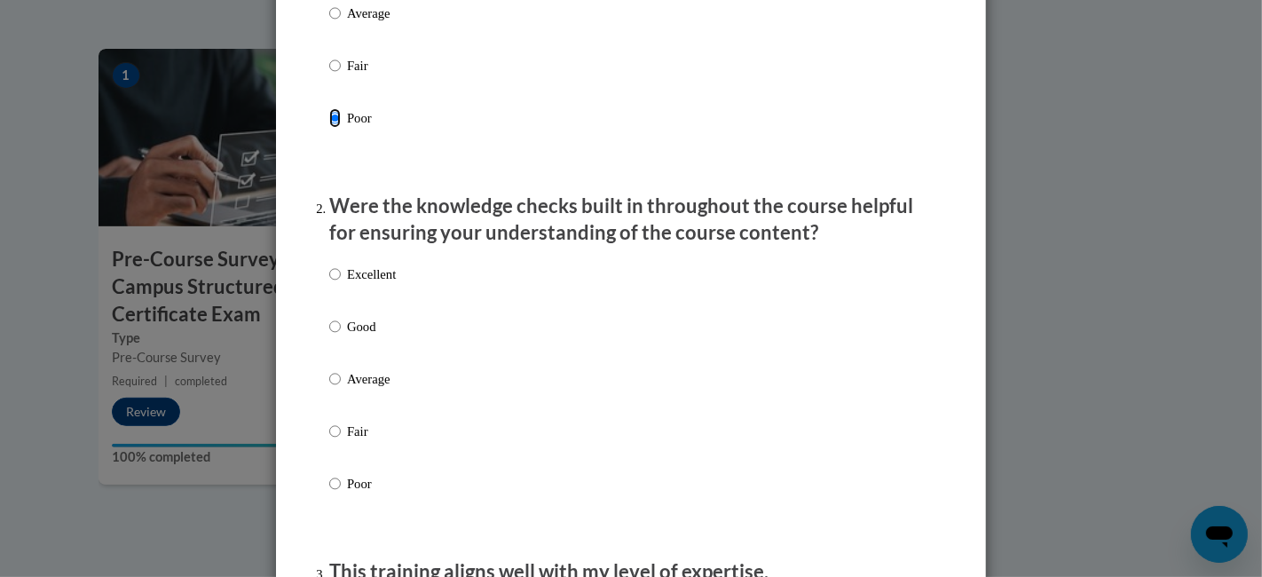
scroll to position [591, 0]
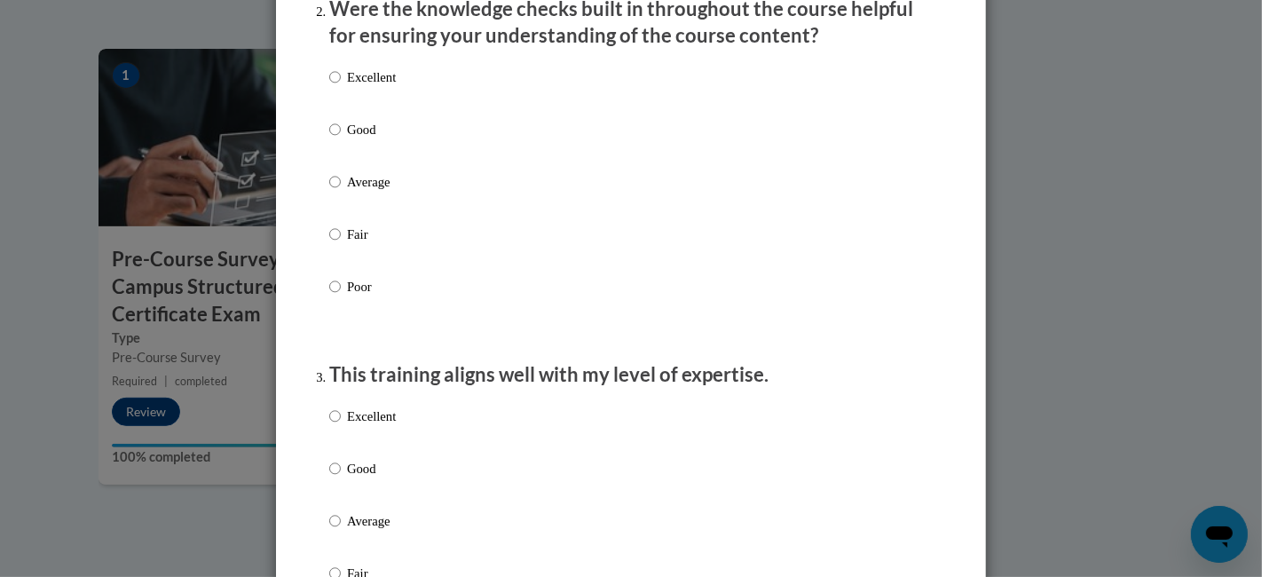
click at [356, 296] on p "Poor" at bounding box center [371, 287] width 49 height 20
click at [341, 296] on input "Poor" at bounding box center [335, 287] width 12 height 20
radio input "true"
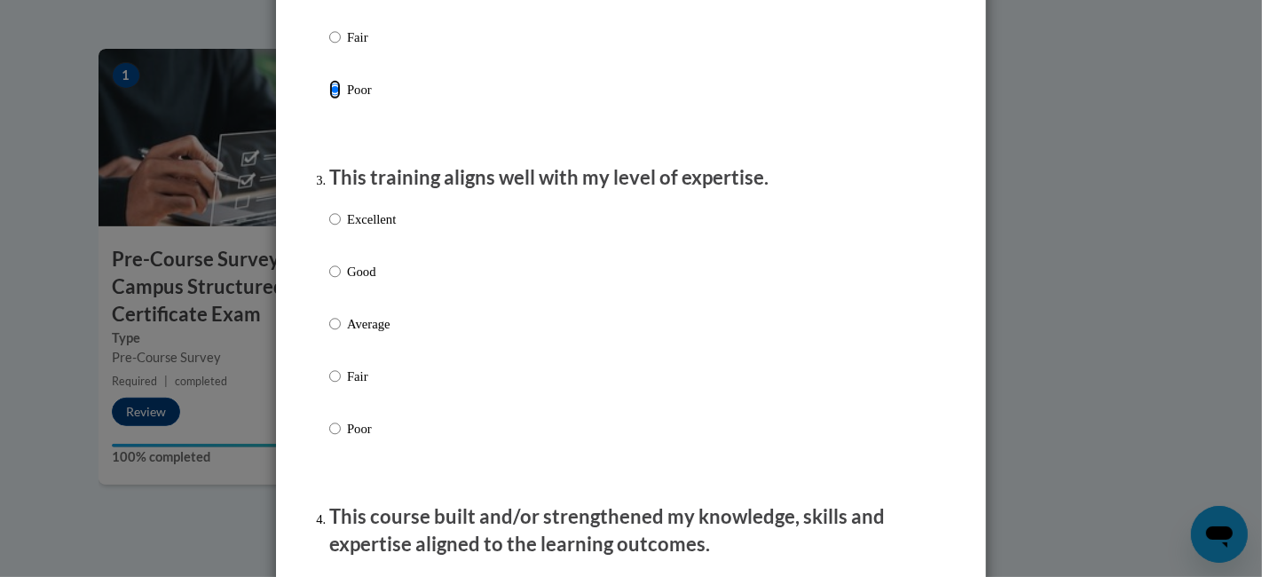
scroll to position [887, 0]
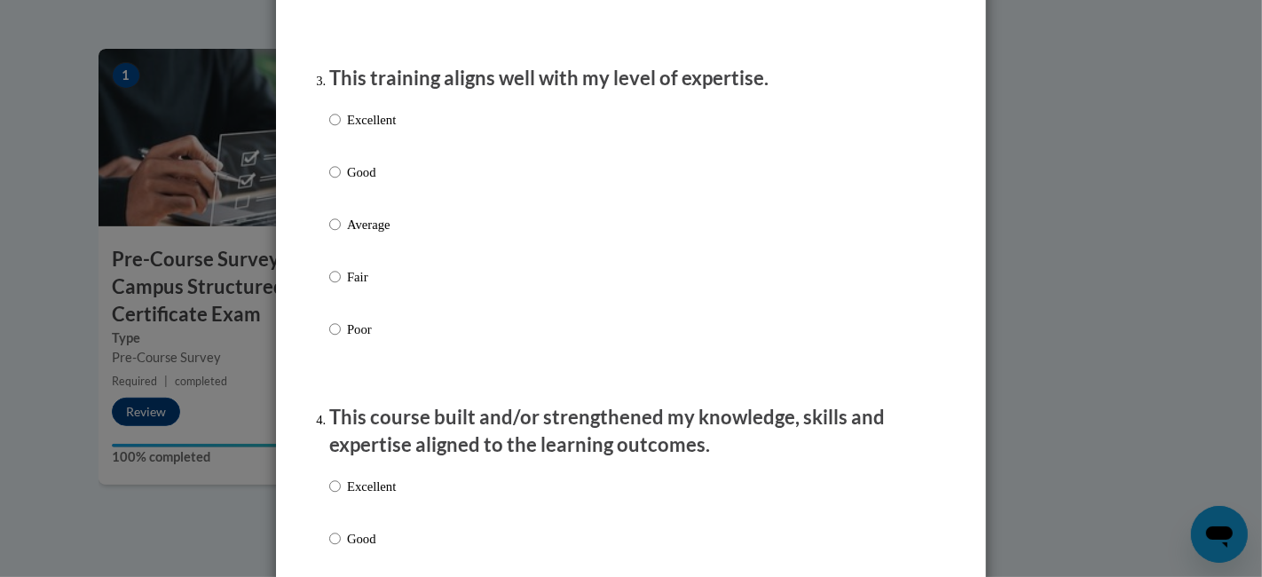
click at [359, 339] on p "Poor" at bounding box center [371, 329] width 49 height 20
click at [341, 339] on input "Poor" at bounding box center [335, 329] width 12 height 20
radio input "true"
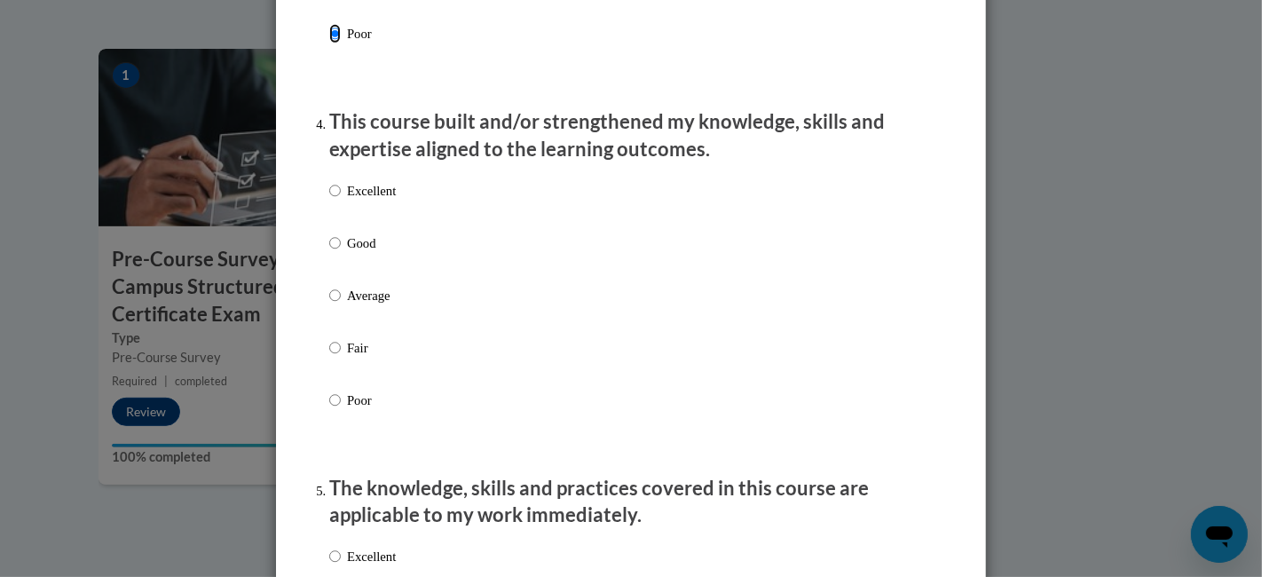
scroll to position [1281, 0]
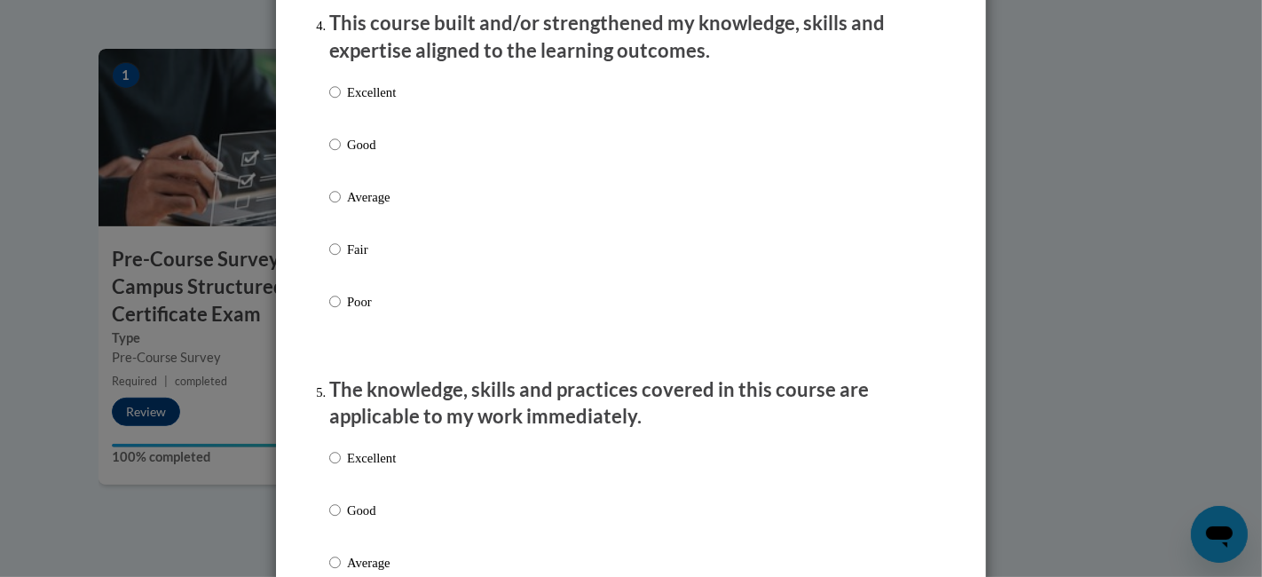
click at [362, 311] on p "Poor" at bounding box center [371, 302] width 49 height 20
click at [341, 311] on input "Poor" at bounding box center [335, 302] width 12 height 20
radio input "true"
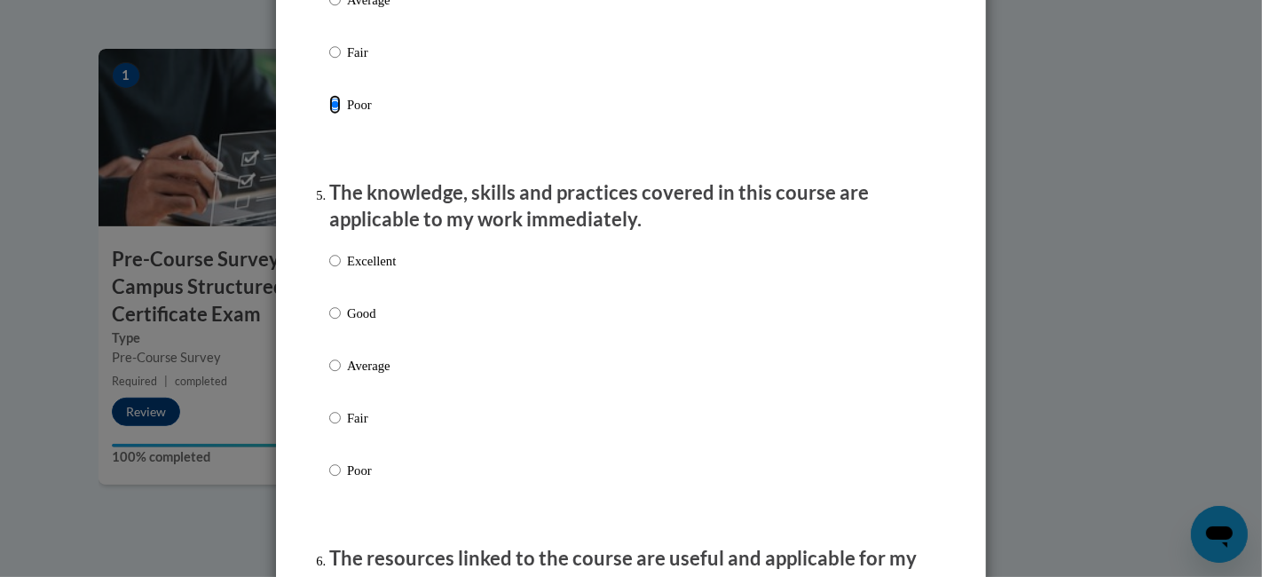
scroll to position [1577, 0]
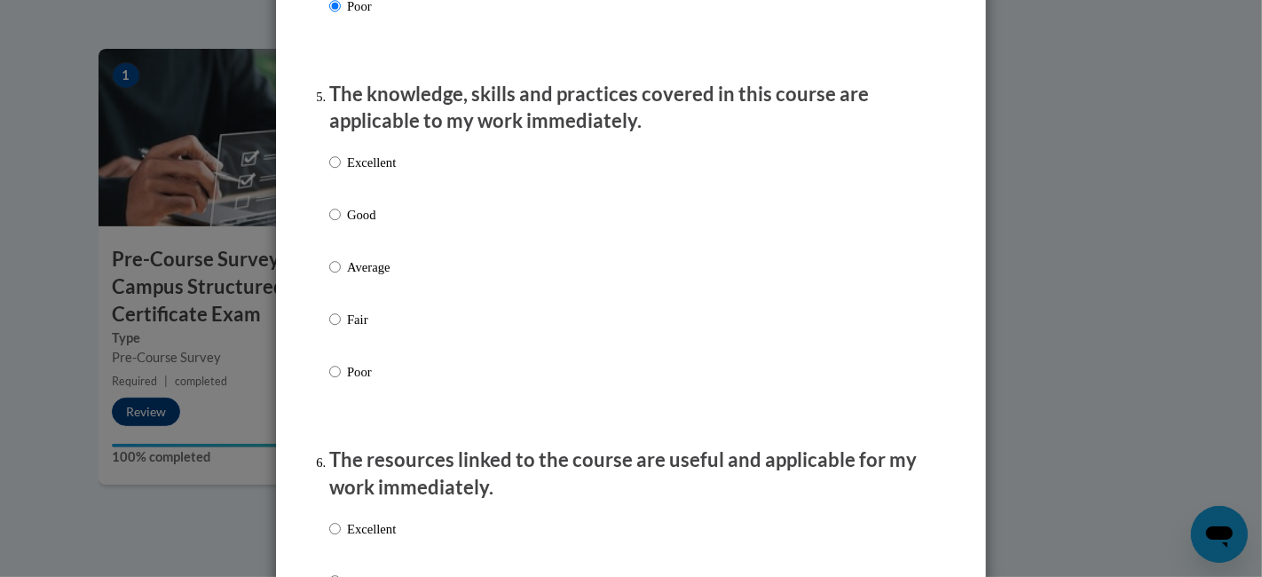
click at [360, 382] on p "Poor" at bounding box center [371, 372] width 49 height 20
click at [341, 382] on input "Poor" at bounding box center [335, 372] width 12 height 20
radio input "true"
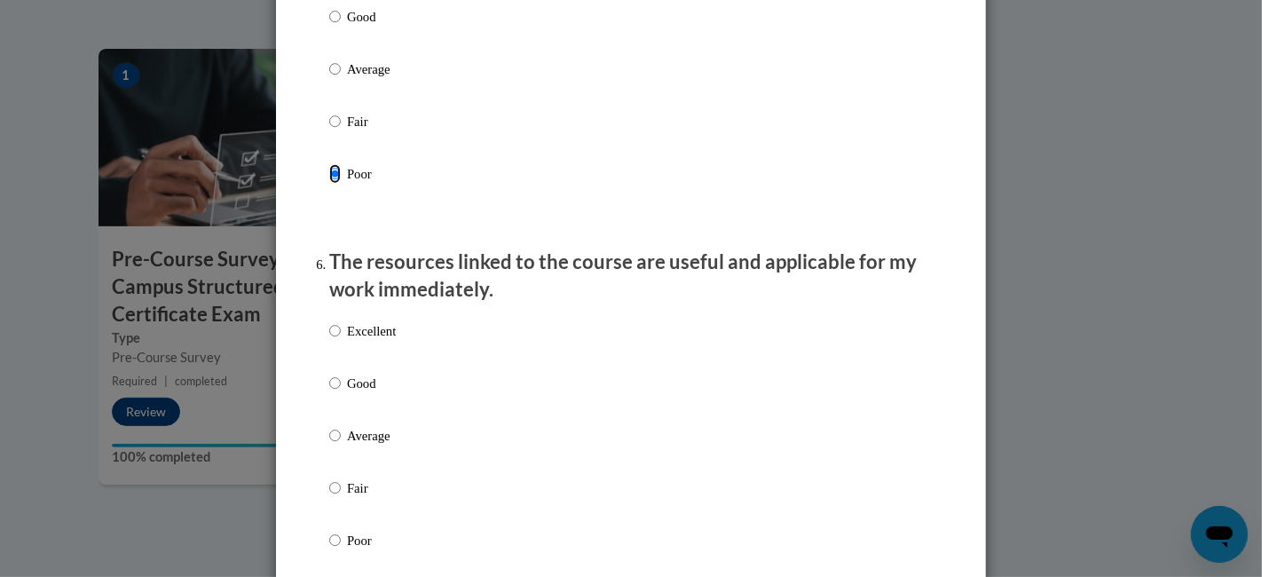
scroll to position [1972, 0]
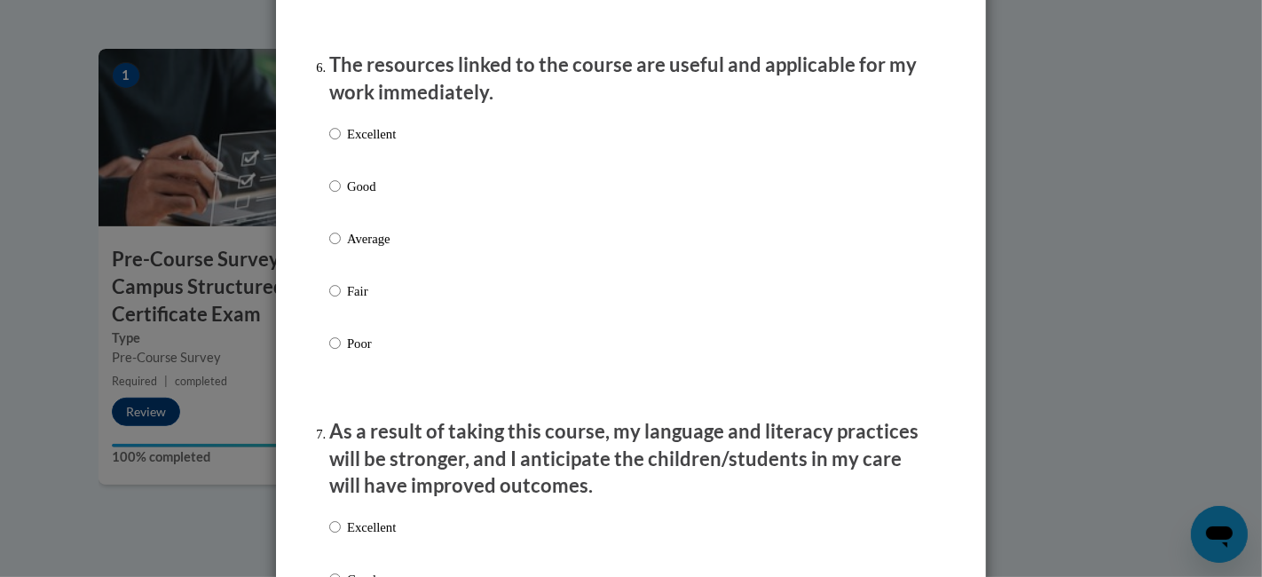
click at [366, 353] on p "Poor" at bounding box center [371, 344] width 49 height 20
click at [341, 353] on input "Poor" at bounding box center [335, 344] width 12 height 20
radio input "true"
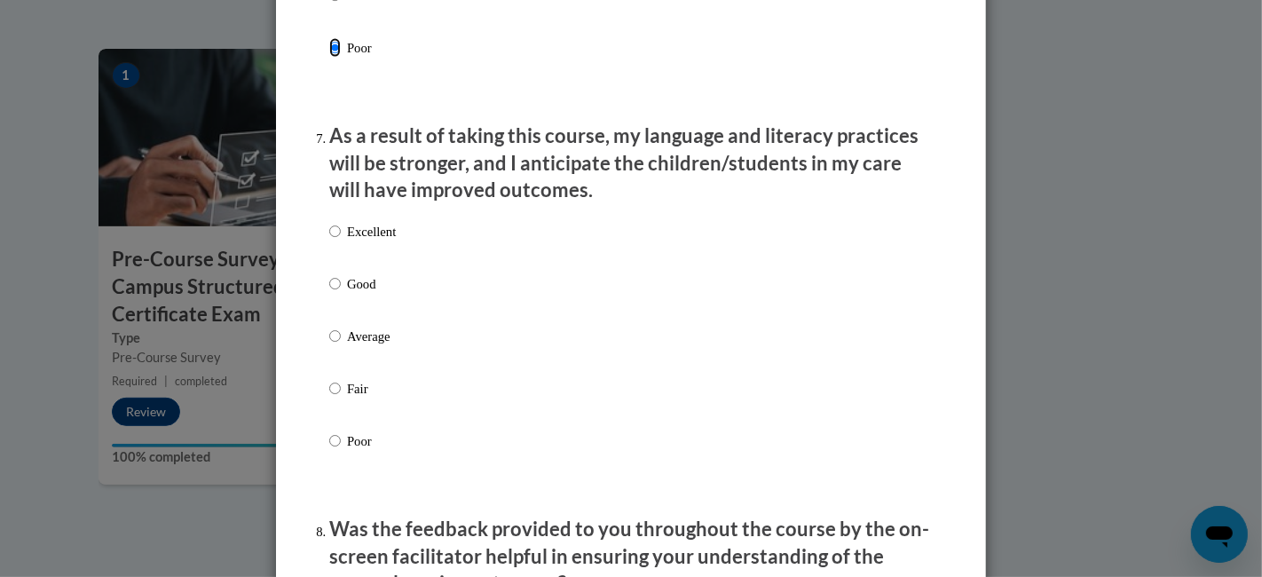
scroll to position [2366, 0]
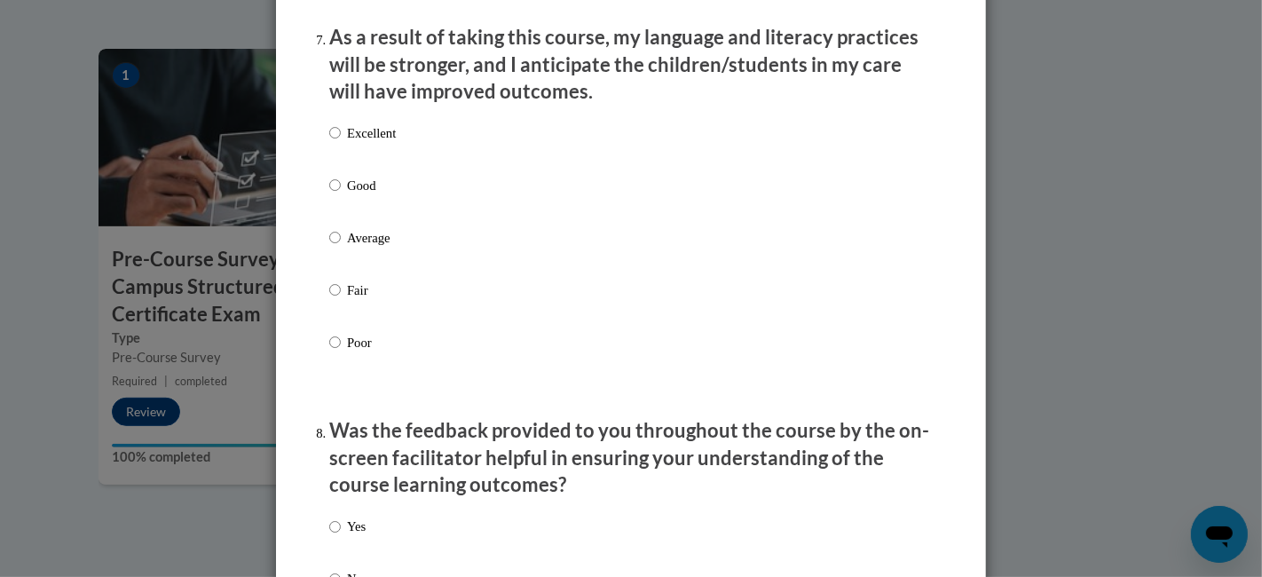
click at [373, 352] on p "Poor" at bounding box center [371, 343] width 49 height 20
click at [341, 352] on input "Poor" at bounding box center [335, 343] width 12 height 20
radio input "true"
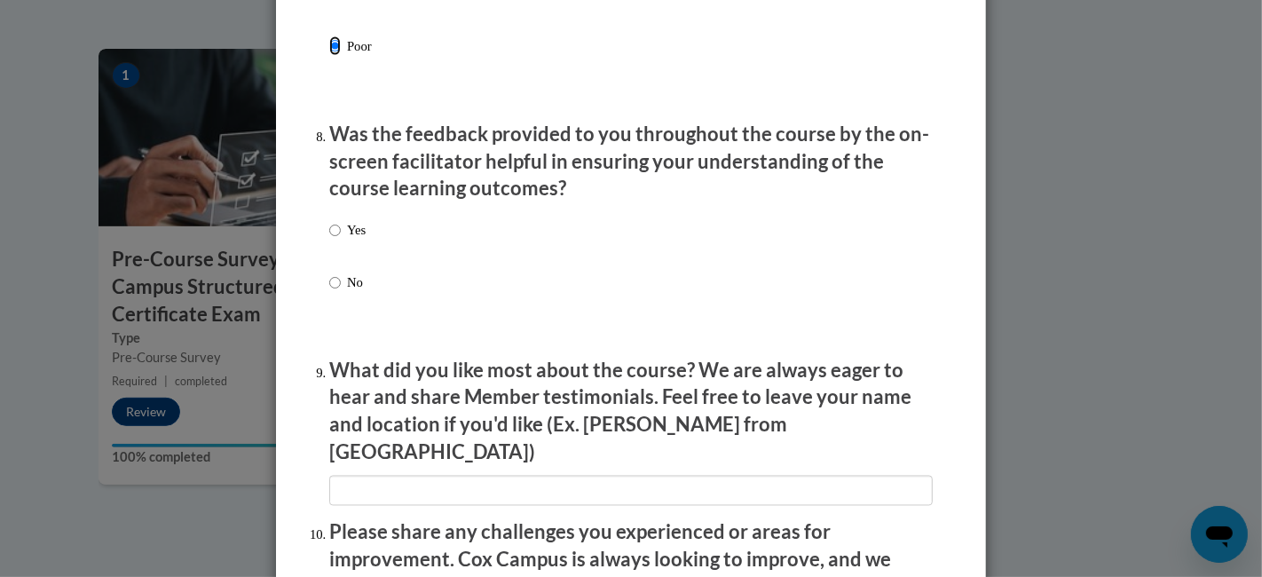
scroll to position [2760, 0]
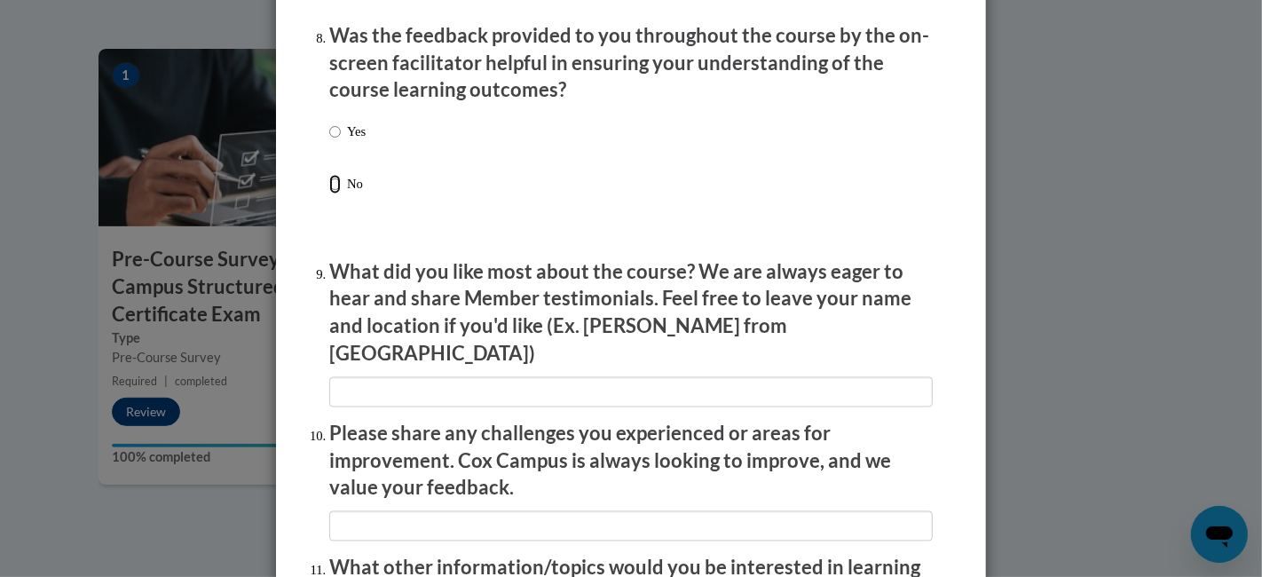
click at [329, 194] on input "No" at bounding box center [335, 185] width 12 height 20
radio input "true"
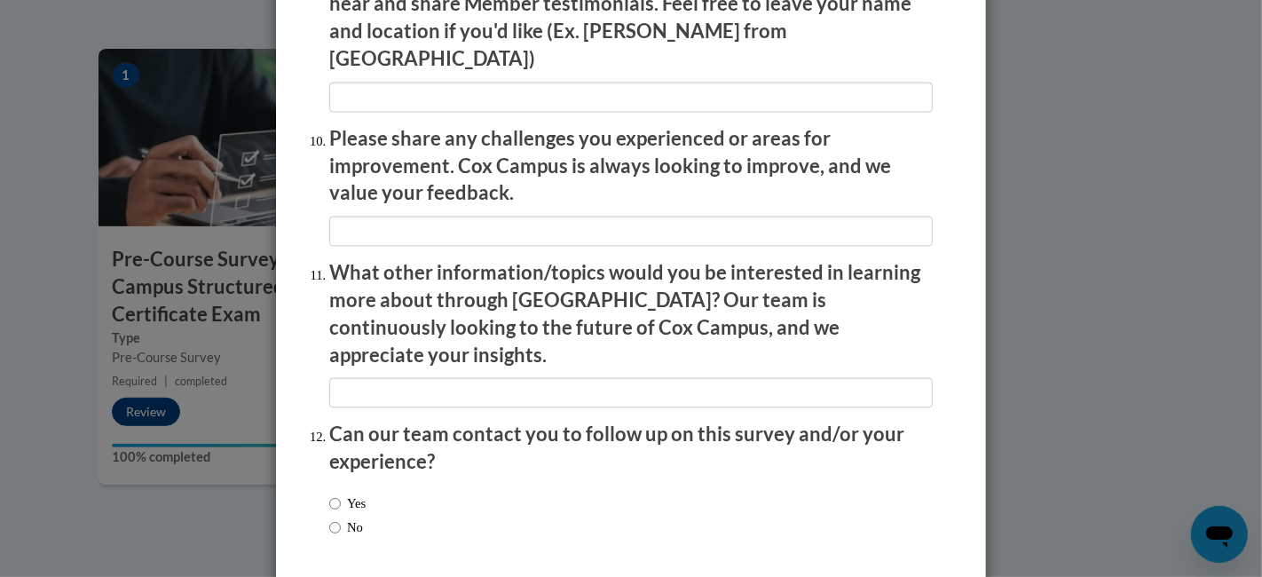
scroll to position [3115, 0]
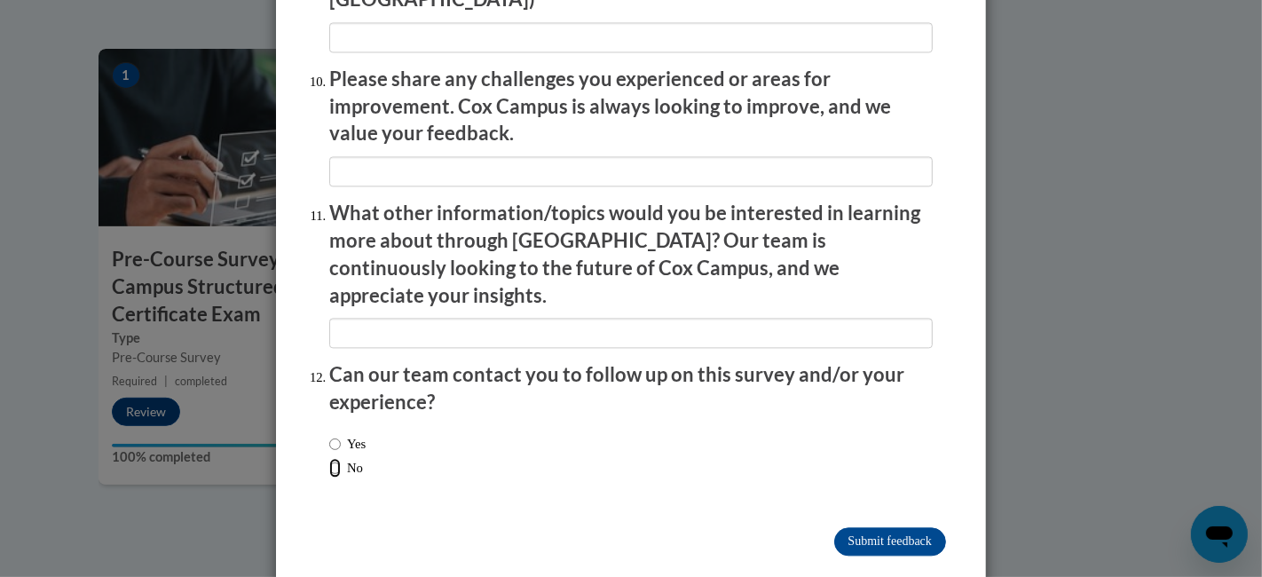
click at [329, 458] on input "No" at bounding box center [335, 468] width 12 height 20
radio input "true"
click at [867, 518] on input "Submit feedback" at bounding box center [890, 541] width 112 height 28
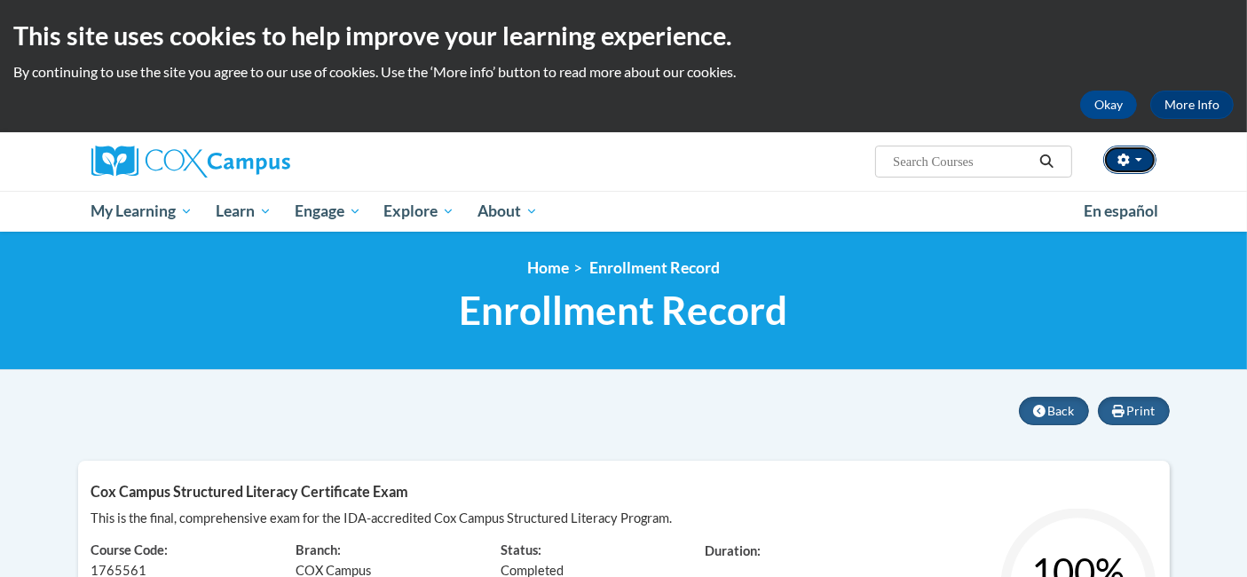
click at [1131, 155] on button "button" at bounding box center [1129, 160] width 53 height 28
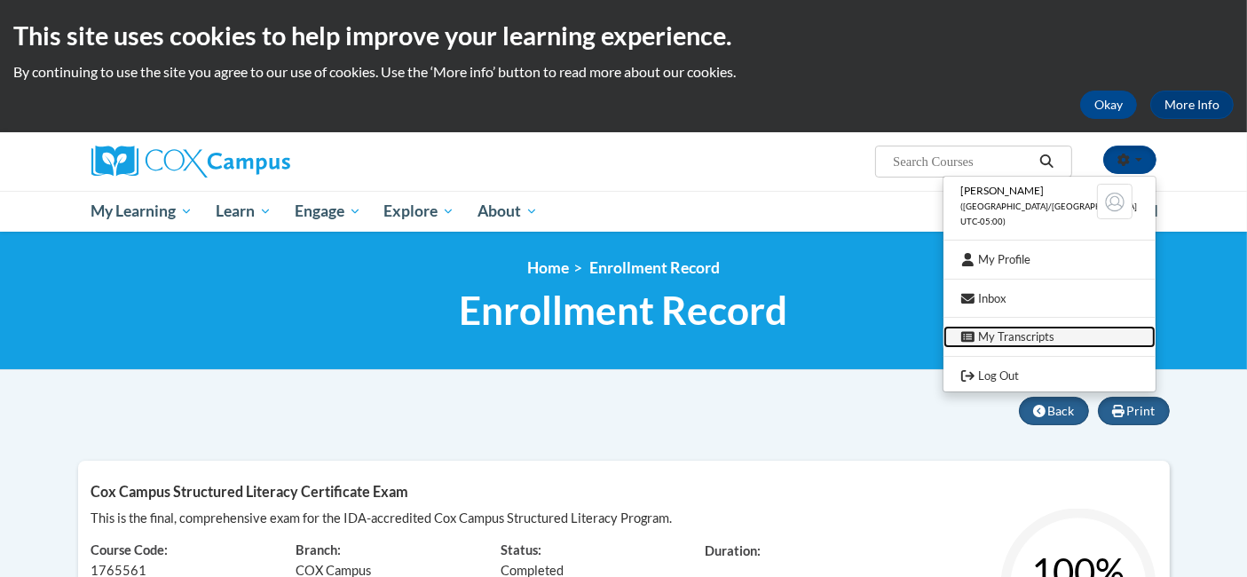
click at [974, 340] on icon at bounding box center [967, 337] width 13 height 11
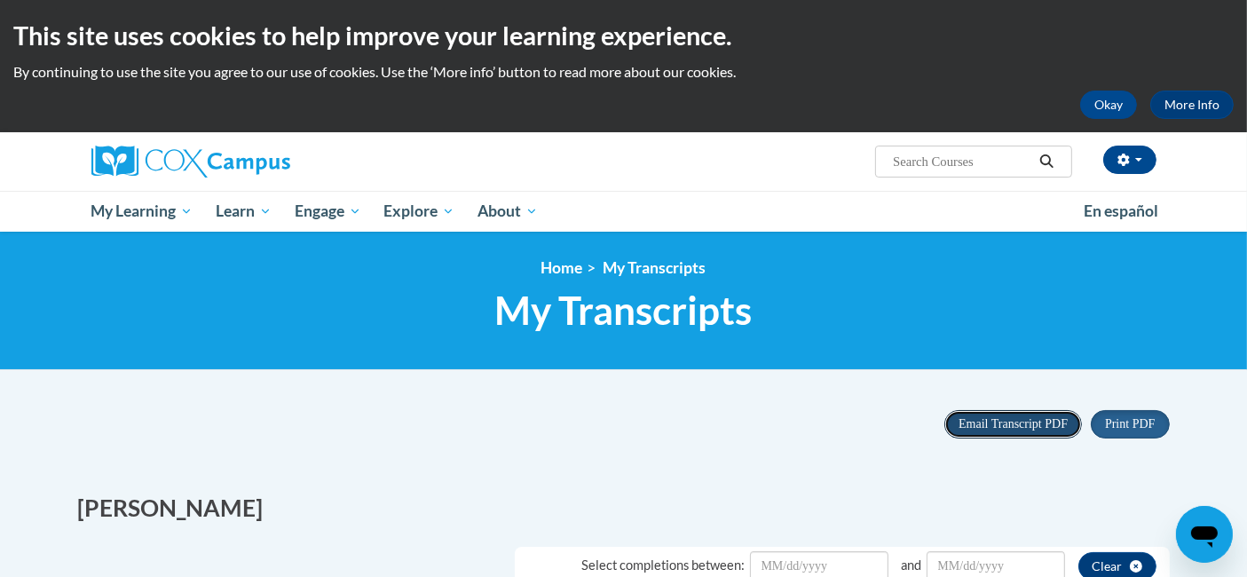
click at [1021, 429] on span "Email Transcript PDF" at bounding box center [1012, 423] width 109 height 13
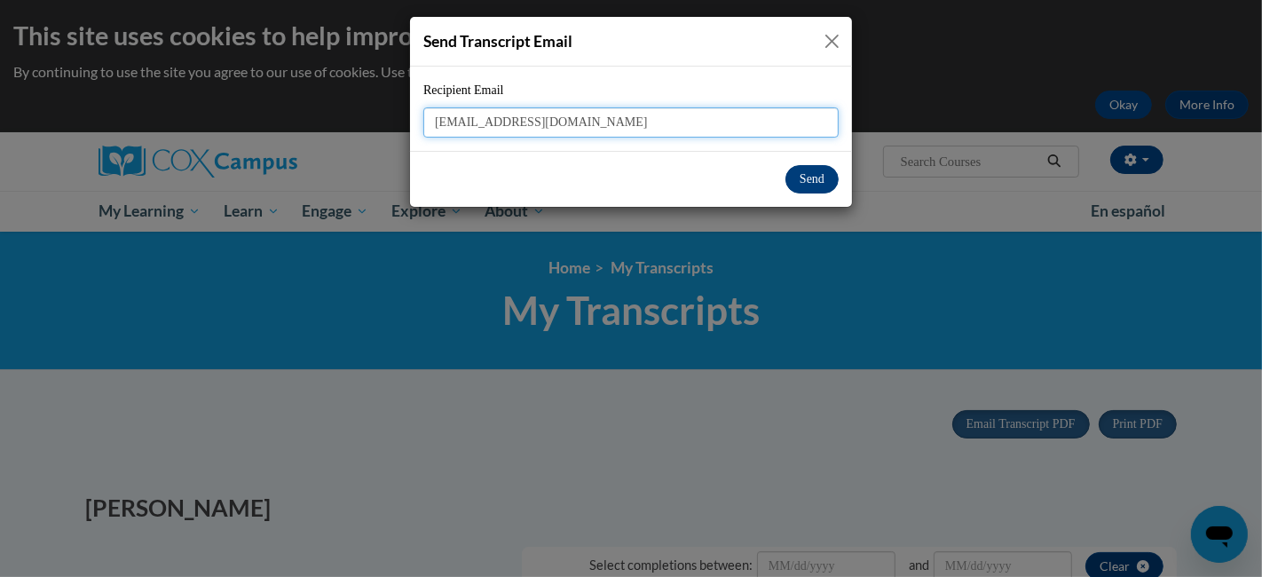
type input "tjaeger@waupun.k12.wi.us"
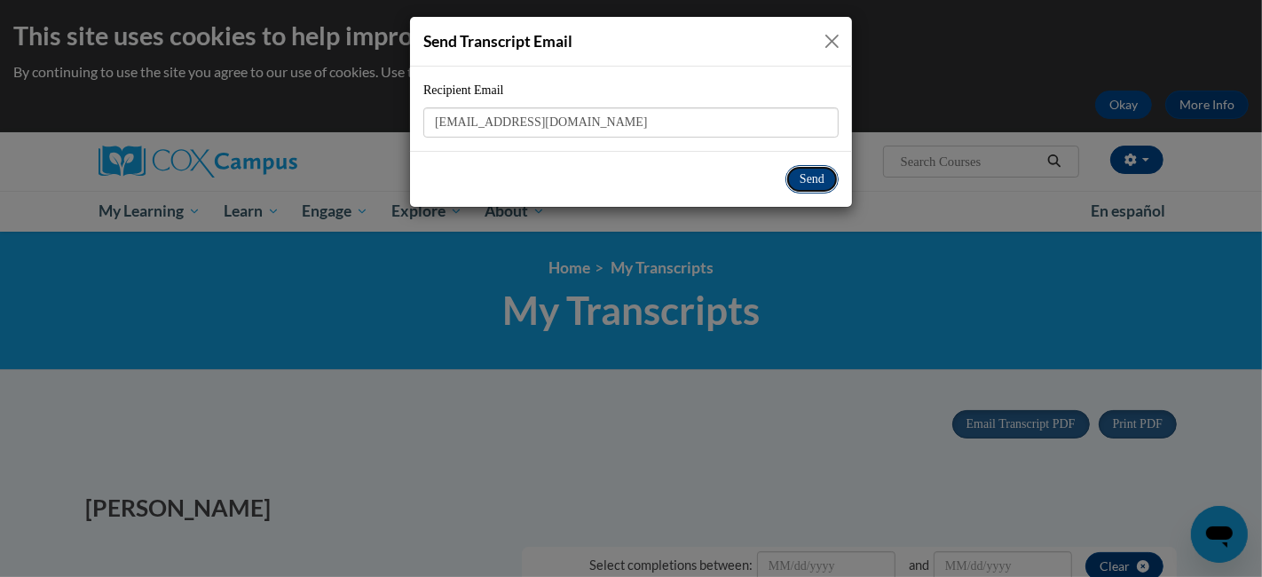
click at [806, 184] on button "Send" at bounding box center [811, 179] width 53 height 28
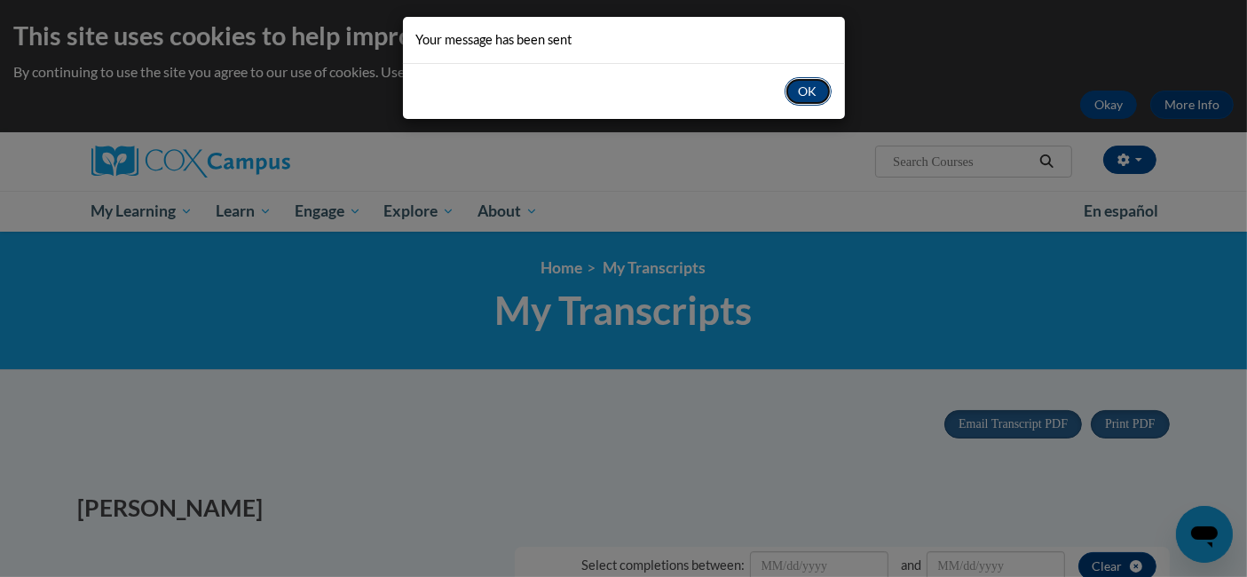
click at [807, 95] on button "OK" at bounding box center [807, 91] width 47 height 28
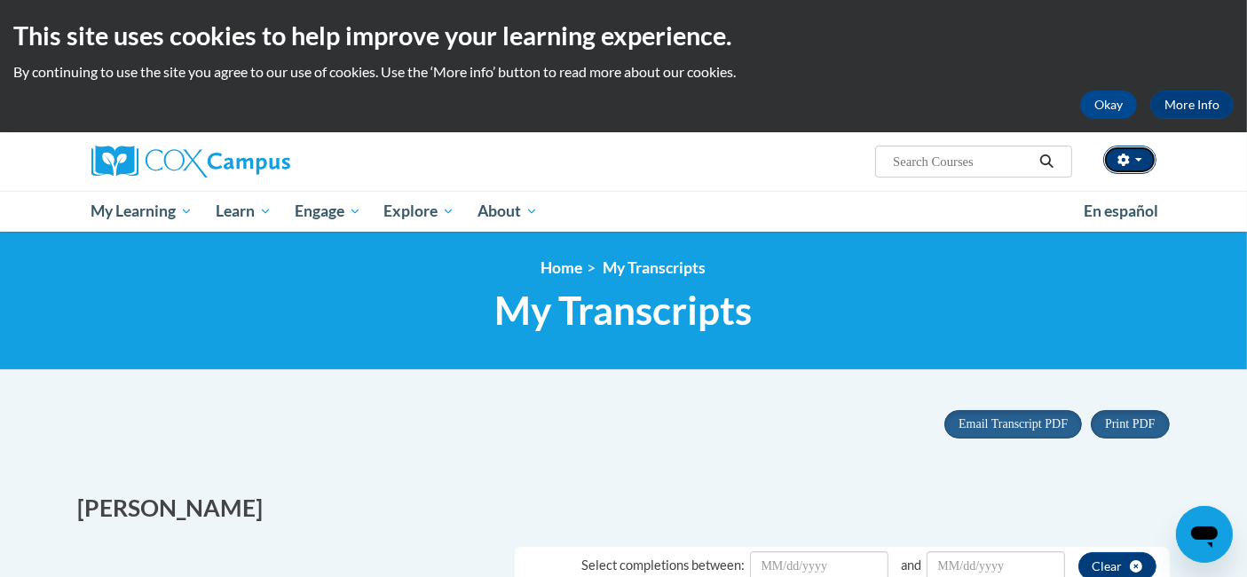
click at [1122, 169] on button "button" at bounding box center [1129, 160] width 53 height 28
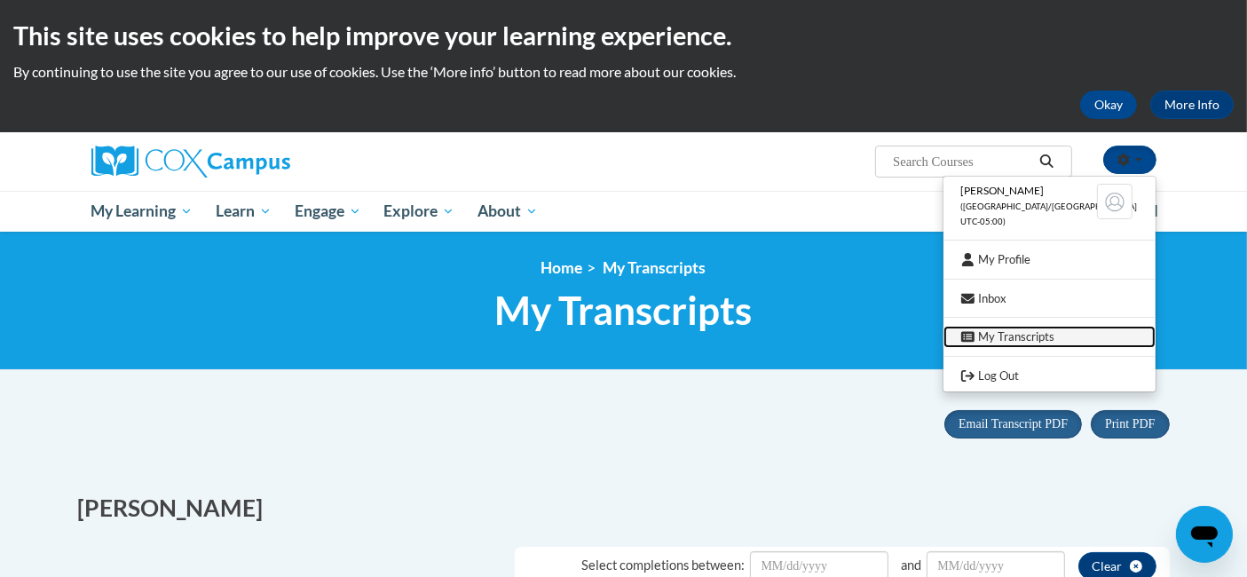
click at [1065, 330] on link "My Transcripts" at bounding box center [1049, 337] width 212 height 22
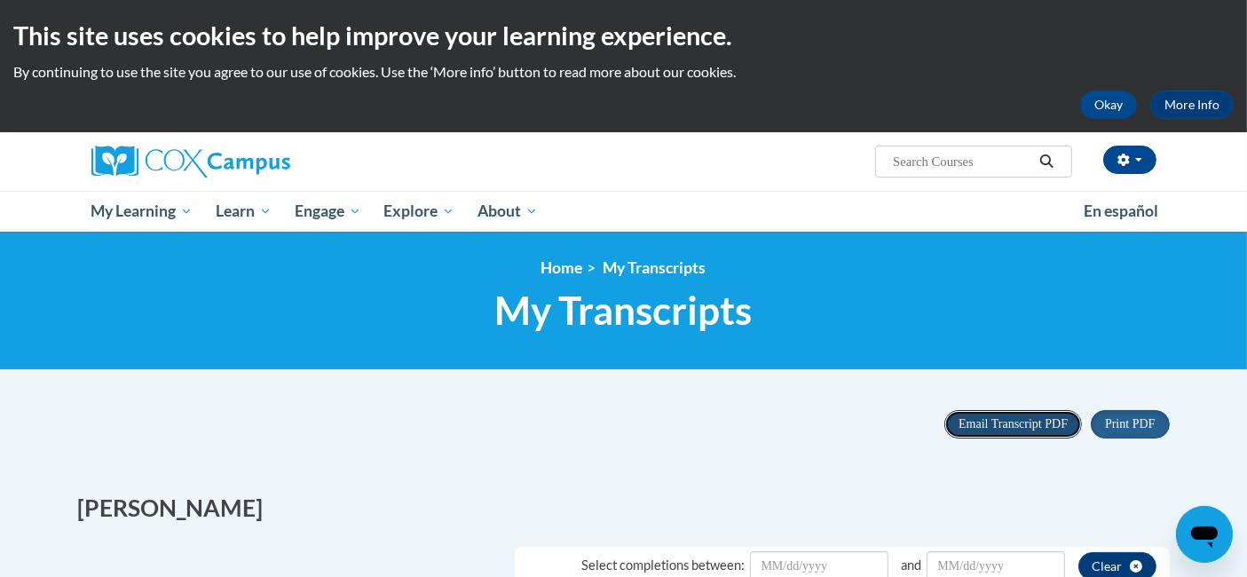
click at [994, 414] on button "Email Transcript PDF" at bounding box center [1013, 424] width 138 height 28
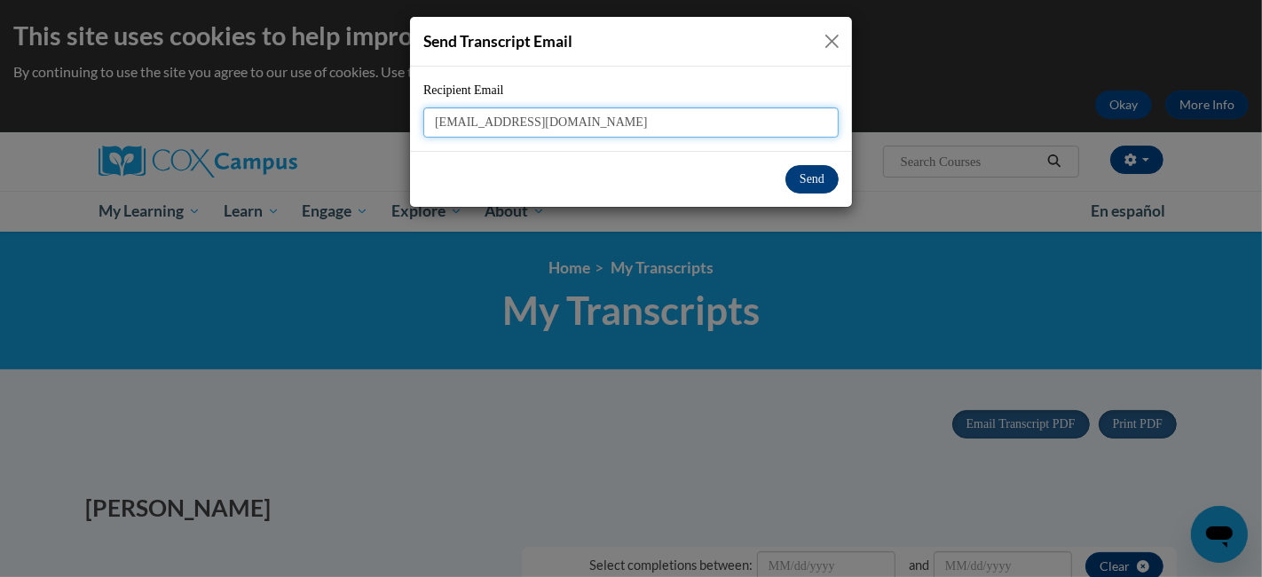
type input "[EMAIL_ADDRESS][DOMAIN_NAME]"
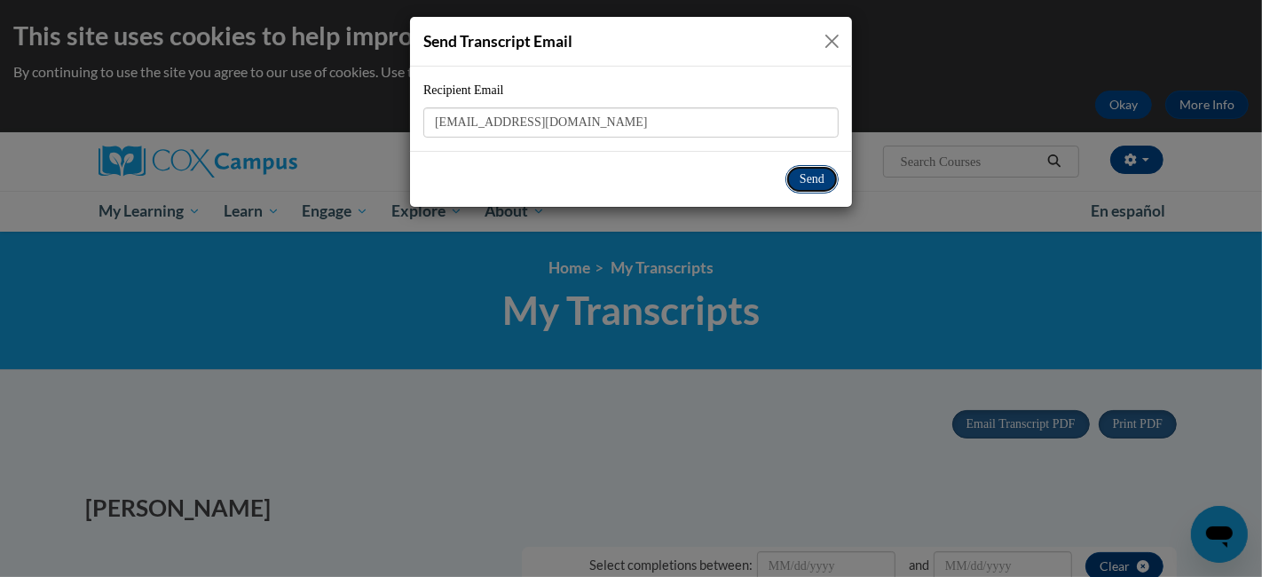
click at [822, 176] on button "Send" at bounding box center [811, 179] width 53 height 28
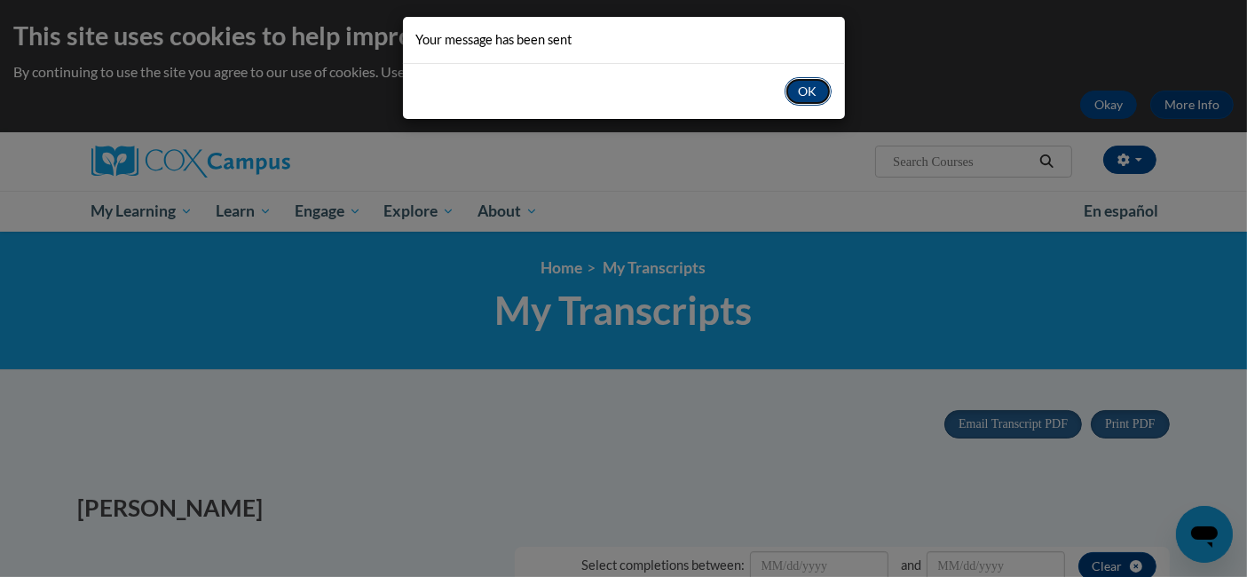
click at [801, 85] on button "OK" at bounding box center [807, 91] width 47 height 28
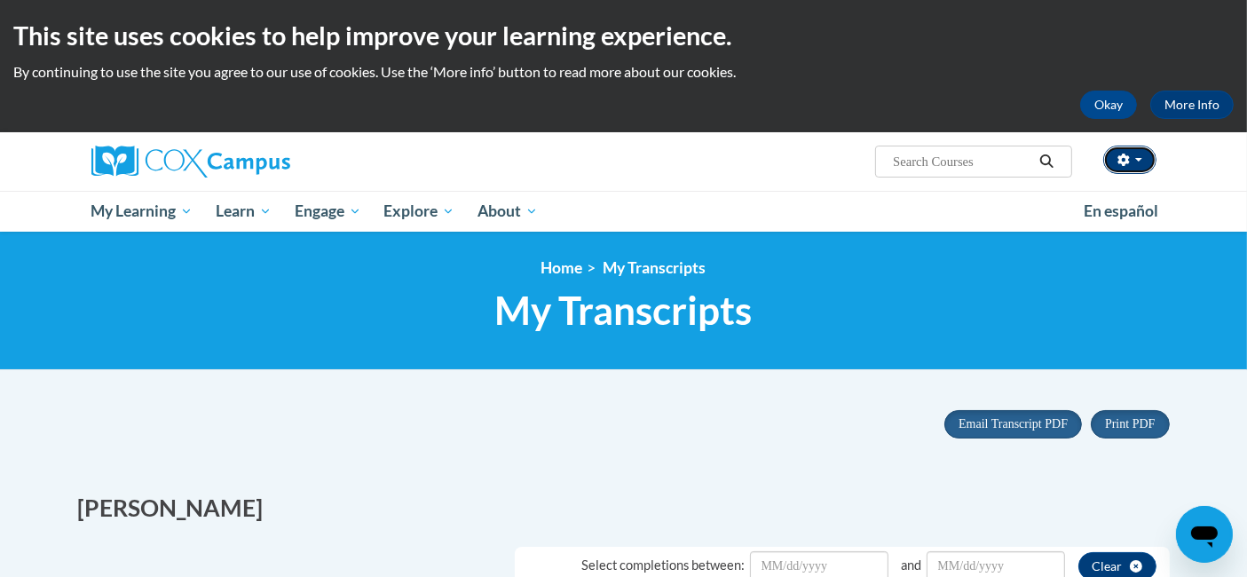
click at [1114, 163] on button "button" at bounding box center [1129, 160] width 53 height 28
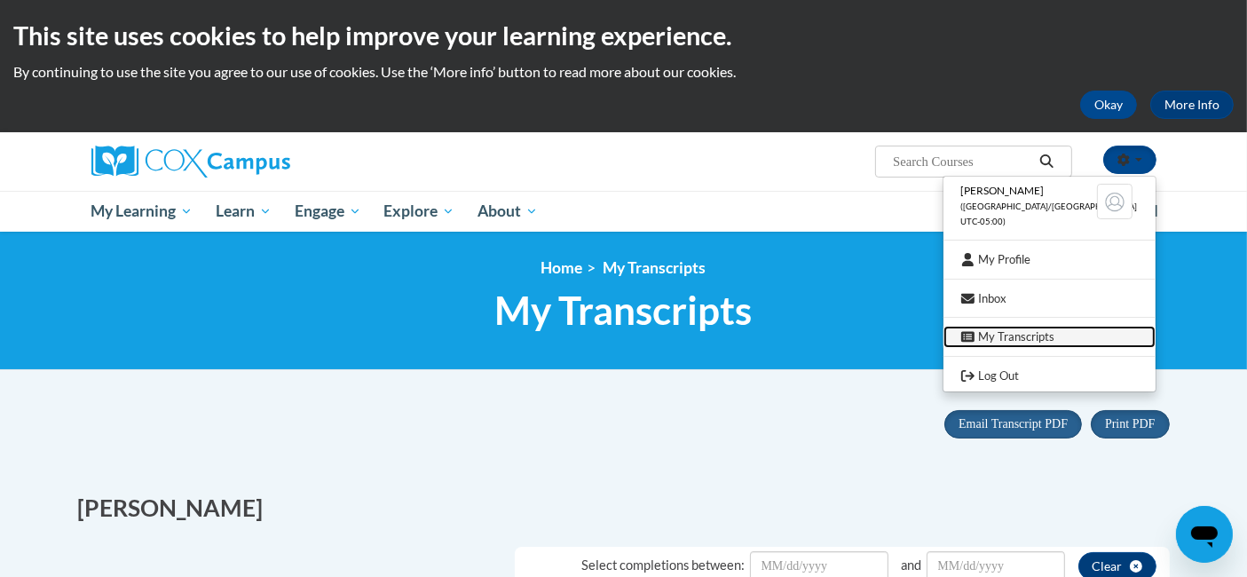
click at [1046, 333] on link "My Transcripts" at bounding box center [1049, 337] width 212 height 22
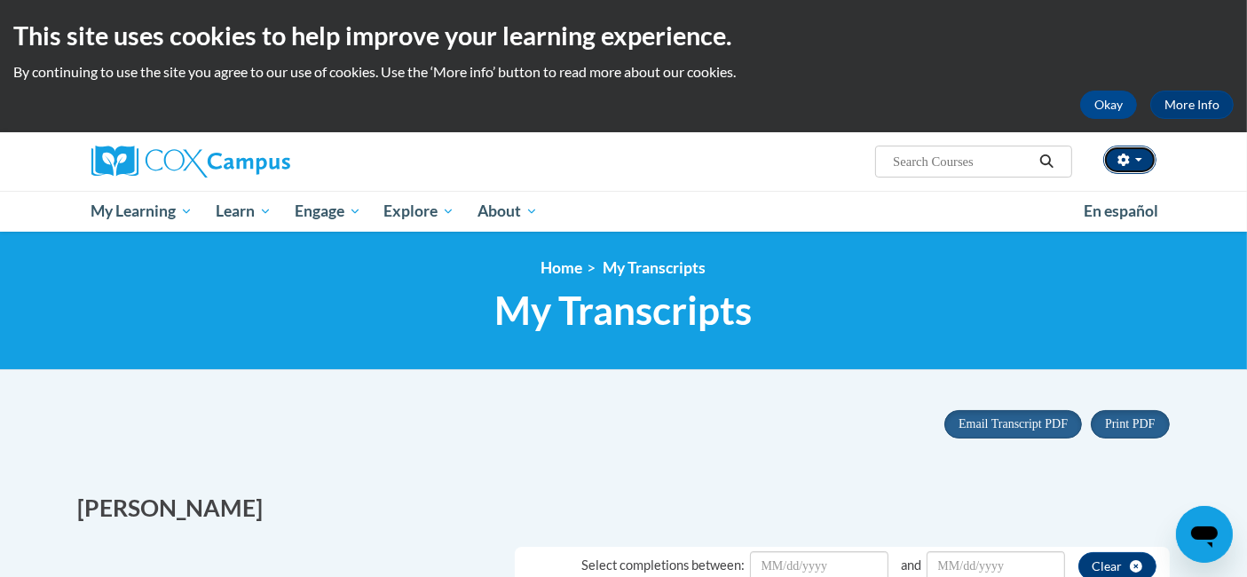
click at [1120, 158] on icon "button" at bounding box center [1123, 160] width 12 height 12
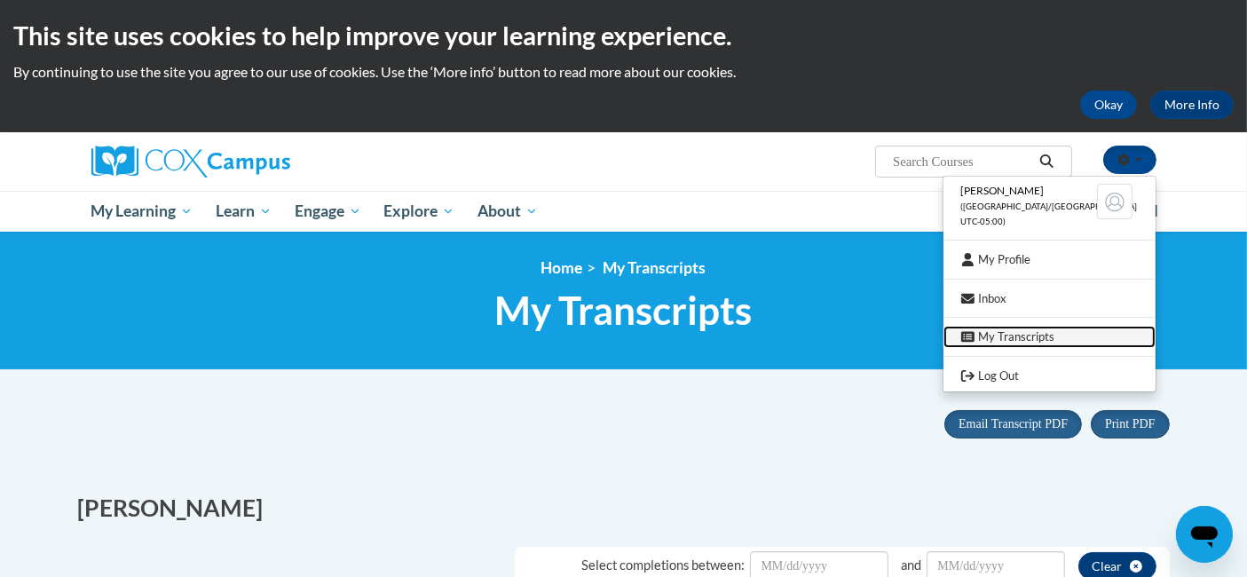
click at [1031, 335] on link "My Transcripts" at bounding box center [1049, 337] width 212 height 22
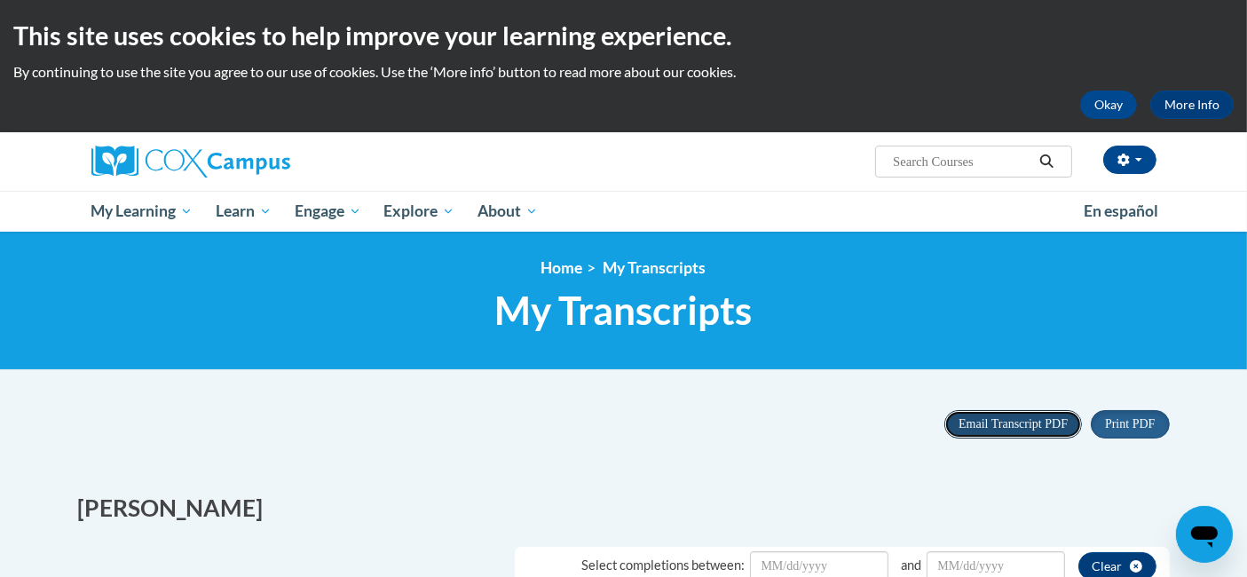
click at [995, 427] on span "Email Transcript PDF" at bounding box center [1012, 423] width 109 height 13
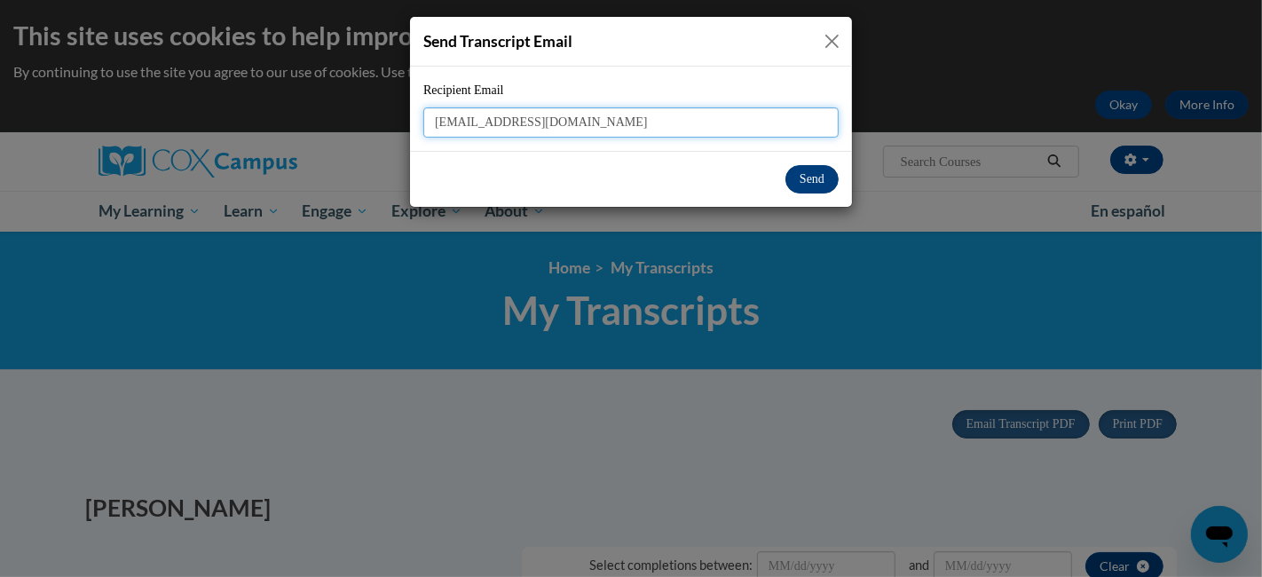
type input "[EMAIL_ADDRESS][DOMAIN_NAME]"
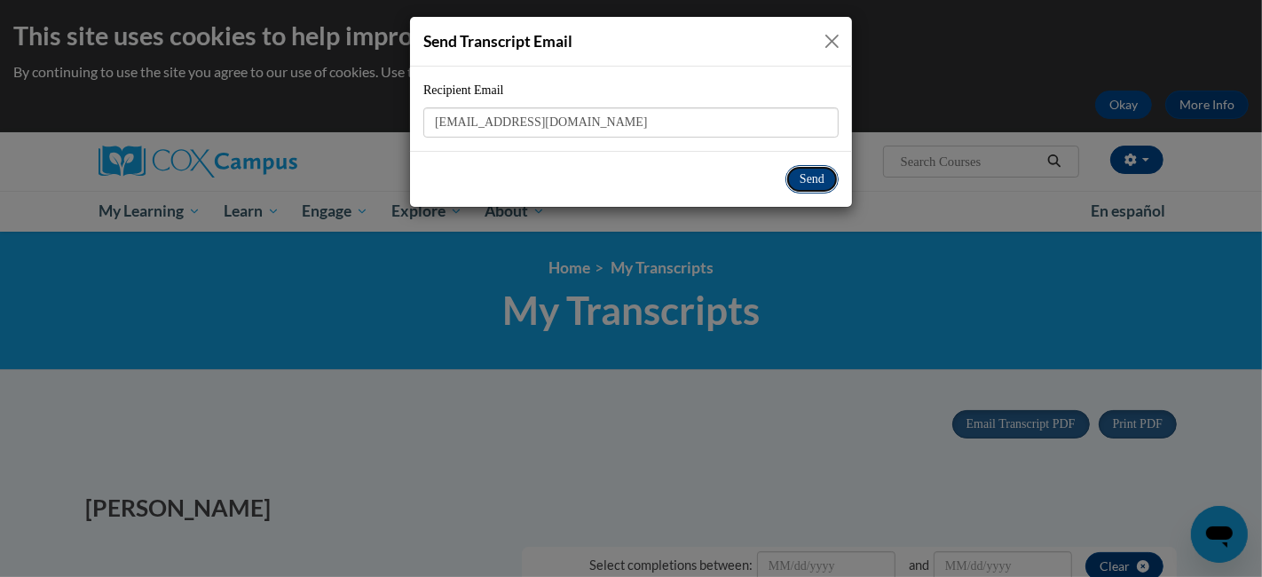
click at [818, 173] on button "Send" at bounding box center [811, 179] width 53 height 28
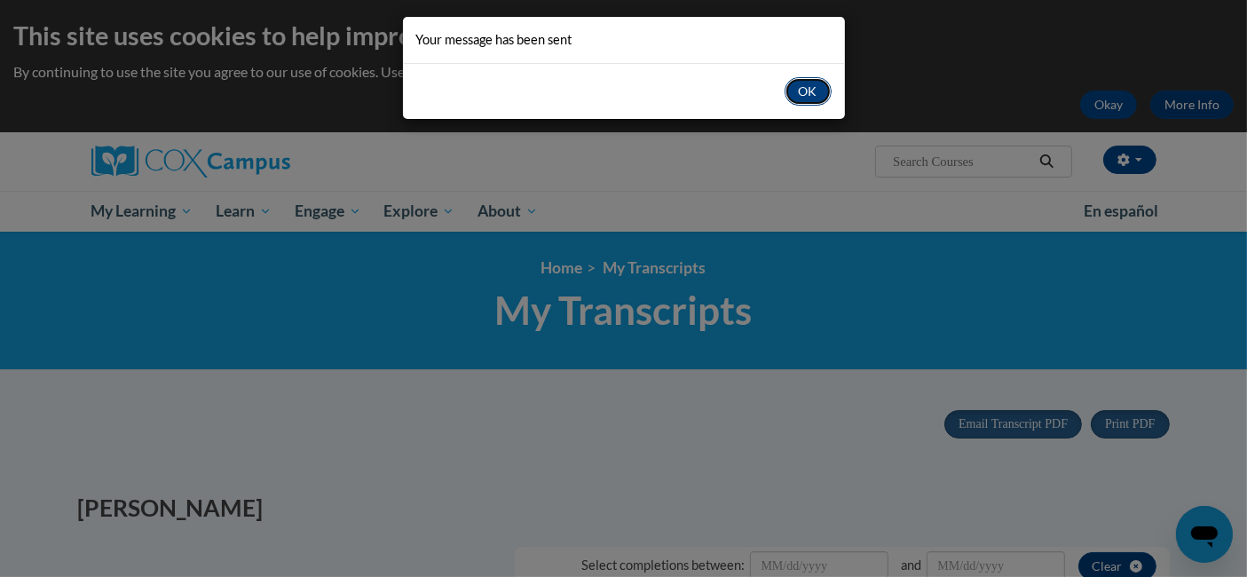
click at [811, 88] on button "OK" at bounding box center [807, 91] width 47 height 28
